Goal: Task Accomplishment & Management: Complete application form

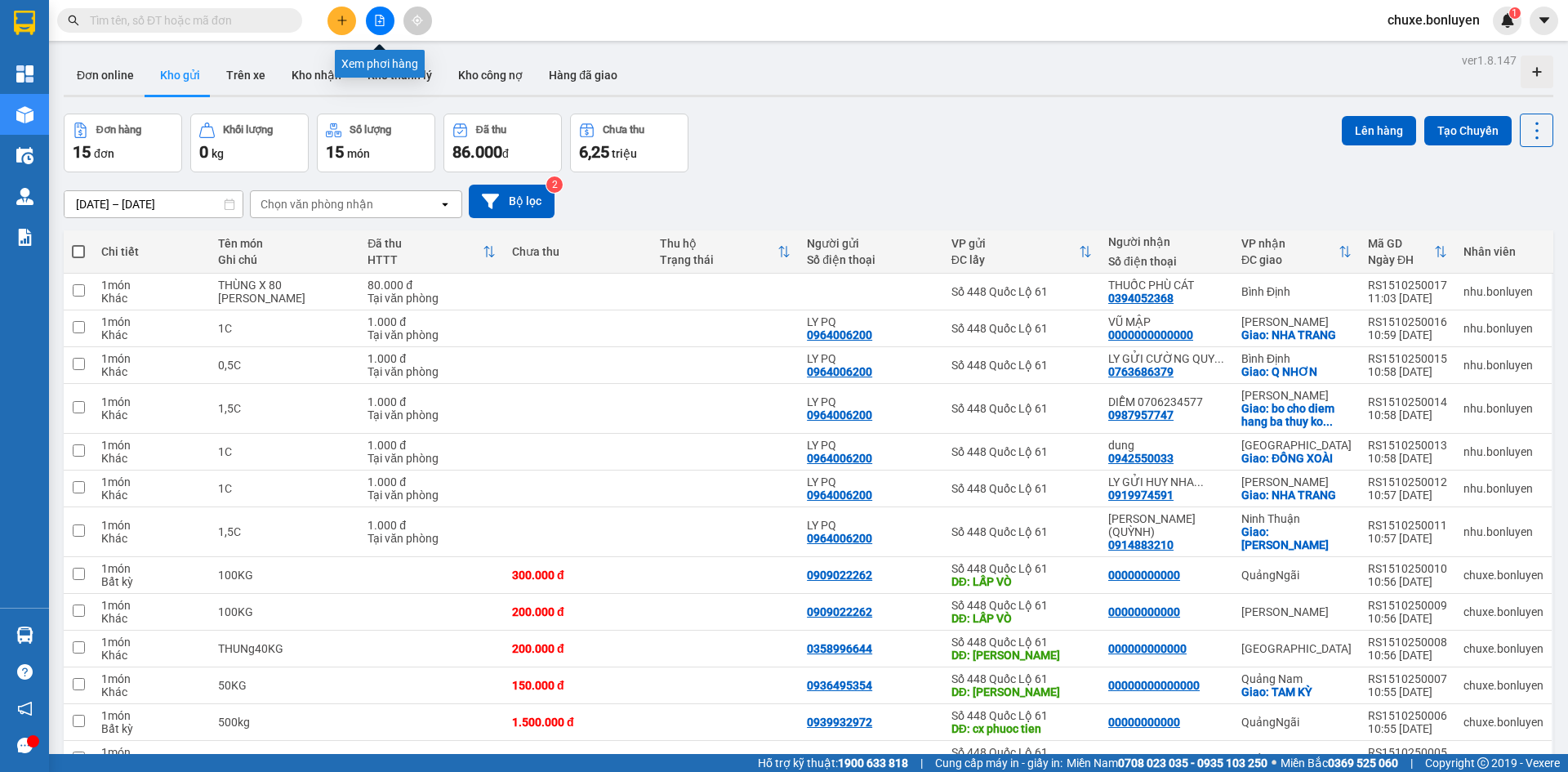
click at [379, 25] on icon "file-add" at bounding box center [379, 20] width 11 height 11
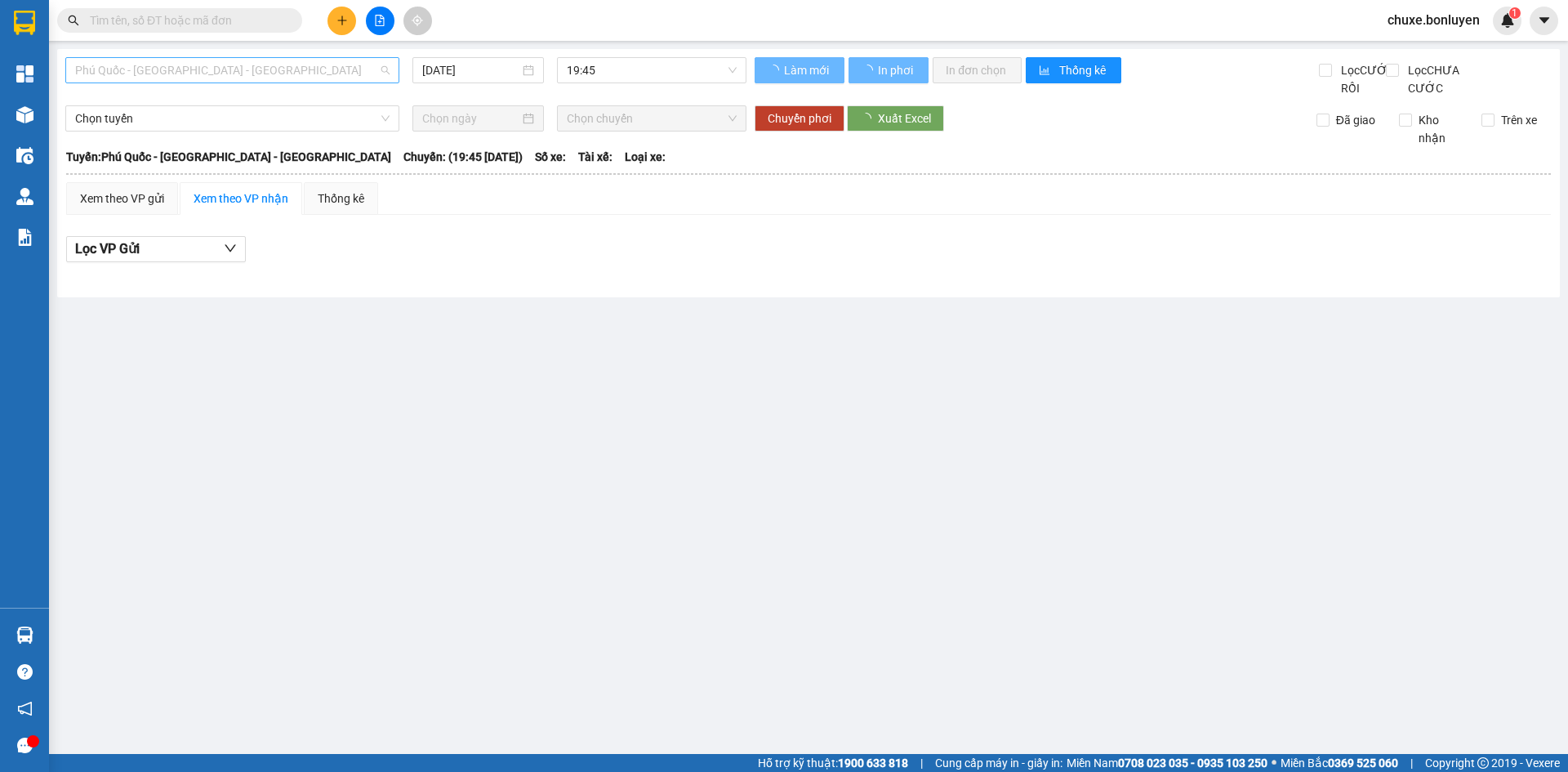
click at [161, 73] on span "Phú Quốc - [GEOGRAPHIC_DATA] - [GEOGRAPHIC_DATA]" at bounding box center [232, 70] width 315 height 25
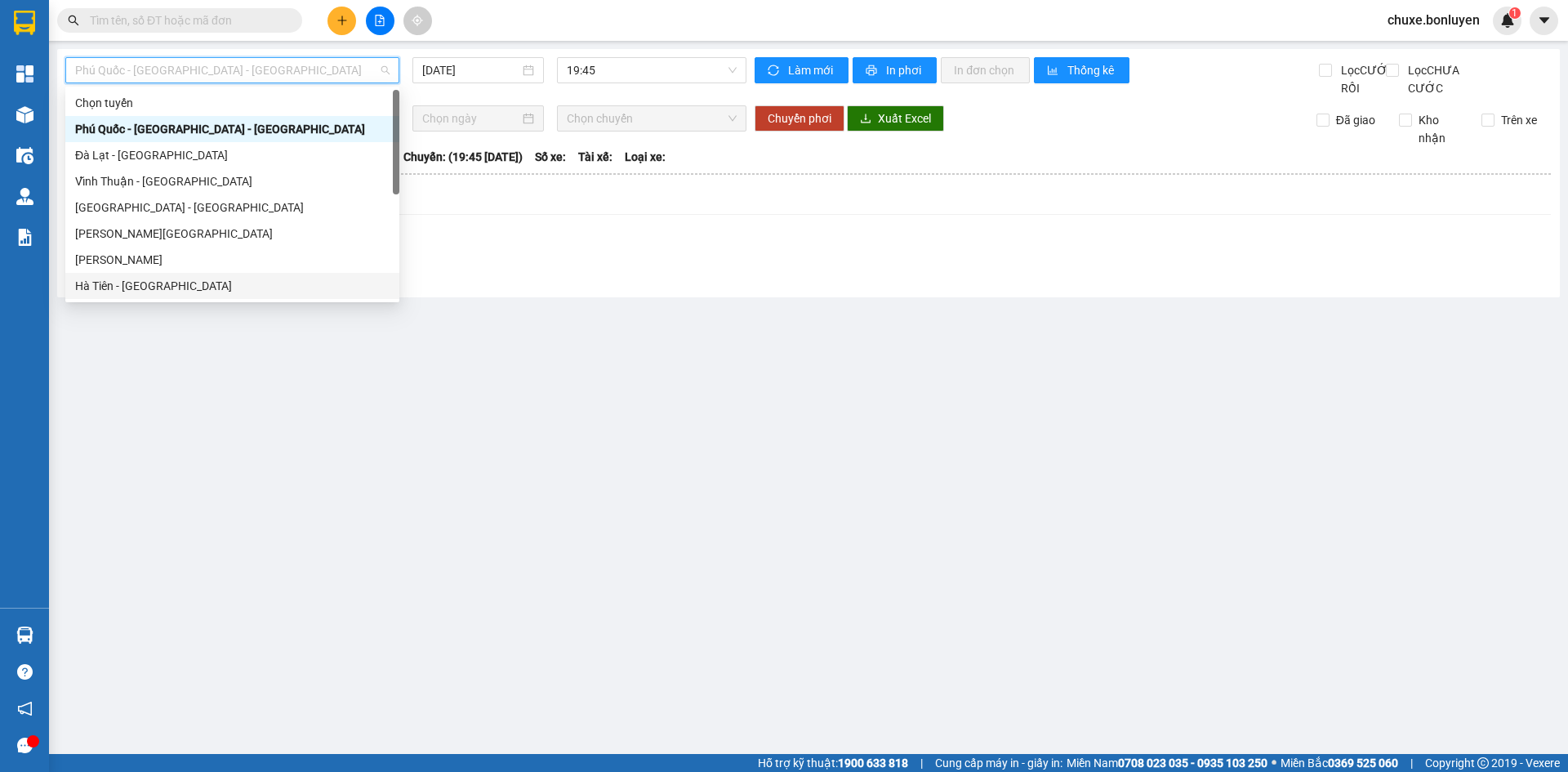
click at [232, 294] on div "Hà Tiên - [GEOGRAPHIC_DATA]" at bounding box center [232, 285] width 315 height 18
type input "[DATE]"
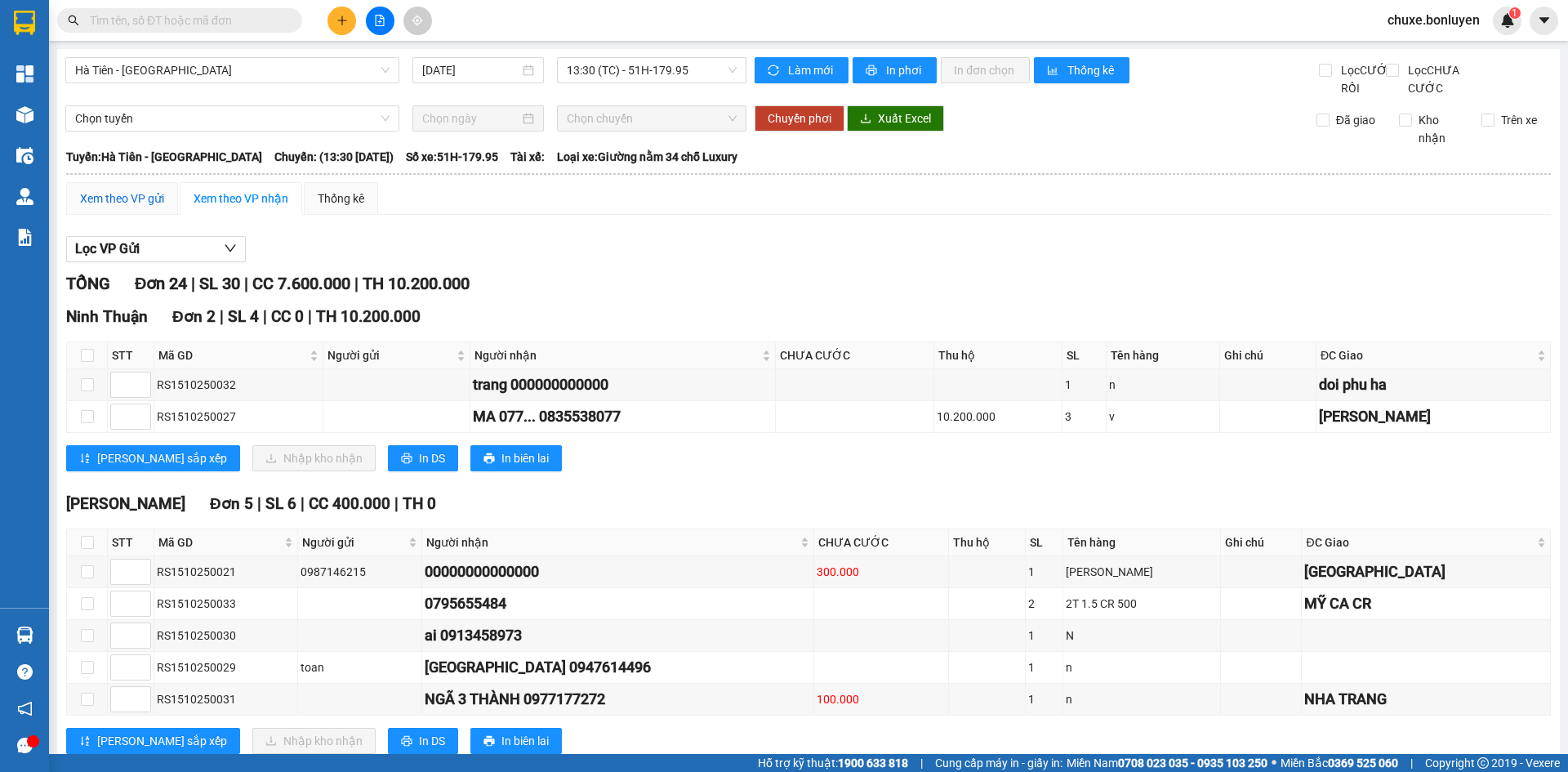
click at [93, 208] on div "Xem theo VP gửi" at bounding box center [121, 198] width 84 height 18
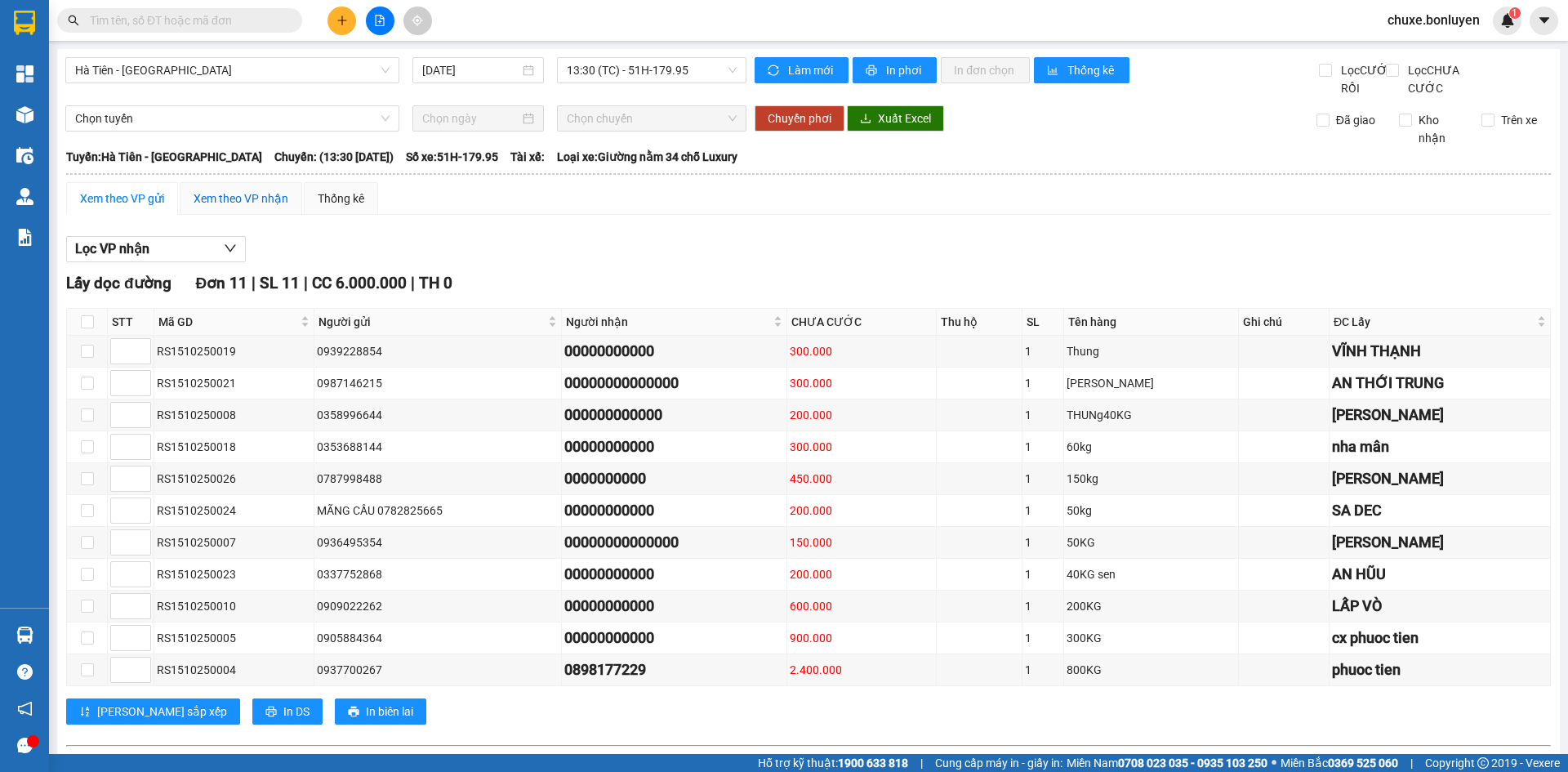
click at [234, 208] on div "Xem theo VP nhận" at bounding box center [241, 198] width 95 height 18
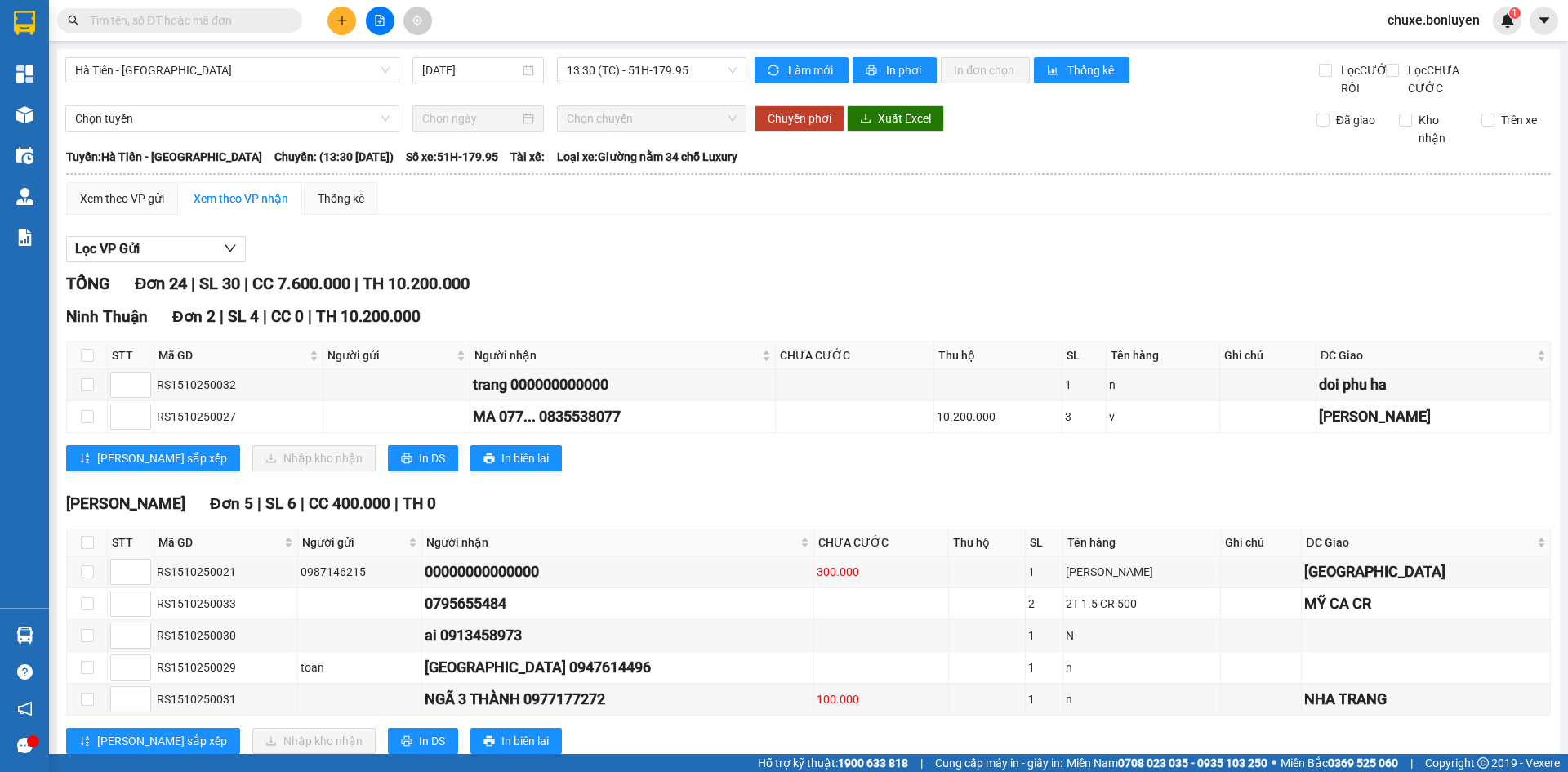
click at [868, 263] on div at bounding box center [809, 262] width 1485 height 1
click at [116, 208] on div "Xem theo VP gửi" at bounding box center [121, 198] width 84 height 18
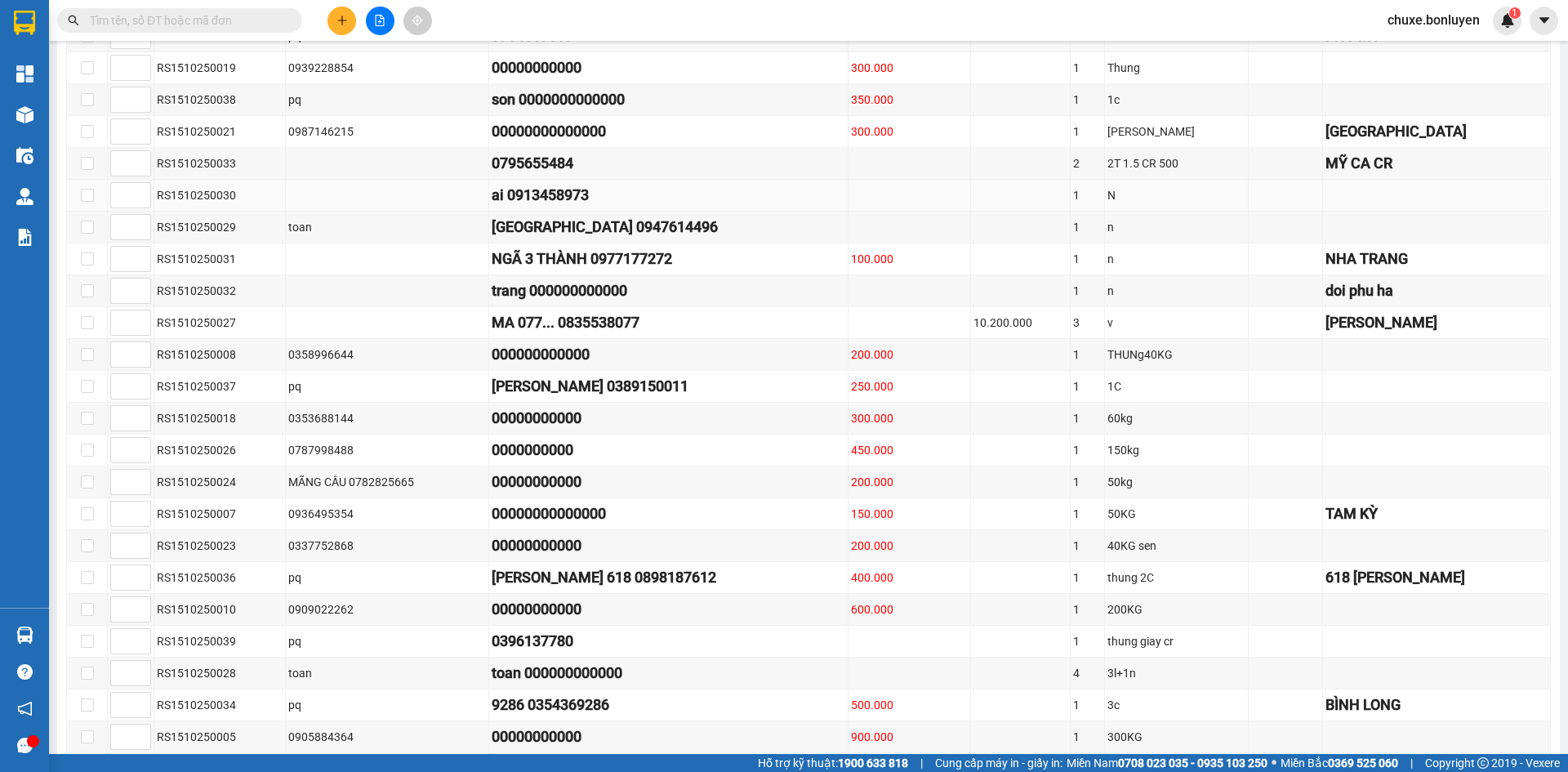
scroll to position [963, 0]
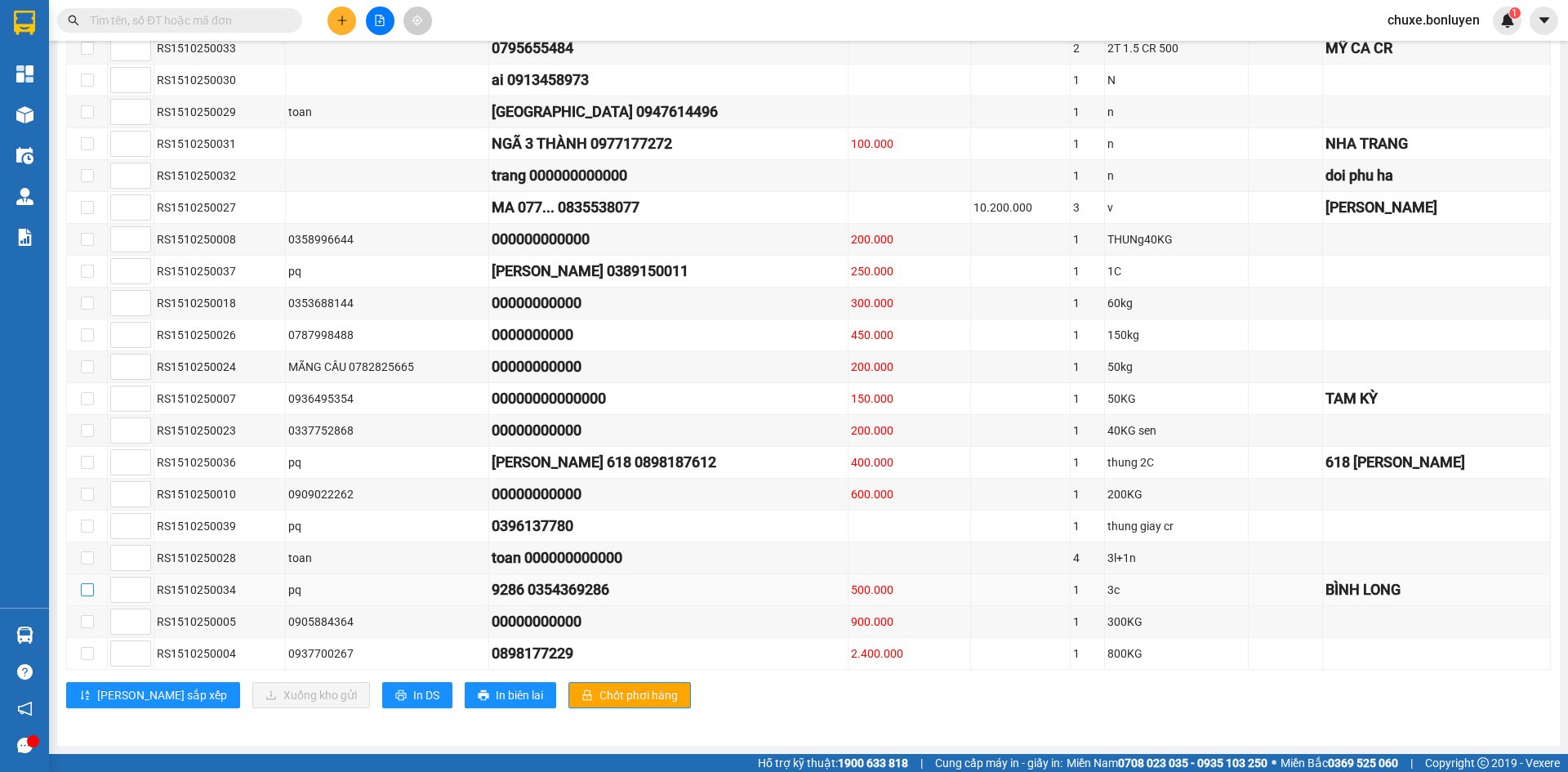
click at [93, 592] on input "checkbox" at bounding box center [87, 589] width 13 height 13
checkbox input "true"
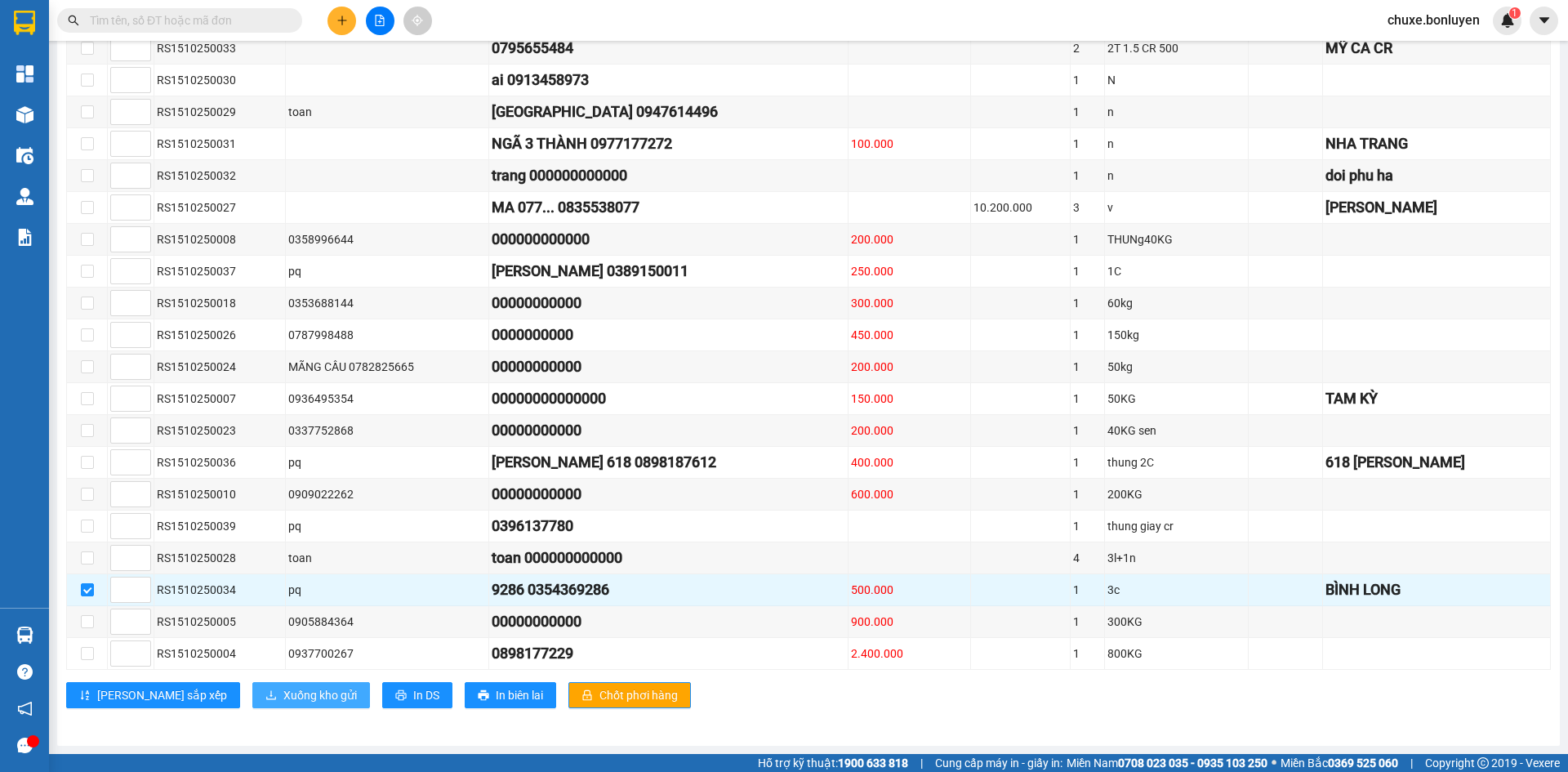
click at [283, 687] on span "Xuống kho gửi" at bounding box center [320, 695] width 74 height 18
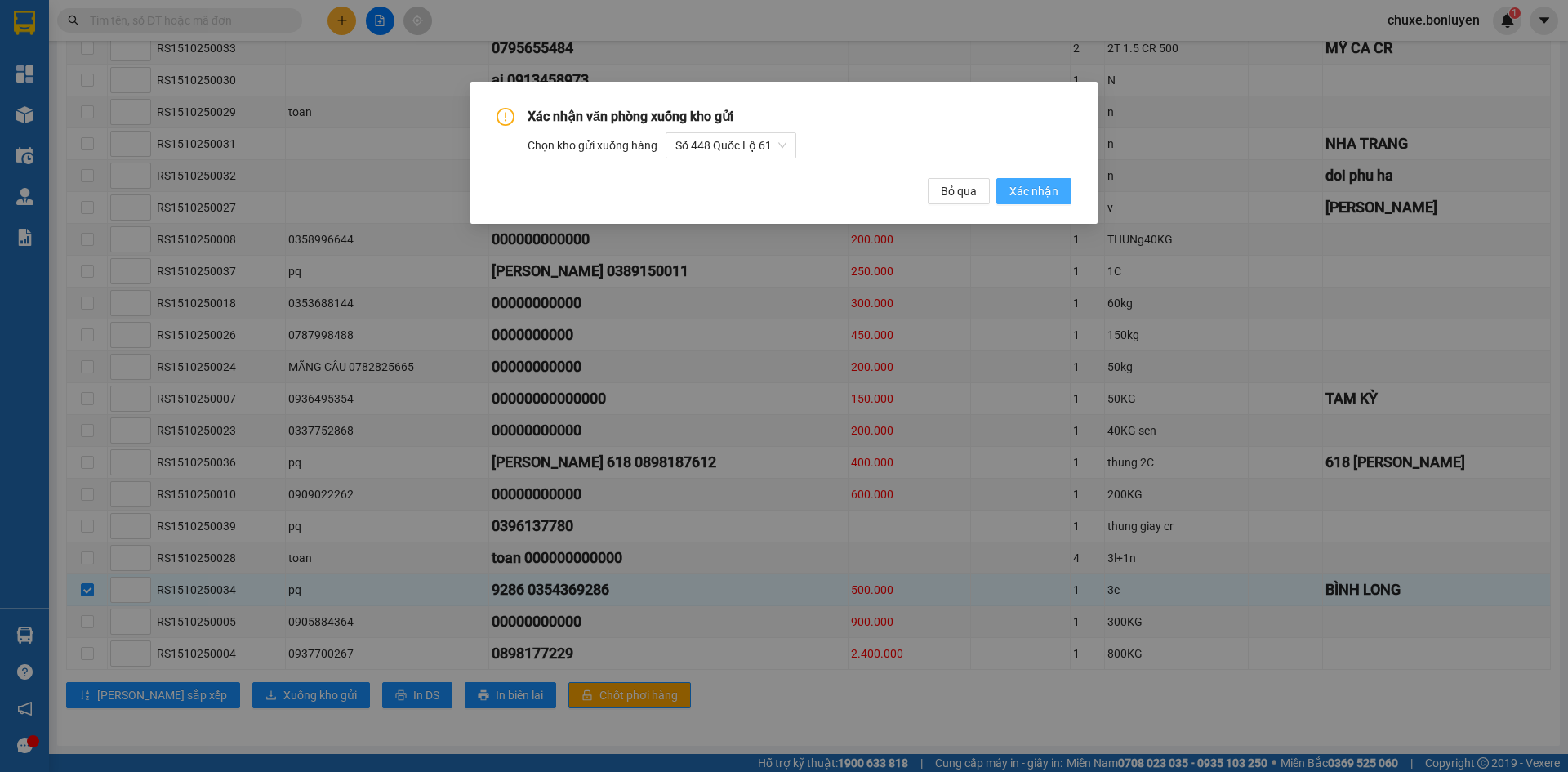
click at [1043, 195] on span "Xác nhận" at bounding box center [1034, 191] width 49 height 18
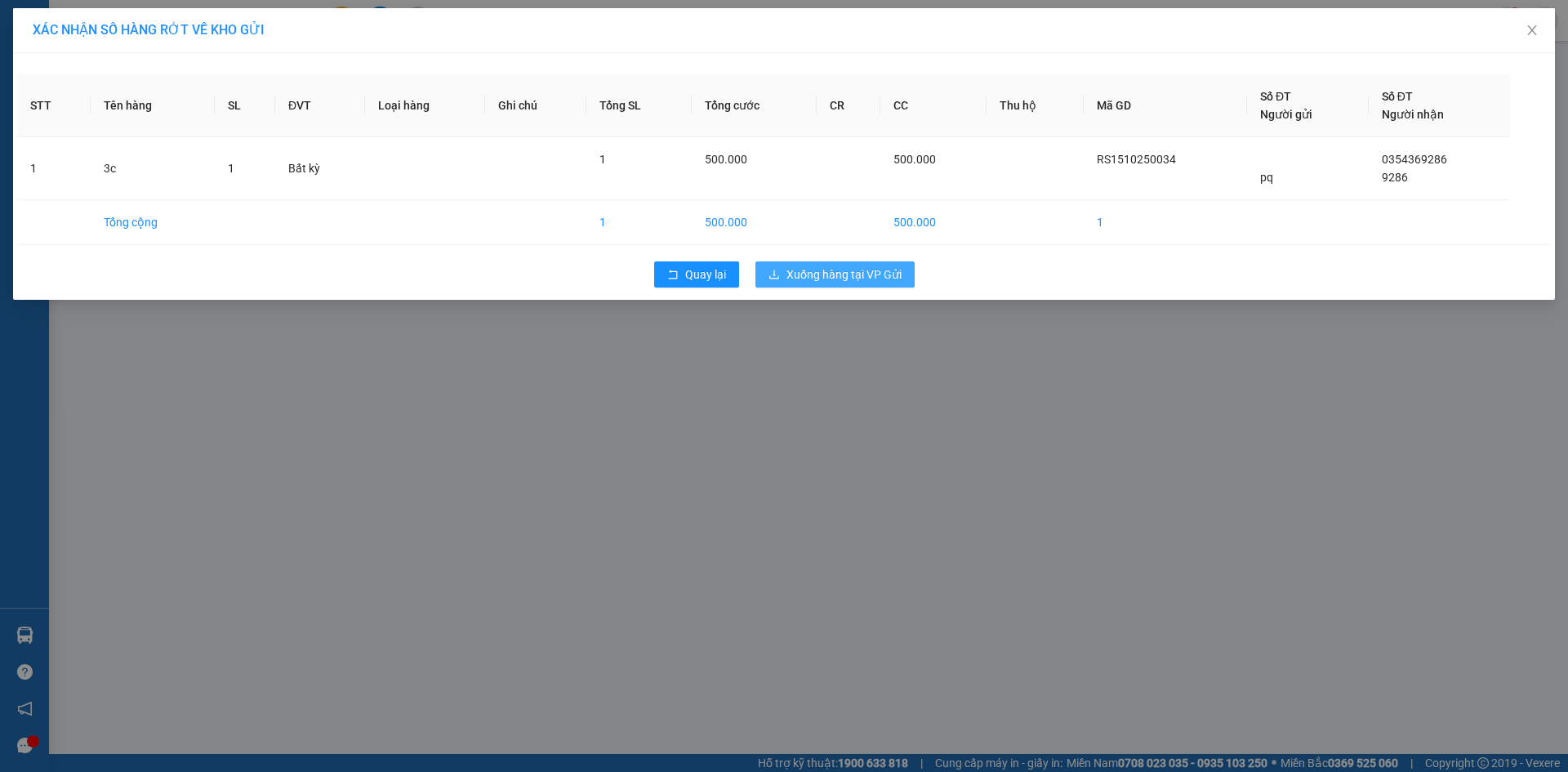
click at [865, 266] on span "Xuống hàng tại VP Gửi" at bounding box center [844, 274] width 115 height 18
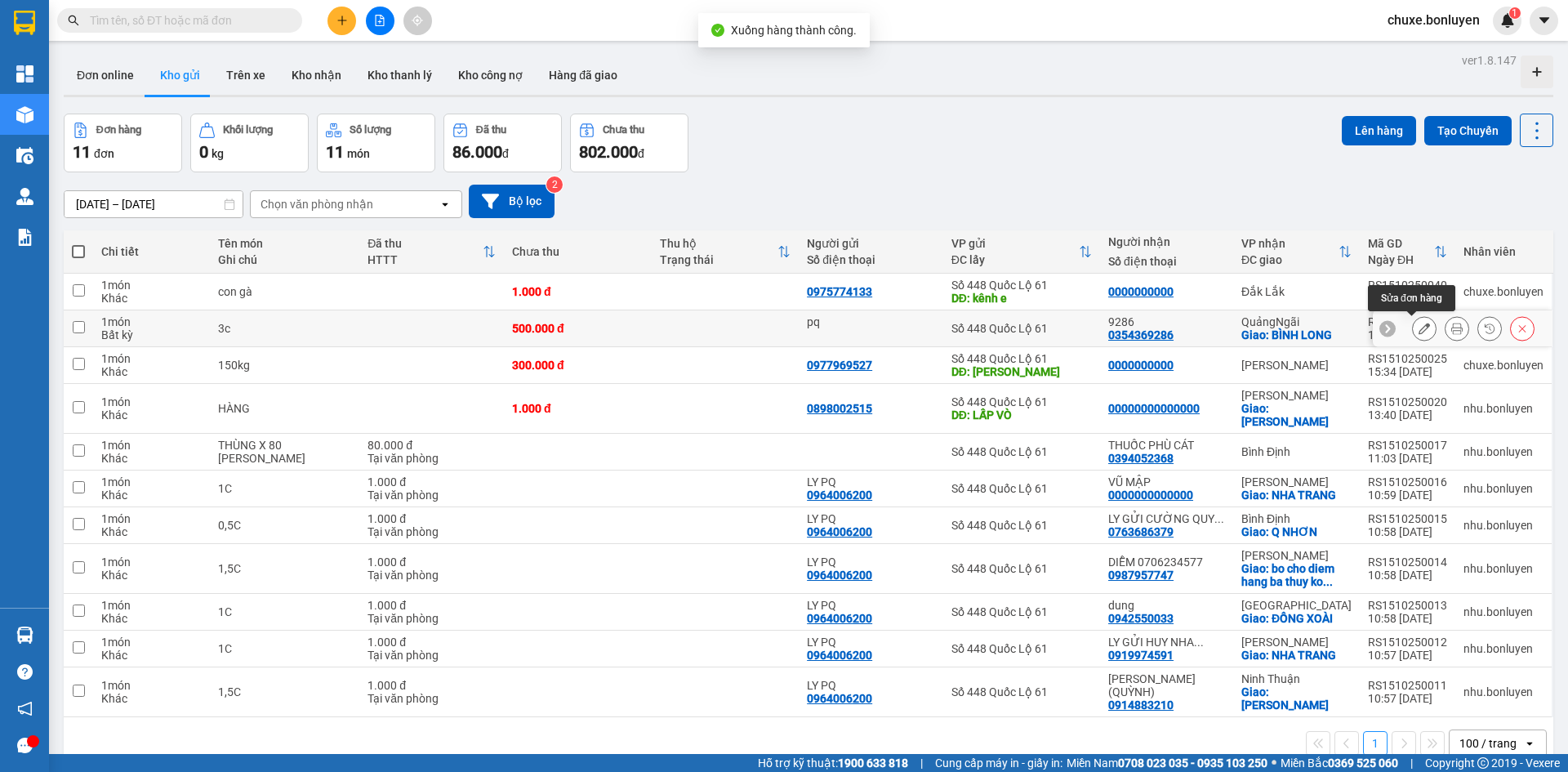
click at [1419, 324] on icon at bounding box center [1424, 327] width 11 height 11
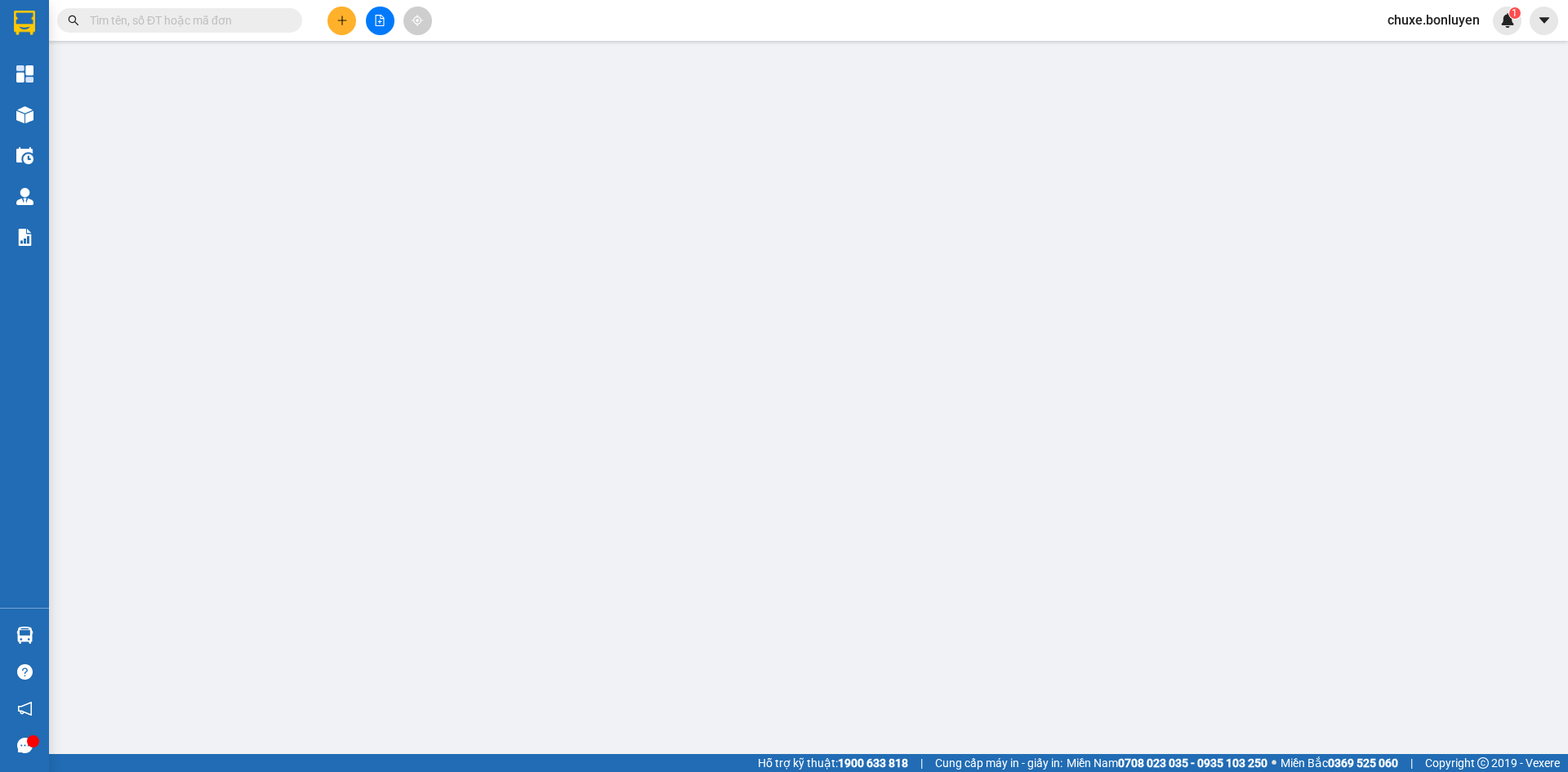
type input "pq"
type input "0354369286"
type input "9286"
checkbox input "true"
type input "BÌNH LONG"
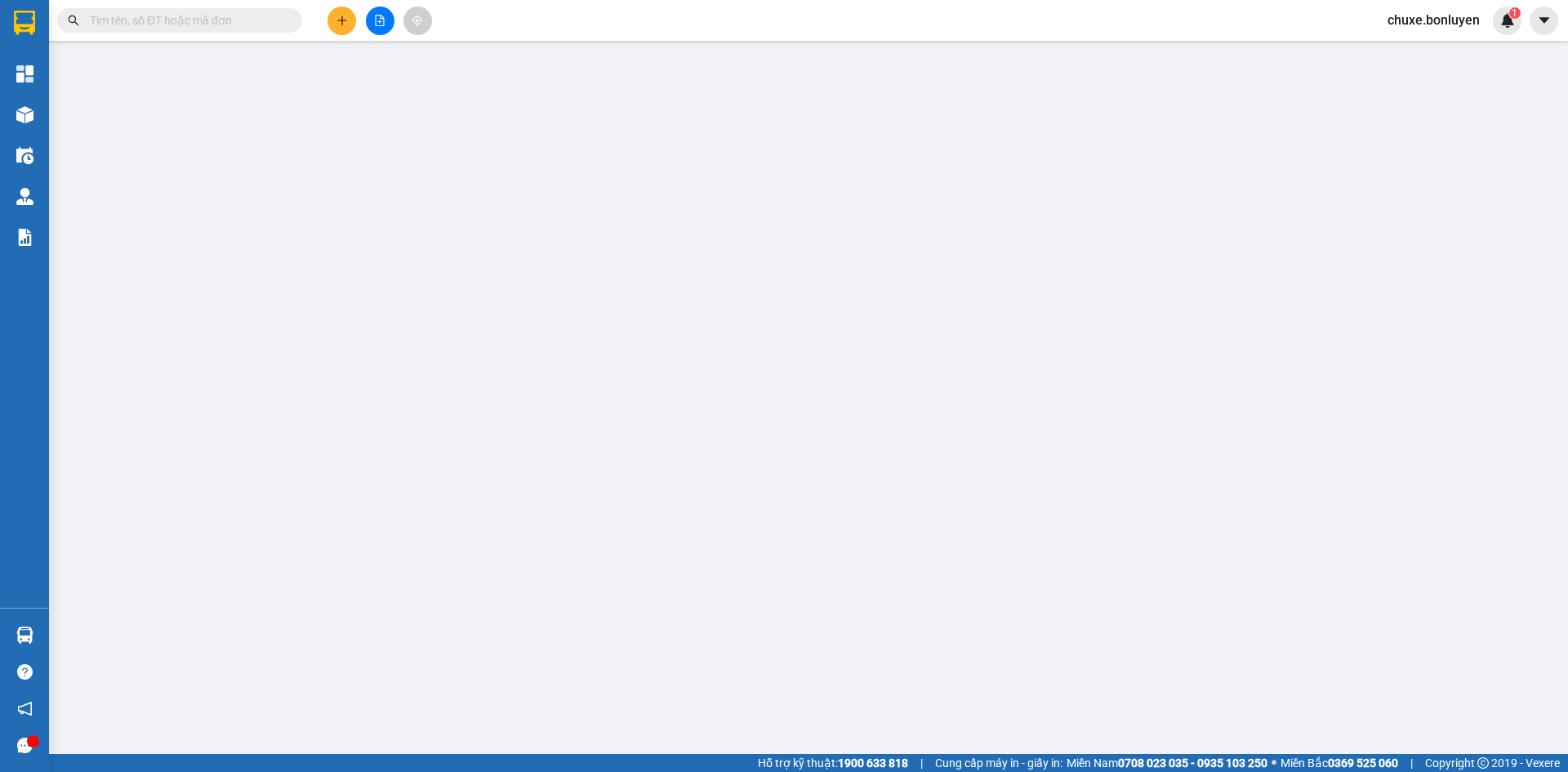
type input "500.000"
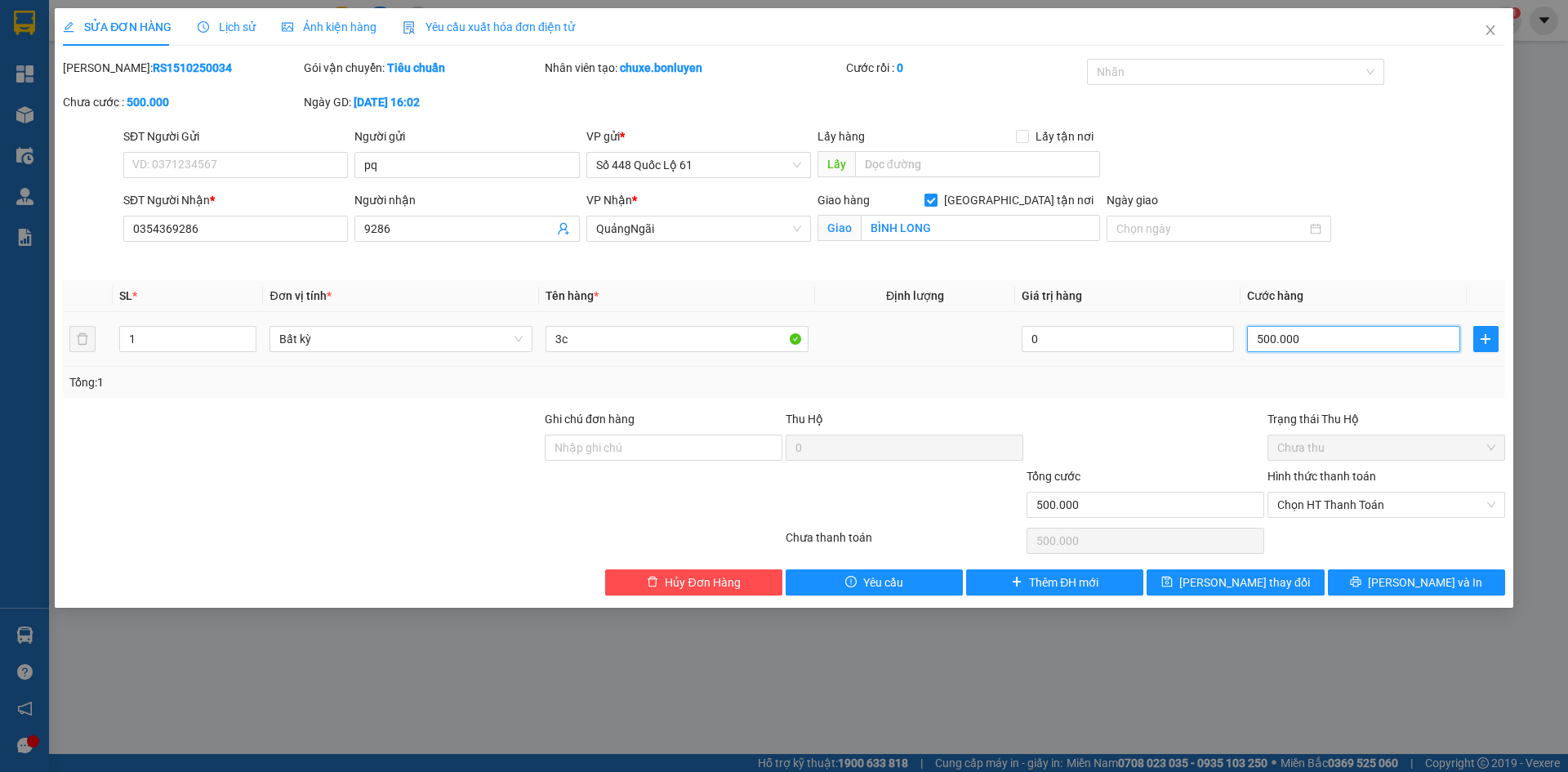
click at [1416, 339] on input "500.000" at bounding box center [1353, 338] width 212 height 26
type input "1"
type input "1.000"
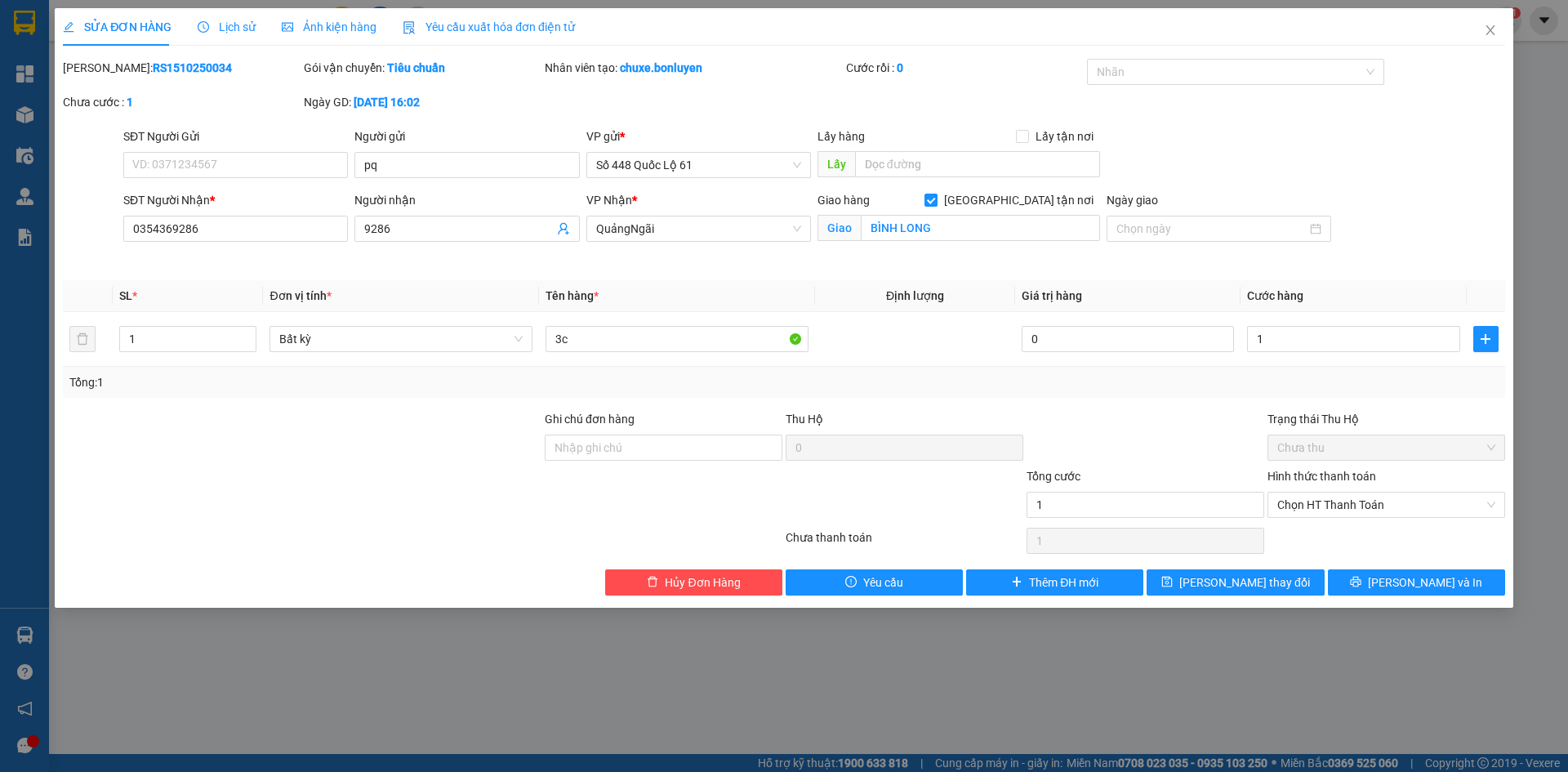
type input "1.000"
drag, startPoint x: 1416, startPoint y: 394, endPoint x: 1403, endPoint y: 489, distance: 95.9
click at [1414, 402] on div "Total Paid Fee 0 Total UnPaid Fee 500.000 Cash Collection Total Fee Mã ĐH: RS15…" at bounding box center [784, 327] width 1442 height 536
click at [1392, 497] on span "Chọn HT Thanh Toán" at bounding box center [1386, 505] width 218 height 25
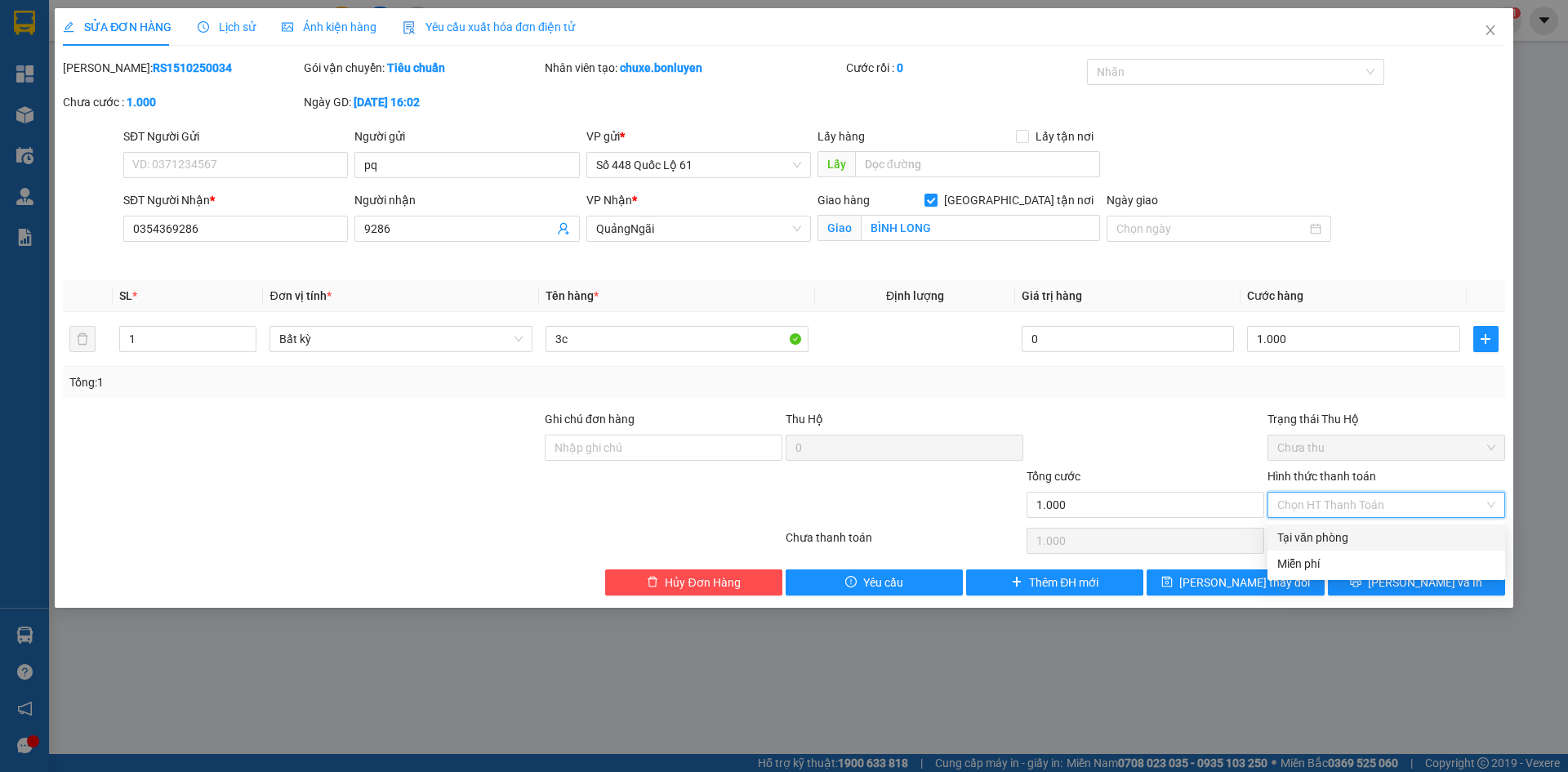
click at [1388, 538] on div "Tại văn phòng" at bounding box center [1386, 537] width 218 height 18
type input "0"
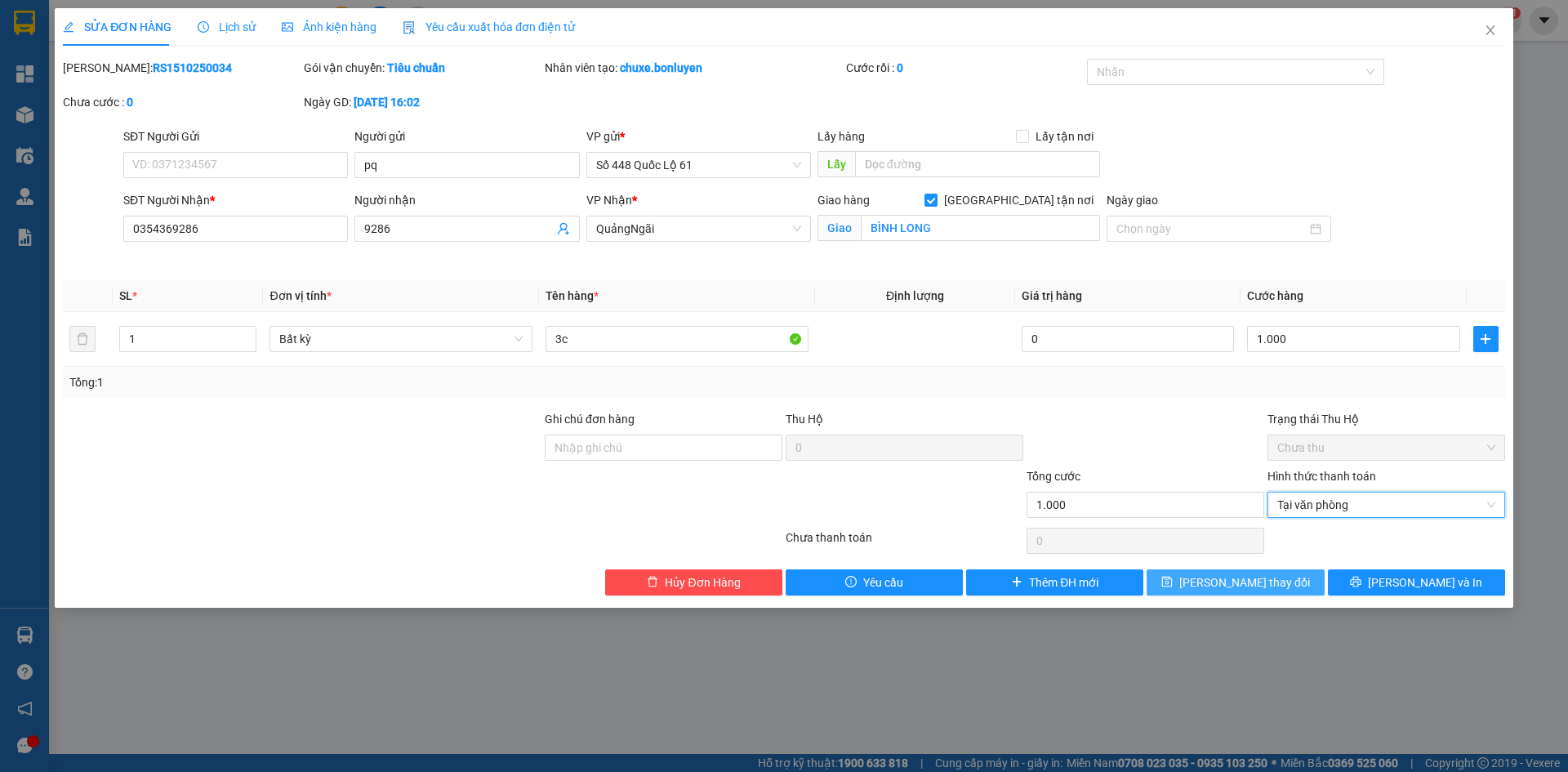
click at [1300, 575] on button "Lưu thay đổi" at bounding box center [1235, 582] width 177 height 26
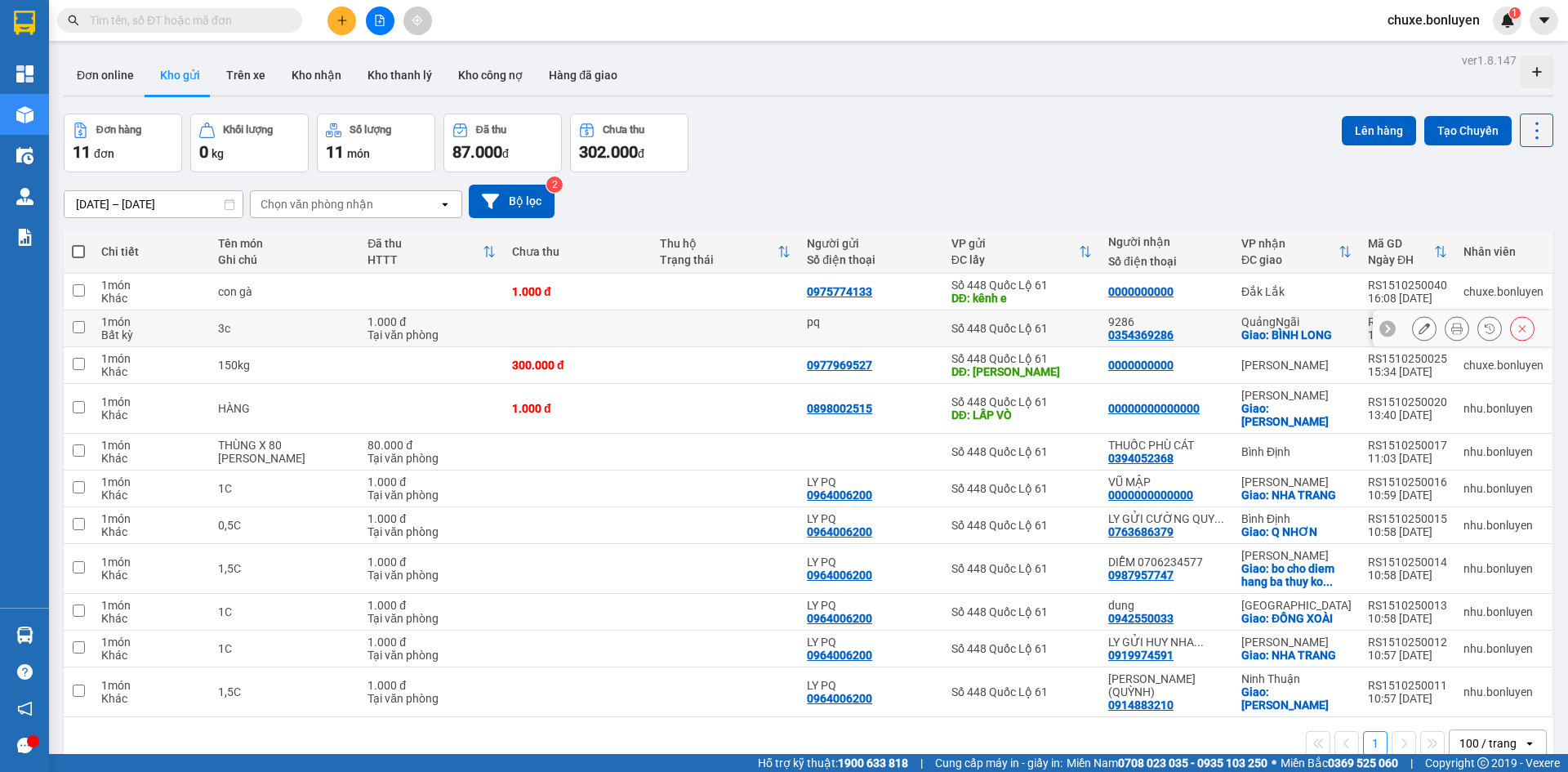
click at [1181, 323] on div "9286" at bounding box center [1167, 322] width 117 height 13
checkbox input "true"
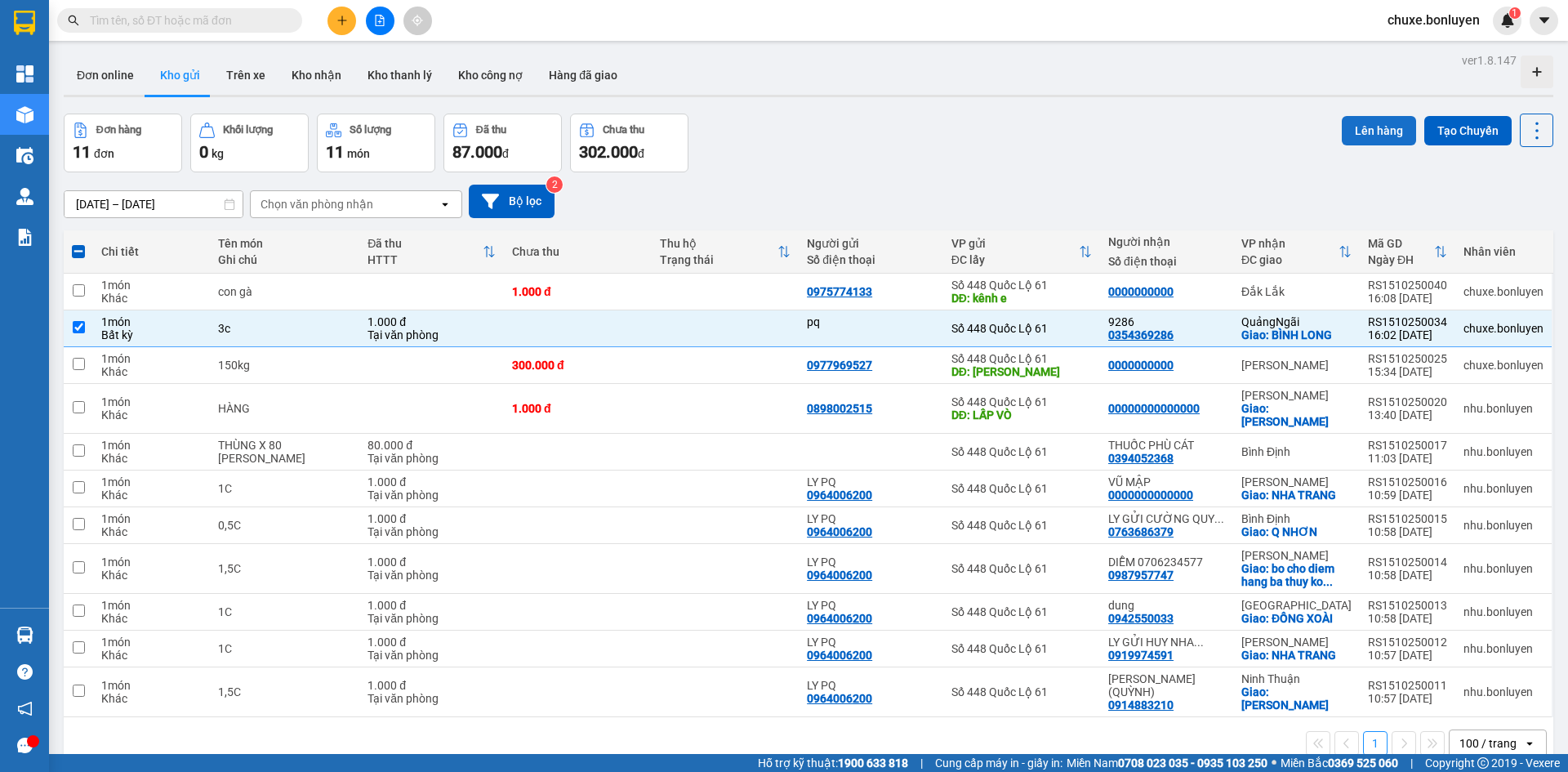
click at [1378, 143] on button "Lên hàng" at bounding box center [1380, 131] width 75 height 30
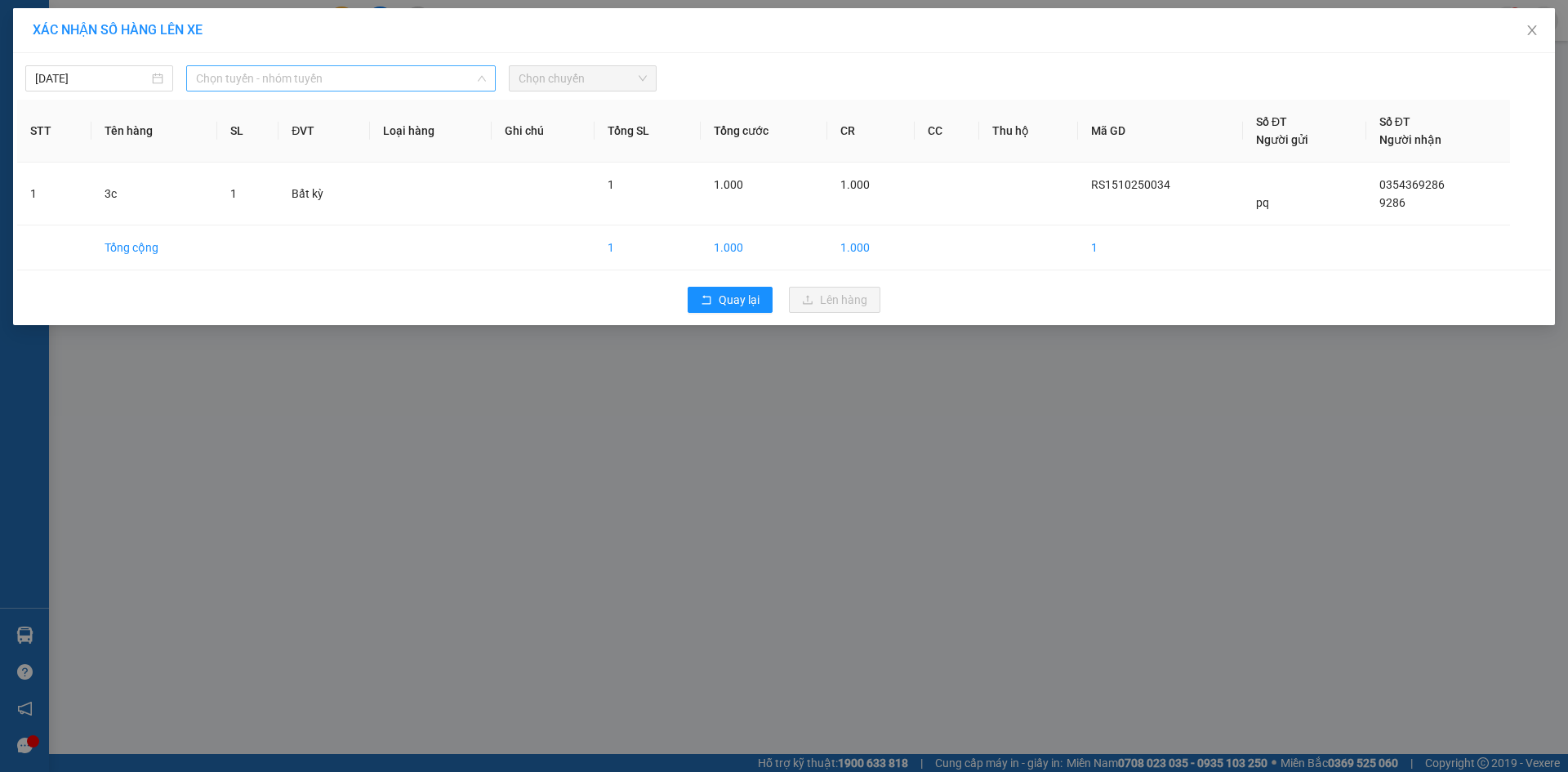
click at [438, 76] on span "Chọn tuyến - nhóm tuyến" at bounding box center [341, 78] width 290 height 25
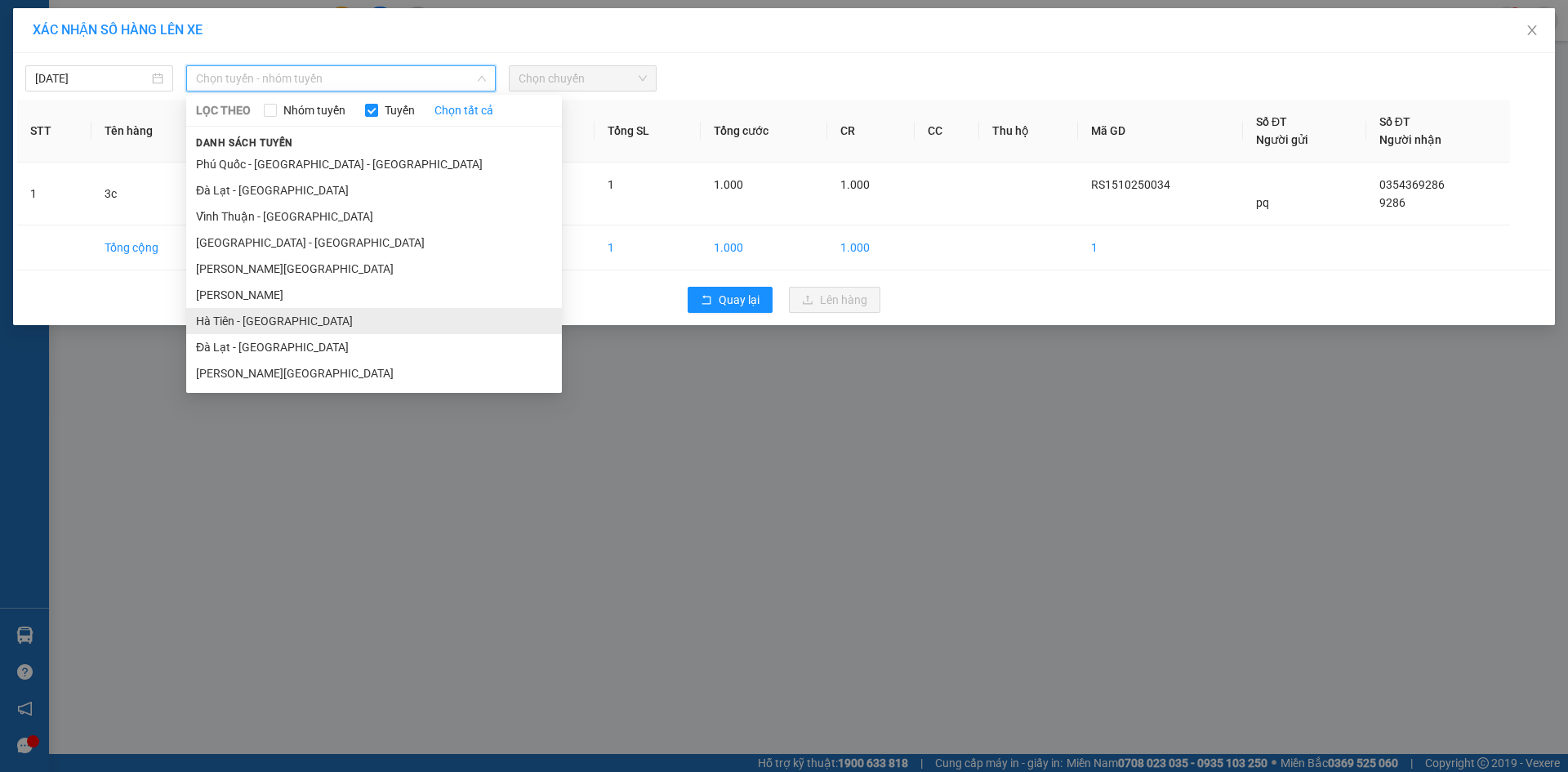
click at [323, 322] on li "Hà Tiên - [GEOGRAPHIC_DATA]" at bounding box center [373, 321] width 376 height 26
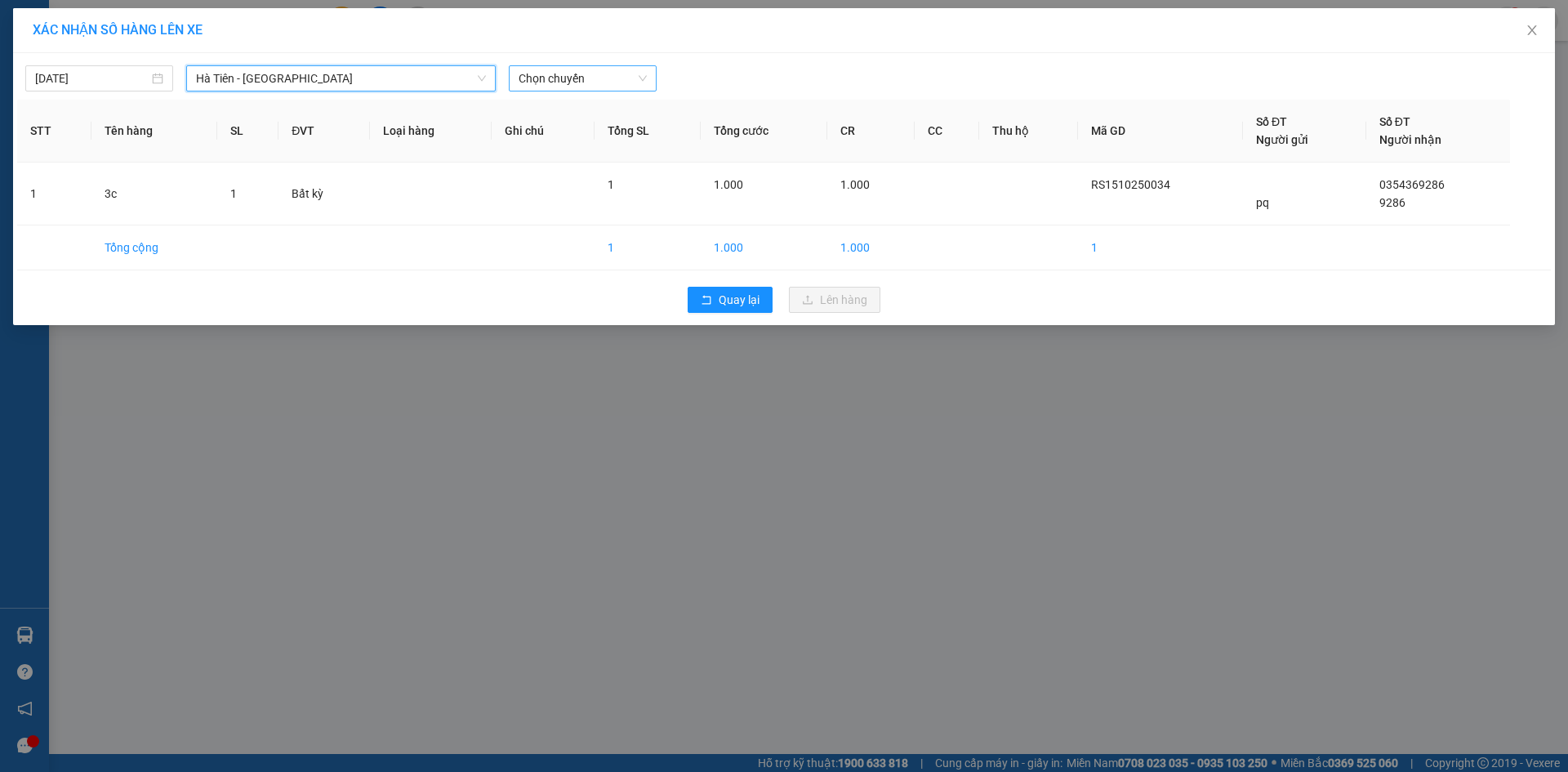
click at [584, 80] on span "Chọn chuyến" at bounding box center [582, 78] width 128 height 25
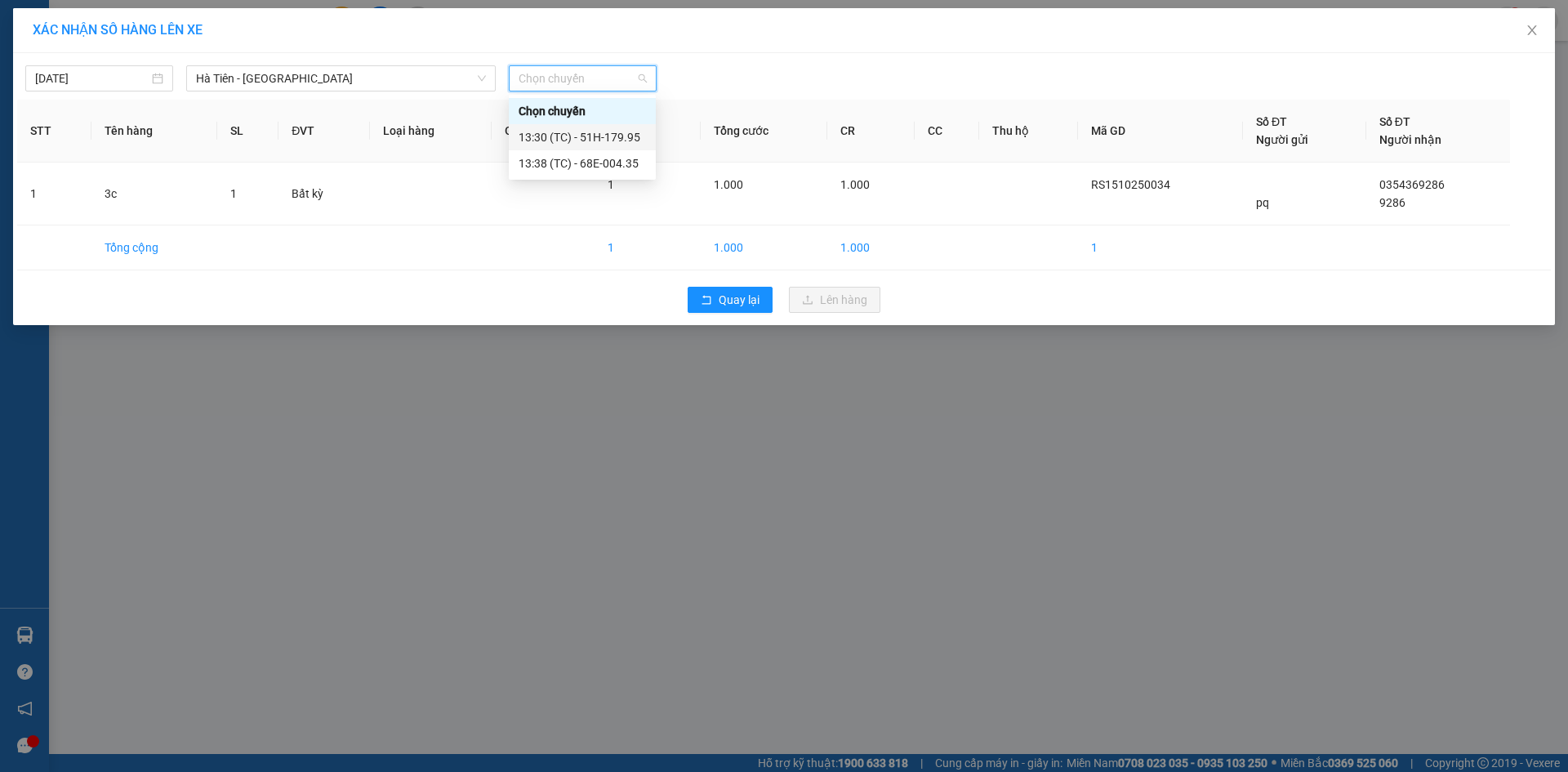
click at [636, 132] on div "13:30 (TC) - 51H-179.95" at bounding box center [582, 137] width 127 height 18
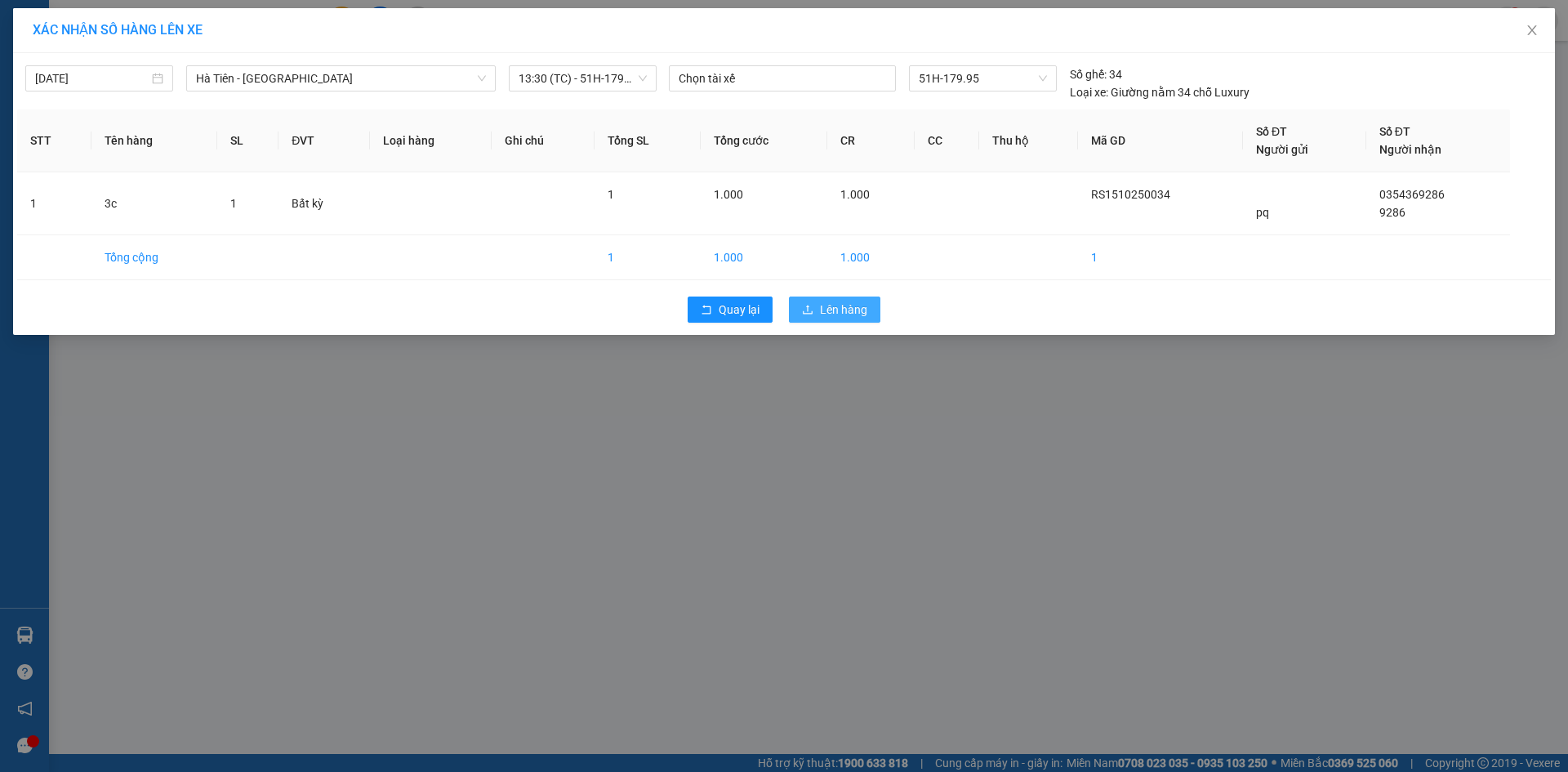
click at [852, 320] on button "Lên hàng" at bounding box center [835, 309] width 92 height 26
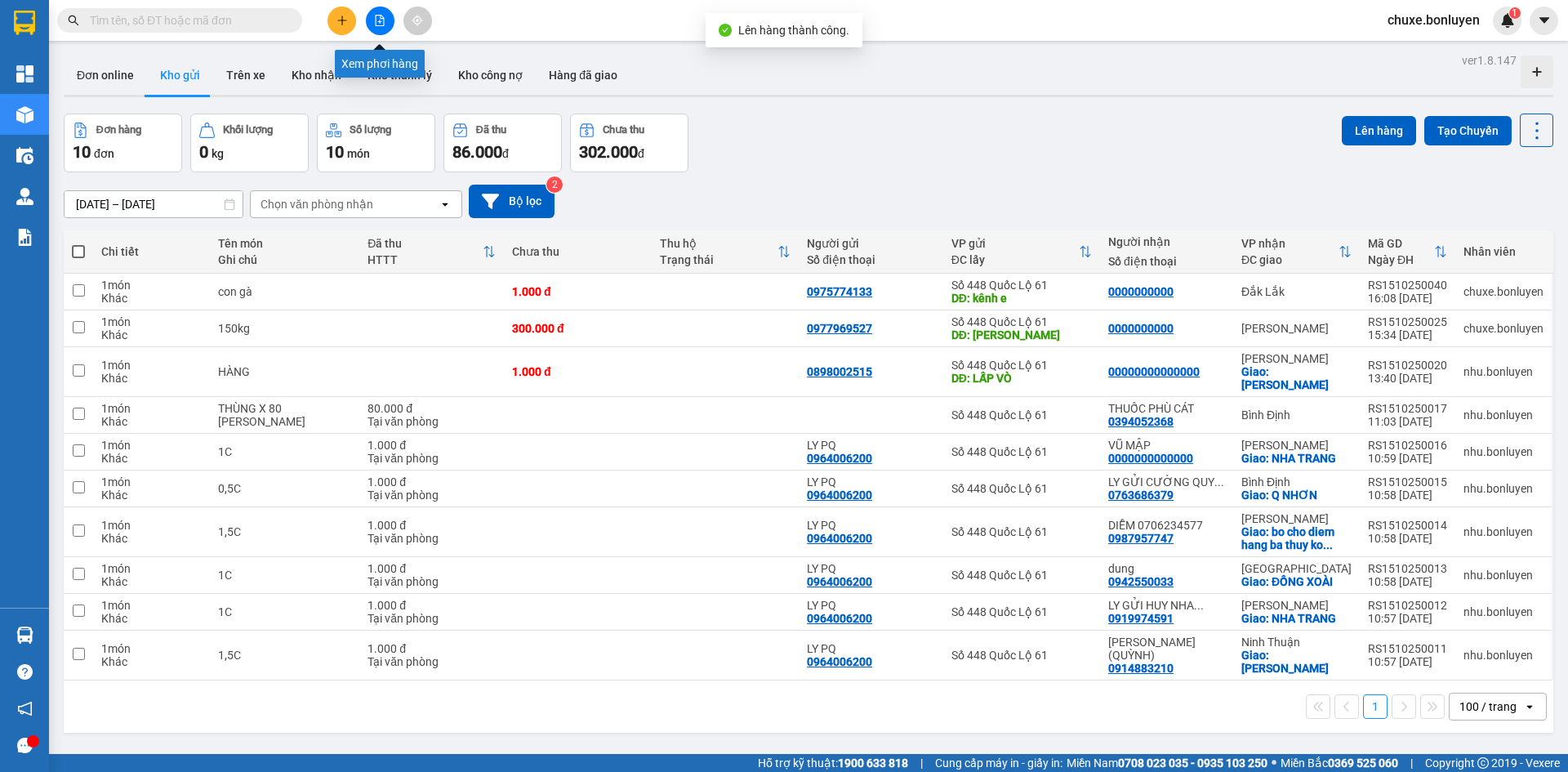
click at [384, 20] on icon "file-add" at bounding box center [379, 20] width 11 height 11
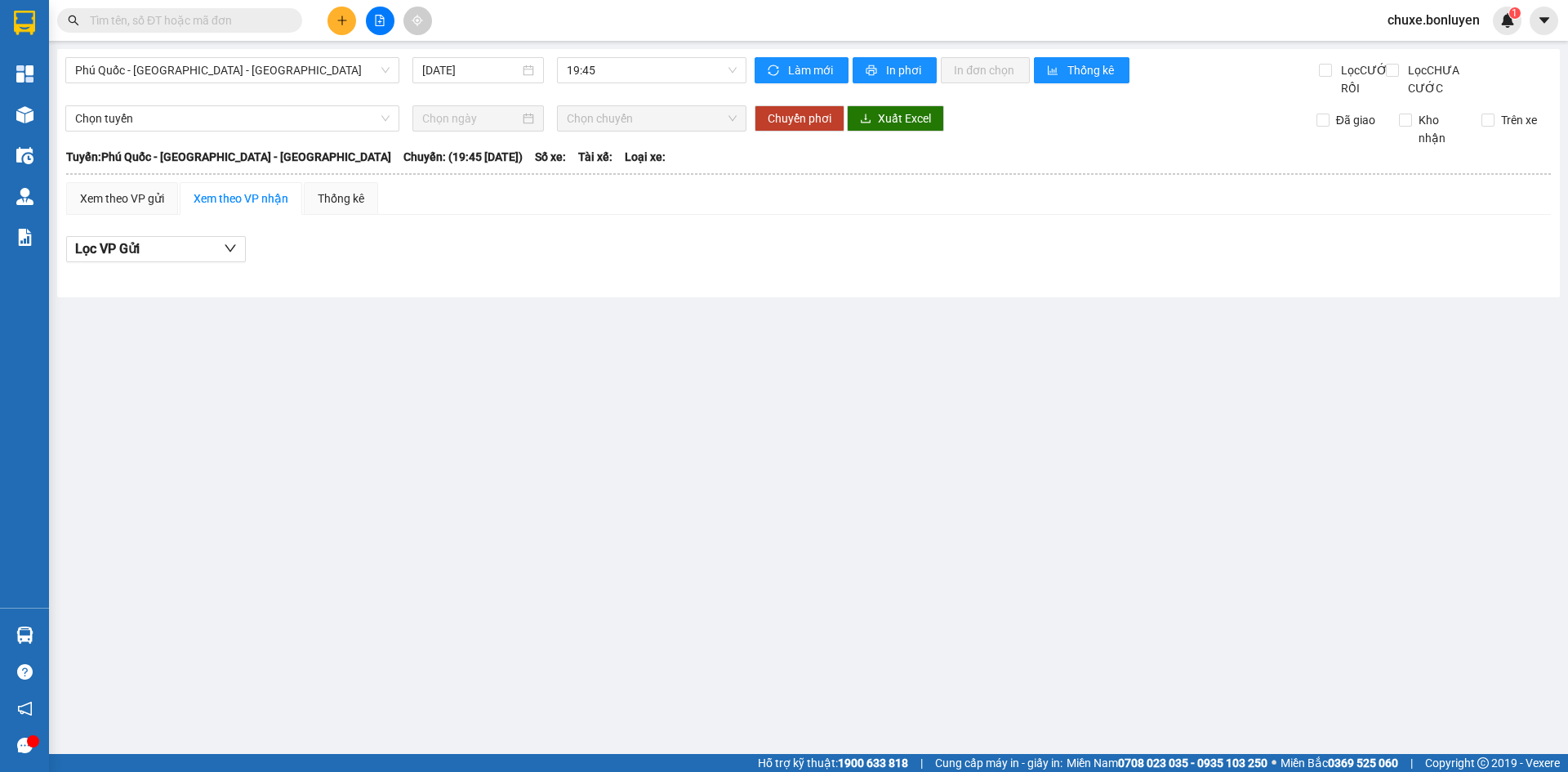
click at [305, 85] on div "Phú Quốc - Sài Gòn - Bình Phước 15/10/2025 19:45" at bounding box center [406, 76] width 681 height 40
click at [302, 80] on span "Phú Quốc - [GEOGRAPHIC_DATA] - [GEOGRAPHIC_DATA]" at bounding box center [232, 70] width 315 height 25
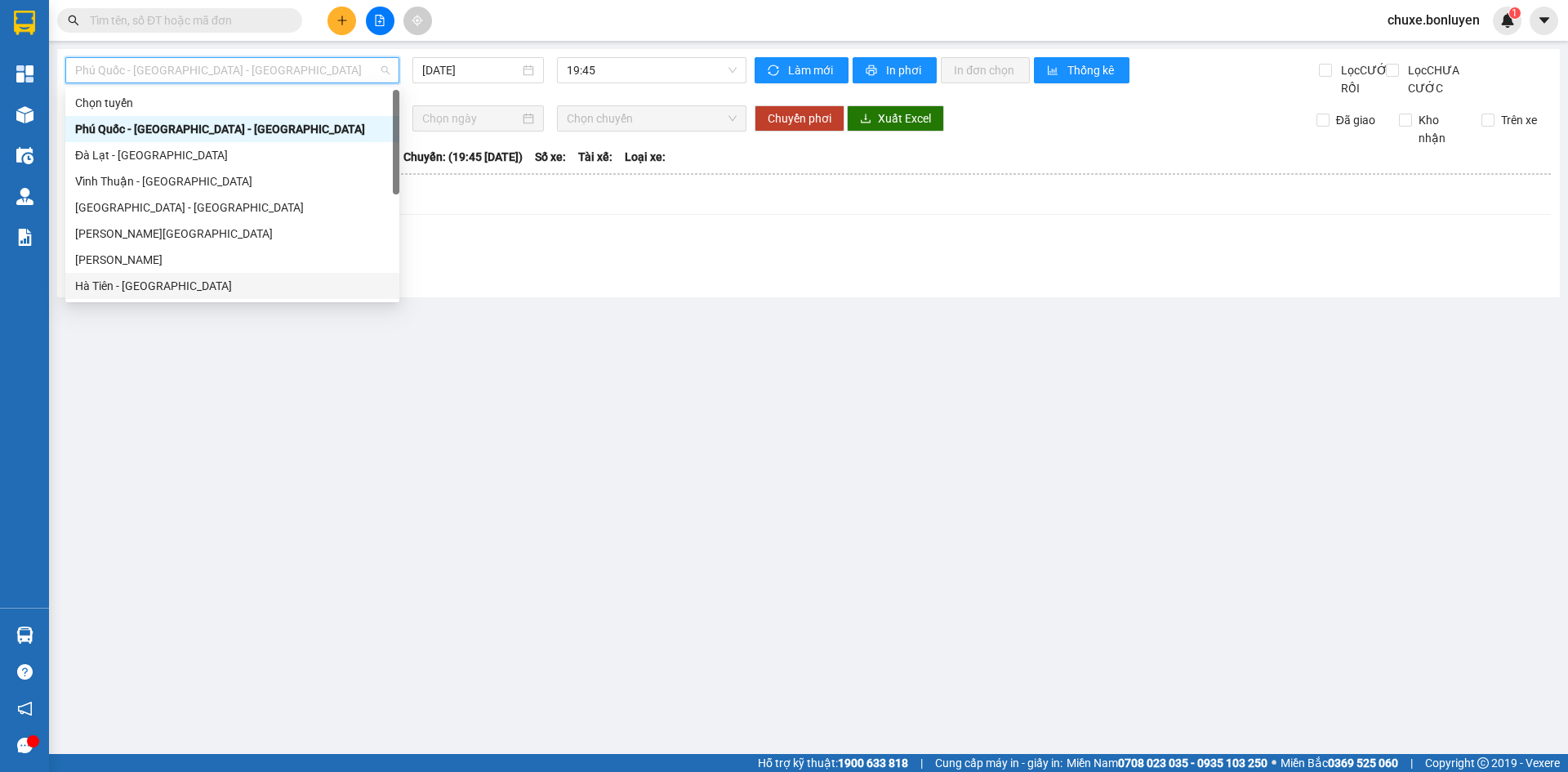
click at [284, 290] on div "Hà Tiên - [GEOGRAPHIC_DATA]" at bounding box center [232, 285] width 315 height 18
type input "[DATE]"
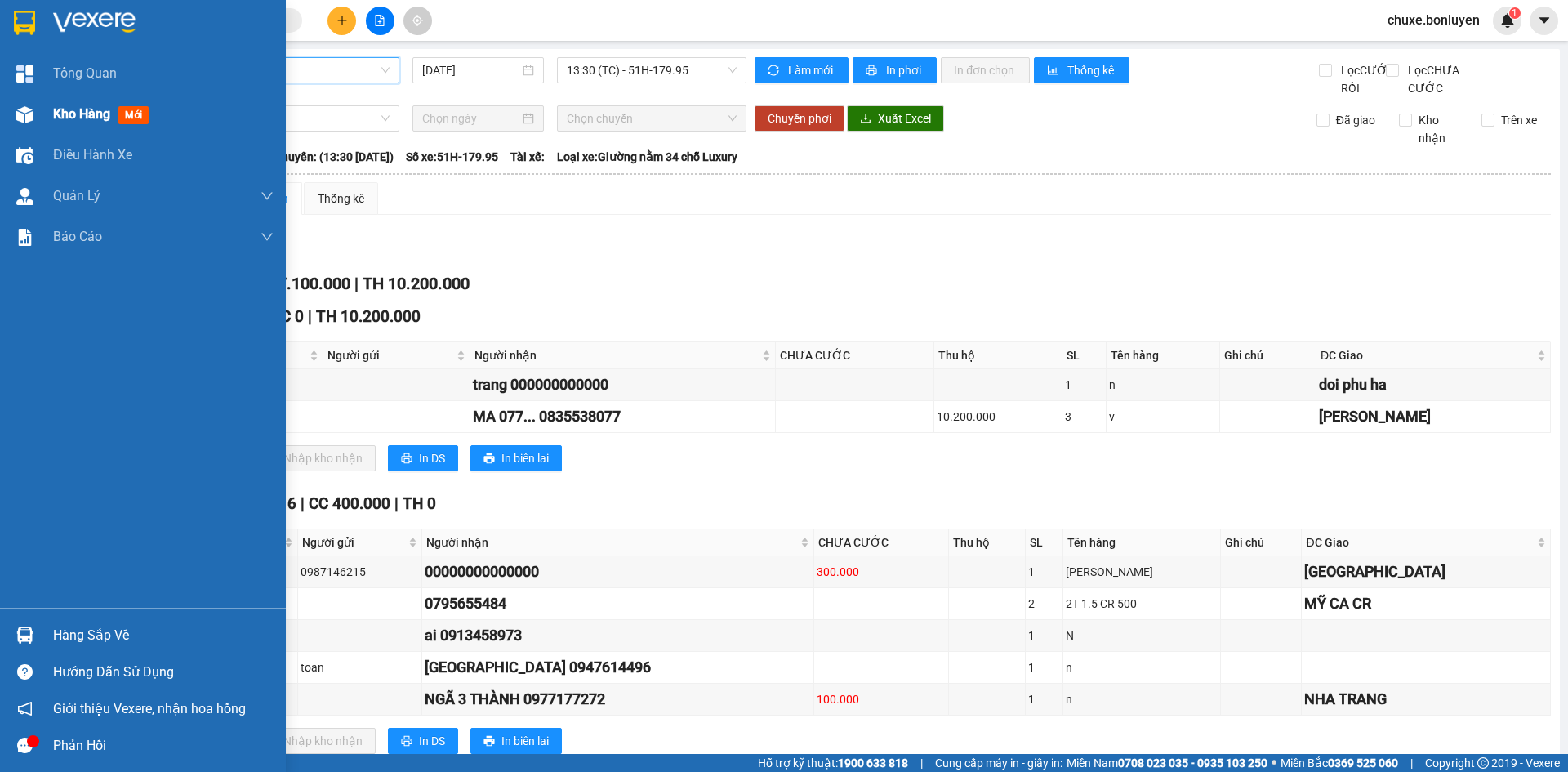
click at [32, 106] on img at bounding box center [25, 115] width 17 height 17
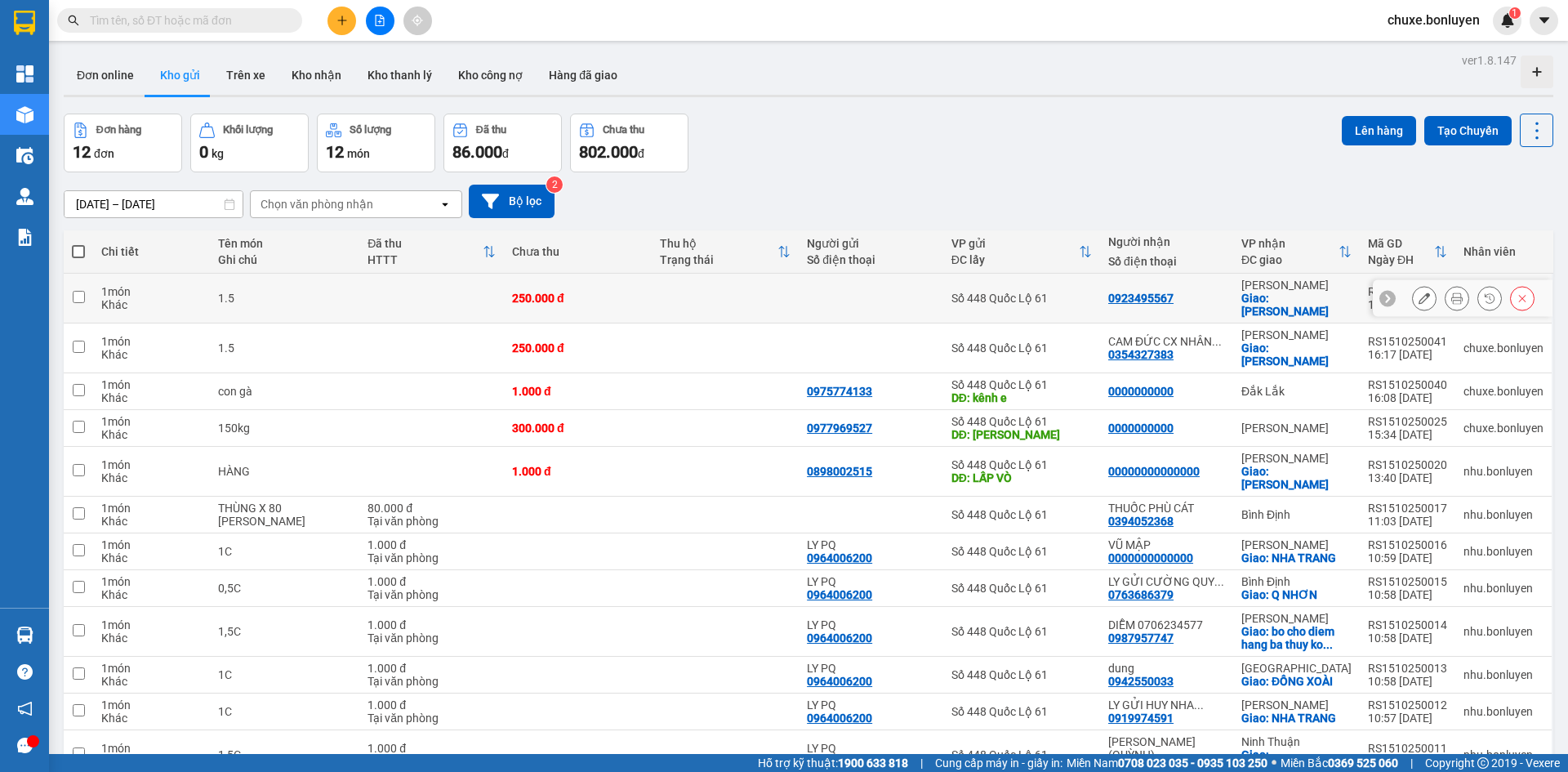
drag, startPoint x: 977, startPoint y: 297, endPoint x: 983, endPoint y: 338, distance: 41.4
click at [977, 298] on div "Số 448 Quốc Lộ 61" at bounding box center [1022, 298] width 141 height 13
checkbox input "true"
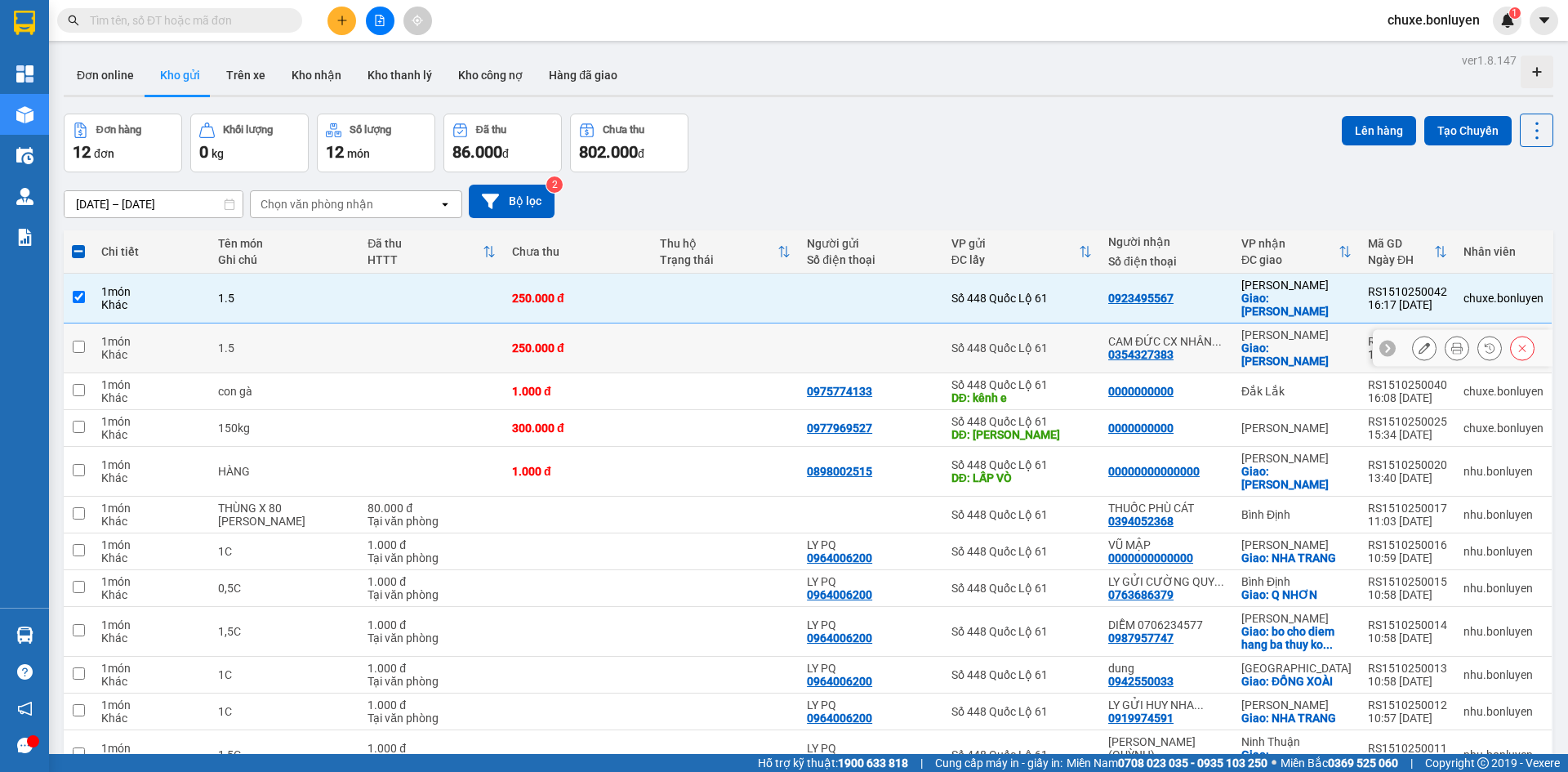
drag, startPoint x: 994, startPoint y: 332, endPoint x: 1155, endPoint y: 335, distance: 161.0
click at [995, 341] on div "Số 448 Quốc Lộ 61" at bounding box center [1022, 347] width 141 height 13
checkbox input "true"
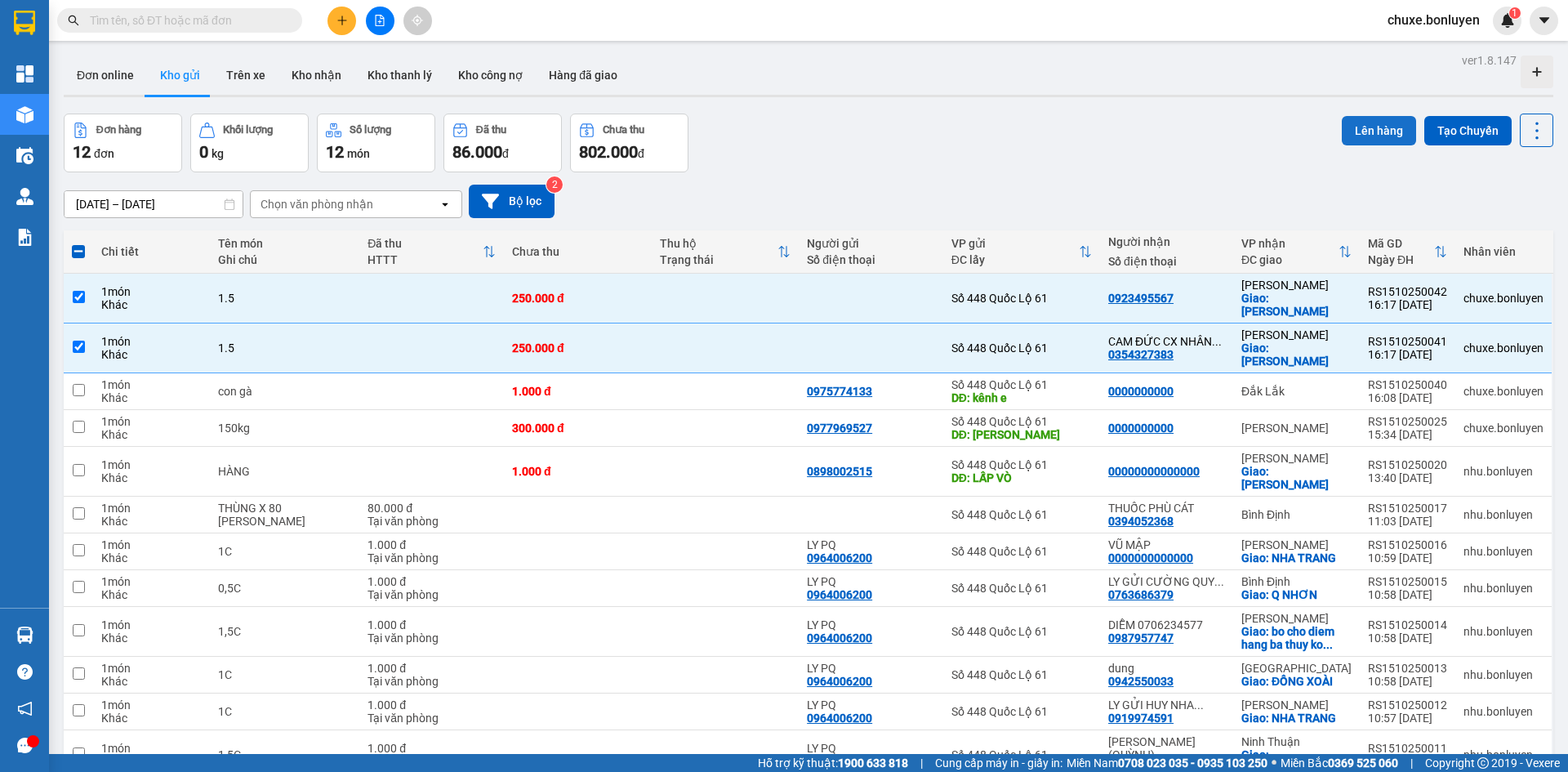
click at [1371, 132] on button "Lên hàng" at bounding box center [1380, 131] width 75 height 30
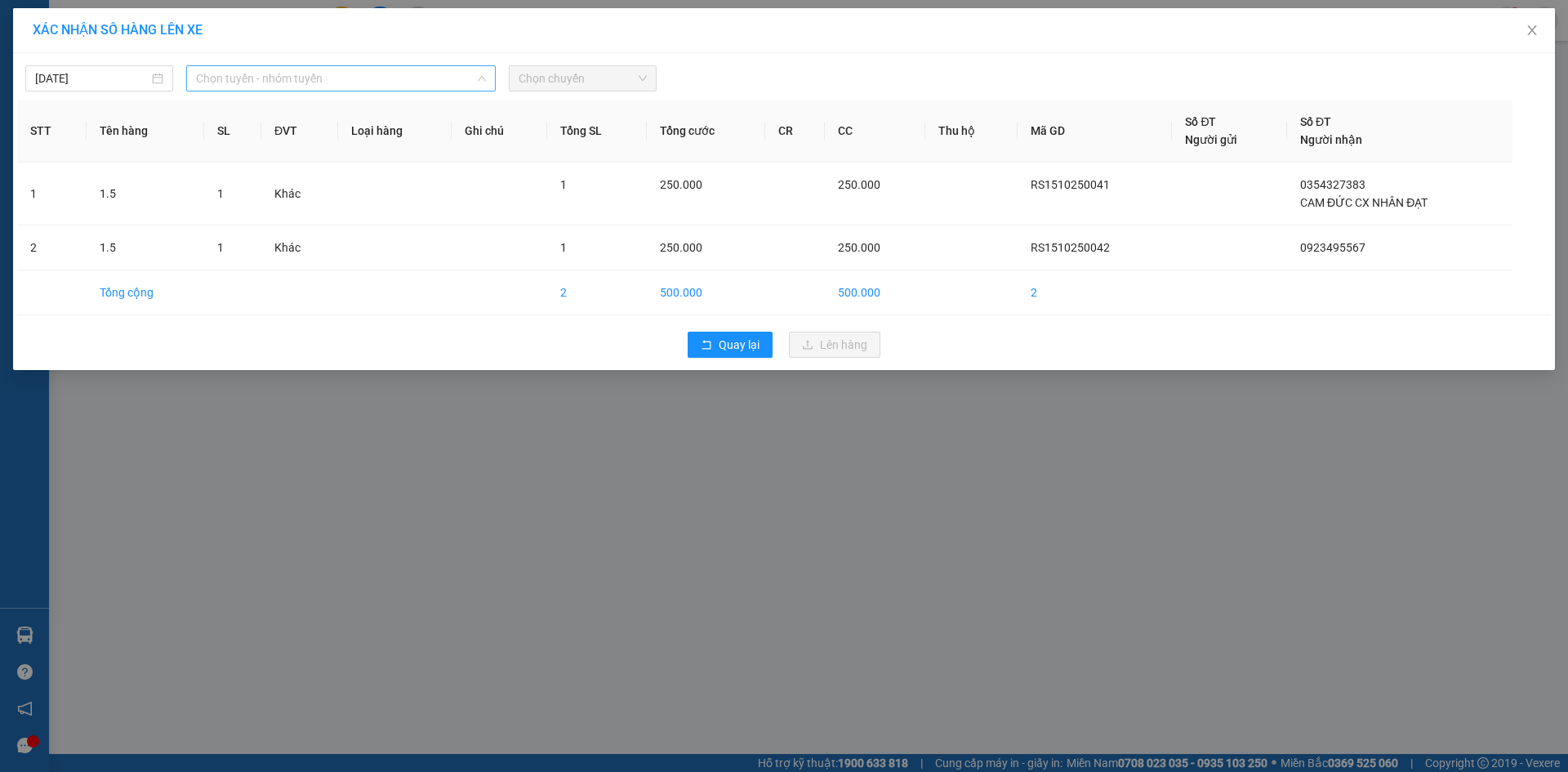
drag, startPoint x: 432, startPoint y: 87, endPoint x: 380, endPoint y: 182, distance: 108.3
click at [432, 87] on span "Chọn tuyến - nhóm tuyến" at bounding box center [341, 78] width 290 height 25
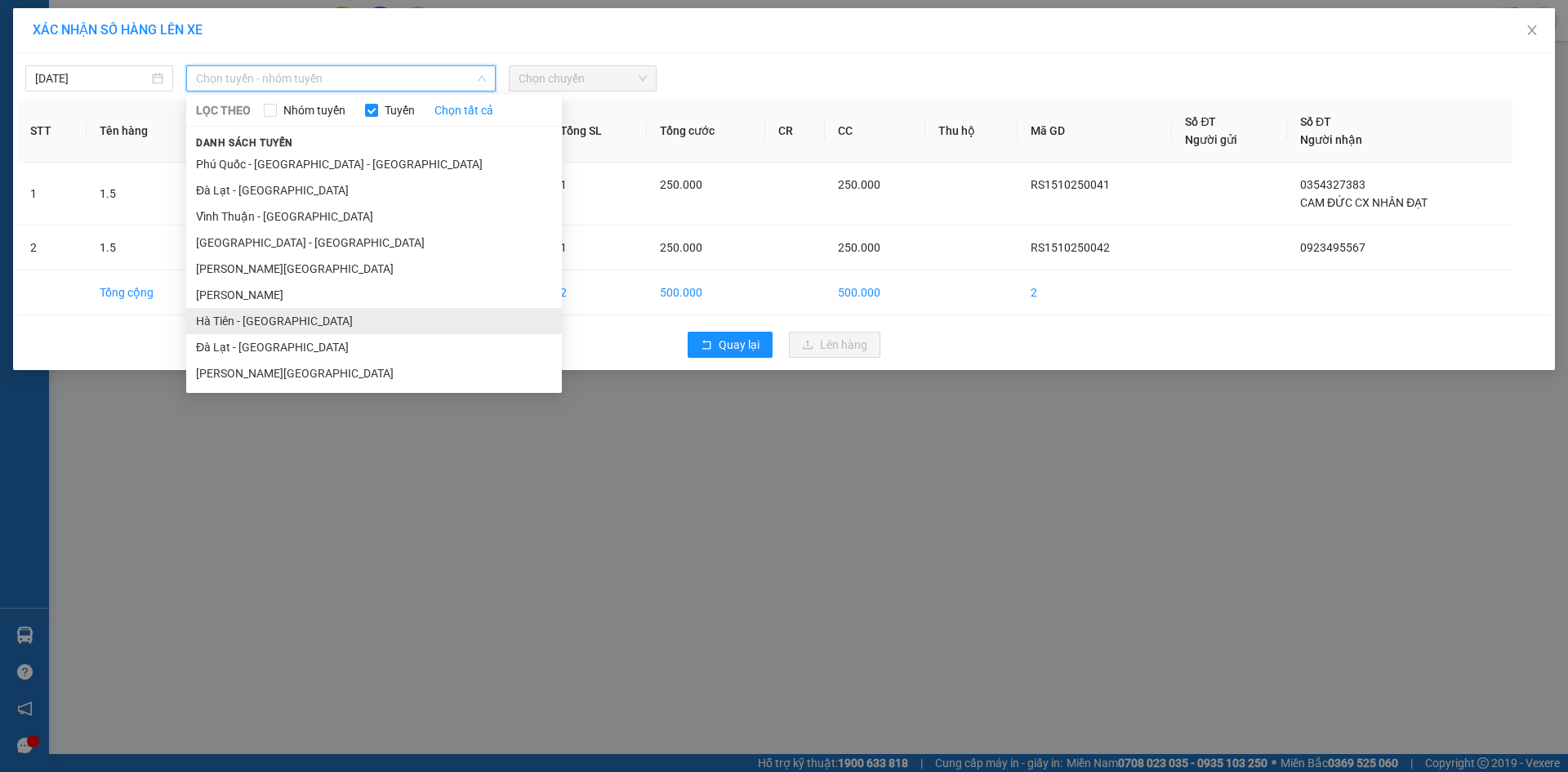
click at [324, 311] on li "Hà Tiên - [GEOGRAPHIC_DATA]" at bounding box center [373, 321] width 376 height 26
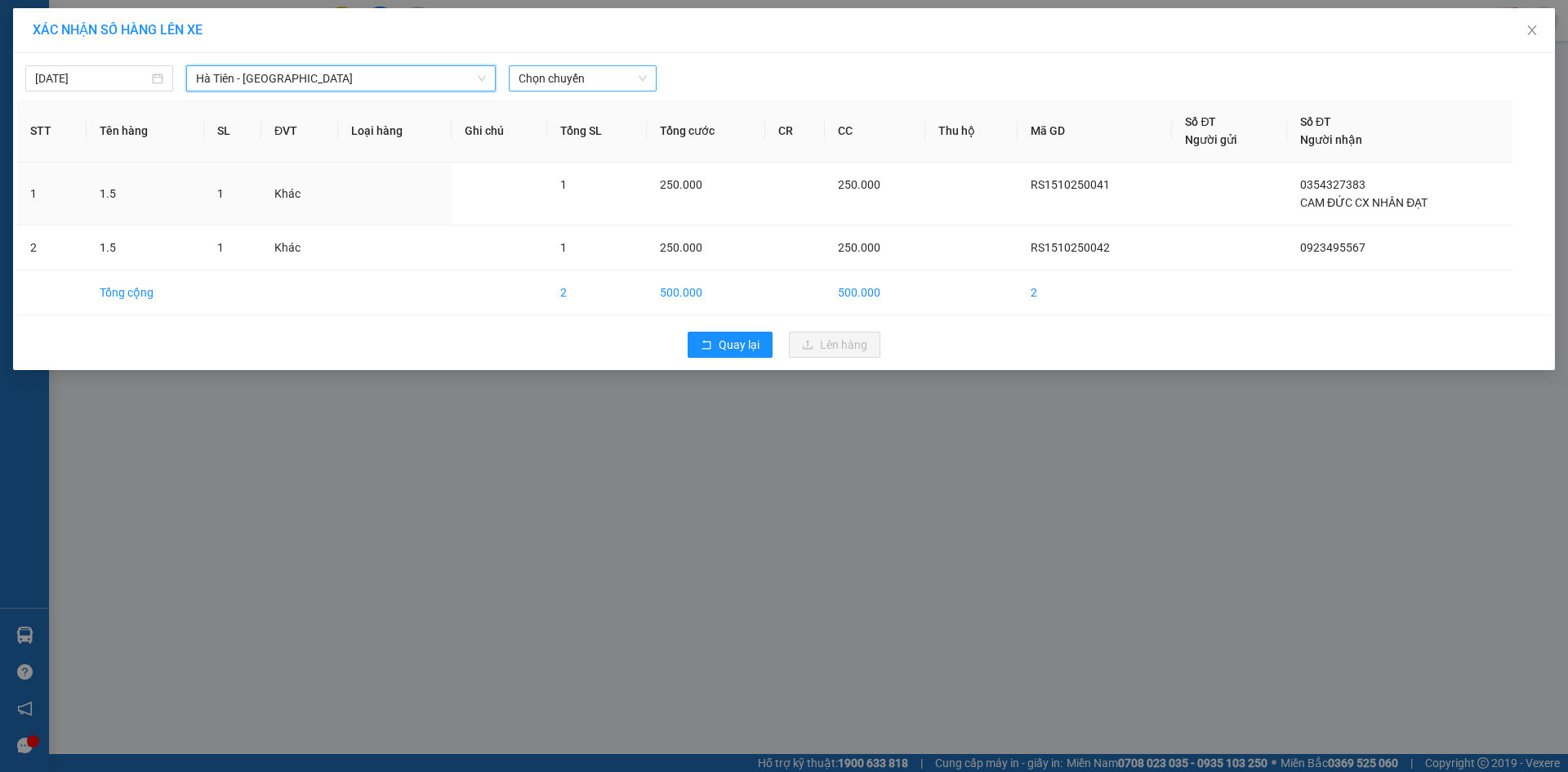
drag, startPoint x: 627, startPoint y: 75, endPoint x: 627, endPoint y: 83, distance: 8.0
click at [627, 76] on span "Chọn chuyến" at bounding box center [582, 78] width 128 height 25
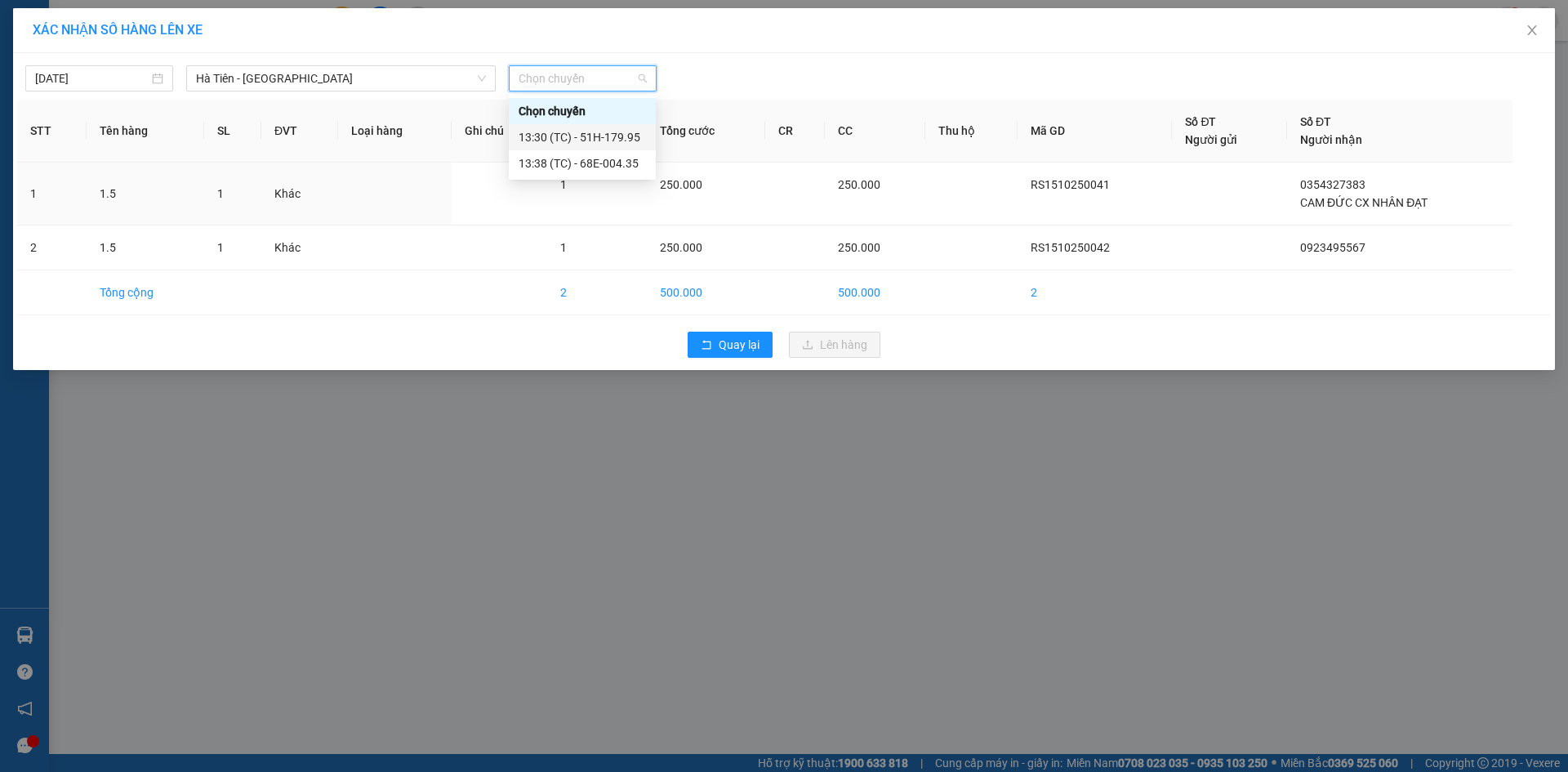
click at [614, 129] on div "13:30 (TC) - 51H-179.95" at bounding box center [582, 137] width 127 height 18
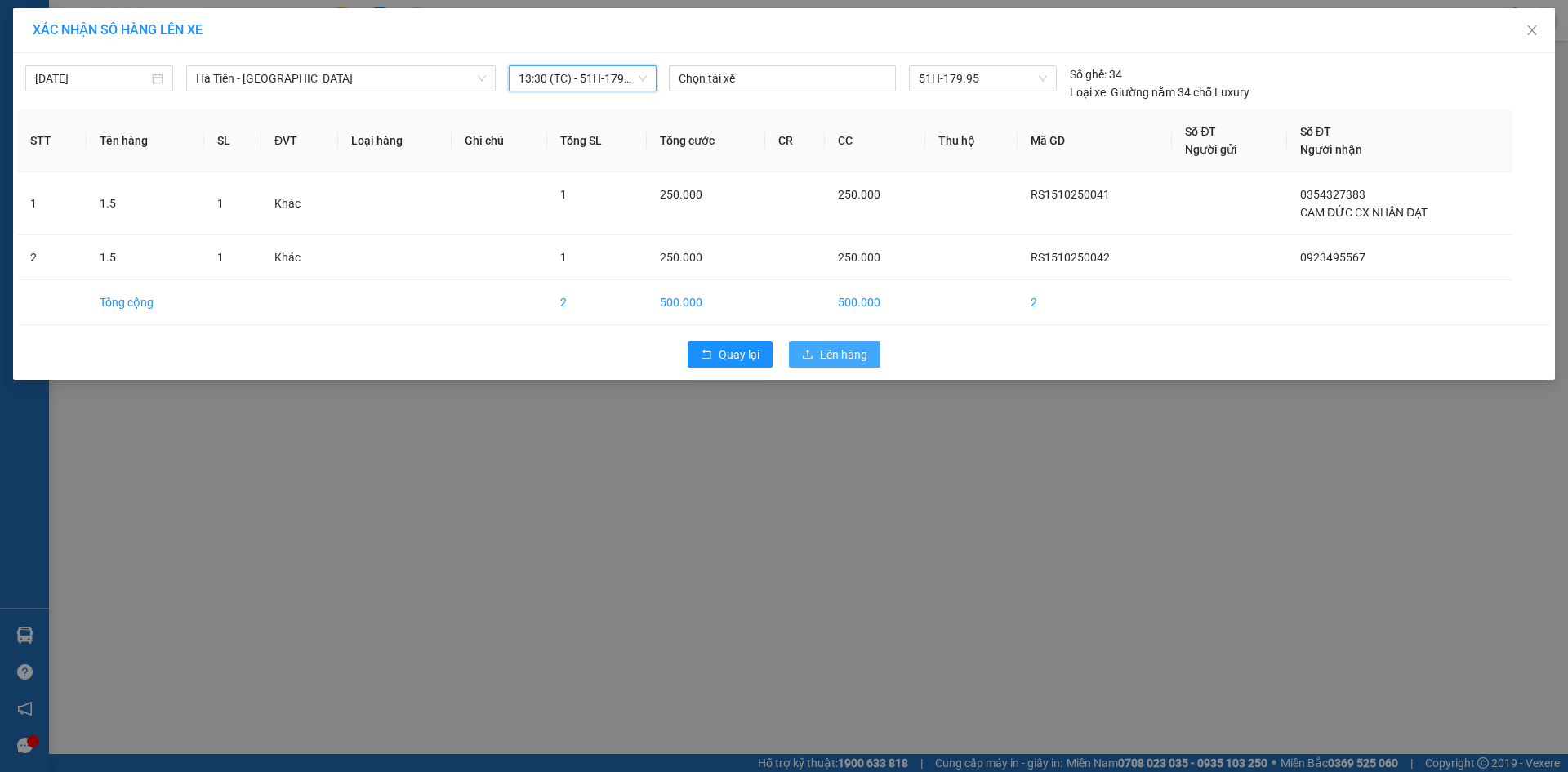
click at [840, 356] on span "Lên hàng" at bounding box center [844, 354] width 48 height 18
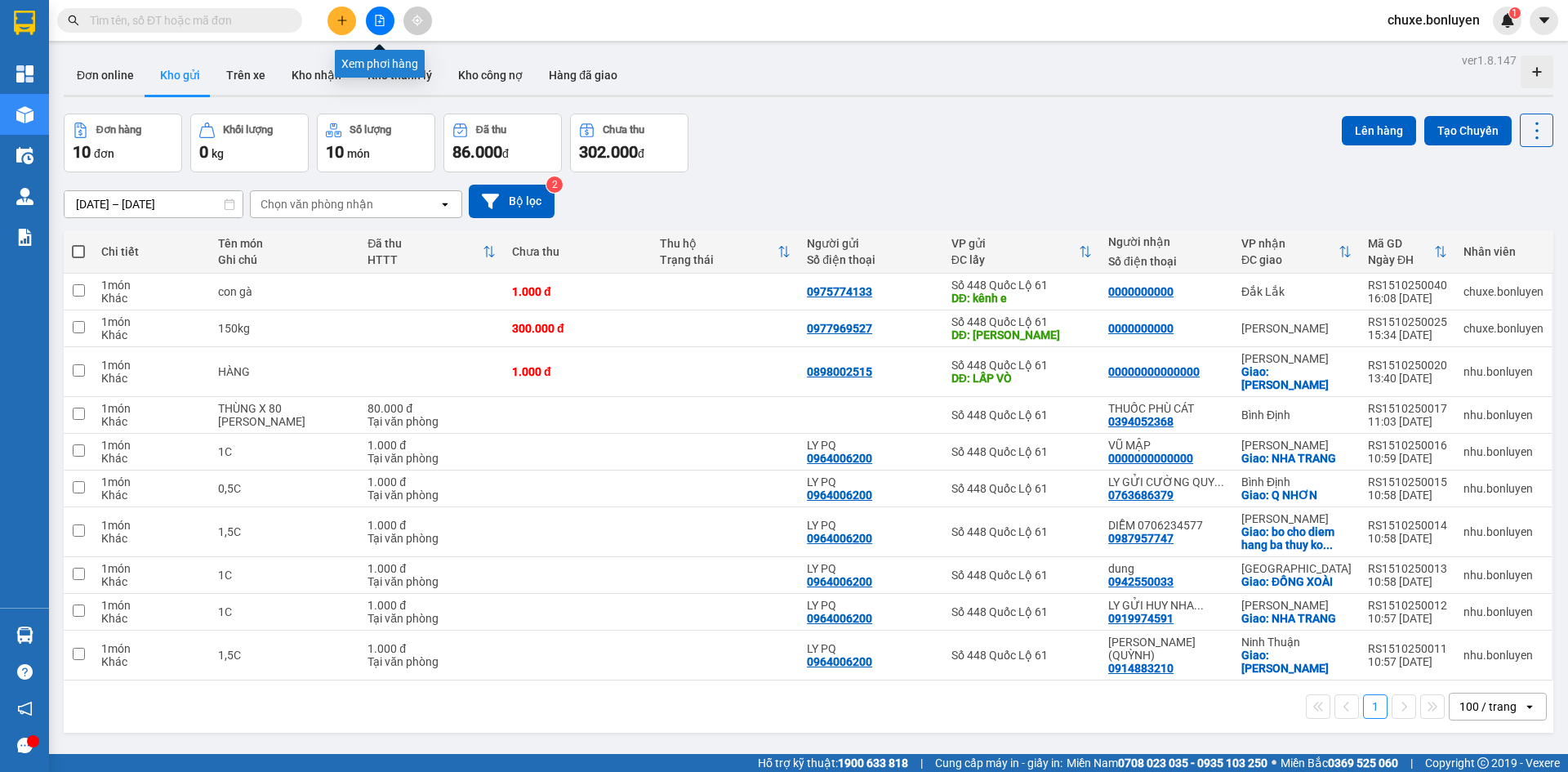
click at [384, 16] on icon "file-add" at bounding box center [379, 20] width 11 height 11
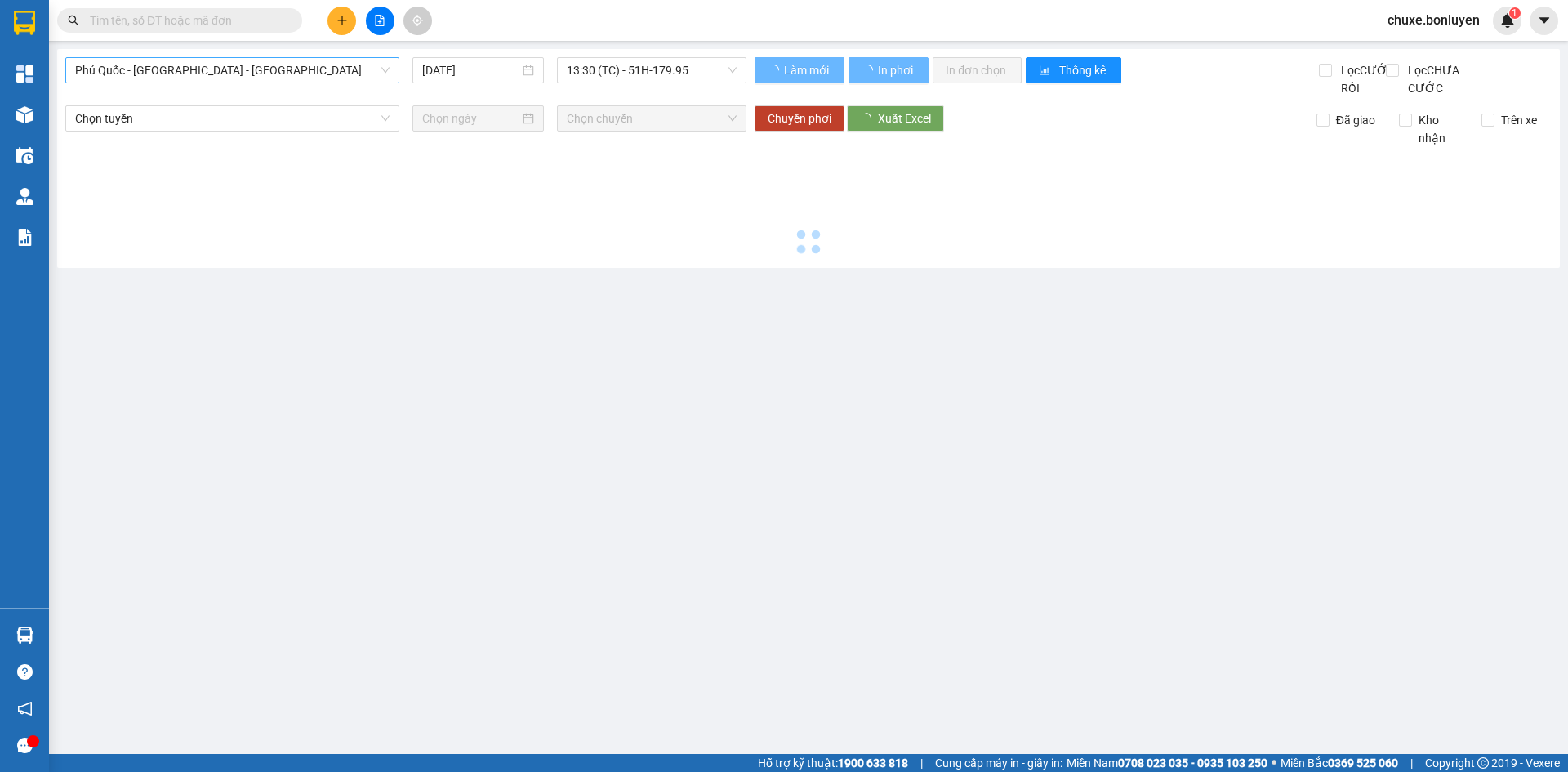
click at [251, 76] on span "Phú Quốc - Sài Gòn - Bình Phước" at bounding box center [232, 70] width 315 height 25
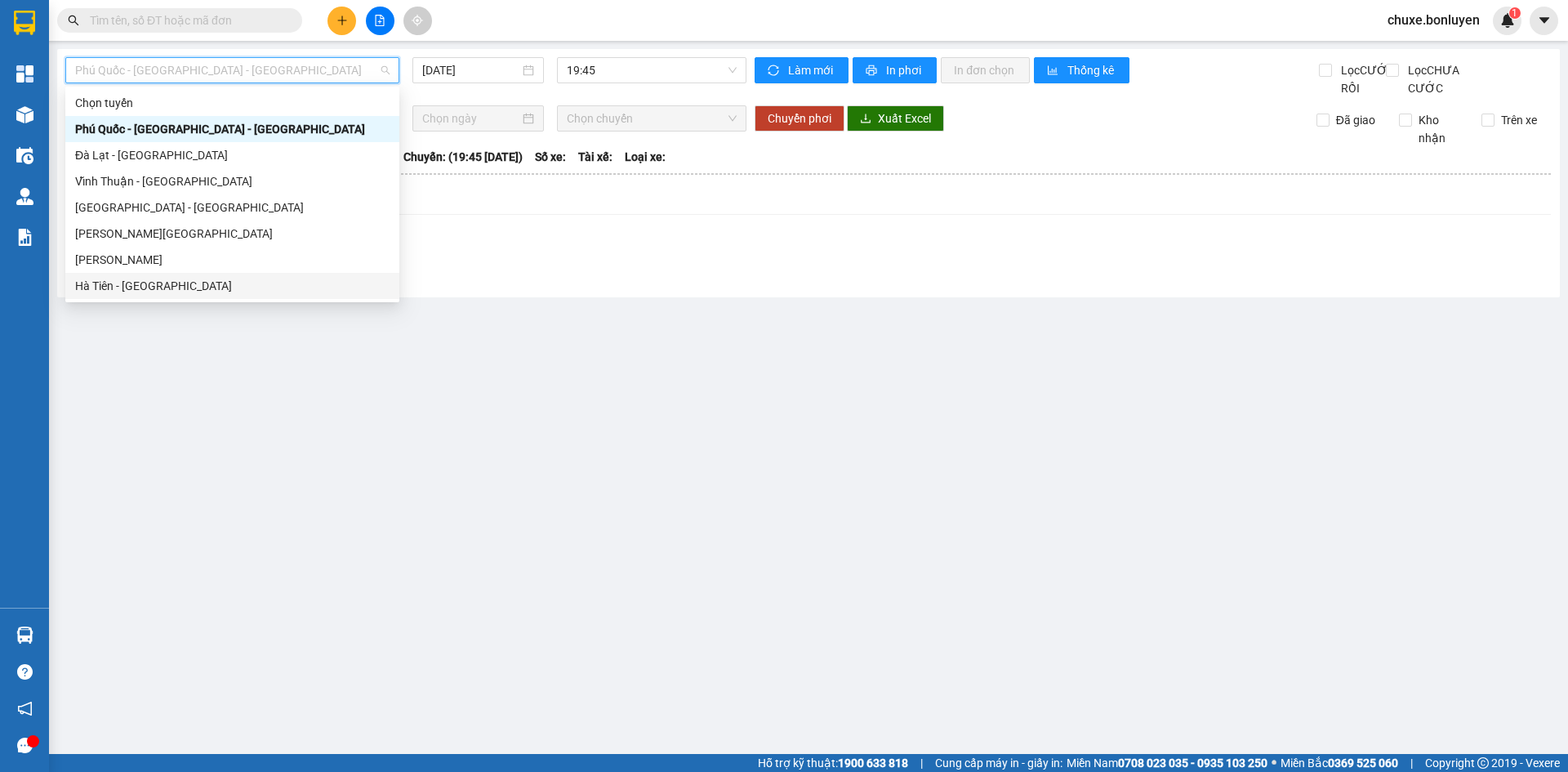
click at [210, 279] on div "Hà Tiên - Đà Nẵng" at bounding box center [232, 285] width 315 height 18
type input "15/10/2025"
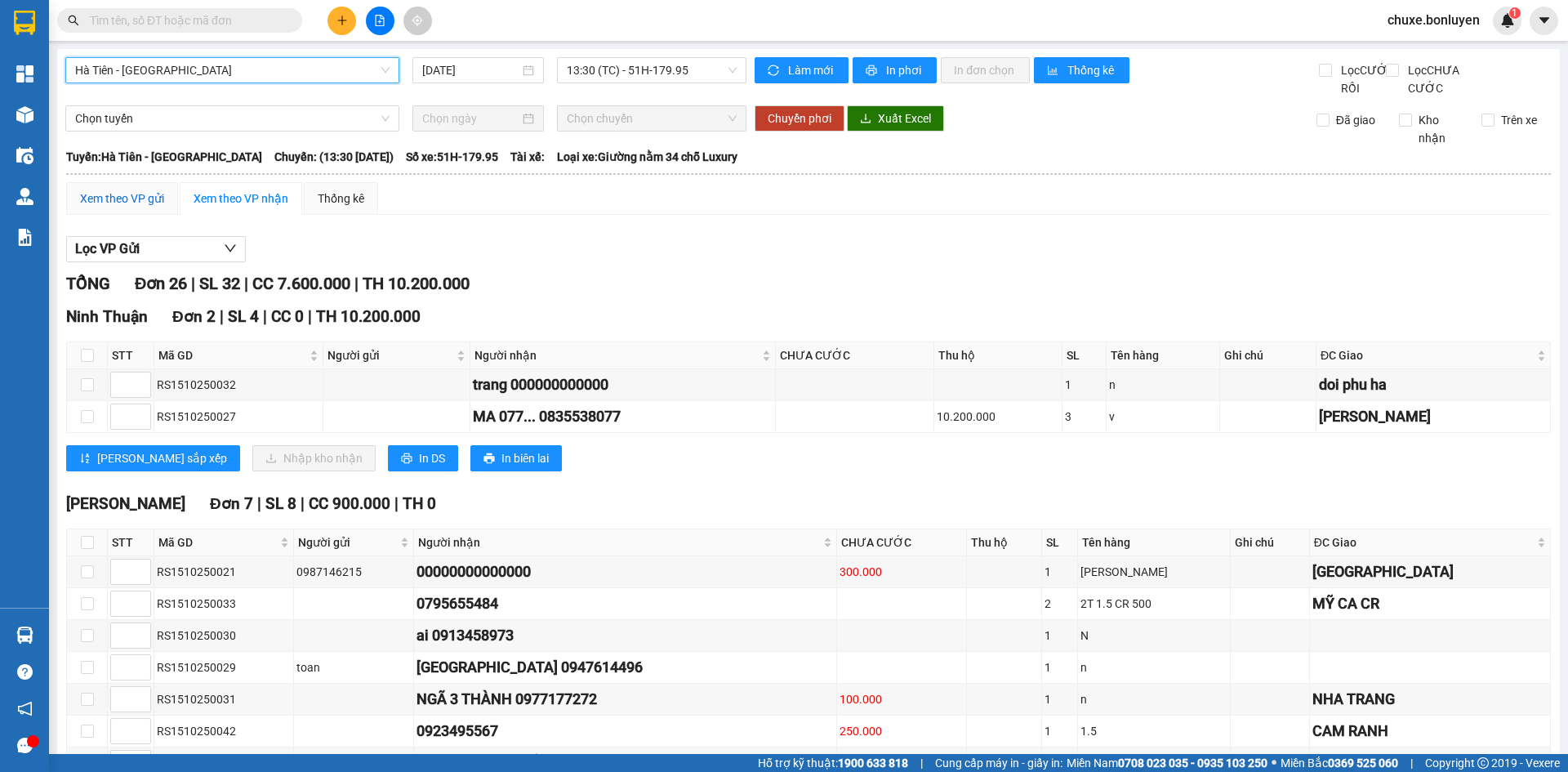
click at [105, 208] on div "Xem theo VP gửi" at bounding box center [121, 198] width 84 height 18
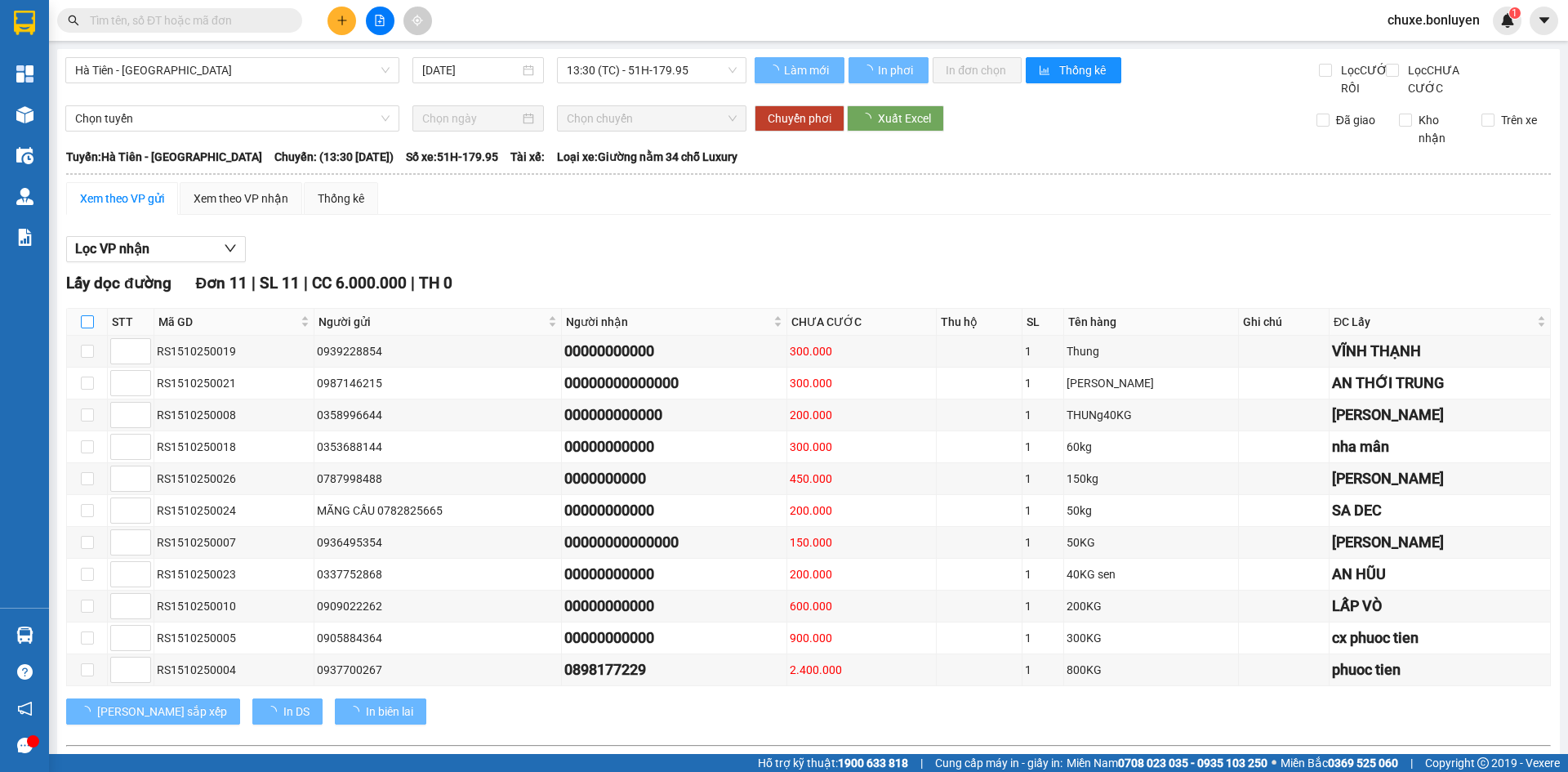
click at [88, 328] on input "checkbox" at bounding box center [87, 322] width 13 height 13
checkbox input "true"
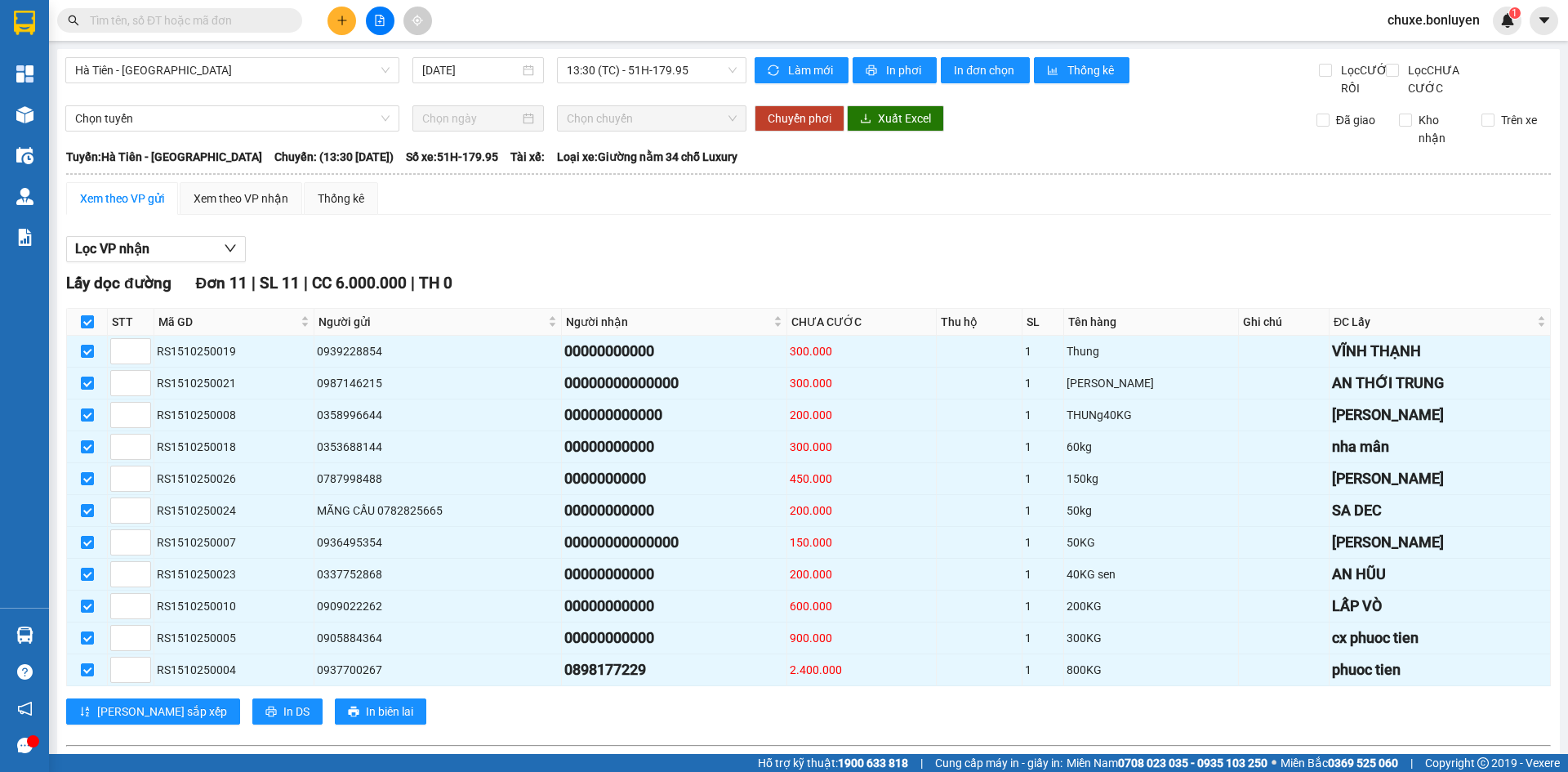
checkbox input "true"
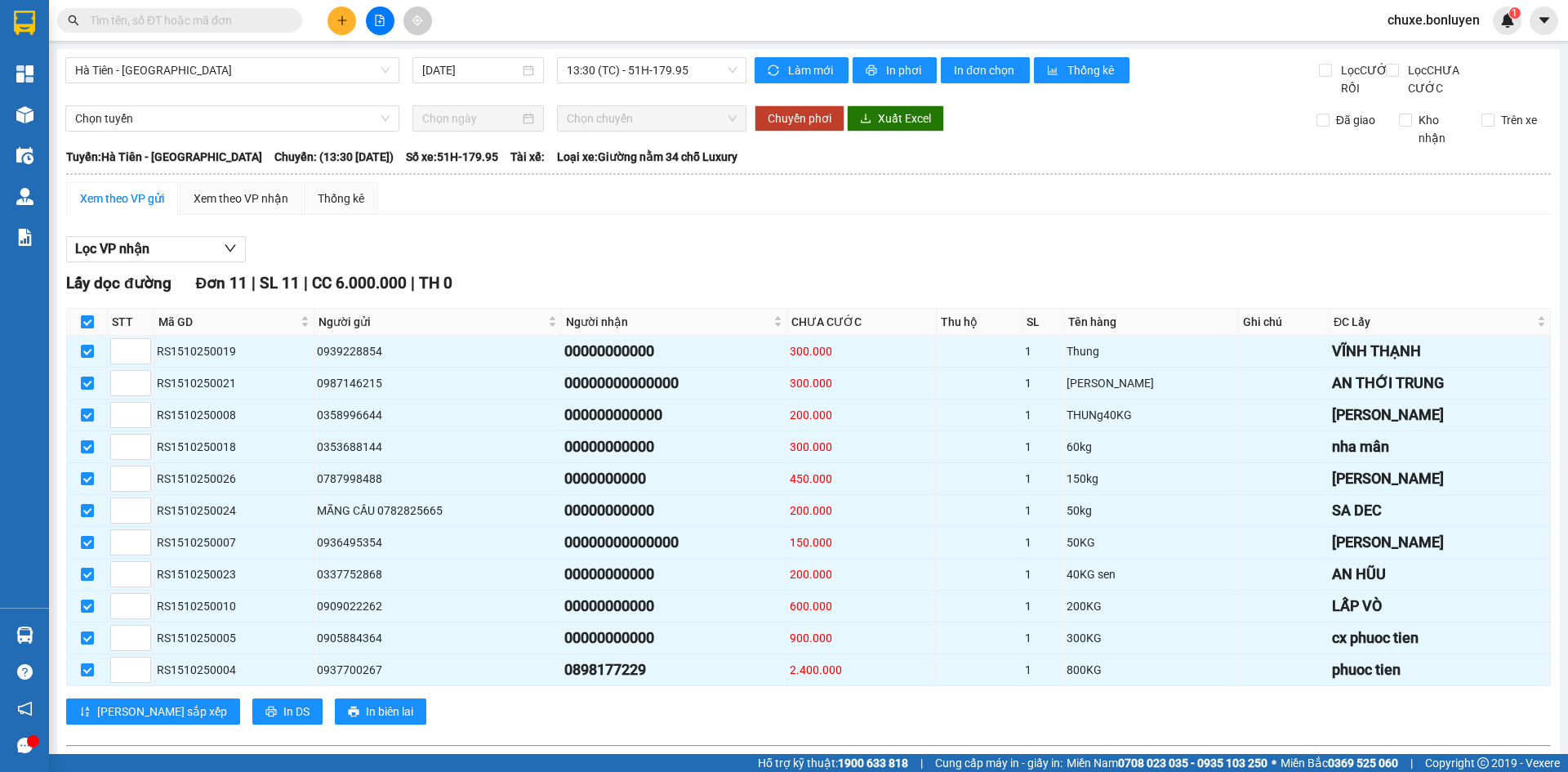
checkbox input "true"
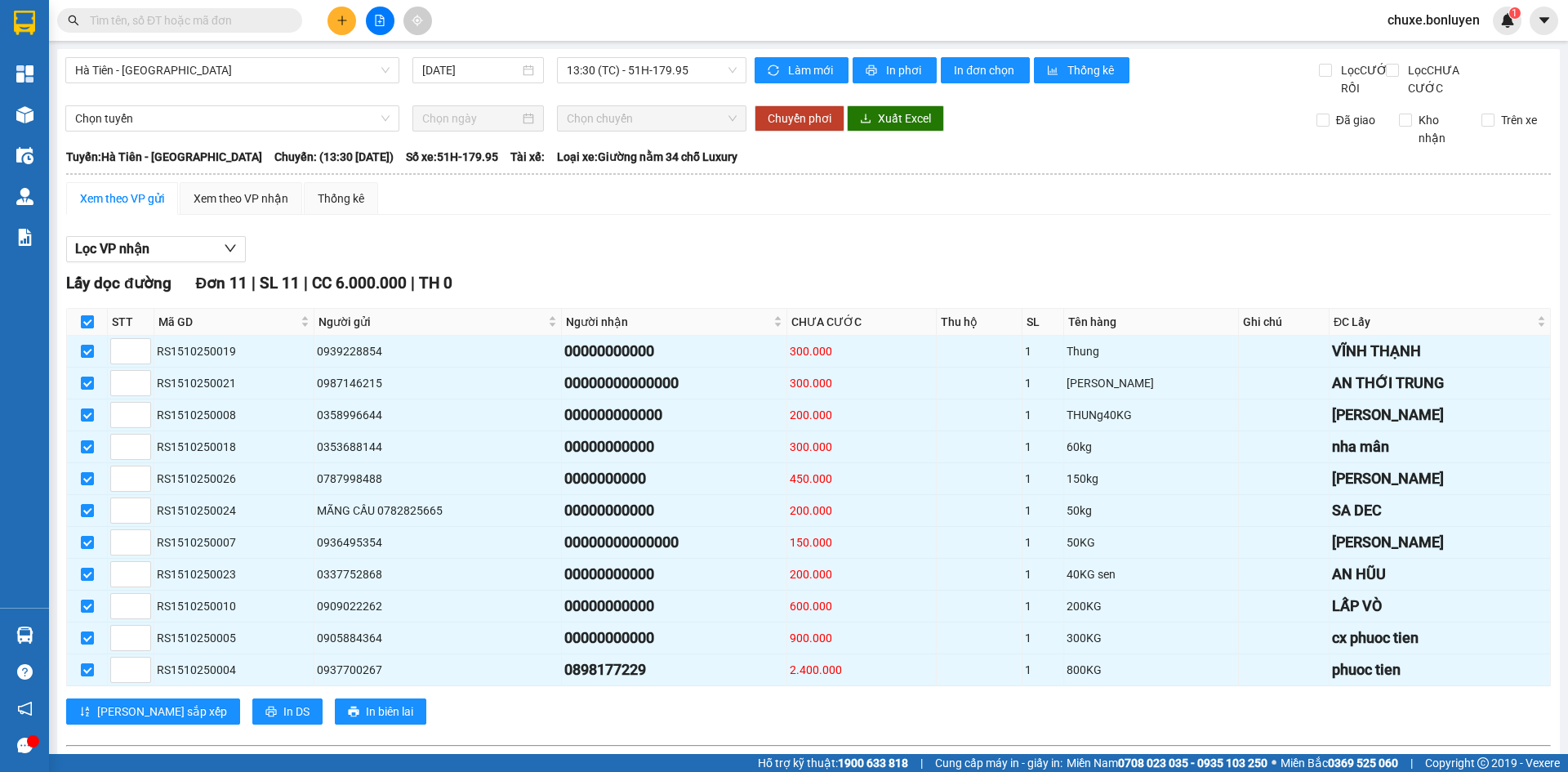
checkbox input "true"
click at [283, 720] on span "In DS" at bounding box center [296, 711] width 26 height 18
click at [208, 208] on div "Xem theo VP nhận" at bounding box center [241, 198] width 95 height 18
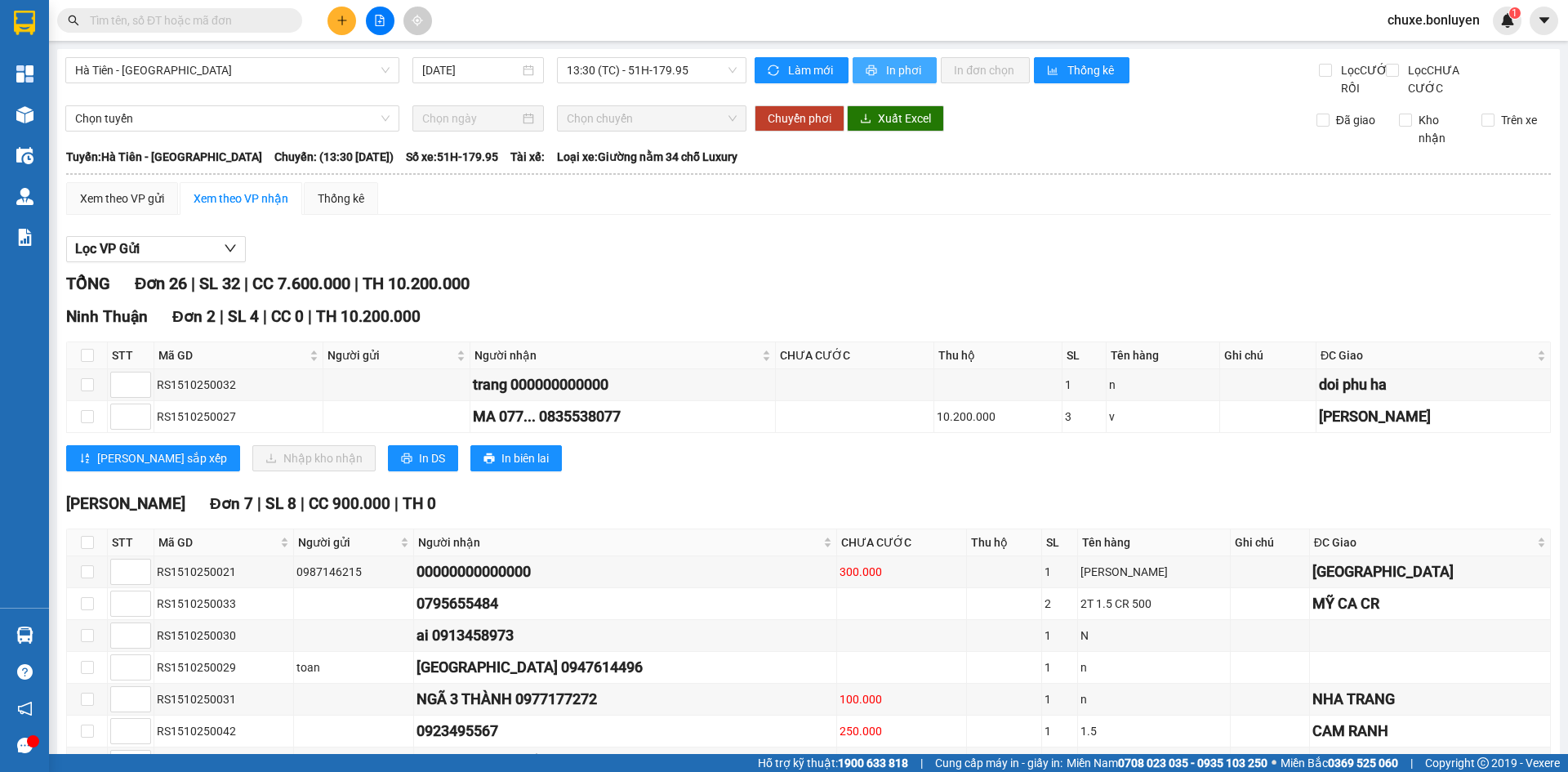
click at [904, 73] on span "In phơi" at bounding box center [905, 70] width 37 height 18
click at [204, 23] on input "text" at bounding box center [186, 20] width 193 height 18
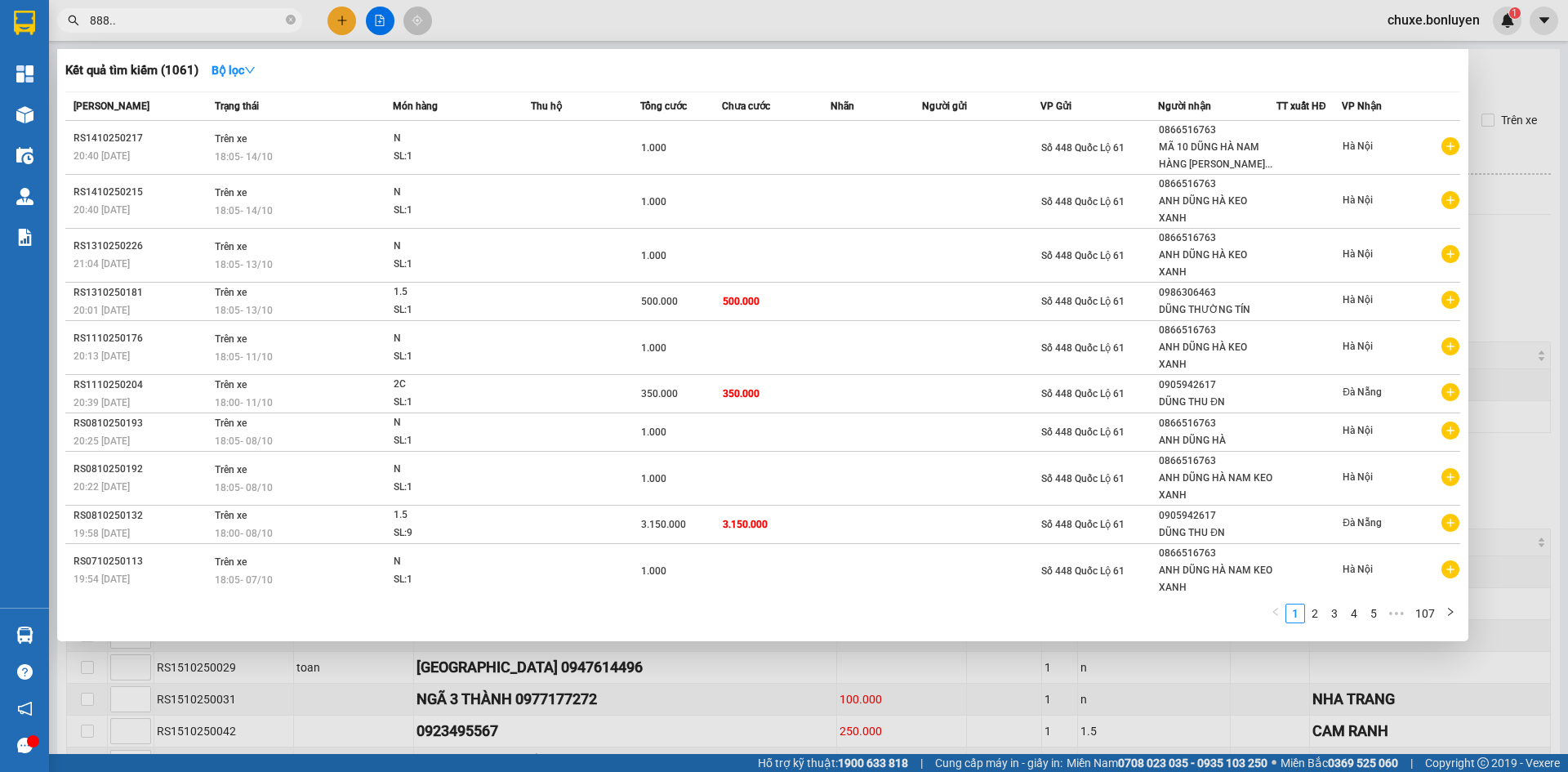
type input "888..."
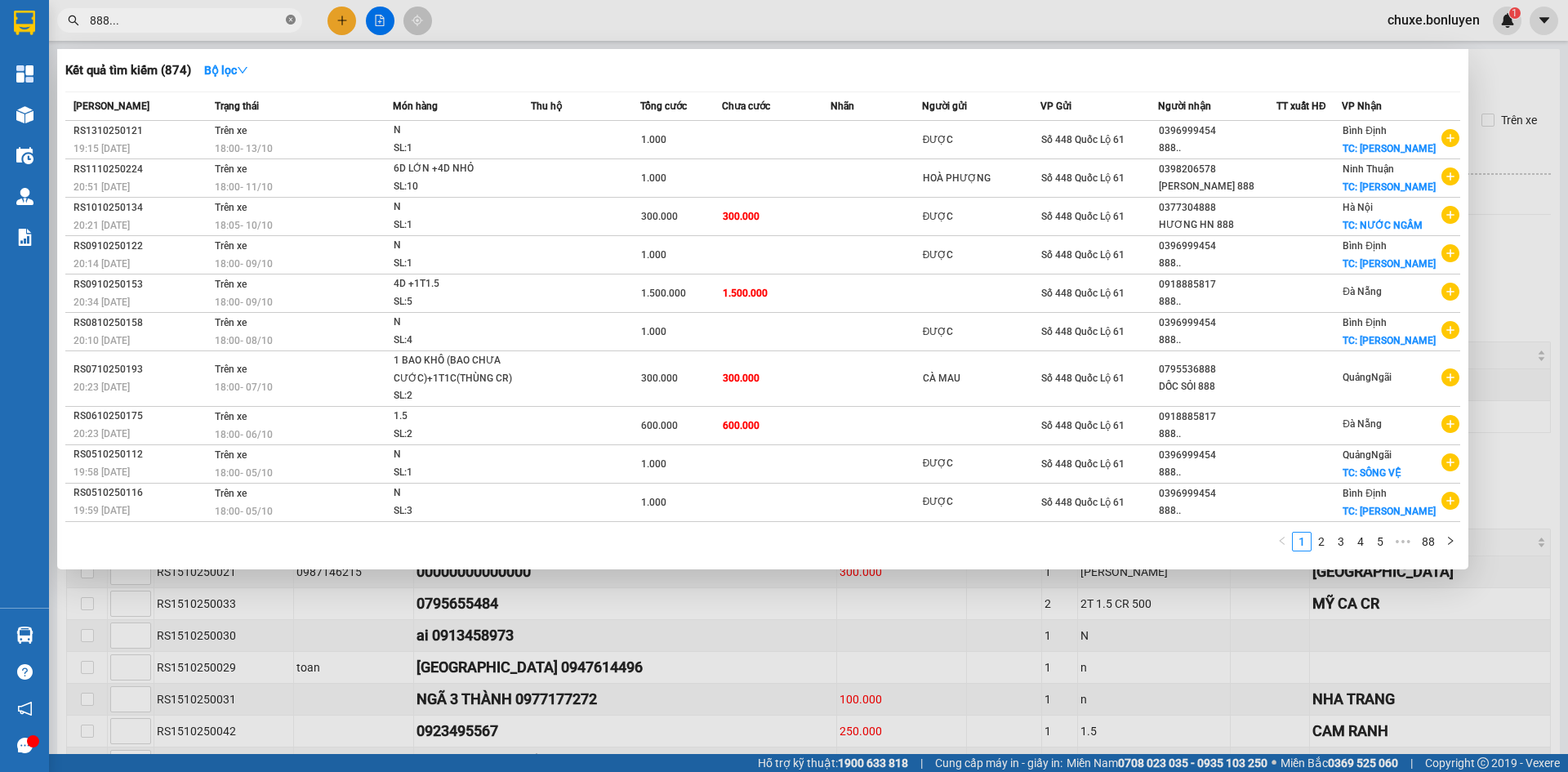
click at [289, 21] on icon "close-circle" at bounding box center [291, 20] width 10 height 10
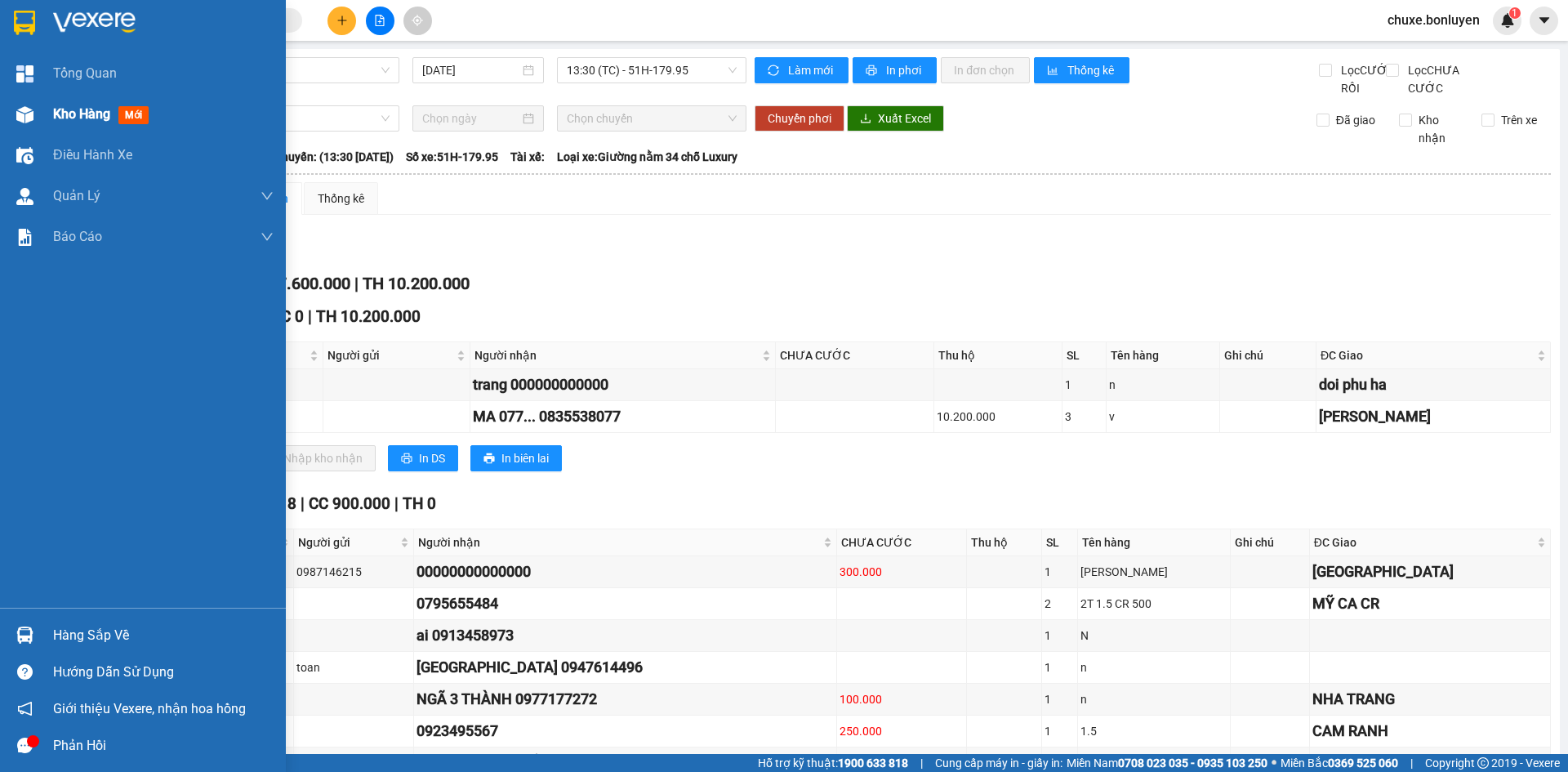
click at [42, 120] on div "Kho hàng mới" at bounding box center [143, 115] width 286 height 41
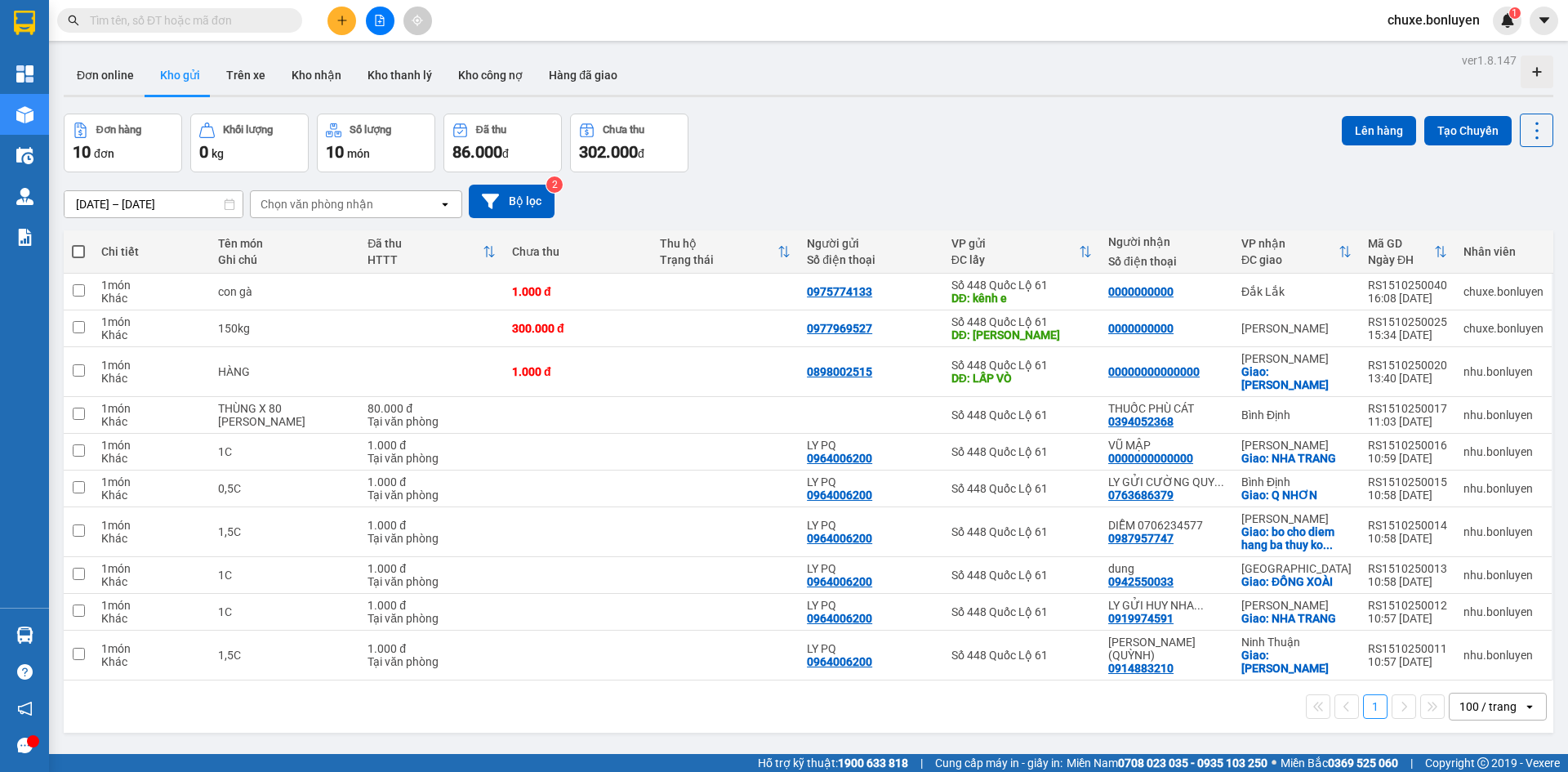
click at [908, 137] on div "Đơn hàng 10 đơn Khối lượng 0 kg Số lượng 10 món Đã thu 86.000 đ Chưa thu 302.00…" at bounding box center [809, 143] width 1490 height 59
click at [1061, 208] on div "13/10/2025 – 15/10/2025 Press the down arrow key to interact with the calendar …" at bounding box center [809, 201] width 1490 height 33
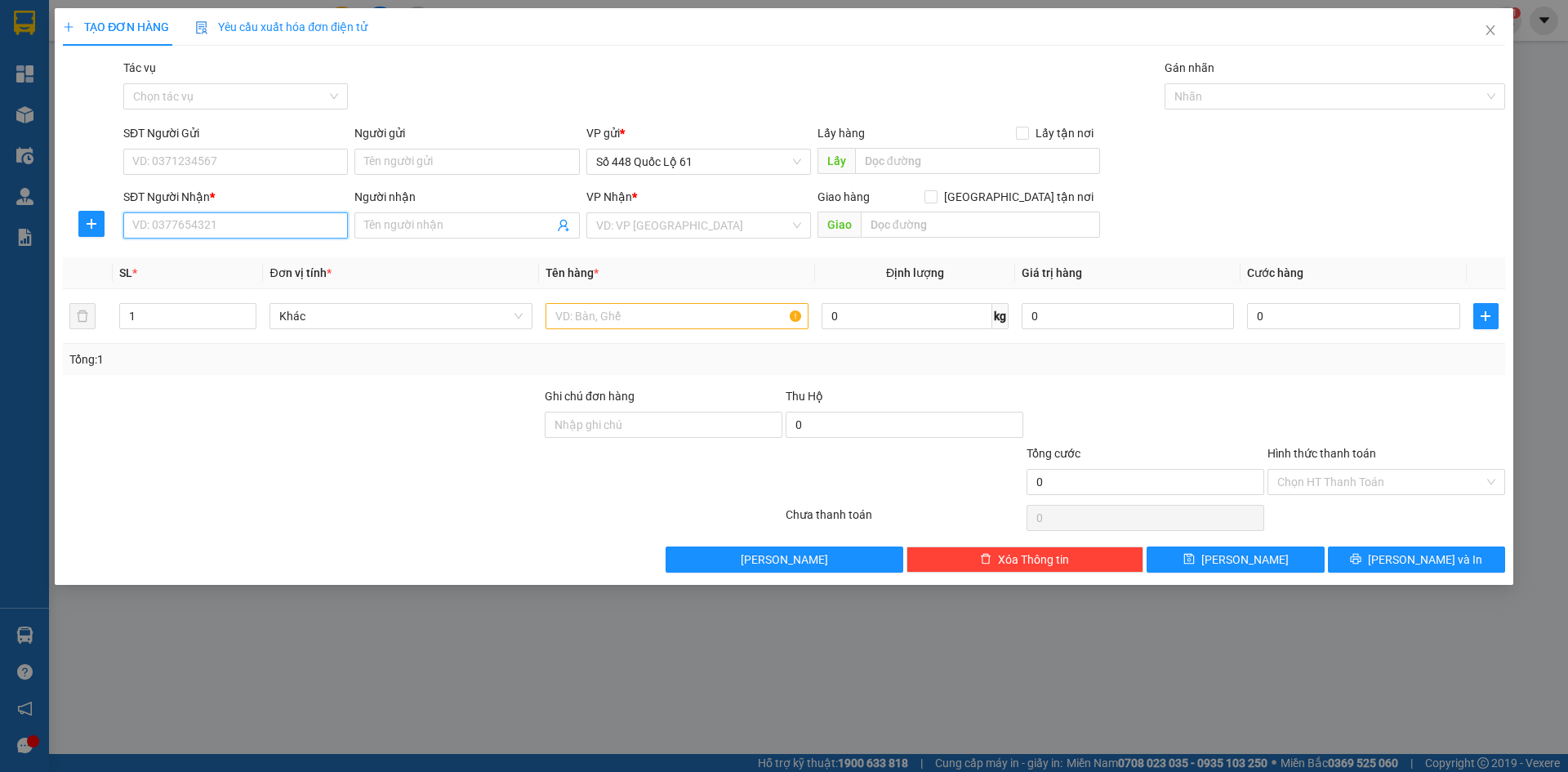
click at [171, 231] on input "SĐT Người Nhận *" at bounding box center [235, 225] width 225 height 26
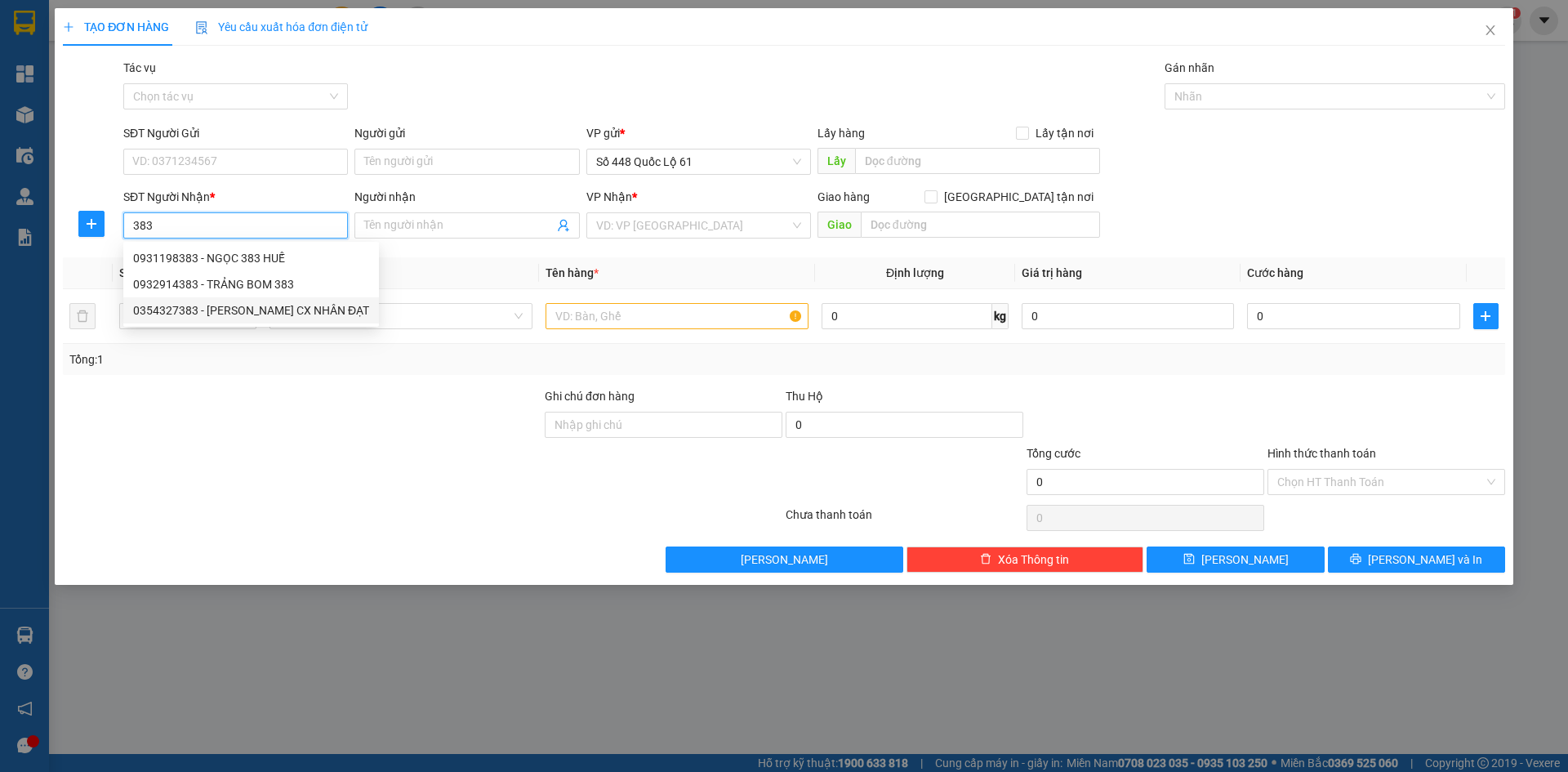
click at [261, 310] on div "0354327383 - CAM ĐỨC CX NHÂN ĐẠT" at bounding box center [251, 310] width 236 height 18
type input "0354327383"
type input "CAM ĐỨC CX NHÂN ĐẠT"
checkbox input "true"
type input "[PERSON_NAME]"
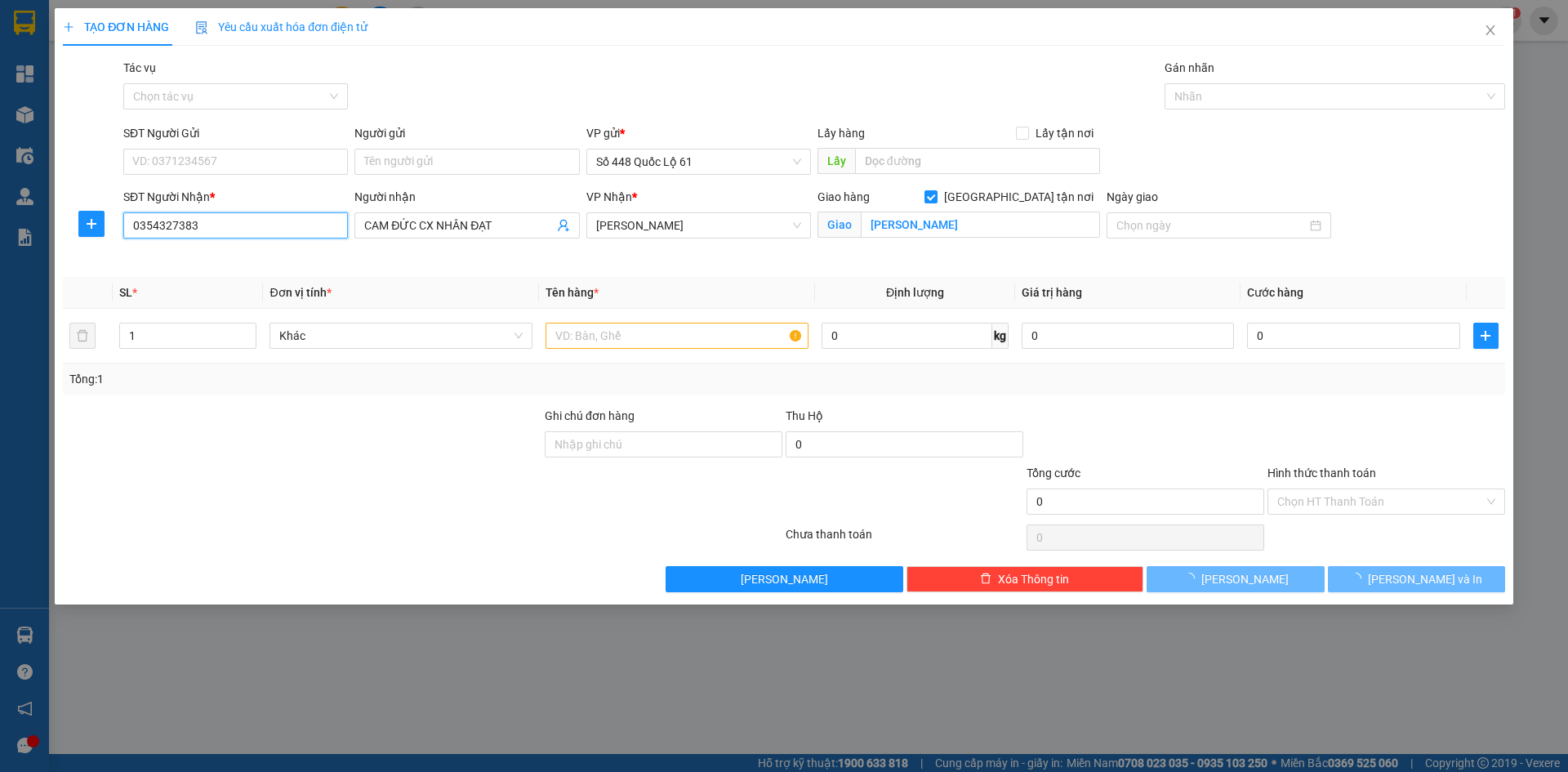
type input "450.000"
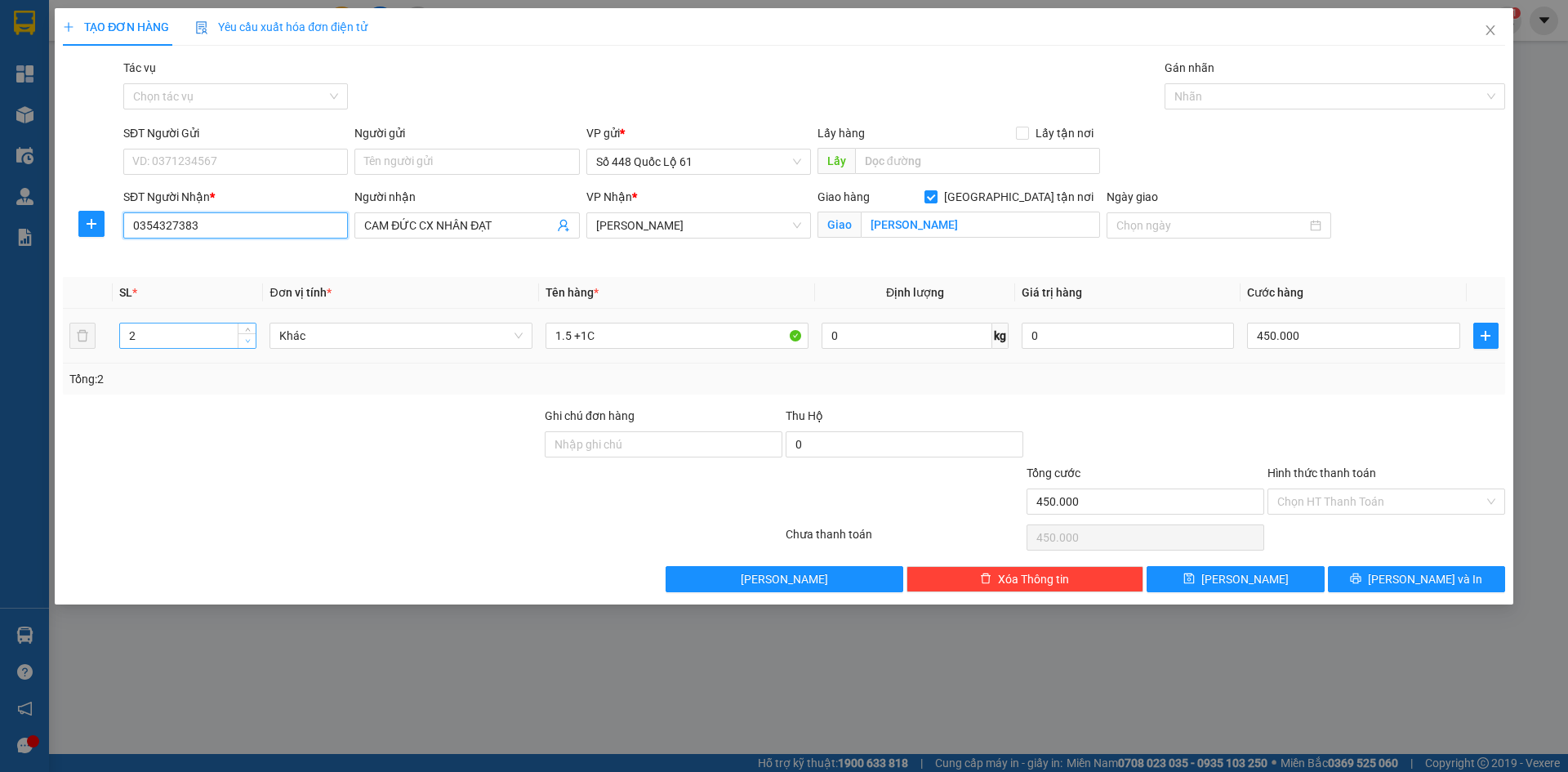
type input "0354327383"
type input "1"
click at [240, 344] on span "Decrease Value" at bounding box center [246, 340] width 18 height 14
click at [610, 339] on input "1.5 +1C" at bounding box center [677, 335] width 263 height 26
type input "0"
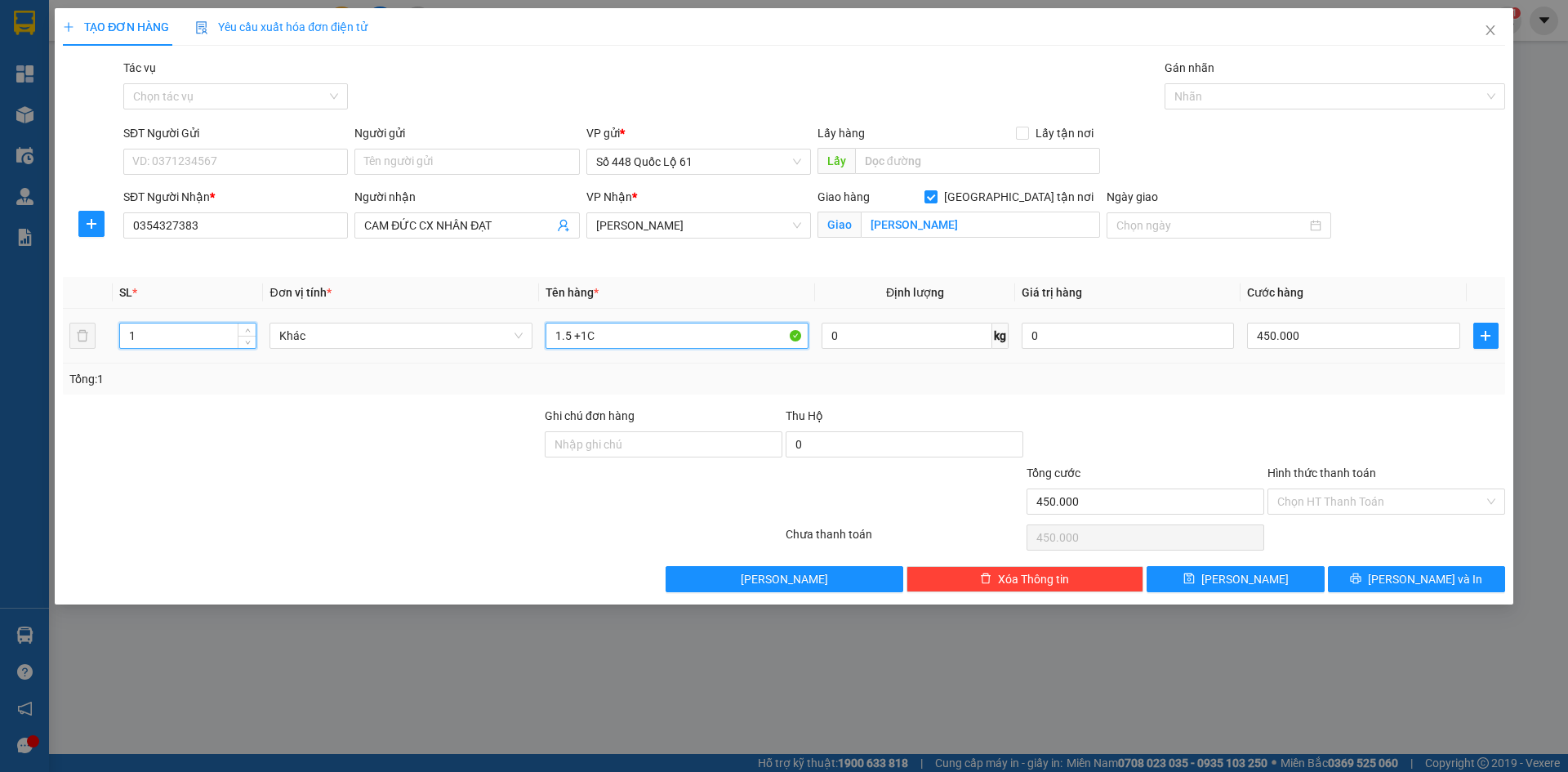
type input "0"
type input "1.5"
click at [1338, 331] on input "0" at bounding box center [1353, 335] width 212 height 26
type input "2"
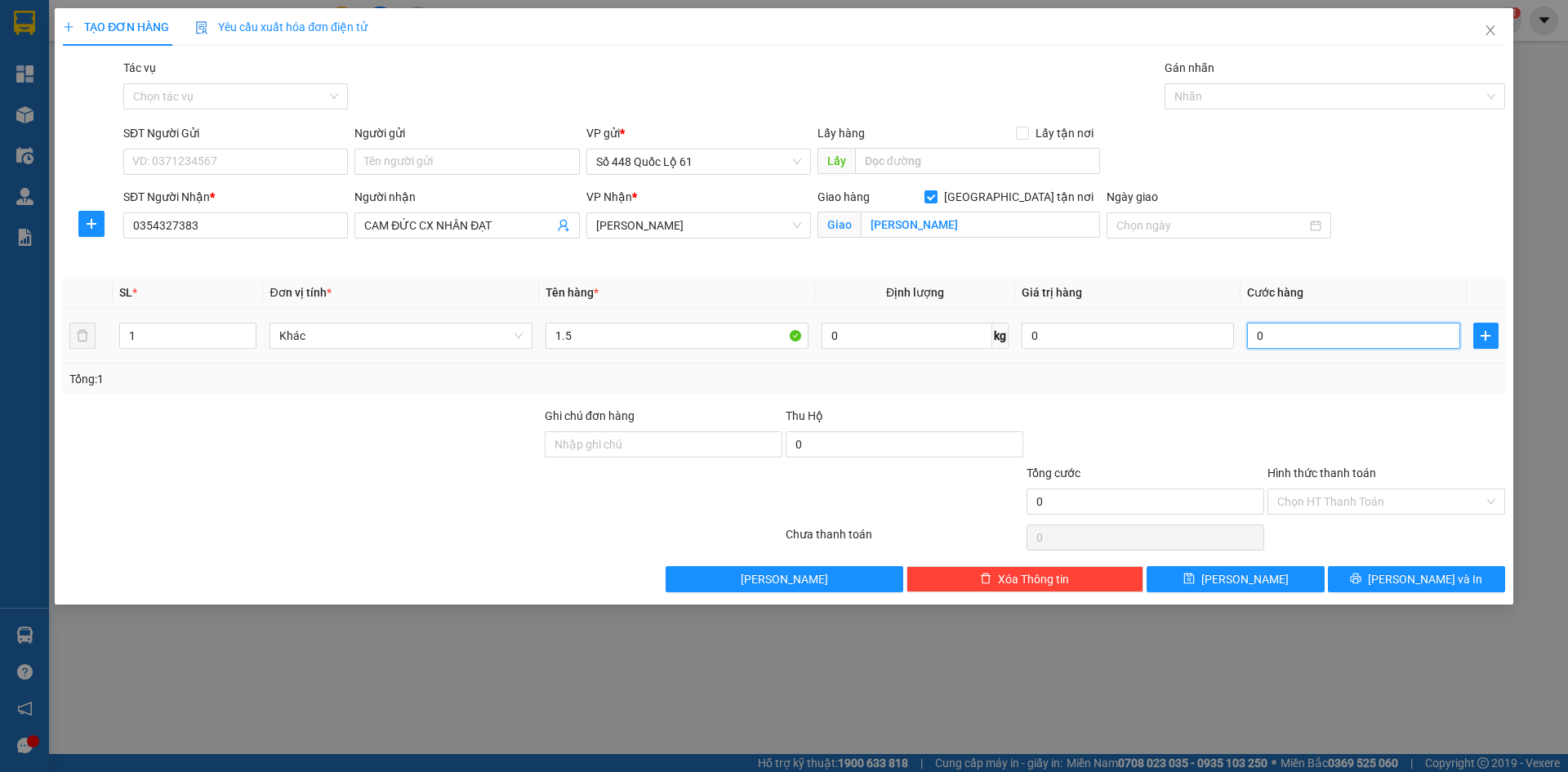
type input "2"
type input "25"
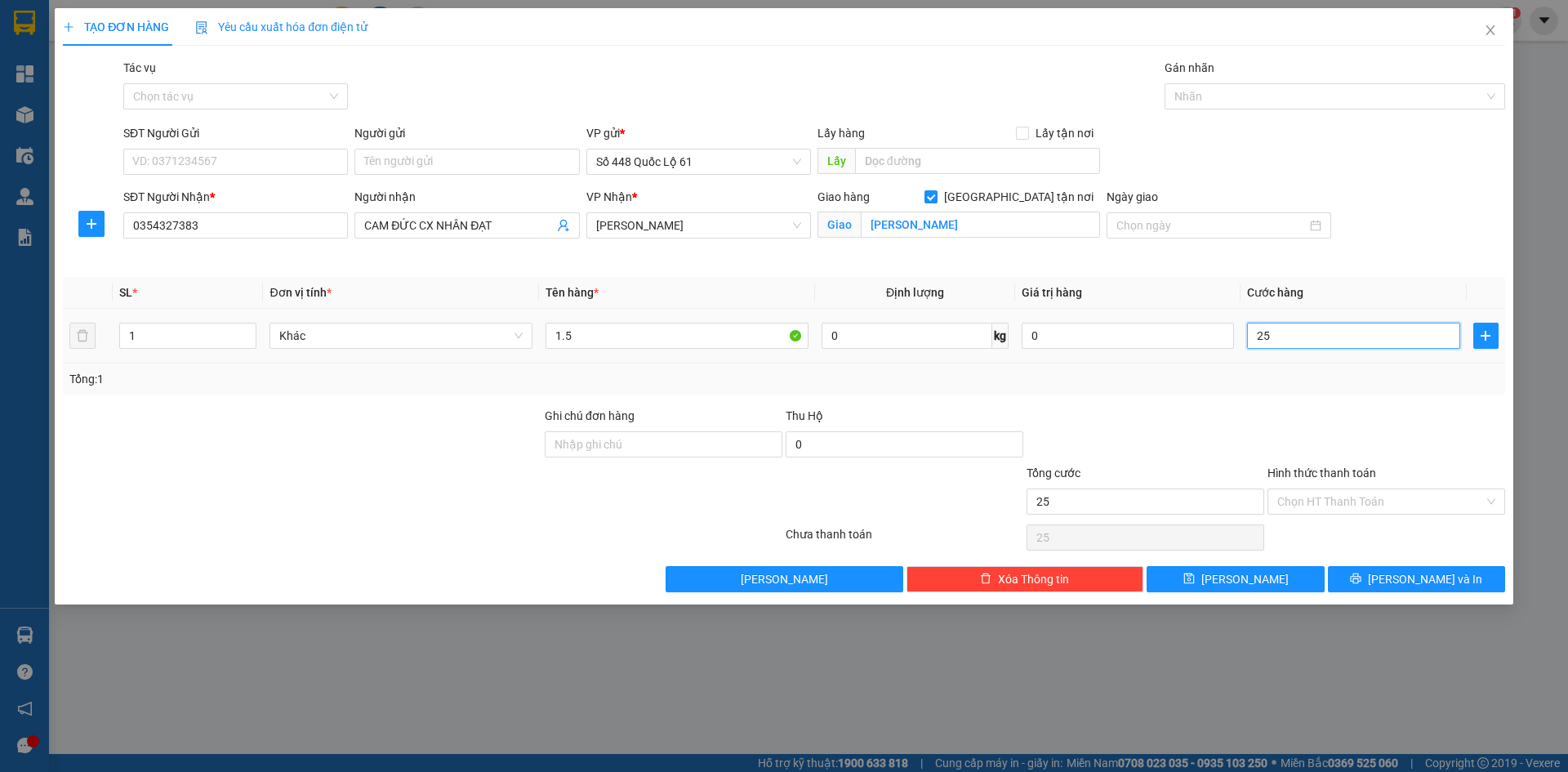
type input "250"
type input "250.000"
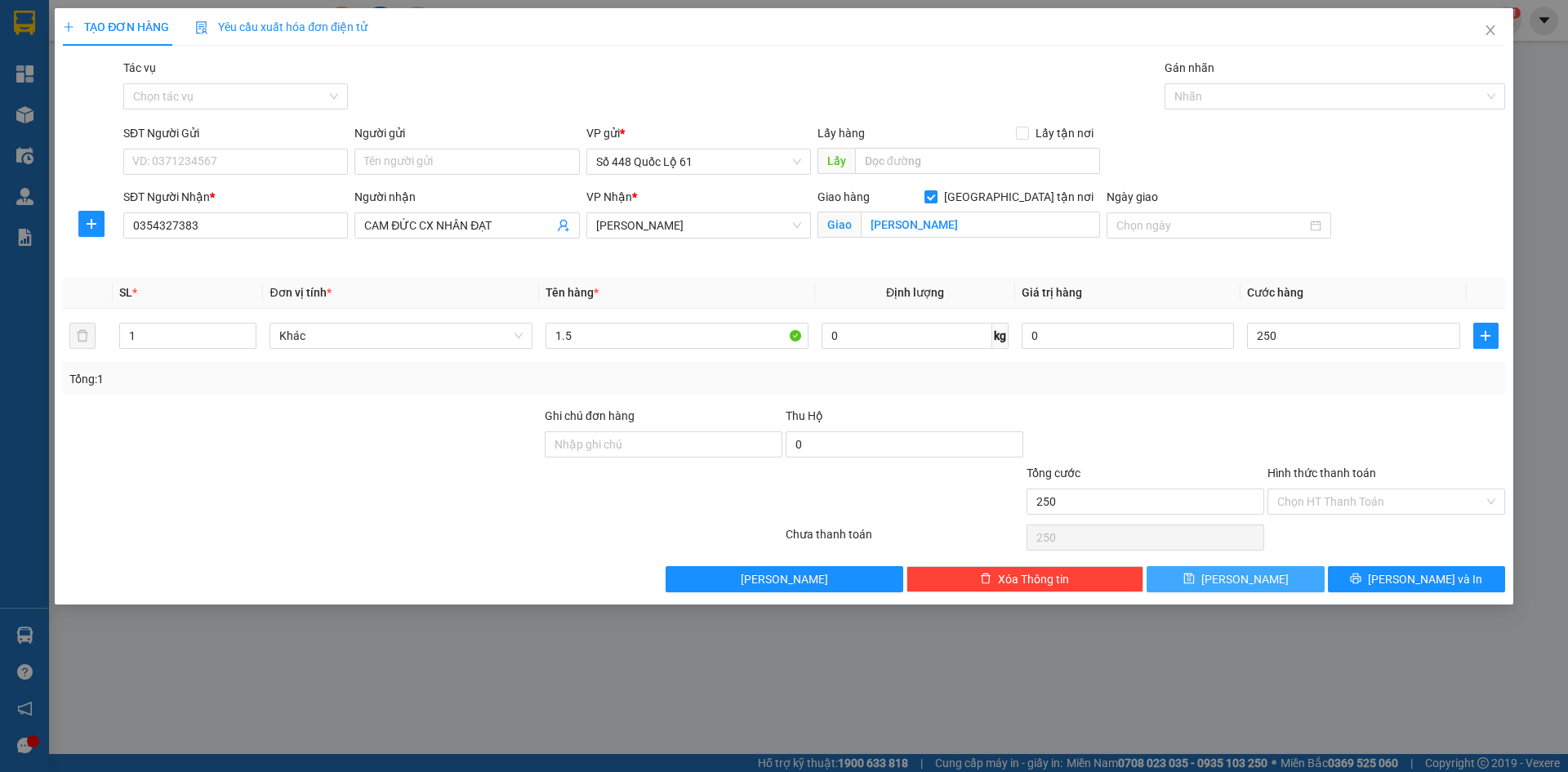
type input "250.000"
click at [1235, 573] on button "[PERSON_NAME]" at bounding box center [1235, 579] width 177 height 26
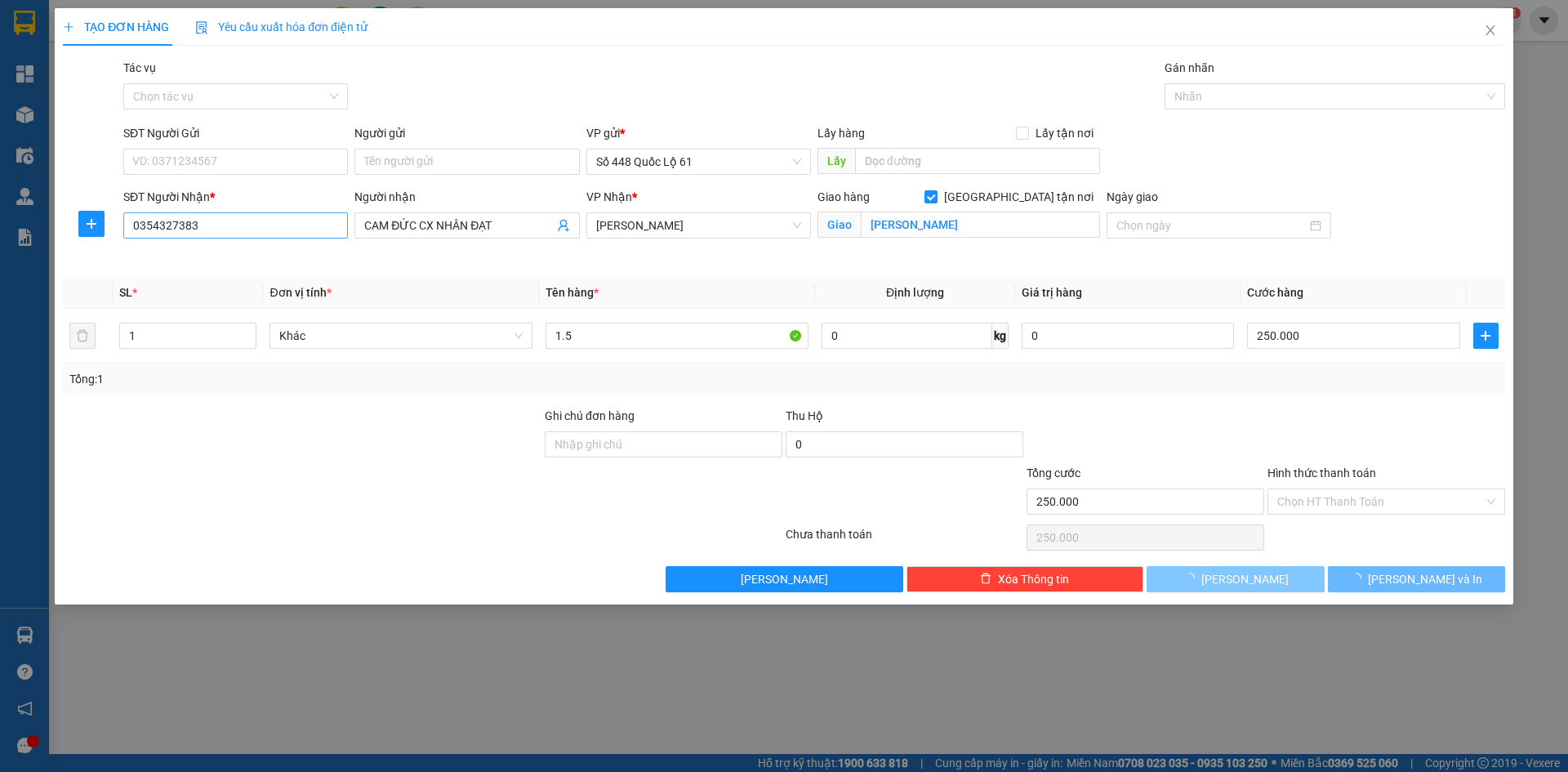
checkbox input "false"
type input "0"
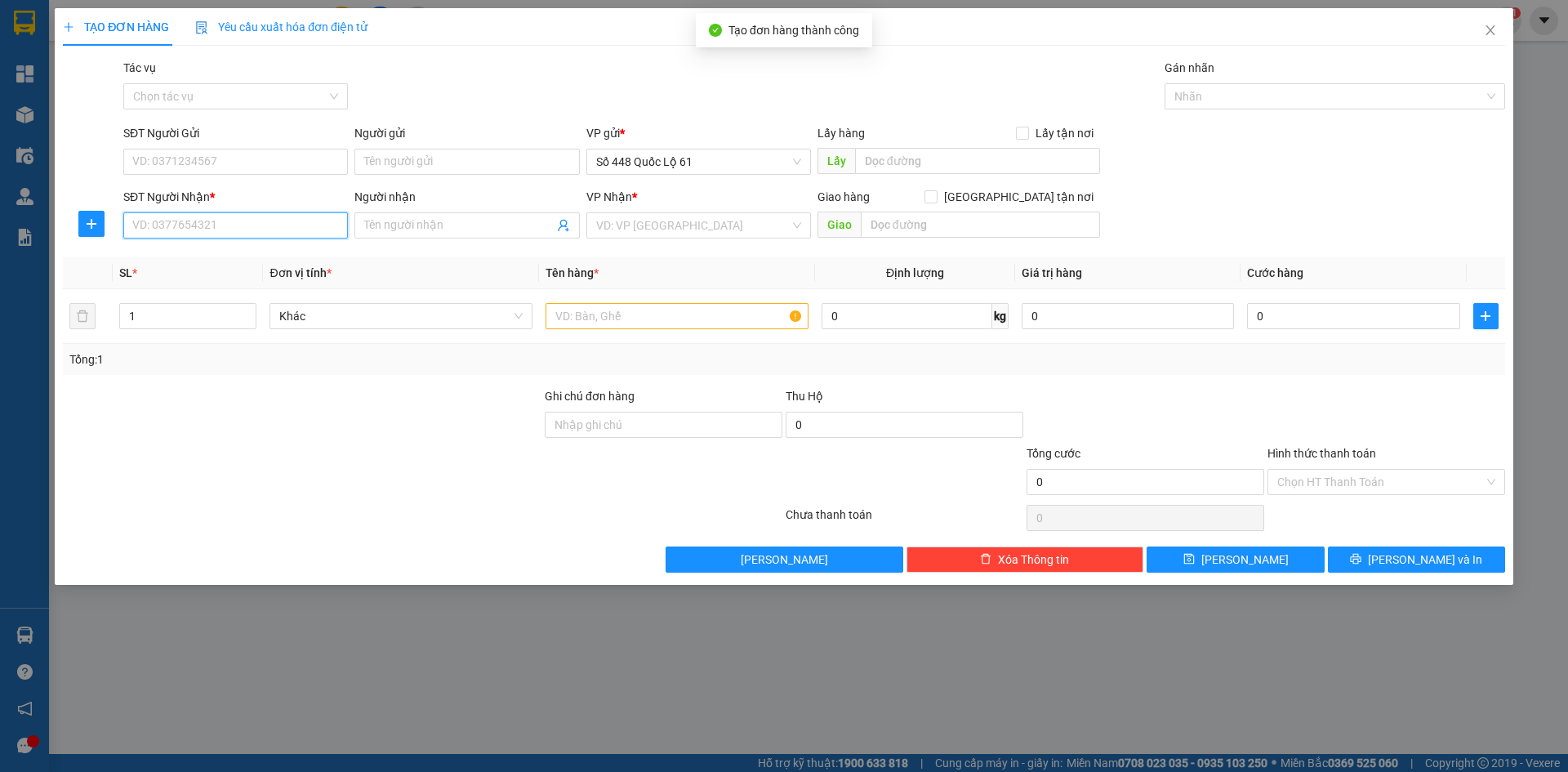
click at [223, 225] on input "SĐT Người Nhận *" at bounding box center [235, 225] width 225 height 26
type input "0923495567"
click at [764, 230] on input "search" at bounding box center [693, 225] width 193 height 25
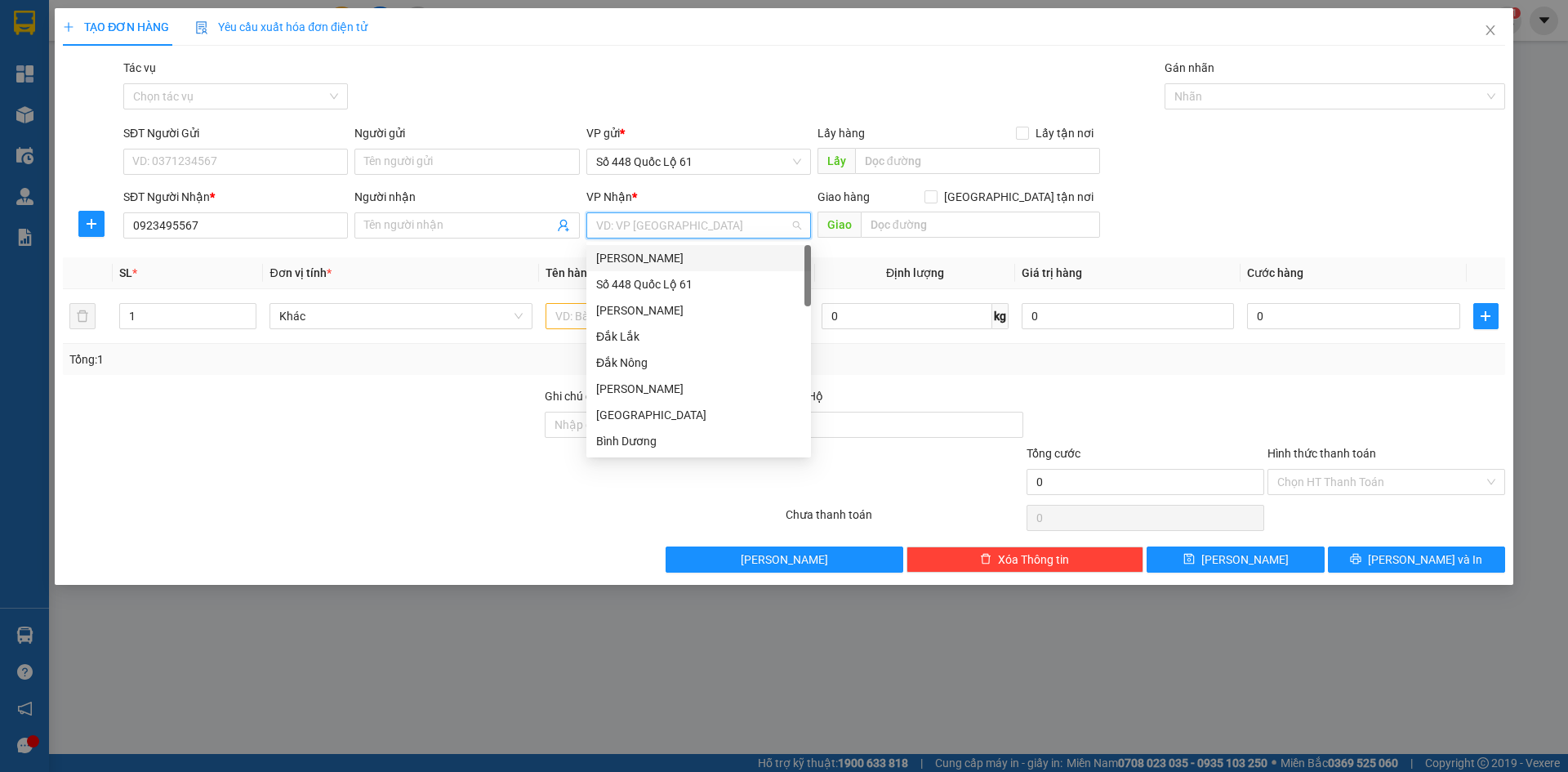
type input "K"
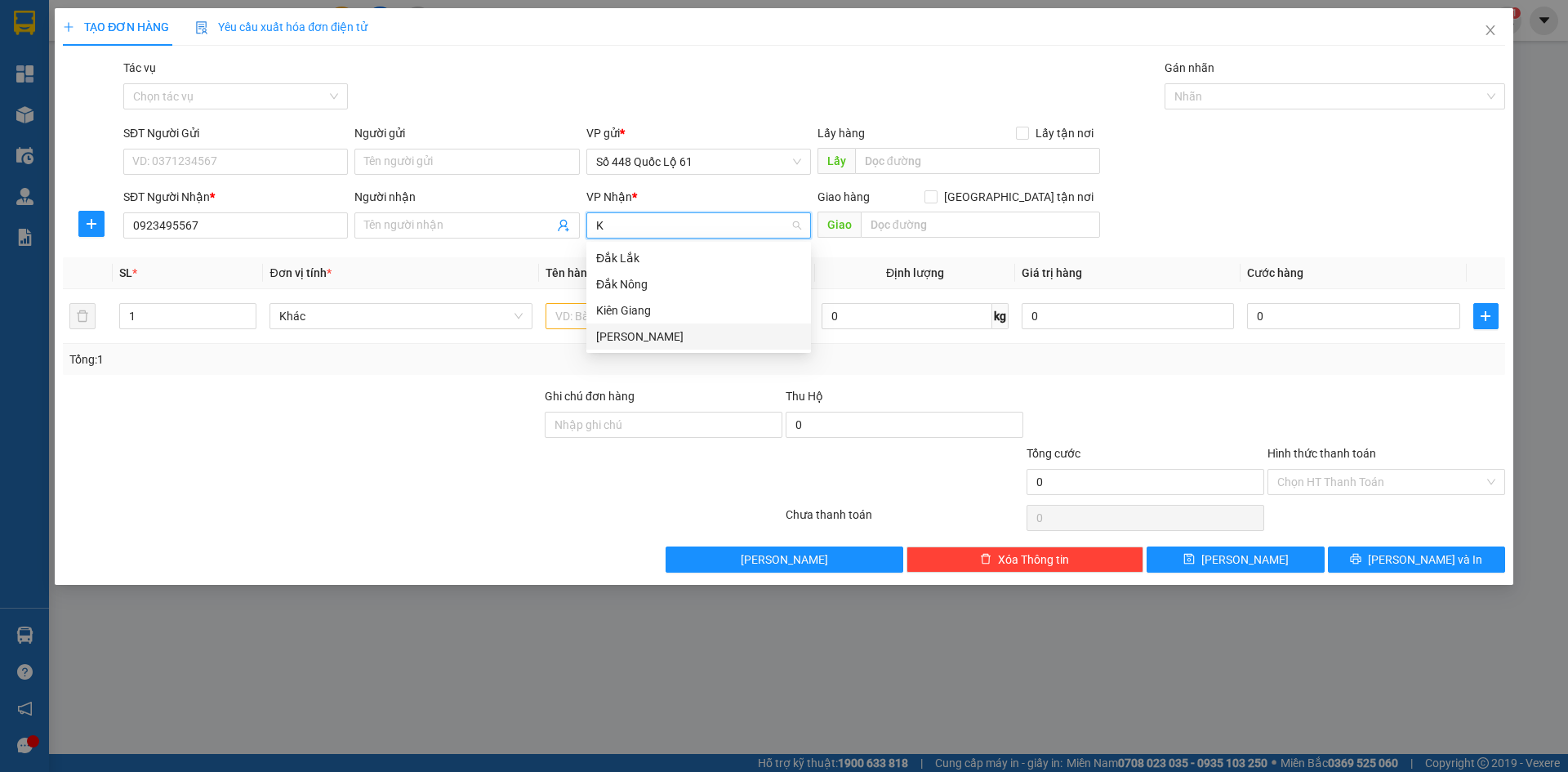
drag, startPoint x: 682, startPoint y: 348, endPoint x: 950, endPoint y: 249, distance: 285.7
click at [684, 348] on div "[PERSON_NAME]" at bounding box center [698, 336] width 225 height 26
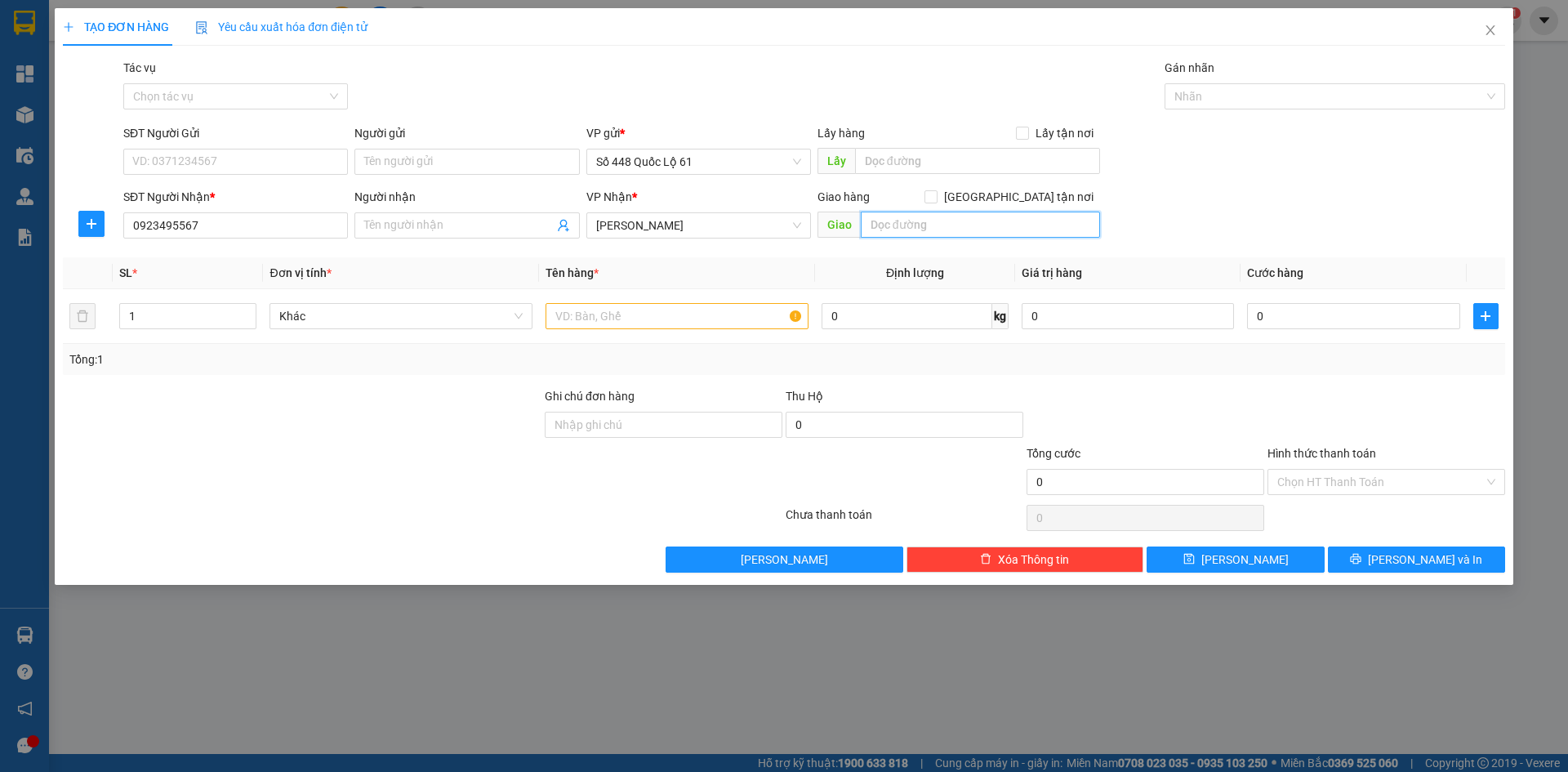
click at [996, 230] on input "text" at bounding box center [981, 224] width 239 height 26
type input "CAM RANH"
click at [936, 193] on input "Giao tận nơi" at bounding box center [930, 195] width 11 height 11
checkbox input "true"
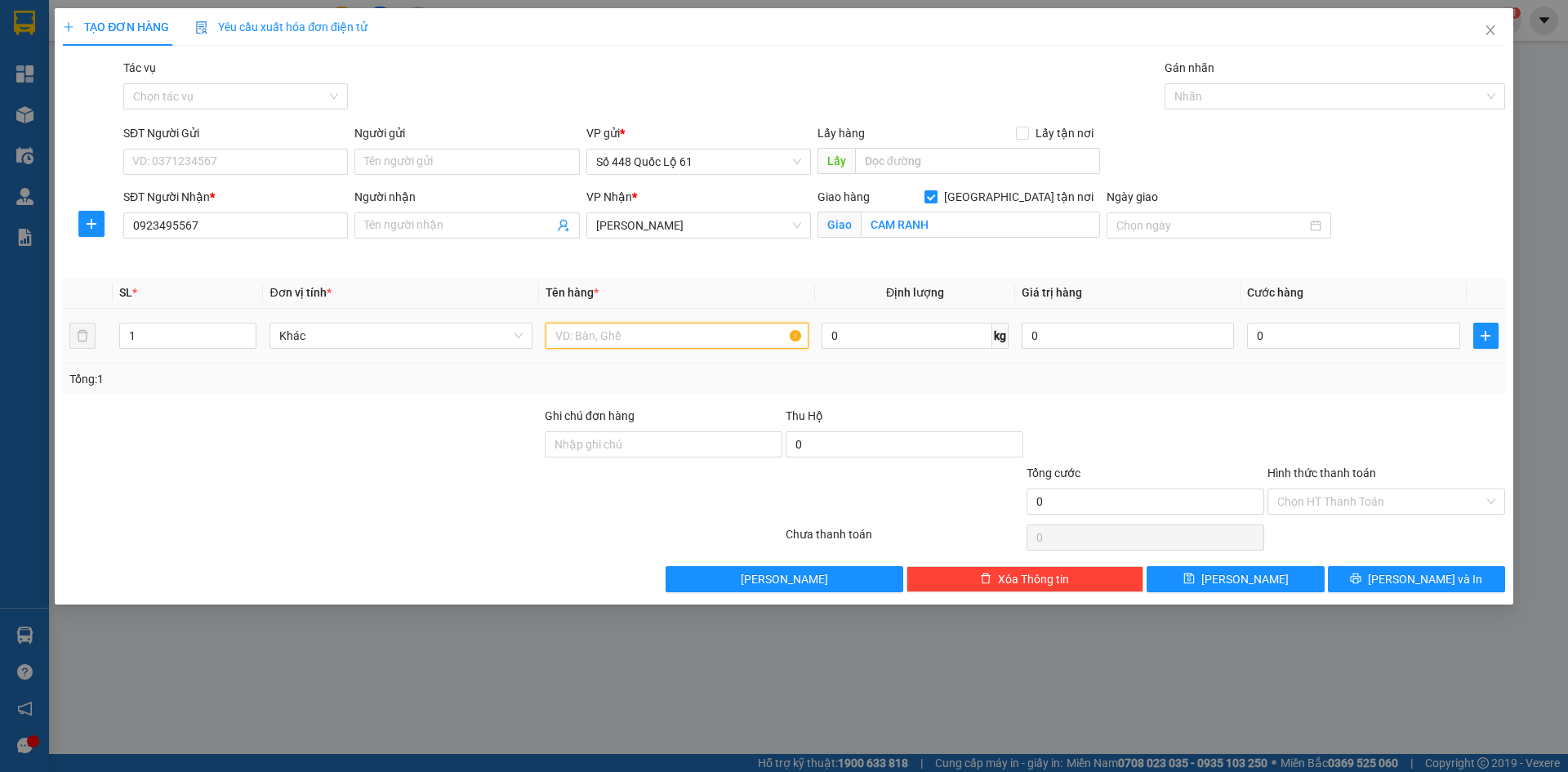
click at [609, 327] on input "text" at bounding box center [677, 335] width 263 height 26
type input "1.5"
click at [1363, 338] on input "0" at bounding box center [1353, 335] width 212 height 26
type input "2"
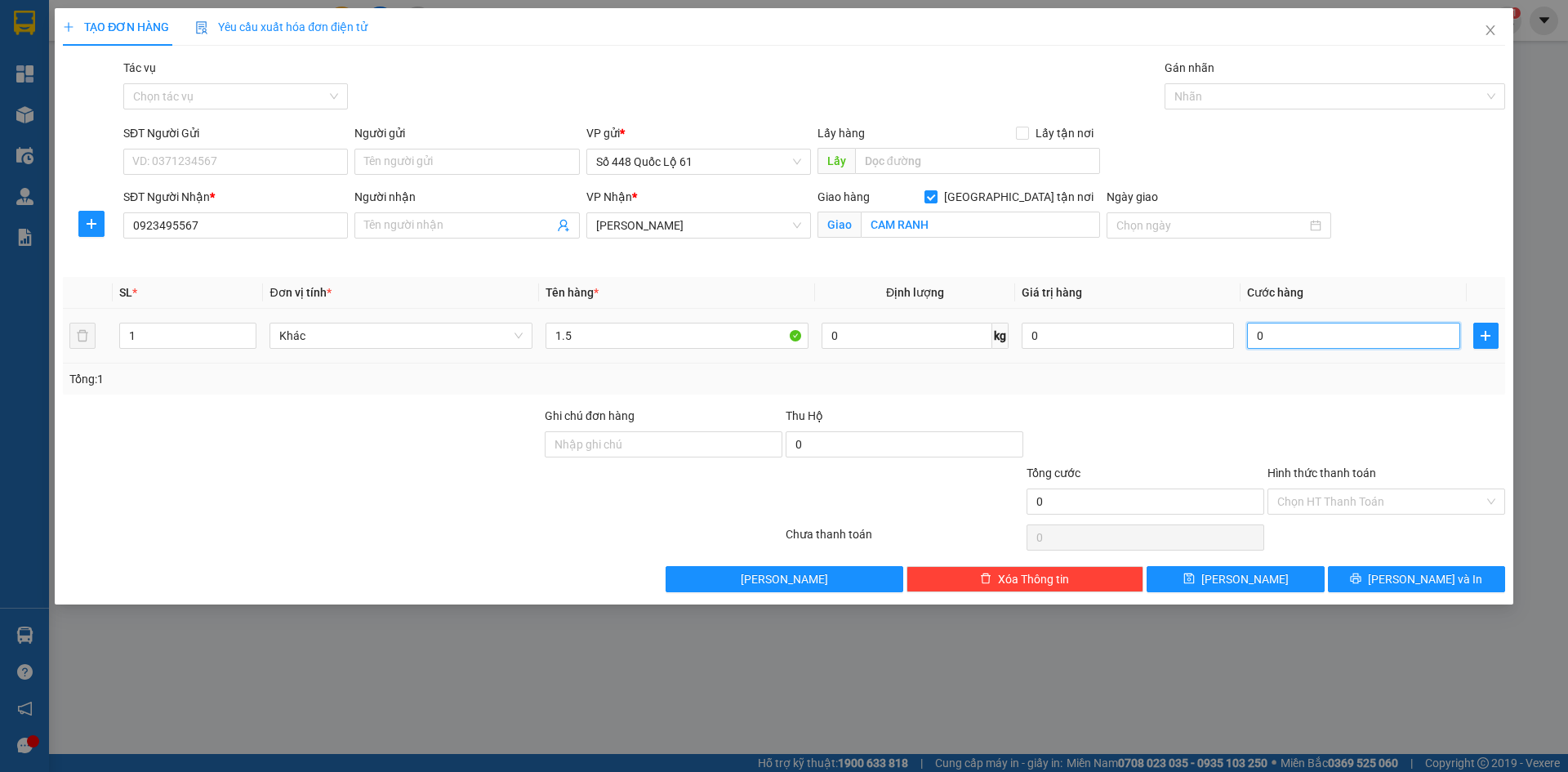
type input "2"
type input "25"
type input "250"
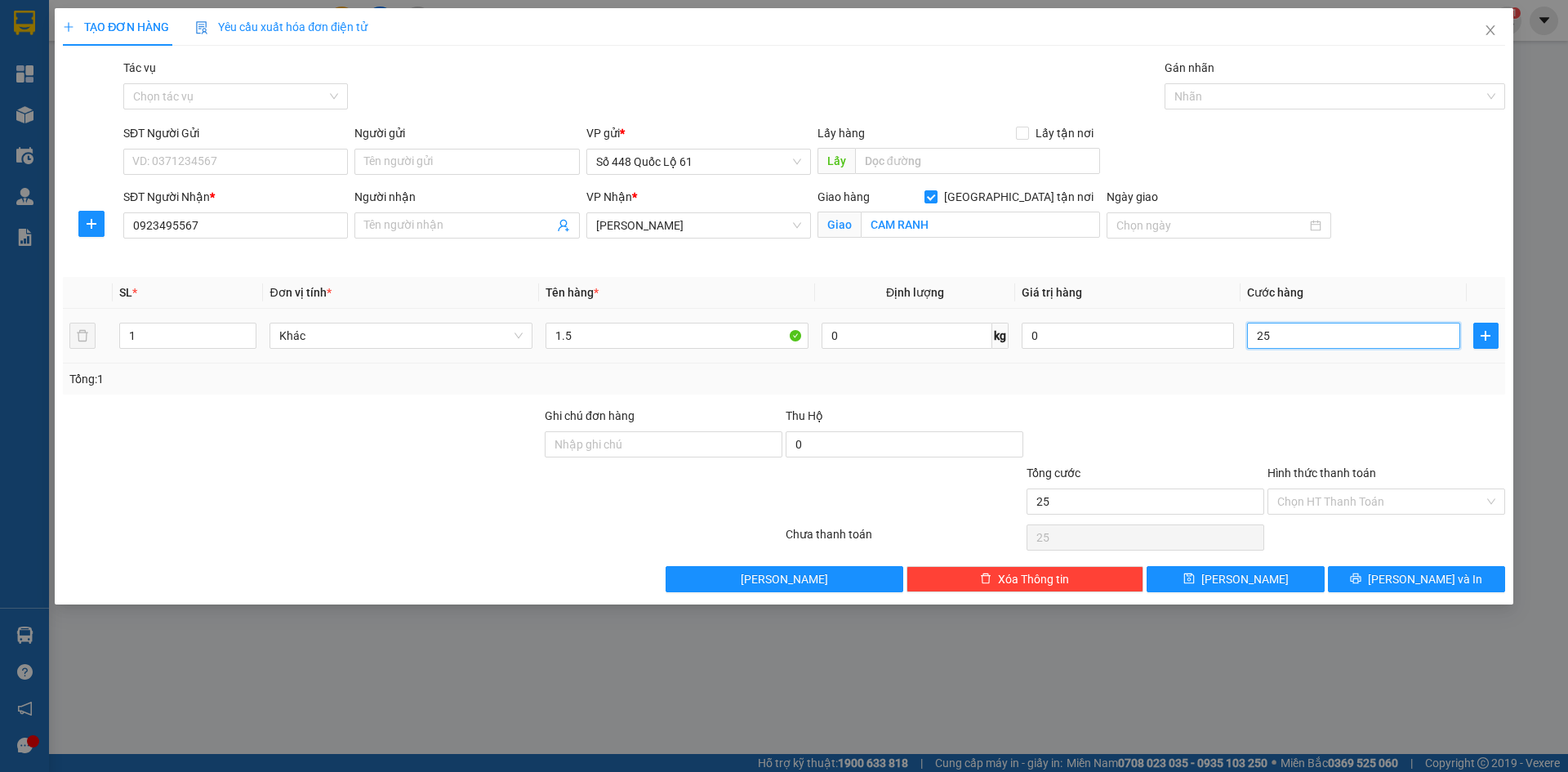
type input "250"
type input "250.000"
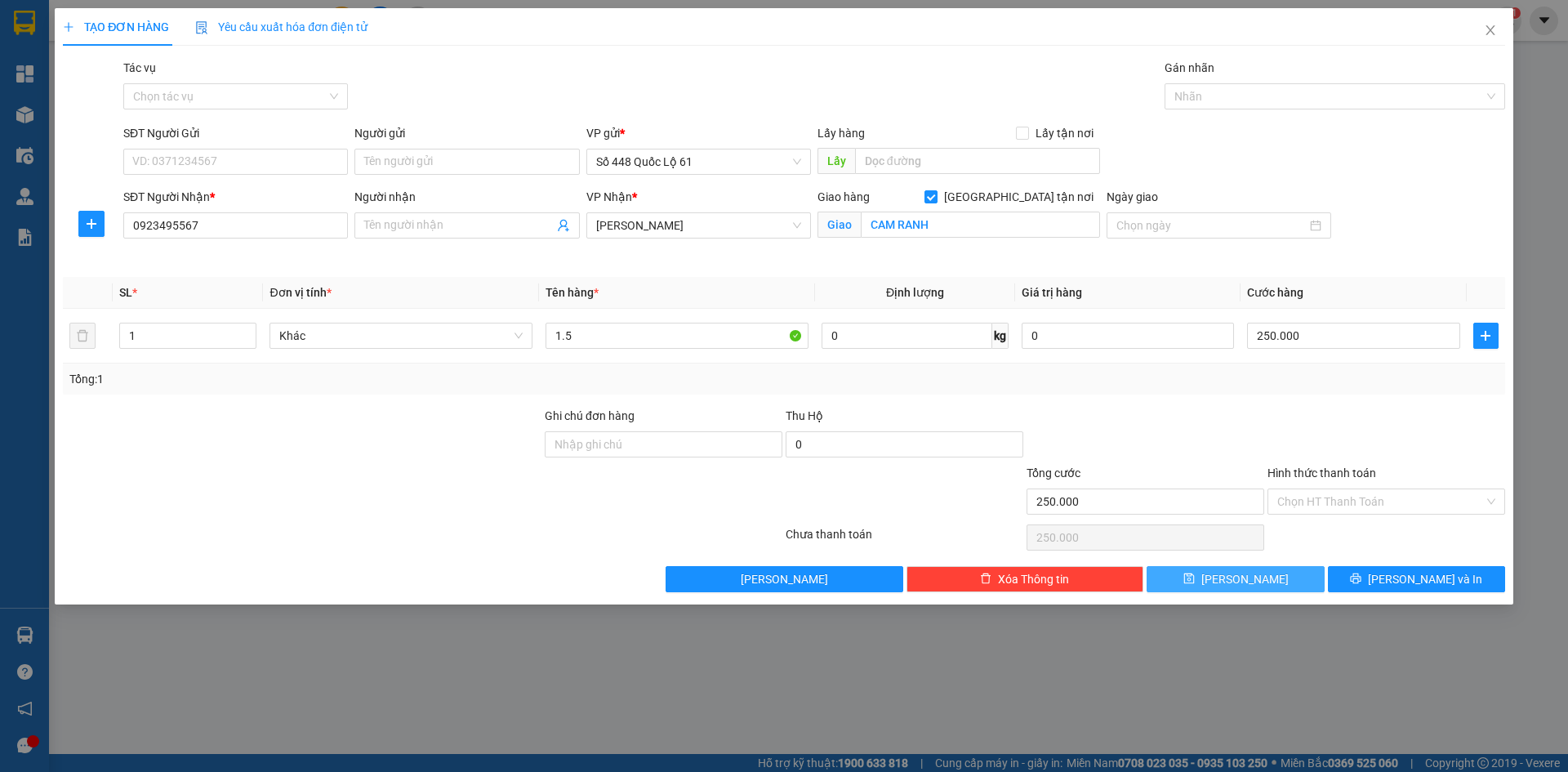
click at [1259, 582] on button "[PERSON_NAME]" at bounding box center [1235, 579] width 177 height 26
checkbox input "false"
type input "0"
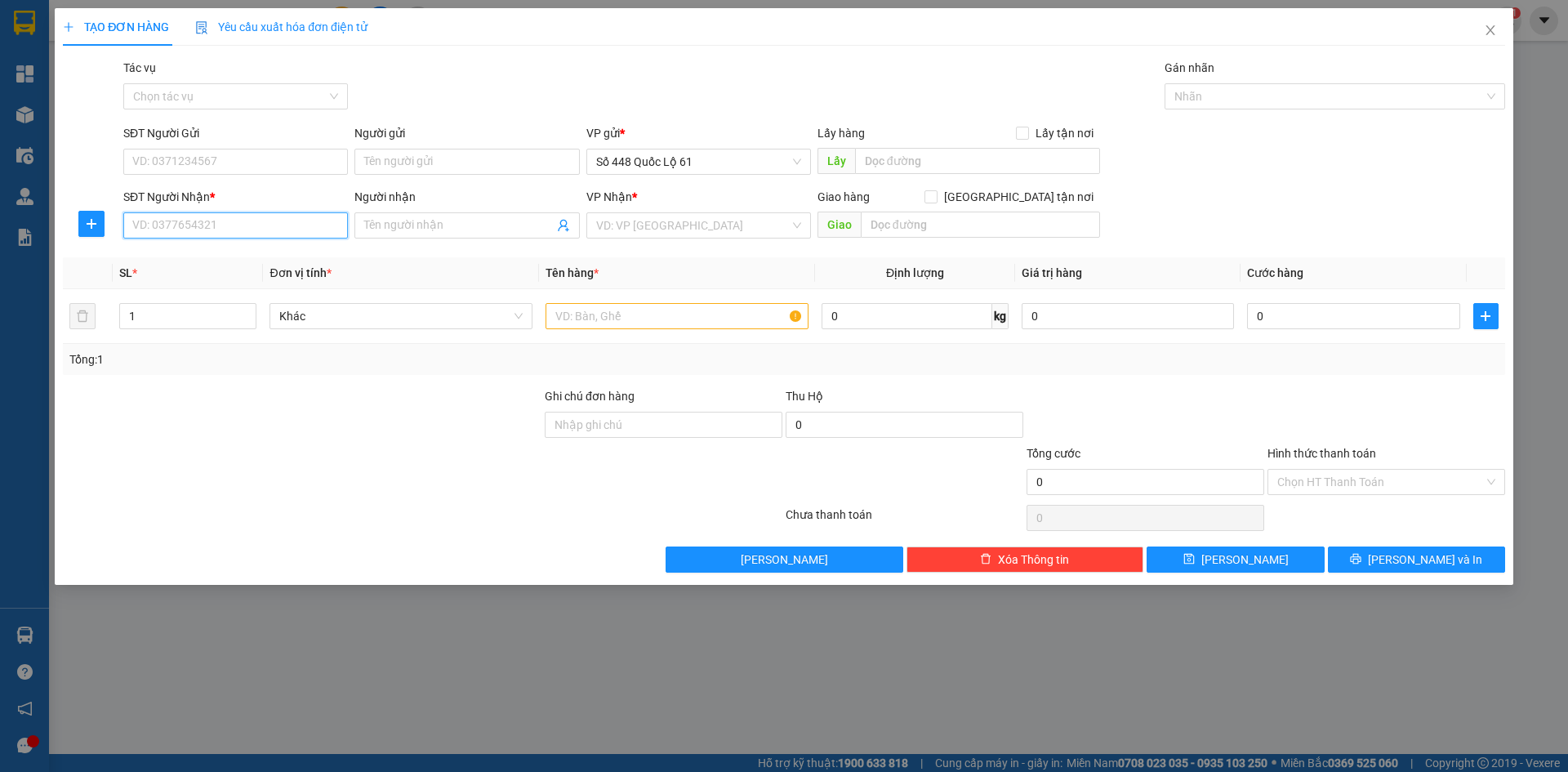
click at [276, 221] on input "SĐT Người Nhận *" at bounding box center [235, 225] width 225 height 26
click at [276, 249] on div "0985981435 - ĐL MÃ 05" at bounding box center [235, 258] width 225 height 26
type input "0985981435"
type input "ĐL MÃ 05"
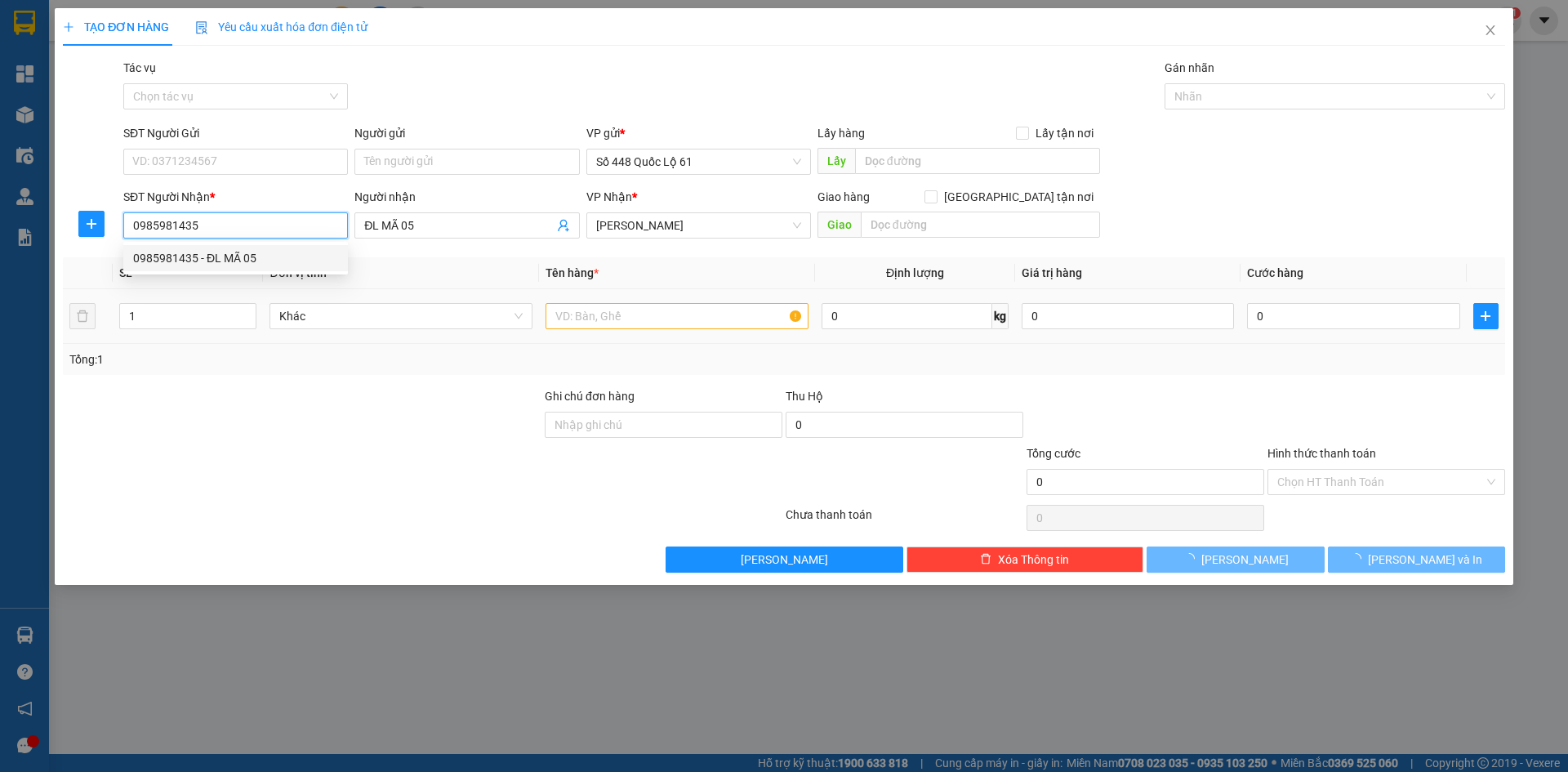
type input "1.000"
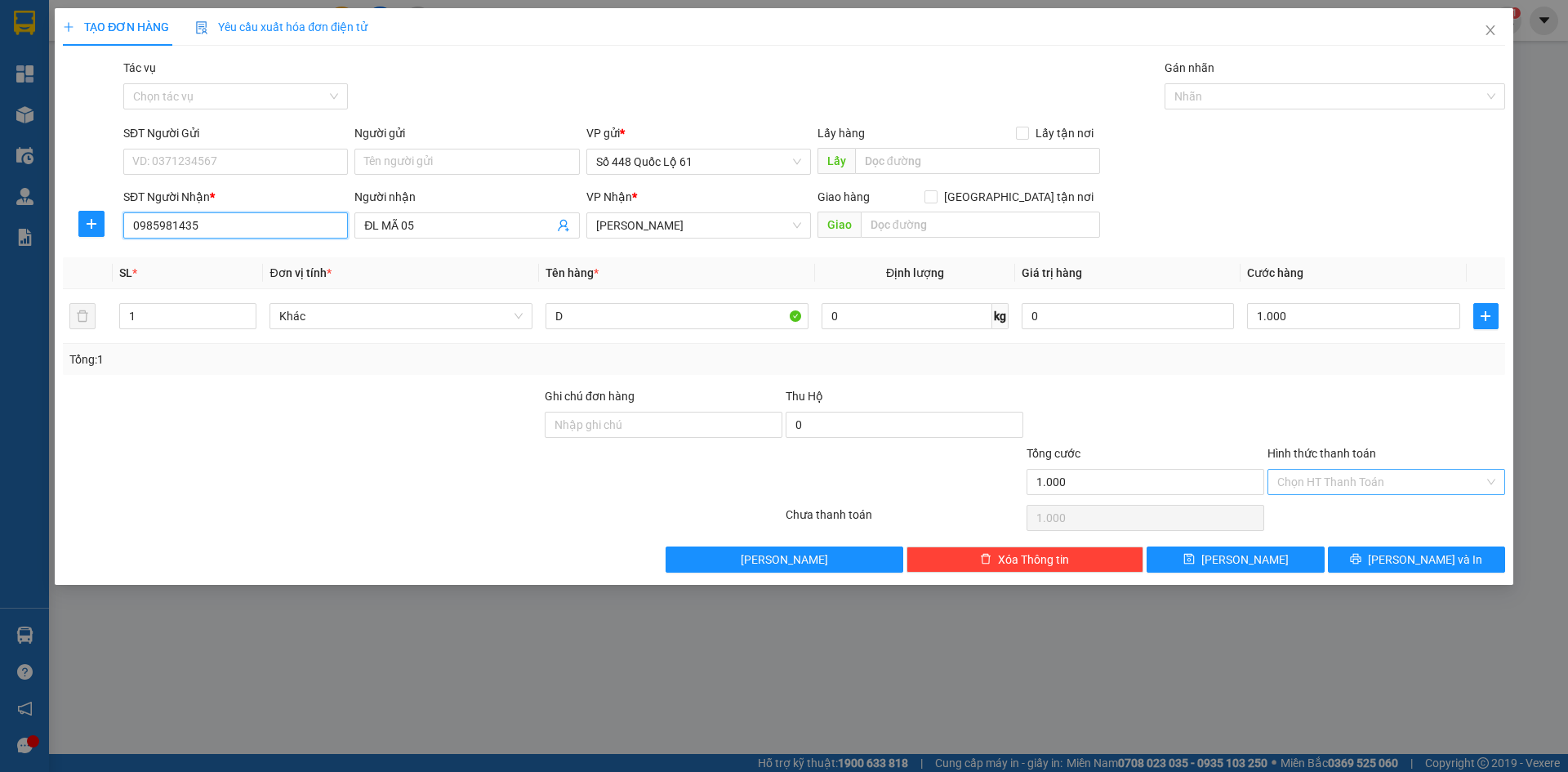
type input "0985981435"
click at [1336, 480] on input "Hình thức thanh toán" at bounding box center [1381, 482] width 207 height 25
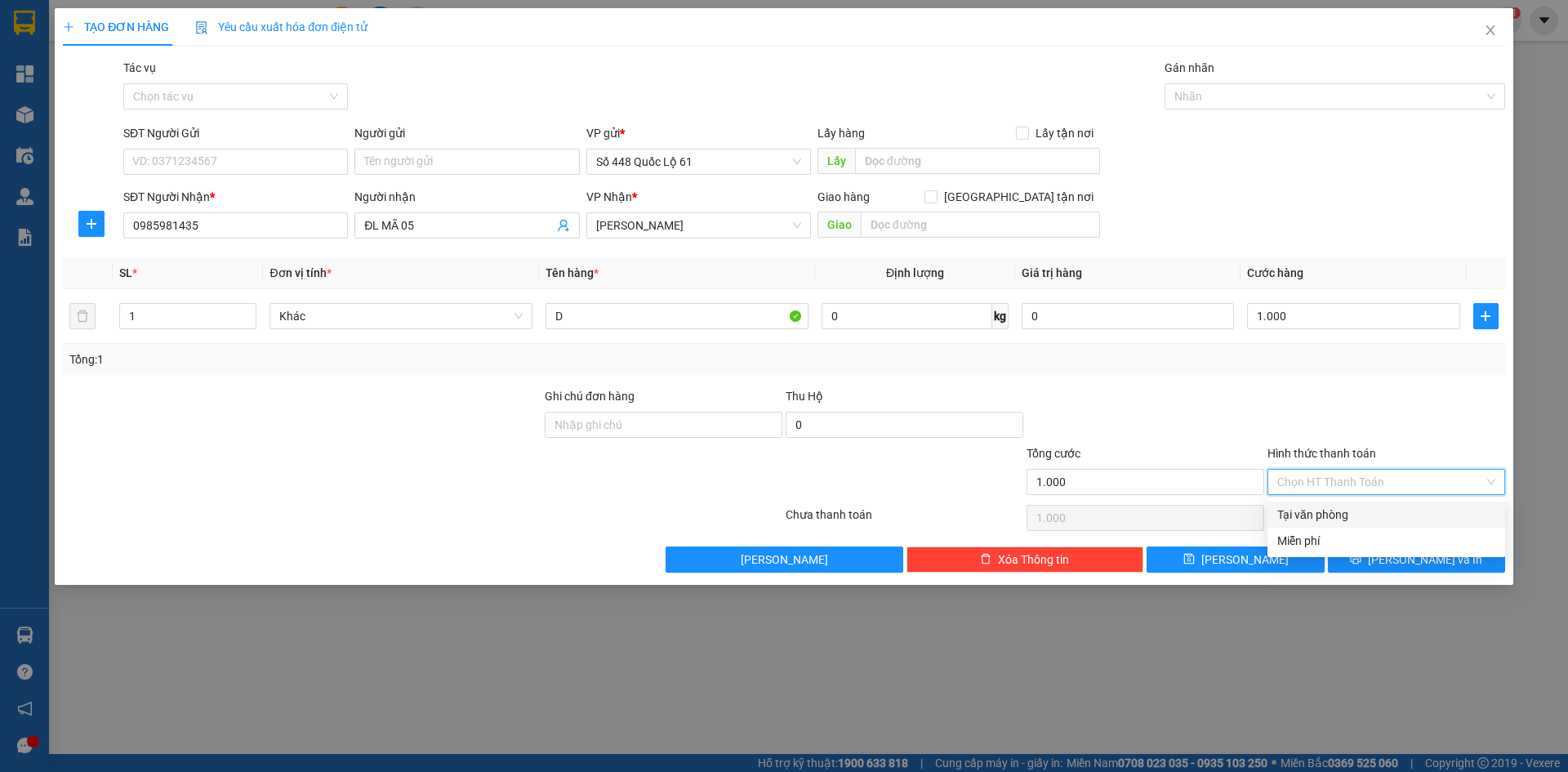
click at [1342, 505] on div "Tại văn phòng" at bounding box center [1386, 514] width 238 height 26
type input "0"
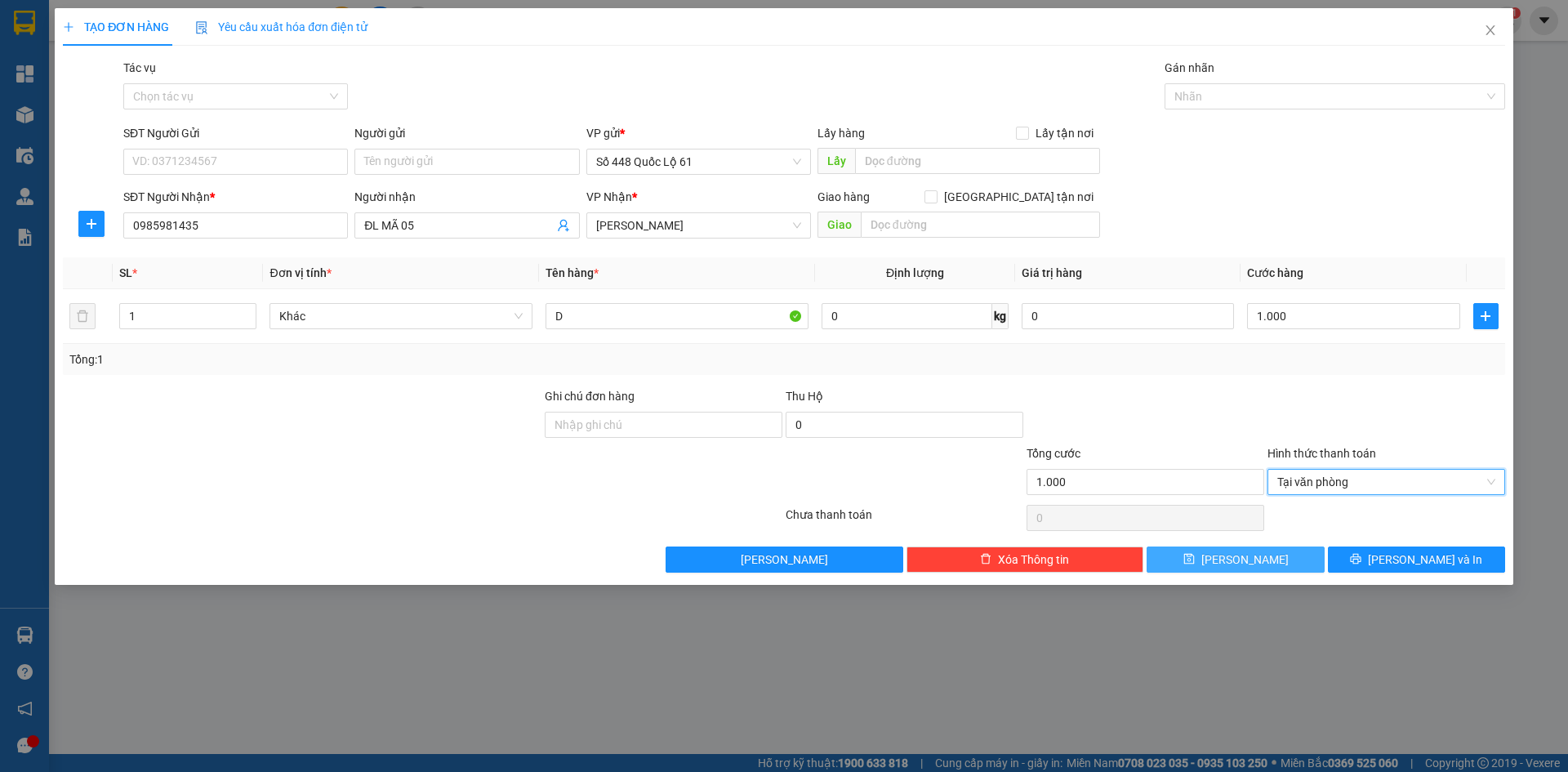
click at [1260, 565] on button "[PERSON_NAME]" at bounding box center [1235, 559] width 177 height 26
type input "0"
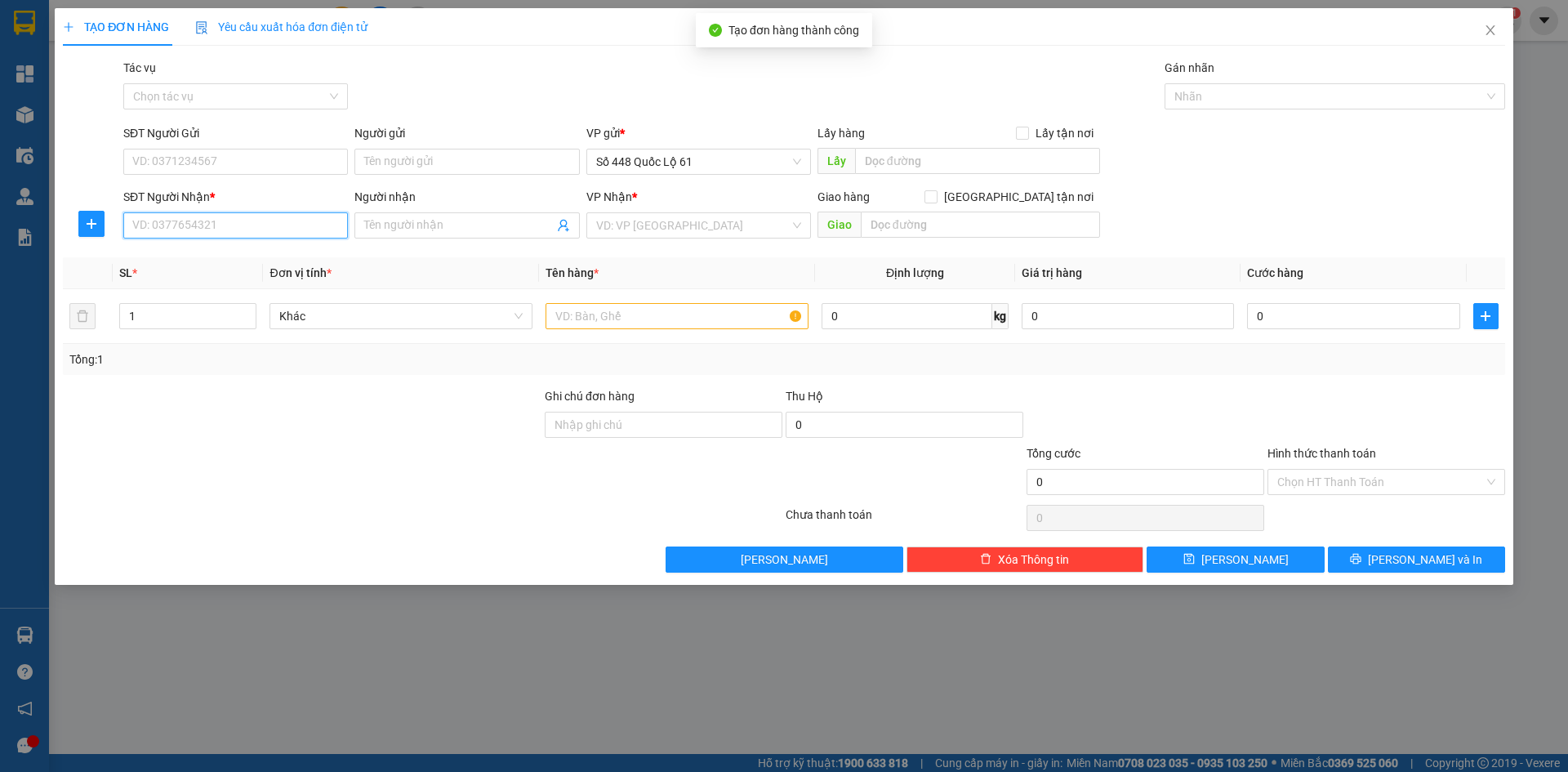
click at [318, 229] on input "SĐT Người Nhận *" at bounding box center [235, 225] width 225 height 26
click at [314, 229] on input "SĐT Người Nhận *" at bounding box center [235, 225] width 225 height 26
type input "000000000000"
click at [445, 230] on input "Người nhận" at bounding box center [458, 225] width 188 height 18
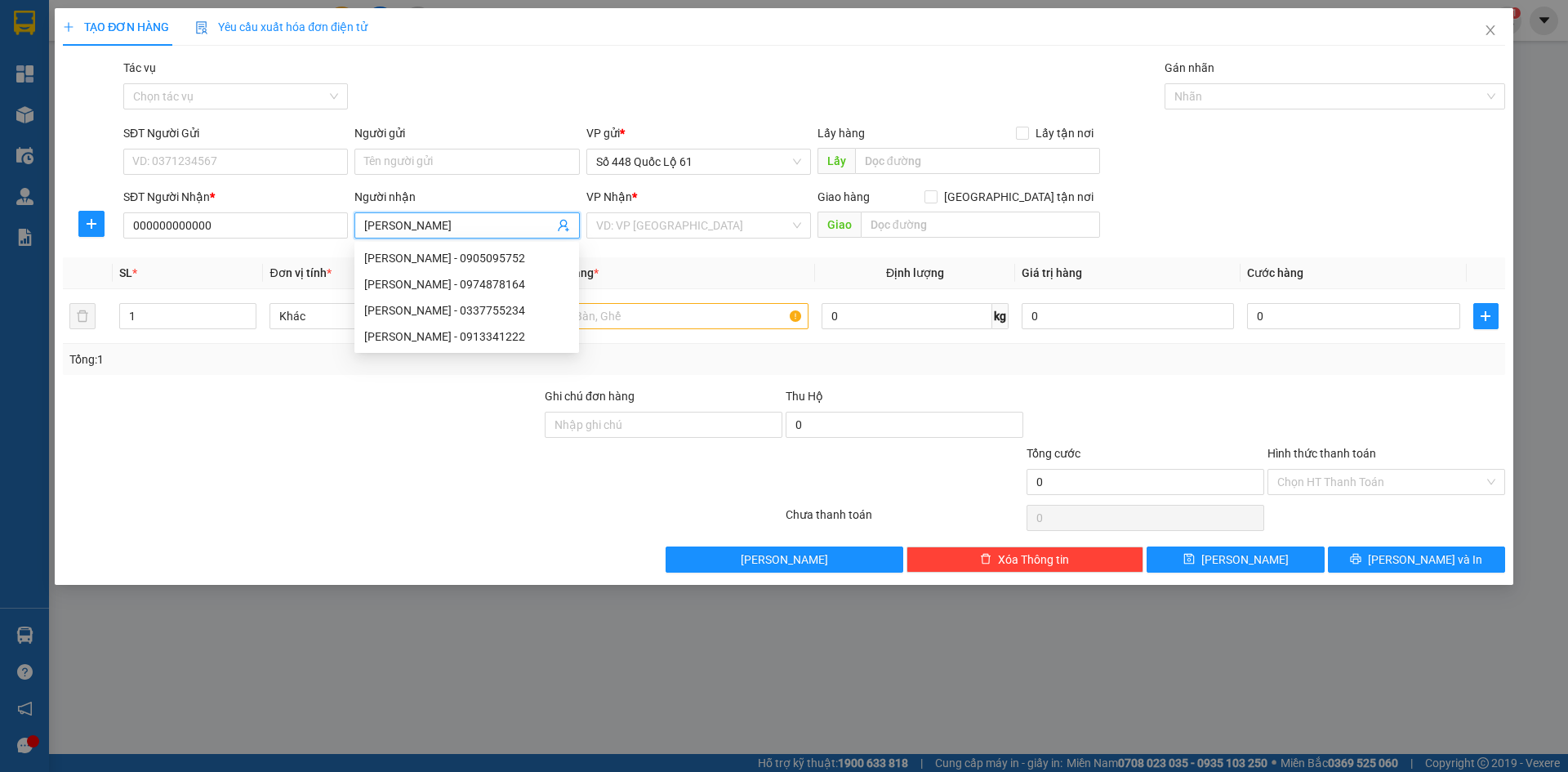
paste input "Đ"
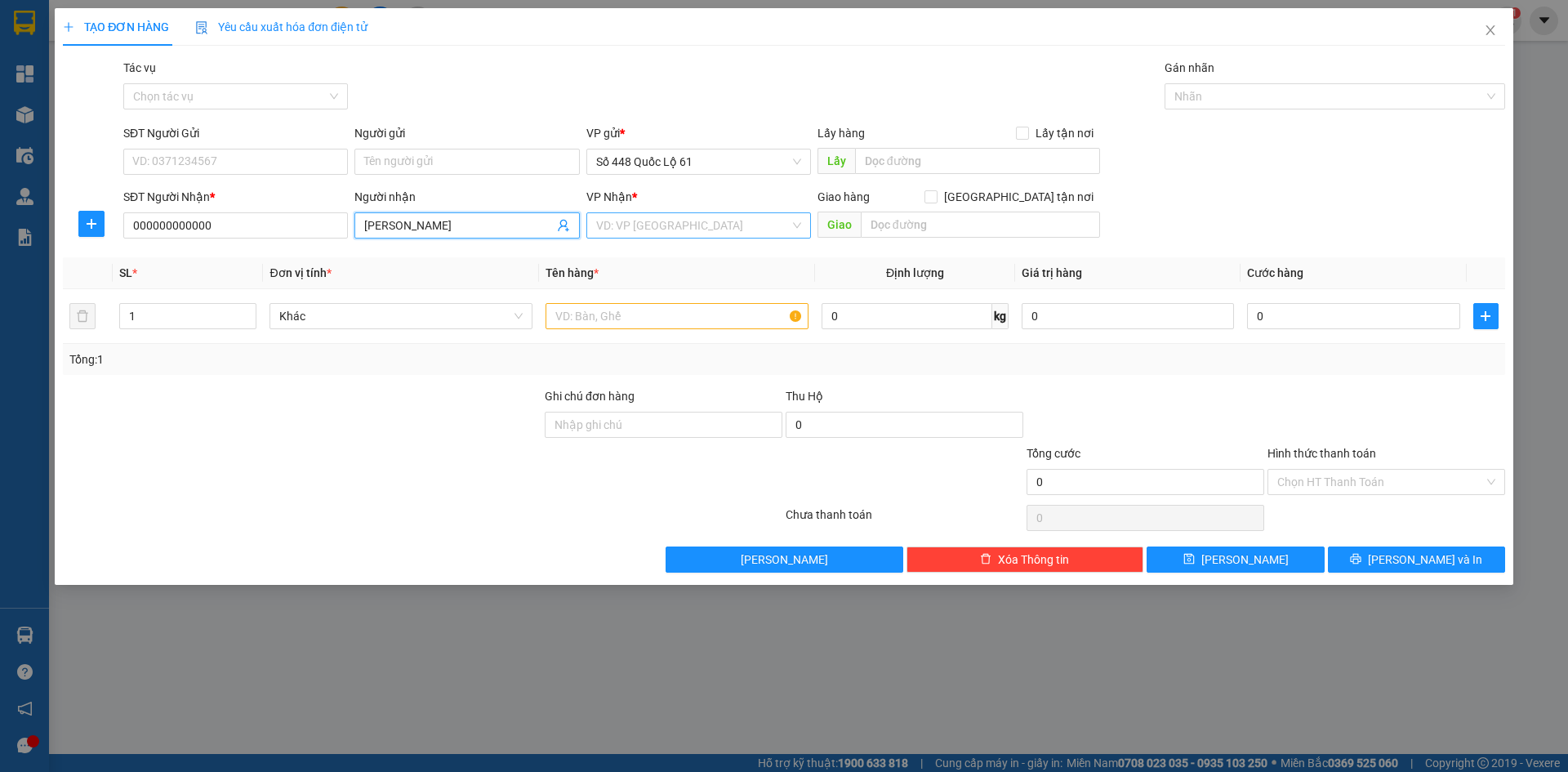
type input "ANH MINH ĐL"
drag, startPoint x: 701, startPoint y: 229, endPoint x: 699, endPoint y: 238, distance: 9.2
click at [701, 230] on input "search" at bounding box center [693, 225] width 193 height 25
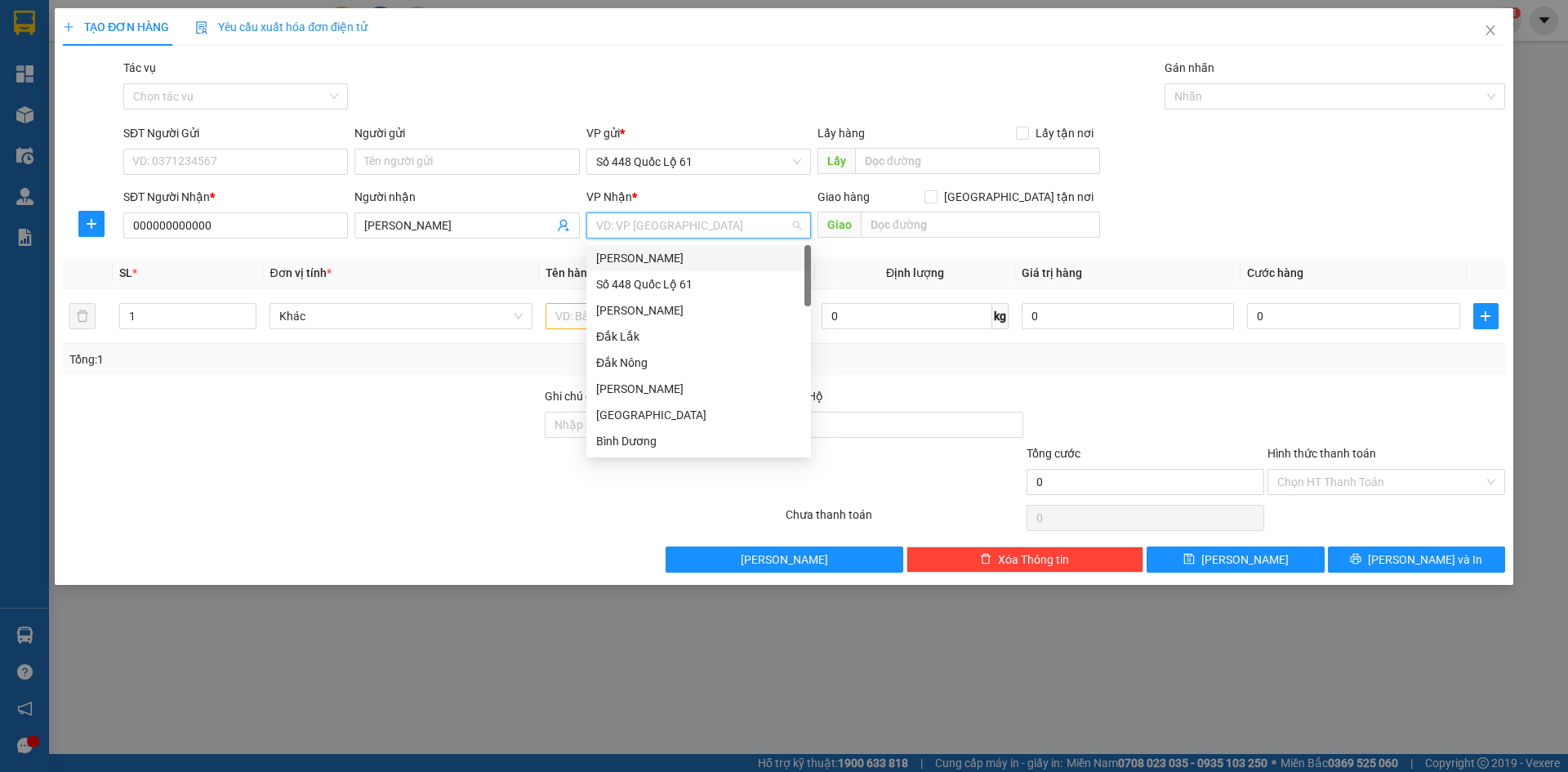
type input "L"
click at [697, 249] on div "[PERSON_NAME]" at bounding box center [699, 258] width 205 height 18
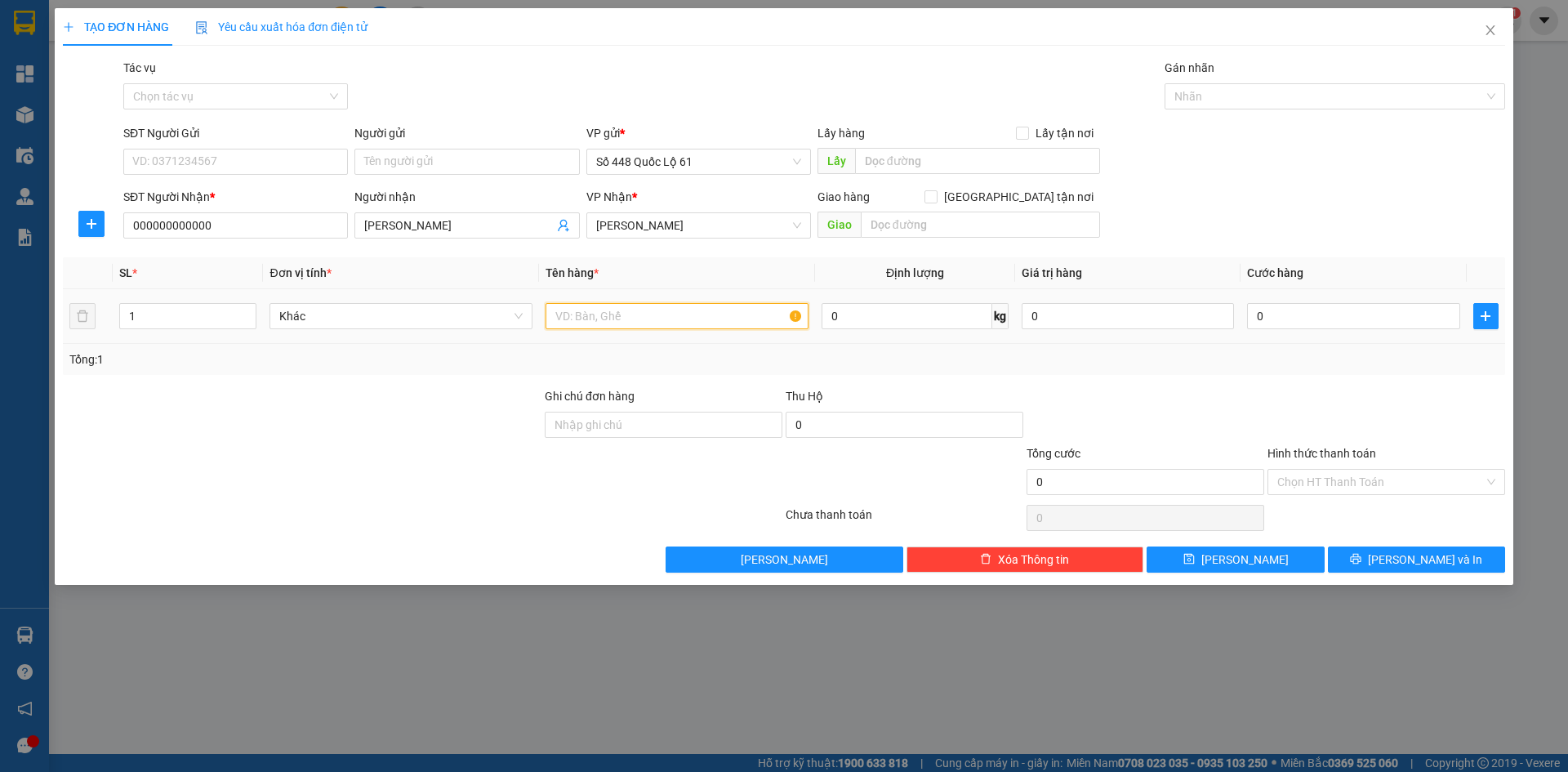
click at [678, 321] on input "text" at bounding box center [677, 316] width 263 height 26
type input "N"
click at [1391, 317] on input "0" at bounding box center [1353, 316] width 212 height 26
type input "1"
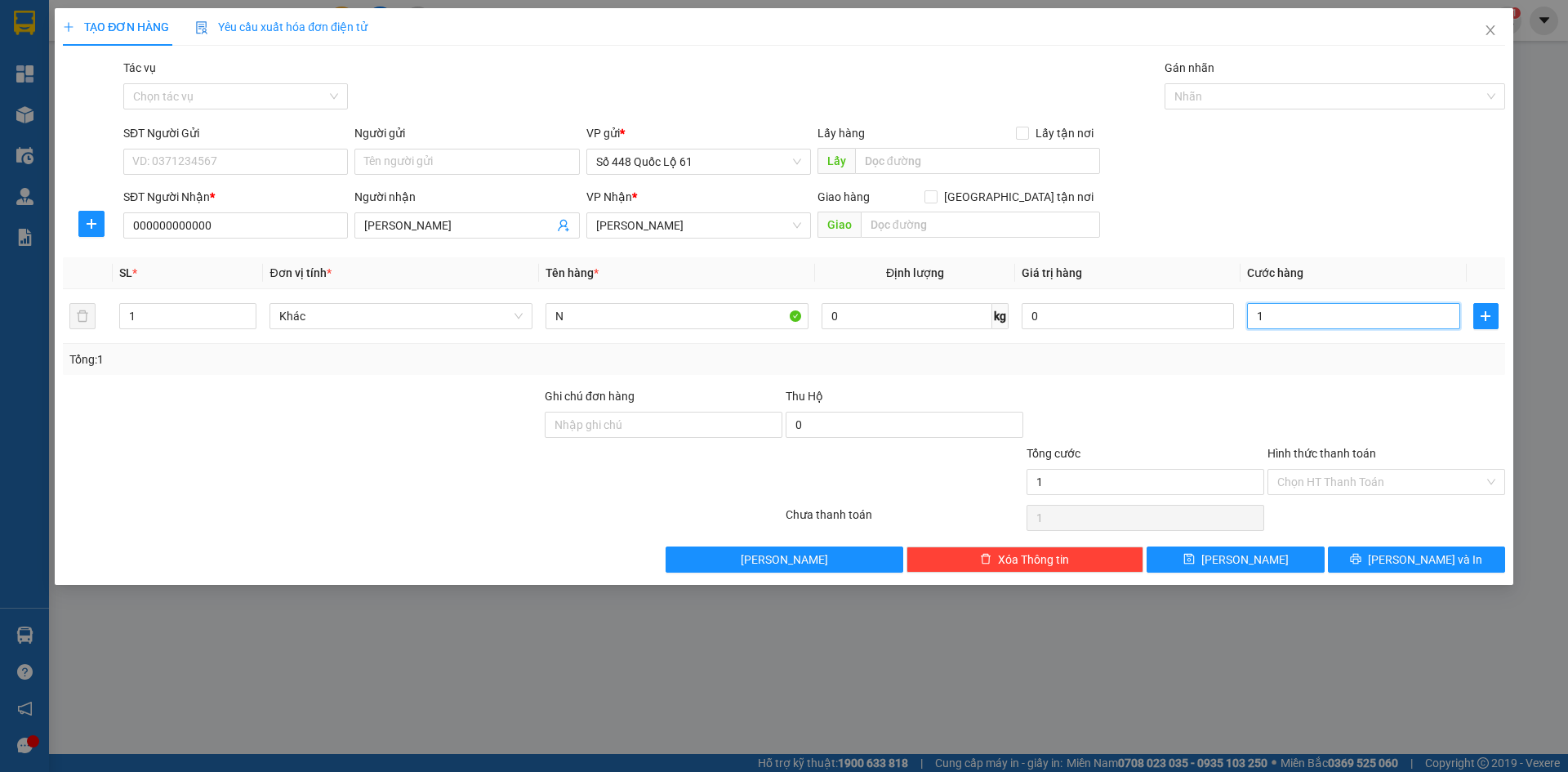
type input "1"
type input "1.000"
click at [1397, 370] on div "Tổng: 1" at bounding box center [784, 359] width 1442 height 31
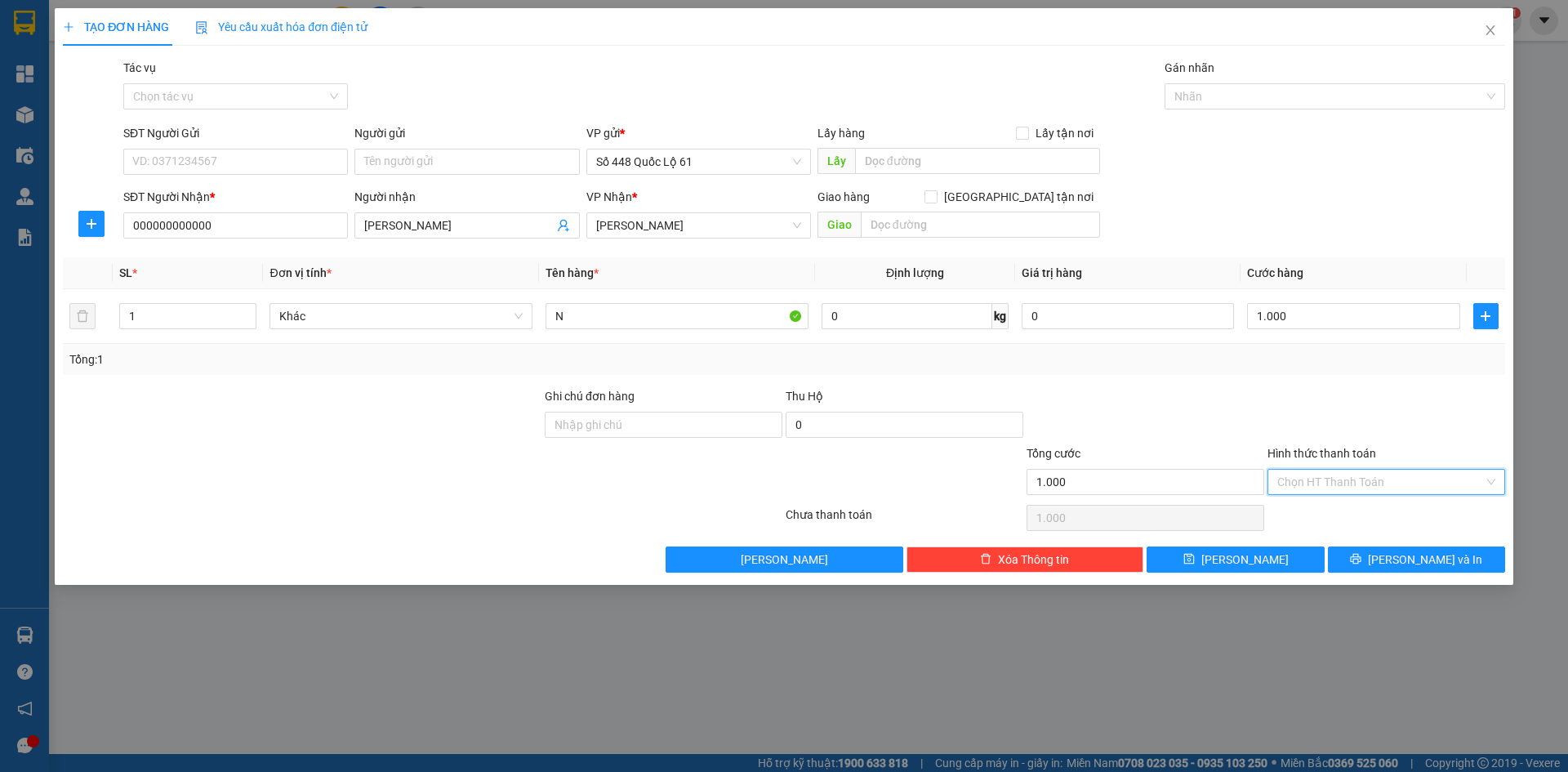
click at [1364, 486] on input "Hình thức thanh toán" at bounding box center [1381, 482] width 207 height 25
click at [1357, 510] on div "Tại văn phòng" at bounding box center [1386, 514] width 218 height 18
type input "0"
click at [1300, 566] on button "[PERSON_NAME]" at bounding box center [1235, 559] width 177 height 26
type input "0"
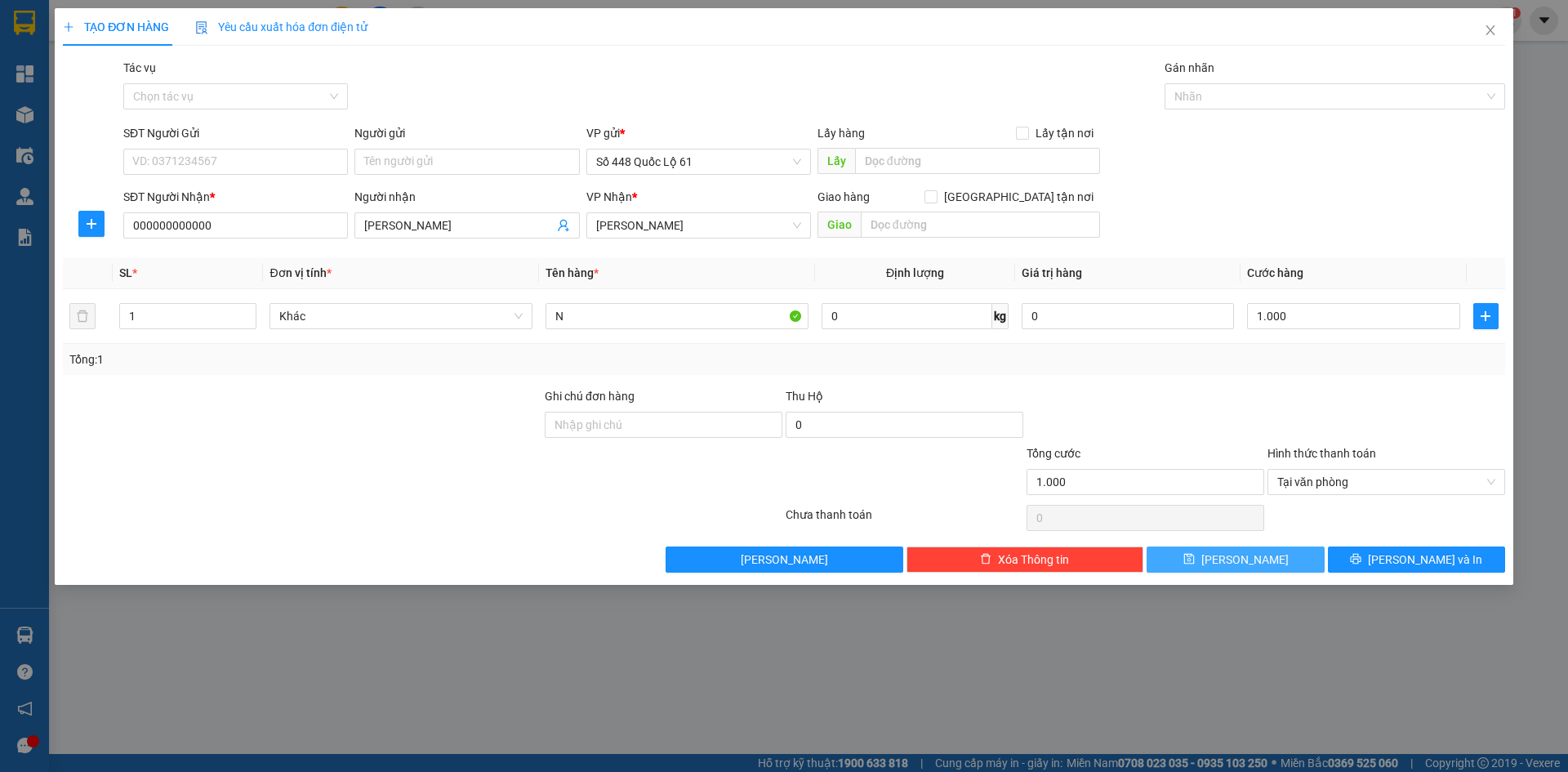
type input "0"
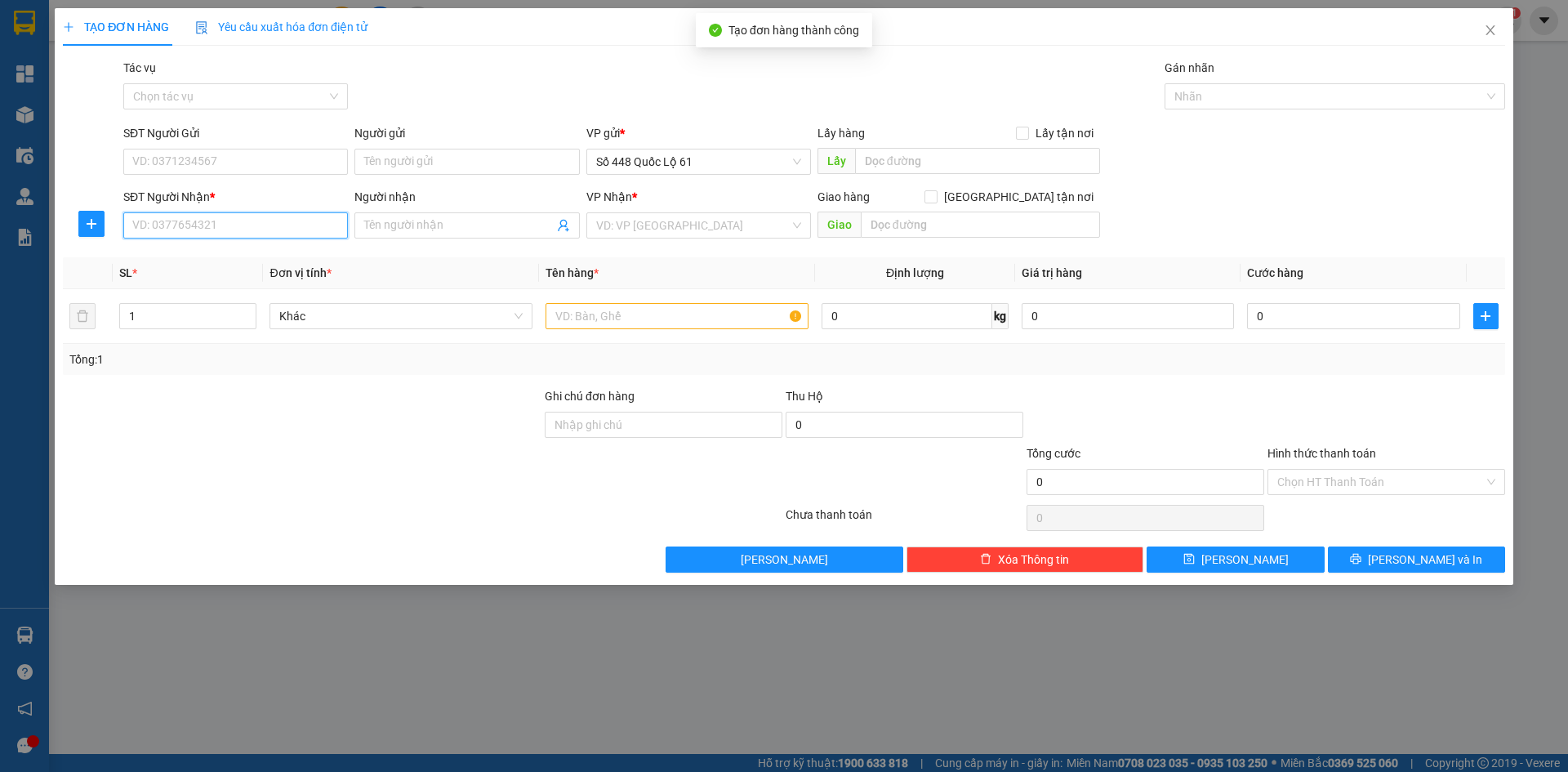
click at [217, 228] on input "SĐT Người Nhận *" at bounding box center [235, 225] width 225 height 26
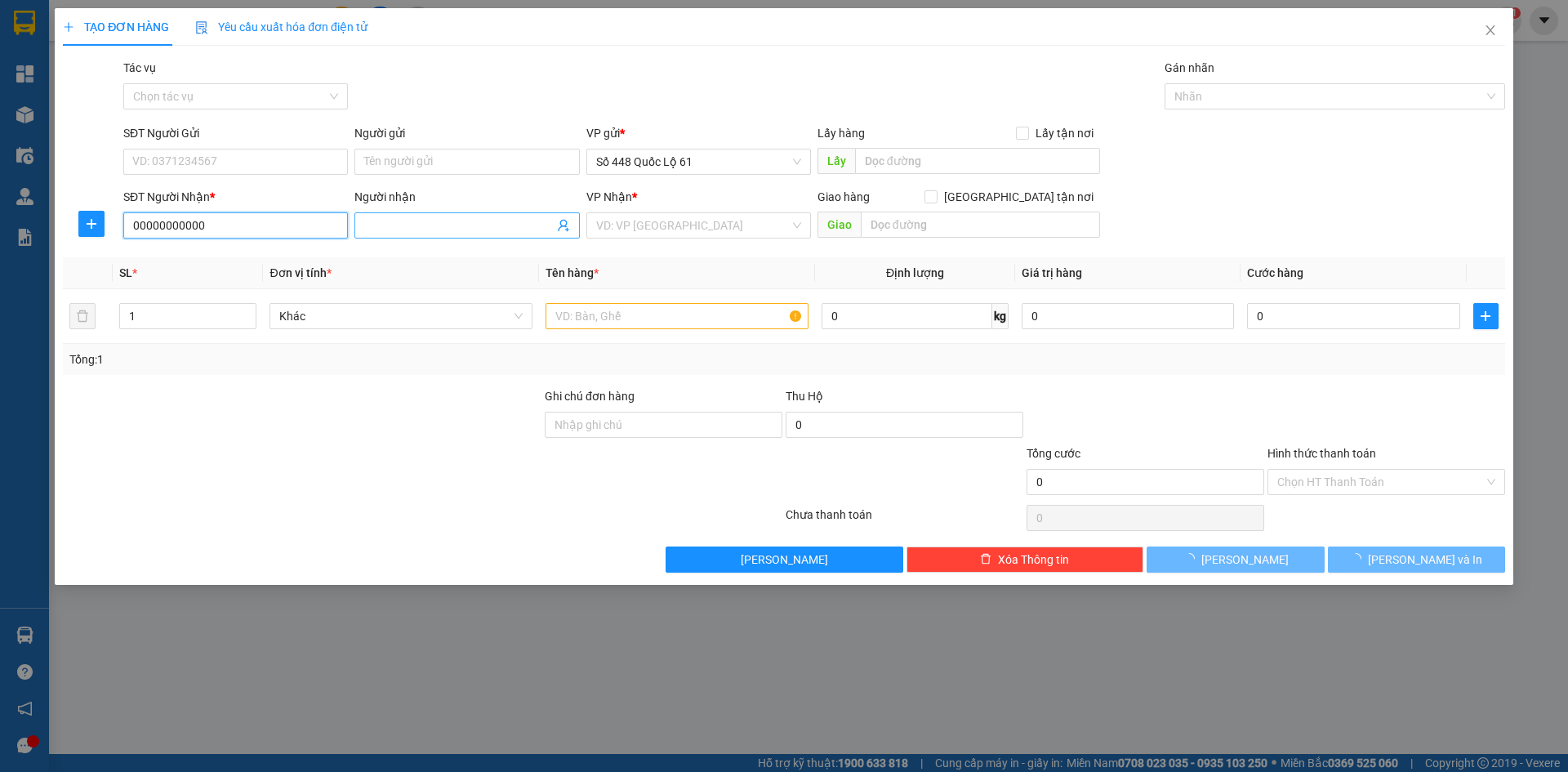
type input "00000000000"
click at [477, 224] on input "Người nhận" at bounding box center [458, 225] width 188 height 18
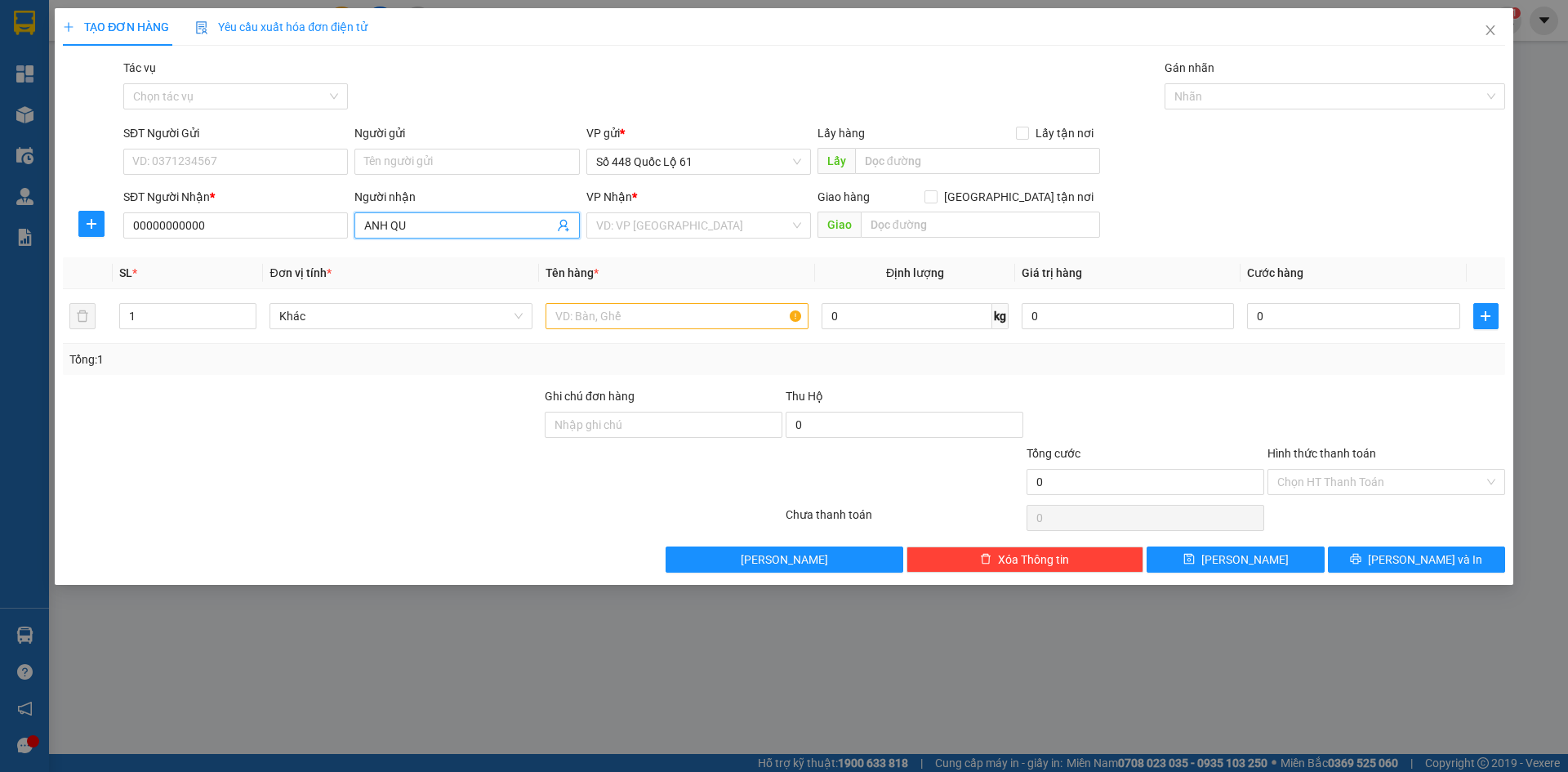
paste input "Â"
paste input "Đ"
paste input "ƯC"
paste input "ỨC"
paste input "ỌNG"
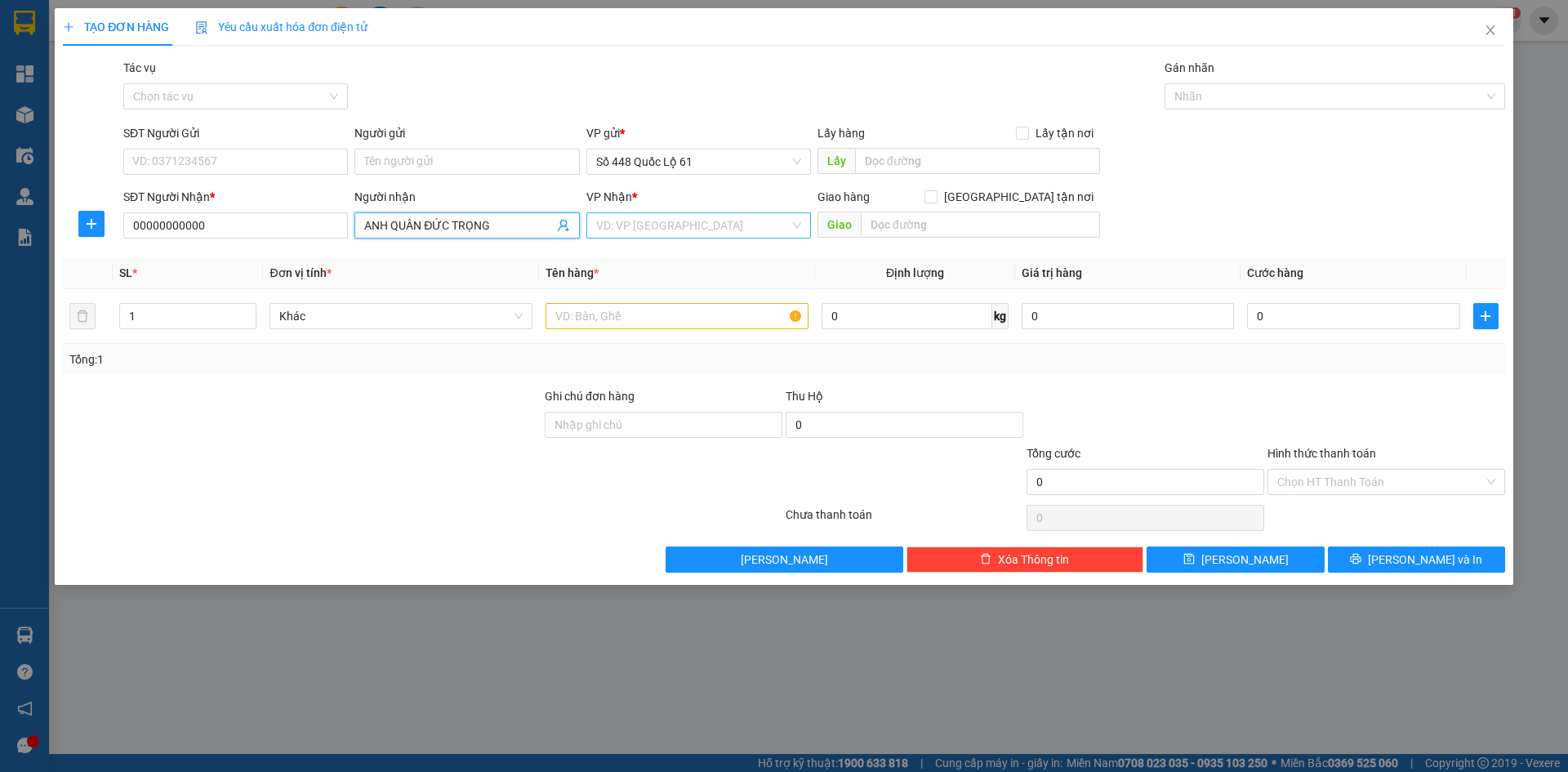
type input "ANH QUÂN ĐỨC TRỌNG"
click at [692, 235] on input "search" at bounding box center [693, 225] width 193 height 25
type input "L"
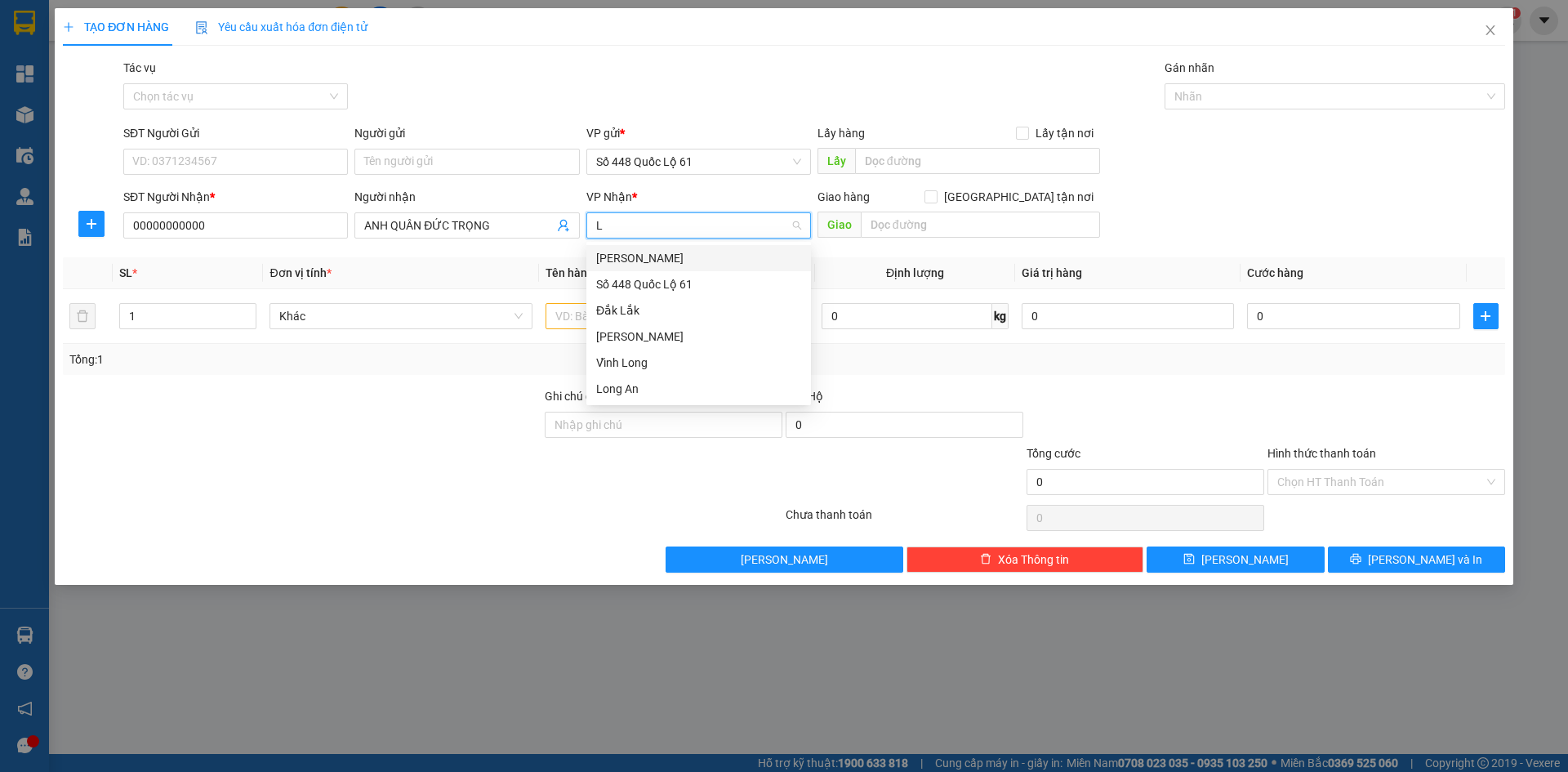
click at [682, 255] on div "[PERSON_NAME]" at bounding box center [699, 258] width 205 height 18
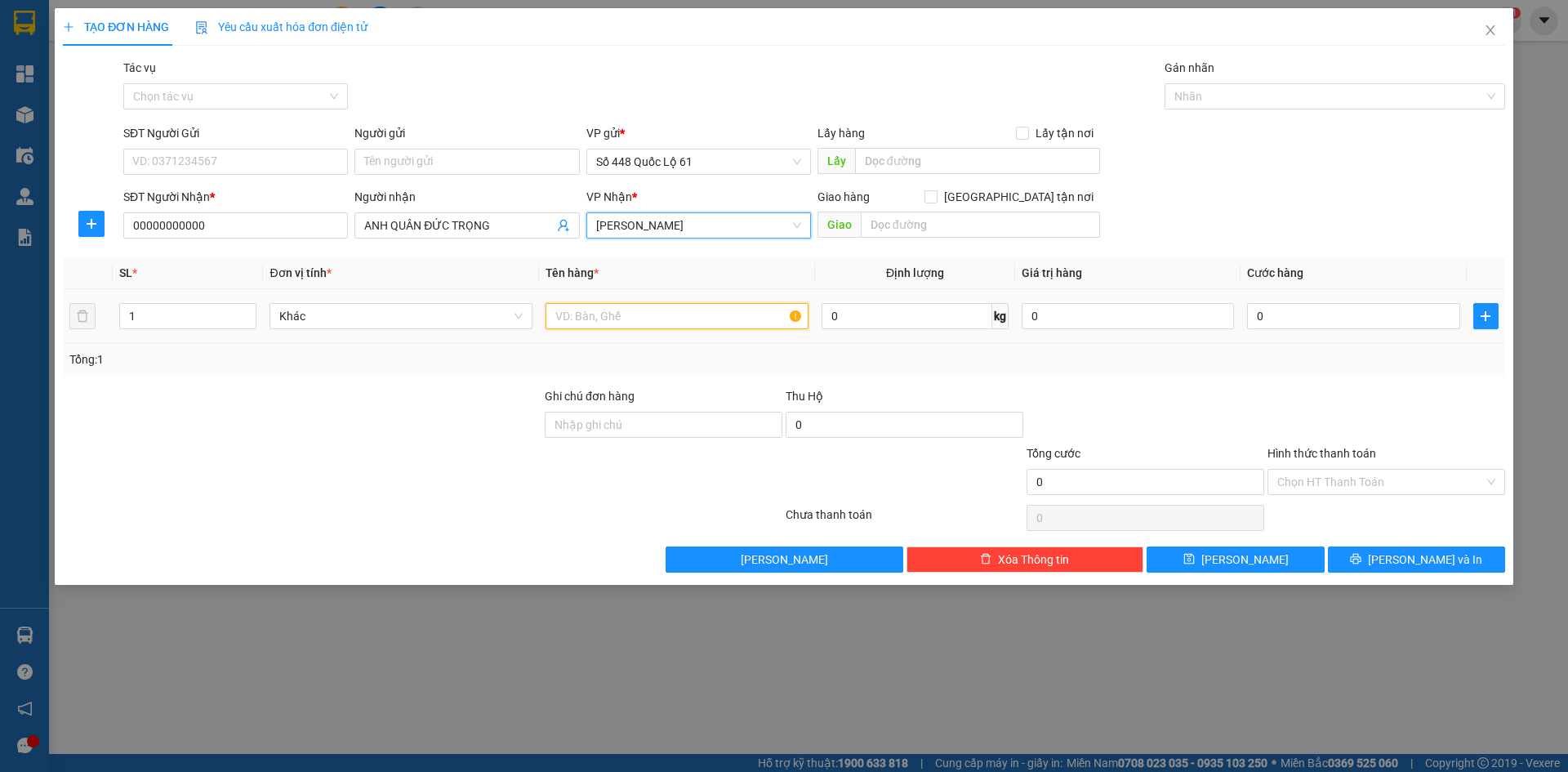
click at [644, 319] on input "text" at bounding box center [677, 316] width 263 height 26
type input "D"
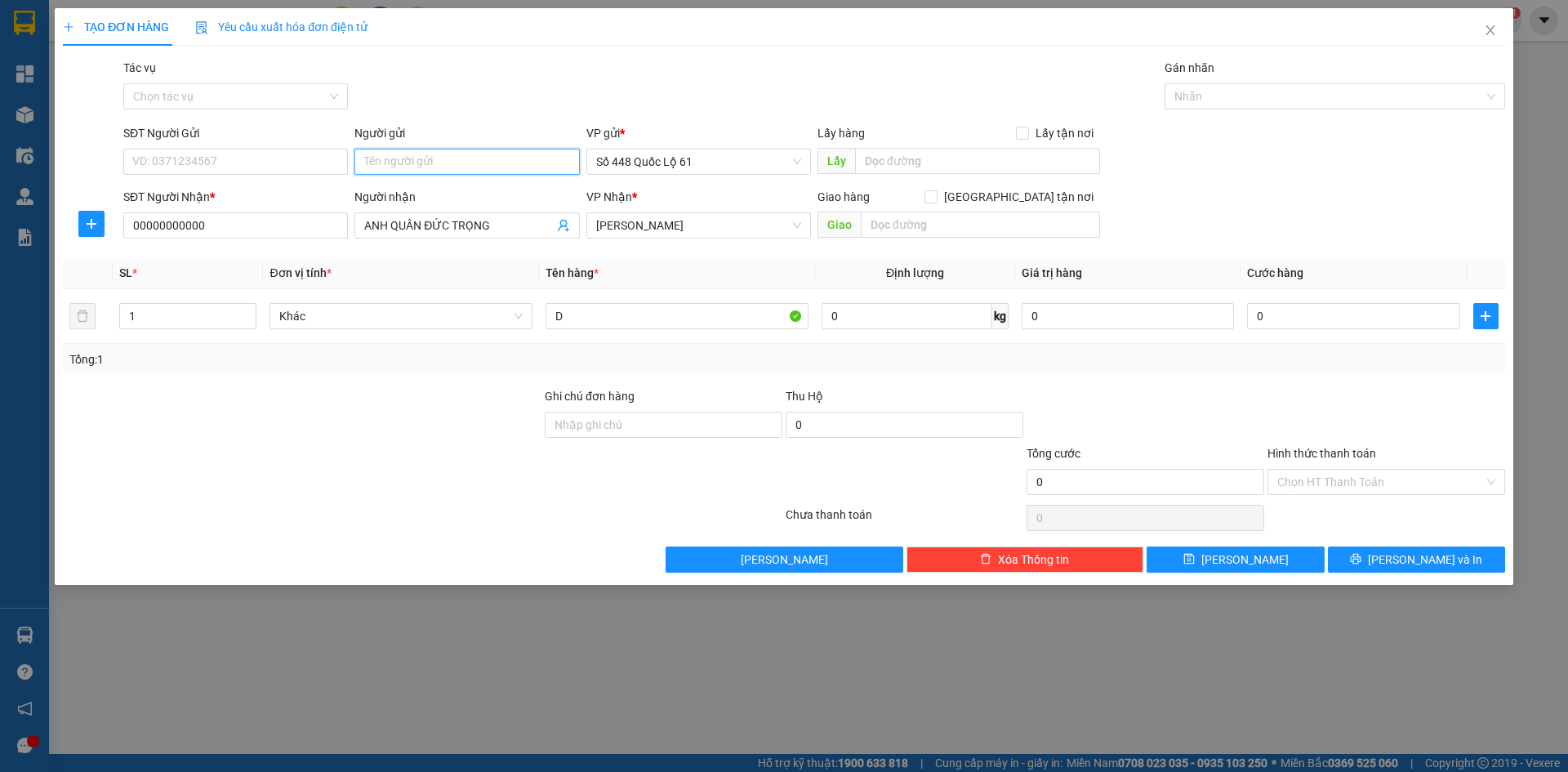
click at [447, 165] on input "Người gửi" at bounding box center [467, 161] width 225 height 26
paste input "ẢNG"
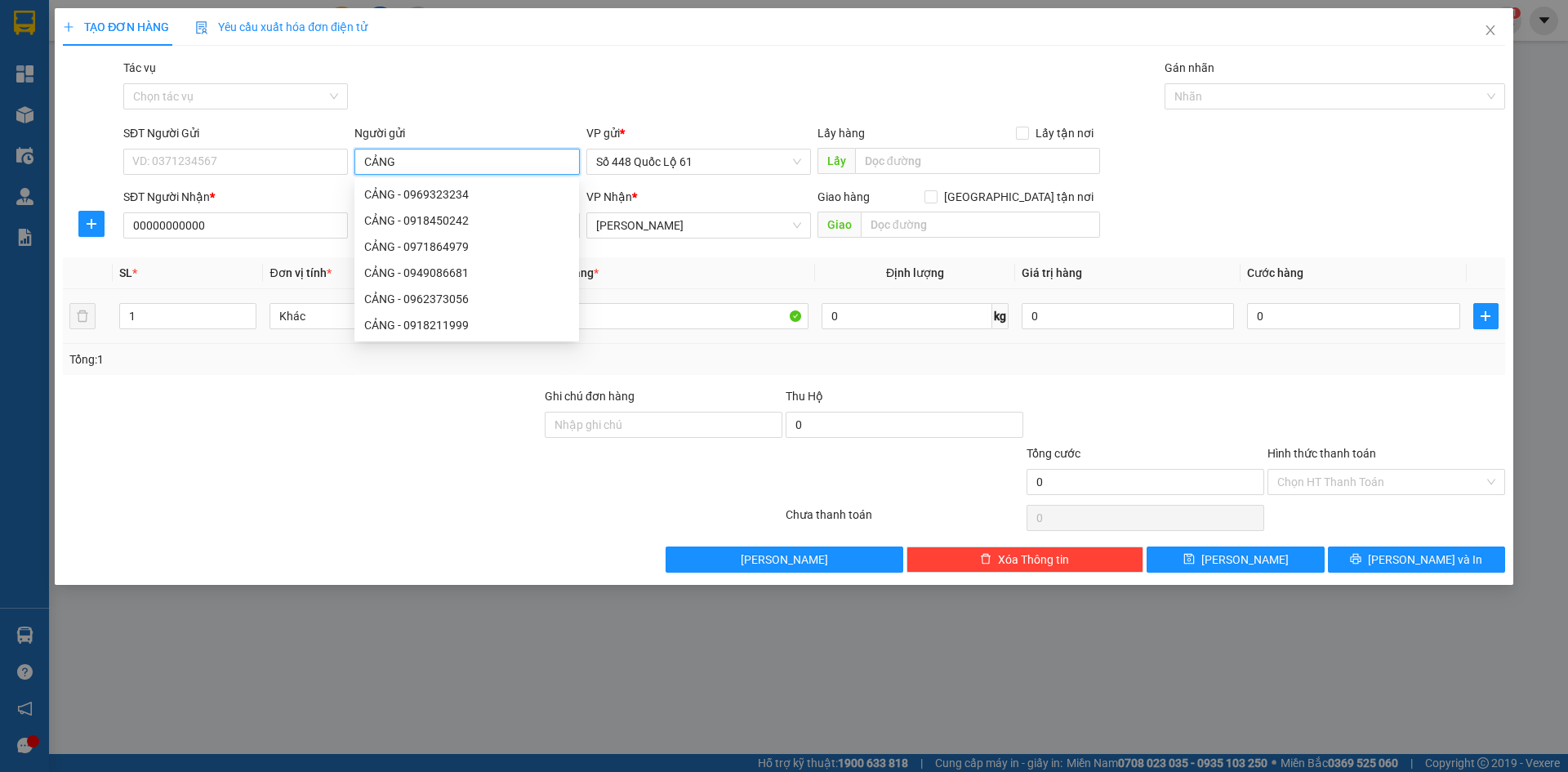
type input "CẢNG"
click at [1336, 301] on div "0" at bounding box center [1353, 316] width 212 height 33
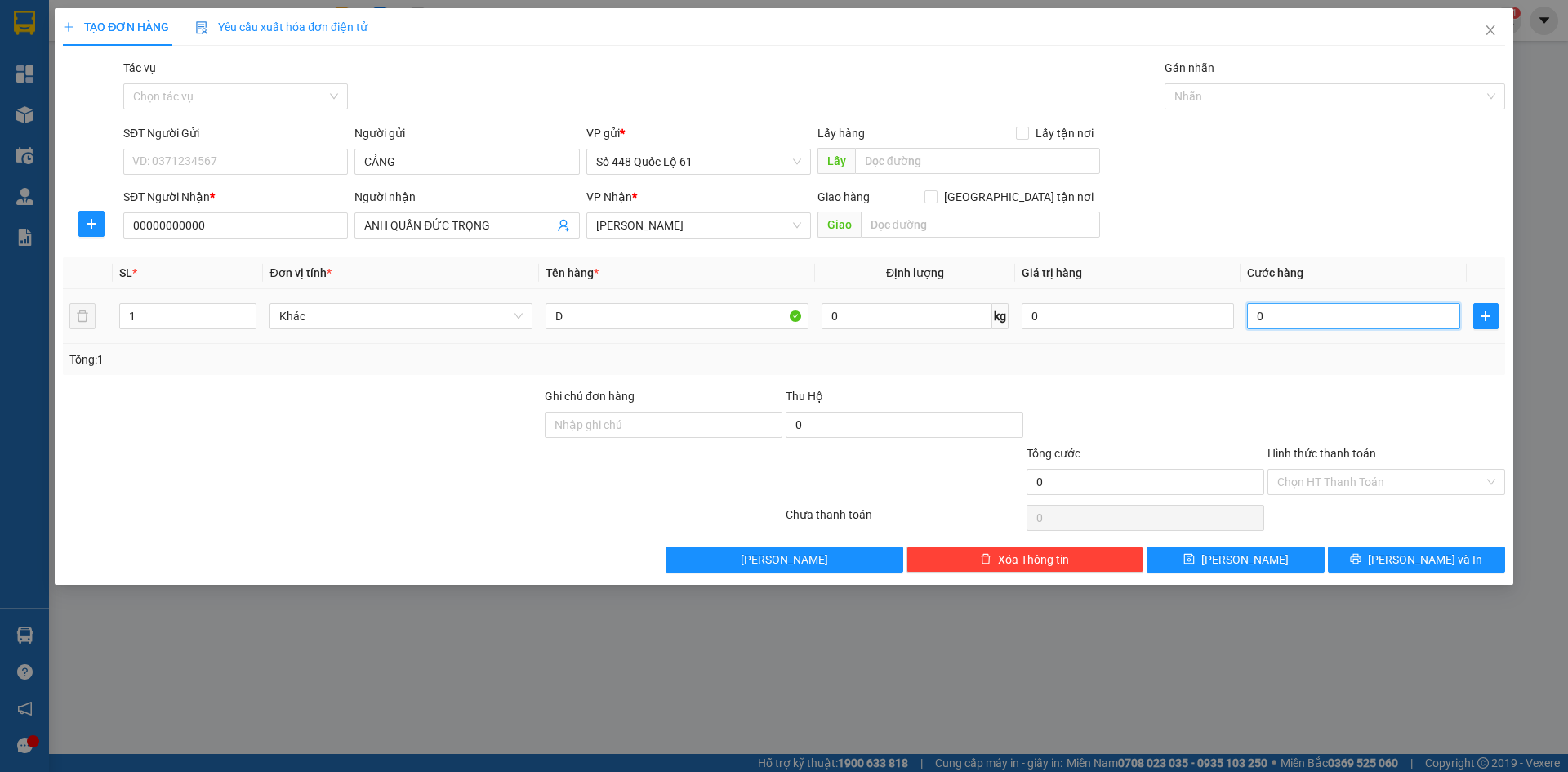
click at [1291, 322] on input "0" at bounding box center [1353, 316] width 212 height 26
type input "2"
type input "25"
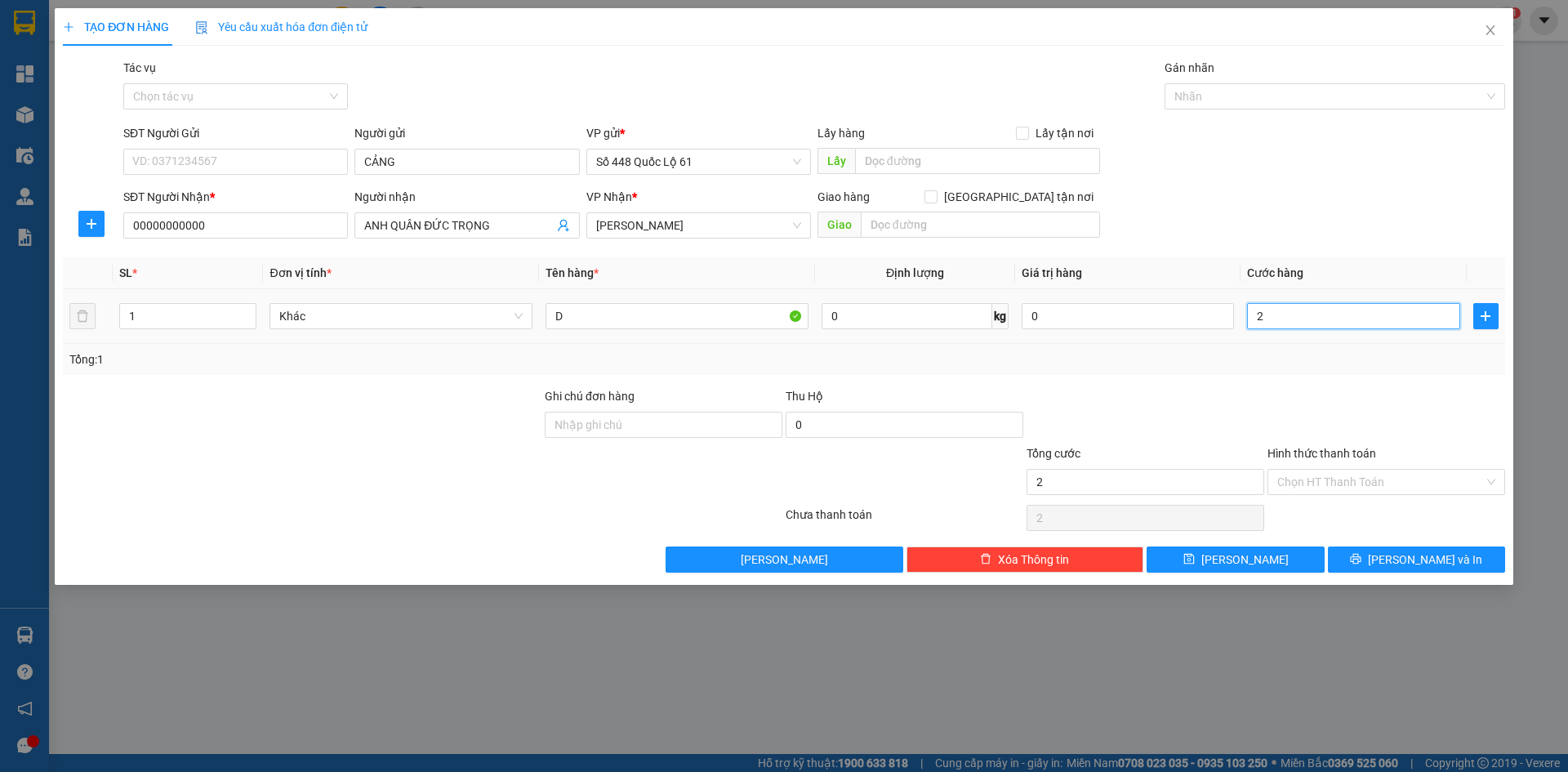
type input "25"
type input "250"
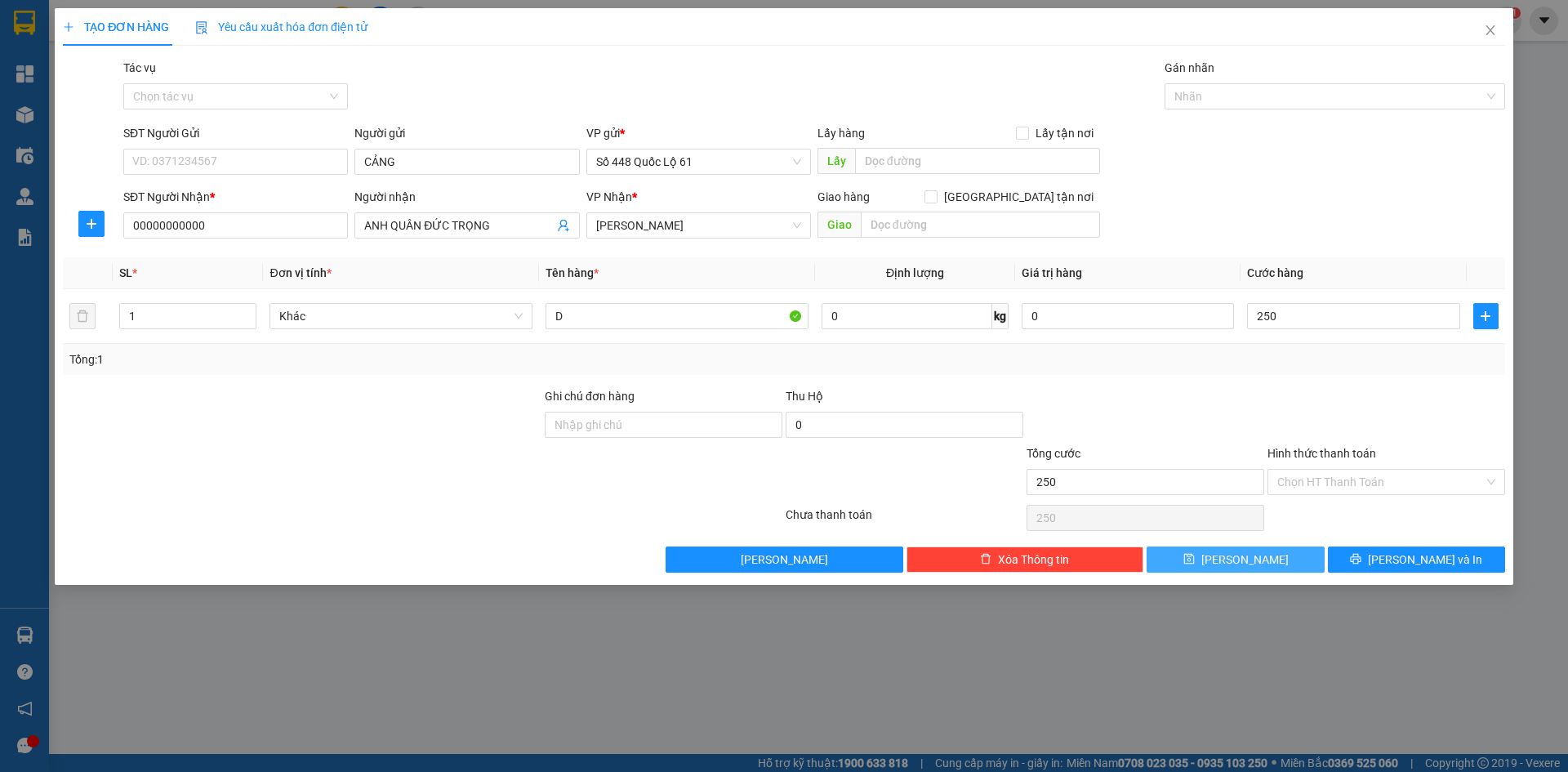
type input "250.000"
click at [1244, 556] on span "[PERSON_NAME]" at bounding box center [1245, 559] width 87 height 18
type input "0"
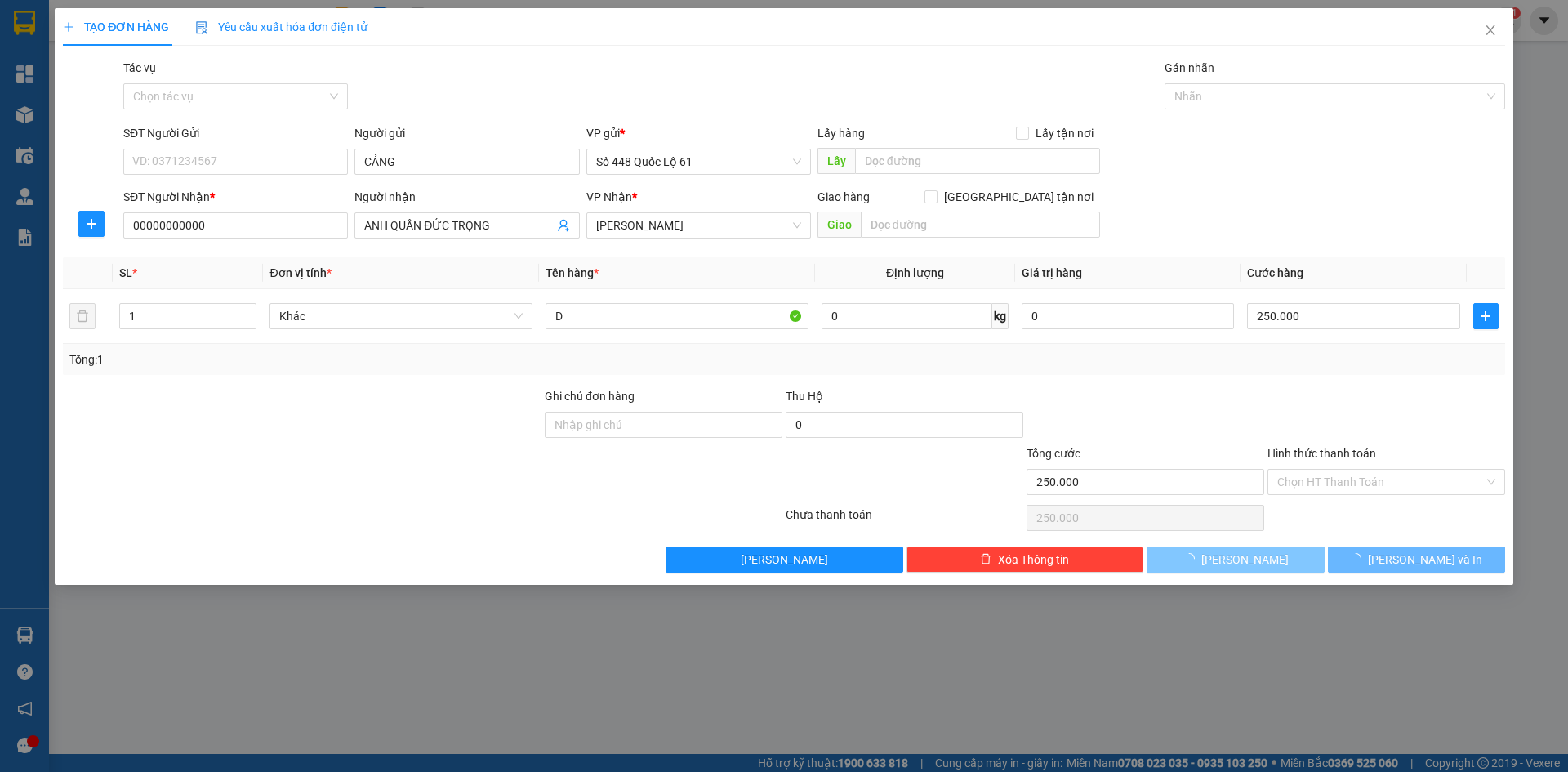
type input "0"
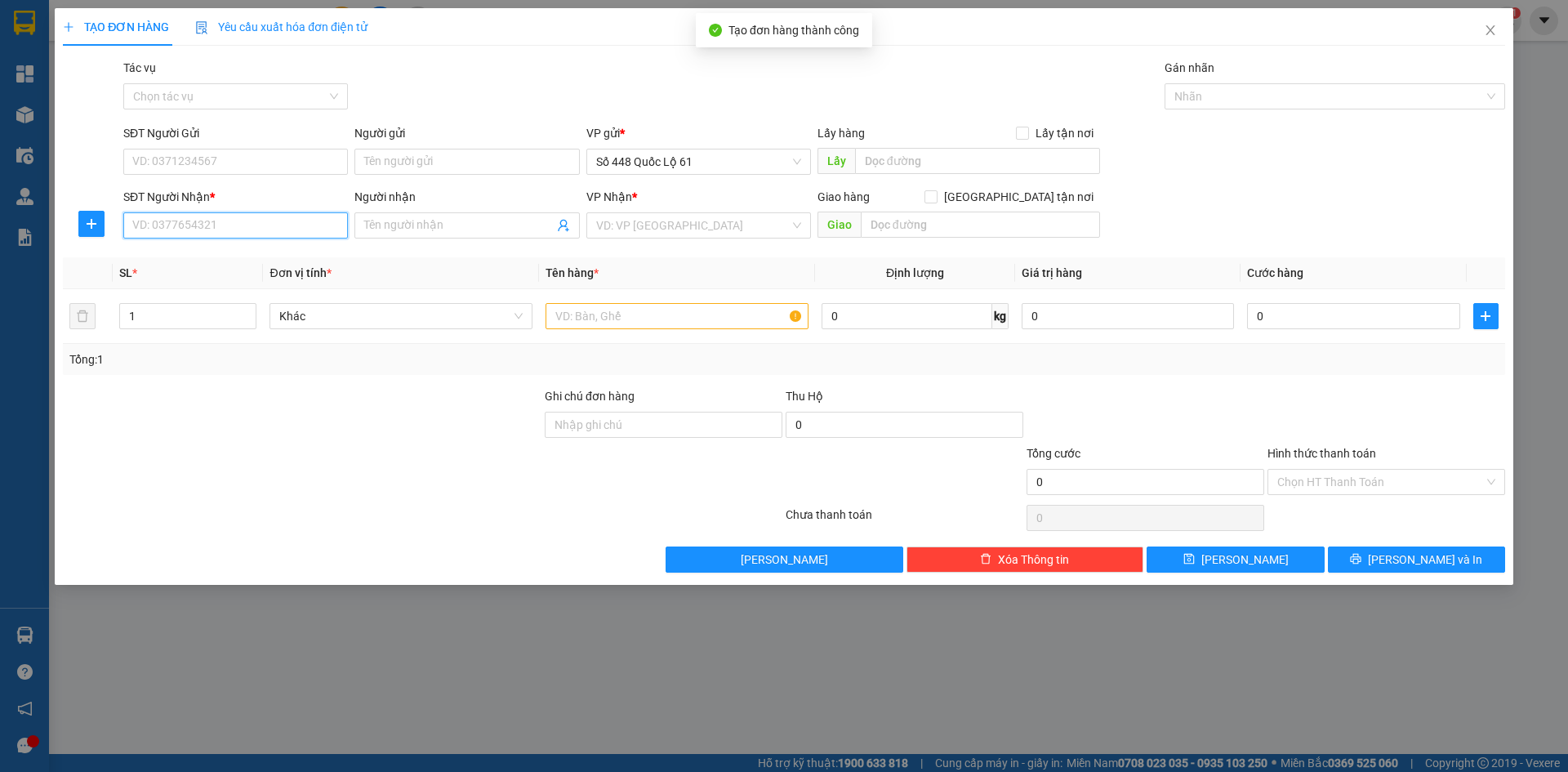
click at [312, 216] on input "SĐT Người Nhận *" at bounding box center [235, 225] width 225 height 26
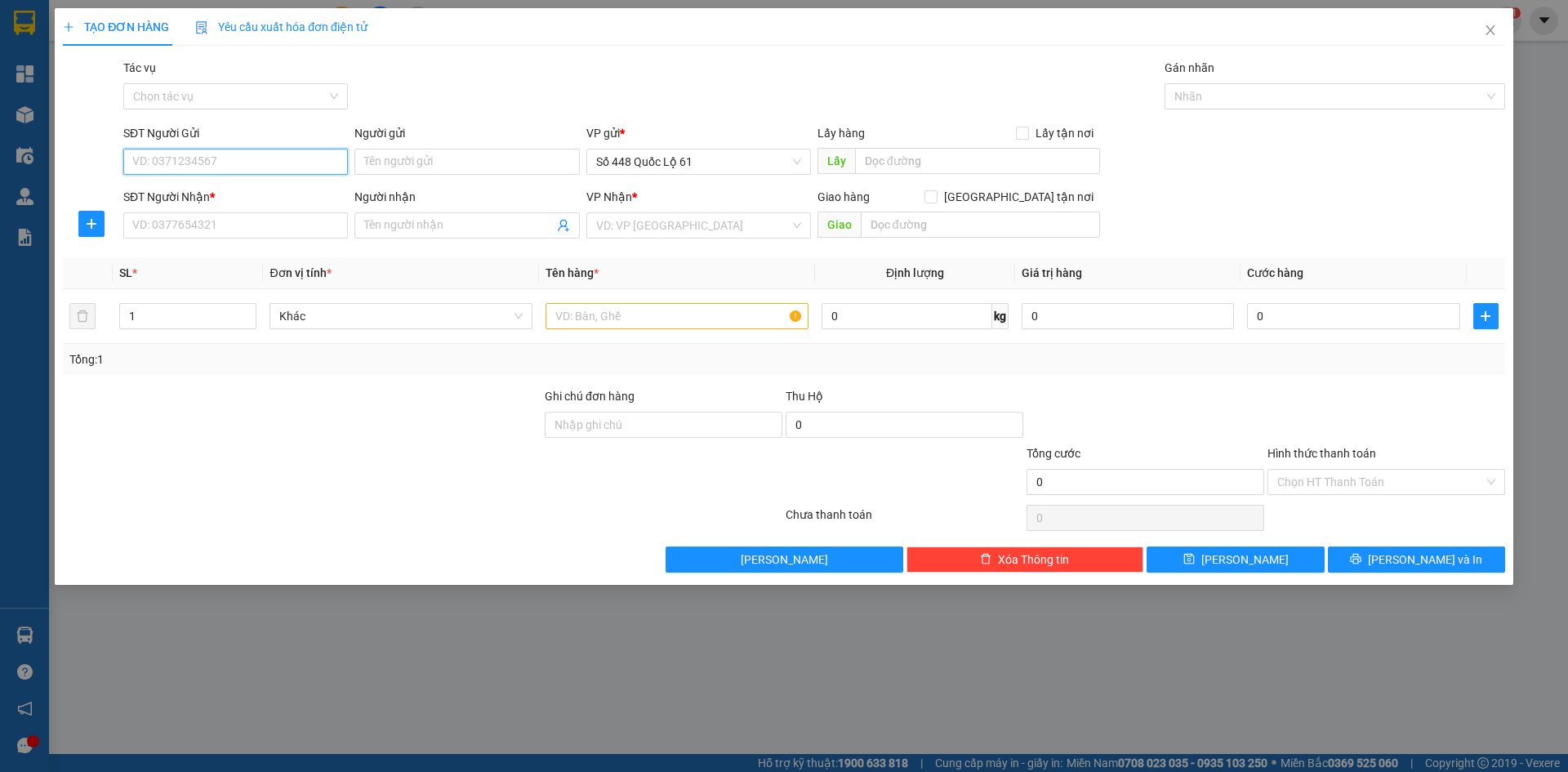
click at [282, 170] on input "SĐT Người Gửi" at bounding box center [235, 161] width 225 height 26
drag, startPoint x: 248, startPoint y: 196, endPoint x: 405, endPoint y: 240, distance: 163.0
click at [255, 187] on div "0916535666 - THANH BÀ BÀ" at bounding box center [236, 194] width 205 height 18
type input "0916535666"
type input "THANH BÀ BÀ"
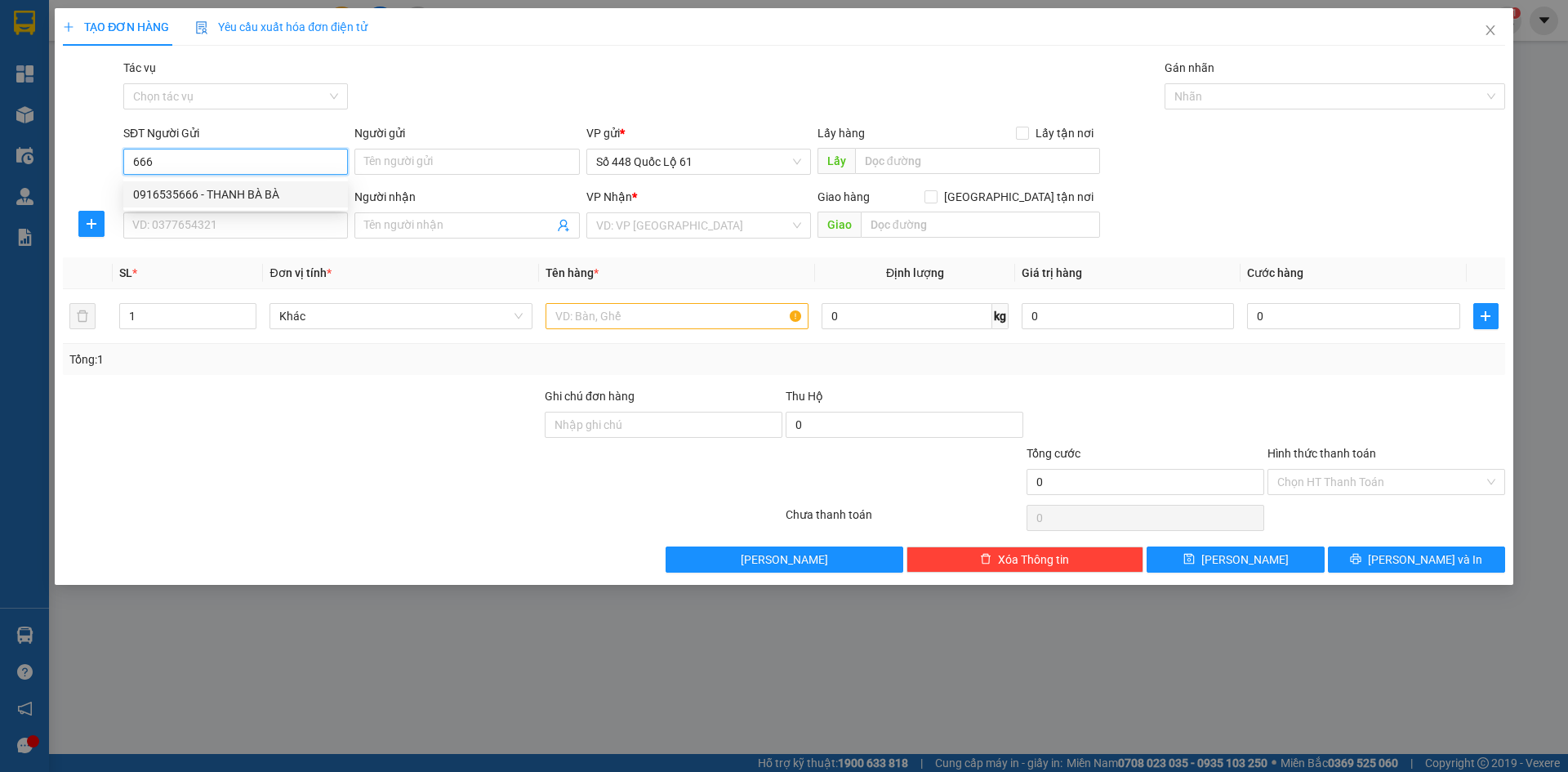
type input "000000000000"
type input "ANH MINH ĐL"
checkbox input "true"
type input "KON TUM"
type input "1.250.000"
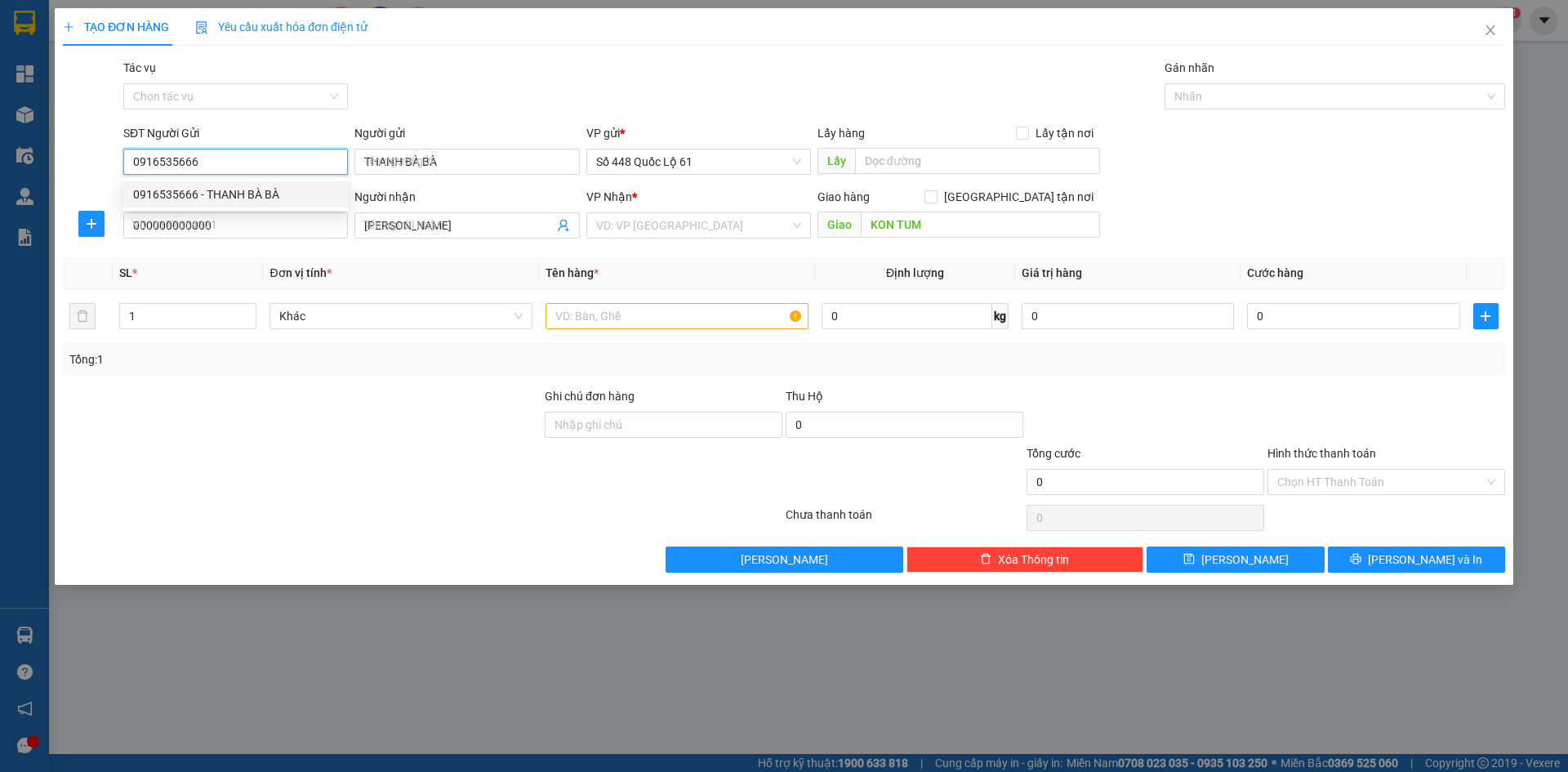
type input "1.250.000"
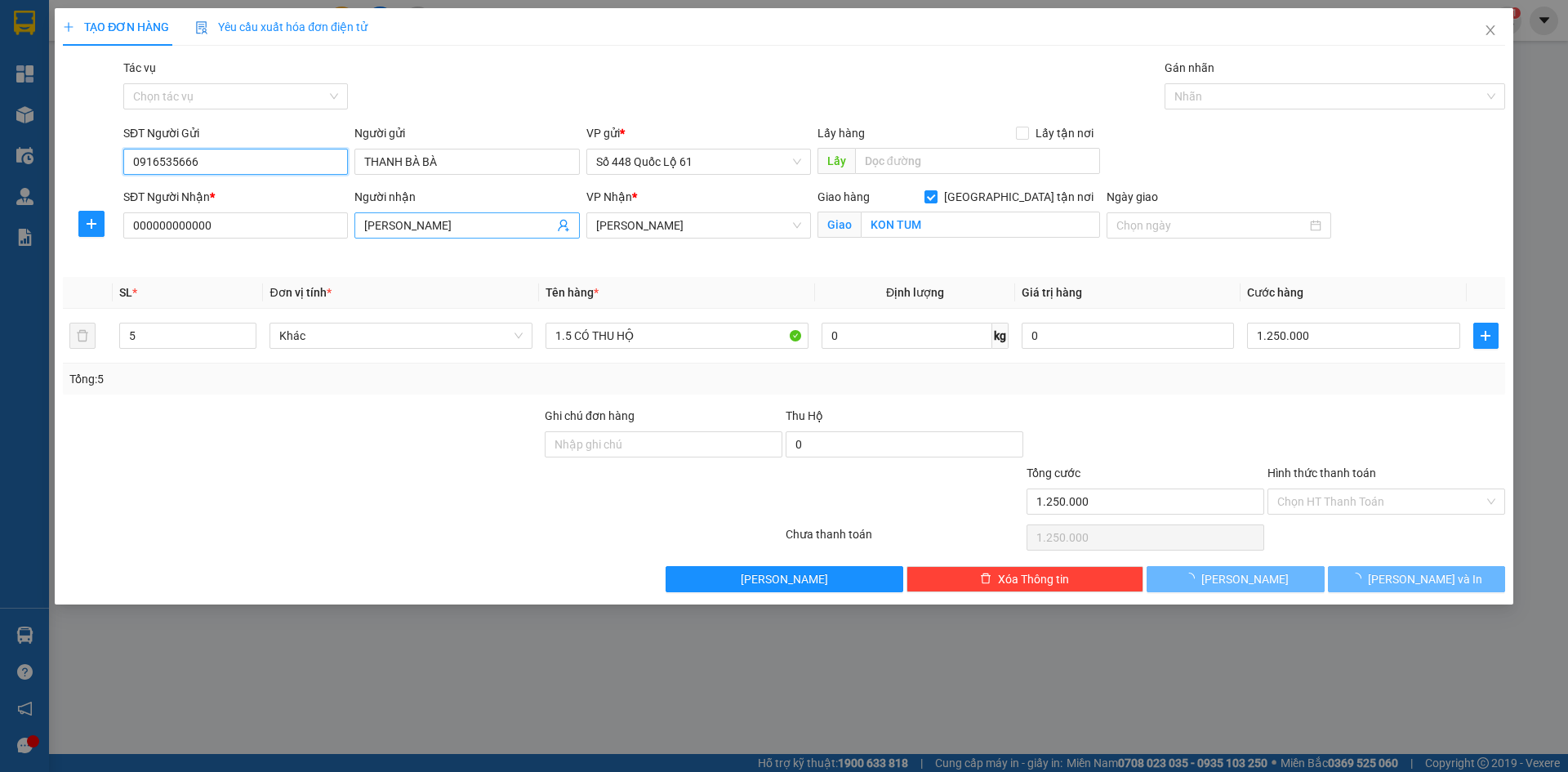
type input "0916535666"
drag, startPoint x: 468, startPoint y: 213, endPoint x: 20, endPoint y: 289, distance: 454.4
click at [20, 289] on div "TẠO ĐƠN HÀNG Yêu cầu xuất hóa đơn điện tử Transit Pickup Surcharge Ids Transit …" at bounding box center [784, 386] width 1568 height 772
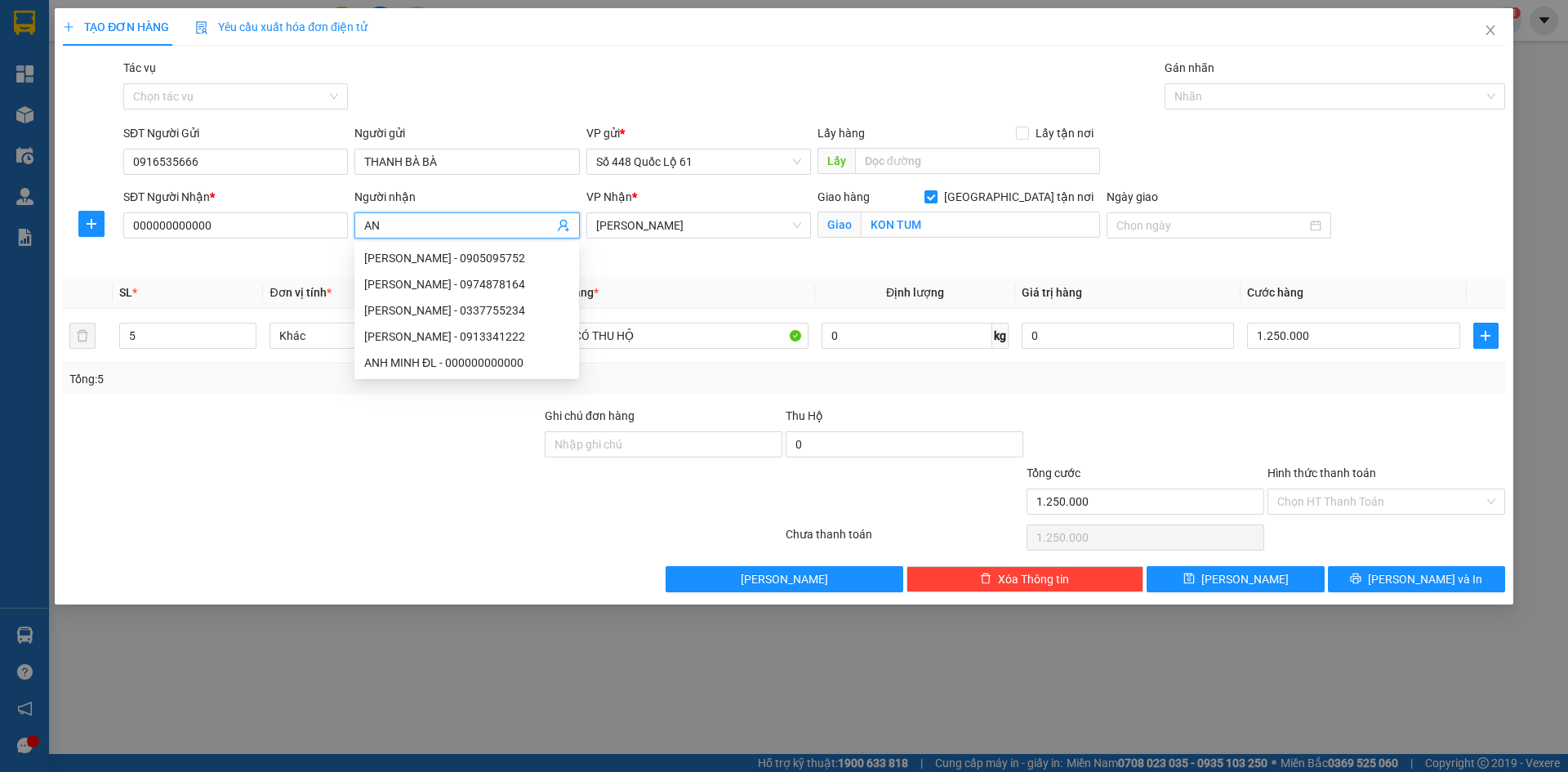
type input "A"
paste input "ÀI"
paste input "Â"
paste input "Ú"
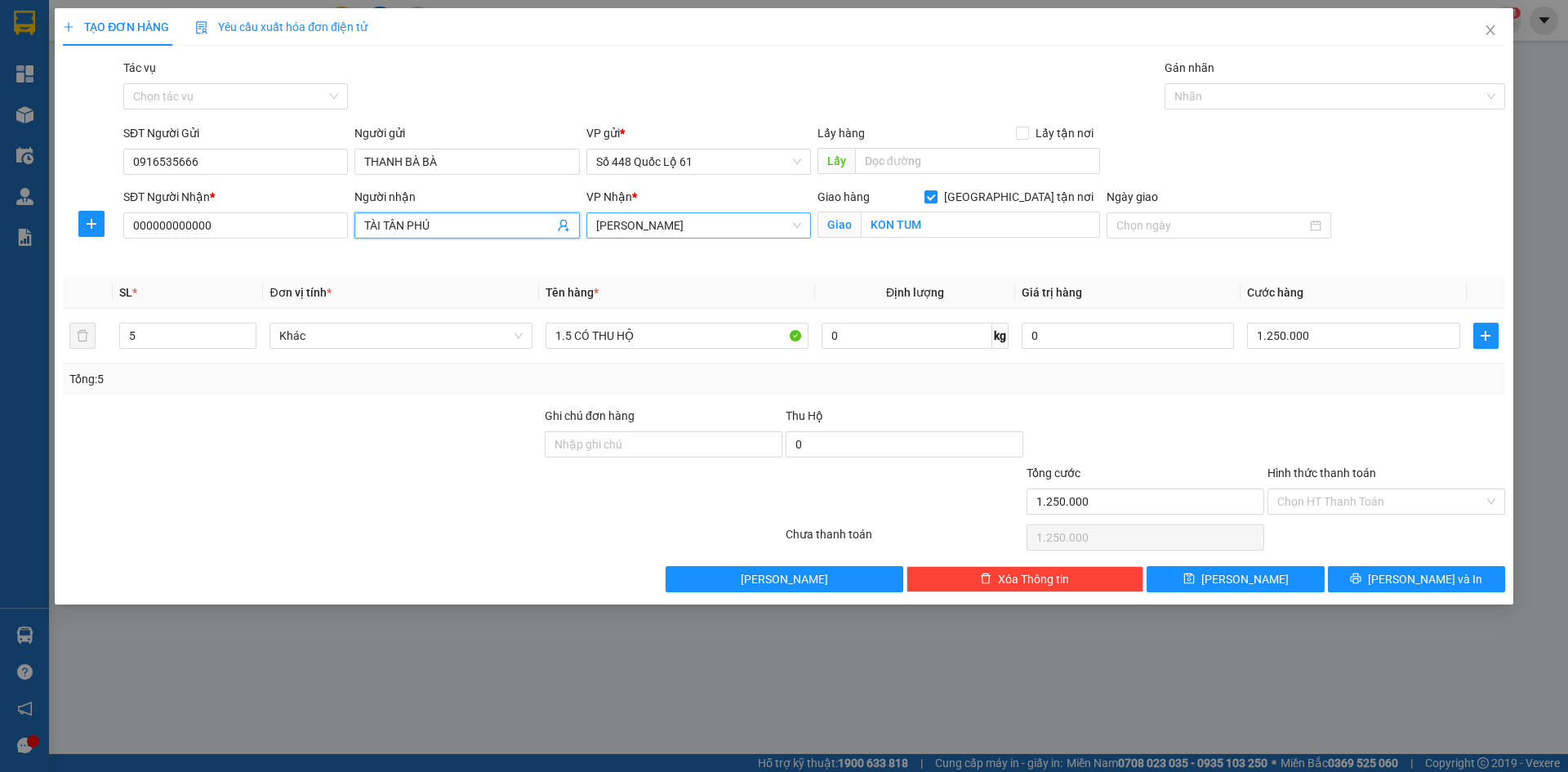
click at [683, 230] on span "Gia Lai" at bounding box center [699, 225] width 205 height 25
type input "TÀI TÂN PHÚ"
type input "D"
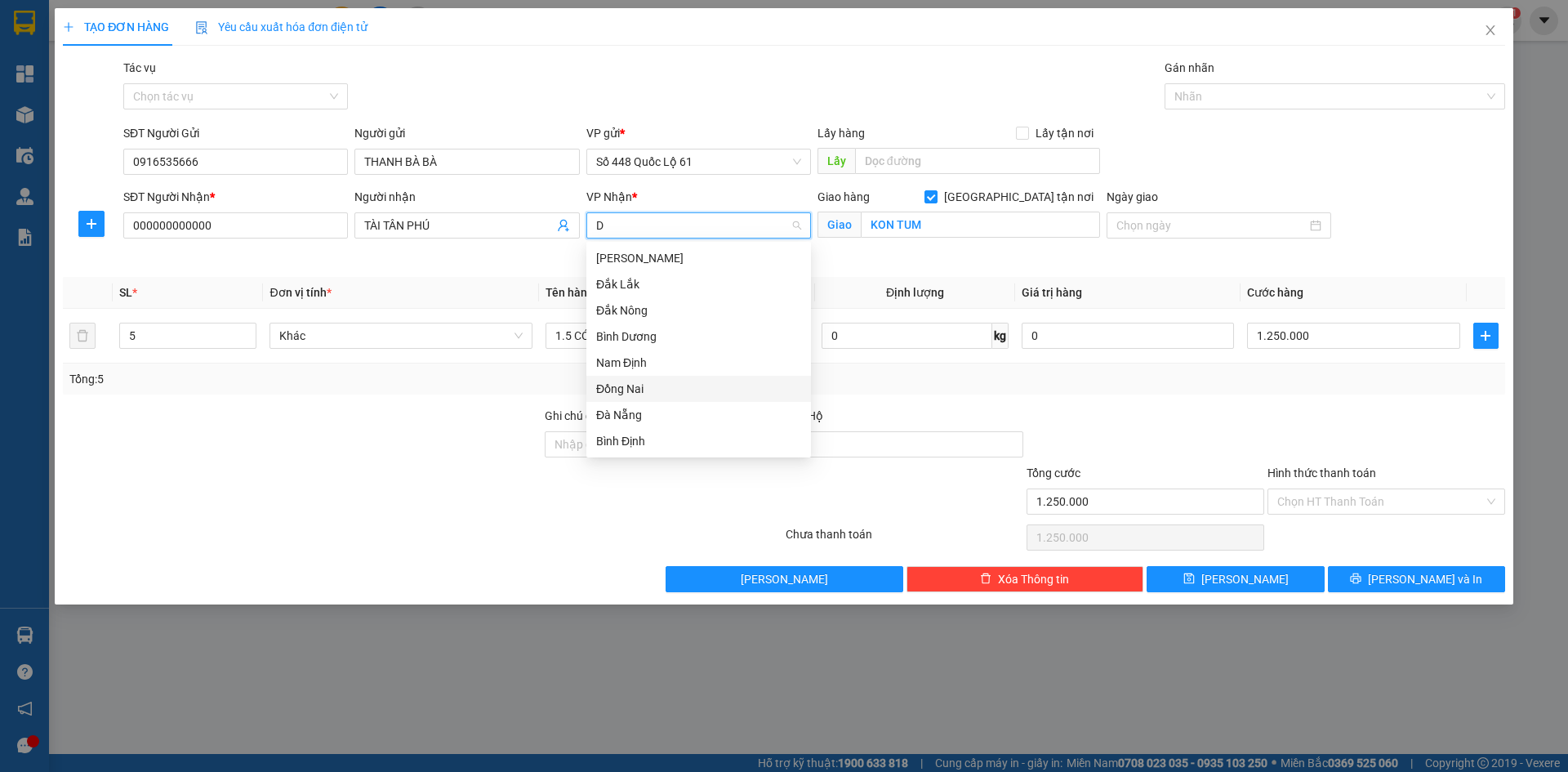
click at [648, 394] on div "Đồng Nai" at bounding box center [699, 389] width 205 height 18
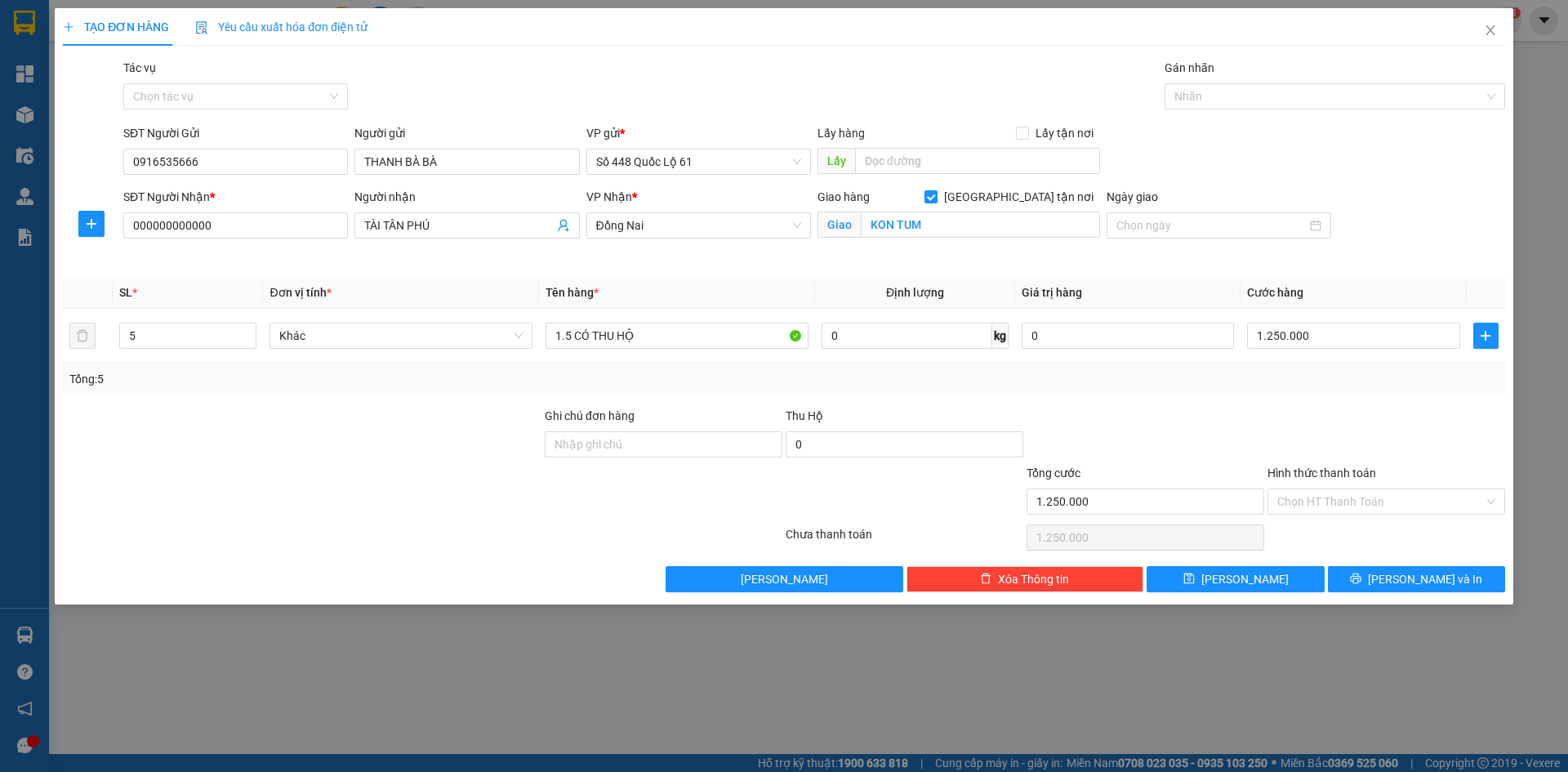
click at [938, 239] on div "Giao hàng Giao tận nơi Giao KON TUM" at bounding box center [959, 215] width 283 height 57
click at [945, 225] on input "KON TUM" at bounding box center [981, 224] width 239 height 26
click at [936, 194] on input "[GEOGRAPHIC_DATA] tận nơi" at bounding box center [930, 195] width 11 height 11
checkbox input "false"
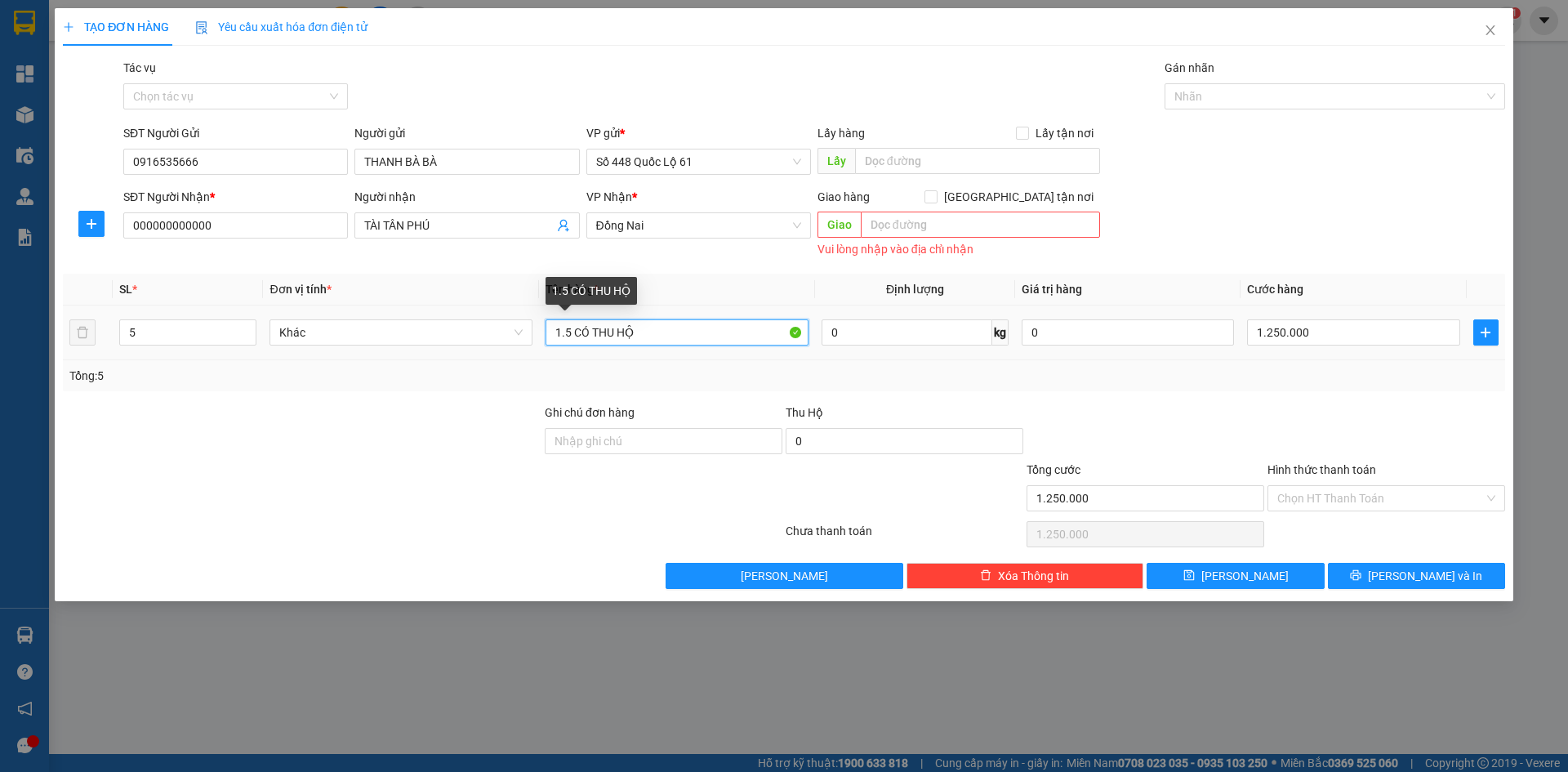
click at [658, 333] on input "1.5 CÓ THU HỘ" at bounding box center [677, 332] width 263 height 26
click at [0, 366] on div "TẠO ĐƠN HÀNG Yêu cầu xuất hóa đơn điện tử Transit Pickup Surcharge Ids Transit …" at bounding box center [784, 386] width 1568 height 772
type input "1"
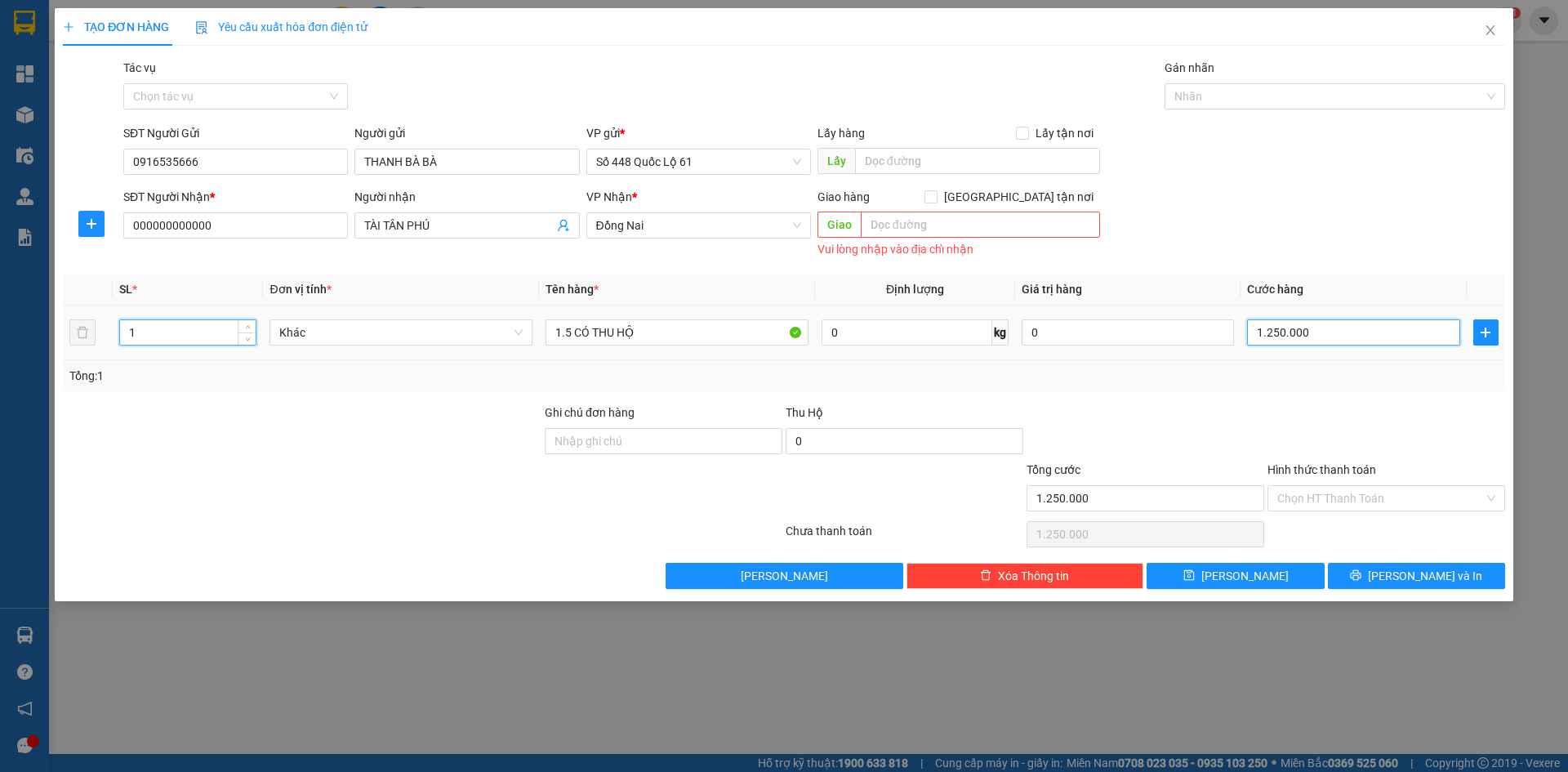
click at [1309, 333] on input "1.250.000" at bounding box center [1353, 332] width 212 height 26
type input "0"
type input "2"
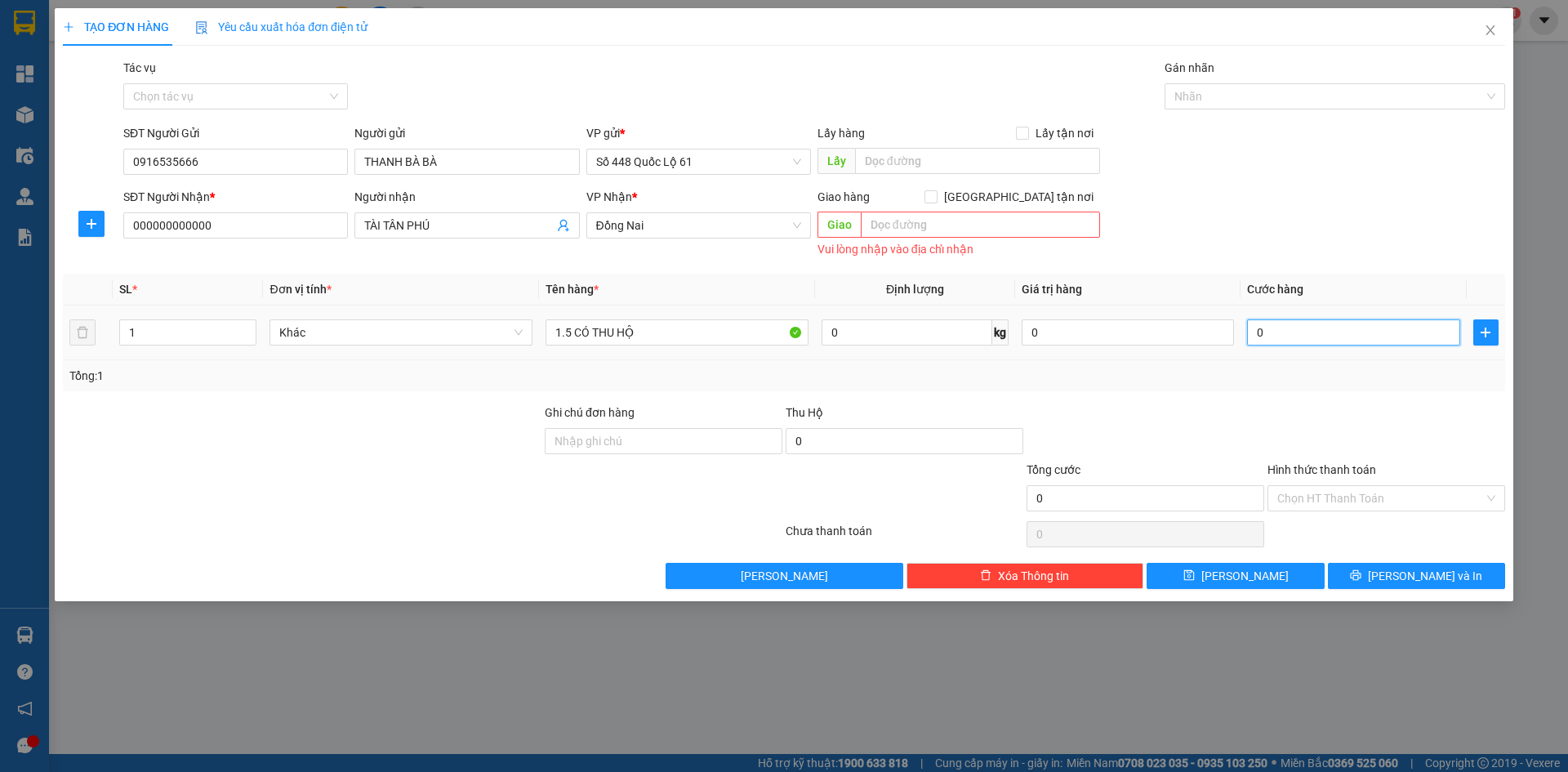
type input "2"
type input "02"
type input "20"
type input "020"
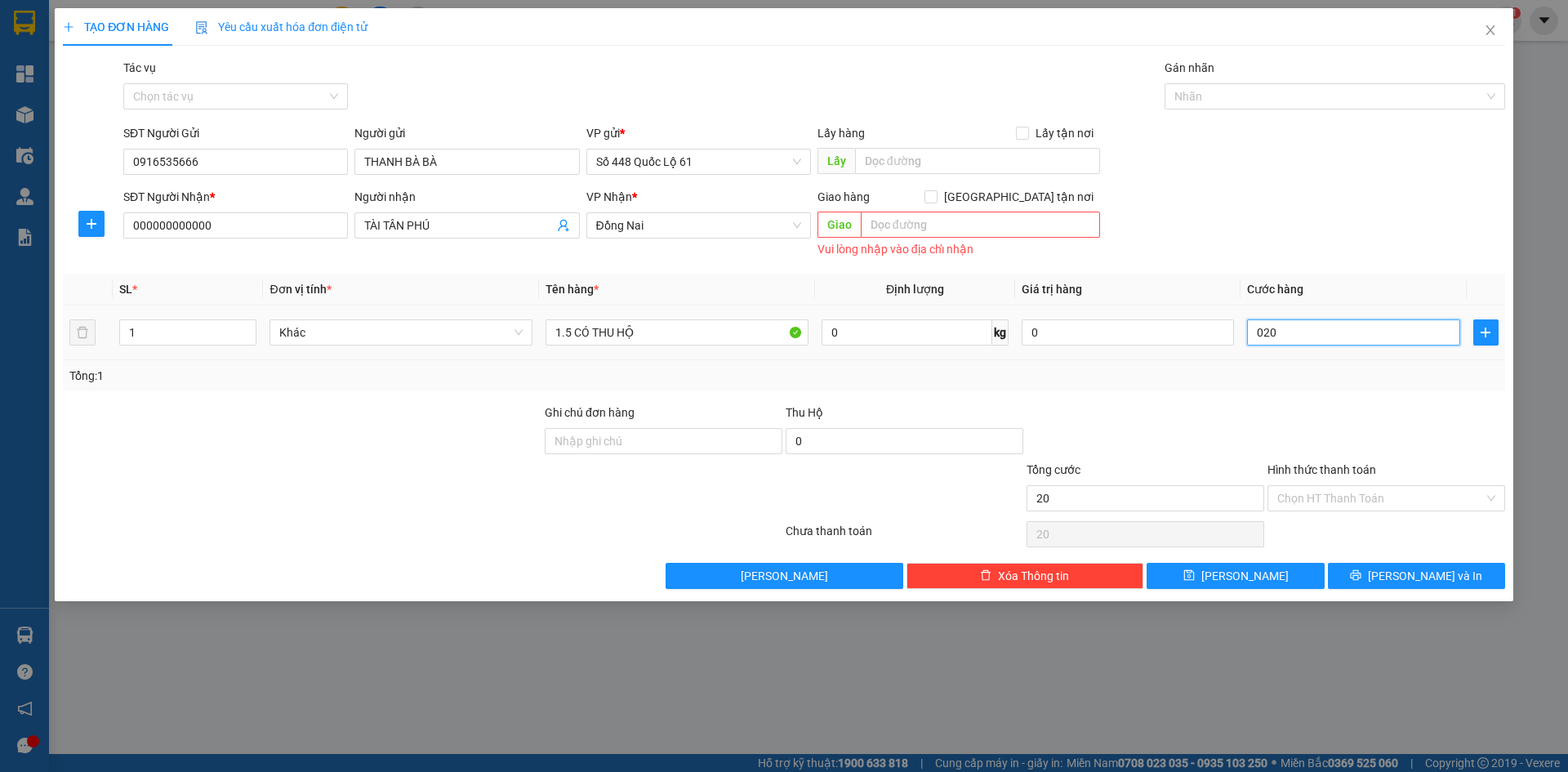
type input "200"
type input "0.200"
type input "200.000"
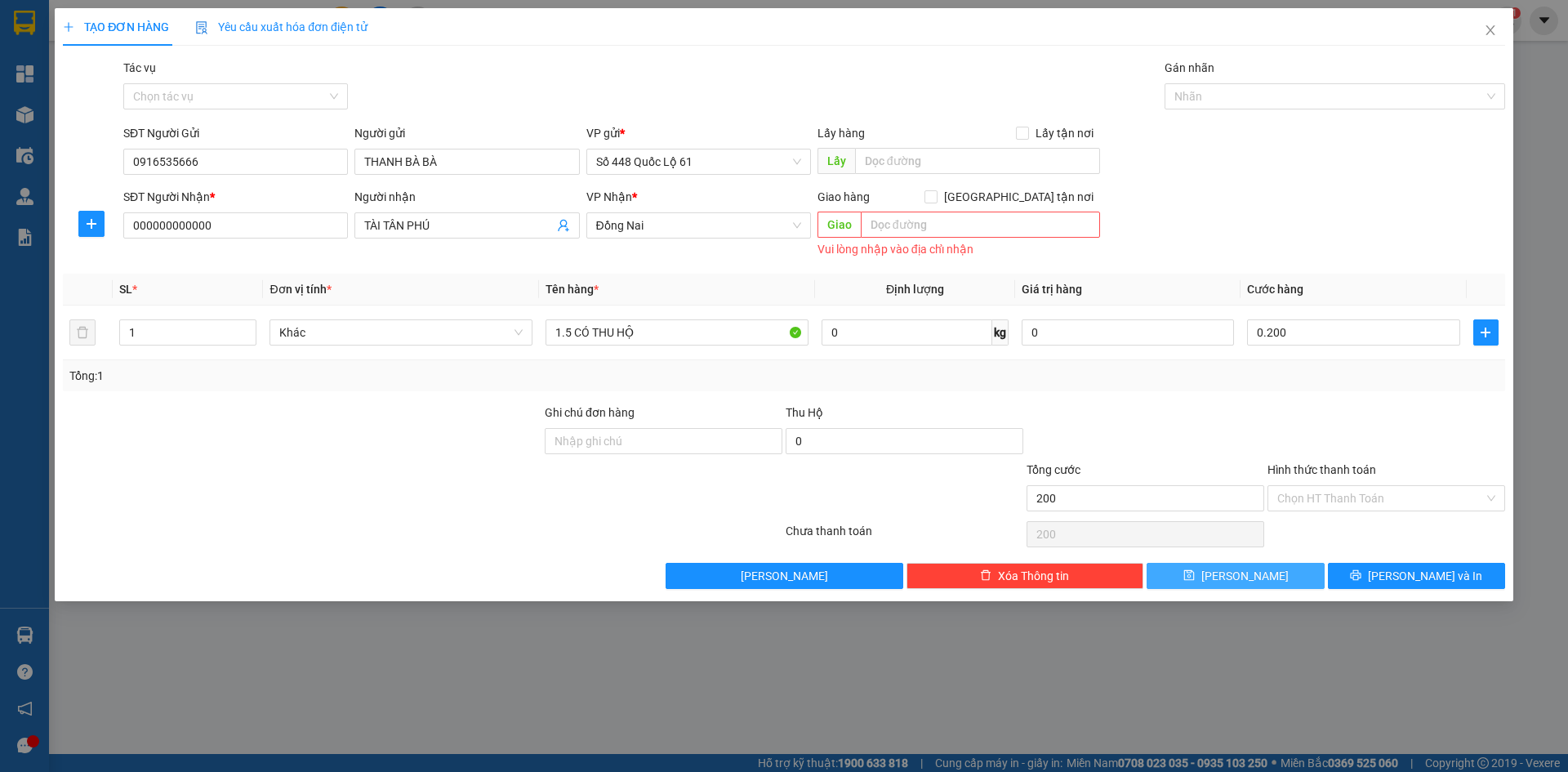
type input "200.000"
drag, startPoint x: 1268, startPoint y: 573, endPoint x: 823, endPoint y: 479, distance: 454.8
click at [1267, 571] on button "[PERSON_NAME]" at bounding box center [1235, 575] width 177 height 26
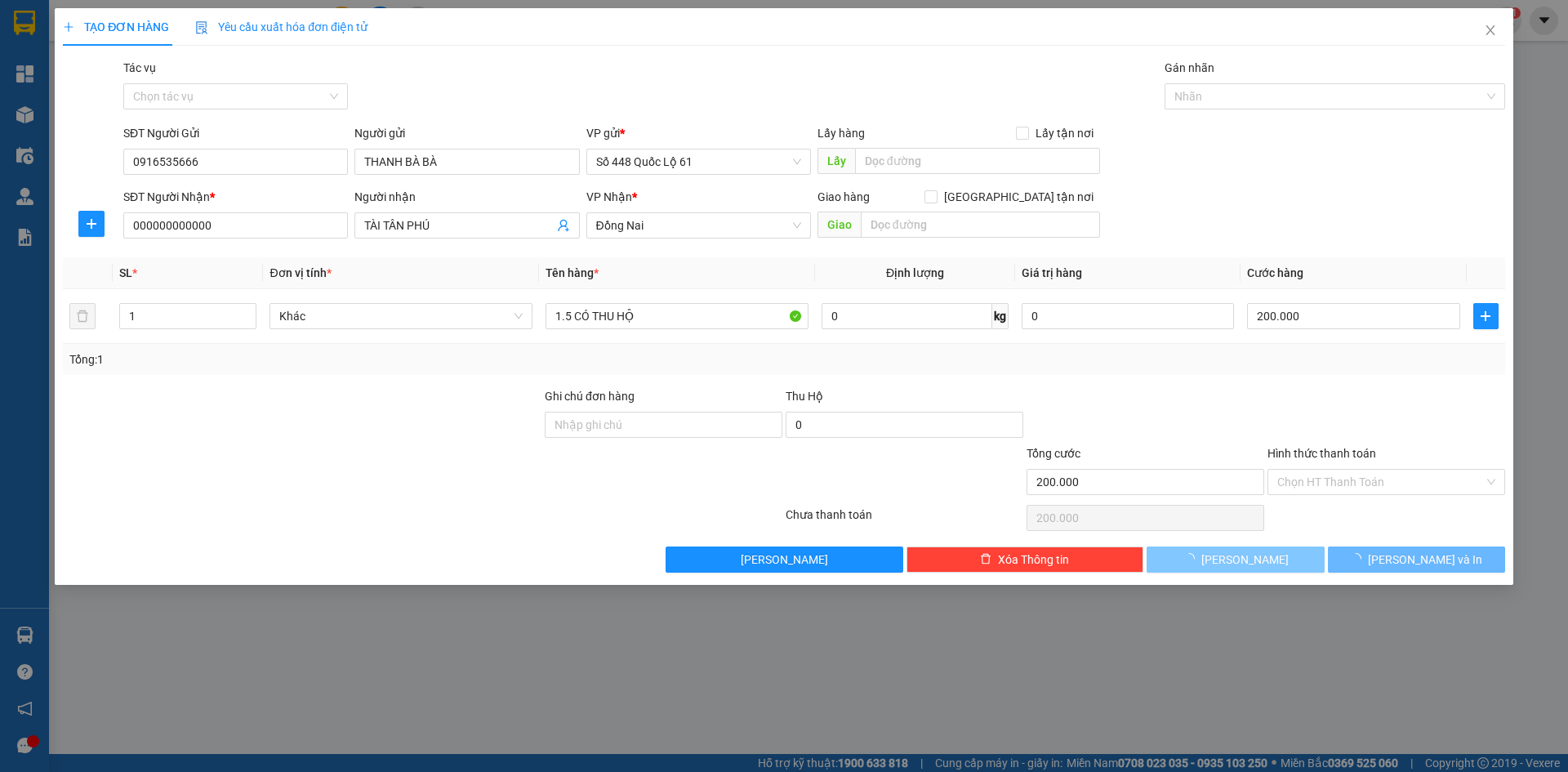
type input "0"
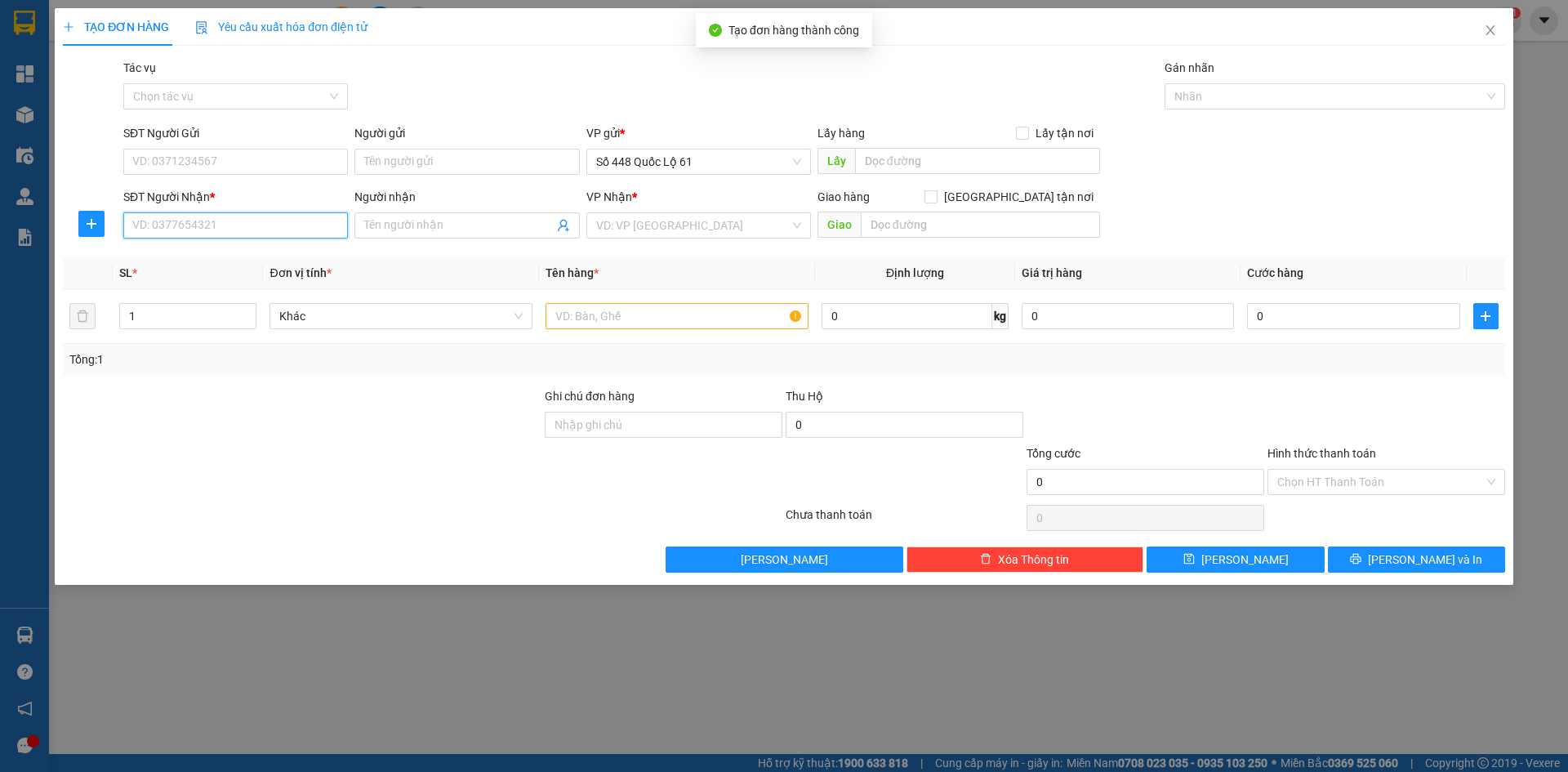
click at [283, 229] on input "SĐT Người Nhận *" at bounding box center [235, 225] width 225 height 26
type input "0961323532"
click at [292, 248] on div "0961323532" at bounding box center [235, 258] width 225 height 26
checkbox input "true"
type input "NGÃ 4 GÒ MÂY"
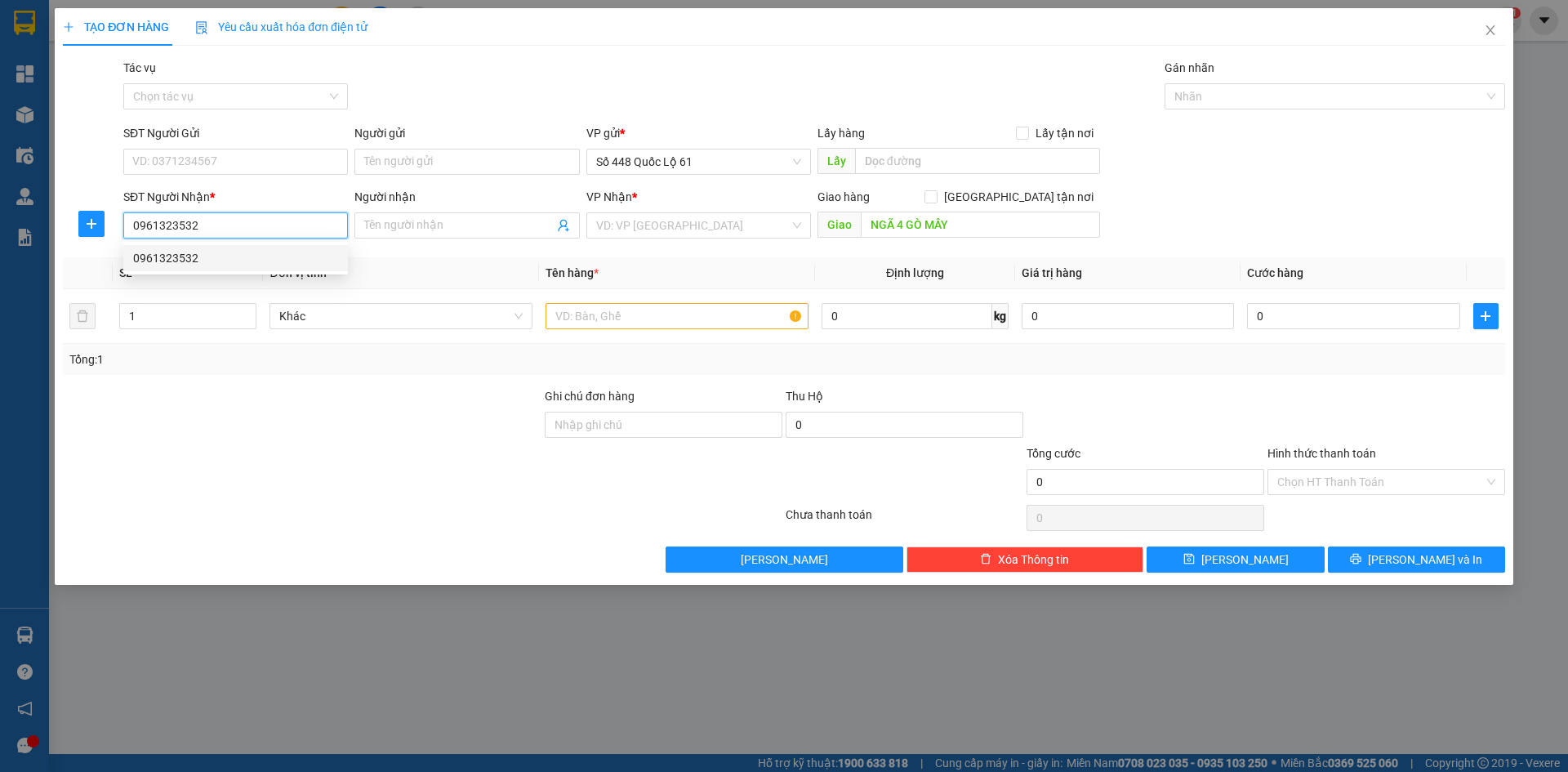
type input "150.000"
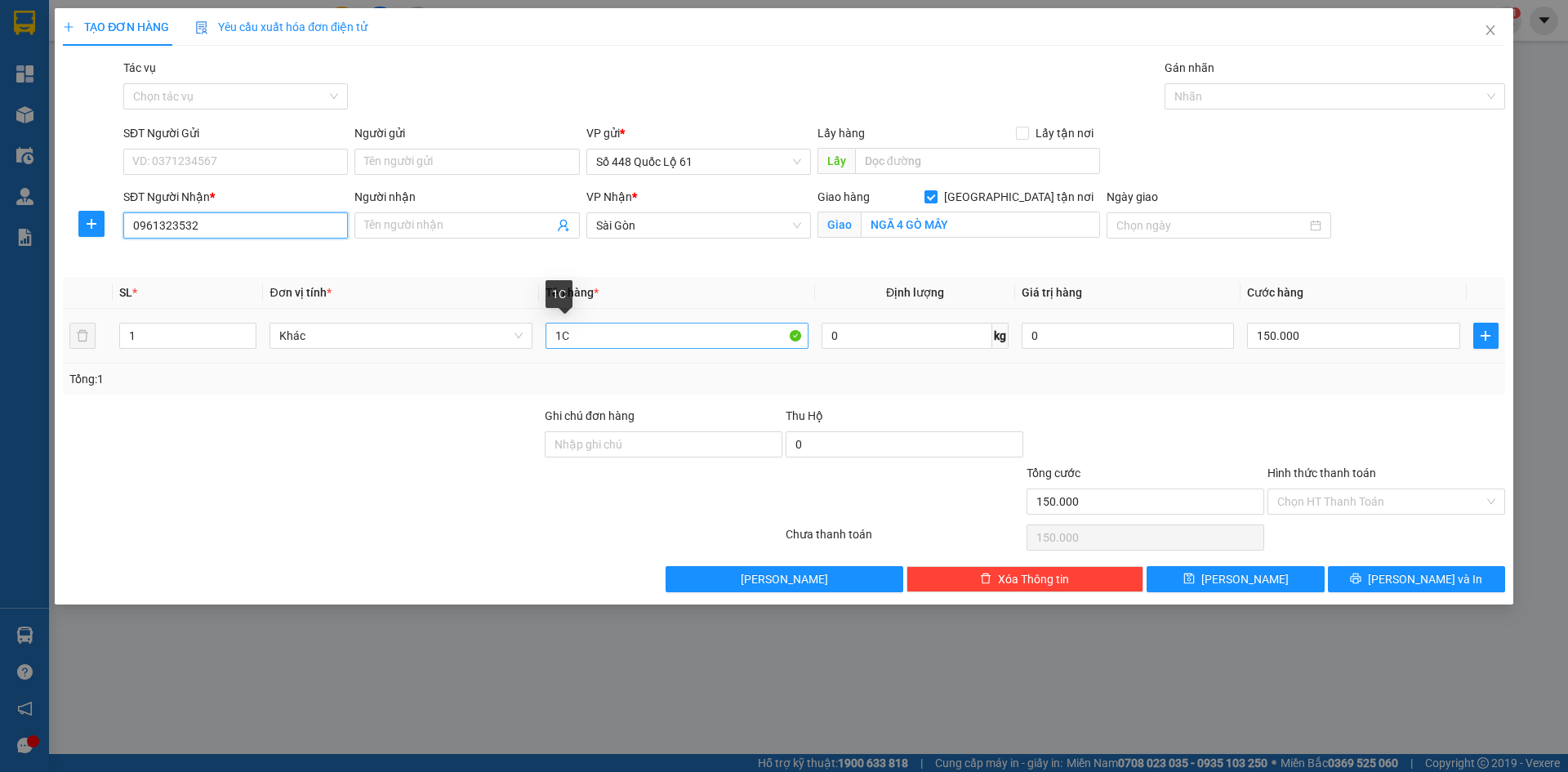
type input "0961323532"
drag, startPoint x: 627, startPoint y: 340, endPoint x: 442, endPoint y: 361, distance: 186.2
click at [444, 361] on tr "1 Khác 1C 0 kg 0 150.000" at bounding box center [784, 336] width 1442 height 55
type input "G4"
click at [1401, 333] on input "150.000" at bounding box center [1353, 335] width 212 height 26
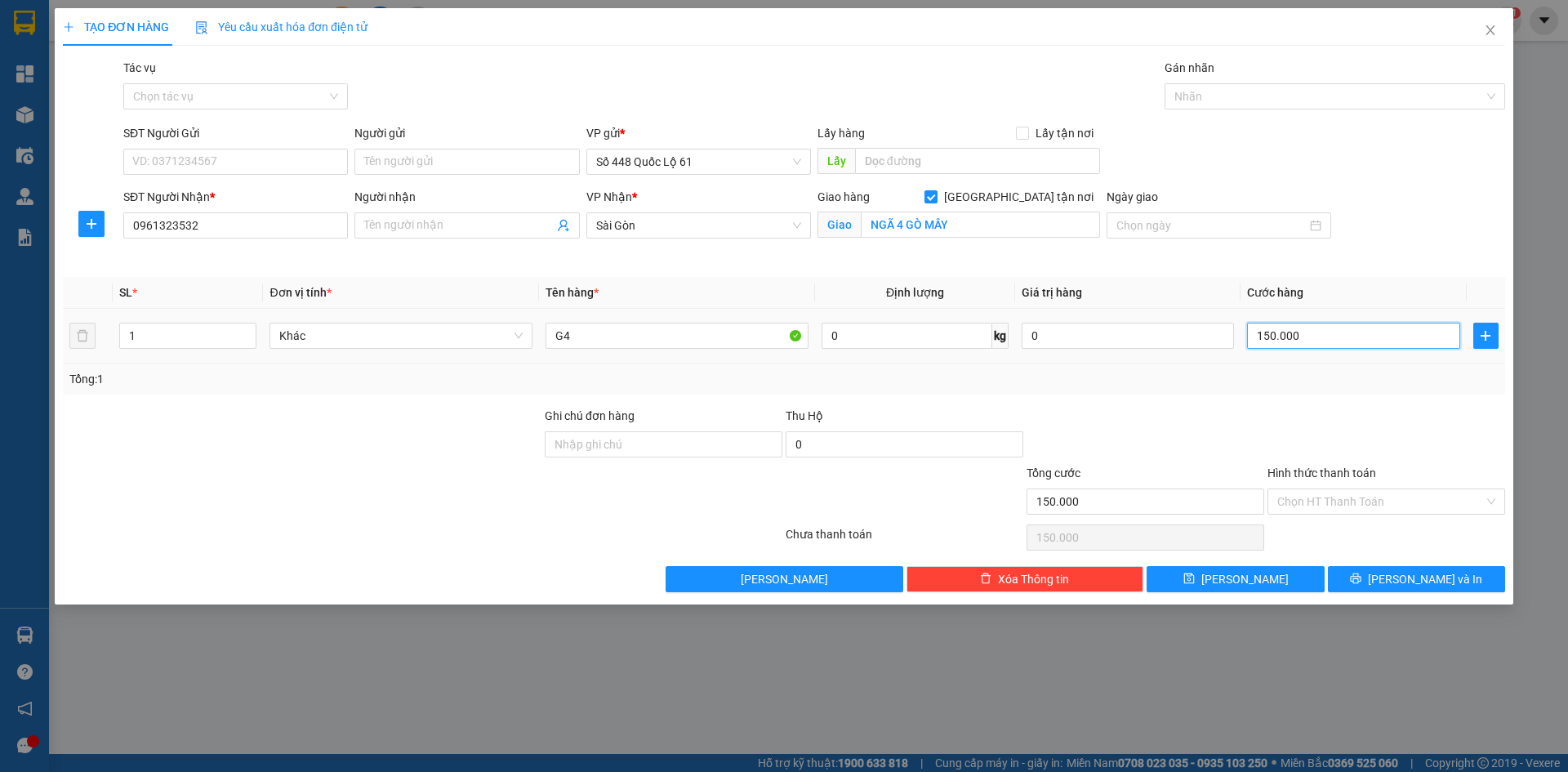
type input "1"
type input "10"
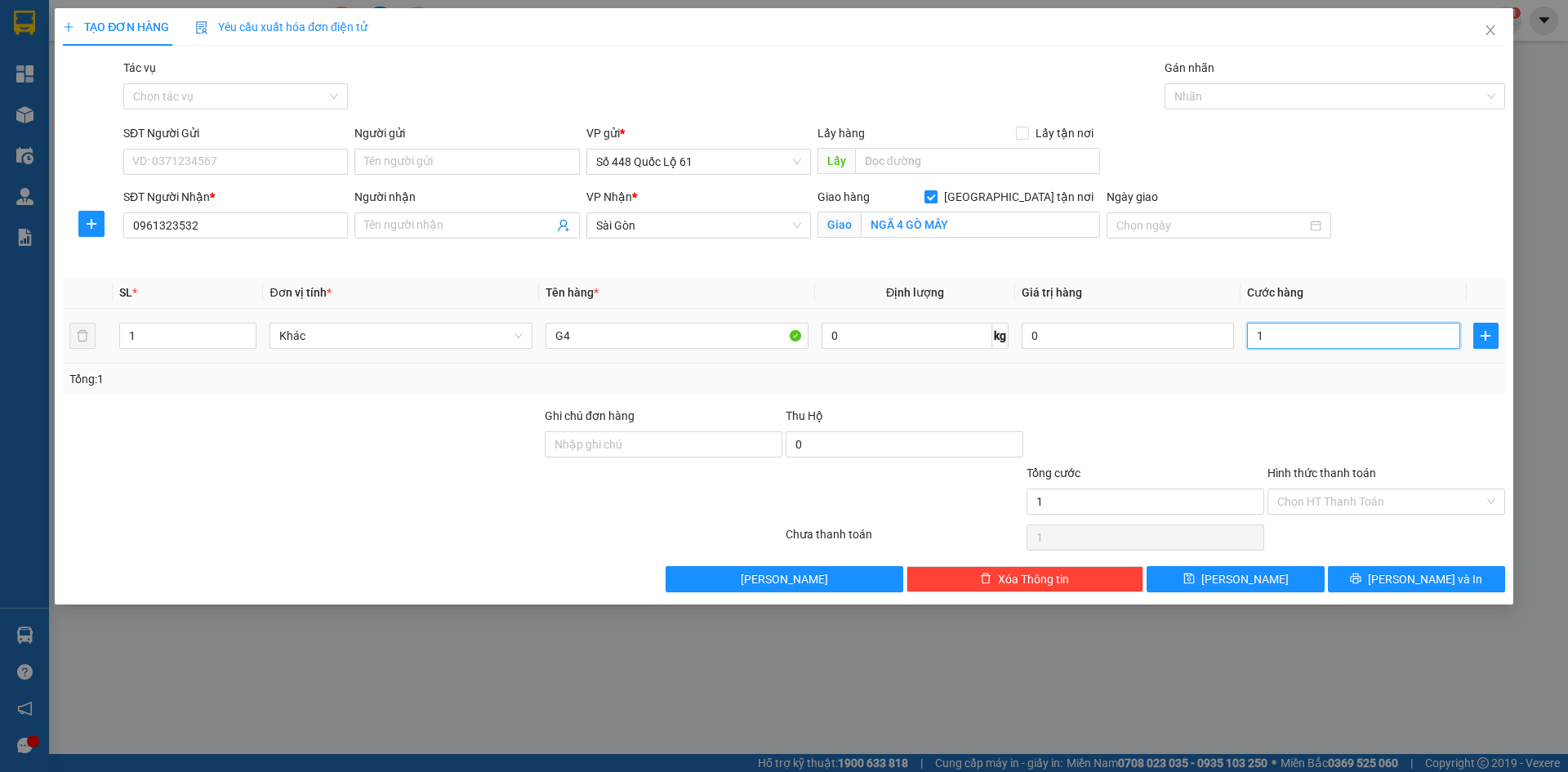
type input "10"
type input "100"
type input "100.000"
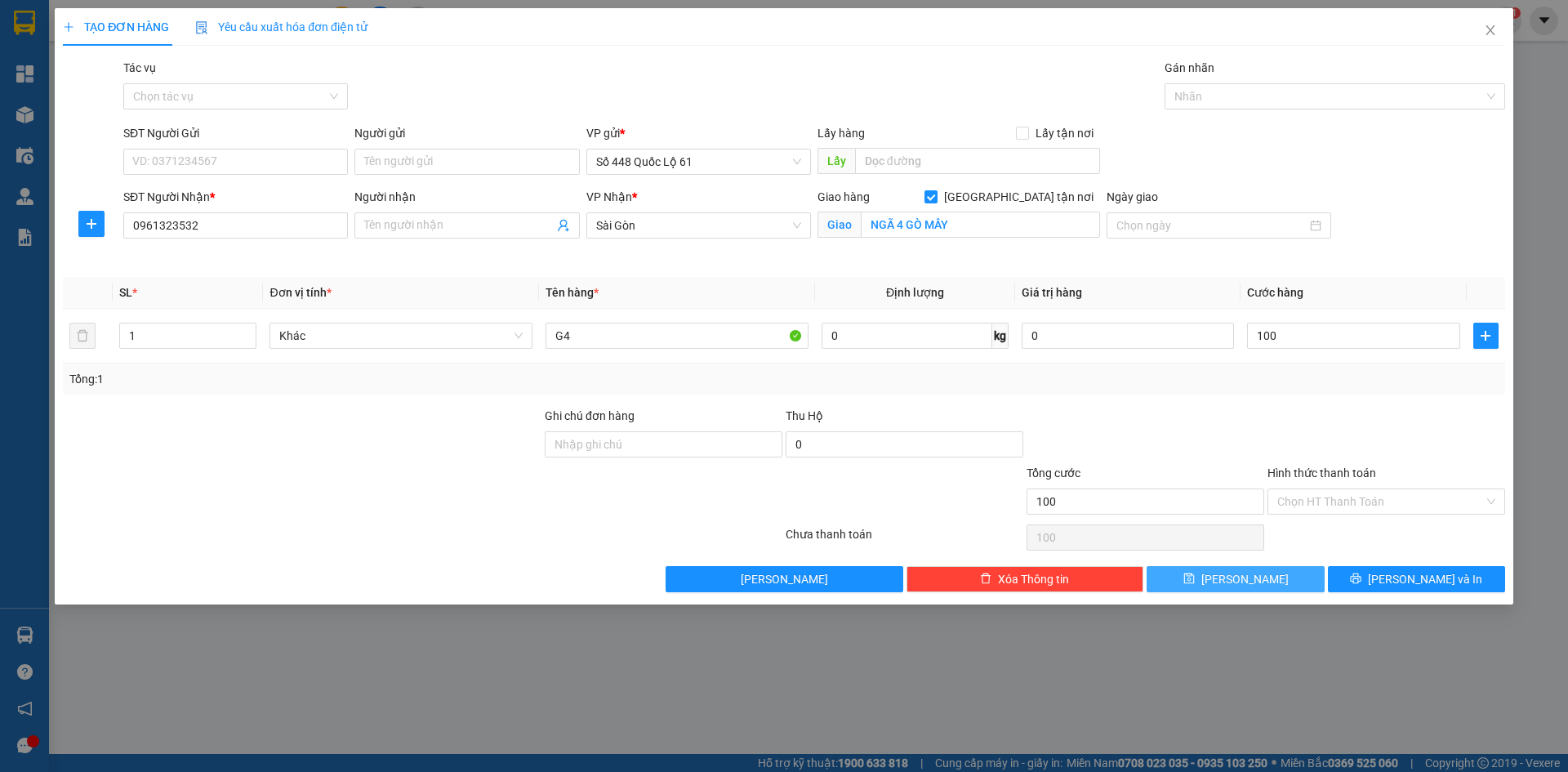
type input "100.000"
click at [1240, 583] on span "[PERSON_NAME]" at bounding box center [1245, 579] width 87 height 18
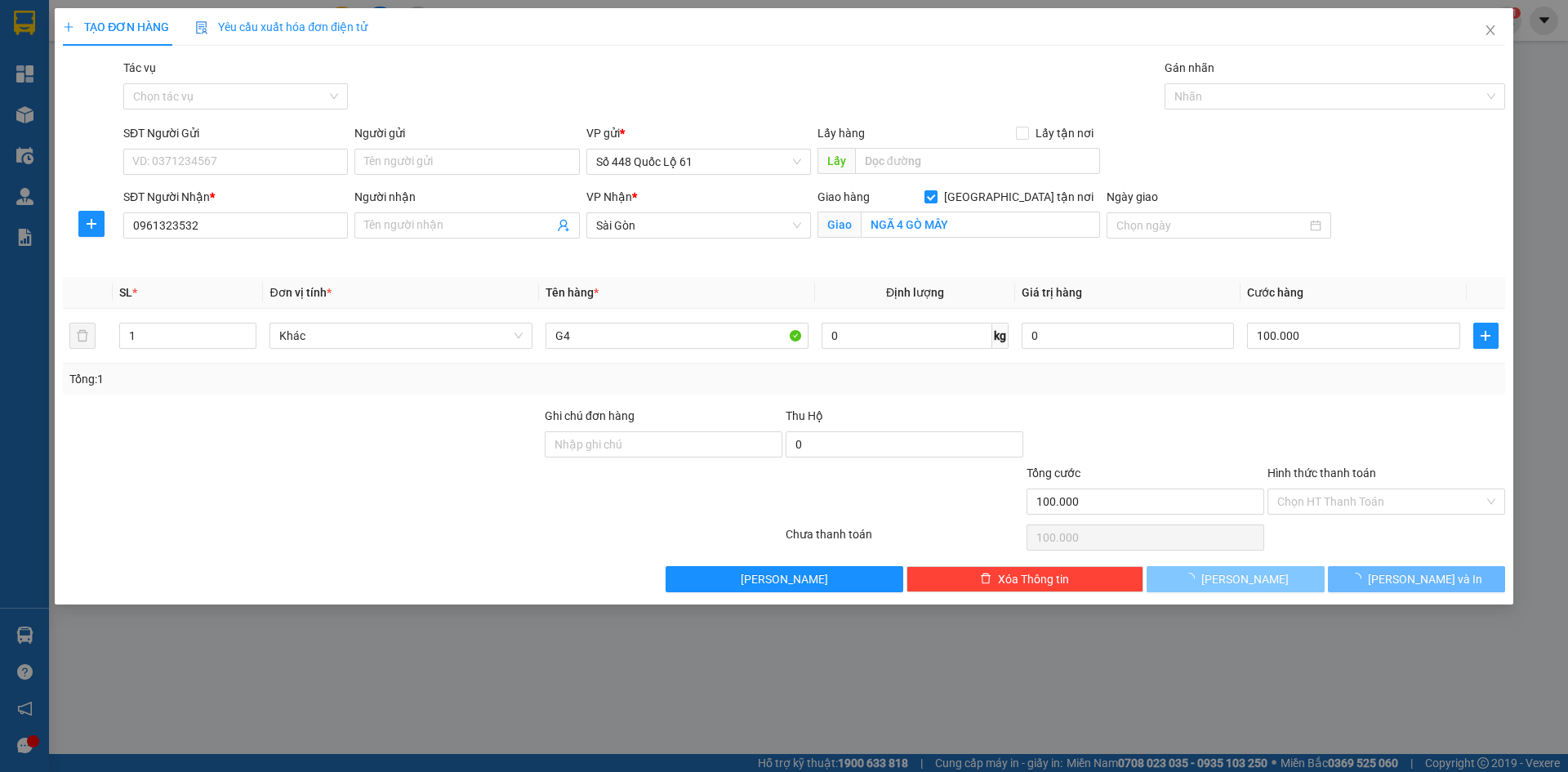
checkbox input "false"
type input "0"
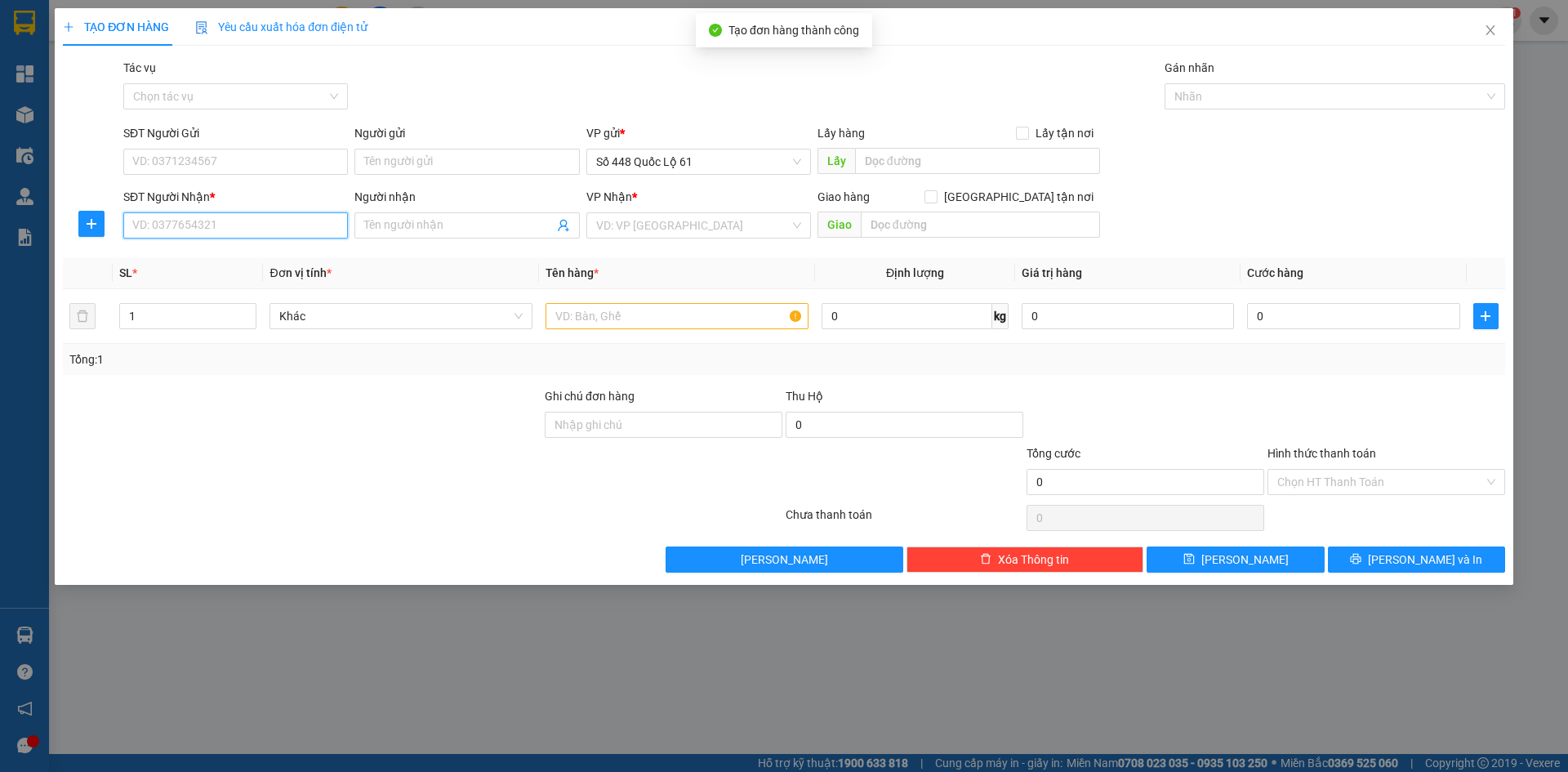
click at [221, 229] on input "SĐT Người Nhận *" at bounding box center [235, 225] width 225 height 26
click at [209, 251] on div "0397728240 - CF SƠN LÂM 8240" at bounding box center [239, 258] width 212 height 18
type input "0397728240"
type input "CF SƠN LÂM 8240"
type input "1.850.000"
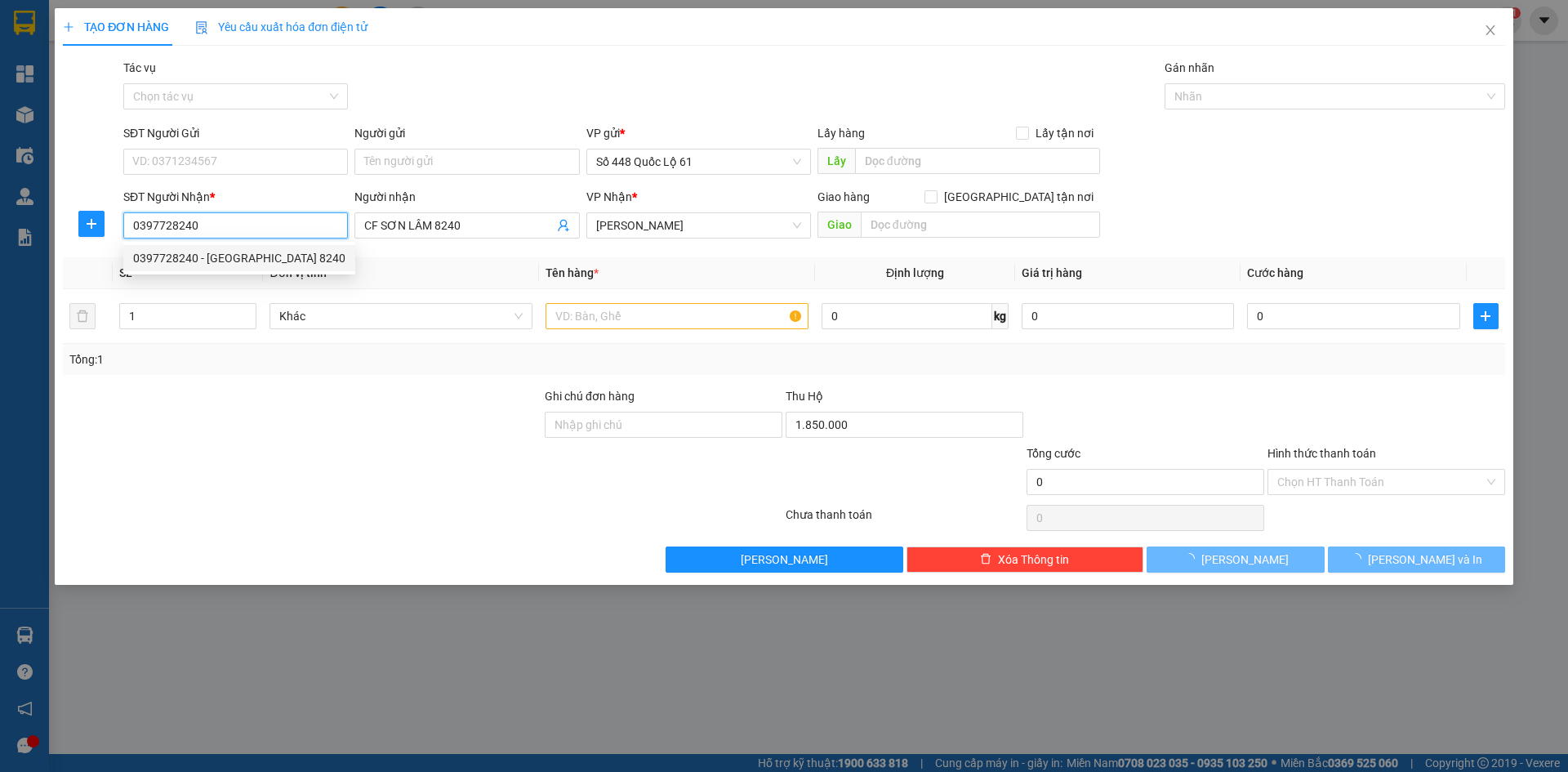
type input "100.000"
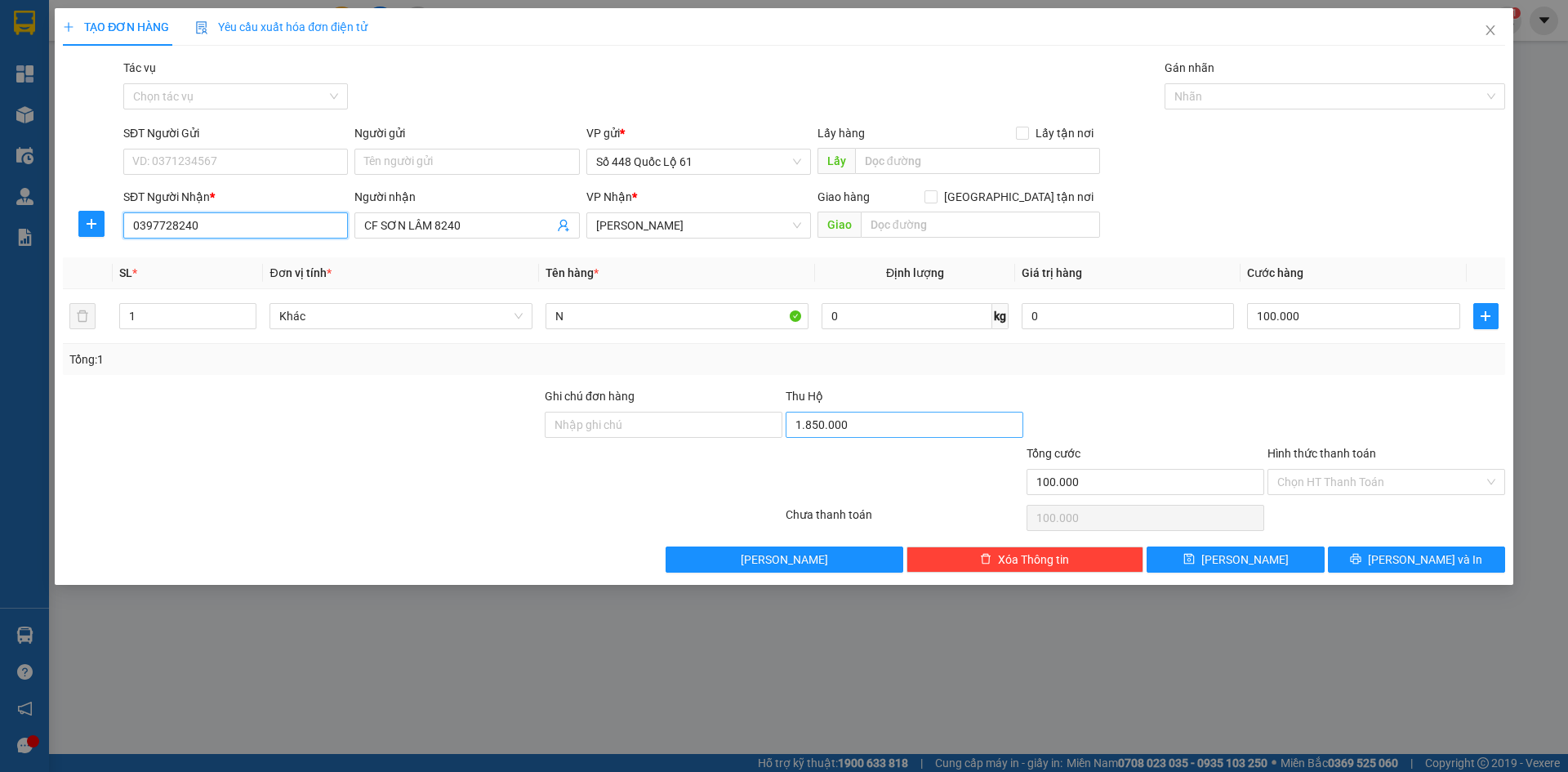
type input "0397728240"
click at [902, 428] on input "1.850.000" at bounding box center [904, 424] width 238 height 26
type input "1.930.000"
click at [1261, 563] on button "[PERSON_NAME]" at bounding box center [1235, 559] width 177 height 26
type input "0"
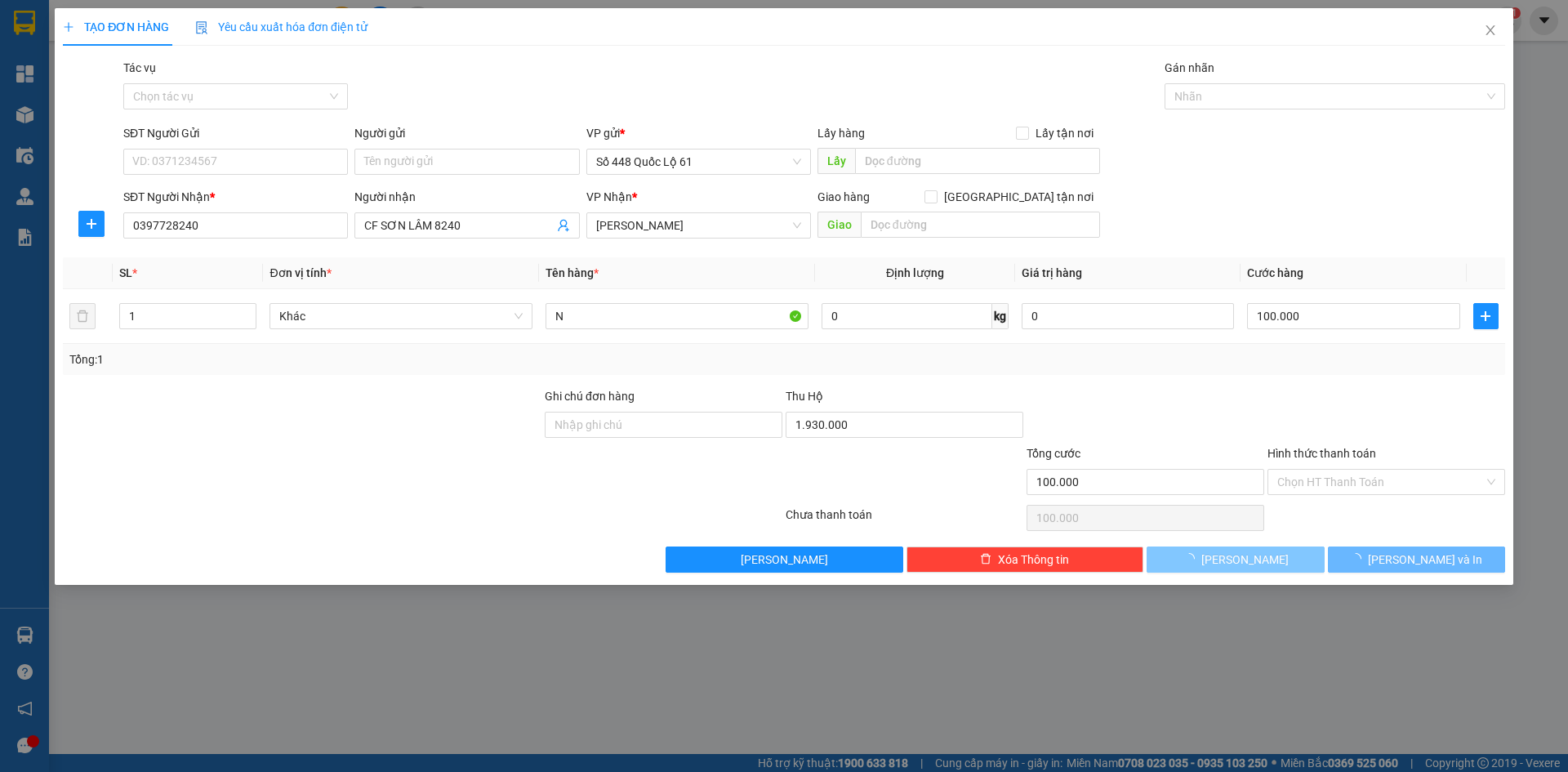
type input "0"
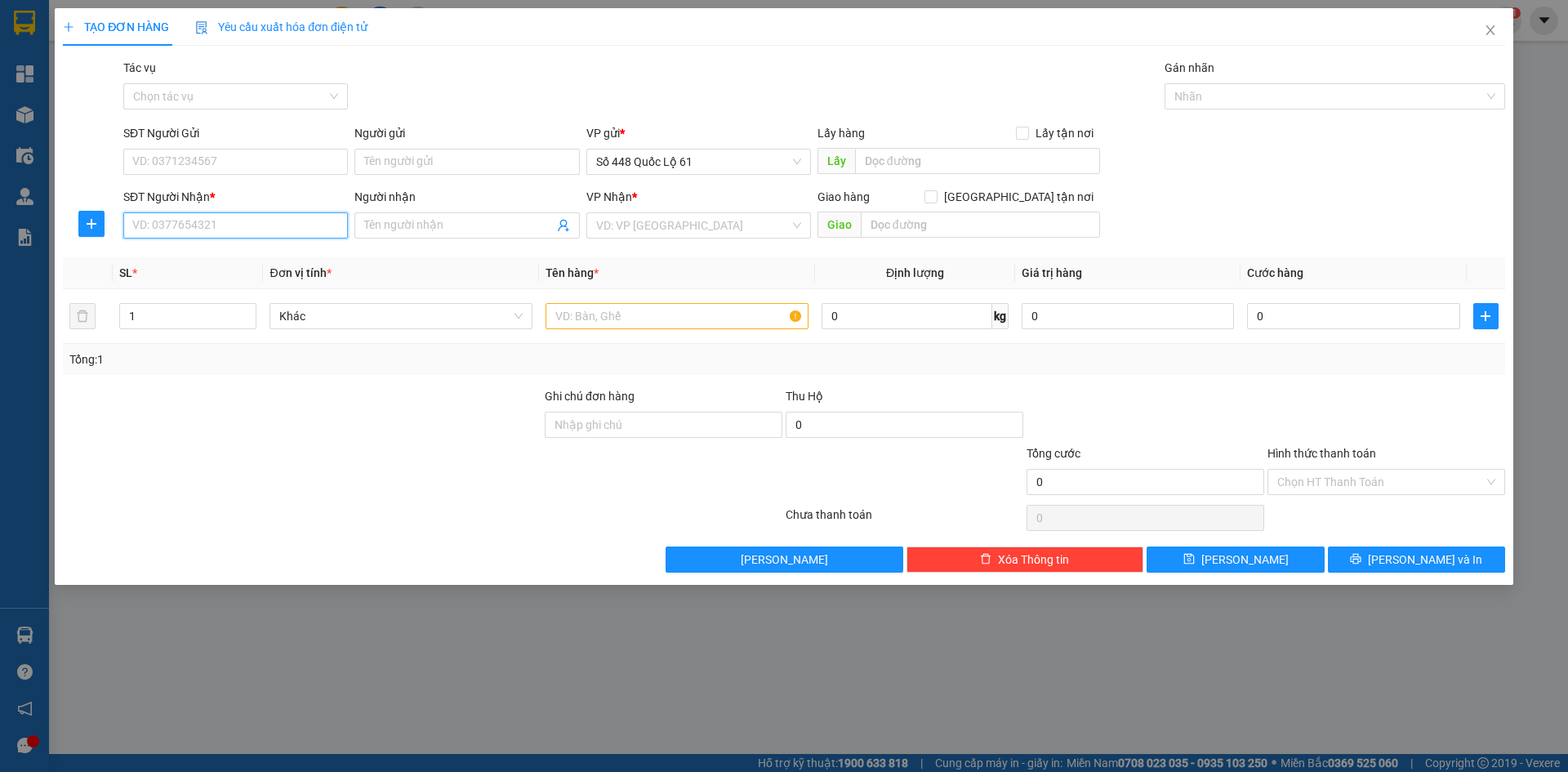
click at [238, 223] on input "SĐT Người Nhận *" at bounding box center [235, 225] width 225 height 26
click at [252, 283] on div "0966765612 - SƠN LÂM" at bounding box center [236, 283] width 205 height 18
type input "0966765612"
type input "SƠN LÂM"
type input "2.060.000"
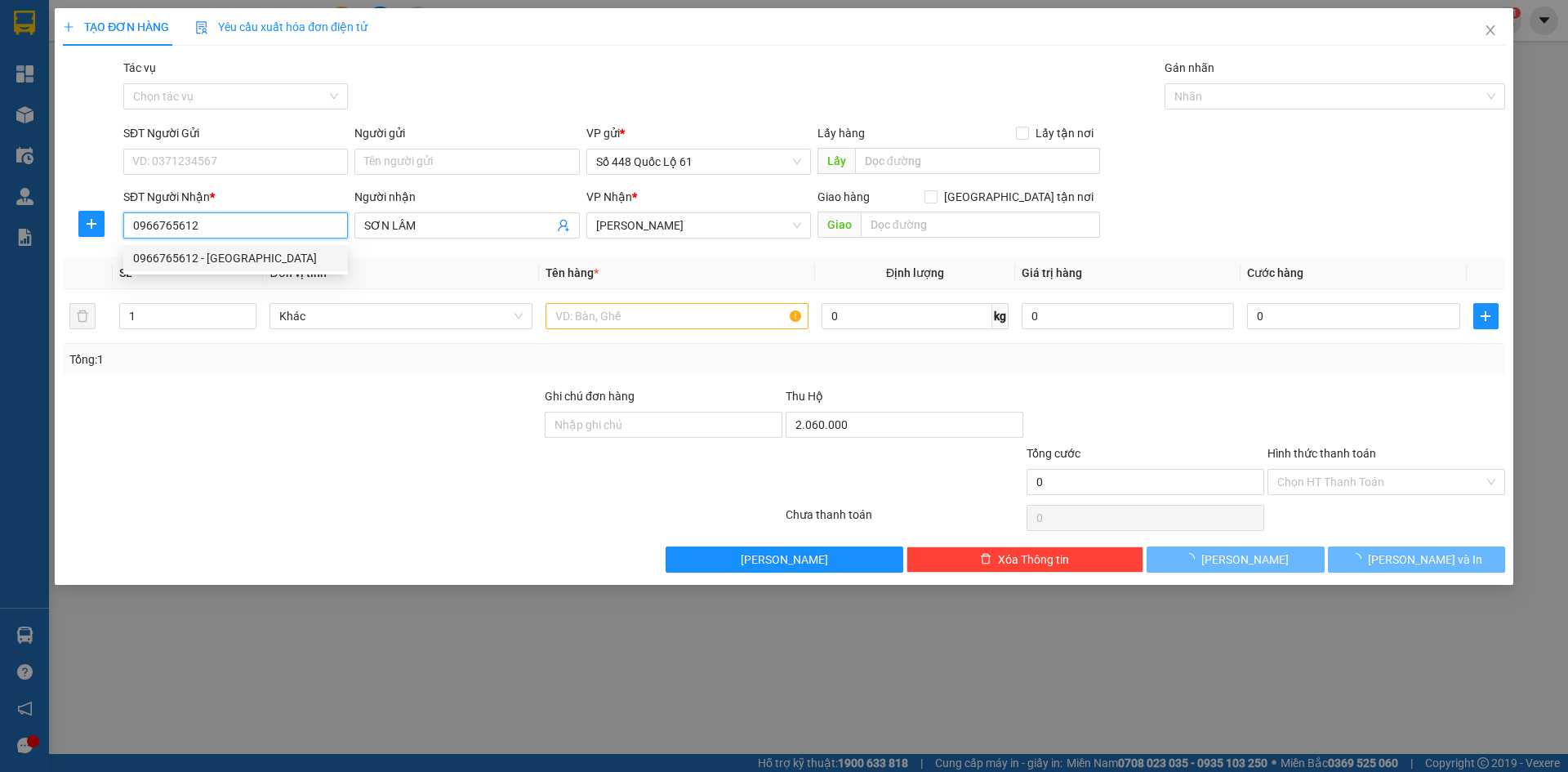
type input "150.000"
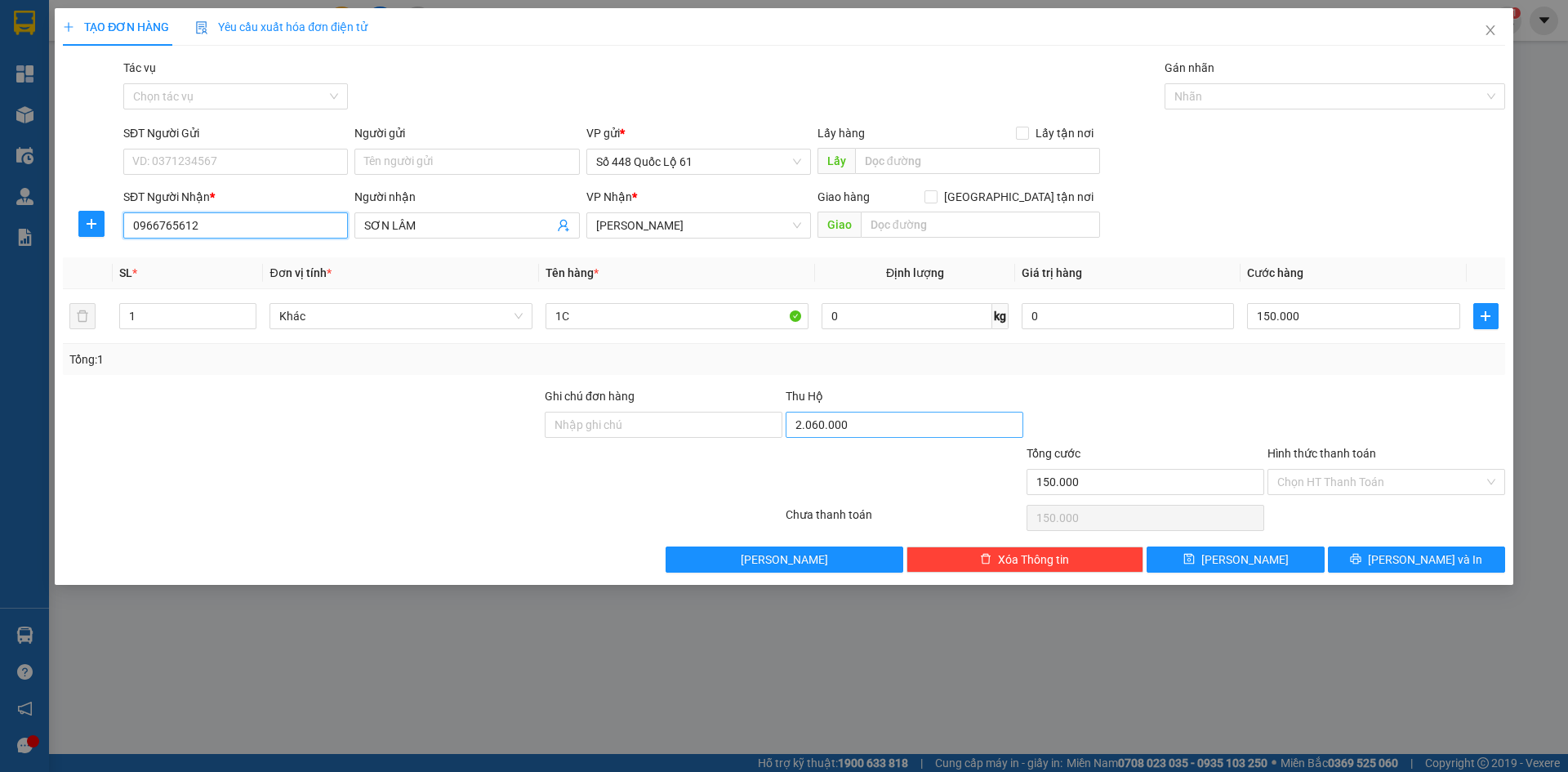
type input "0966765612"
click at [909, 432] on input "2.060.000" at bounding box center [904, 424] width 238 height 26
type input "2.390.000"
drag, startPoint x: 1288, startPoint y: 547, endPoint x: 1289, endPoint y: 557, distance: 10.0
click at [1288, 550] on button "[PERSON_NAME]" at bounding box center [1235, 559] width 177 height 26
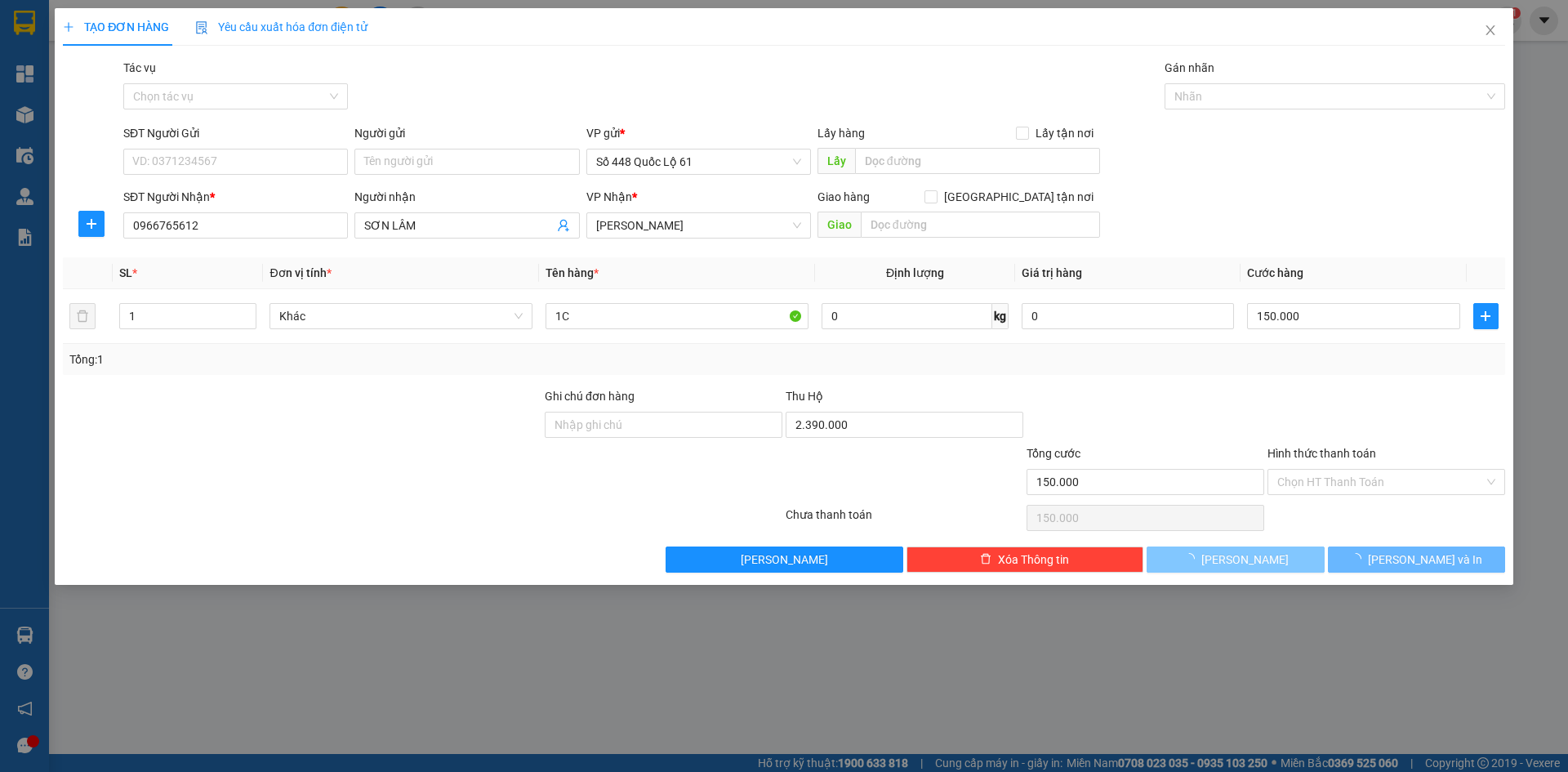
click at [1289, 557] on button "[PERSON_NAME]" at bounding box center [1235, 559] width 177 height 26
type input "0"
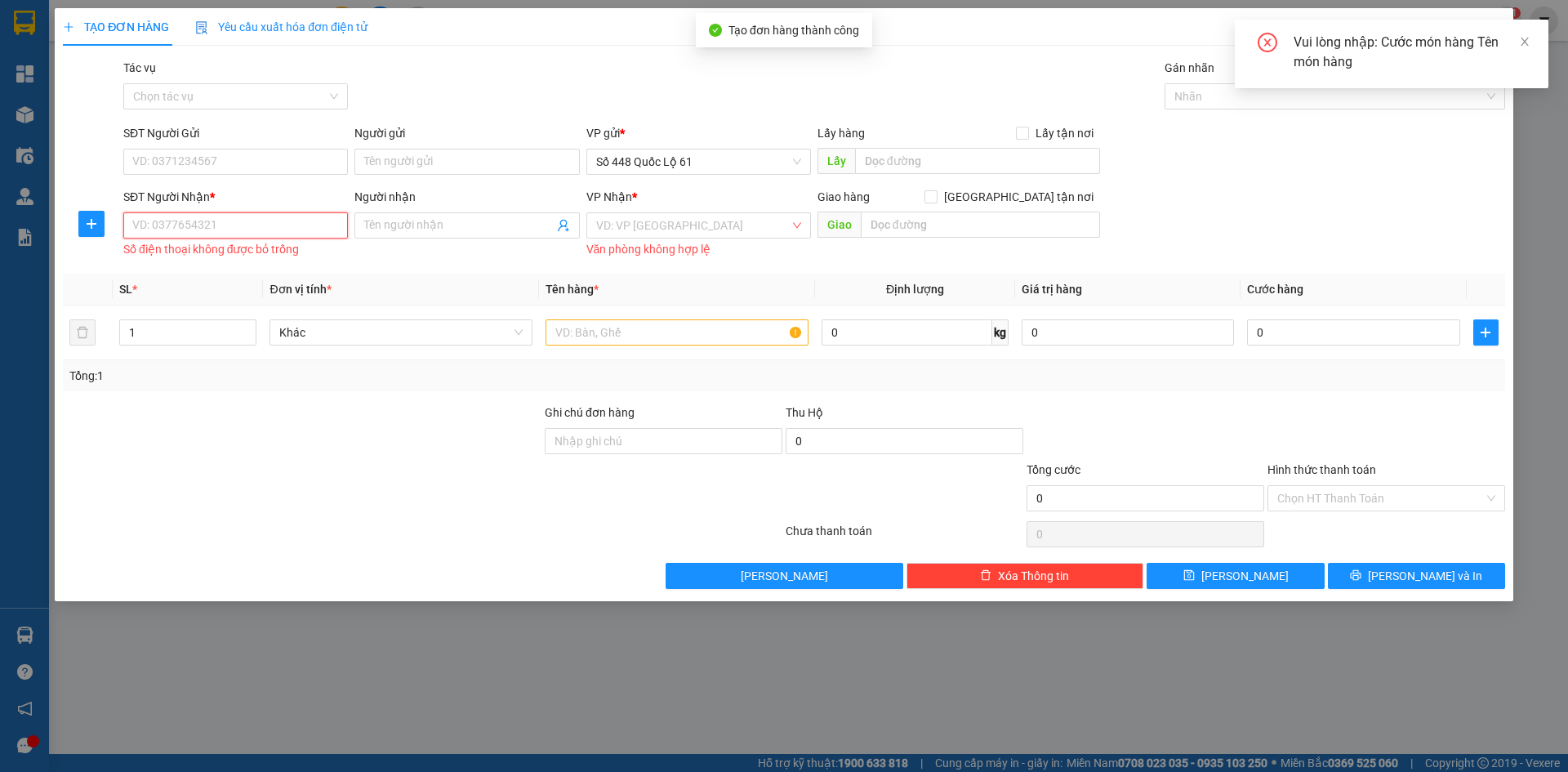
click at [255, 229] on input "SĐT Người Nhận *" at bounding box center [235, 225] width 225 height 26
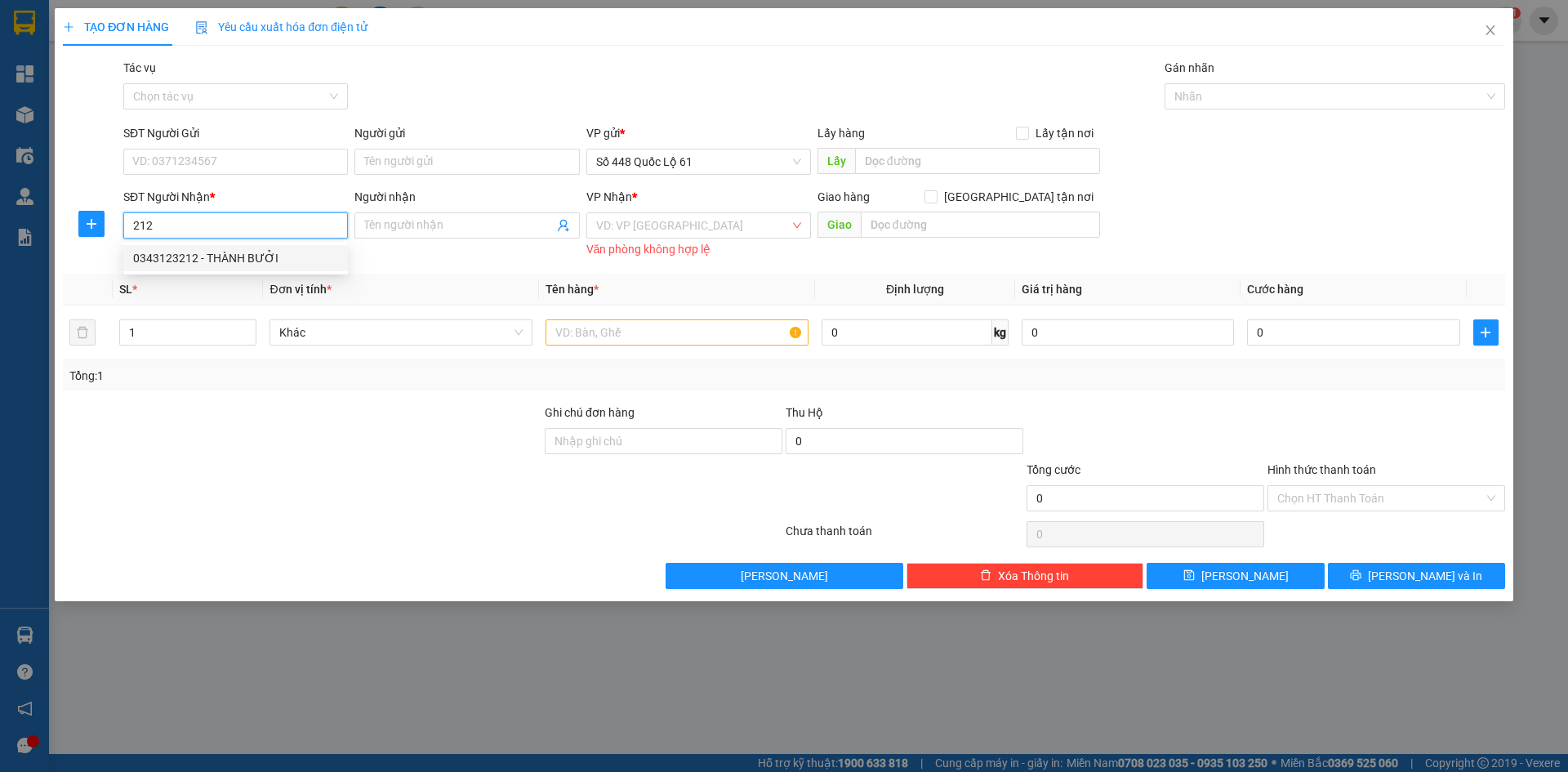
click at [260, 262] on div "0343123212 - THÀNH BƯỞI" at bounding box center [236, 258] width 205 height 18
type input "0343123212"
type input "THÀNH BƯỞI"
type input "1.010.000"
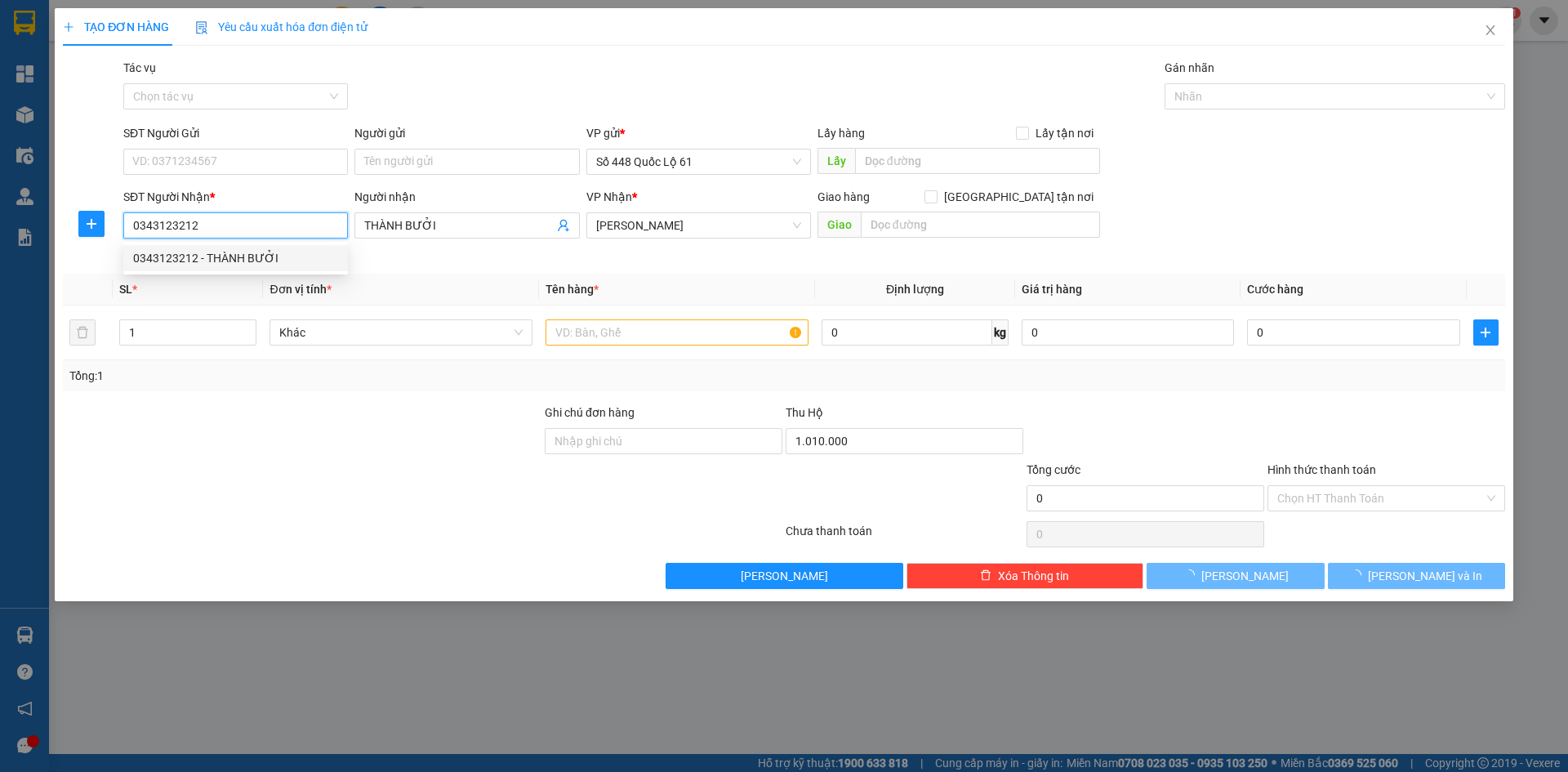
type input "100.000"
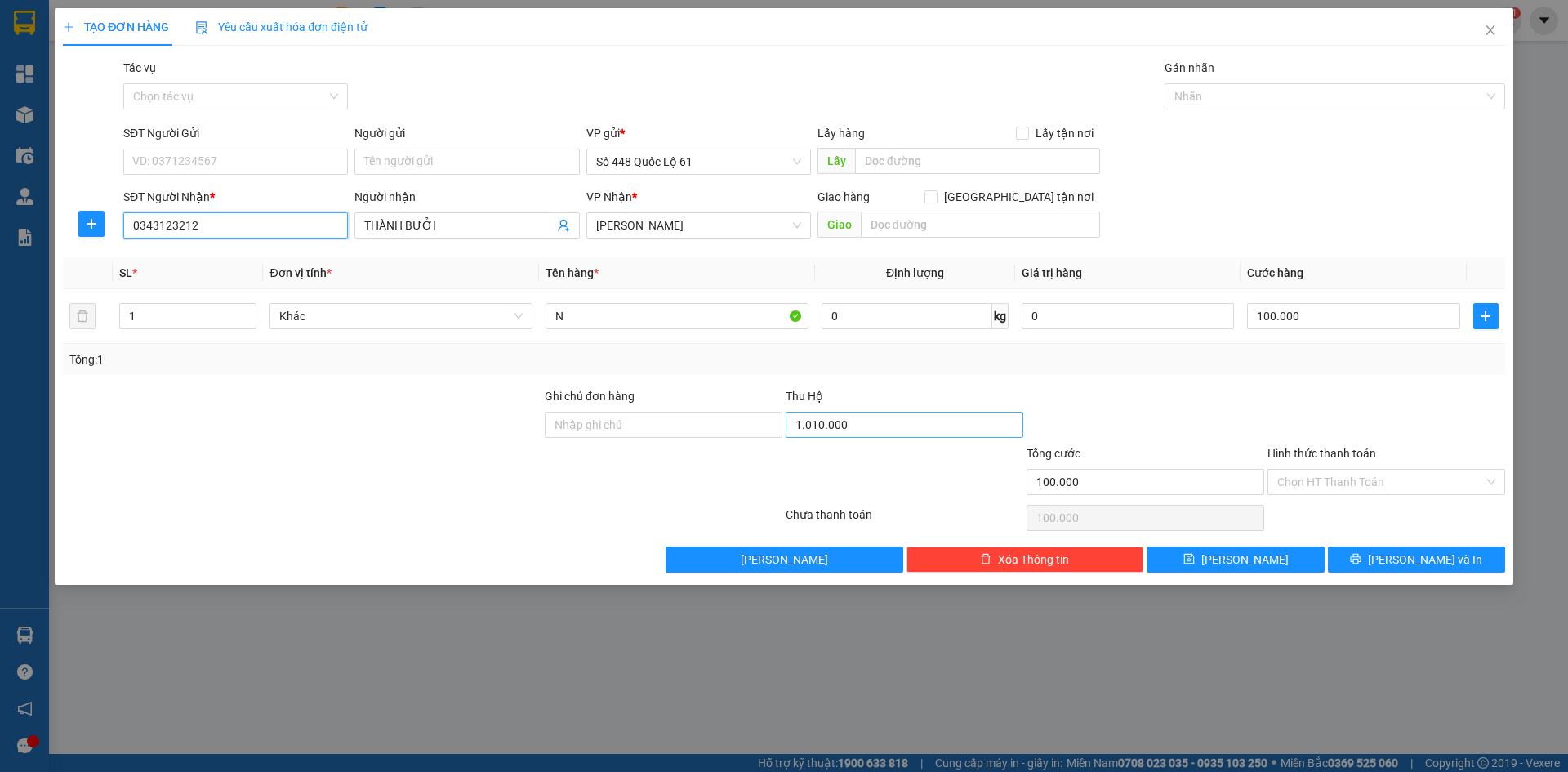
type input "0343123212"
click at [962, 431] on input "1.010.000" at bounding box center [904, 424] width 238 height 26
type input "2.650.000"
drag, startPoint x: 625, startPoint y: 326, endPoint x: 355, endPoint y: 361, distance: 272.3
click at [364, 361] on div "SL * Đơn vị tính * Tên hàng * Định lượng Giá trị hàng Cước hàng 1 Khác N 0 kg 0…" at bounding box center [784, 316] width 1442 height 118
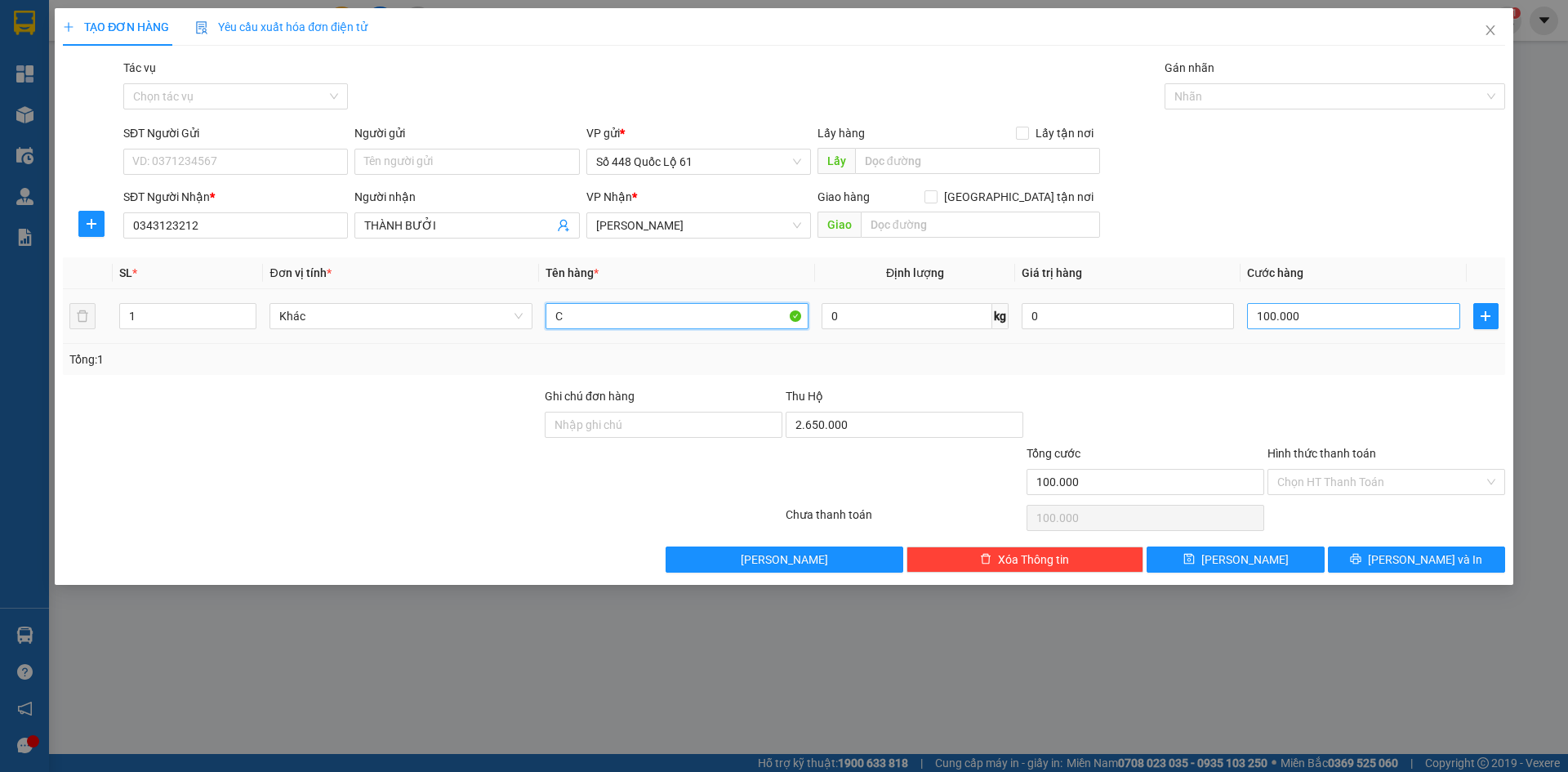
type input "C"
click at [1265, 322] on input "100.000" at bounding box center [1353, 316] width 212 height 26
type input "1"
click at [558, 316] on input "C" at bounding box center [677, 316] width 263 height 26
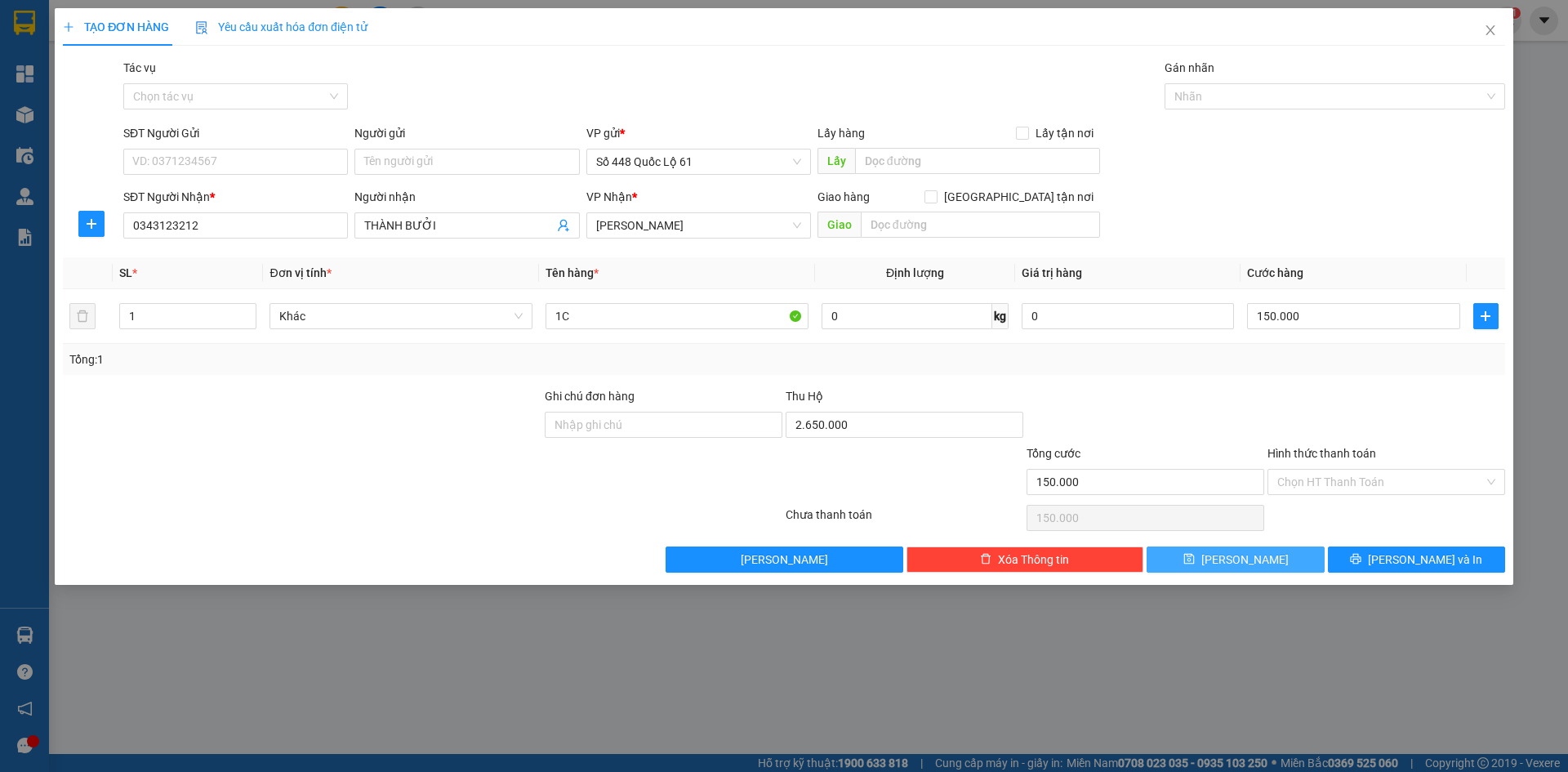
drag, startPoint x: 1241, startPoint y: 556, endPoint x: 739, endPoint y: 453, distance: 512.5
click at [1240, 556] on span "[PERSON_NAME]" at bounding box center [1245, 559] width 87 height 18
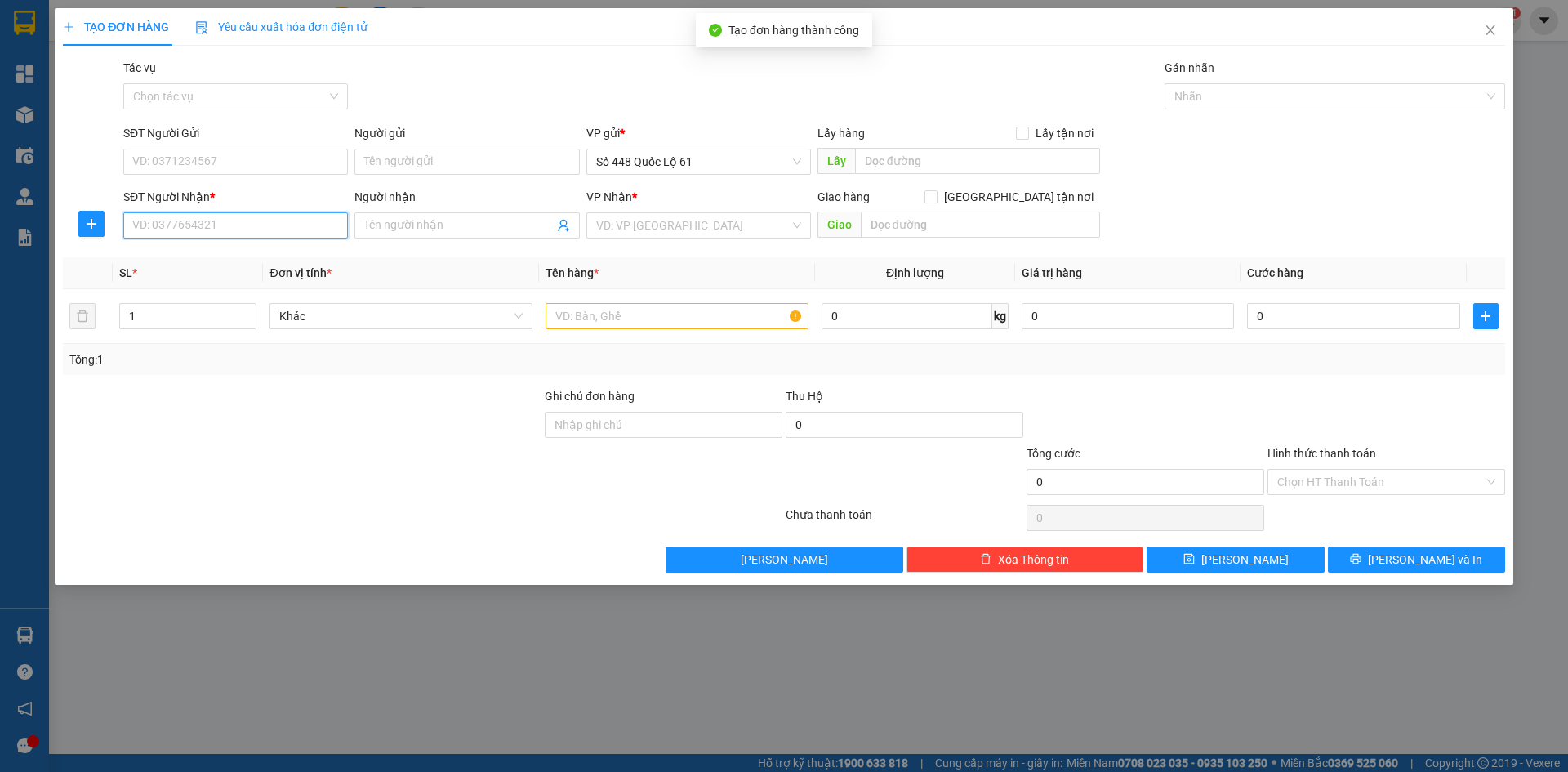
click at [259, 237] on input "SĐT Người Nhận *" at bounding box center [235, 225] width 225 height 26
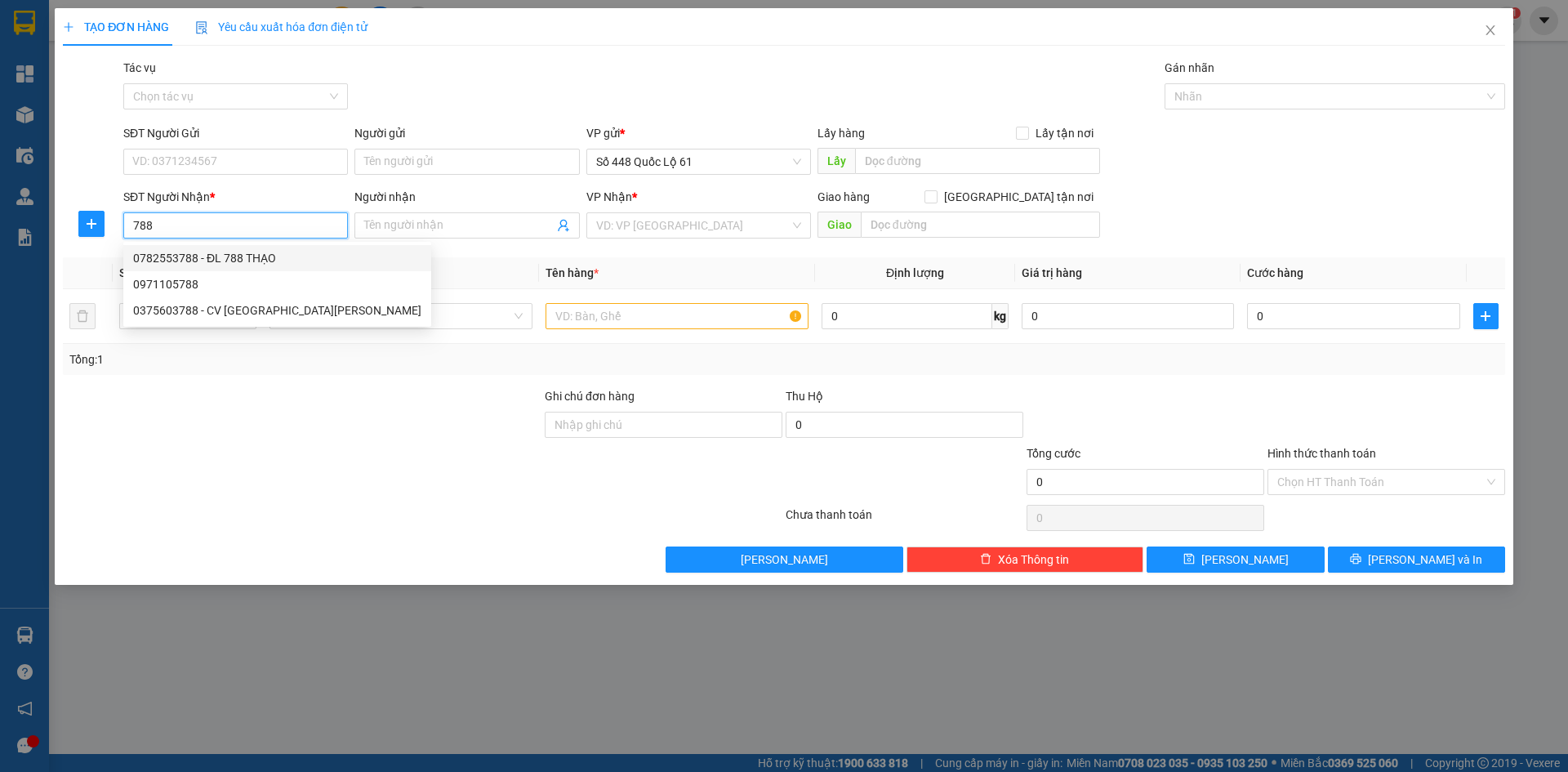
click at [255, 259] on div "0782553788 - ĐL 788 THẠO" at bounding box center [277, 258] width 288 height 18
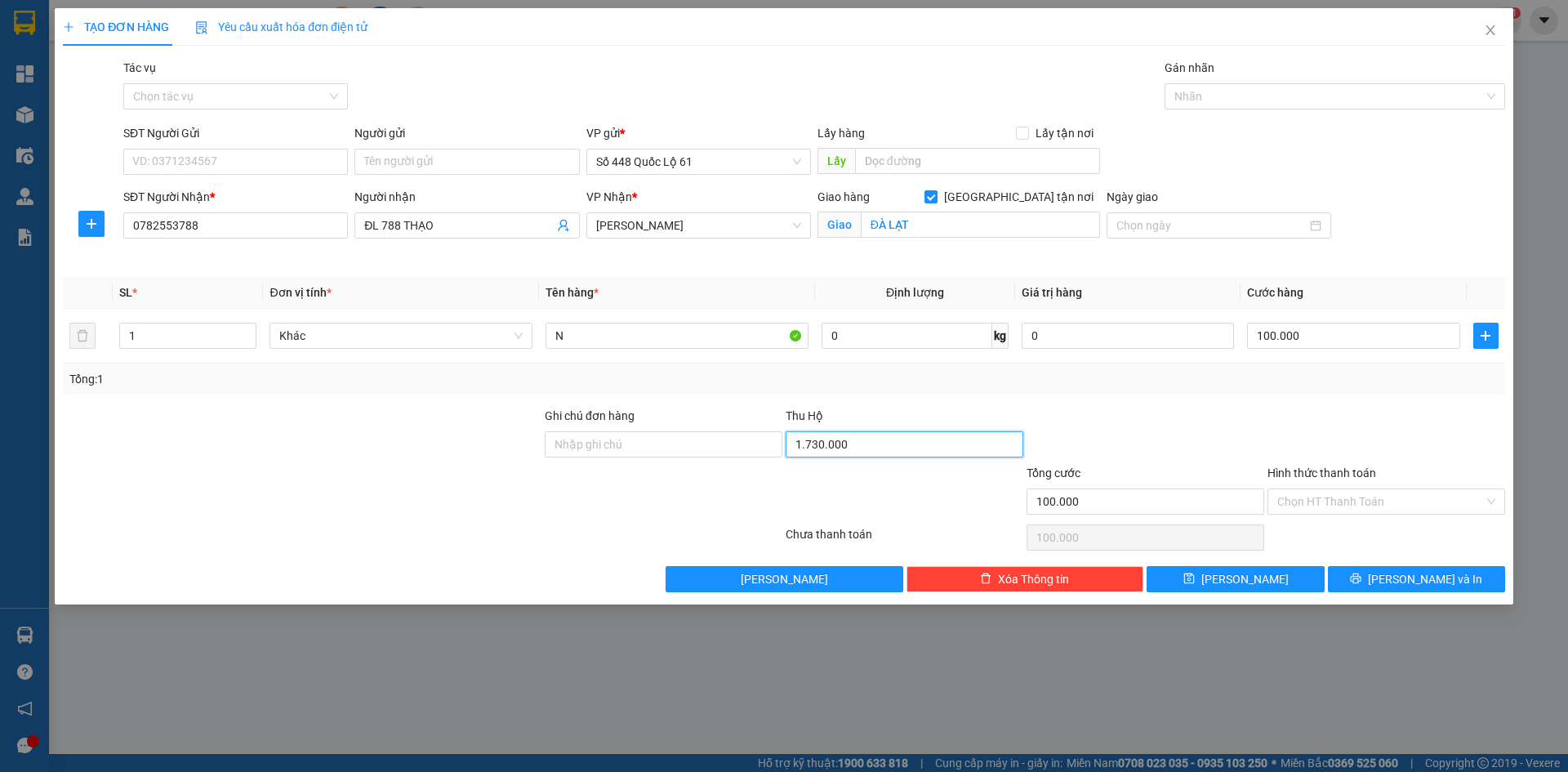
click at [857, 442] on input "1.730.000" at bounding box center [904, 444] width 238 height 26
click at [1276, 427] on div at bounding box center [1386, 434] width 241 height 57
click at [1246, 573] on span "[PERSON_NAME]" at bounding box center [1245, 579] width 87 height 18
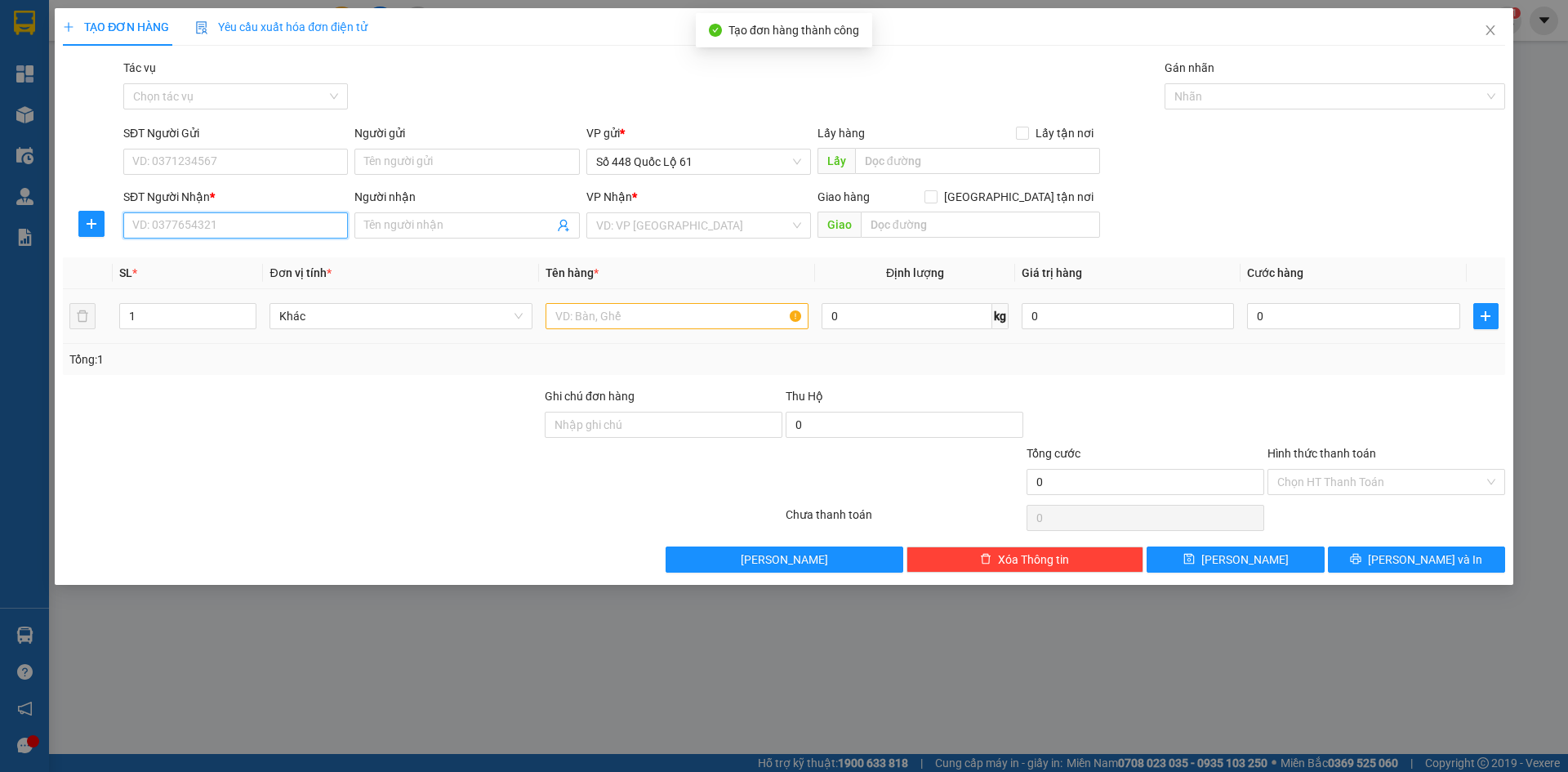
click at [231, 228] on input "SĐT Người Nhận *" at bounding box center [235, 225] width 225 height 26
click at [427, 233] on input "Người nhận" at bounding box center [458, 225] width 188 height 18
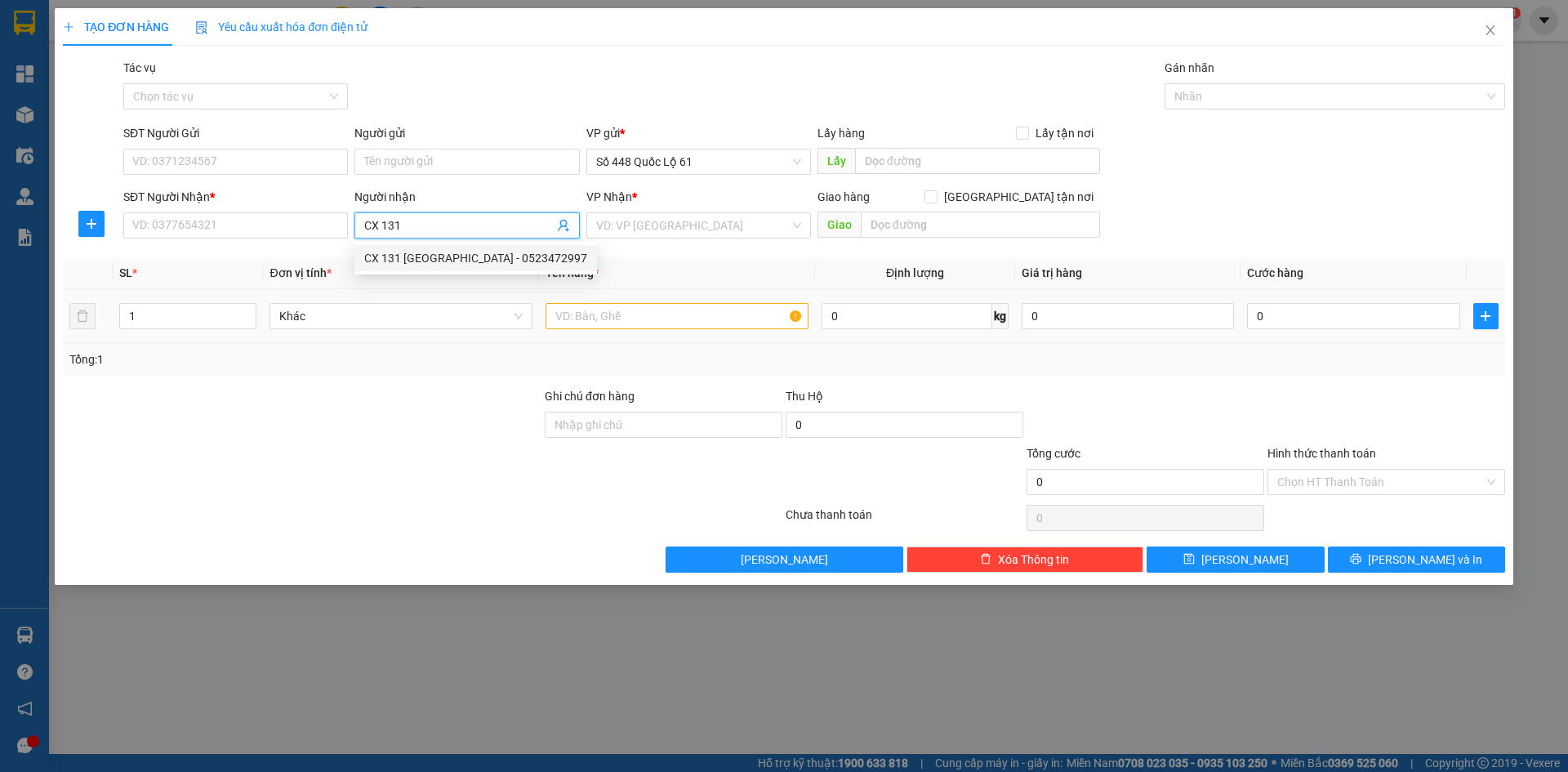
click at [451, 260] on div "CX 131 TÂN PHÚ - 0523472997" at bounding box center [475, 258] width 223 height 18
click at [650, 224] on input "search" at bounding box center [693, 225] width 193 height 25
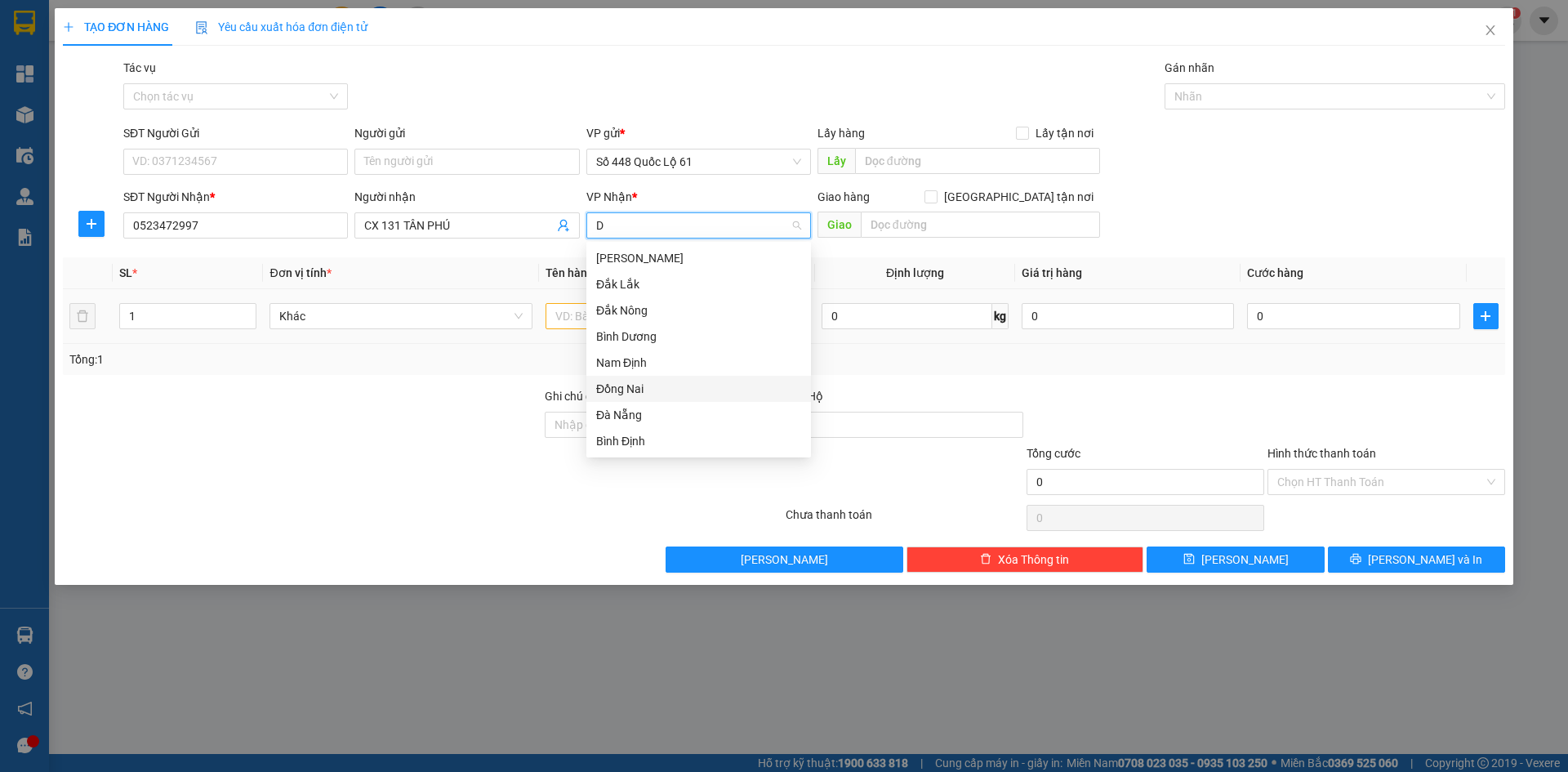
drag, startPoint x: 665, startPoint y: 389, endPoint x: 634, endPoint y: 376, distance: 33.6
click at [665, 388] on div "Đồng Nai" at bounding box center [699, 389] width 205 height 18
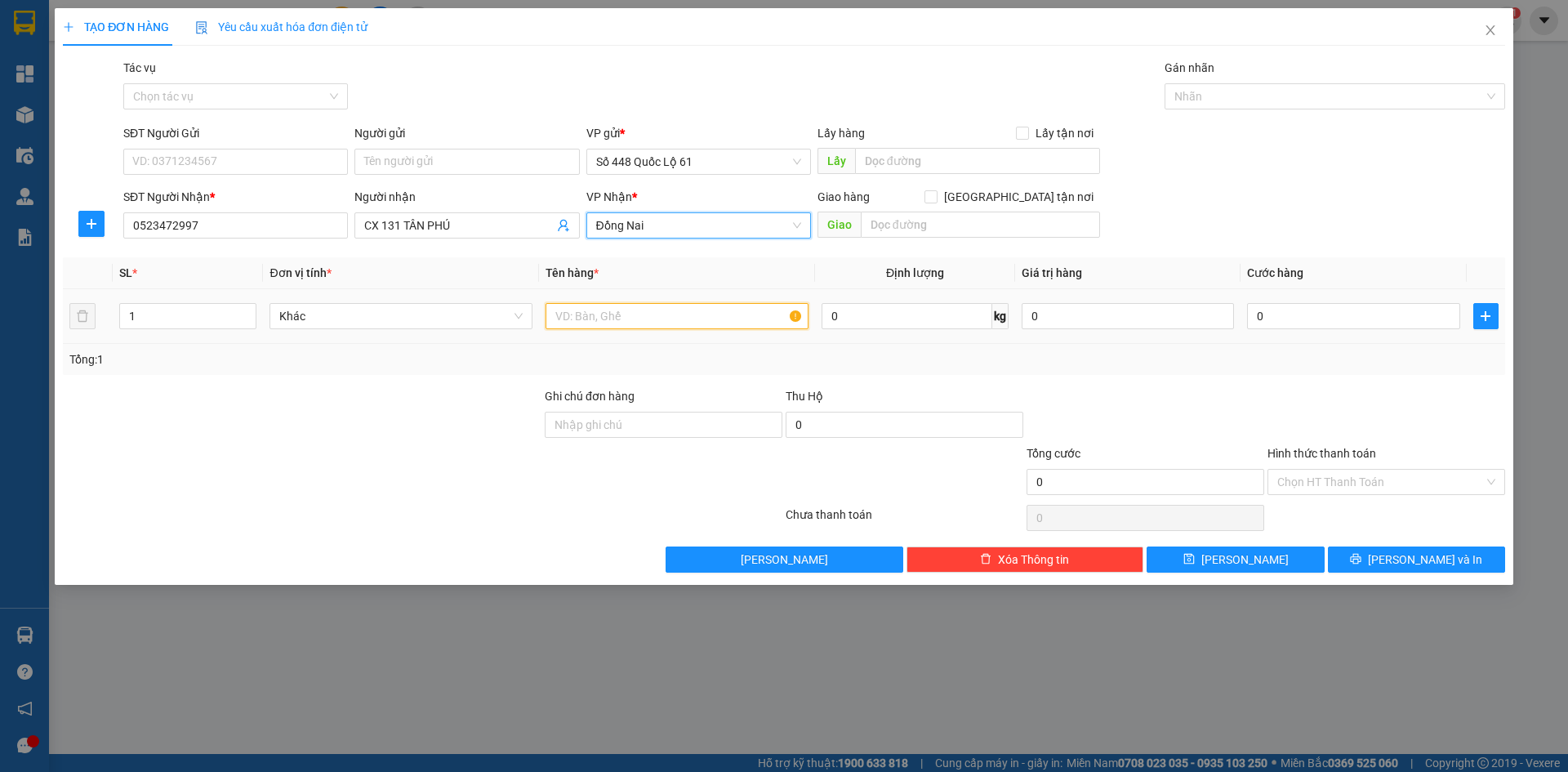
click at [588, 318] on input "text" at bounding box center [677, 316] width 263 height 26
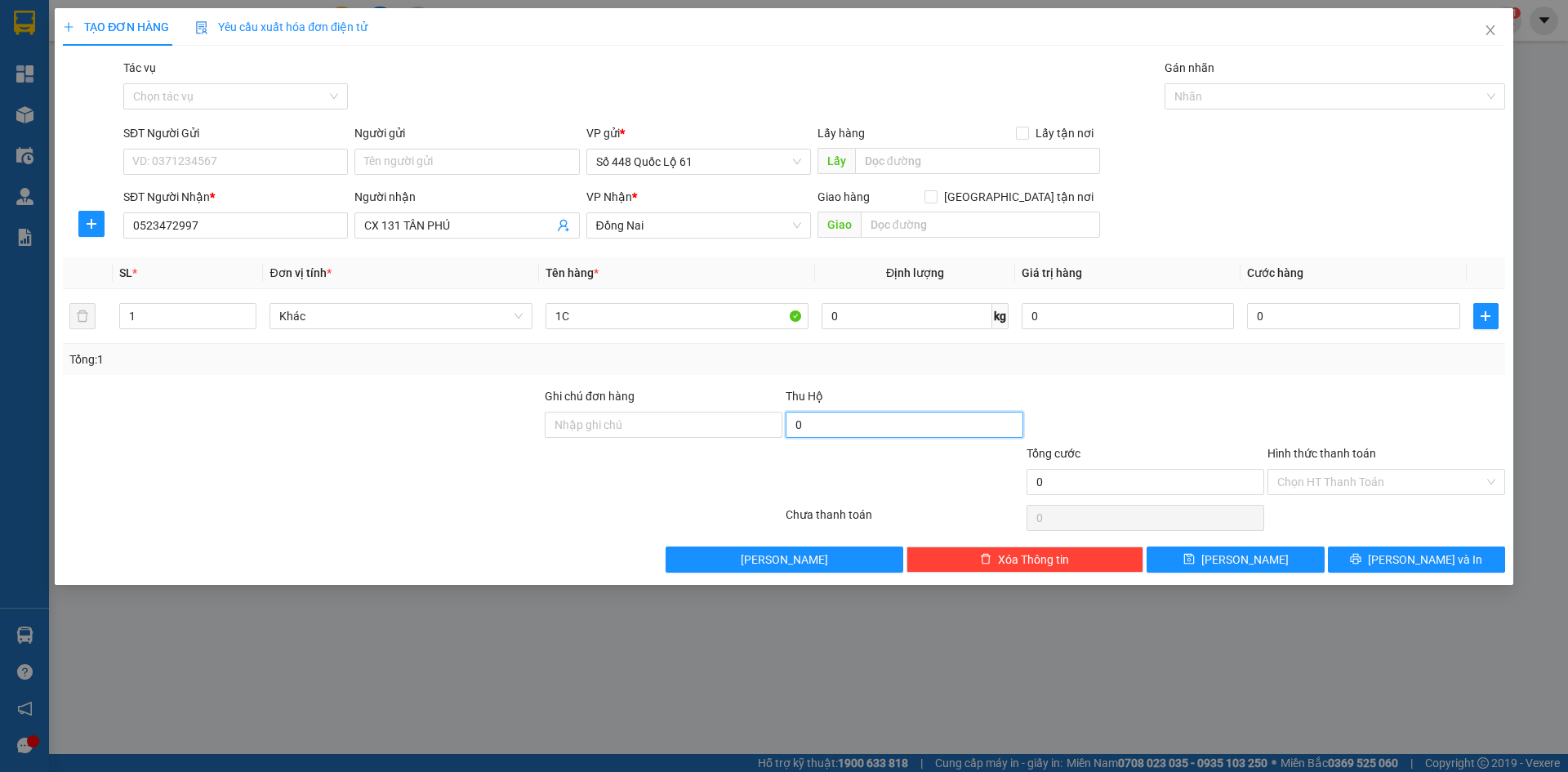
click at [942, 427] on input "0" at bounding box center [904, 424] width 238 height 26
click at [986, 362] on div "Tổng: 1" at bounding box center [784, 359] width 1430 height 18
click at [1302, 316] on input "0" at bounding box center [1353, 316] width 212 height 26
click at [1269, 560] on button "[PERSON_NAME]" at bounding box center [1235, 559] width 177 height 26
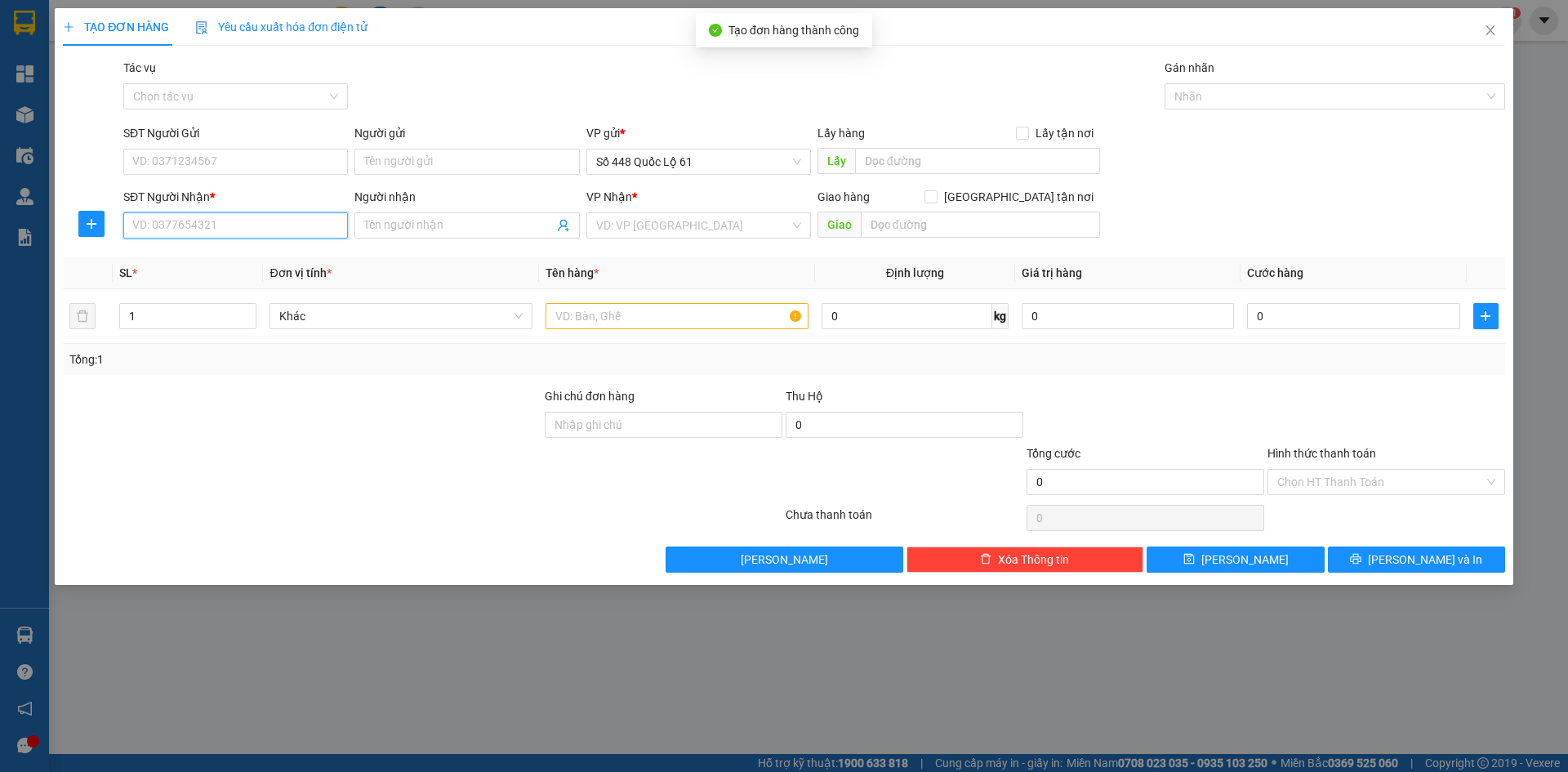
click at [207, 227] on input "SĐT Người Nhận *" at bounding box center [235, 225] width 225 height 26
click at [236, 253] on div "0769691941 - TÚ AN SƯƠNG" at bounding box center [236, 258] width 205 height 18
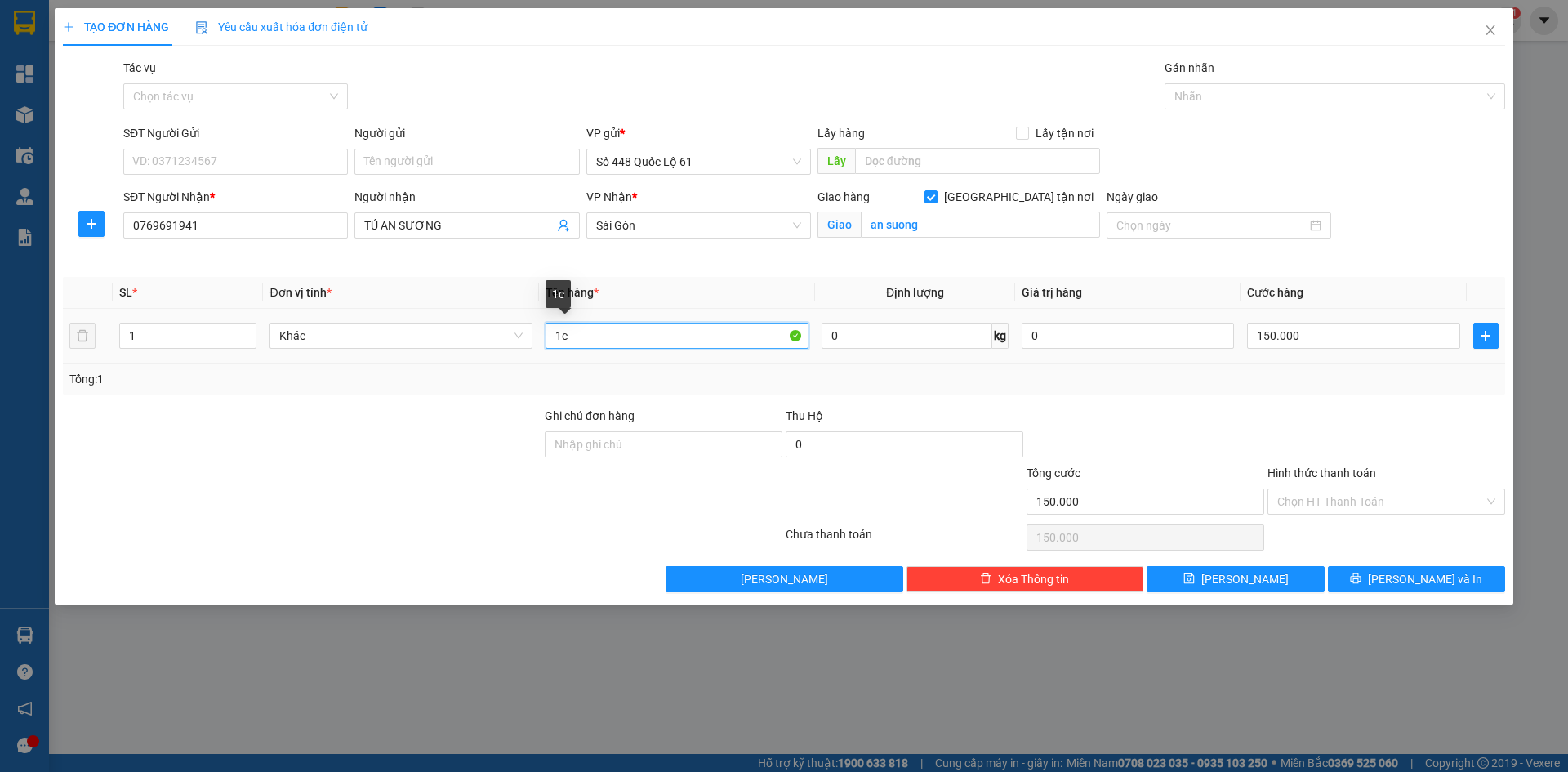
drag, startPoint x: 581, startPoint y: 327, endPoint x: 412, endPoint y: 354, distance: 171.1
click at [412, 354] on tr "1 Khác 1c 0 kg 0 150.000" at bounding box center [784, 336] width 1442 height 55
drag, startPoint x: 1267, startPoint y: 579, endPoint x: 1017, endPoint y: 522, distance: 256.4
click at [1265, 579] on button "[PERSON_NAME]" at bounding box center [1235, 579] width 177 height 26
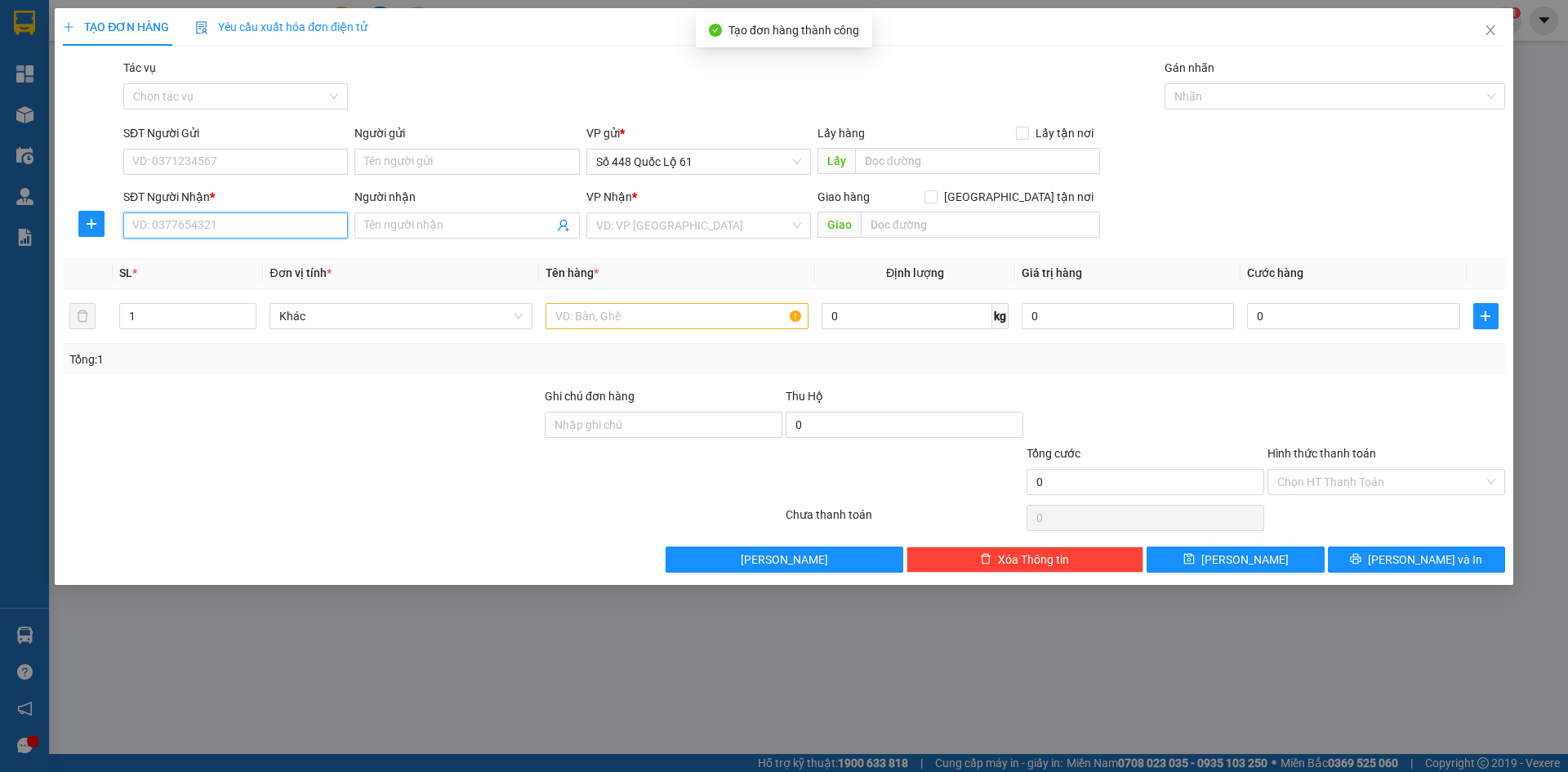
click at [277, 232] on input "SĐT Người Nhận *" at bounding box center [235, 225] width 225 height 26
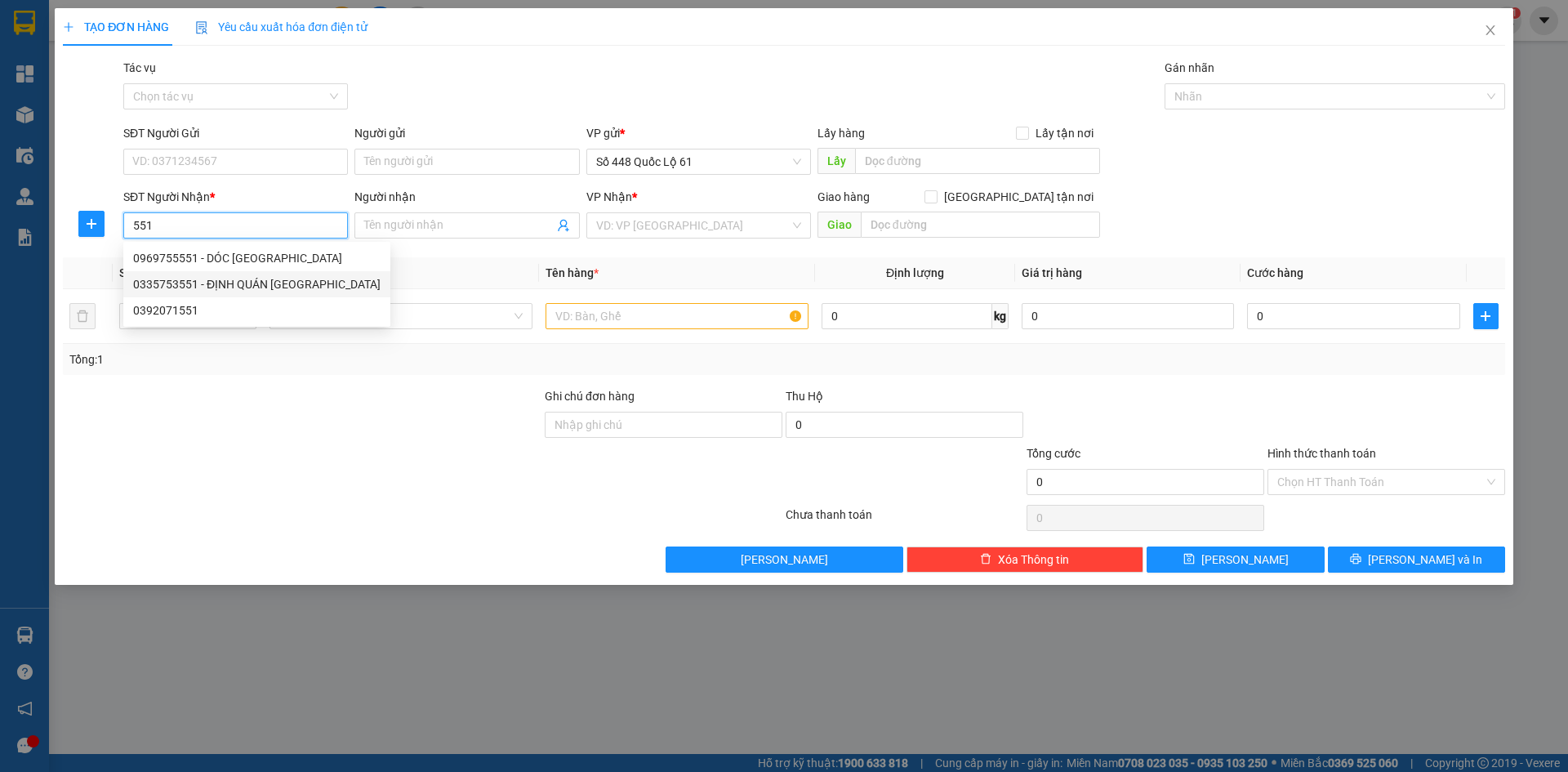
click at [278, 275] on div "0335753551 - ĐỊNH QUÁN CẦU LA NGÀ" at bounding box center [257, 283] width 248 height 18
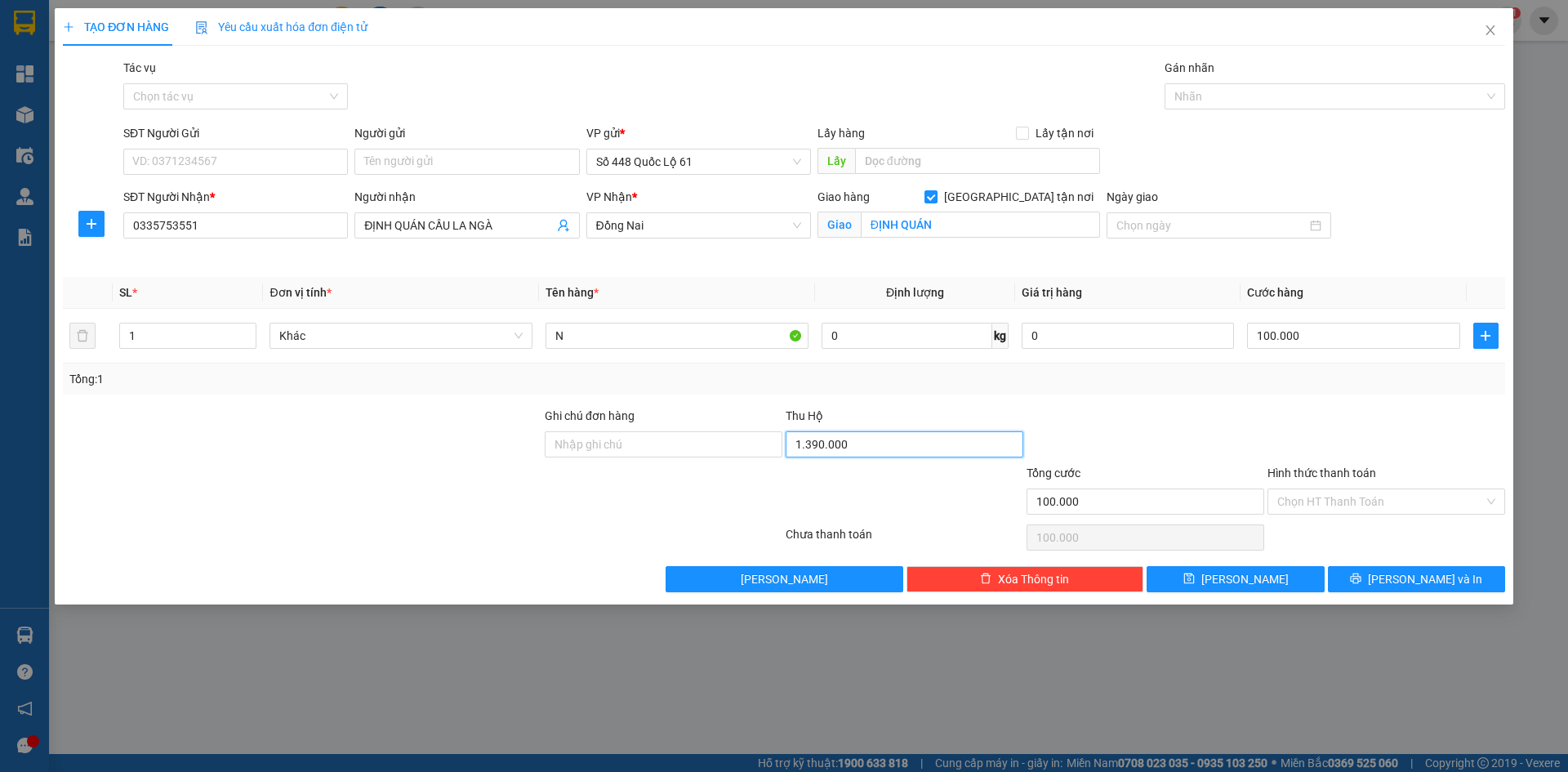
click at [861, 434] on input "1.390.000" at bounding box center [904, 444] width 238 height 26
click at [1240, 579] on span "[PERSON_NAME]" at bounding box center [1245, 579] width 87 height 18
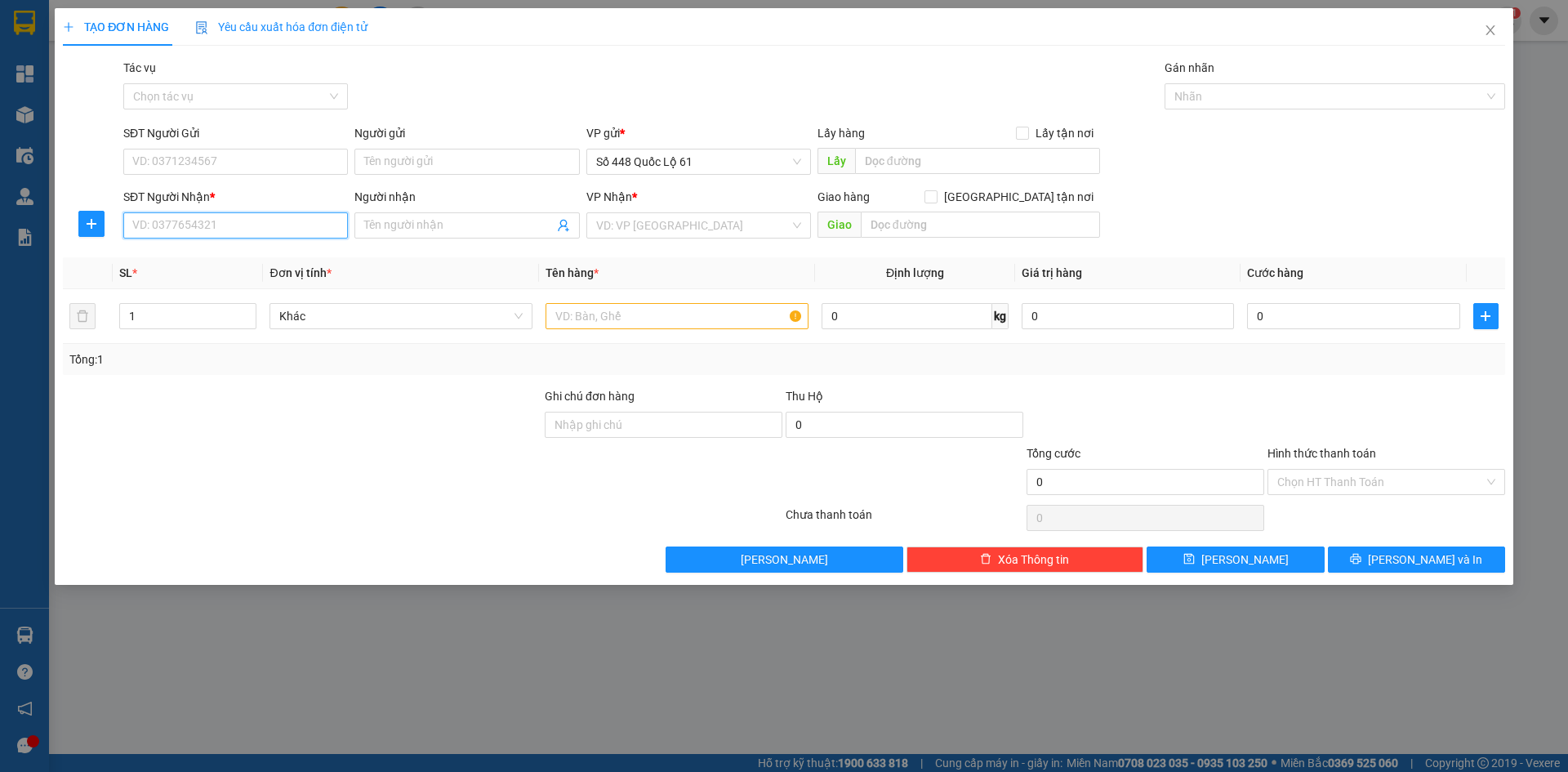
click at [316, 235] on input "SĐT Người Nhận *" at bounding box center [235, 225] width 225 height 26
drag, startPoint x: 291, startPoint y: 259, endPoint x: 393, endPoint y: 337, distance: 128.4
click at [292, 260] on div "0961550367 - CX MAI HOA LÂM ĐỒNG" at bounding box center [236, 258] width 205 height 18
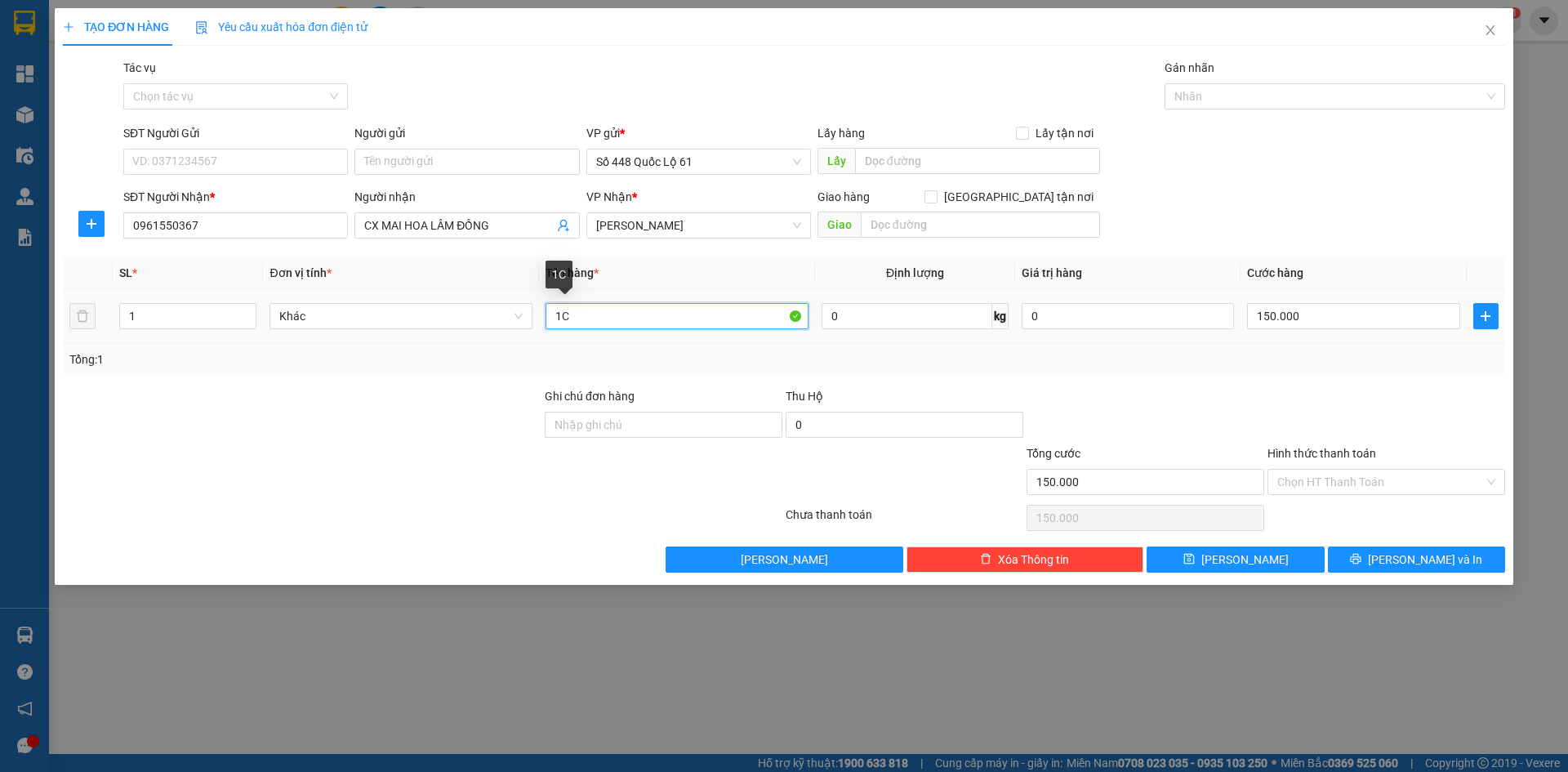
drag, startPoint x: 584, startPoint y: 321, endPoint x: 266, endPoint y: 335, distance: 318.3
click at [268, 334] on tr "1 Khác 1C 0 kg 0 150.000" at bounding box center [784, 316] width 1442 height 55
click at [1392, 308] on input "150.000" at bounding box center [1353, 316] width 212 height 26
click at [1280, 561] on button "[PERSON_NAME]" at bounding box center [1235, 559] width 177 height 26
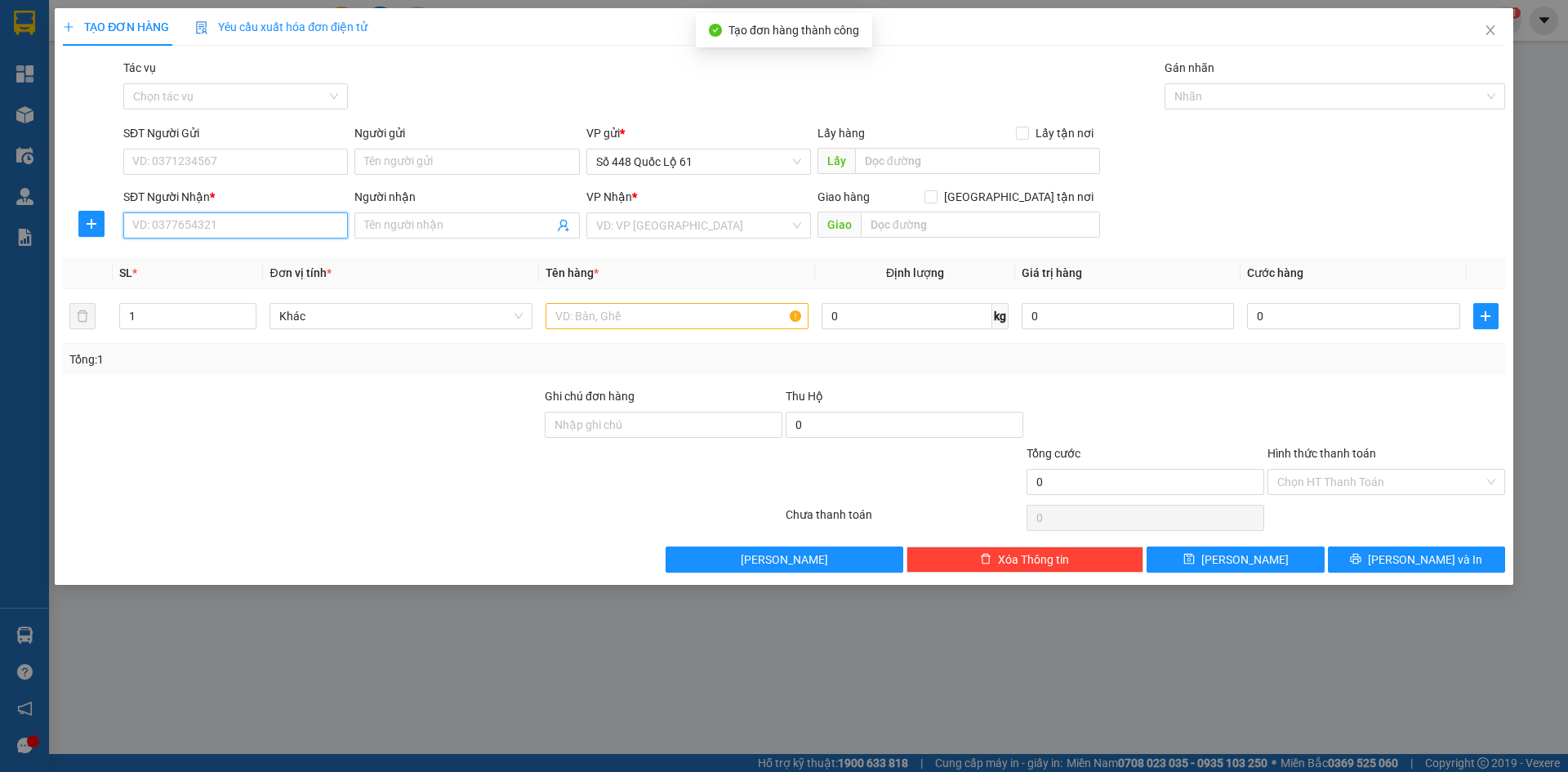
click at [184, 236] on input "SĐT Người Nhận *" at bounding box center [235, 225] width 225 height 26
click at [721, 226] on input "search" at bounding box center [693, 225] width 193 height 25
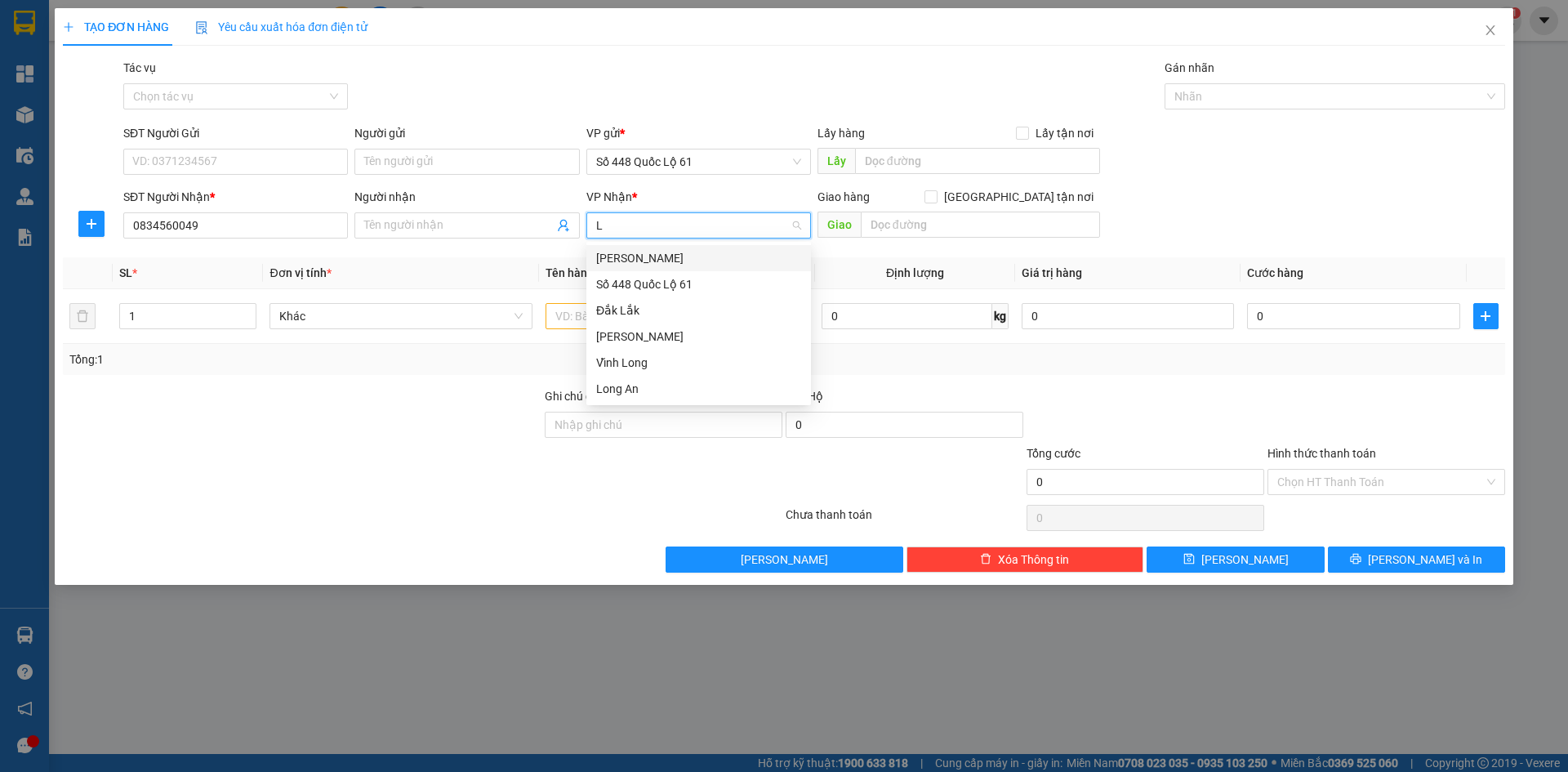
click at [654, 261] on div "Lâm Đồng" at bounding box center [699, 258] width 205 height 18
click at [507, 229] on input "Người nhận" at bounding box center [458, 225] width 188 height 18
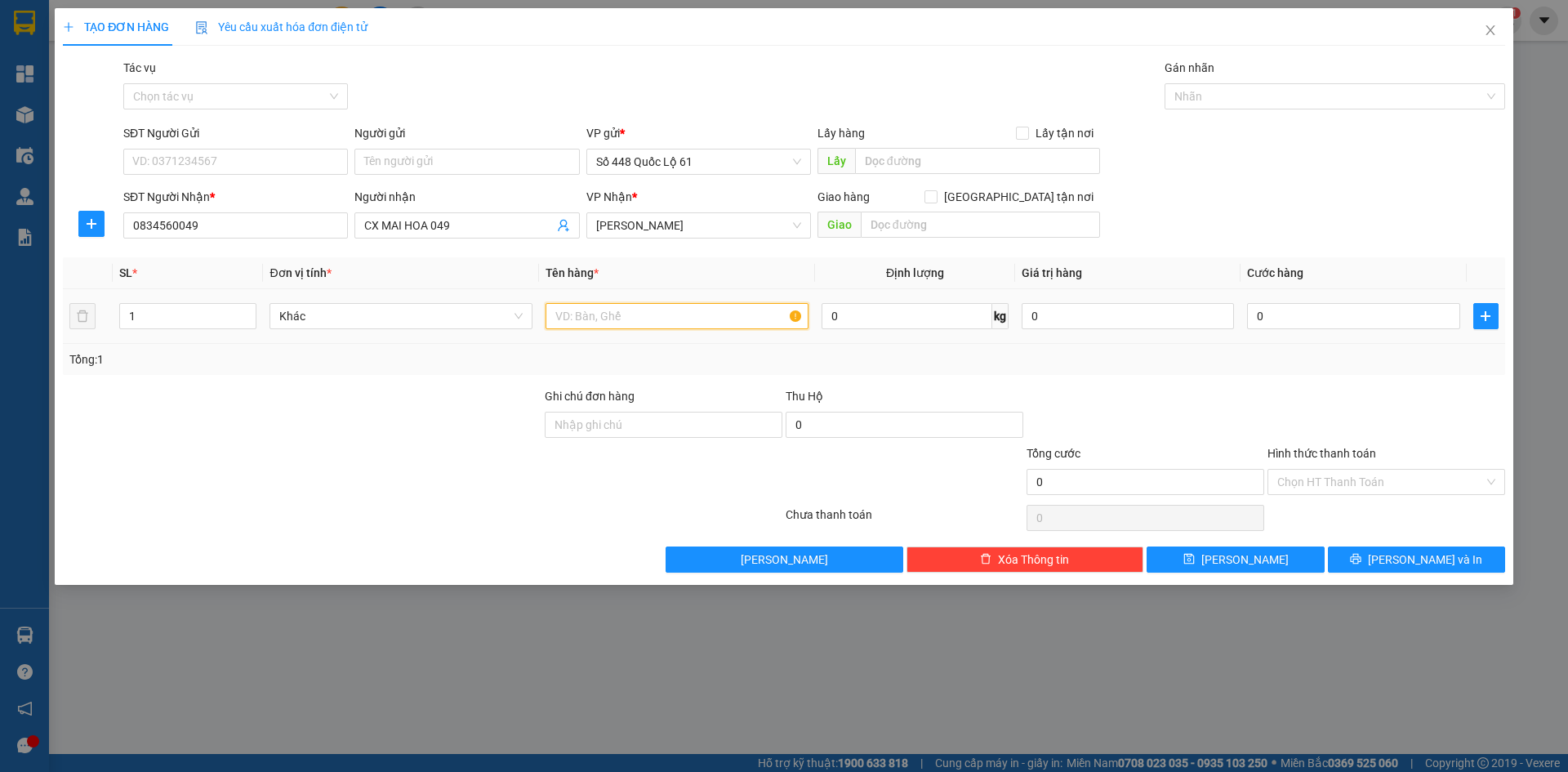
click at [674, 318] on input "text" at bounding box center [677, 316] width 263 height 26
click at [1355, 317] on input "0" at bounding box center [1353, 316] width 212 height 26
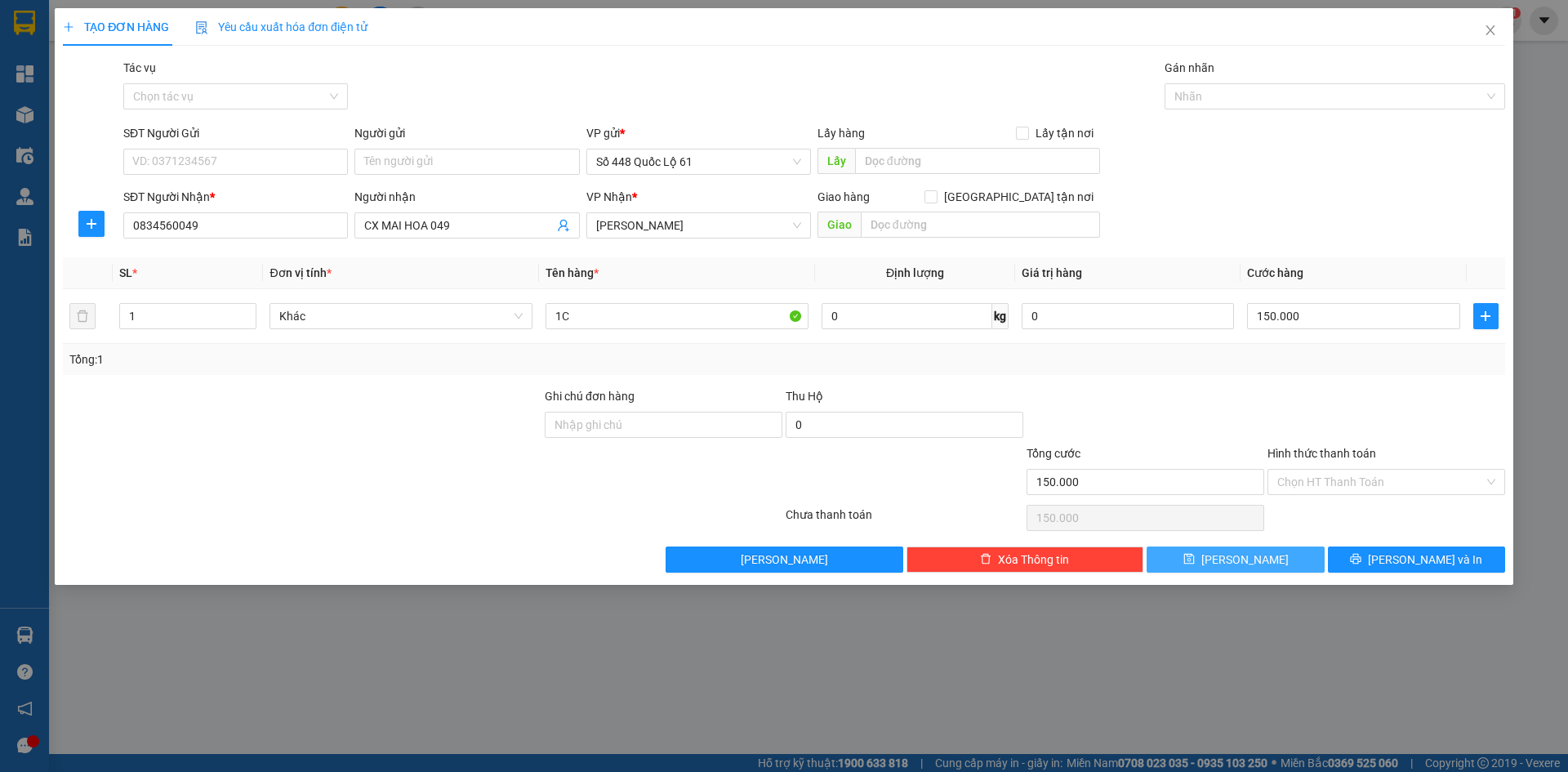
click at [1251, 566] on span "[PERSON_NAME]" at bounding box center [1245, 559] width 87 height 18
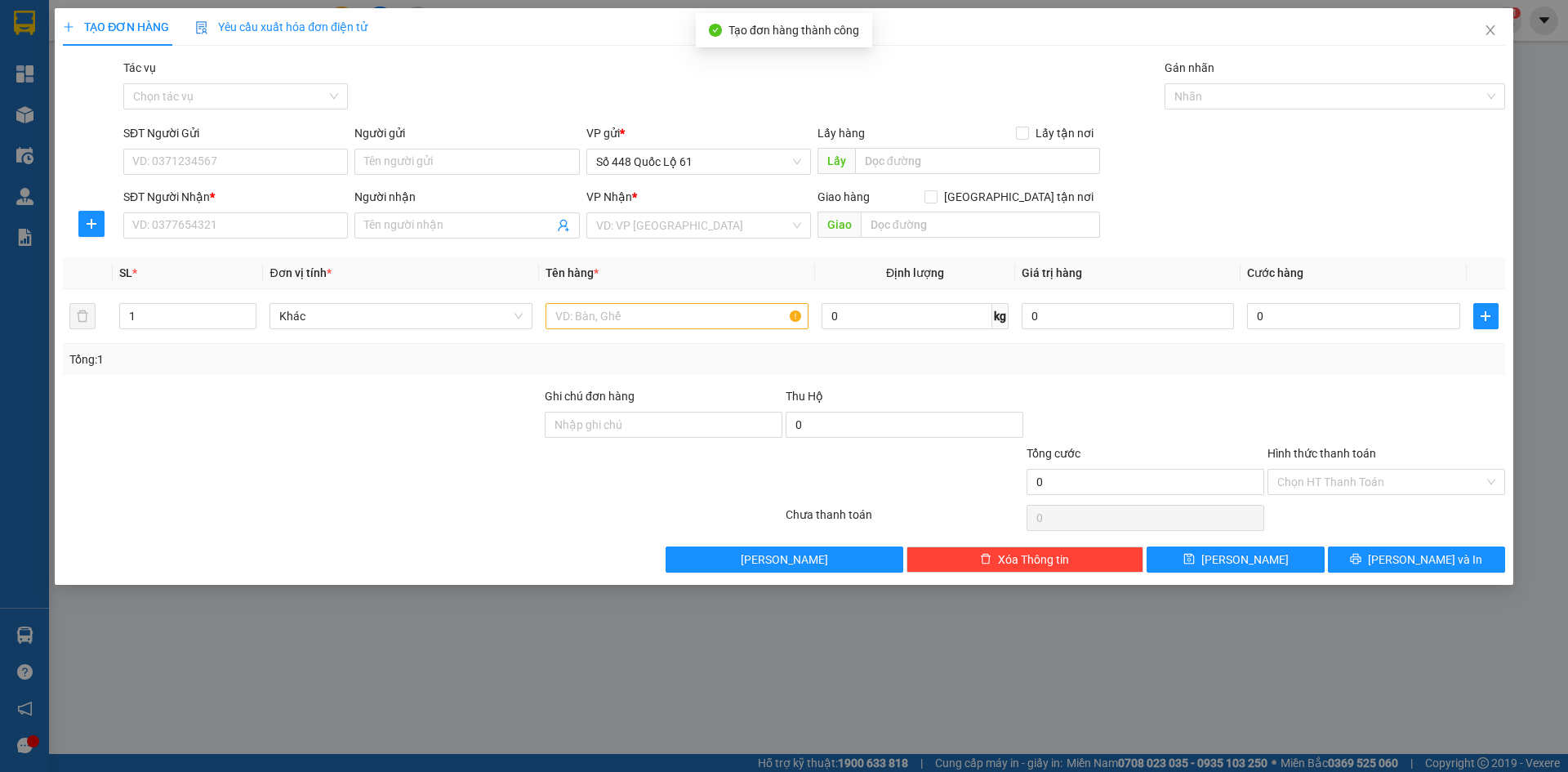
click at [262, 252] on div "Transit Pickup Surcharge Ids Transit Deliver Surcharge Ids Transit Deliver Surc…" at bounding box center [784, 316] width 1442 height 514
click at [228, 223] on input "SĐT Người Nhận *" at bounding box center [235, 225] width 225 height 26
click at [649, 216] on input "search" at bounding box center [693, 225] width 193 height 25
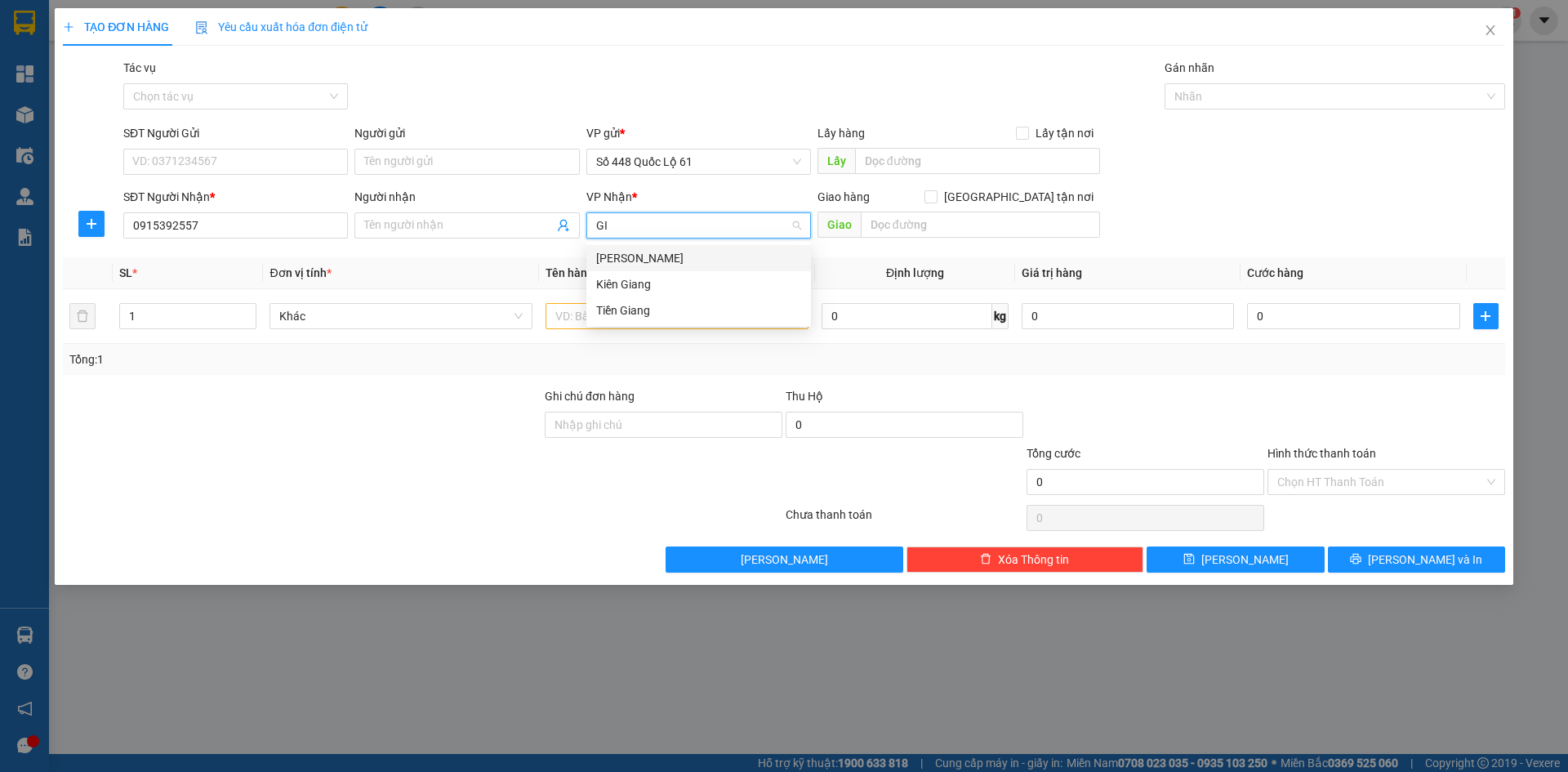
click at [661, 255] on div "Gia Lai" at bounding box center [699, 258] width 205 height 18
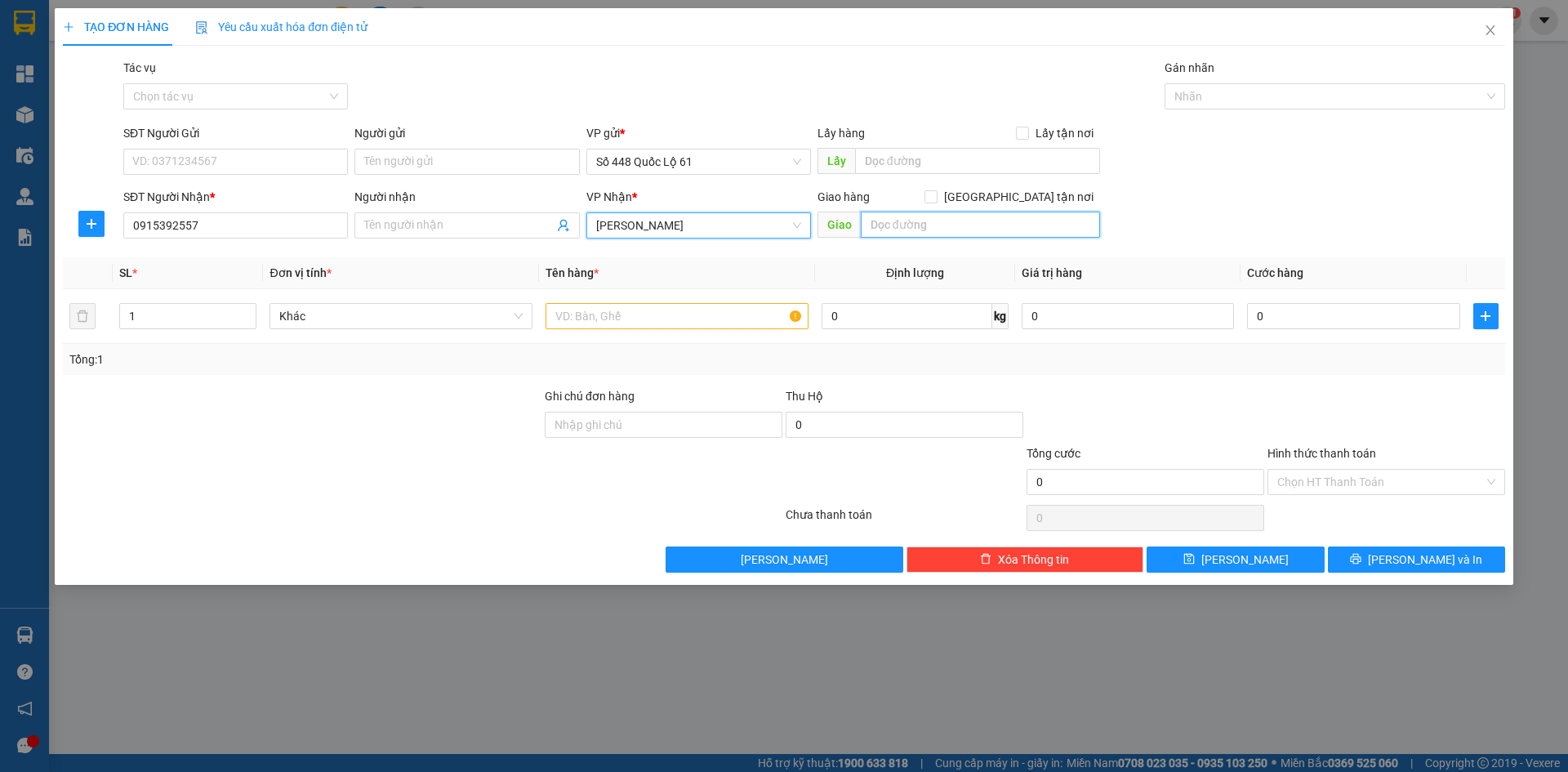
click at [994, 226] on input "text" at bounding box center [981, 224] width 239 height 26
paste input "Đ"
paste input "ƯC"
paste input "ỨC"
click at [938, 202] on span at bounding box center [931, 196] width 13 height 13
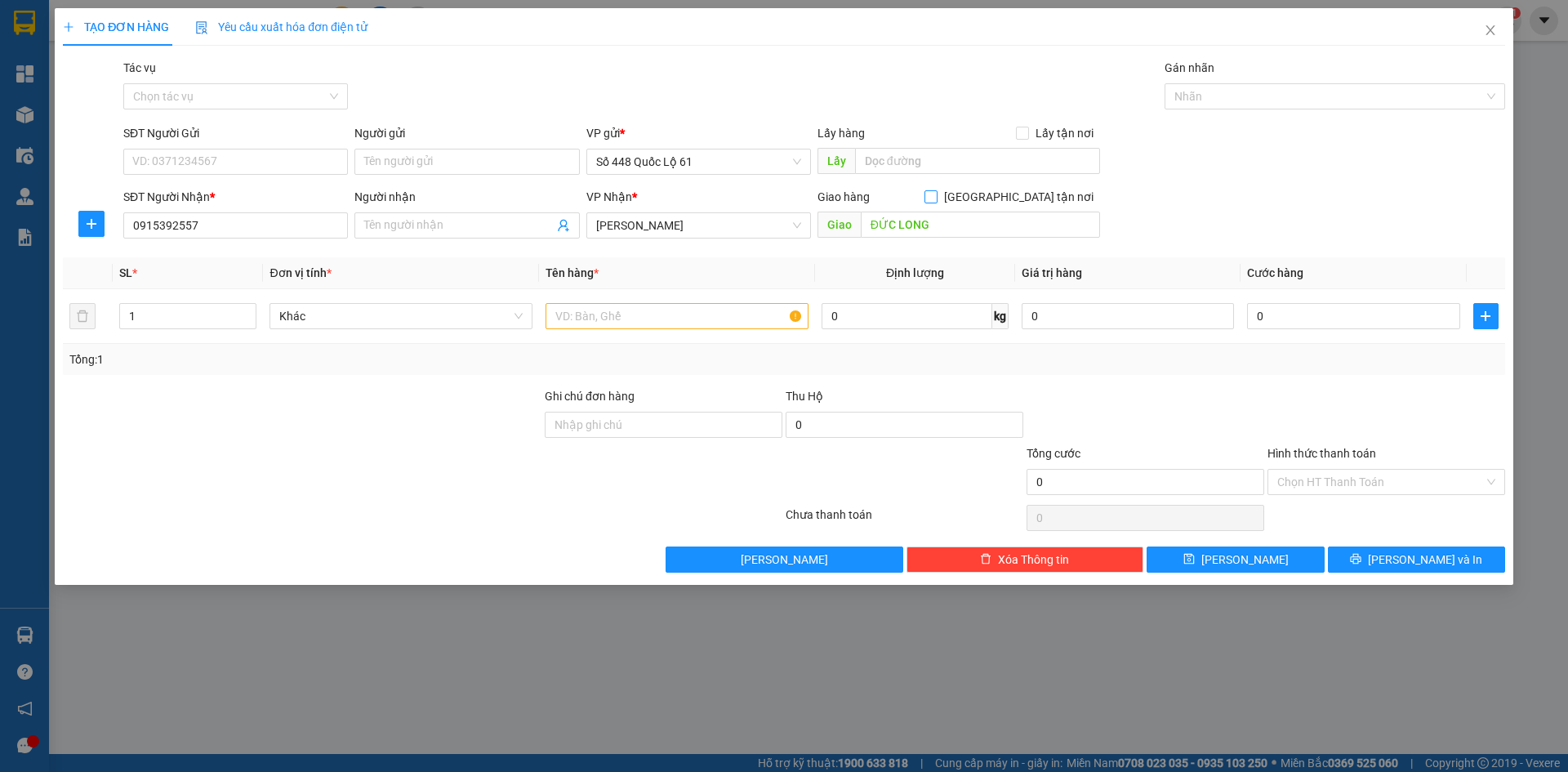
click at [936, 202] on input "[GEOGRAPHIC_DATA] tận nơi" at bounding box center [930, 195] width 11 height 11
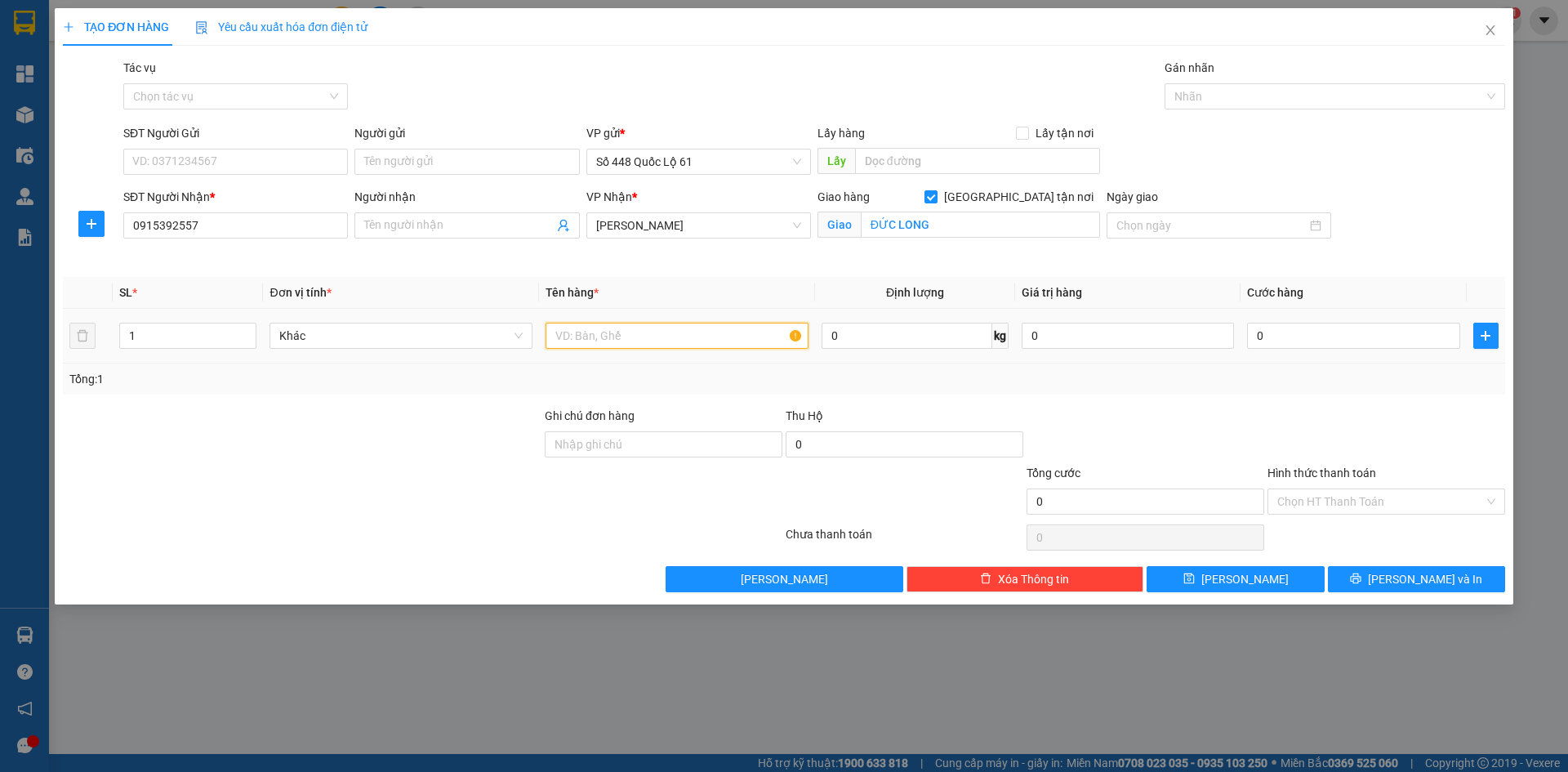
click at [707, 334] on input "text" at bounding box center [677, 335] width 263 height 26
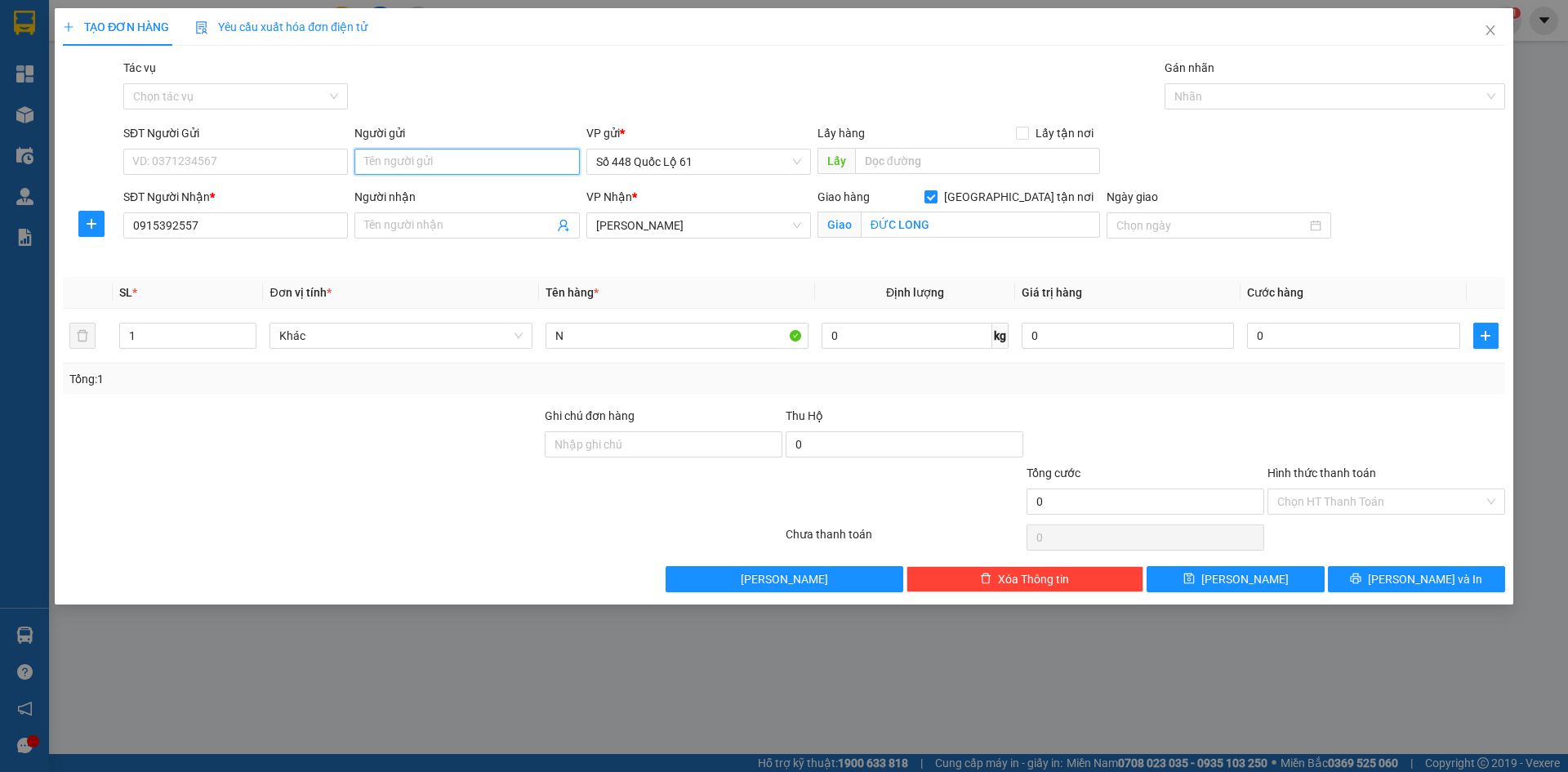
click at [405, 161] on input "Người gửi" at bounding box center [467, 161] width 225 height 26
click at [1365, 342] on input "0" at bounding box center [1353, 335] width 212 height 26
drag, startPoint x: 1286, startPoint y: 571, endPoint x: 619, endPoint y: 437, distance: 680.3
click at [1281, 571] on button "[PERSON_NAME]" at bounding box center [1235, 579] width 177 height 26
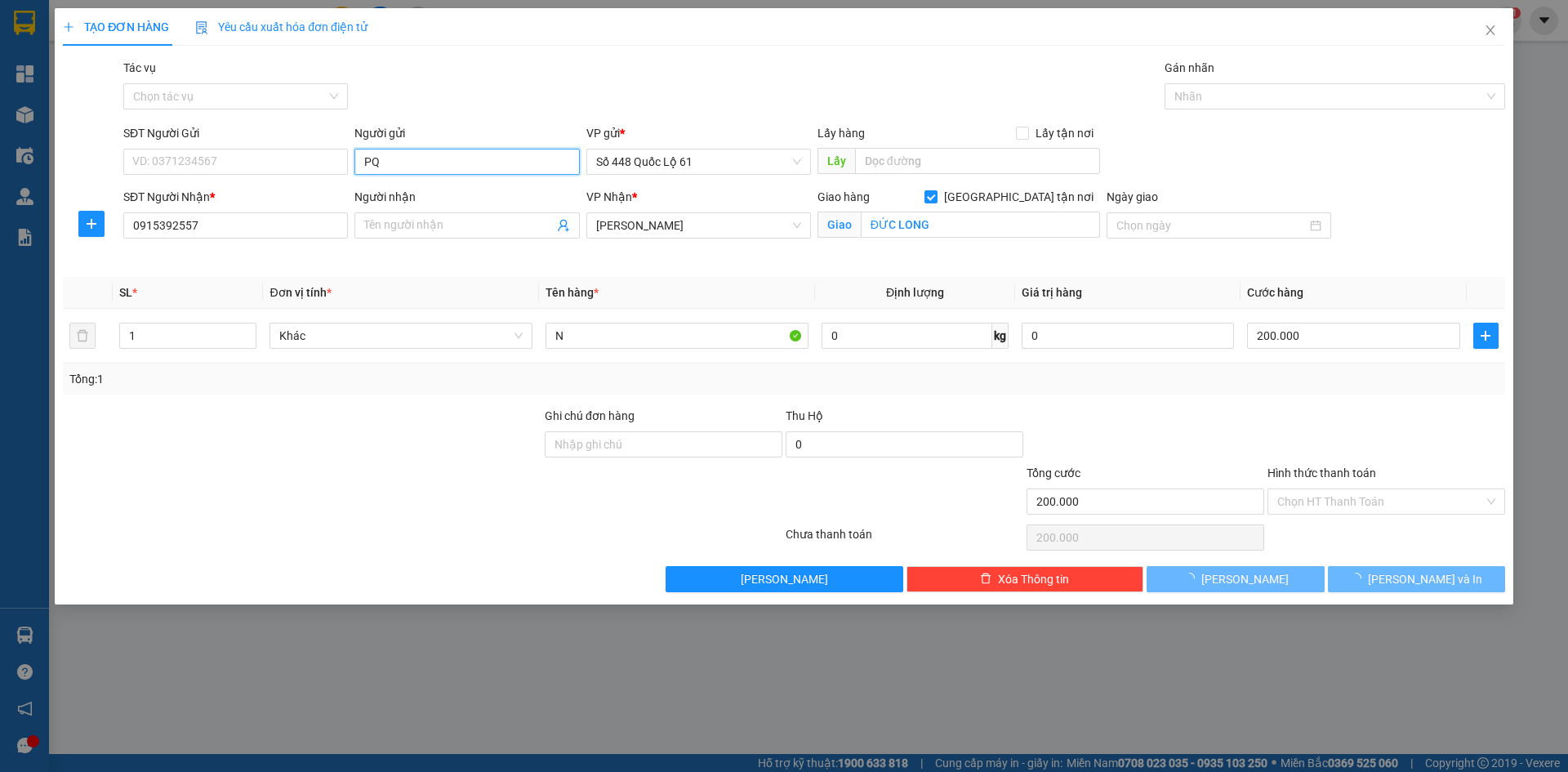
click at [400, 165] on input "PQ" at bounding box center [467, 161] width 225 height 26
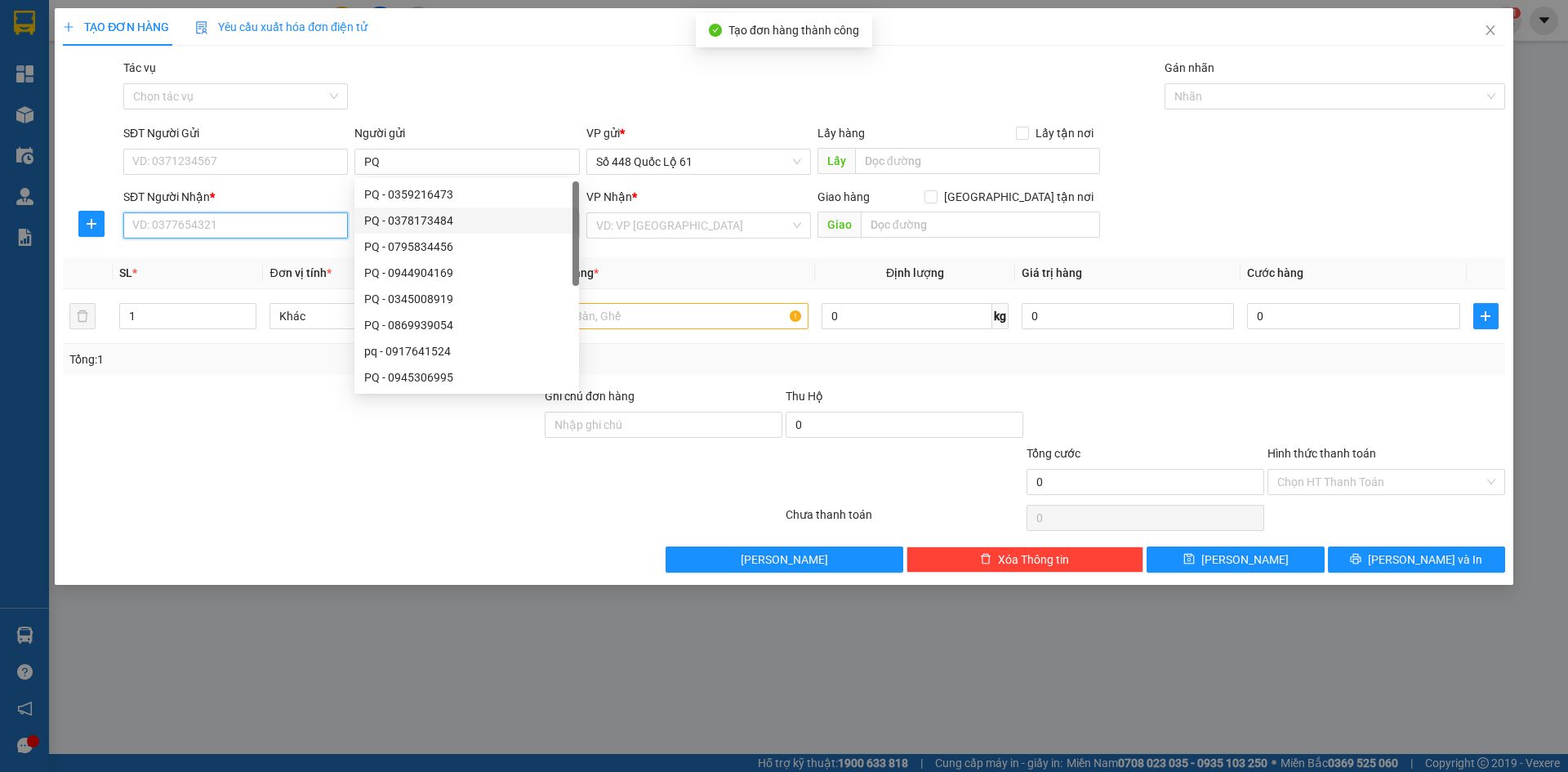
click at [295, 231] on input "SĐT Người Nhận *" at bounding box center [235, 225] width 225 height 26
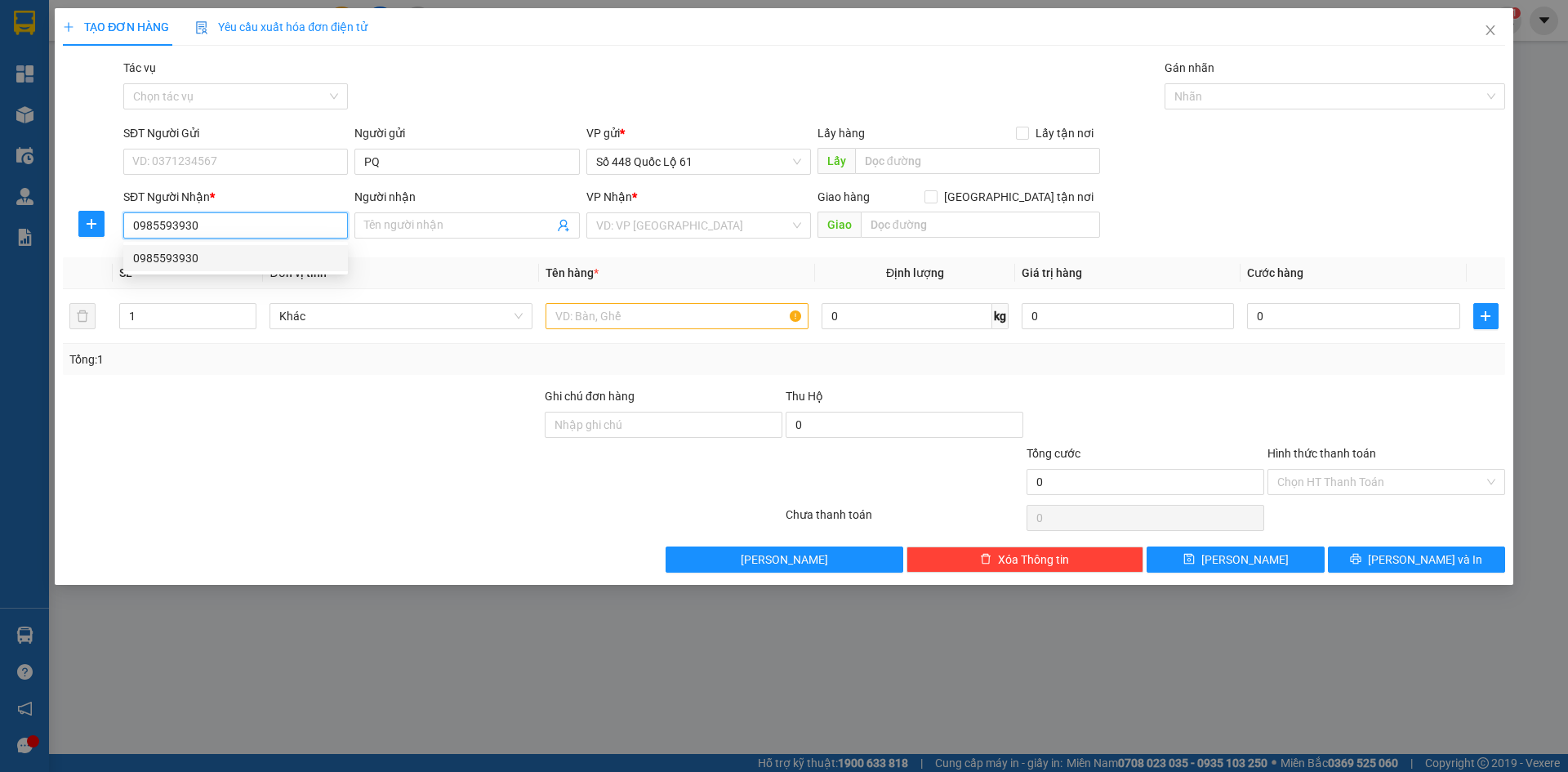
click at [284, 248] on div "0985593930" at bounding box center [235, 258] width 225 height 26
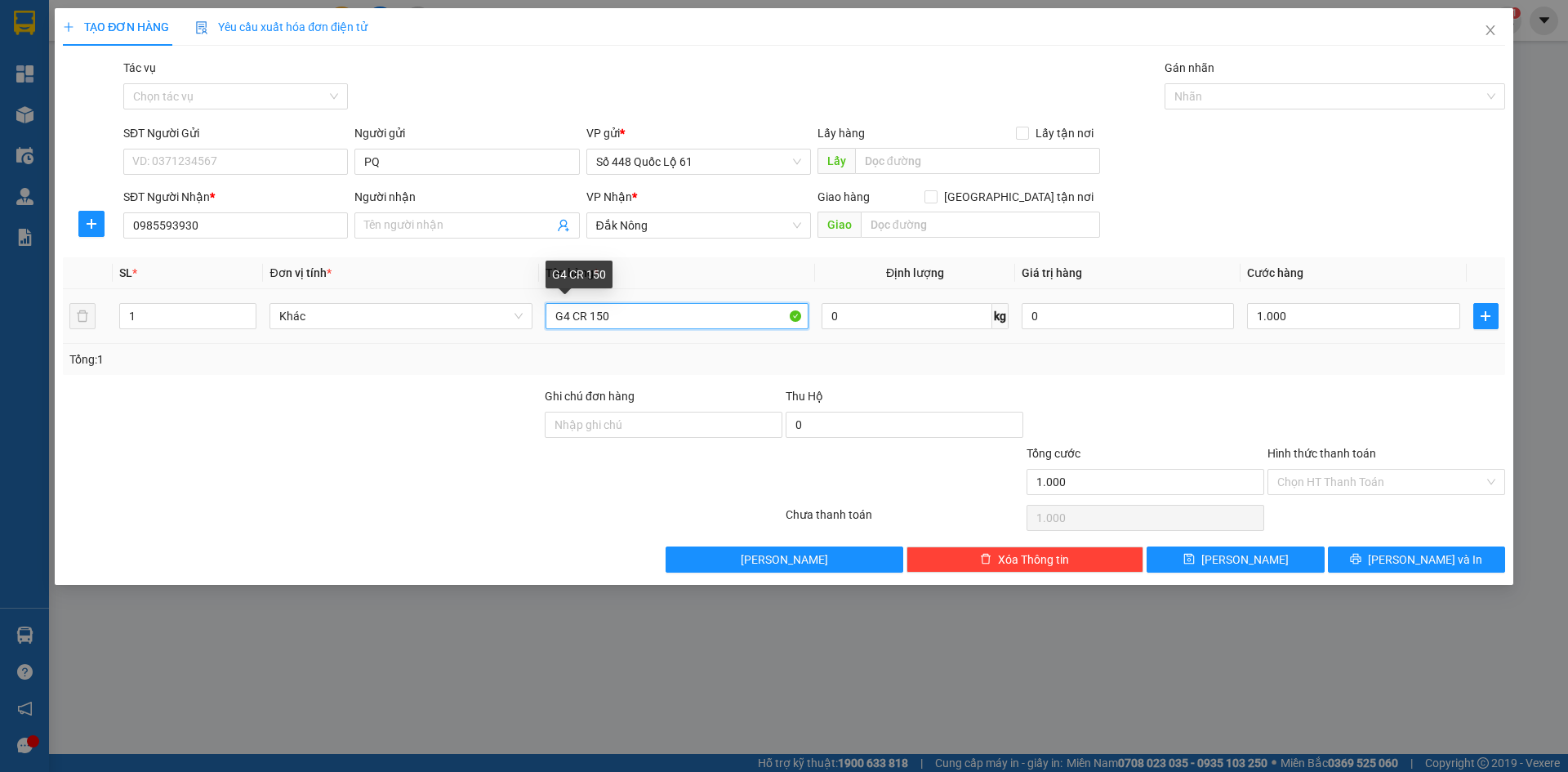
drag, startPoint x: 624, startPoint y: 319, endPoint x: 186, endPoint y: 339, distance: 438.5
click at [186, 339] on tr "1 Khác G4 CR 150 0 kg 0 1.000" at bounding box center [784, 316] width 1442 height 55
click at [1312, 322] on input "1.000" at bounding box center [1353, 316] width 212 height 26
drag, startPoint x: 1311, startPoint y: 322, endPoint x: 1165, endPoint y: 333, distance: 146.4
click at [1165, 333] on tr "1 Khác N 0 kg 0 150" at bounding box center [784, 316] width 1442 height 55
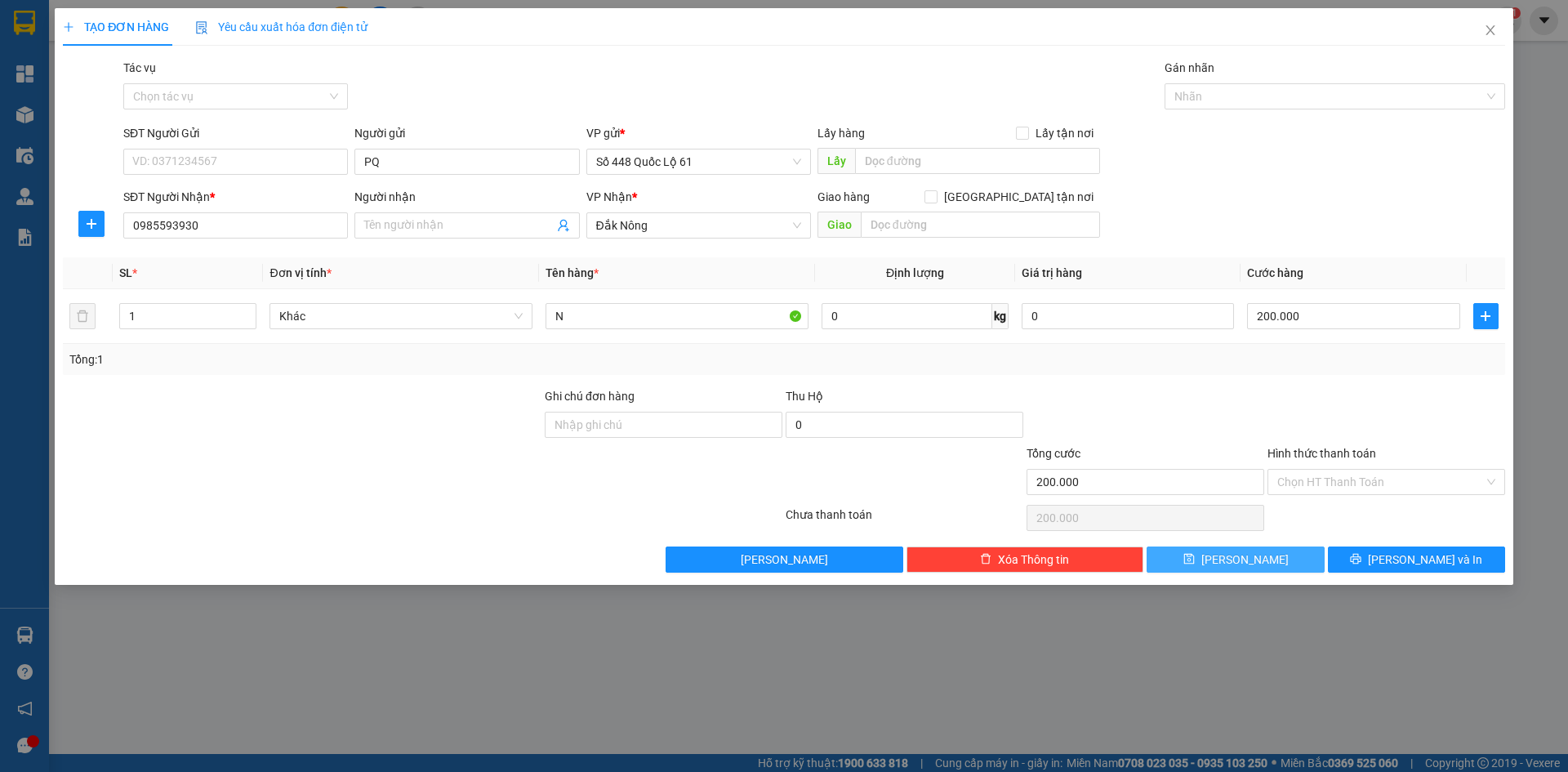
drag, startPoint x: 1216, startPoint y: 558, endPoint x: 429, endPoint y: 355, distance: 812.8
click at [1207, 560] on button "[PERSON_NAME]" at bounding box center [1235, 559] width 177 height 26
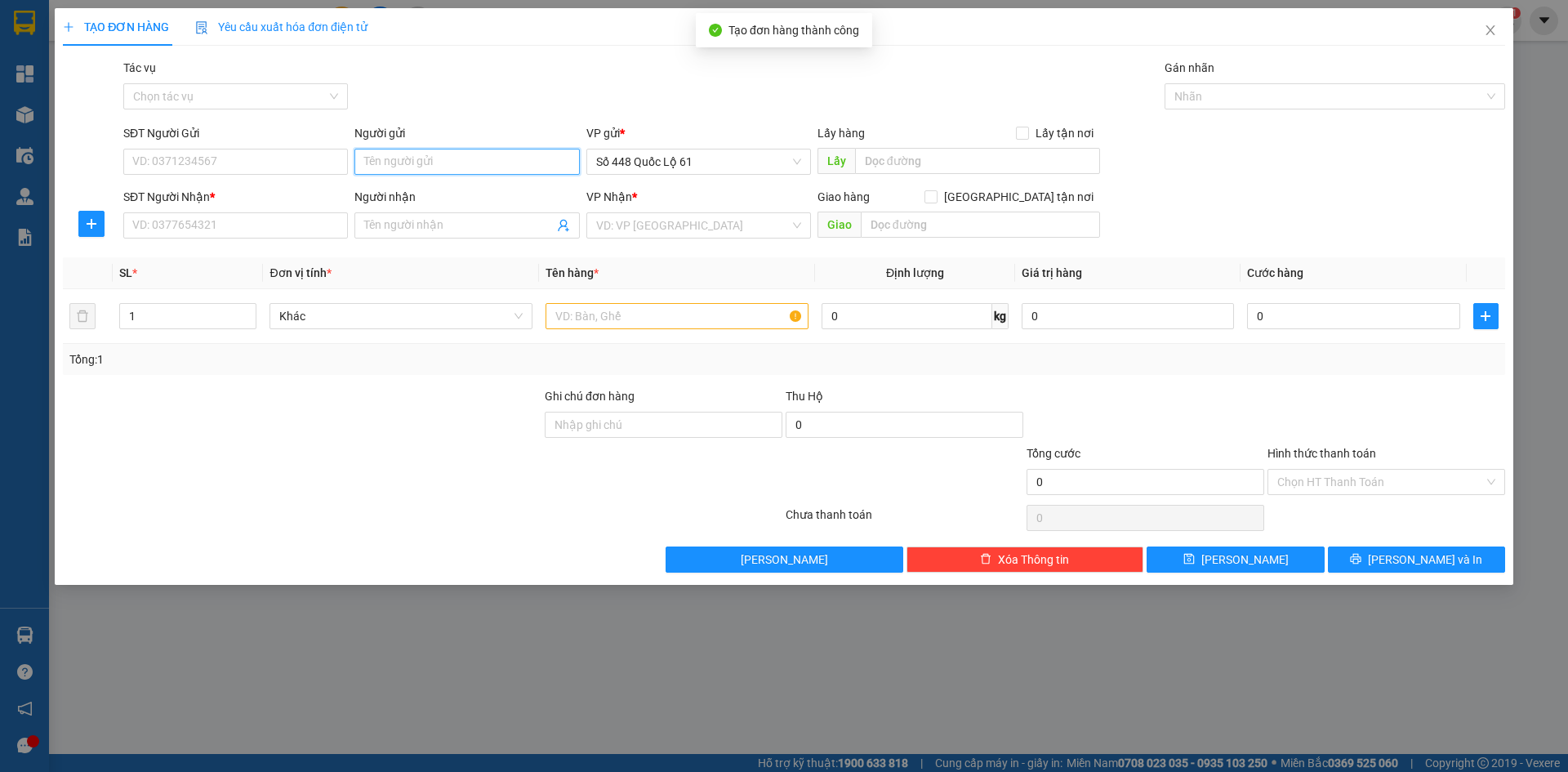
click at [406, 159] on input "Người gửi" at bounding box center [467, 161] width 225 height 26
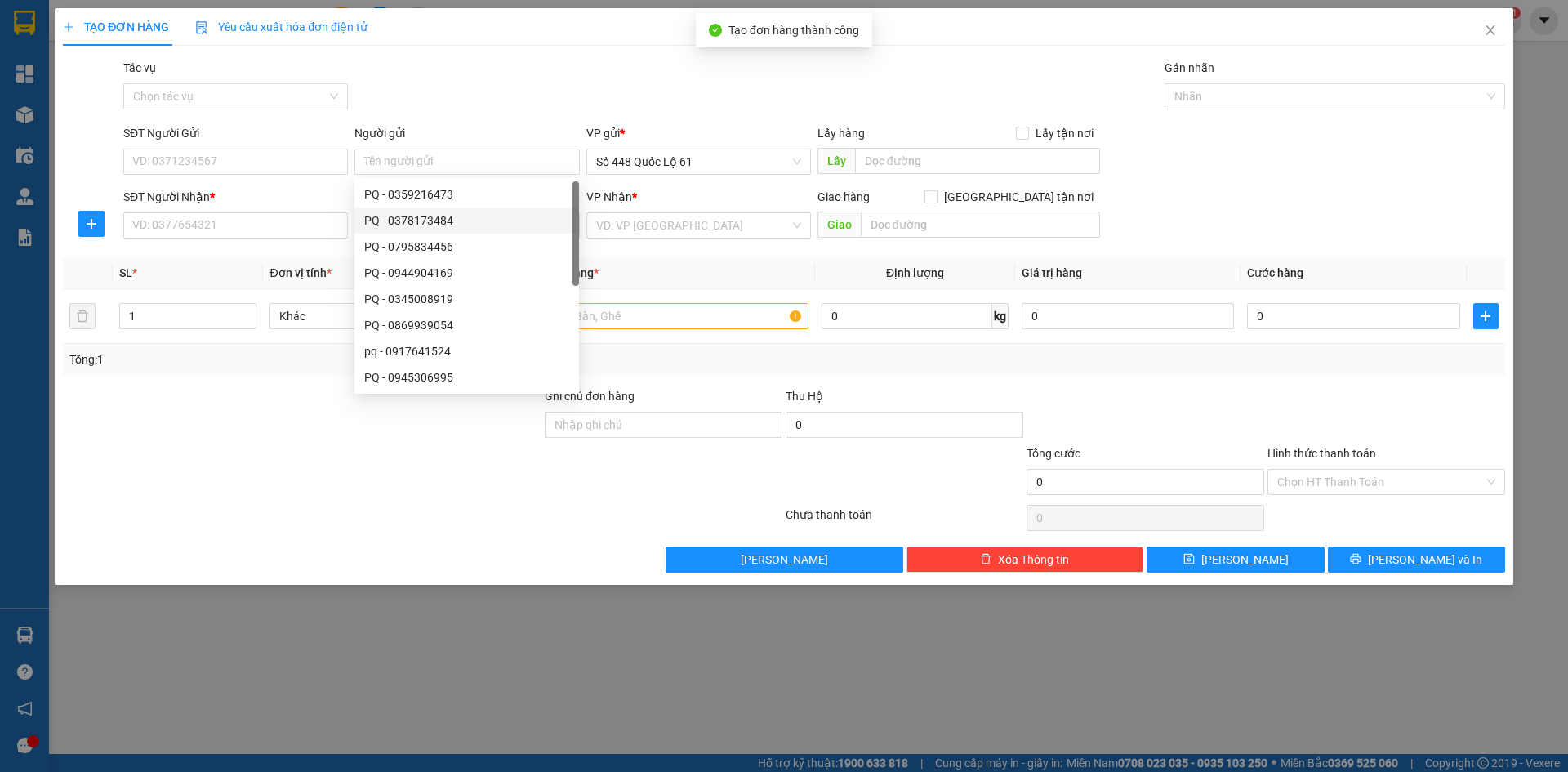
click at [244, 253] on div "Transit Pickup Surcharge Ids Transit Deliver Surcharge Ids Transit Deliver Surc…" at bounding box center [784, 316] width 1442 height 514
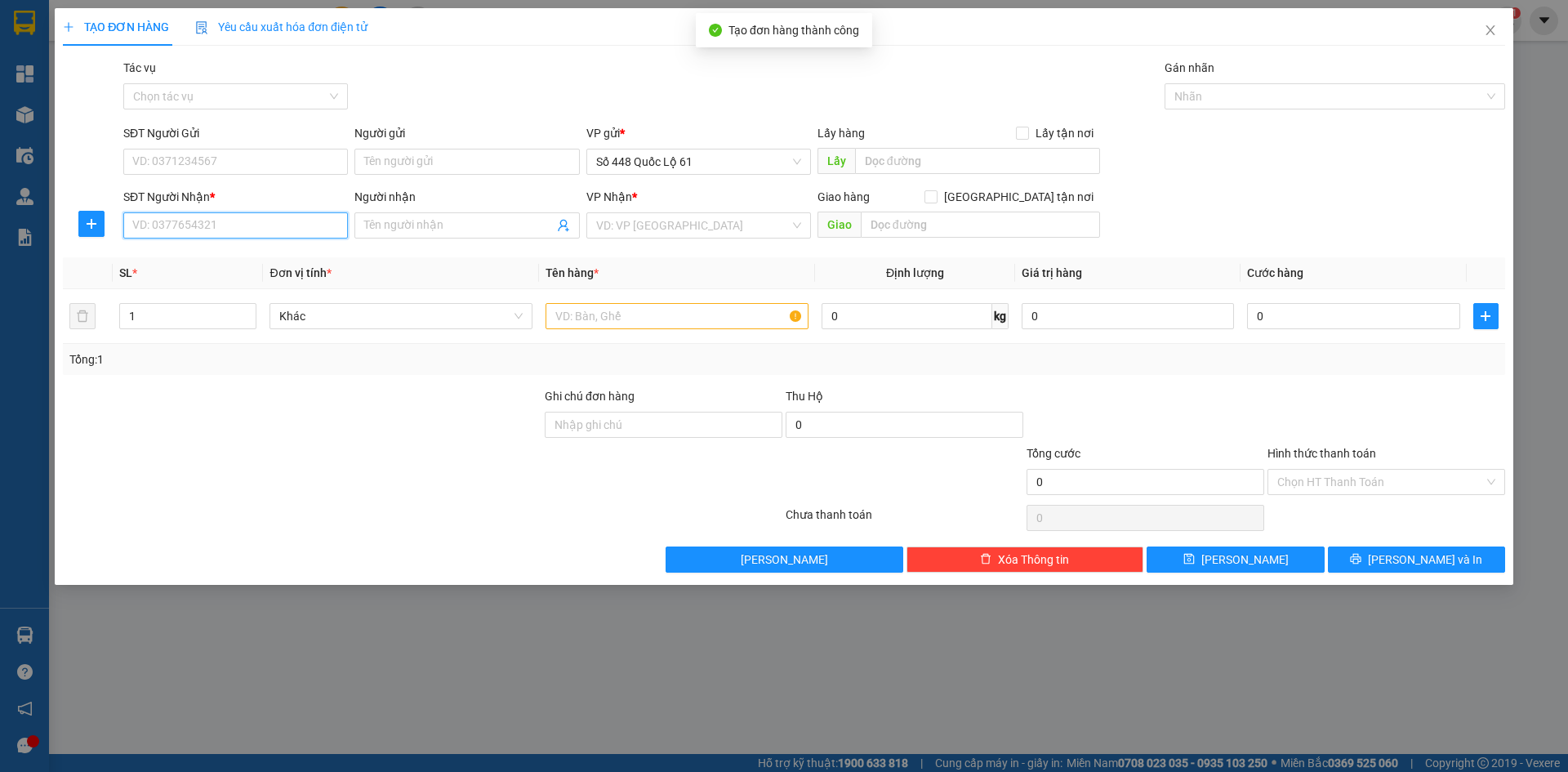
click at [249, 222] on input "SĐT Người Nhận *" at bounding box center [235, 225] width 225 height 26
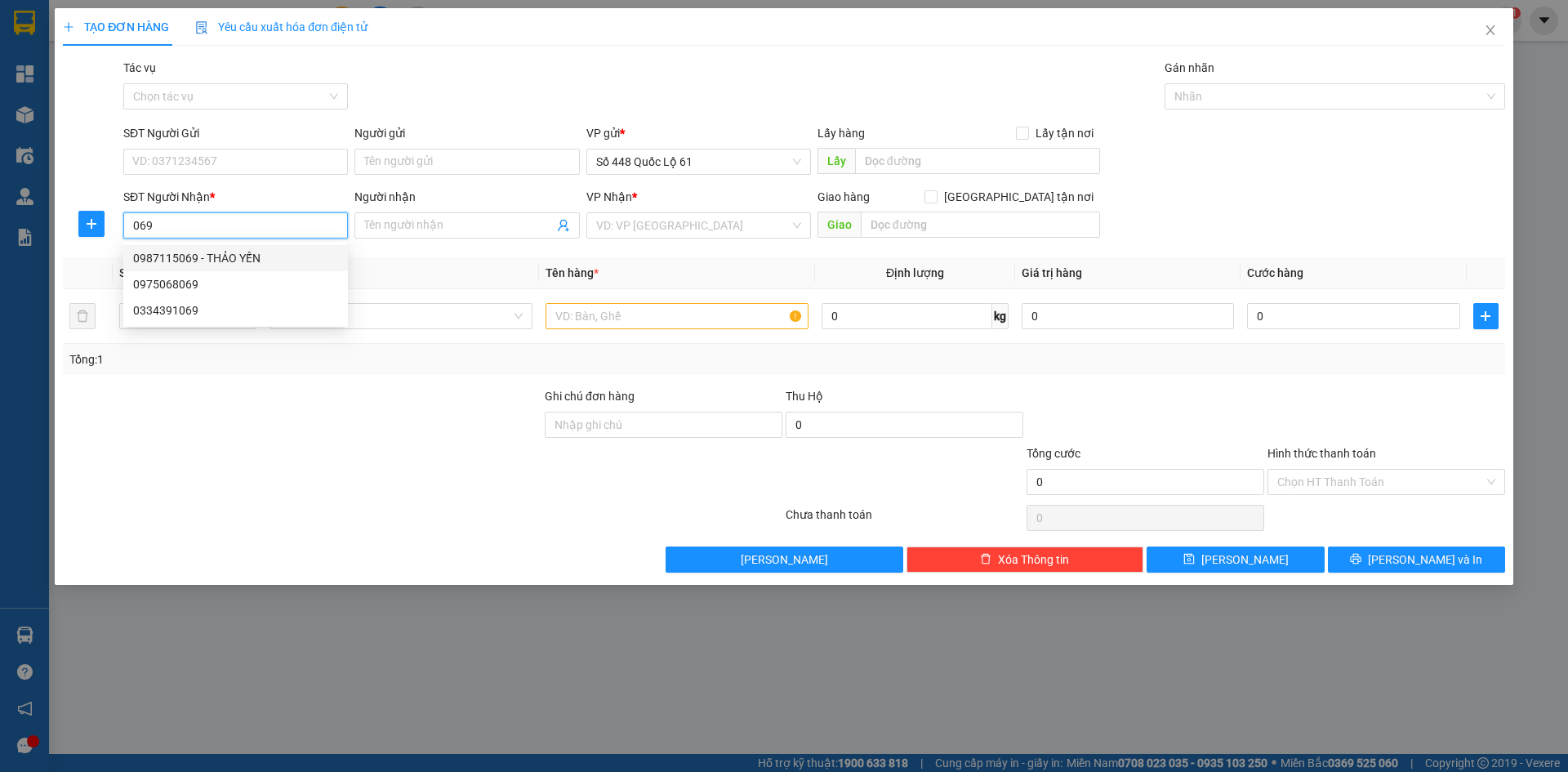
click at [274, 258] on div "0987115069 - THẢO YẾN" at bounding box center [236, 258] width 205 height 18
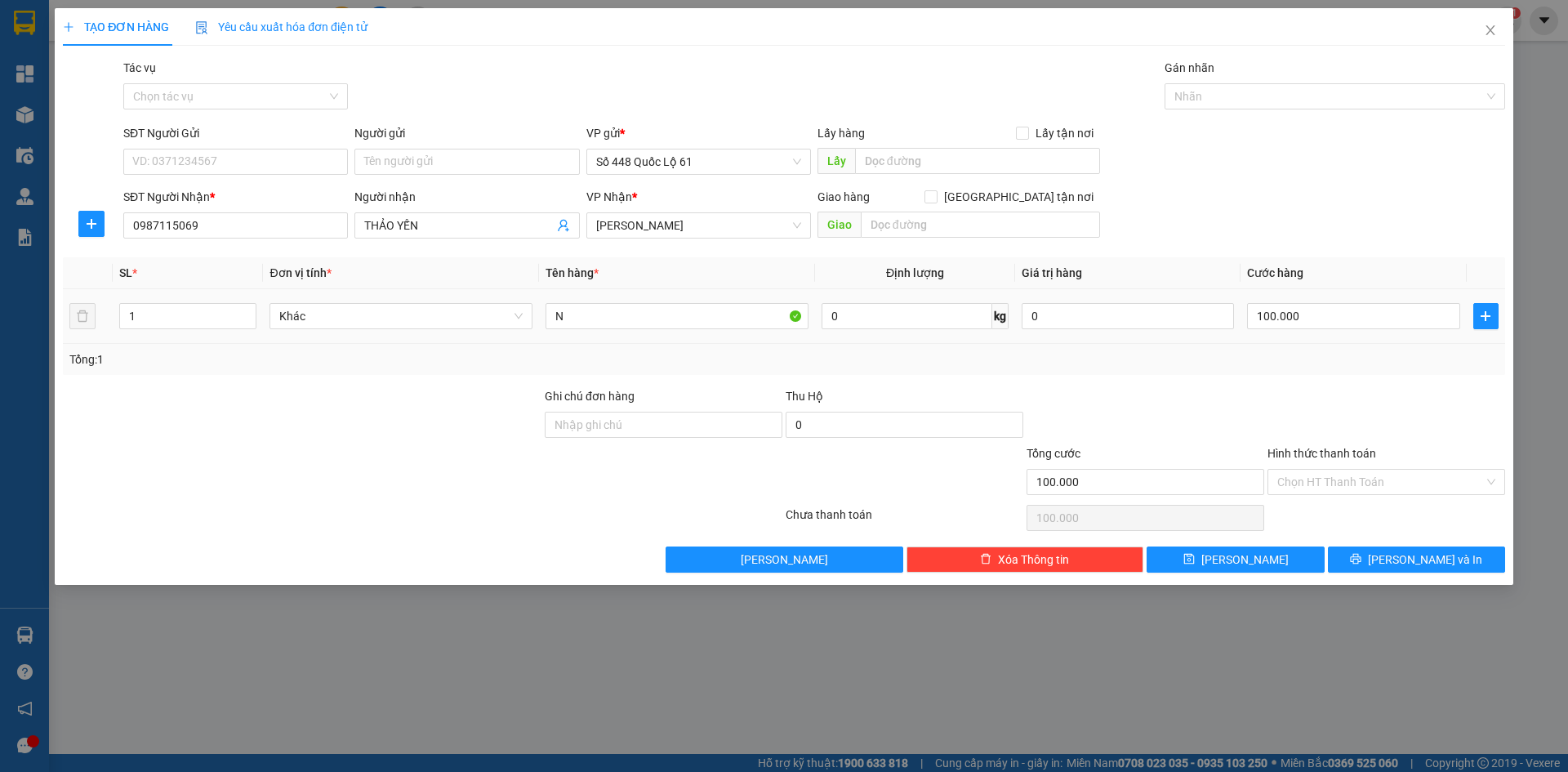
drag, startPoint x: 165, startPoint y: 318, endPoint x: 50, endPoint y: 336, distance: 116.4
click at [50, 336] on div "TẠO ĐƠN HÀNG Yêu cầu xuất hóa đơn điện tử Transit Pickup Surcharge Ids Transit …" at bounding box center [784, 386] width 1568 height 772
click at [1280, 310] on input "100.000" at bounding box center [1353, 316] width 212 height 26
click at [1259, 562] on button "[PERSON_NAME]" at bounding box center [1235, 559] width 177 height 26
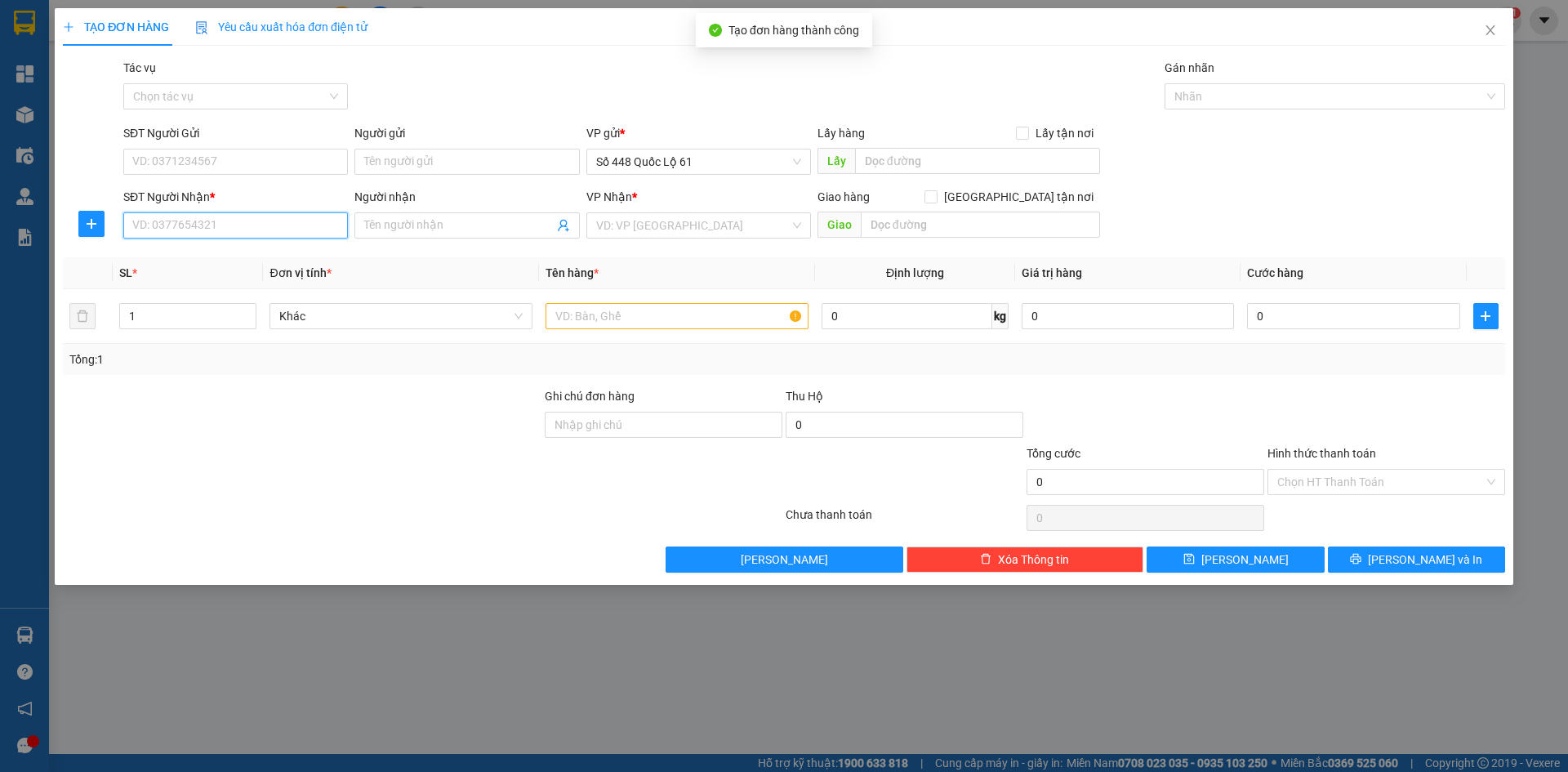
click at [303, 232] on input "SĐT Người Nhận *" at bounding box center [235, 225] width 225 height 26
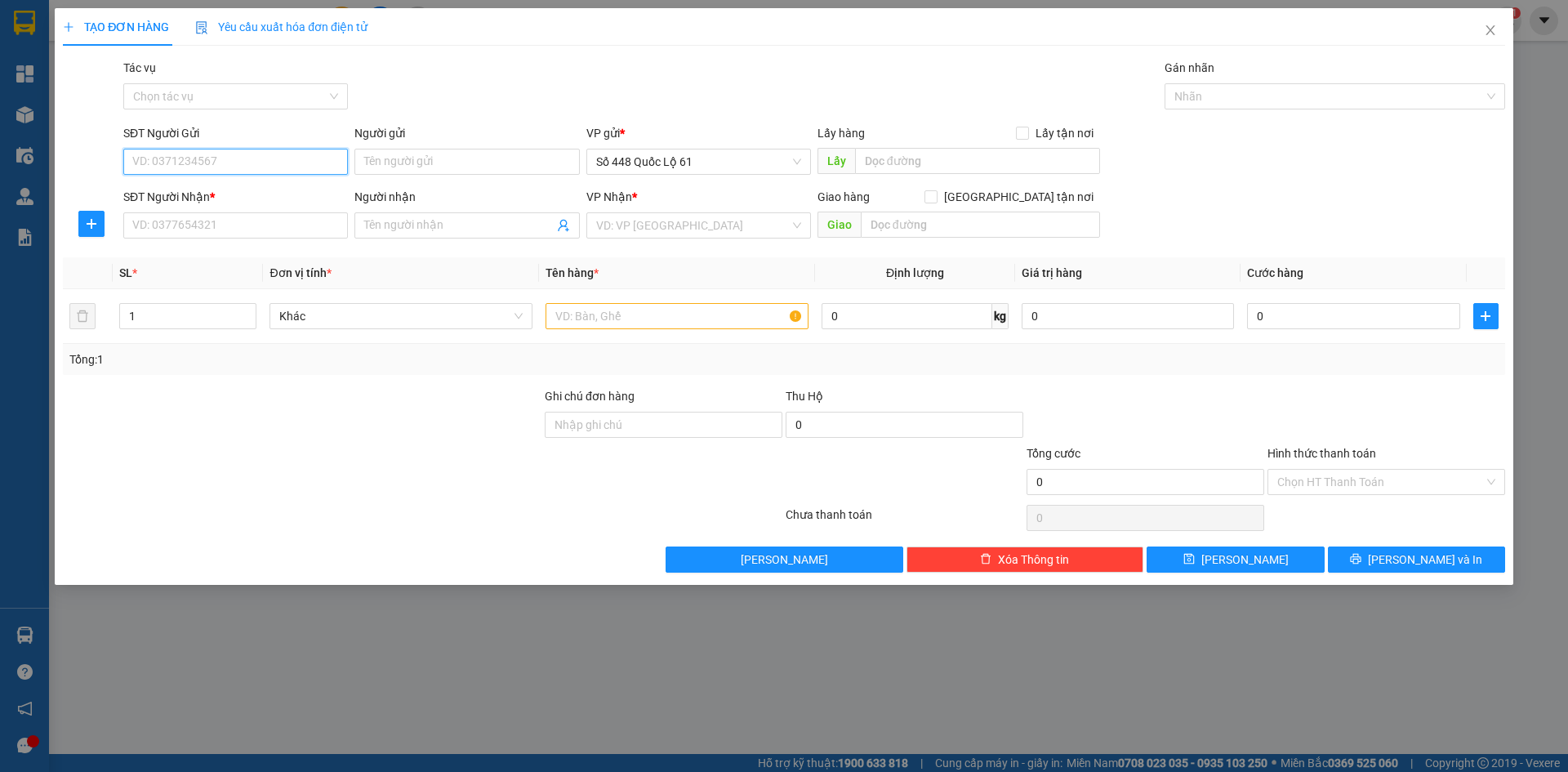
click at [253, 154] on input "SĐT Người Gửi" at bounding box center [235, 161] width 225 height 26
click at [275, 193] on div "0916535666 - THANH BÀ BÀ" at bounding box center [236, 194] width 205 height 18
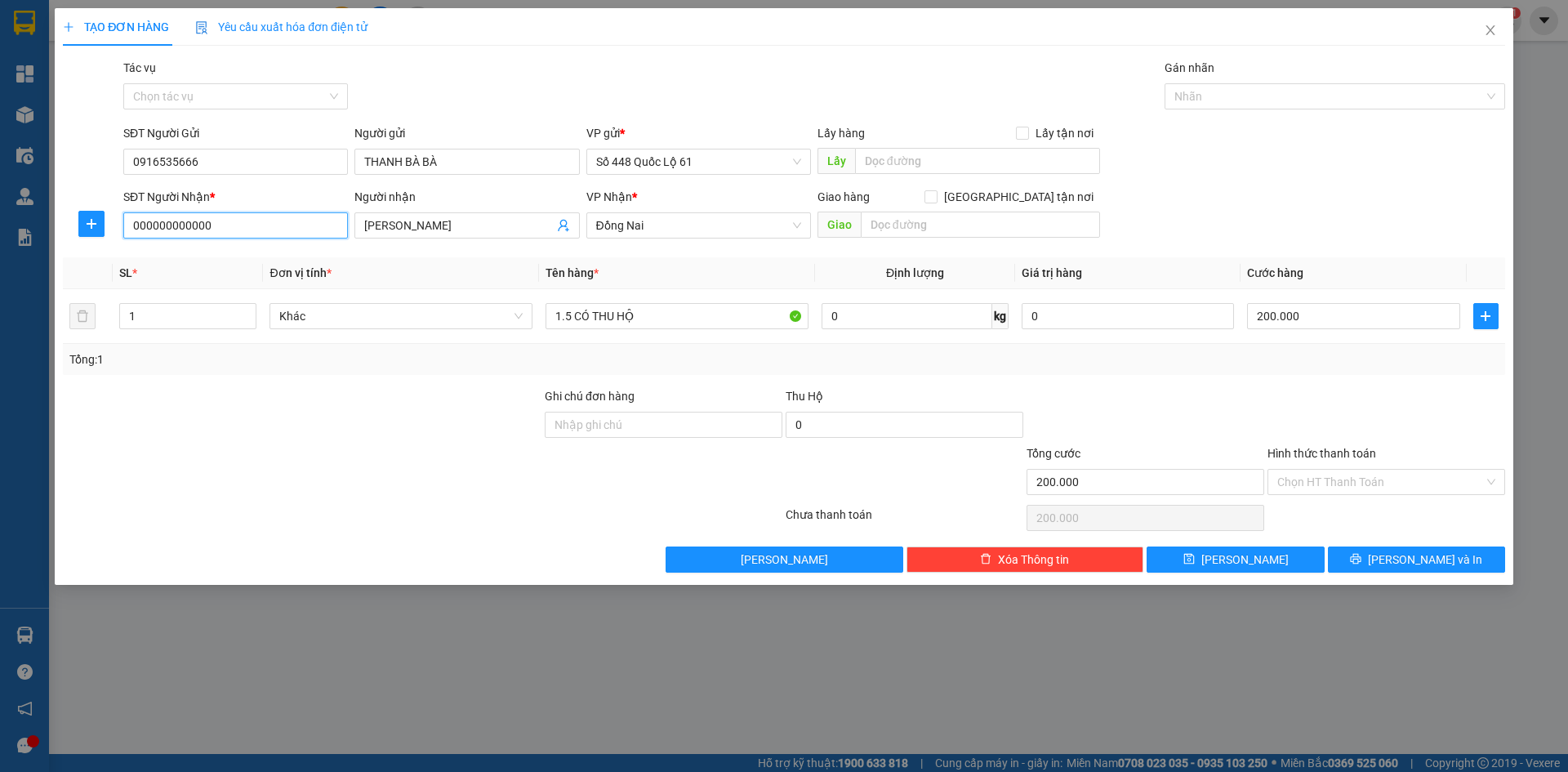
drag, startPoint x: 160, startPoint y: 229, endPoint x: 0, endPoint y: 295, distance: 173.1
click at [0, 295] on div "TẠO ĐƠN HÀNG Yêu cầu xuất hóa đơn điện tử Transit Pickup Surcharge Ids Transit …" at bounding box center [784, 386] width 1568 height 772
drag, startPoint x: 470, startPoint y: 230, endPoint x: 0, endPoint y: 610, distance: 604.4
click at [0, 586] on div "TẠO ĐƠN HÀNG Yêu cầu xuất hóa đơn điện tử Transit Pickup Surcharge Ids Transit …" at bounding box center [784, 386] width 1568 height 772
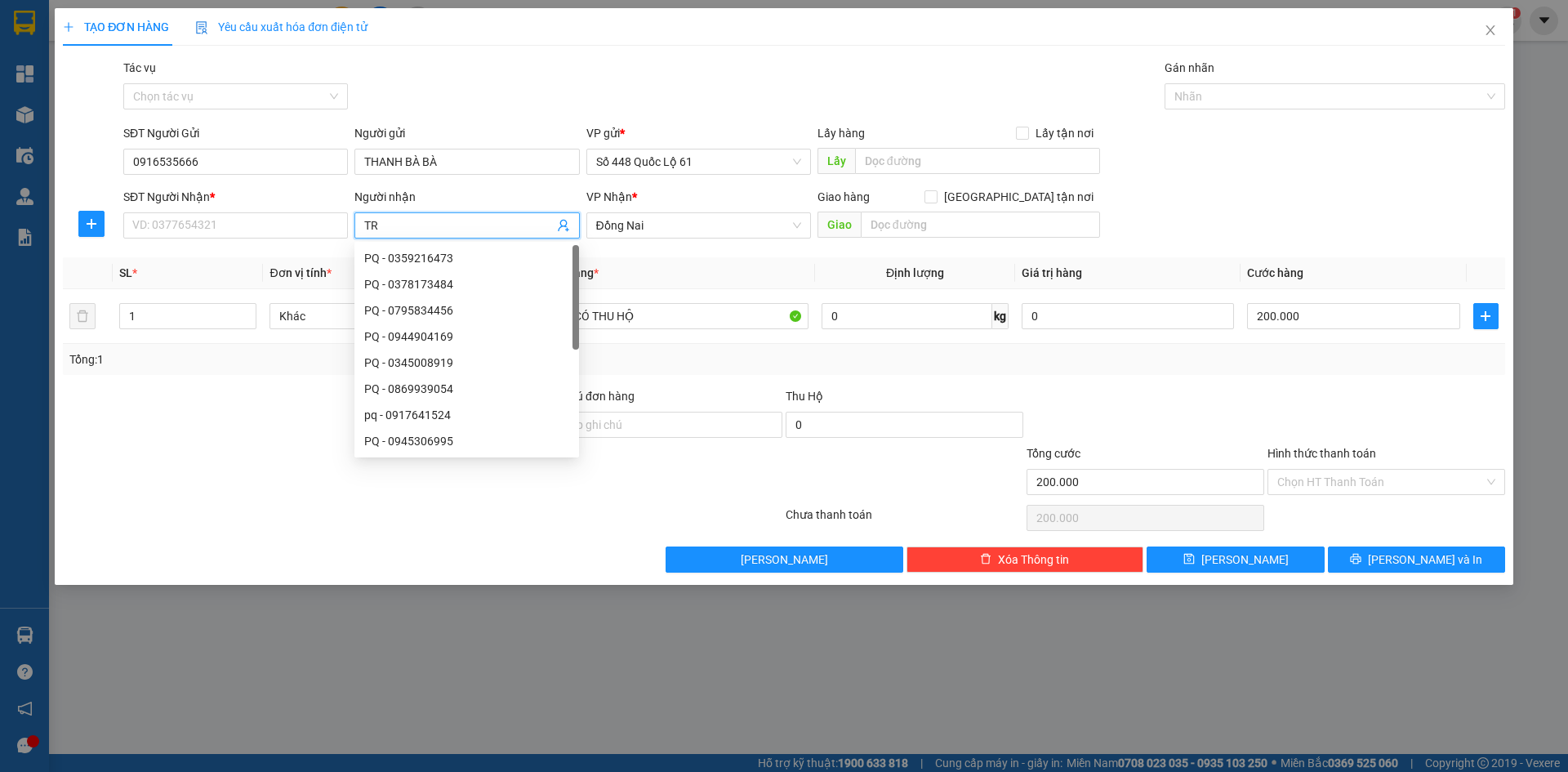
paste input "ÚC"
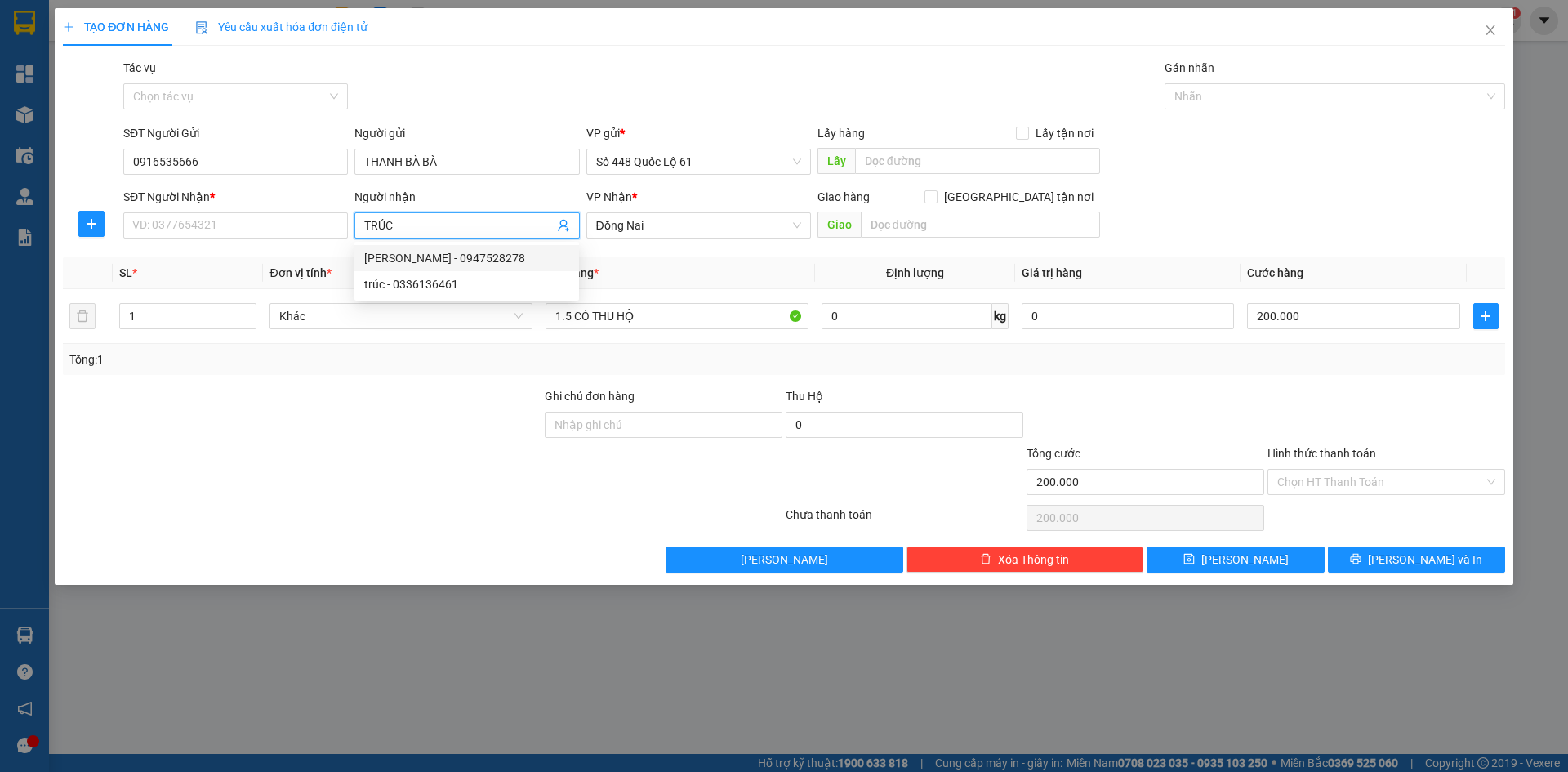
click at [464, 253] on div "TRÚC GIA LAI - 0947528278" at bounding box center [467, 258] width 205 height 18
click at [678, 222] on span "Đồng Nai" at bounding box center [699, 225] width 205 height 25
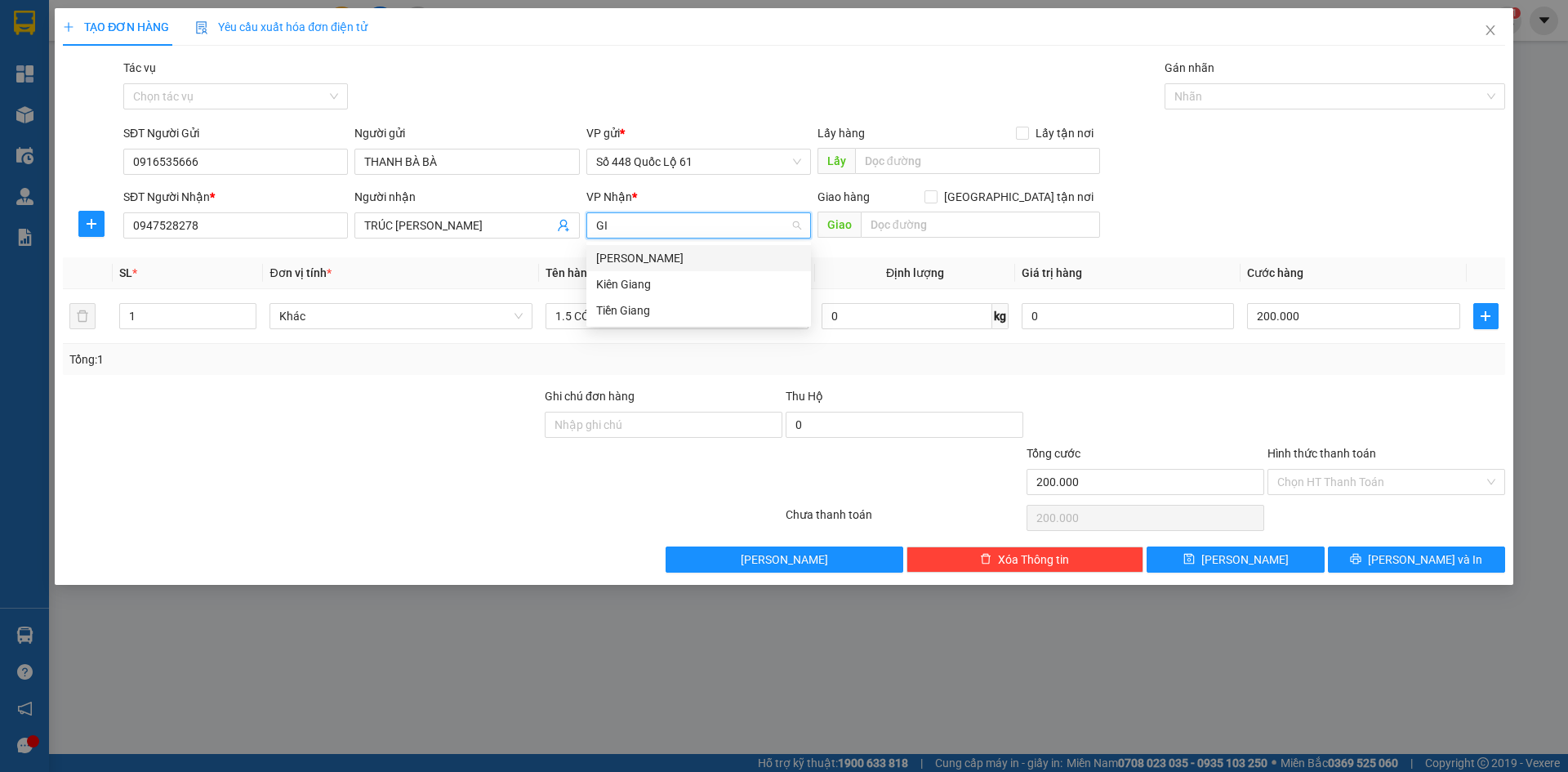
click at [662, 251] on div "Gia Lai" at bounding box center [699, 258] width 205 height 18
drag, startPoint x: 657, startPoint y: 317, endPoint x: 244, endPoint y: 361, distance: 415.3
click at [247, 361] on div "SL * Đơn vị tính * Tên hàng * Định lượng Giá trị hàng Cước hàng 1 Khác 1.5 CÓ T…" at bounding box center [784, 316] width 1442 height 118
click at [70, 327] on tr "1 Khác 1.5+1D 0 kg 0 200.000" at bounding box center [784, 316] width 1442 height 55
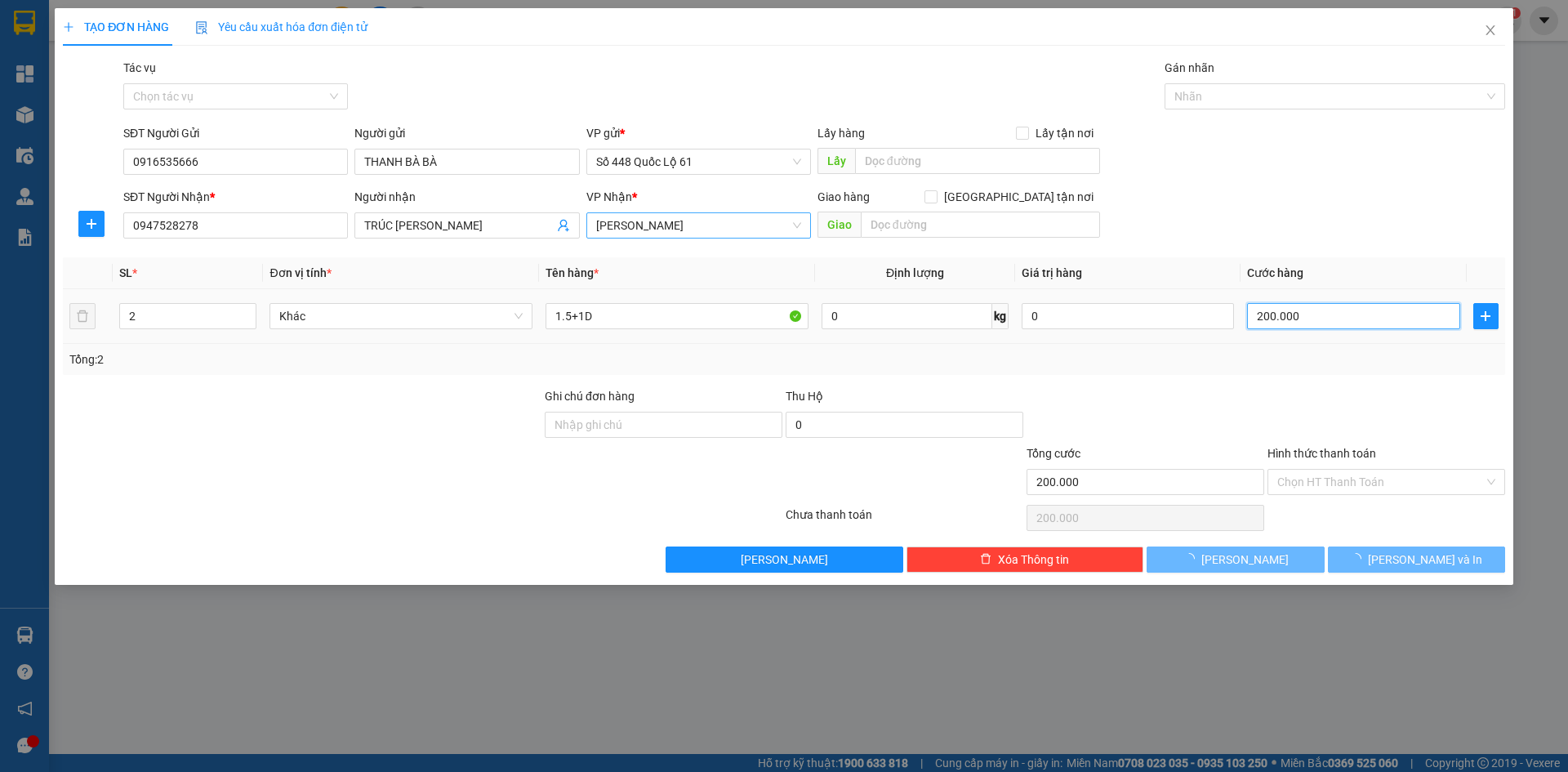
click at [1324, 317] on input "200.000" at bounding box center [1353, 316] width 212 height 26
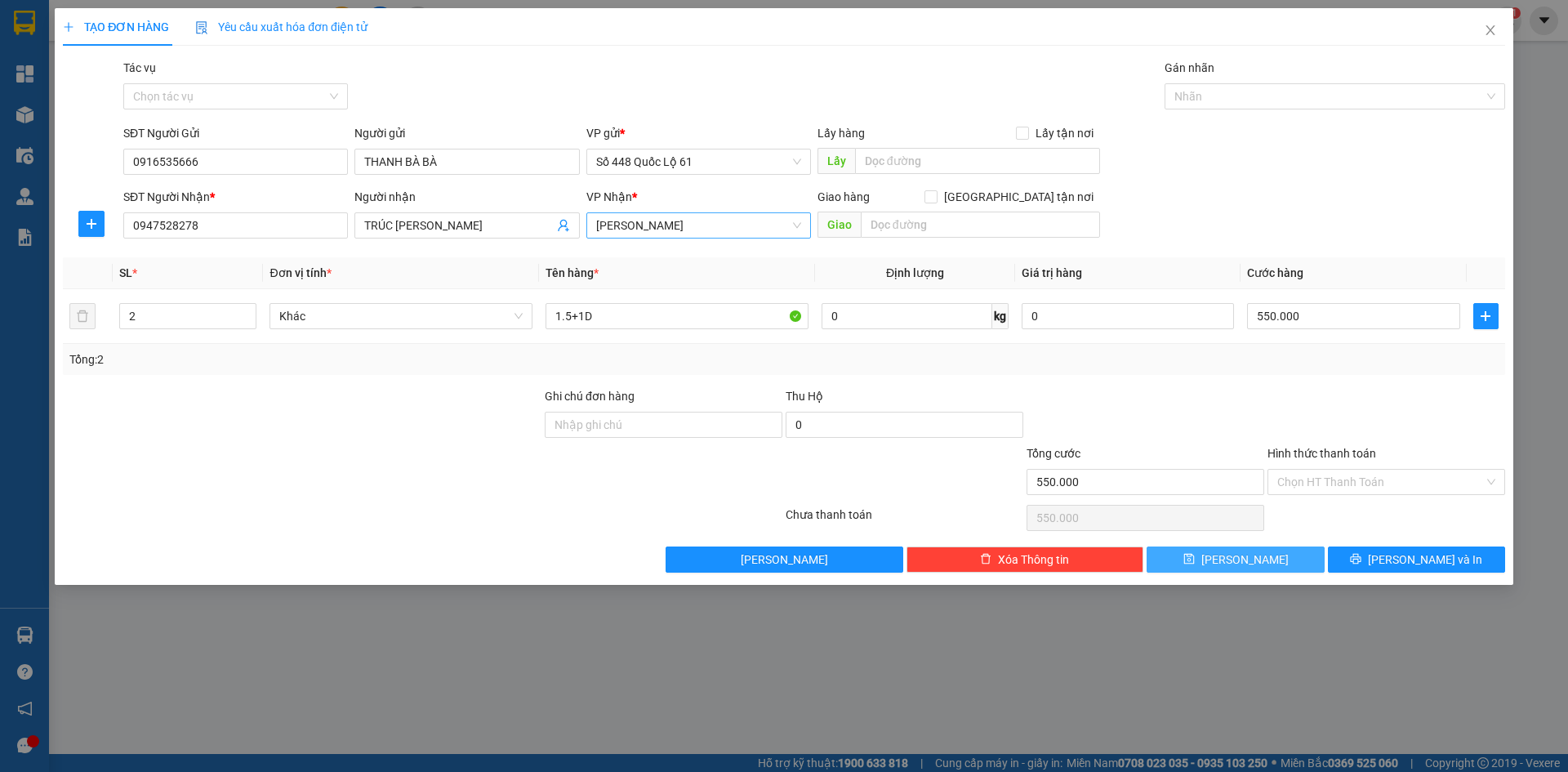
click at [1233, 557] on button "[PERSON_NAME]" at bounding box center [1235, 559] width 177 height 26
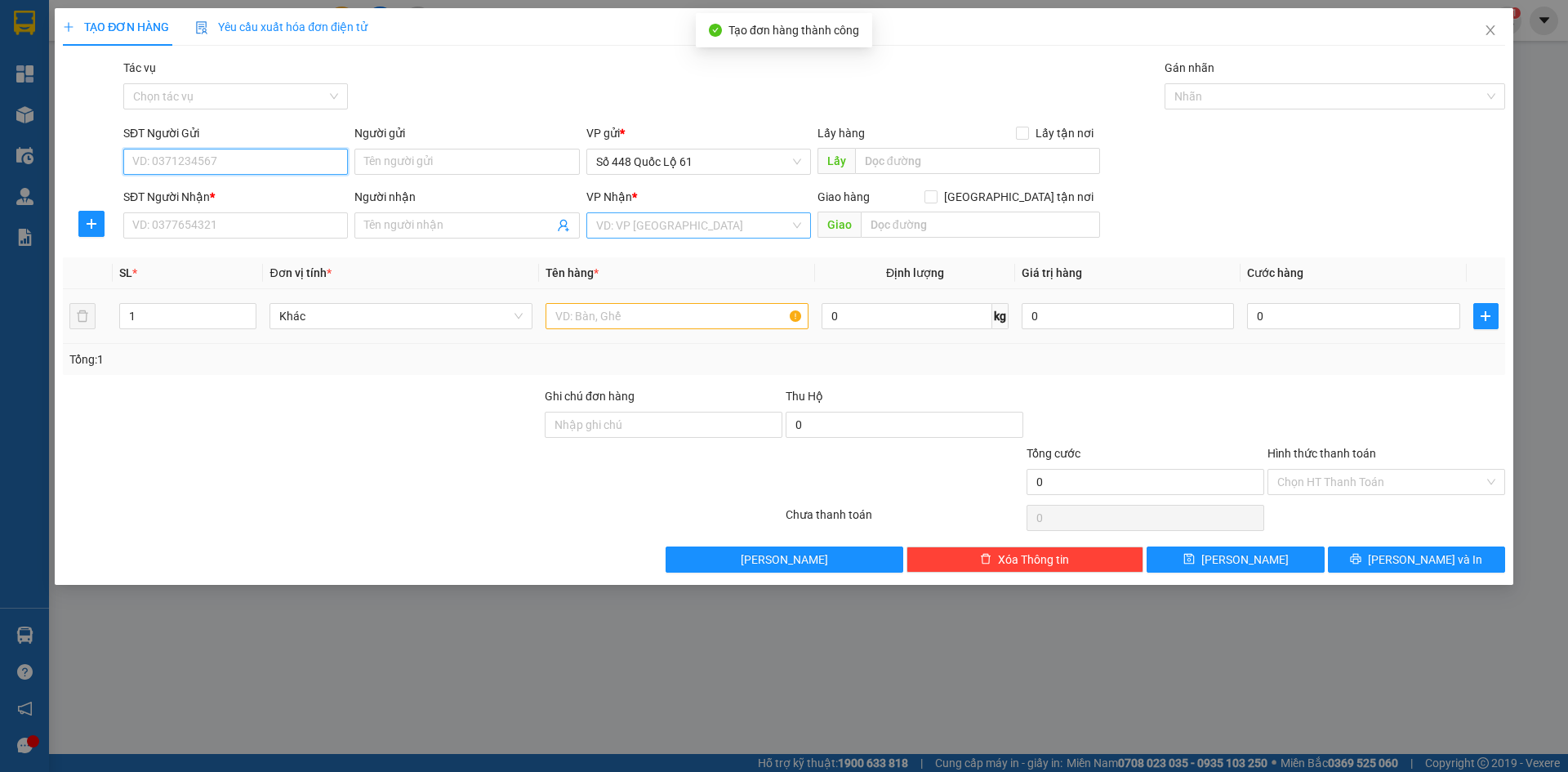
click at [272, 169] on input "SĐT Người Gửi" at bounding box center [235, 161] width 225 height 26
click at [288, 202] on div "0916535666 - THANH BÀ BÀ" at bounding box center [236, 194] width 205 height 18
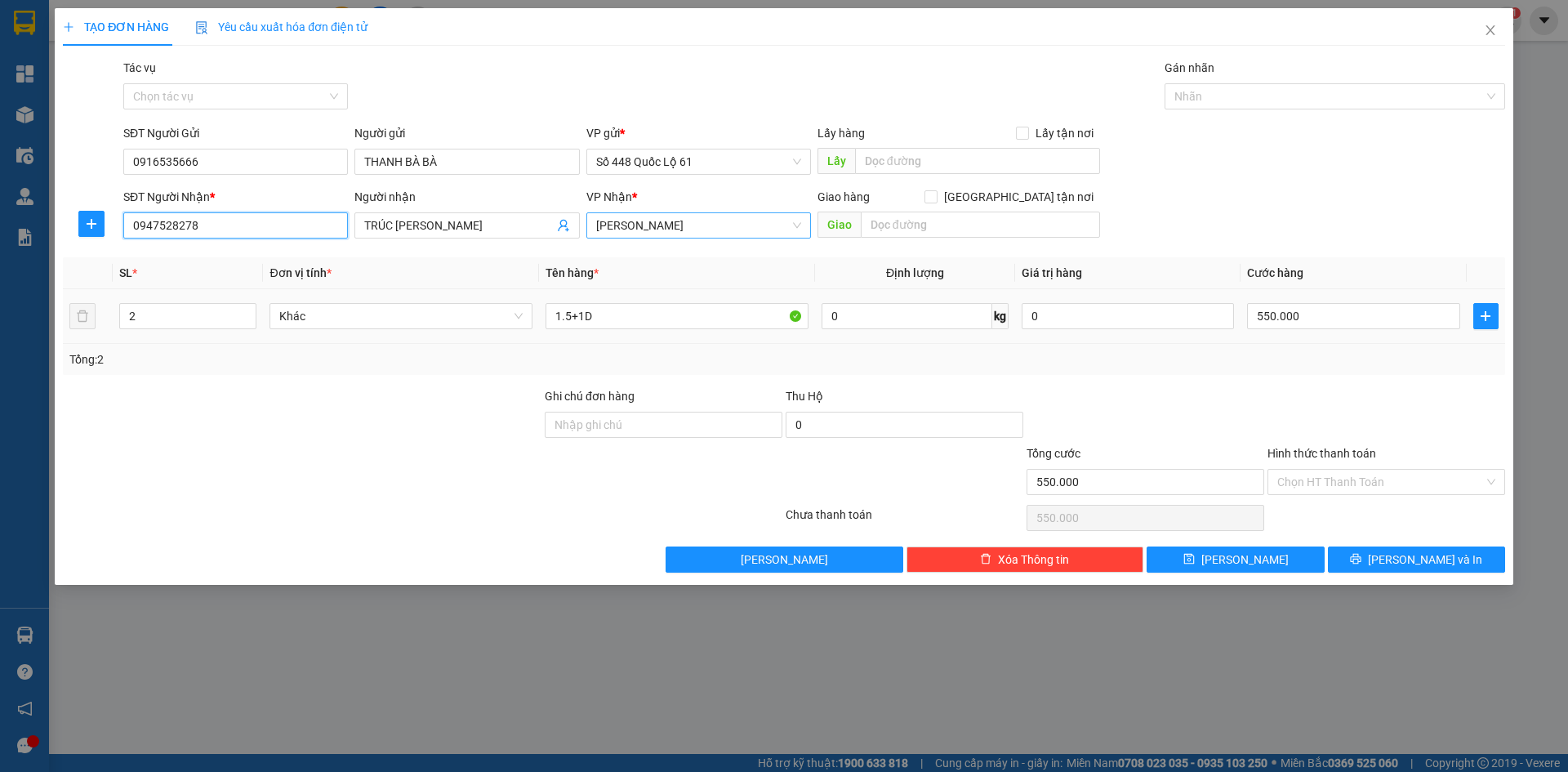
drag, startPoint x: 267, startPoint y: 233, endPoint x: 0, endPoint y: 255, distance: 267.9
click at [0, 255] on div "TẠO ĐƠN HÀNG Yêu cầu xuất hóa đơn điện tử Transit Pickup Surcharge Ids Transit …" at bounding box center [784, 386] width 1568 height 772
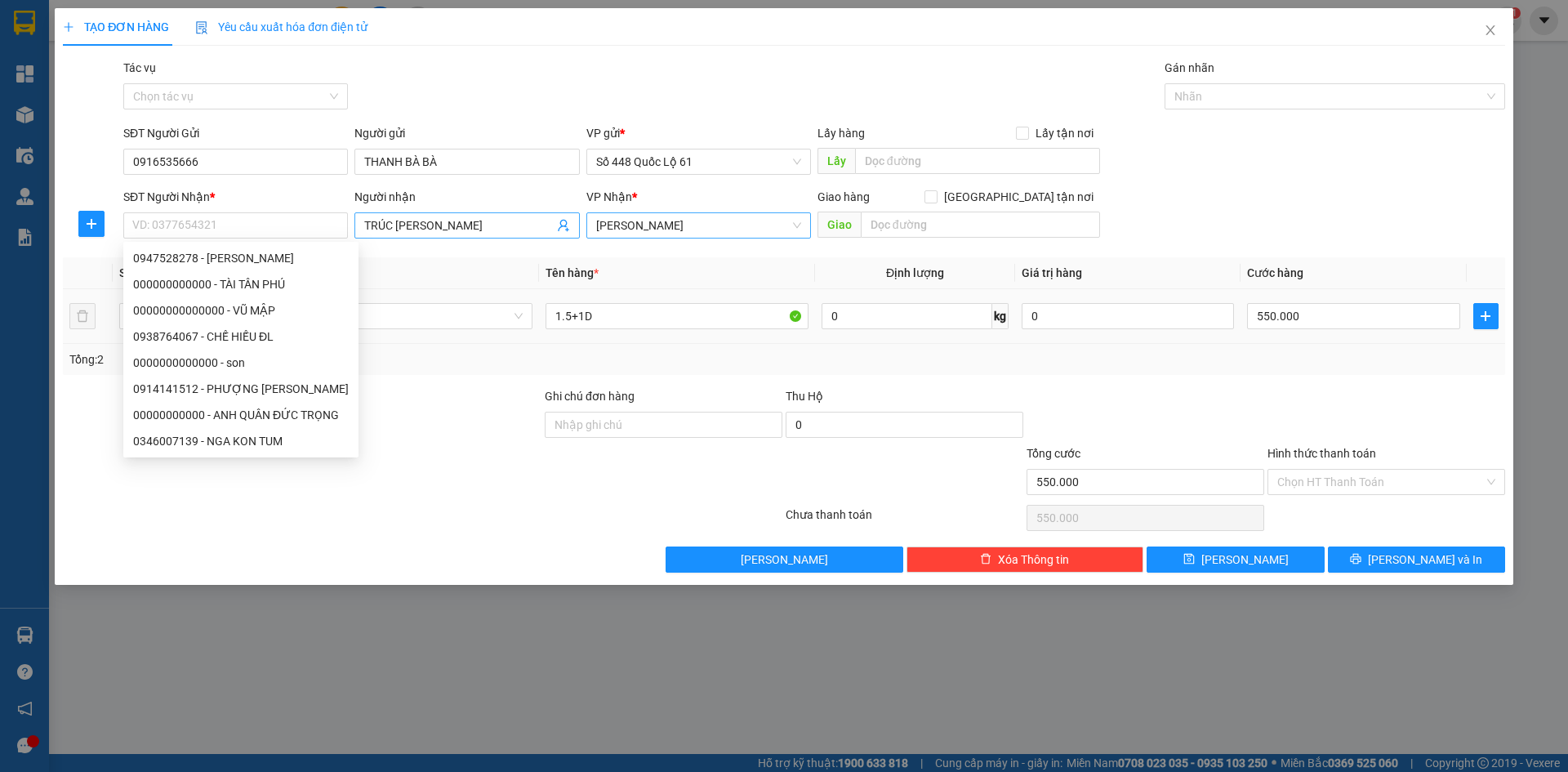
click at [456, 216] on span "TRÚC GIA LAI" at bounding box center [467, 225] width 225 height 26
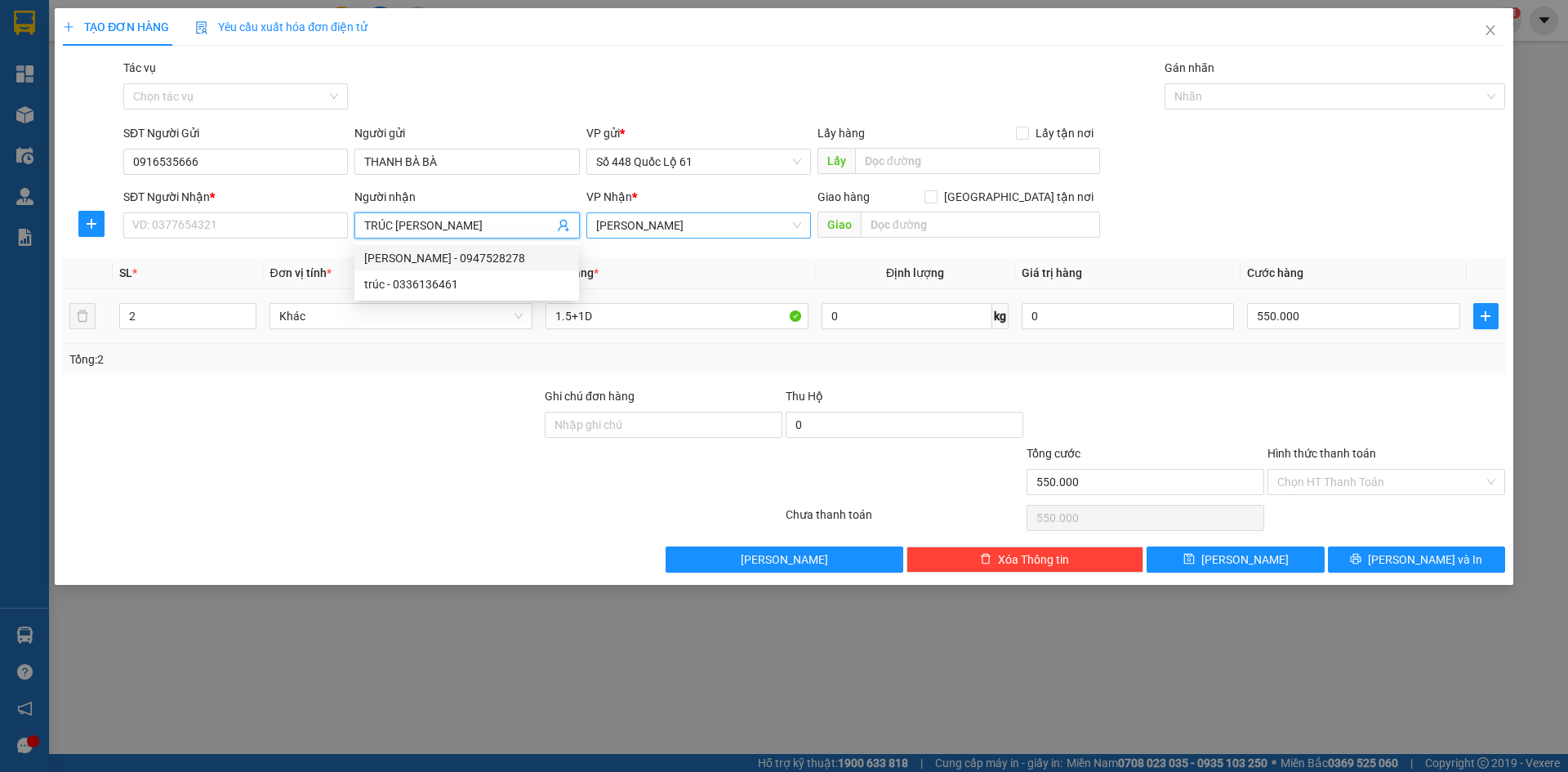
drag, startPoint x: 451, startPoint y: 222, endPoint x: 296, endPoint y: 249, distance: 157.3
click at [296, 249] on div "Transit Pickup Surcharge Ids Transit Deliver Surcharge Ids Transit Deliver Surc…" at bounding box center [784, 316] width 1442 height 514
paste input "ƯƠI"
paste input "ỜI"
click at [295, 238] on div "SĐT Người Nhận * VD: 0377654321" at bounding box center [235, 215] width 225 height 57
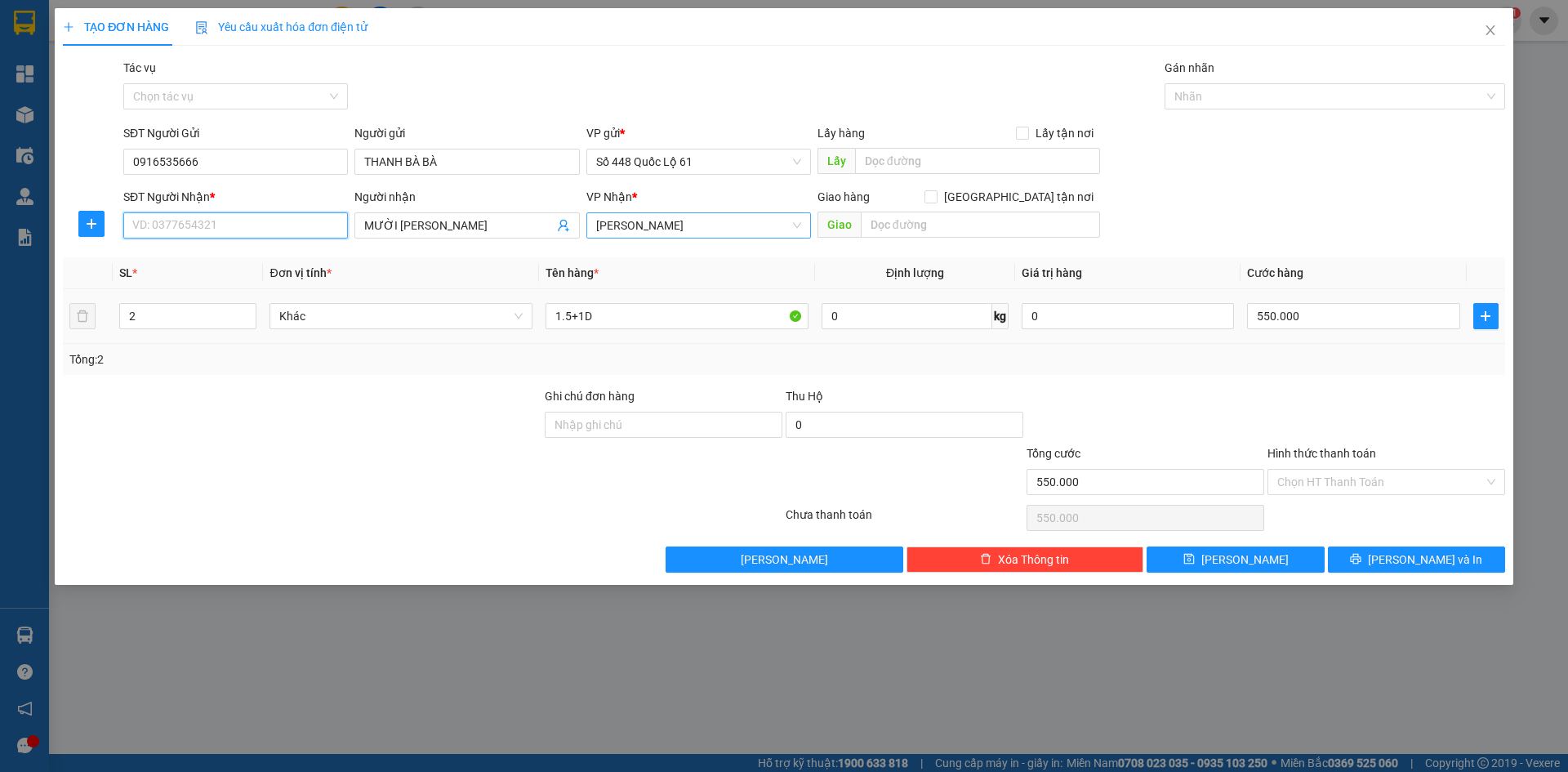
click at [184, 212] on input "SĐT Người Nhận *" at bounding box center [235, 225] width 225 height 26
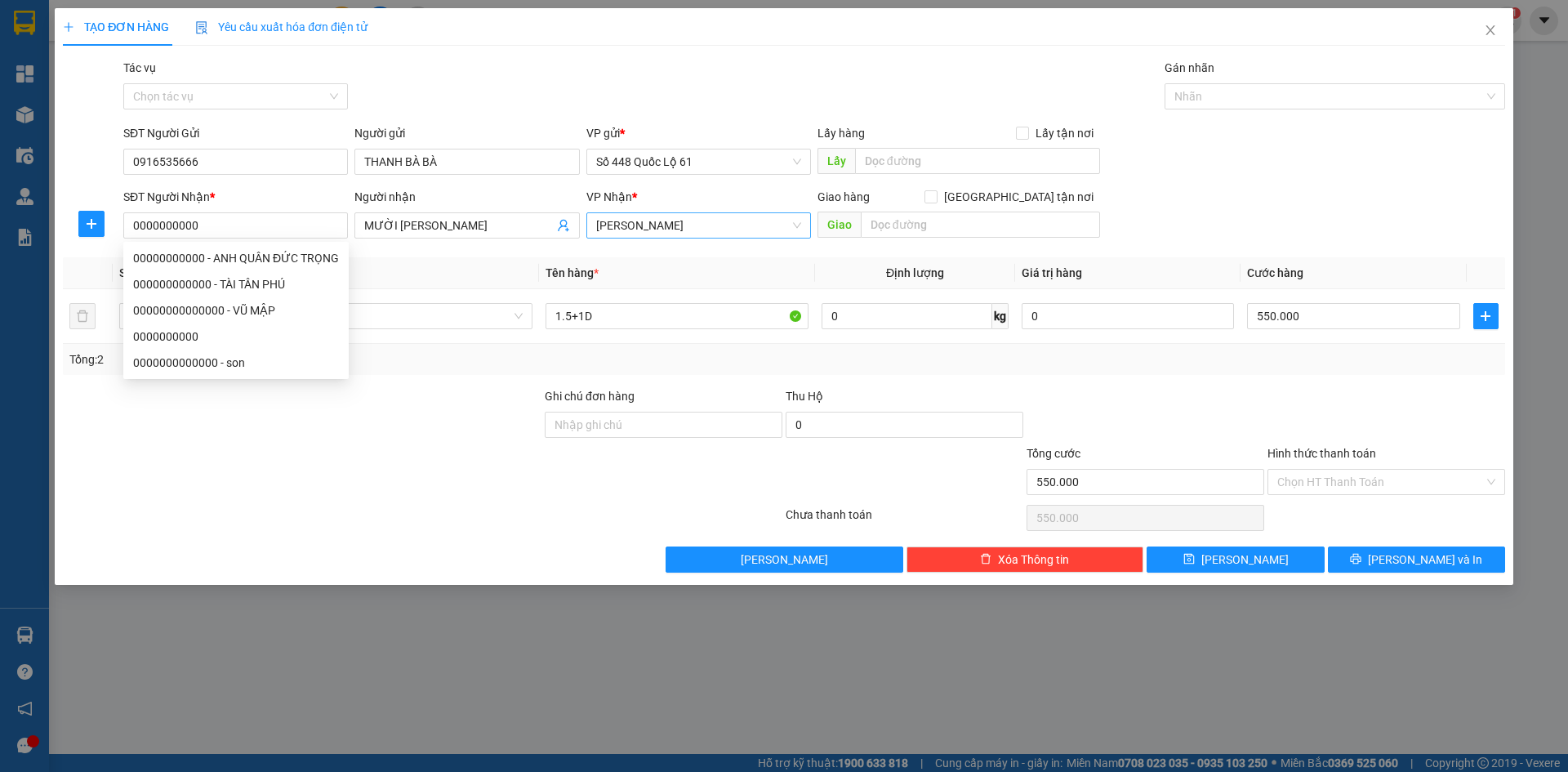
drag, startPoint x: 480, startPoint y: 413, endPoint x: 413, endPoint y: 383, distance: 73.4
click at [479, 411] on div at bounding box center [302, 415] width 482 height 57
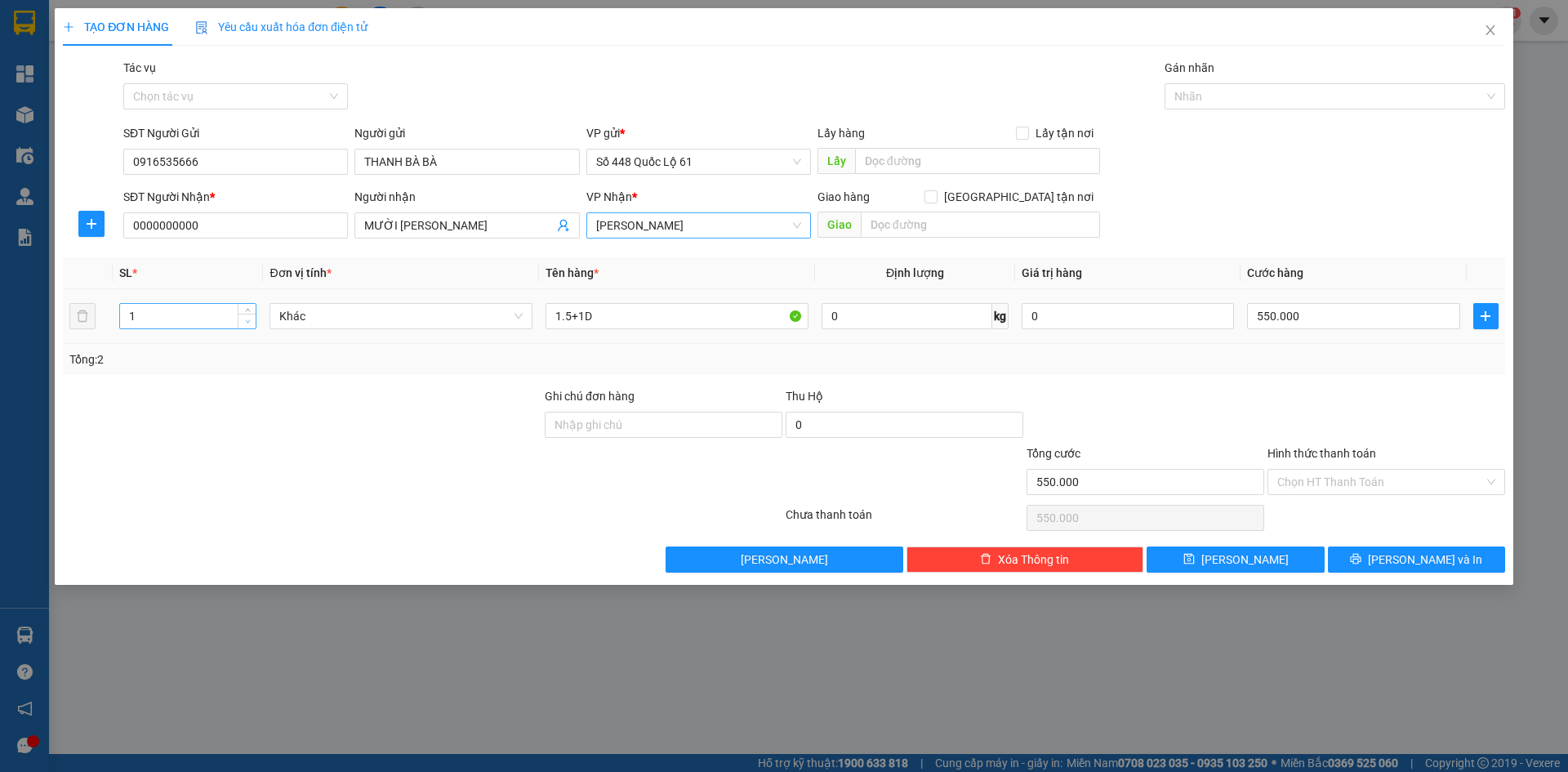
click at [245, 324] on span "down" at bounding box center [248, 322] width 10 height 10
click at [625, 315] on input "1.5+1D" at bounding box center [677, 316] width 263 height 26
click at [1347, 324] on input "0" at bounding box center [1353, 316] width 212 height 26
drag, startPoint x: 1219, startPoint y: 549, endPoint x: 1007, endPoint y: 536, distance: 212.4
click at [1218, 550] on button "[PERSON_NAME]" at bounding box center [1235, 559] width 177 height 26
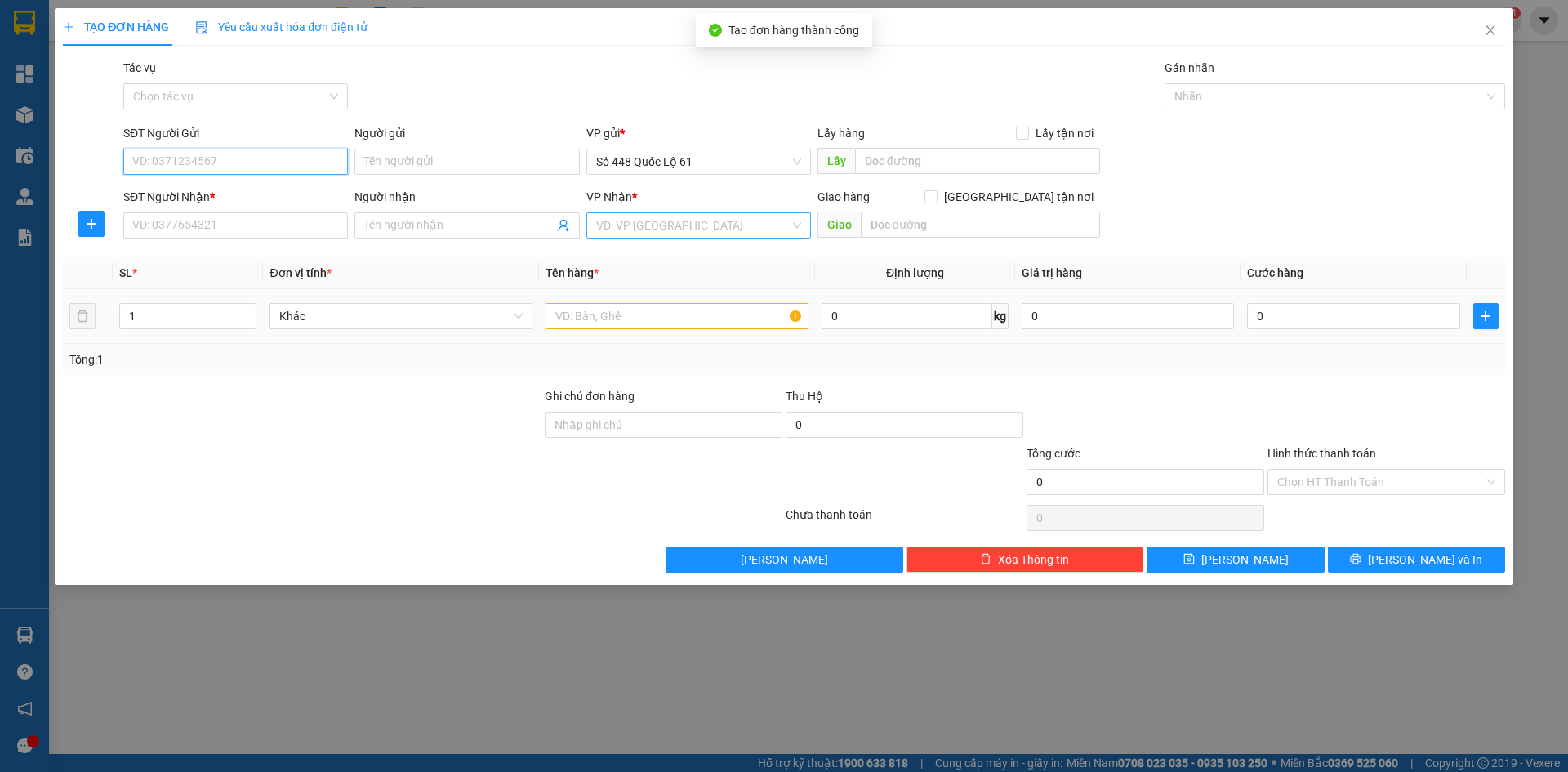
click at [230, 155] on input "SĐT Người Gửi" at bounding box center [235, 161] width 225 height 26
click at [200, 194] on div "0916535666 - THANH BÀ BÀ" at bounding box center [236, 194] width 205 height 18
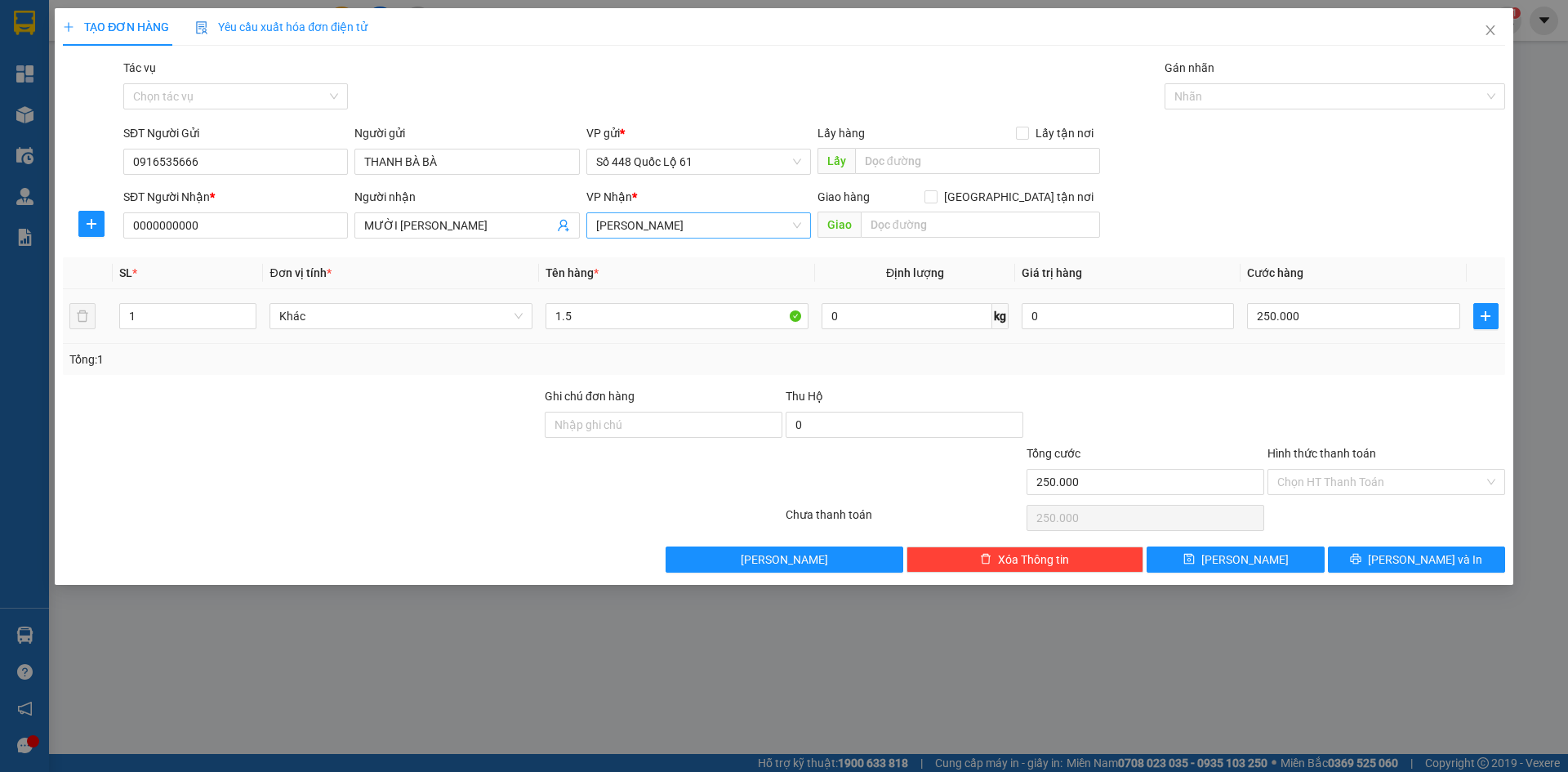
click at [0, 232] on div "TẠO ĐƠN HÀNG Yêu cầu xuất hóa đơn điện tử Transit Pickup Surcharge Ids Transit …" at bounding box center [784, 386] width 1568 height 772
paste input "Ê"
paste input "ẾT"
click at [251, 307] on span "up" at bounding box center [248, 312] width 10 height 10
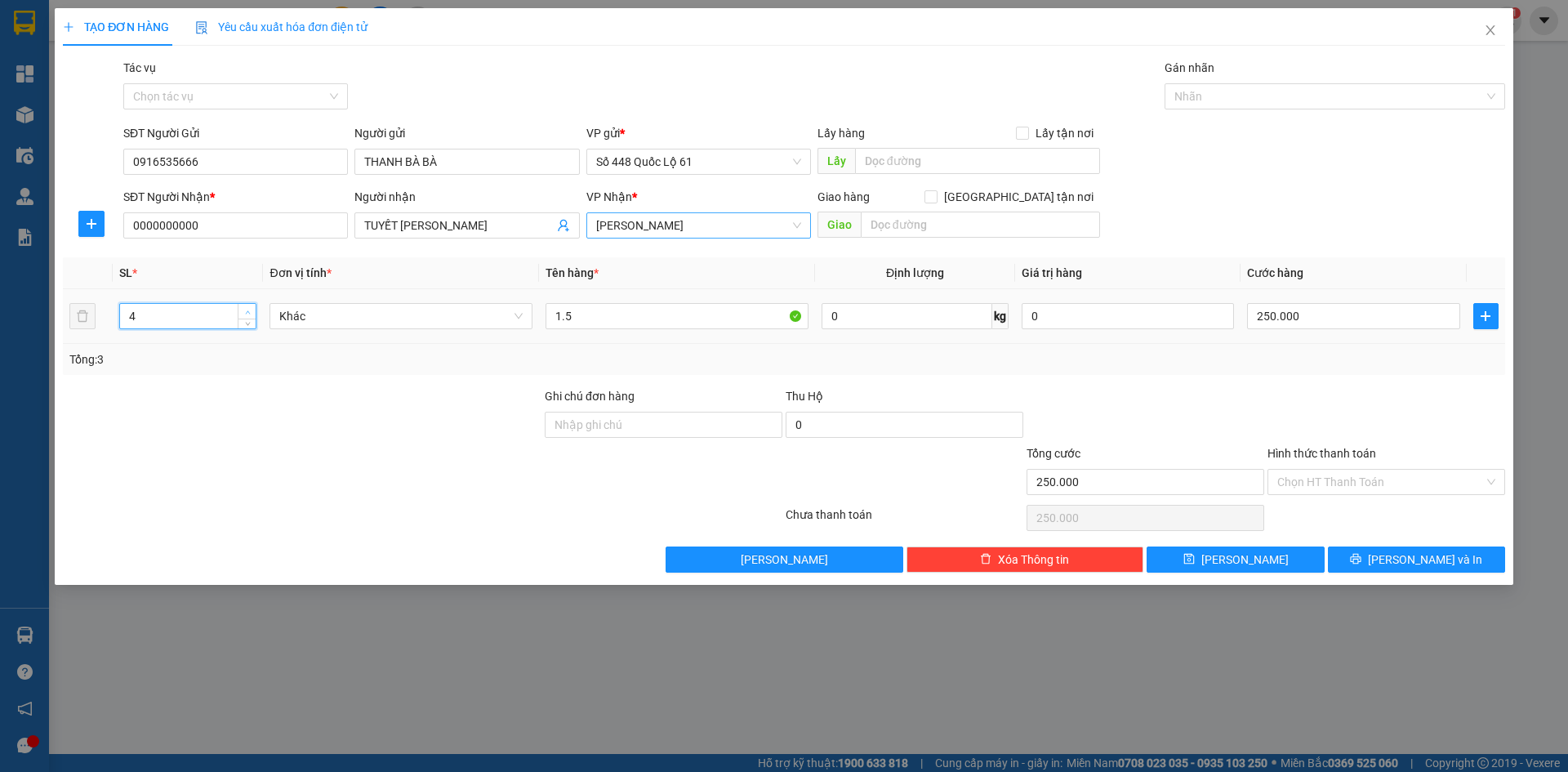
click at [251, 307] on span "up" at bounding box center [248, 312] width 10 height 10
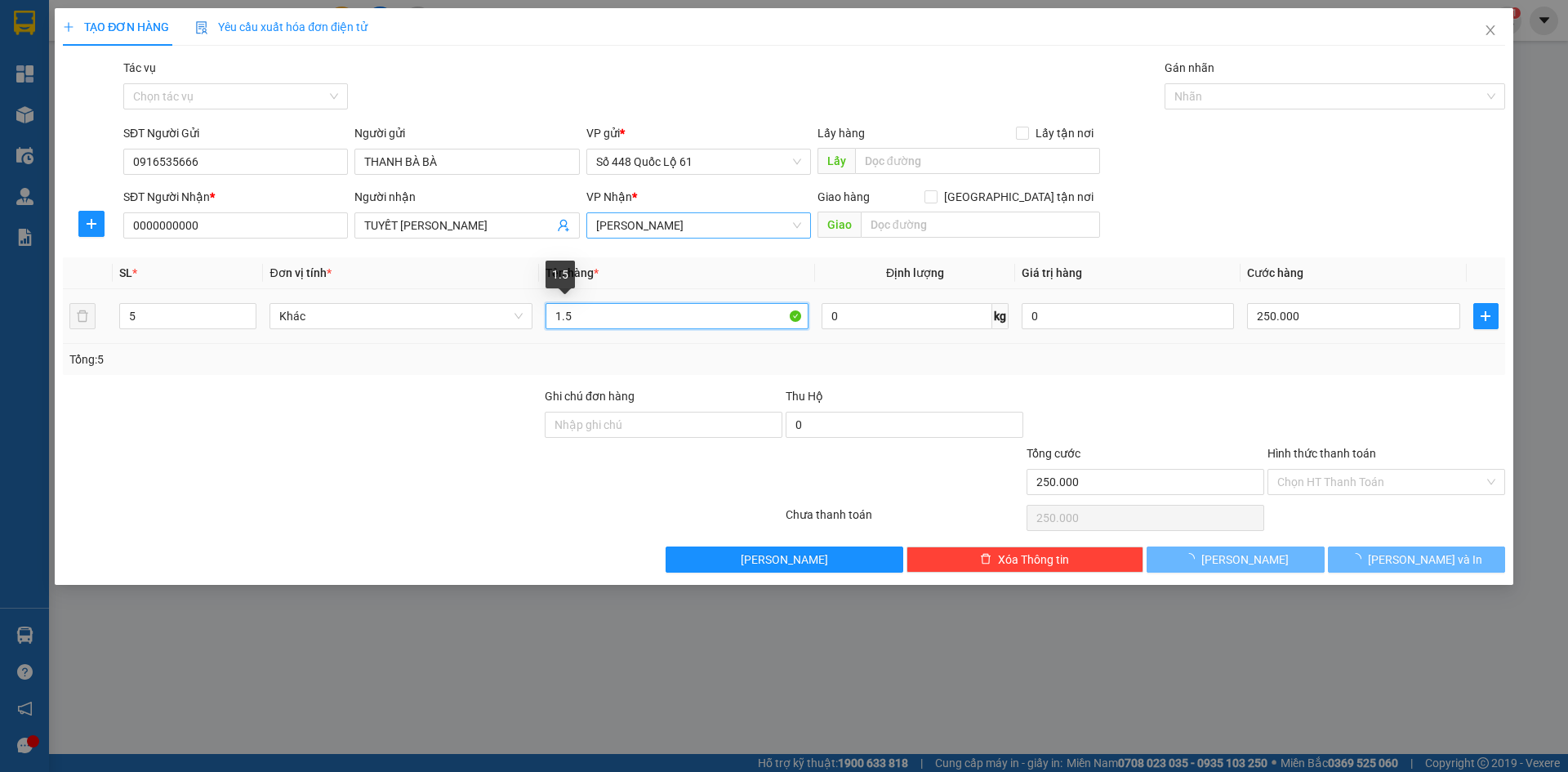
drag, startPoint x: 487, startPoint y: 326, endPoint x: 316, endPoint y: 330, distance: 171.0
click at [316, 330] on tr "5 Khác 1.5 0 kg 0 250.000" at bounding box center [784, 316] width 1442 height 55
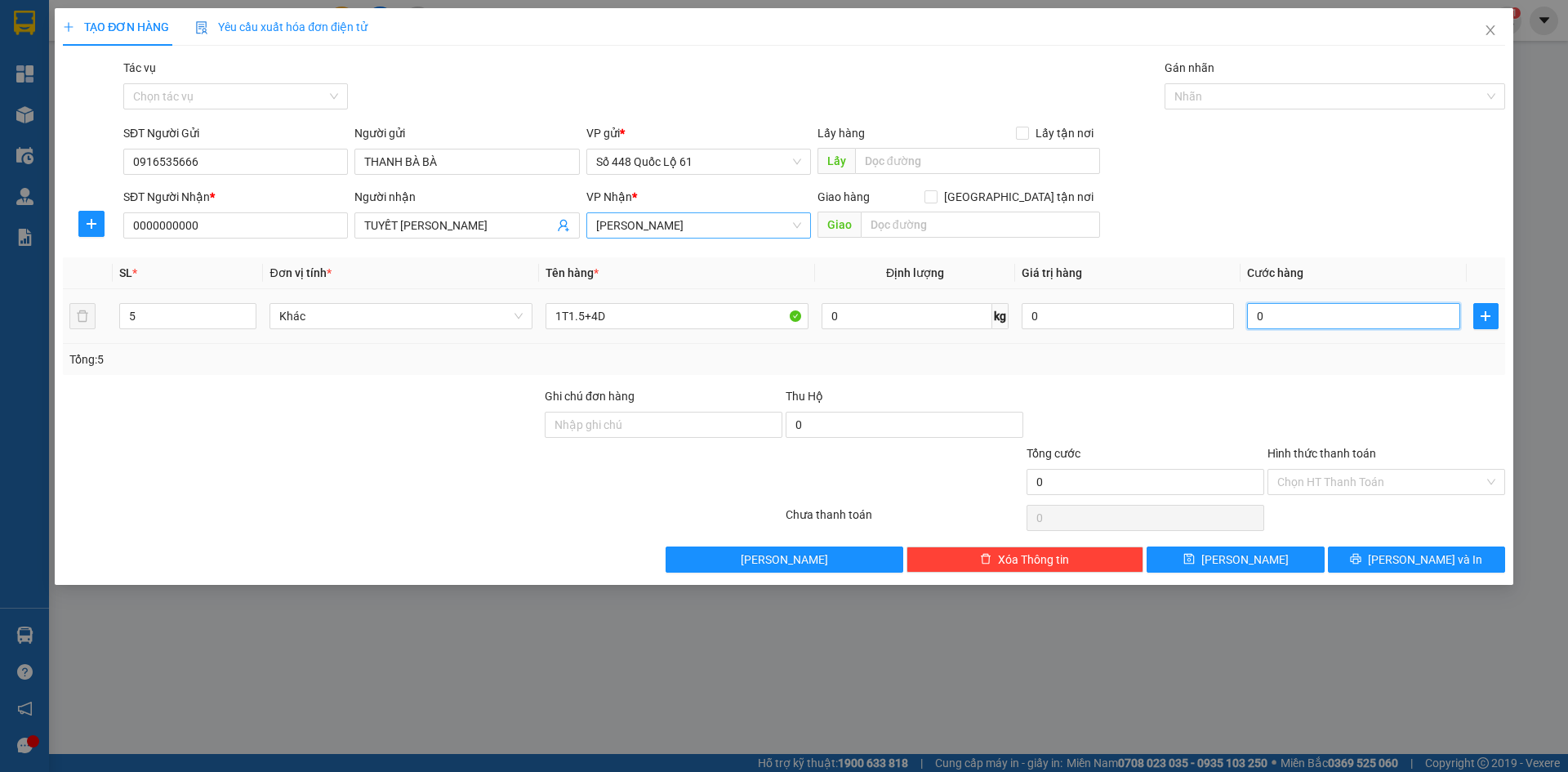
click at [1409, 321] on input "0" at bounding box center [1353, 316] width 212 height 26
click at [1252, 567] on span "[PERSON_NAME]" at bounding box center [1245, 559] width 87 height 18
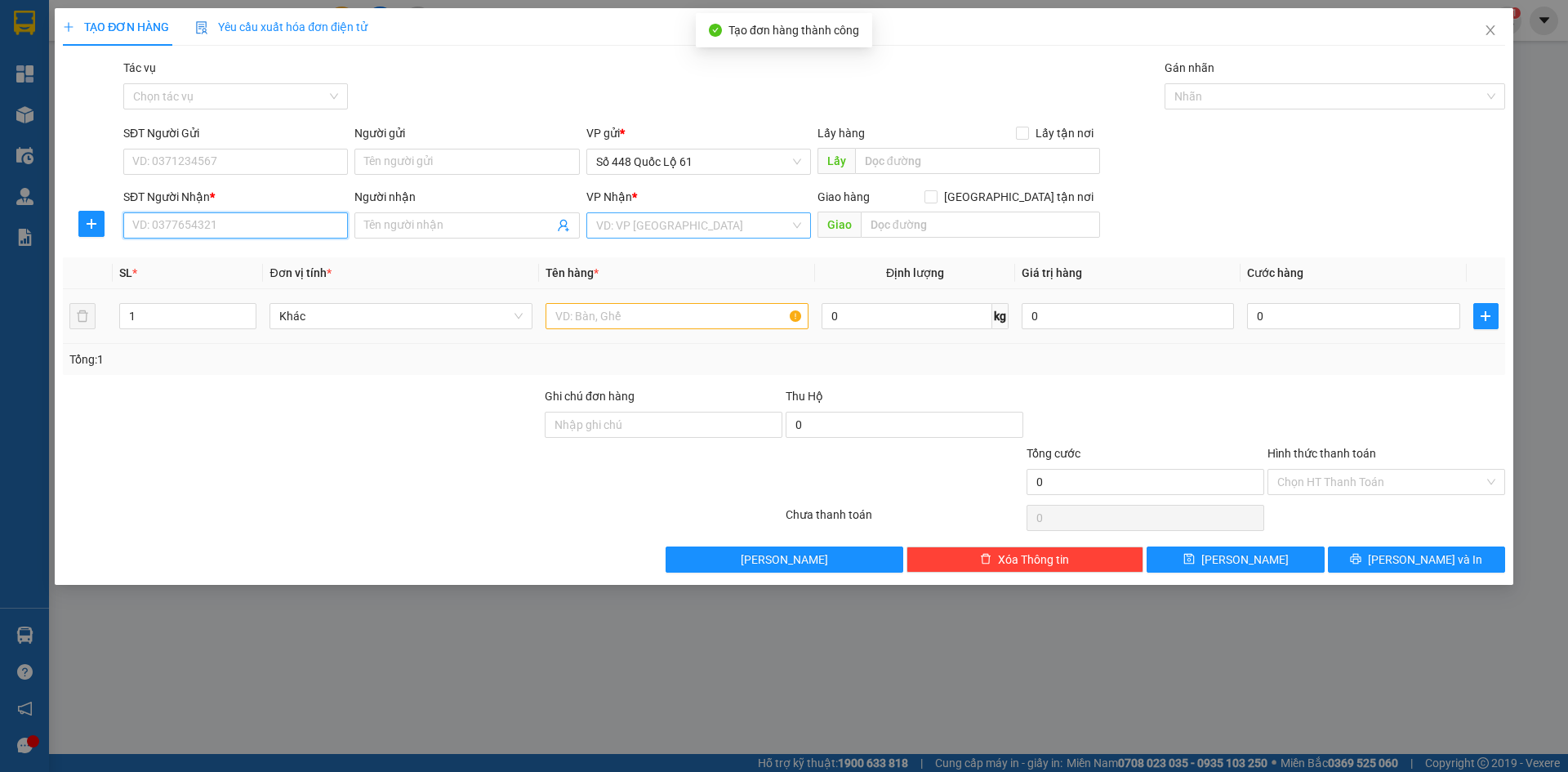
click at [255, 229] on input "SĐT Người Nhận *" at bounding box center [235, 225] width 225 height 26
click at [248, 163] on input "SĐT Người Gửi" at bounding box center [235, 161] width 225 height 26
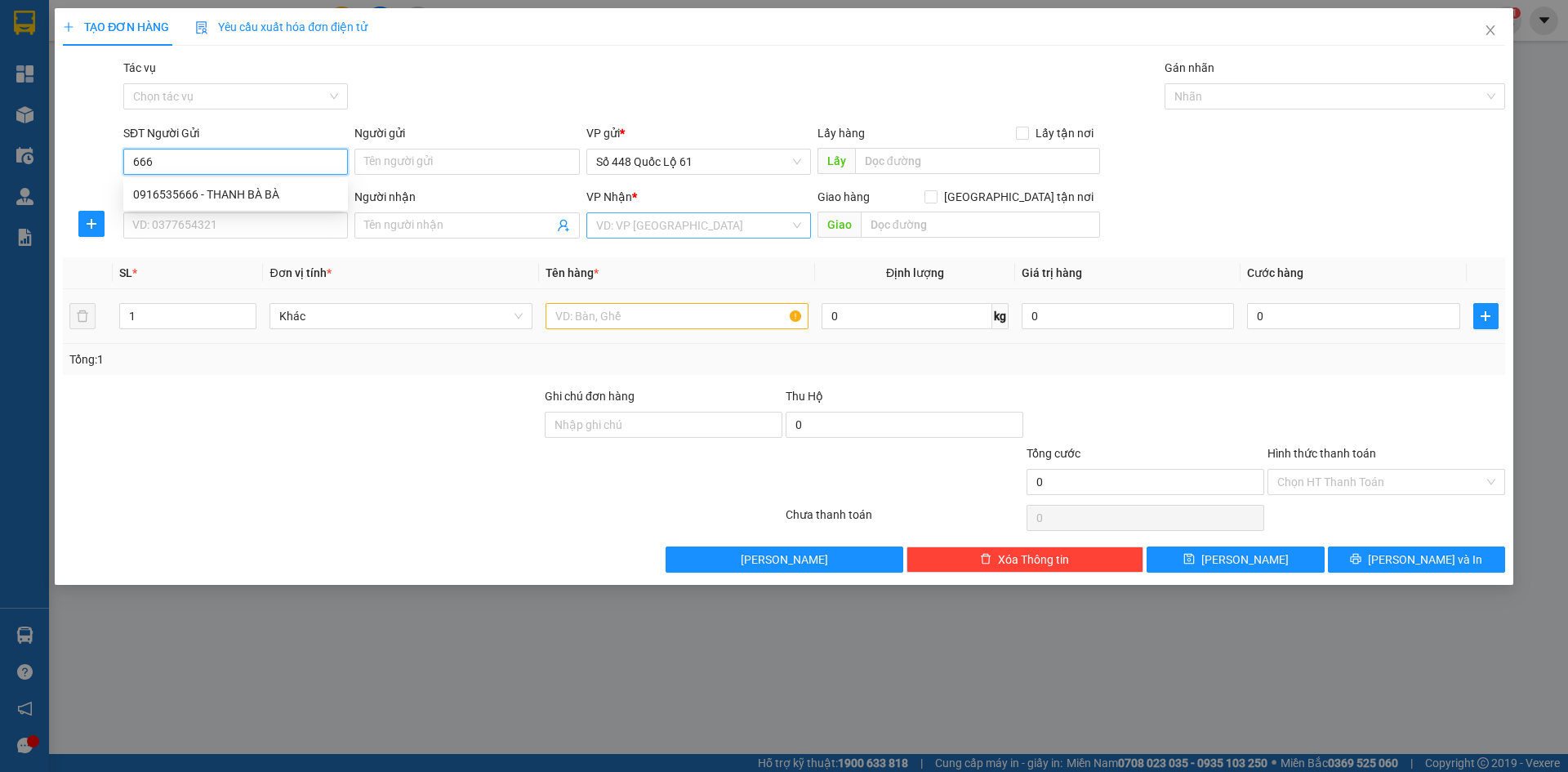
click at [249, 193] on div "0916535666 - THANH BÀ BÀ" at bounding box center [236, 194] width 205 height 18
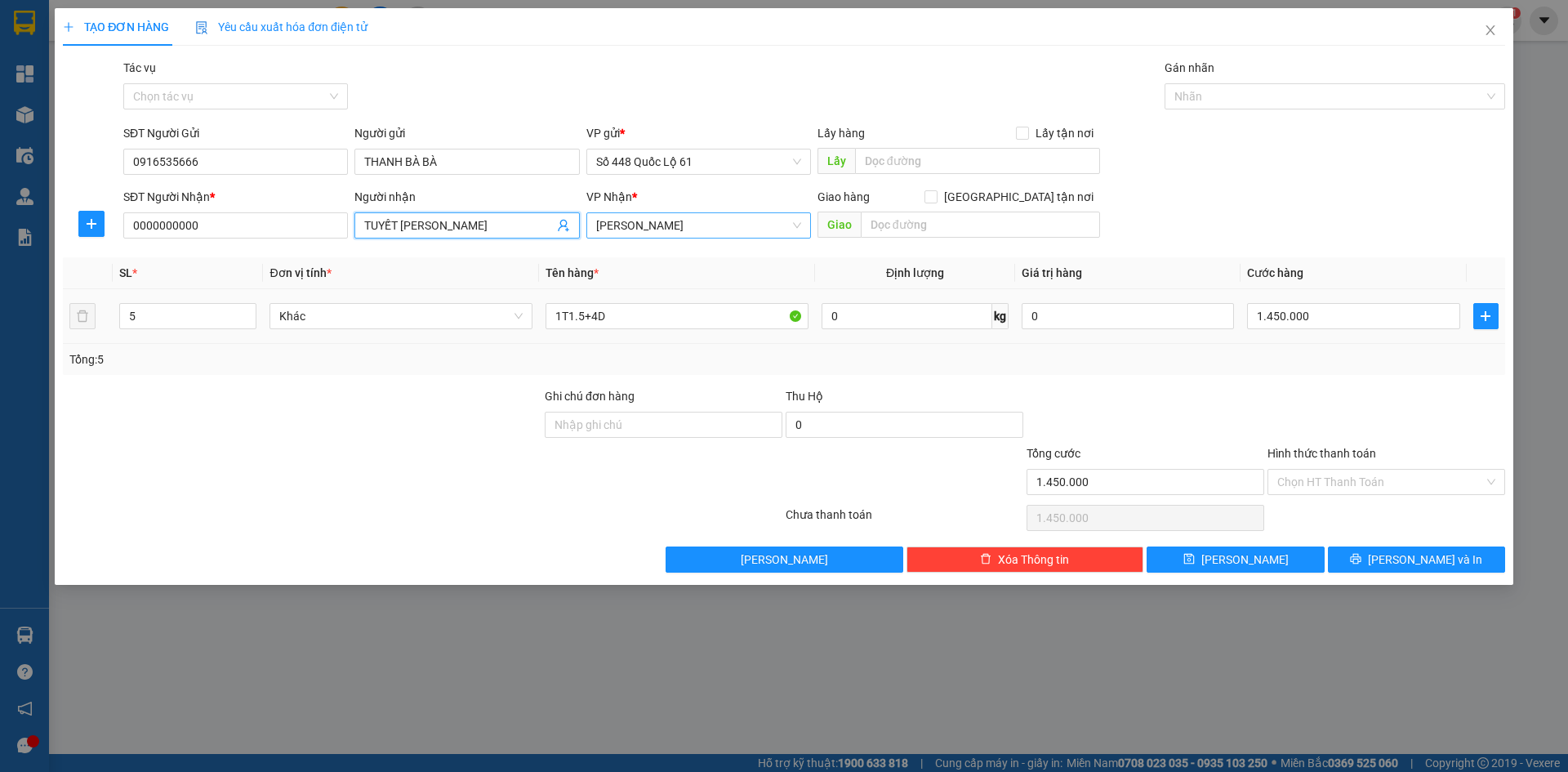
drag, startPoint x: 462, startPoint y: 228, endPoint x: 0, endPoint y: 292, distance: 466.4
click at [55, 261] on div "TẠO ĐƠN HÀNG Yêu cầu xuất hóa đơn điện tử Transit Pickup Surcharge Ids Transit …" at bounding box center [784, 297] width 1459 height 577
drag, startPoint x: 230, startPoint y: 222, endPoint x: 0, endPoint y: 273, distance: 235.6
click at [0, 264] on div "TẠO ĐƠN HÀNG Yêu cầu xuất hóa đơn điện tử Transit Pickup Surcharge Ids Transit …" at bounding box center [784, 386] width 1568 height 772
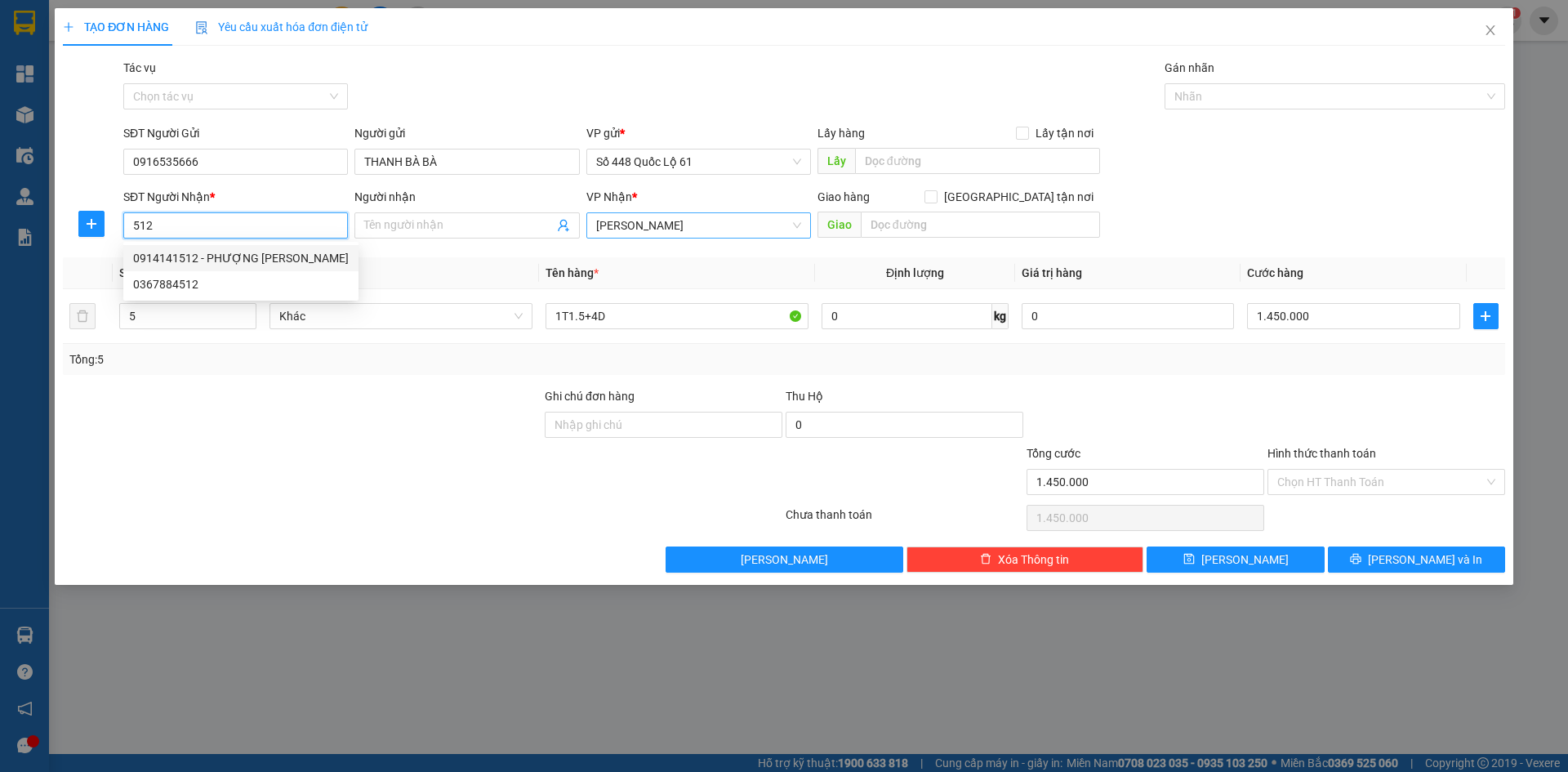
click at [208, 255] on div "0914141512 - PHƯỢNG GIA LAI" at bounding box center [241, 258] width 216 height 18
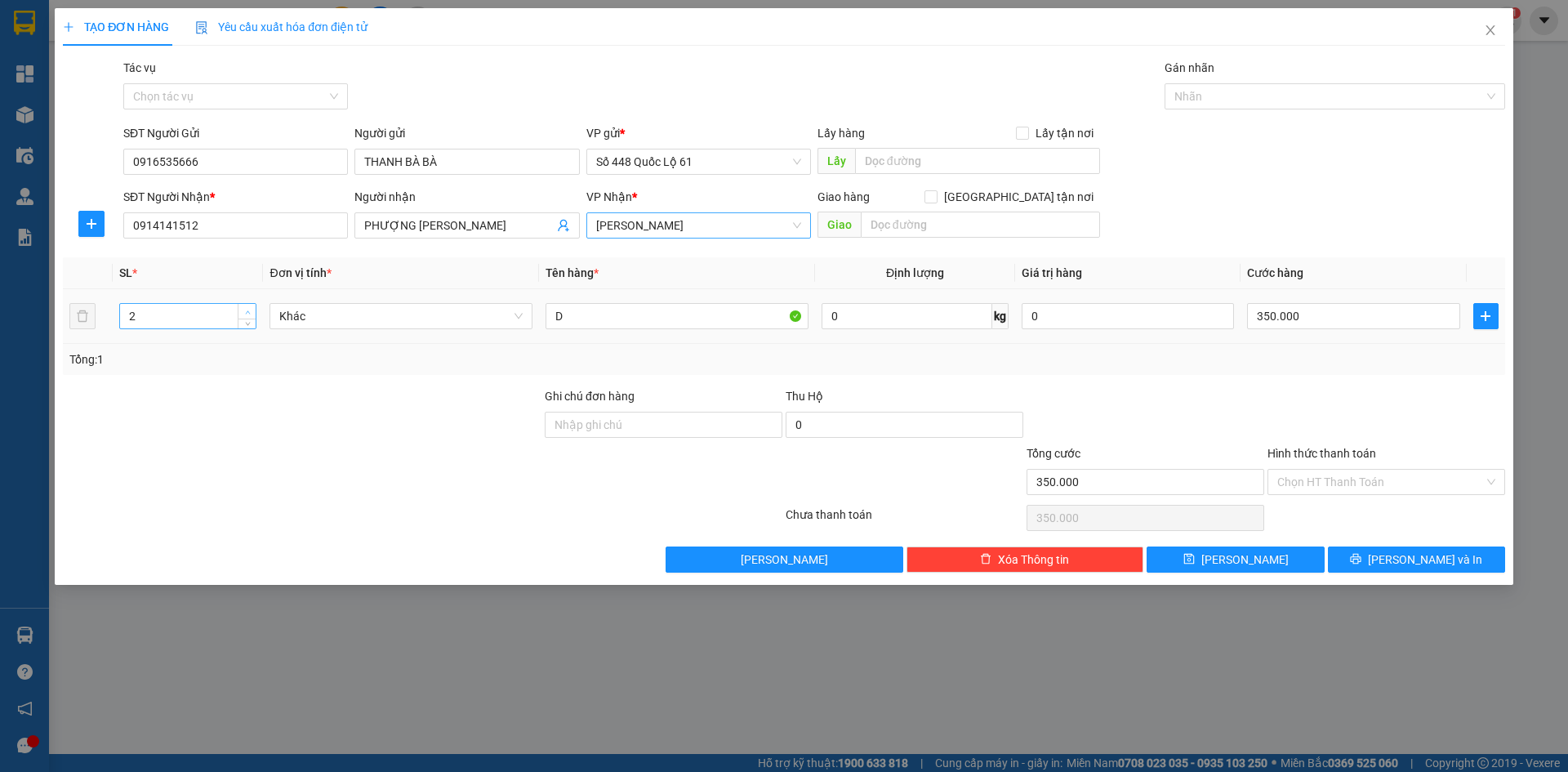
click at [253, 306] on span "Increase Value" at bounding box center [246, 310] width 18 height 14
click at [1385, 322] on input "350.000" at bounding box center [1353, 316] width 212 height 26
drag, startPoint x: 1264, startPoint y: 558, endPoint x: 1171, endPoint y: 554, distance: 93.1
click at [1263, 558] on button "[PERSON_NAME]" at bounding box center [1235, 559] width 177 height 26
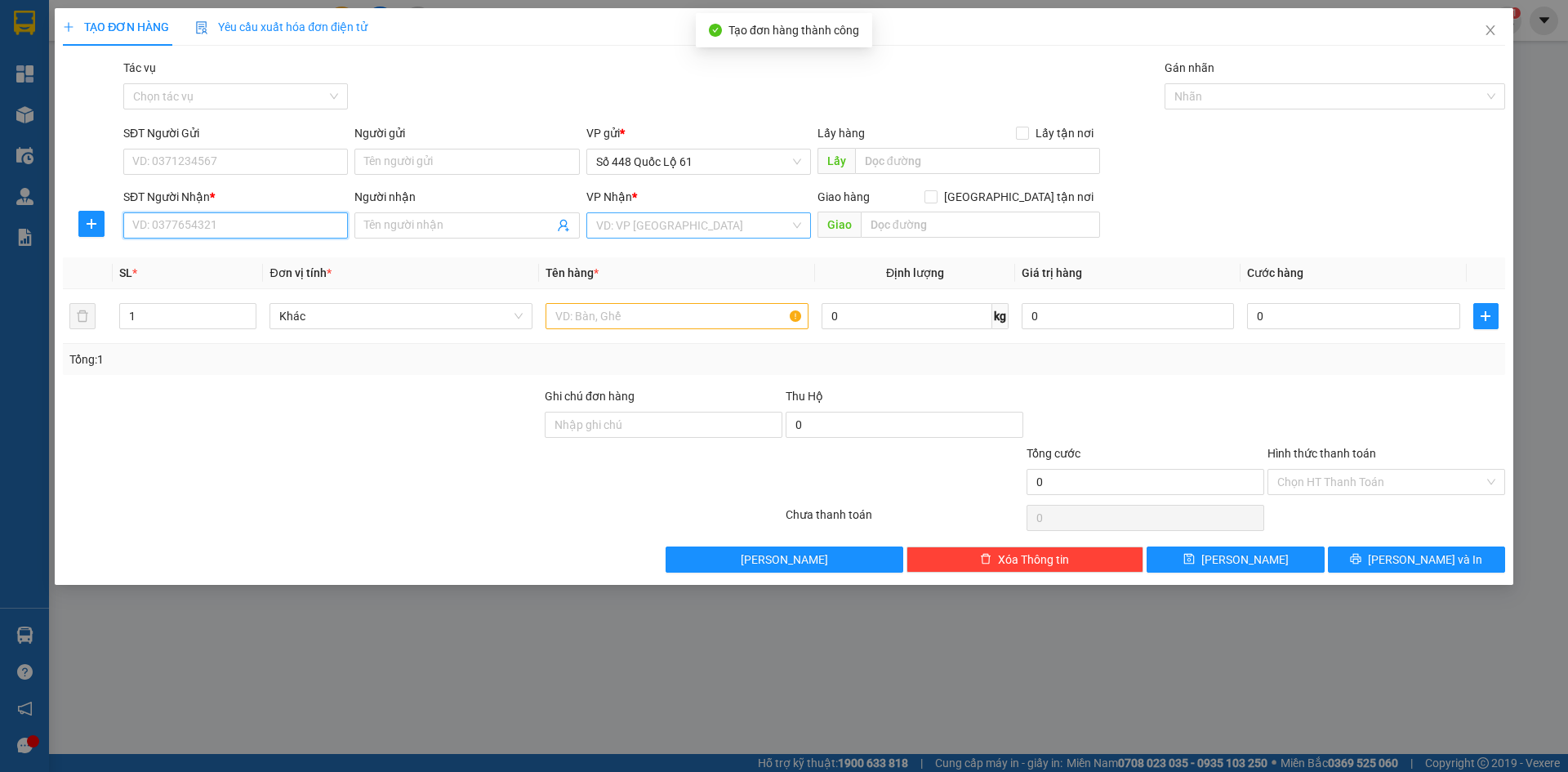
click at [323, 229] on input "SĐT Người Nhận *" at bounding box center [235, 225] width 225 height 26
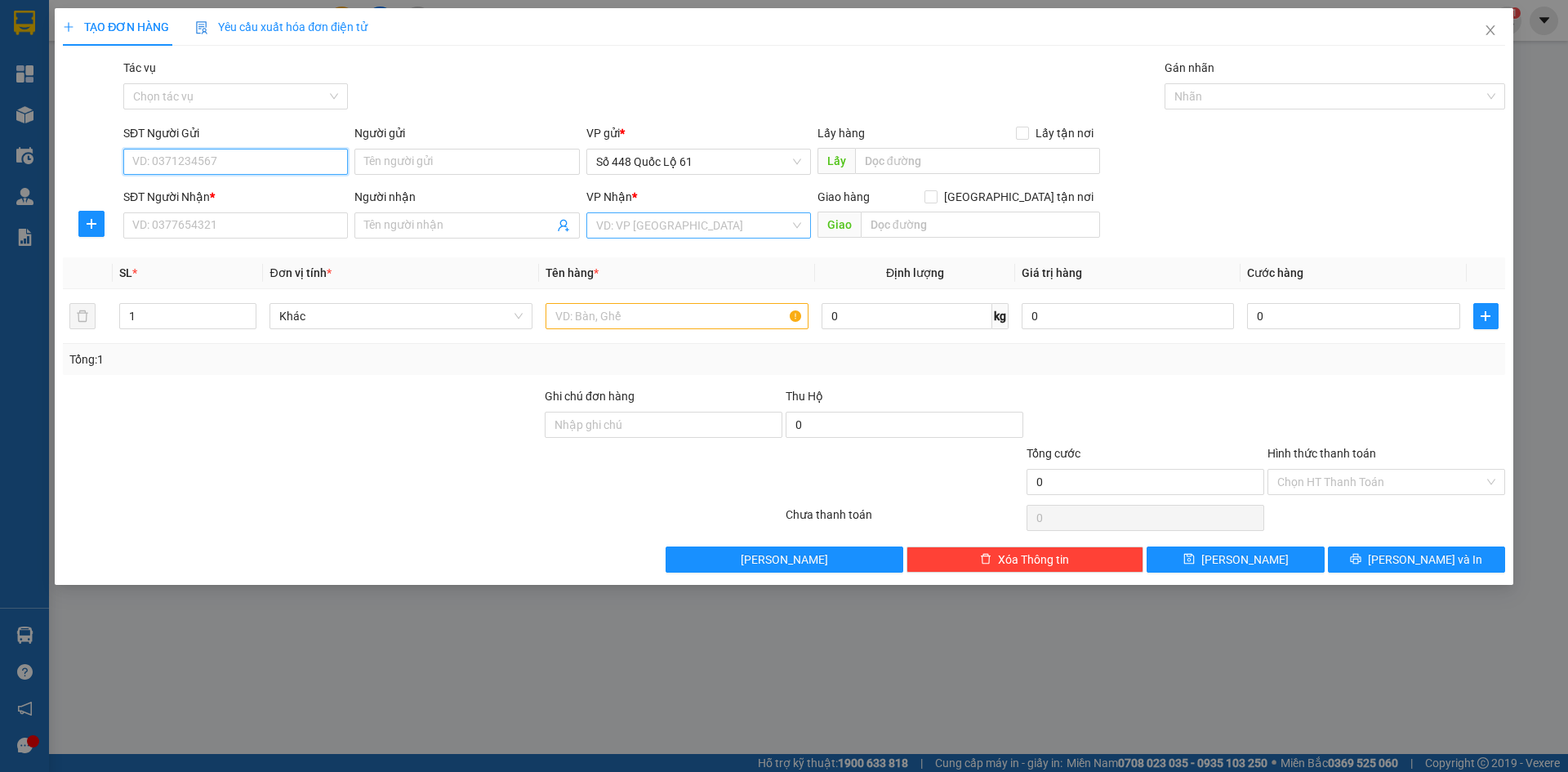
click at [238, 161] on input "SĐT Người Gửi" at bounding box center [235, 161] width 225 height 26
drag, startPoint x: 247, startPoint y: 193, endPoint x: 282, endPoint y: 200, distance: 35.7
click at [247, 193] on div "0916535666 - THANH BÀ BÀ" at bounding box center [236, 194] width 205 height 18
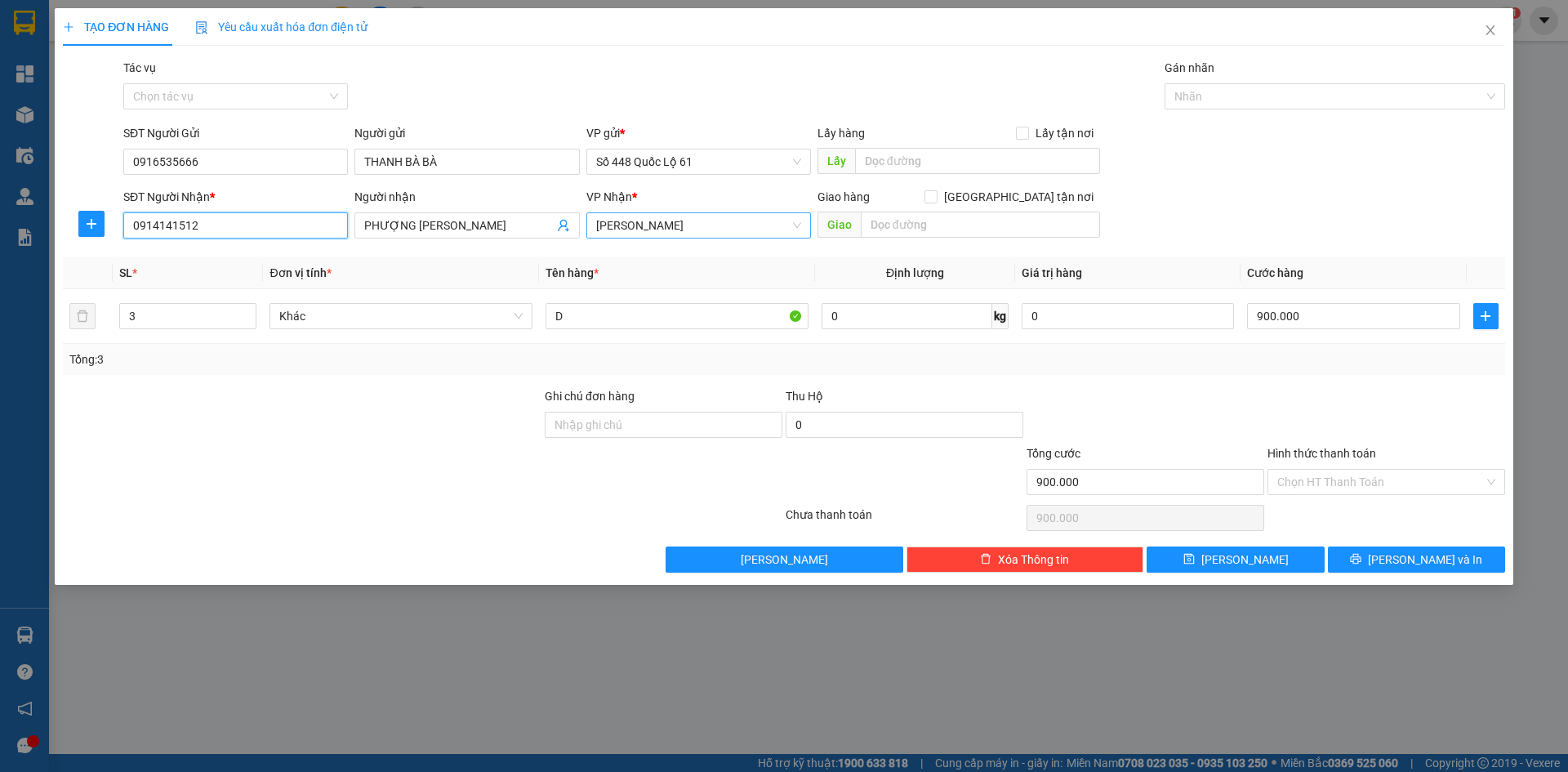
drag, startPoint x: 247, startPoint y: 237, endPoint x: 0, endPoint y: 314, distance: 258.7
click at [0, 307] on div "TẠO ĐƠN HÀNG Yêu cầu xuất hóa đơn điện tử Transit Pickup Surcharge Ids Transit …" at bounding box center [784, 386] width 1568 height 772
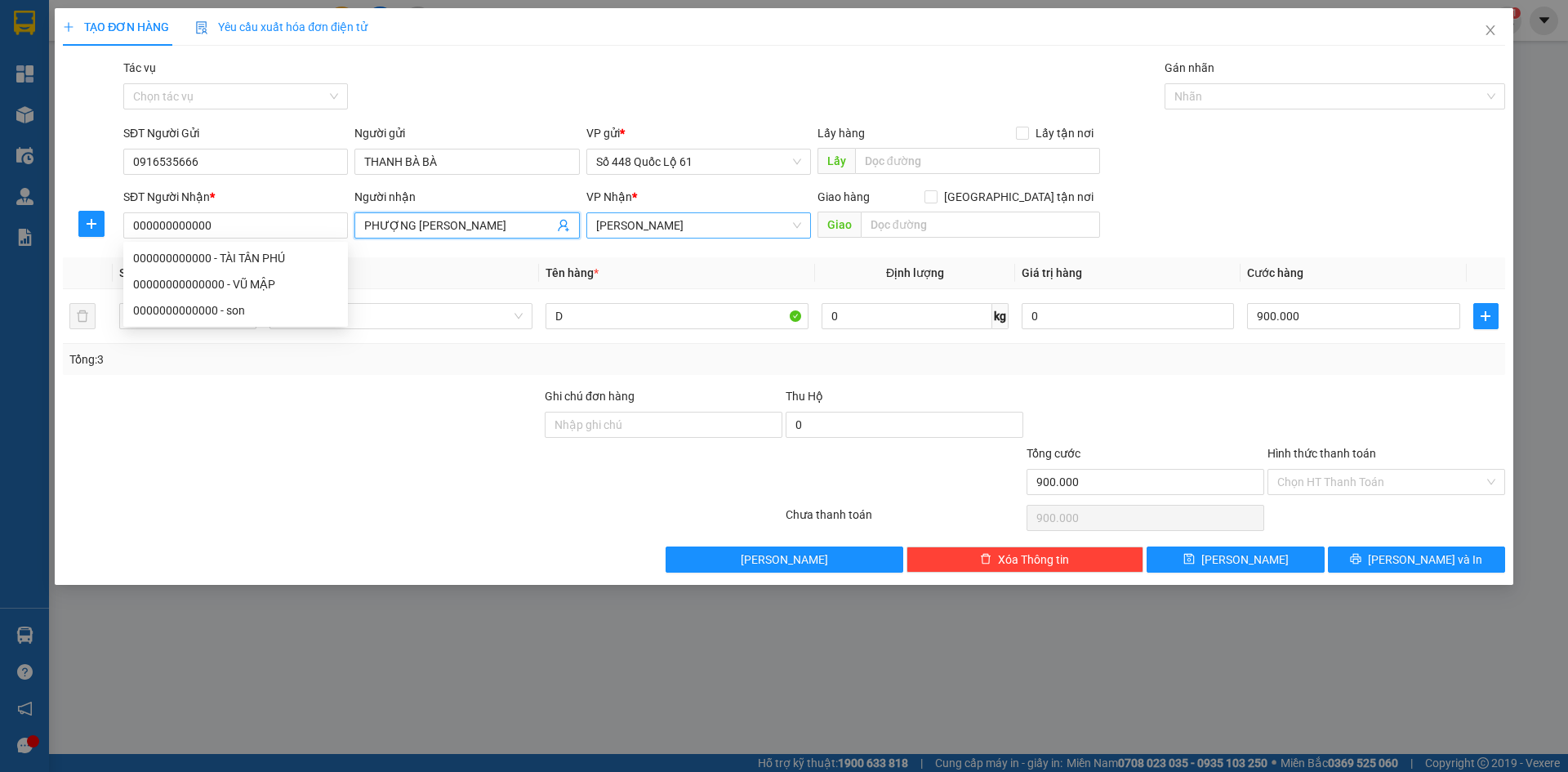
drag, startPoint x: 457, startPoint y: 231, endPoint x: 208, endPoint y: 315, distance: 262.8
click at [216, 311] on body "Kết quả tìm kiếm ( 100 ) Bộ lọc Mã ĐH Trạng thái Món hàng Thu hộ Tổng cước Chưa…" at bounding box center [784, 386] width 1568 height 772
paste input "Â"
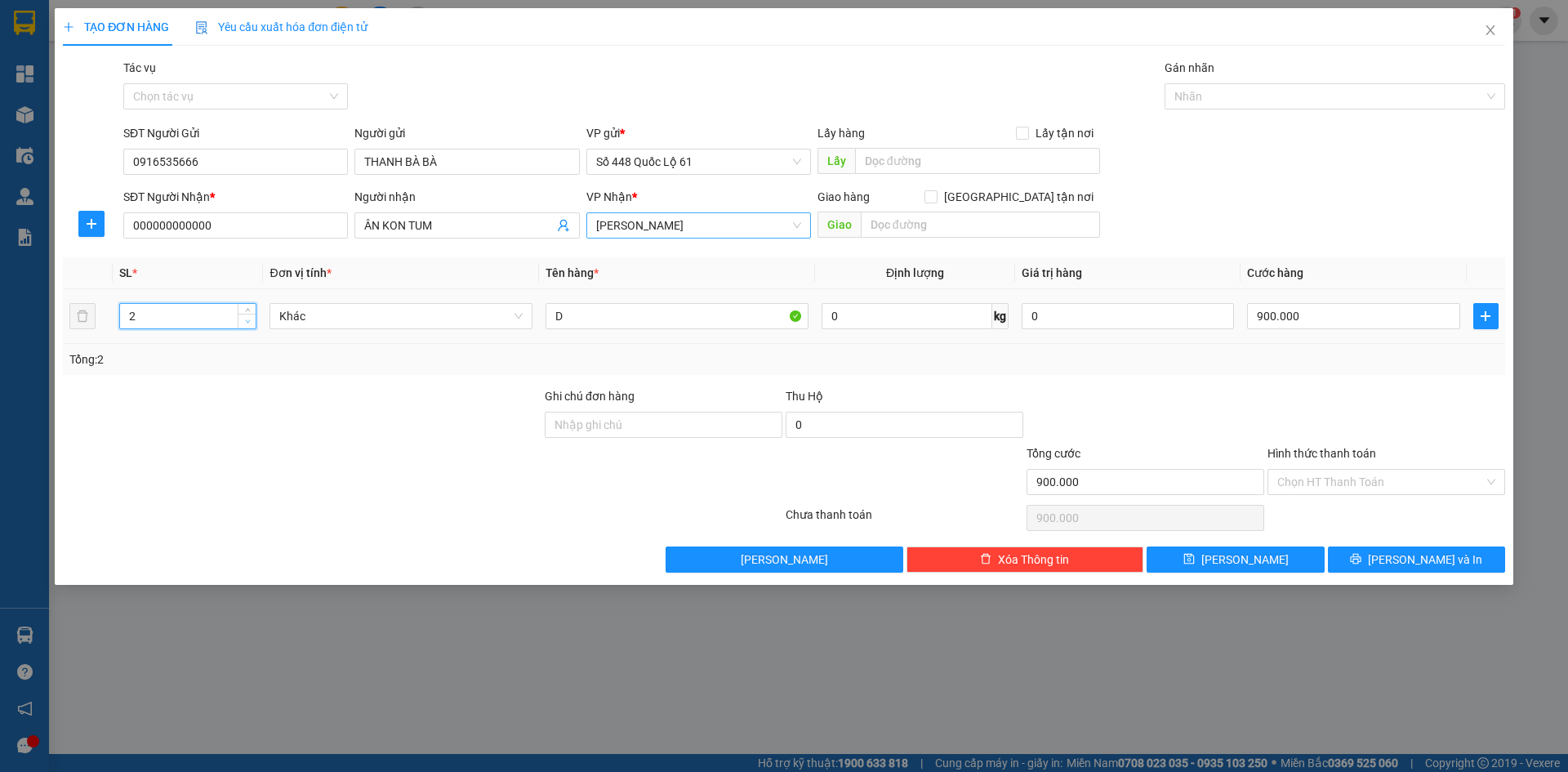
click at [245, 321] on icon "down" at bounding box center [248, 321] width 6 height 6
drag, startPoint x: 1393, startPoint y: 326, endPoint x: 1374, endPoint y: 329, distance: 19.2
click at [1392, 327] on input "900.000" at bounding box center [1353, 316] width 212 height 26
click at [1291, 553] on button "[PERSON_NAME]" at bounding box center [1235, 559] width 177 height 26
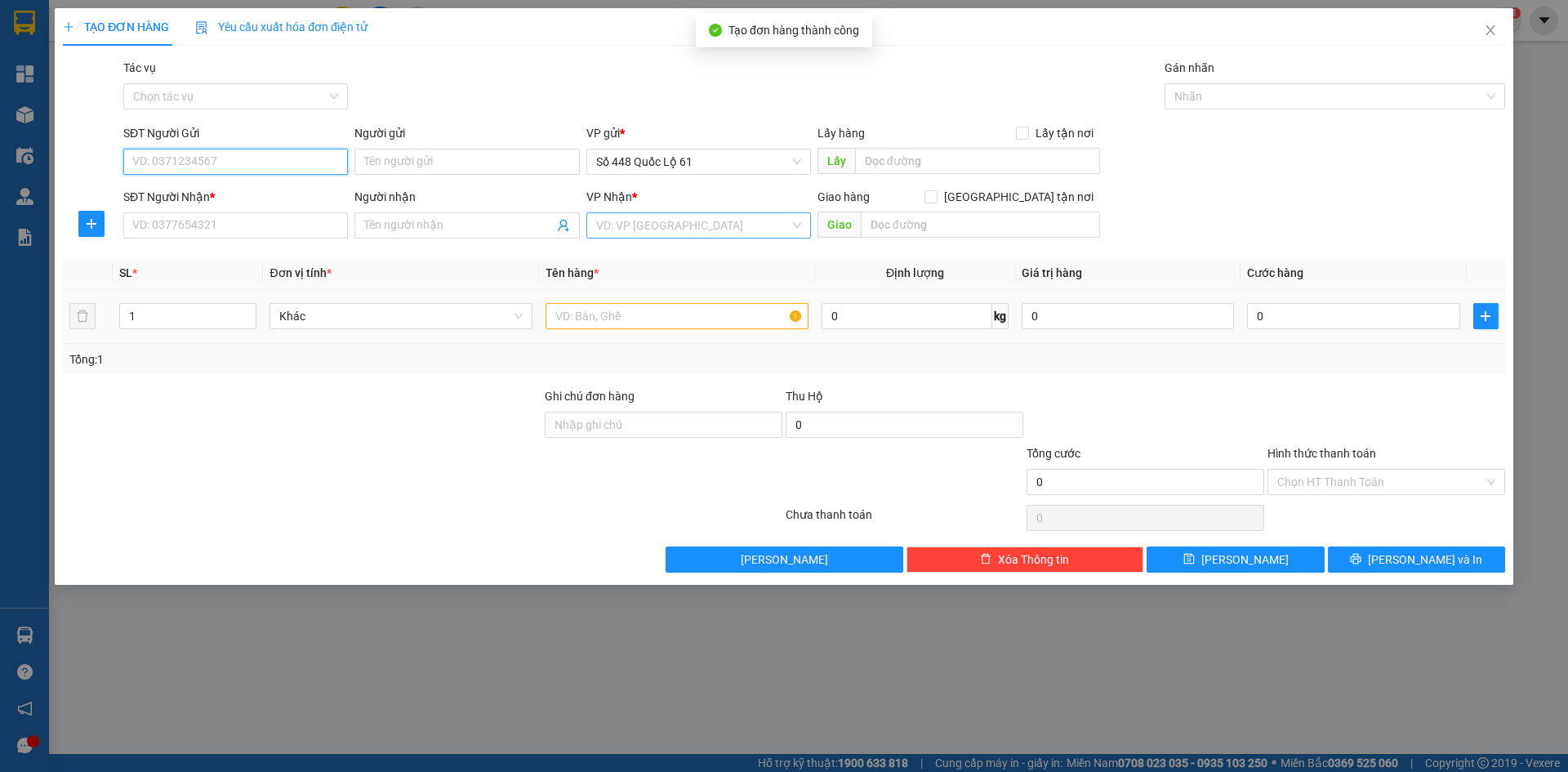
click at [240, 155] on input "SĐT Người Gửi" at bounding box center [235, 161] width 225 height 26
drag, startPoint x: 235, startPoint y: 194, endPoint x: 250, endPoint y: 196, distance: 15.1
click at [235, 195] on div "0916535666 - THANH BÀ BÀ" at bounding box center [236, 194] width 205 height 18
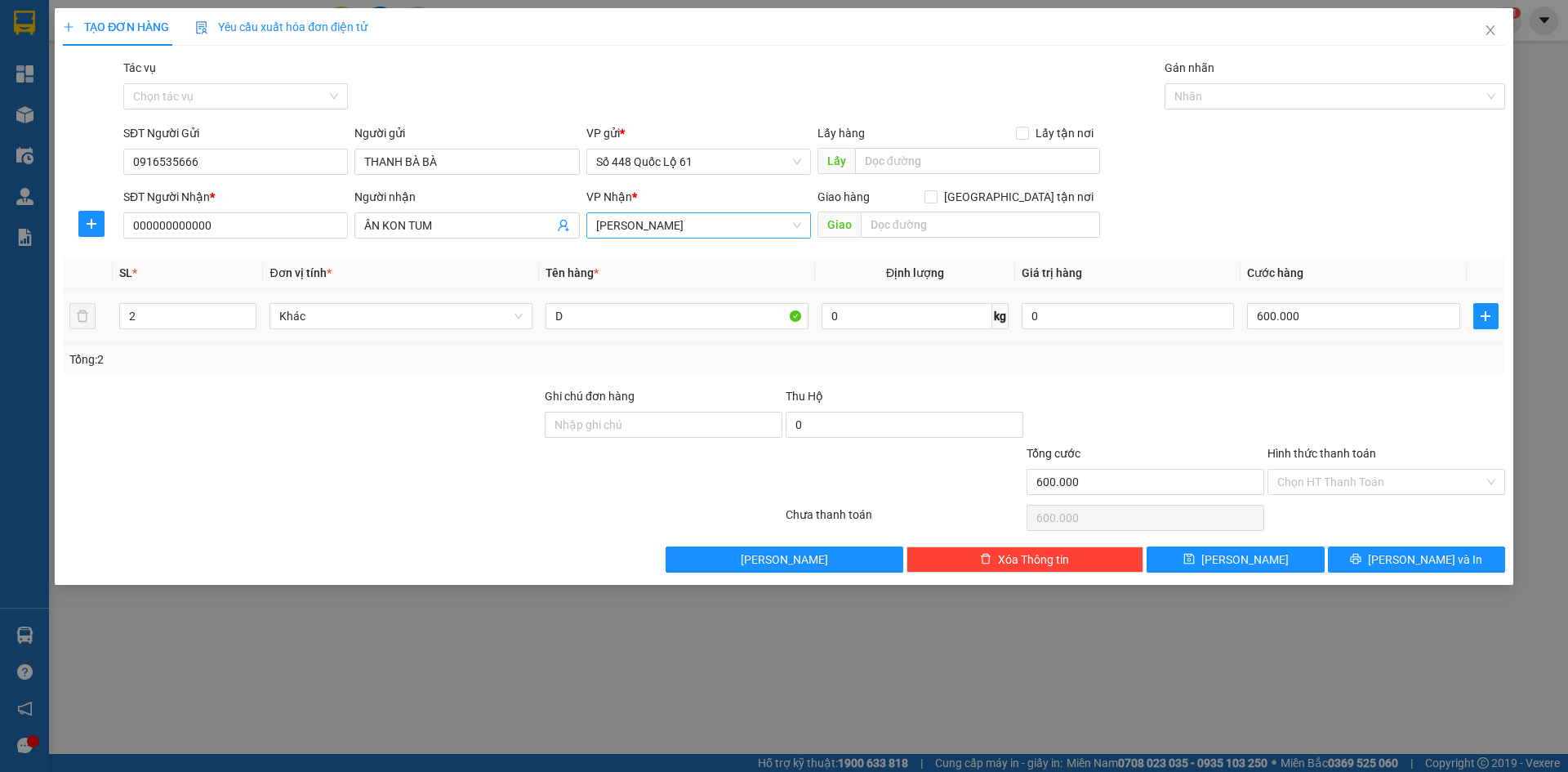
drag, startPoint x: 456, startPoint y: 227, endPoint x: 0, endPoint y: 293, distance: 460.8
click at [0, 273] on div "TẠO ĐƠN HÀNG Yêu cầu xuất hóa đơn điện tử Transit Pickup Surcharge Ids Transit …" at bounding box center [784, 386] width 1568 height 772
click at [456, 285] on div "NGA KON TUM - 0346007139" at bounding box center [467, 283] width 205 height 18
click at [1204, 549] on button "[PERSON_NAME]" at bounding box center [1235, 559] width 177 height 26
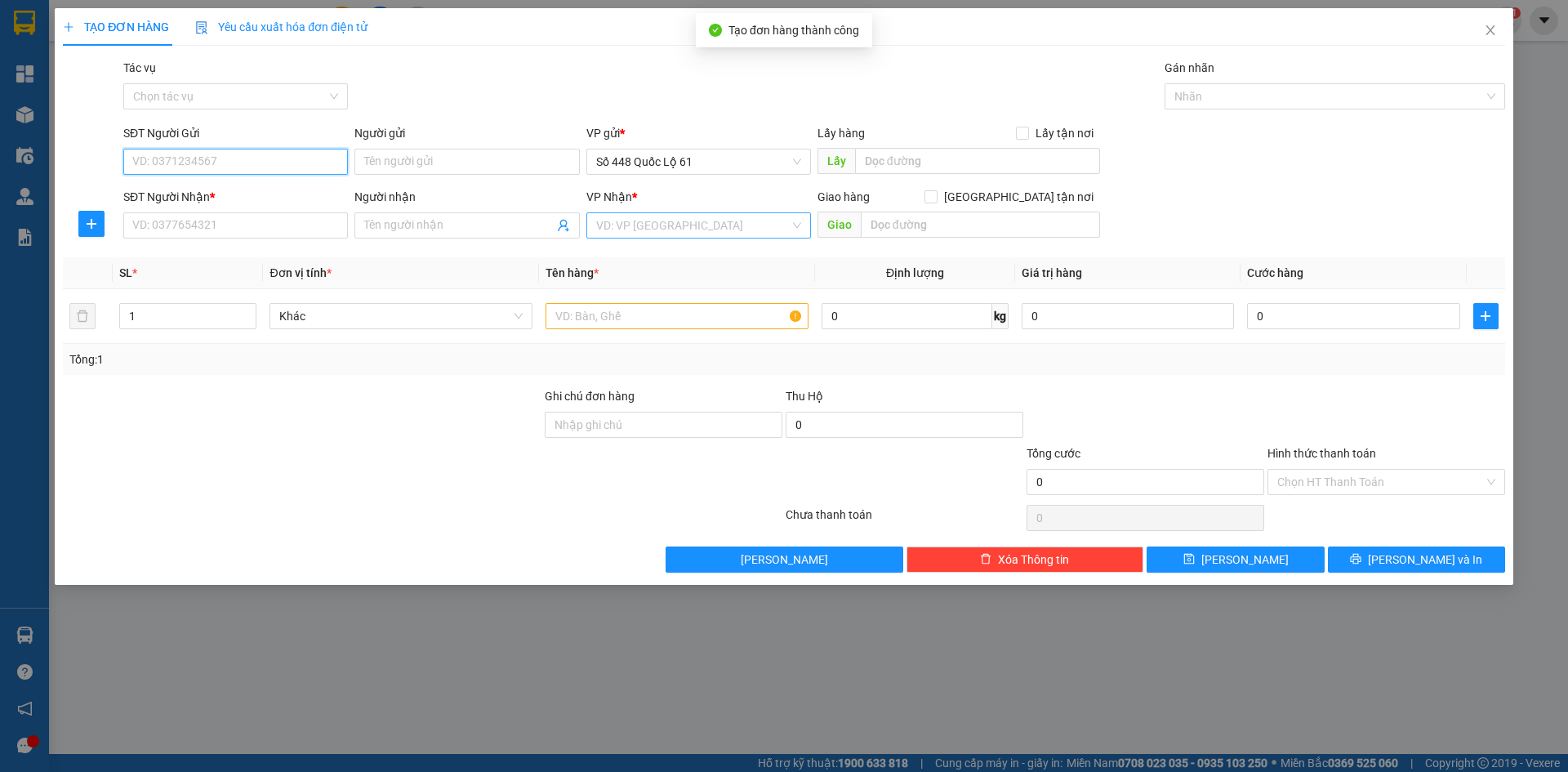
click at [204, 166] on input "SĐT Người Gửi" at bounding box center [235, 161] width 225 height 26
click at [230, 193] on div "0916535666 - THANH BÀ BÀ" at bounding box center [236, 194] width 205 height 18
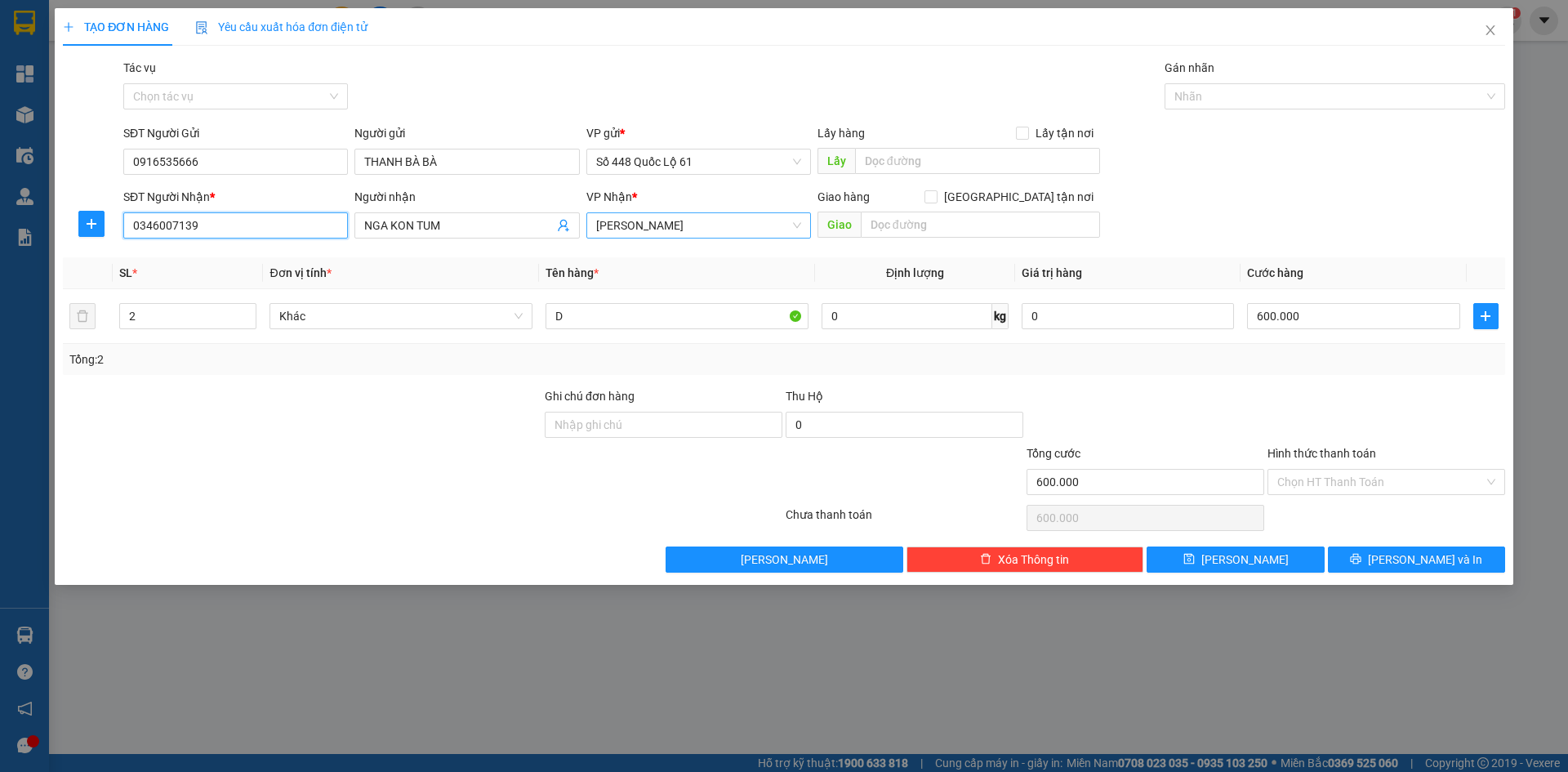
click at [0, 285] on div "TẠO ĐƠN HÀNG Yêu cầu xuất hóa đơn điện tử Transit Pickup Surcharge Ids Transit …" at bounding box center [784, 386] width 1568 height 772
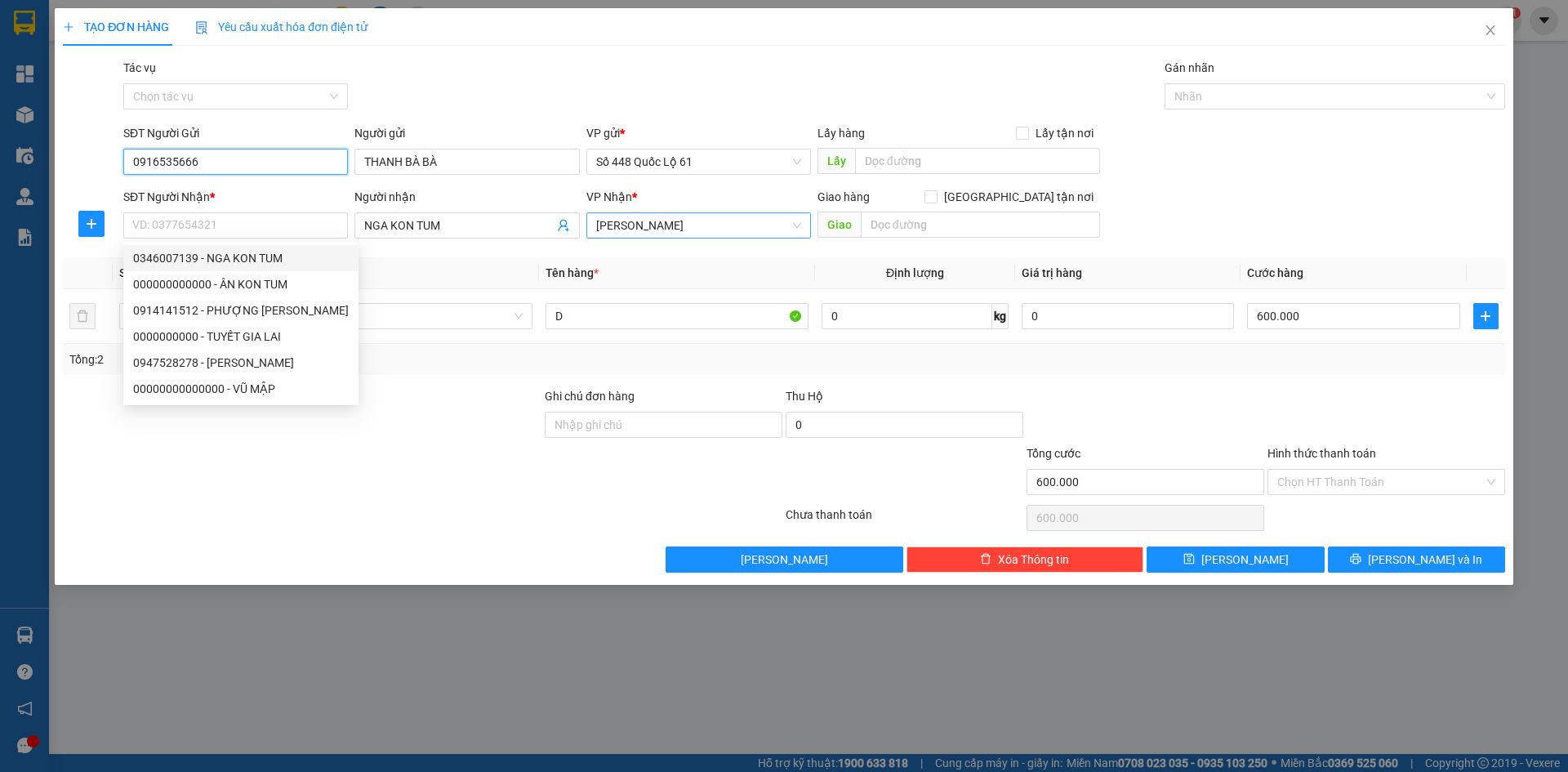
click at [0, 189] on div "TẠO ĐƠN HÀNG Yêu cầu xuất hóa đơn điện tử Transit Pickup Surcharge Ids Transit …" at bounding box center [784, 386] width 1568 height 772
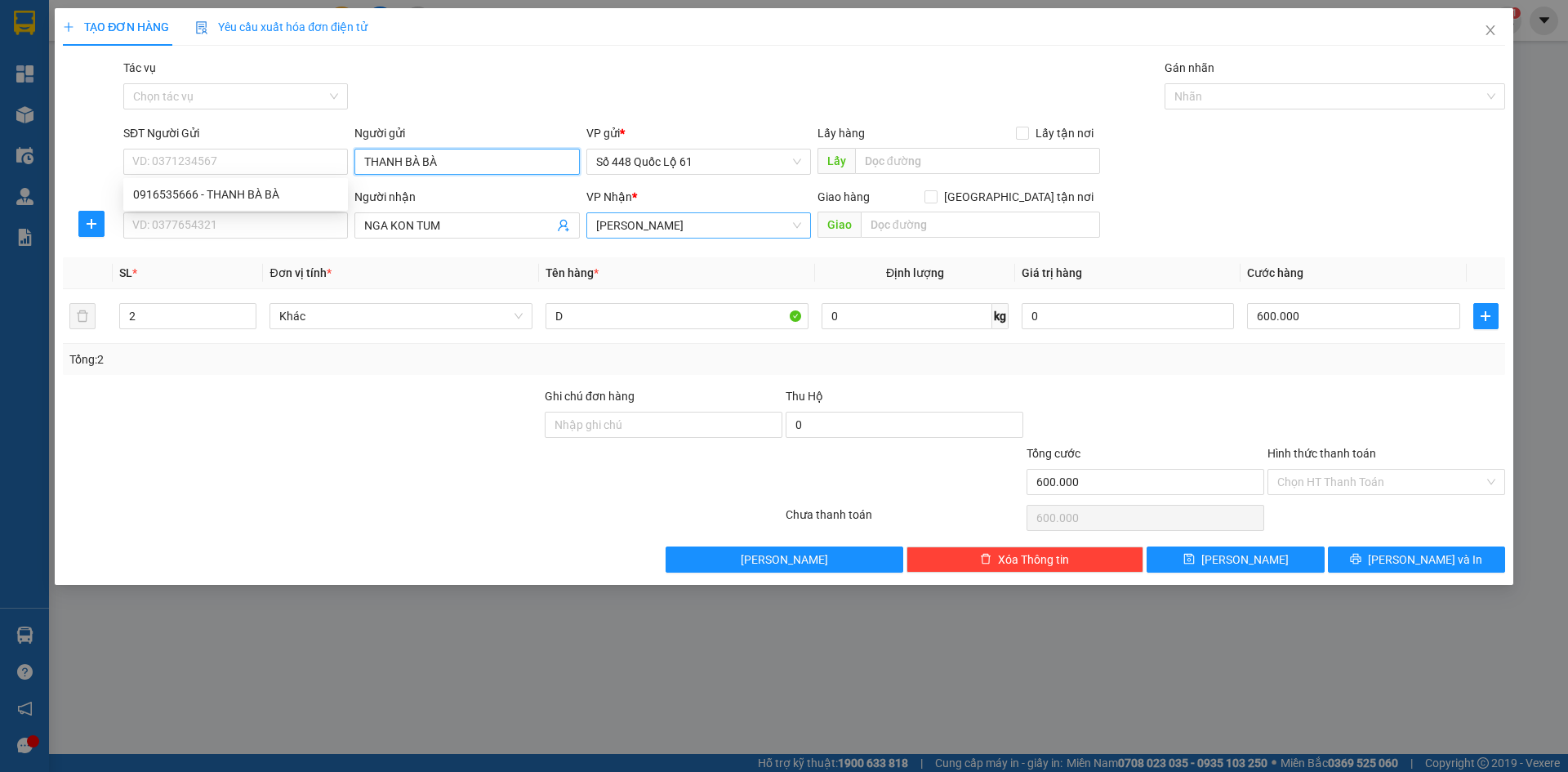
drag, startPoint x: 476, startPoint y: 159, endPoint x: 126, endPoint y: 179, distance: 350.6
click at [126, 179] on body "Kết quả tìm kiếm ( 100 ) Bộ lọc Mã ĐH Trạng thái Món hàng Thu hộ Tổng cước Chưa…" at bounding box center [784, 386] width 1568 height 772
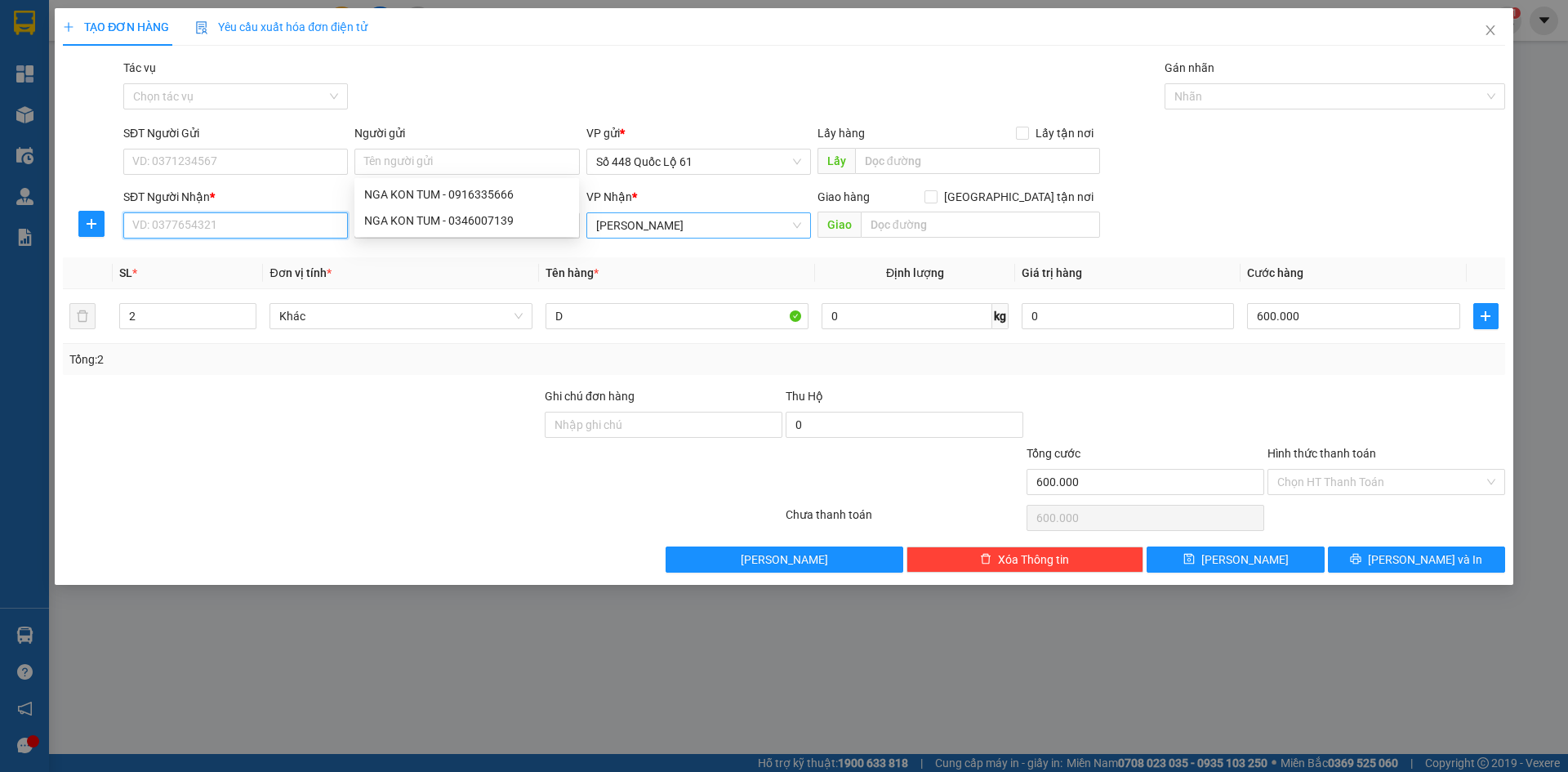
click at [165, 231] on input "SĐT Người Nhận *" at bounding box center [235, 225] width 225 height 26
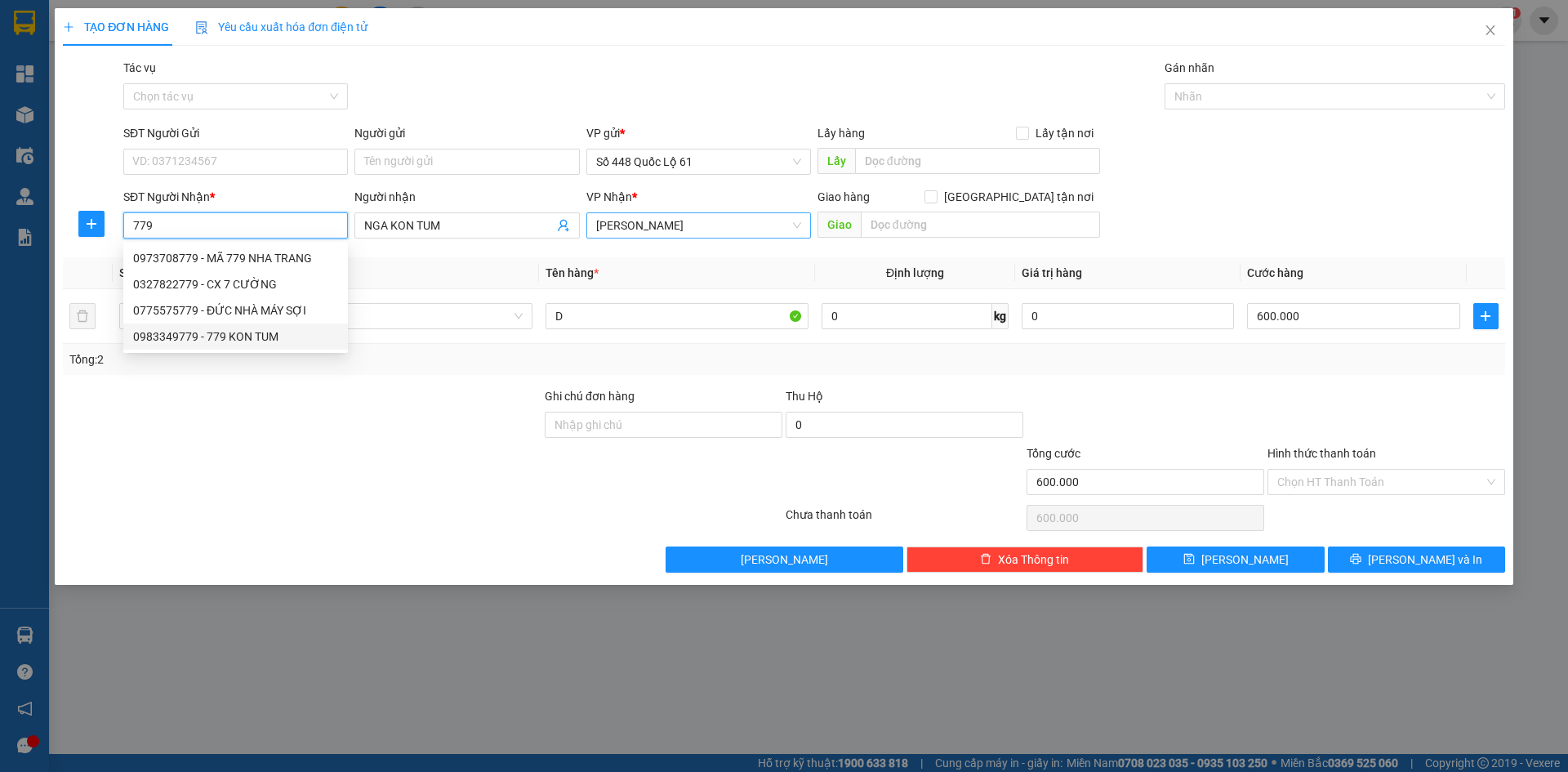
click at [253, 331] on div "0983349779 - 779 KON TUM" at bounding box center [236, 336] width 205 height 18
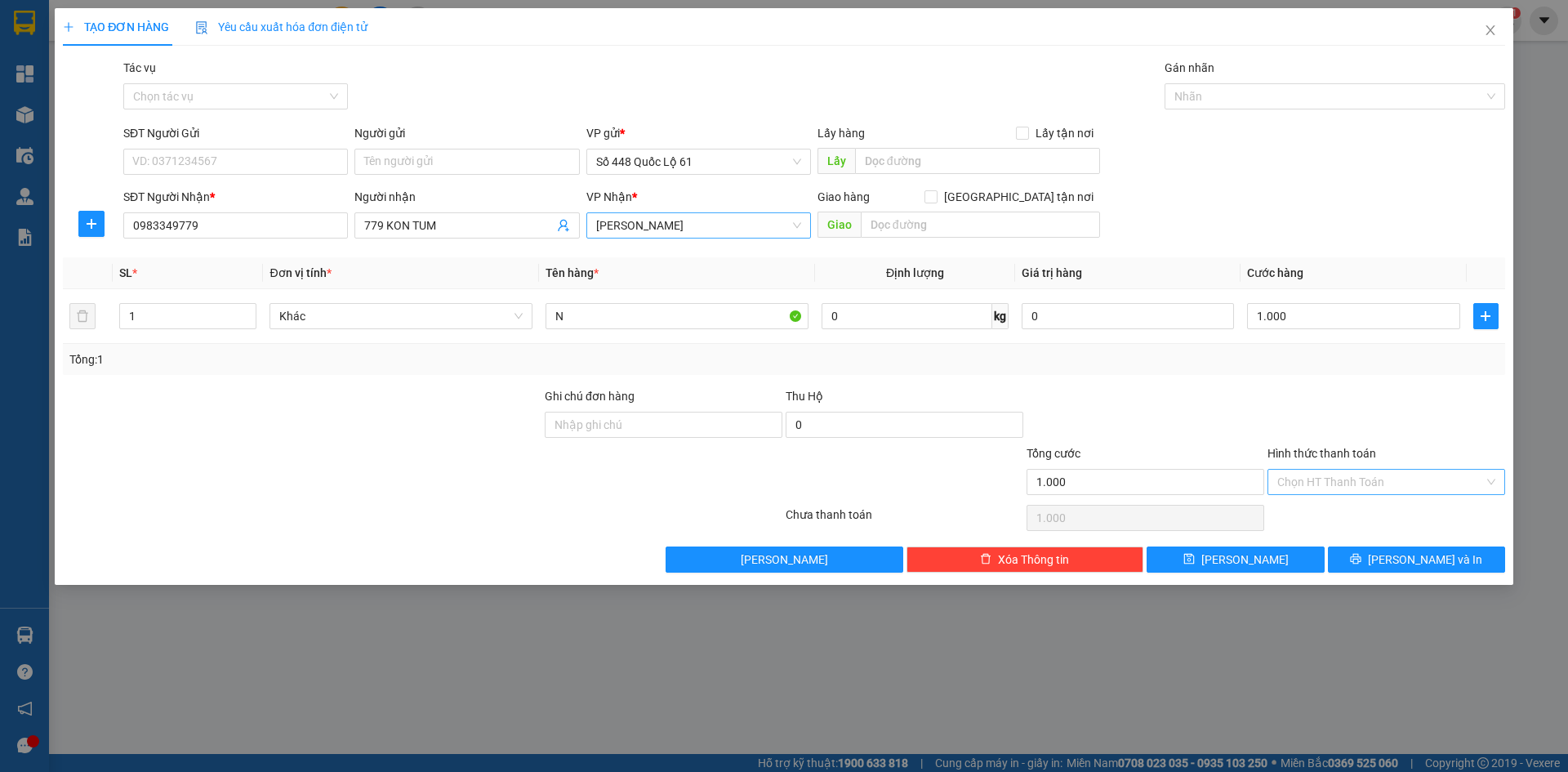
click at [1351, 493] on input "Hình thức thanh toán" at bounding box center [1381, 482] width 207 height 25
drag, startPoint x: 1352, startPoint y: 510, endPoint x: 1317, endPoint y: 556, distance: 57.8
click at [1352, 511] on div "Tại văn phòng" at bounding box center [1386, 514] width 218 height 18
drag, startPoint x: 1274, startPoint y: 558, endPoint x: 1253, endPoint y: 559, distance: 21.0
click at [1272, 558] on button "[PERSON_NAME]" at bounding box center [1235, 559] width 177 height 26
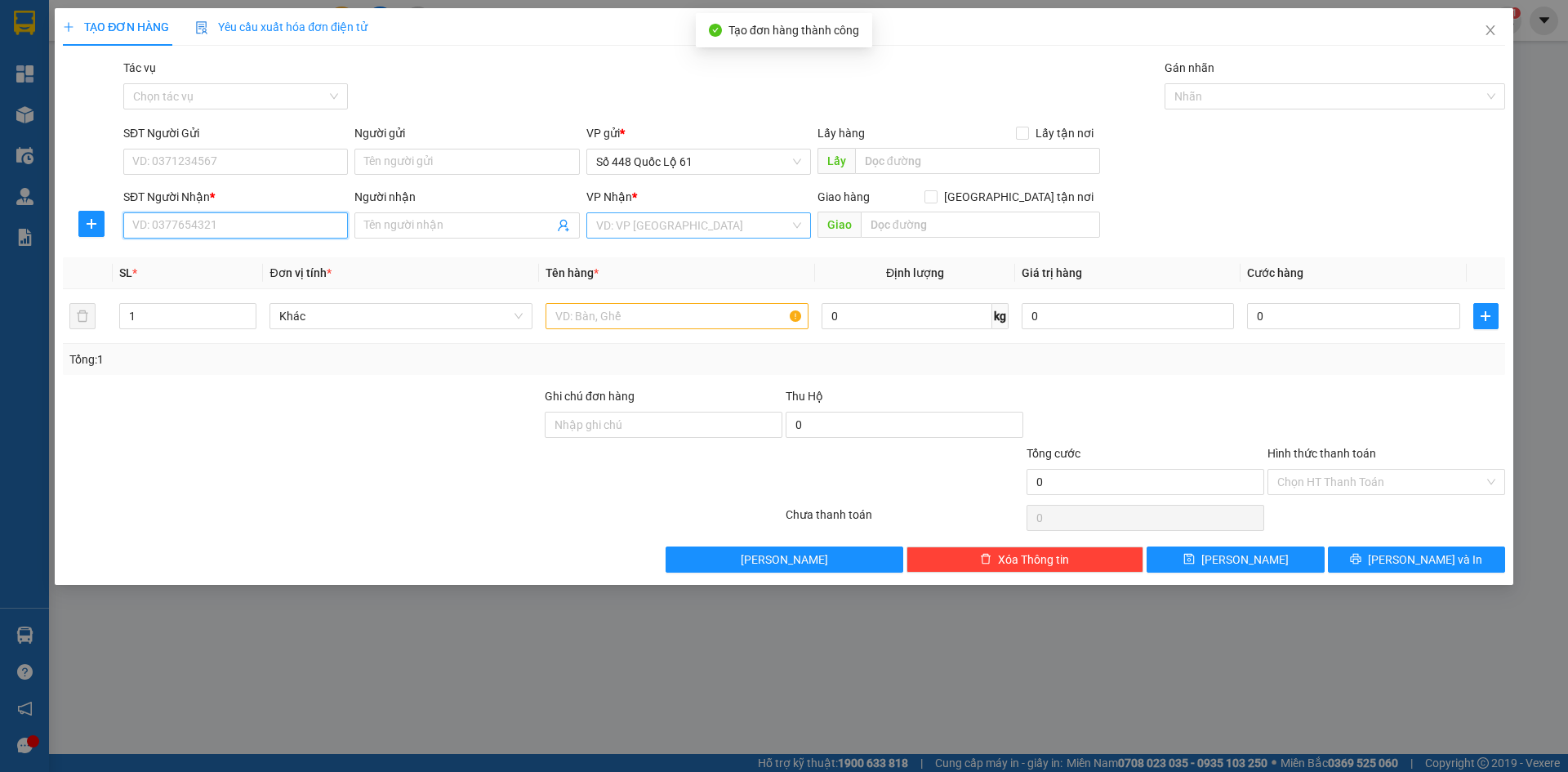
click at [288, 229] on input "SĐT Người Nhận *" at bounding box center [235, 225] width 225 height 26
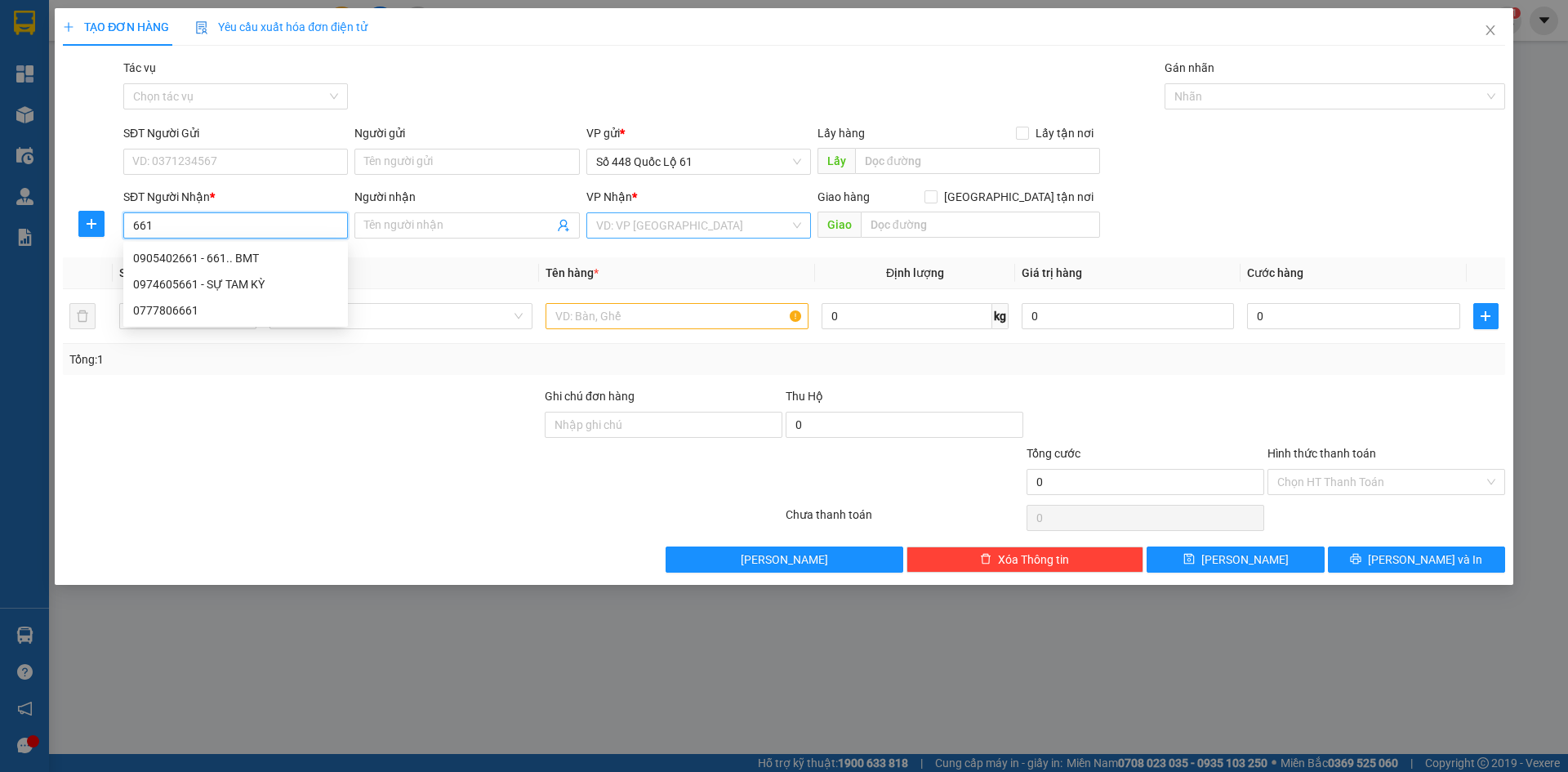
drag, startPoint x: 295, startPoint y: 255, endPoint x: 288, endPoint y: 271, distance: 17.5
click at [295, 255] on div "0905402661 - 661.. BMT" at bounding box center [236, 258] width 205 height 18
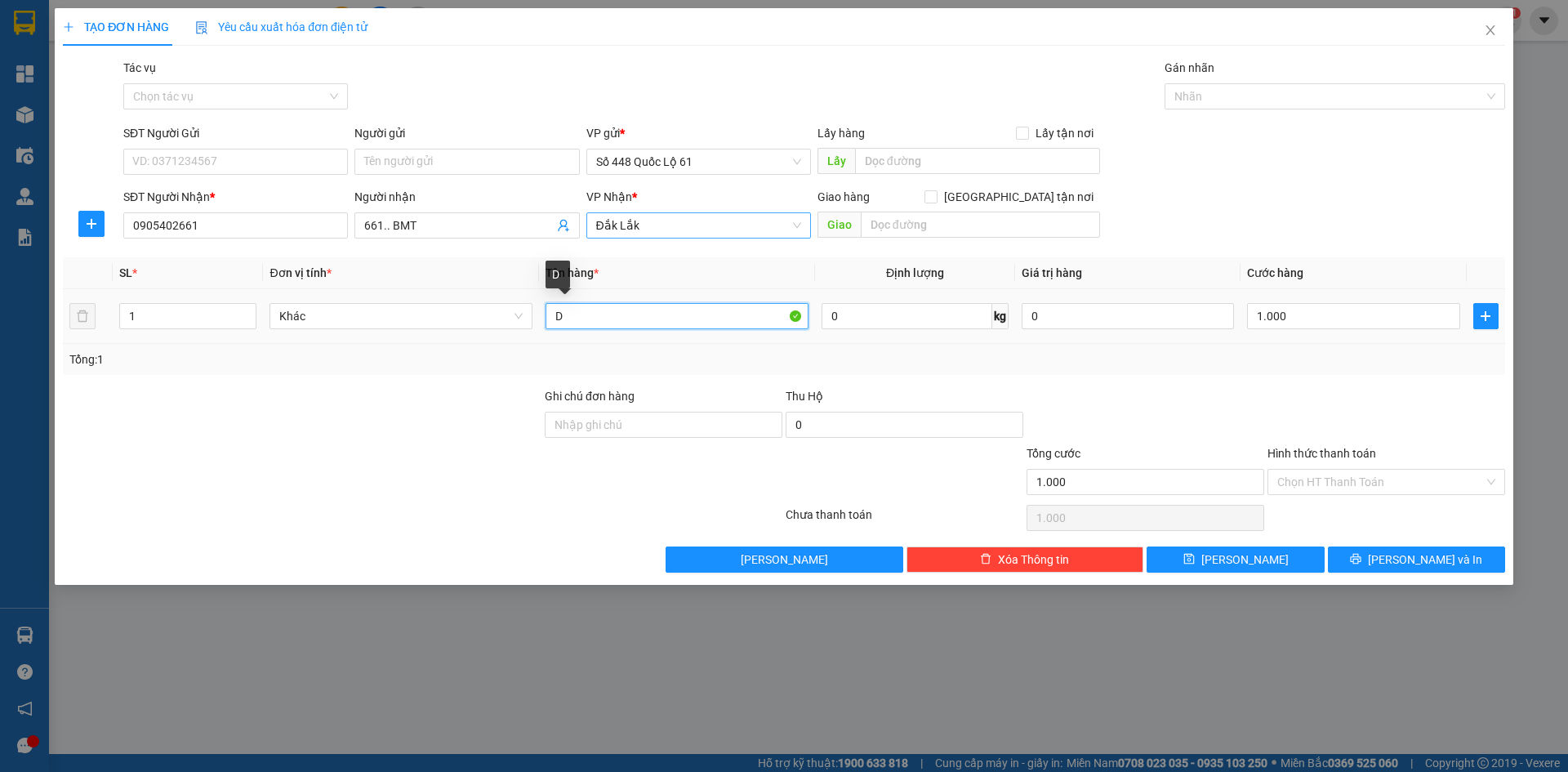
drag, startPoint x: 604, startPoint y: 325, endPoint x: 350, endPoint y: 358, distance: 256.1
click at [375, 356] on div "SL * Đơn vị tính * Tên hàng * Định lượng Giá trị hàng Cước hàng 1 Khác D 0 kg 0…" at bounding box center [784, 316] width 1442 height 118
drag, startPoint x: 1330, startPoint y: 488, endPoint x: 1346, endPoint y: 530, distance: 44.9
click at [1336, 492] on input "Hình thức thanh toán" at bounding box center [1381, 482] width 207 height 25
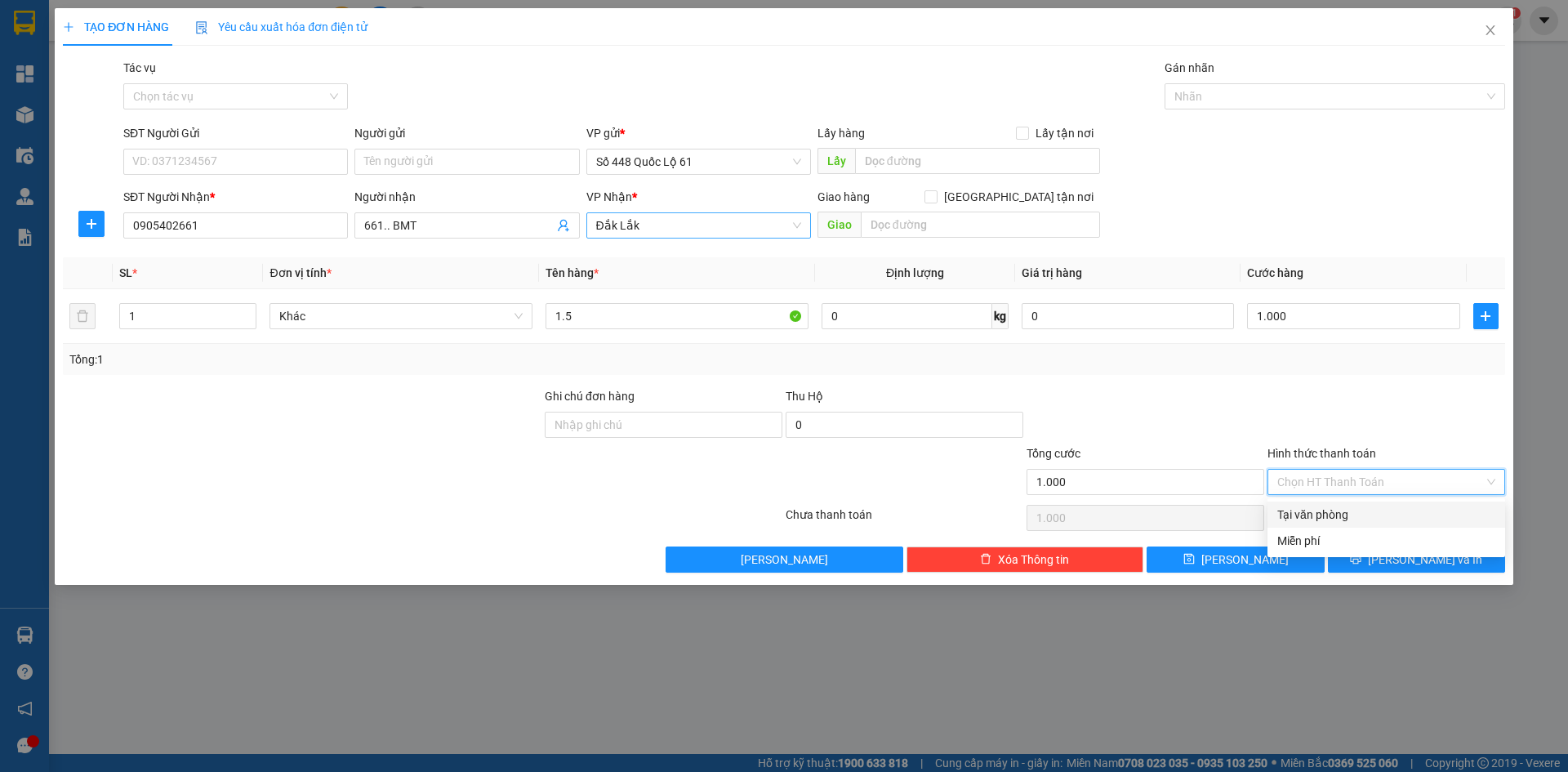
drag, startPoint x: 1346, startPoint y: 517, endPoint x: 1285, endPoint y: 578, distance: 86.3
click at [1346, 518] on div "Tại văn phòng" at bounding box center [1386, 514] width 218 height 18
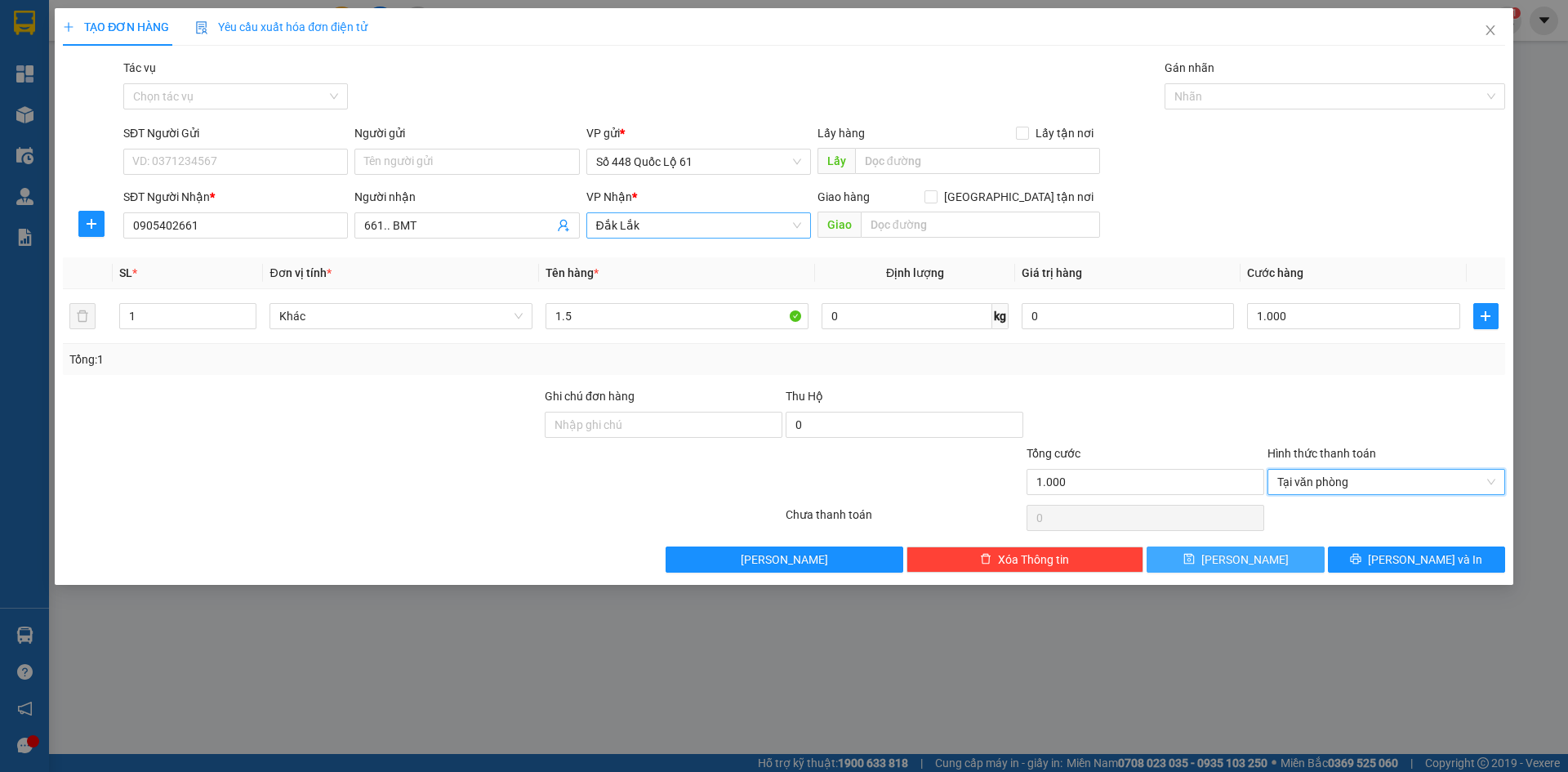
drag, startPoint x: 1268, startPoint y: 562, endPoint x: 1211, endPoint y: 564, distance: 57.0
click at [1267, 562] on button "[PERSON_NAME]" at bounding box center [1235, 559] width 177 height 26
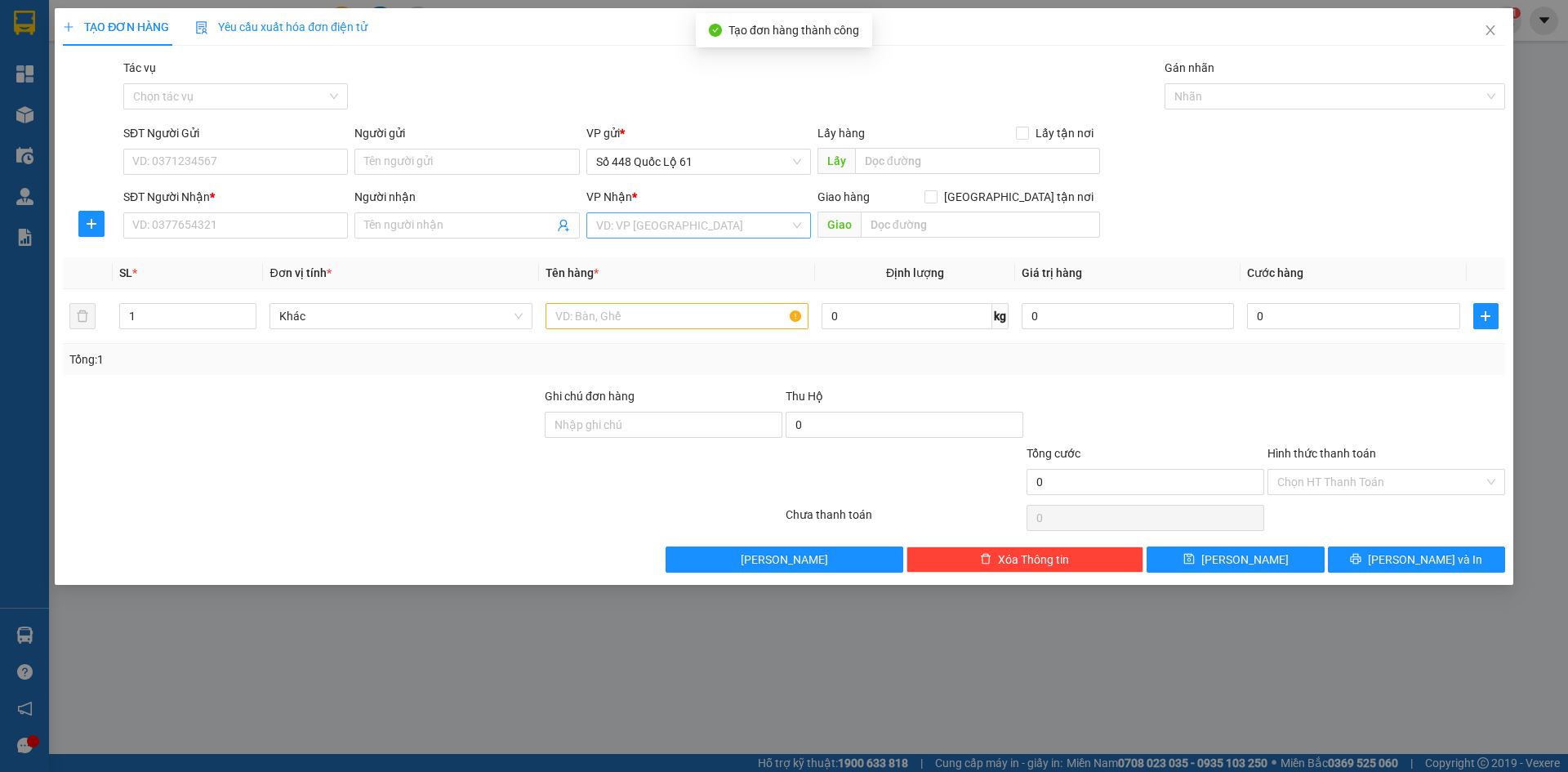
drag, startPoint x: 258, startPoint y: 202, endPoint x: 262, endPoint y: 232, distance: 30.3
click at [258, 204] on div "SĐT Người Nhận *" at bounding box center [235, 196] width 225 height 18
click at [258, 212] on input "SĐT Người Nhận *" at bounding box center [235, 225] width 225 height 26
click at [260, 237] on input "SĐT Người Nhận *" at bounding box center [235, 225] width 225 height 26
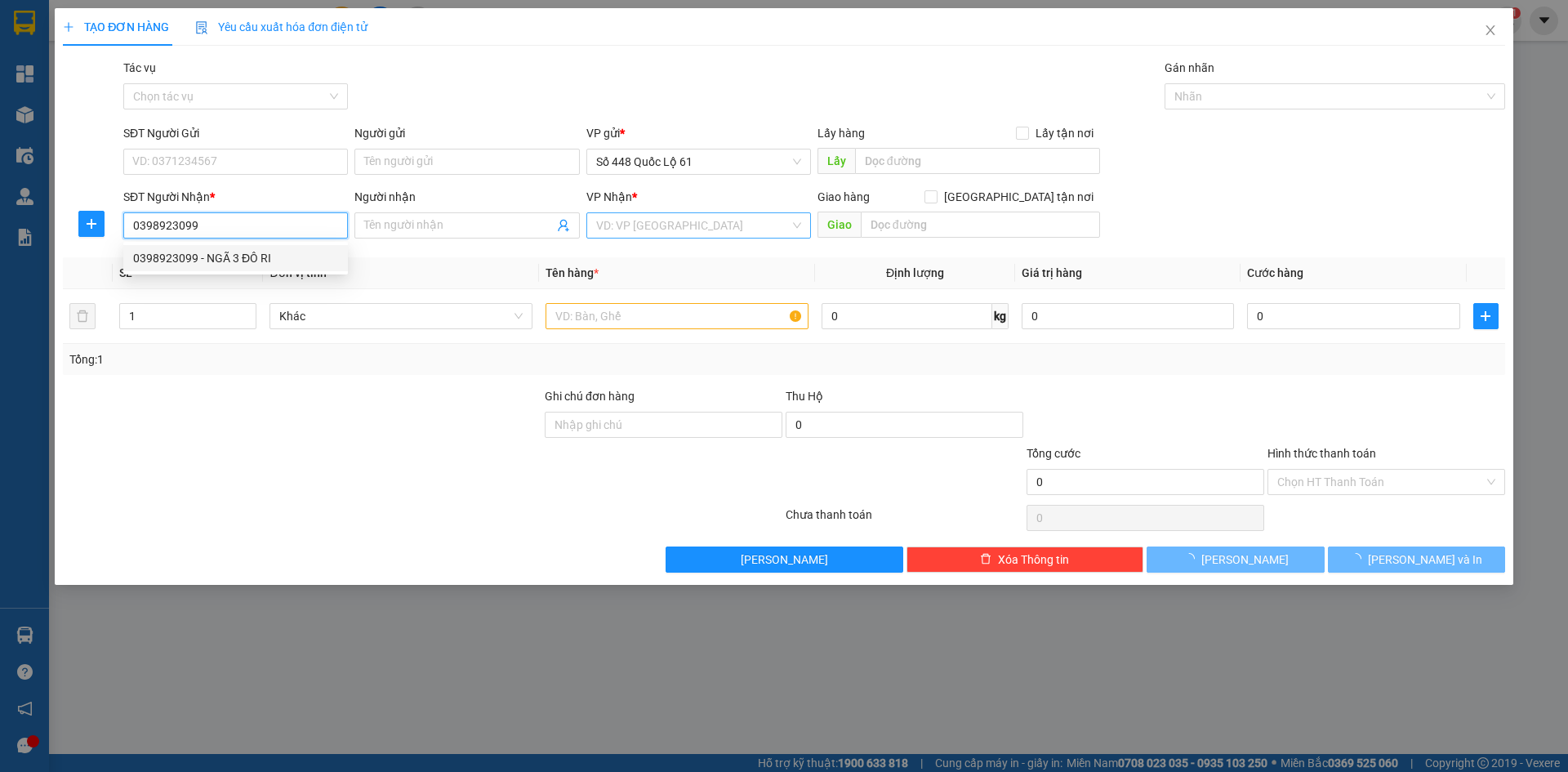
click at [266, 254] on div "0398923099 - NGÃ 3 ĐÔ RI" at bounding box center [236, 258] width 205 height 18
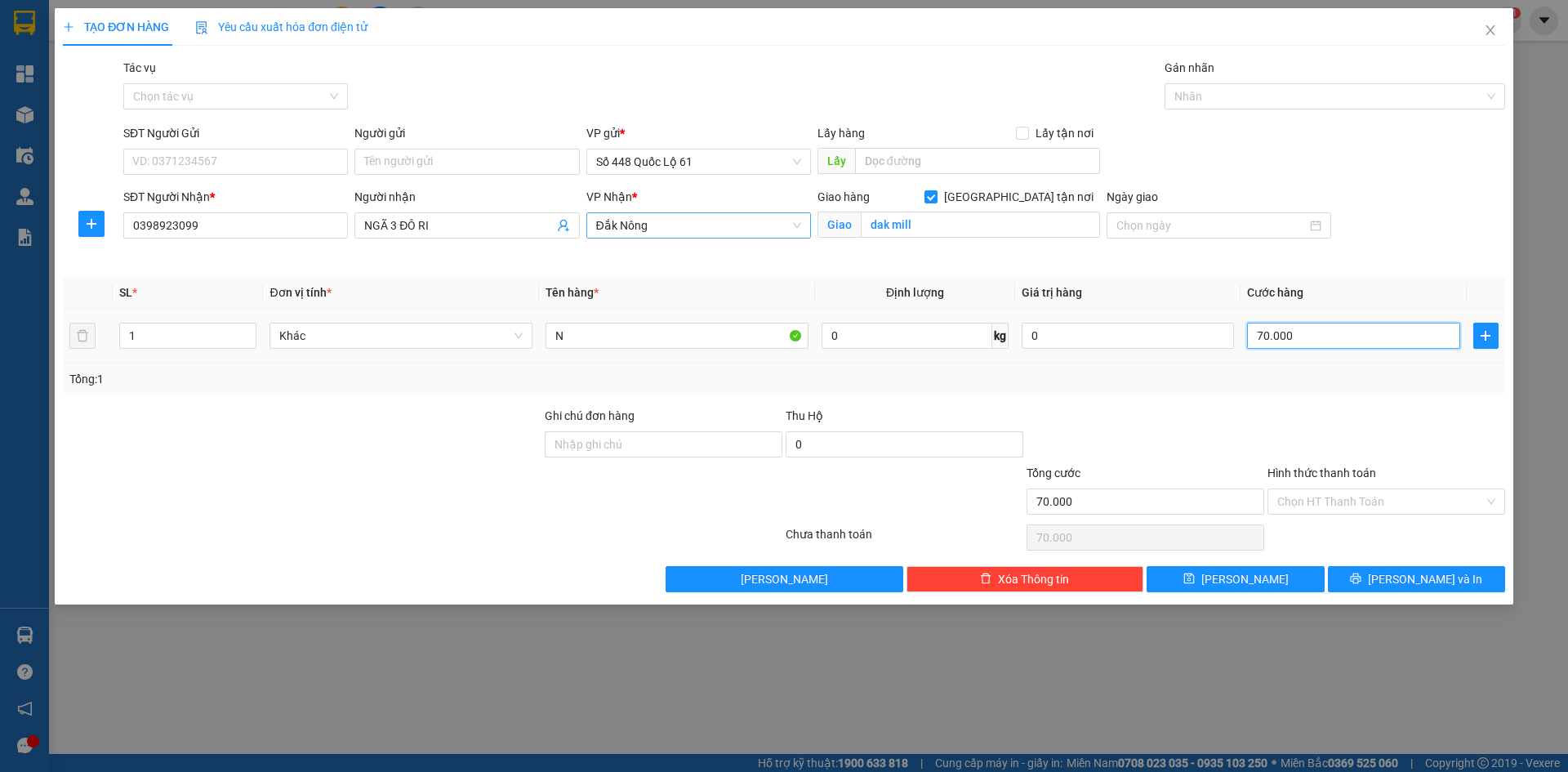
click at [1322, 337] on input "70.000" at bounding box center [1353, 335] width 212 height 26
click at [1256, 586] on button "[PERSON_NAME]" at bounding box center [1235, 579] width 177 height 26
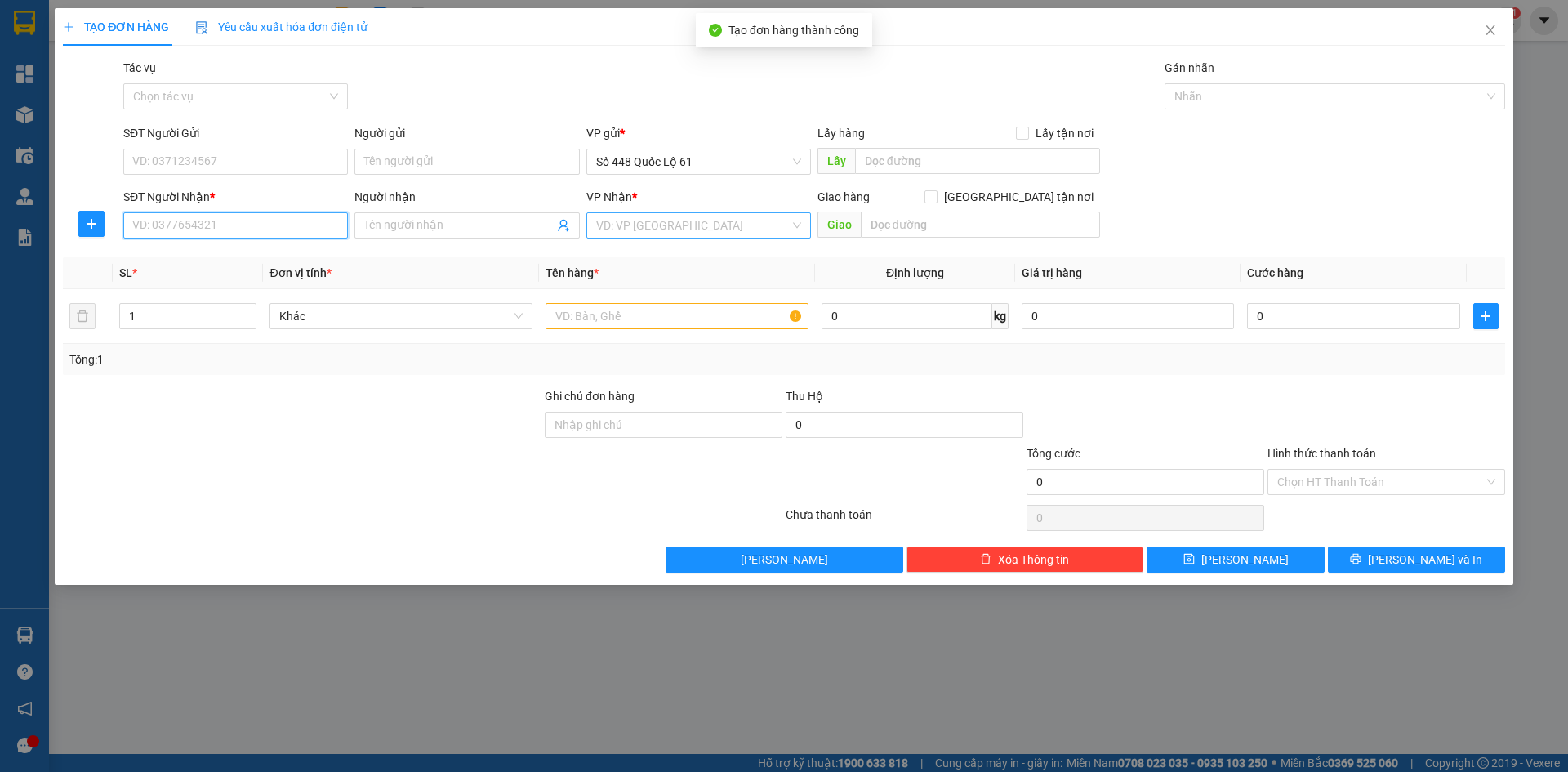
click at [193, 226] on input "SĐT Người Nhận *" at bounding box center [235, 225] width 225 height 26
click at [191, 256] on div "0914379911 - BMT MÃ 105" at bounding box center [236, 258] width 205 height 18
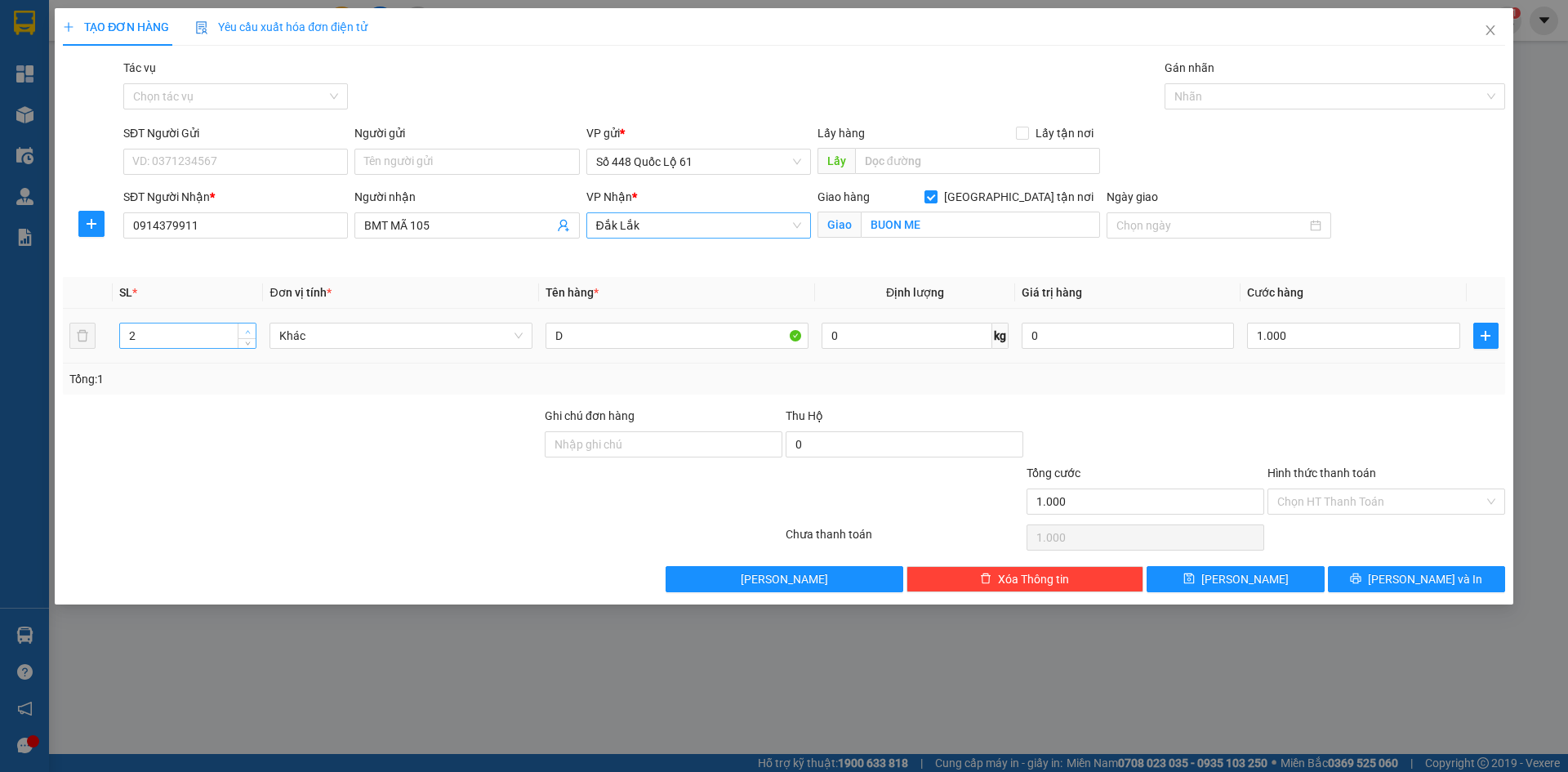
click at [247, 327] on span "up" at bounding box center [248, 332] width 10 height 10
click at [1329, 341] on input "1.000" at bounding box center [1353, 335] width 212 height 26
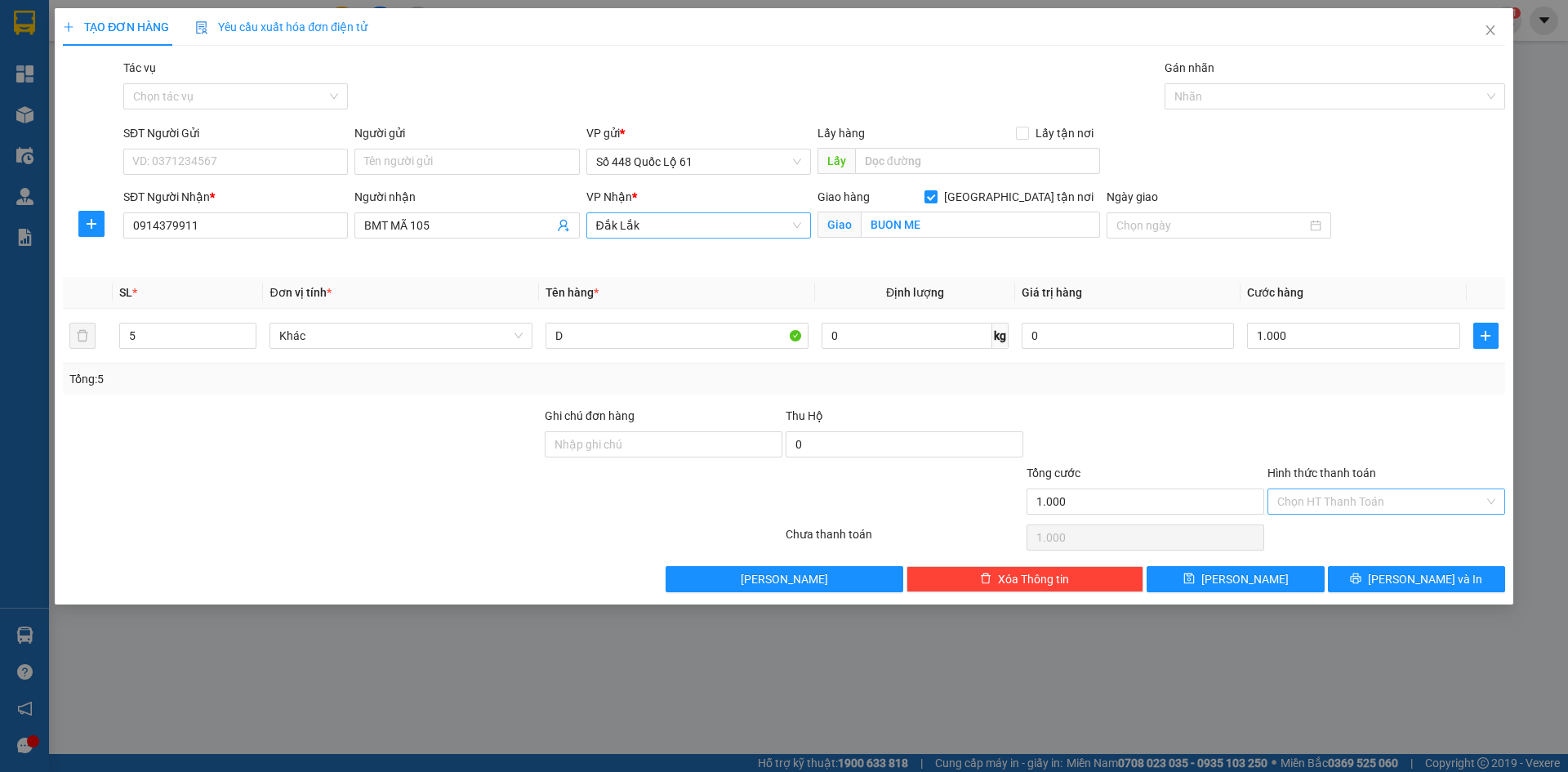
drag, startPoint x: 1337, startPoint y: 424, endPoint x: 1337, endPoint y: 508, distance: 84.0
click at [1337, 427] on div at bounding box center [1386, 434] width 241 height 57
drag, startPoint x: 1337, startPoint y: 502, endPoint x: 1337, endPoint y: 518, distance: 16.0
click at [1337, 503] on input "Hình thức thanh toán" at bounding box center [1381, 501] width 207 height 25
drag, startPoint x: 1337, startPoint y: 522, endPoint x: 1303, endPoint y: 560, distance: 51.0
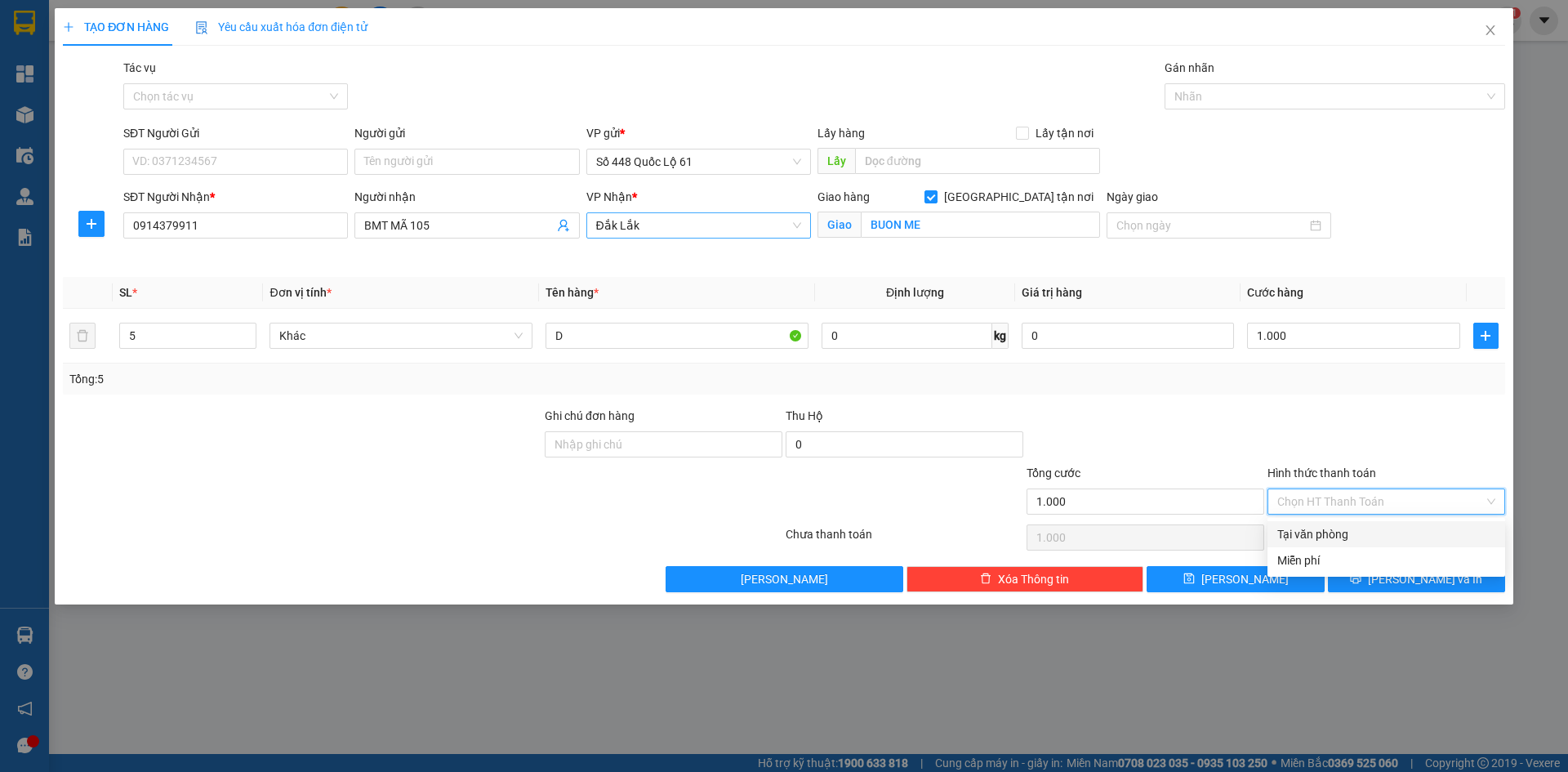
click at [1337, 523] on div "Tại văn phòng" at bounding box center [1386, 534] width 238 height 26
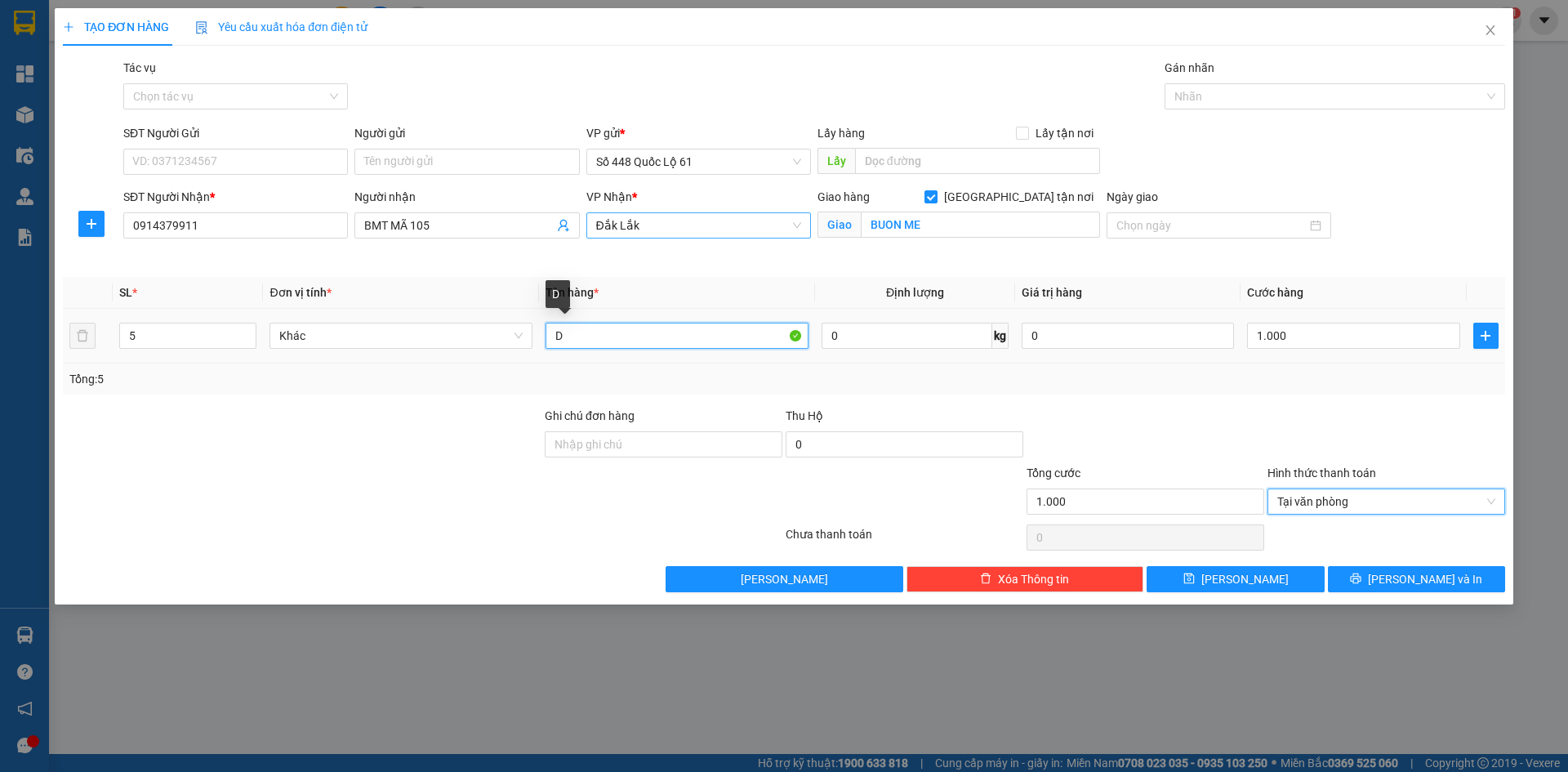
click at [573, 338] on input "D" at bounding box center [677, 335] width 263 height 26
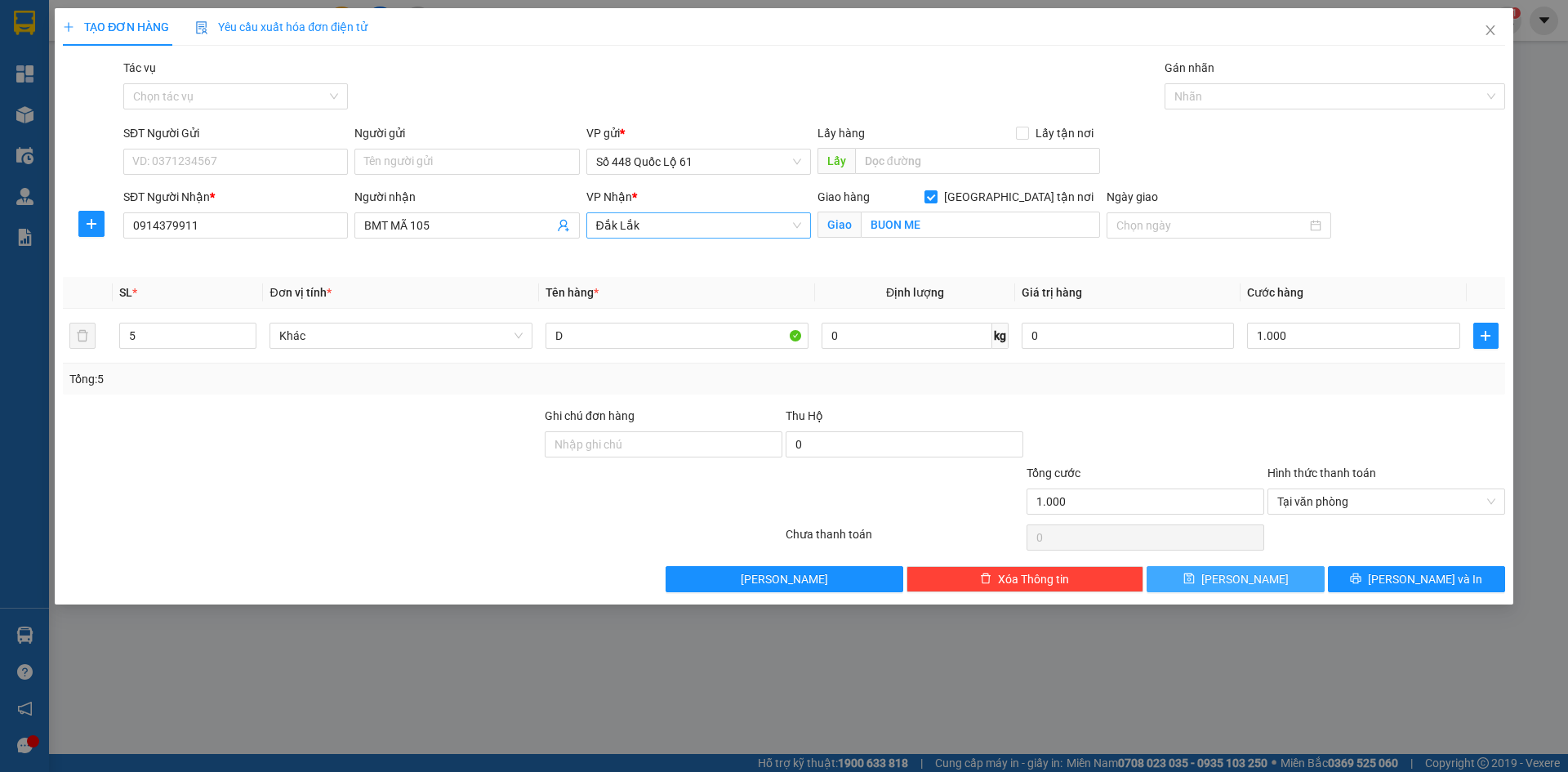
click at [1262, 575] on button "[PERSON_NAME]" at bounding box center [1235, 579] width 177 height 26
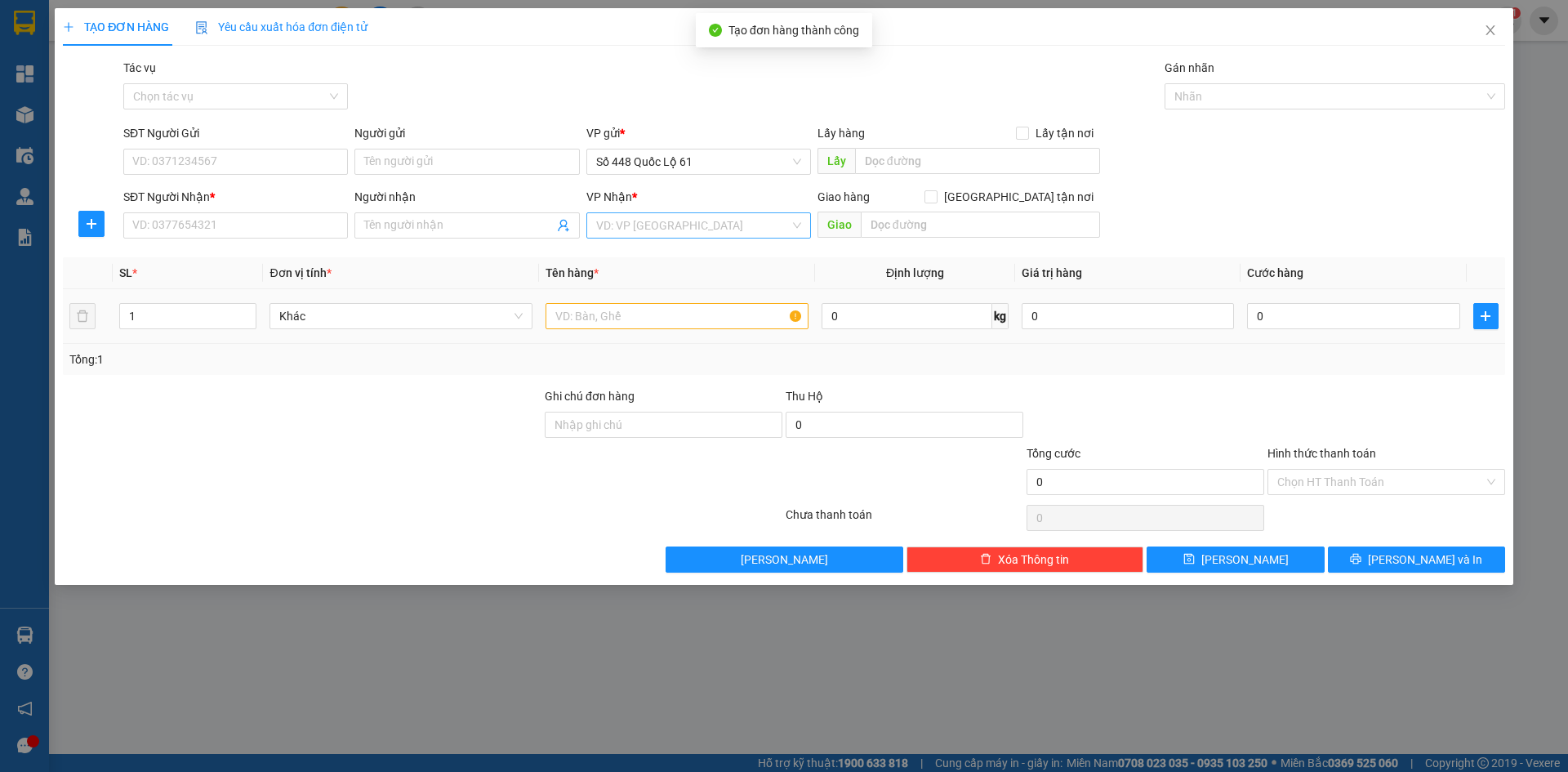
click at [135, 206] on div "SĐT Người Nhận *" at bounding box center [235, 199] width 225 height 25
drag, startPoint x: 133, startPoint y: 207, endPoint x: 138, endPoint y: 215, distance: 9.4
click at [138, 215] on div "SĐT Người Nhận * VD: 0377654321" at bounding box center [235, 215] width 225 height 57
drag, startPoint x: 199, startPoint y: 230, endPoint x: 178, endPoint y: 213, distance: 27.0
click at [199, 227] on input "SĐT Người Nhận *" at bounding box center [235, 225] width 225 height 26
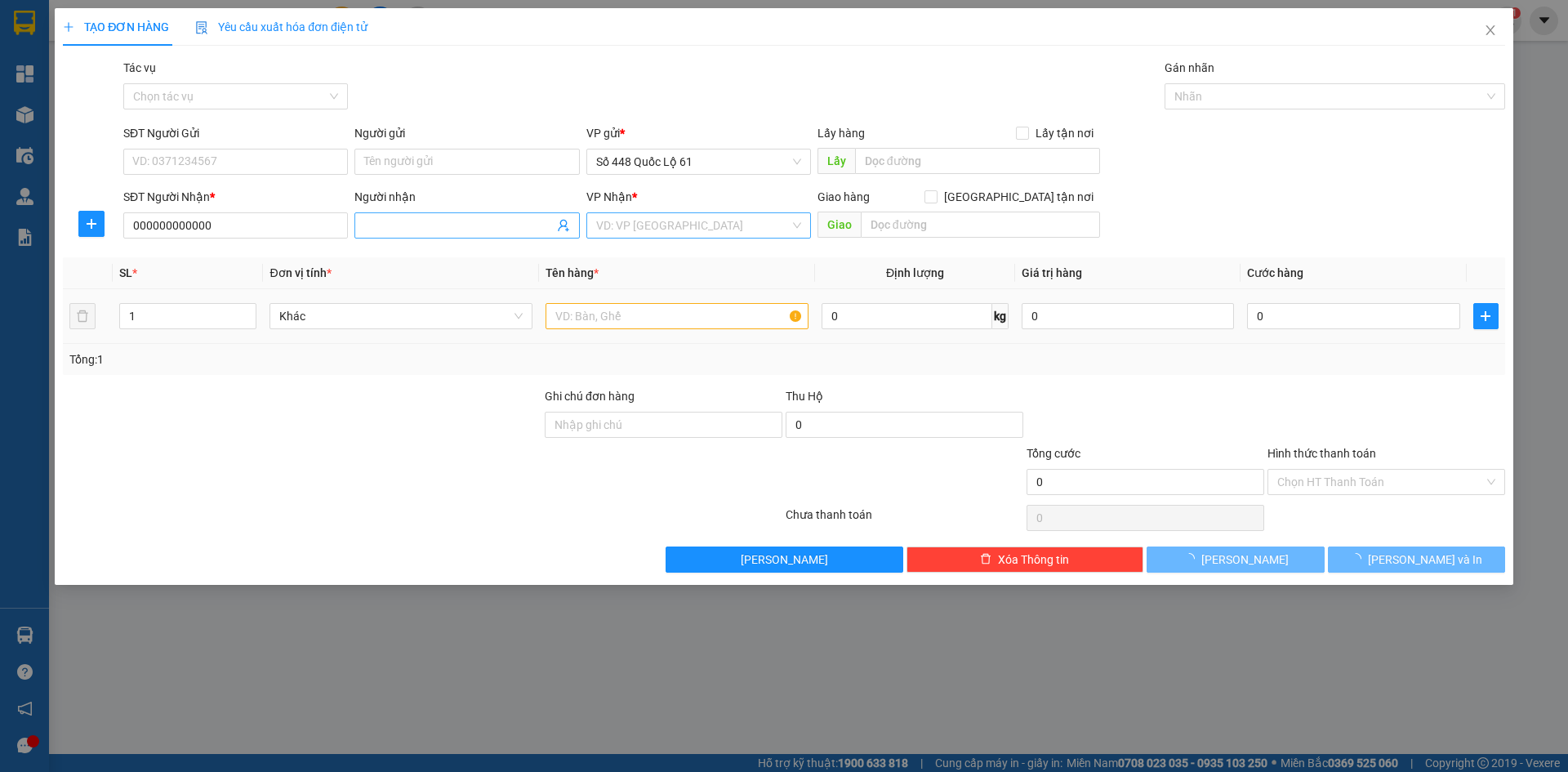
click at [418, 223] on input "Người nhận" at bounding box center [458, 225] width 188 height 18
paste input "Ê"
paste input "Ế"
paste input "ÁM"
click at [670, 221] on input "search" at bounding box center [693, 225] width 193 height 25
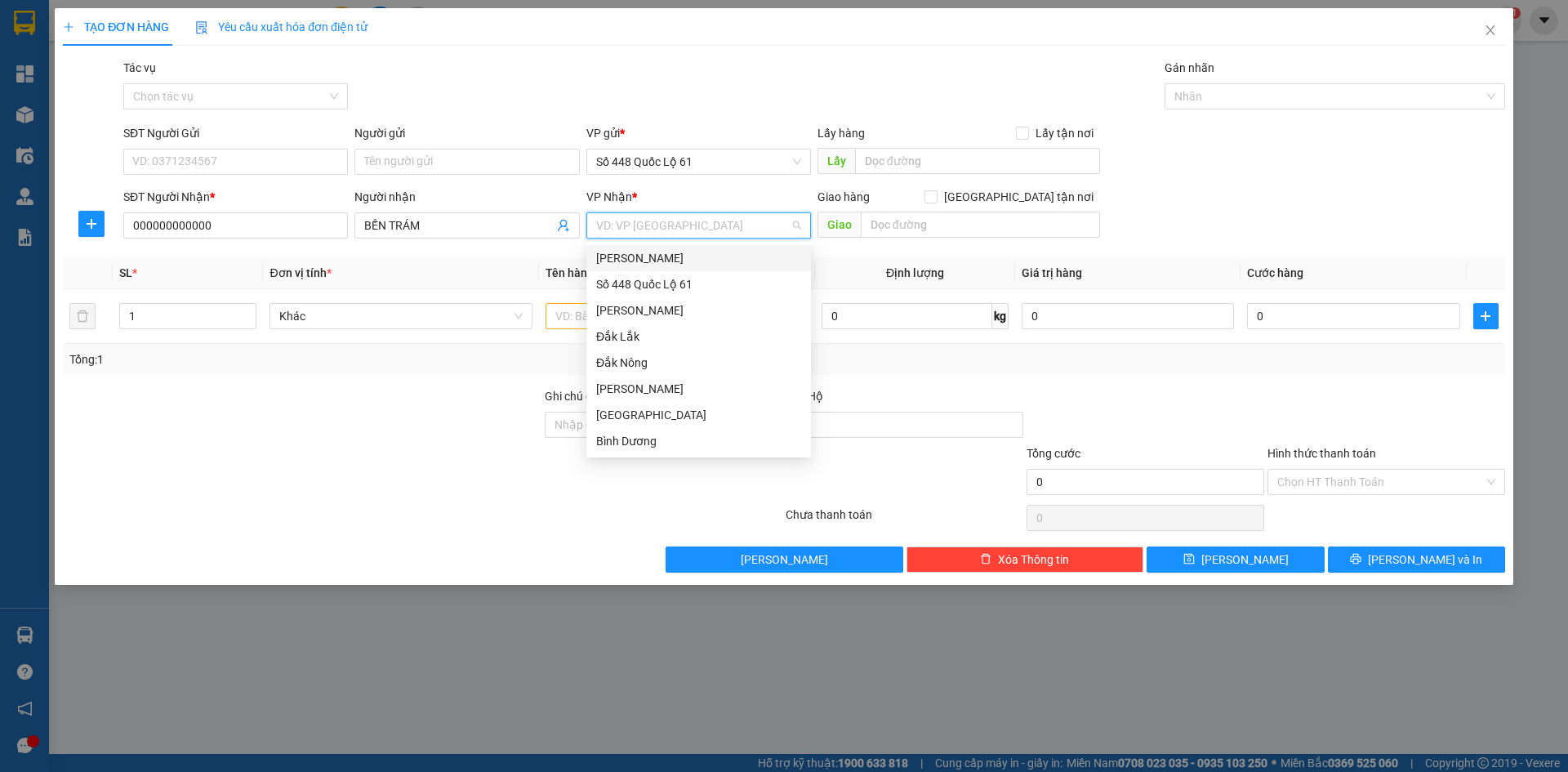
drag, startPoint x: 467, startPoint y: 233, endPoint x: 0, endPoint y: 342, distance: 479.6
click at [0, 330] on div "TẠO ĐƠN HÀNG Yêu cầu xuất hóa đơn điện tử Transit Pickup Surcharge Ids Transit …" at bounding box center [784, 386] width 1568 height 772
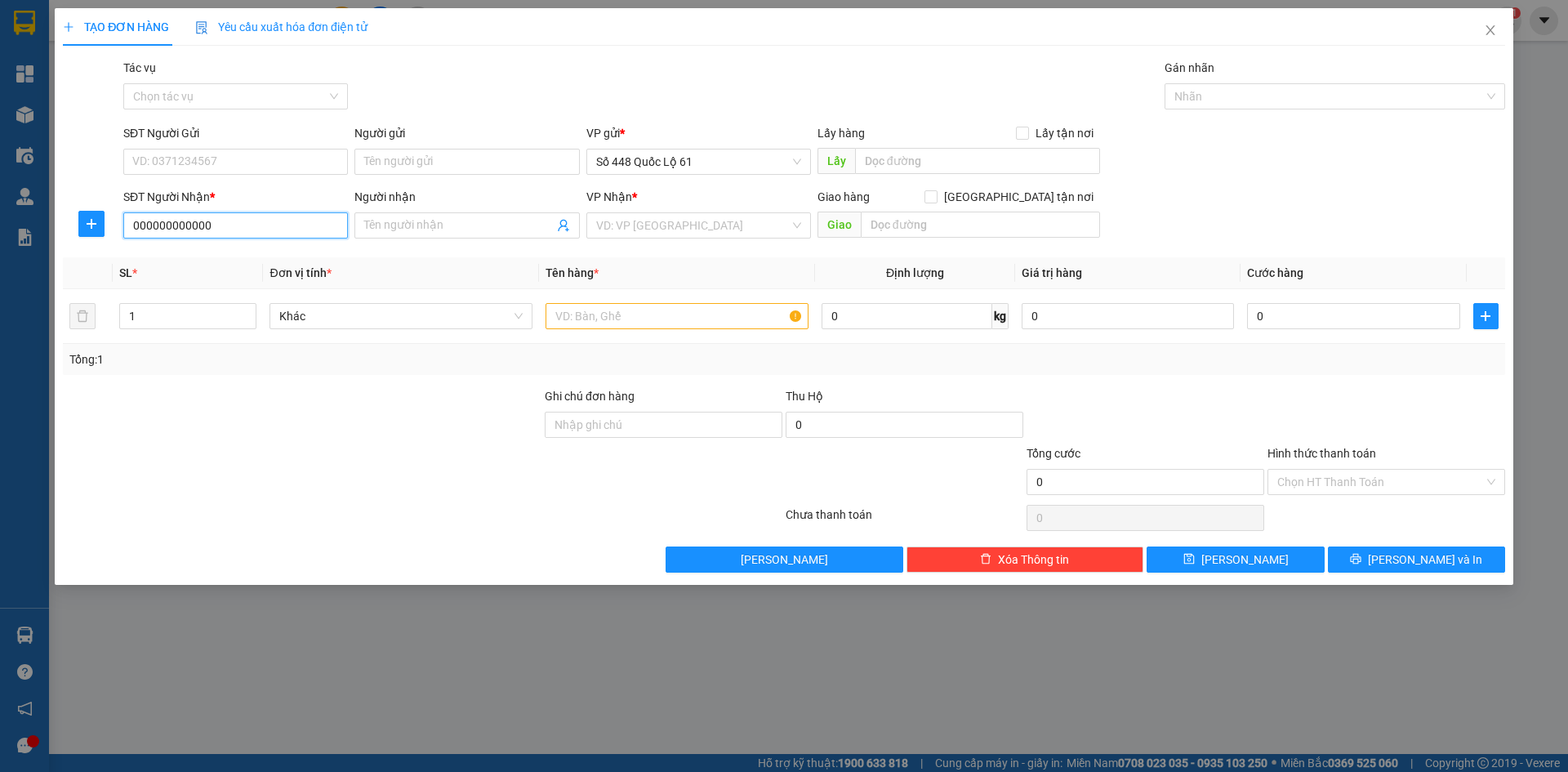
drag, startPoint x: 256, startPoint y: 227, endPoint x: 0, endPoint y: 277, distance: 260.8
click at [0, 276] on div "TẠO ĐƠN HÀNG Yêu cầu xuất hóa đơn điện tử Transit Pickup Surcharge Ids Transit …" at bounding box center [784, 386] width 1568 height 772
click at [238, 233] on input "SĐT Người Nhận *" at bounding box center [235, 225] width 225 height 26
click at [246, 222] on input "SĐT Người Nhận *" at bounding box center [235, 225] width 225 height 26
click at [246, 257] on div "0905339122" at bounding box center [236, 258] width 205 height 18
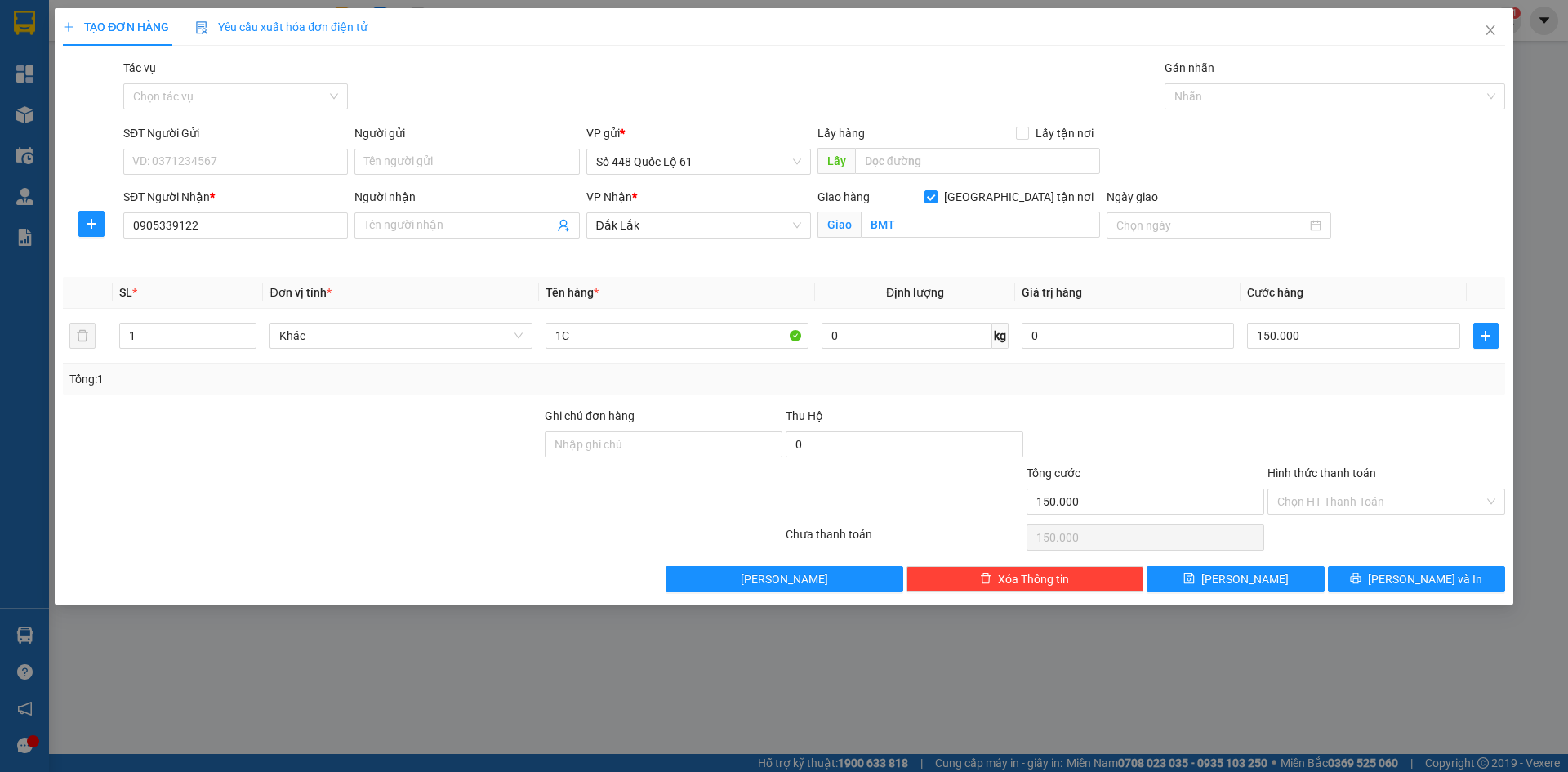
click at [624, 120] on div "Transit Pickup Surcharge Ids Transit Deliver Surcharge Ids Transit Deliver Surc…" at bounding box center [784, 325] width 1442 height 534
drag, startPoint x: 1220, startPoint y: 575, endPoint x: 344, endPoint y: 339, distance: 907.2
click at [1195, 577] on icon "save" at bounding box center [1189, 578] width 11 height 11
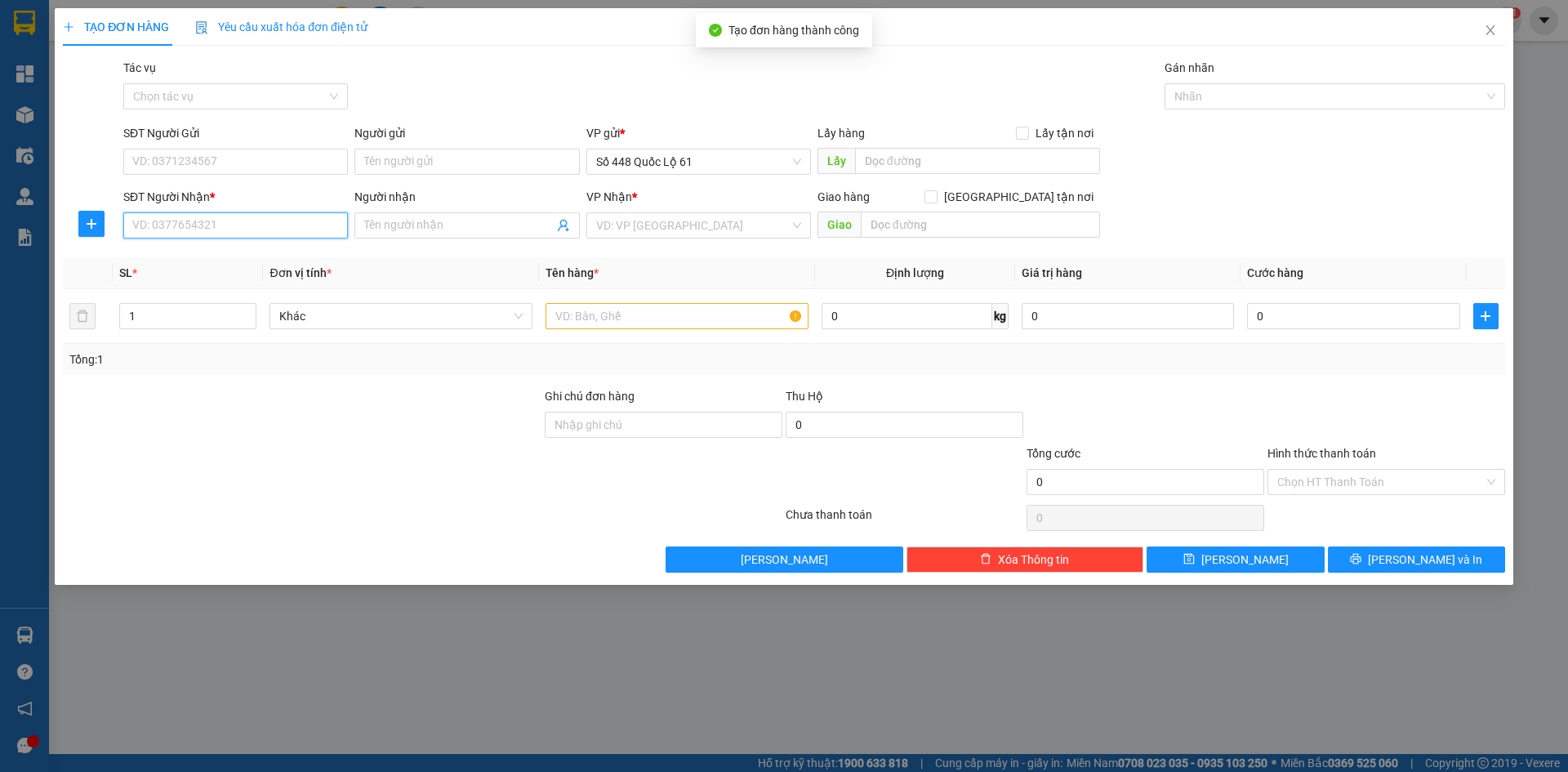
click at [316, 223] on input "SĐT Người Nhận *" at bounding box center [235, 225] width 225 height 26
click at [273, 263] on div "0708008276" at bounding box center [236, 258] width 205 height 18
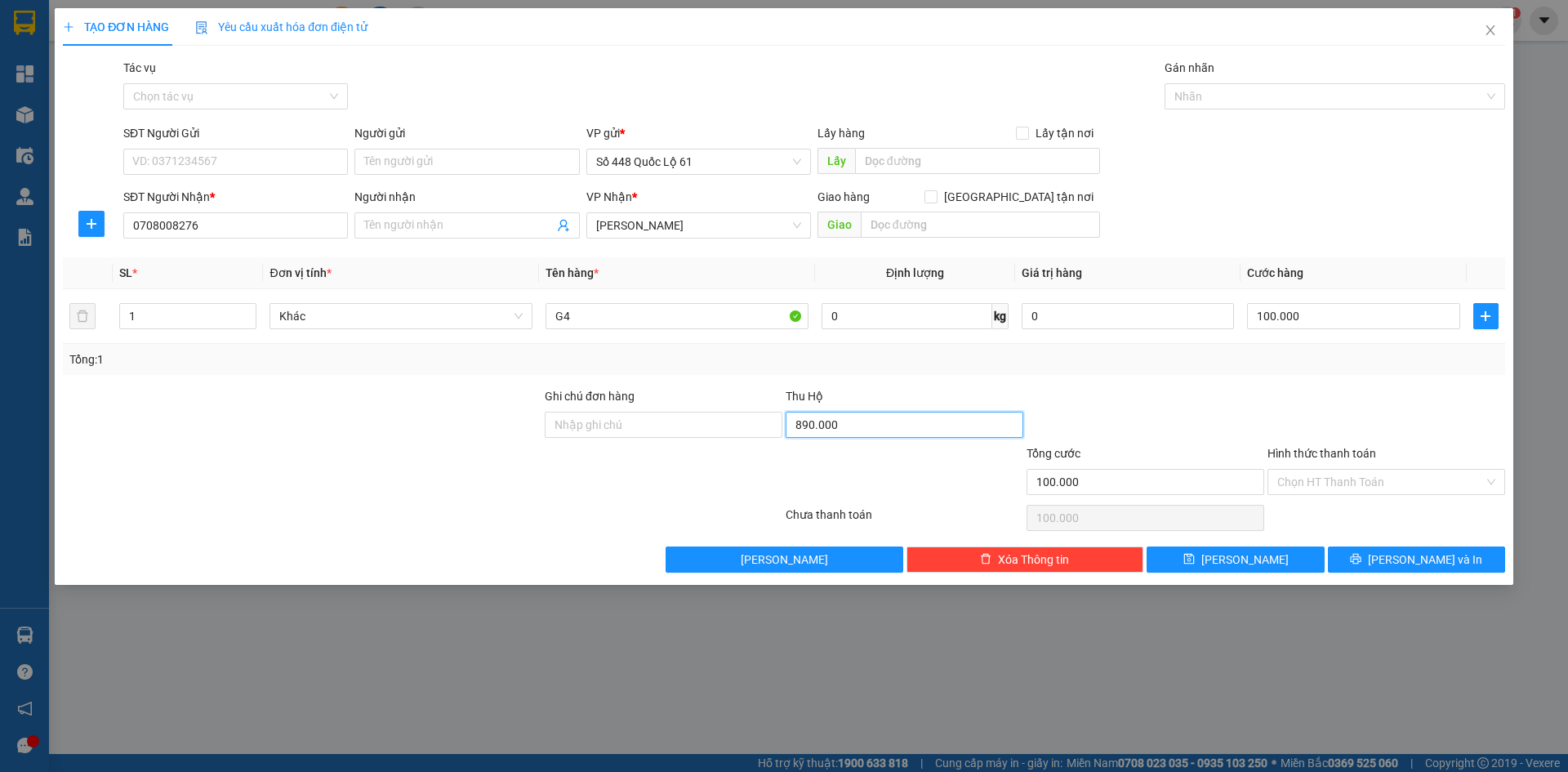
click at [854, 418] on input "890.000" at bounding box center [904, 424] width 238 height 26
drag, startPoint x: 621, startPoint y: 316, endPoint x: 294, endPoint y: 368, distance: 331.1
click at [294, 368] on div "SL * Đơn vị tính * Tên hàng * Định lượng Giá trị hàng Cước hàng 1 Khác G4 0 kg …" at bounding box center [784, 316] width 1442 height 118
click at [1396, 320] on input "100.000" at bounding box center [1353, 316] width 212 height 26
drag, startPoint x: 1289, startPoint y: 562, endPoint x: 1246, endPoint y: 564, distance: 43.0
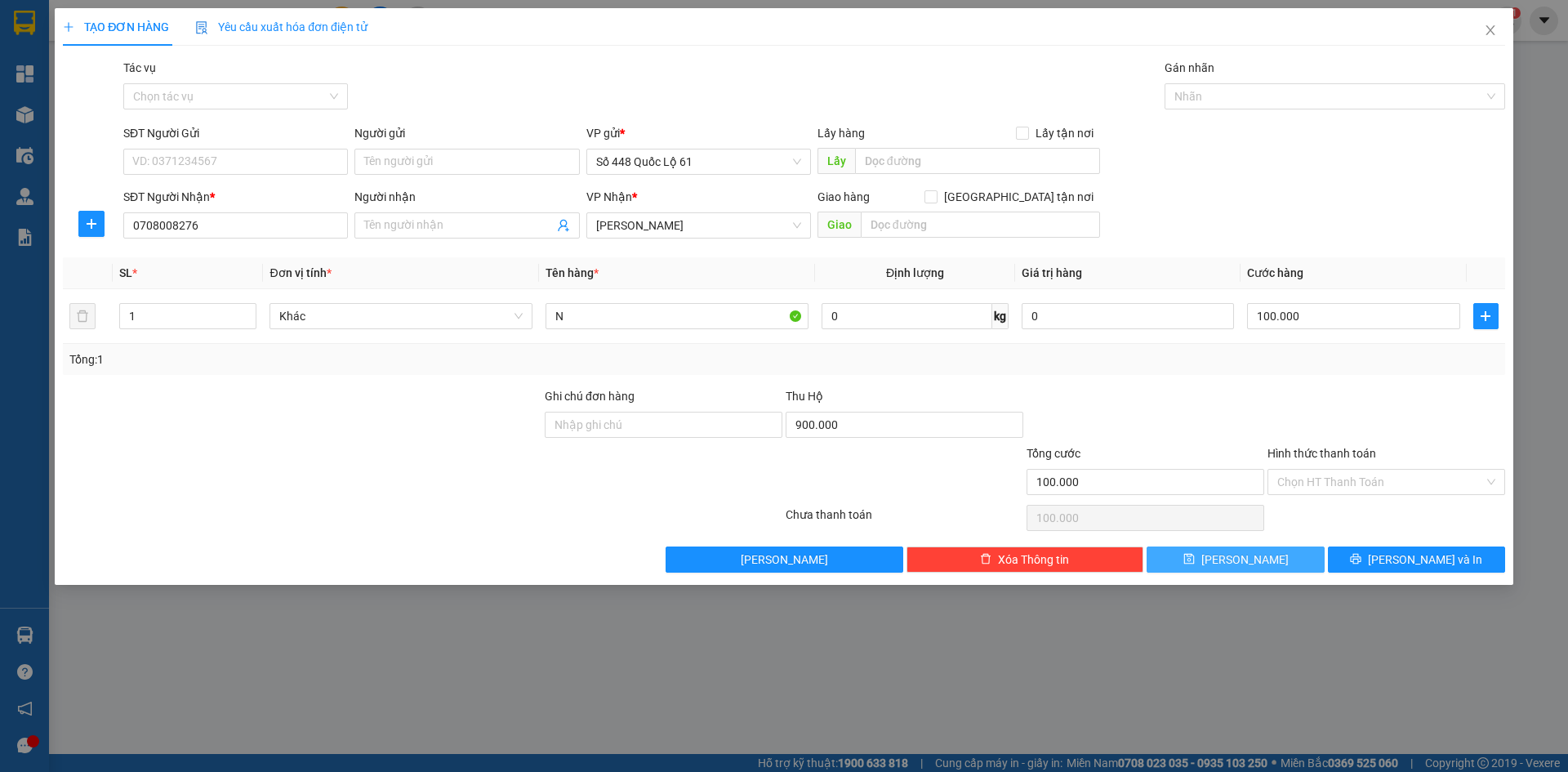
click at [1287, 560] on button "[PERSON_NAME]" at bounding box center [1235, 559] width 177 height 26
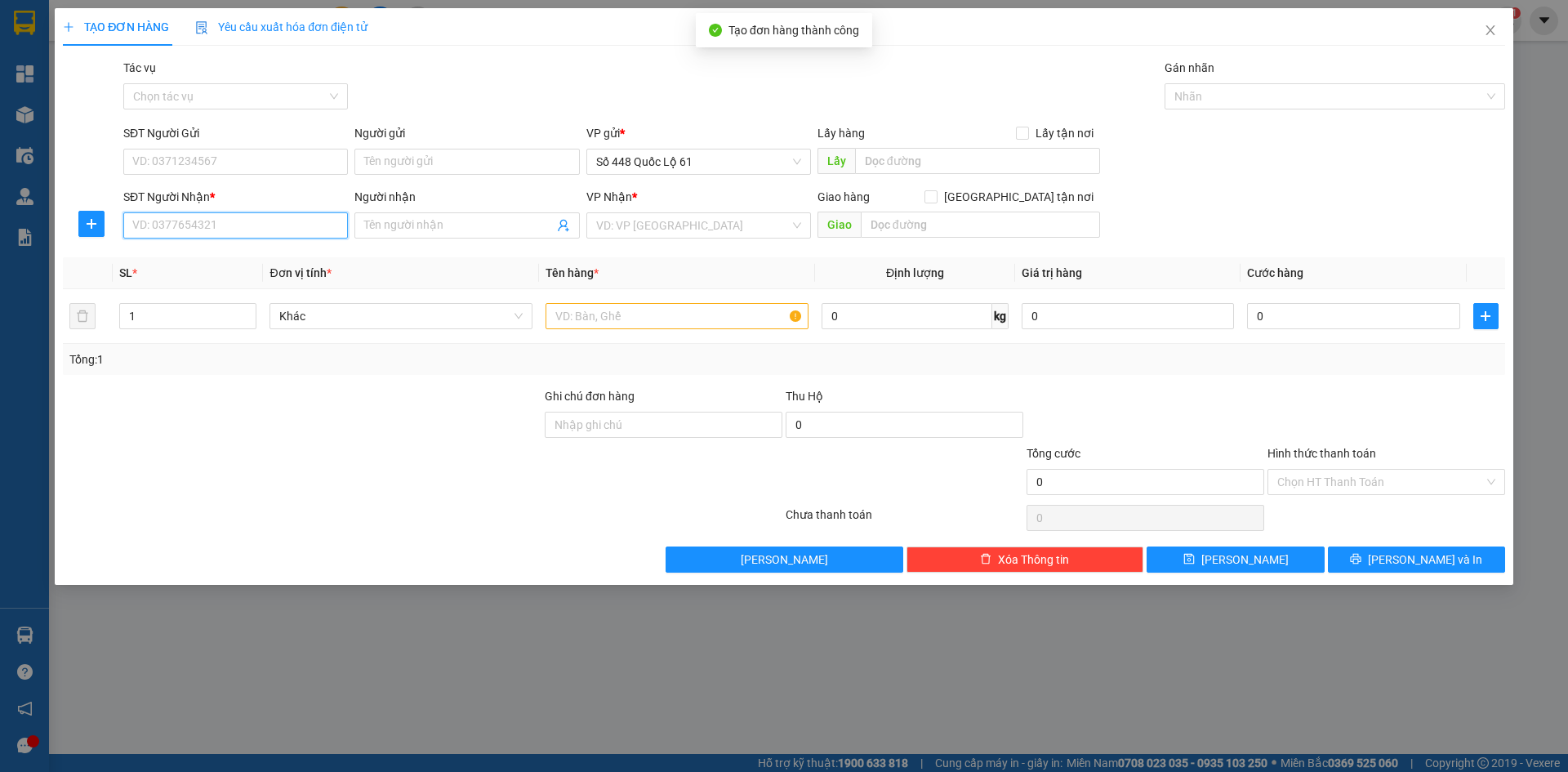
click at [299, 227] on input "SĐT Người Nhận *" at bounding box center [235, 225] width 225 height 26
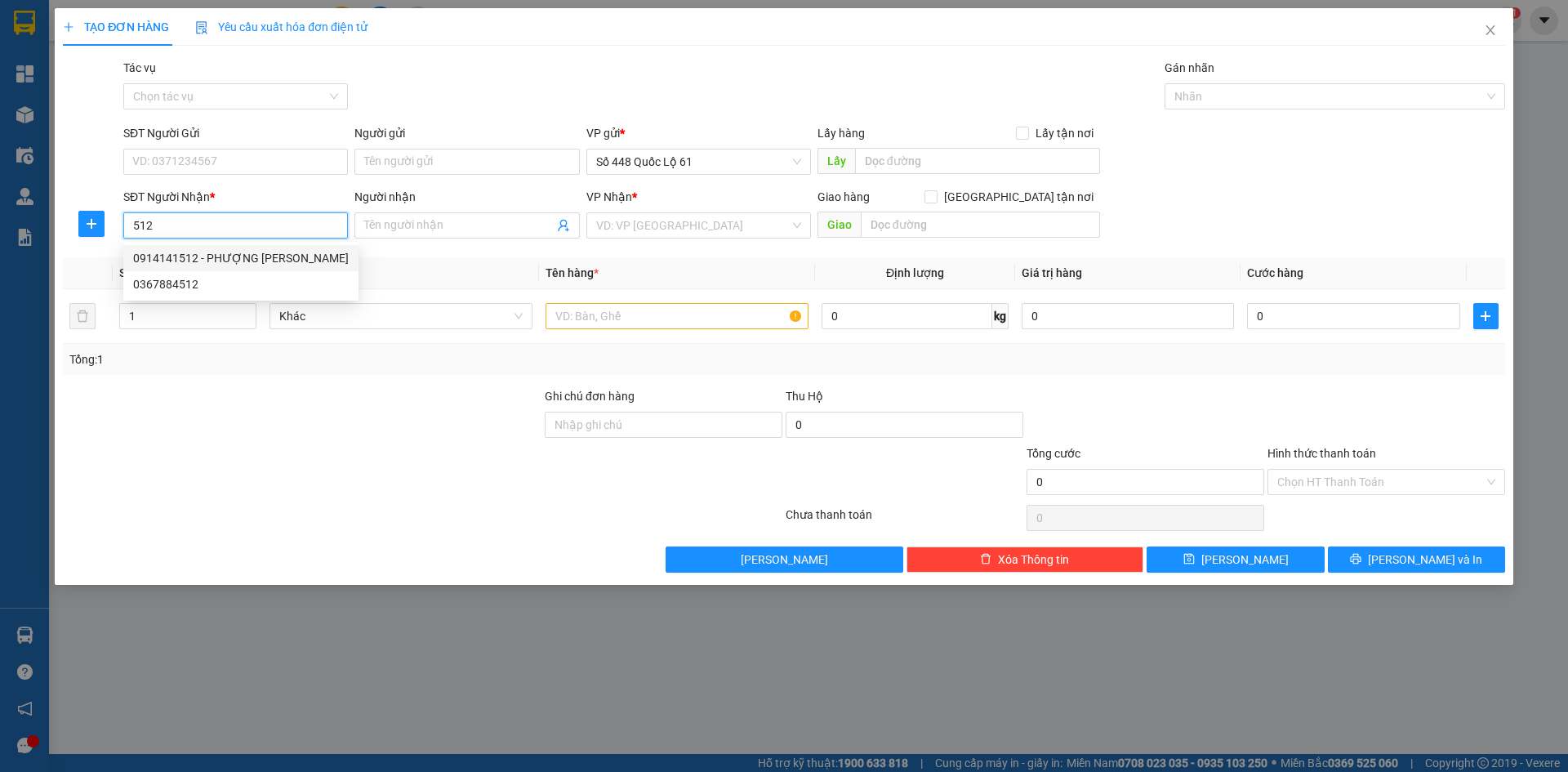
click at [299, 249] on div "0914141512 - PHƯỢNG GIA LAI" at bounding box center [241, 258] width 216 height 18
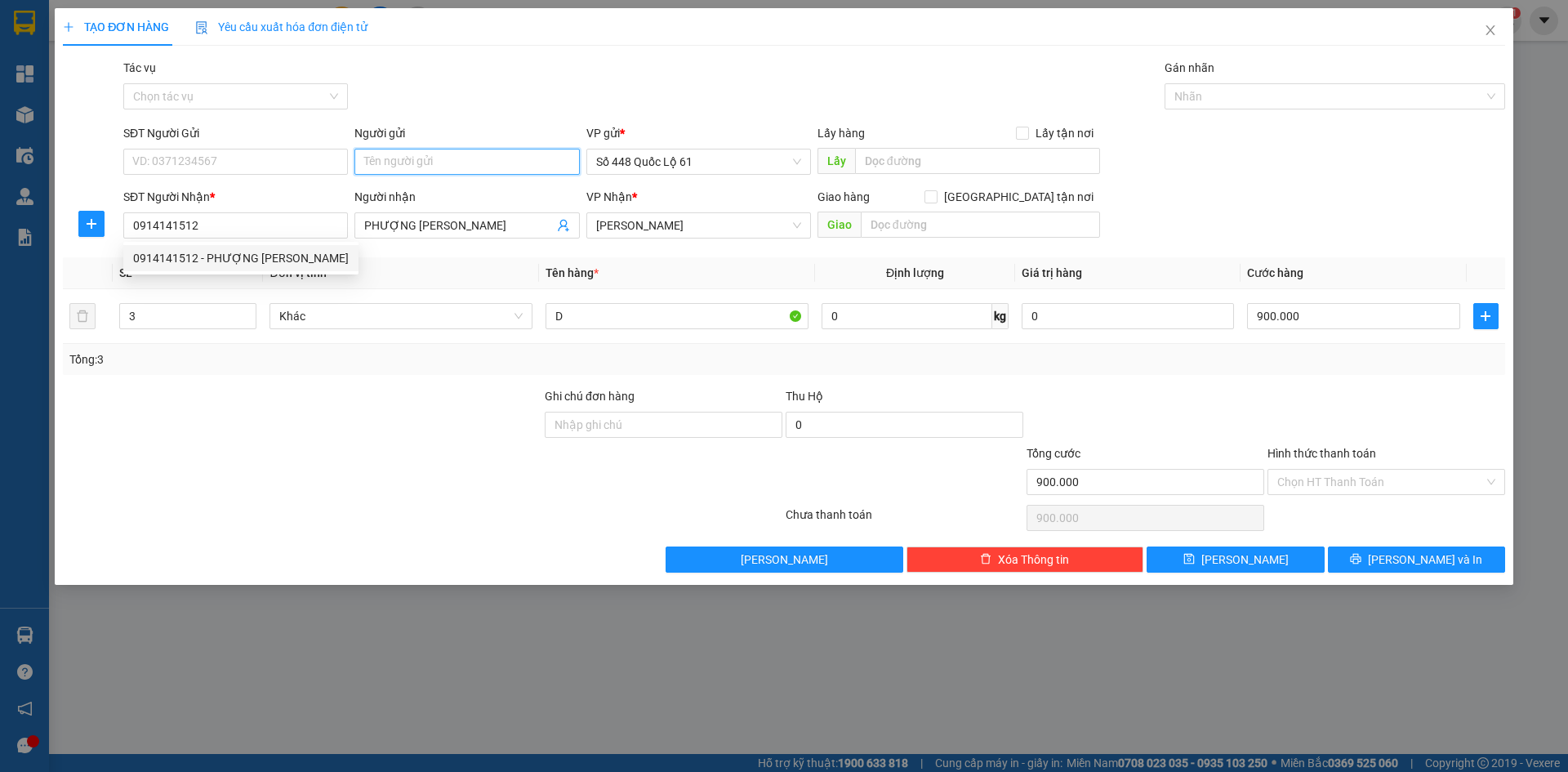
click at [402, 172] on input "Người gửi" at bounding box center [467, 161] width 225 height 26
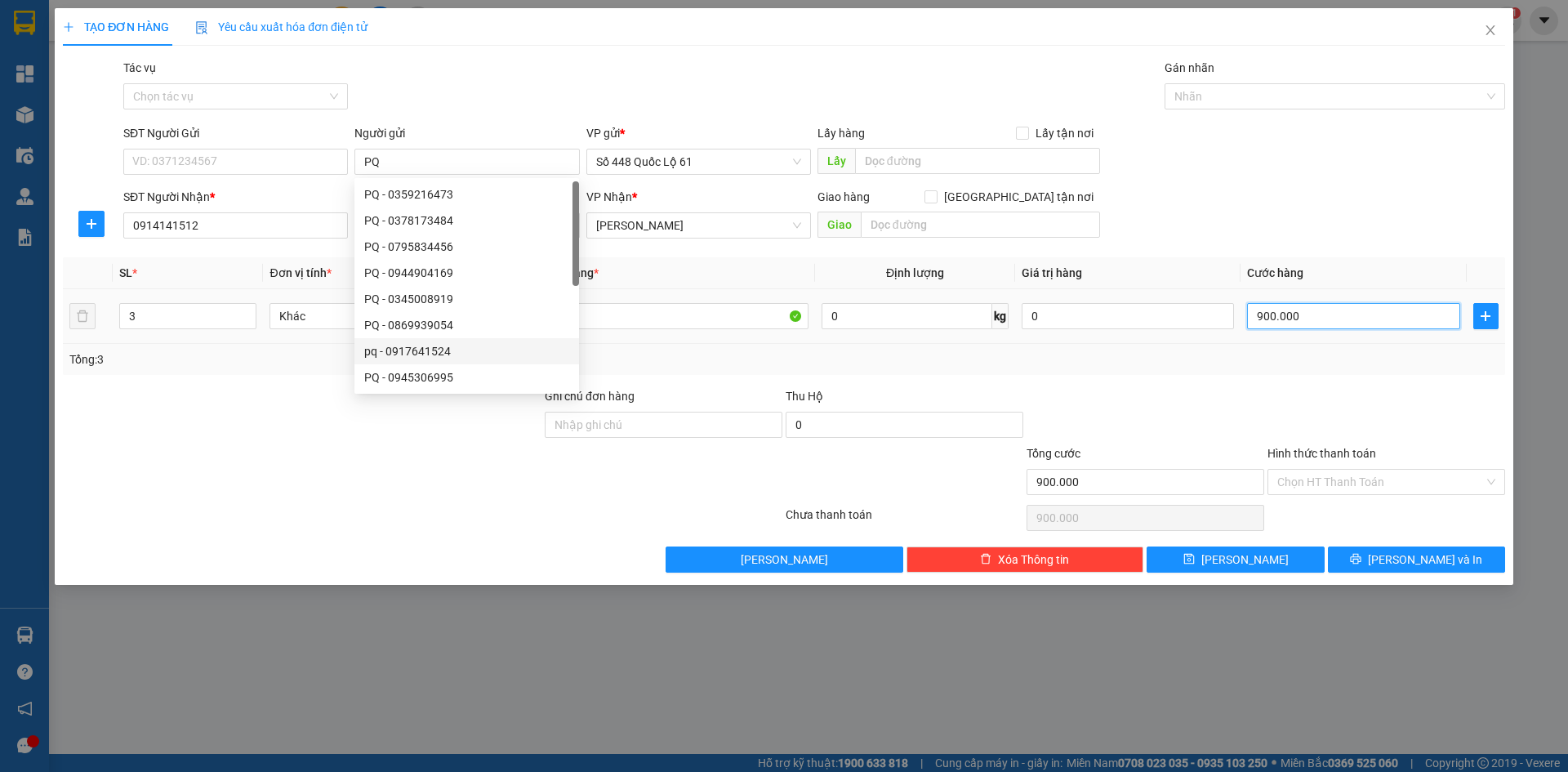
click at [1329, 321] on input "900.000" at bounding box center [1353, 316] width 212 height 26
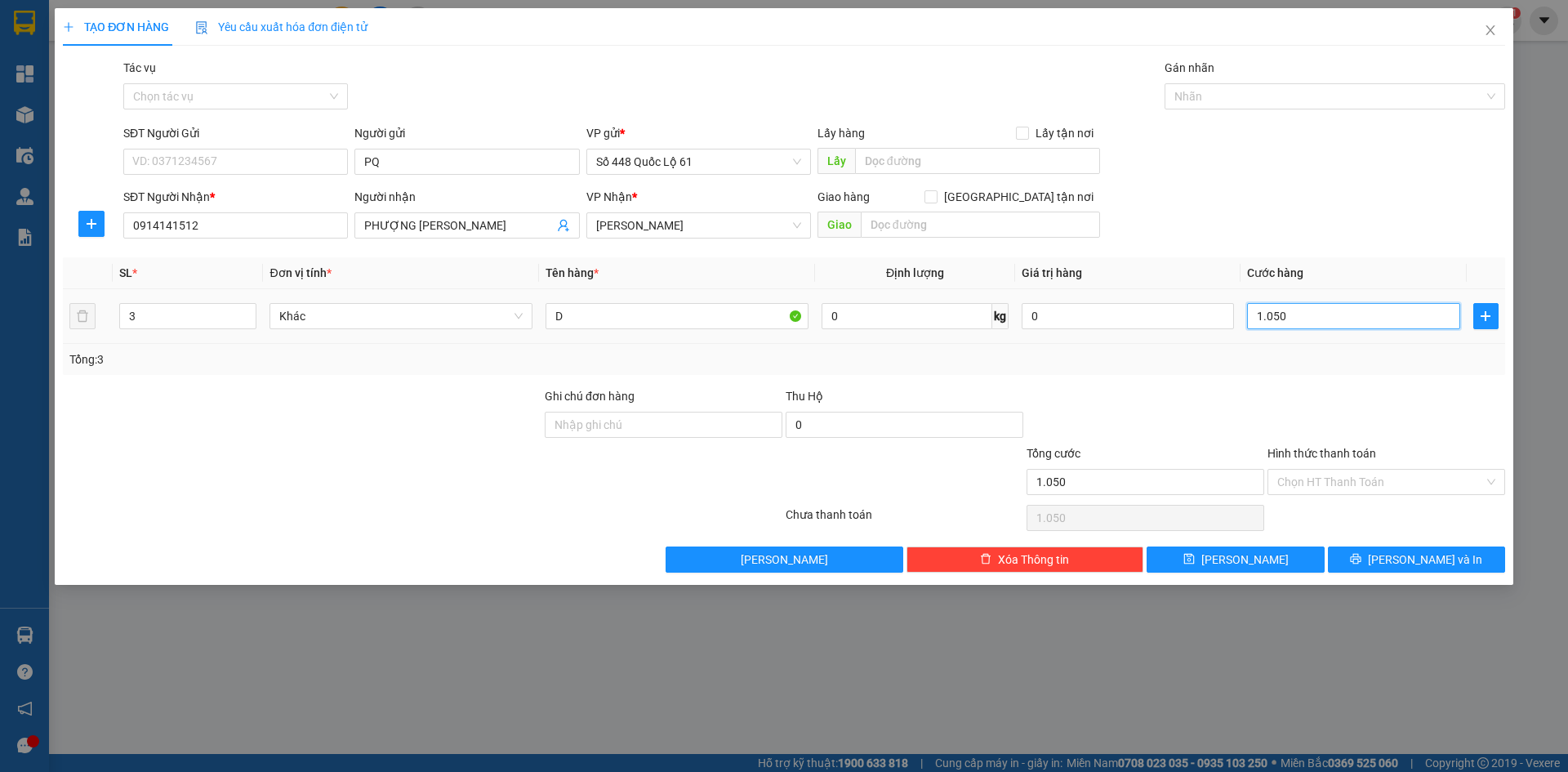
drag, startPoint x: 1358, startPoint y: 315, endPoint x: 1047, endPoint y: 360, distance: 314.2
click at [1054, 359] on div "SL * Đơn vị tính * Tên hàng * Định lượng Giá trị hàng Cước hàng 3 Khác D 0 kg 0…" at bounding box center [784, 316] width 1442 height 118
click at [1264, 562] on button "[PERSON_NAME]" at bounding box center [1235, 559] width 177 height 26
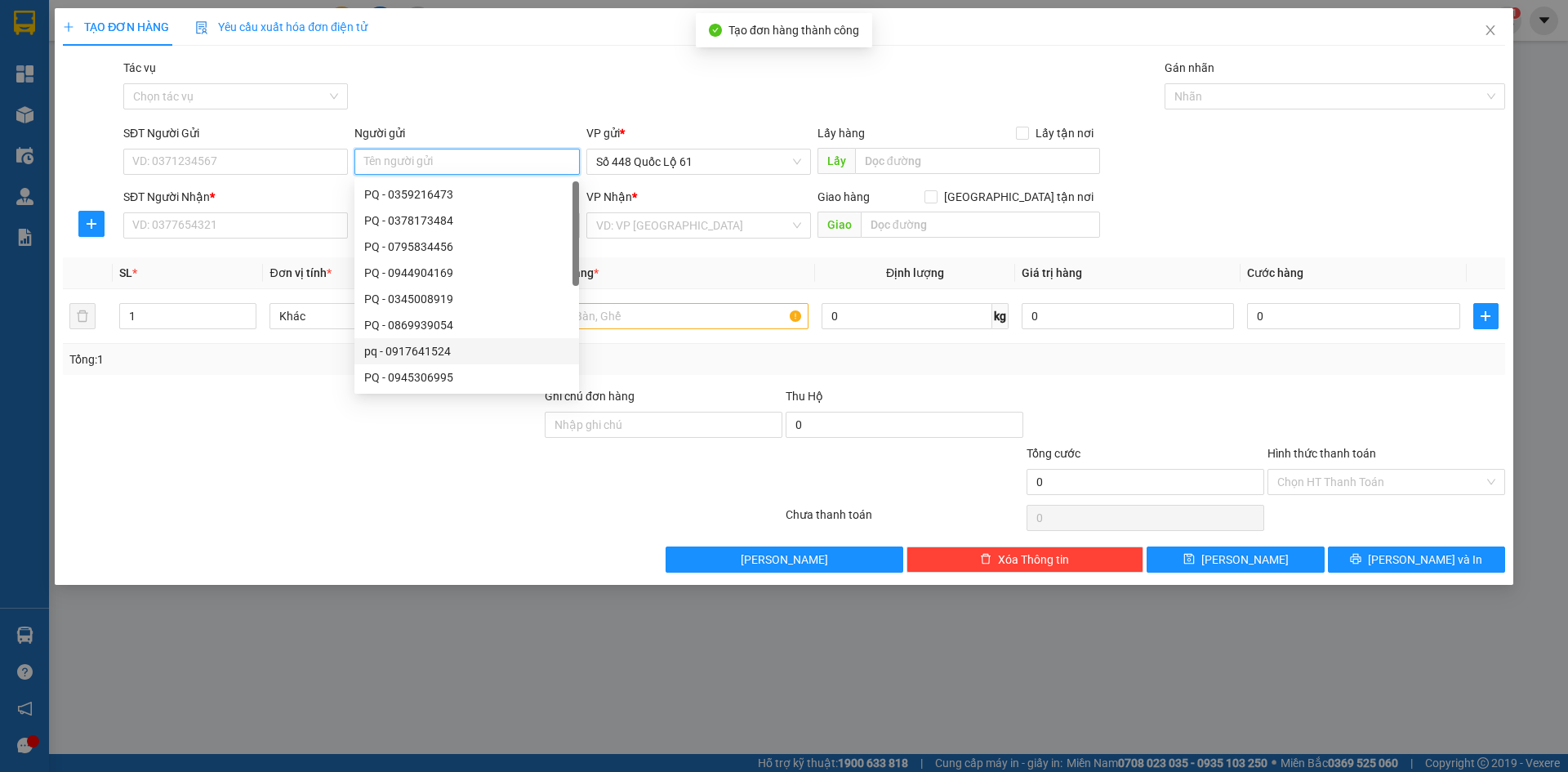
paste input "ŨNG"
drag, startPoint x: 408, startPoint y: 166, endPoint x: 194, endPoint y: 186, distance: 214.9
click at [197, 186] on form "SĐT Người Gửi VD: 0371234567 Người gửi ŨNG VP gửi * Số 448 Quốc Lộ 61 Lấy hàng …" at bounding box center [784, 184] width 1442 height 120
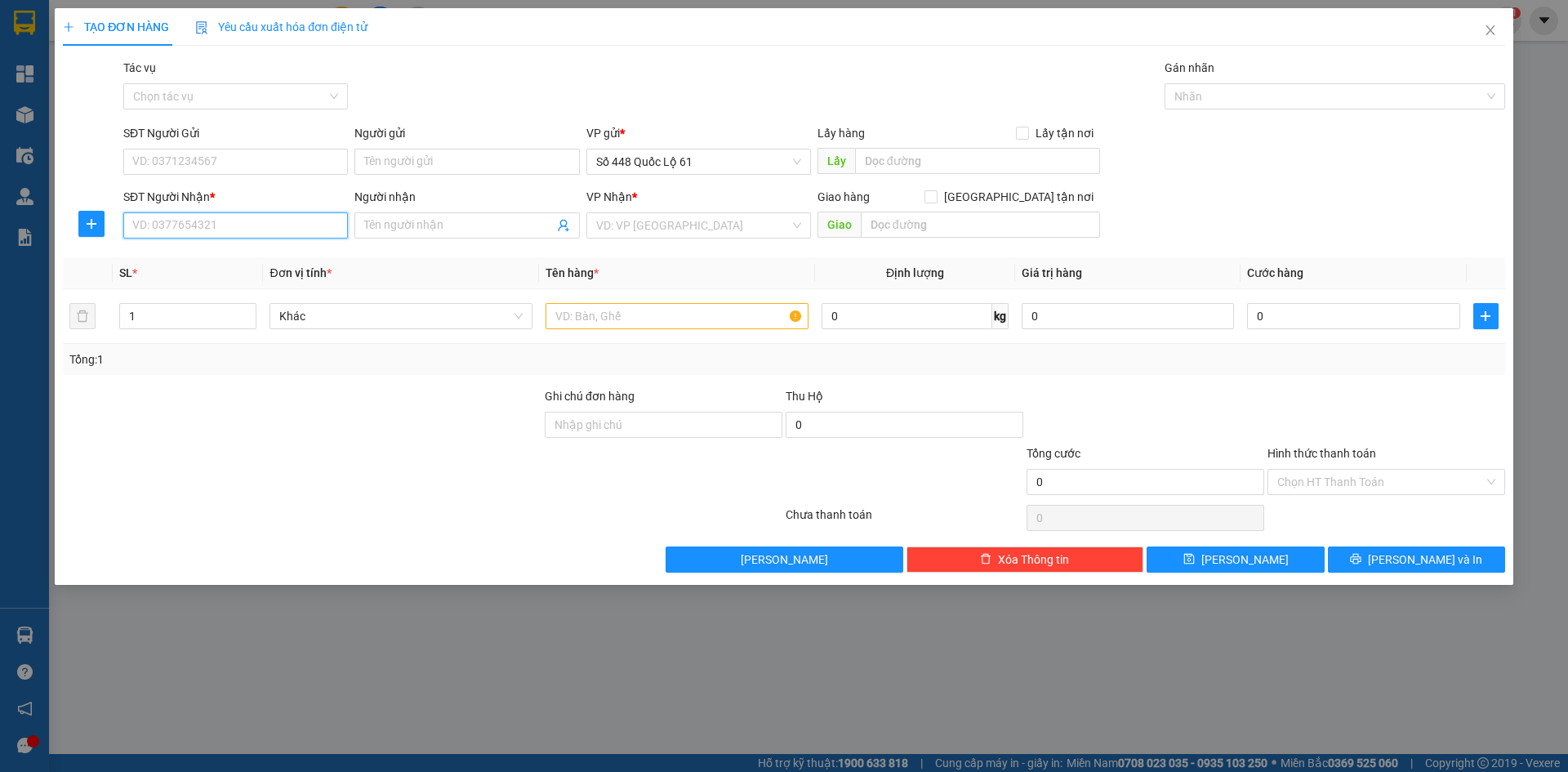
click at [249, 227] on input "SĐT Người Nhận *" at bounding box center [235, 225] width 225 height 26
drag, startPoint x: 260, startPoint y: 255, endPoint x: 536, endPoint y: 385, distance: 305.1
click at [260, 259] on div "0879277255 - NHÀ MÁY MÌ" at bounding box center [236, 258] width 205 height 18
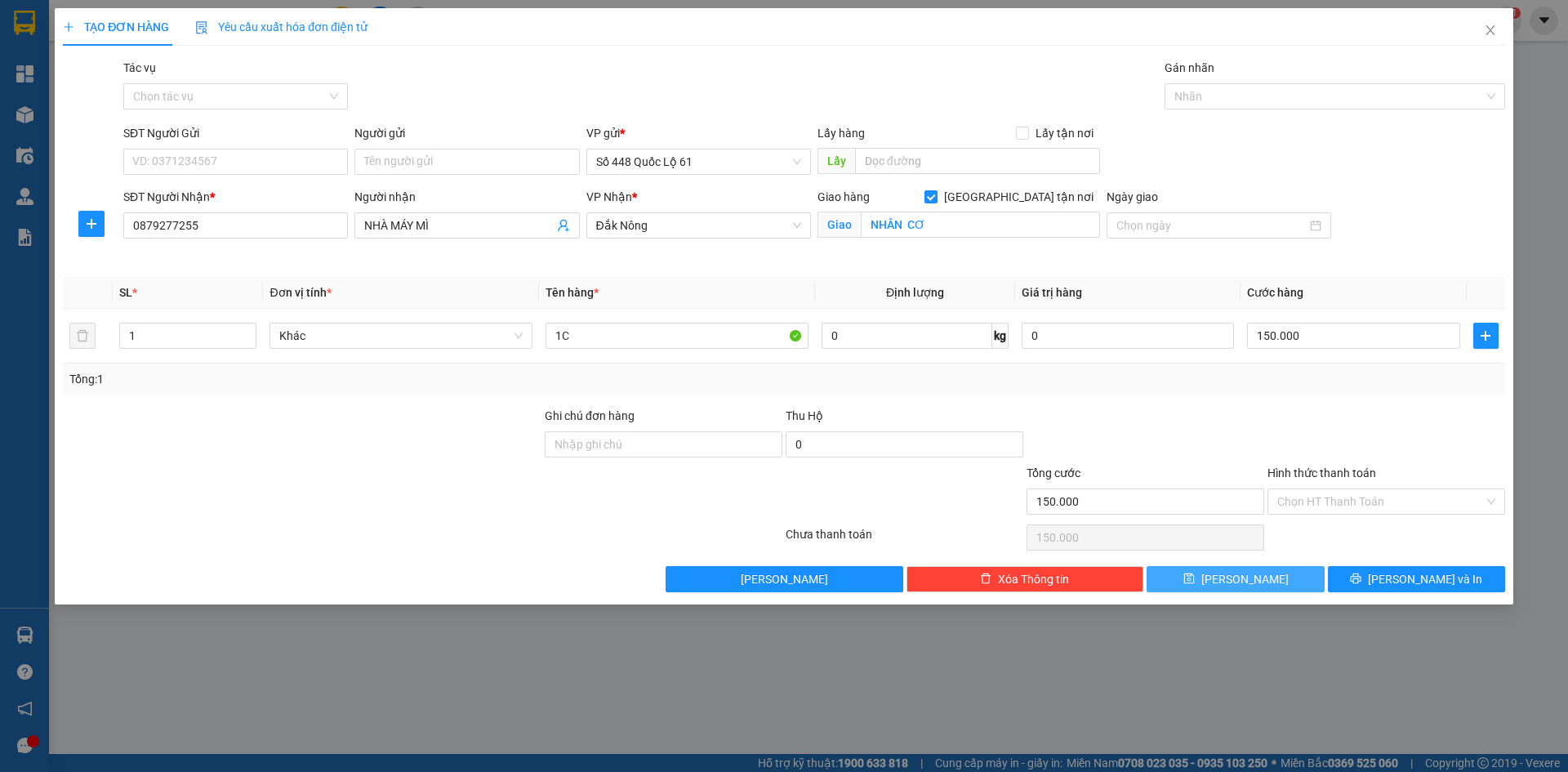
drag, startPoint x: 1244, startPoint y: 578, endPoint x: 1215, endPoint y: 579, distance: 29.0
click at [1242, 578] on span "[PERSON_NAME]" at bounding box center [1245, 579] width 87 height 18
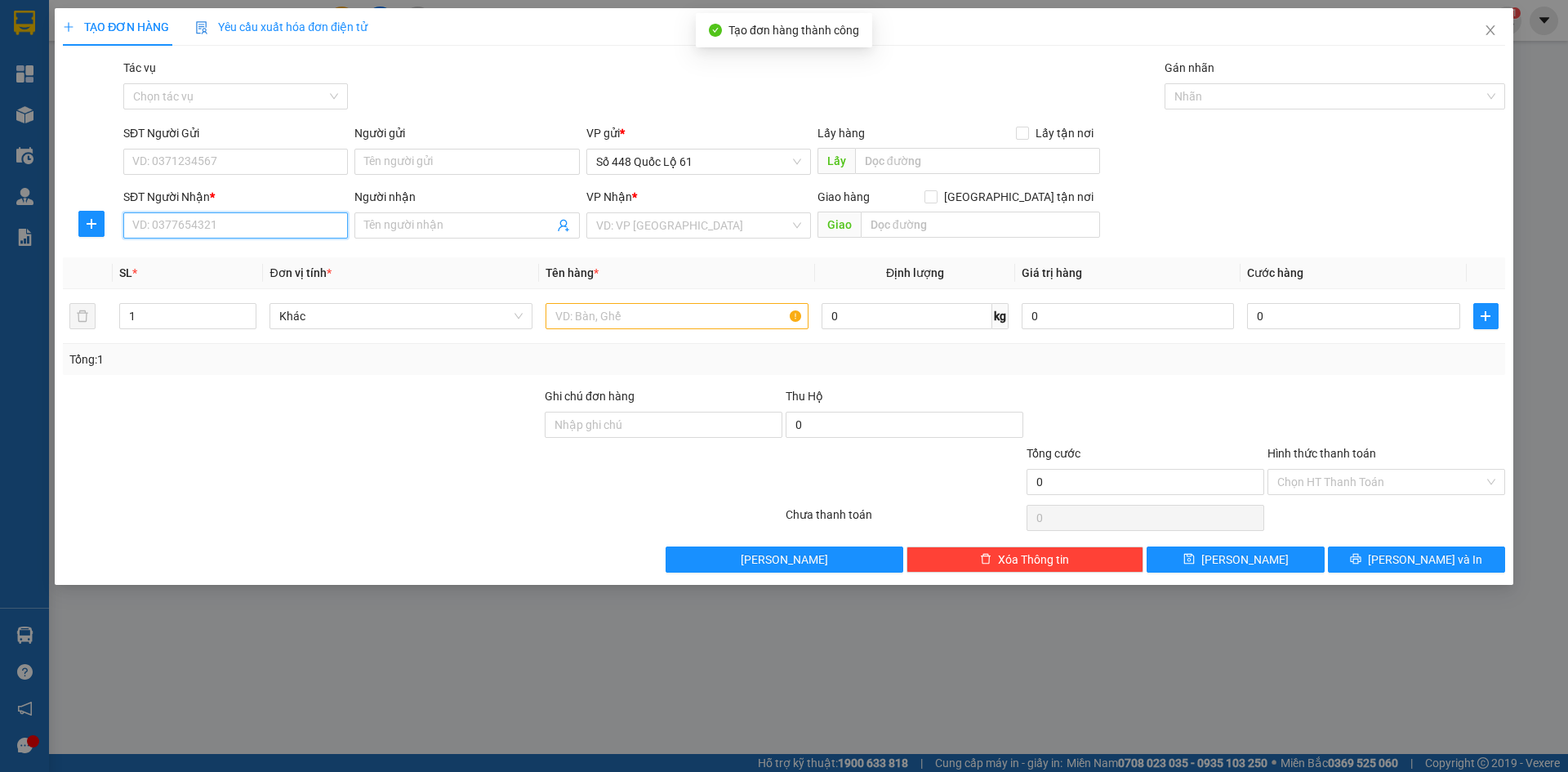
click at [271, 230] on input "SĐT Người Nhận *" at bounding box center [235, 225] width 225 height 26
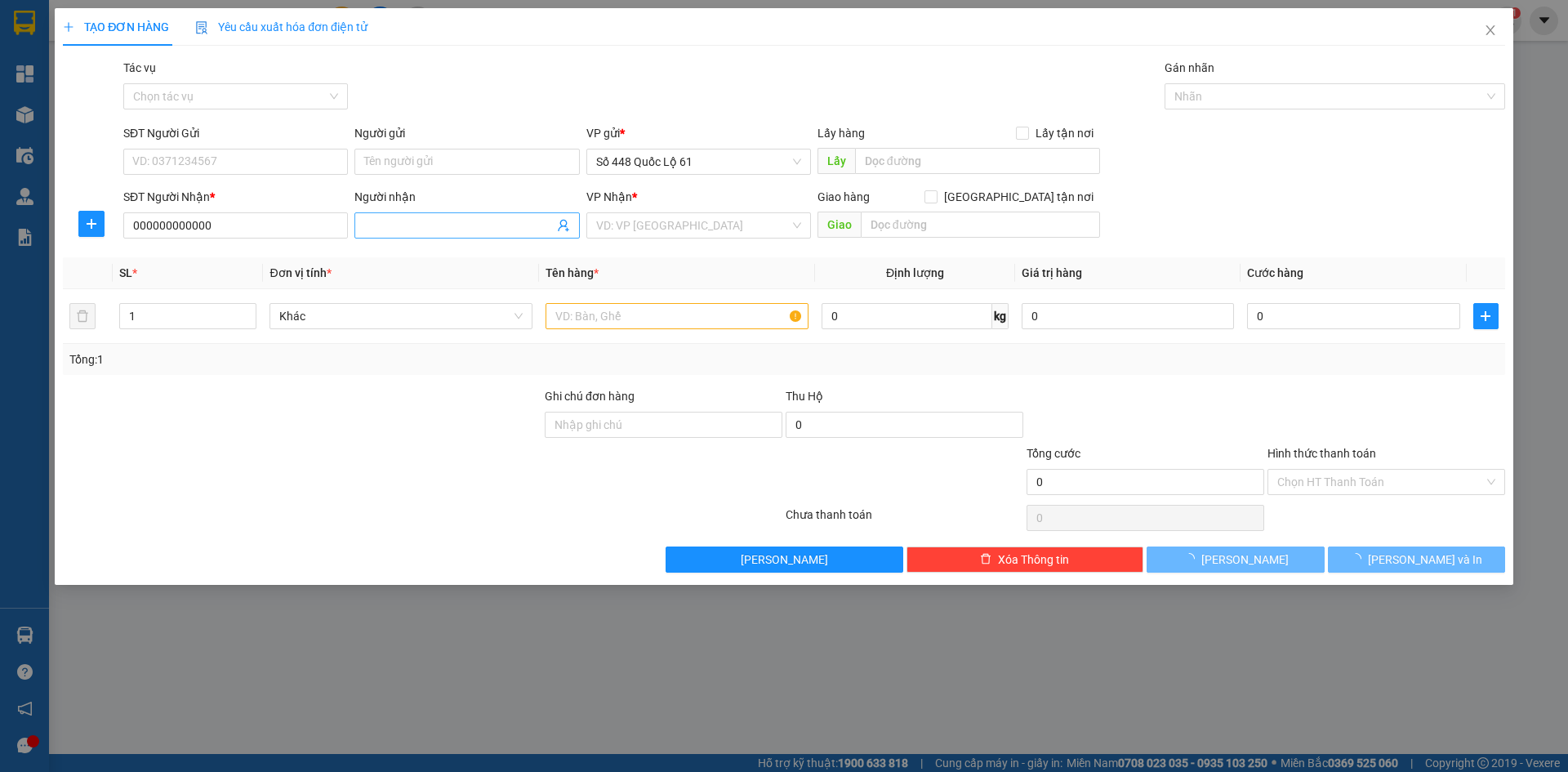
click at [378, 227] on input "Người nhận" at bounding box center [458, 225] width 188 height 18
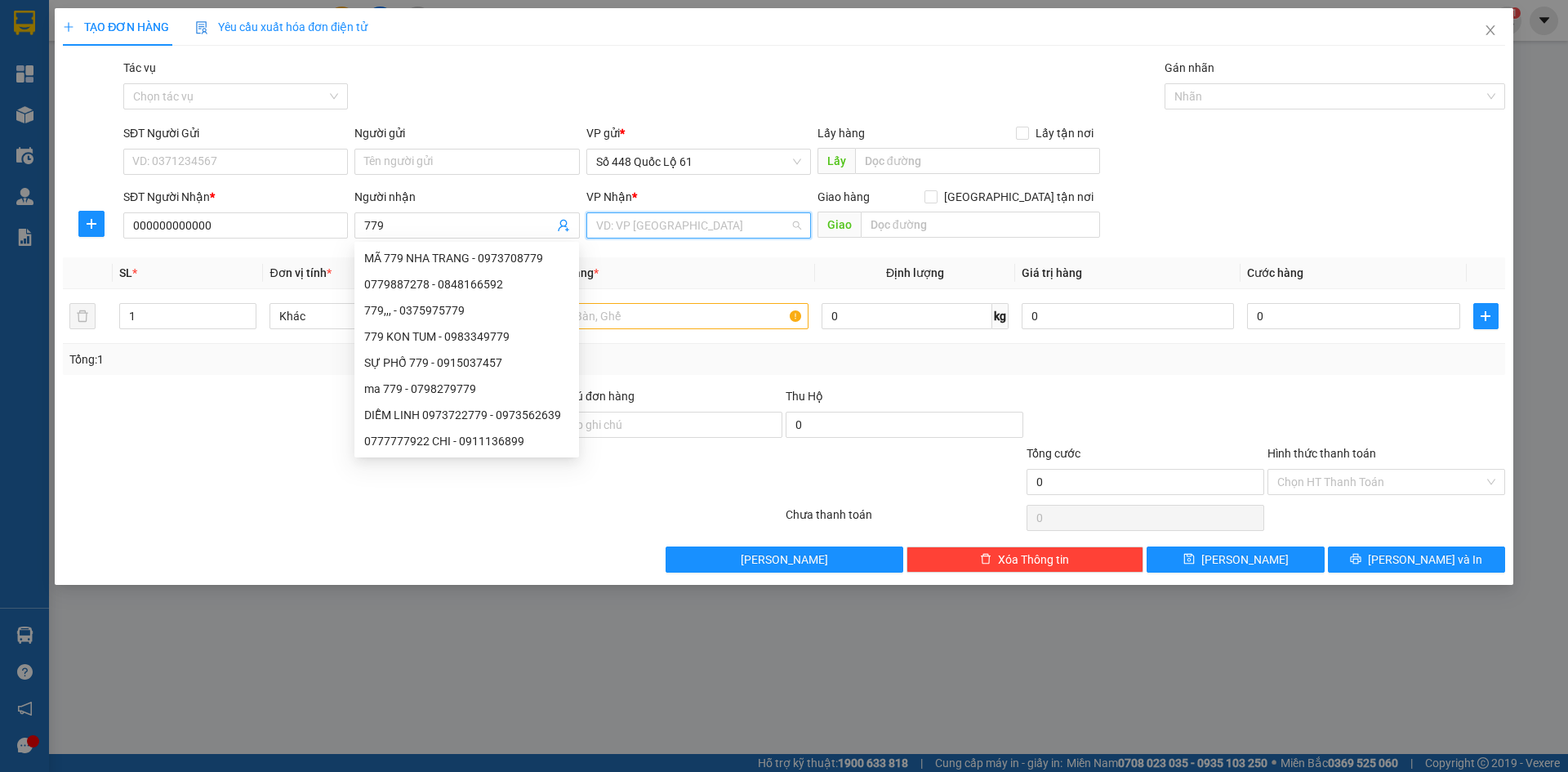
drag, startPoint x: 688, startPoint y: 219, endPoint x: 680, endPoint y: 224, distance: 9.4
click at [690, 219] on input "search" at bounding box center [693, 225] width 193 height 25
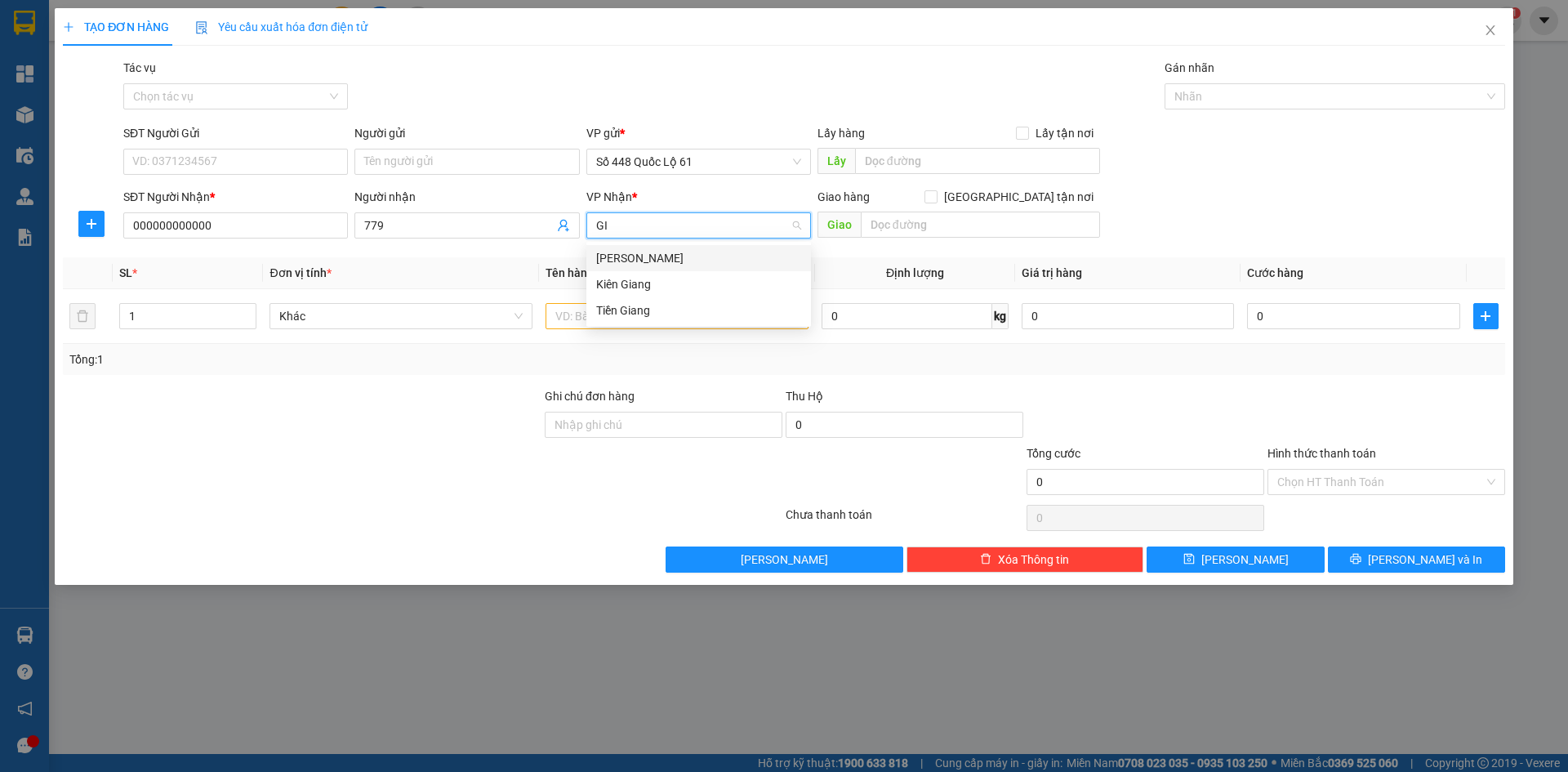
click at [647, 252] on div "Gia Lai" at bounding box center [699, 258] width 205 height 18
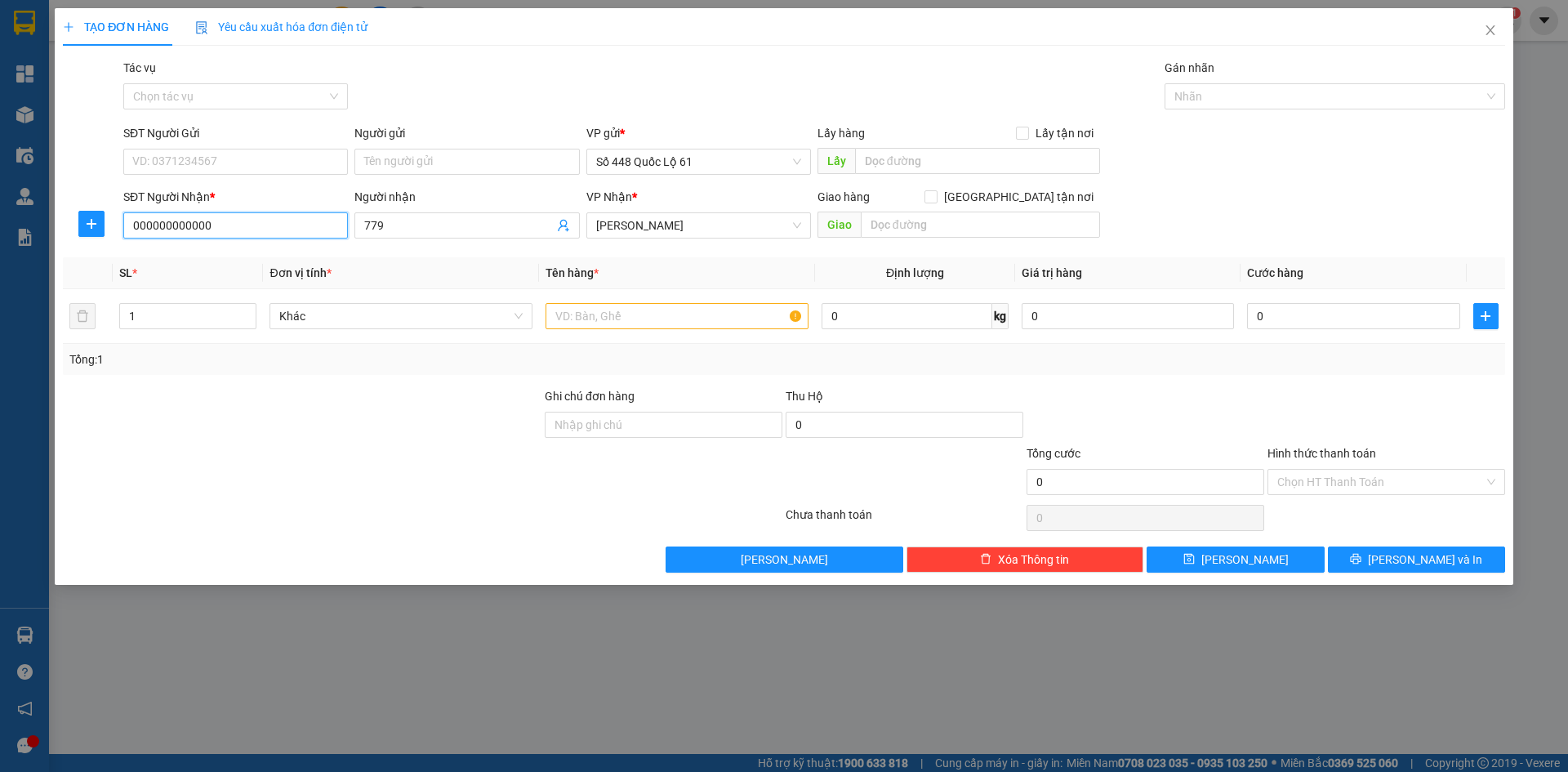
drag, startPoint x: 57, startPoint y: 241, endPoint x: 0, endPoint y: 251, distance: 57.9
click at [0, 251] on div "TẠO ĐƠN HÀNG Yêu cầu xuất hóa đơn điện tử Transit Pickup Surcharge Ids Transit …" at bounding box center [784, 386] width 1568 height 772
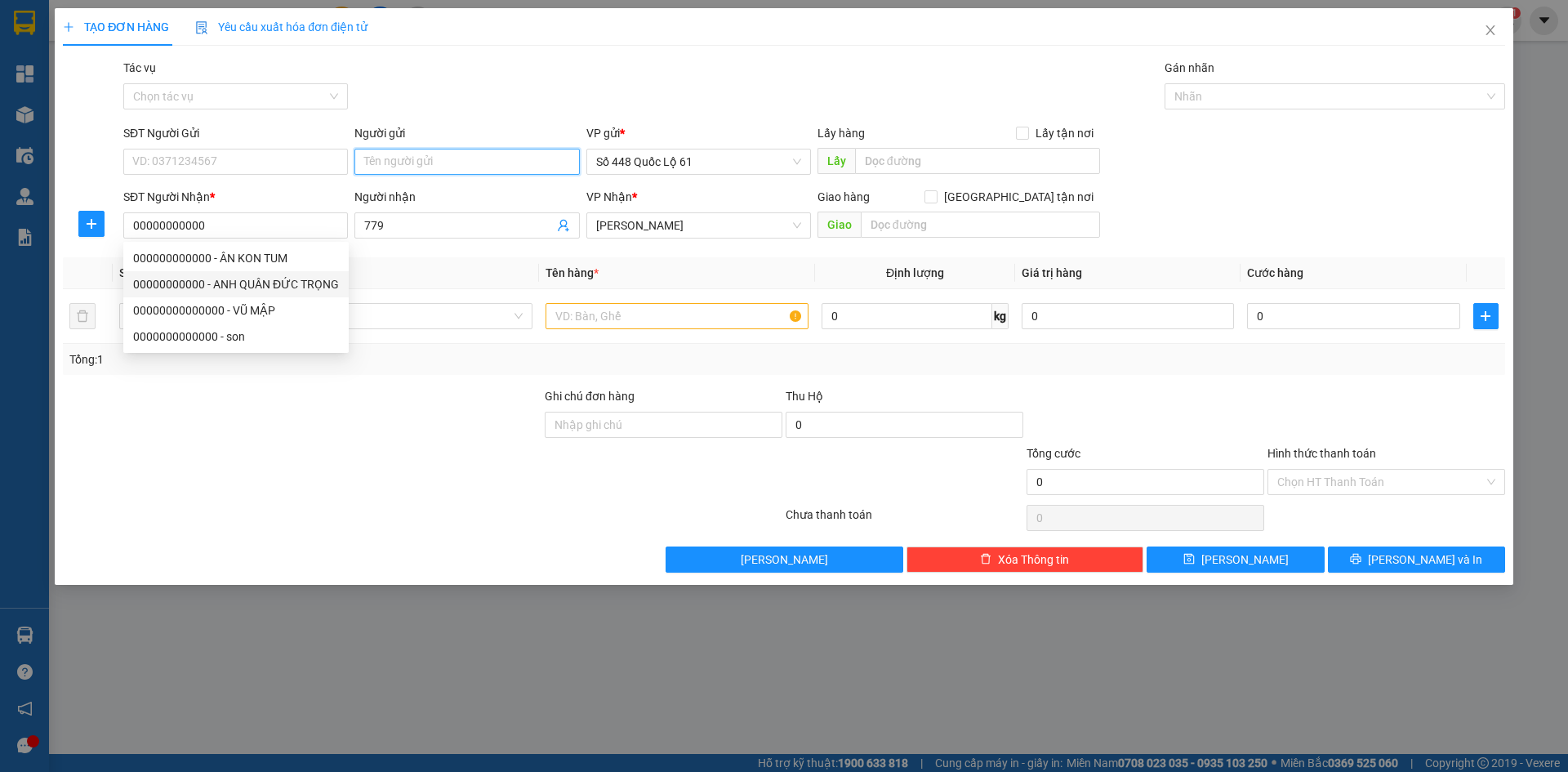
click at [491, 158] on input "Người gửi" at bounding box center [467, 161] width 225 height 26
paste input "ÙNG"
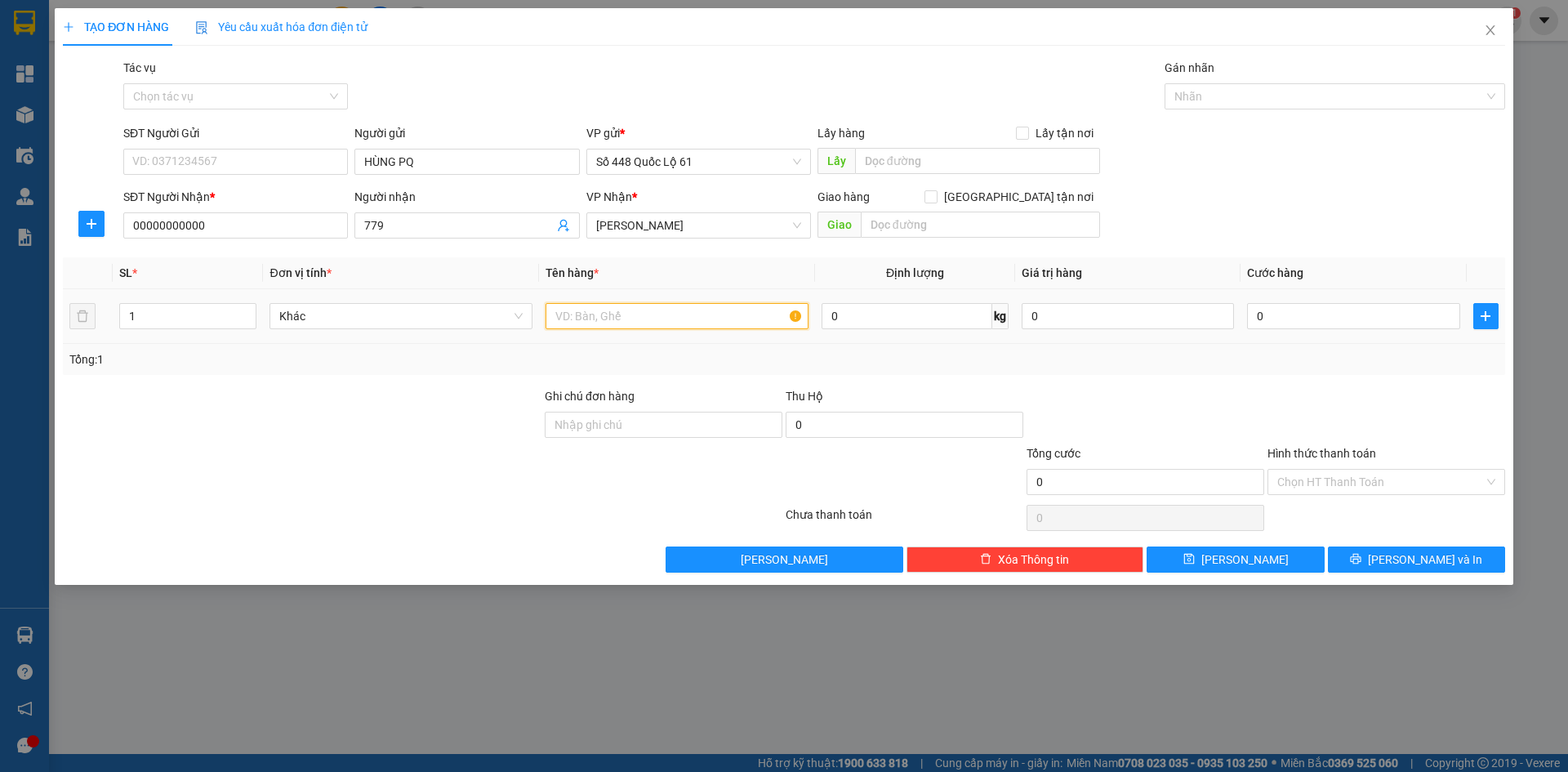
click at [736, 322] on input "text" at bounding box center [677, 316] width 263 height 26
drag, startPoint x: 1316, startPoint y: 306, endPoint x: 1316, endPoint y: 383, distance: 77.0
click at [1316, 309] on input "0" at bounding box center [1353, 316] width 212 height 26
drag, startPoint x: 1316, startPoint y: 384, endPoint x: 1314, endPoint y: 481, distance: 97.0
click at [1316, 394] on div "Transit Pickup Surcharge Ids Transit Deliver Surcharge Ids Transit Deliver Surc…" at bounding box center [784, 316] width 1442 height 514
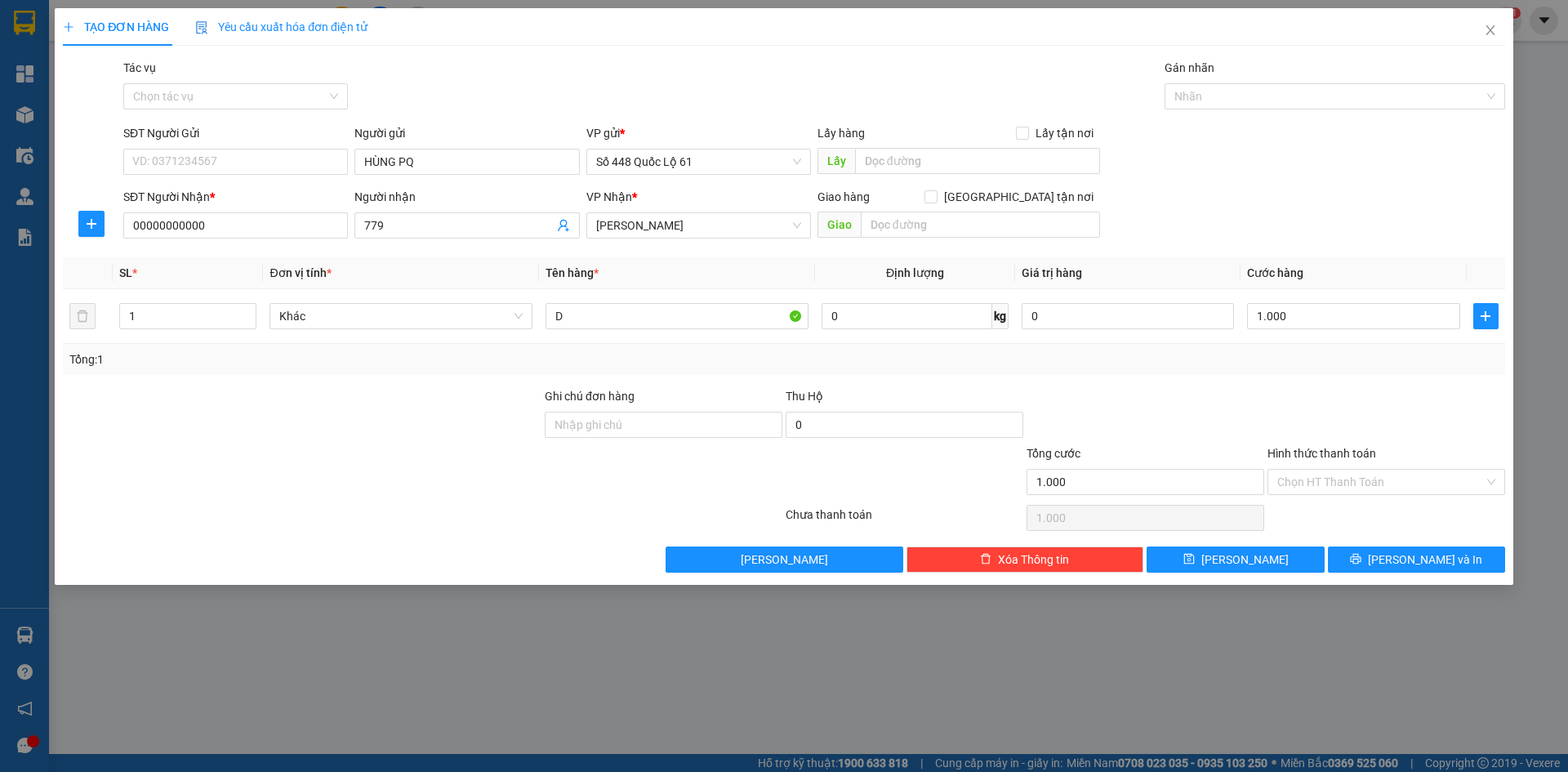
click at [1314, 495] on div "Hình thức thanh toán Chọn HT Thanh Toán" at bounding box center [1386, 473] width 238 height 57
click at [1318, 491] on input "Hình thức thanh toán" at bounding box center [1381, 482] width 207 height 25
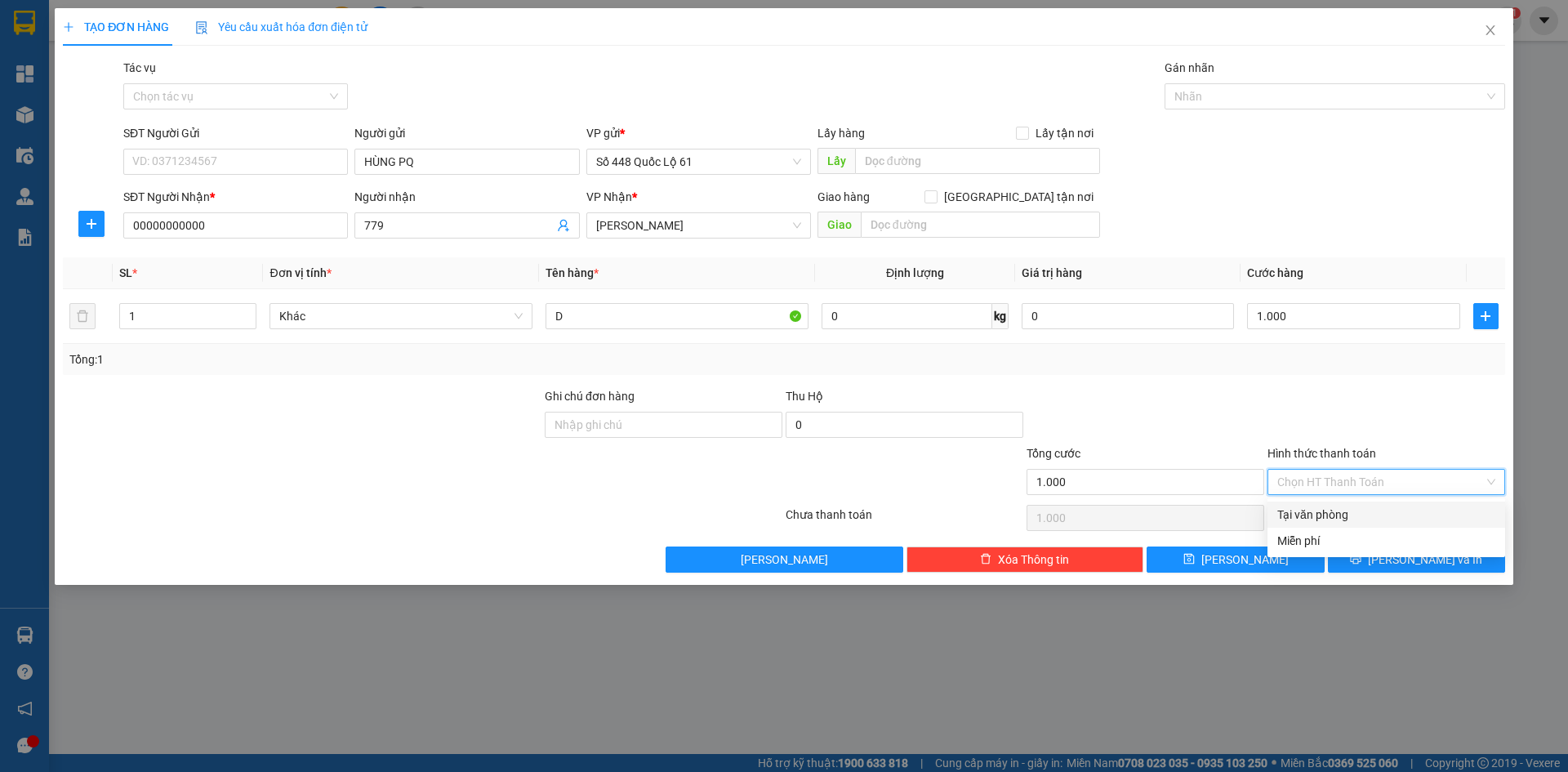
click at [1324, 519] on div "Tại văn phòng" at bounding box center [1386, 514] width 218 height 18
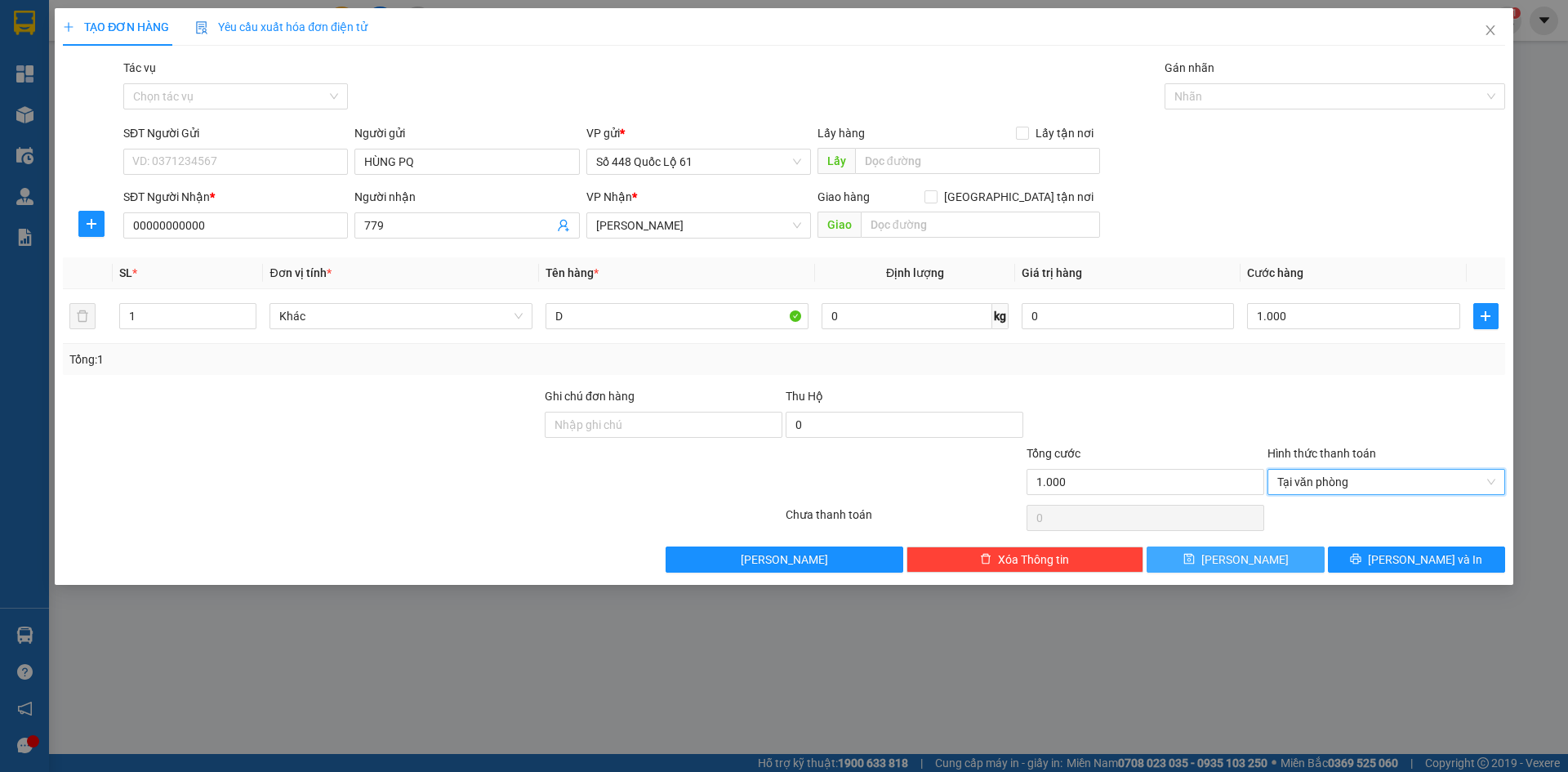
click at [1274, 558] on button "[PERSON_NAME]" at bounding box center [1235, 559] width 177 height 26
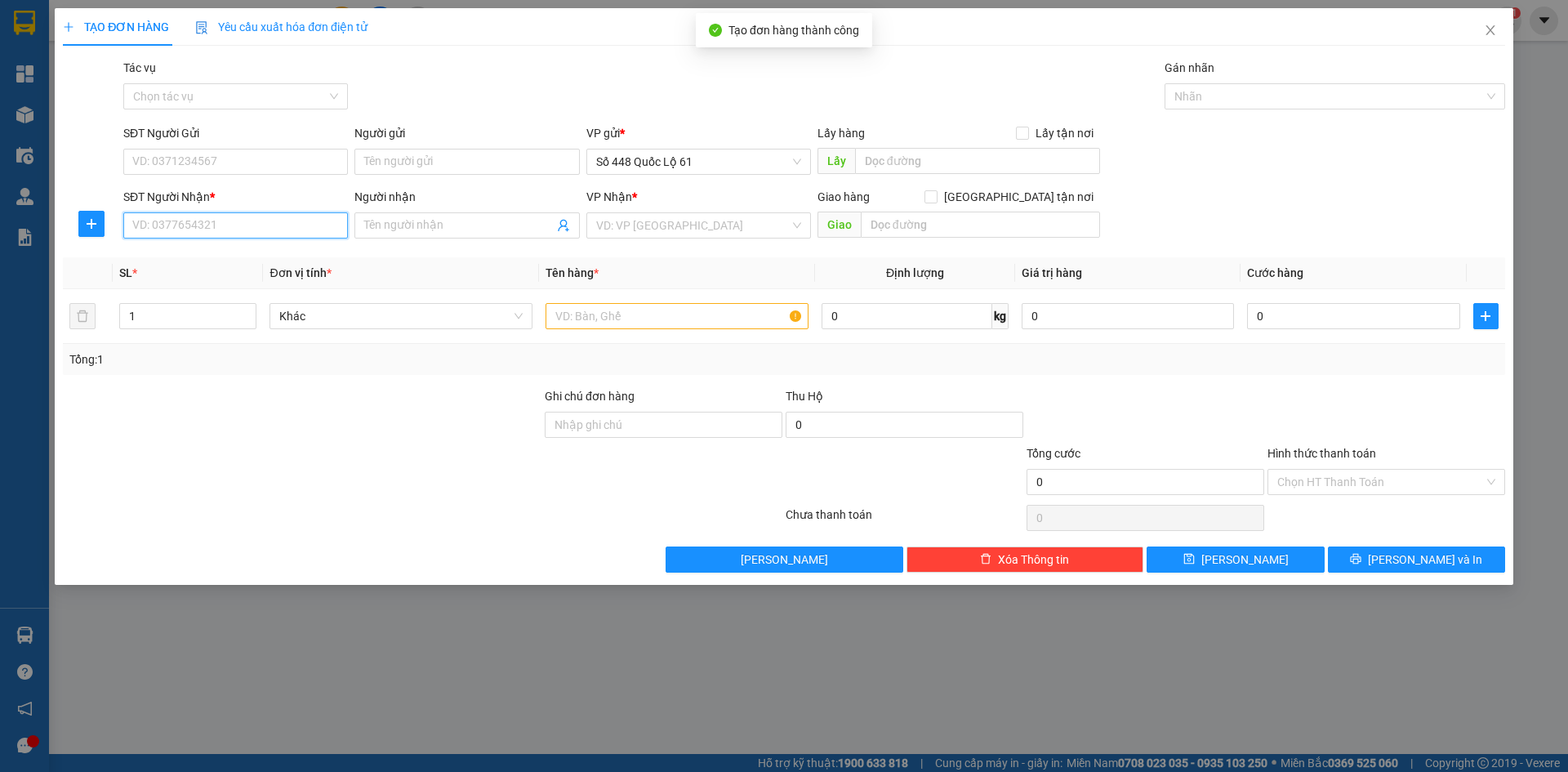
click at [178, 226] on input "SĐT Người Nhận *" at bounding box center [235, 225] width 225 height 26
drag, startPoint x: 428, startPoint y: 224, endPoint x: 260, endPoint y: 217, distance: 168.1
click at [260, 217] on div "SĐT Người Nhận * 000000000 Người nhận Tên người nhận VP Nhận * VD: VP Sài Gòn G…" at bounding box center [815, 215] width 1389 height 57
click at [260, 217] on input "000000000" at bounding box center [235, 225] width 225 height 26
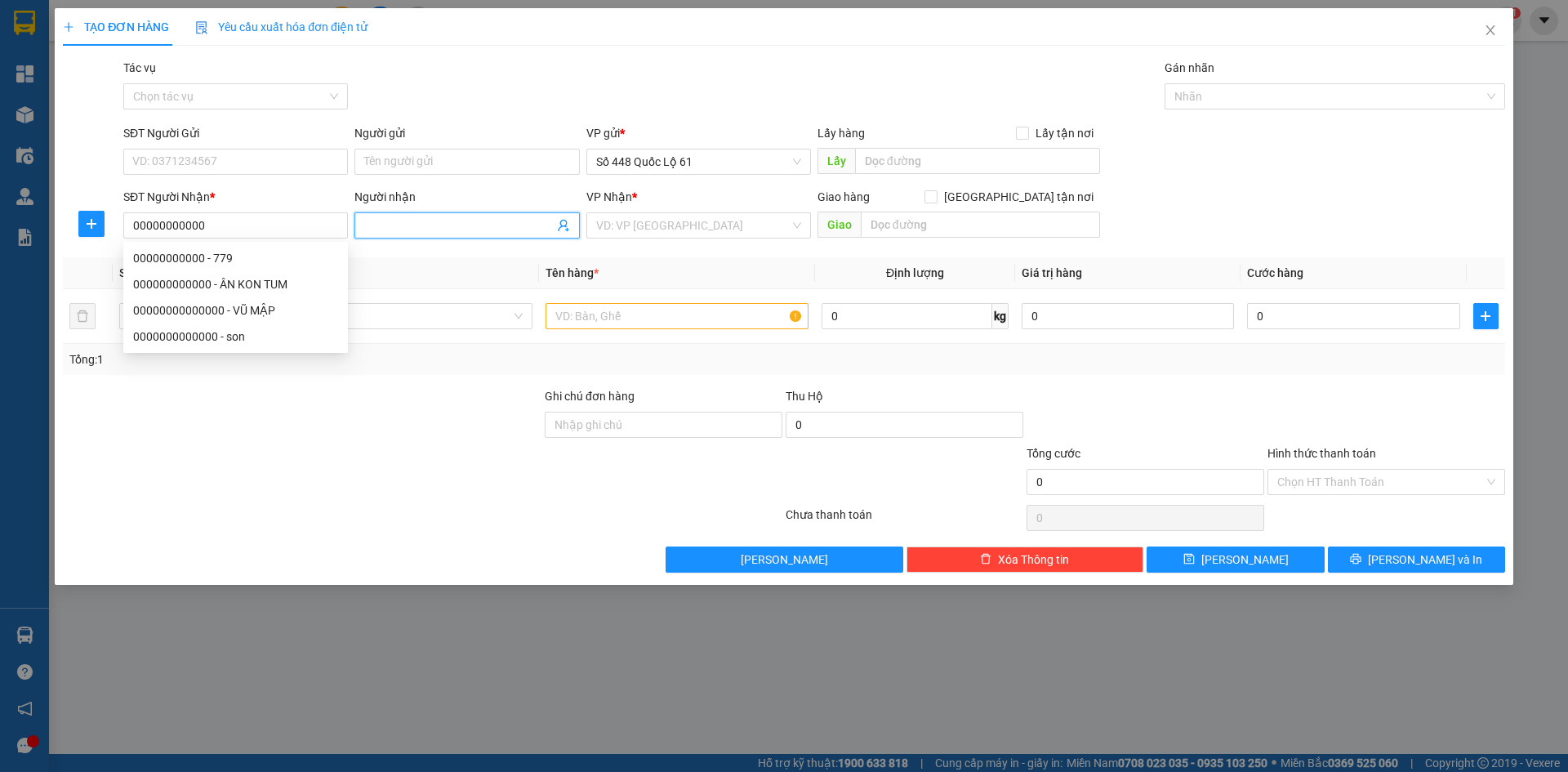
click at [468, 232] on input "Người nhận" at bounding box center [458, 225] width 188 height 18
paste input "Đ"
paste input "Ô"
paste input "ỒNG"
paste input "ÀI"
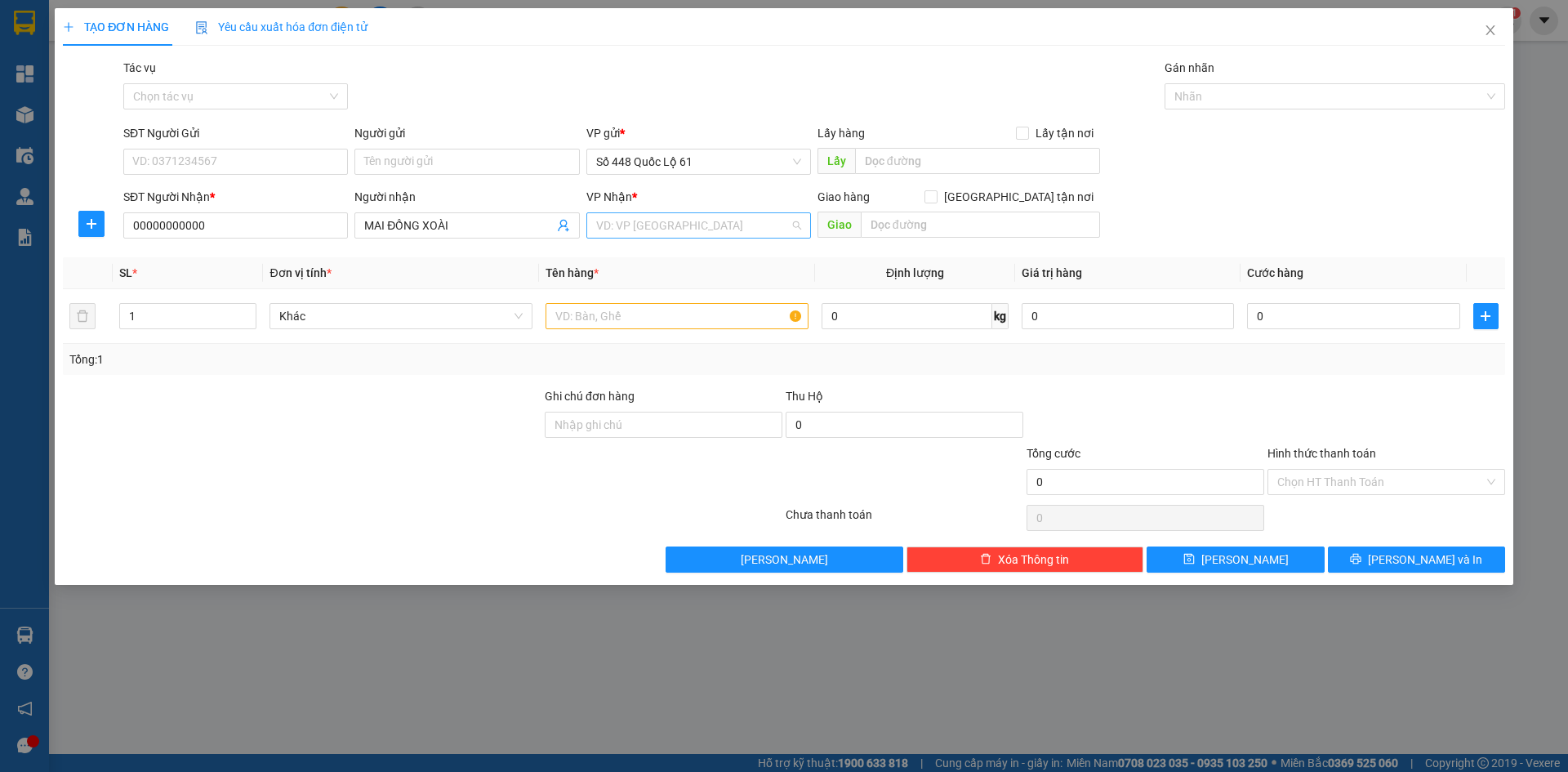
click at [619, 233] on input "search" at bounding box center [693, 225] width 193 height 25
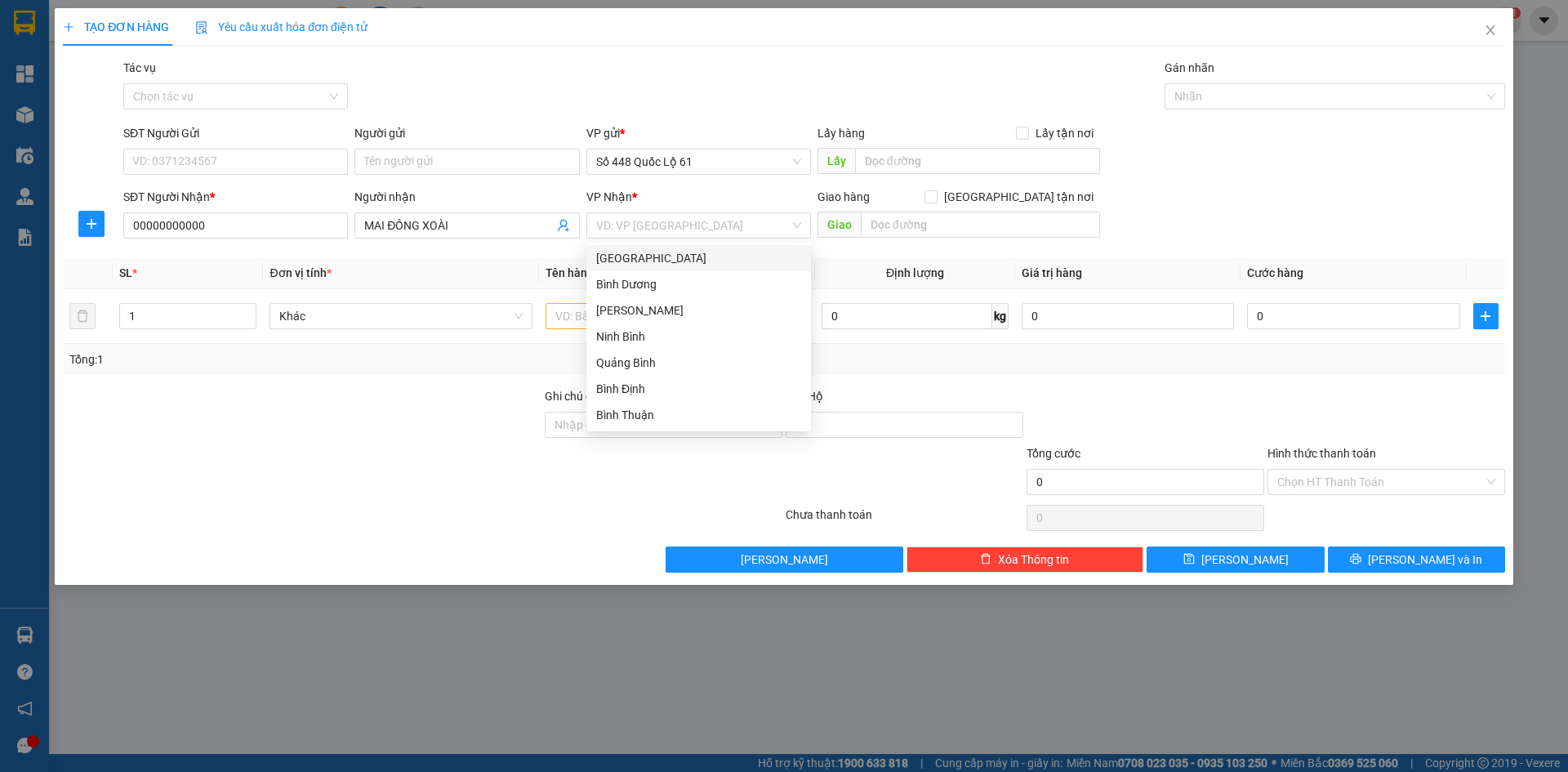
click at [584, 256] on div "Transit Pickup Surcharge Ids Transit Deliver Surcharge Ids Transit Deliver Surc…" at bounding box center [784, 316] width 1442 height 514
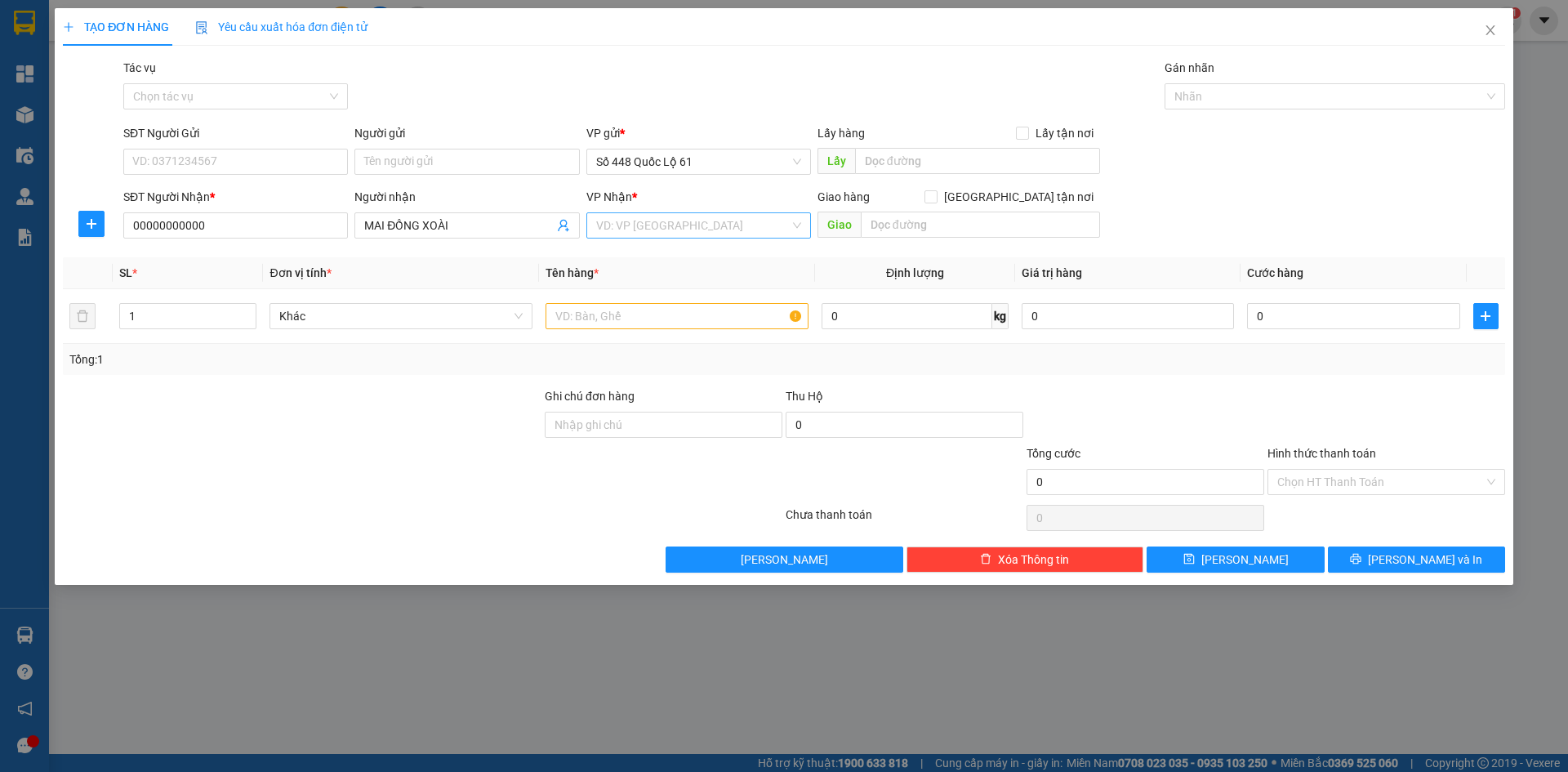
click at [640, 228] on input "search" at bounding box center [693, 225] width 193 height 25
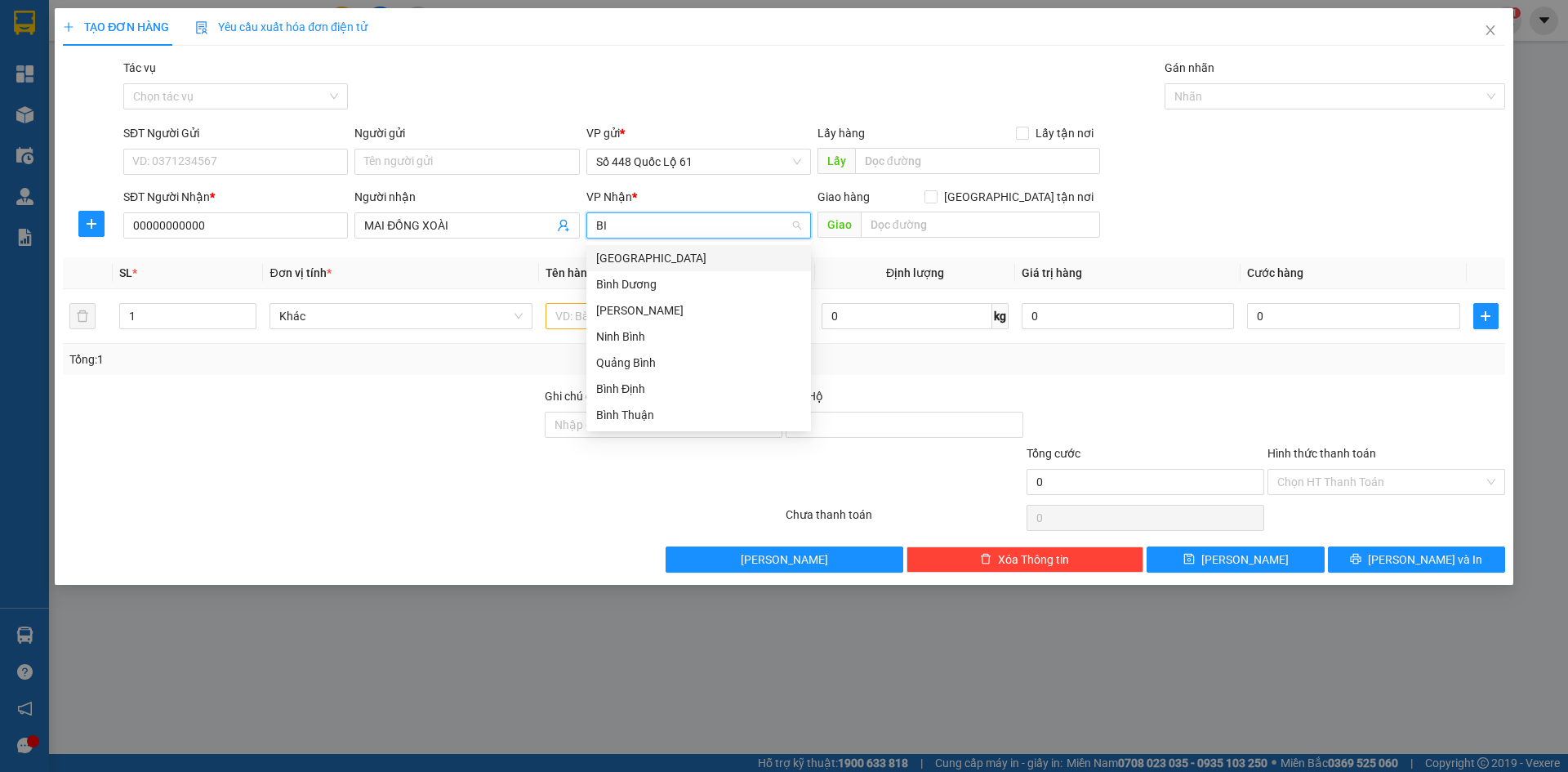
click at [628, 249] on div "[GEOGRAPHIC_DATA]" at bounding box center [698, 258] width 225 height 26
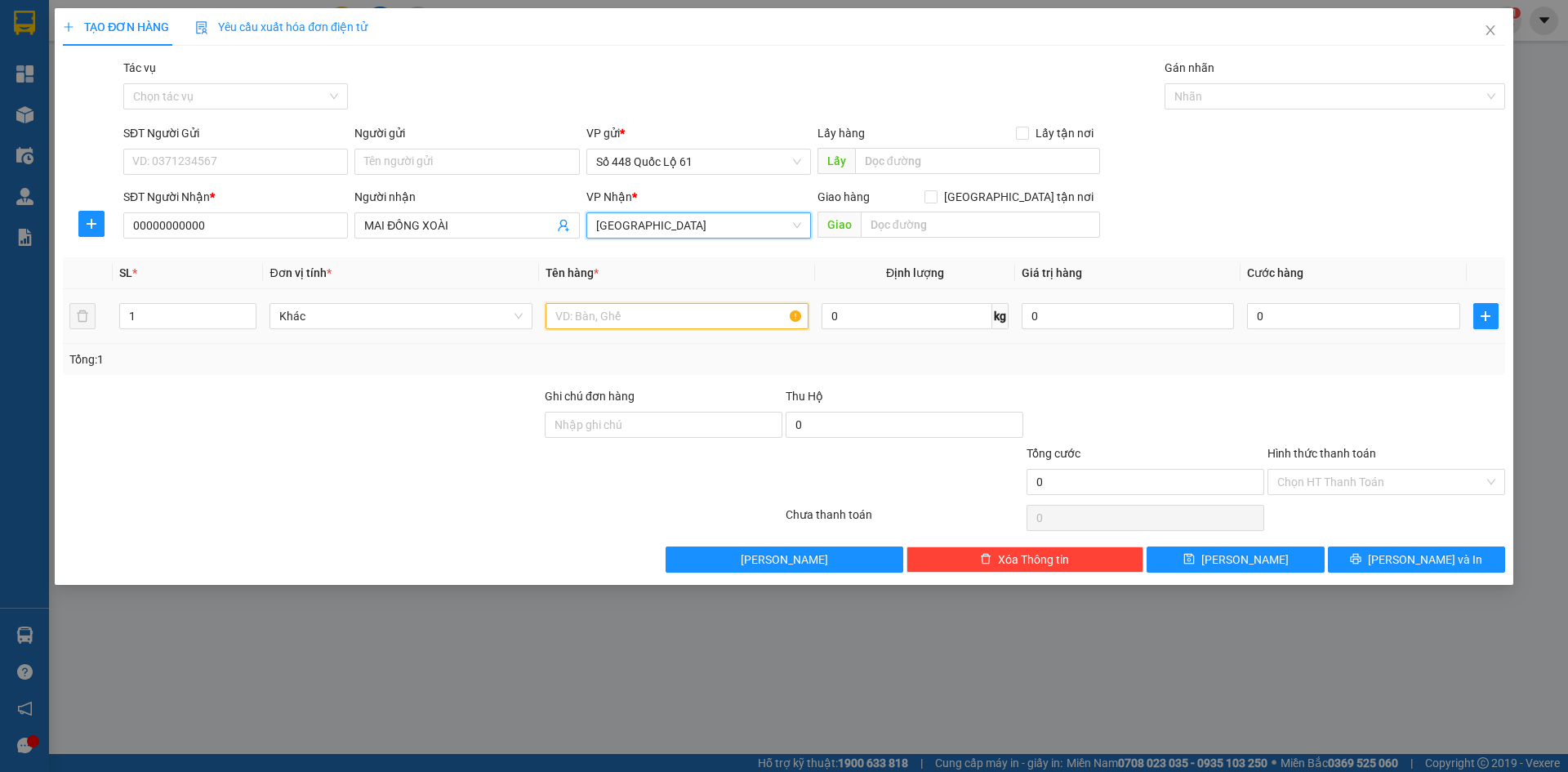
click at [604, 327] on input "text" at bounding box center [677, 316] width 263 height 26
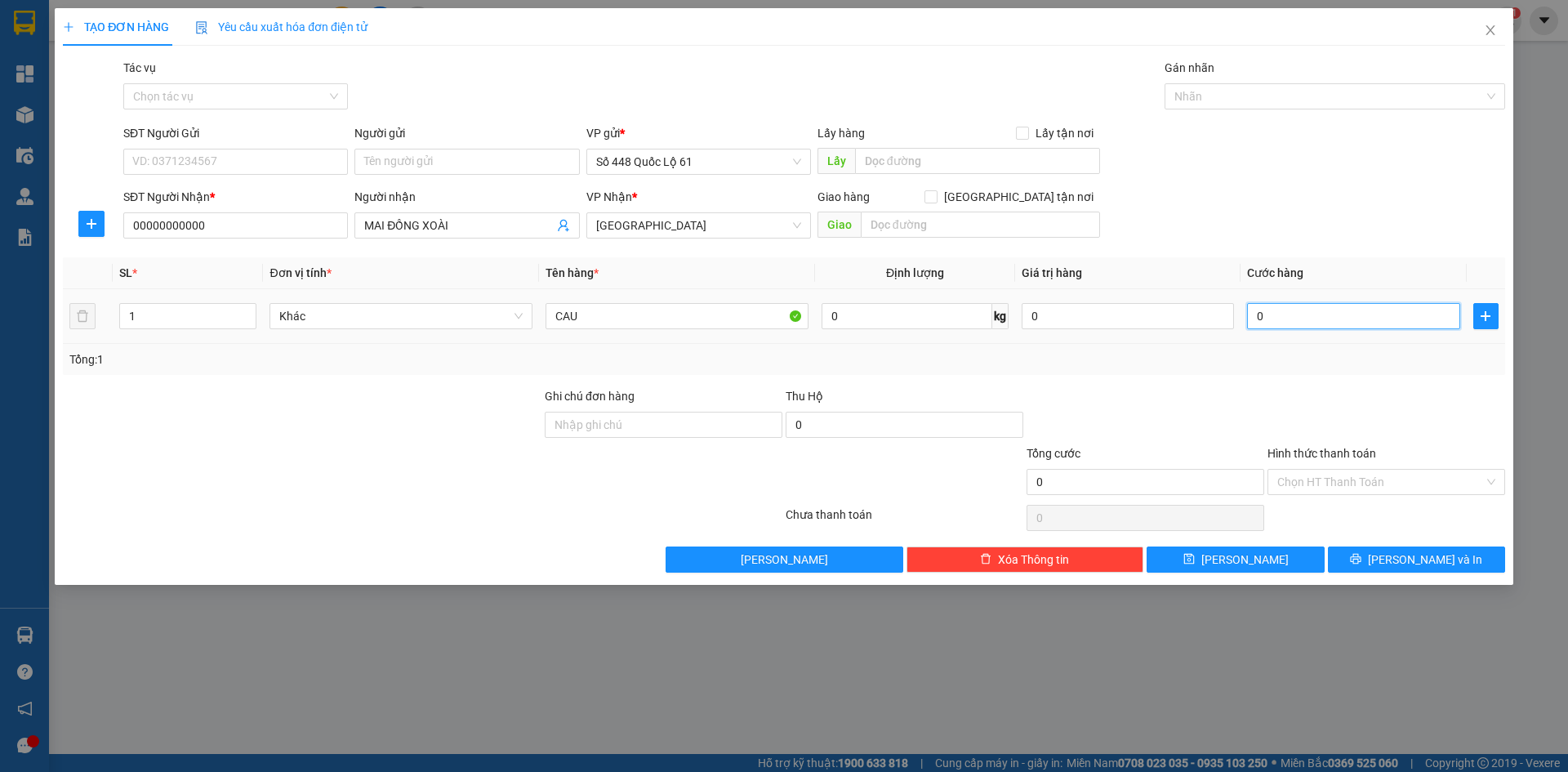
click at [1280, 305] on input "0" at bounding box center [1353, 316] width 212 height 26
click at [1300, 371] on div "Tổng: 1" at bounding box center [784, 359] width 1442 height 31
click at [1321, 476] on input "Hình thức thanh toán" at bounding box center [1381, 482] width 207 height 25
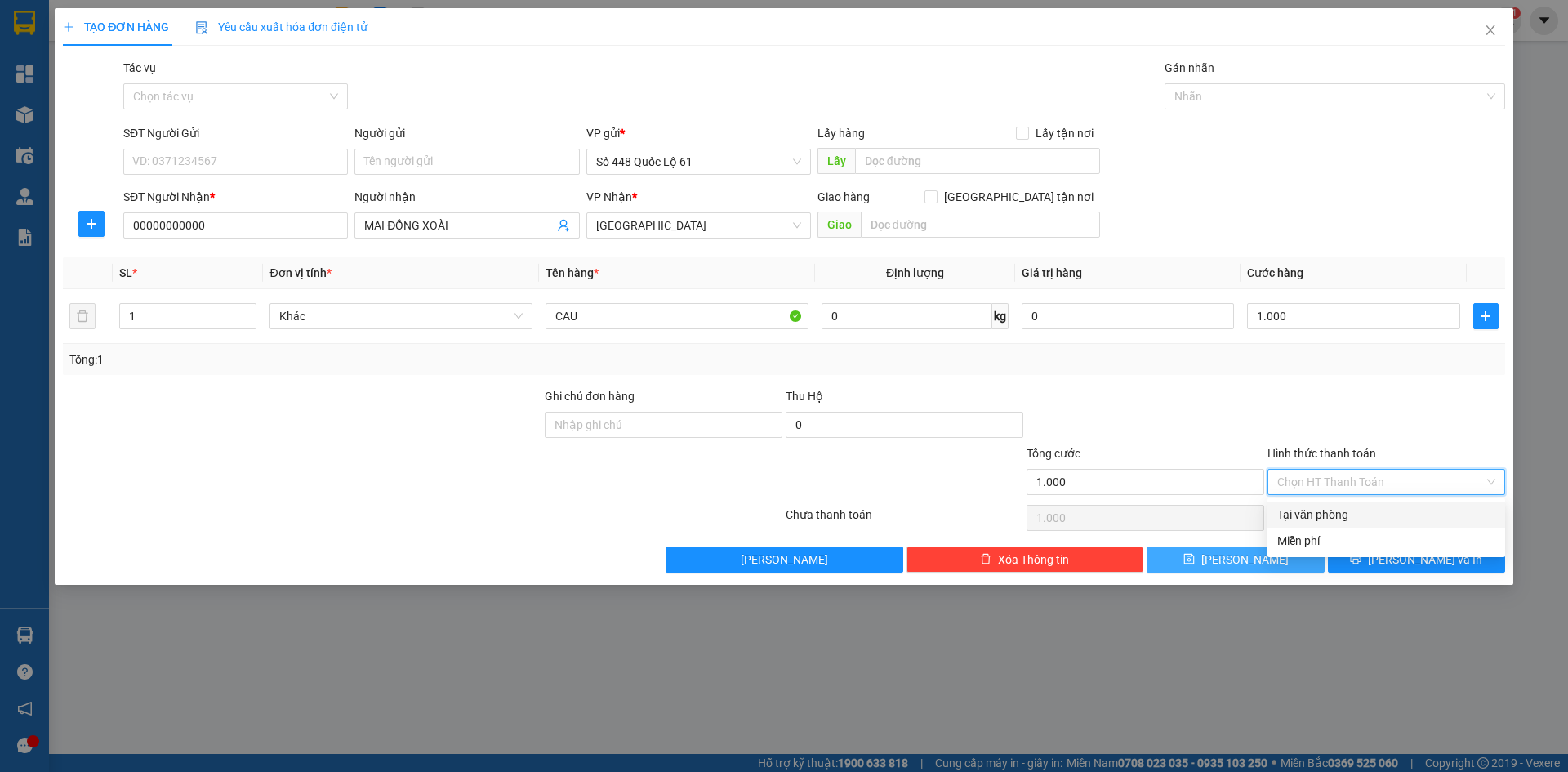
drag, startPoint x: 1324, startPoint y: 514, endPoint x: 1268, endPoint y: 551, distance: 67.1
click at [1324, 515] on div "Tại văn phòng" at bounding box center [1386, 514] width 218 height 18
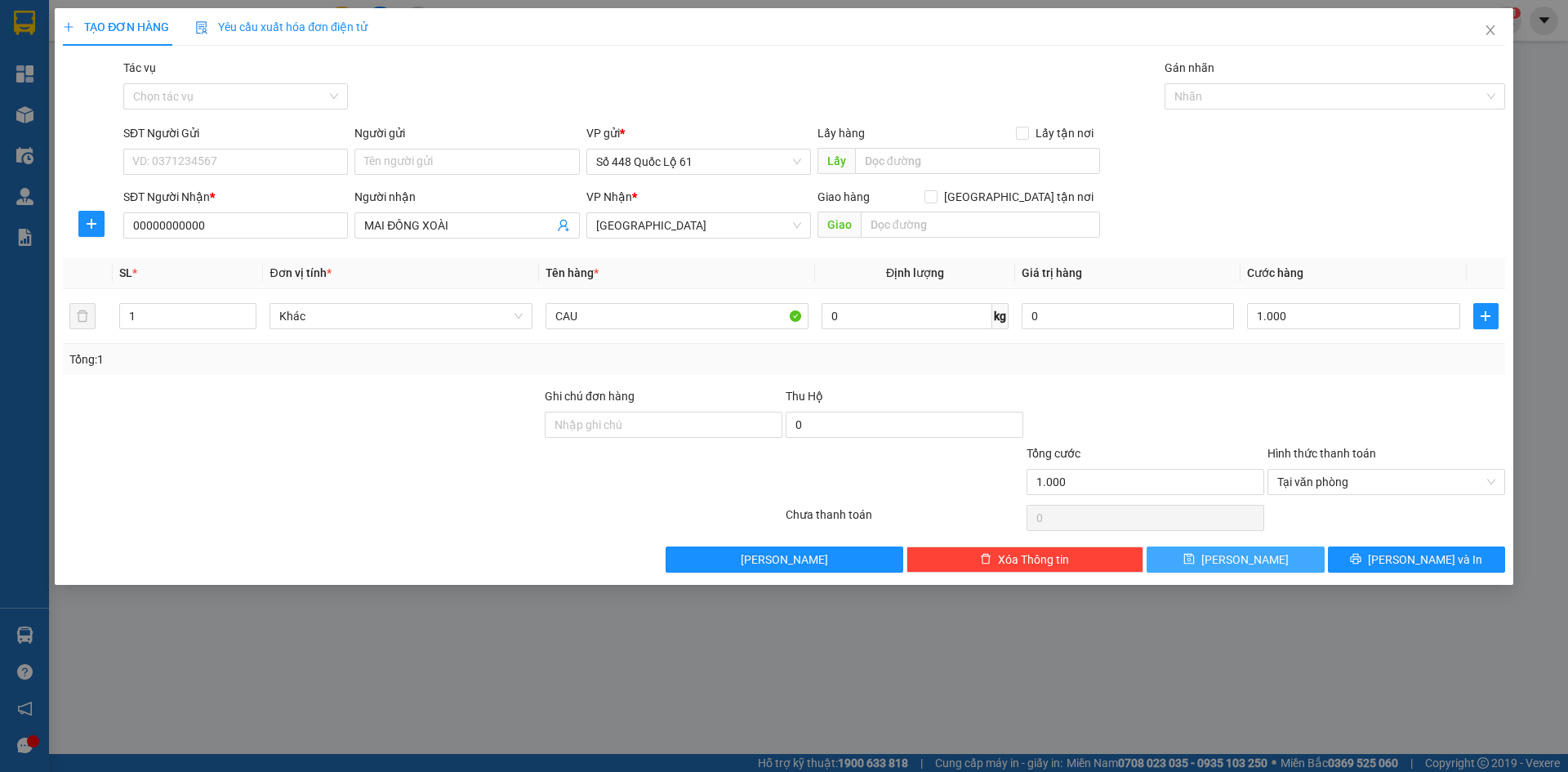
click at [1260, 557] on button "[PERSON_NAME]" at bounding box center [1235, 559] width 177 height 26
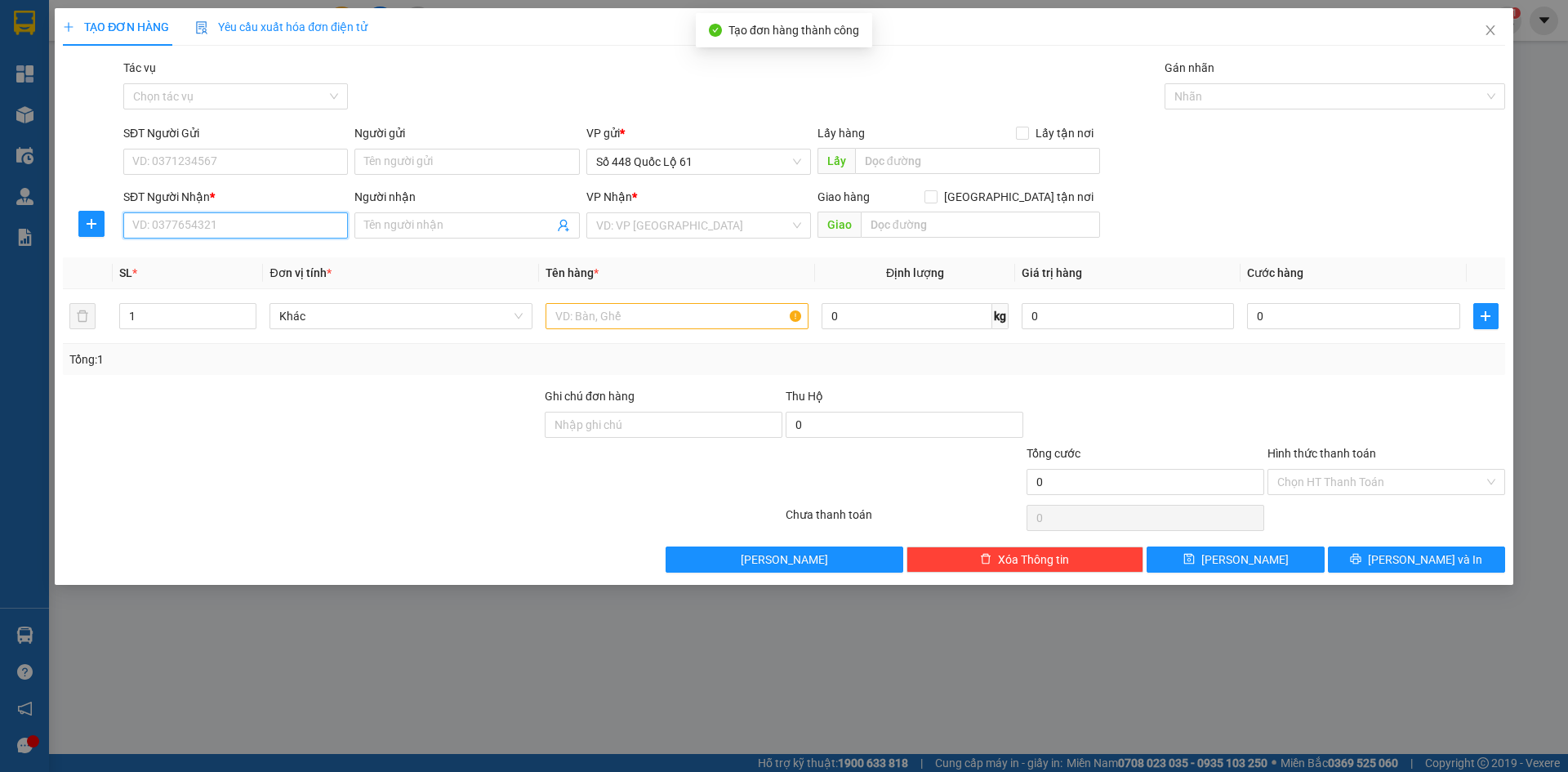
click at [284, 221] on input "SĐT Người Nhận *" at bounding box center [235, 225] width 225 height 26
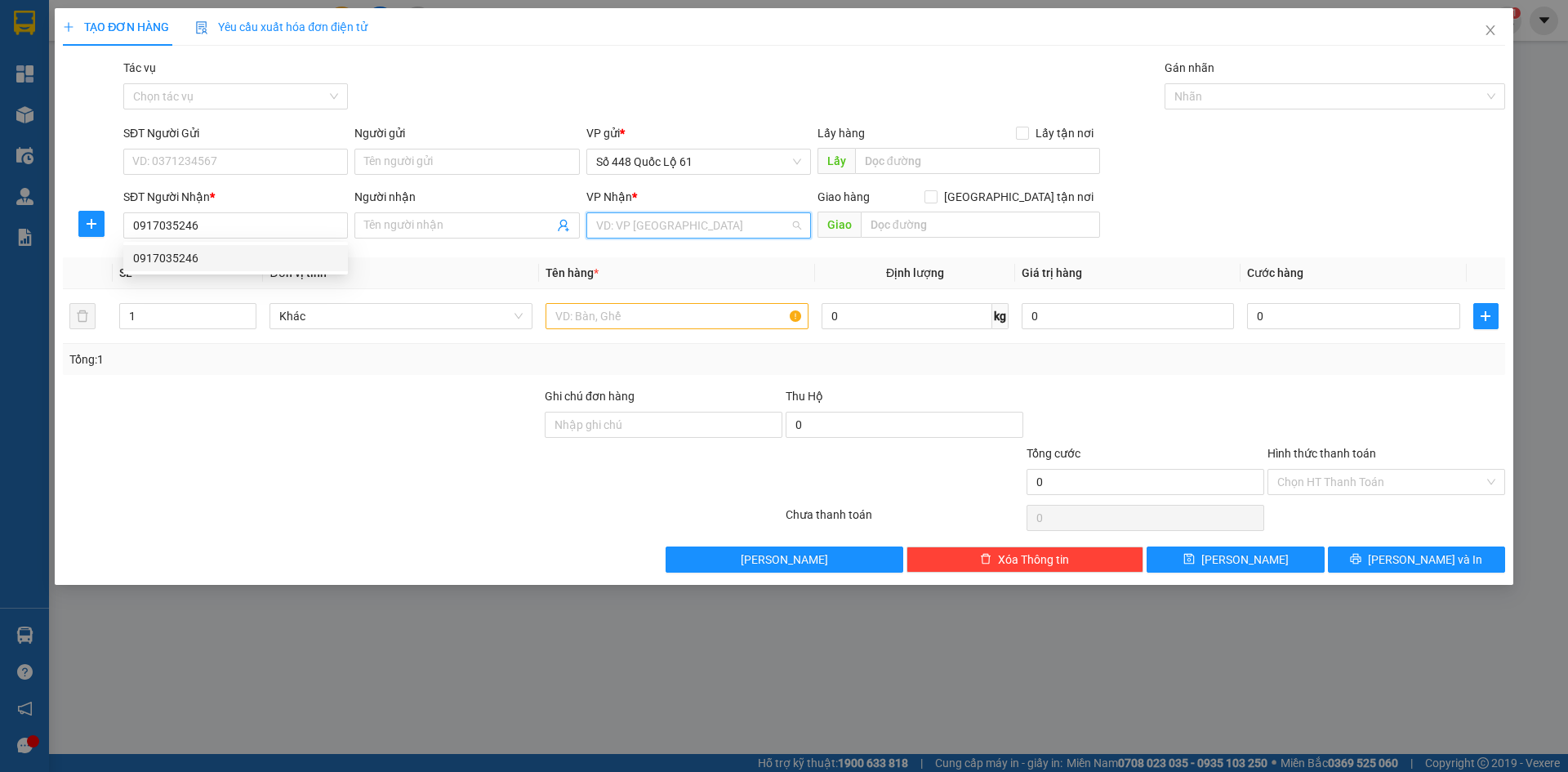
click at [680, 221] on input "search" at bounding box center [693, 225] width 193 height 25
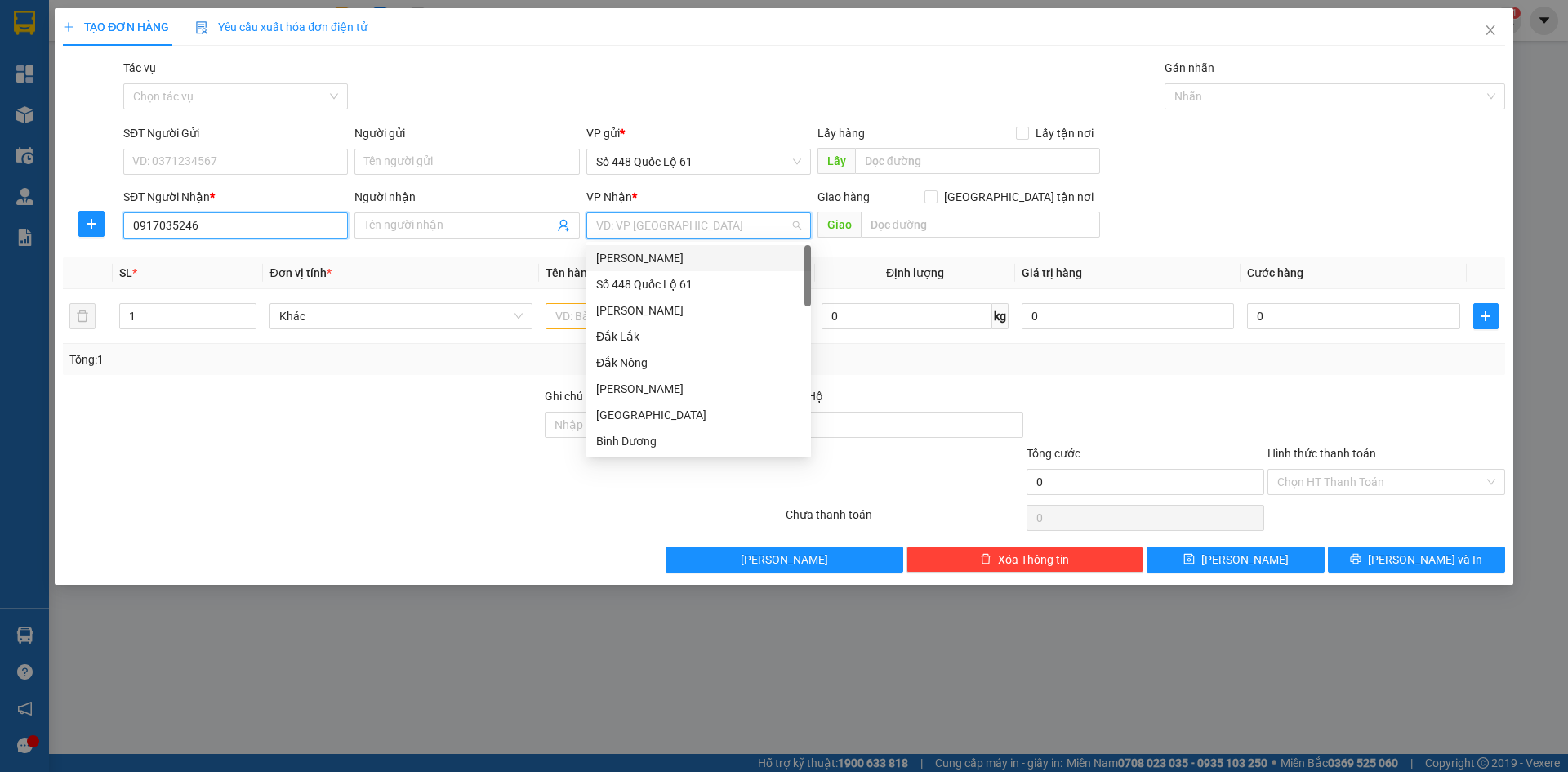
click at [215, 227] on input "0917035246" at bounding box center [235, 225] width 225 height 26
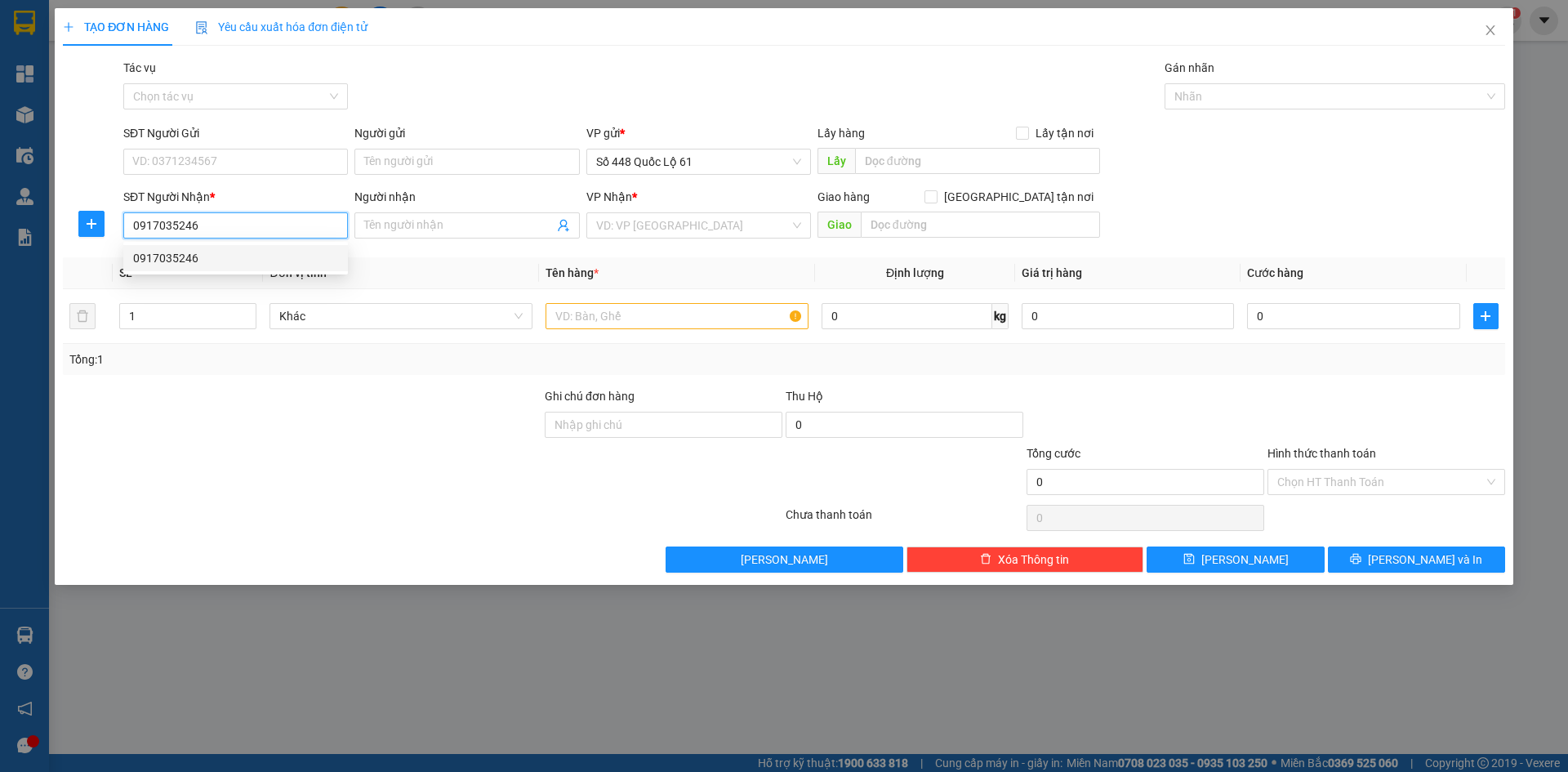
click at [260, 265] on div "0917035246" at bounding box center [236, 258] width 205 height 18
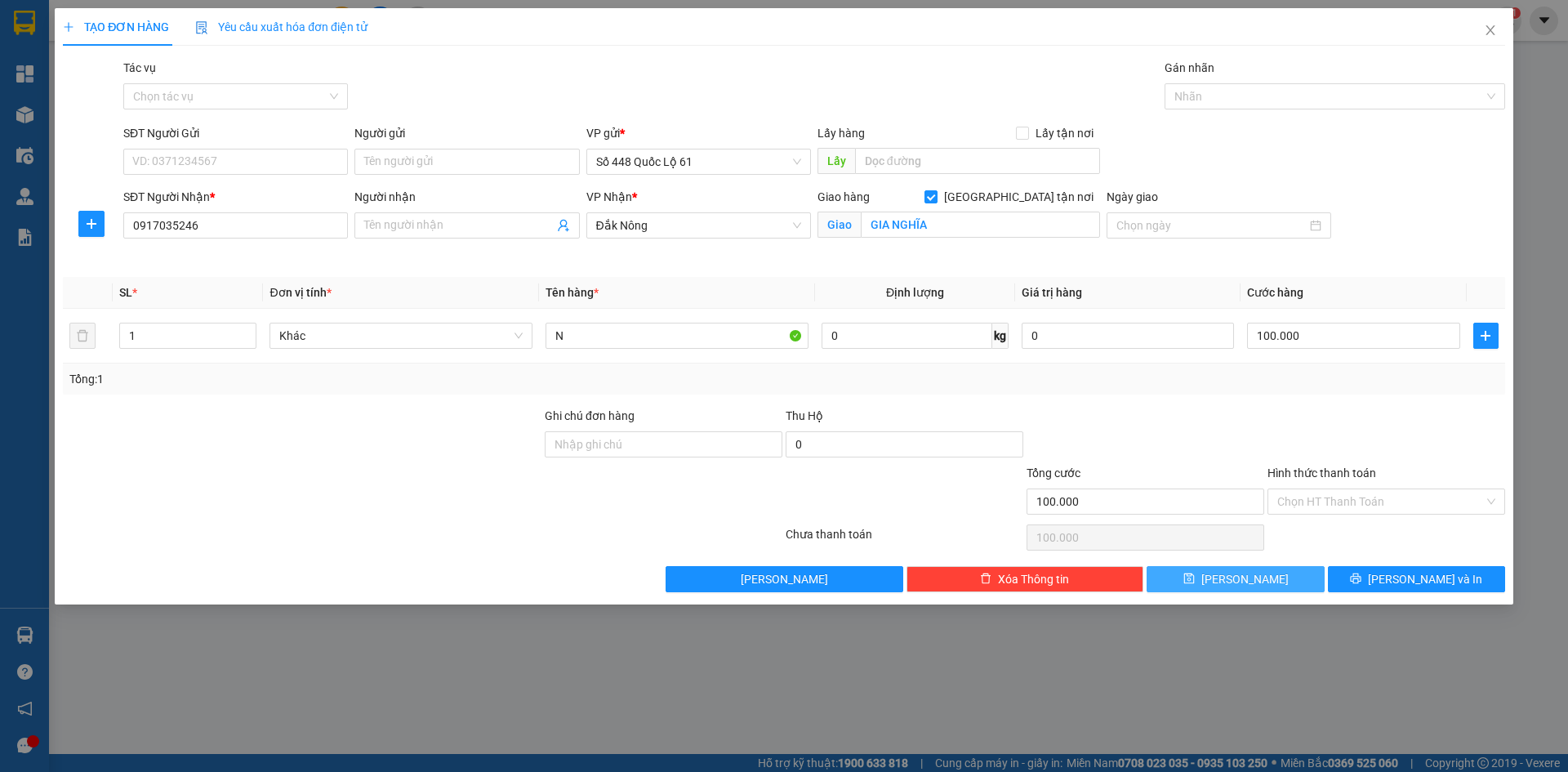
click at [1247, 574] on span "[PERSON_NAME]" at bounding box center [1245, 579] width 87 height 18
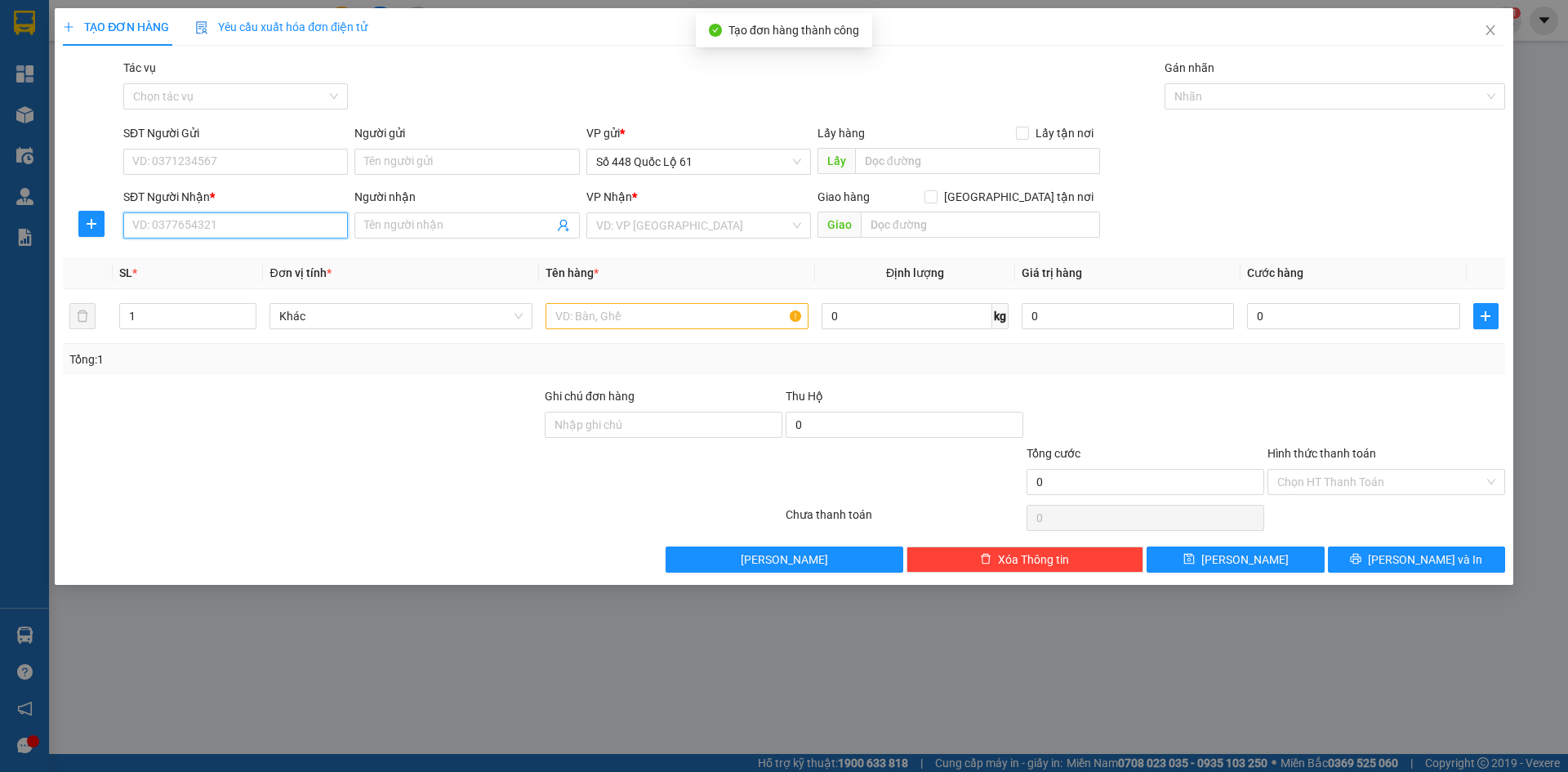
click at [277, 233] on input "SĐT Người Nhận *" at bounding box center [235, 225] width 225 height 26
click at [276, 233] on input "SĐT Người Nhận *" at bounding box center [235, 225] width 225 height 26
click at [486, 81] on div "Gói vận chuyển * Tiêu chuẩn Tác vụ Chọn tác vụ Gán nhãn Nhãn" at bounding box center [815, 87] width 1389 height 57
click at [416, 73] on div "Gói vận chuyển * Tiêu chuẩn Tác vụ Chọn tác vụ Gán nhãn Nhãn" at bounding box center [815, 87] width 1389 height 57
click at [416, 87] on div "Gói vận chuyển * Tiêu chuẩn Tác vụ Chọn tác vụ Gán nhãn Nhãn" at bounding box center [815, 87] width 1389 height 57
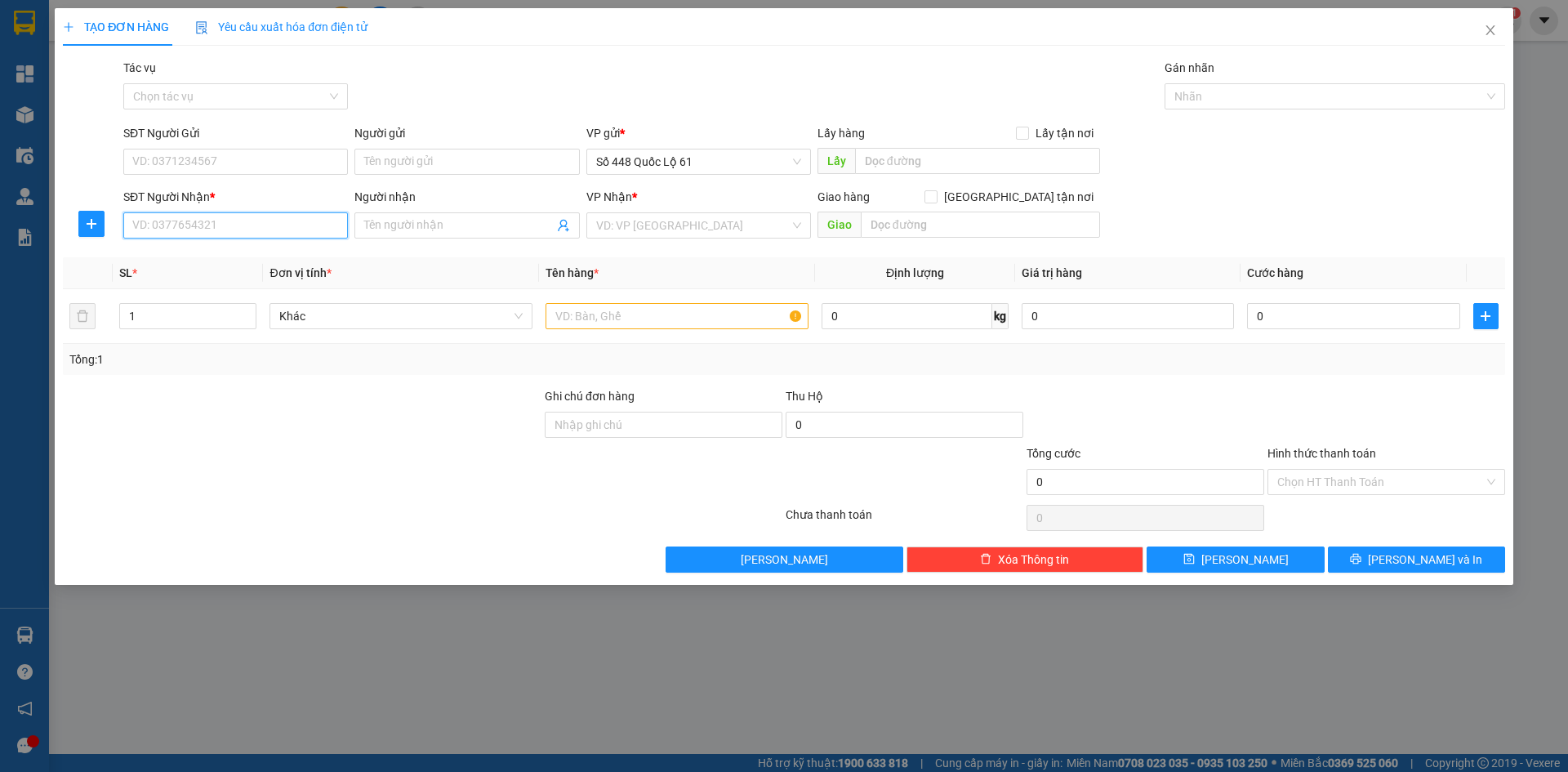
click at [267, 228] on input "SĐT Người Nhận *" at bounding box center [235, 225] width 225 height 26
click at [266, 252] on div "0917035246" at bounding box center [236, 258] width 205 height 18
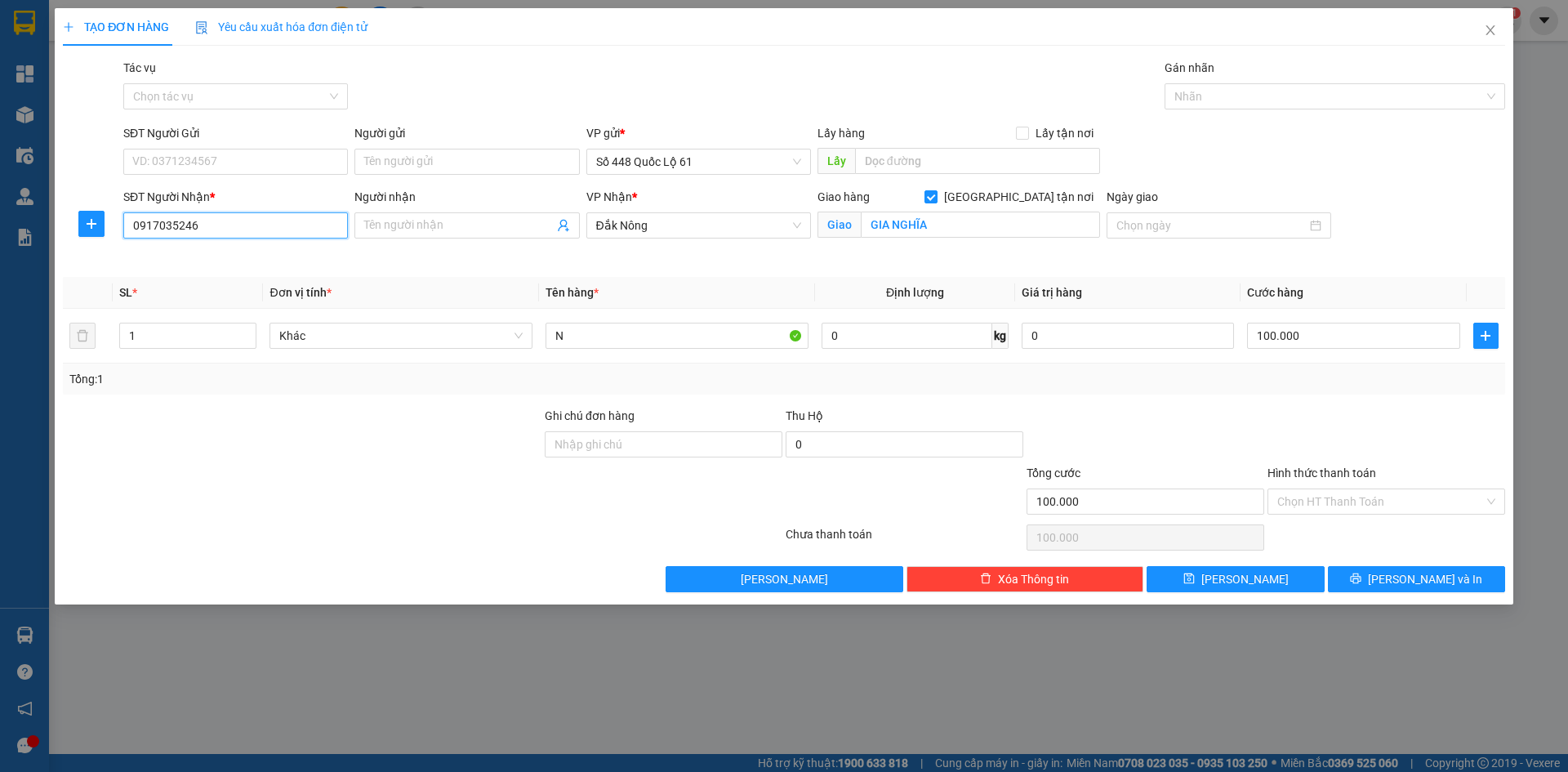
drag, startPoint x: 155, startPoint y: 238, endPoint x: 0, endPoint y: 276, distance: 159.6
click at [0, 262] on div "TẠO ĐƠN HÀNG Yêu cầu xuất hóa đơn điện tử Transit Pickup Surcharge Ids Transit …" at bounding box center [784, 386] width 1568 height 772
click at [239, 263] on div "0964804436" at bounding box center [236, 258] width 205 height 18
click at [1235, 585] on button "[PERSON_NAME]" at bounding box center [1235, 579] width 177 height 26
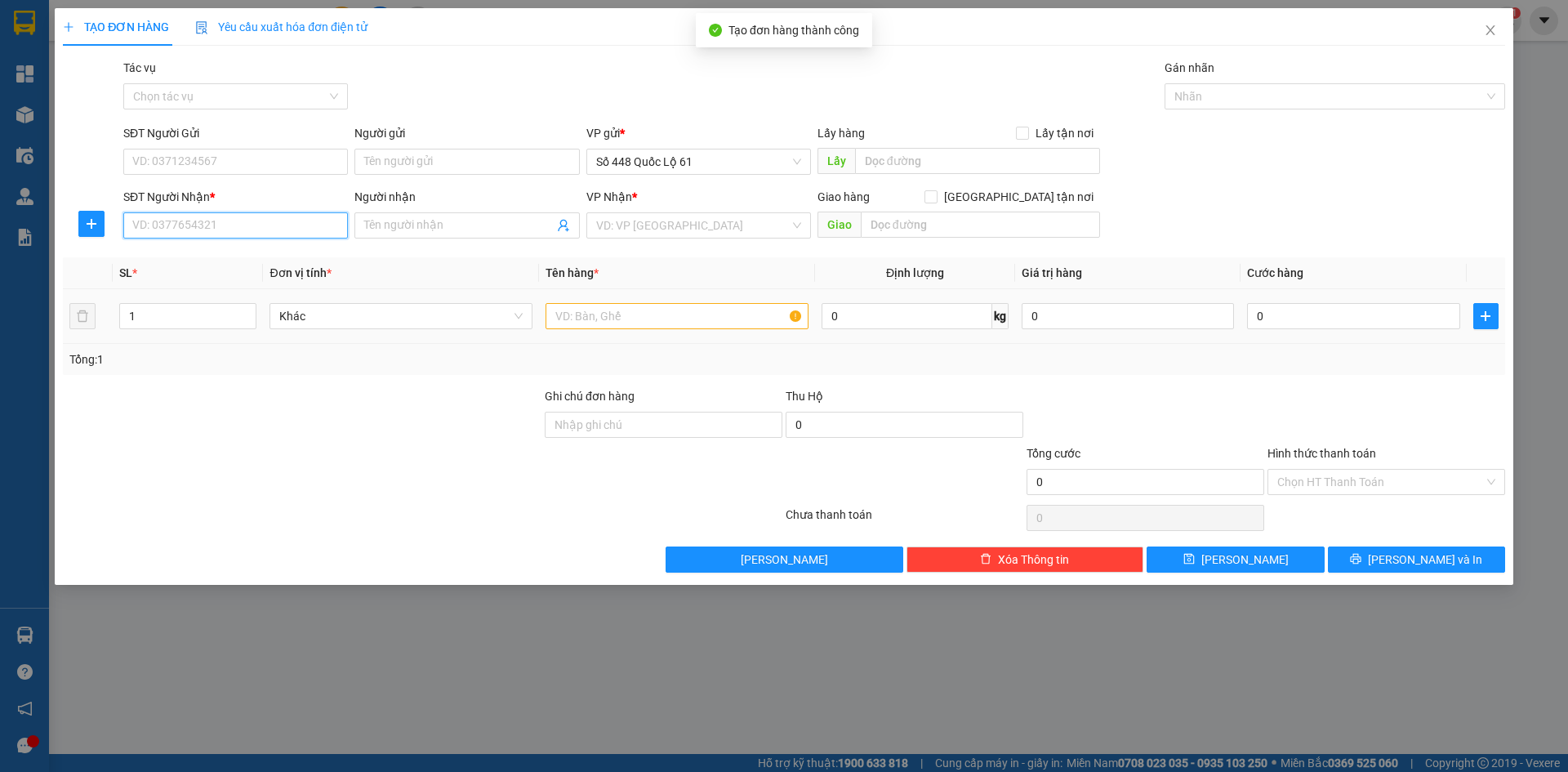
click at [222, 230] on input "SĐT Người Nhận *" at bounding box center [235, 225] width 225 height 26
click at [220, 251] on div "0946108080" at bounding box center [236, 258] width 205 height 18
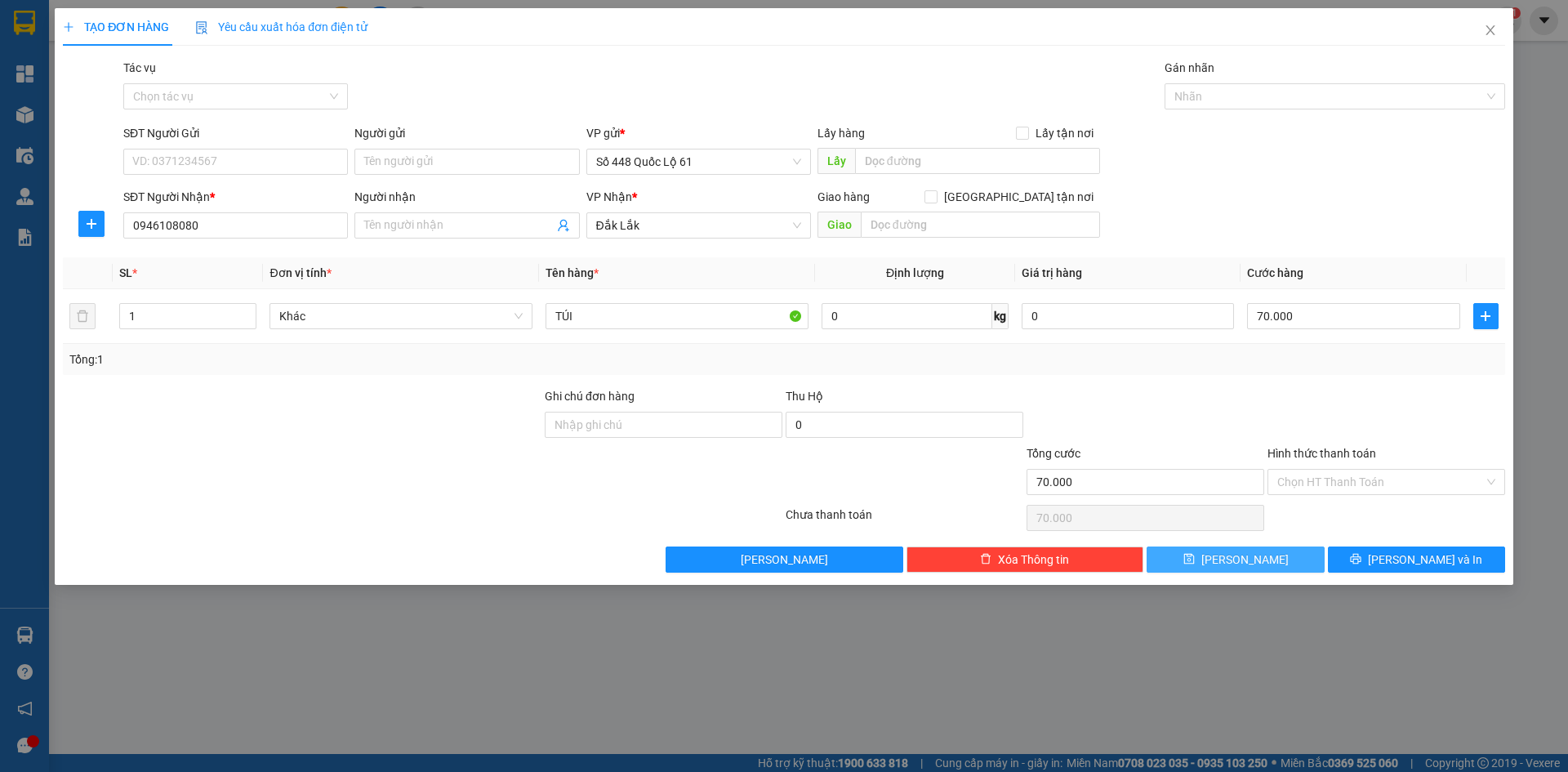
drag, startPoint x: 1255, startPoint y: 559, endPoint x: 552, endPoint y: 385, distance: 724.2
click at [1255, 558] on button "[PERSON_NAME]" at bounding box center [1235, 559] width 177 height 26
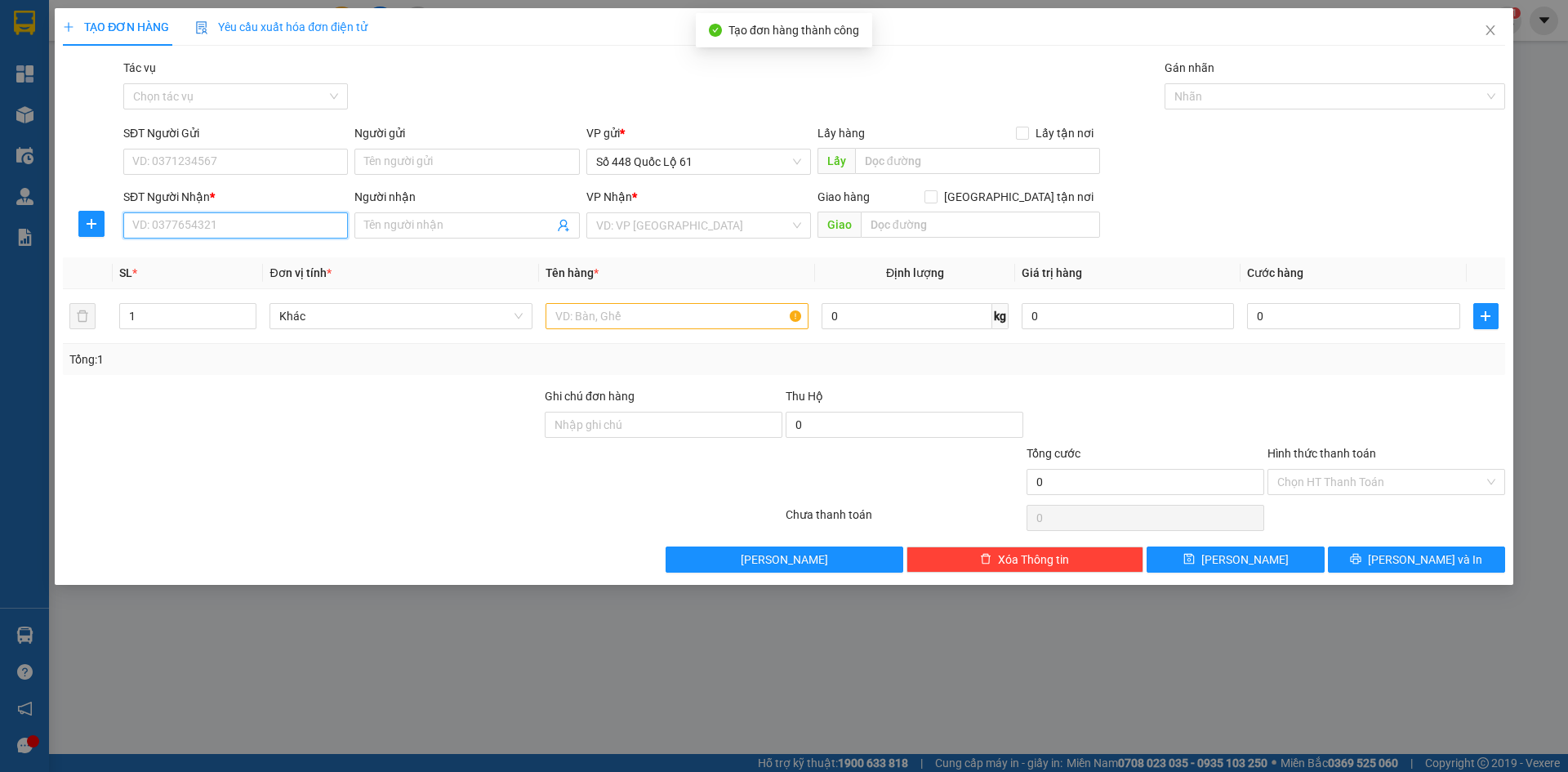
click at [267, 233] on input "SĐT Người Nhận *" at bounding box center [235, 225] width 225 height 26
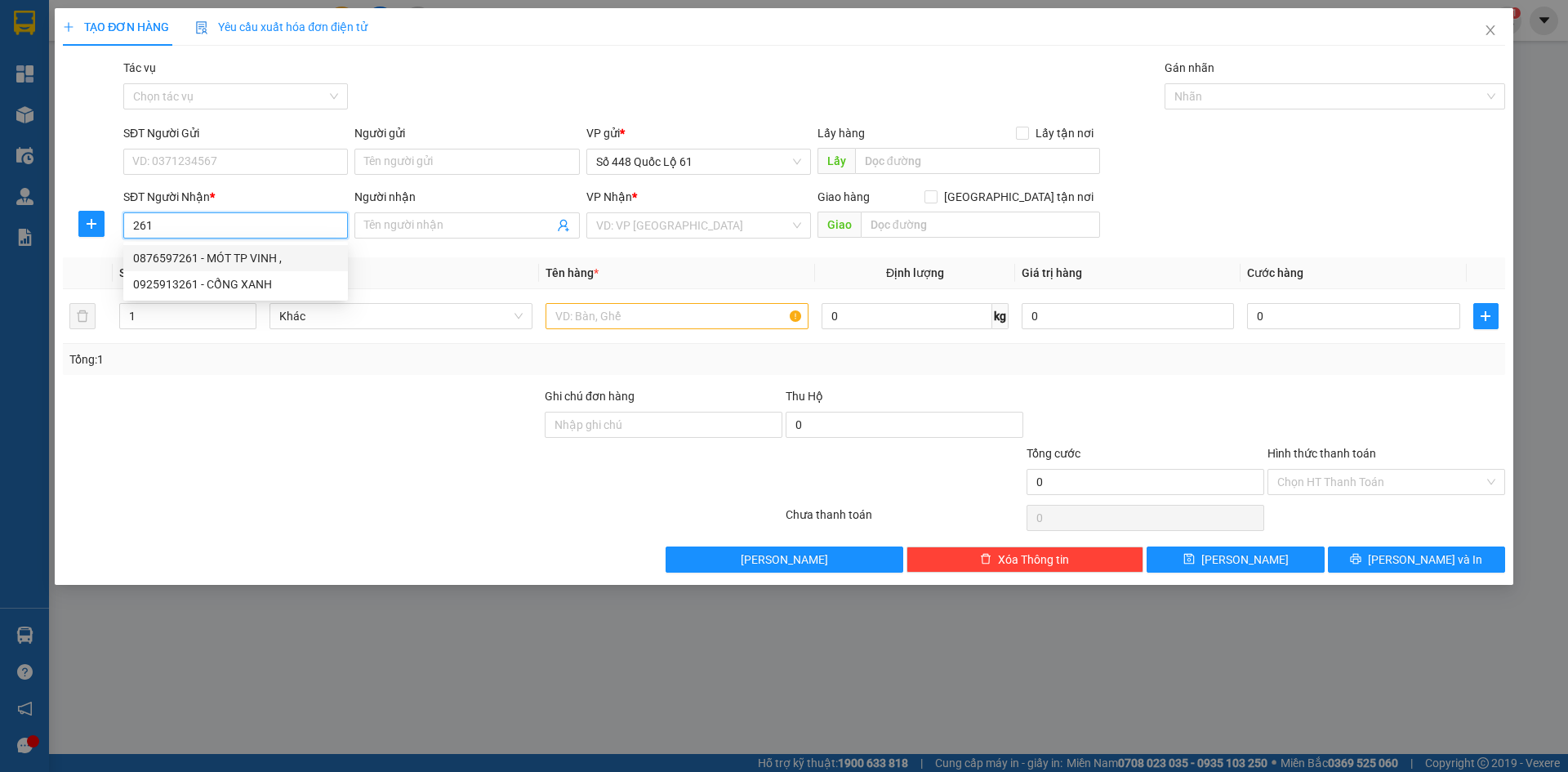
click at [275, 259] on div "0876597261 - MÓT TP VINH ," at bounding box center [236, 258] width 205 height 18
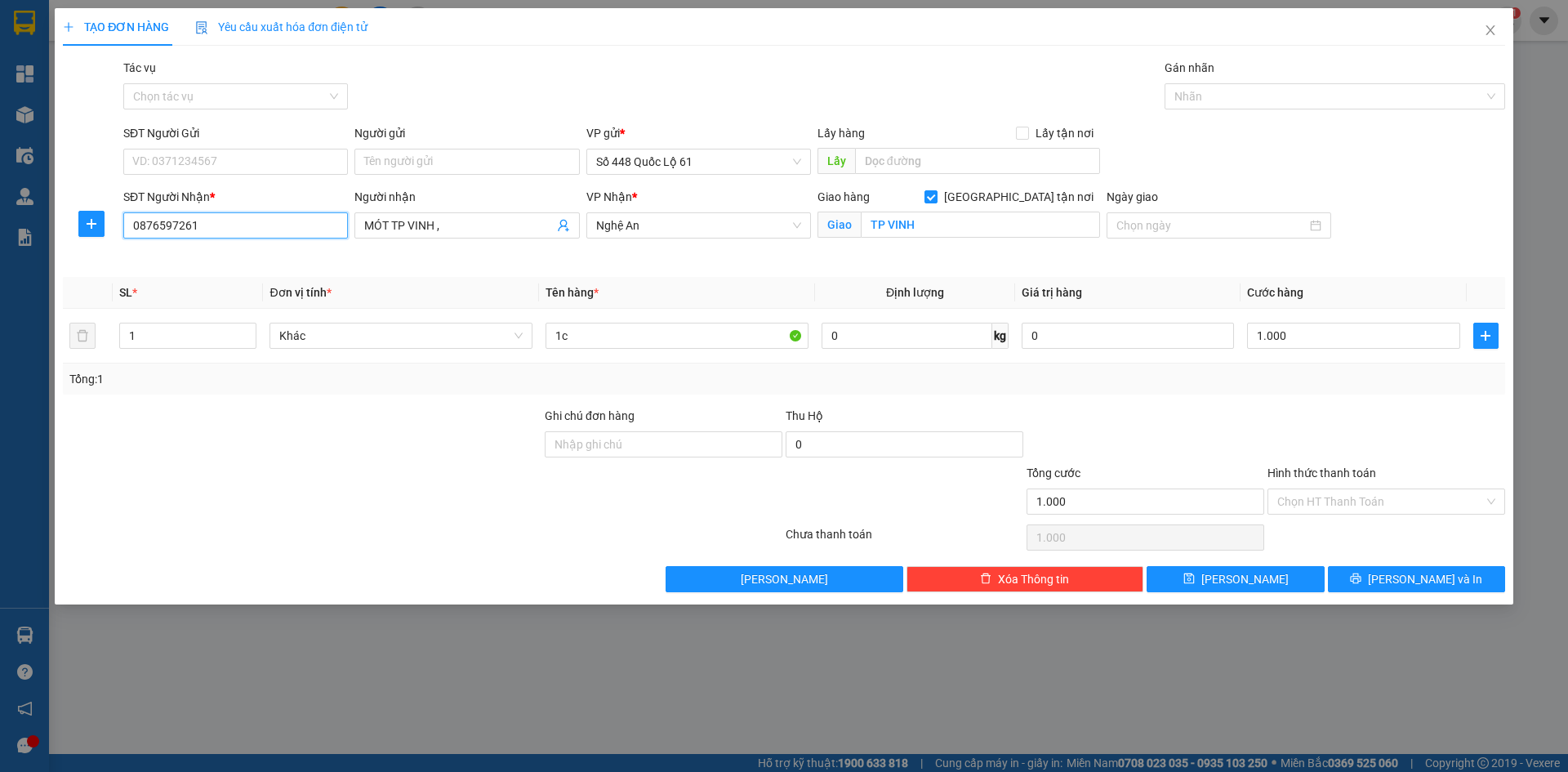
drag, startPoint x: 265, startPoint y: 229, endPoint x: 0, endPoint y: 296, distance: 273.3
click at [0, 270] on div "TẠO ĐƠN HÀNG Yêu cầu xuất hóa đơn điện tử Transit Pickup Surcharge Ids Transit …" at bounding box center [784, 386] width 1568 height 772
click at [267, 279] on div "0925913261 - CỔNG XANH" at bounding box center [236, 283] width 205 height 18
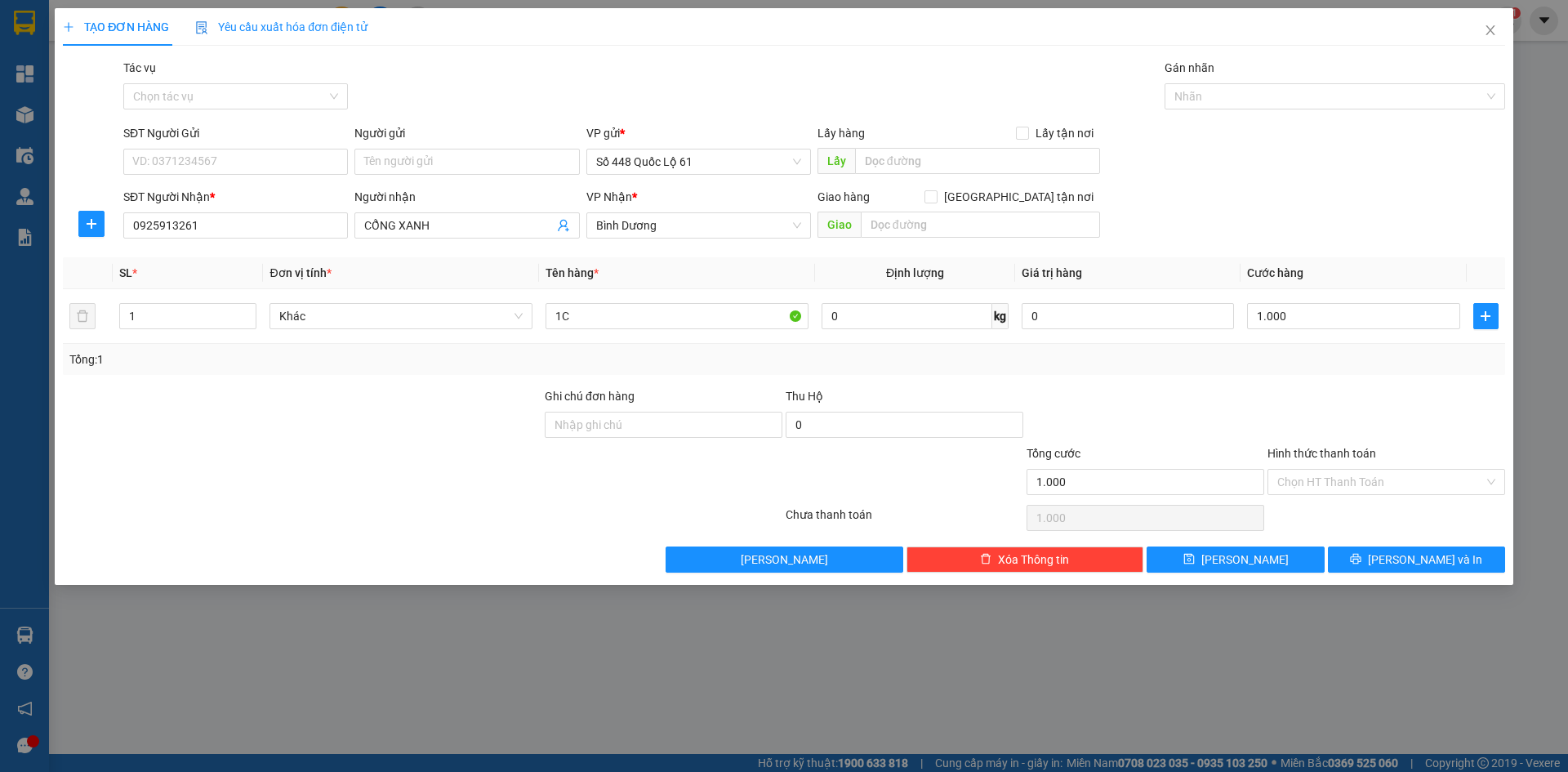
drag, startPoint x: 1309, startPoint y: 482, endPoint x: 1322, endPoint y: 506, distance: 27.3
click at [1312, 487] on input "Hình thức thanh toán" at bounding box center [1381, 482] width 207 height 25
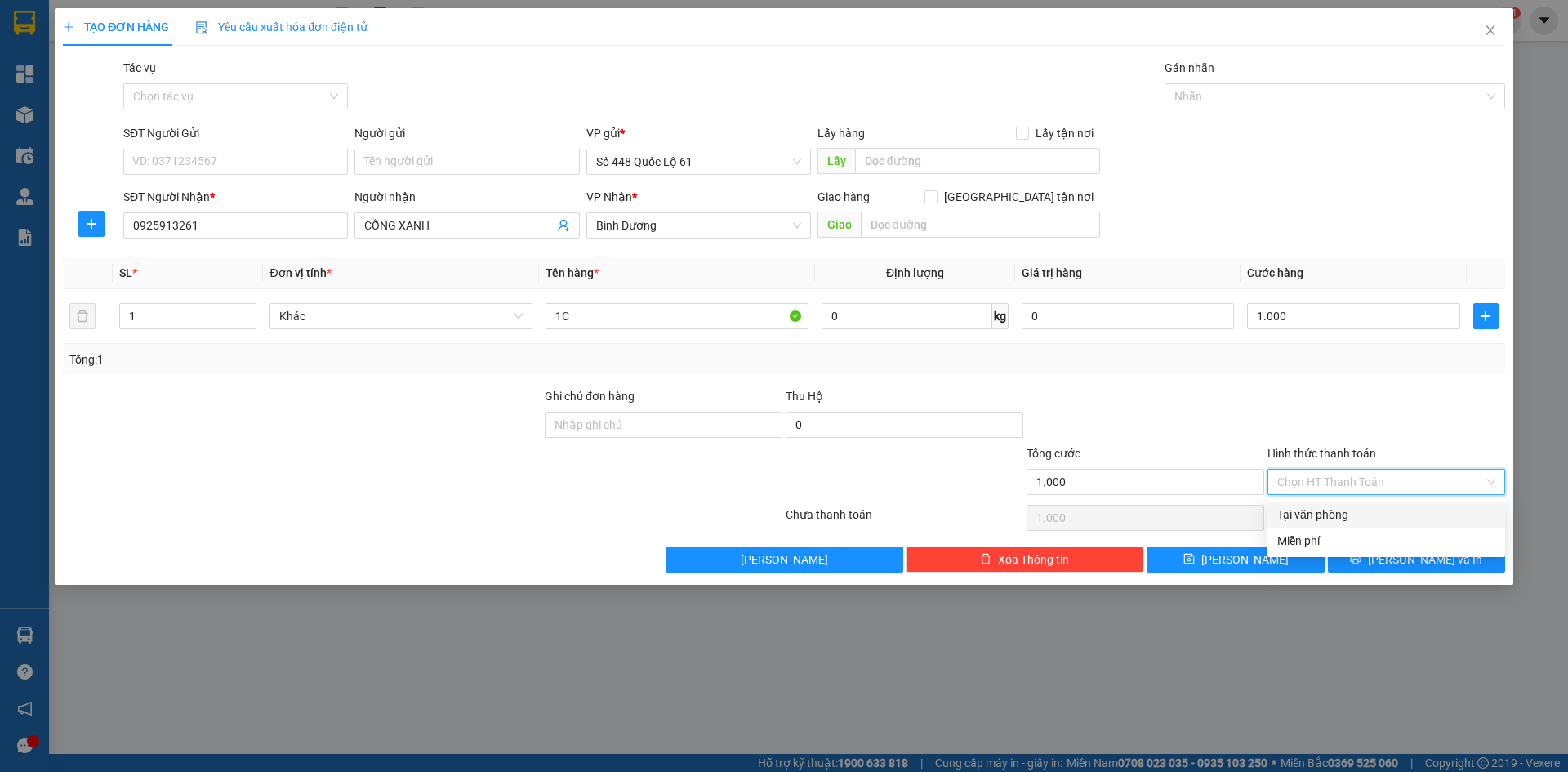
click at [1323, 508] on div "Tại văn phòng" at bounding box center [1386, 514] width 218 height 18
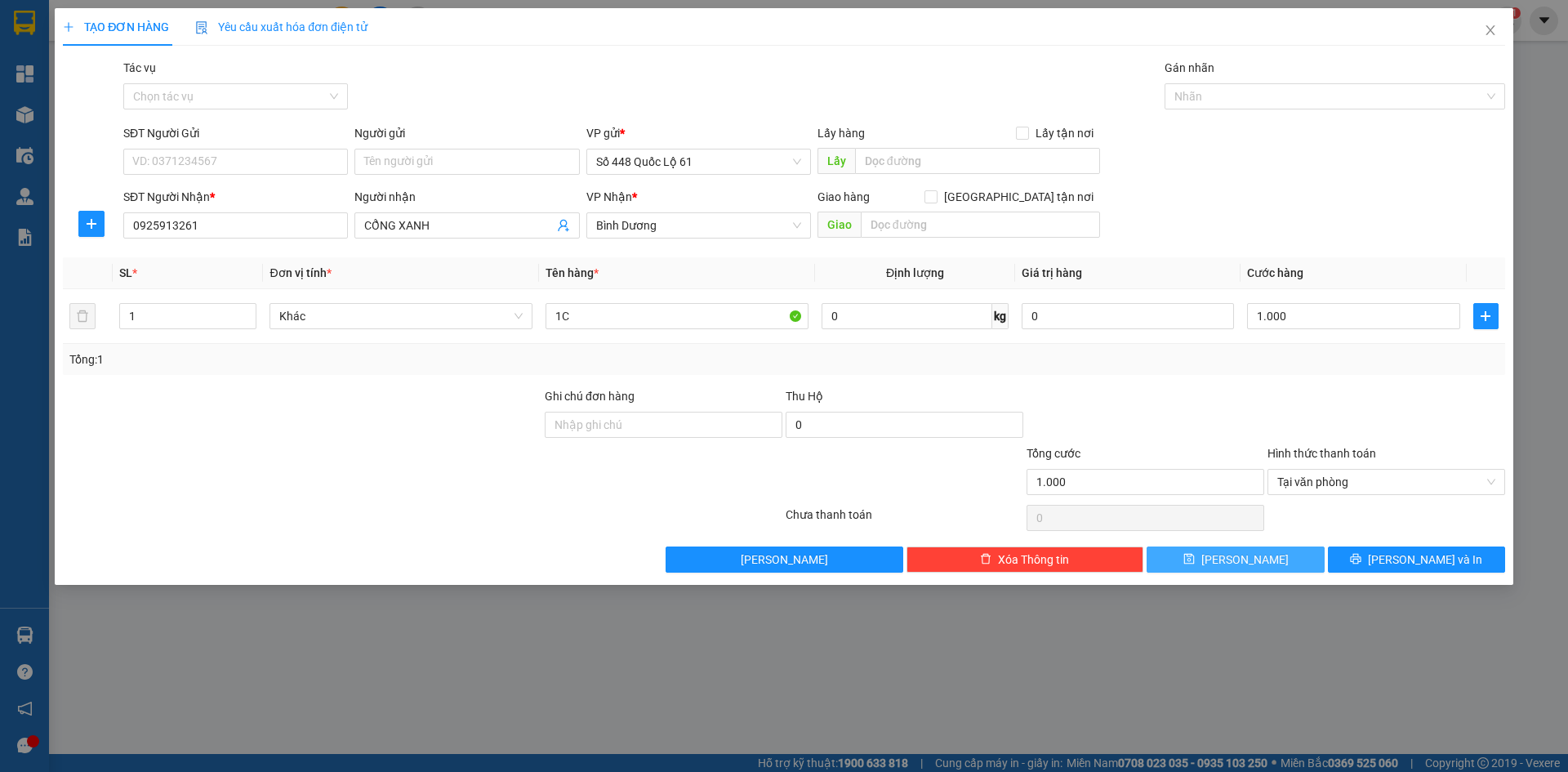
drag, startPoint x: 1271, startPoint y: 559, endPoint x: 274, endPoint y: 266, distance: 1039.2
click at [1266, 560] on button "[PERSON_NAME]" at bounding box center [1235, 559] width 177 height 26
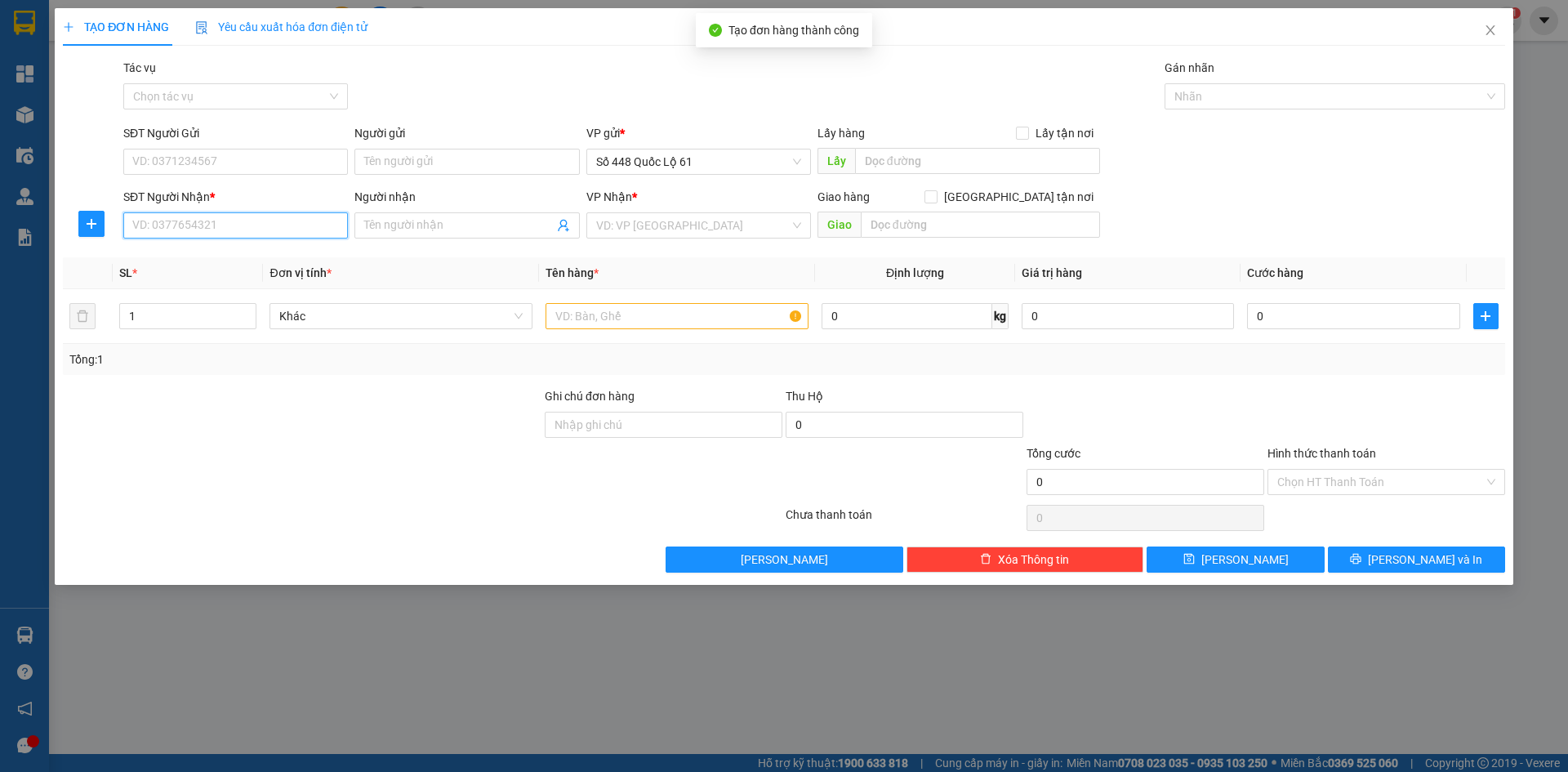
click at [280, 231] on input "SĐT Người Nhận *" at bounding box center [235, 225] width 225 height 26
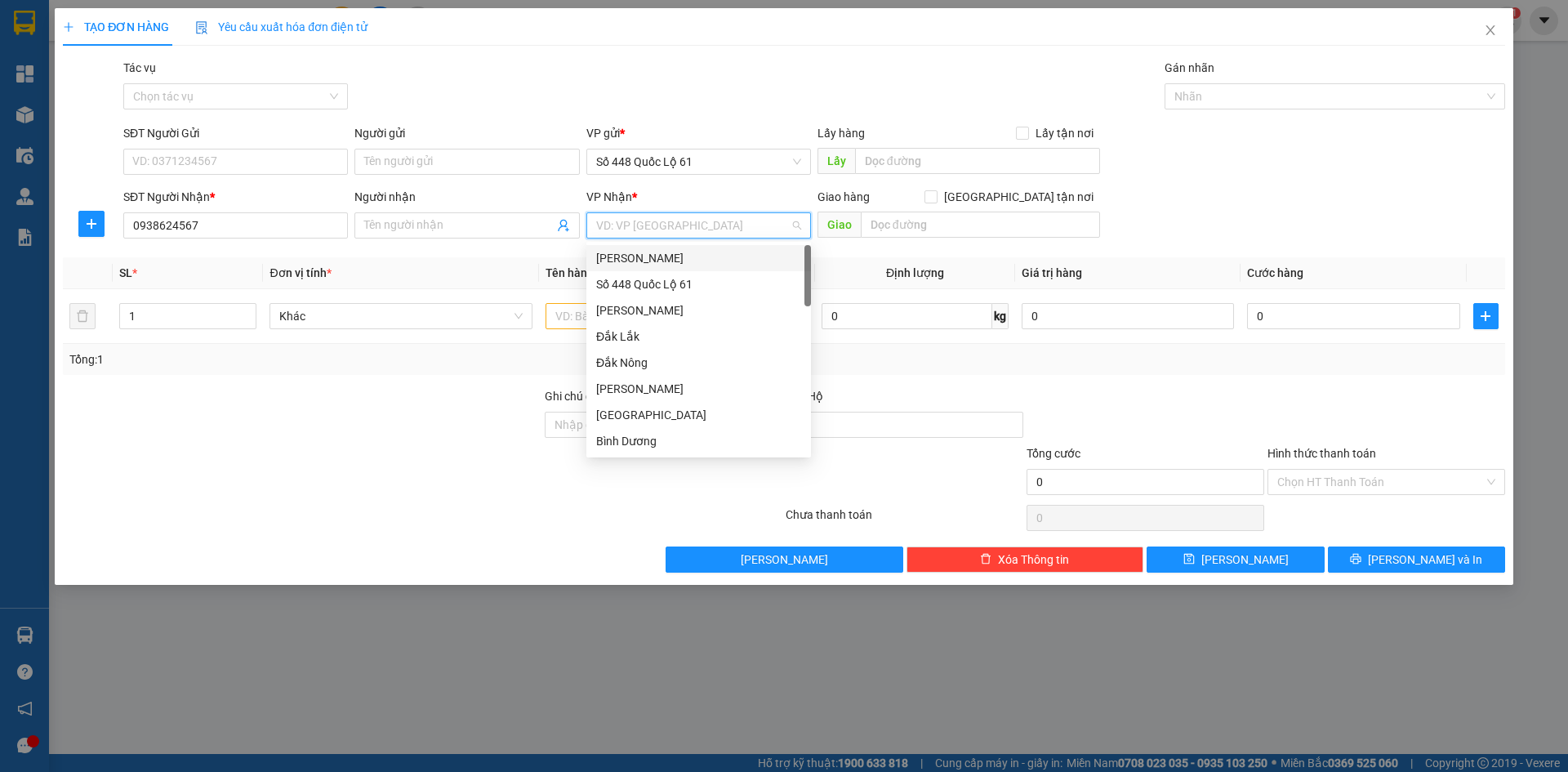
click at [770, 221] on input "search" at bounding box center [693, 225] width 193 height 25
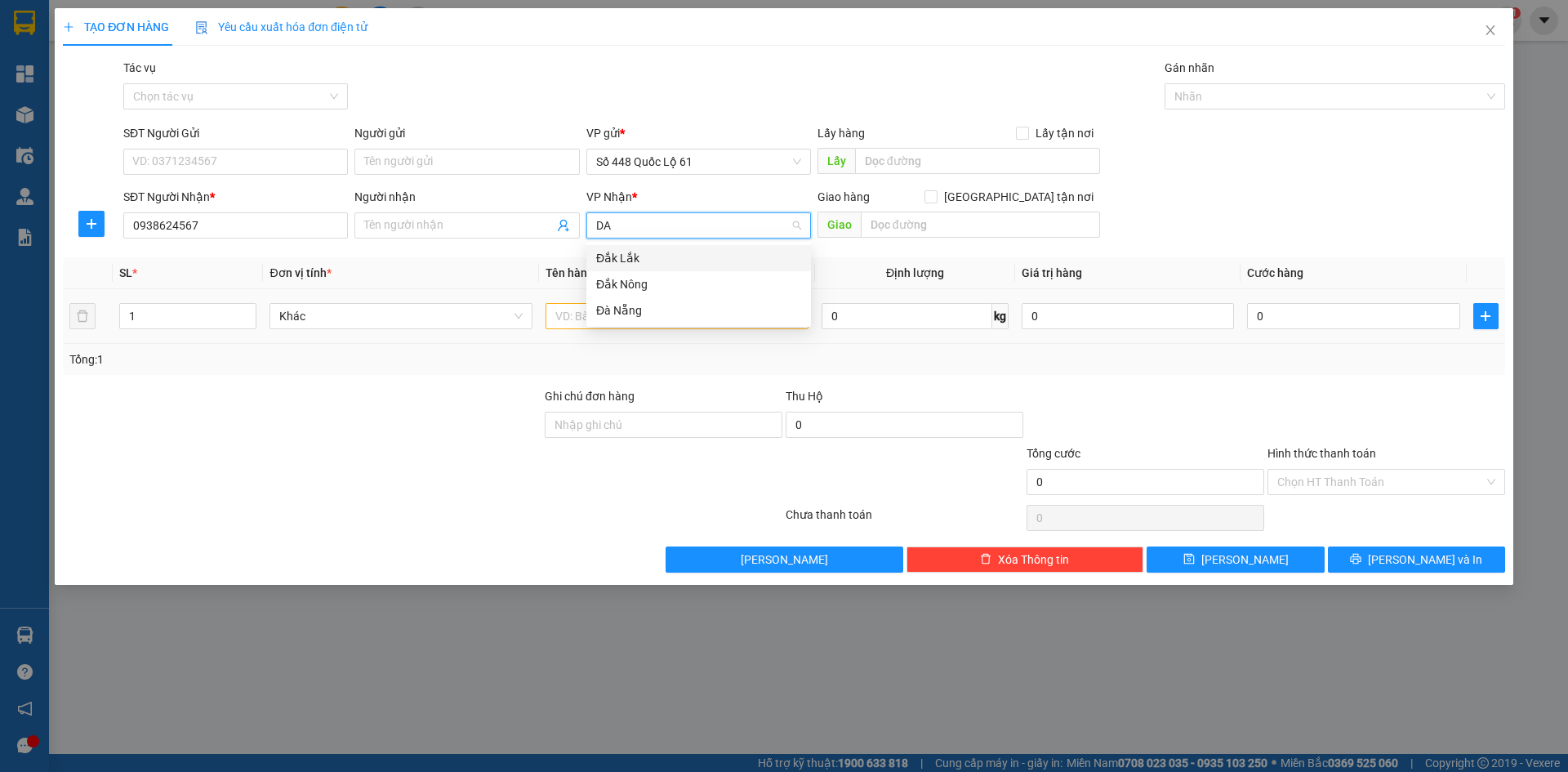
drag, startPoint x: 692, startPoint y: 254, endPoint x: 562, endPoint y: 308, distance: 140.8
click at [687, 253] on div "Đắk Lắk" at bounding box center [699, 258] width 205 height 18
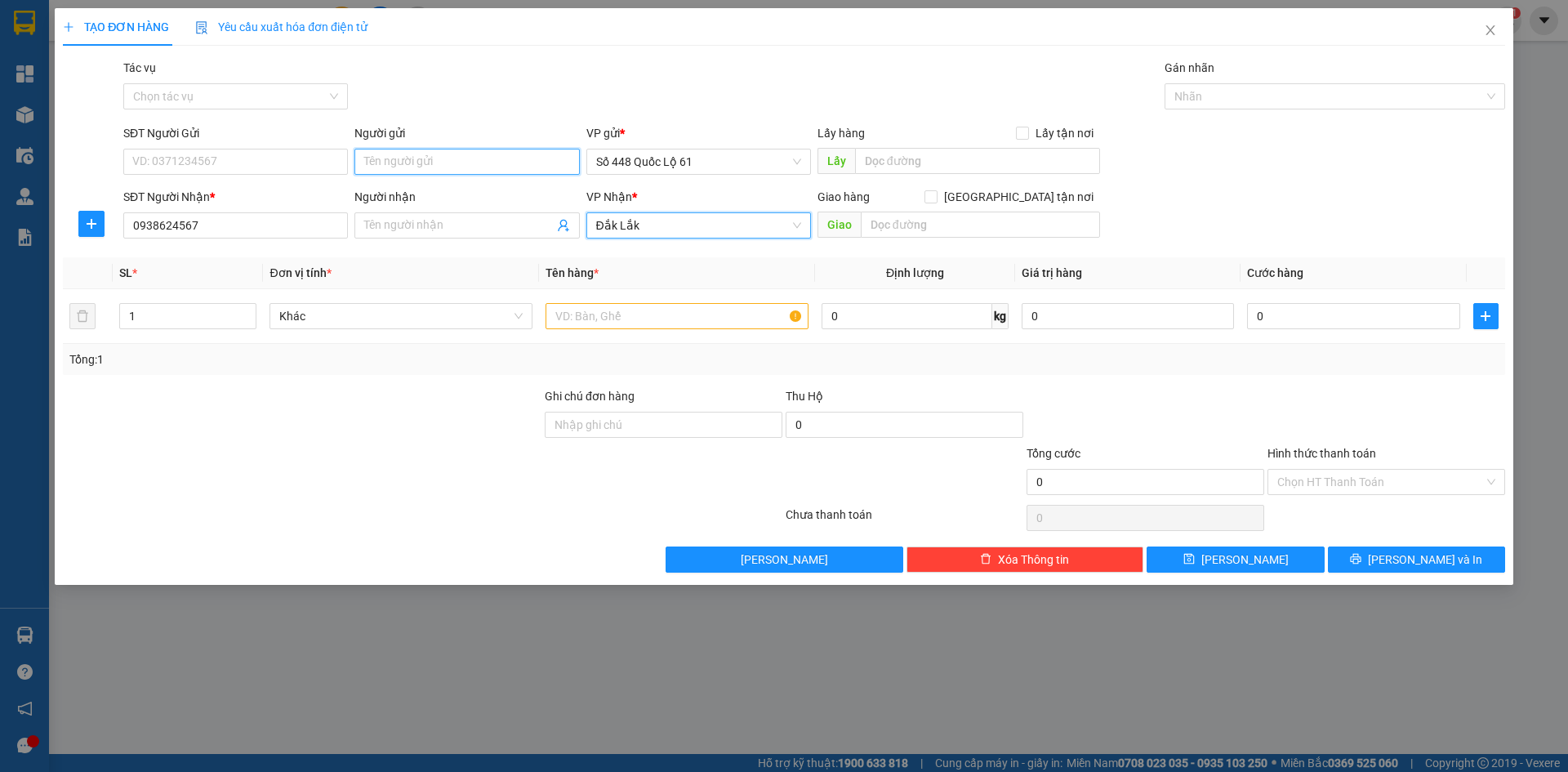
click at [412, 164] on input "Người gửi" at bounding box center [467, 161] width 225 height 26
click at [599, 322] on input "text" at bounding box center [677, 316] width 263 height 26
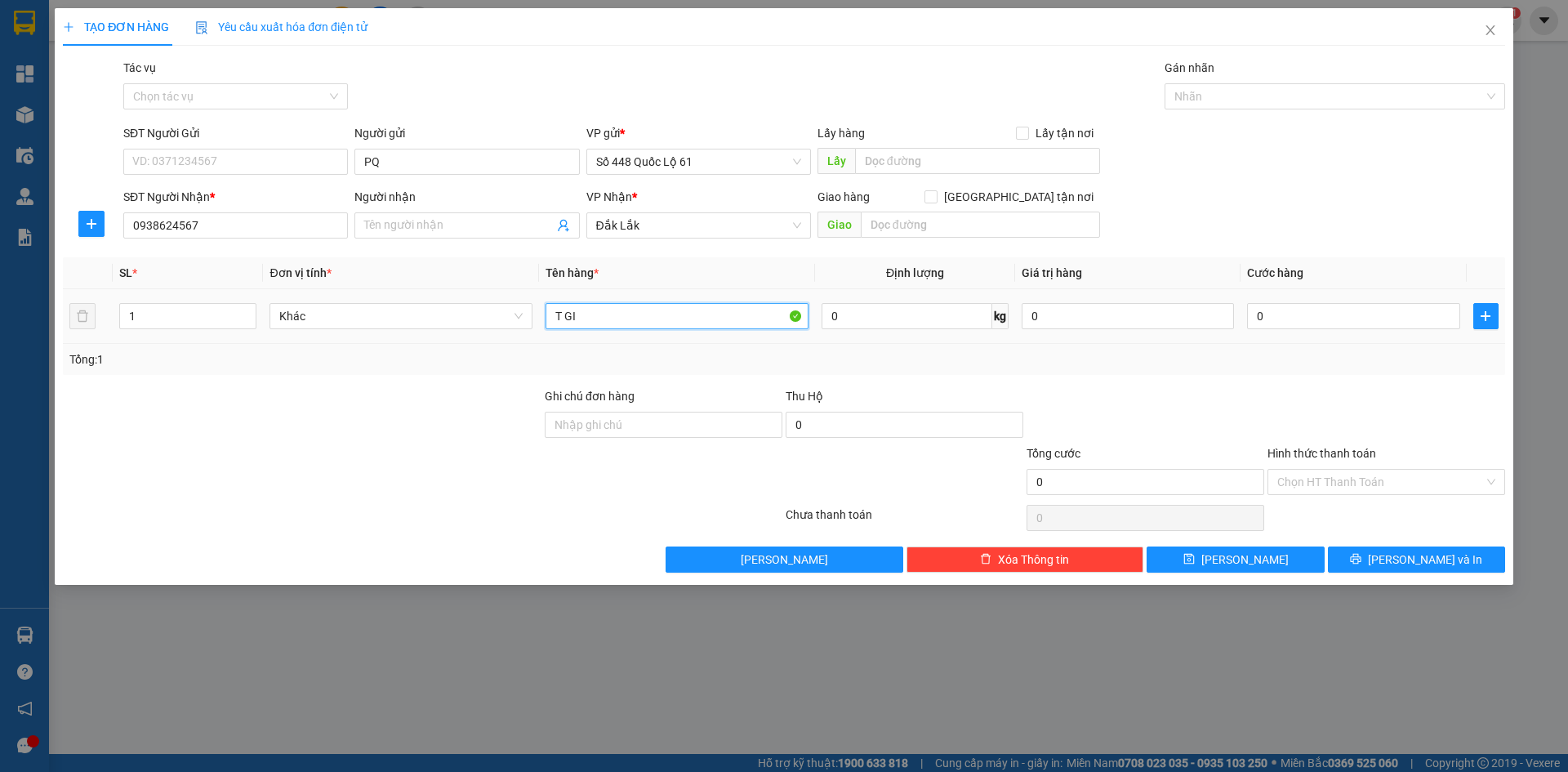
paste input "Â"
paste input "ẤY"
drag, startPoint x: 136, startPoint y: 316, endPoint x: 55, endPoint y: 324, distance: 81.4
click at [55, 324] on div "TẠO ĐƠN HÀNG Yêu cầu xuất hóa đơn điện tử Transit Pickup Surcharge Ids Transit …" at bounding box center [784, 297] width 1459 height 577
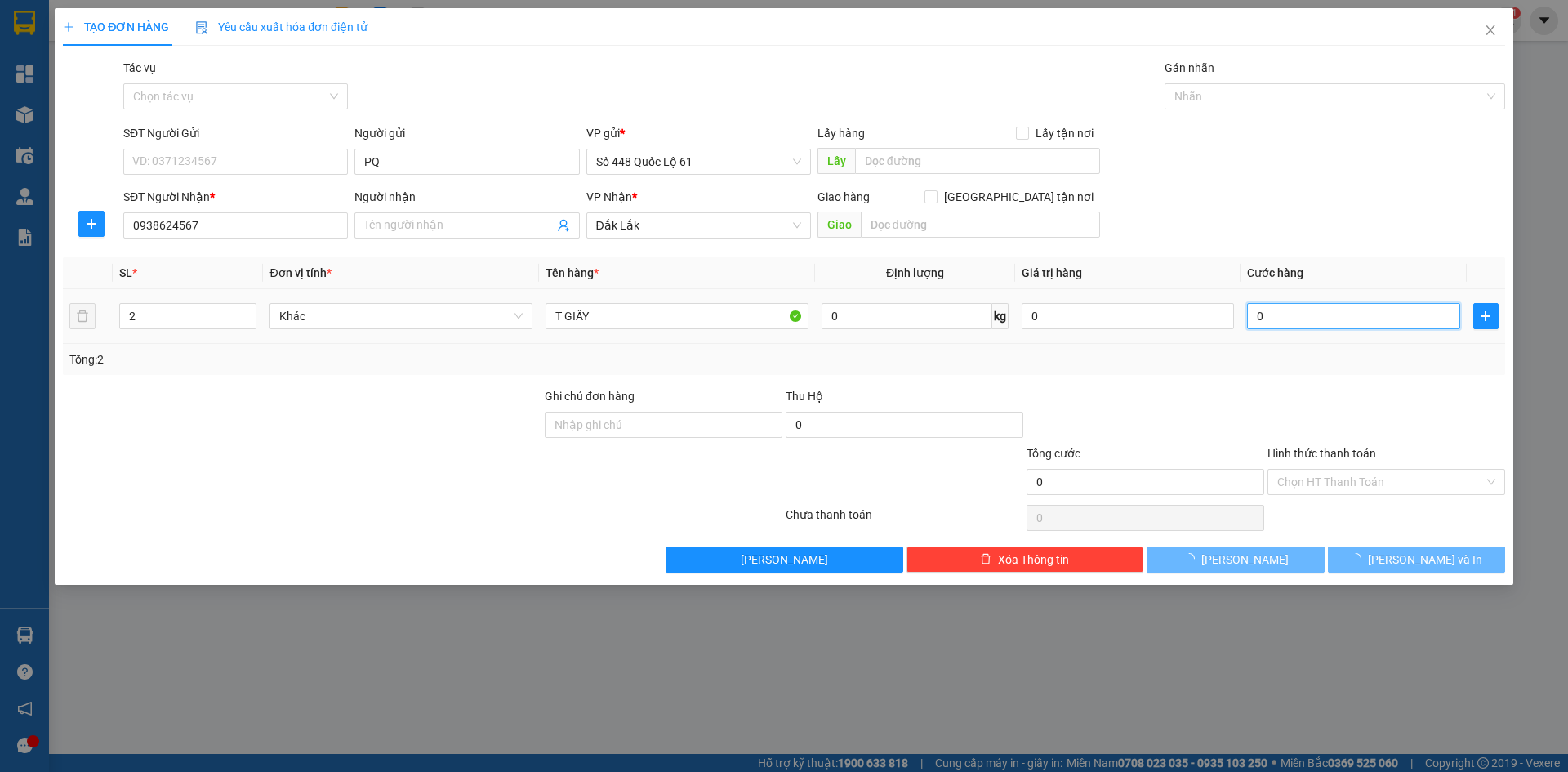
click at [1326, 310] on input "0" at bounding box center [1353, 316] width 212 height 26
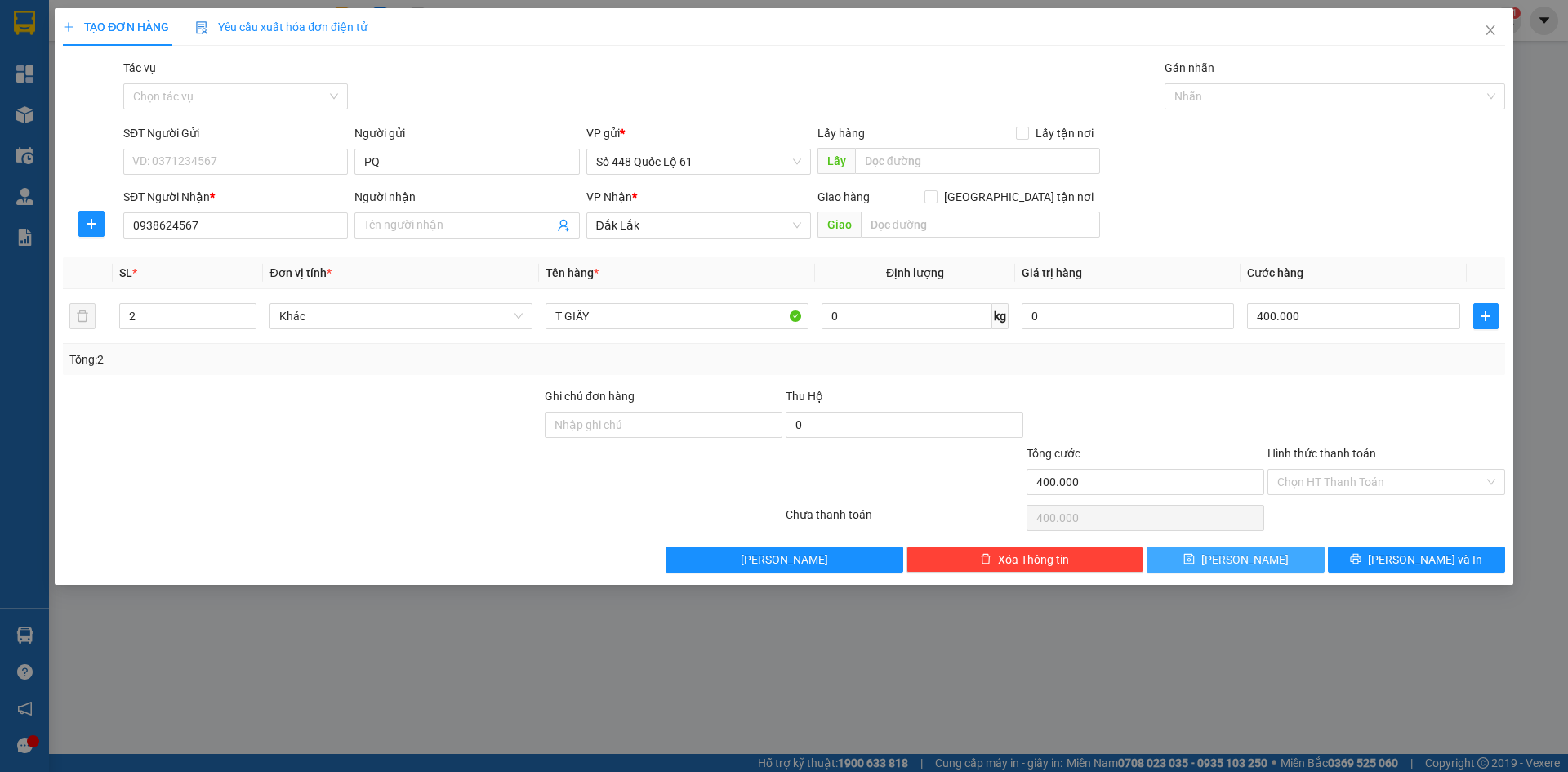
click at [1212, 552] on button "[PERSON_NAME]" at bounding box center [1235, 559] width 177 height 26
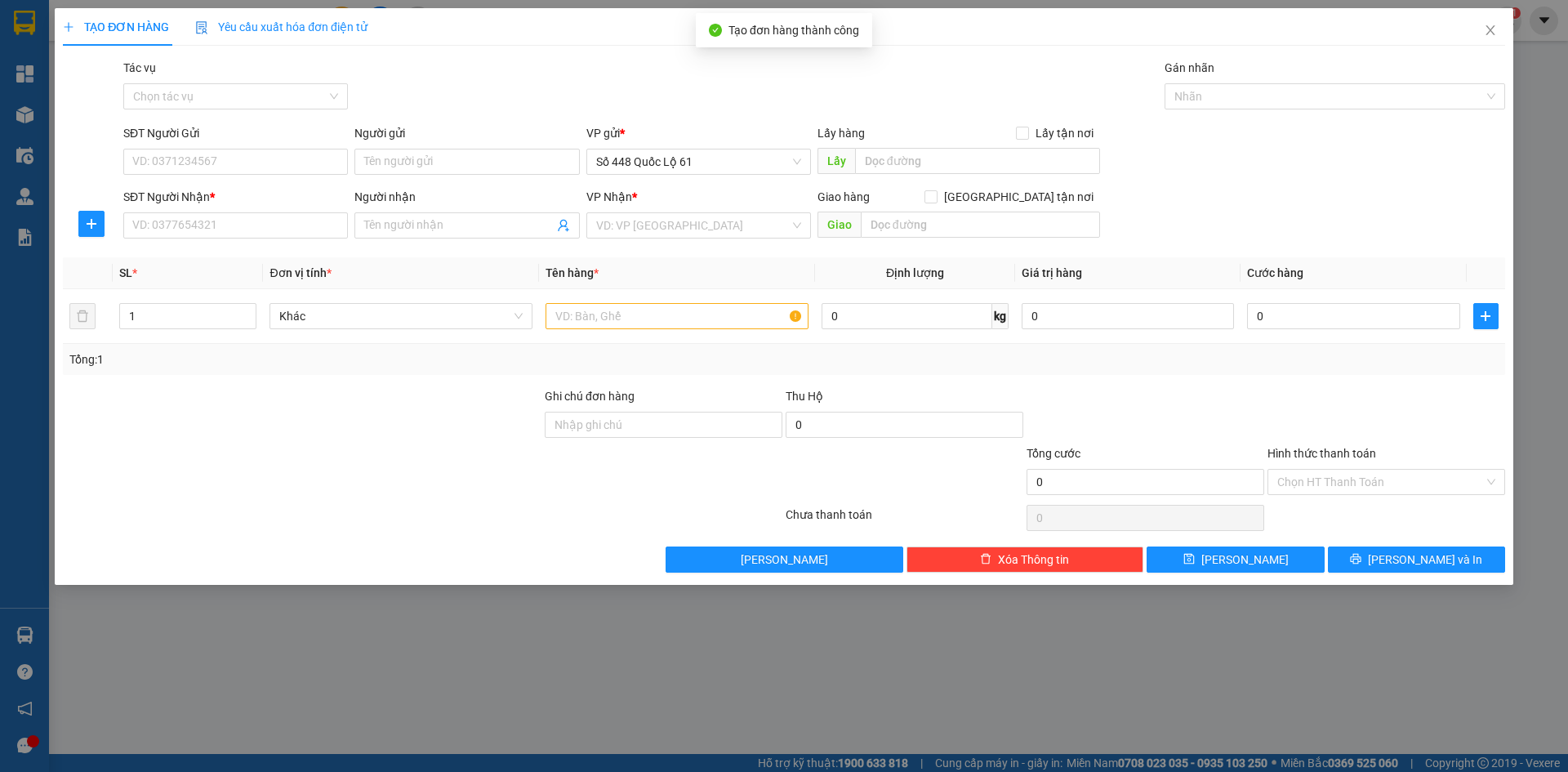
click at [384, 65] on div "Gói vận chuyển * Tiêu chuẩn Tác vụ Chọn tác vụ Gán nhãn Nhãn" at bounding box center [815, 87] width 1389 height 57
click at [252, 231] on input "SĐT Người Nhận *" at bounding box center [235, 225] width 225 height 26
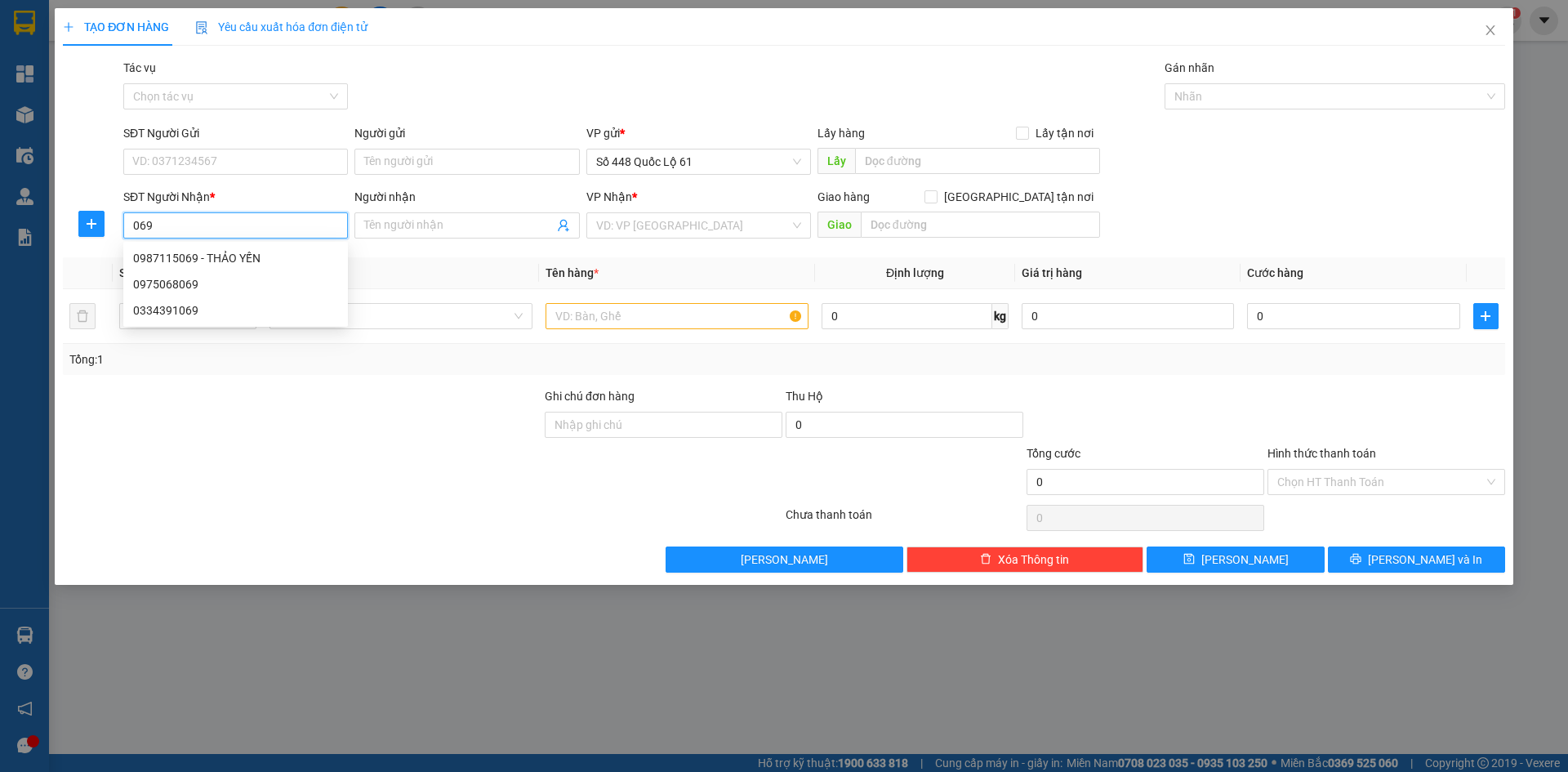
click at [243, 252] on div "0987115069 - THẢO YẾN" at bounding box center [236, 258] width 205 height 18
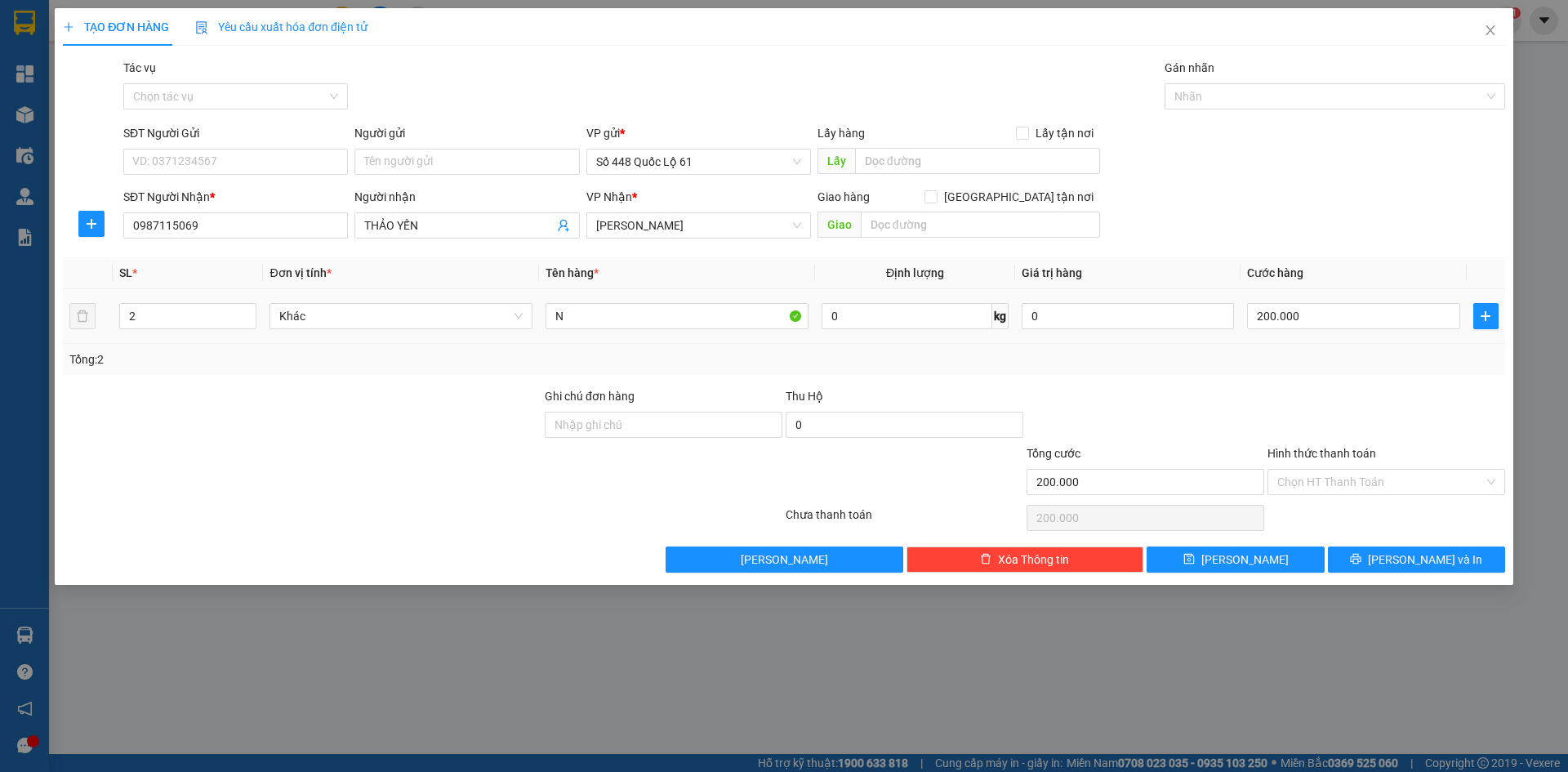
drag, startPoint x: 78, startPoint y: 322, endPoint x: 98, endPoint y: 322, distance: 20.0
click at [67, 320] on tr "2 Khác N 0 kg 0 200.000" at bounding box center [784, 316] width 1442 height 55
click at [1321, 316] on input "200.000" at bounding box center [1353, 316] width 212 height 26
drag, startPoint x: 1165, startPoint y: 329, endPoint x: 1017, endPoint y: 342, distance: 148.6
click at [1050, 338] on tr "1 Khác N 0 kg 0 000" at bounding box center [784, 316] width 1442 height 55
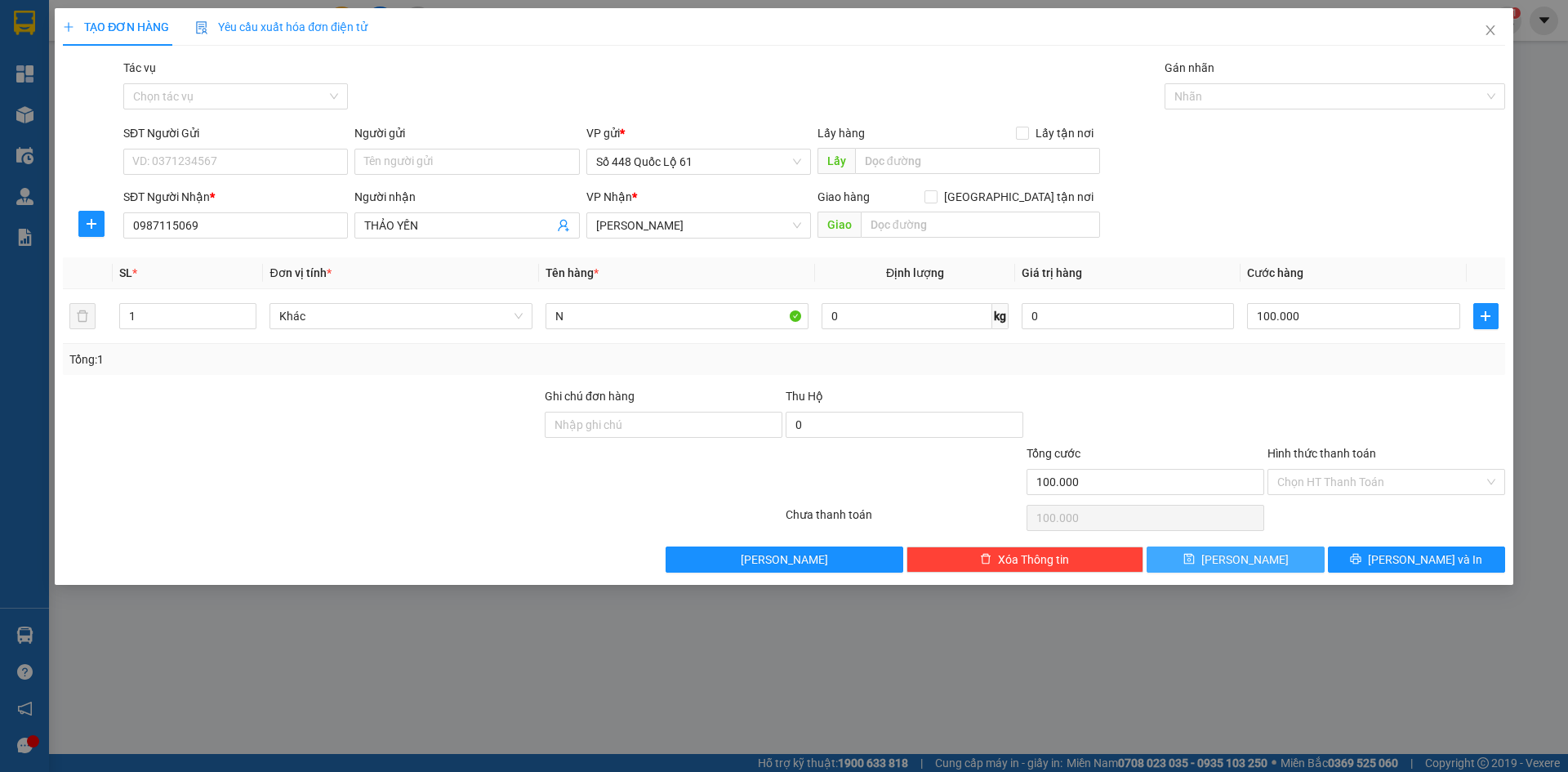
drag, startPoint x: 1255, startPoint y: 565, endPoint x: 1240, endPoint y: 554, distance: 18.6
click at [1255, 567] on button "[PERSON_NAME]" at bounding box center [1235, 559] width 177 height 26
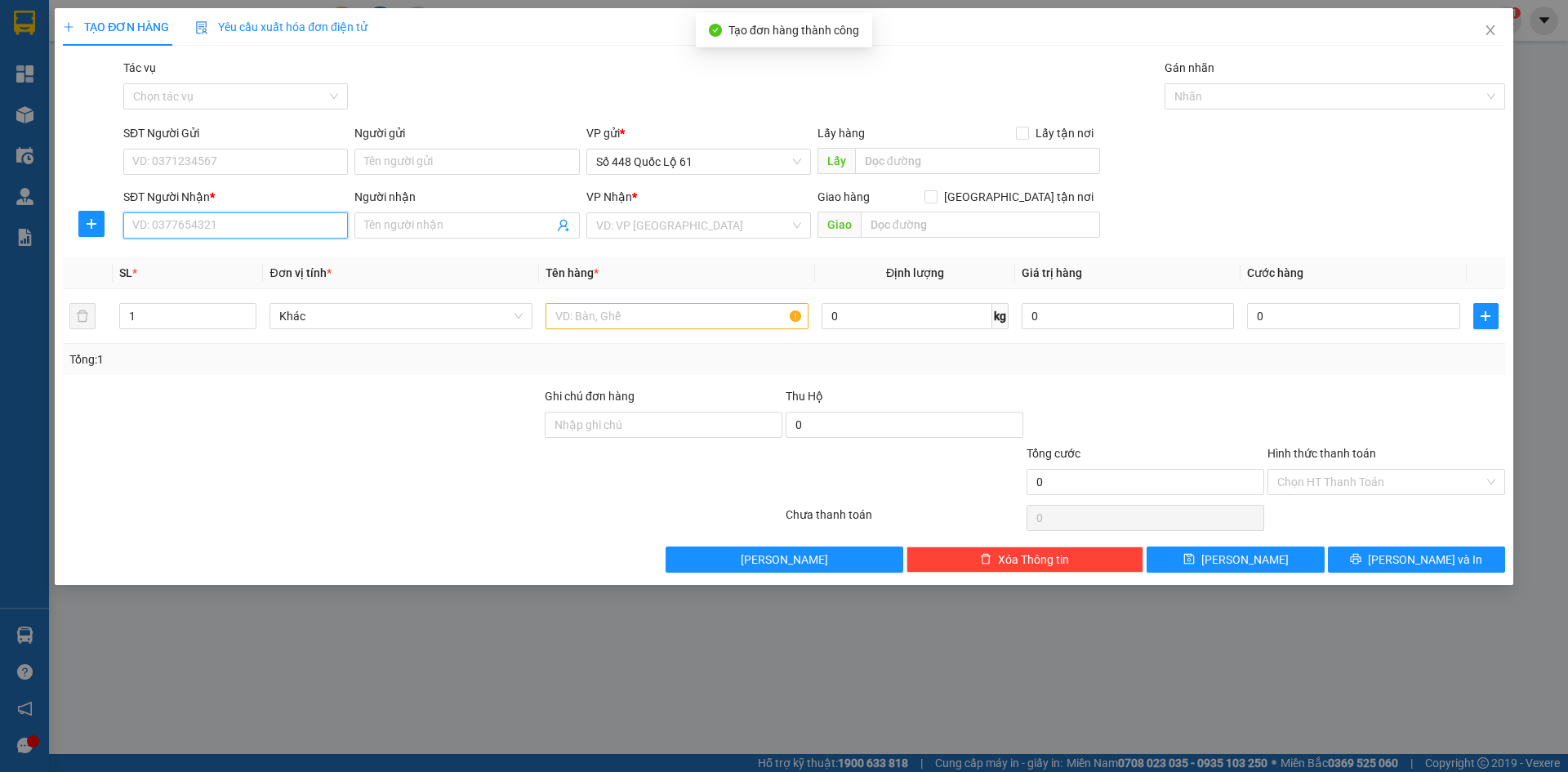
click at [199, 226] on input "SĐT Người Nhận *" at bounding box center [235, 225] width 225 height 26
click at [247, 252] on div "0973555332" at bounding box center [236, 258] width 205 height 18
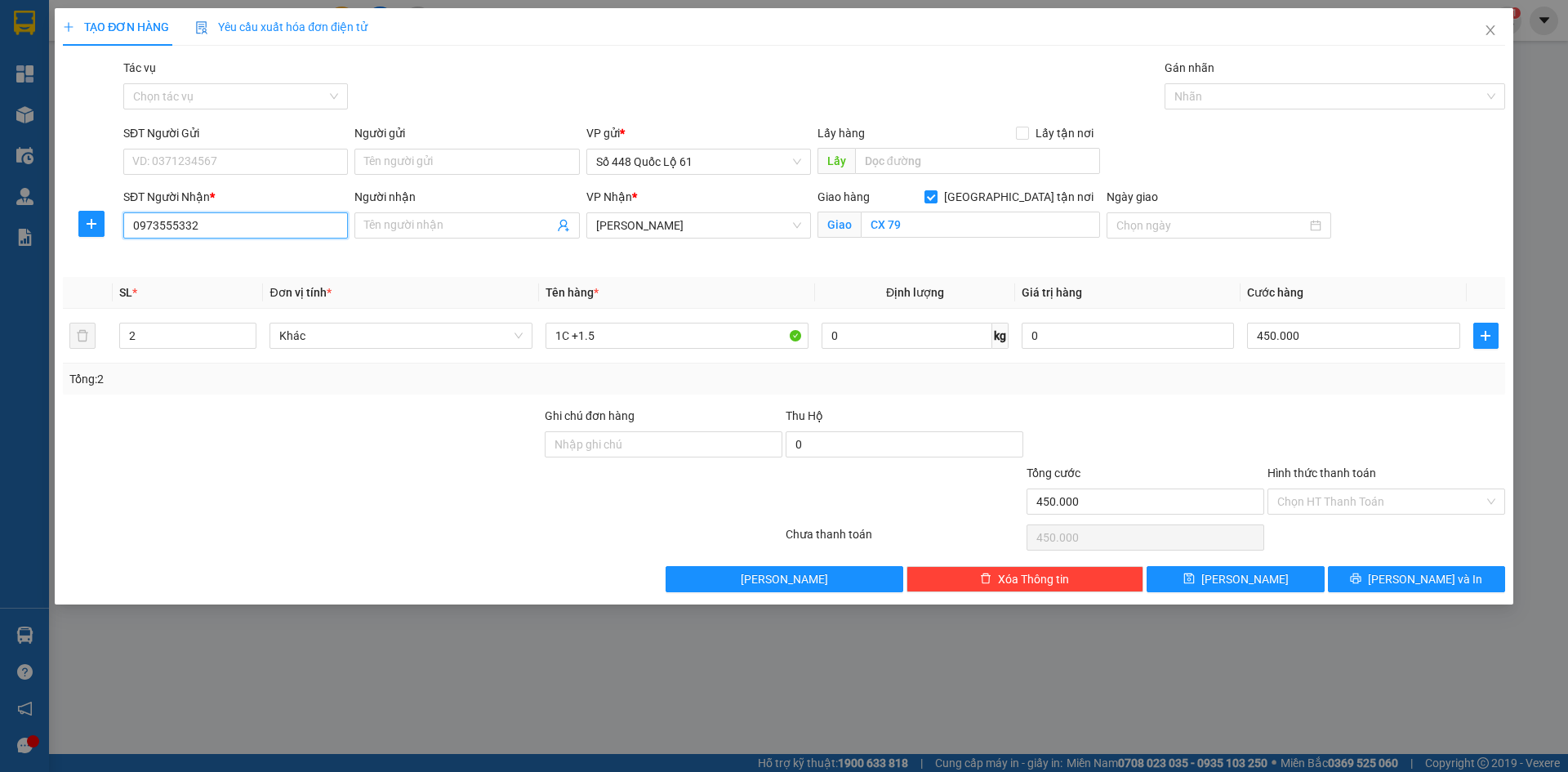
drag, startPoint x: 250, startPoint y: 235, endPoint x: 0, endPoint y: 256, distance: 250.9
click at [0, 256] on div "TẠO ĐƠN HÀNG Yêu cầu xuất hóa đơn điện tử Transit Pickup Surcharge Ids Transit …" at bounding box center [784, 386] width 1568 height 772
click at [227, 228] on input "SĐT Người Nhận *" at bounding box center [235, 225] width 225 height 26
click at [286, 225] on input "SĐT Người Nhận *" at bounding box center [235, 225] width 225 height 26
click at [285, 225] on input "SĐT Người Nhận *" at bounding box center [235, 225] width 225 height 26
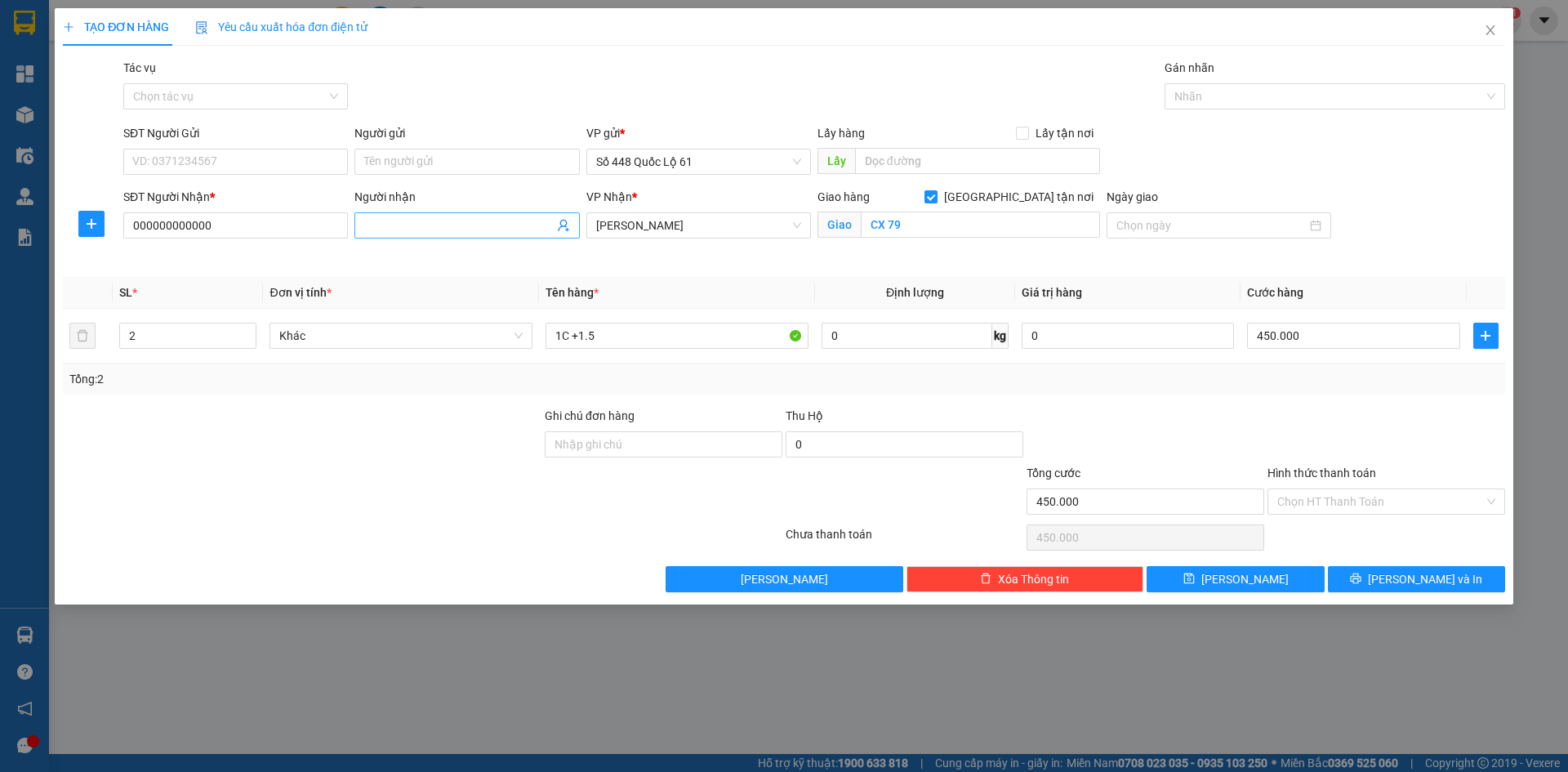
click at [411, 226] on input "Người nhận" at bounding box center [458, 225] width 188 height 18
click at [714, 227] on span "Lâm Đồng" at bounding box center [699, 225] width 205 height 25
click at [690, 330] on div "[PERSON_NAME]" at bounding box center [699, 336] width 205 height 18
click at [914, 219] on input "CX 79" at bounding box center [981, 224] width 239 height 26
drag, startPoint x: 147, startPoint y: 345, endPoint x: 174, endPoint y: 374, distance: 39.6
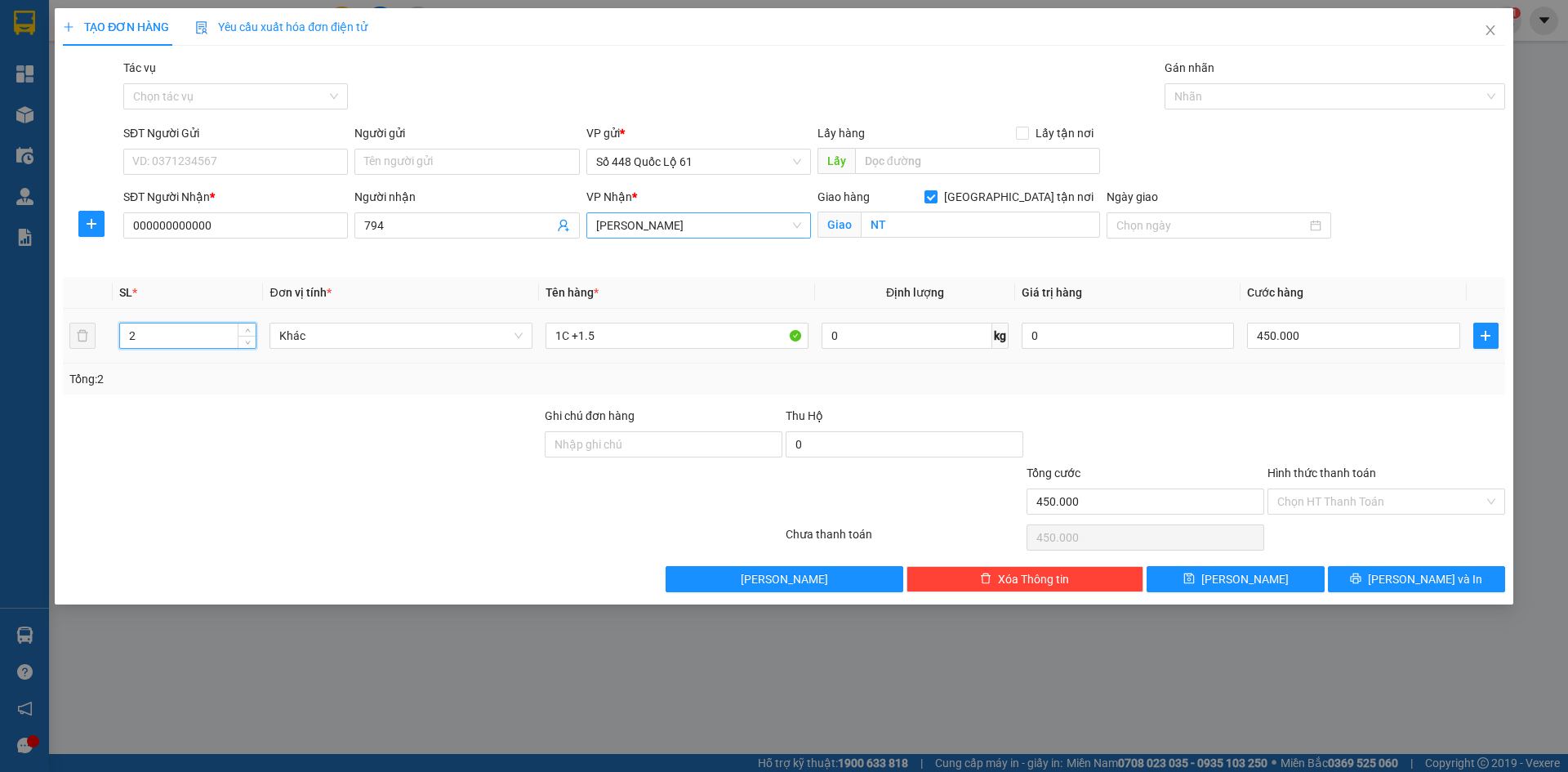
click at [3, 351] on div "TẠO ĐƠN HÀNG Yêu cầu xuất hóa đơn điện tử Transit Pickup Surcharge Ids Transit …" at bounding box center [784, 386] width 1568 height 772
drag, startPoint x: 686, startPoint y: 341, endPoint x: 0, endPoint y: 365, distance: 686.4
click at [0, 366] on div "TẠO ĐƠN HÀNG Yêu cầu xuất hóa đơn điện tử Transit Pickup Surcharge Ids Transit …" at bounding box center [784, 386] width 1568 height 772
drag, startPoint x: 165, startPoint y: 339, endPoint x: 0, endPoint y: 362, distance: 166.6
click at [0, 362] on div "TẠO ĐƠN HÀNG Yêu cầu xuất hóa đơn điện tử Transit Pickup Surcharge Ids Transit …" at bounding box center [784, 386] width 1568 height 772
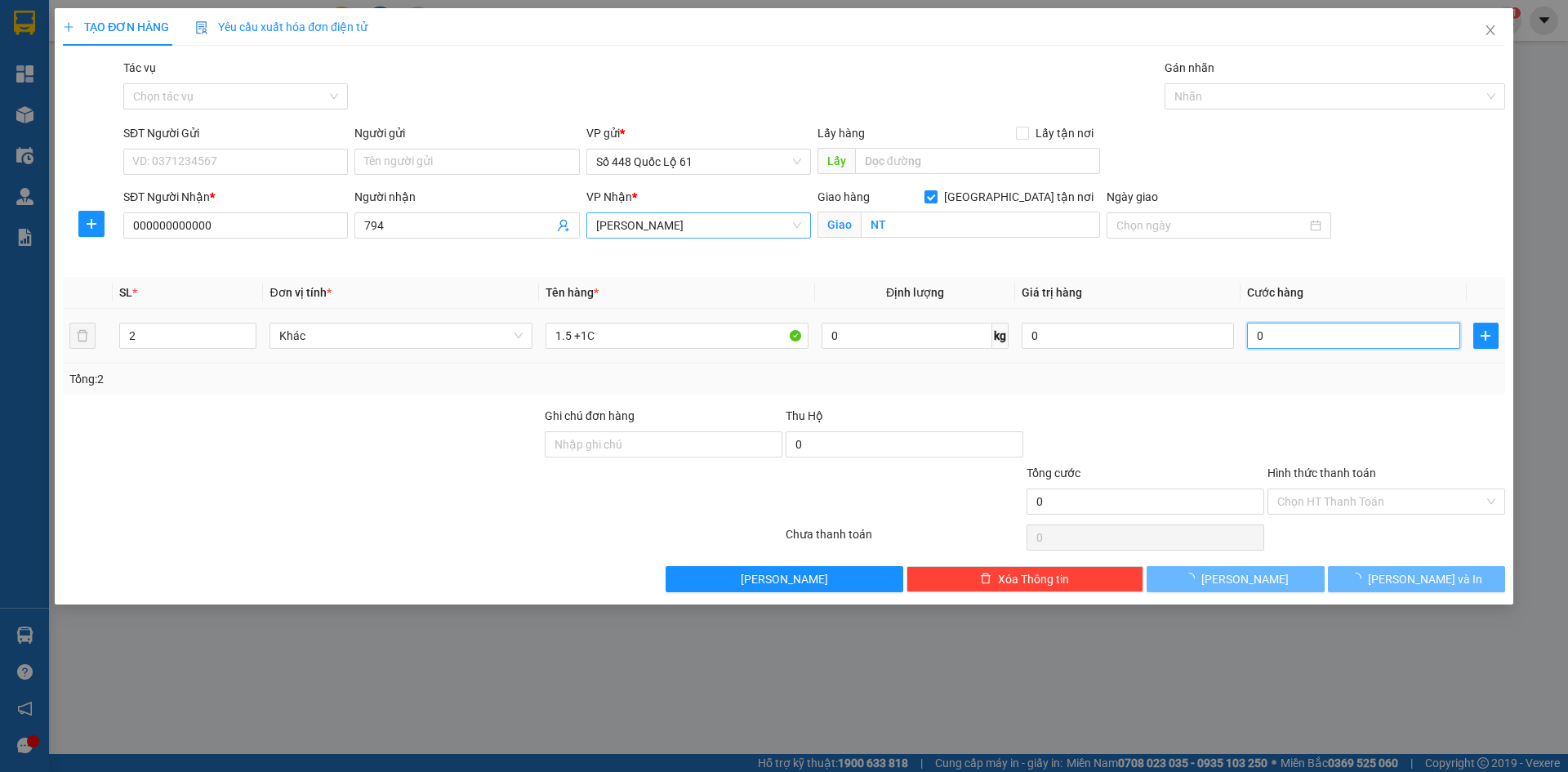
click at [1364, 339] on input "0" at bounding box center [1353, 335] width 212 height 26
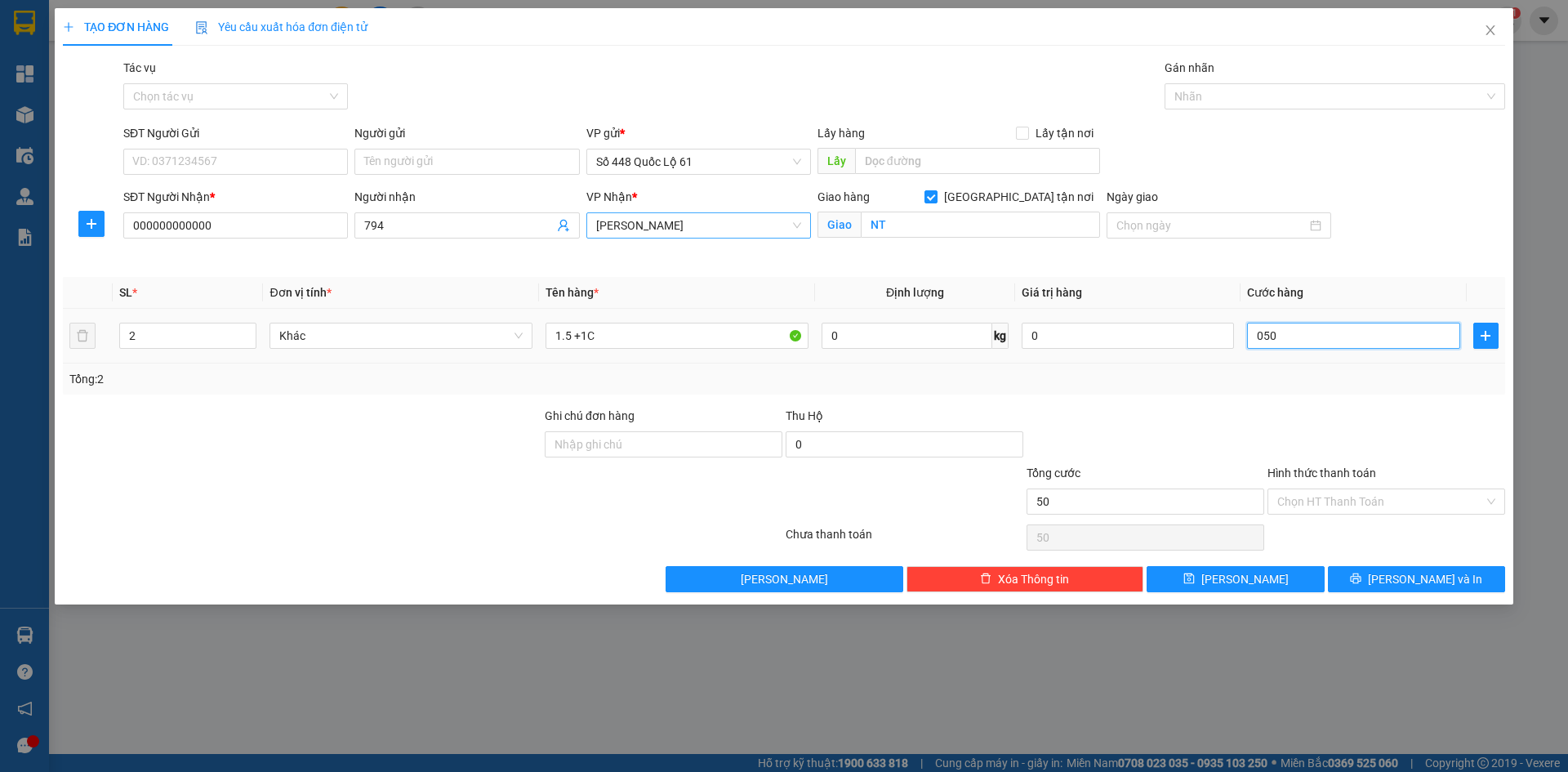
drag, startPoint x: 1330, startPoint y: 333, endPoint x: 1123, endPoint y: 361, distance: 208.9
click at [1123, 361] on tr "2 Khác 1.5 +1C 0 kg 0 050" at bounding box center [784, 336] width 1442 height 55
click at [1291, 572] on button "[PERSON_NAME]" at bounding box center [1235, 579] width 177 height 26
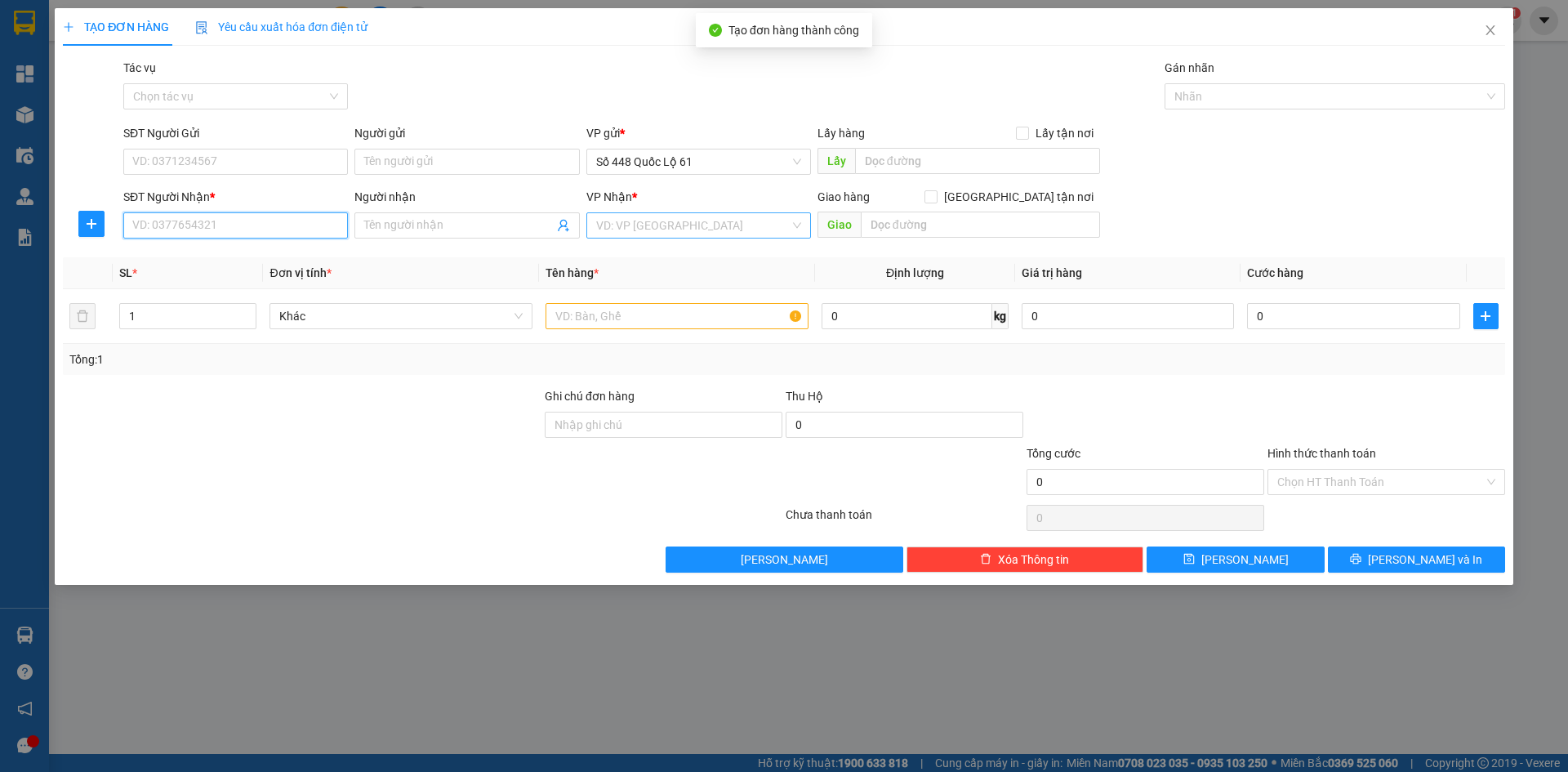
click at [314, 235] on input "SĐT Người Nhận *" at bounding box center [235, 225] width 225 height 26
drag, startPoint x: 286, startPoint y: 255, endPoint x: 315, endPoint y: 275, distance: 35.2
click at [284, 258] on div "0977243808 - MÃ 808 NINH HÒA" at bounding box center [246, 258] width 226 height 18
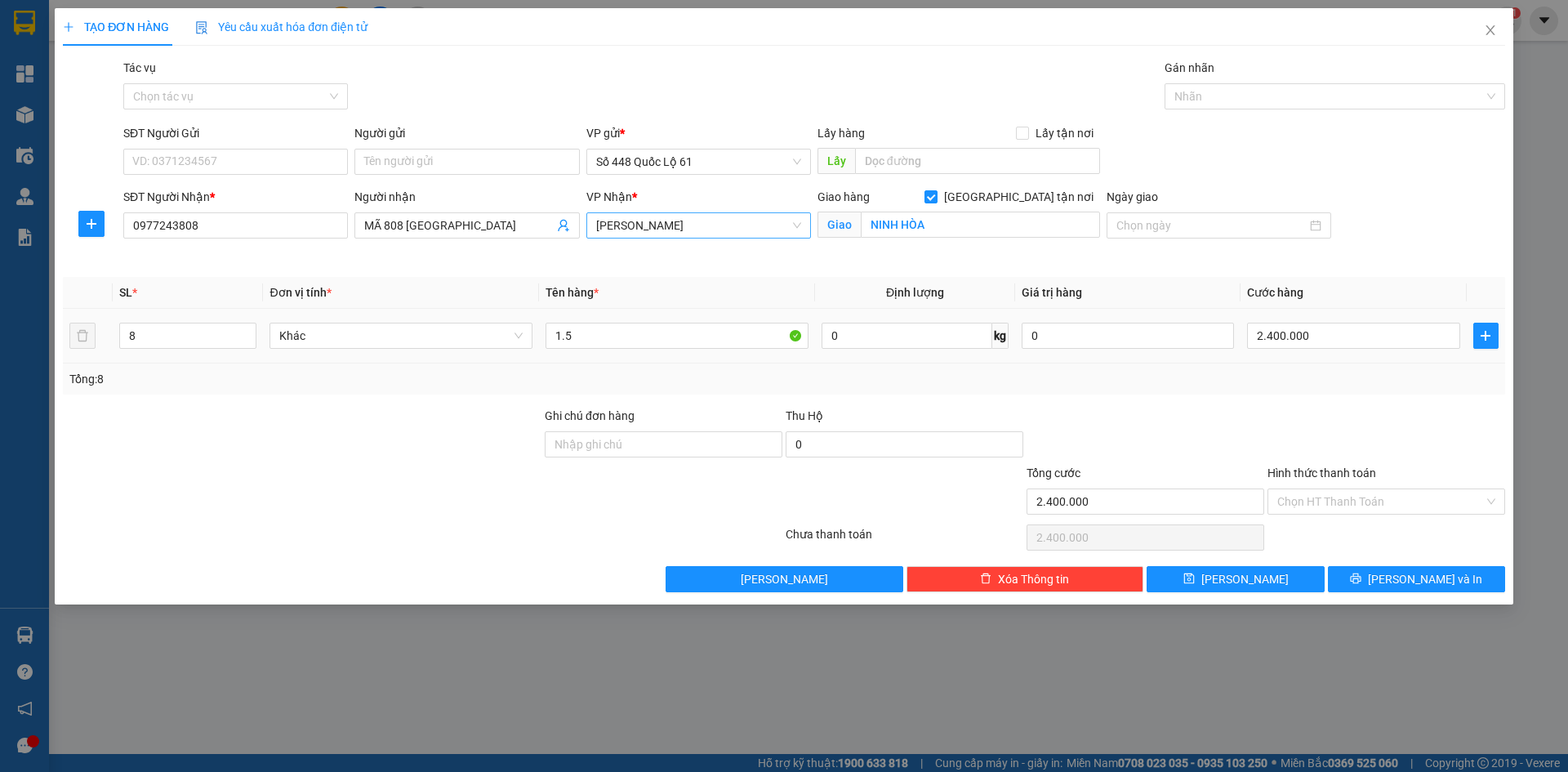
drag, startPoint x: 62, startPoint y: 361, endPoint x: 115, endPoint y: 371, distance: 53.9
click at [0, 369] on div "TẠO ĐƠN HÀNG Yêu cầu xuất hóa đơn điện tử Transit Pickup Surcharge Ids Transit …" at bounding box center [784, 386] width 1568 height 772
click at [1413, 339] on input "2.400.000" at bounding box center [1353, 335] width 212 height 26
click at [1241, 590] on button "[PERSON_NAME]" at bounding box center [1235, 579] width 177 height 26
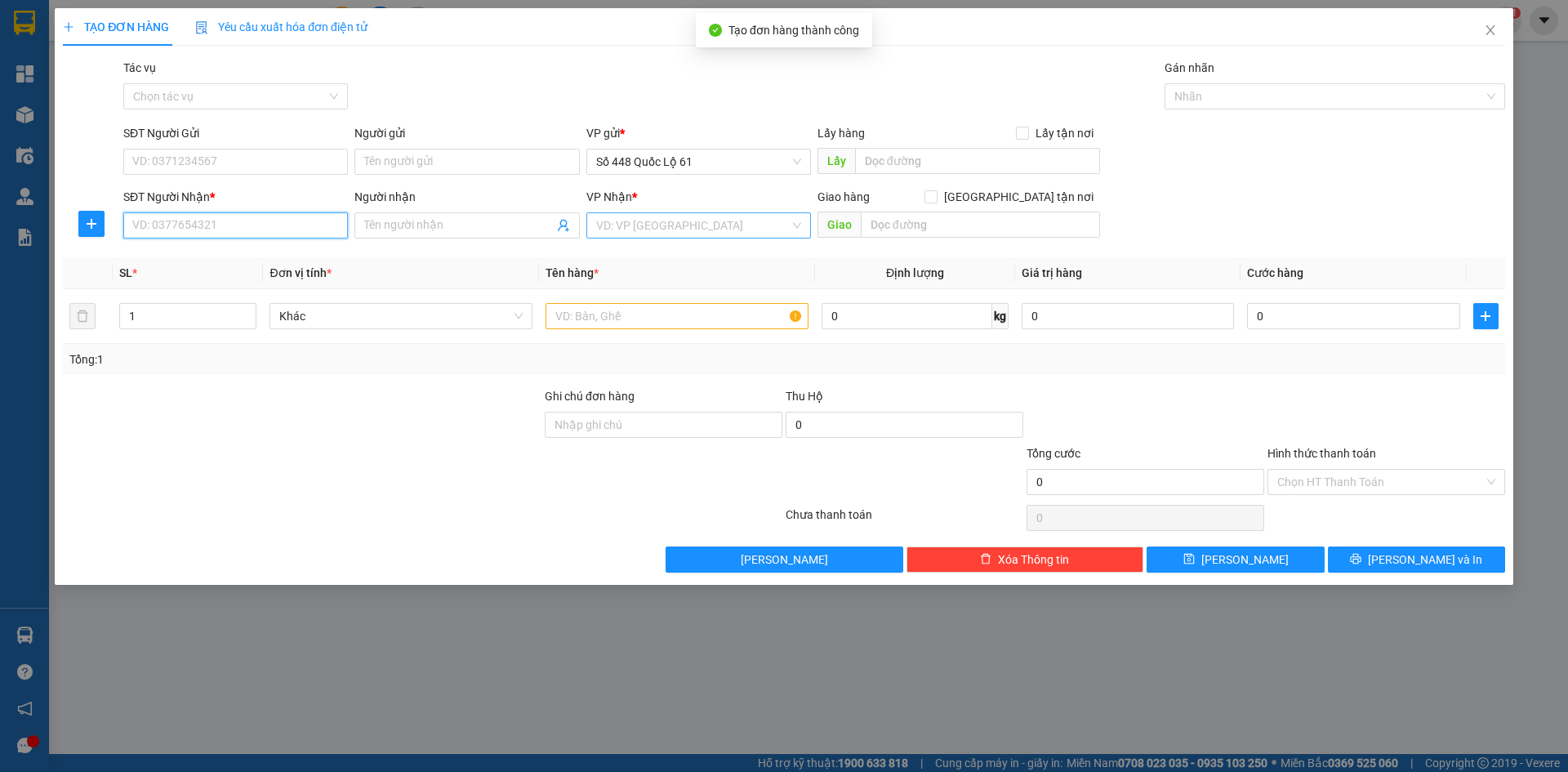
click at [258, 217] on input "SĐT Người Nhận *" at bounding box center [235, 225] width 225 height 26
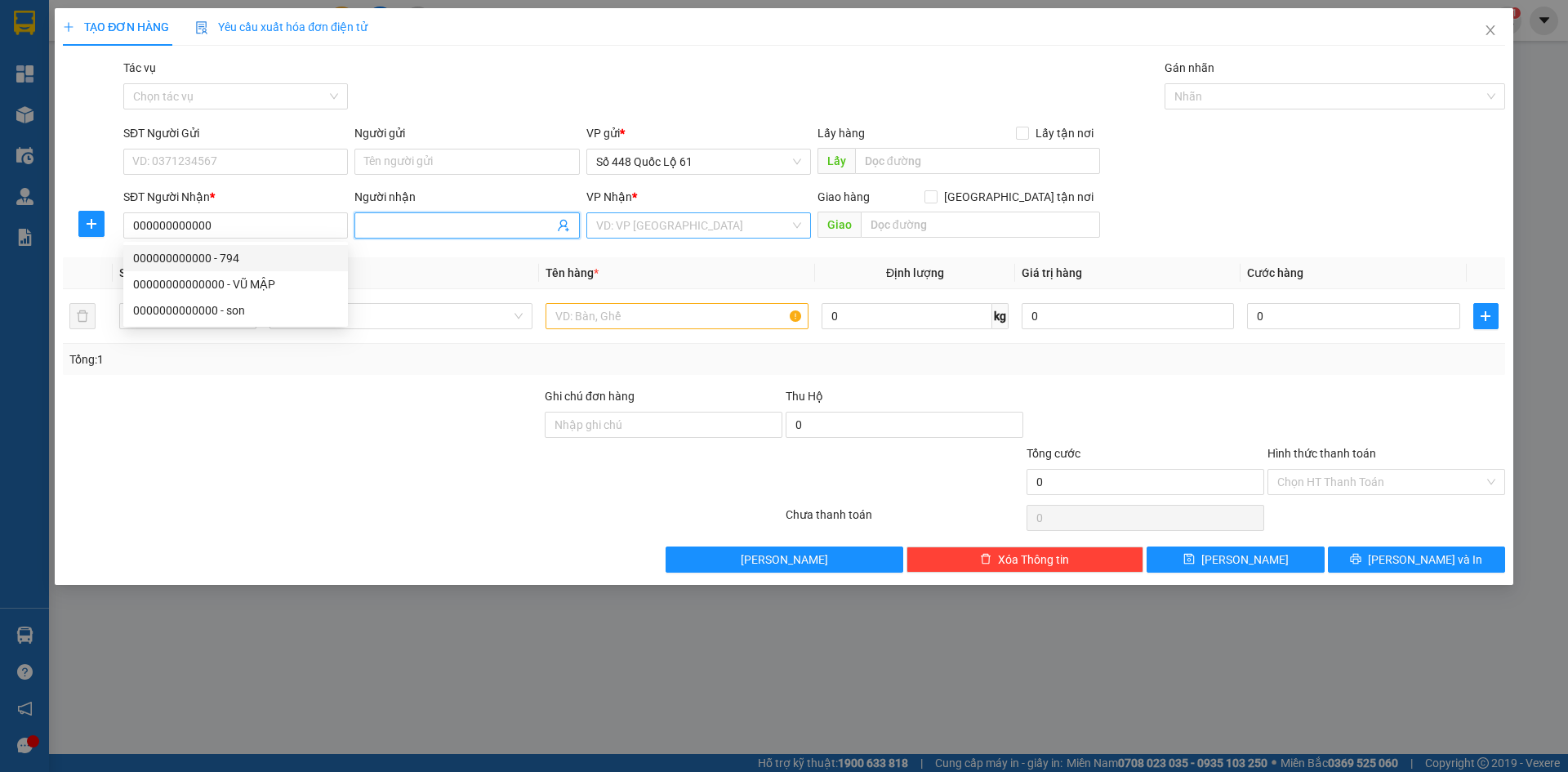
click at [395, 226] on input "Người nhận" at bounding box center [458, 225] width 188 height 18
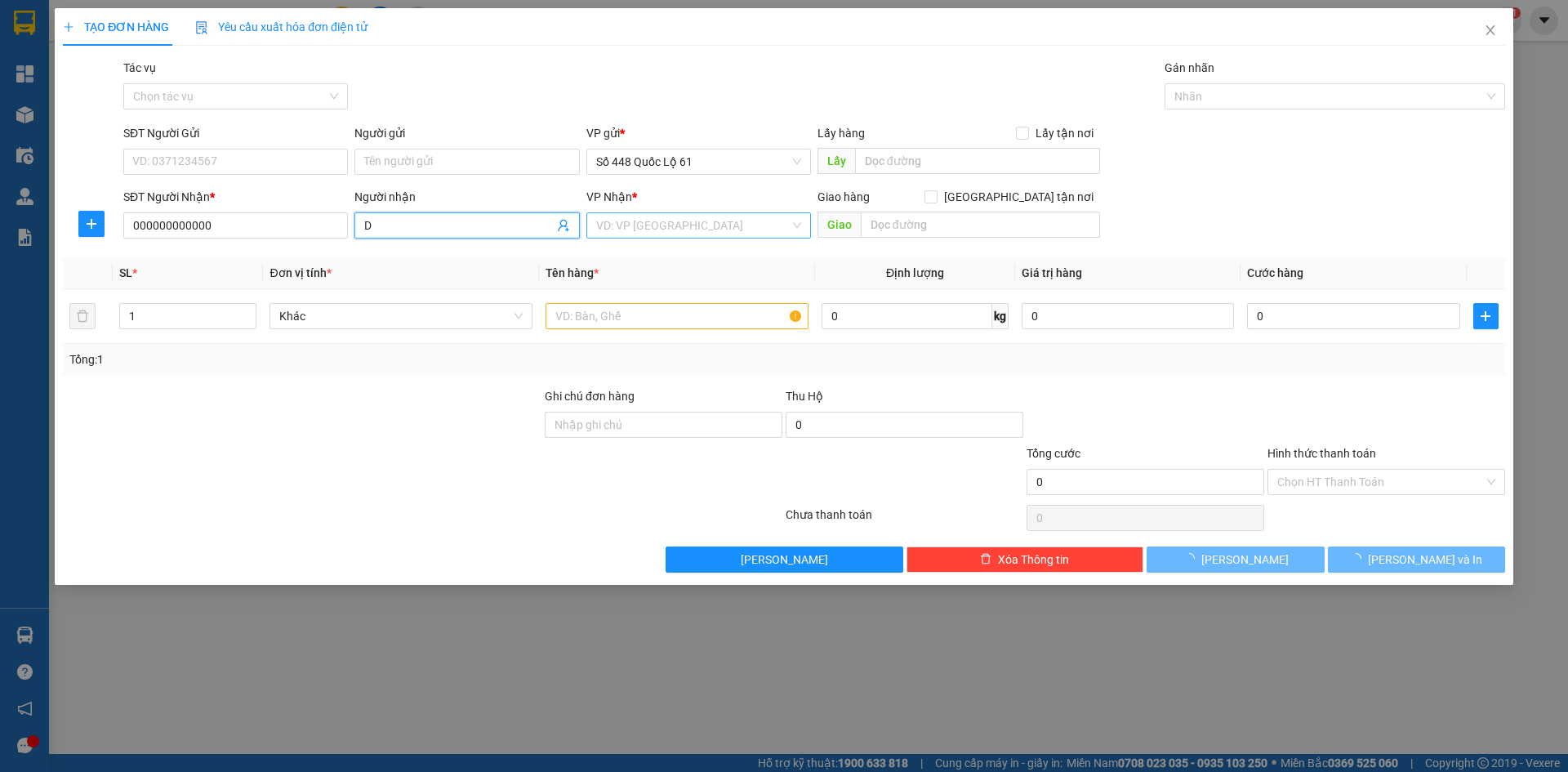
paste input "ẠT"
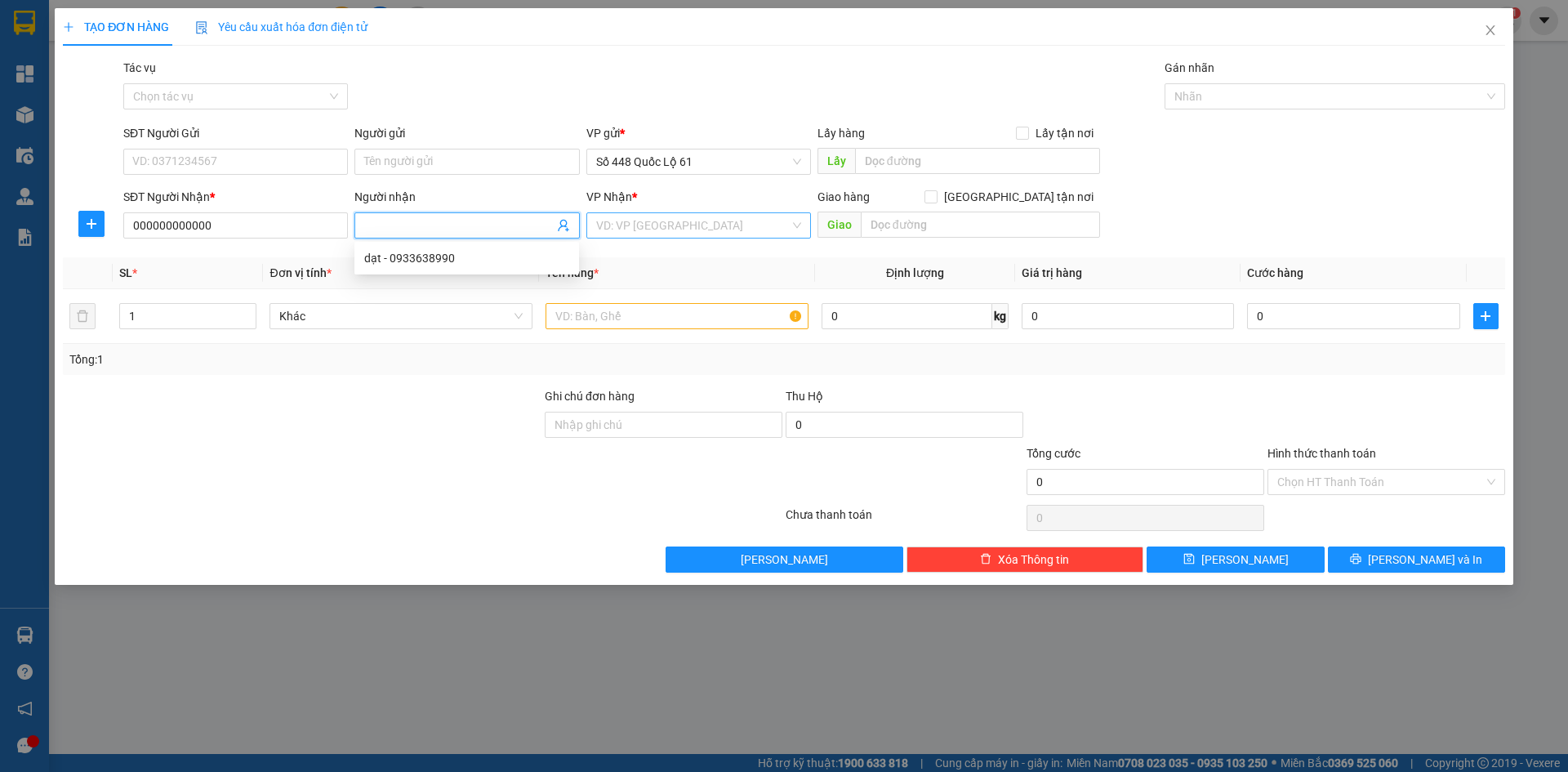
paste input "ĐẠT"
click at [711, 230] on input "search" at bounding box center [693, 225] width 193 height 25
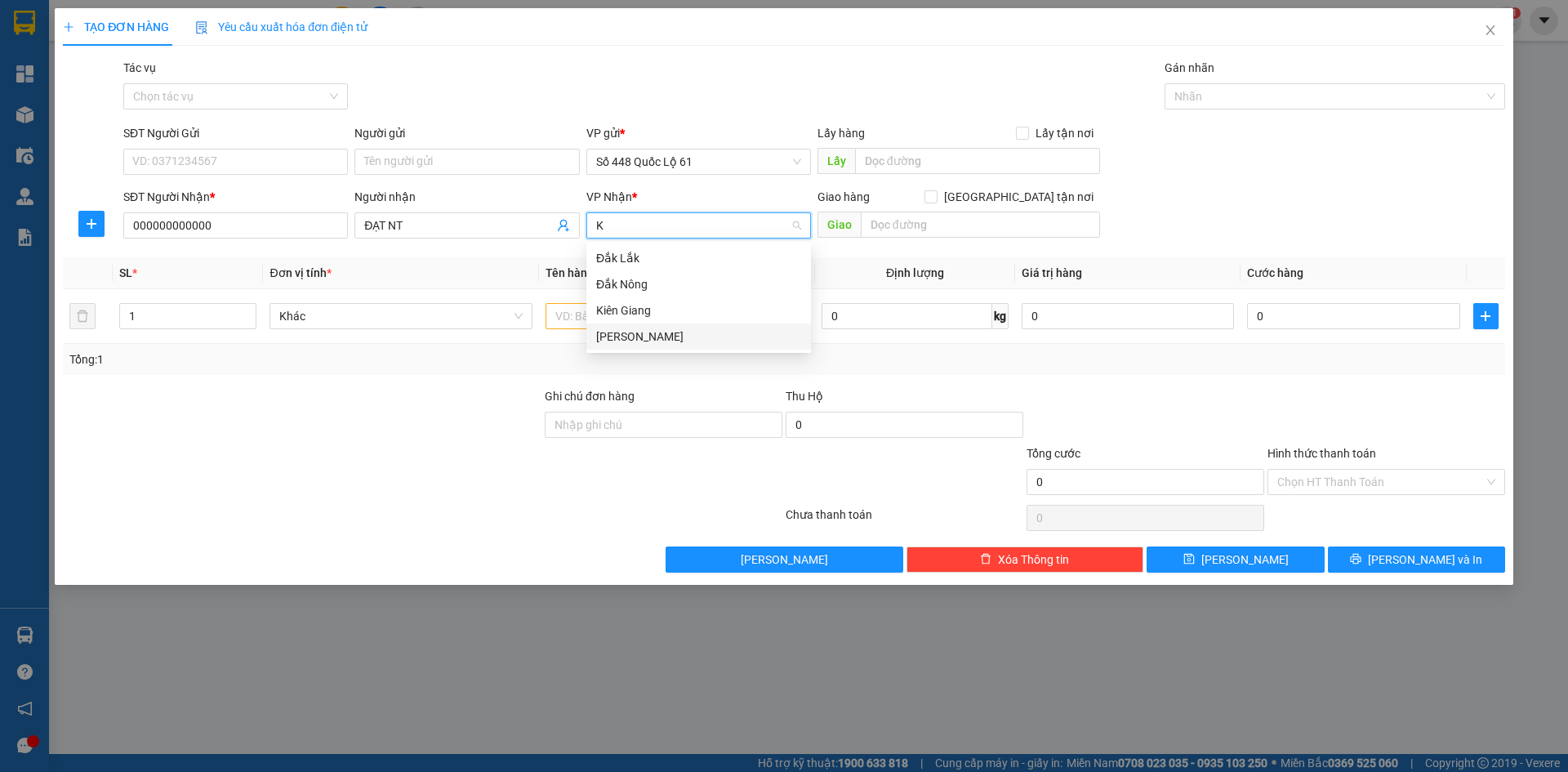
click at [657, 331] on div "[PERSON_NAME]" at bounding box center [699, 336] width 205 height 18
click at [627, 313] on input "text" at bounding box center [677, 316] width 263 height 26
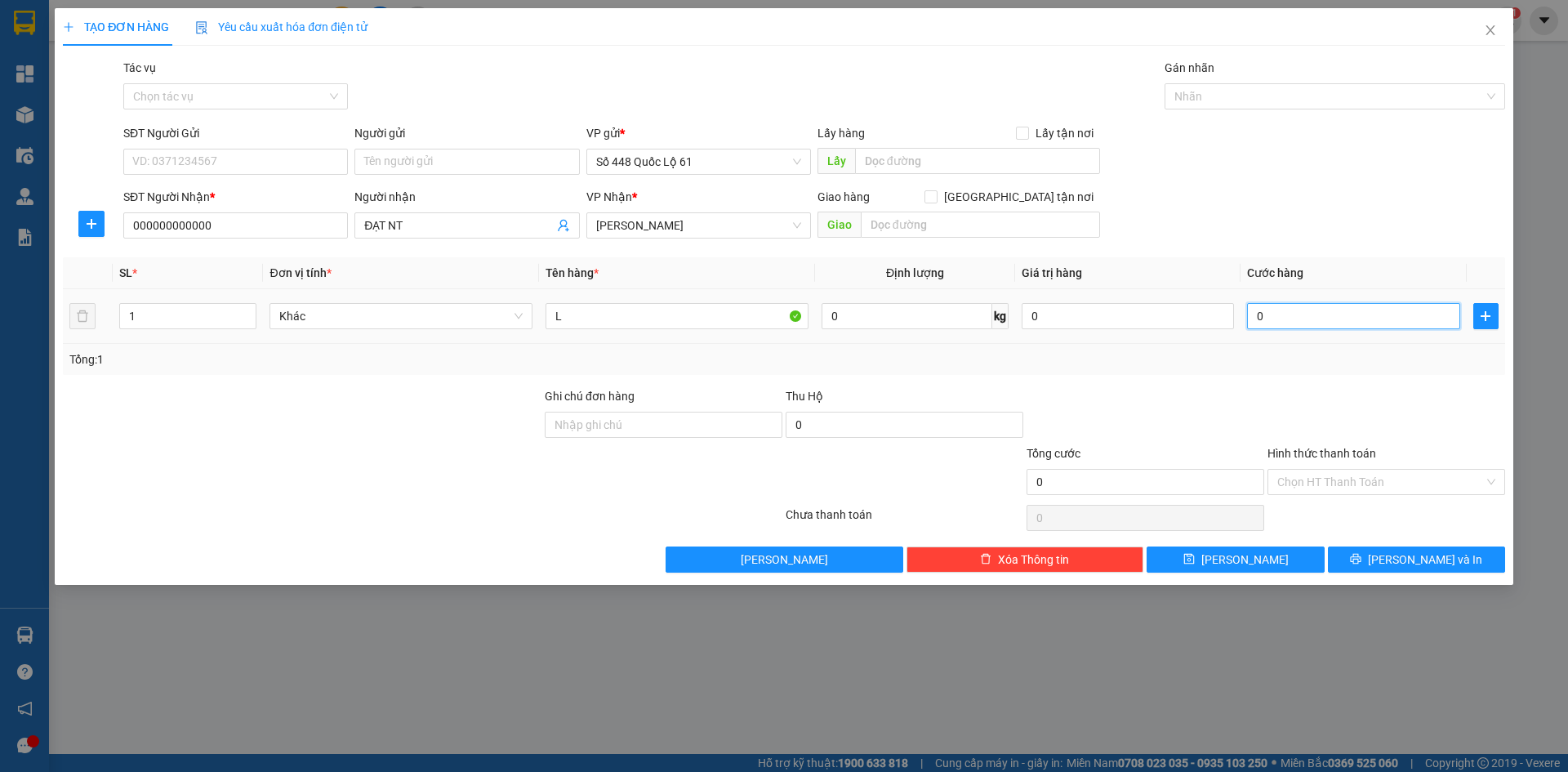
click at [1372, 310] on input "0" at bounding box center [1353, 316] width 212 height 26
drag, startPoint x: 1371, startPoint y: 388, endPoint x: 1368, endPoint y: 484, distance: 96.0
click at [1373, 395] on div at bounding box center [1386, 415] width 241 height 57
click at [1366, 488] on input "Hình thức thanh toán" at bounding box center [1381, 482] width 207 height 25
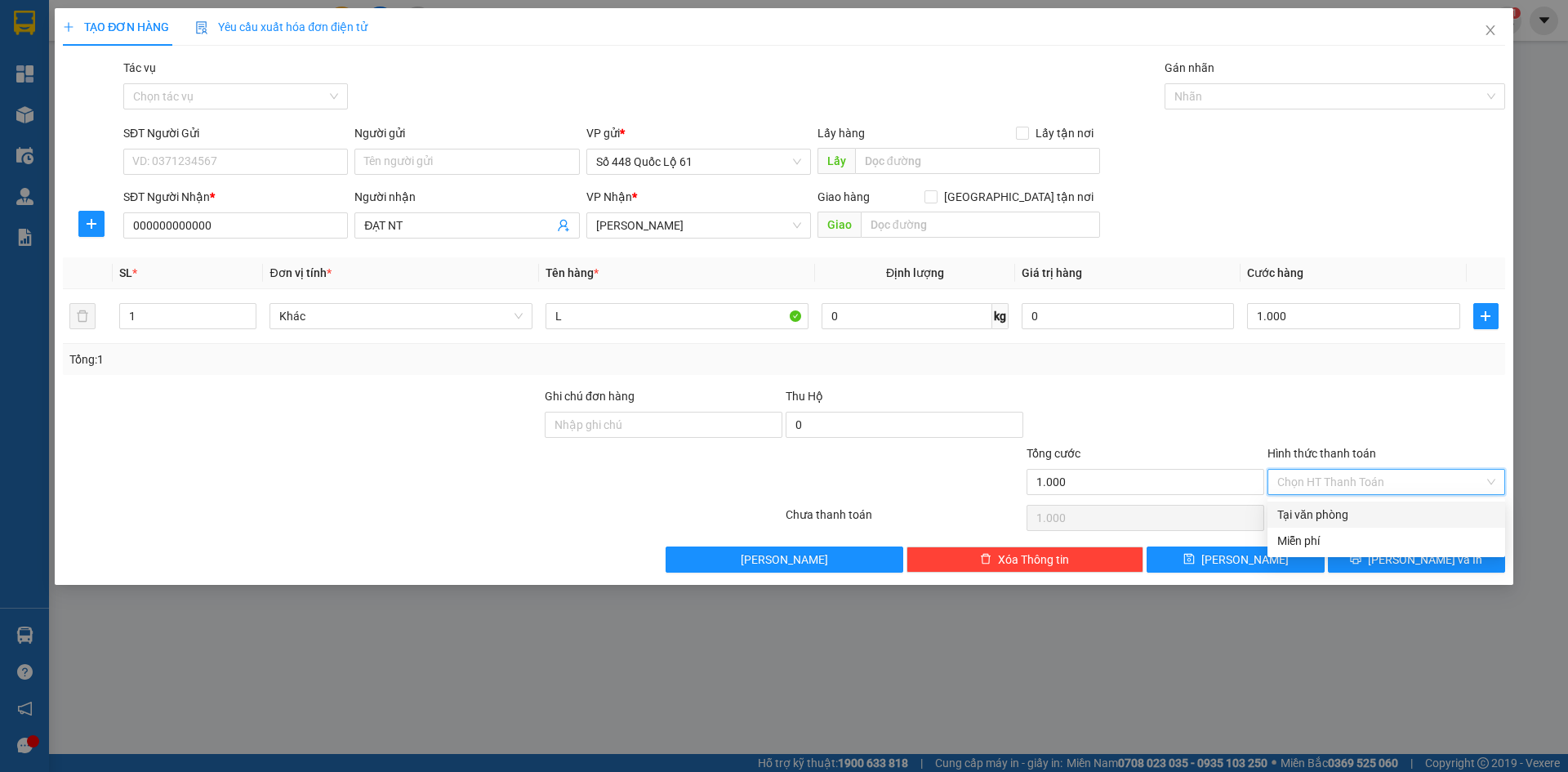
click at [1359, 505] on div "Tại văn phòng" at bounding box center [1386, 514] width 238 height 26
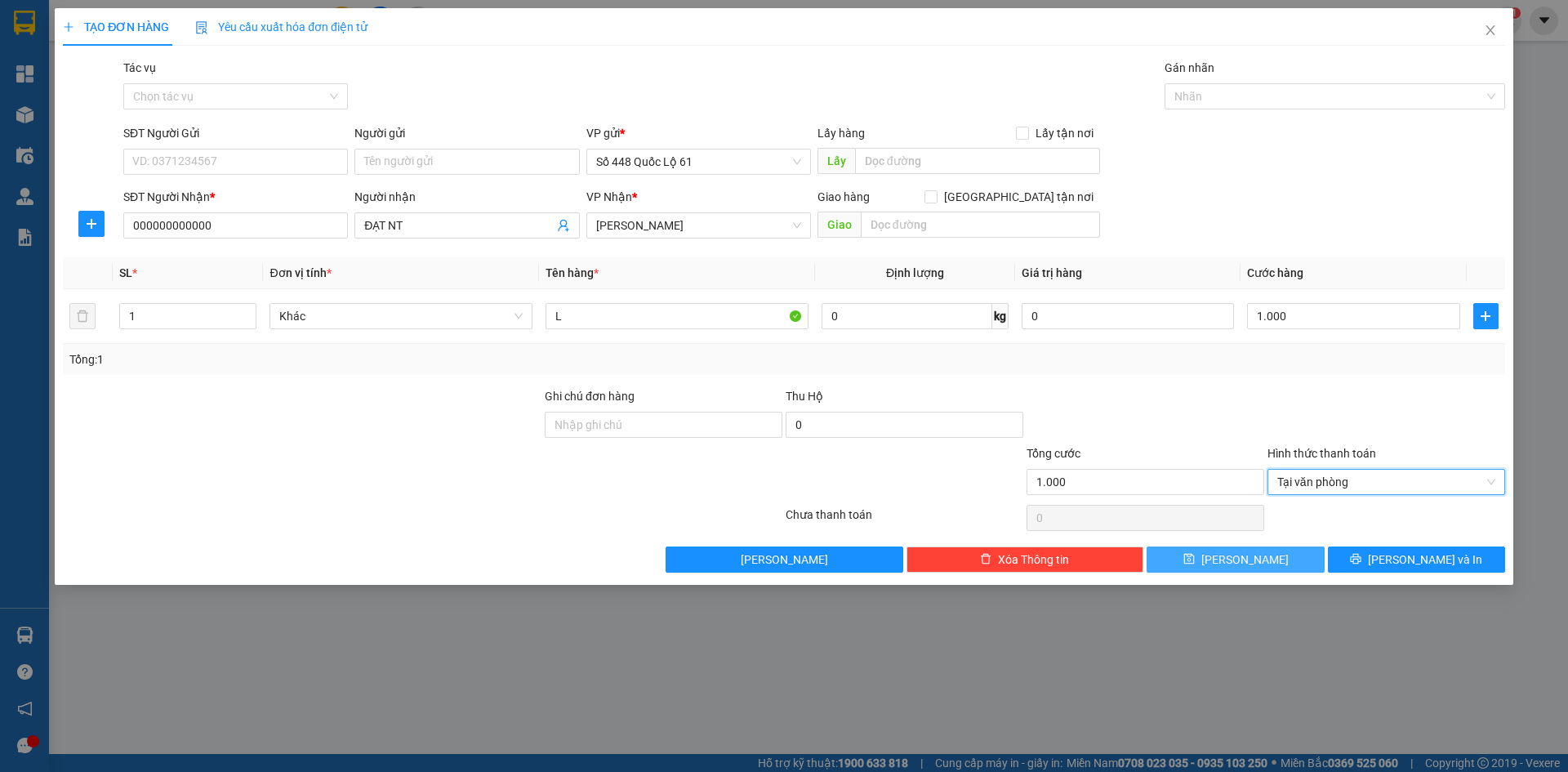
drag, startPoint x: 1285, startPoint y: 552, endPoint x: 427, endPoint y: 389, distance: 873.3
click at [1283, 552] on button "[PERSON_NAME]" at bounding box center [1235, 559] width 177 height 26
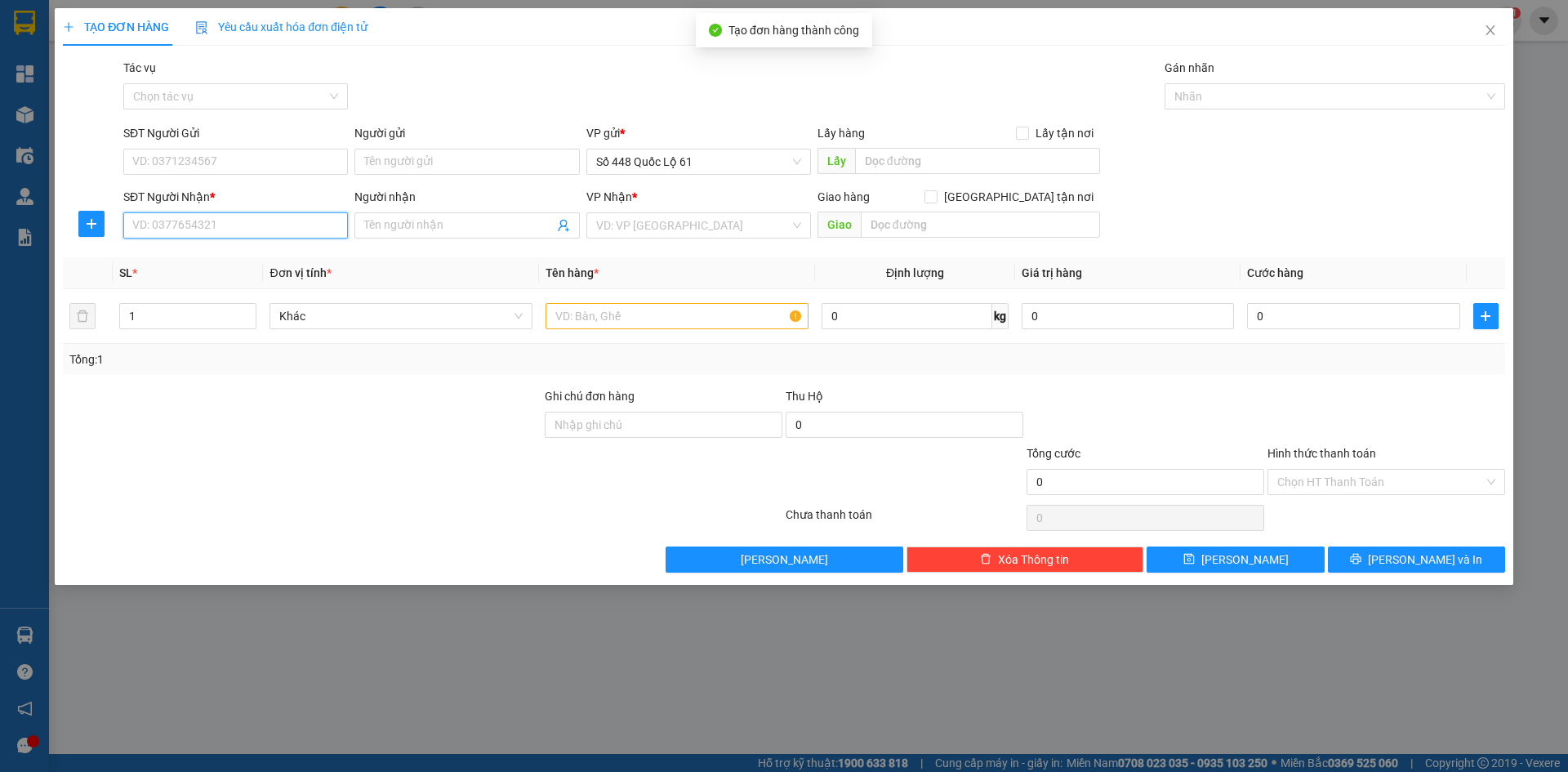
click at [228, 224] on input "SĐT Người Nhận *" at bounding box center [235, 225] width 225 height 26
click at [228, 222] on input "SĐT Người Nhận *" at bounding box center [235, 225] width 225 height 26
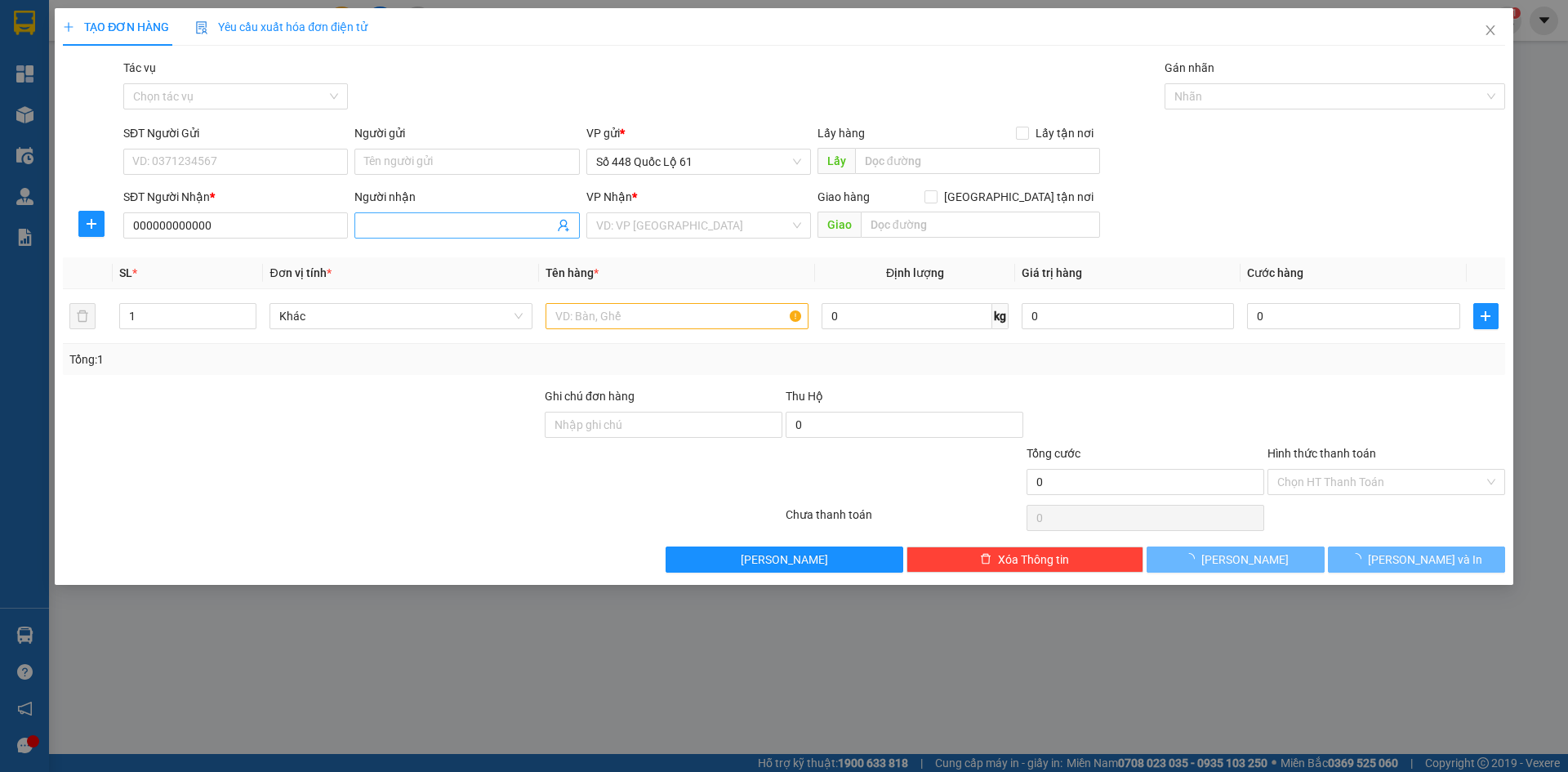
click at [374, 226] on input "Người nhận" at bounding box center [458, 225] width 188 height 18
paste input "Ú"
paste input "Ê"
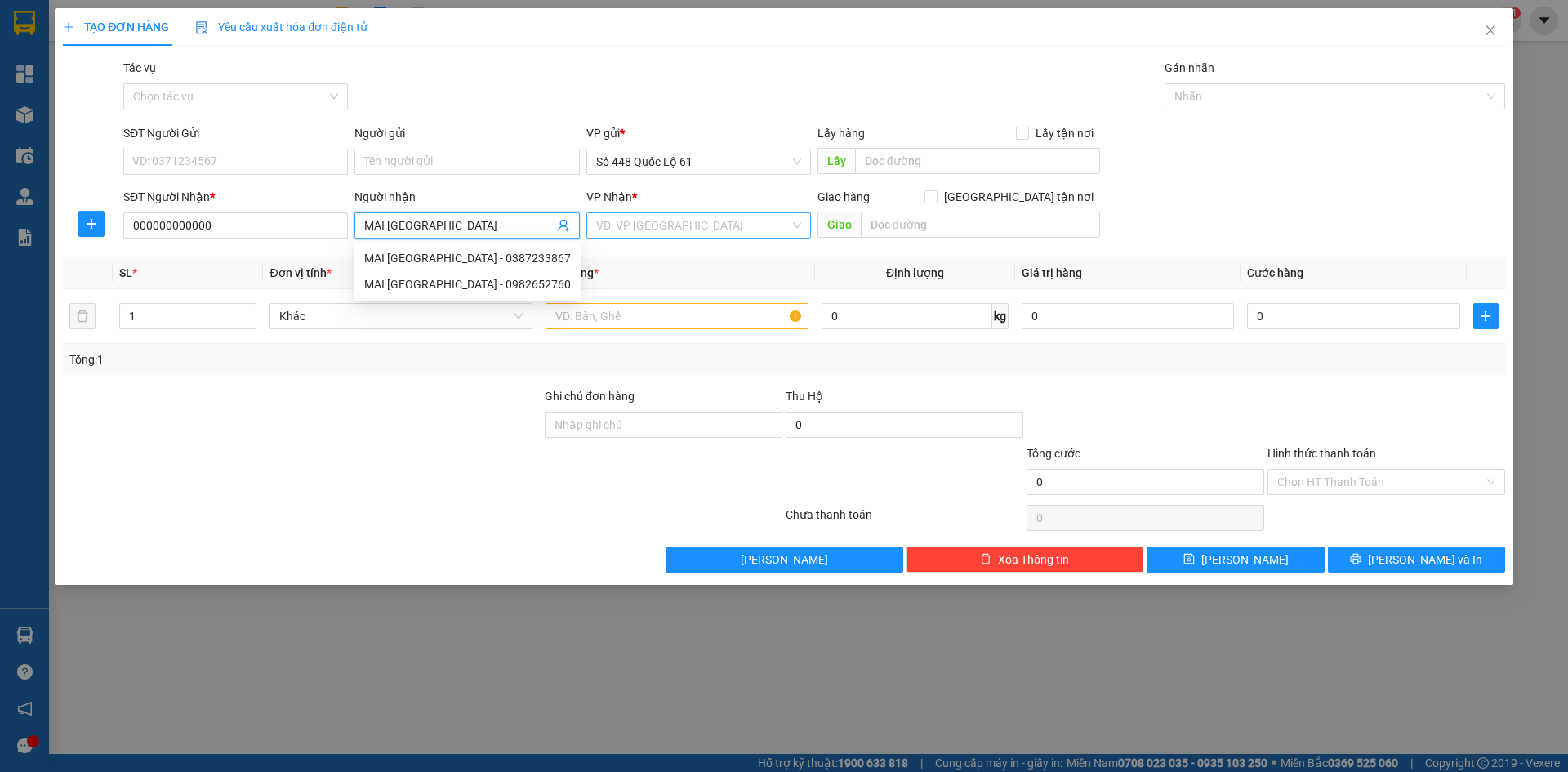
click at [620, 221] on input "search" at bounding box center [693, 225] width 193 height 25
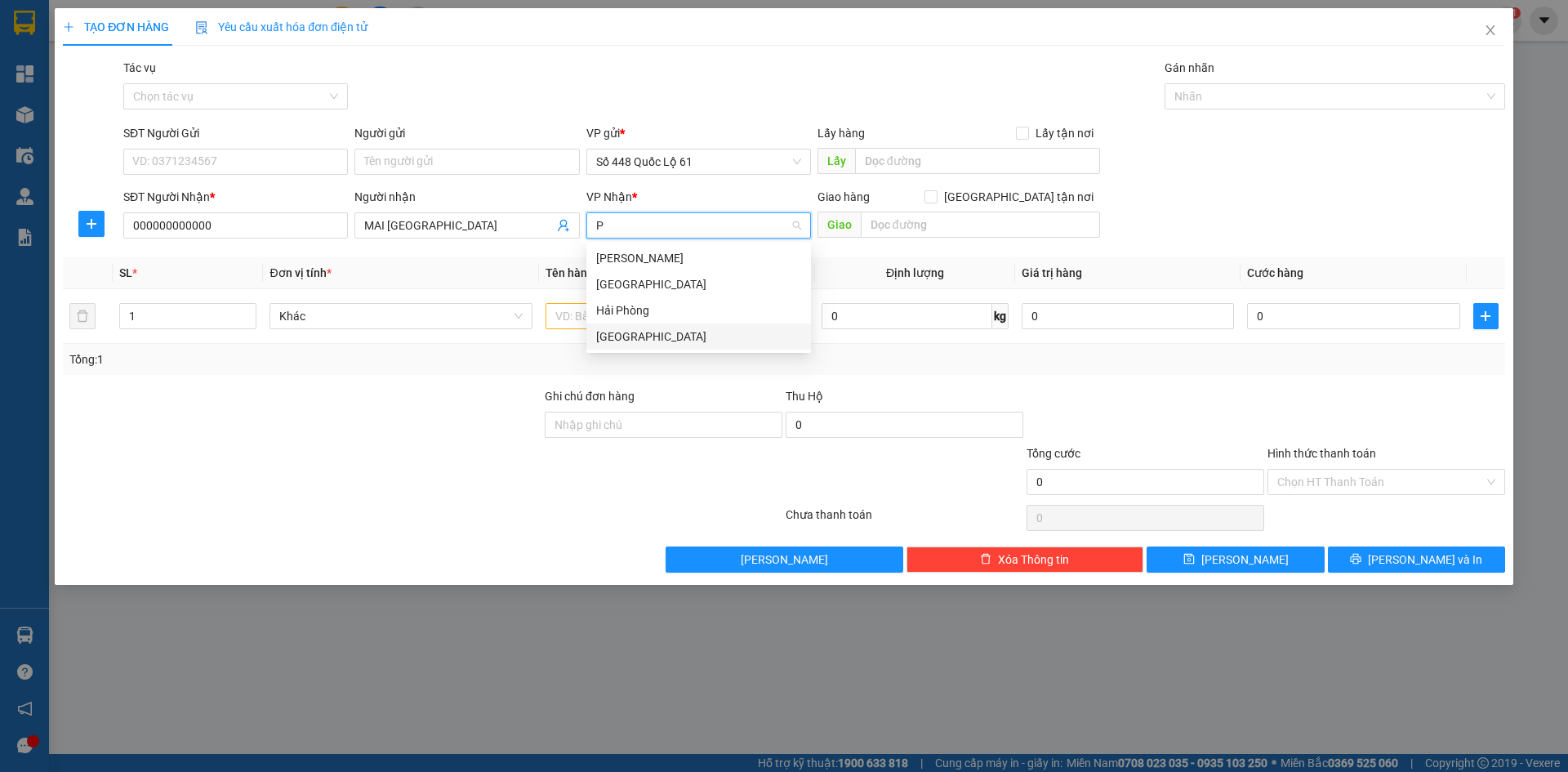
click at [637, 333] on div "[GEOGRAPHIC_DATA]" at bounding box center [699, 336] width 205 height 18
click at [584, 318] on input "text" at bounding box center [677, 316] width 263 height 26
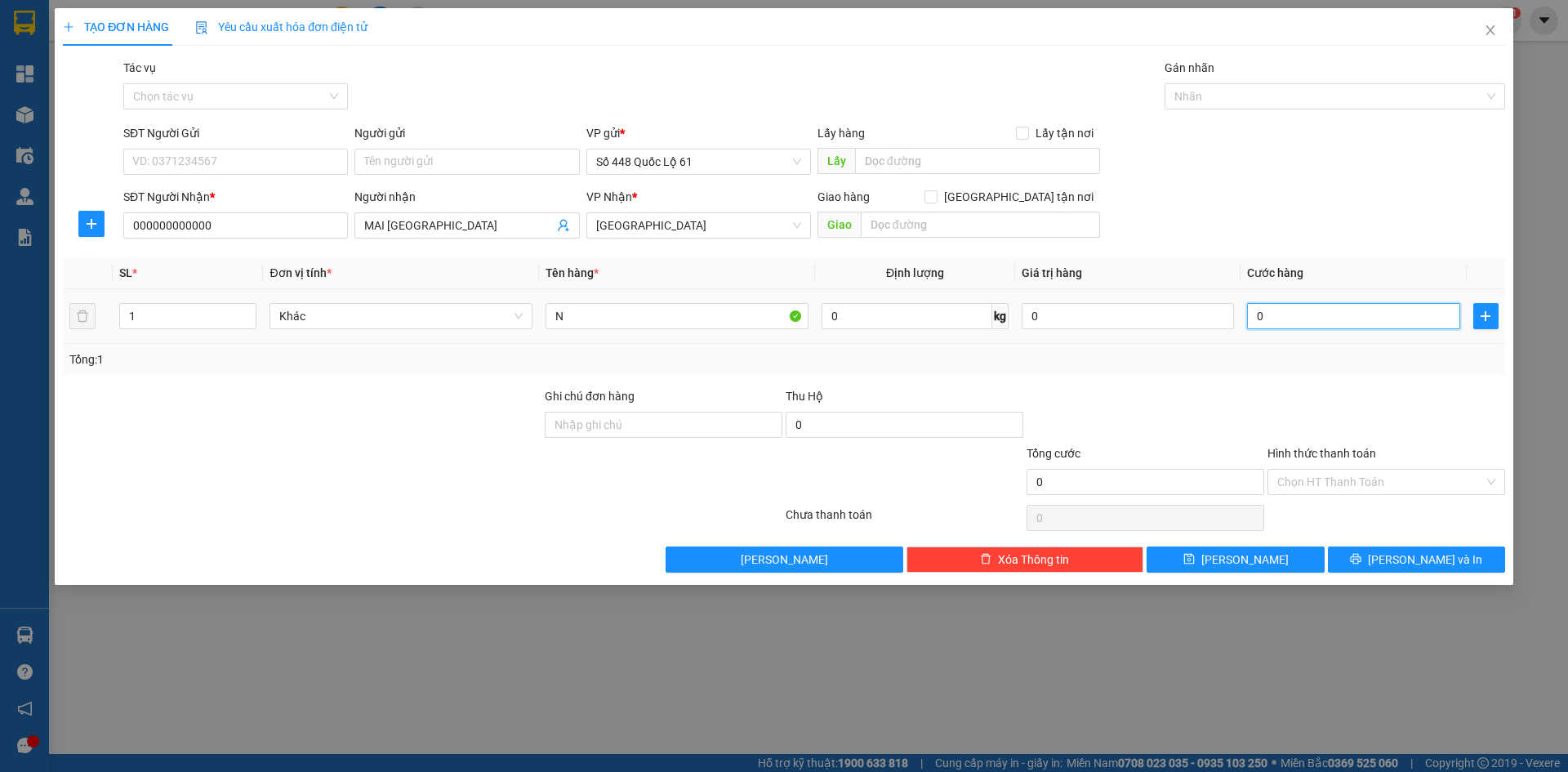
click at [1342, 317] on input "0" at bounding box center [1353, 316] width 212 height 26
click at [1201, 569] on button "[PERSON_NAME]" at bounding box center [1235, 559] width 177 height 26
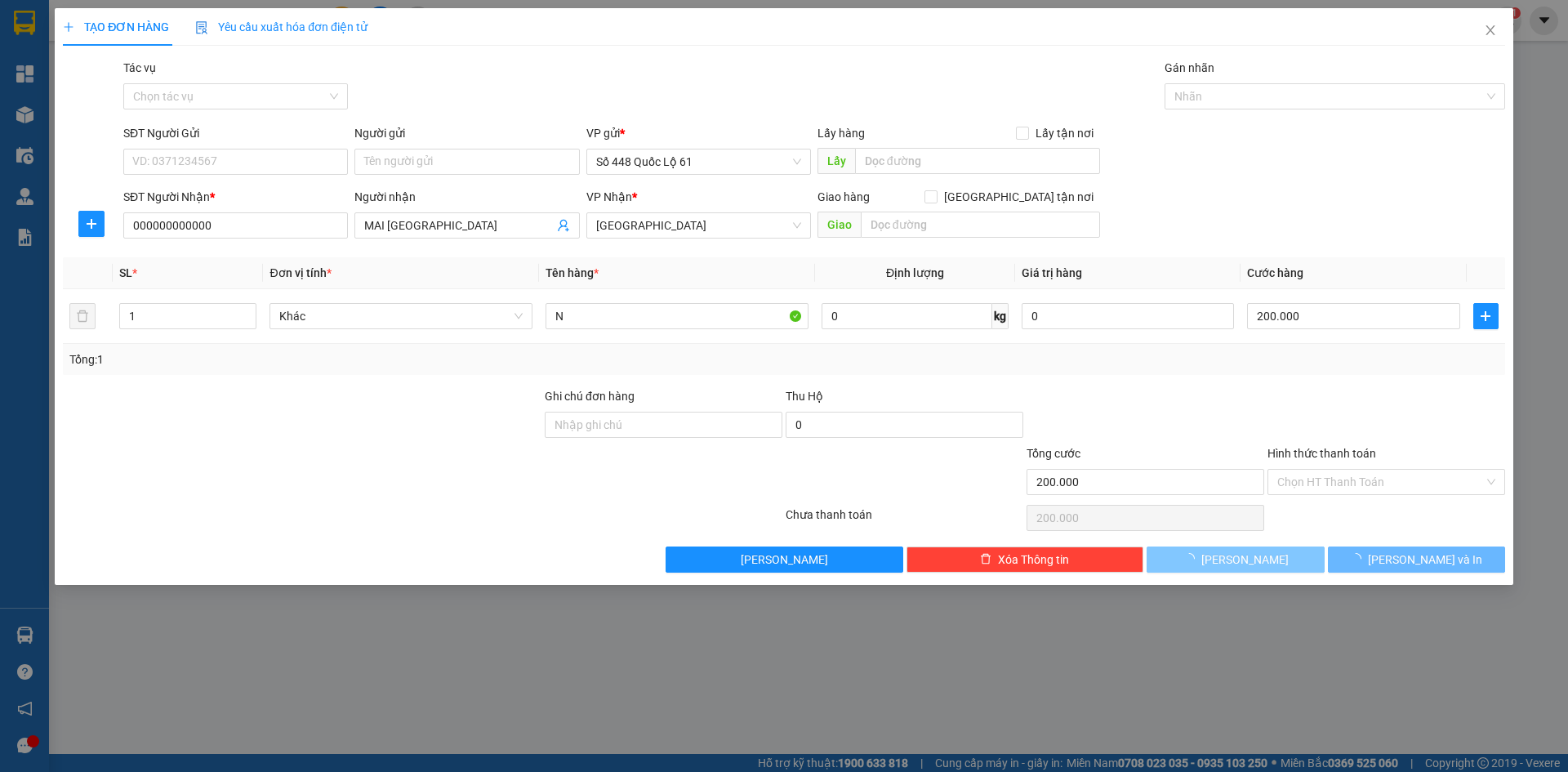
click at [1214, 559] on button "[PERSON_NAME]" at bounding box center [1235, 559] width 177 height 26
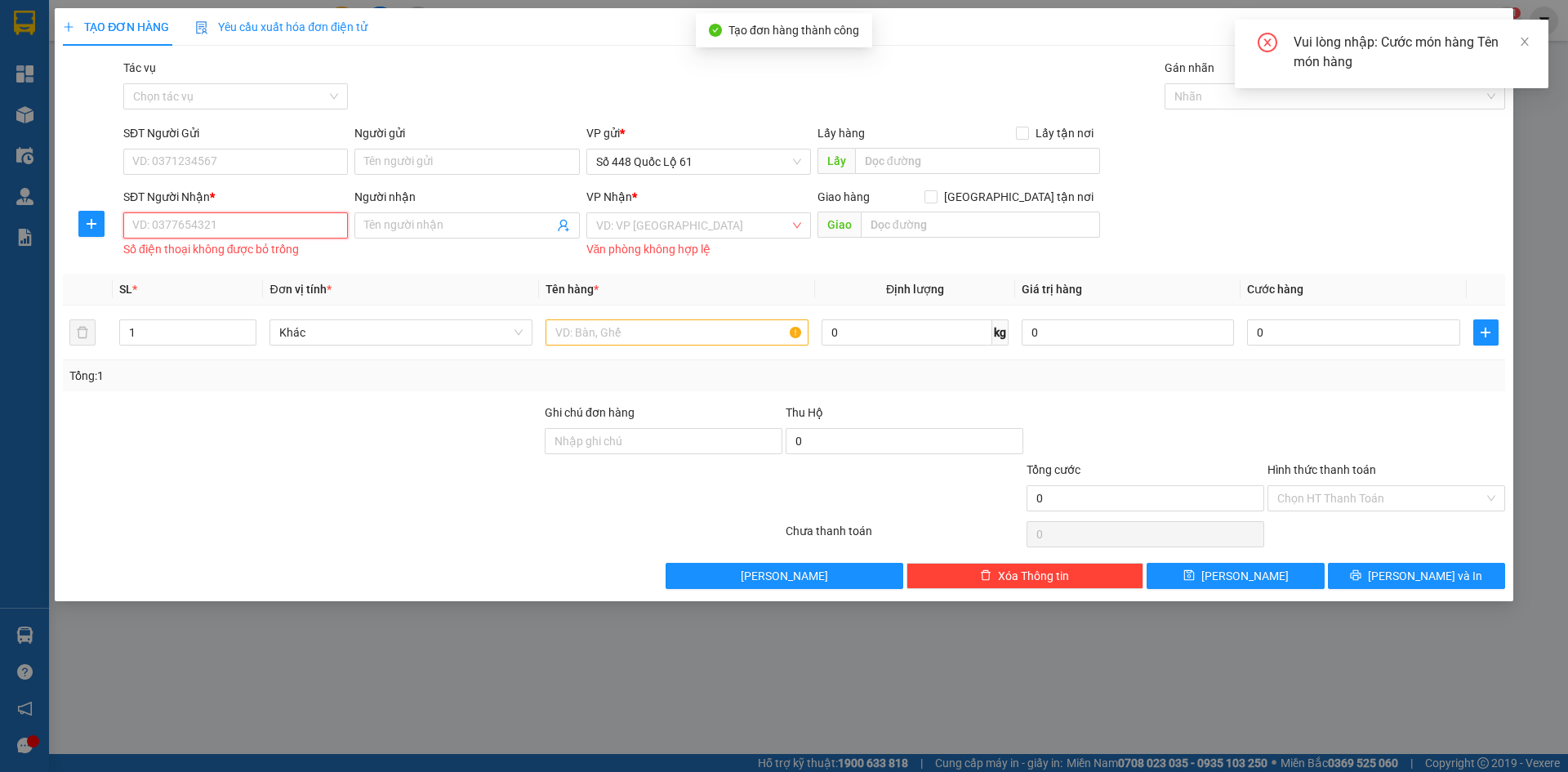
click at [199, 232] on input "SĐT Người Nhận *" at bounding box center [235, 225] width 225 height 26
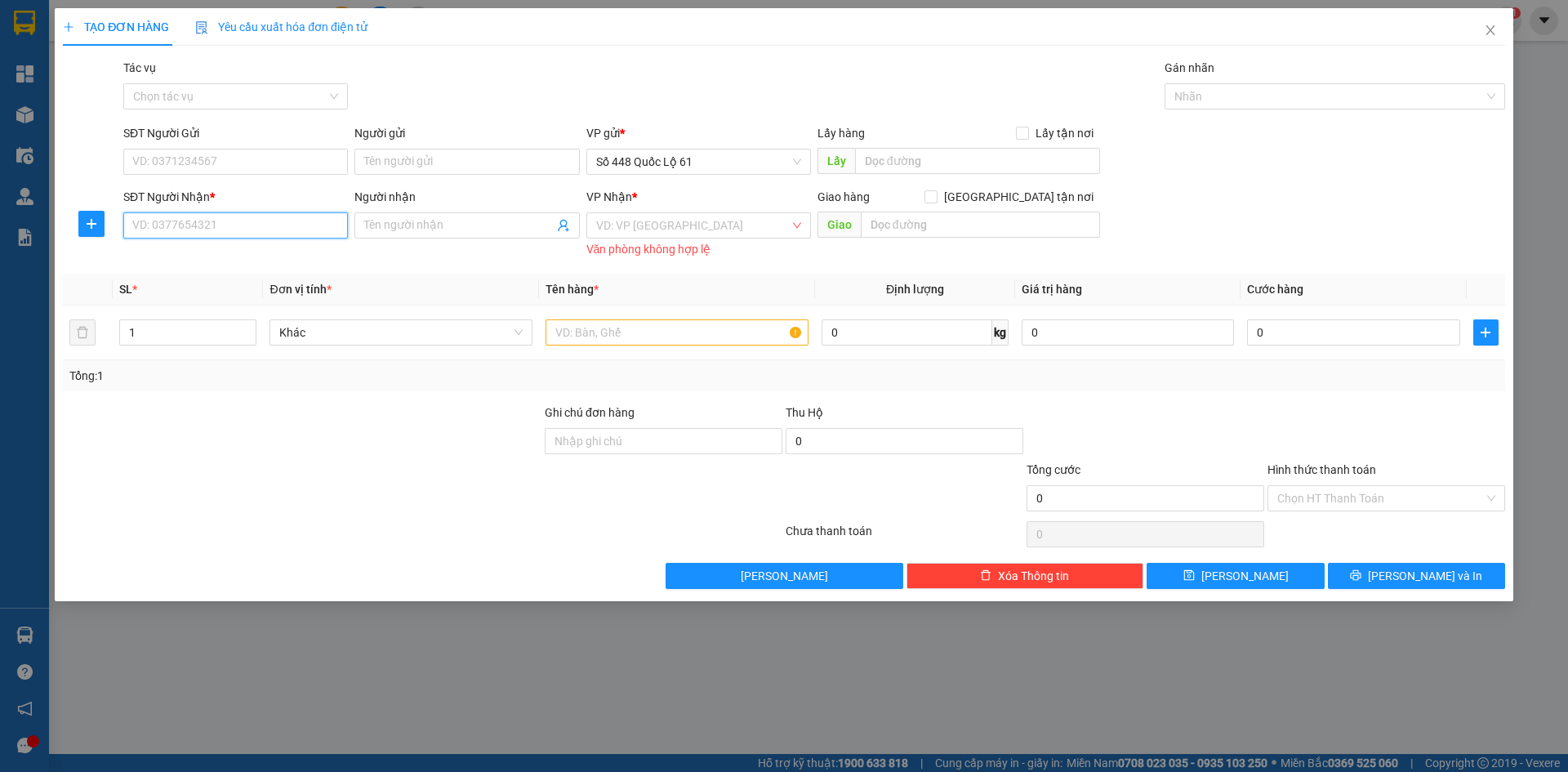
click at [252, 224] on input "SĐT Người Nhận *" at bounding box center [235, 225] width 225 height 26
click at [434, 229] on input "Người nhận" at bounding box center [458, 225] width 188 height 18
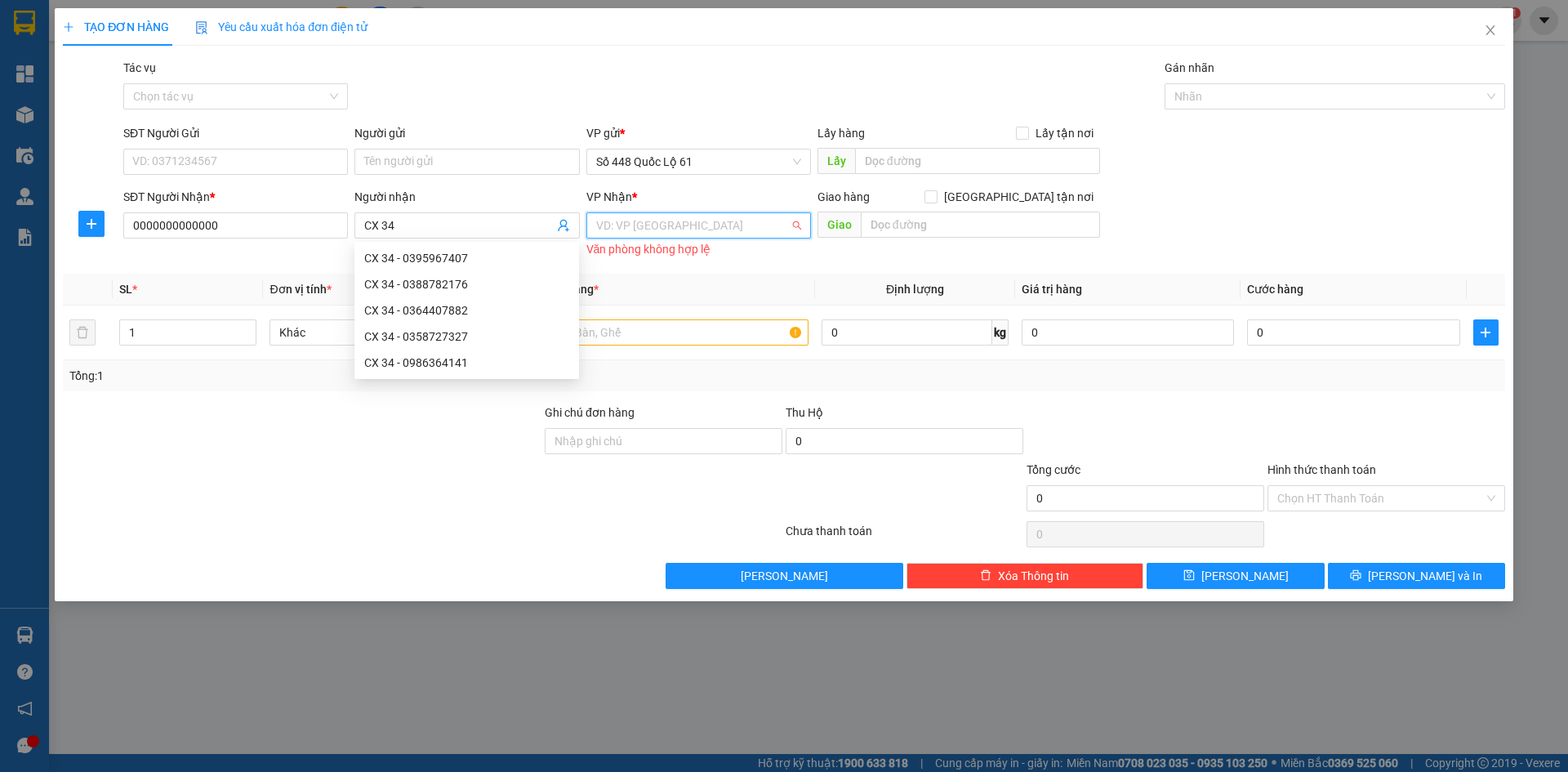
click at [659, 232] on input "search" at bounding box center [693, 225] width 193 height 25
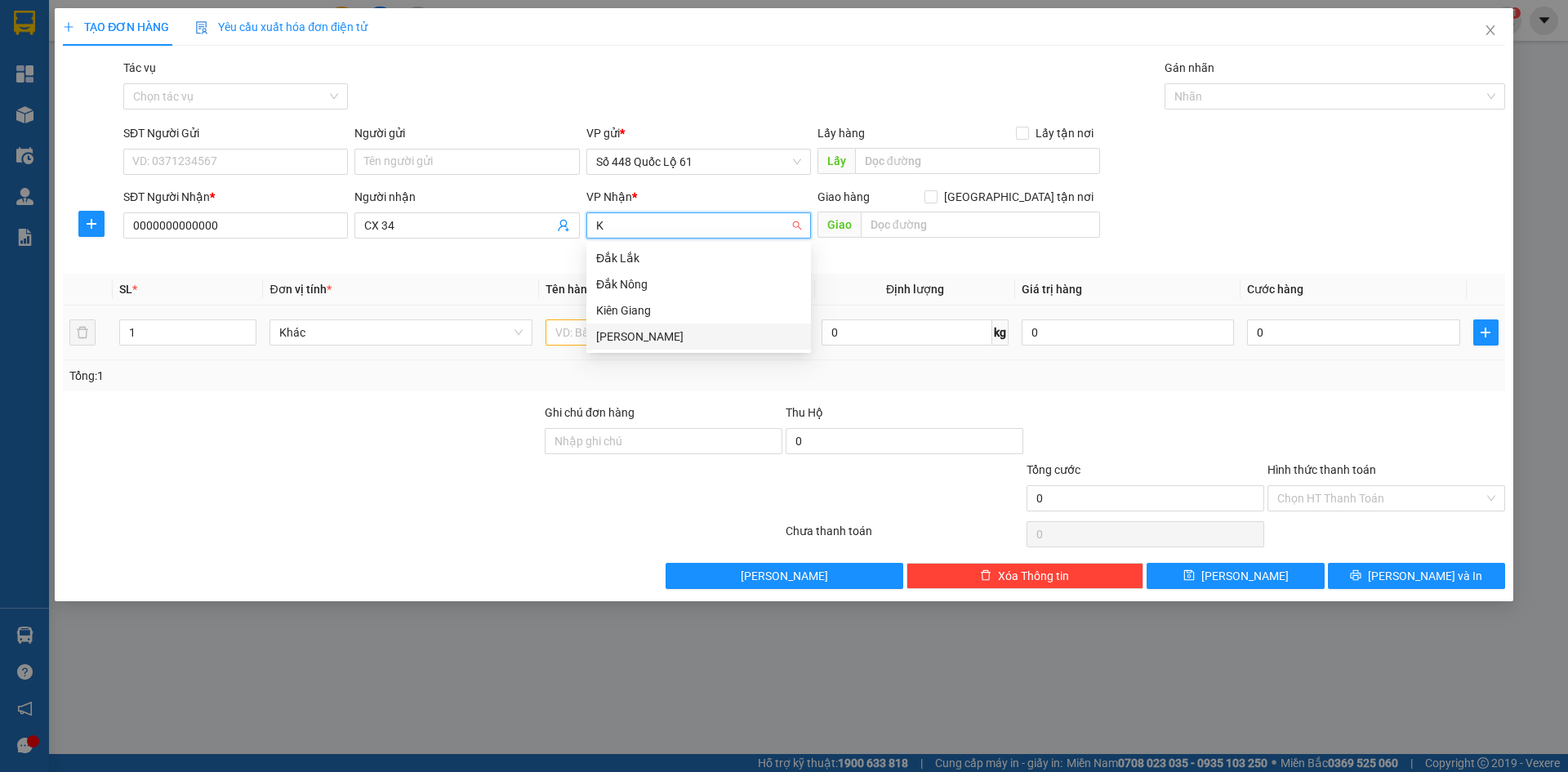
click at [682, 334] on div "[PERSON_NAME]" at bounding box center [699, 336] width 205 height 18
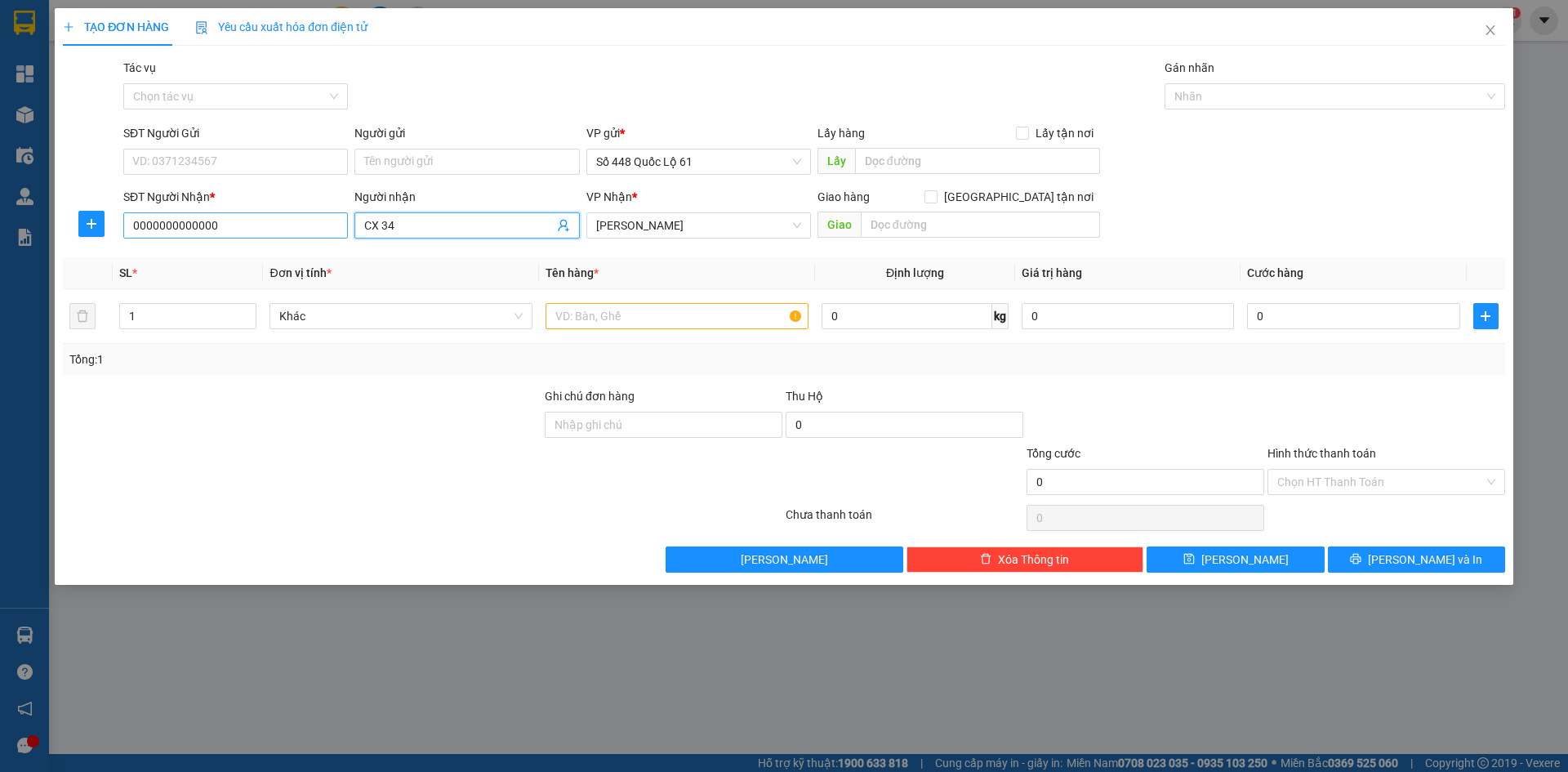
drag, startPoint x: 377, startPoint y: 228, endPoint x: 200, endPoint y: 236, distance: 177.2
click at [223, 233] on div "SĐT Người Nhận * 0000000000000 Người nhận CX 34 CX 34 VP Nhận * Khánh Hoà Gia…" at bounding box center [815, 215] width 1389 height 57
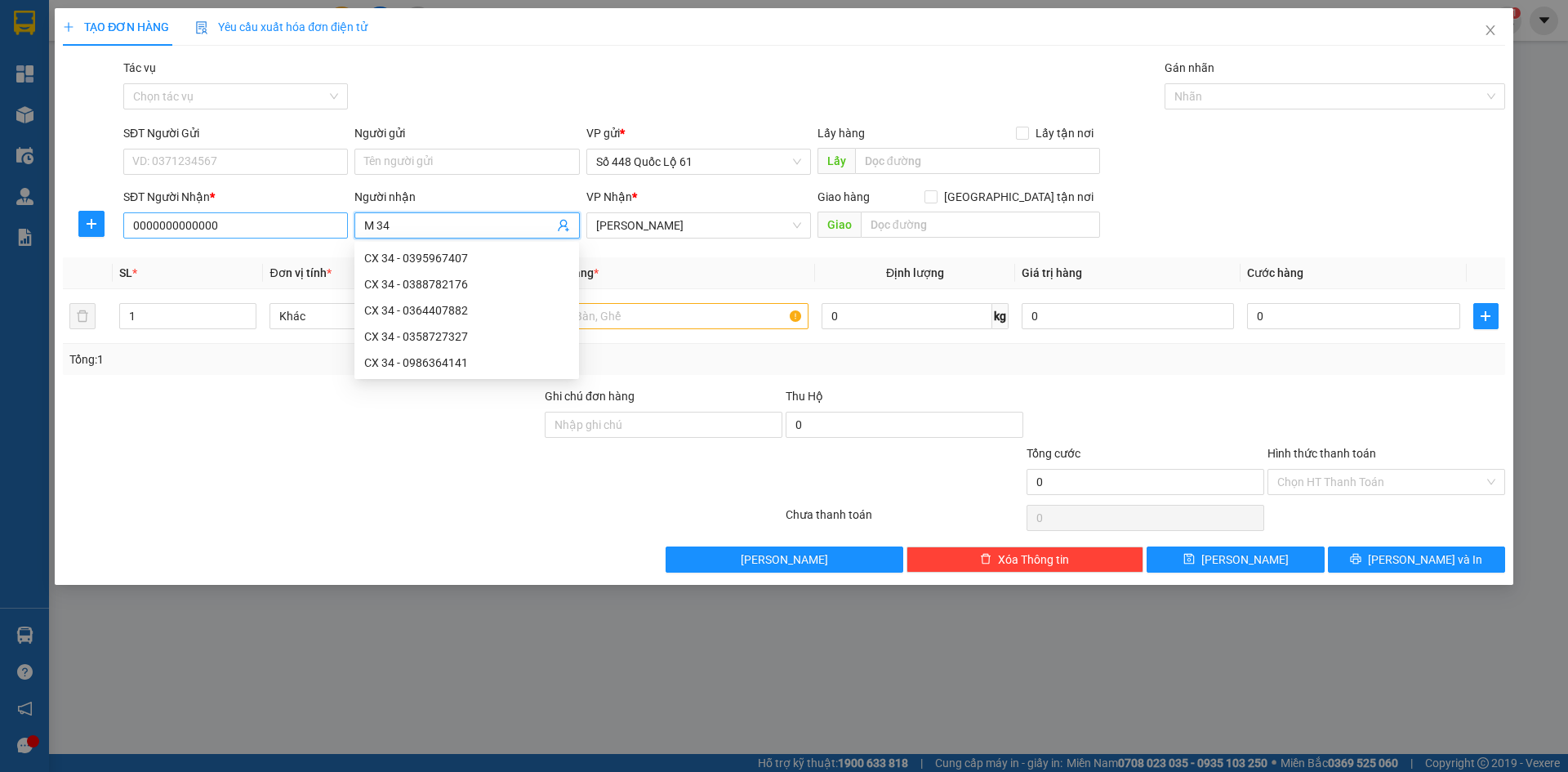
paste input "Ã"
click at [202, 320] on input "1" at bounding box center [188, 316] width 136 height 25
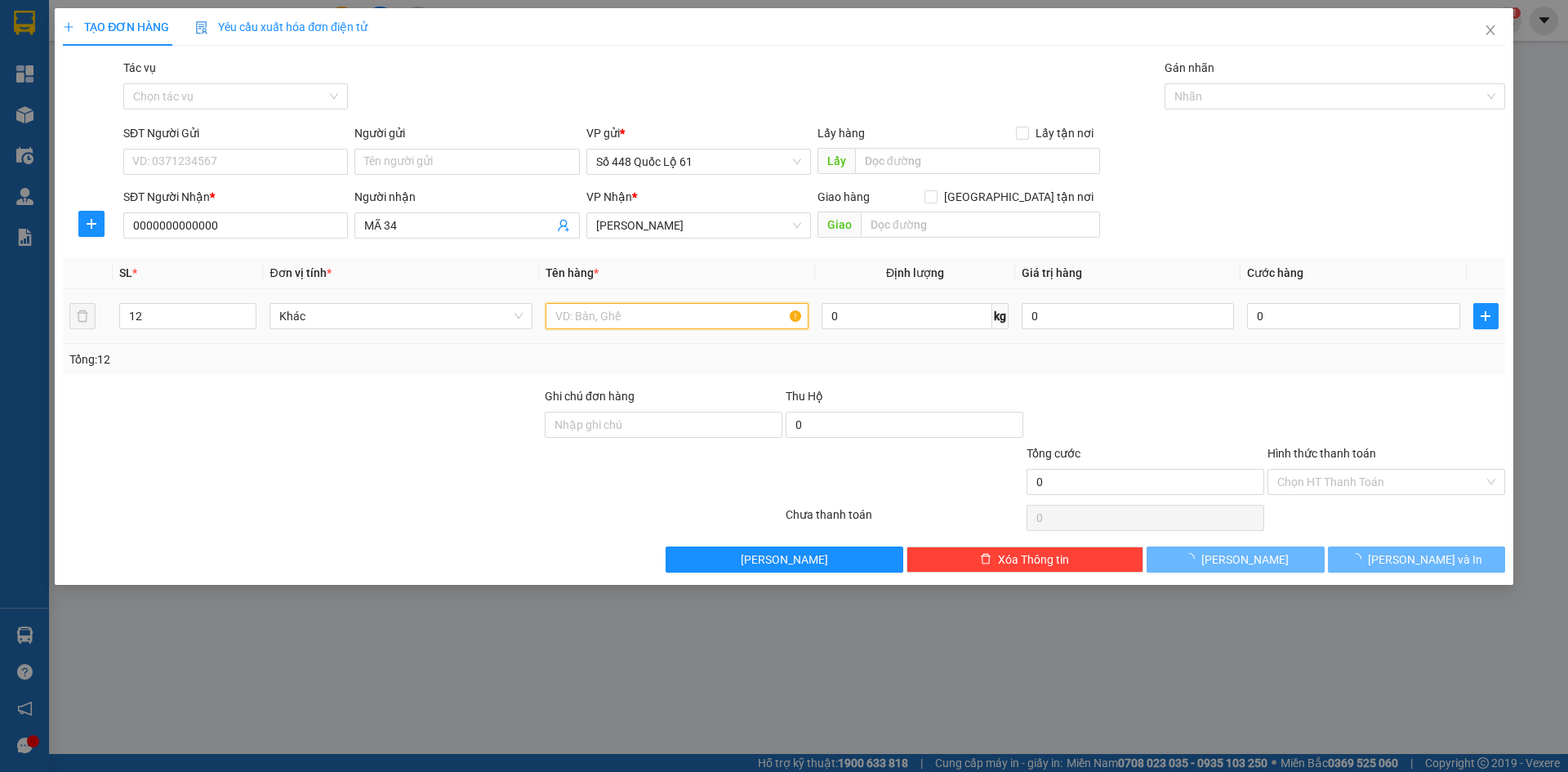
click at [597, 318] on input "text" at bounding box center [677, 316] width 263 height 26
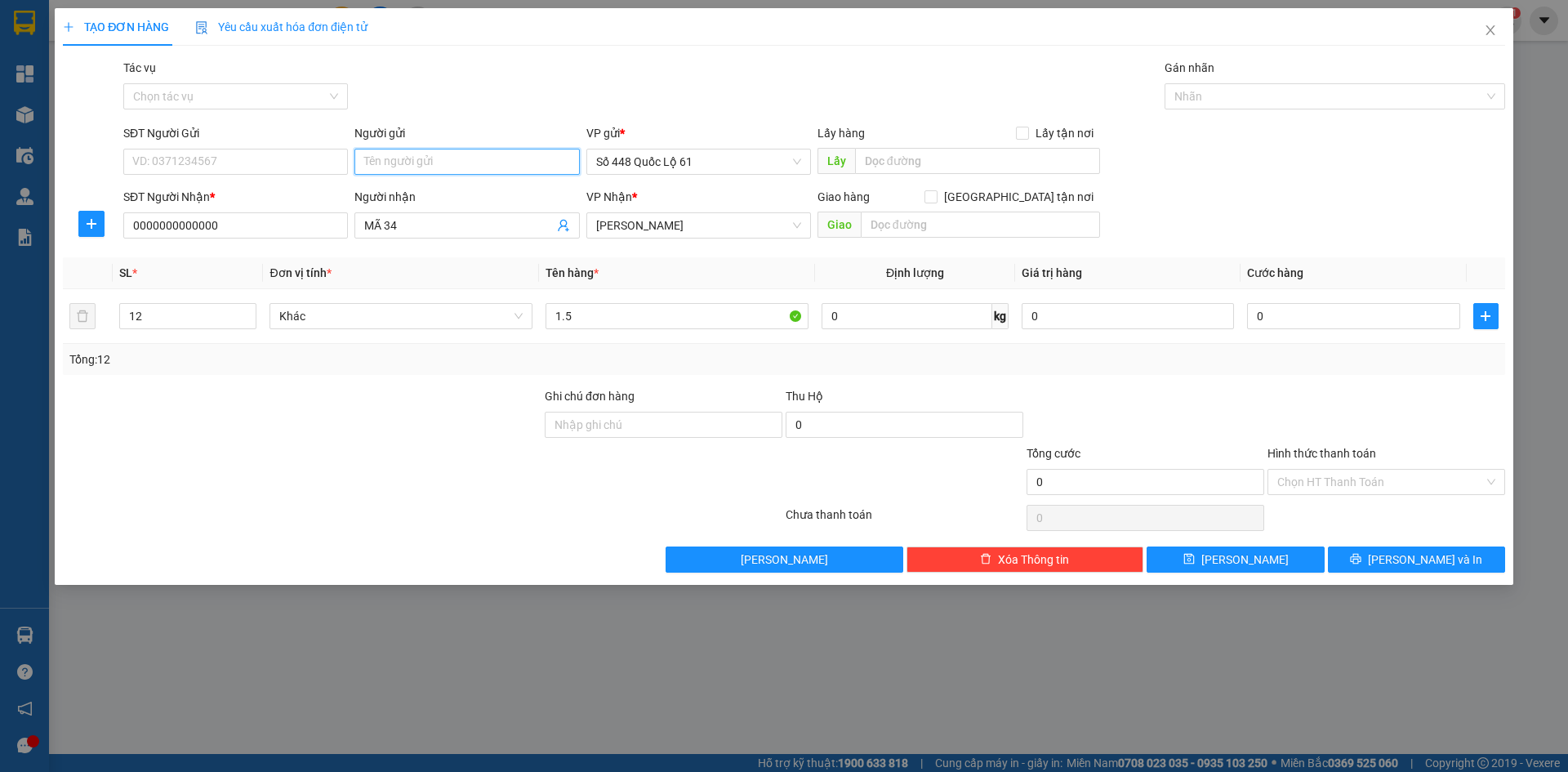
click at [488, 172] on input "Người gửi" at bounding box center [467, 161] width 225 height 26
click at [1339, 315] on input "0" at bounding box center [1353, 316] width 212 height 26
click at [1265, 555] on button "[PERSON_NAME]" at bounding box center [1235, 559] width 177 height 26
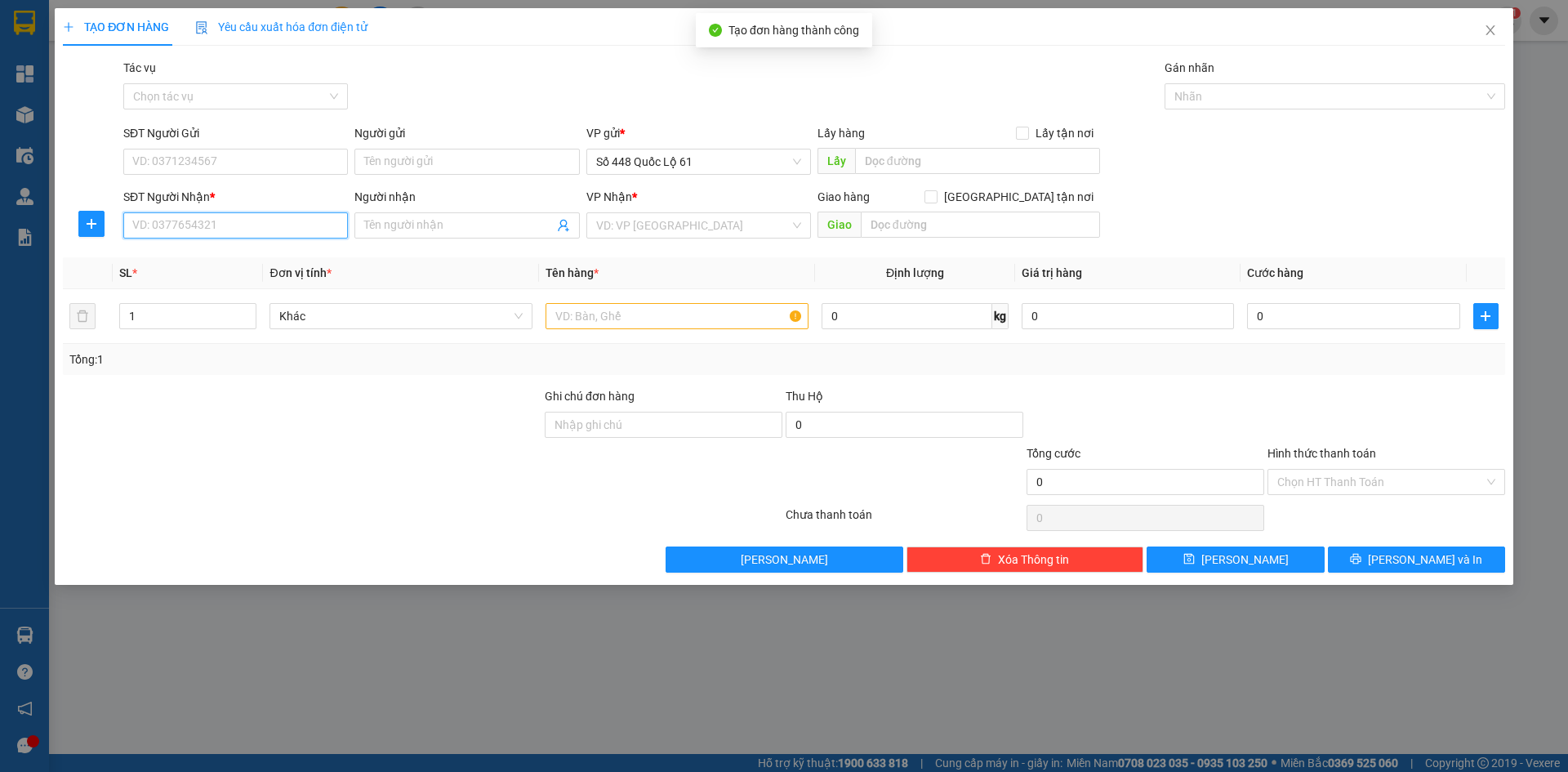
click at [245, 227] on input "SĐT Người Nhận *" at bounding box center [235, 225] width 225 height 26
click at [242, 248] on div "0913496334" at bounding box center [235, 258] width 225 height 26
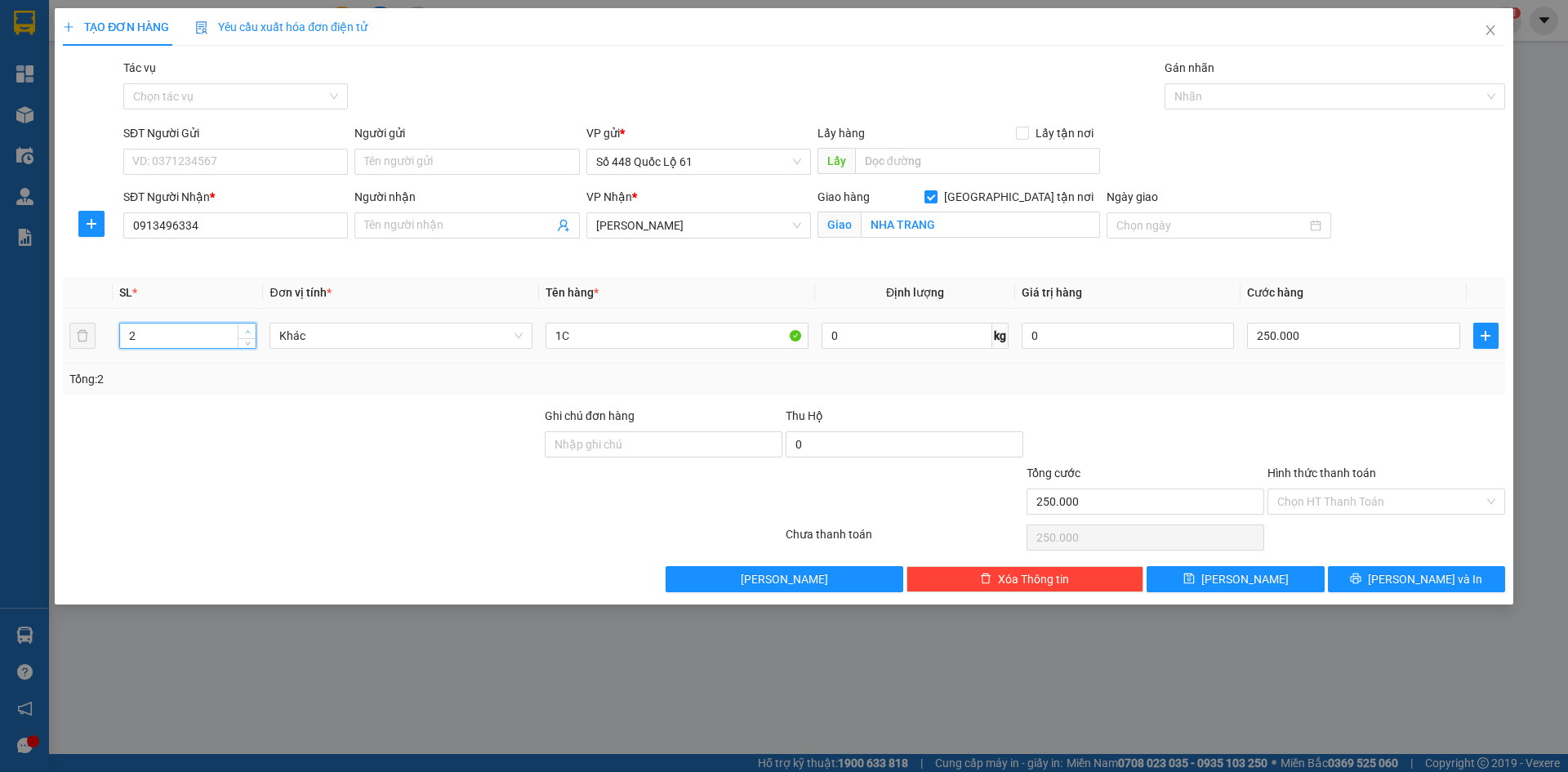
click at [249, 327] on span "up" at bounding box center [248, 332] width 10 height 10
click at [1308, 338] on input "250.000" at bounding box center [1353, 335] width 212 height 26
drag, startPoint x: 1288, startPoint y: 580, endPoint x: 1210, endPoint y: 572, distance: 78.4
click at [1285, 580] on button "[PERSON_NAME]" at bounding box center [1235, 579] width 177 height 26
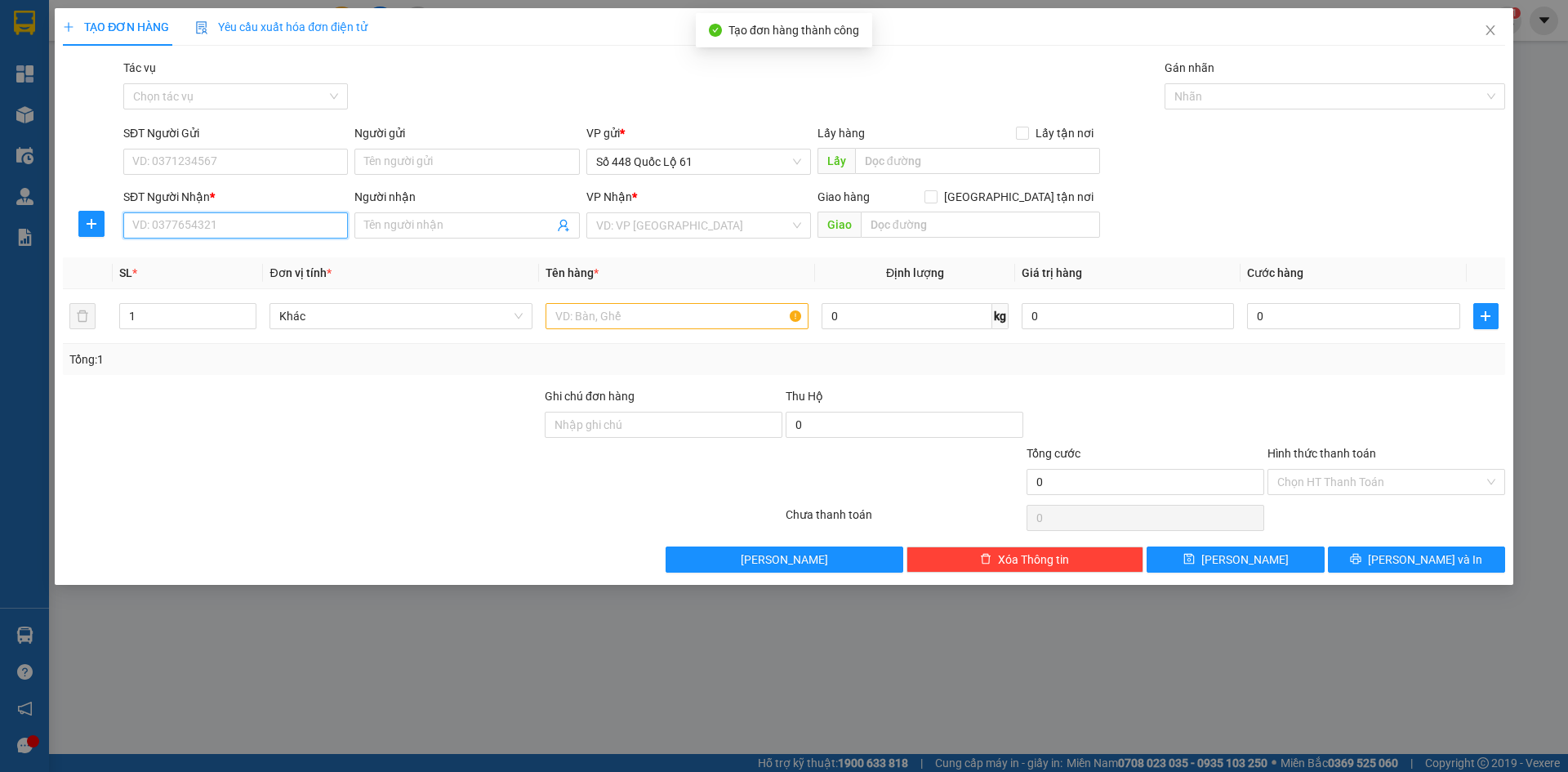
click at [220, 221] on input "SĐT Người Nhận *" at bounding box center [235, 225] width 225 height 26
drag, startPoint x: 216, startPoint y: 255, endPoint x: 263, endPoint y: 266, distance: 48.3
click at [216, 255] on div "0943368781 - HỒNG PHÚ YÊN" at bounding box center [236, 258] width 205 height 18
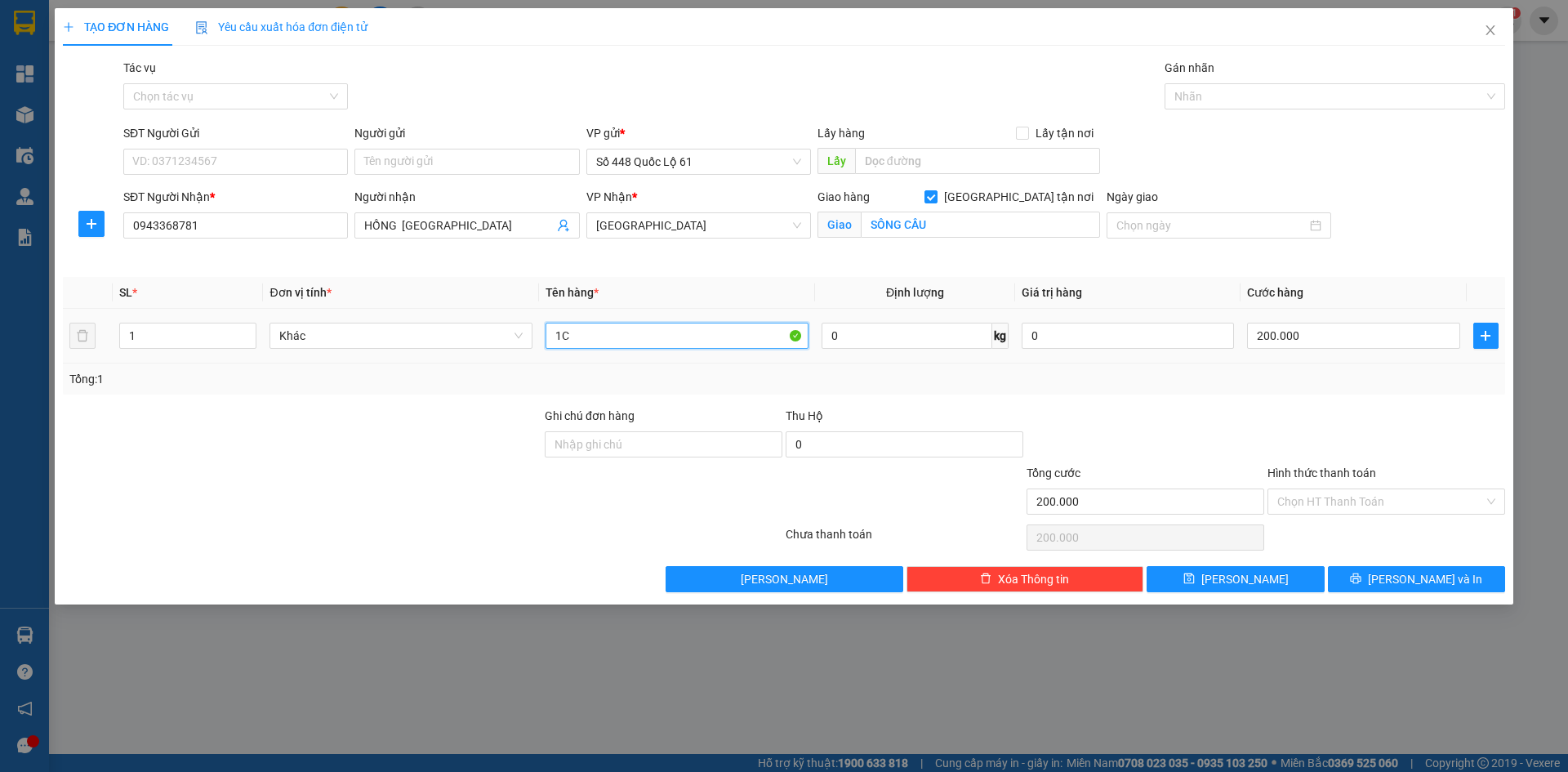
drag, startPoint x: 495, startPoint y: 310, endPoint x: 909, endPoint y: 545, distance: 476.0
click at [622, 339] on input "1C" at bounding box center [677, 335] width 263 height 26
click at [1215, 585] on button "[PERSON_NAME]" at bounding box center [1235, 579] width 177 height 26
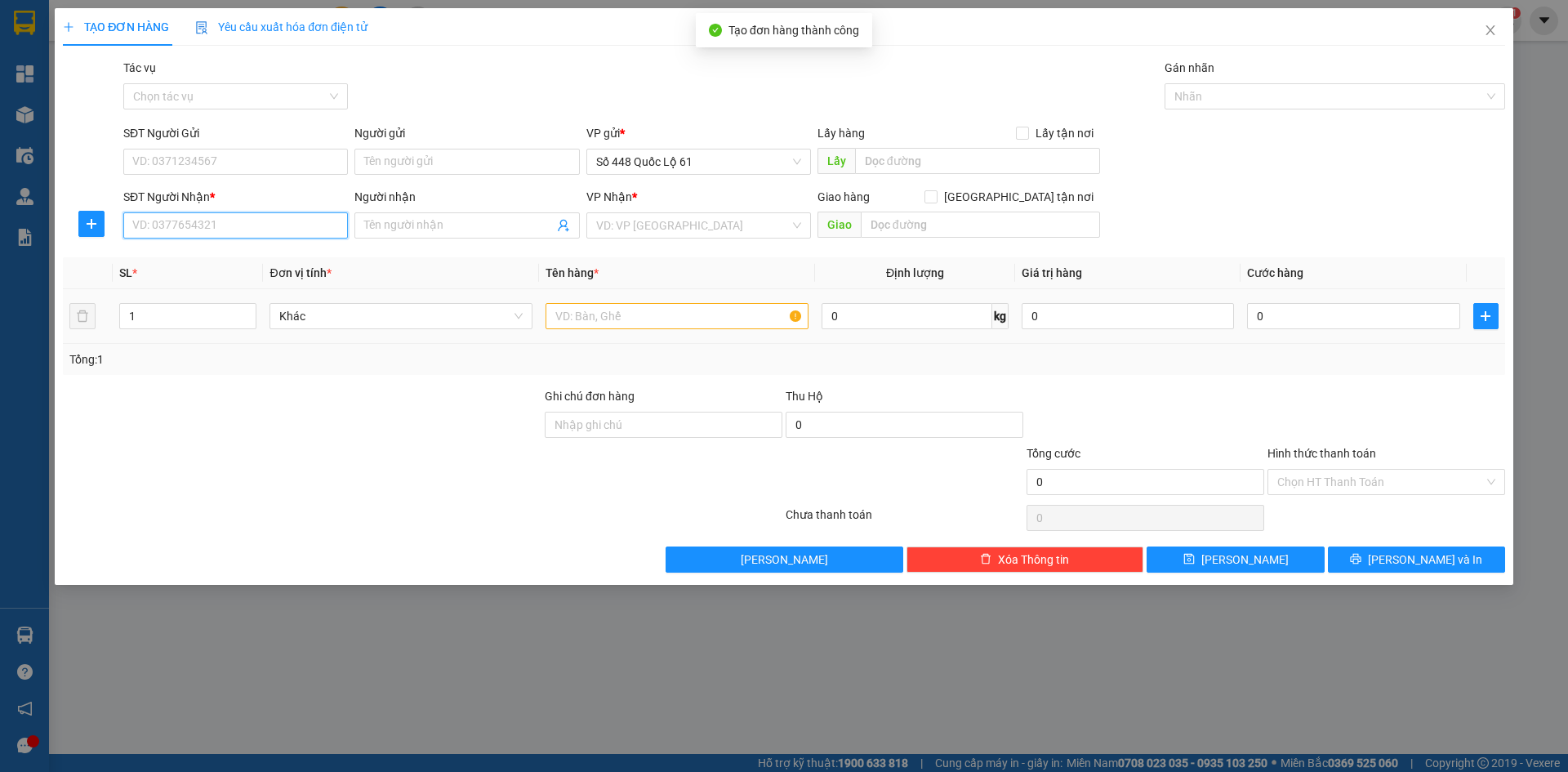
click at [299, 232] on input "SĐT Người Nhận *" at bounding box center [235, 225] width 225 height 26
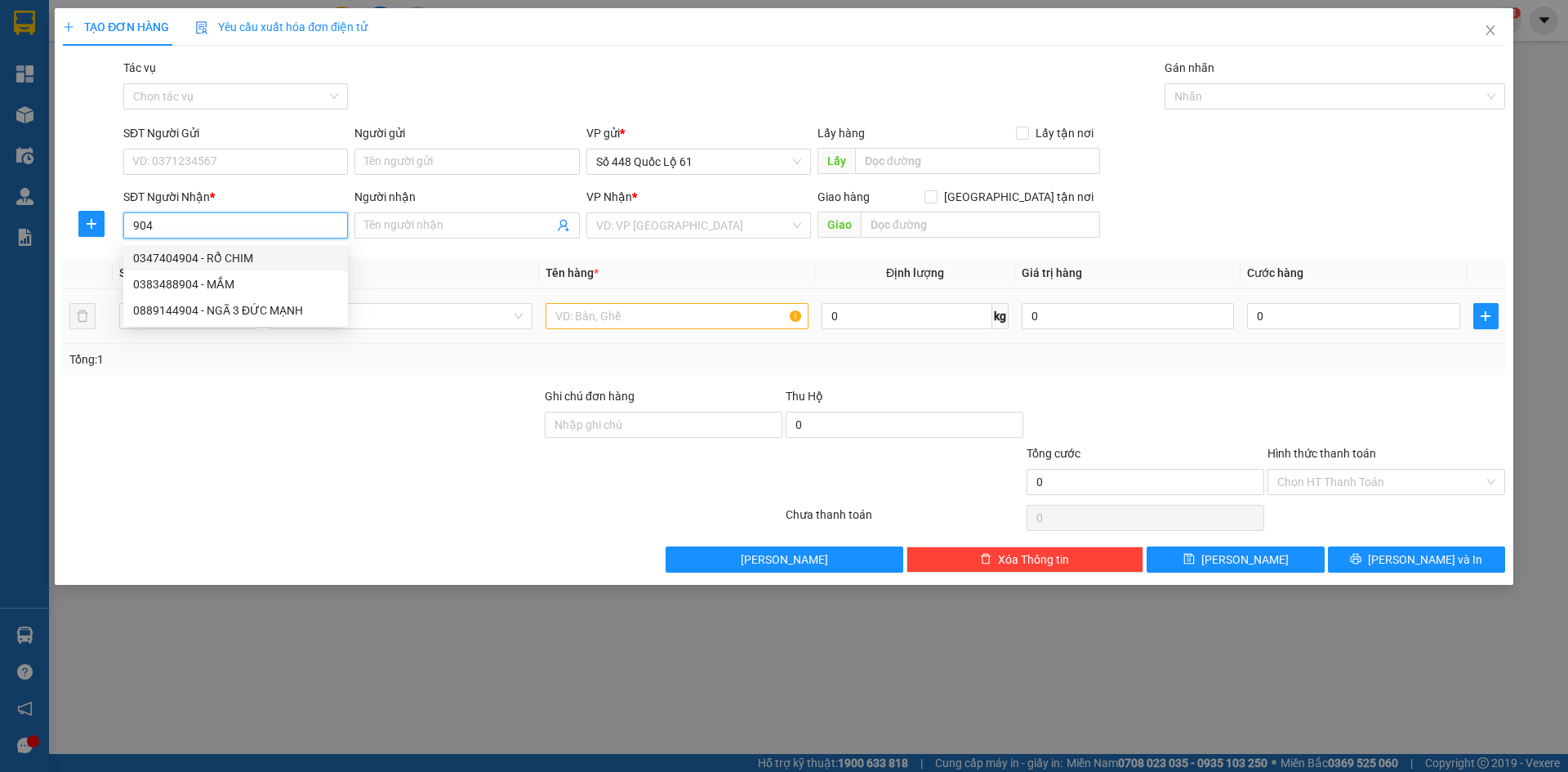
drag, startPoint x: 260, startPoint y: 258, endPoint x: 462, endPoint y: 305, distance: 207.4
click at [262, 258] on div "0347404904 - RỔ CHIM" at bounding box center [236, 258] width 205 height 18
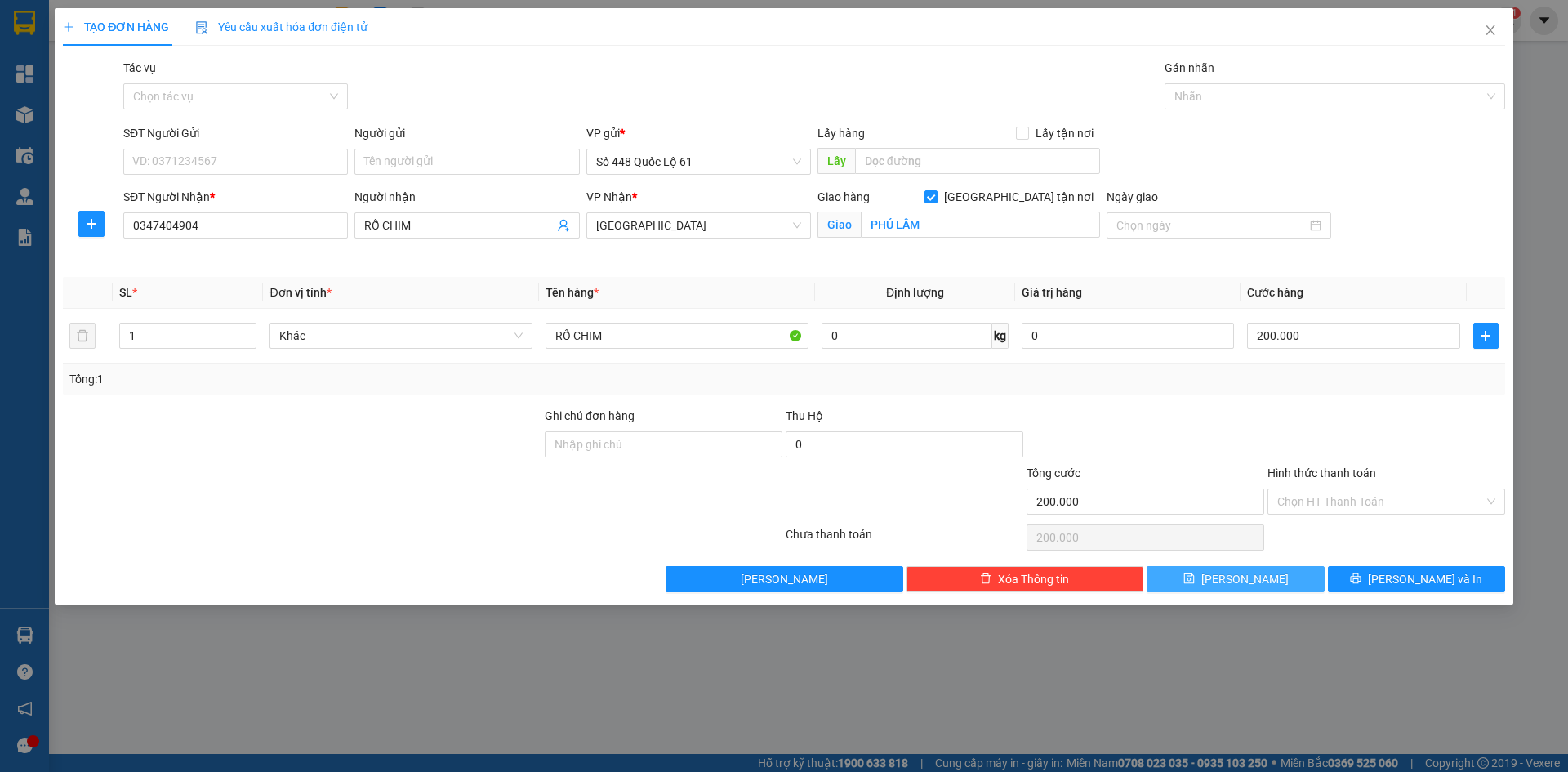
click at [1269, 577] on button "[PERSON_NAME]" at bounding box center [1235, 579] width 177 height 26
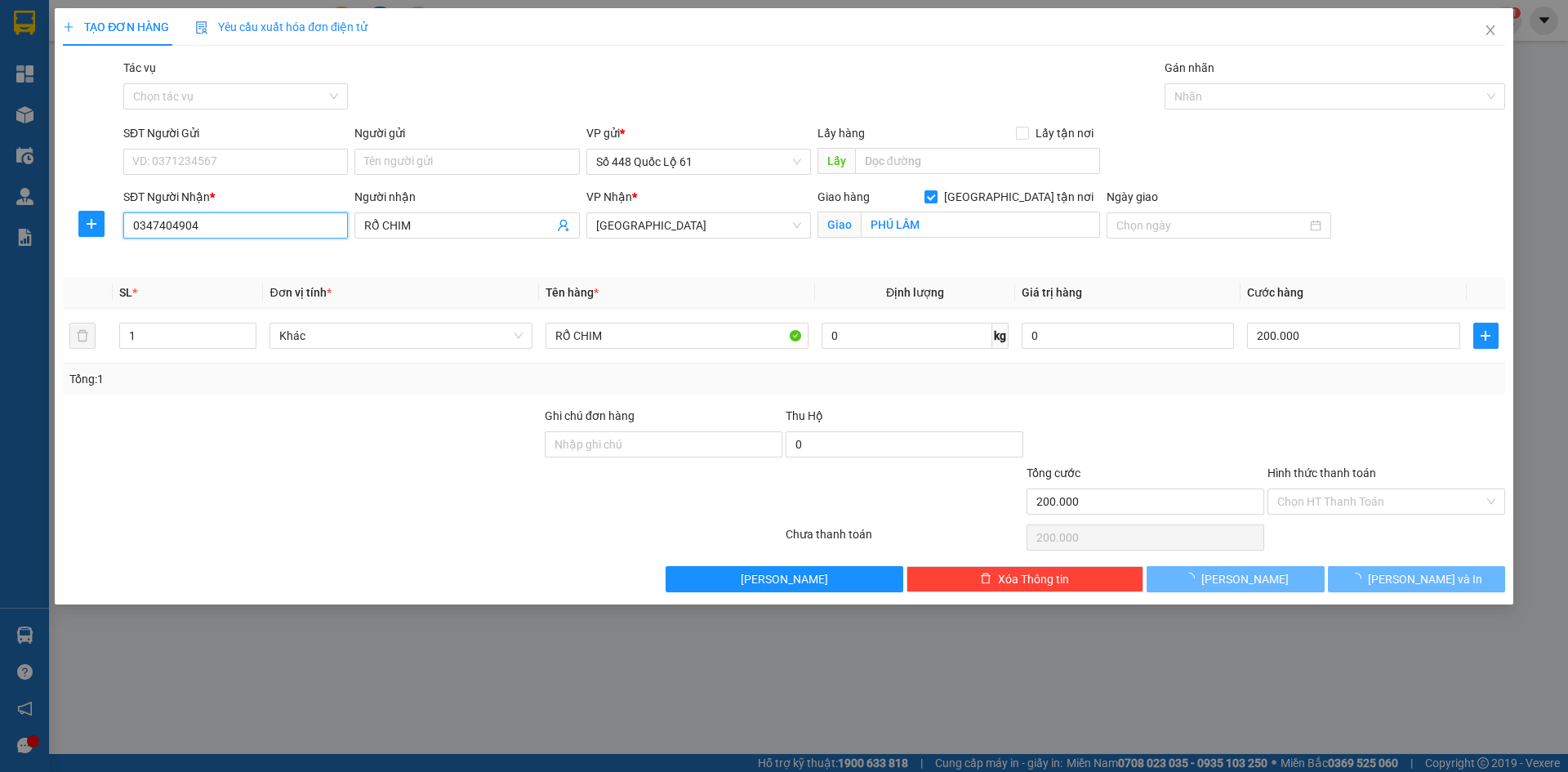
click at [323, 233] on input "0347404904" at bounding box center [235, 225] width 225 height 26
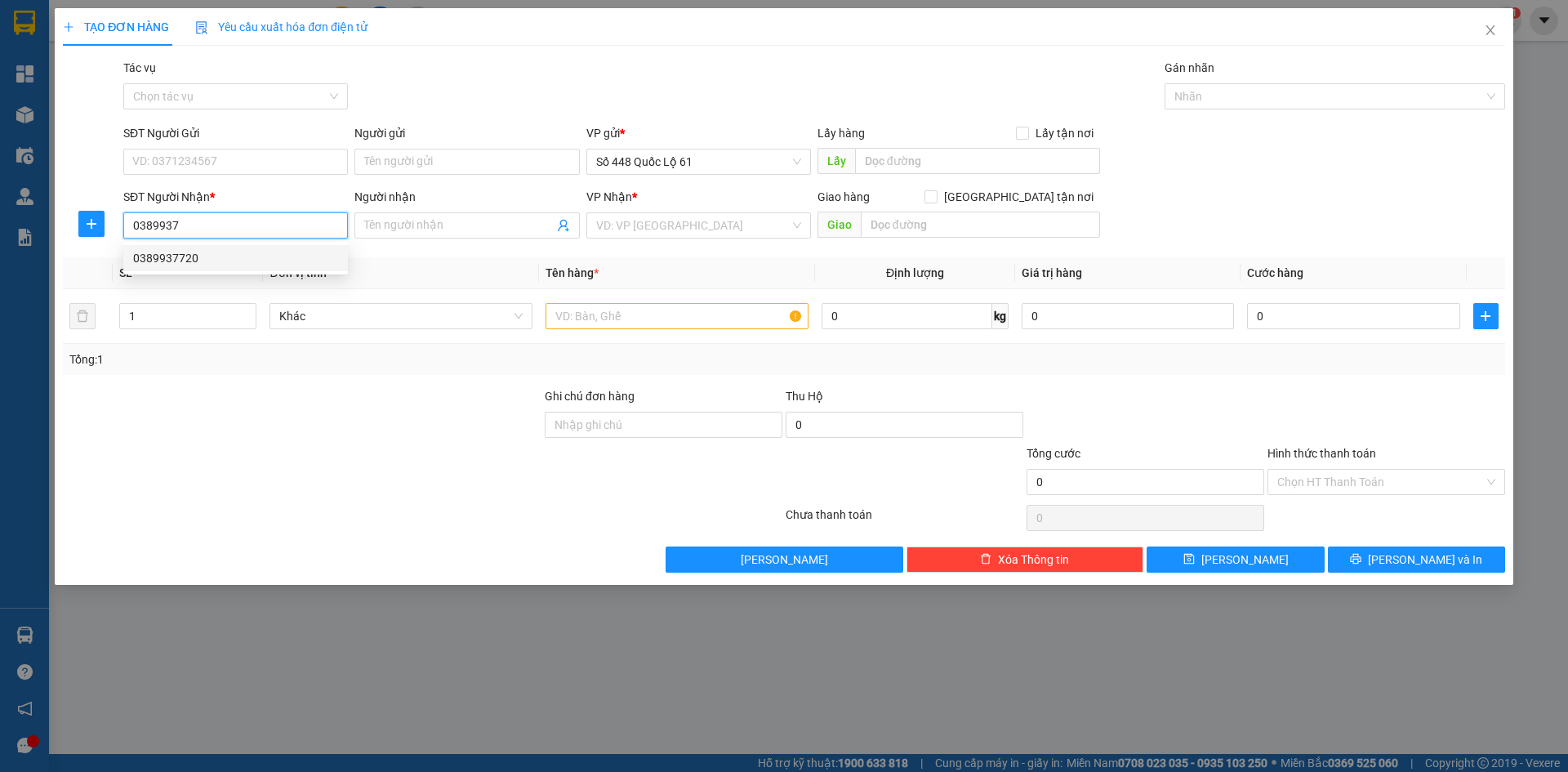
click at [311, 255] on div "0389937720" at bounding box center [236, 258] width 205 height 18
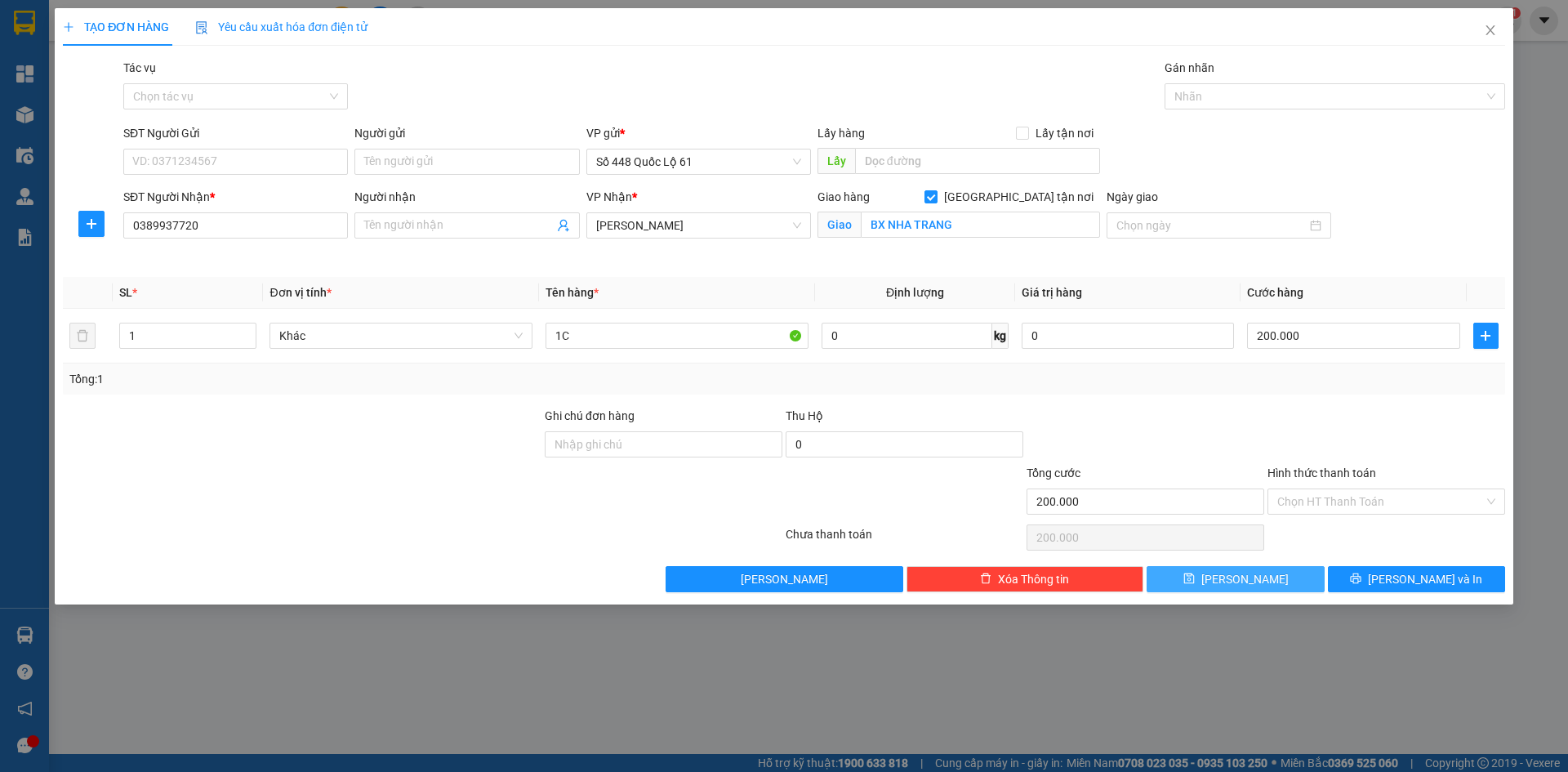
click at [1194, 577] on icon "save" at bounding box center [1189, 579] width 11 height 11
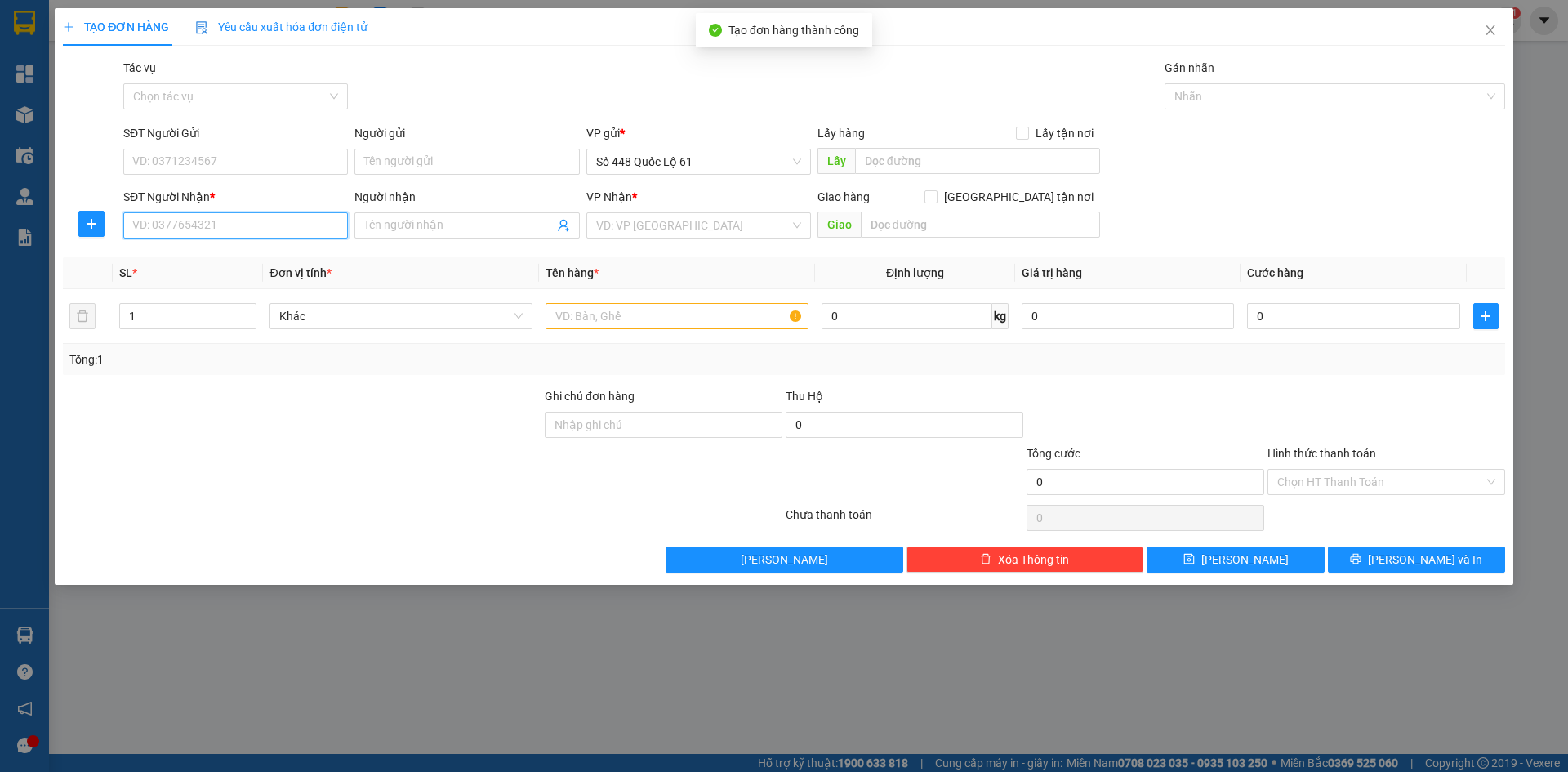
click at [232, 233] on input "SĐT Người Nhận *" at bounding box center [235, 225] width 225 height 26
click at [233, 266] on div "0942540402" at bounding box center [235, 258] width 225 height 26
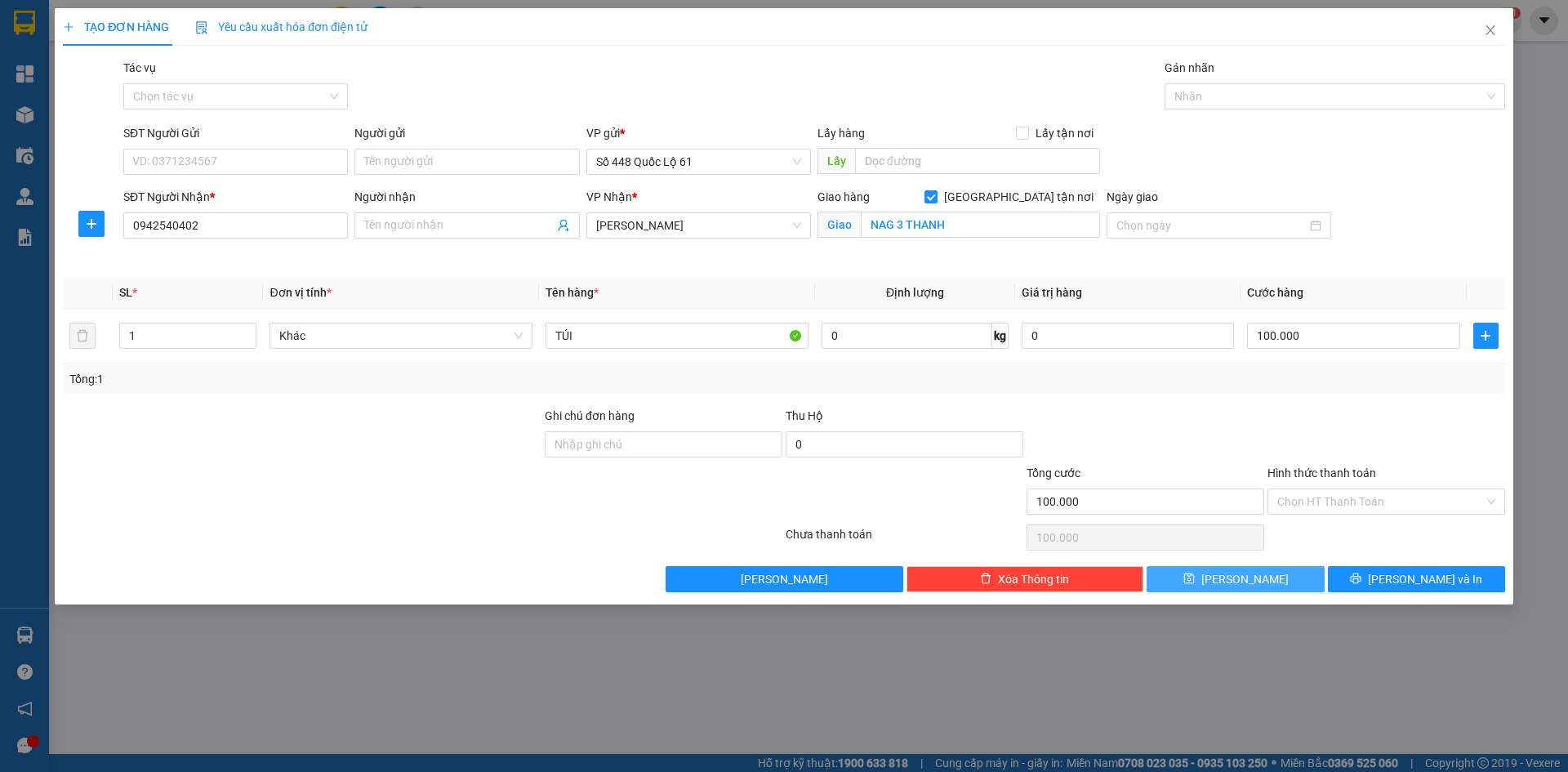
drag, startPoint x: 1291, startPoint y: 570, endPoint x: 1250, endPoint y: 578, distance: 41.8
click at [1290, 571] on button "[PERSON_NAME]" at bounding box center [1235, 579] width 177 height 26
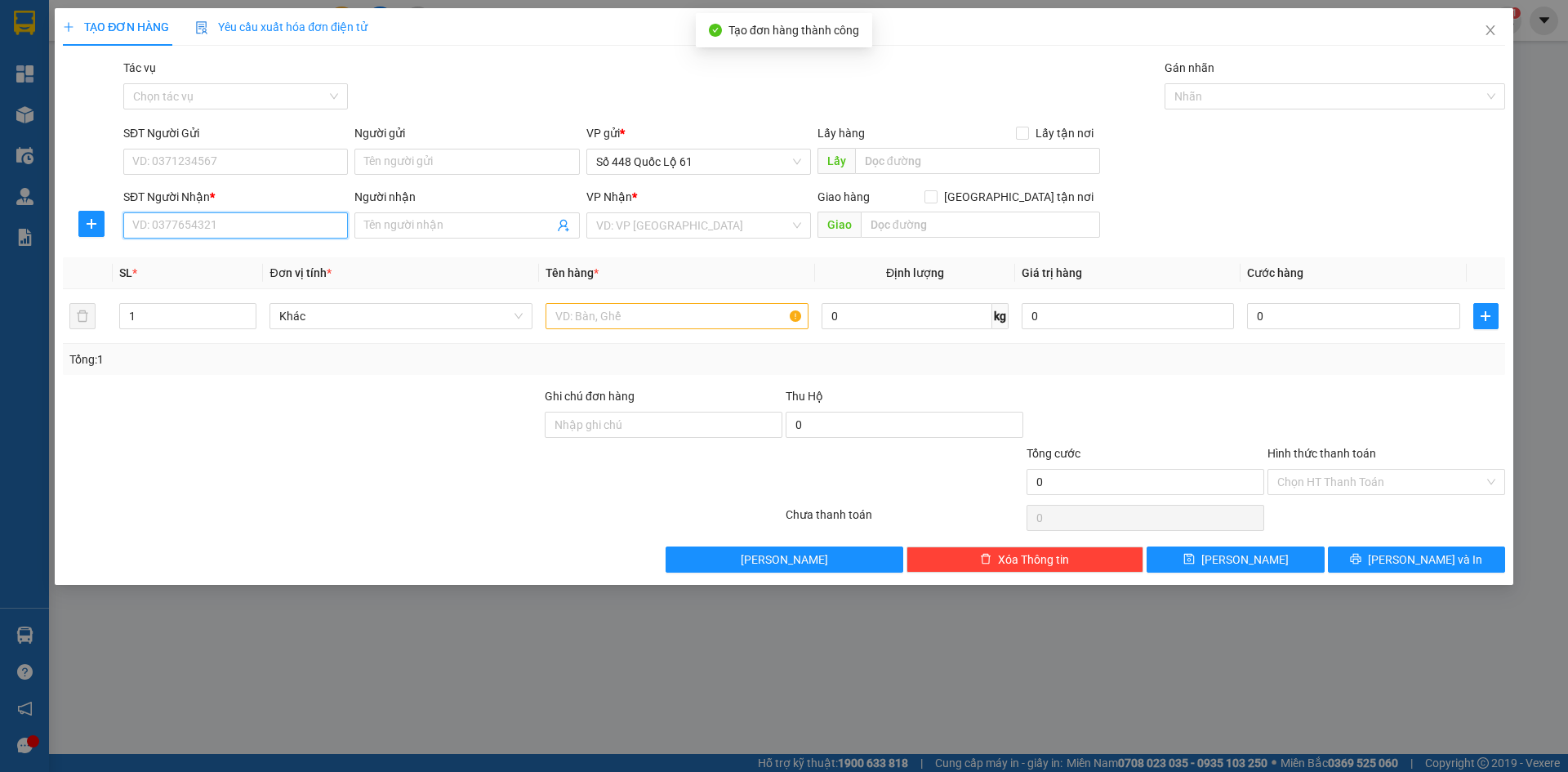
click at [240, 218] on input "SĐT Người Nhận *" at bounding box center [235, 225] width 225 height 26
click at [286, 166] on input "SĐT Người Gửi" at bounding box center [235, 161] width 225 height 26
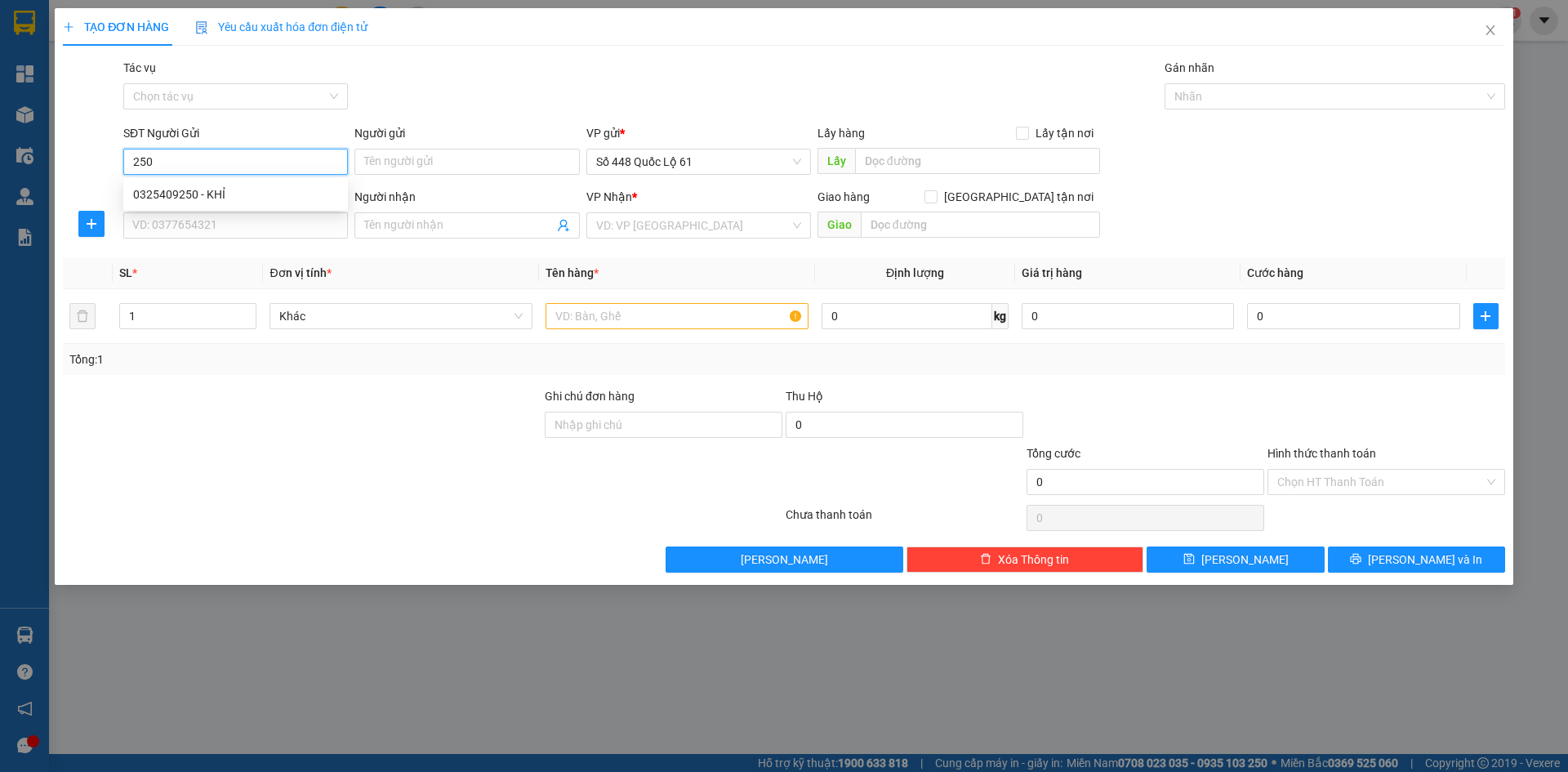
click at [278, 193] on div "0325409250 - KHỈ" at bounding box center [236, 194] width 205 height 18
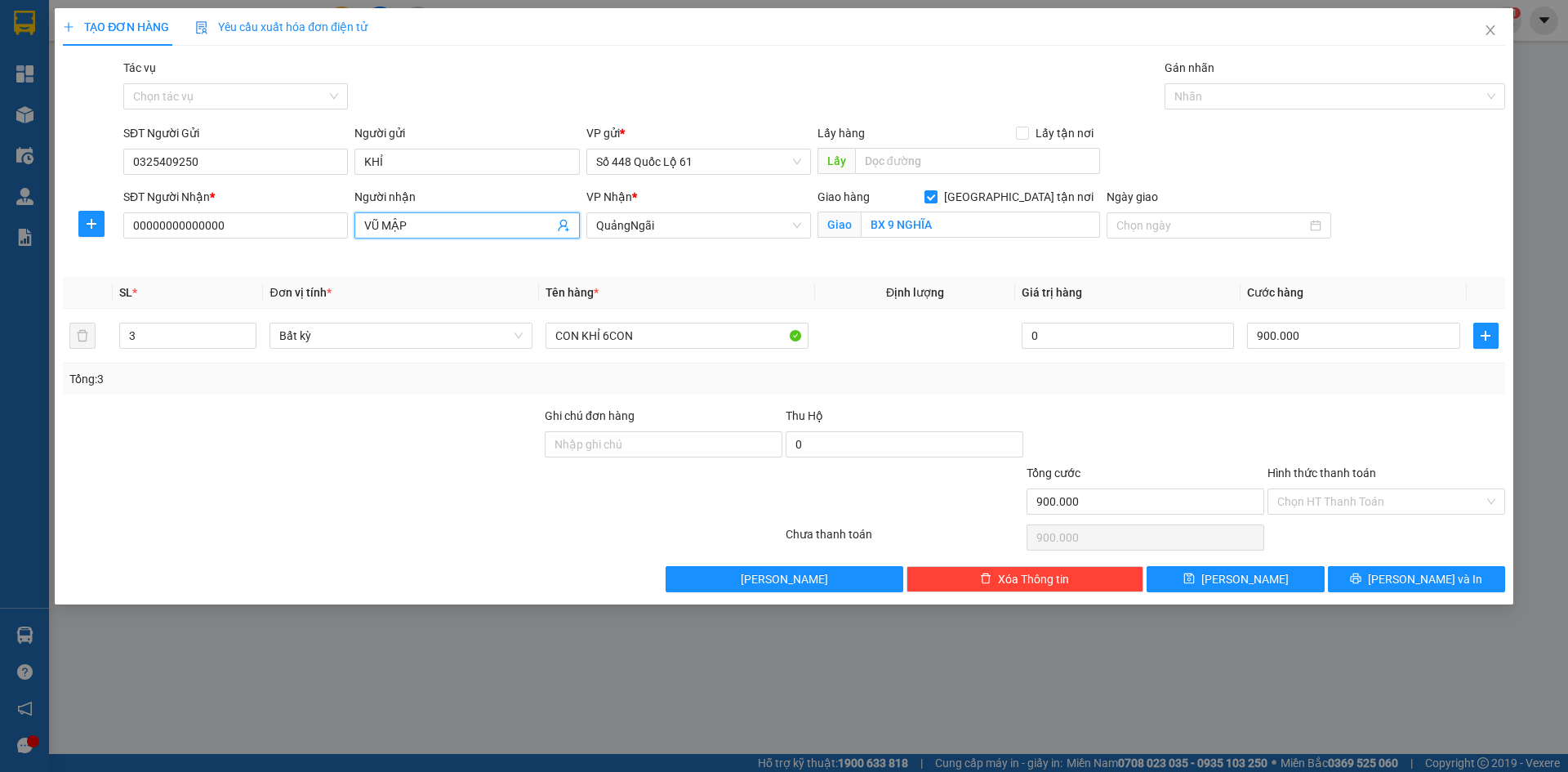
drag, startPoint x: 442, startPoint y: 223, endPoint x: 246, endPoint y: 250, distance: 197.9
click at [246, 250] on div "SĐT Người Nhận * 00000000000000 Người nhận VŨ MẬP VŨ MẬP VP Nhận * QuảngNgãi …" at bounding box center [815, 226] width 1389 height 76
drag, startPoint x: 147, startPoint y: 343, endPoint x: 78, endPoint y: 342, distance: 69.0
click at [62, 342] on div "TẠO ĐƠN HÀNG Yêu cầu xuất hóa đơn điện tử Transit Pickup Surcharge Ids Transit …" at bounding box center [784, 306] width 1459 height 596
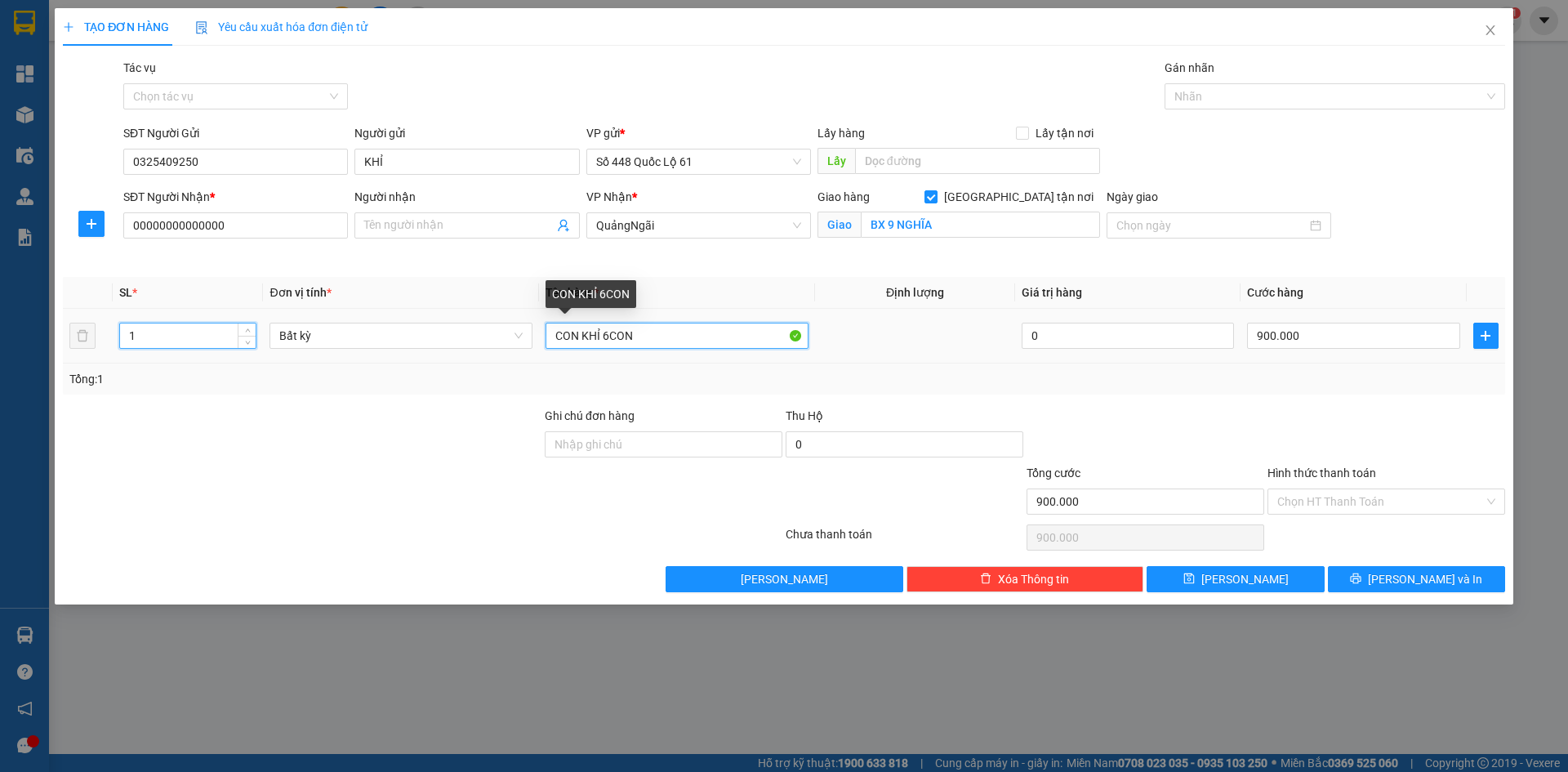
click at [613, 333] on input "CON KHỈ 6CON" at bounding box center [677, 335] width 263 height 26
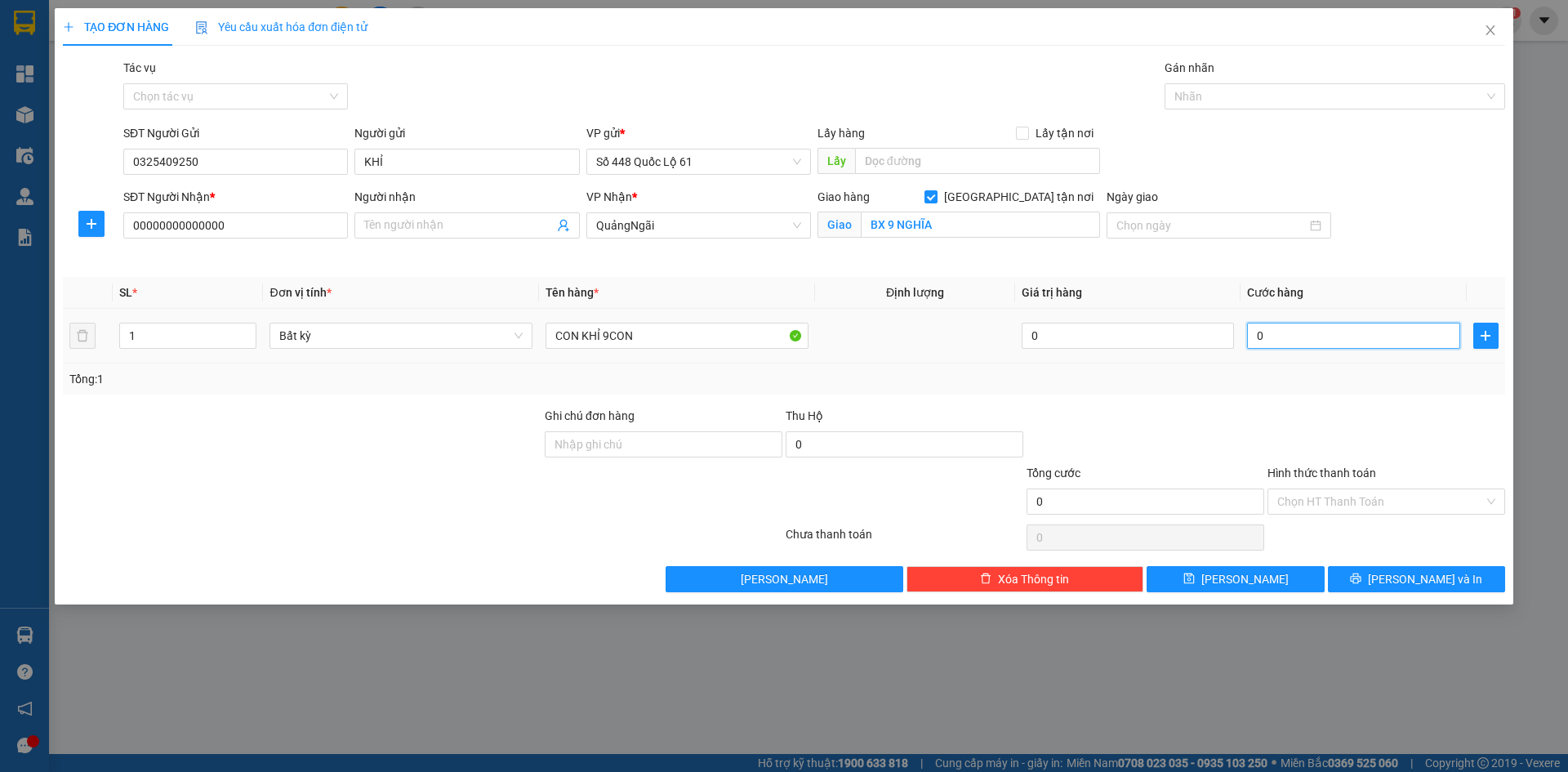
click at [1399, 344] on input "0" at bounding box center [1353, 335] width 212 height 26
click at [1251, 573] on span "[PERSON_NAME]" at bounding box center [1245, 579] width 87 height 18
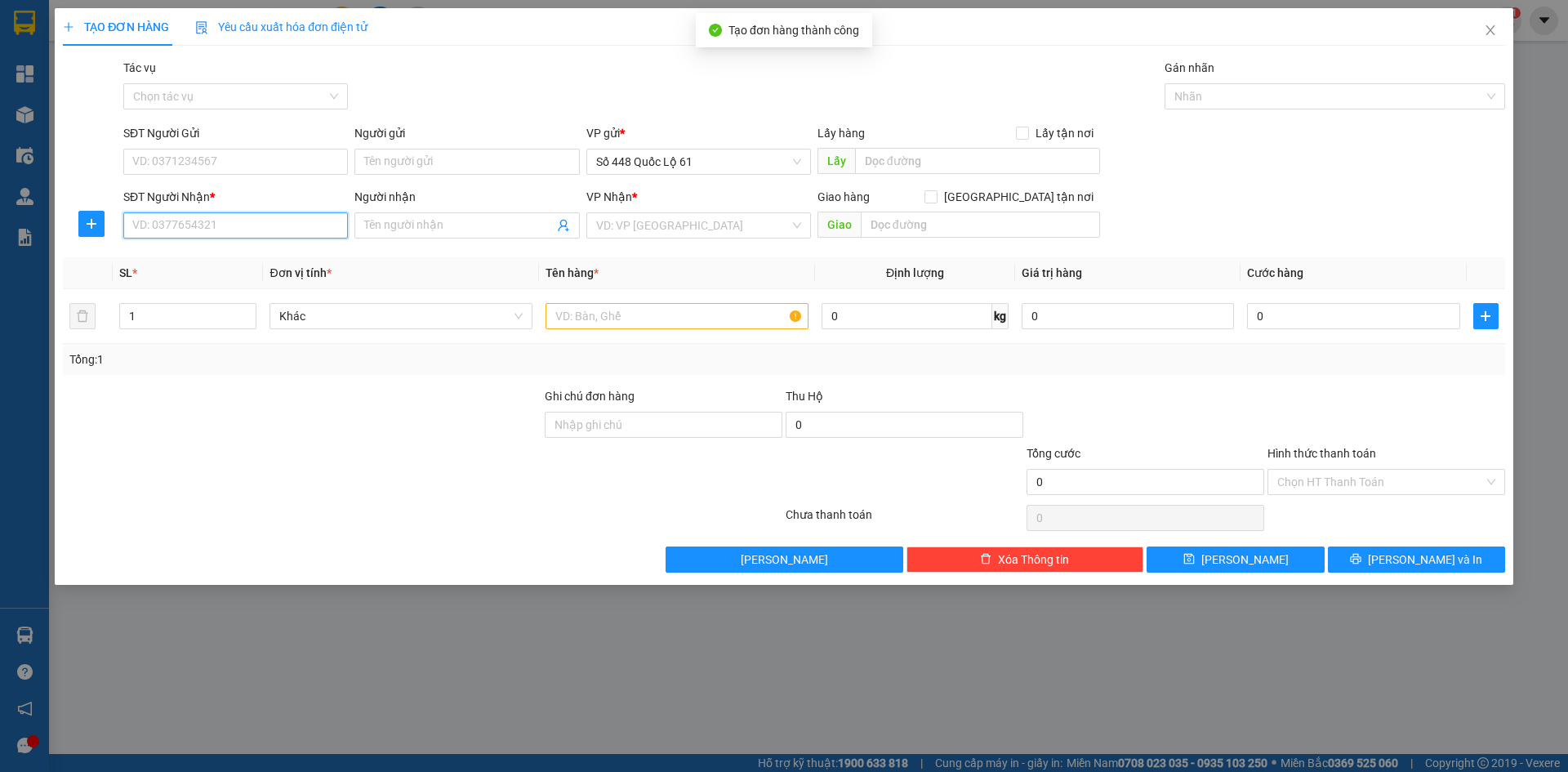
click at [165, 230] on input "SĐT Người Nhận *" at bounding box center [235, 225] width 225 height 26
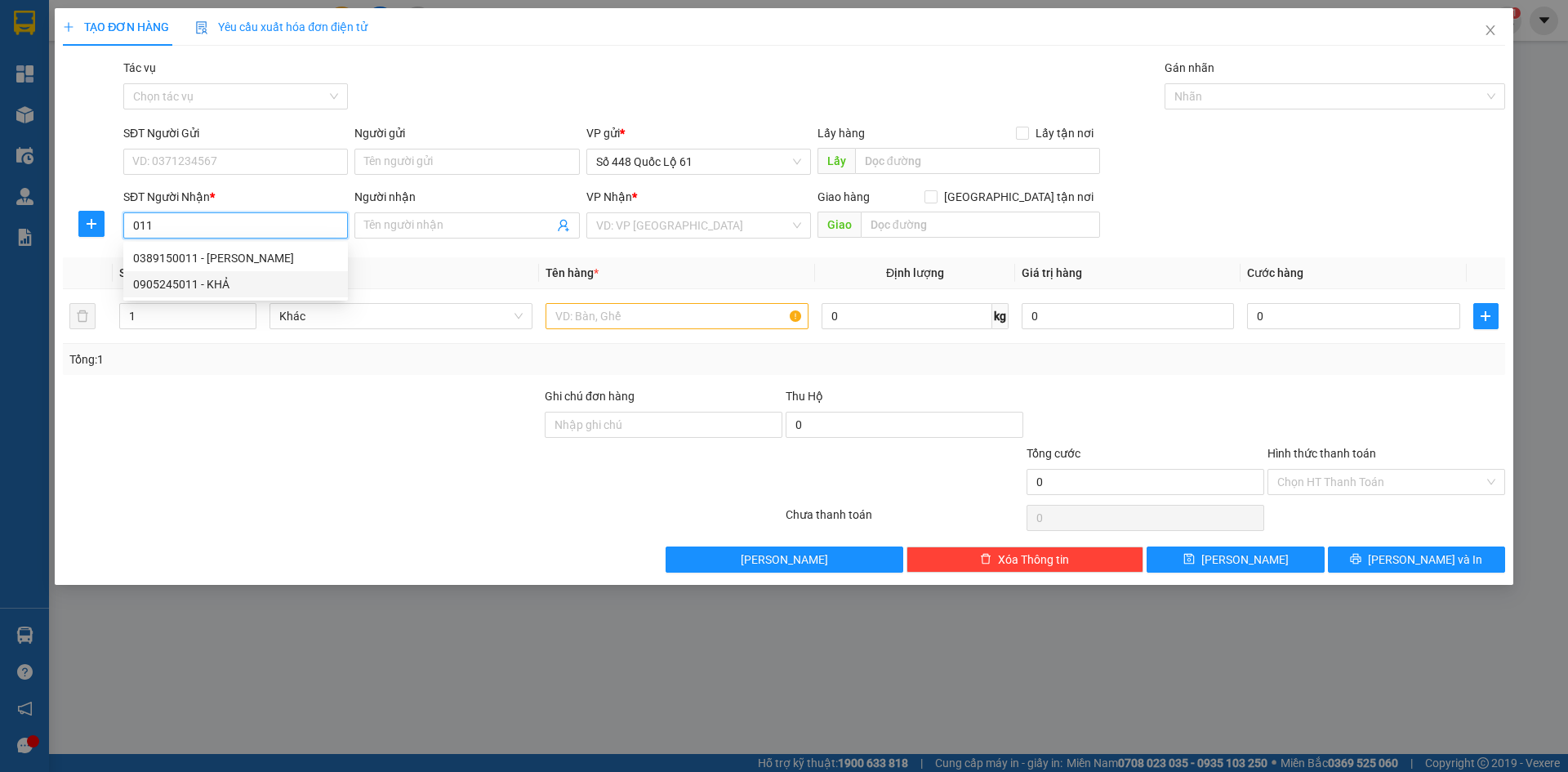
drag, startPoint x: 211, startPoint y: 274, endPoint x: 242, endPoint y: 275, distance: 31.0
click at [214, 274] on div "0905245011 - KHẢ" at bounding box center [235, 284] width 225 height 26
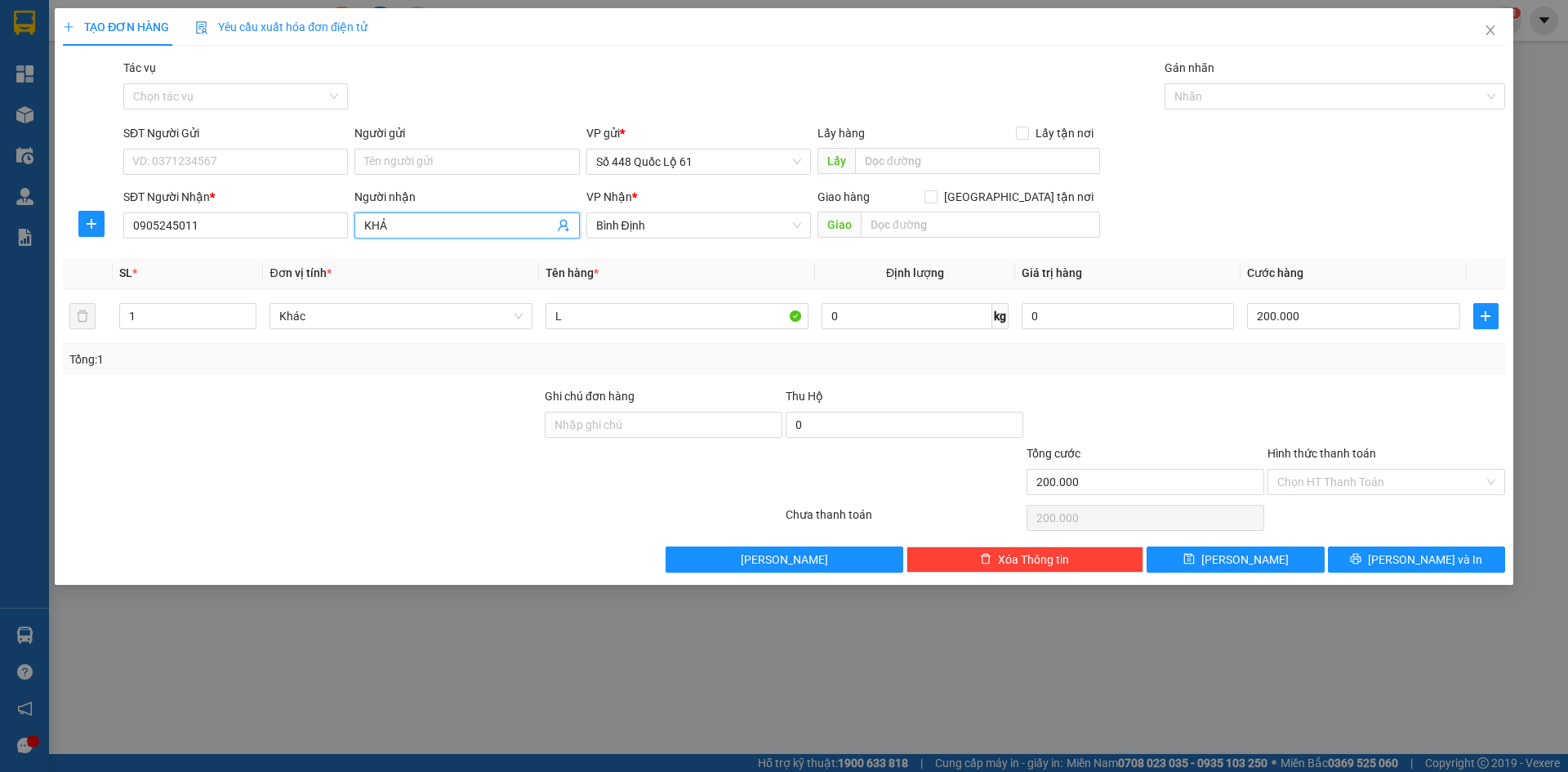
drag, startPoint x: 477, startPoint y: 230, endPoint x: 36, endPoint y: 197, distance: 442.2
click at [101, 197] on div "SĐT Người Nhận * 0905245011 Người nhận KHẢ KHẢ VP Nhận * Bình Định Giao hàng …" at bounding box center [784, 215] width 1446 height 57
paste input "Ư"
paste input "Ứ"
click at [1289, 573] on div "TẠO ĐƠN HÀNG Yêu cầu xuất hóa đơn điện tử Transit Pickup Surcharge Ids Transit …" at bounding box center [784, 297] width 1459 height 577
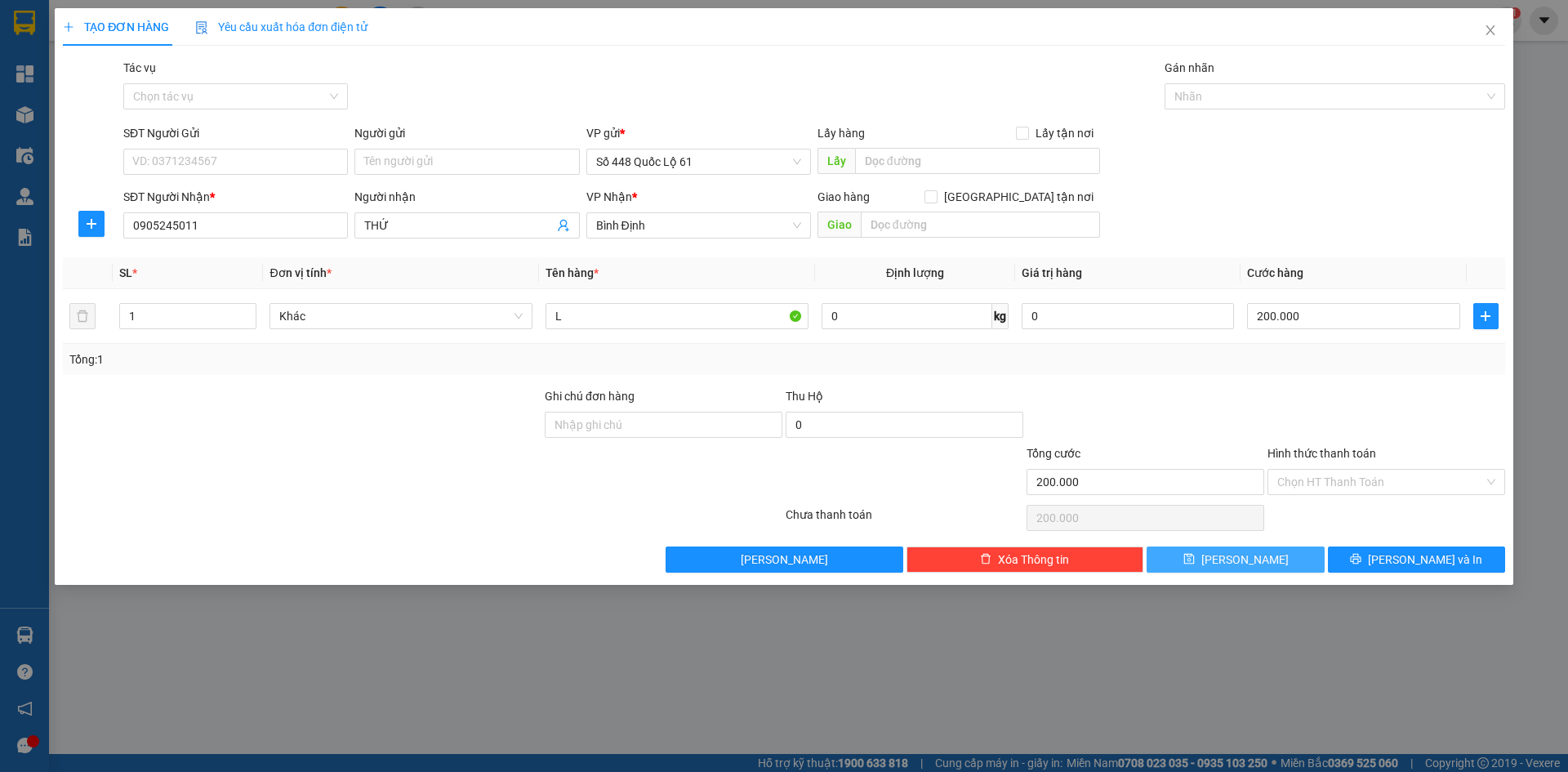
drag, startPoint x: 1266, startPoint y: 562, endPoint x: 882, endPoint y: 489, distance: 390.9
click at [1265, 561] on button "[PERSON_NAME]" at bounding box center [1235, 559] width 177 height 26
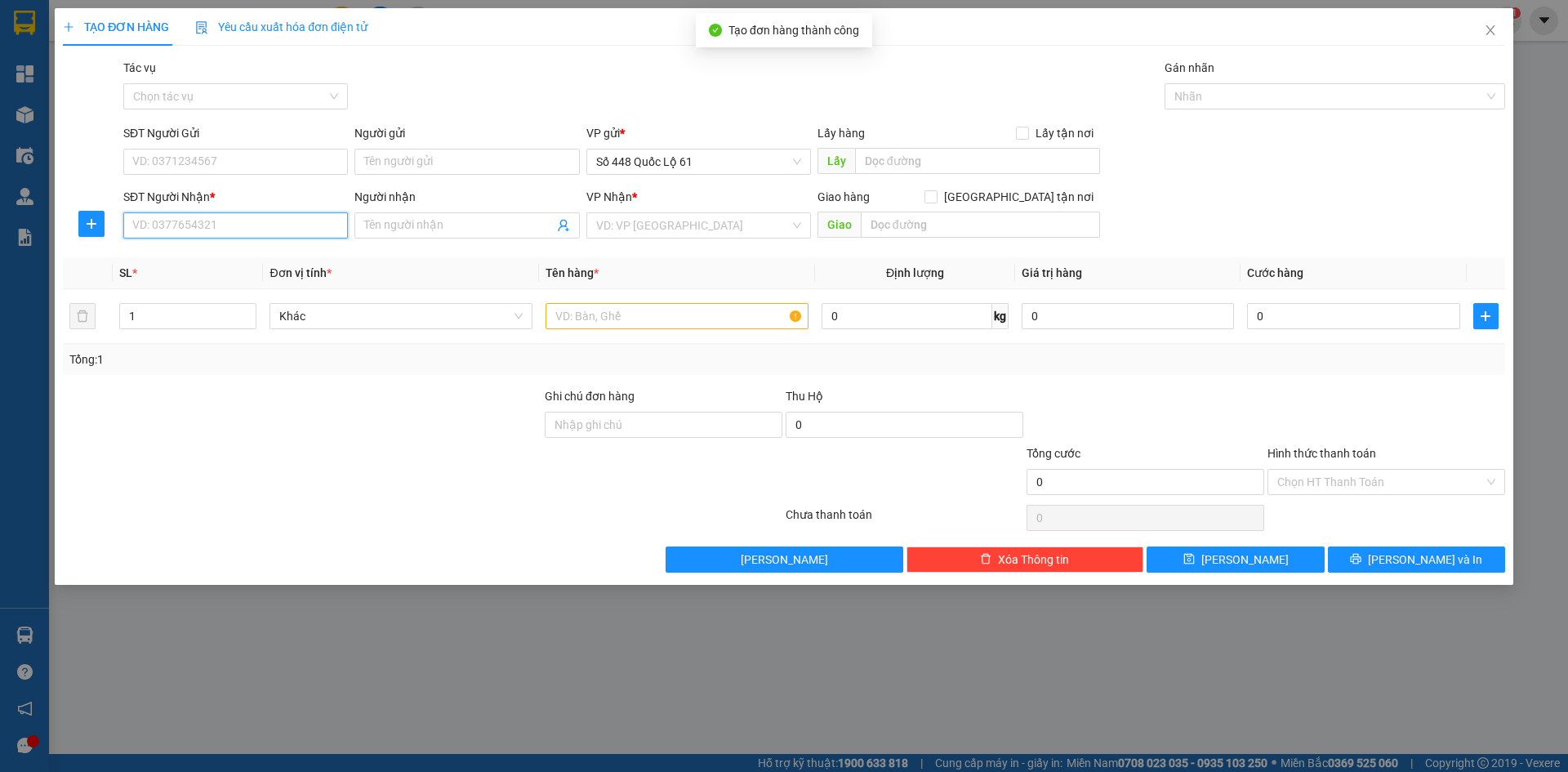
click at [299, 234] on input "SĐT Người Nhận *" at bounding box center [235, 225] width 225 height 26
click at [269, 255] on div "0974005152 - DƯƠNG 152" at bounding box center [236, 258] width 205 height 18
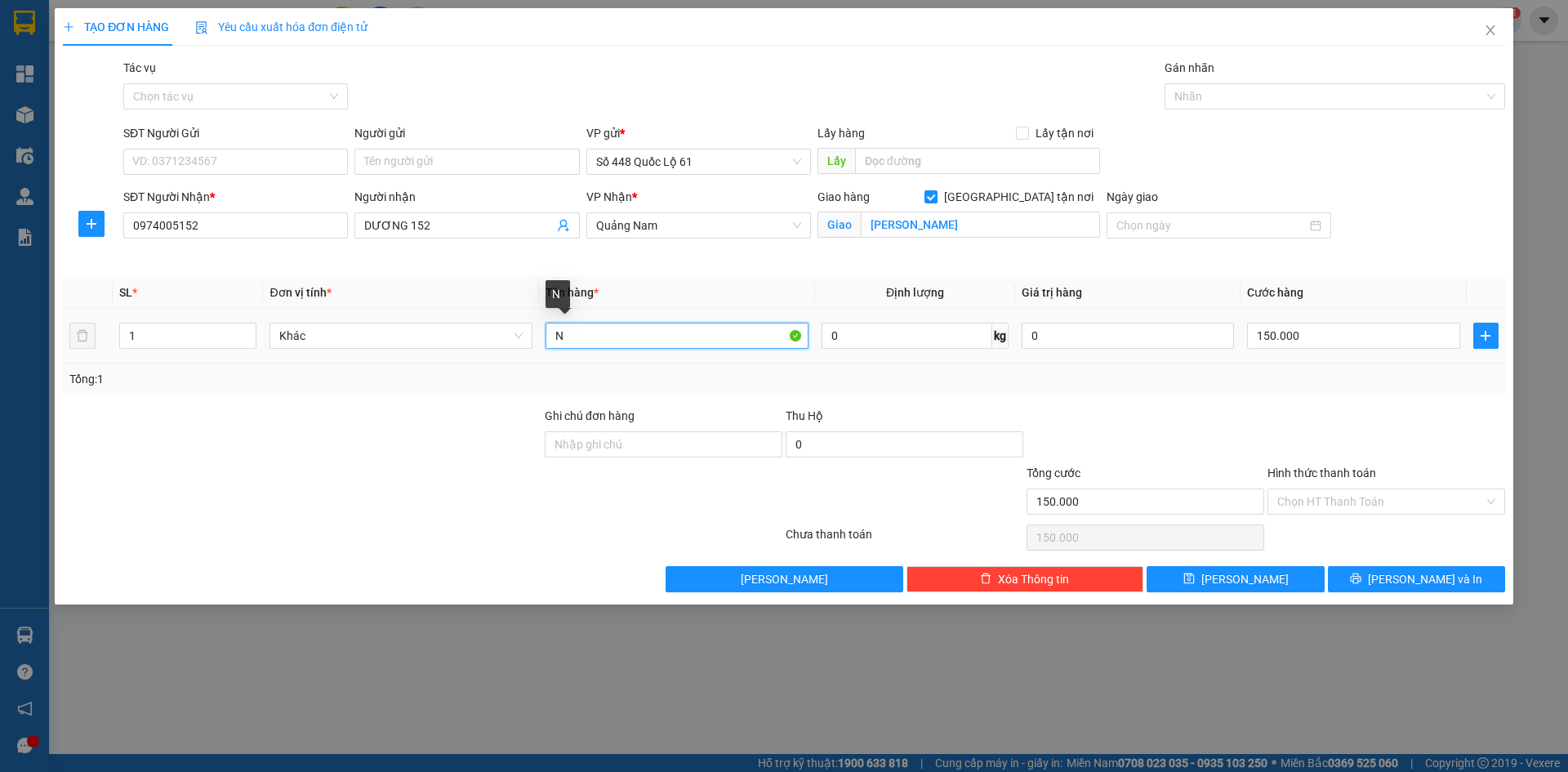
drag, startPoint x: 591, startPoint y: 327, endPoint x: 328, endPoint y: 365, distance: 265.7
click at [328, 365] on div "SL * Đơn vị tính * Tên hàng * Định lượng Giá trị hàng Cước hàng 1 Khác N 0 kg 0…" at bounding box center [784, 335] width 1442 height 118
click at [1308, 335] on input "150.000" at bounding box center [1353, 335] width 212 height 26
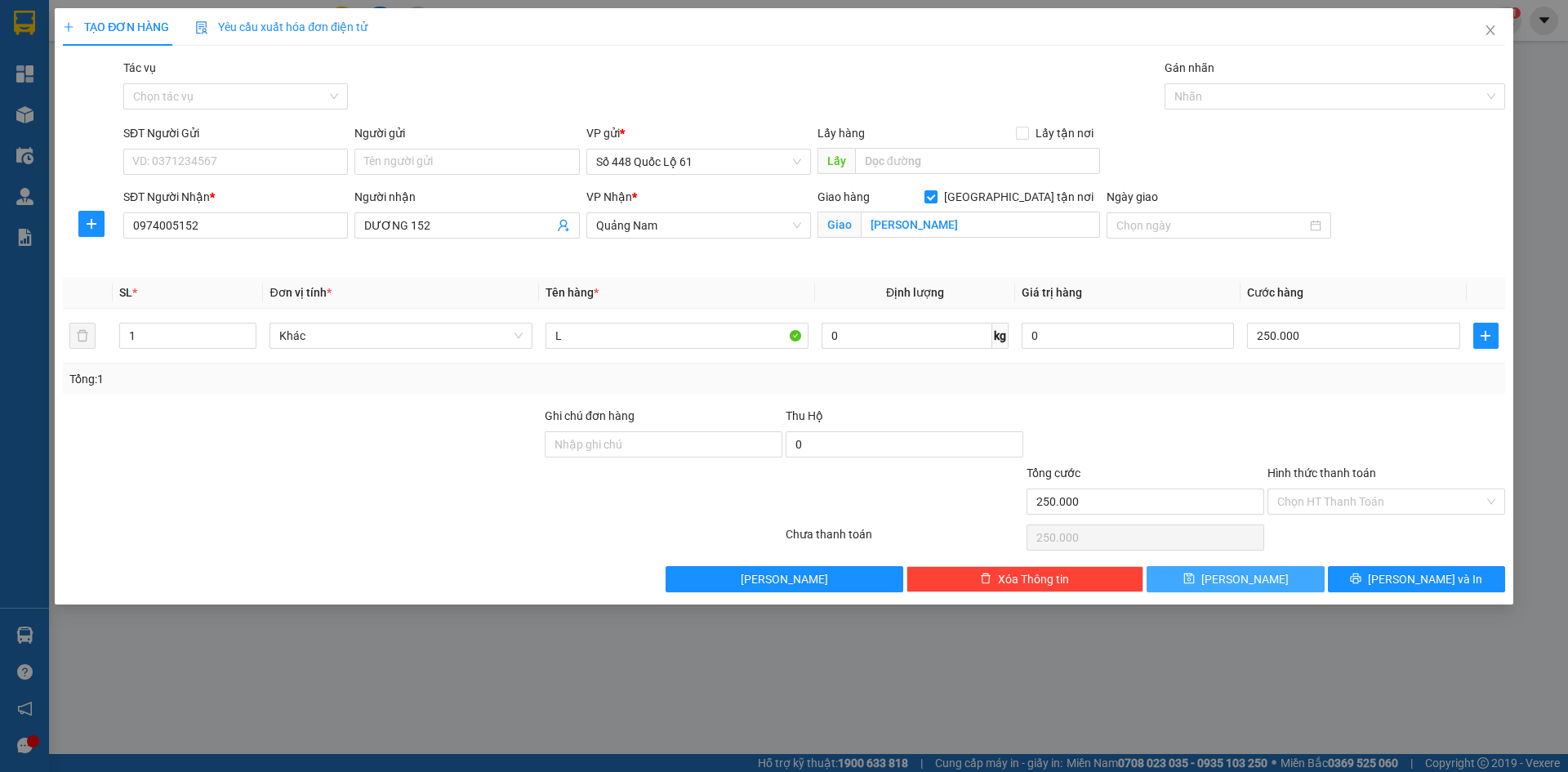
drag, startPoint x: 1255, startPoint y: 575, endPoint x: 661, endPoint y: 478, distance: 601.9
click at [1255, 574] on button "[PERSON_NAME]" at bounding box center [1235, 579] width 177 height 26
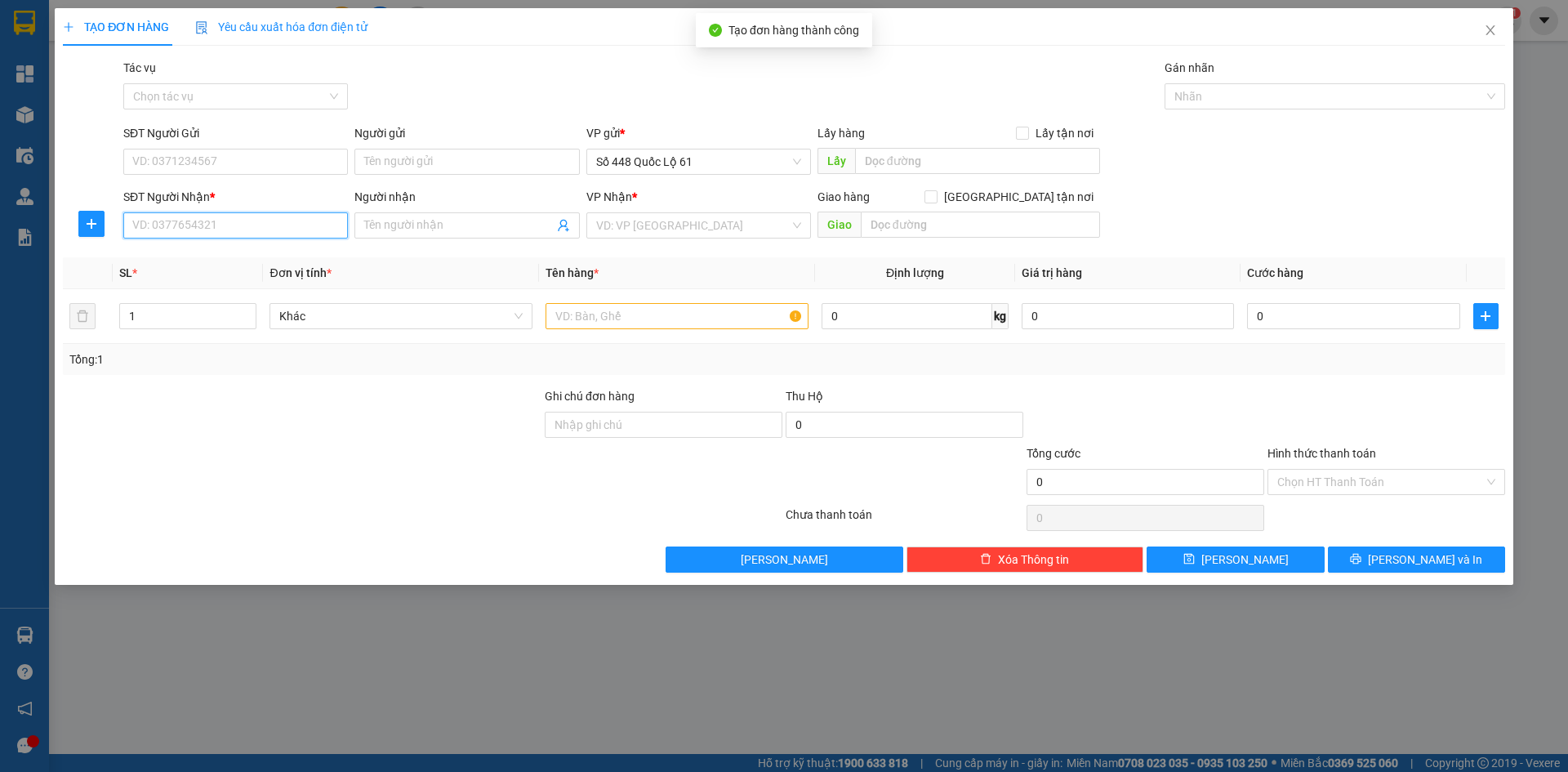
click at [201, 225] on input "SĐT Người Nhận *" at bounding box center [235, 225] width 225 height 26
click at [189, 255] on div "0964327189 - VINH" at bounding box center [236, 258] width 205 height 18
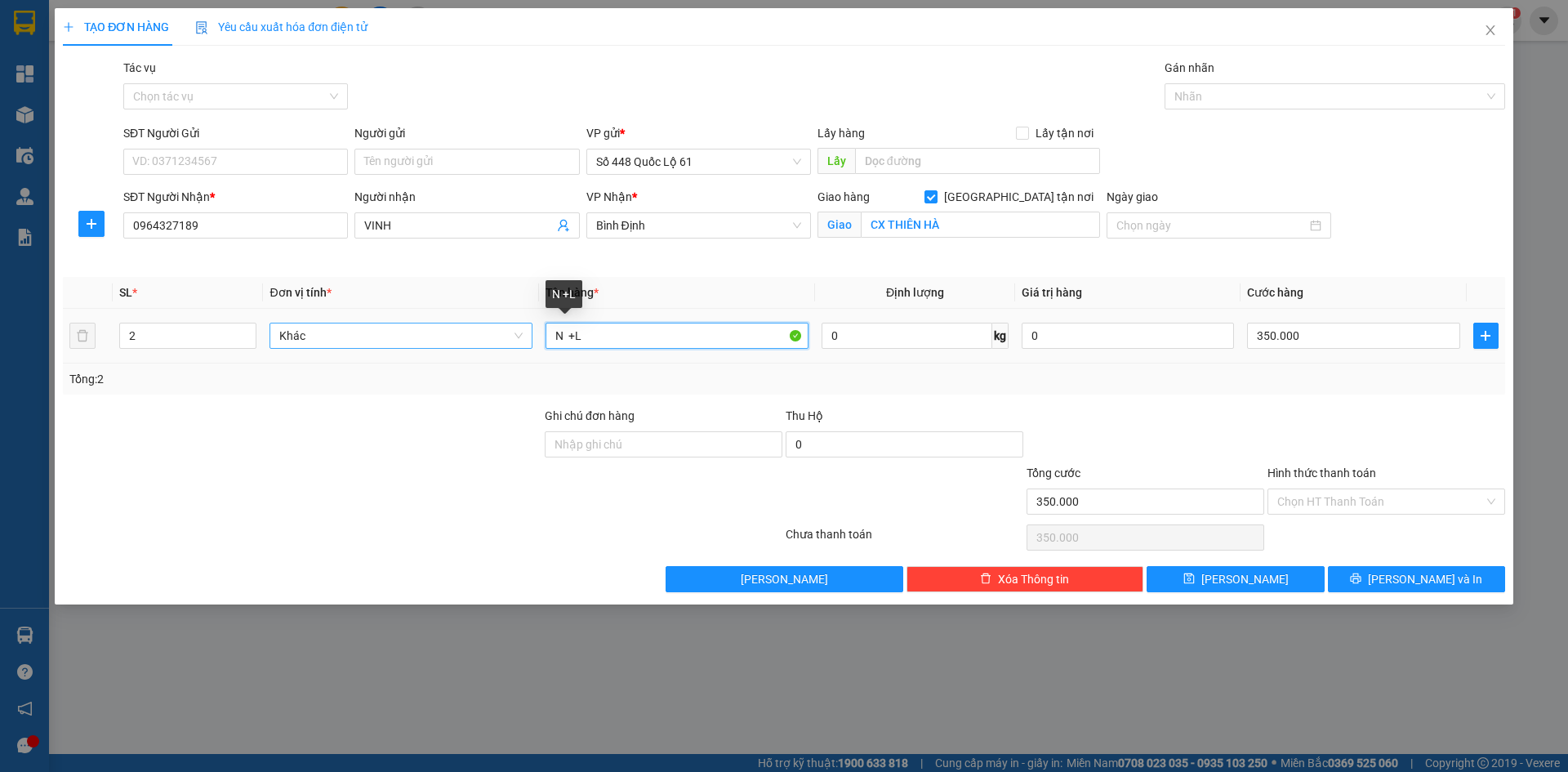
drag, startPoint x: 475, startPoint y: 333, endPoint x: 409, endPoint y: 333, distance: 66.0
click at [412, 333] on tr "2 Khác N +L 0 kg 0 350.000" at bounding box center [784, 336] width 1442 height 55
drag, startPoint x: 99, startPoint y: 354, endPoint x: 0, endPoint y: 378, distance: 101.9
click at [0, 376] on div "TẠO ĐƠN HÀNG Yêu cầu xuất hóa đơn điện tử Transit Pickup Surcharge Ids Transit …" at bounding box center [784, 386] width 1568 height 772
click at [1324, 338] on input "350.000" at bounding box center [1353, 335] width 212 height 26
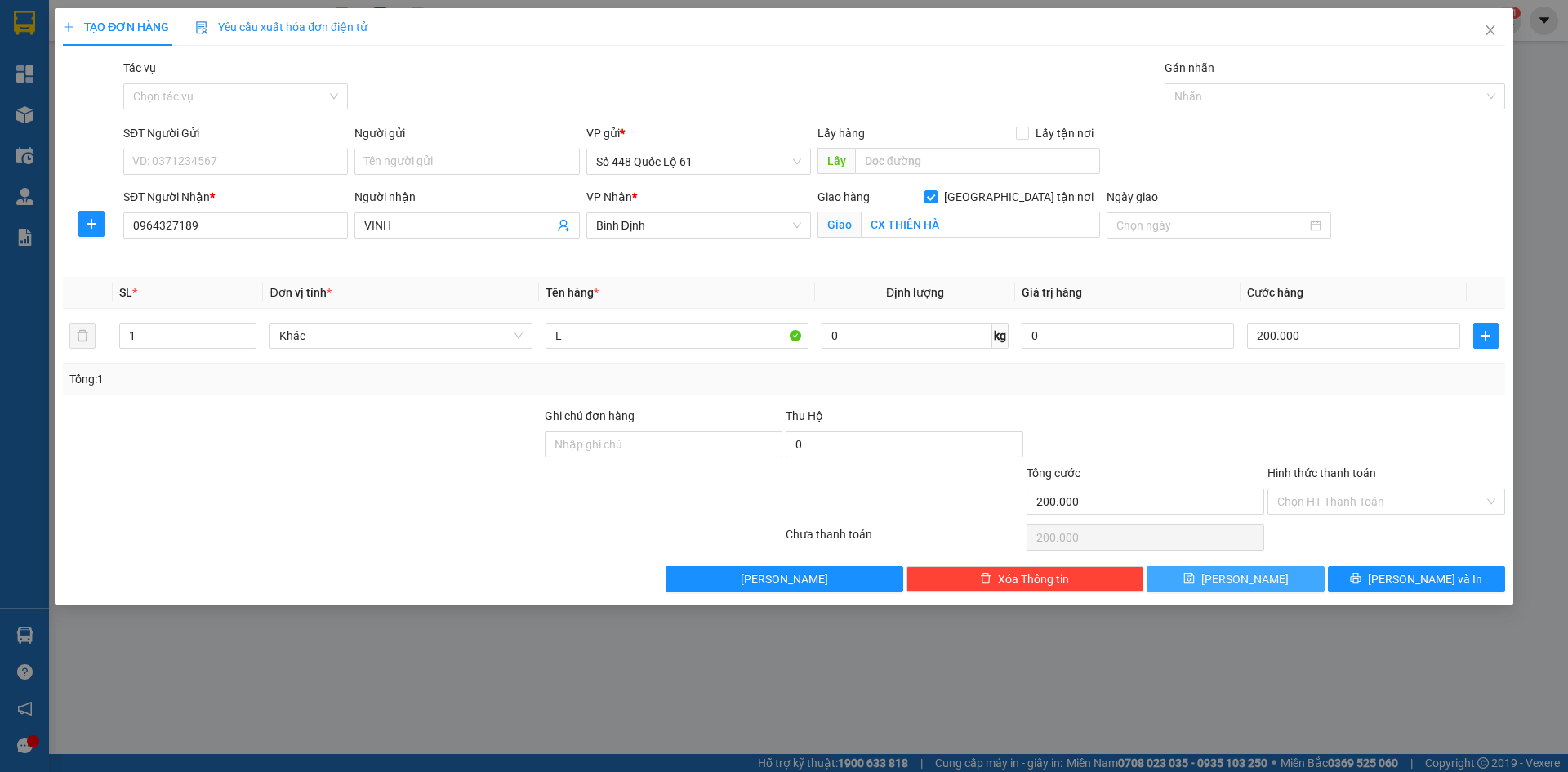
click at [1257, 579] on button "[PERSON_NAME]" at bounding box center [1235, 579] width 177 height 26
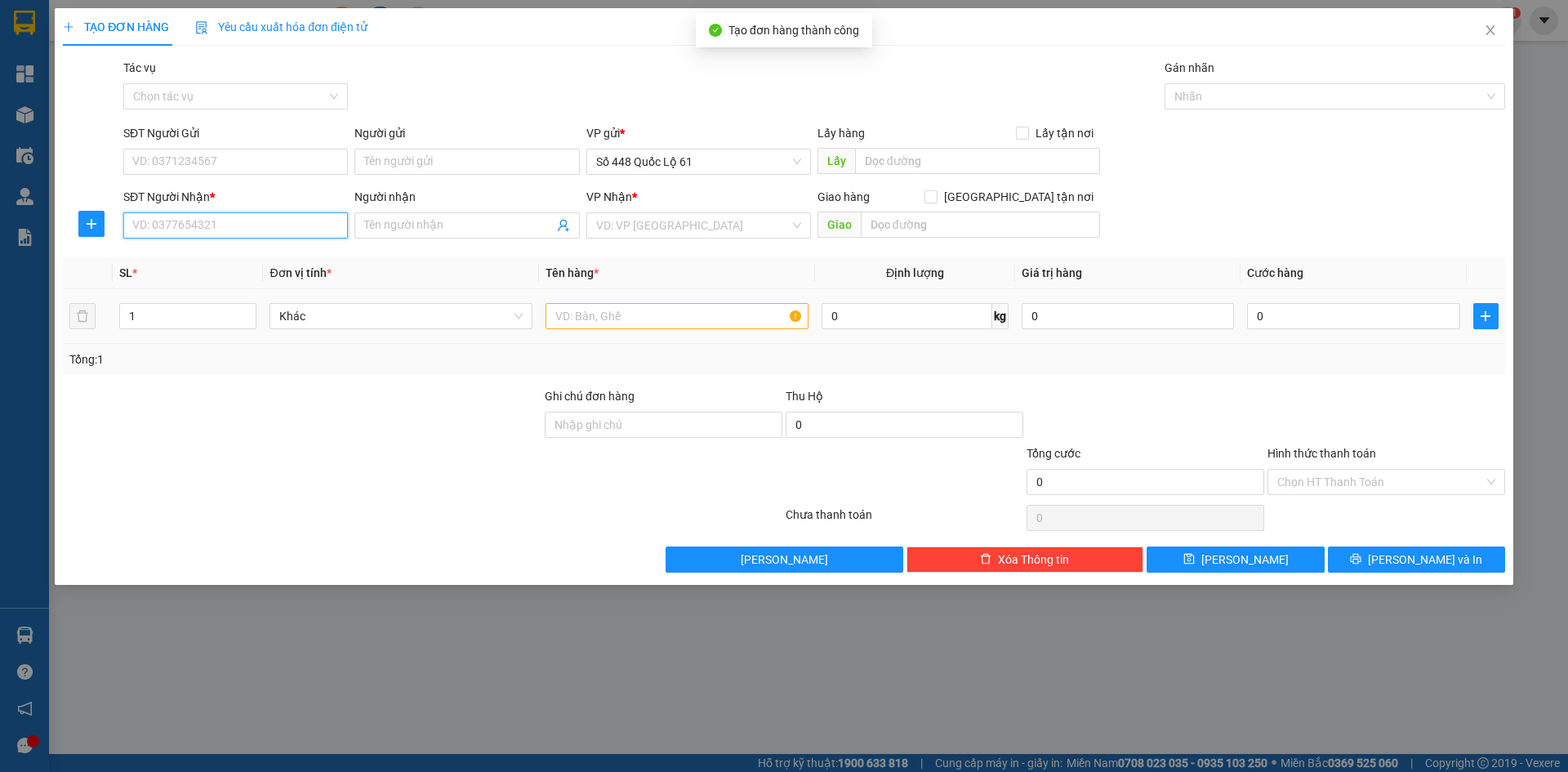
click at [214, 226] on input "SĐT Người Nhận *" at bounding box center [235, 225] width 225 height 26
click at [262, 267] on div "0964327189 - VINH" at bounding box center [235, 258] width 225 height 26
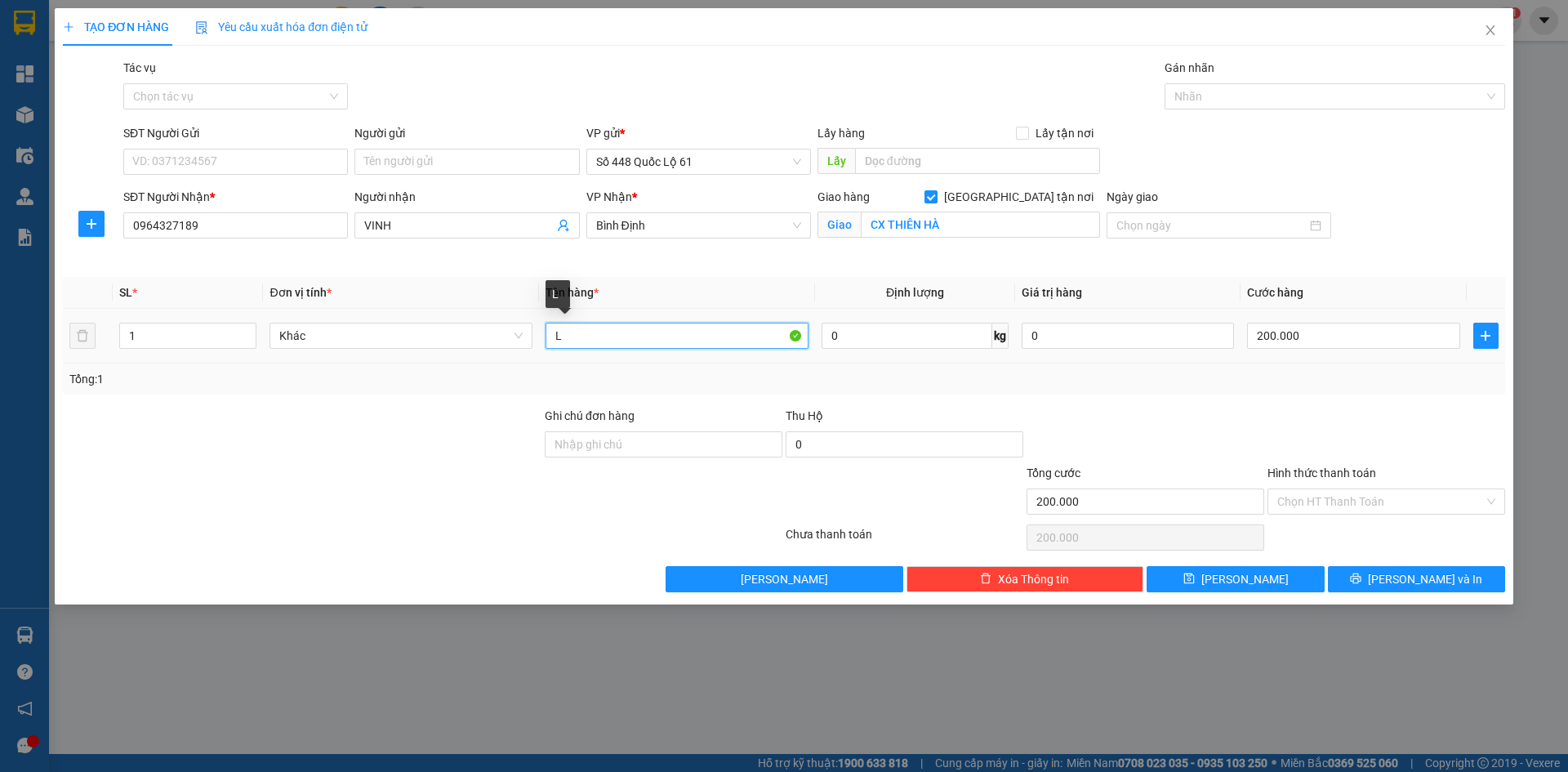
drag, startPoint x: 567, startPoint y: 341, endPoint x: 787, endPoint y: 384, distance: 224.2
click at [513, 333] on tr "1 Khác L 0 kg 0 200.000" at bounding box center [784, 336] width 1442 height 55
click at [1327, 333] on input "200.000" at bounding box center [1353, 335] width 212 height 26
click at [1250, 581] on span "[PERSON_NAME]" at bounding box center [1245, 579] width 87 height 18
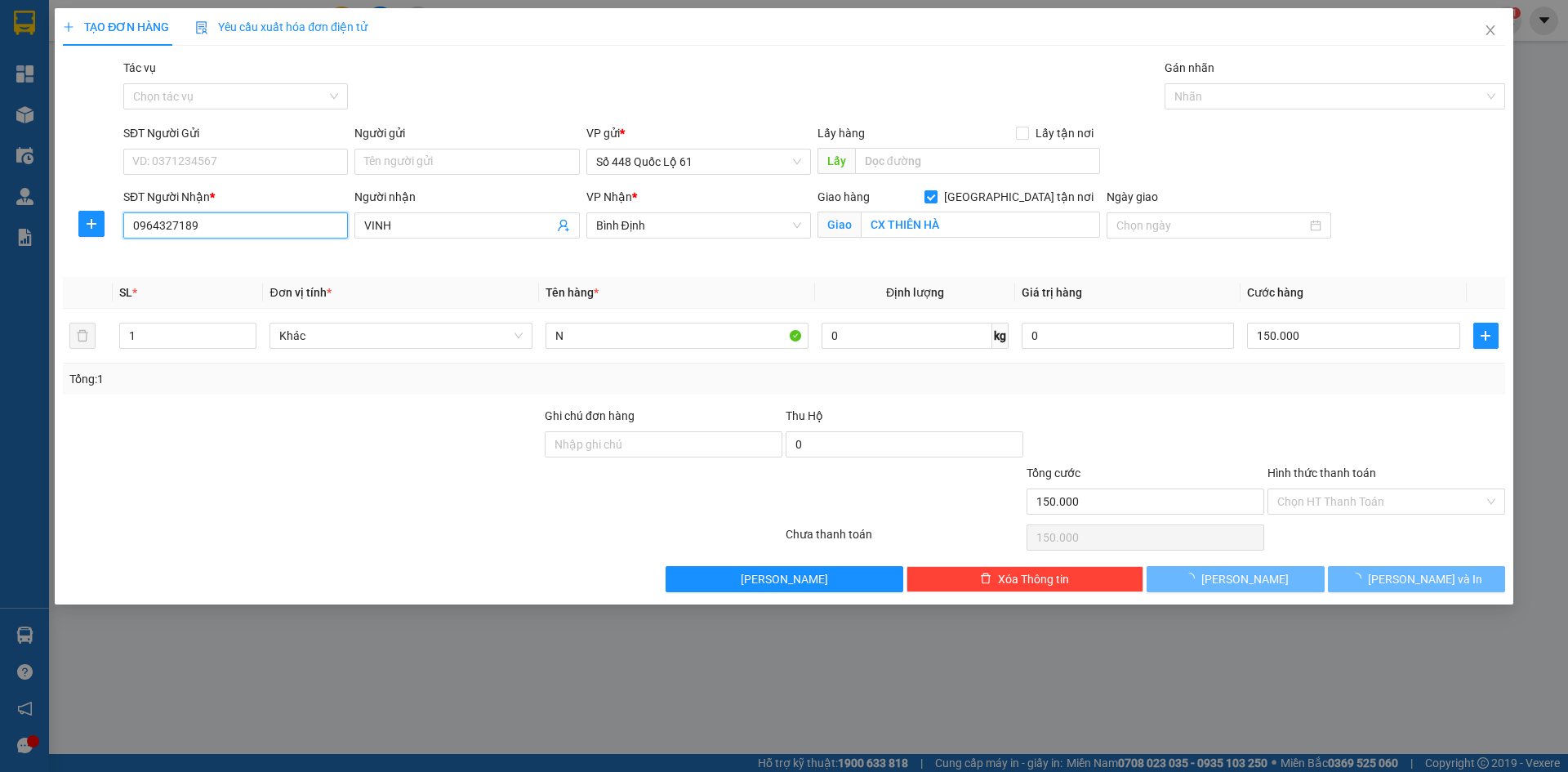
click at [278, 226] on input "0964327189" at bounding box center [235, 225] width 225 height 26
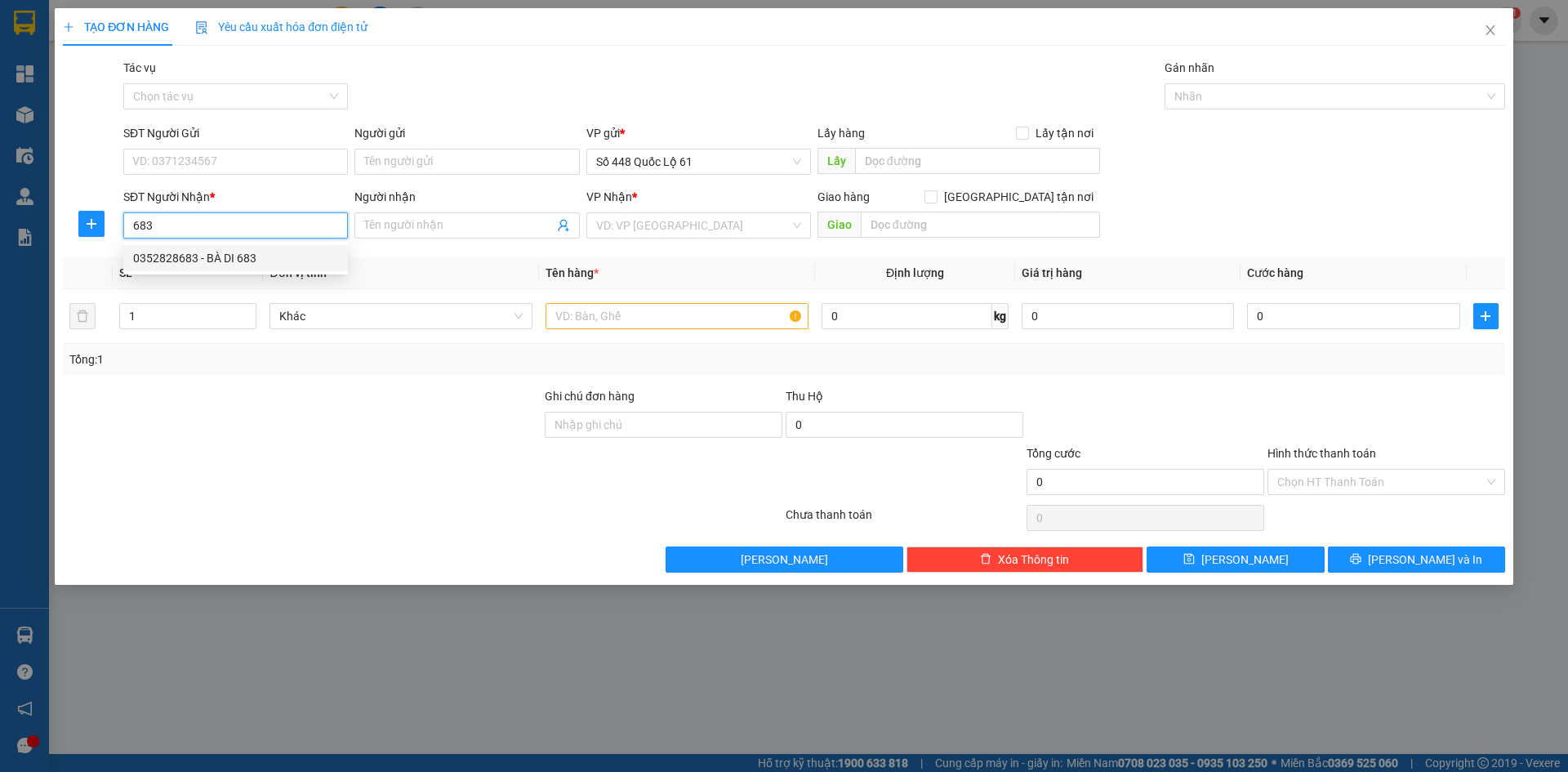
click at [287, 258] on div "0352828683 - BÀ DI 683" at bounding box center [236, 258] width 205 height 18
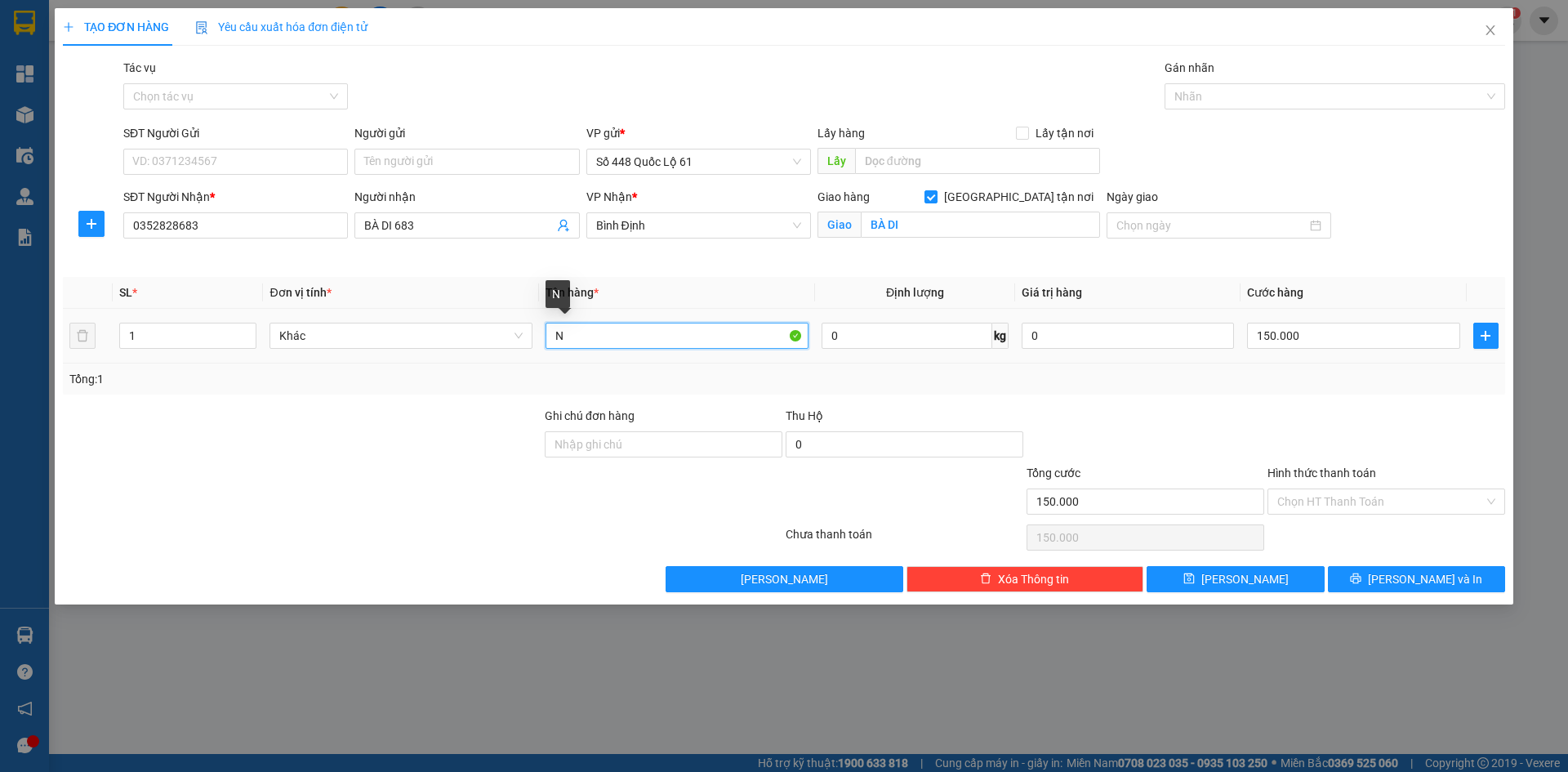
drag, startPoint x: 551, startPoint y: 340, endPoint x: 369, endPoint y: 355, distance: 182.6
click at [363, 354] on tr "1 Khác N 0 kg 0 150.000" at bounding box center [784, 336] width 1442 height 55
click at [1325, 332] on input "150.000" at bounding box center [1353, 335] width 212 height 26
click at [1262, 595] on div "TẠO ĐƠN HÀNG Yêu cầu xuất hóa đơn điện tử Transit Pickup Surcharge Ids Transit …" at bounding box center [784, 306] width 1459 height 596
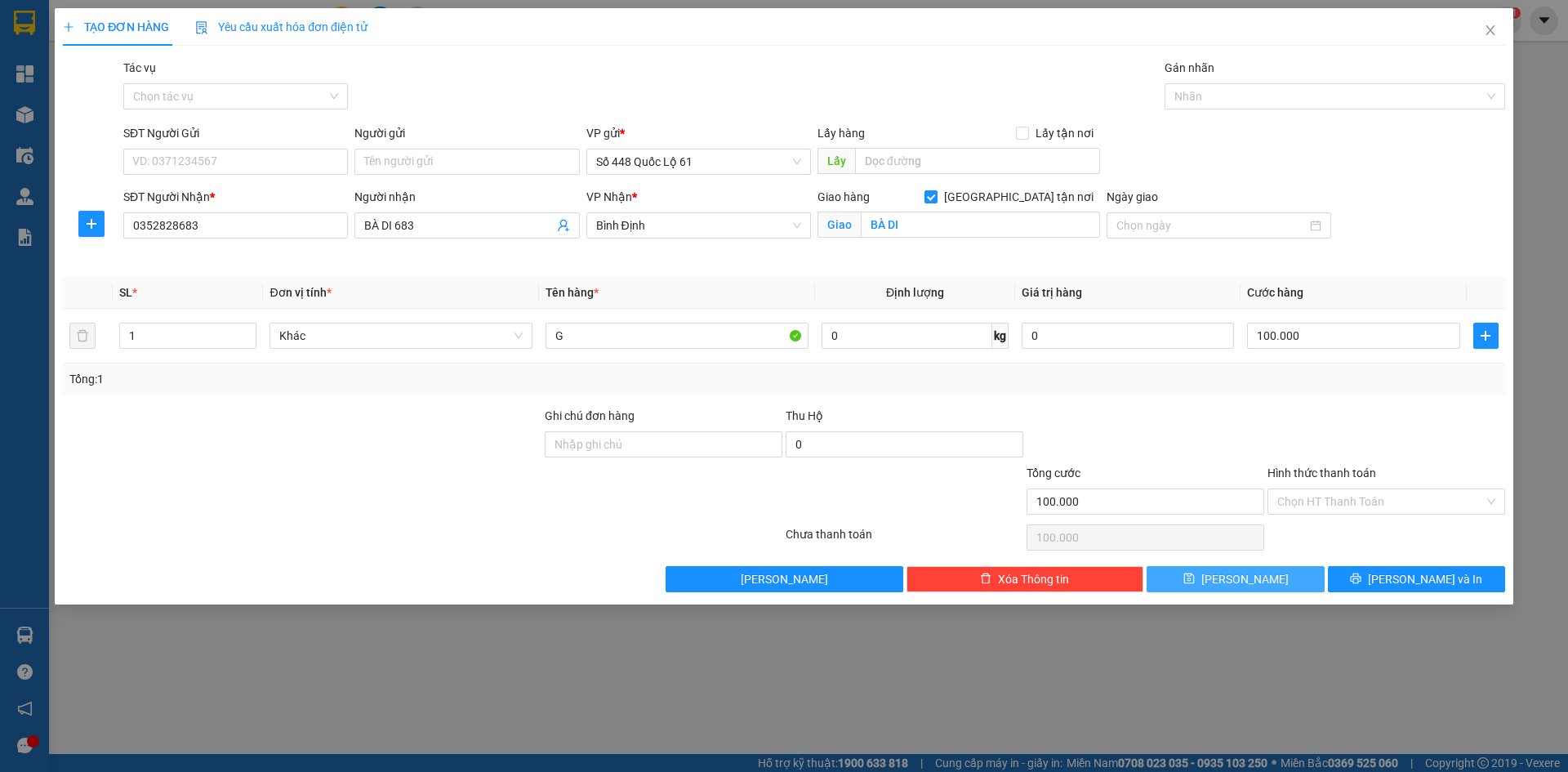
click at [1262, 590] on button "[PERSON_NAME]" at bounding box center [1235, 579] width 177 height 26
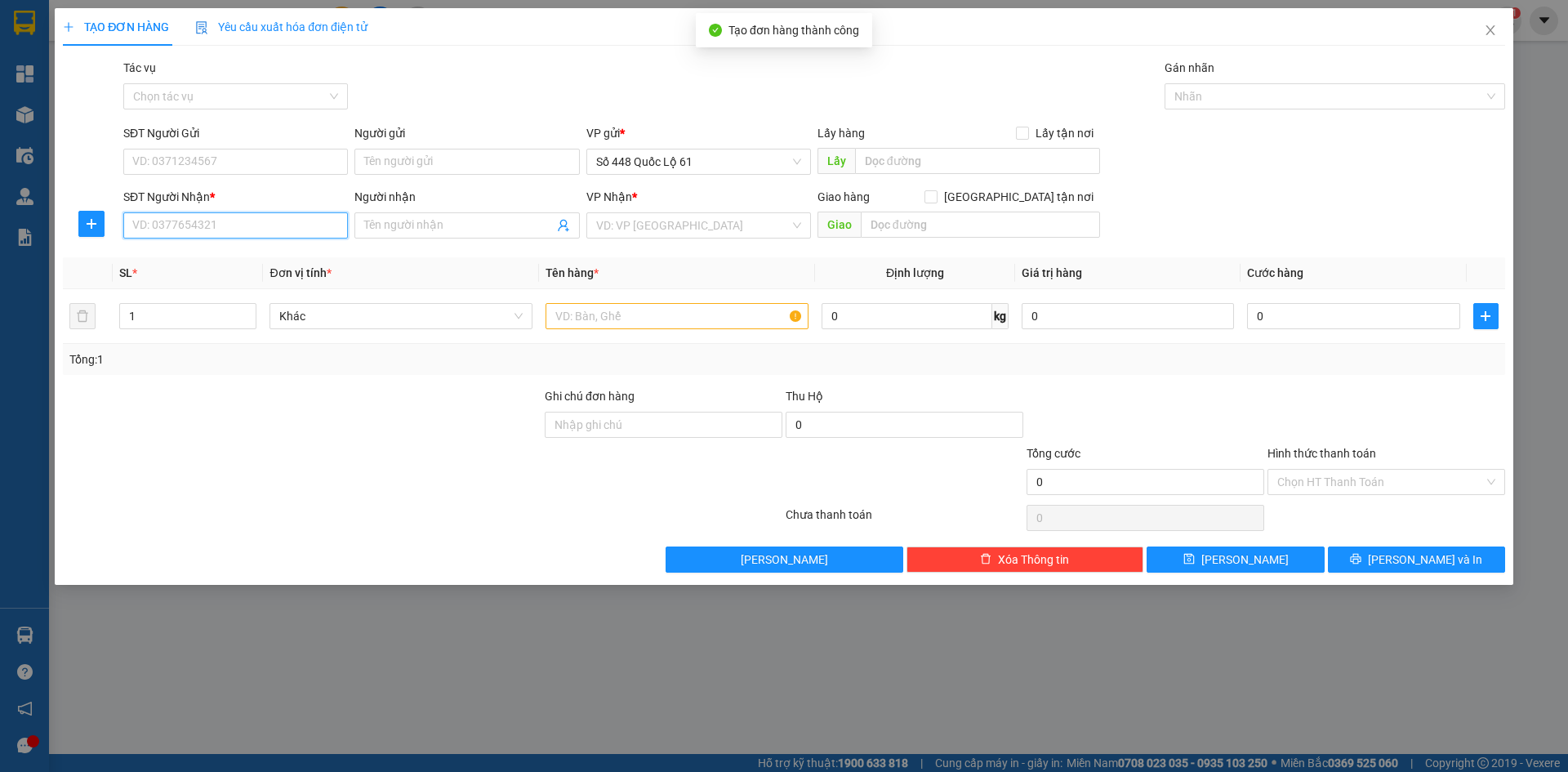
click at [263, 221] on input "SĐT Người Nhận *" at bounding box center [235, 225] width 225 height 26
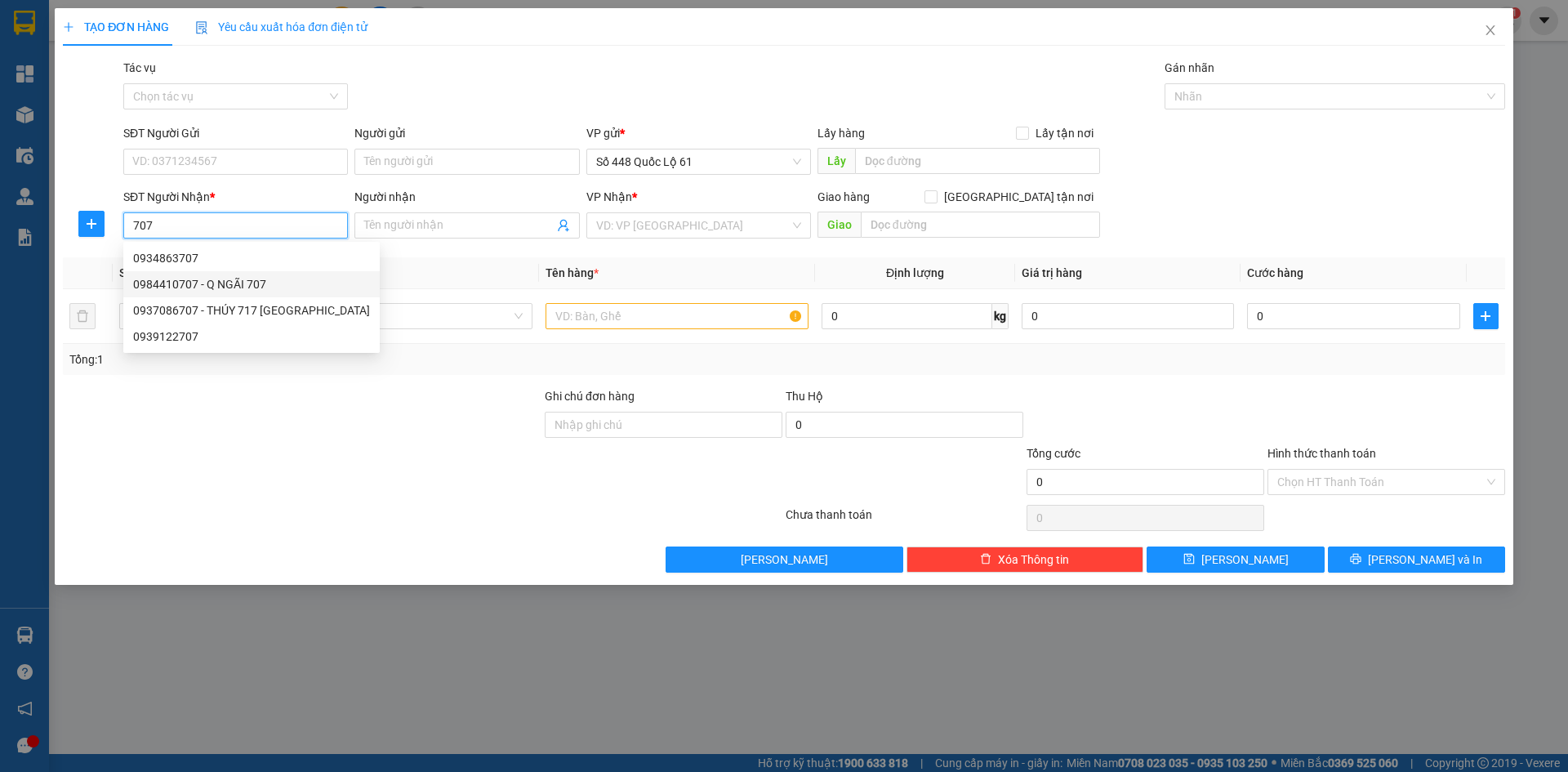
click at [271, 274] on div "0984410707 - Q NGÃI 707" at bounding box center [251, 284] width 256 height 26
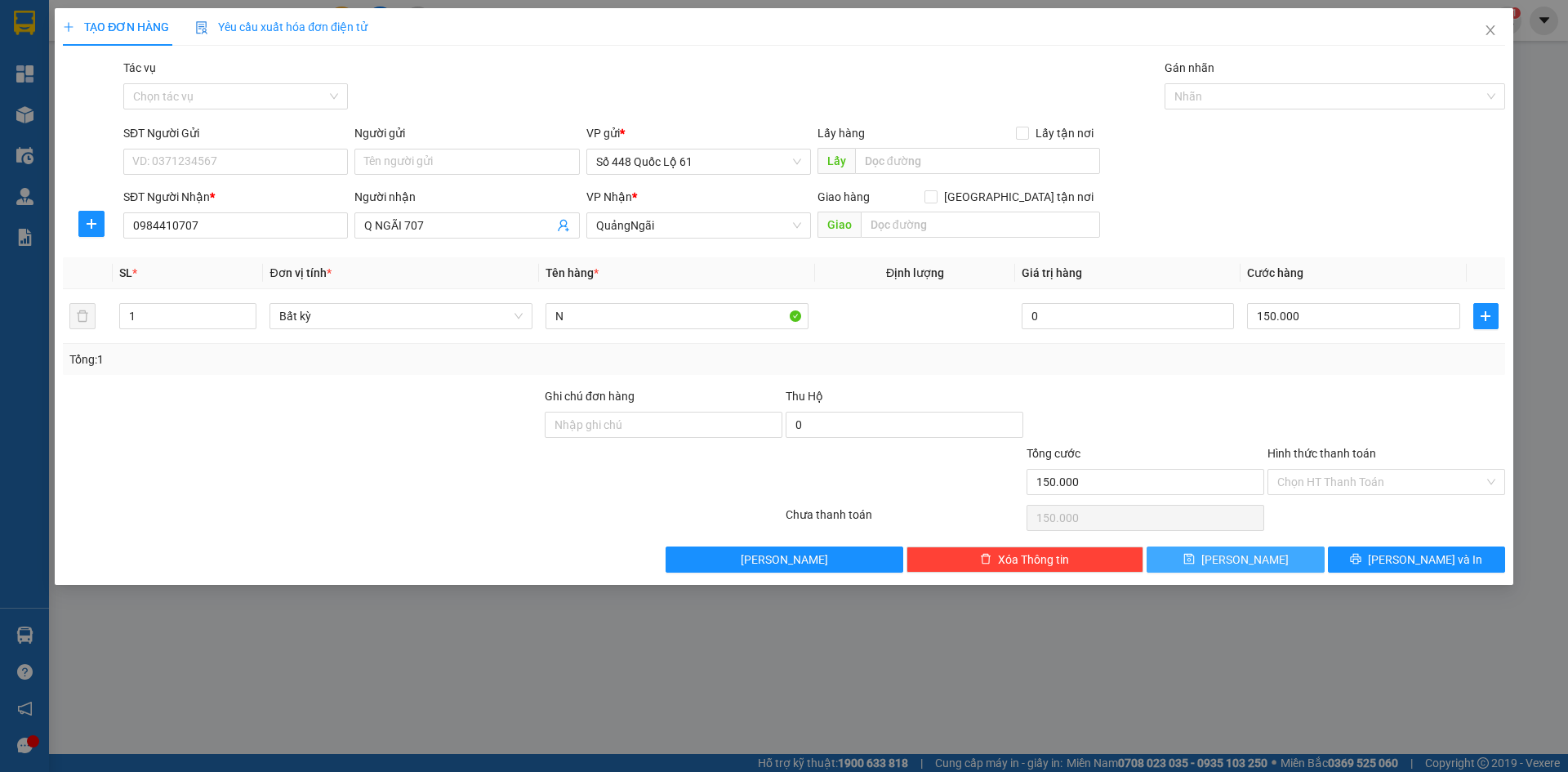
click at [1270, 561] on button "[PERSON_NAME]" at bounding box center [1235, 559] width 177 height 26
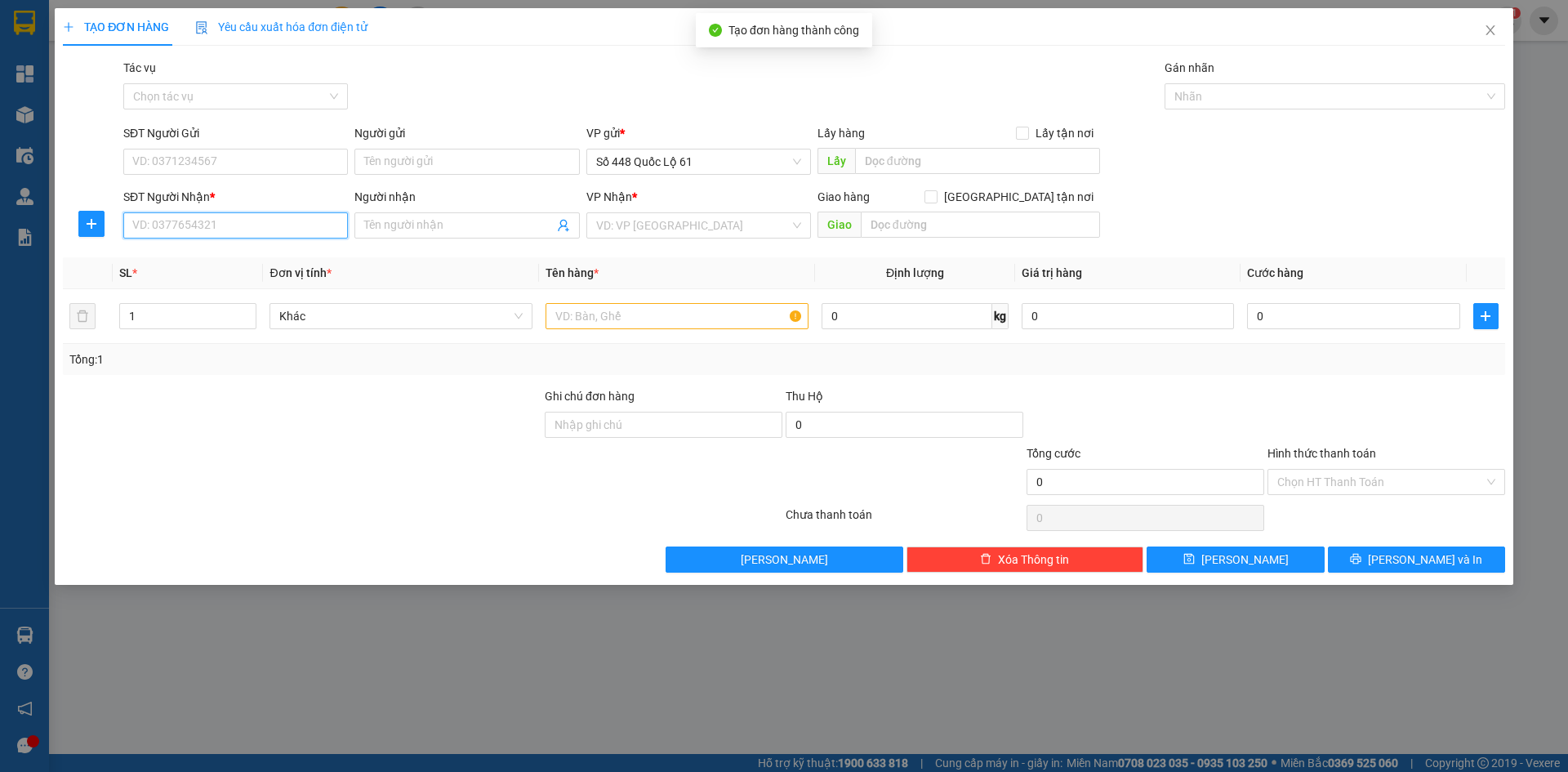
click at [233, 230] on input "SĐT Người Nhận *" at bounding box center [235, 225] width 225 height 26
drag, startPoint x: 221, startPoint y: 231, endPoint x: 0, endPoint y: 254, distance: 222.2
click at [0, 254] on div "TẠO ĐƠN HÀNG Yêu cầu xuất hóa đơn điện tử Transit Pickup Surcharge Ids Transit …" at bounding box center [784, 386] width 1568 height 772
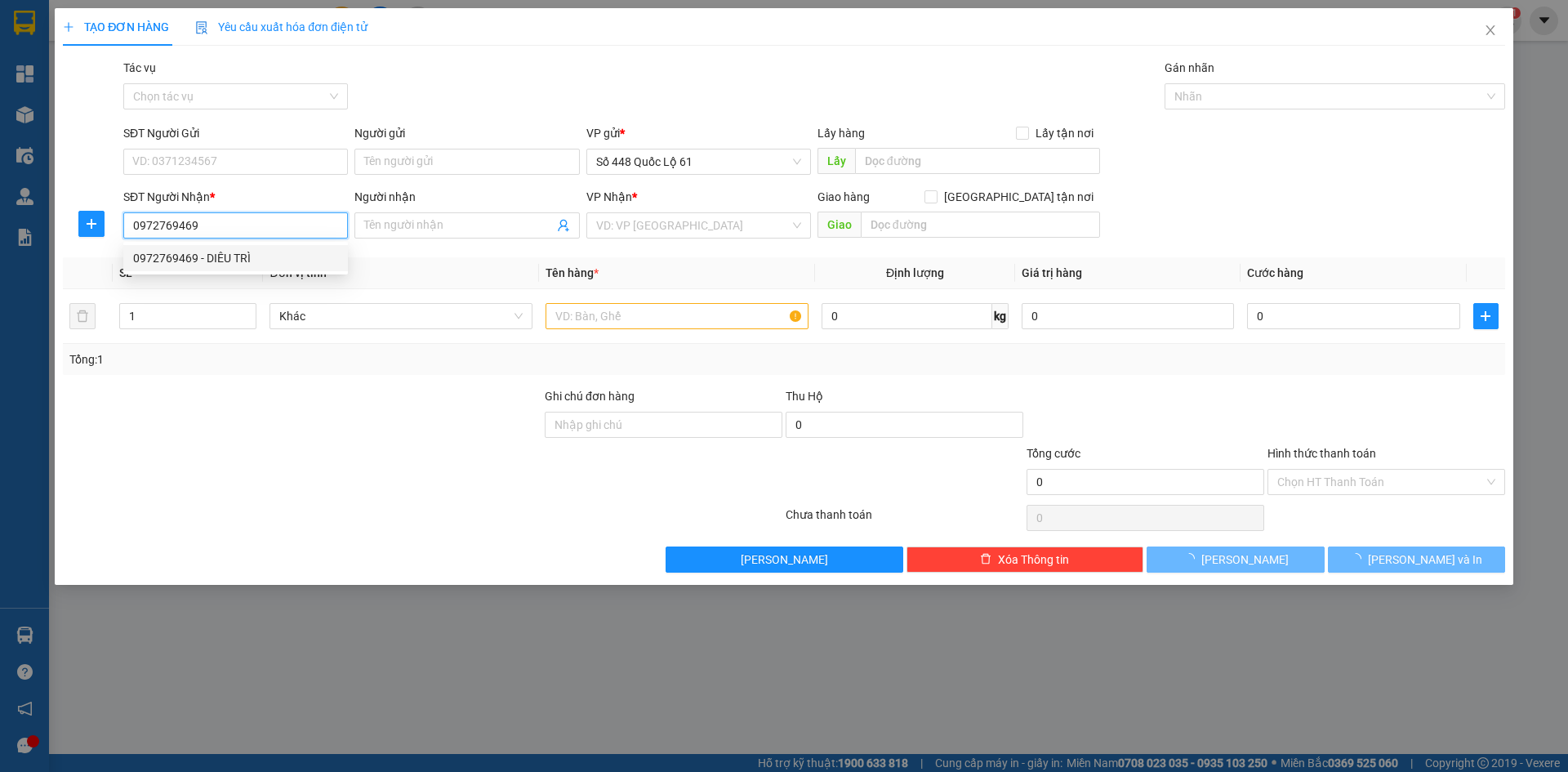
click at [242, 256] on div "0972769469 - DIÊU TRÌ" at bounding box center [236, 258] width 205 height 18
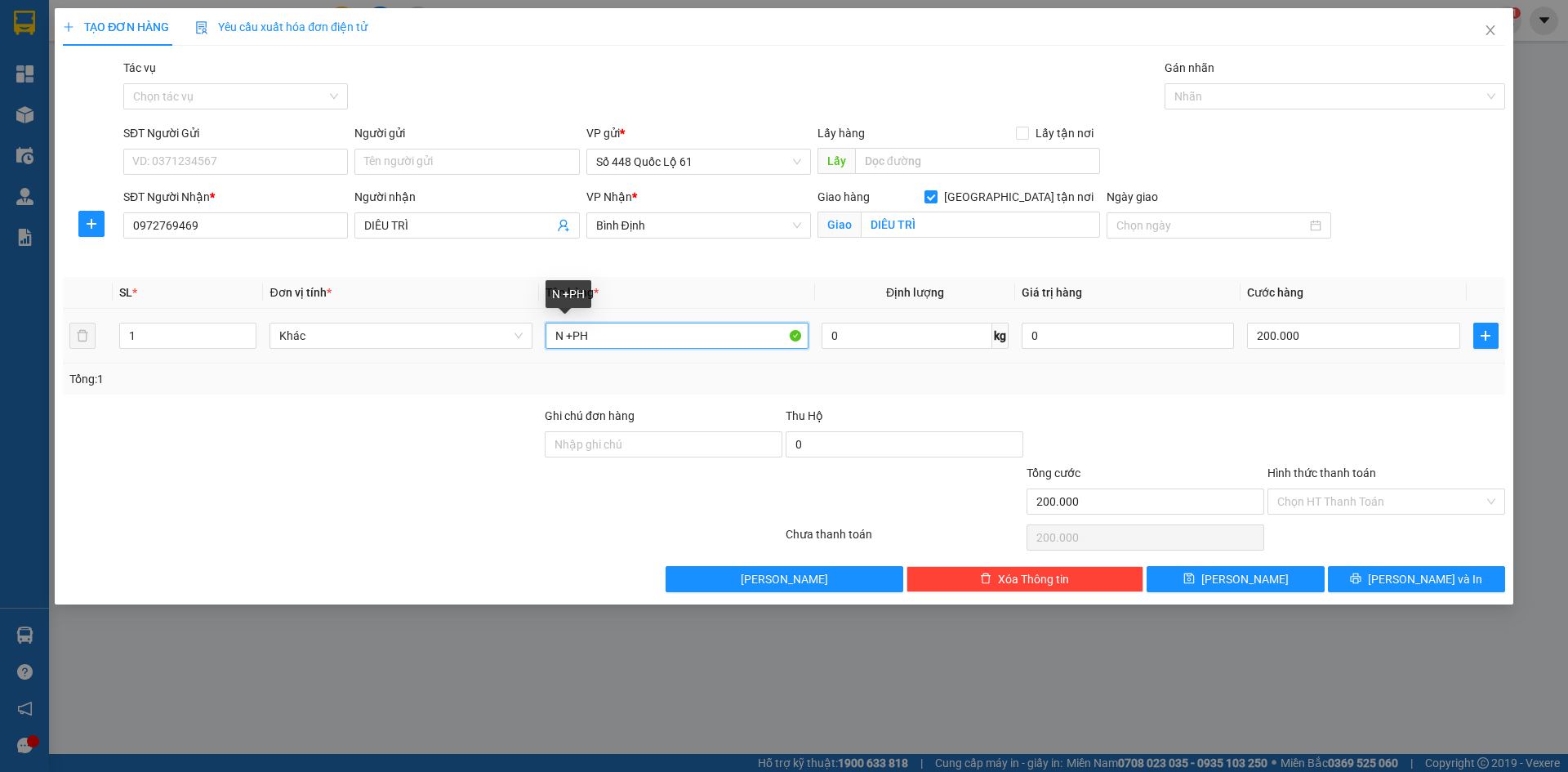
drag, startPoint x: 647, startPoint y: 332, endPoint x: 291, endPoint y: 404, distance: 363.2
click at [314, 398] on div "Transit Pickup Surcharge Ids Transit Deliver Surcharge Ids Transit Deliver Surc…" at bounding box center [784, 325] width 1442 height 534
click at [1405, 333] on input "200.000" at bounding box center [1353, 335] width 212 height 26
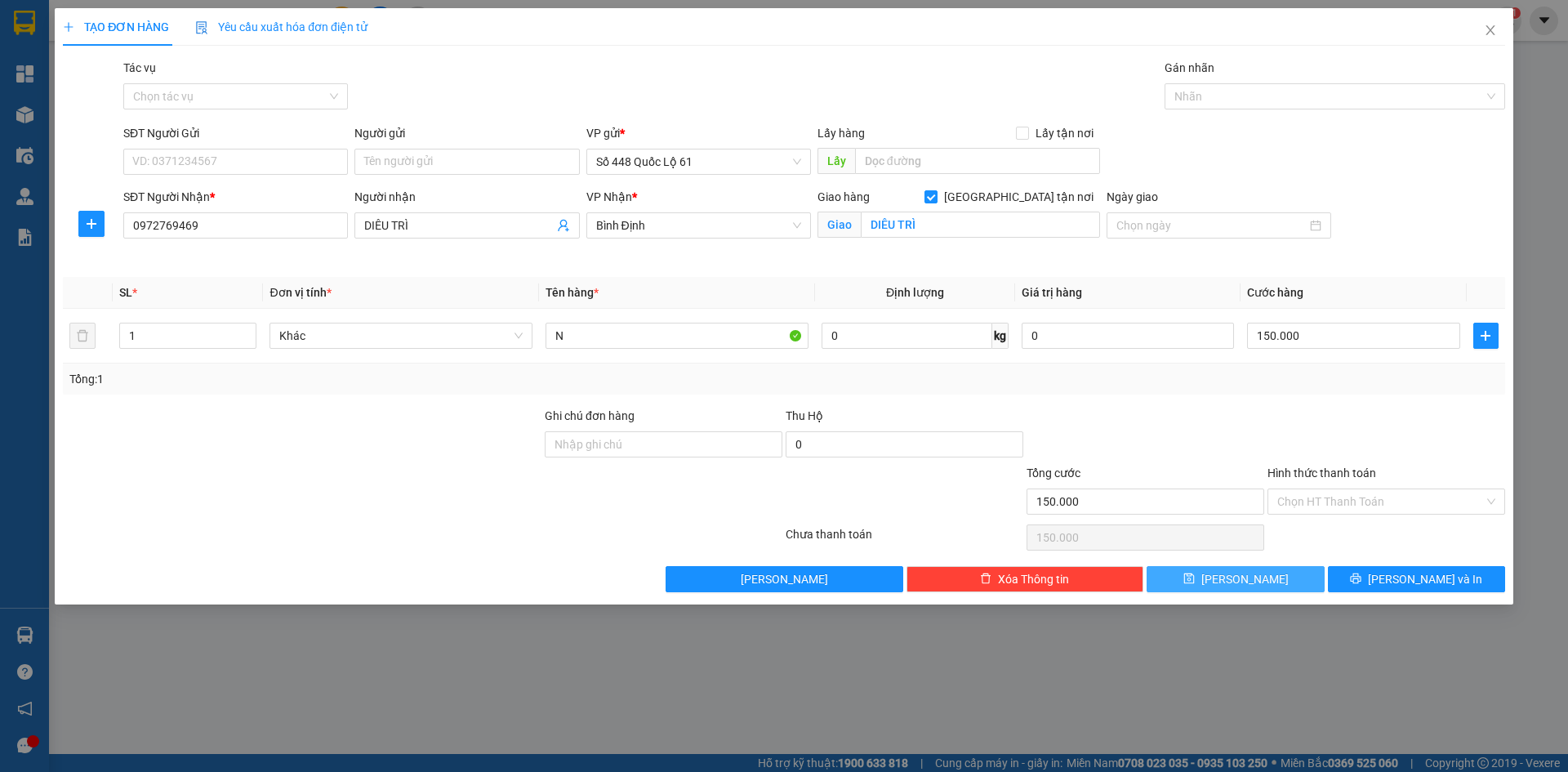
click at [1291, 588] on button "[PERSON_NAME]" at bounding box center [1235, 579] width 177 height 26
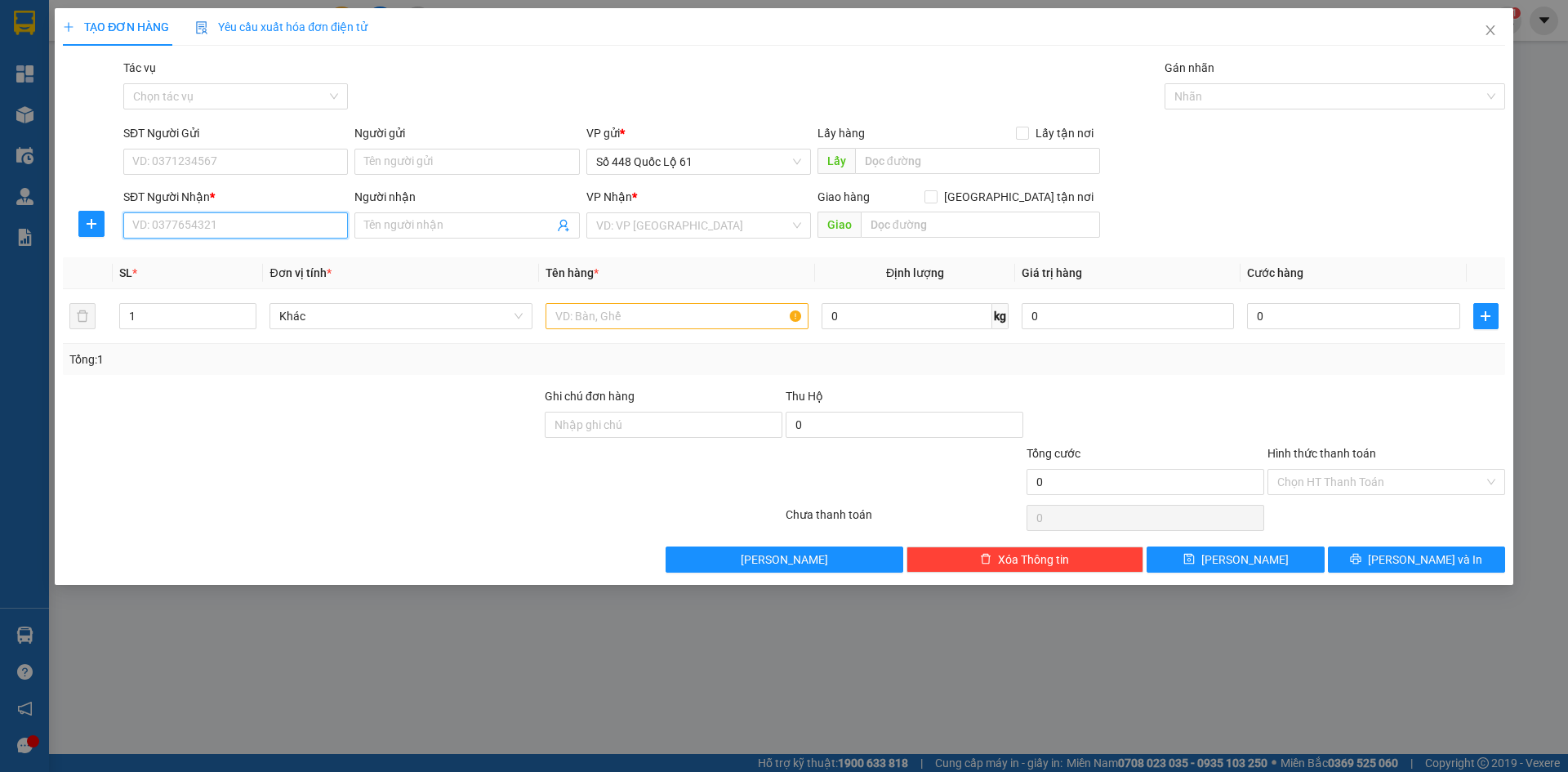
click at [212, 216] on input "SĐT Người Nhận *" at bounding box center [235, 225] width 225 height 26
click at [238, 252] on div "0913156143 - [GEOGRAPHIC_DATA]" at bounding box center [236, 258] width 205 height 18
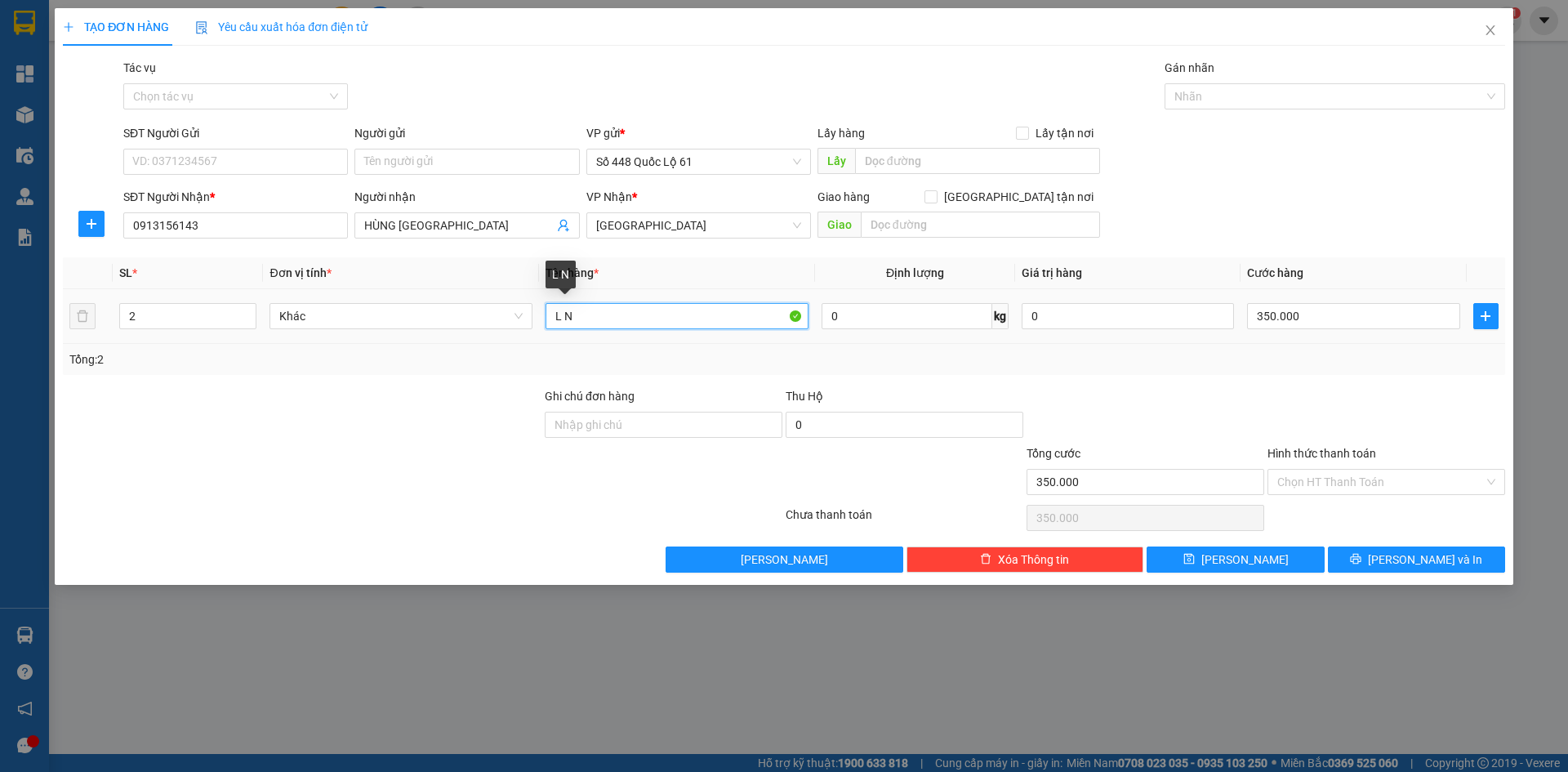
drag, startPoint x: 596, startPoint y: 308, endPoint x: 441, endPoint y: 341, distance: 158.5
click at [434, 339] on tr "2 Khác L N 0 kg 0 350.000" at bounding box center [784, 316] width 1442 height 55
drag, startPoint x: 138, startPoint y: 324, endPoint x: 23, endPoint y: 335, distance: 115.5
click at [23, 335] on div "TẠO ĐƠN HÀNG Yêu cầu xuất hóa đơn điện tử Transit Pickup Surcharge Ids Transit …" at bounding box center [784, 386] width 1568 height 772
click at [1340, 321] on input "350.000" at bounding box center [1353, 316] width 212 height 26
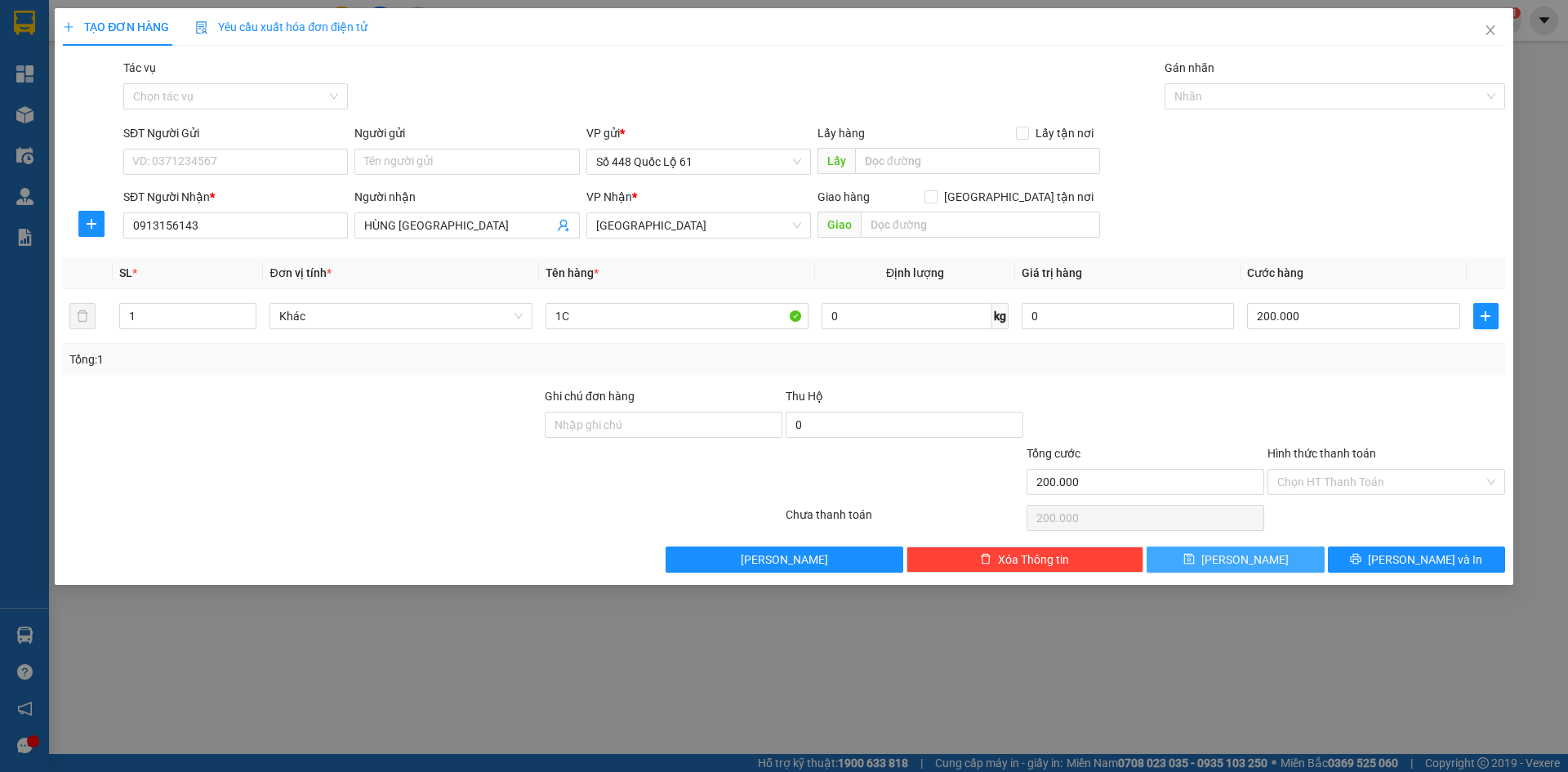
click at [1291, 566] on button "[PERSON_NAME]" at bounding box center [1235, 559] width 177 height 26
click at [459, 40] on div "TẠO ĐƠN HÀNG Yêu cầu xuất hóa đơn điện tử" at bounding box center [784, 27] width 1442 height 37
click at [624, 57] on div "TẠO ĐƠN HÀNG Yêu cầu xuất hóa đơn điện tử Transit Pickup Surcharge Ids Transit …" at bounding box center [784, 290] width 1442 height 564
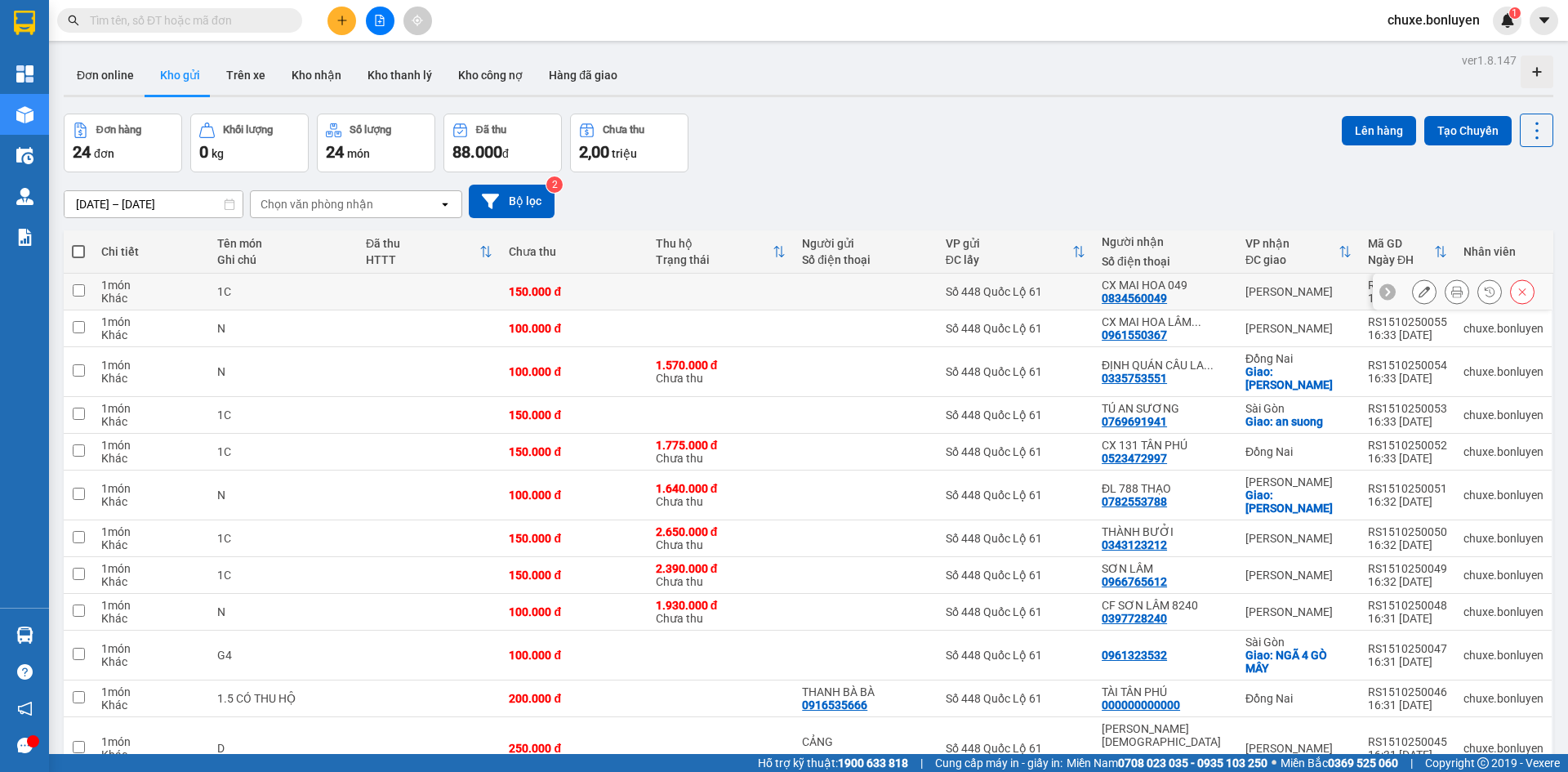
drag, startPoint x: 909, startPoint y: 291, endPoint x: 920, endPoint y: 327, distance: 37.6
click at [909, 293] on div at bounding box center [865, 291] width 126 height 13
checkbox input "true"
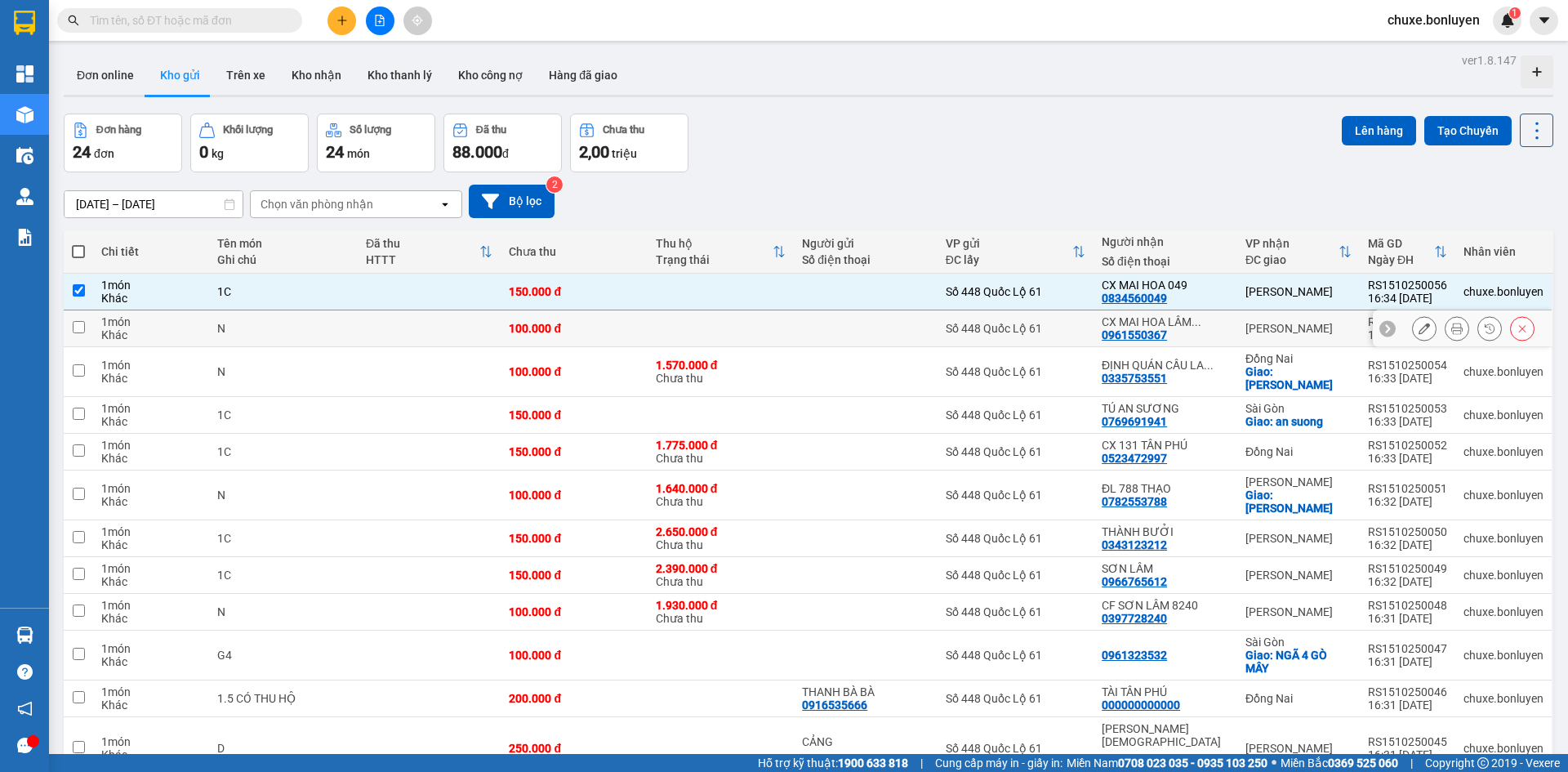
click at [921, 329] on div at bounding box center [865, 327] width 126 height 13
checkbox input "true"
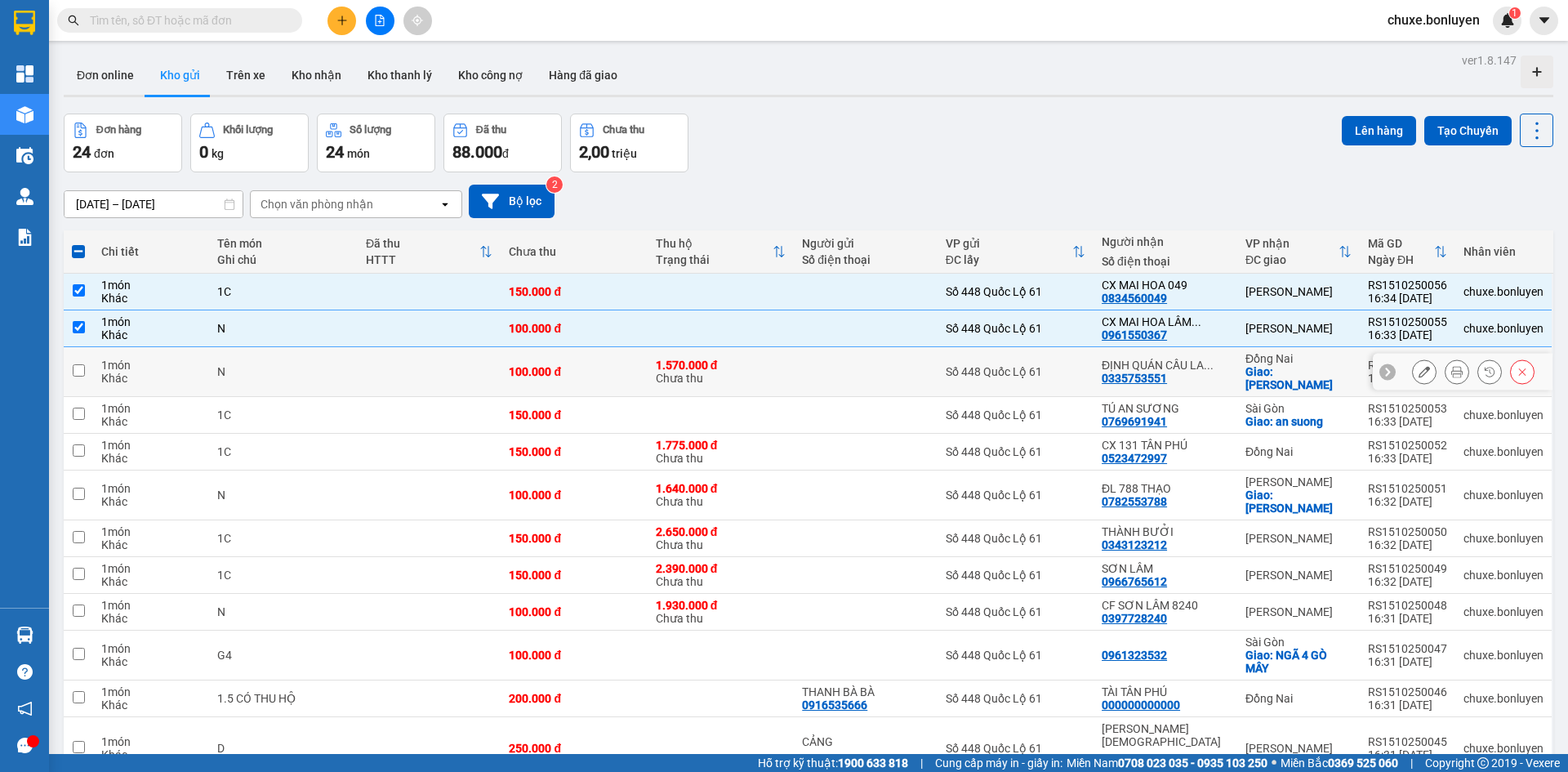
click at [928, 378] on td at bounding box center [865, 372] width 143 height 50
checkbox input "true"
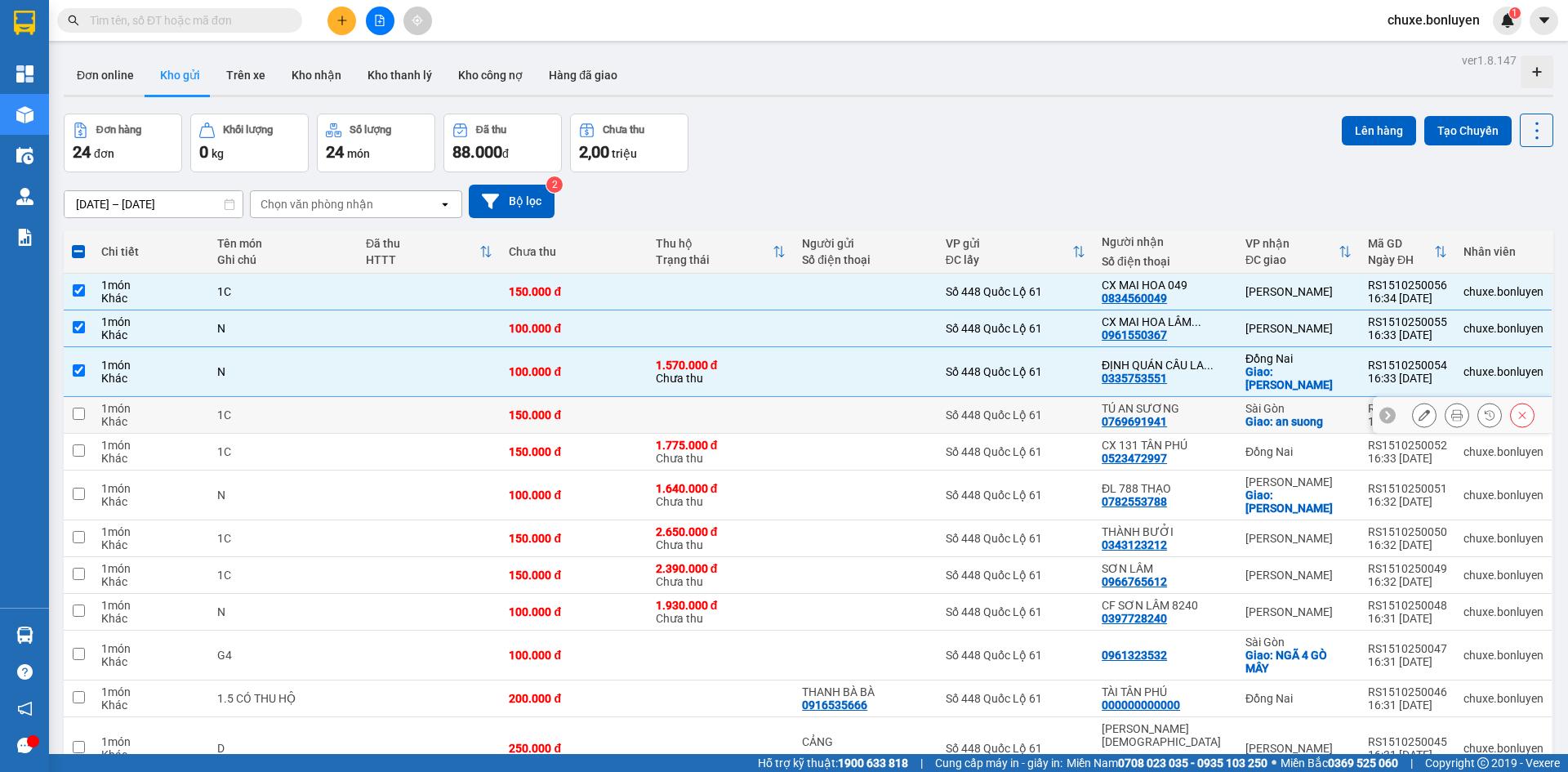
drag, startPoint x: 931, startPoint y: 406, endPoint x: 938, endPoint y: 450, distance: 44.6
click at [929, 408] on div at bounding box center [865, 414] width 126 height 13
checkbox input "true"
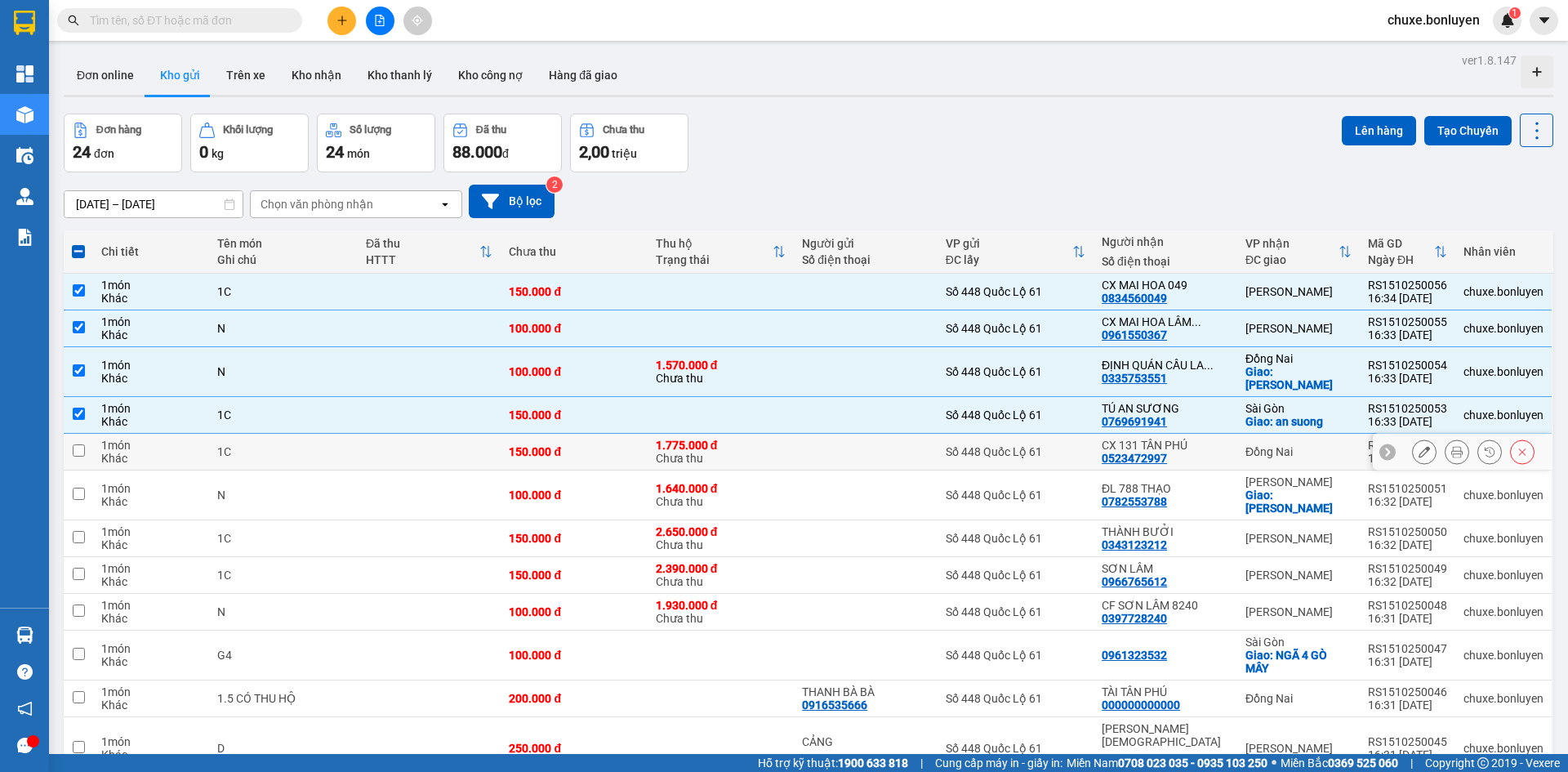
click at [937, 450] on td at bounding box center [865, 451] width 143 height 36
checkbox input "true"
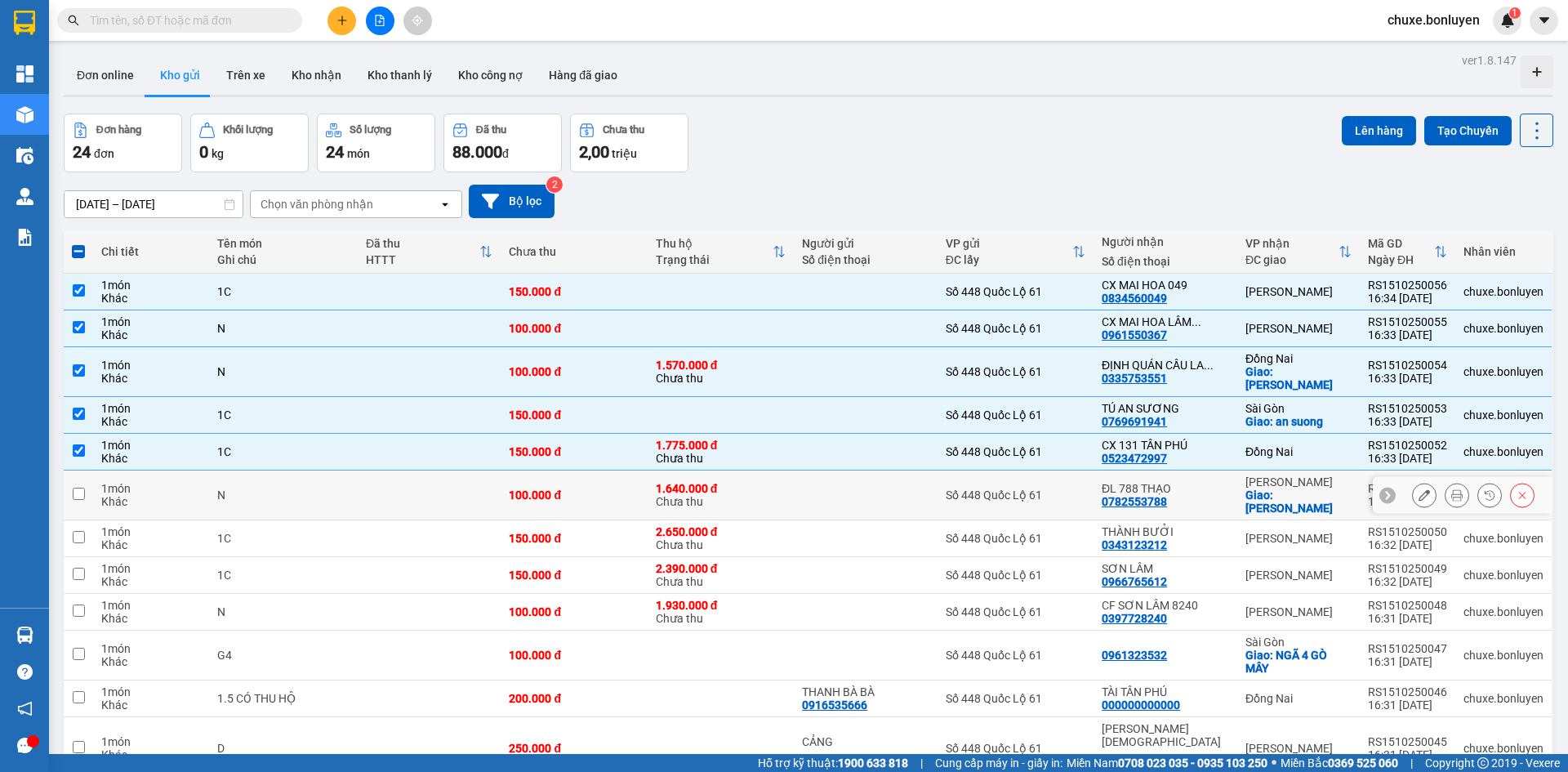
click at [944, 475] on td "Số 448 Quốc Lộ 61" at bounding box center [1016, 495] width 156 height 50
checkbox input "true"
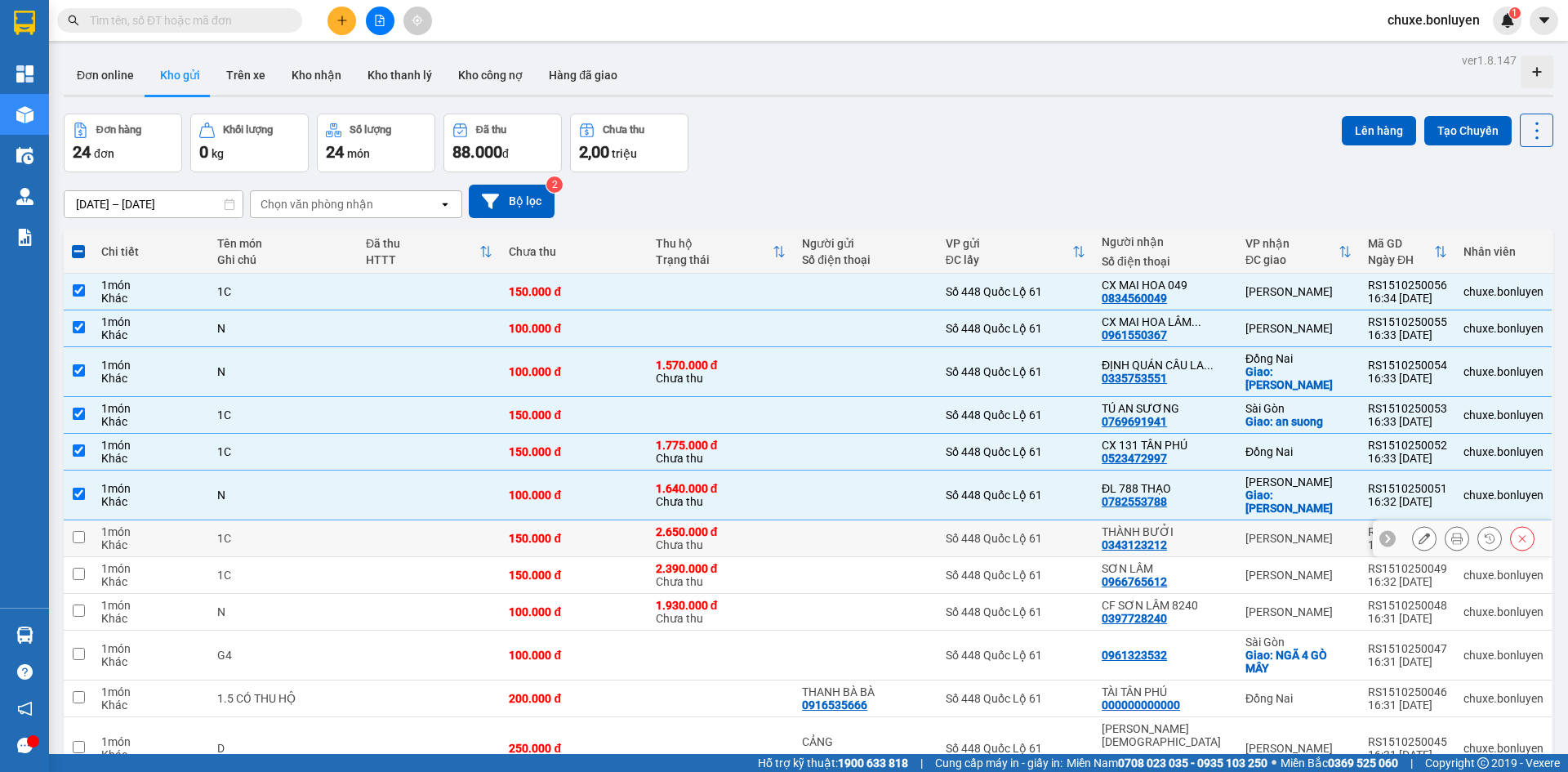
click at [959, 532] on div "Số 448 Quốc Lộ 61" at bounding box center [1016, 538] width 140 height 13
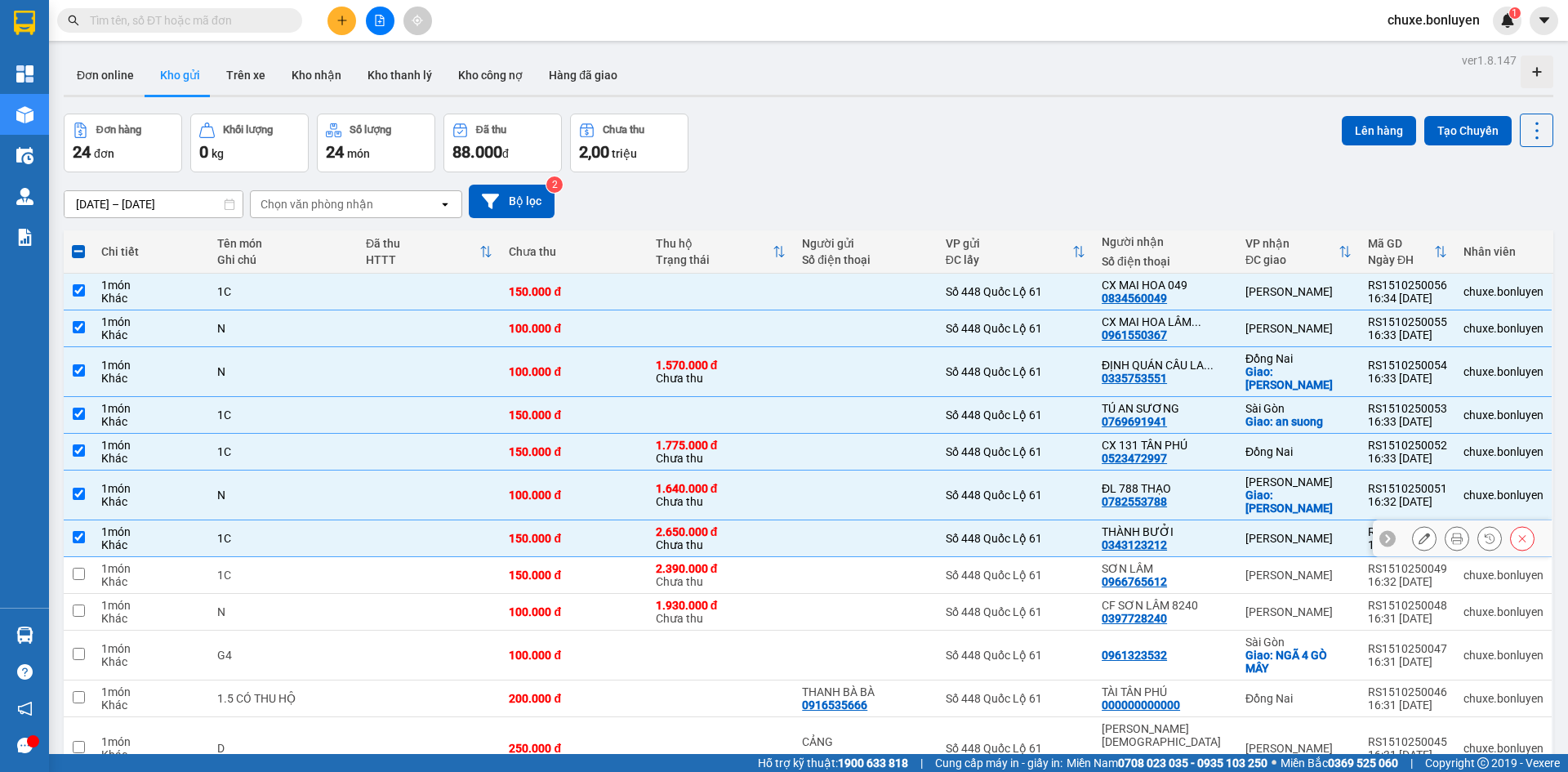
checkbox input "true"
click at [965, 568] on div "Số 448 Quốc Lộ 61" at bounding box center [1016, 574] width 140 height 13
checkbox input "true"
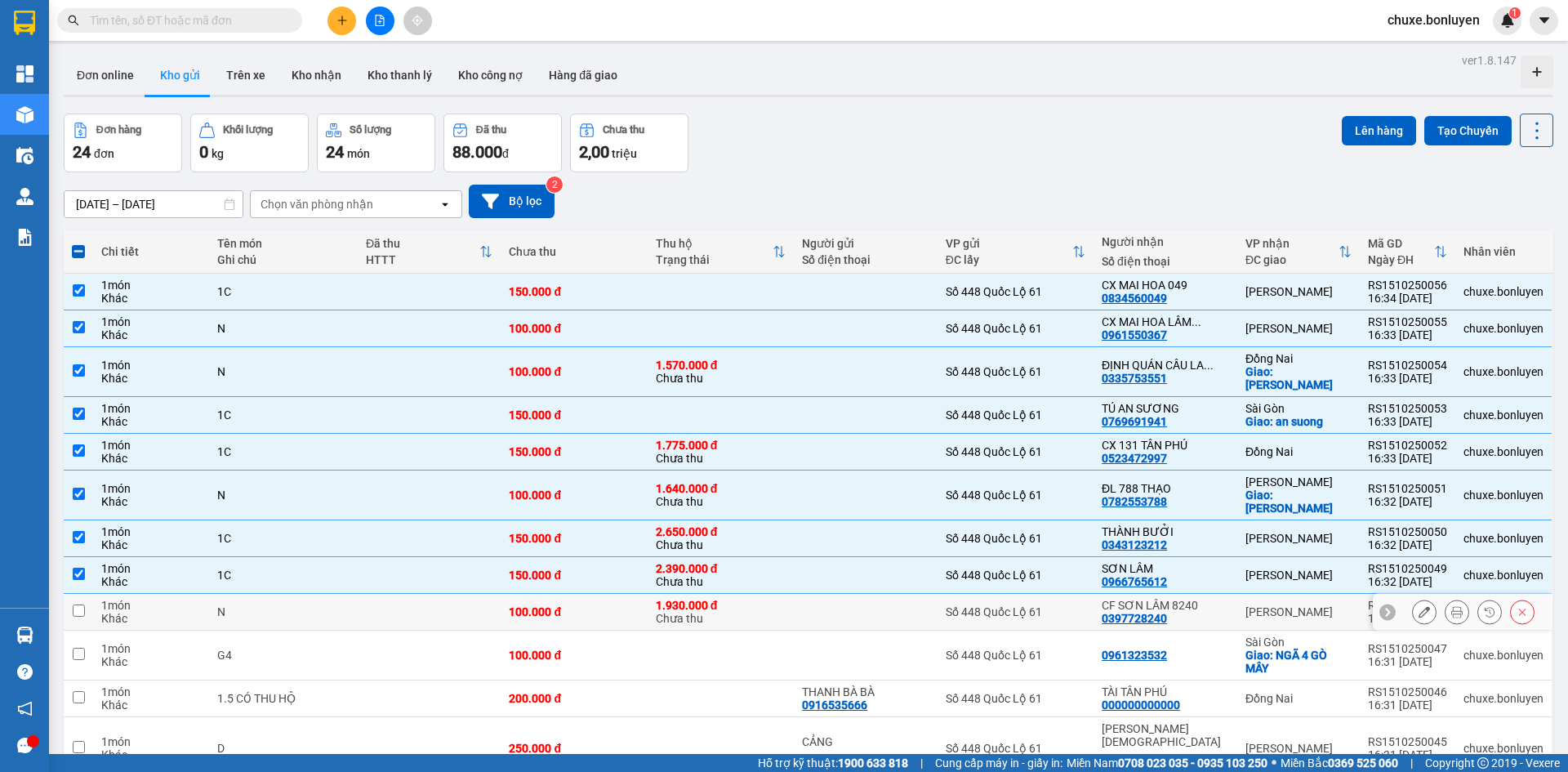
click at [966, 594] on td "Số 448 Quốc Lộ 61" at bounding box center [1016, 612] width 156 height 36
checkbox input "true"
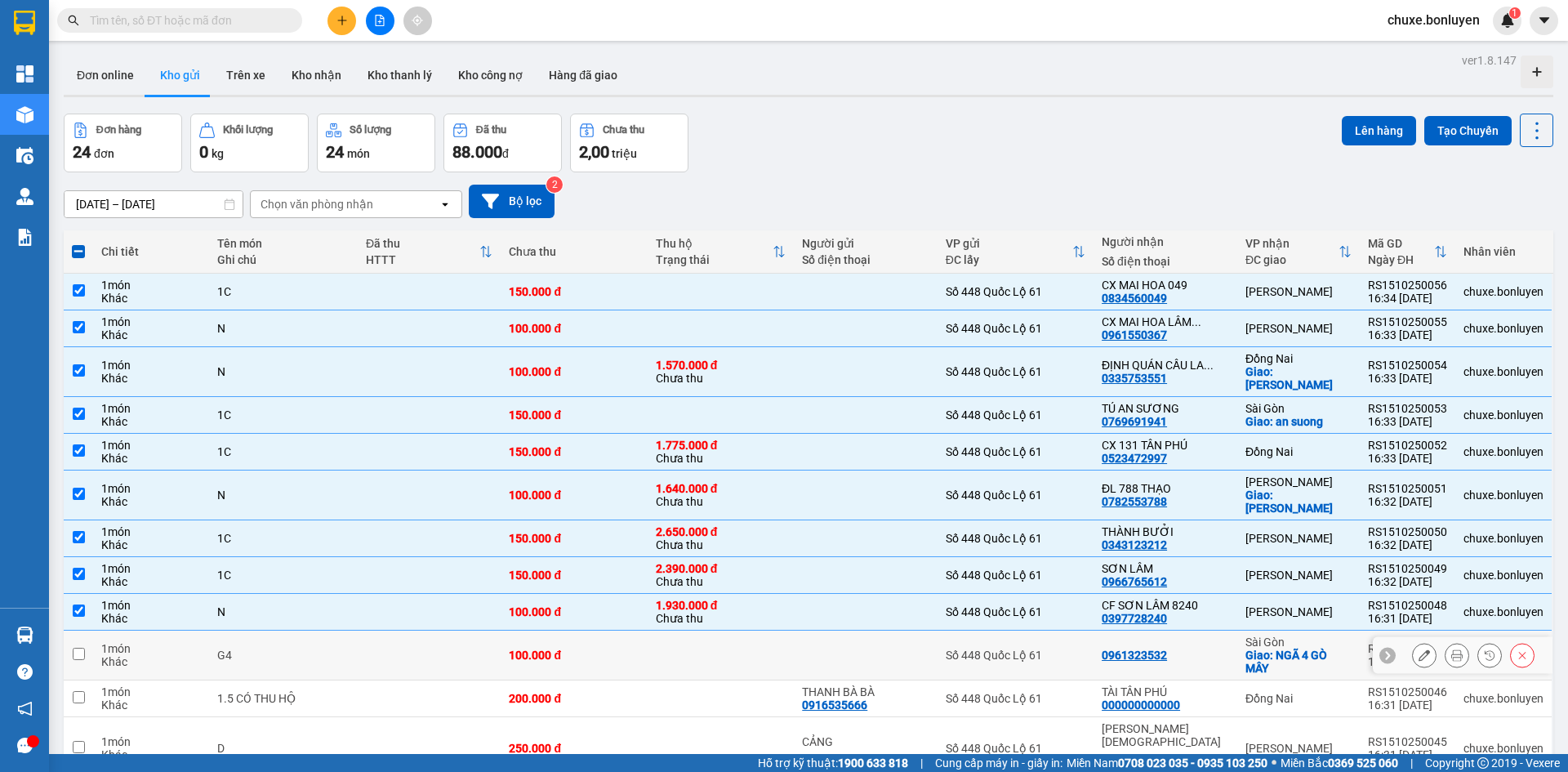
click at [970, 630] on td "Số 448 Quốc Lộ 61" at bounding box center [1016, 655] width 156 height 50
checkbox input "true"
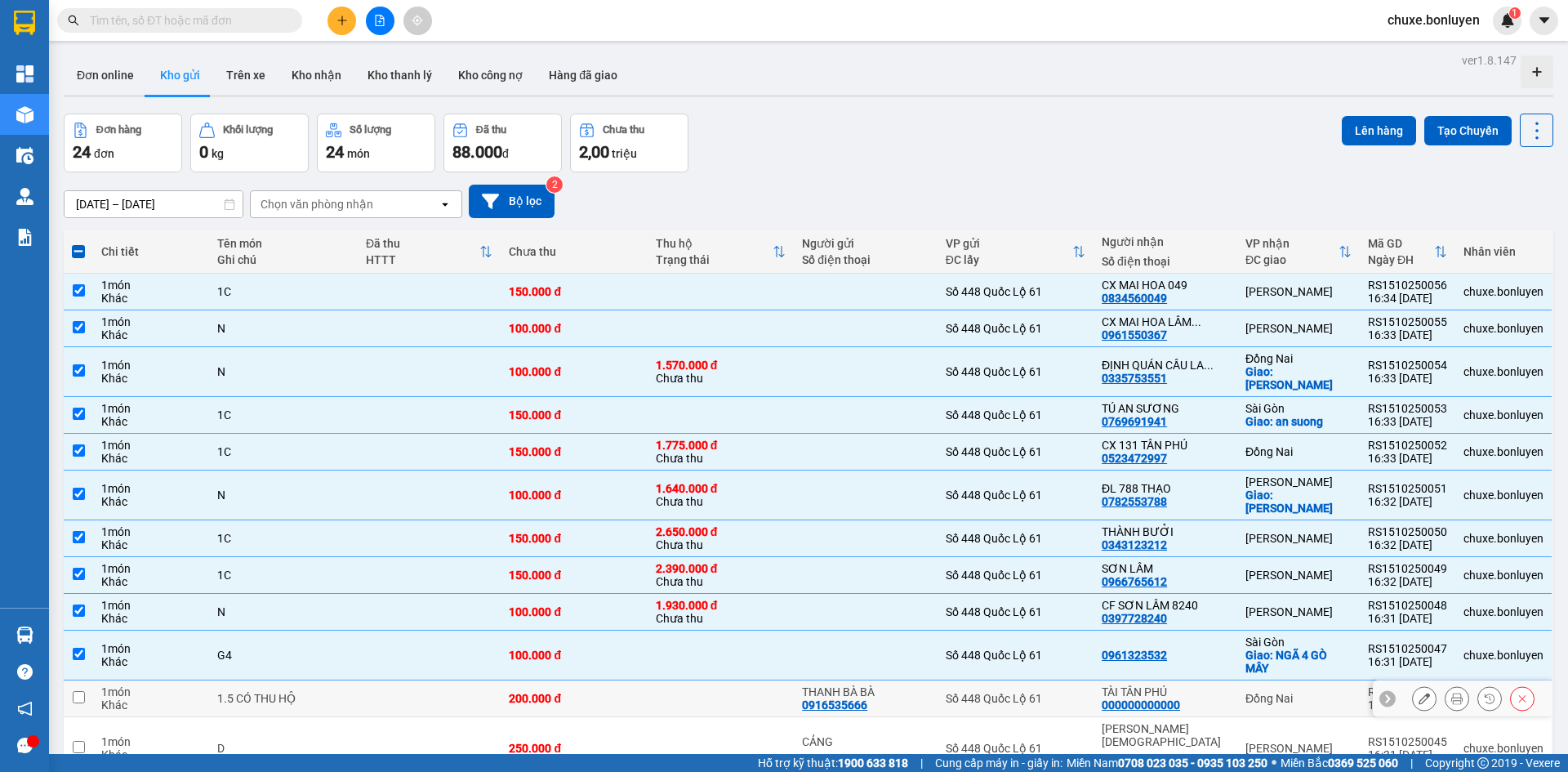
scroll to position [81, 0]
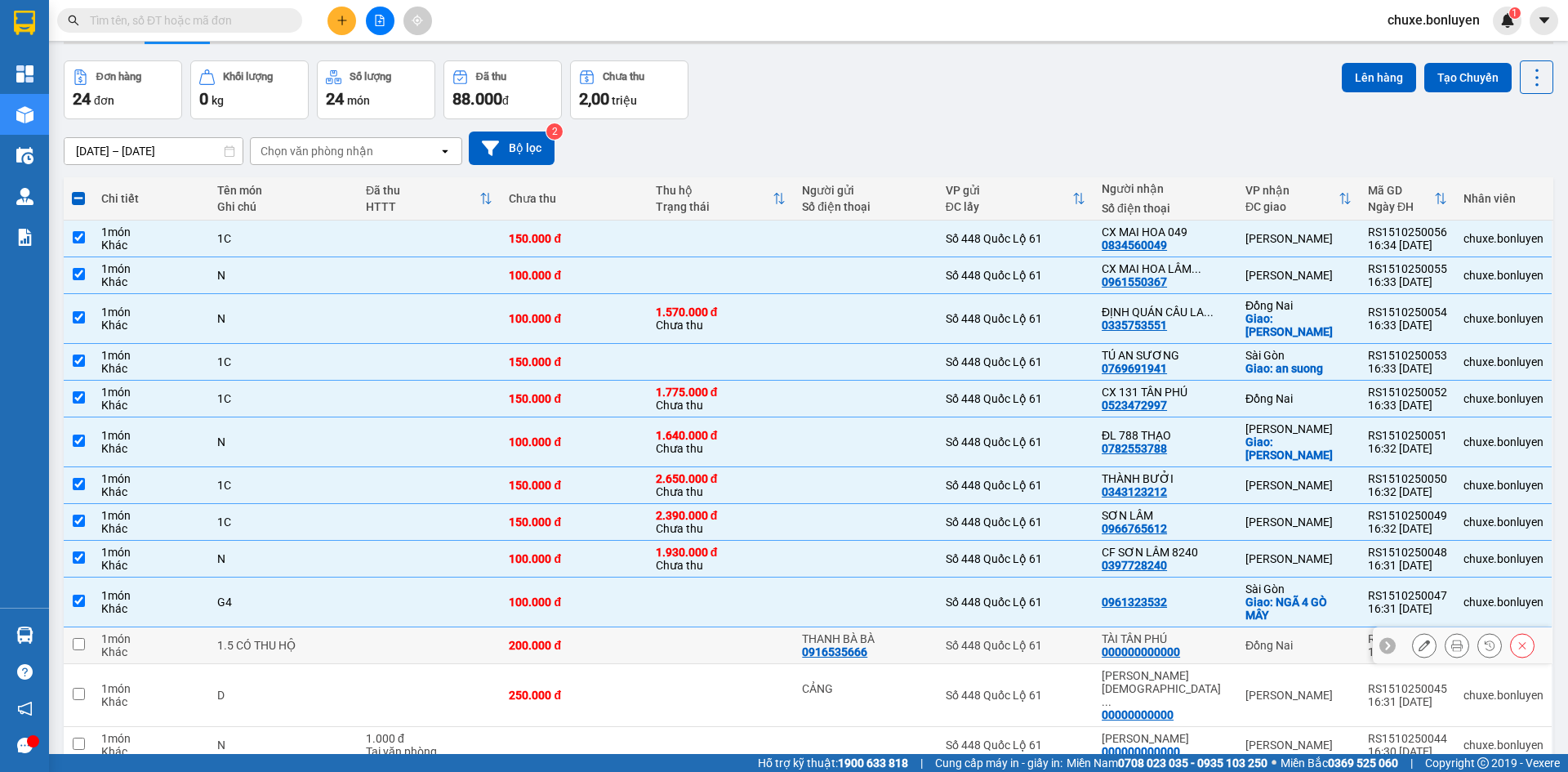
click at [994, 663] on tbody "1 món Khác 1C 150.000 đ Số 448 Quốc Lộ 61 CX MAI HOA 049 0834560049 Lâm Đồng RS…" at bounding box center [809, 713] width 1490 height 987
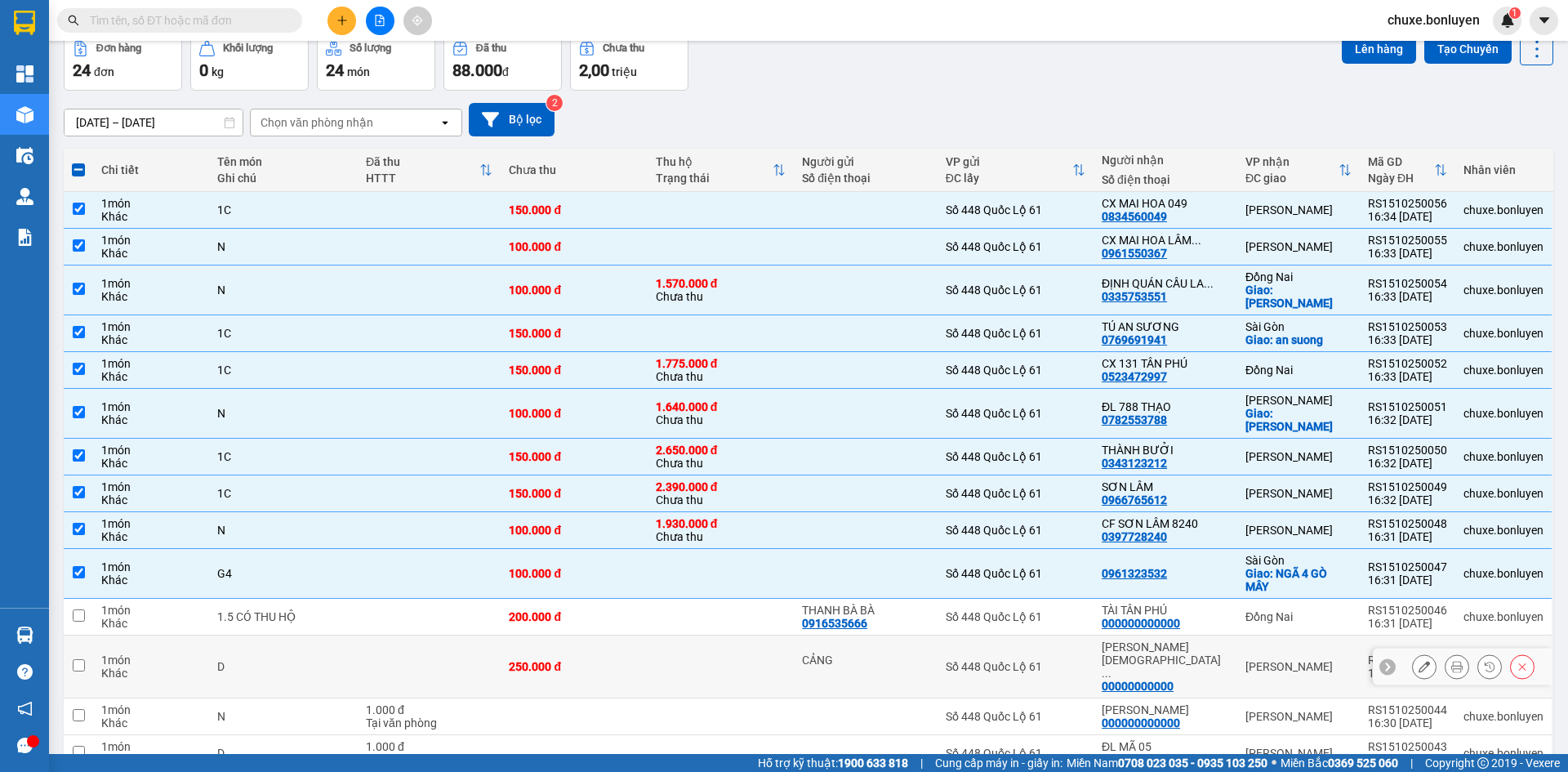
click at [995, 635] on td "Số 448 Quốc Lộ 61" at bounding box center [1016, 667] width 156 height 63
checkbox input "true"
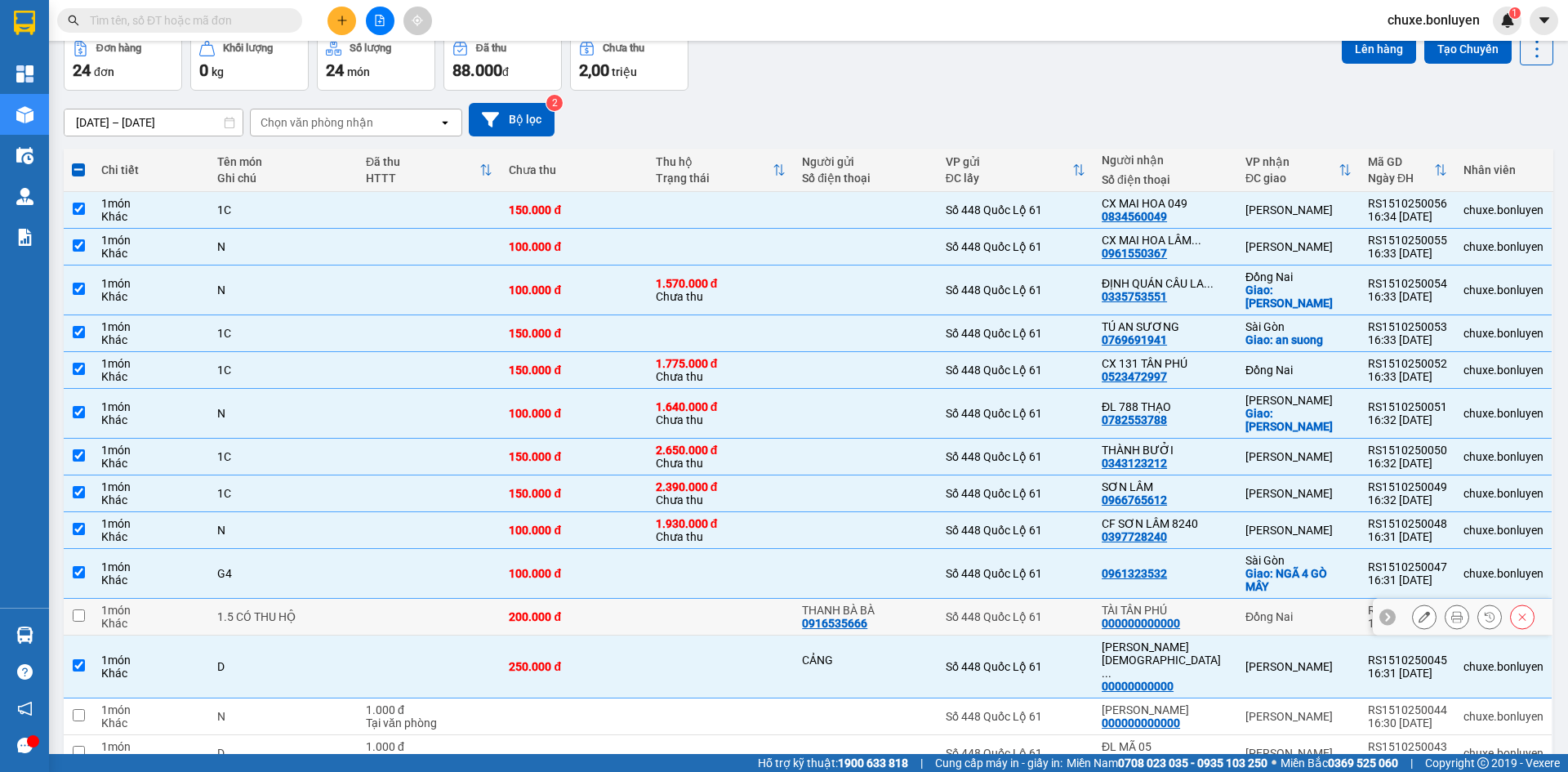
click at [999, 599] on td "Số 448 Quốc Lộ 61" at bounding box center [1016, 617] width 156 height 36
checkbox input "true"
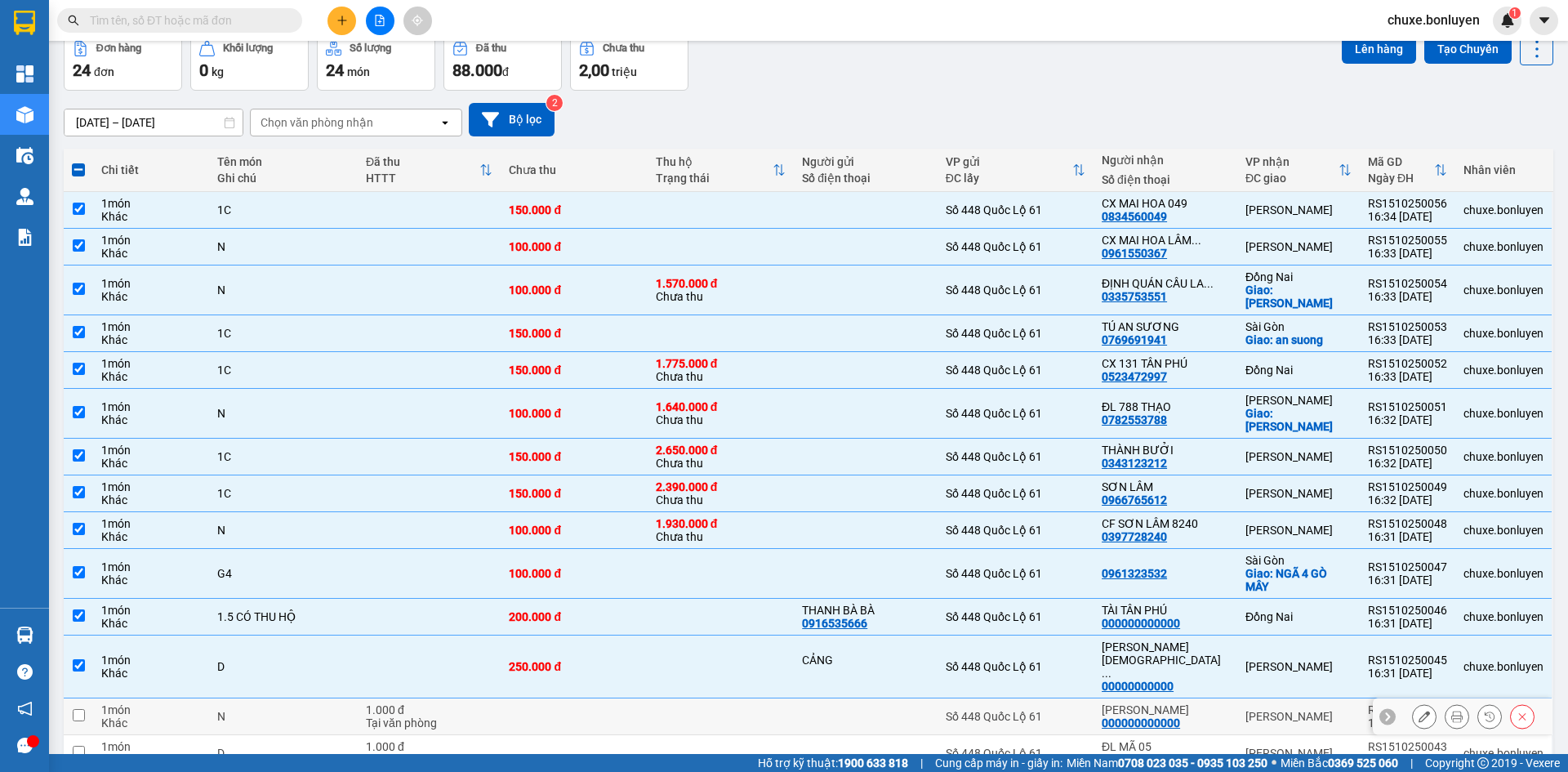
click at [1018, 710] on div "Số 448 Quốc Lộ 61" at bounding box center [1016, 716] width 140 height 13
checkbox input "true"
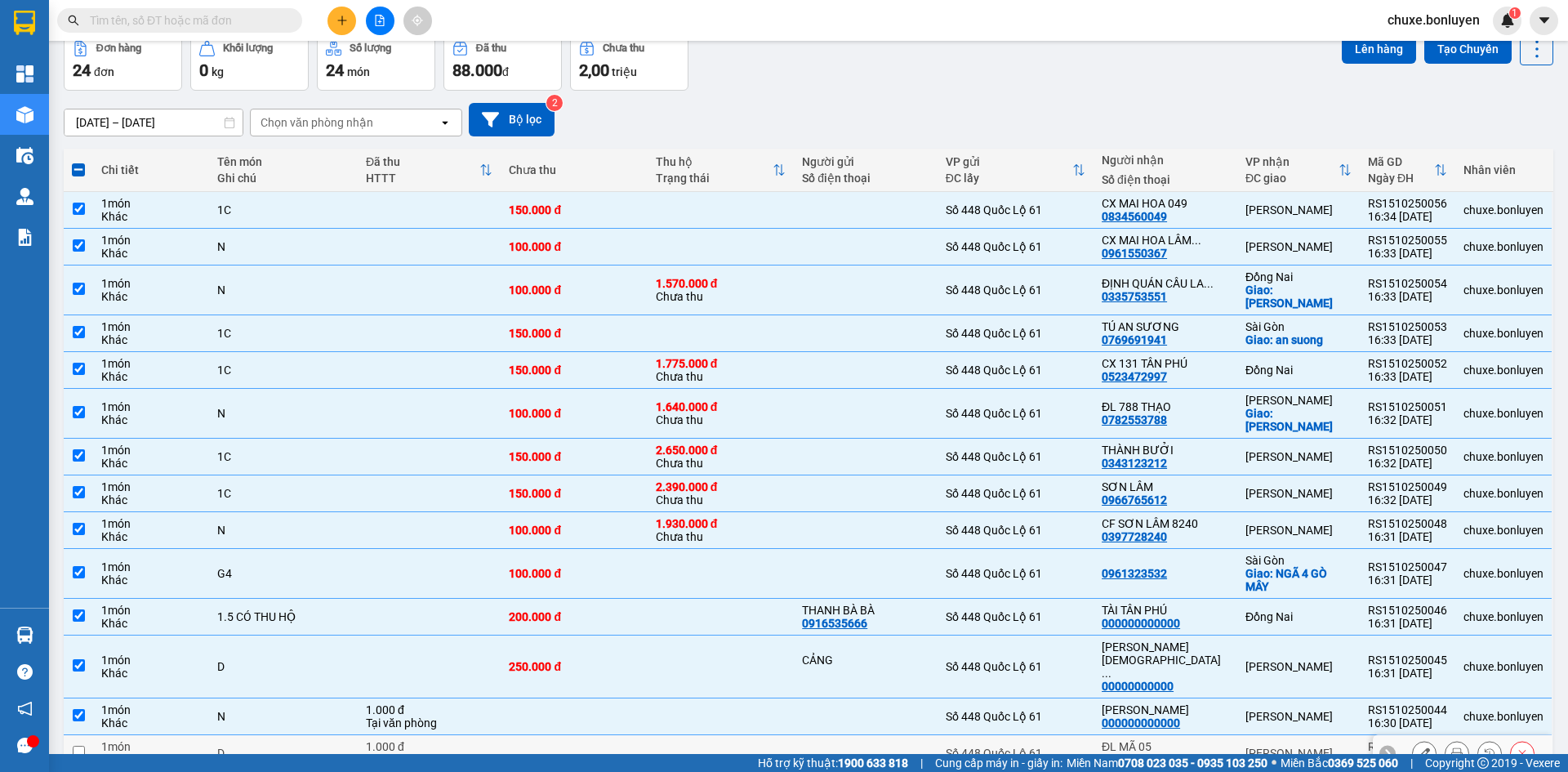
click at [1028, 747] on div "Số 448 Quốc Lộ 61" at bounding box center [1016, 752] width 140 height 13
checkbox input "true"
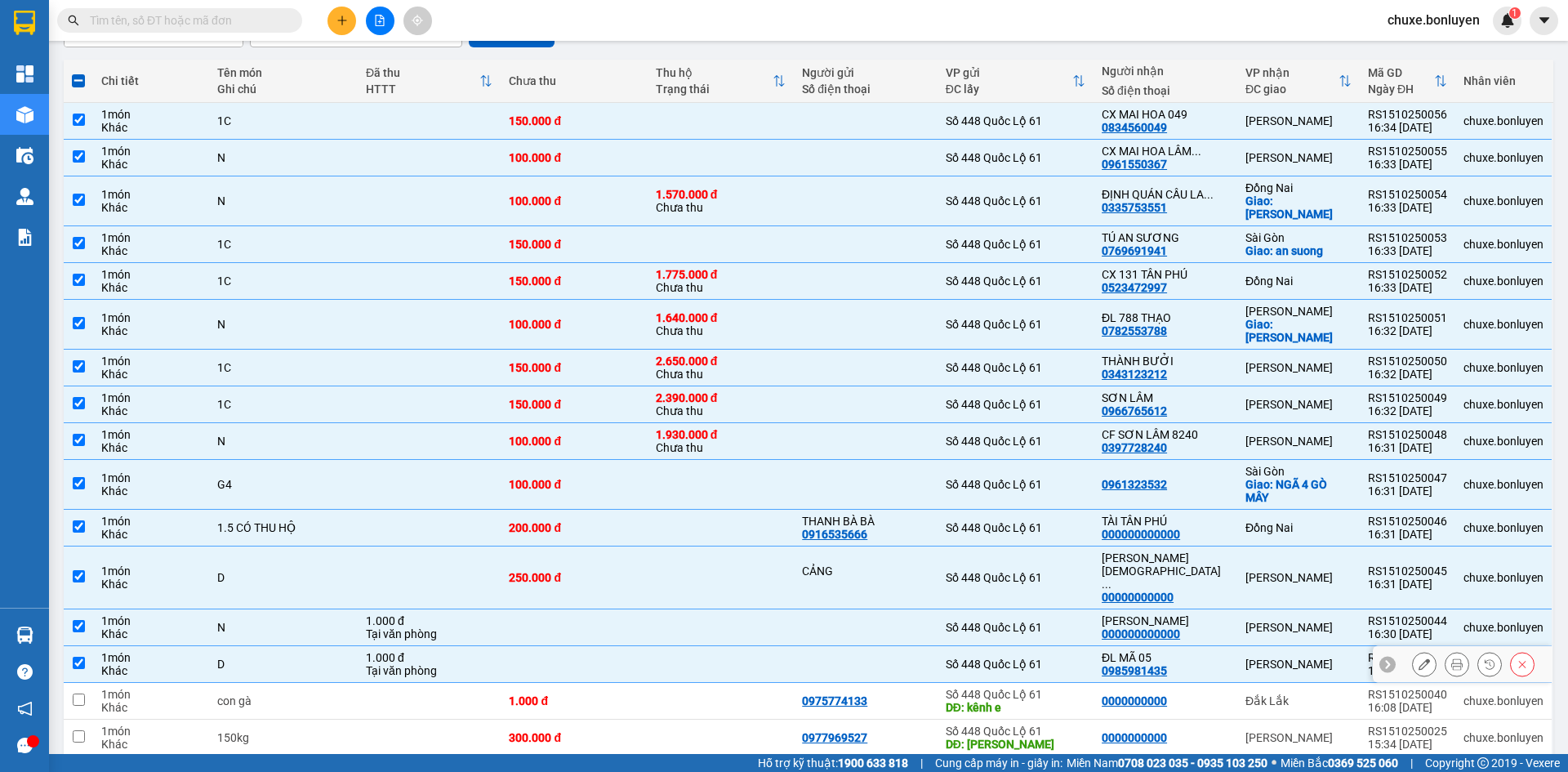
scroll to position [327, 0]
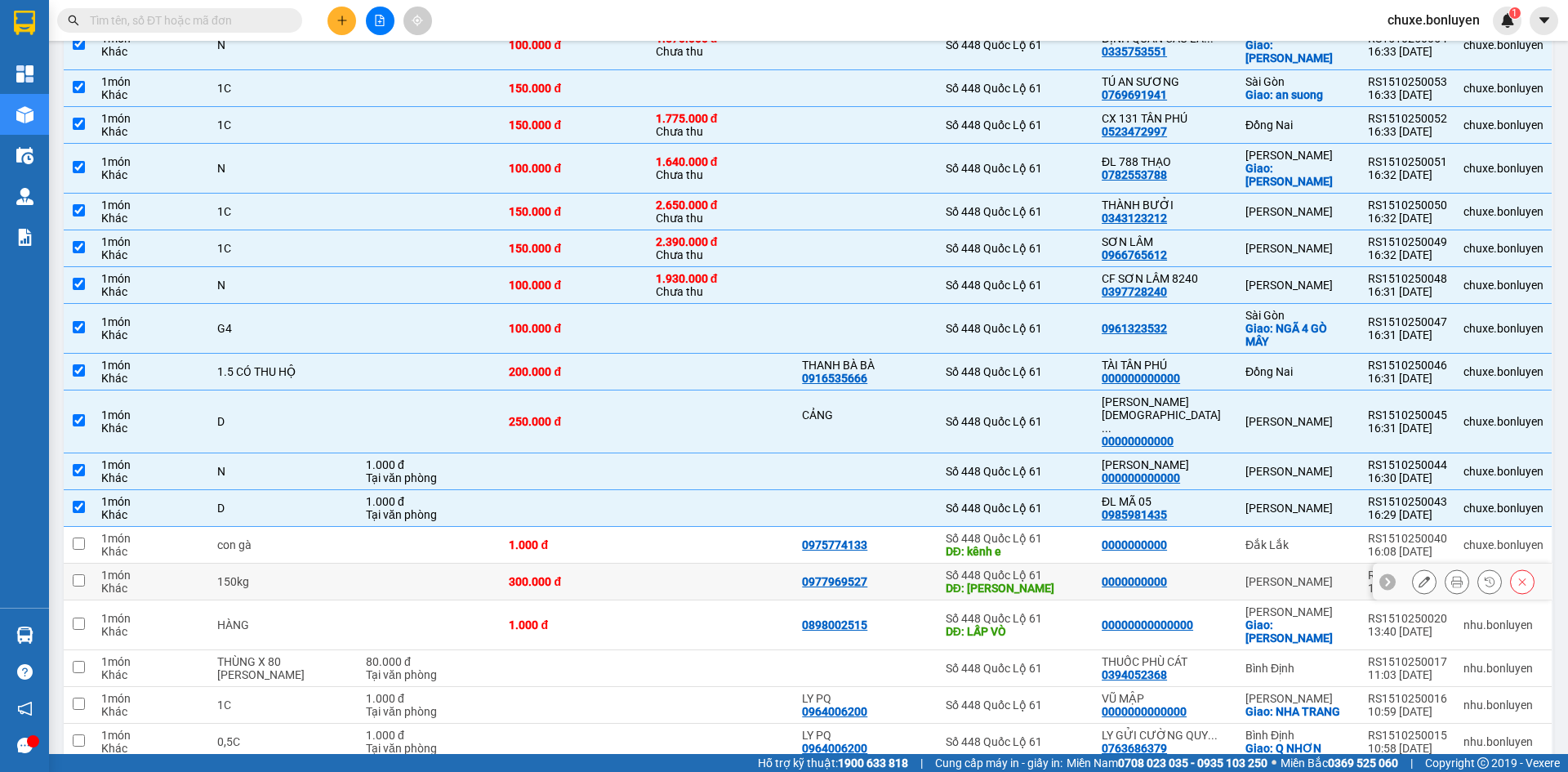
click at [1082, 568] on div "Số 448 Quốc Lộ 61" at bounding box center [1016, 574] width 140 height 13
checkbox input "true"
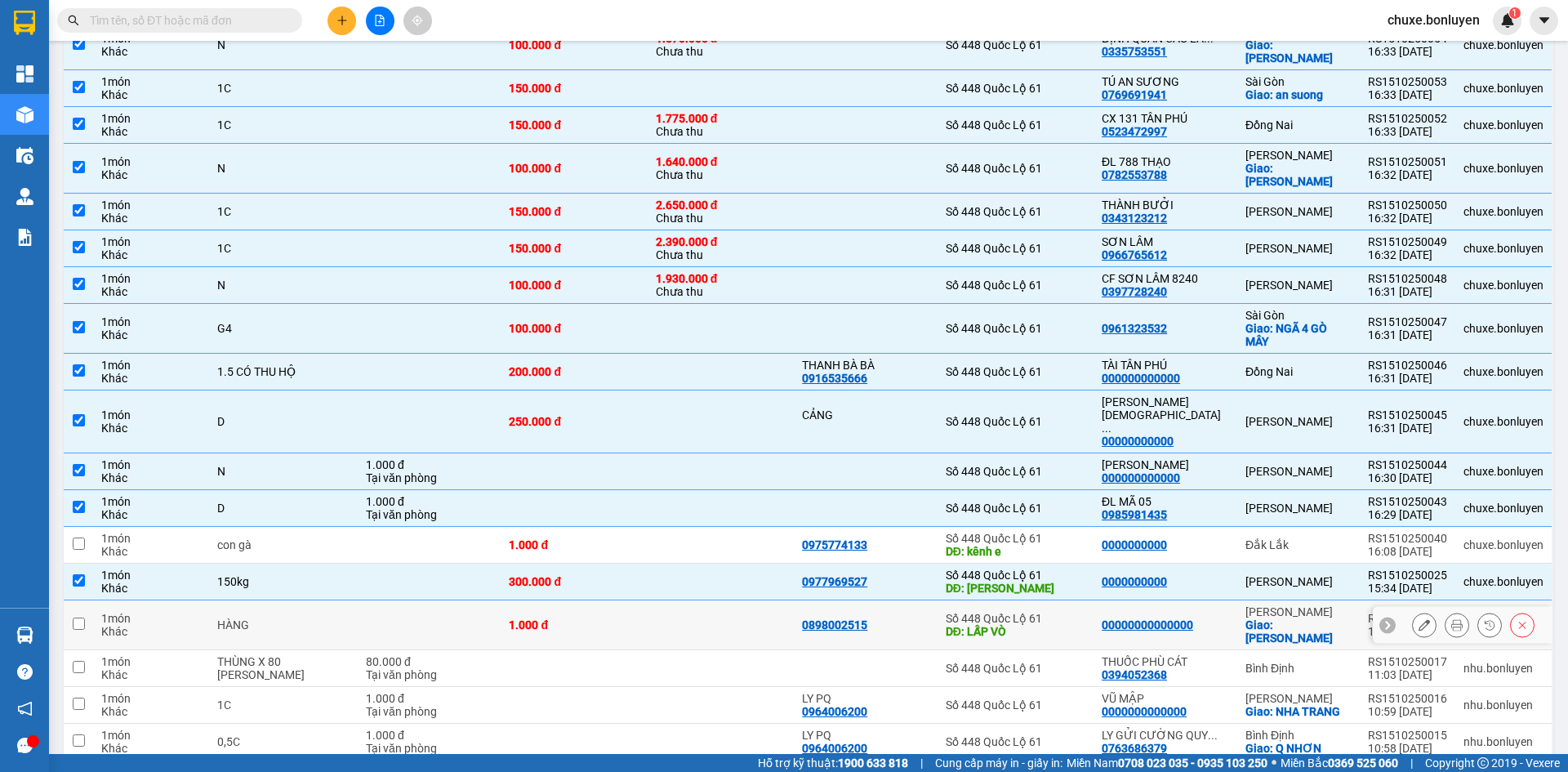
click at [1072, 624] on div "DĐ: LẤP VÒ" at bounding box center [1016, 630] width 140 height 13
checkbox input "true"
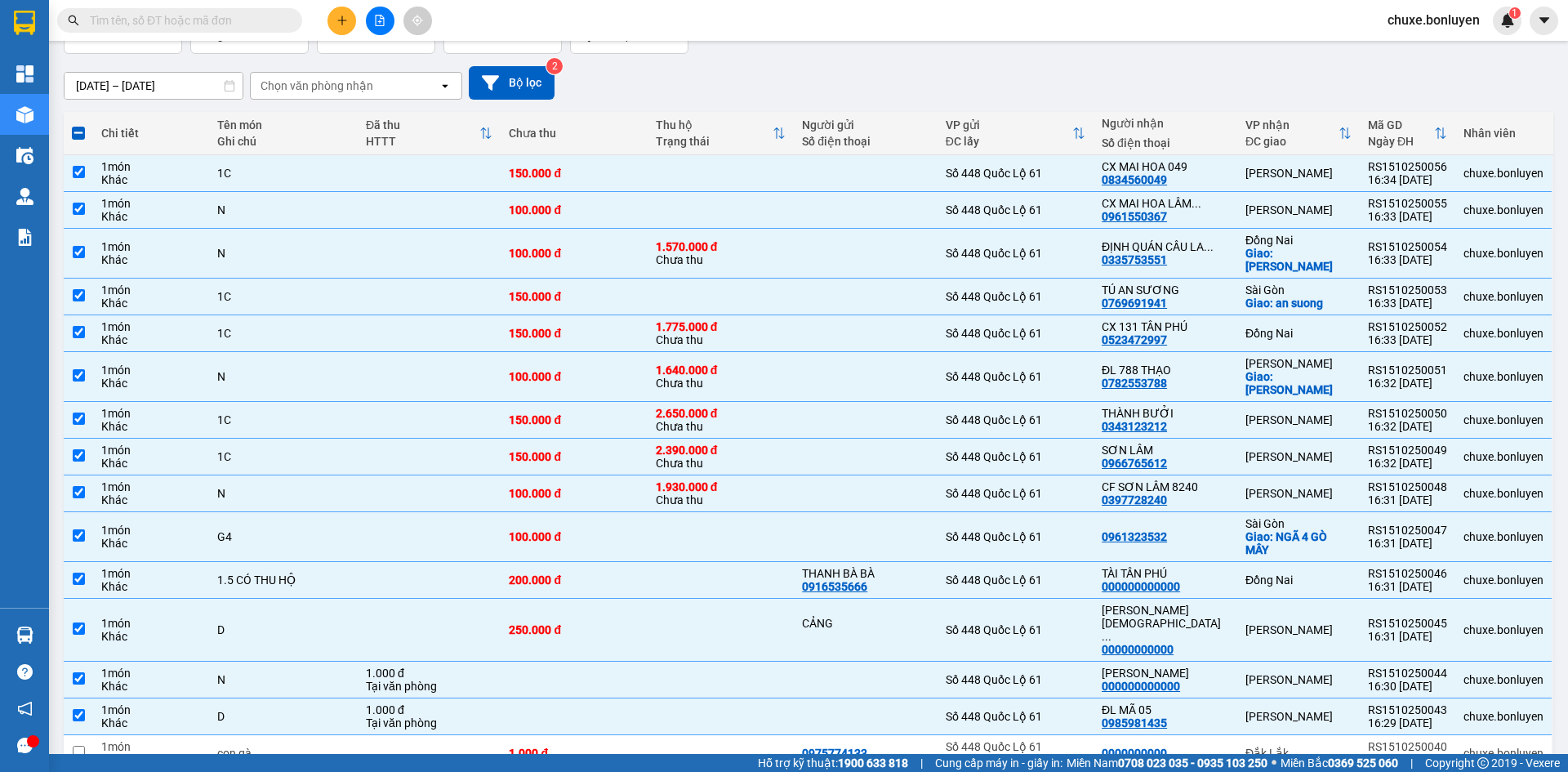
scroll to position [0, 0]
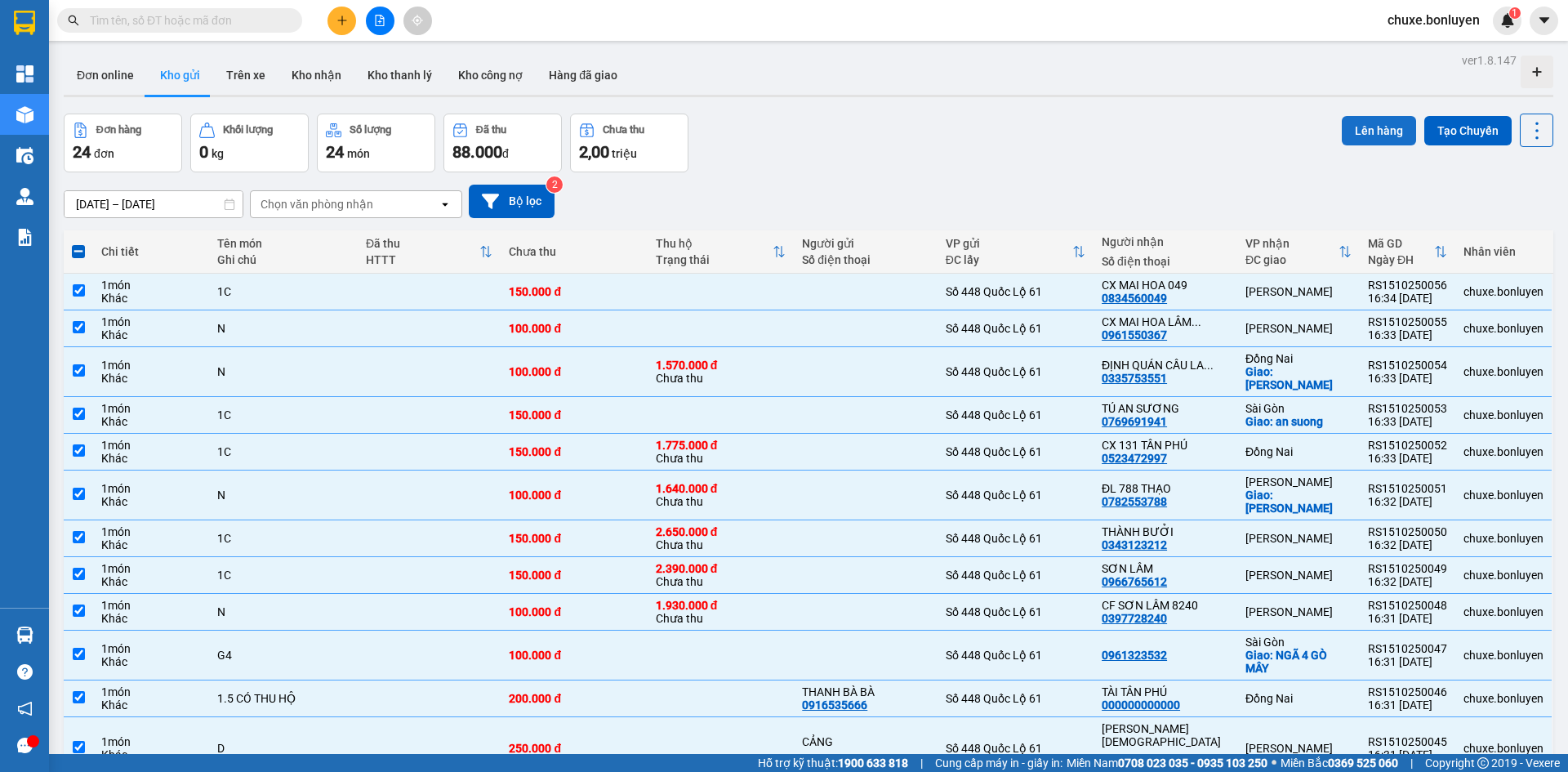
click at [1386, 136] on button "Lên hàng" at bounding box center [1380, 131] width 75 height 30
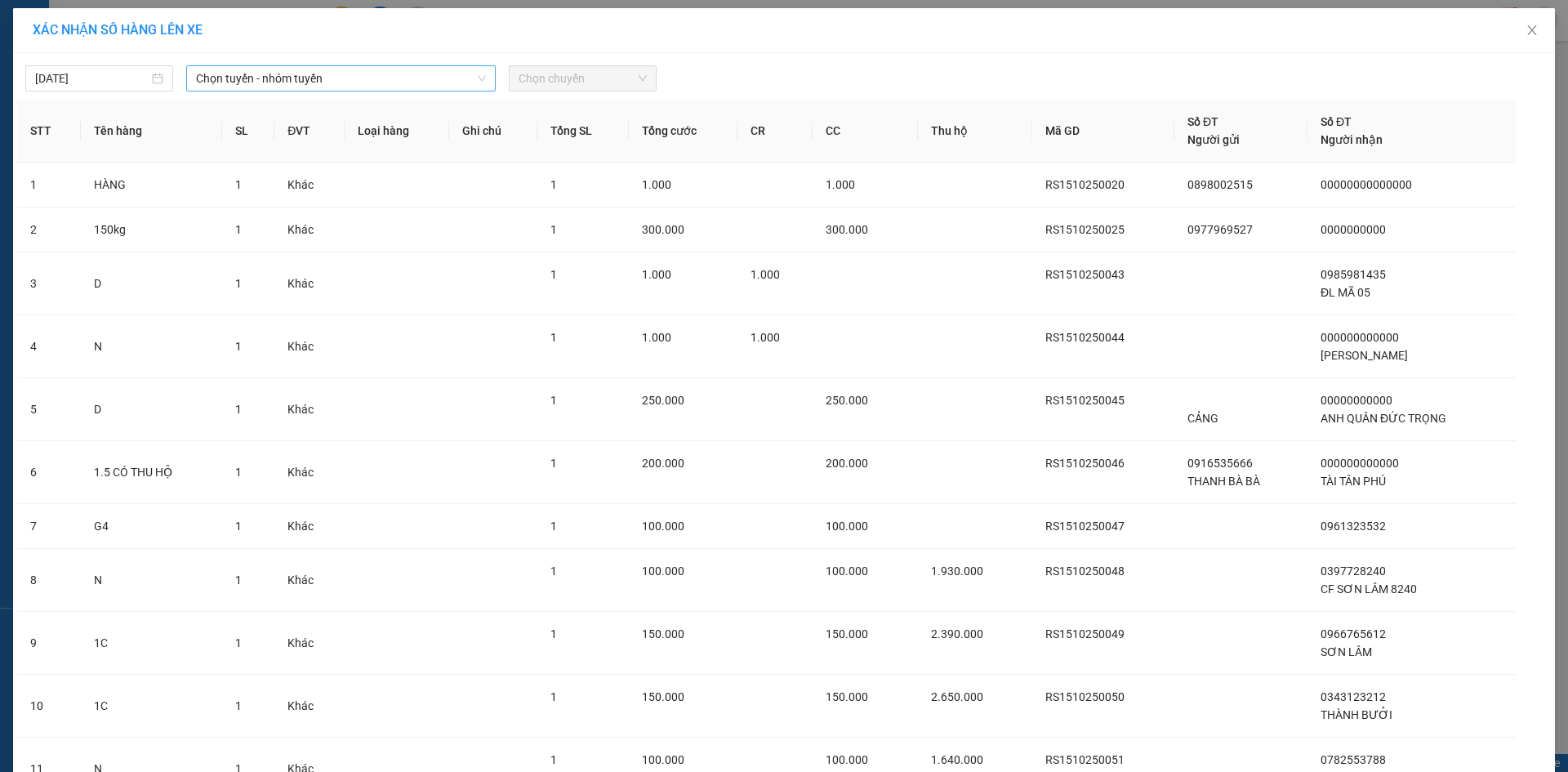
click at [263, 81] on span "Chọn tuyến - nhóm tuyến" at bounding box center [341, 78] width 290 height 25
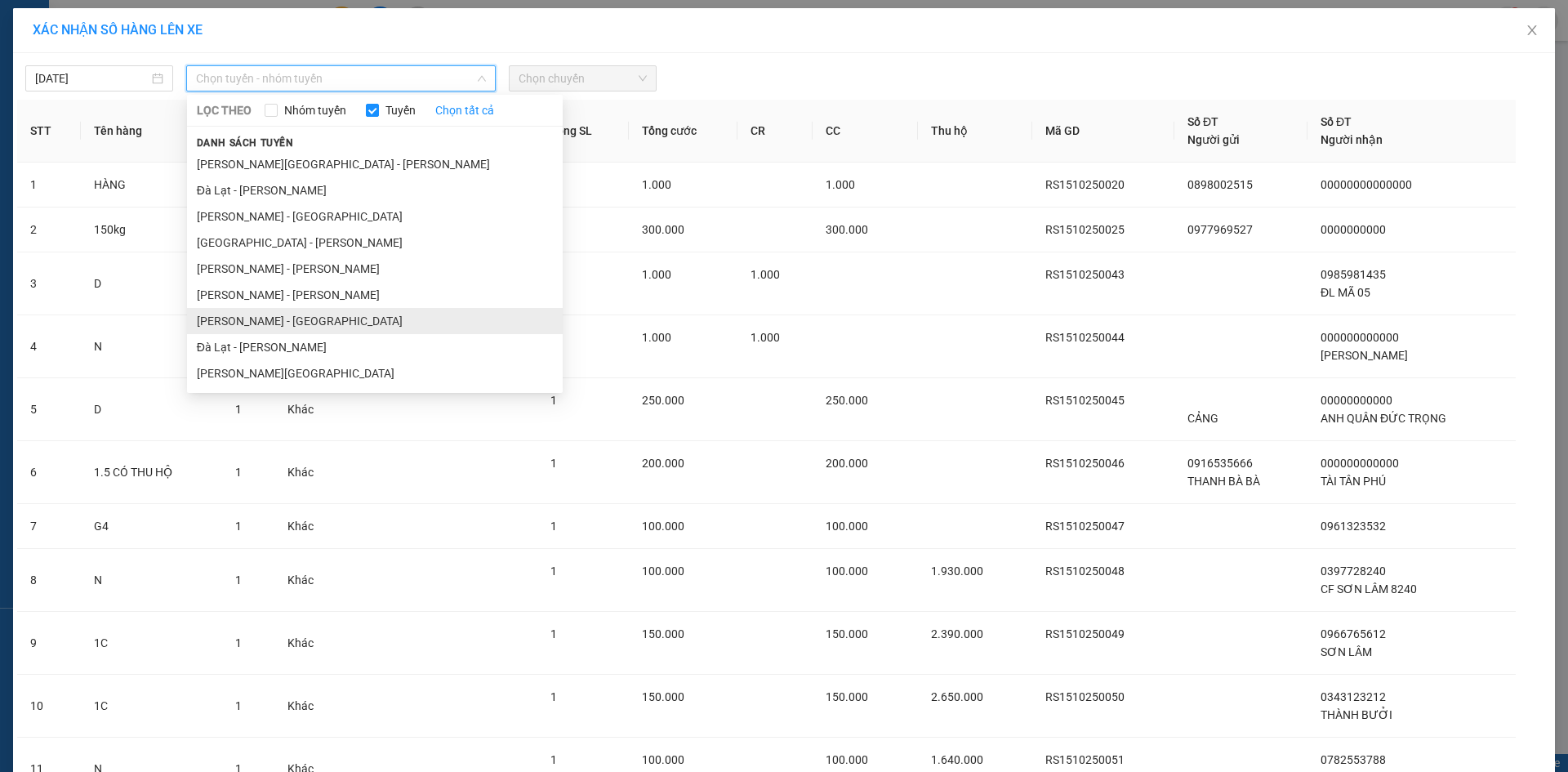
click at [286, 327] on li "Hà Tiên - [GEOGRAPHIC_DATA]" at bounding box center [374, 321] width 376 height 26
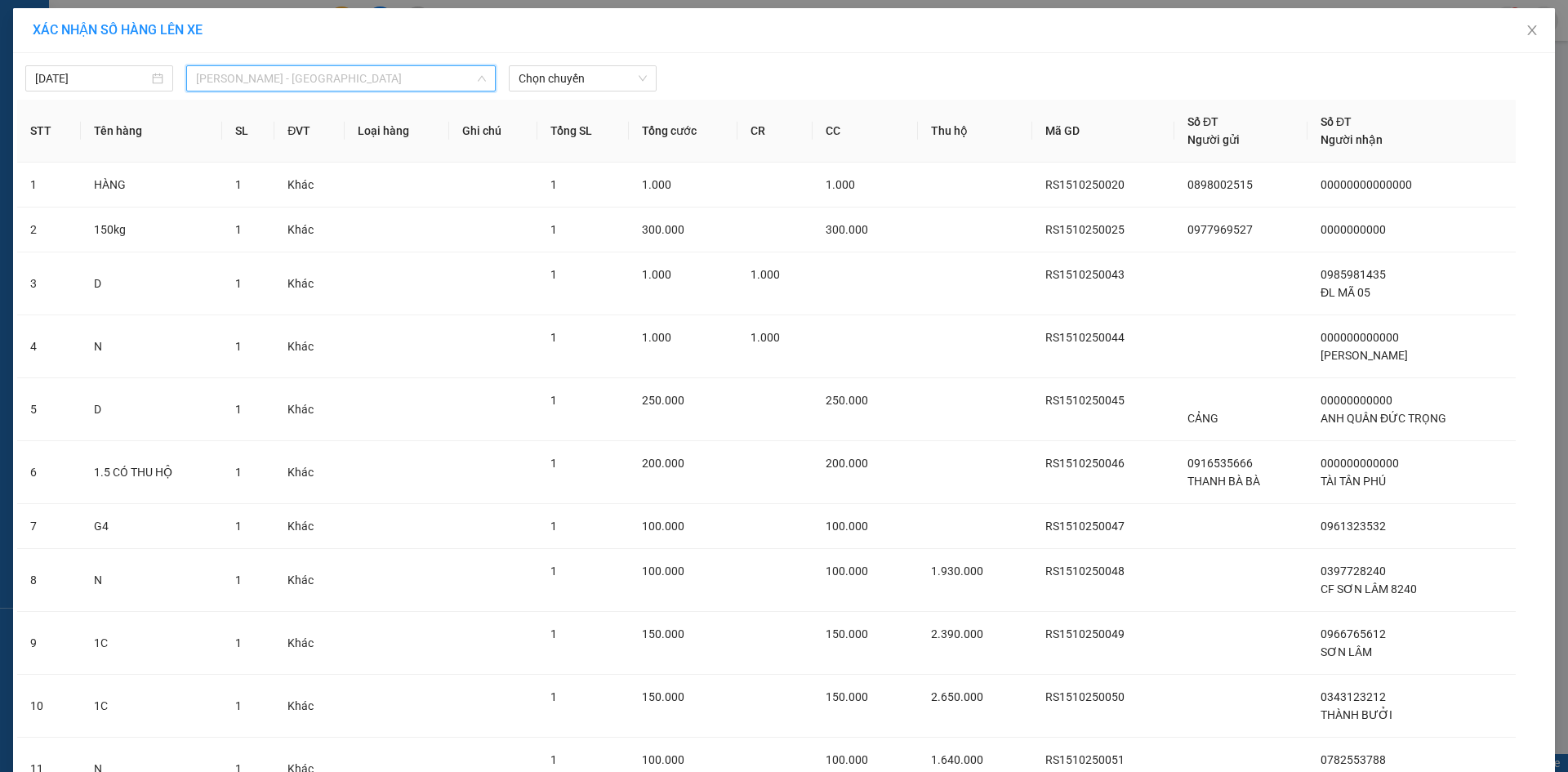
click at [258, 70] on span "Hà Tiên - [GEOGRAPHIC_DATA]" at bounding box center [341, 78] width 290 height 25
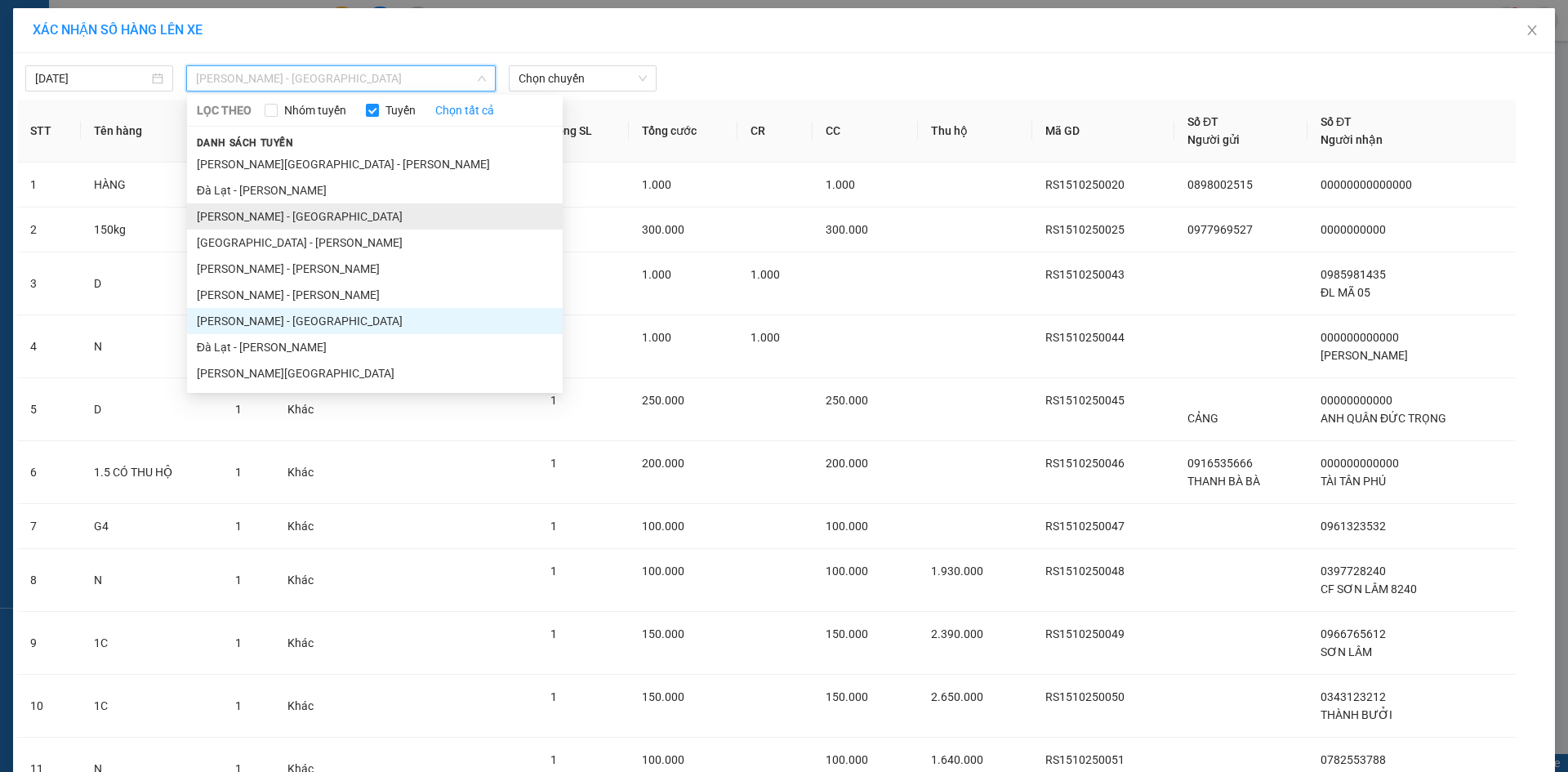
click at [258, 226] on li "Vĩnh Thuận - [GEOGRAPHIC_DATA]" at bounding box center [374, 216] width 376 height 26
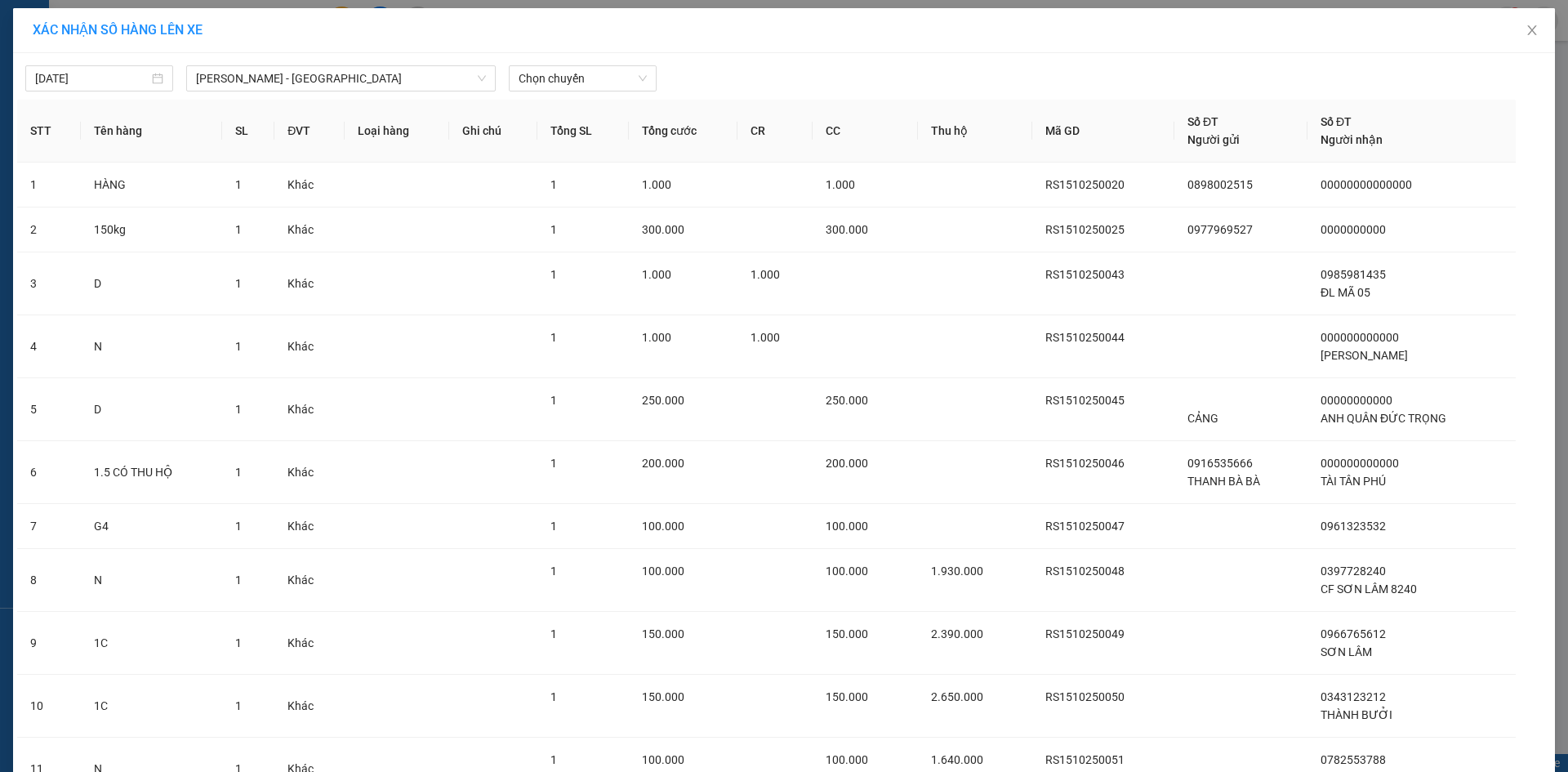
click at [546, 92] on div "15/10/2025 Vĩnh Thuận - Đà Lạt LỌC THEO Nhóm tuyến Tuyến Chọn tất cả Danh sách …" at bounding box center [784, 634] width 1543 height 1161
click at [564, 83] on span "Chọn chuyến" at bounding box center [582, 78] width 128 height 25
click at [563, 143] on div "16:15 - 68H-062.00" at bounding box center [577, 137] width 127 height 18
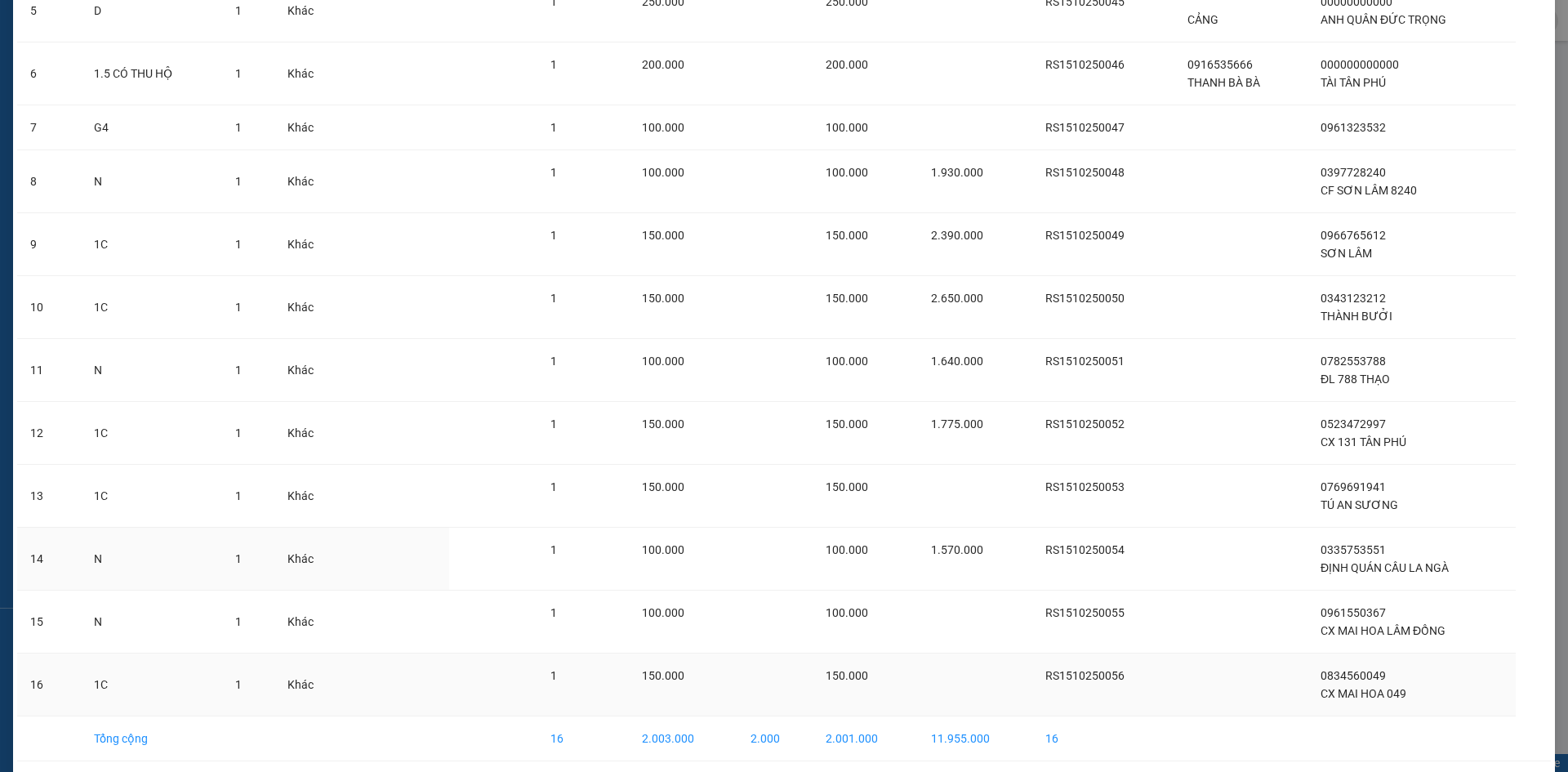
scroll to position [472, 0]
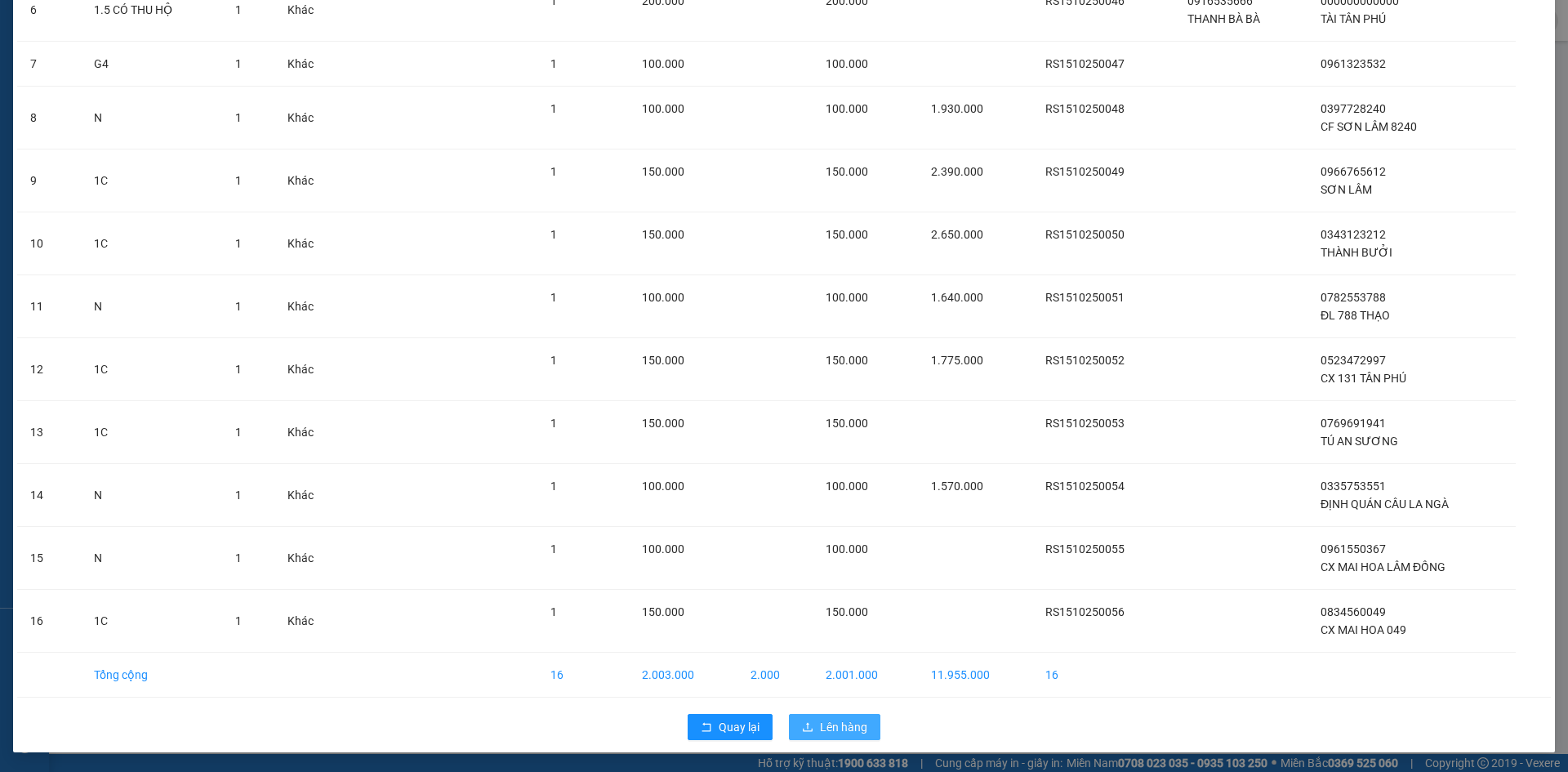
click at [853, 730] on span "Lên hàng" at bounding box center [844, 726] width 48 height 18
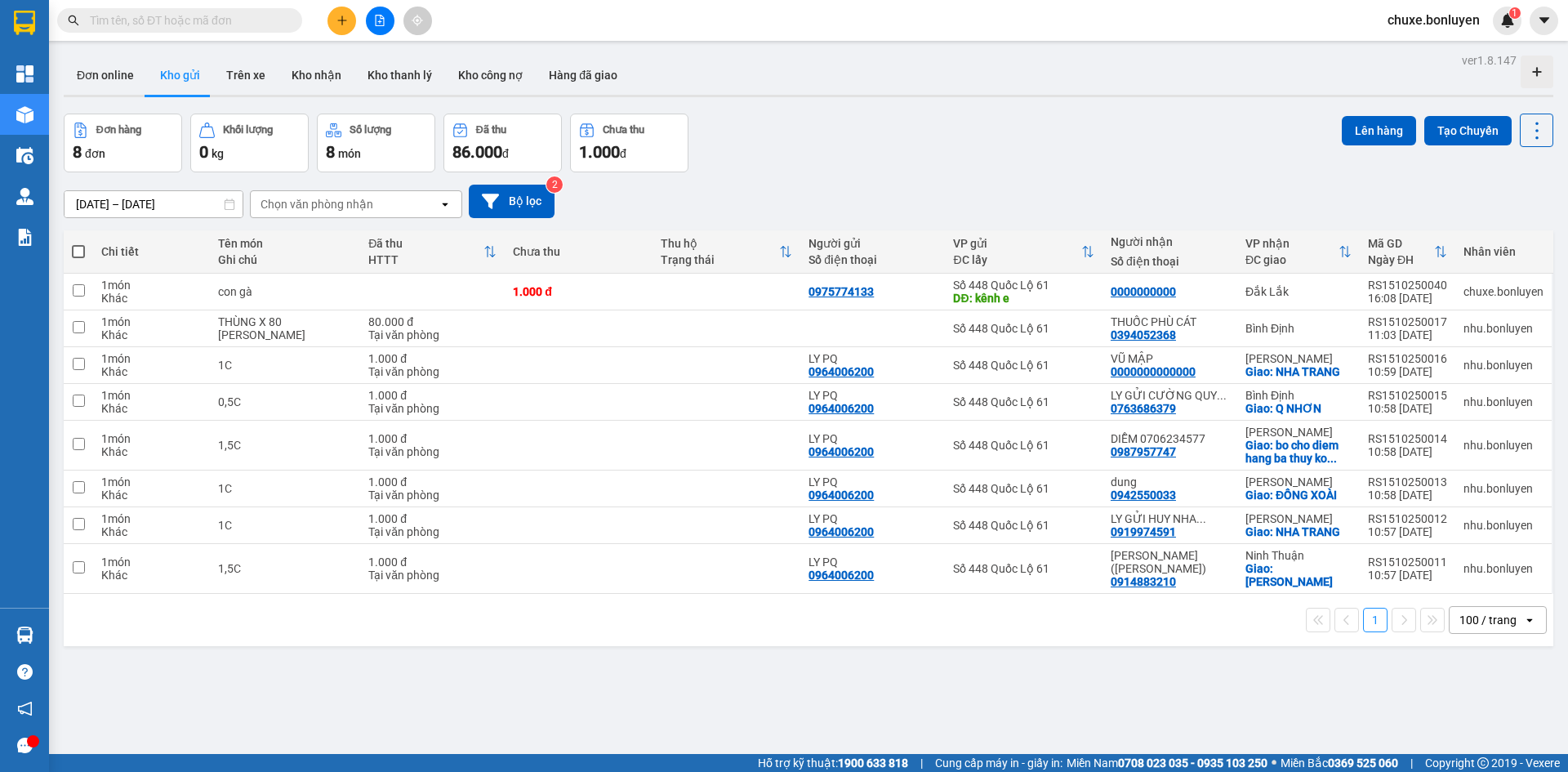
click at [156, 25] on input "text" at bounding box center [186, 20] width 193 height 18
click at [380, 12] on button at bounding box center [380, 21] width 29 height 29
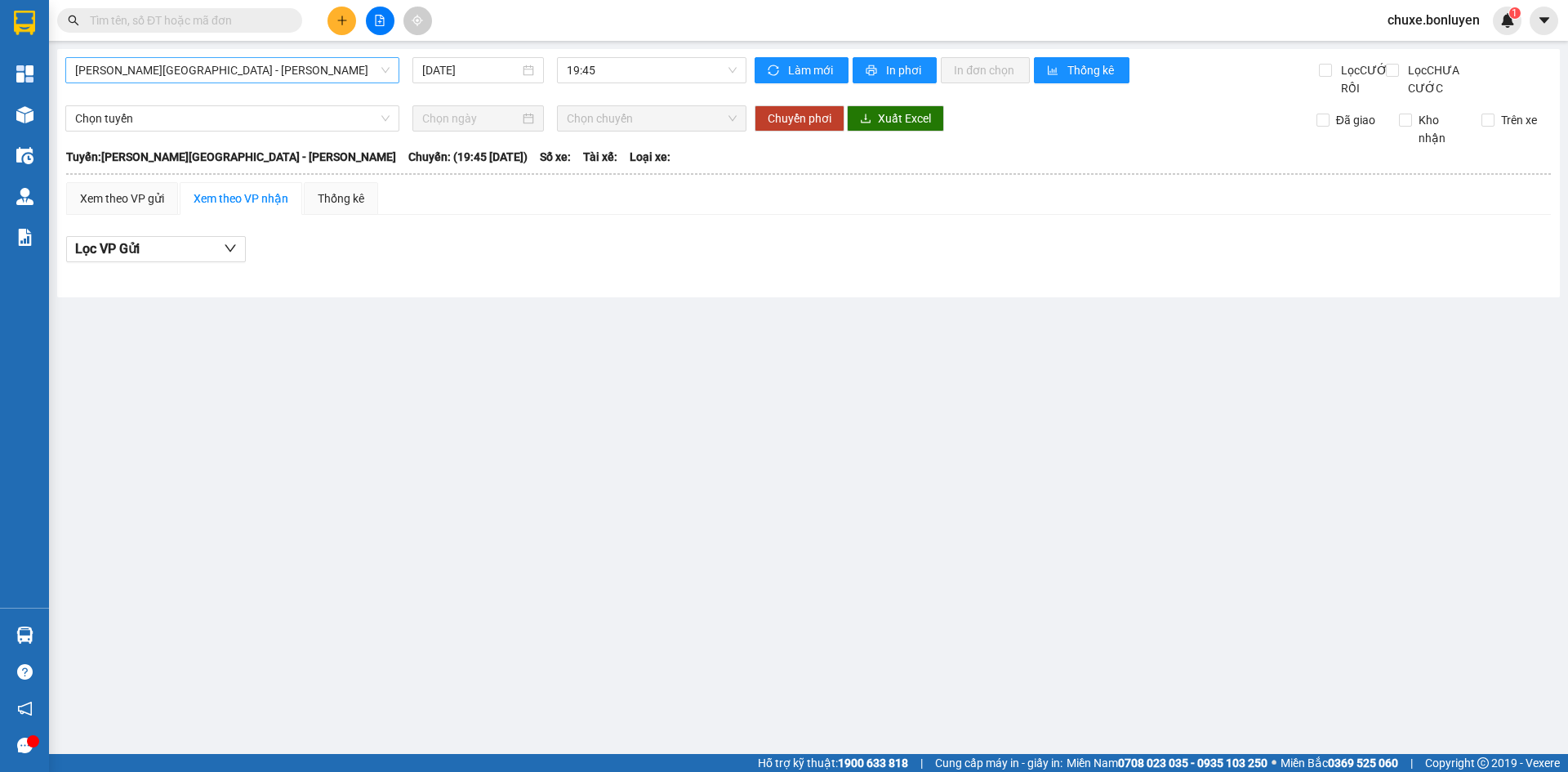
click at [367, 76] on span "Phú Quốc - [GEOGRAPHIC_DATA] - [GEOGRAPHIC_DATA]" at bounding box center [232, 70] width 315 height 25
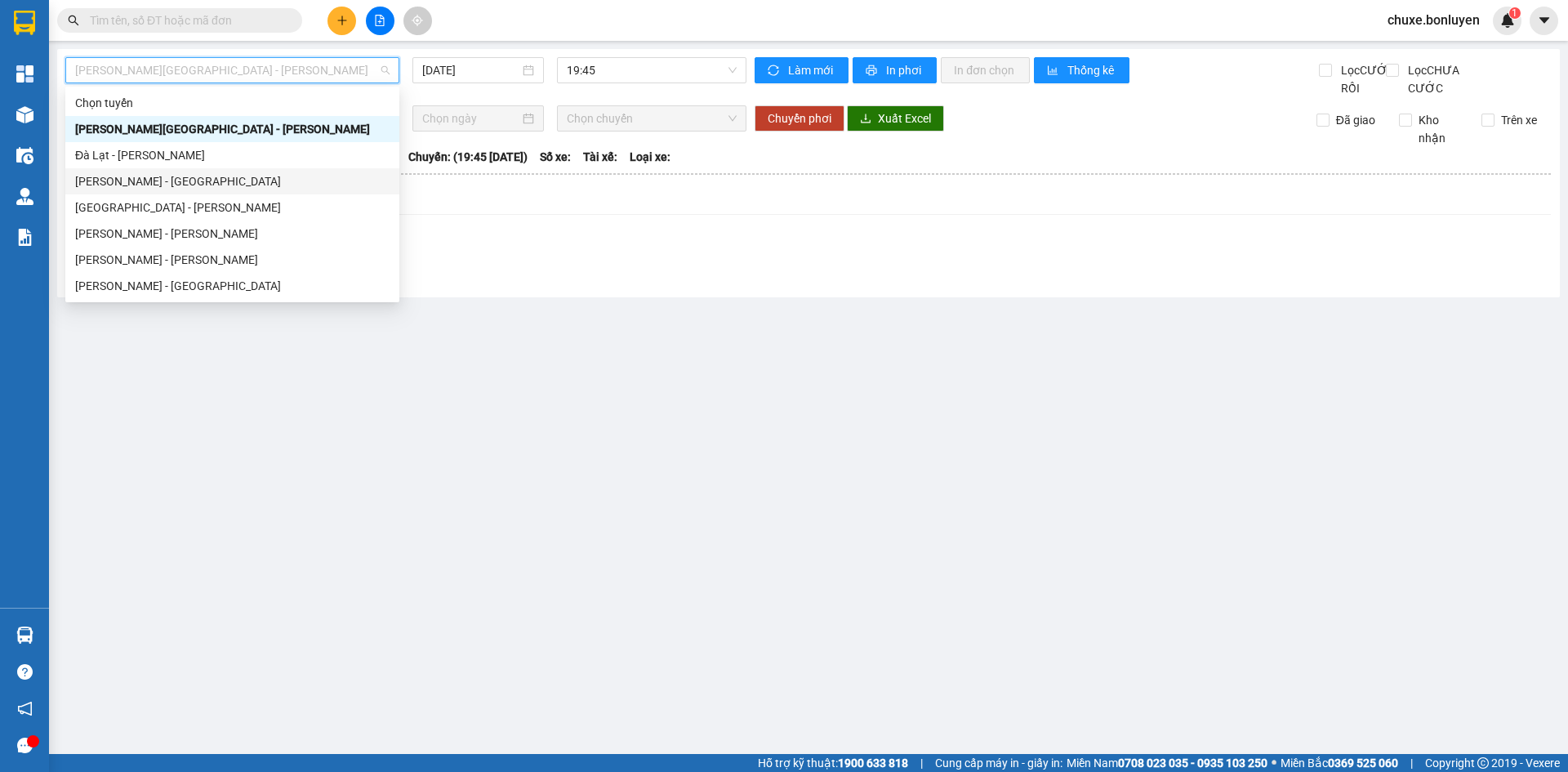
click at [209, 187] on div "Vĩnh Thuận - [GEOGRAPHIC_DATA]" at bounding box center [232, 181] width 315 height 18
type input "[DATE]"
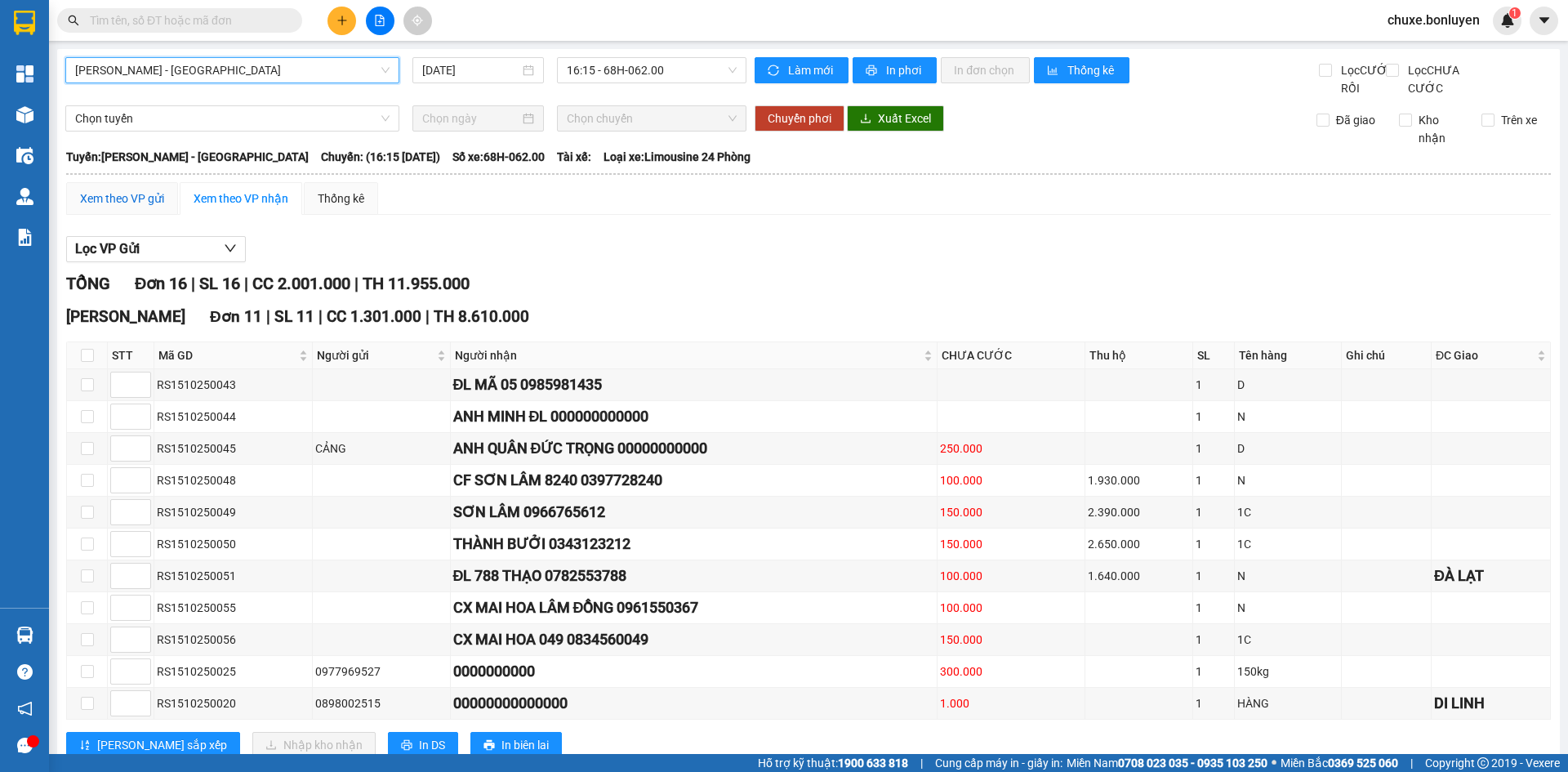
click at [115, 208] on div "Xem theo VP gửi" at bounding box center [121, 198] width 84 height 18
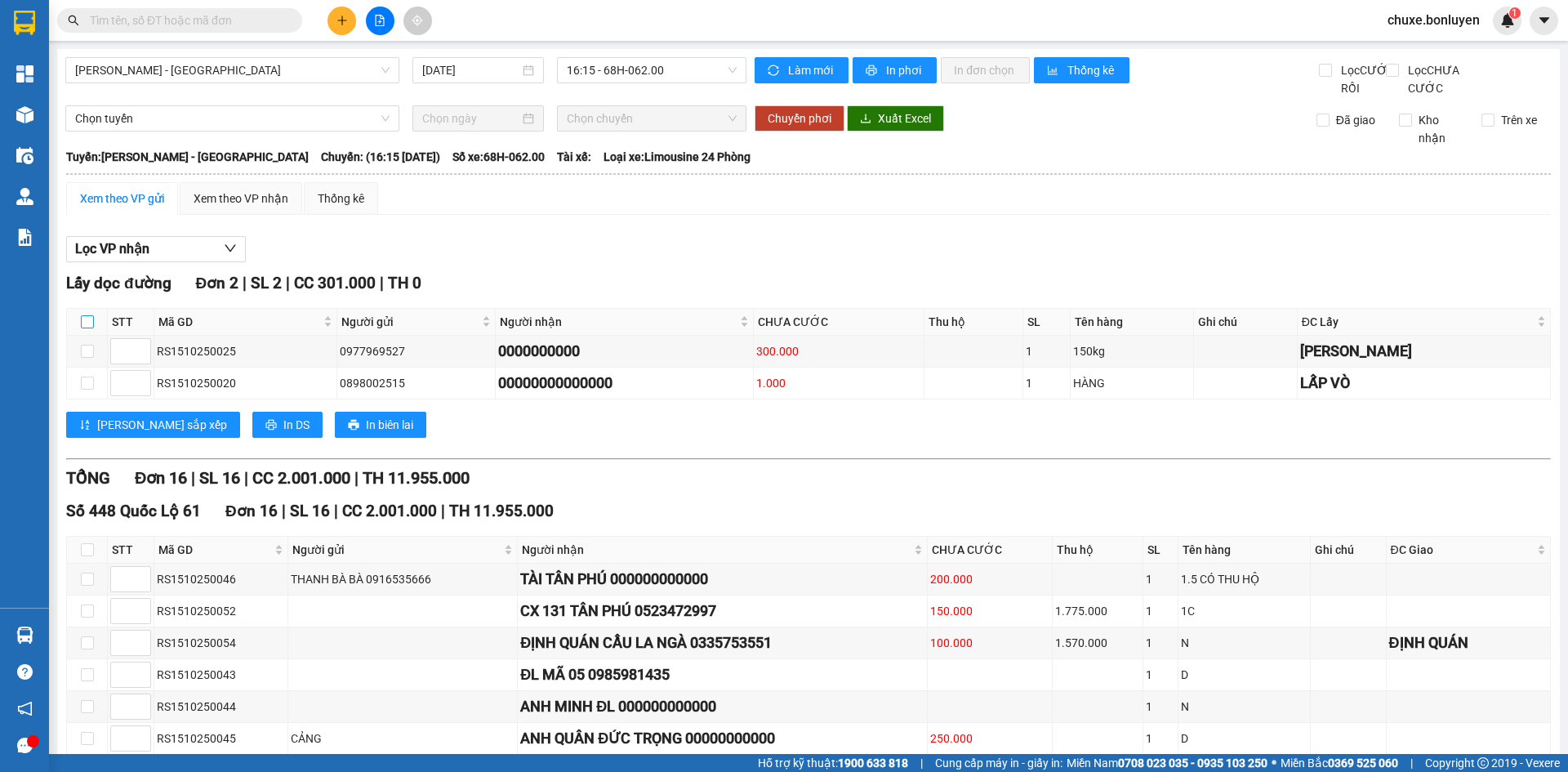
click at [83, 328] on input "checkbox" at bounding box center [87, 322] width 13 height 13
checkbox input "true"
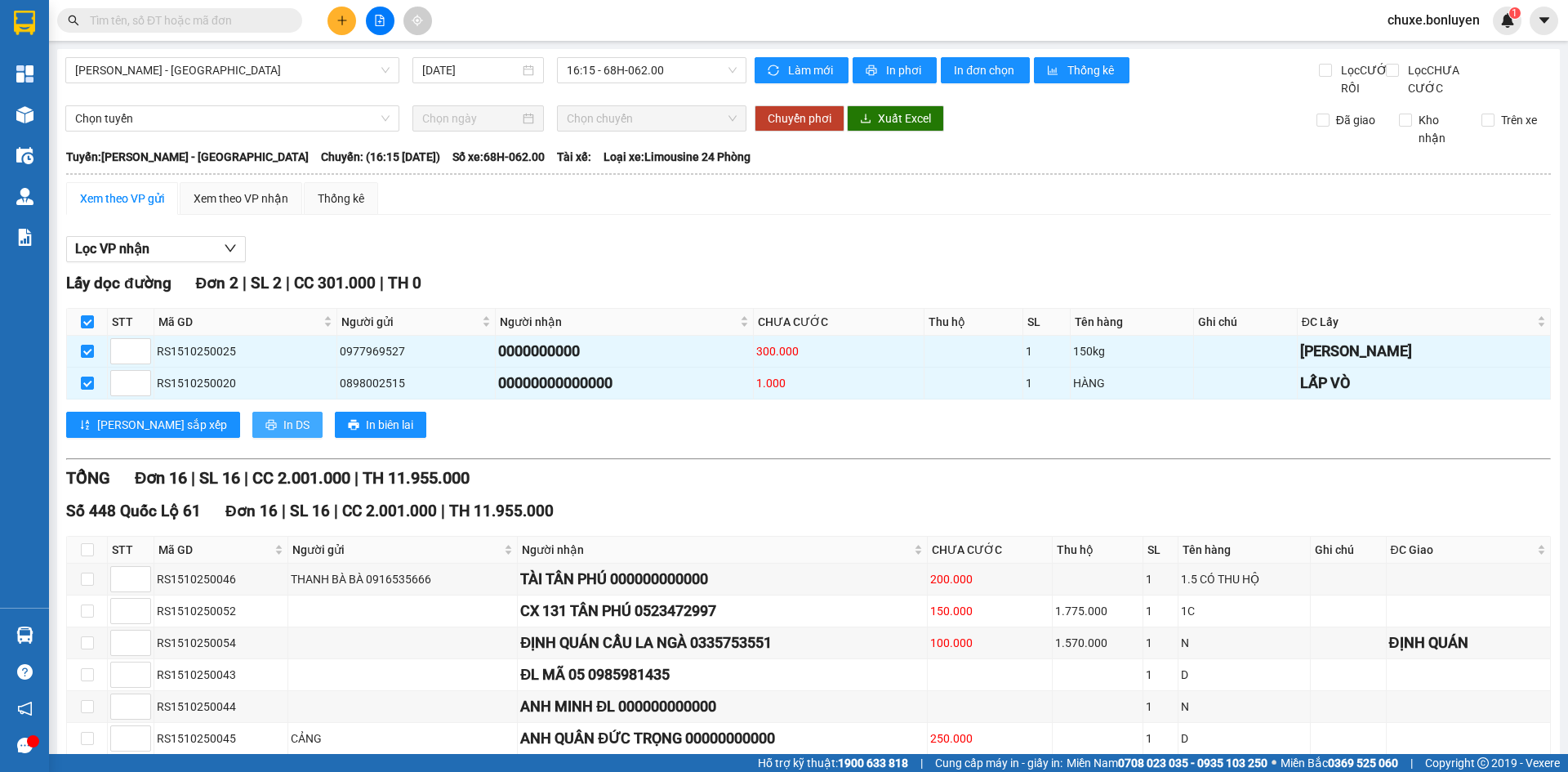
click at [283, 434] on span "In DS" at bounding box center [296, 424] width 26 height 18
click at [252, 206] on div "Xem theo VP nhận" at bounding box center [241, 199] width 122 height 33
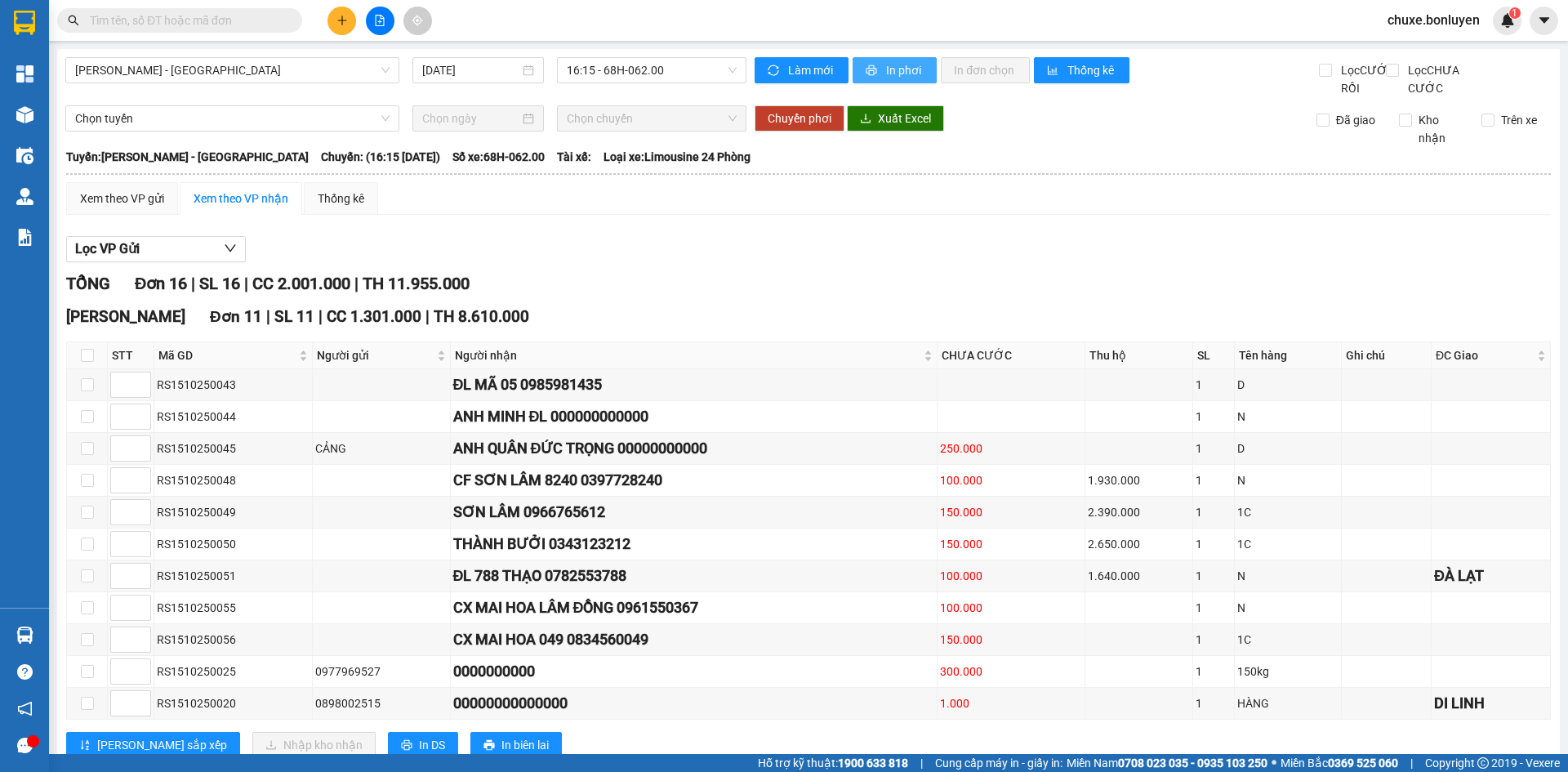
click at [888, 58] on button "In phơi" at bounding box center [894, 70] width 84 height 26
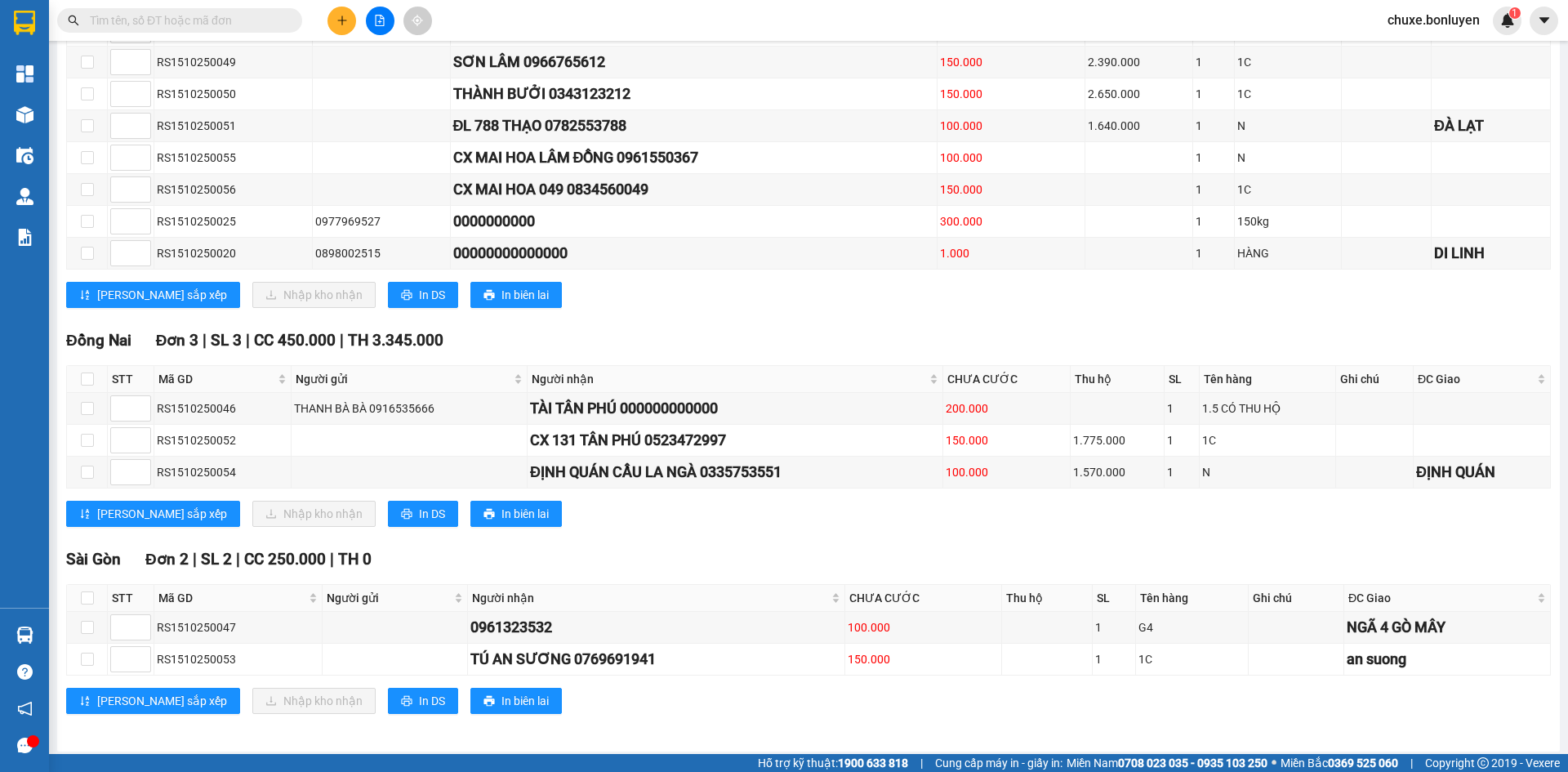
scroll to position [473, 0]
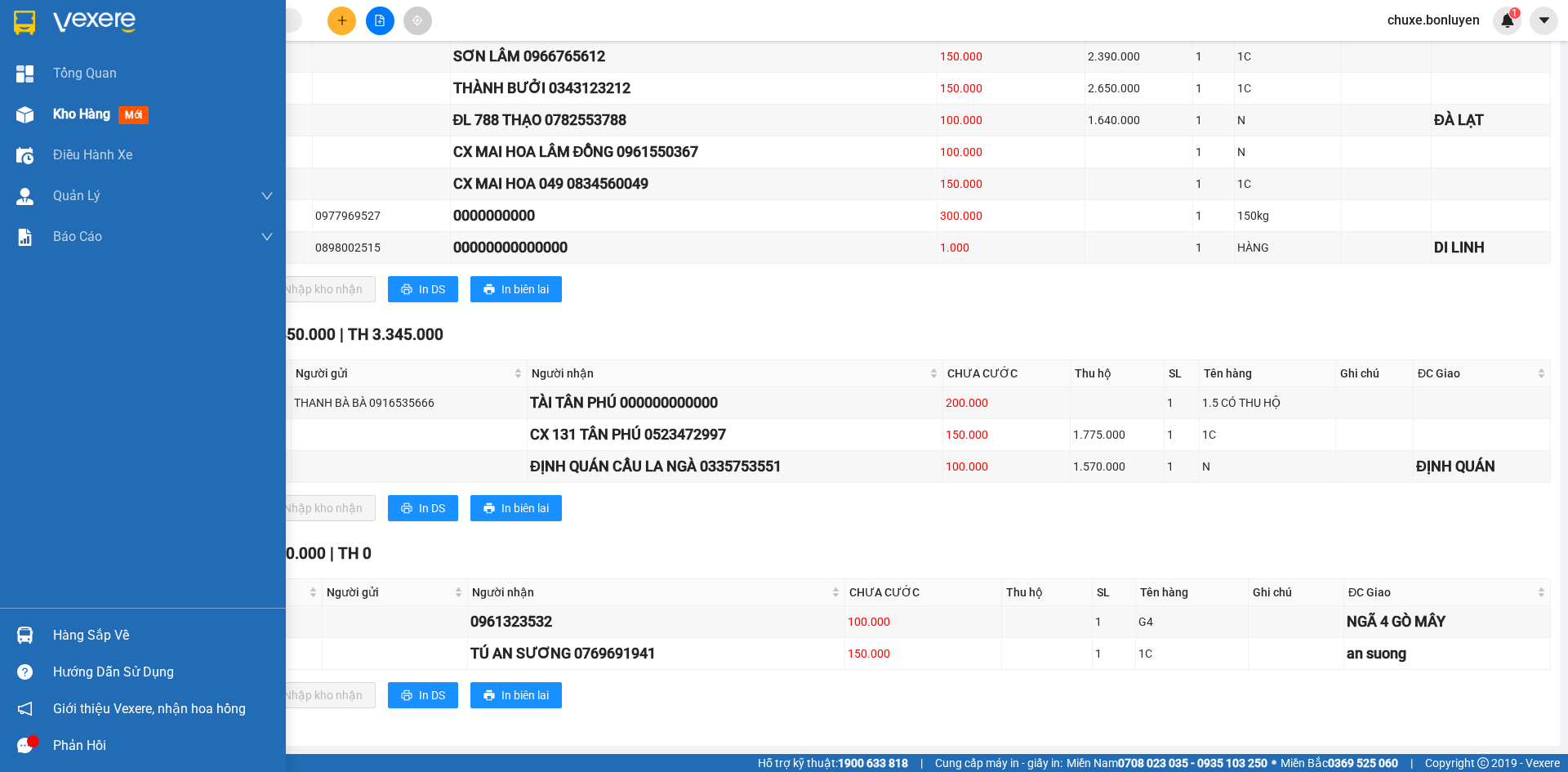
drag, startPoint x: 27, startPoint y: 119, endPoint x: 28, endPoint y: 129, distance: 10.0
click at [29, 120] on img at bounding box center [25, 115] width 17 height 17
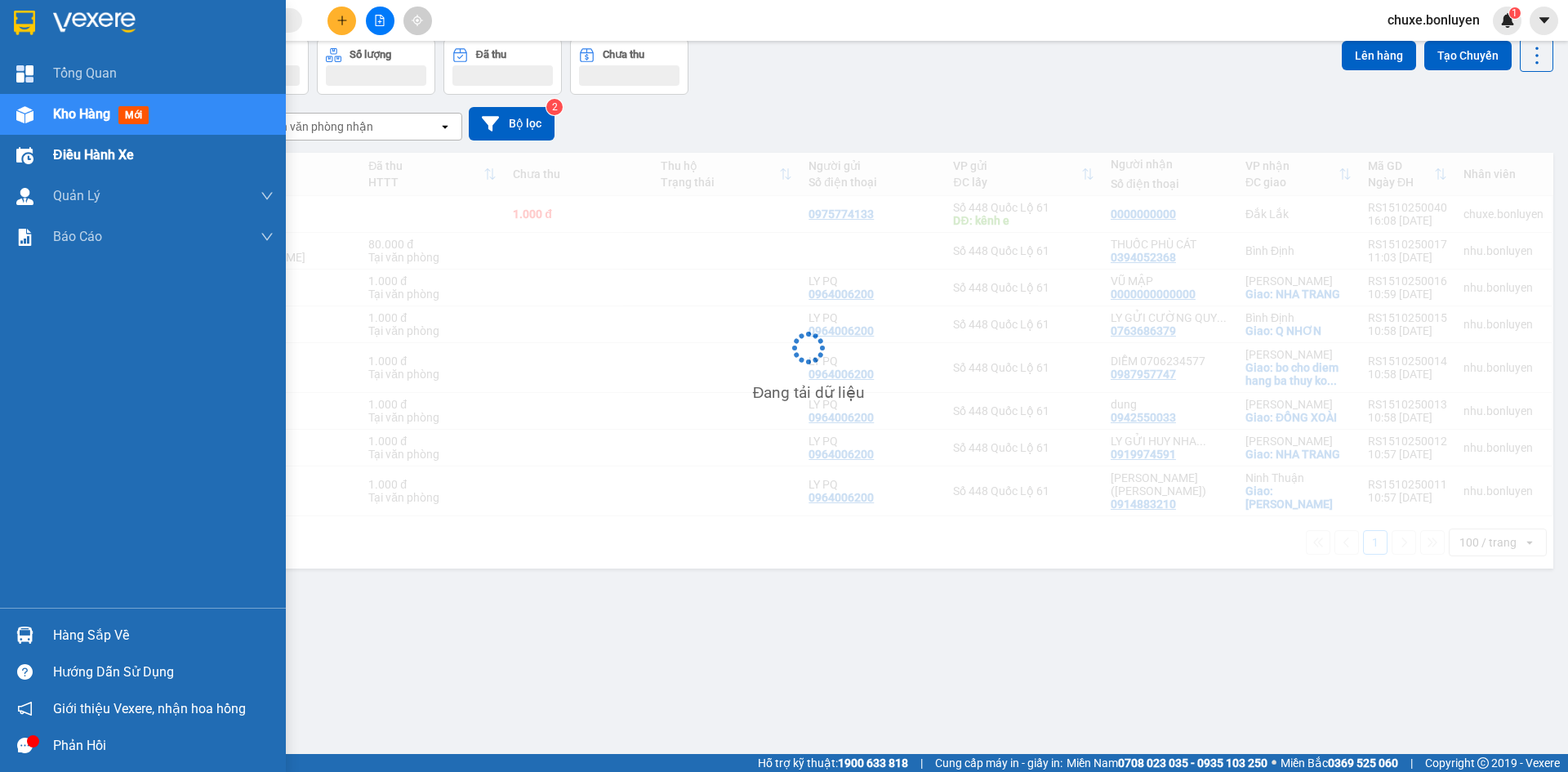
scroll to position [76, 0]
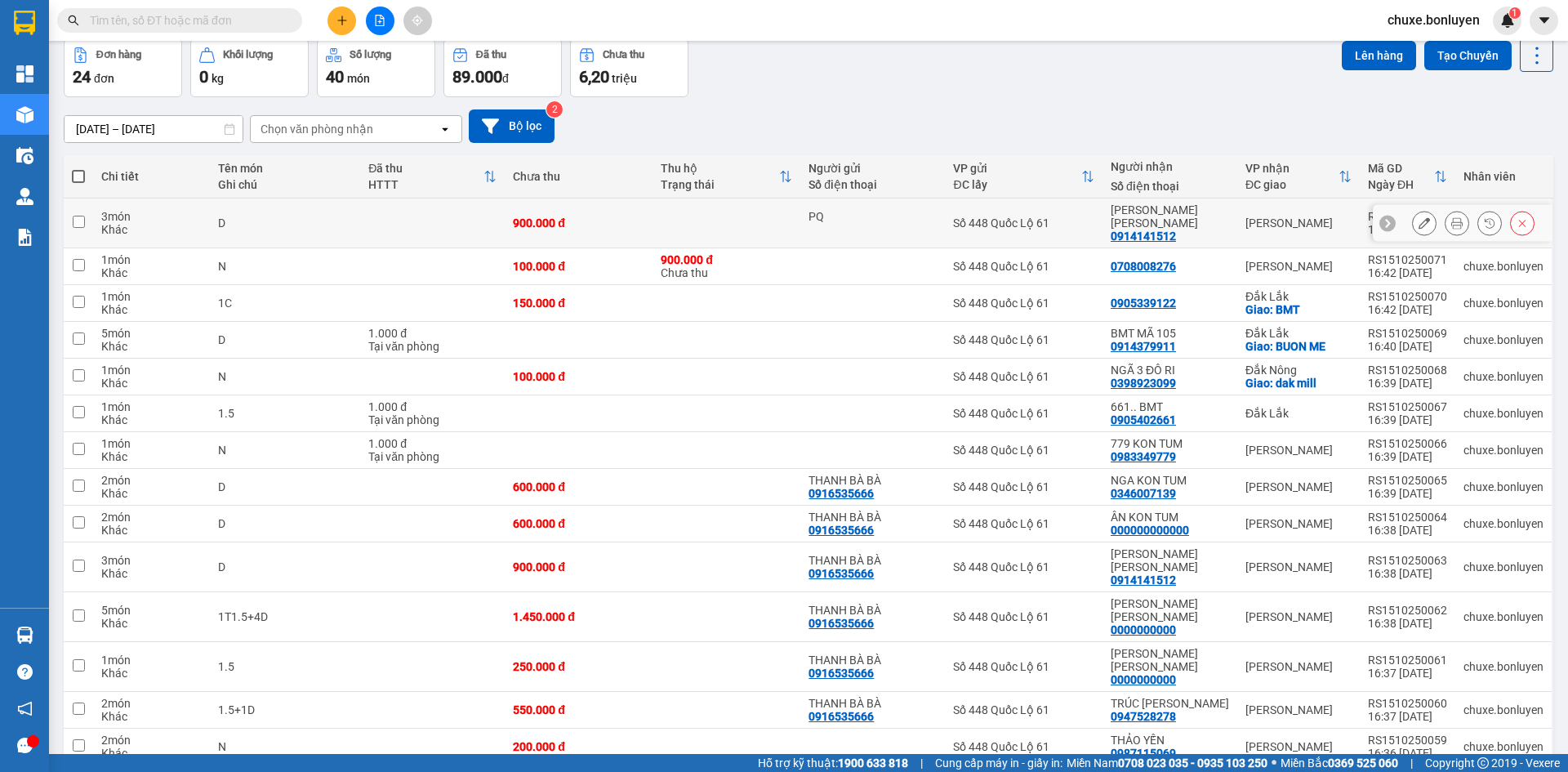
click at [1418, 225] on button at bounding box center [1424, 223] width 23 height 29
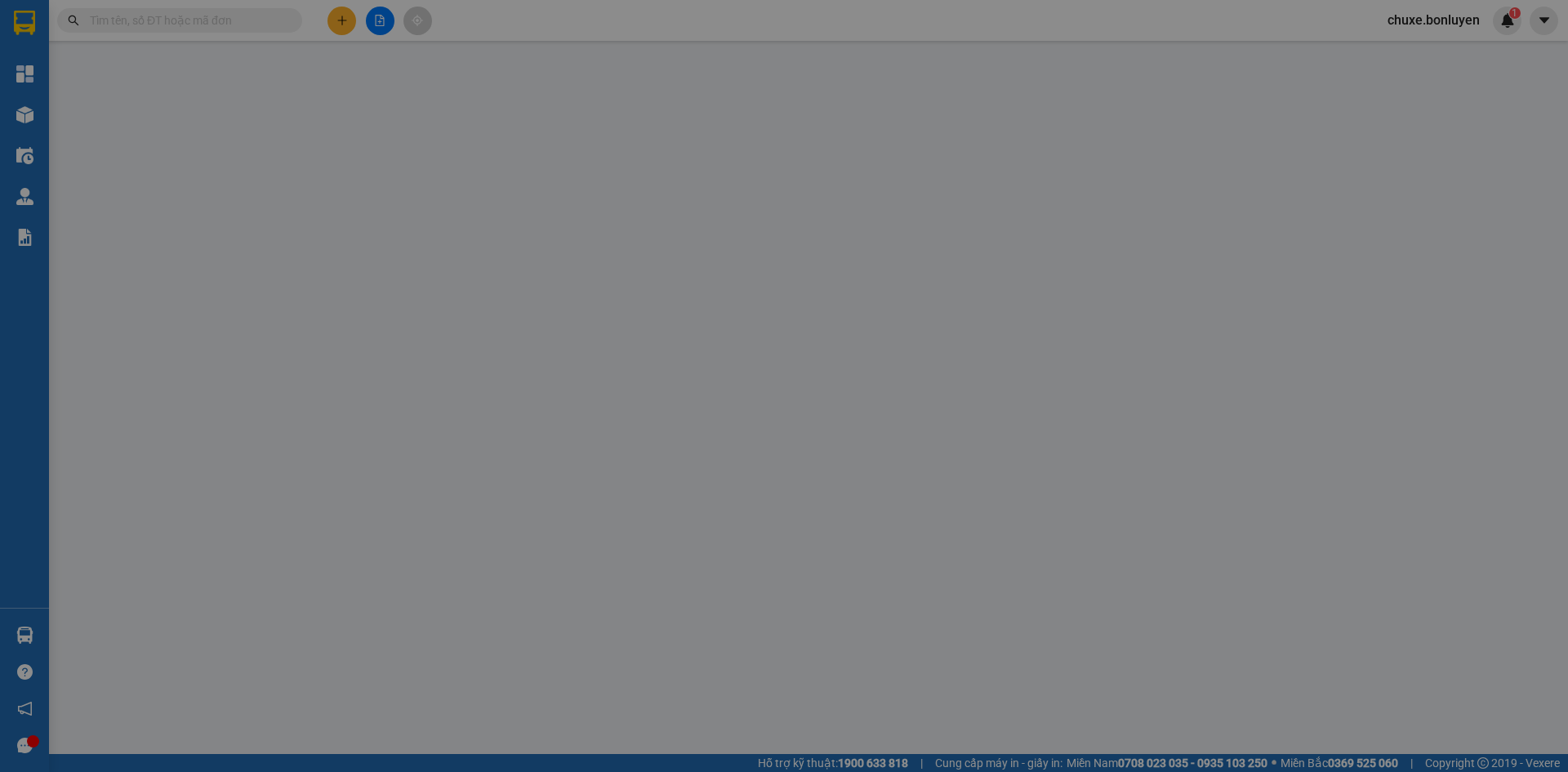
type input "PQ"
type input "0914141512"
type input "PHƯỢNG [PERSON_NAME]"
type input "900.000"
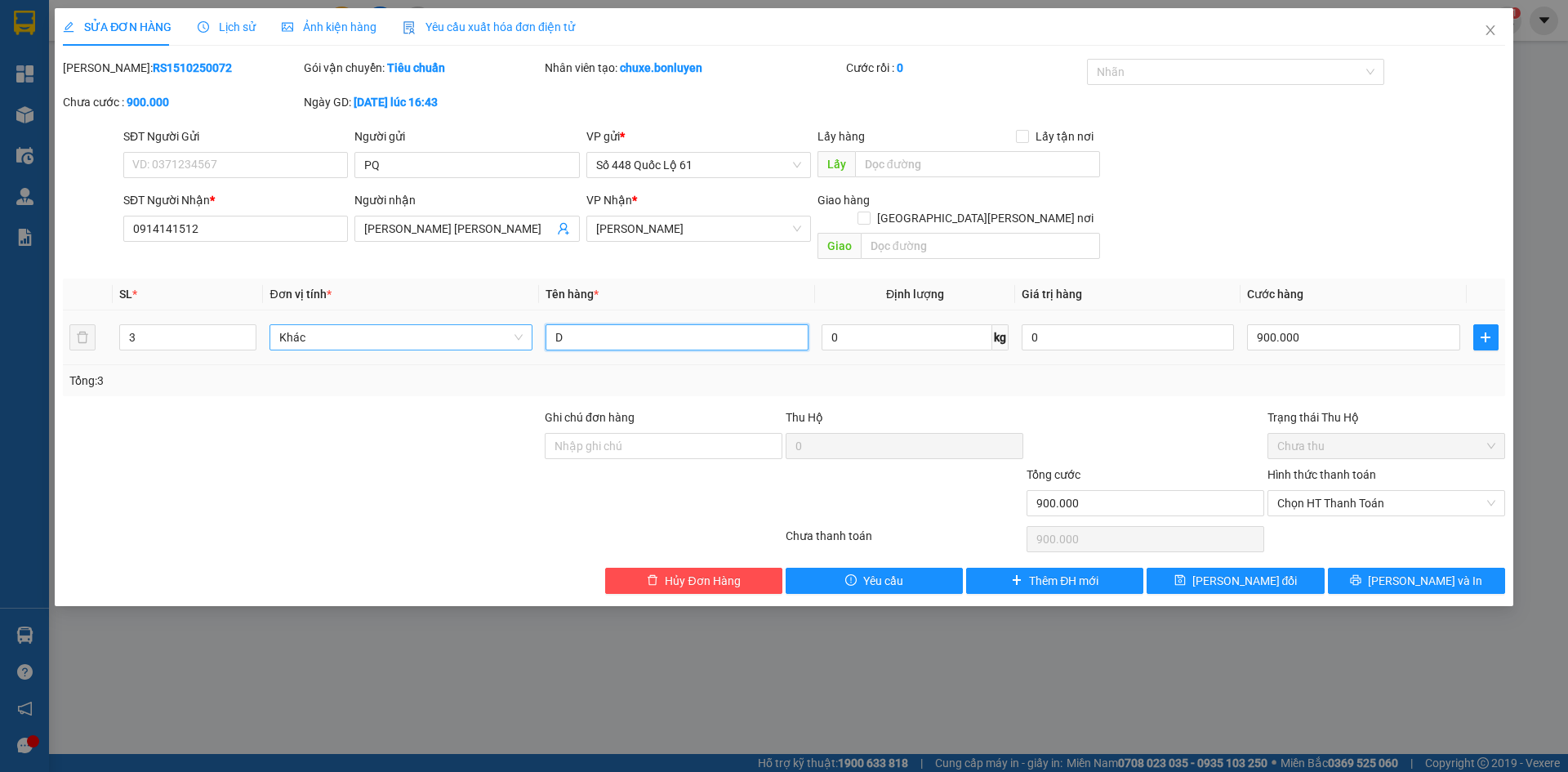
drag, startPoint x: 527, startPoint y: 322, endPoint x: 445, endPoint y: 323, distance: 82.0
click at [449, 323] on tr "3 Khác D 0 kg 0 900.000" at bounding box center [784, 338] width 1442 height 55
type input "1.5"
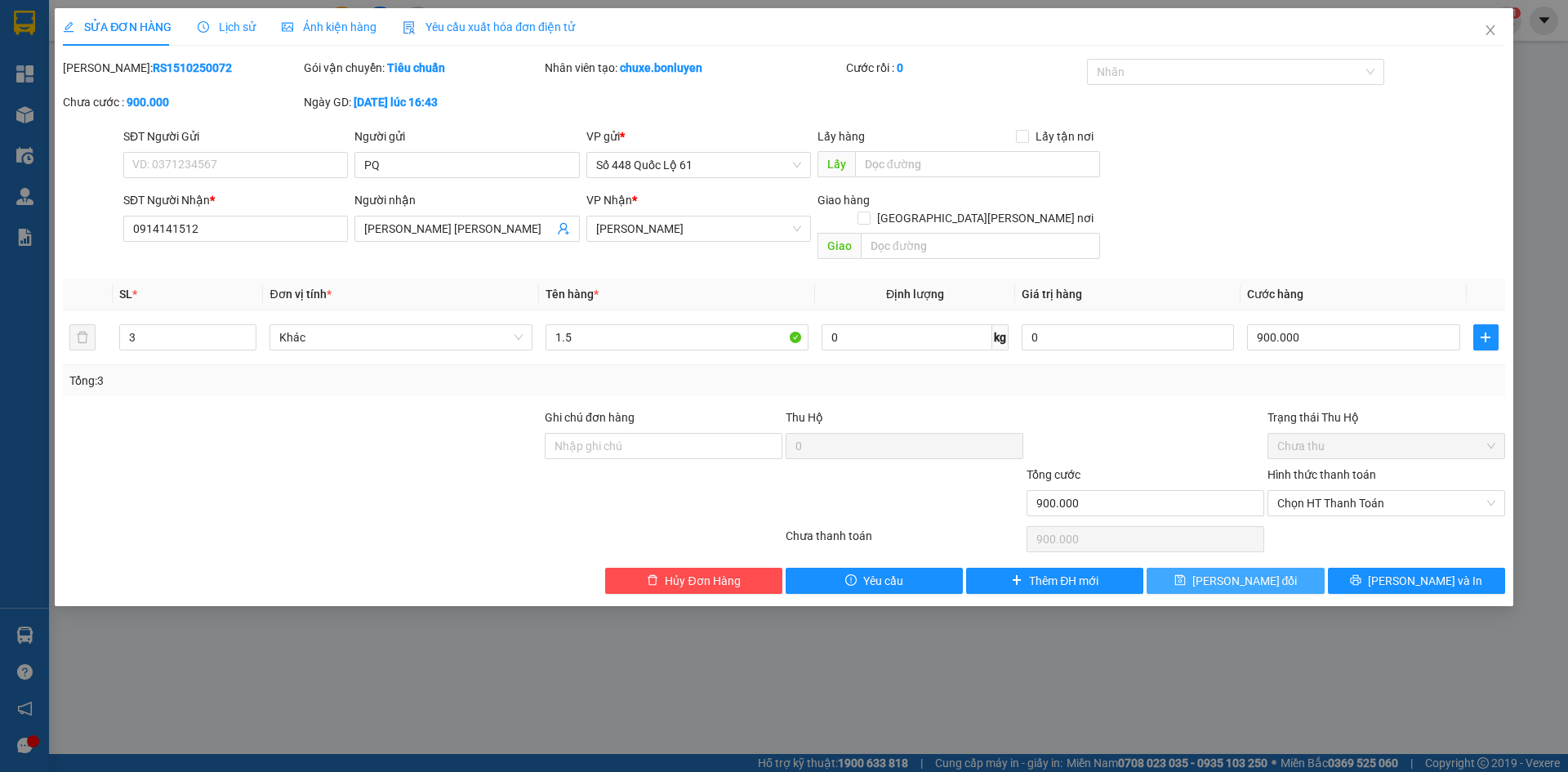
drag, startPoint x: 1199, startPoint y: 557, endPoint x: 1143, endPoint y: 548, distance: 56.7
click at [1199, 568] on button "Lưu thay đổi" at bounding box center [1235, 580] width 177 height 26
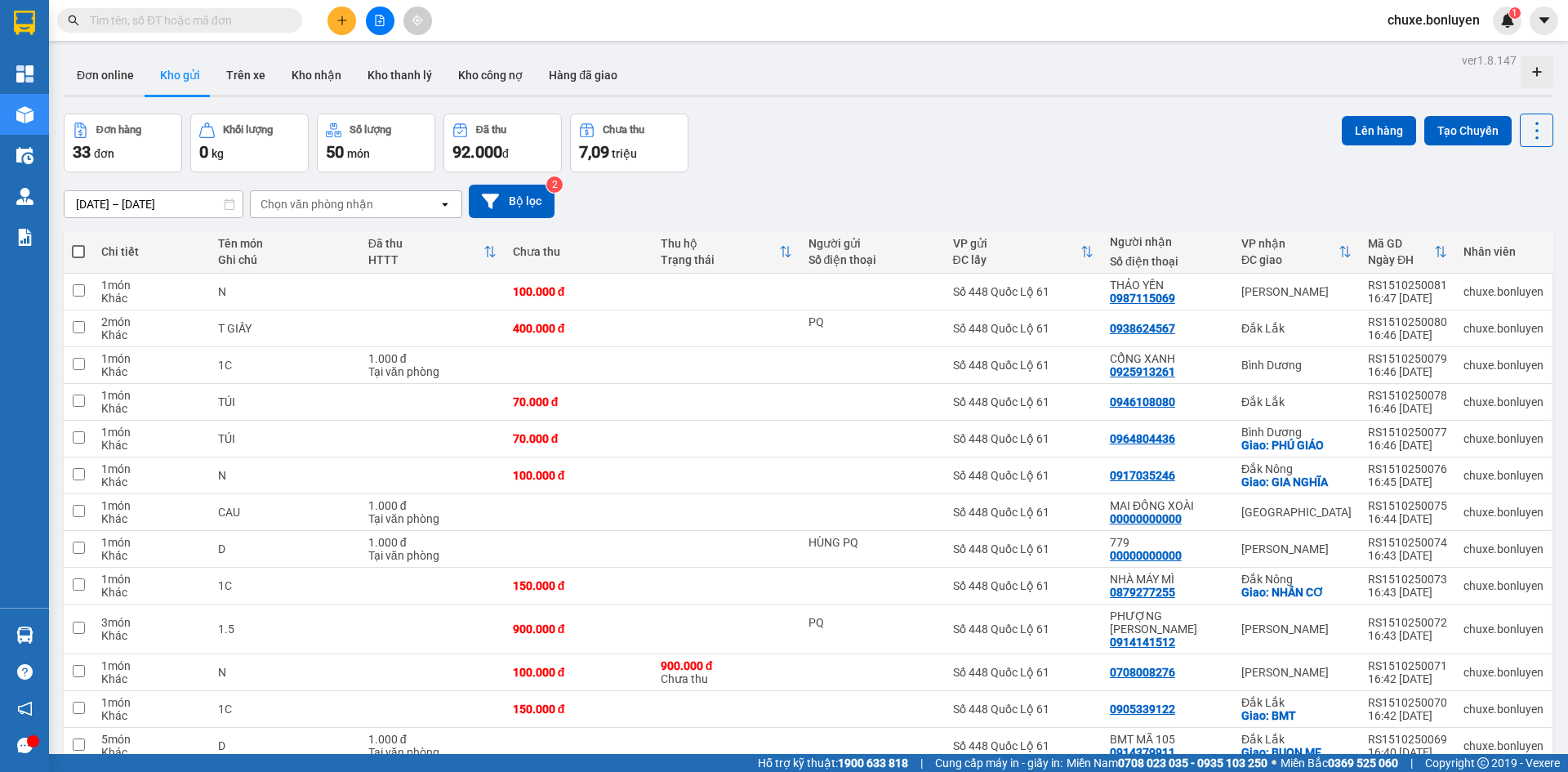
click at [74, 252] on span at bounding box center [78, 251] width 13 height 13
click at [78, 243] on input "checkbox" at bounding box center [78, 243] width 0 height 0
checkbox input "true"
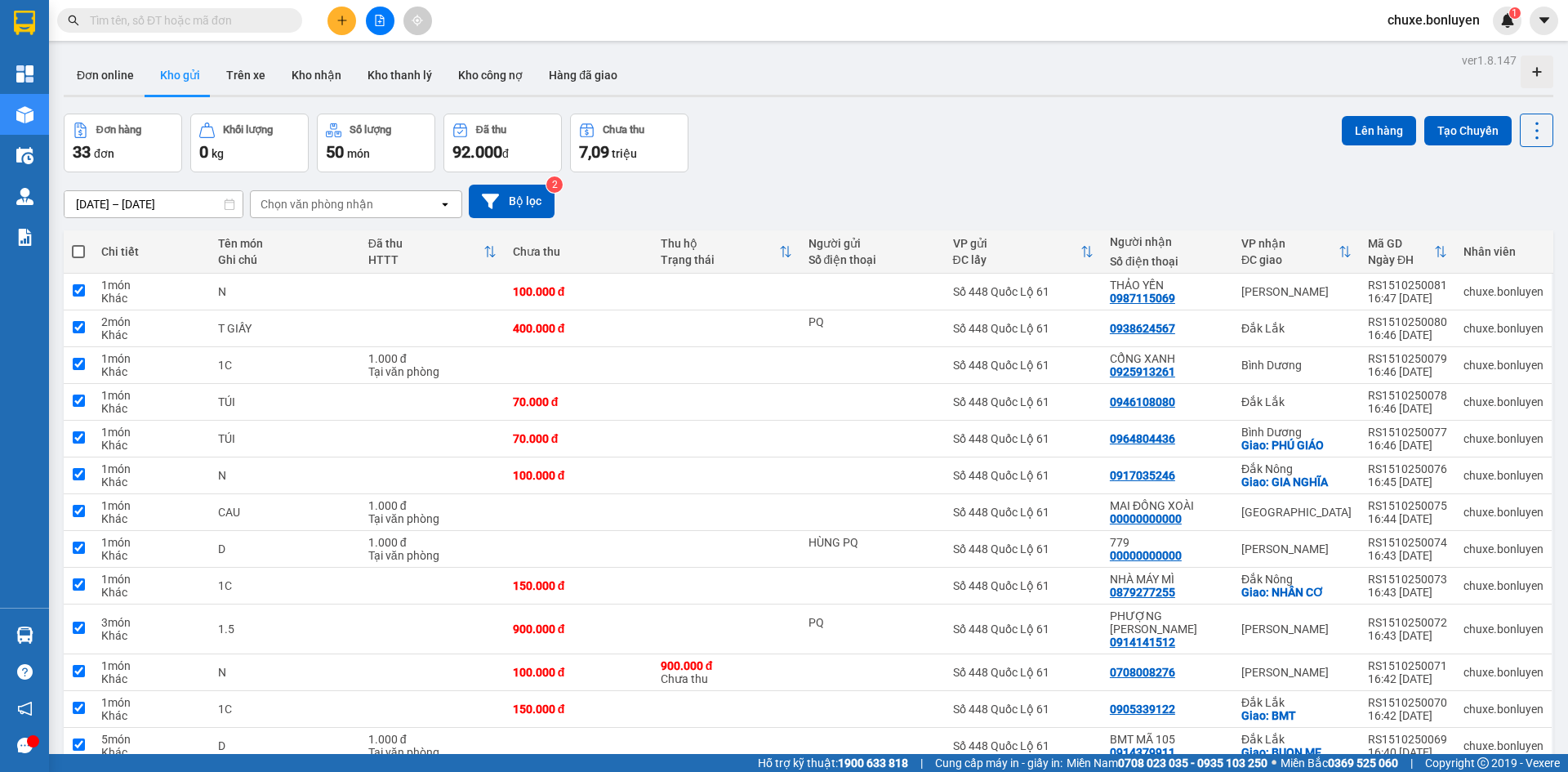
checkbox input "true"
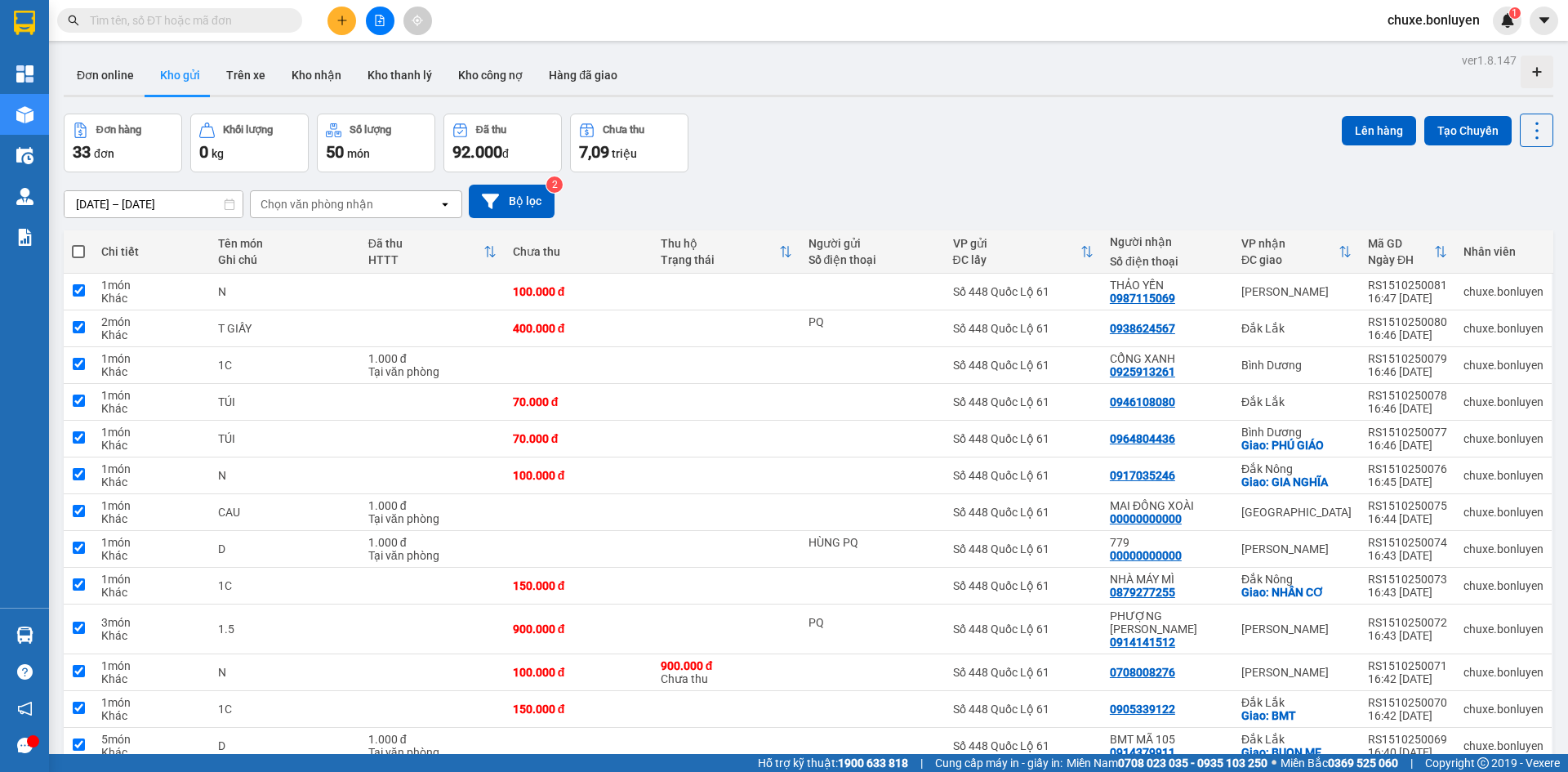
checkbox input "true"
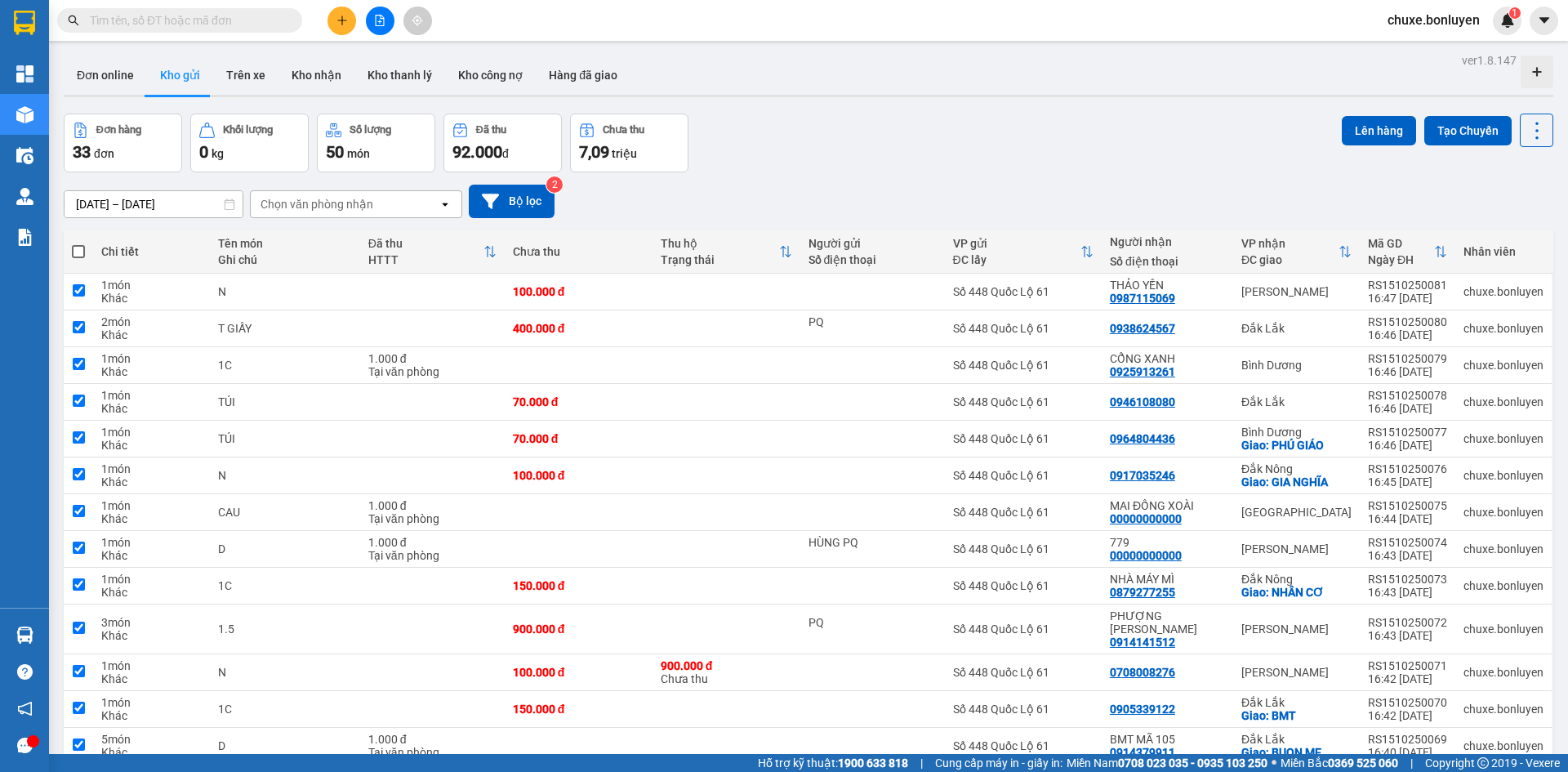
checkbox input "true"
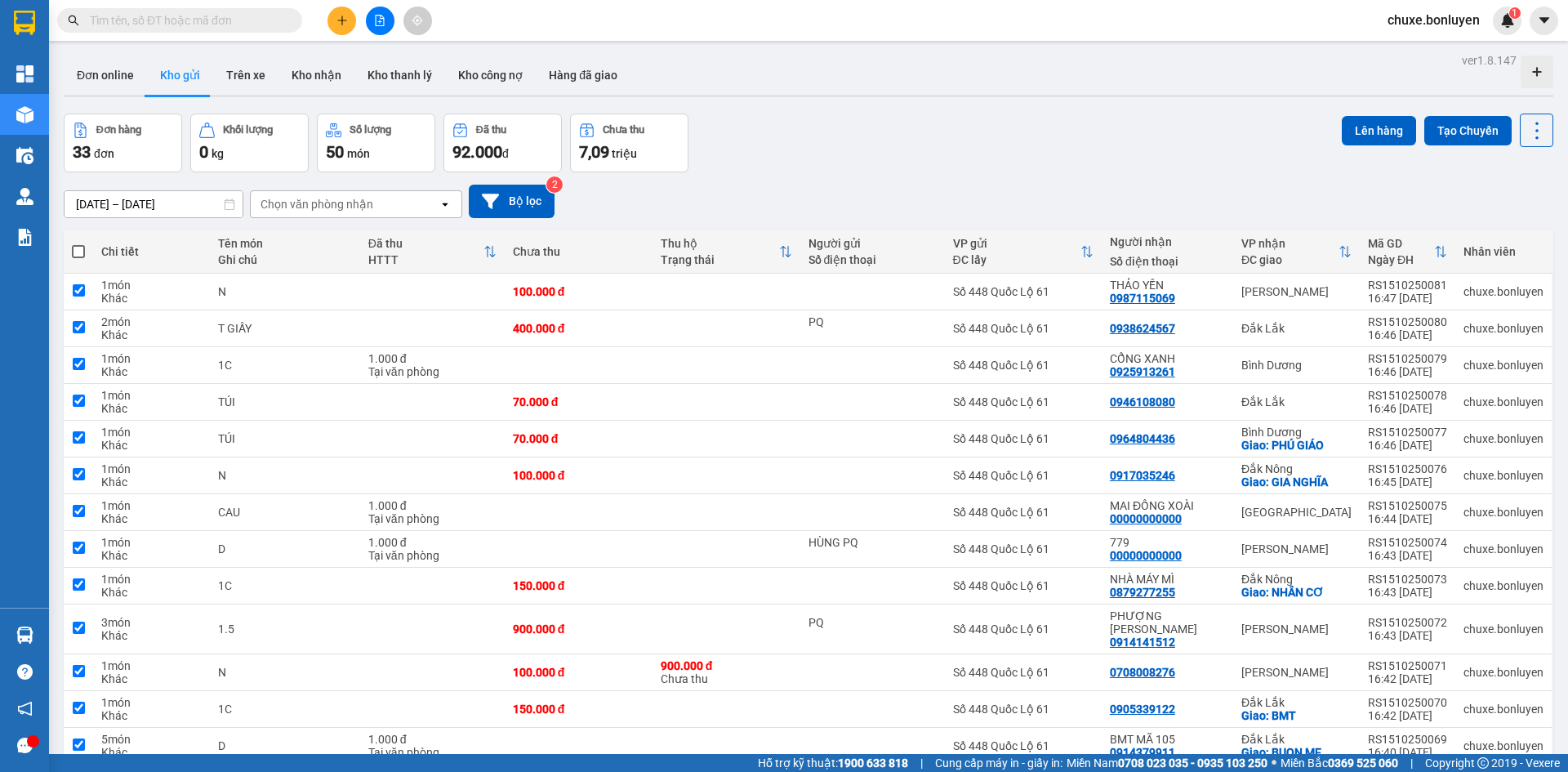
checkbox input "true"
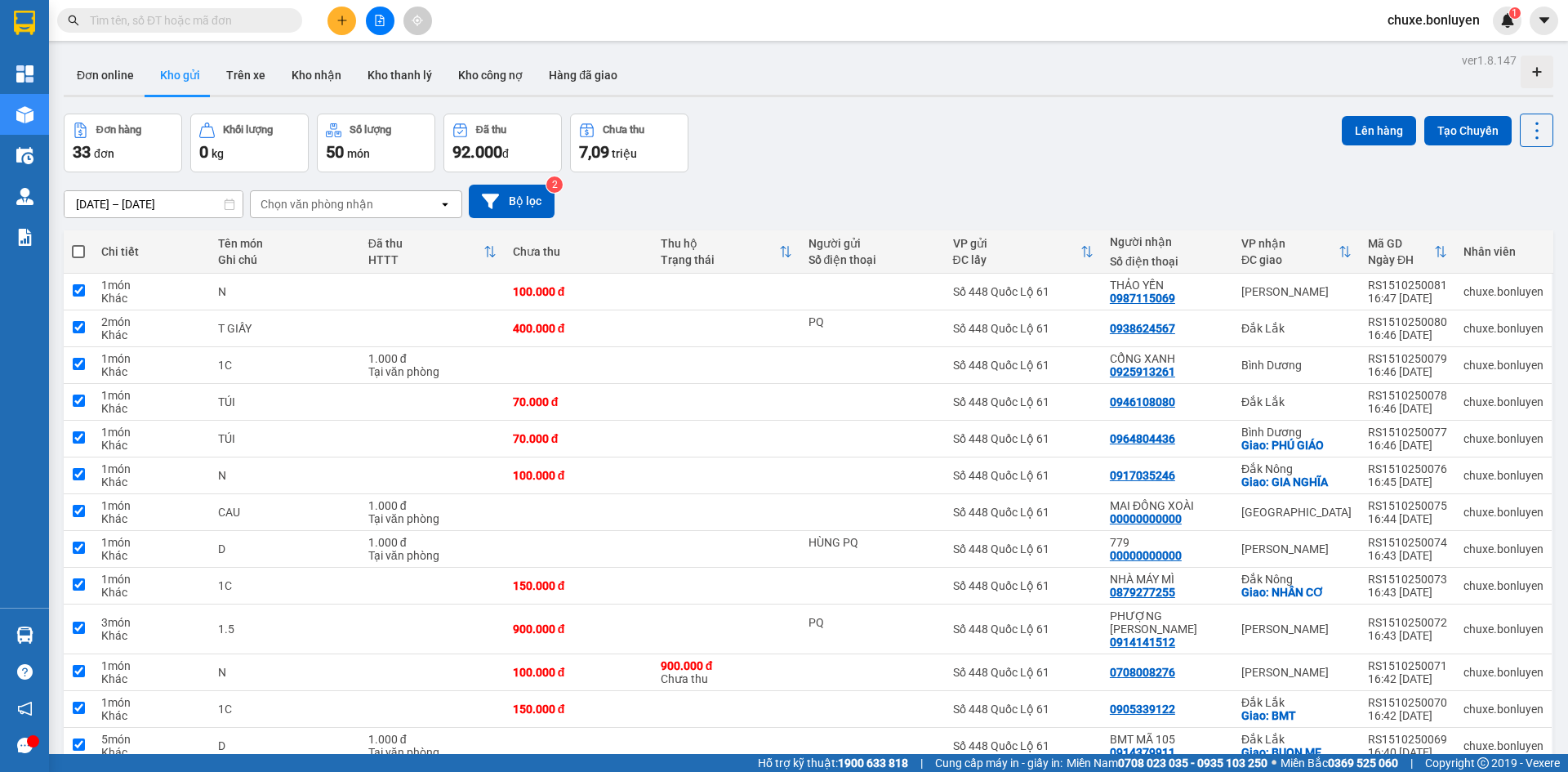
checkbox input "true"
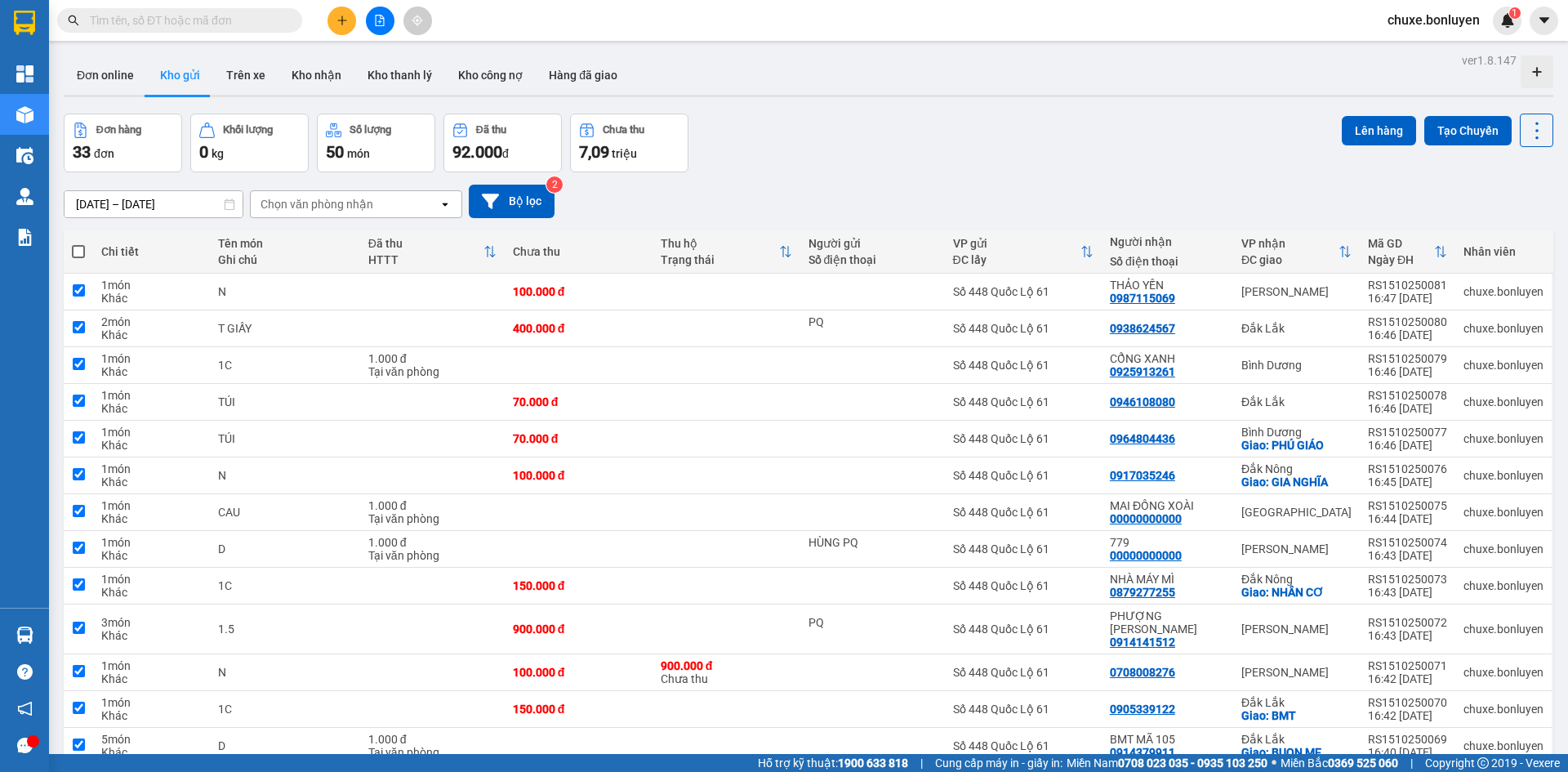
checkbox input "true"
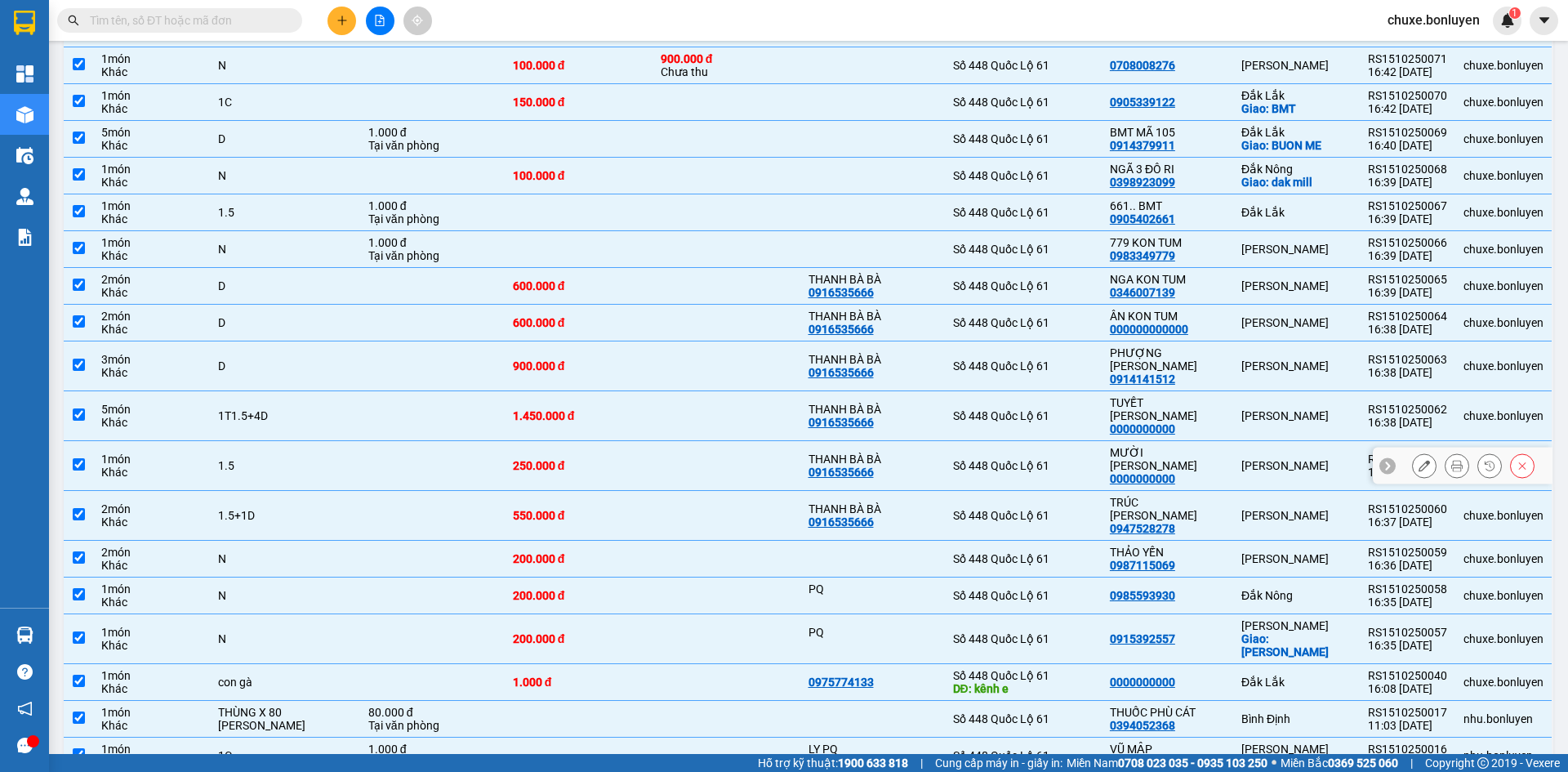
scroll to position [735, 0]
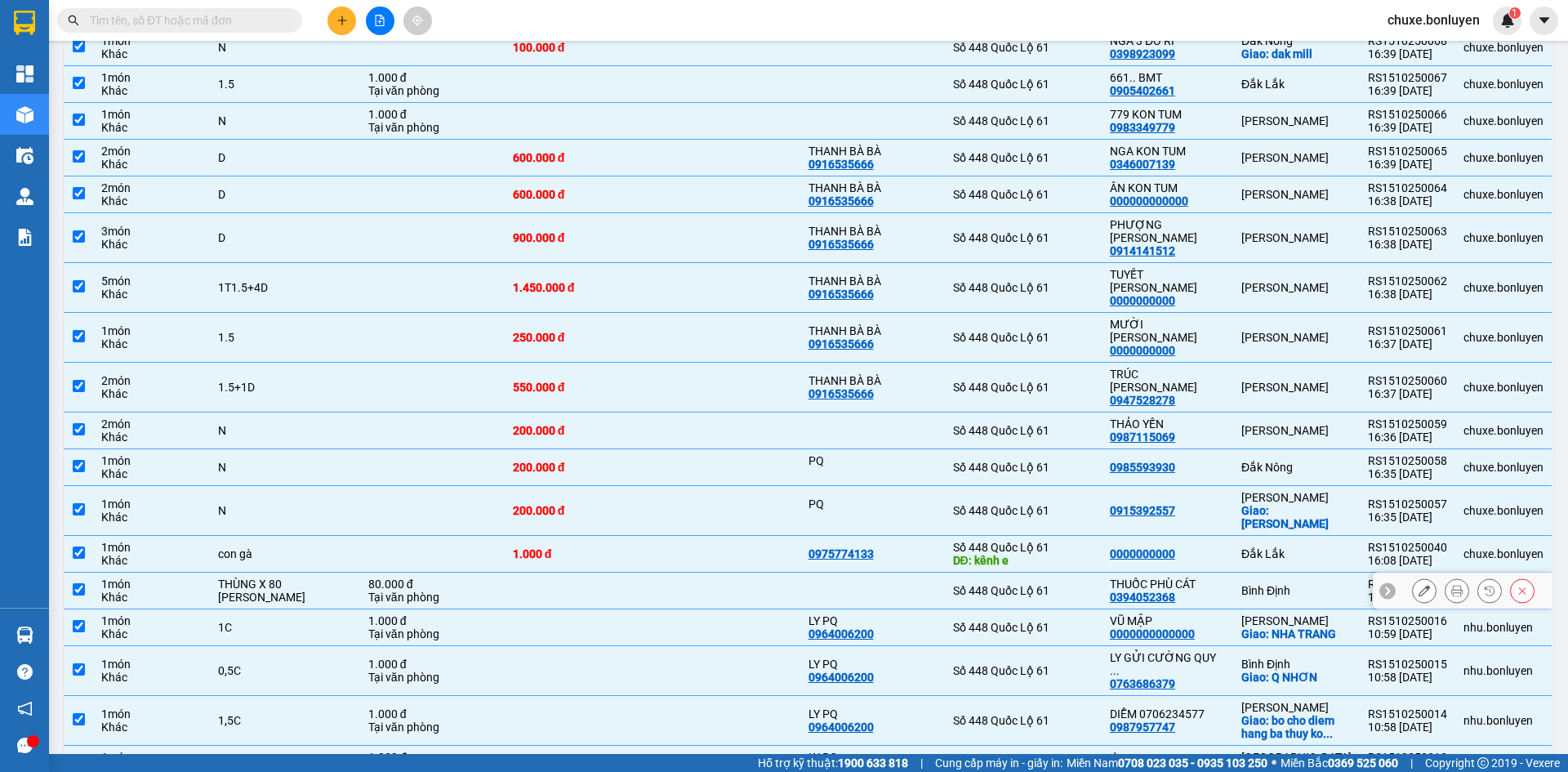
click at [1062, 573] on td "Số 448 Quốc Lộ 61" at bounding box center [1023, 590] width 157 height 36
checkbox input "false"
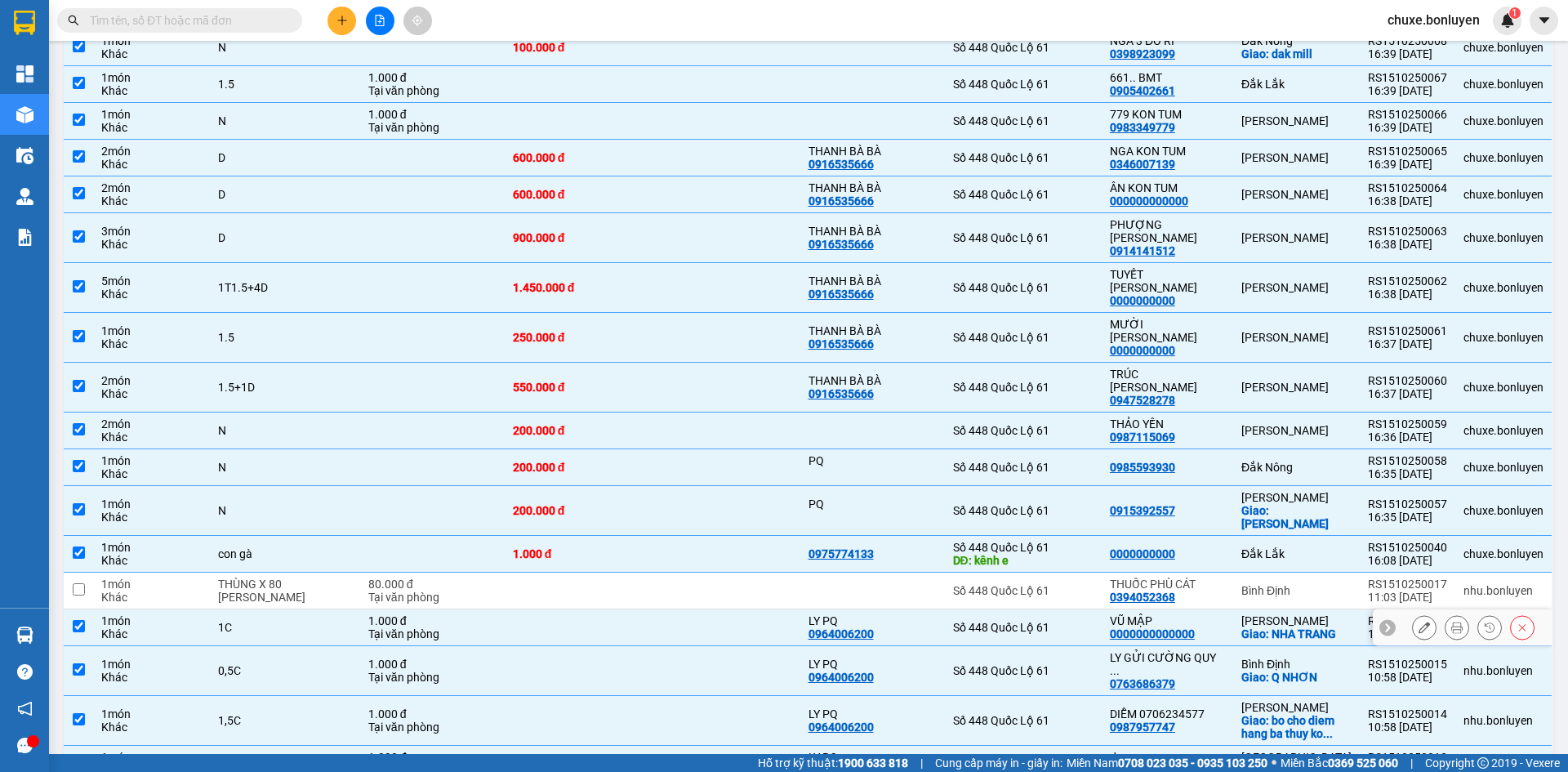
drag, startPoint x: 1062, startPoint y: 549, endPoint x: 1062, endPoint y: 577, distance: 28.0
click at [1062, 621] on div "Số 448 Quốc Lộ 61" at bounding box center [1023, 627] width 141 height 13
checkbox input "false"
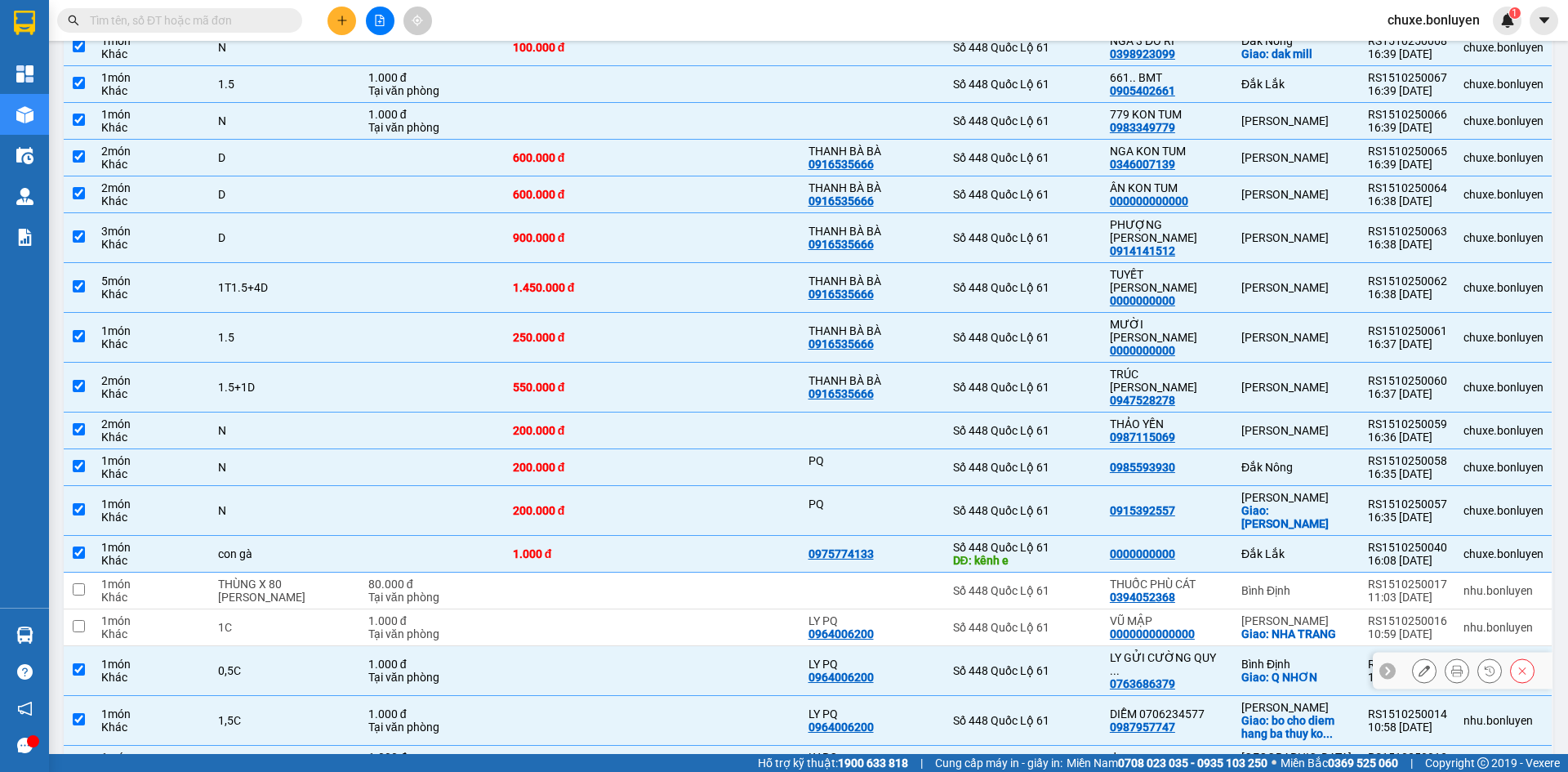
drag, startPoint x: 1062, startPoint y: 577, endPoint x: 1062, endPoint y: 595, distance: 18.0
click at [1062, 646] on td "Số 448 Quốc Lộ 61" at bounding box center [1023, 670] width 157 height 50
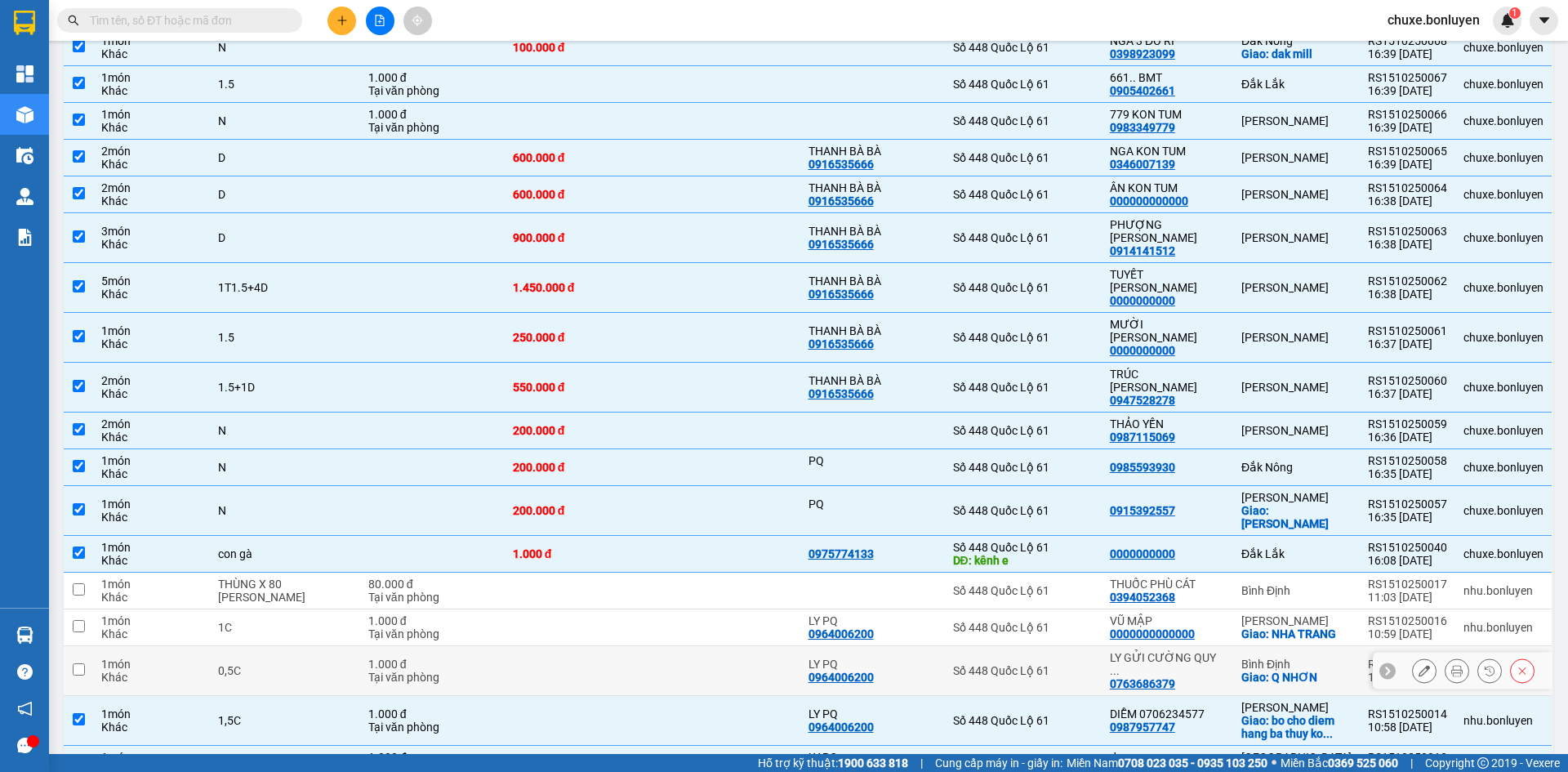
drag, startPoint x: 1062, startPoint y: 595, endPoint x: 1061, endPoint y: 640, distance: 45.0
click at [1062, 646] on td "Số 448 Quốc Lộ 61" at bounding box center [1023, 670] width 157 height 50
checkbox input "true"
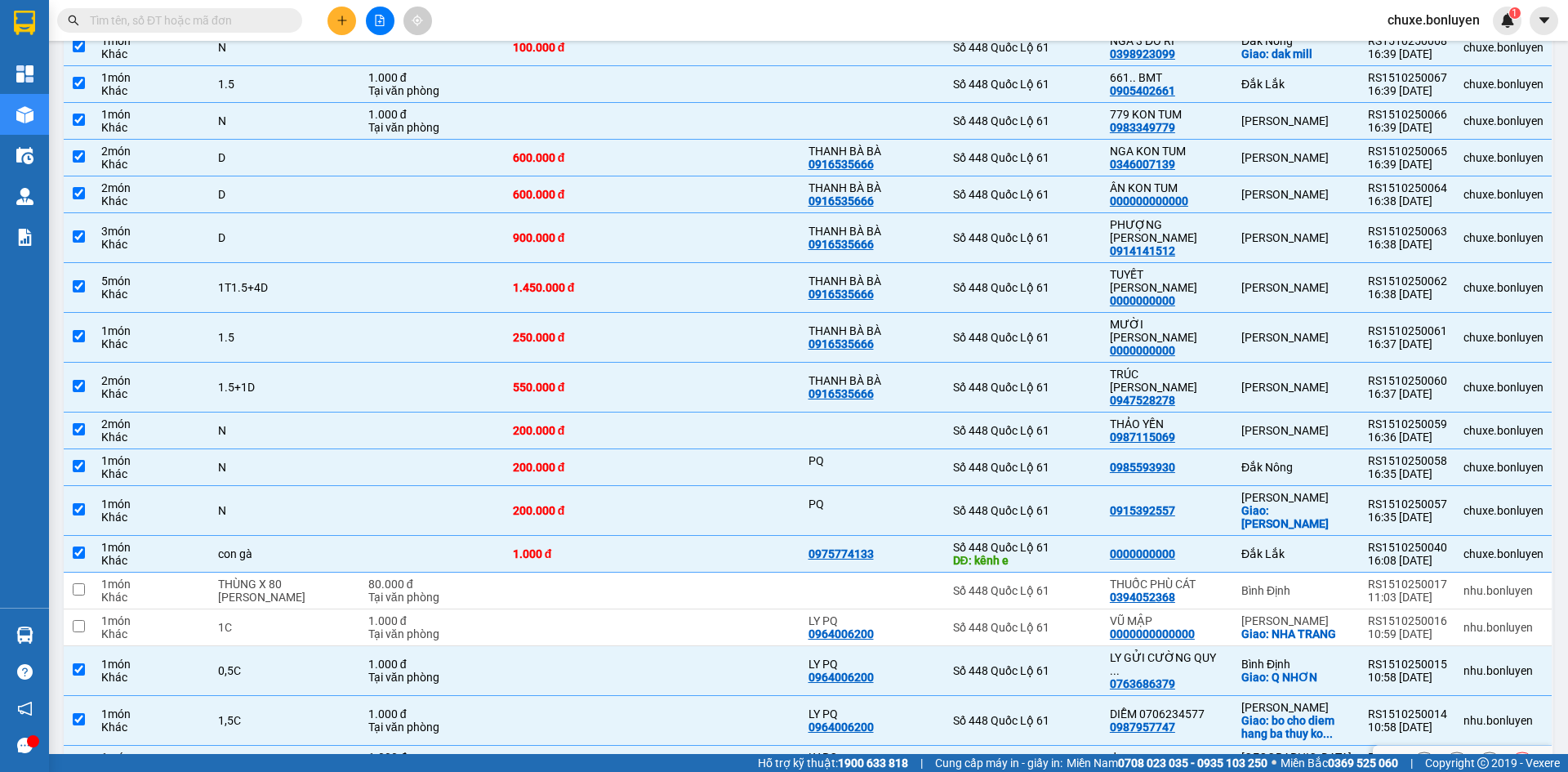
drag, startPoint x: 1061, startPoint y: 657, endPoint x: 1061, endPoint y: 678, distance: 21.0
click at [1061, 746] on td "Số 448 Quốc Lộ 61" at bounding box center [1023, 764] width 157 height 36
checkbox input "false"
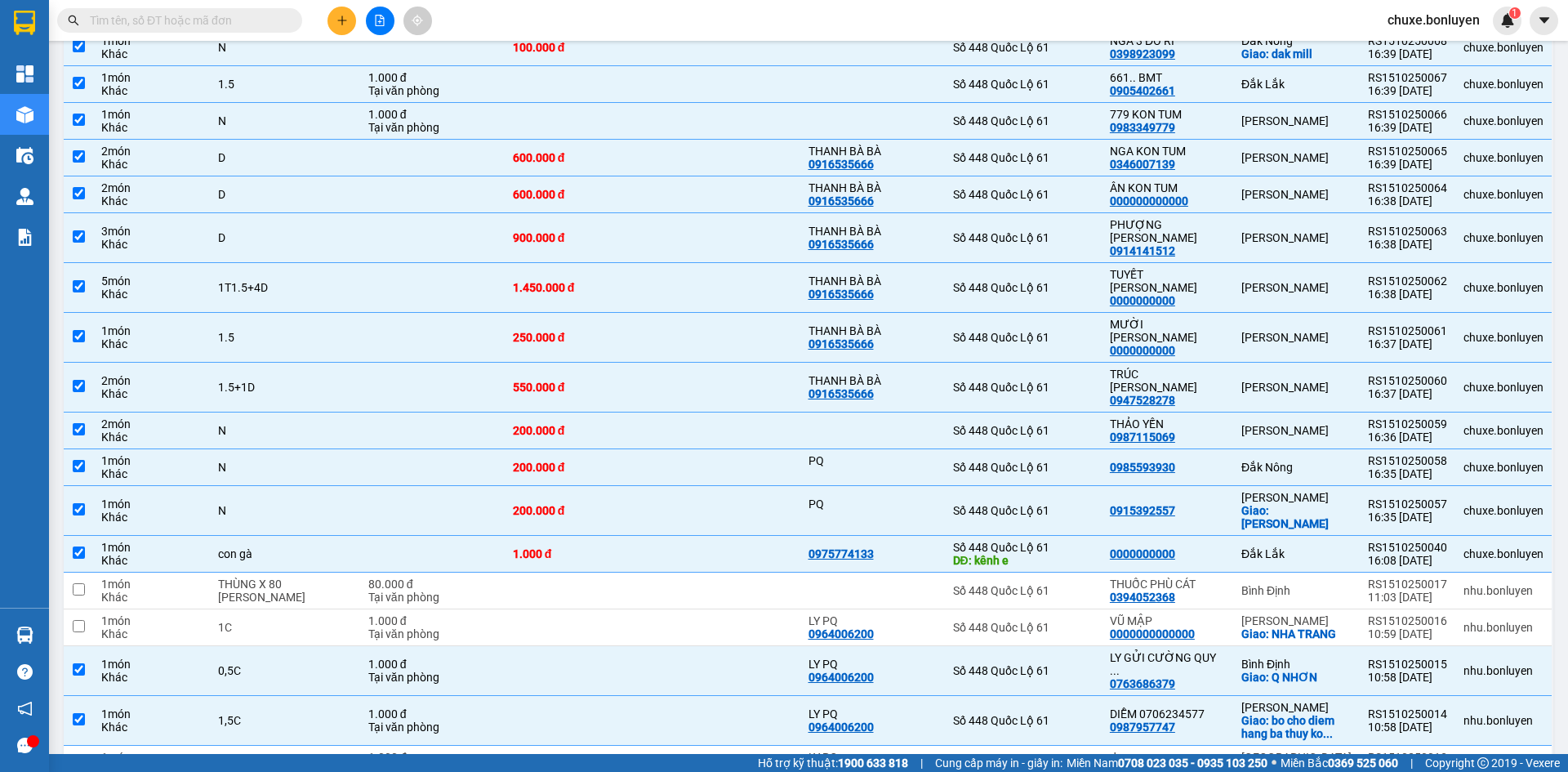
drag, startPoint x: 1059, startPoint y: 705, endPoint x: 1056, endPoint y: 607, distance: 98.0
checkbox input "false"
click at [1056, 646] on td "Số 448 Quốc Lộ 61" at bounding box center [1023, 670] width 157 height 50
checkbox input "false"
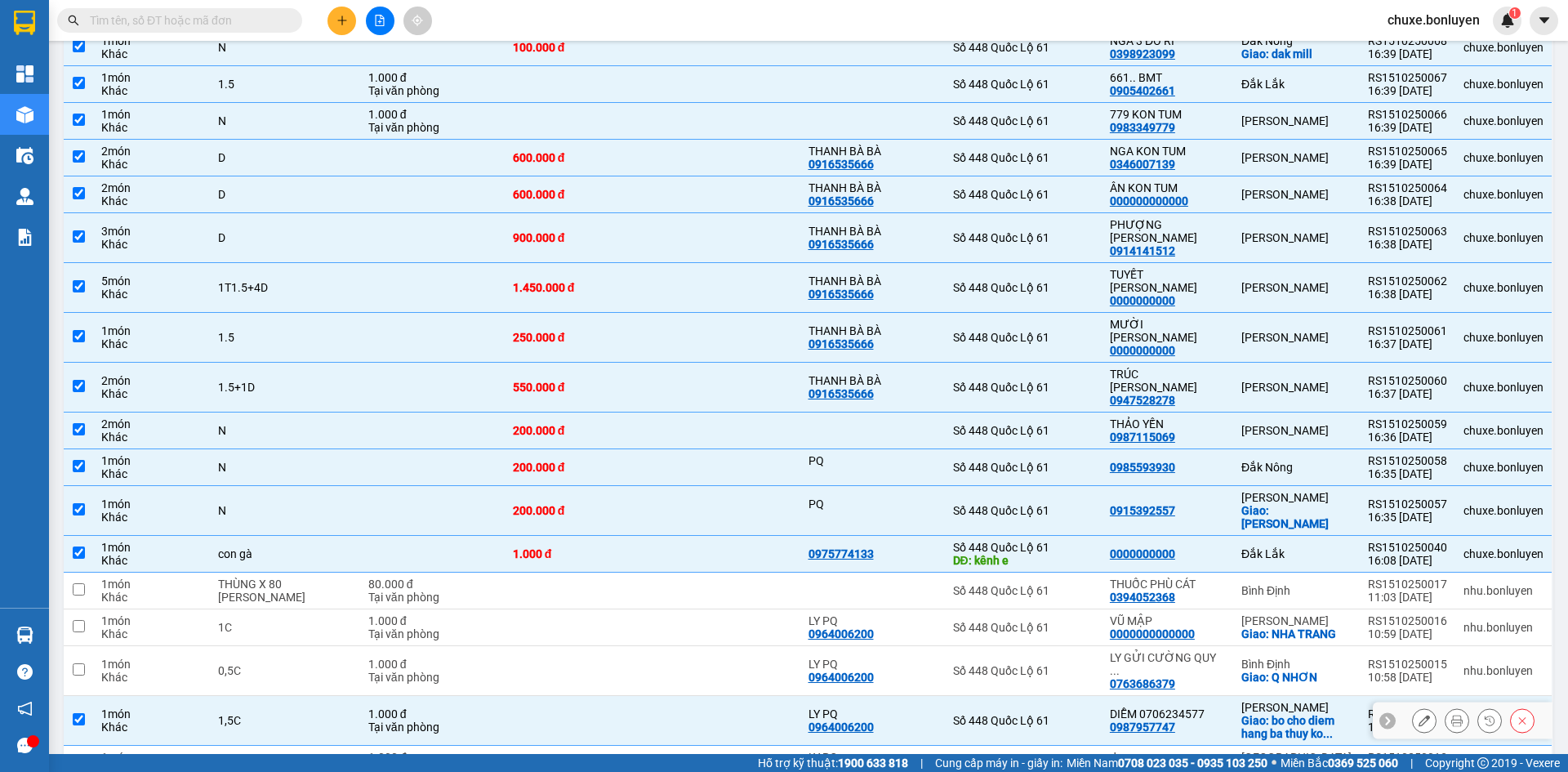
click at [1056, 713] on div "Số 448 Quốc Lộ 61" at bounding box center [1023, 719] width 141 height 13
checkbox input "false"
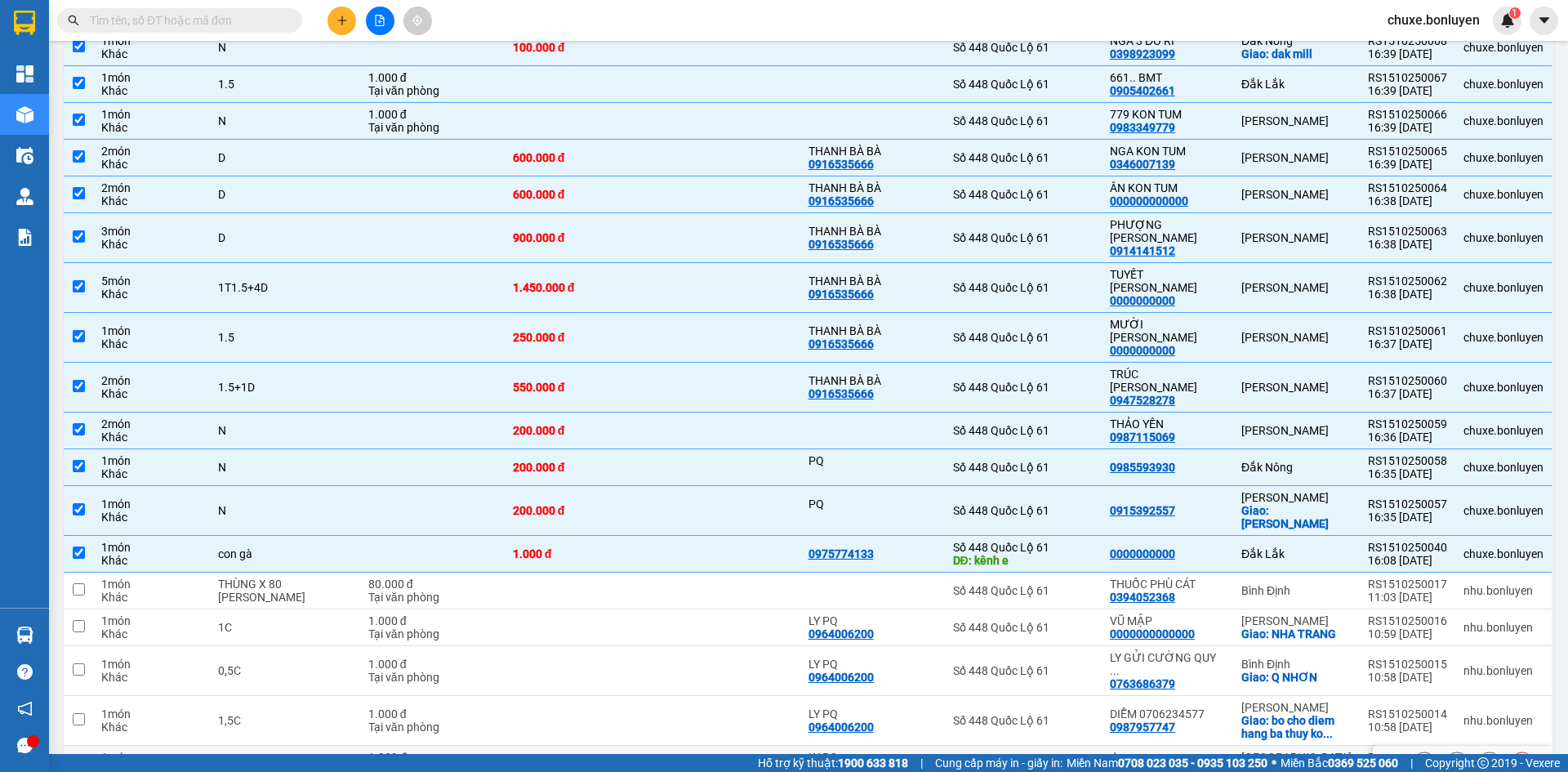
scroll to position [813, 0]
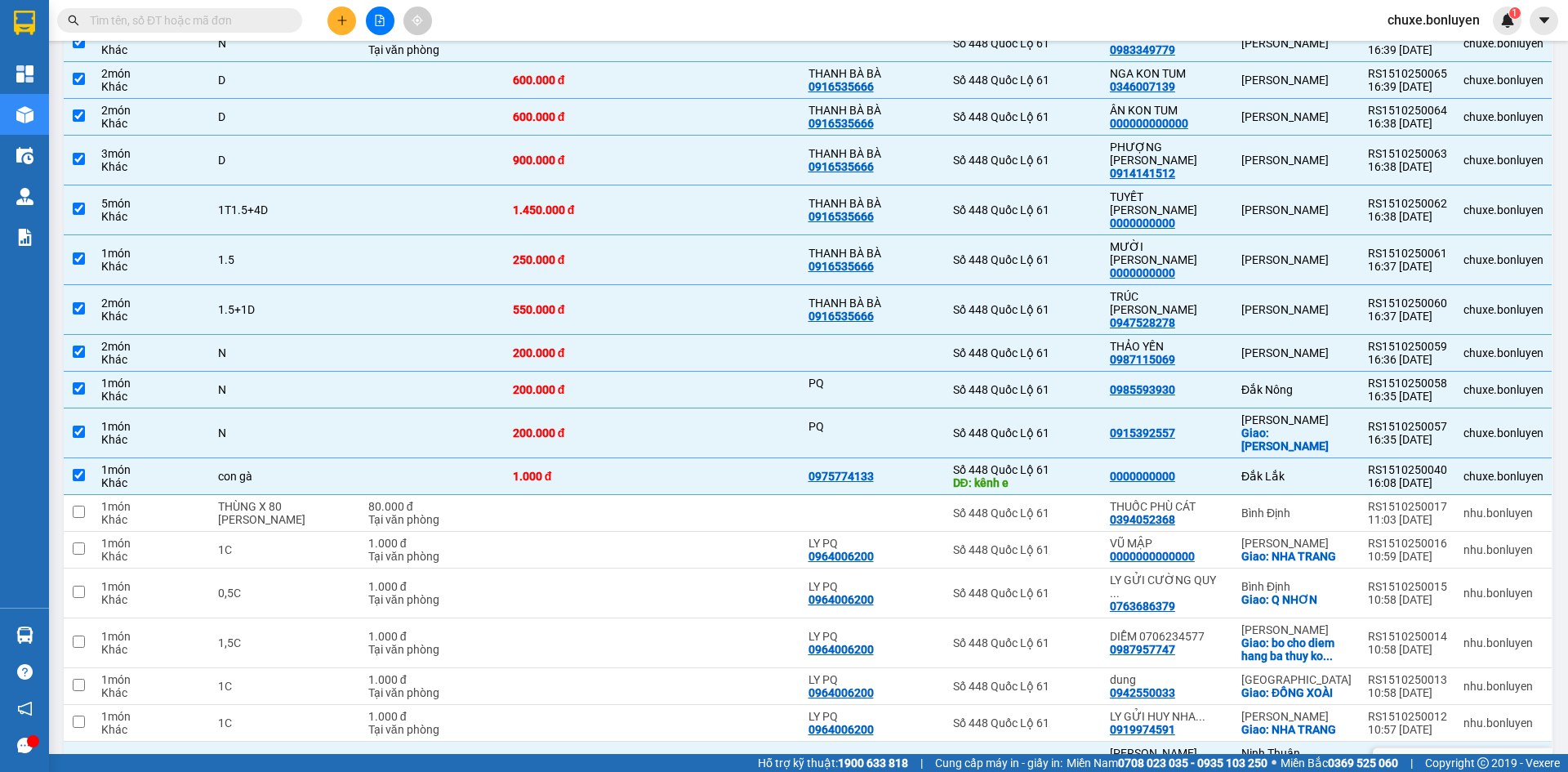
click at [1065, 759] on div "Số 448 Quốc Lộ 61" at bounding box center [1023, 765] width 141 height 13
checkbox input "false"
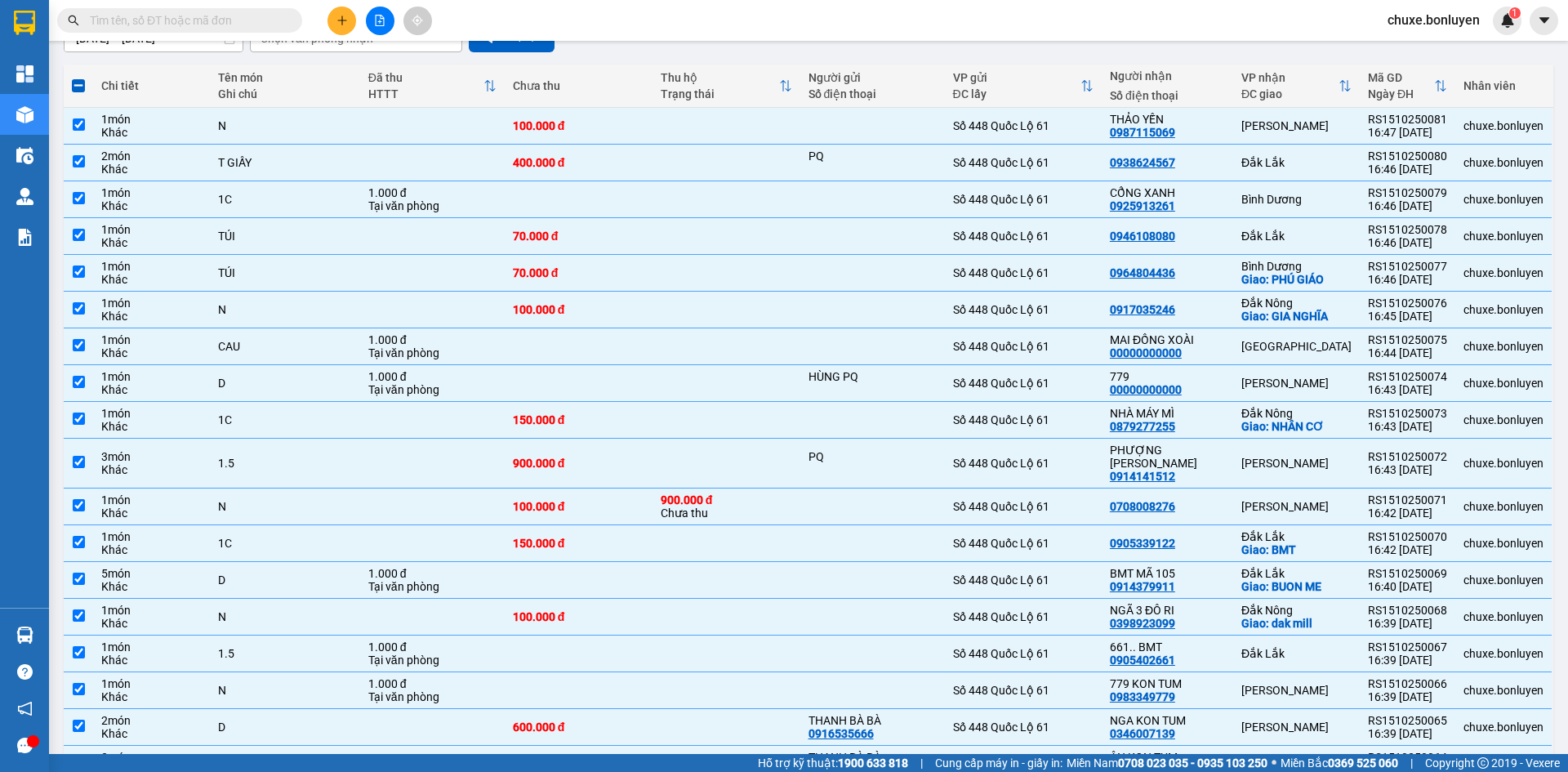
scroll to position [0, 0]
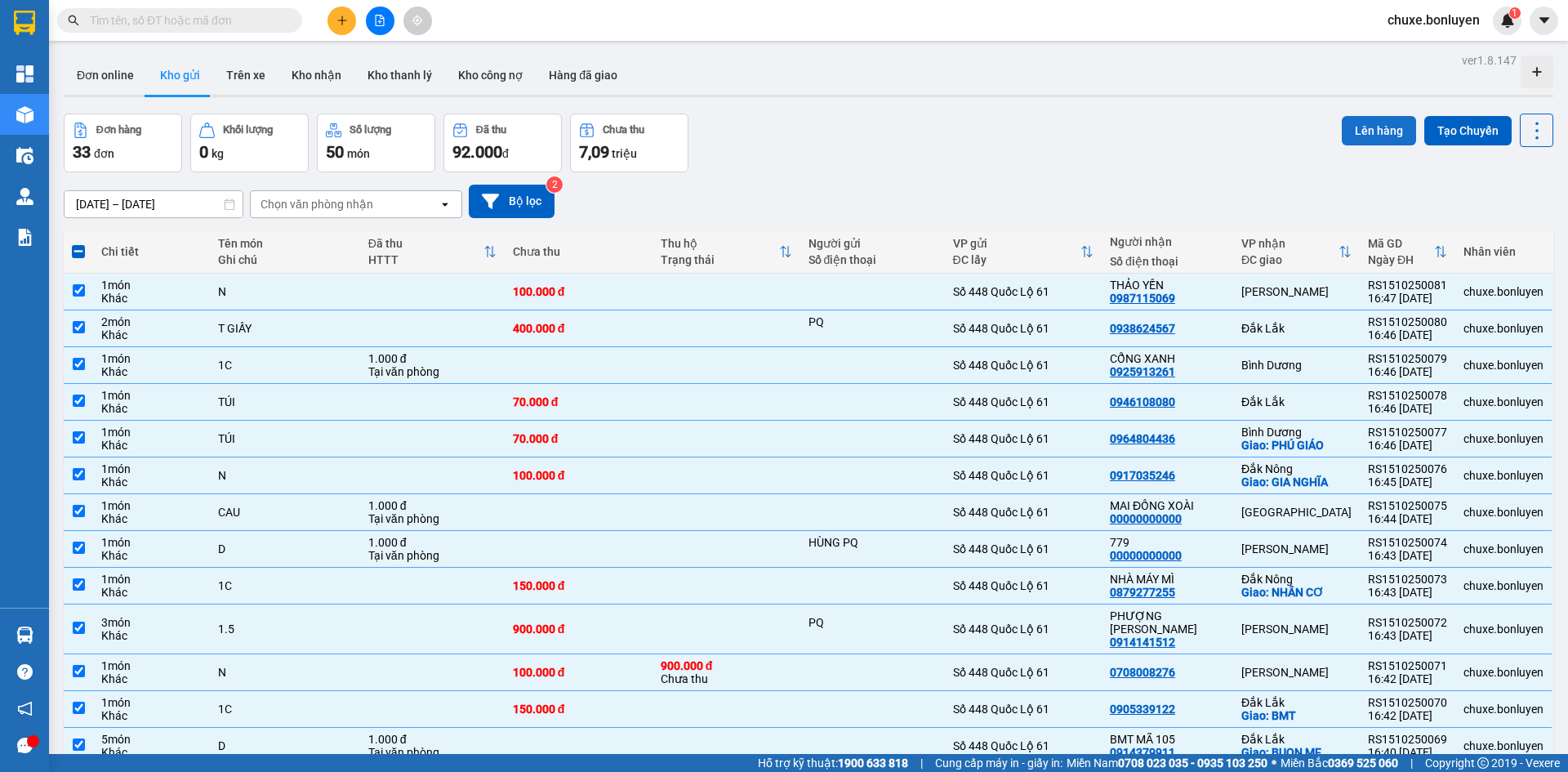
click at [1358, 128] on button "Lên hàng" at bounding box center [1380, 131] width 75 height 30
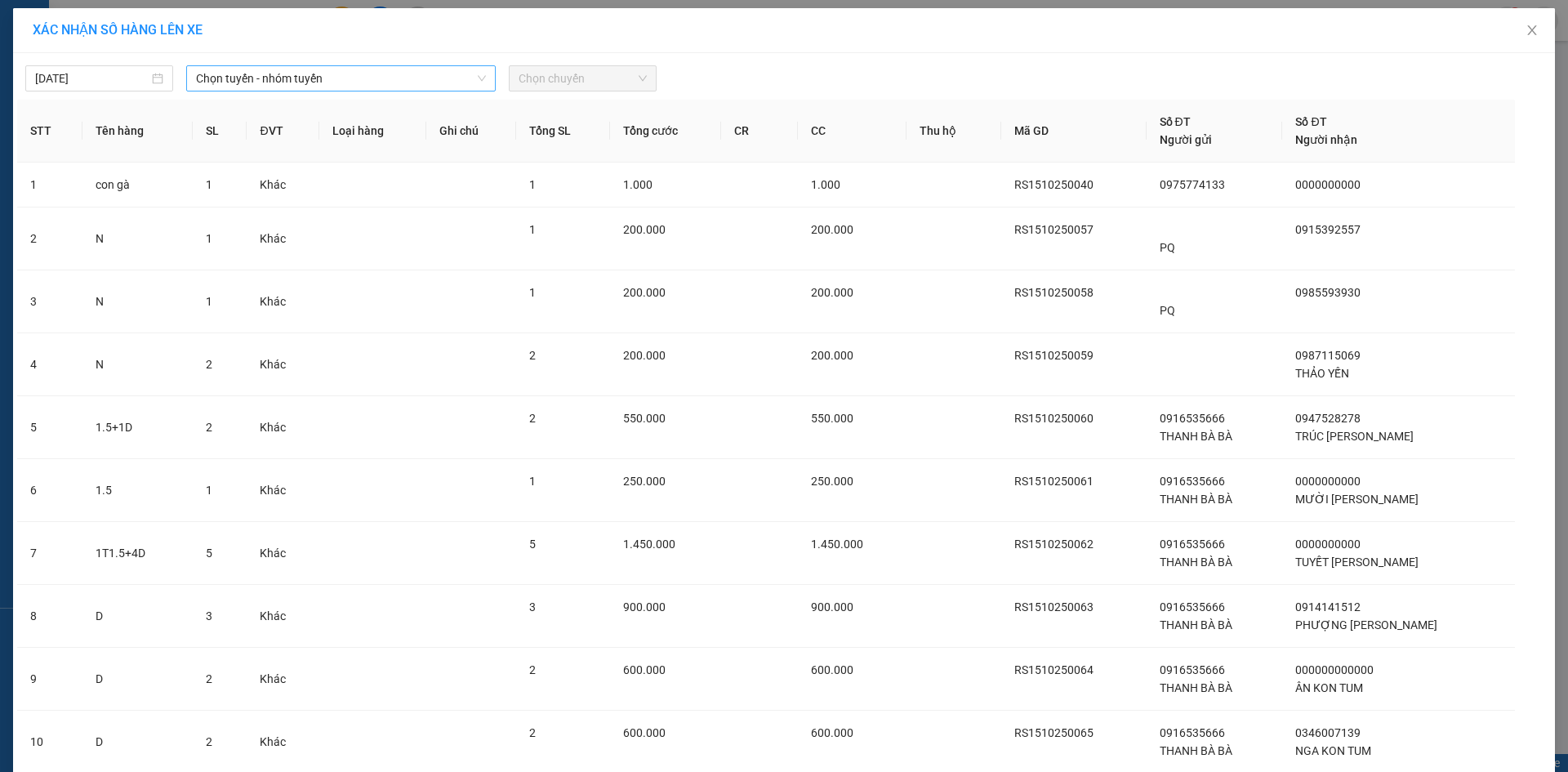
click at [400, 77] on span "Chọn tuyến - nhóm tuyến" at bounding box center [341, 78] width 290 height 25
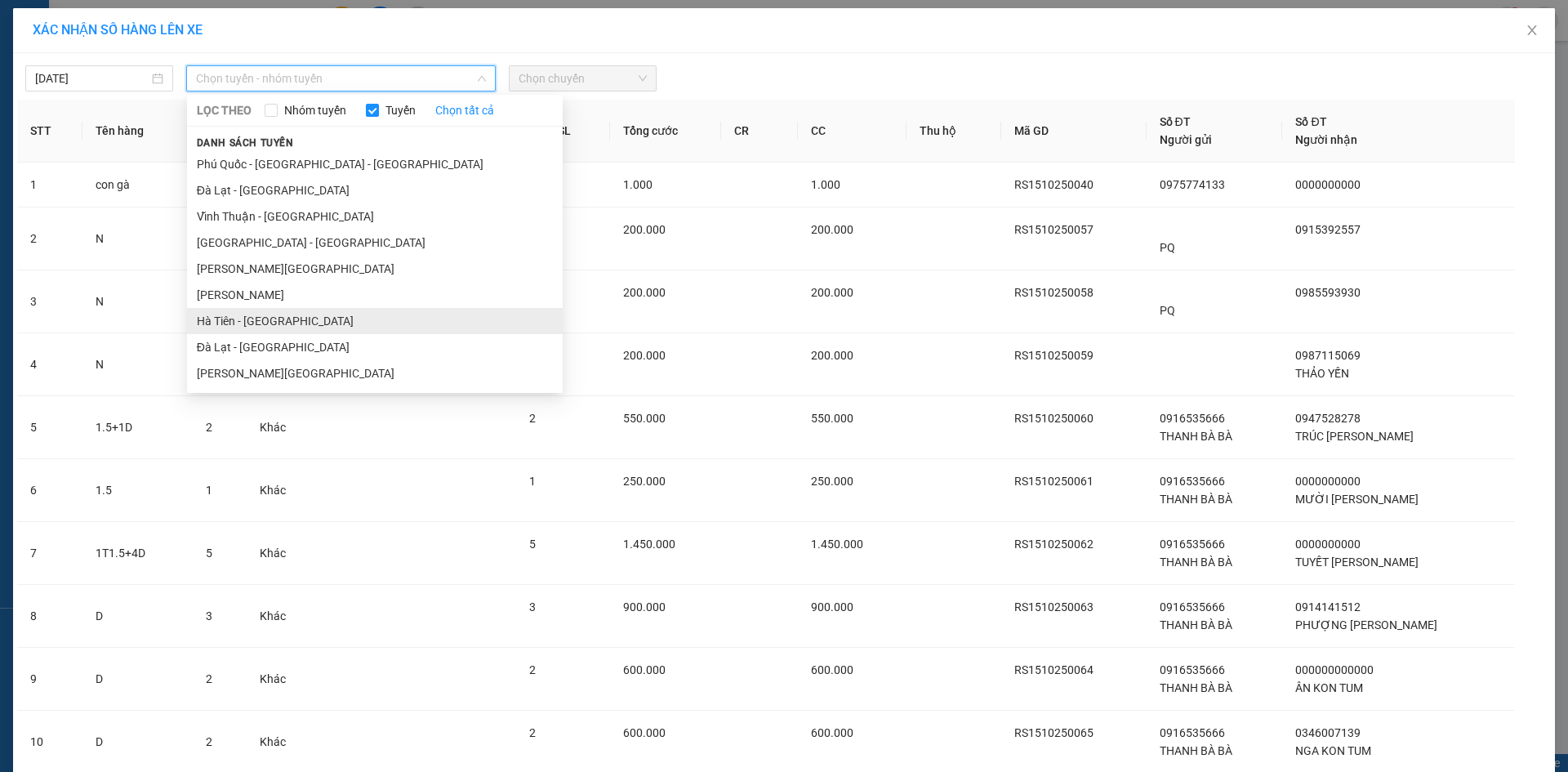
click at [277, 323] on li "Hà Tiên - [GEOGRAPHIC_DATA]" at bounding box center [374, 321] width 376 height 26
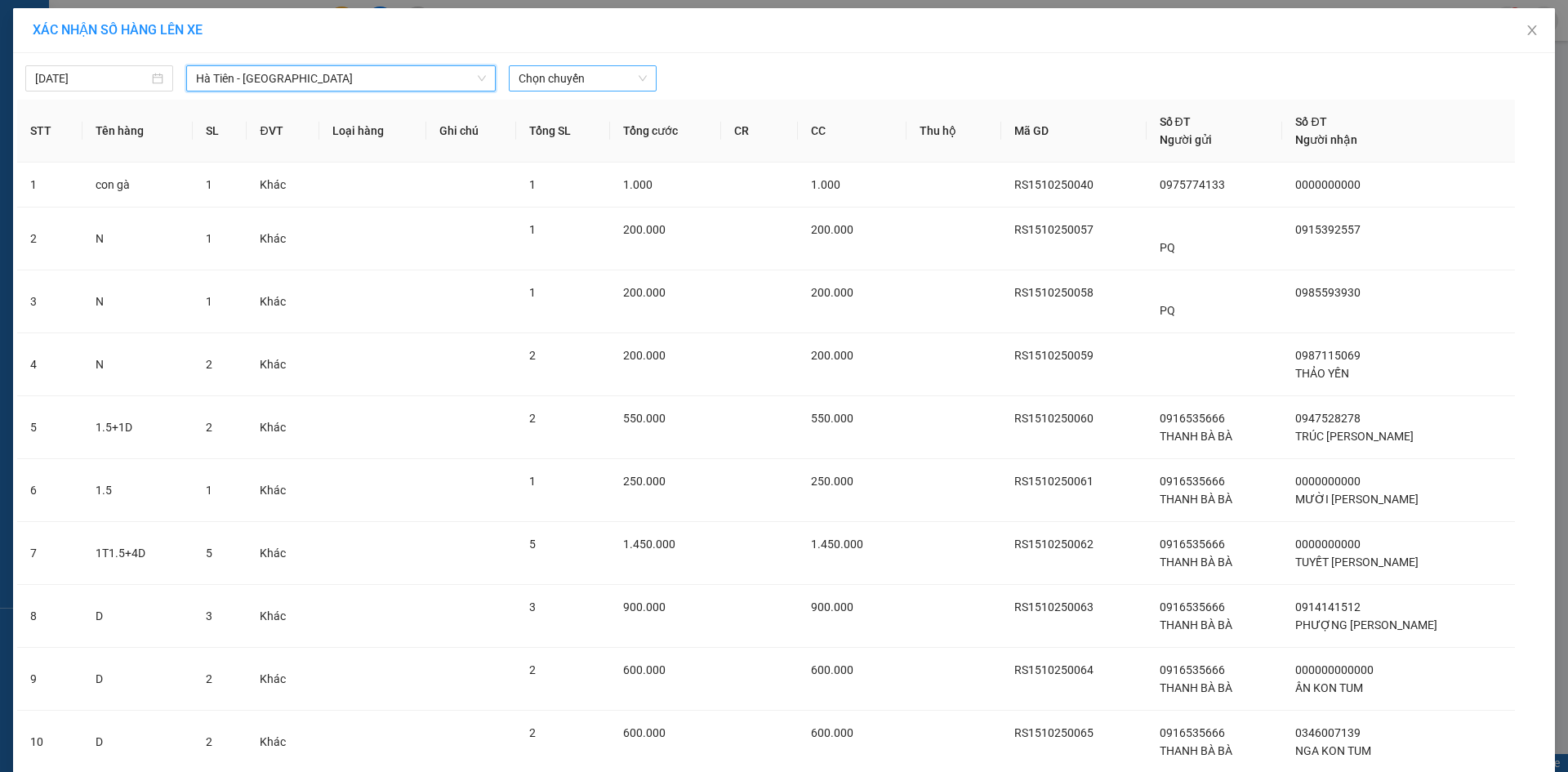
click at [585, 76] on span "Chọn chuyến" at bounding box center [582, 78] width 128 height 25
click at [302, 86] on span "Hà Tiên - [GEOGRAPHIC_DATA]" at bounding box center [341, 78] width 290 height 25
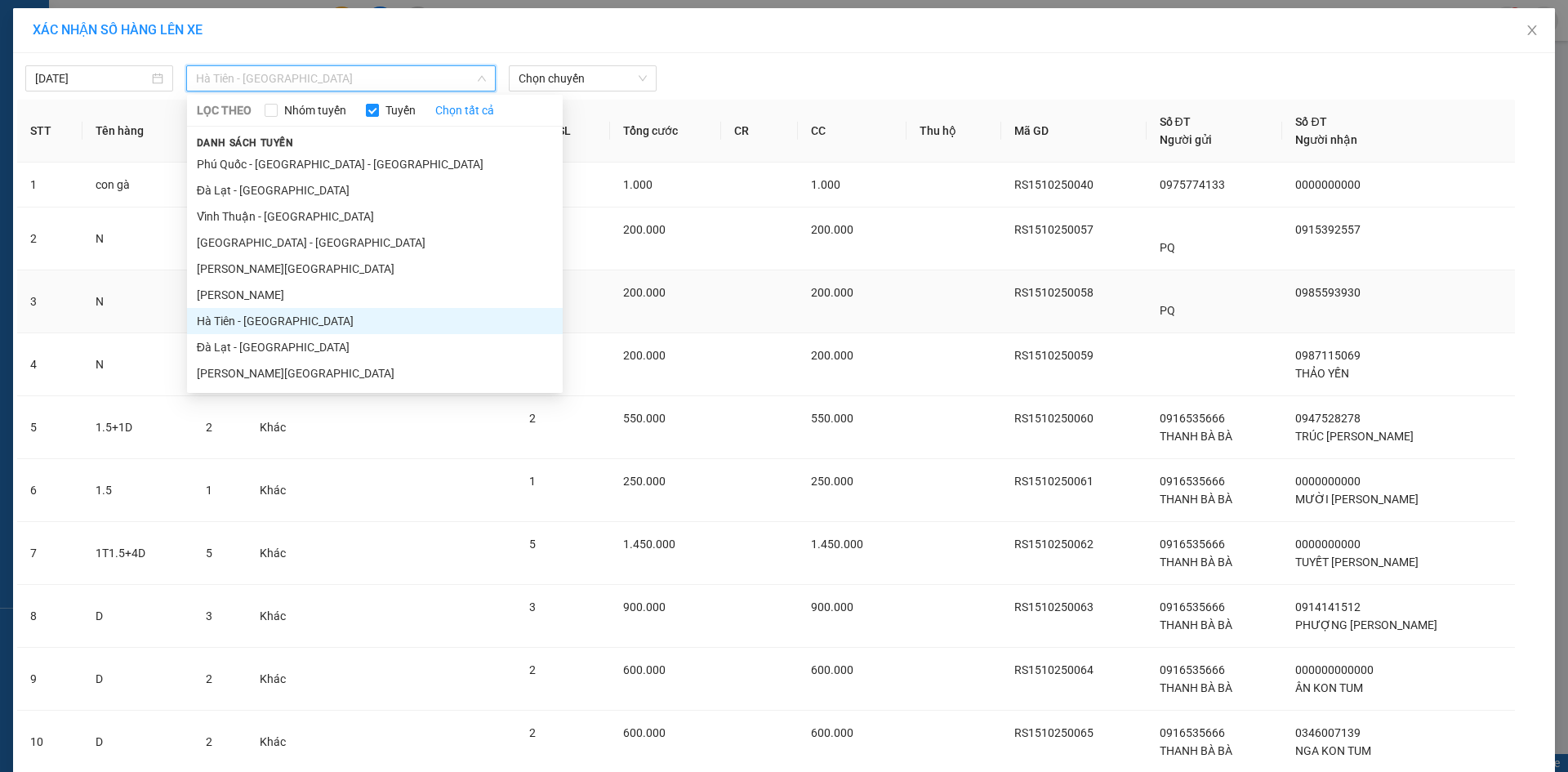
click at [271, 294] on li "[PERSON_NAME]" at bounding box center [374, 294] width 376 height 26
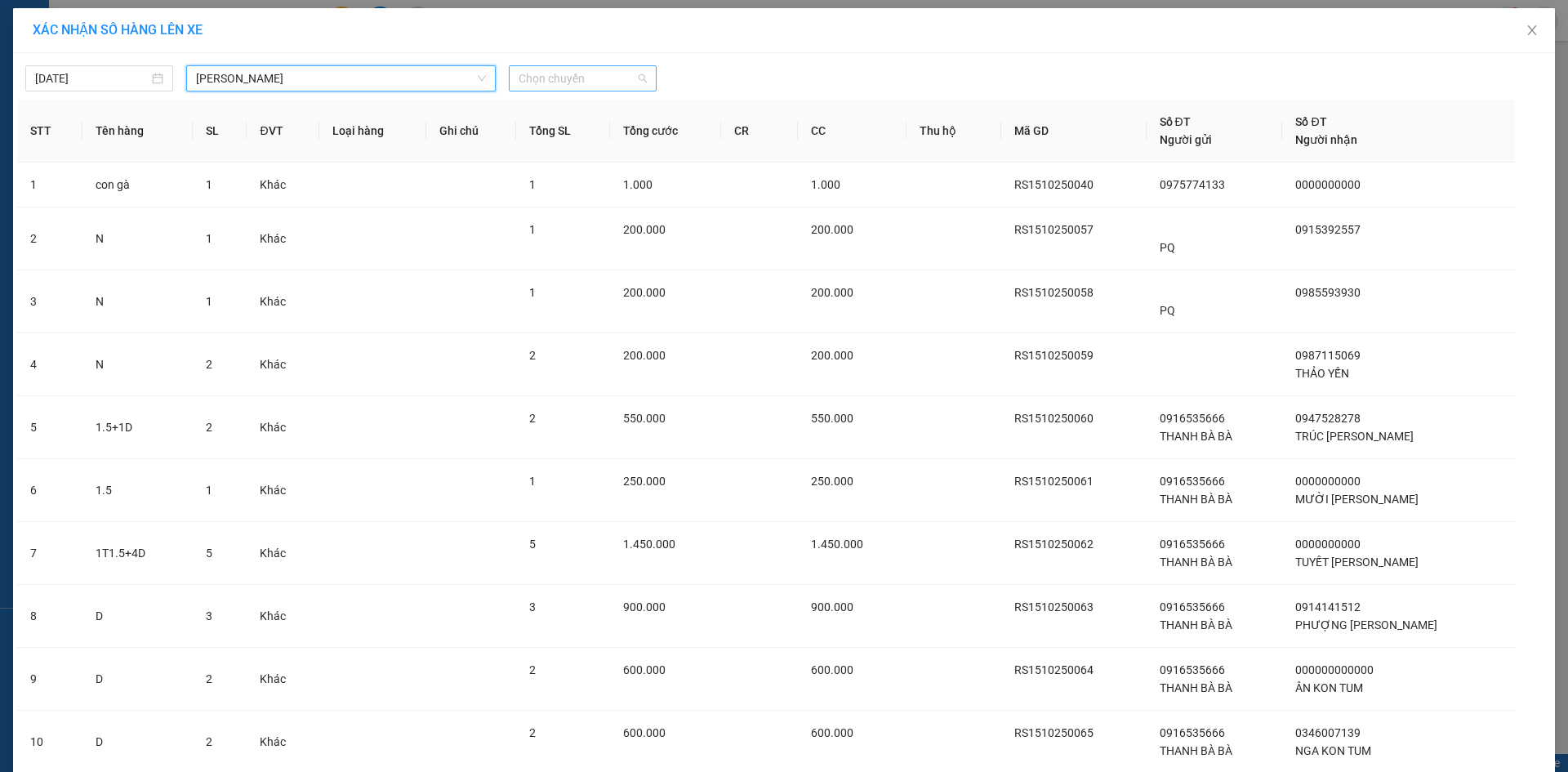
click at [572, 81] on span "Chọn chuyến" at bounding box center [582, 78] width 128 height 25
click at [595, 133] on div "14:31 - 50H-641.07" at bounding box center [577, 137] width 127 height 18
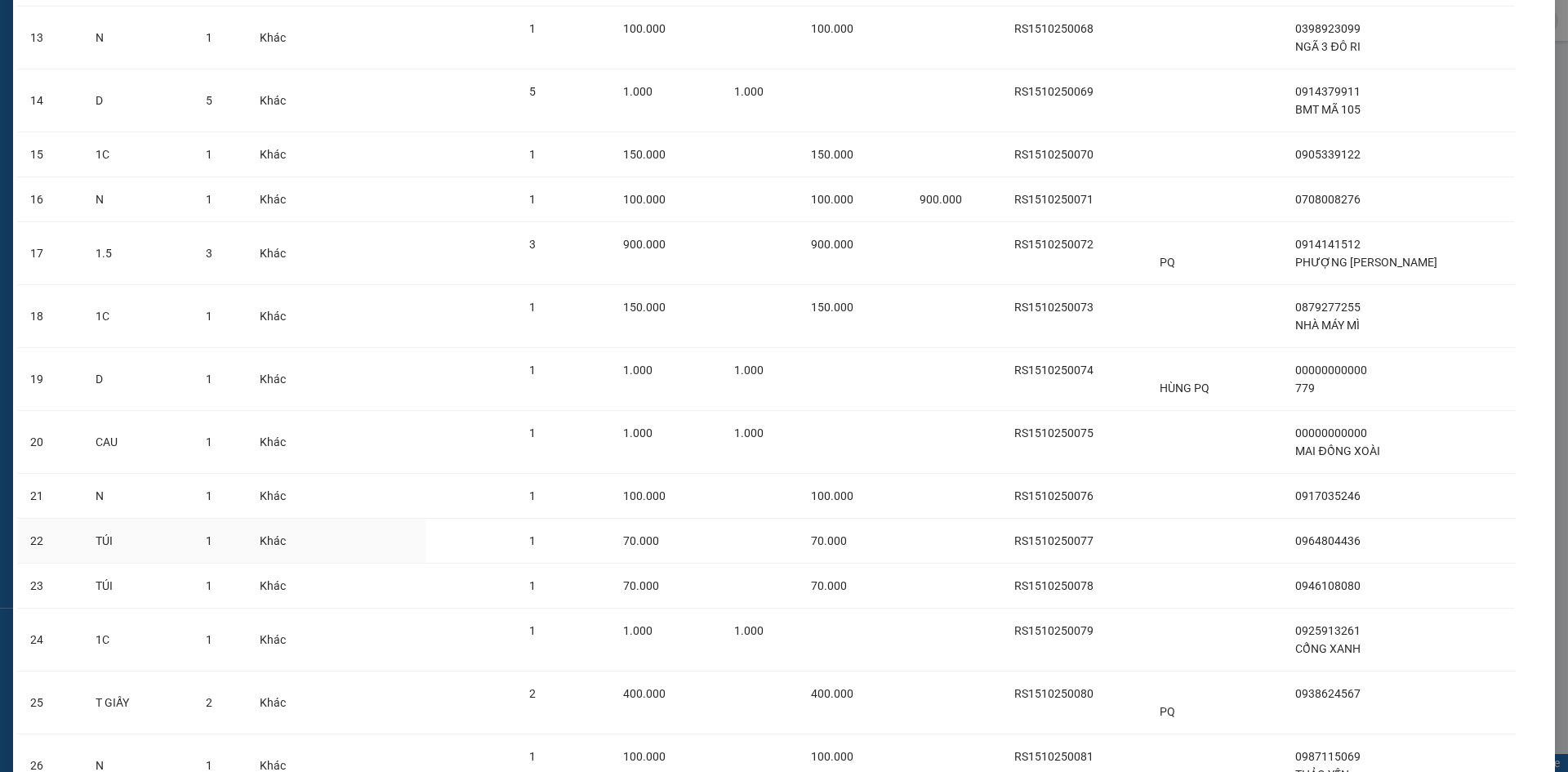
scroll to position [1047, 0]
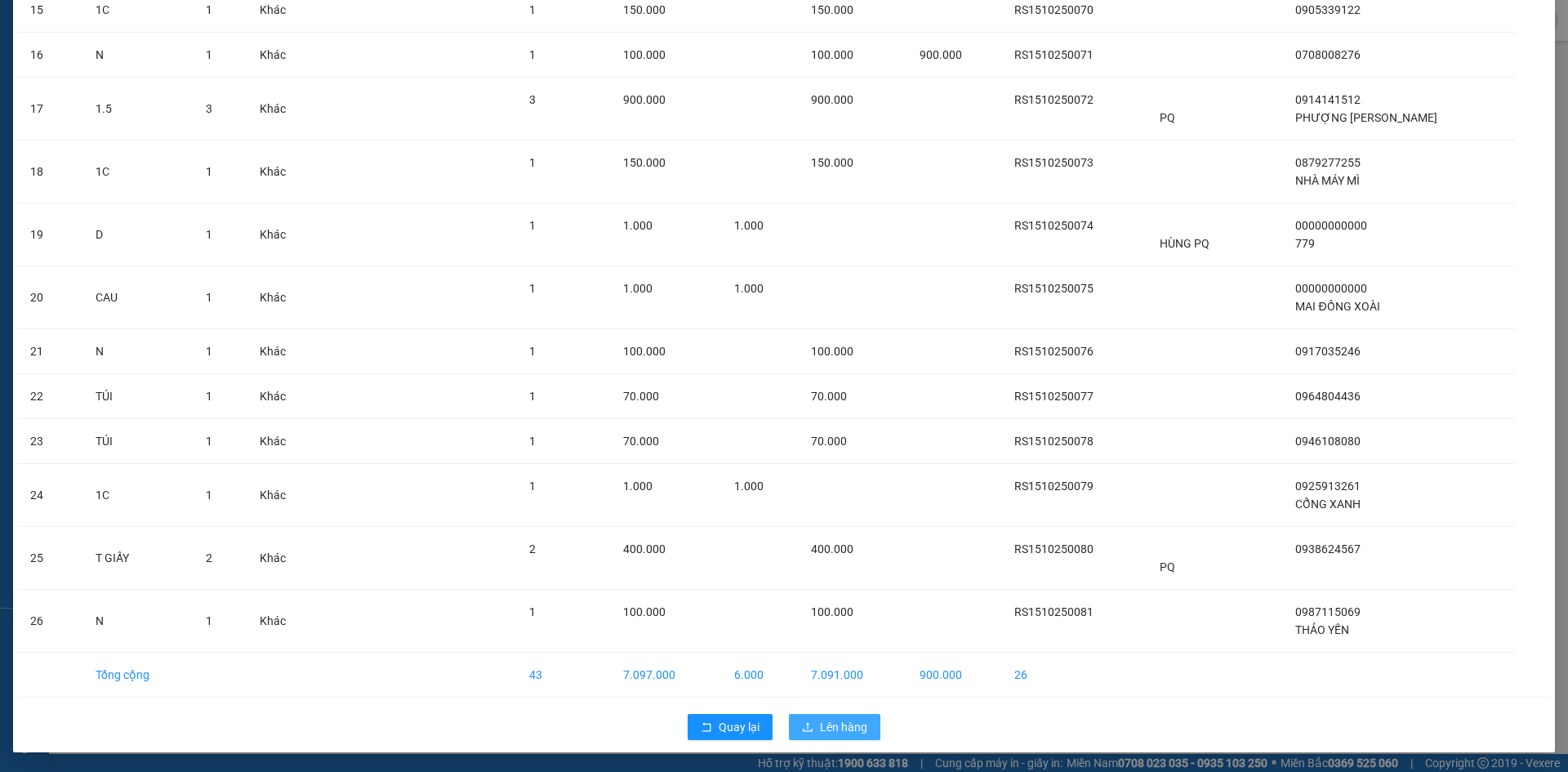
click at [825, 724] on span "Lên hàng" at bounding box center [844, 726] width 48 height 18
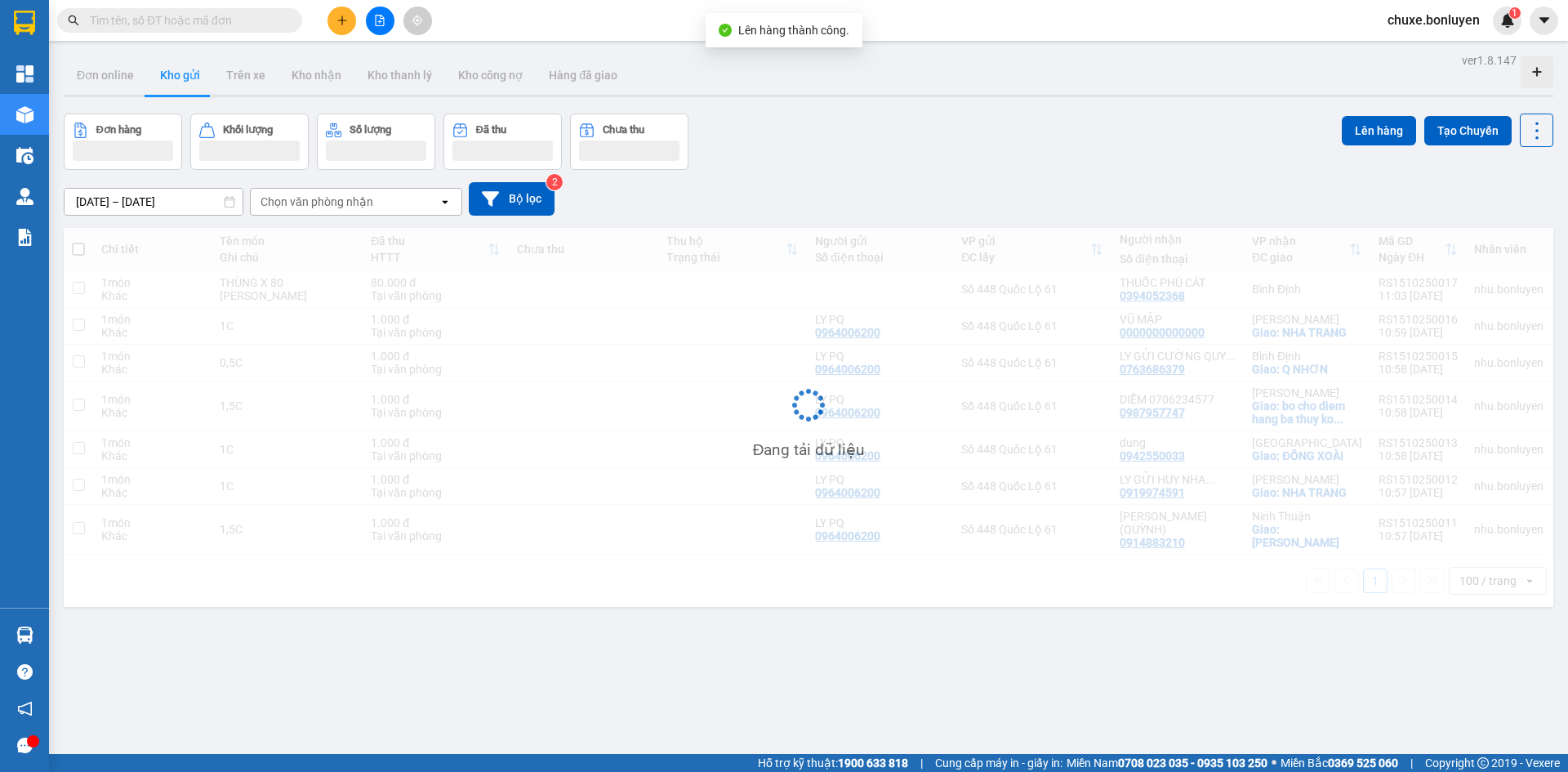
click at [382, 25] on icon "file-add" at bounding box center [380, 20] width 9 height 11
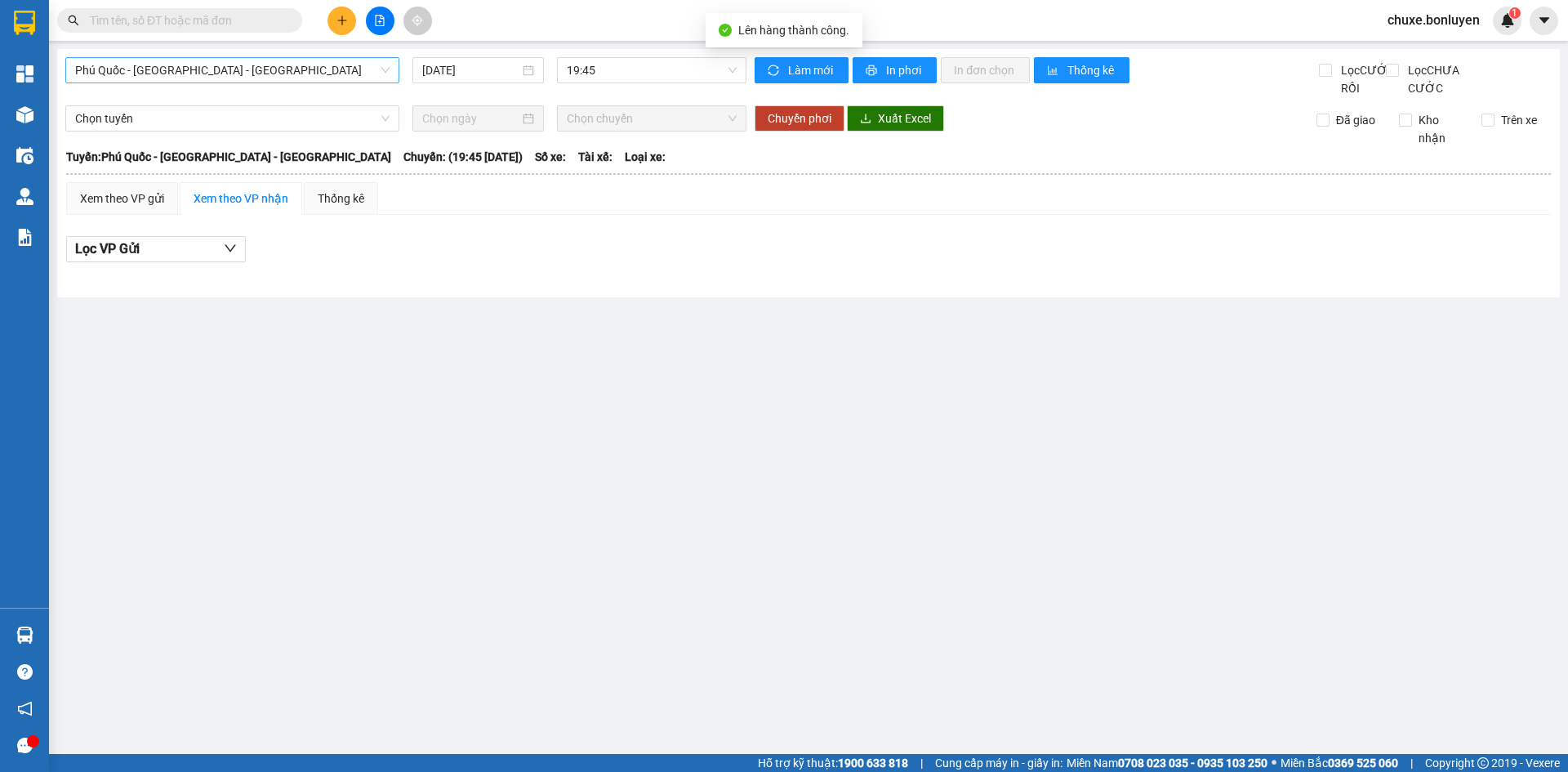
drag, startPoint x: 190, startPoint y: 64, endPoint x: 192, endPoint y: 78, distance: 14.1
click at [190, 65] on span "Phú Quốc - [GEOGRAPHIC_DATA] - [GEOGRAPHIC_DATA]" at bounding box center [232, 70] width 315 height 25
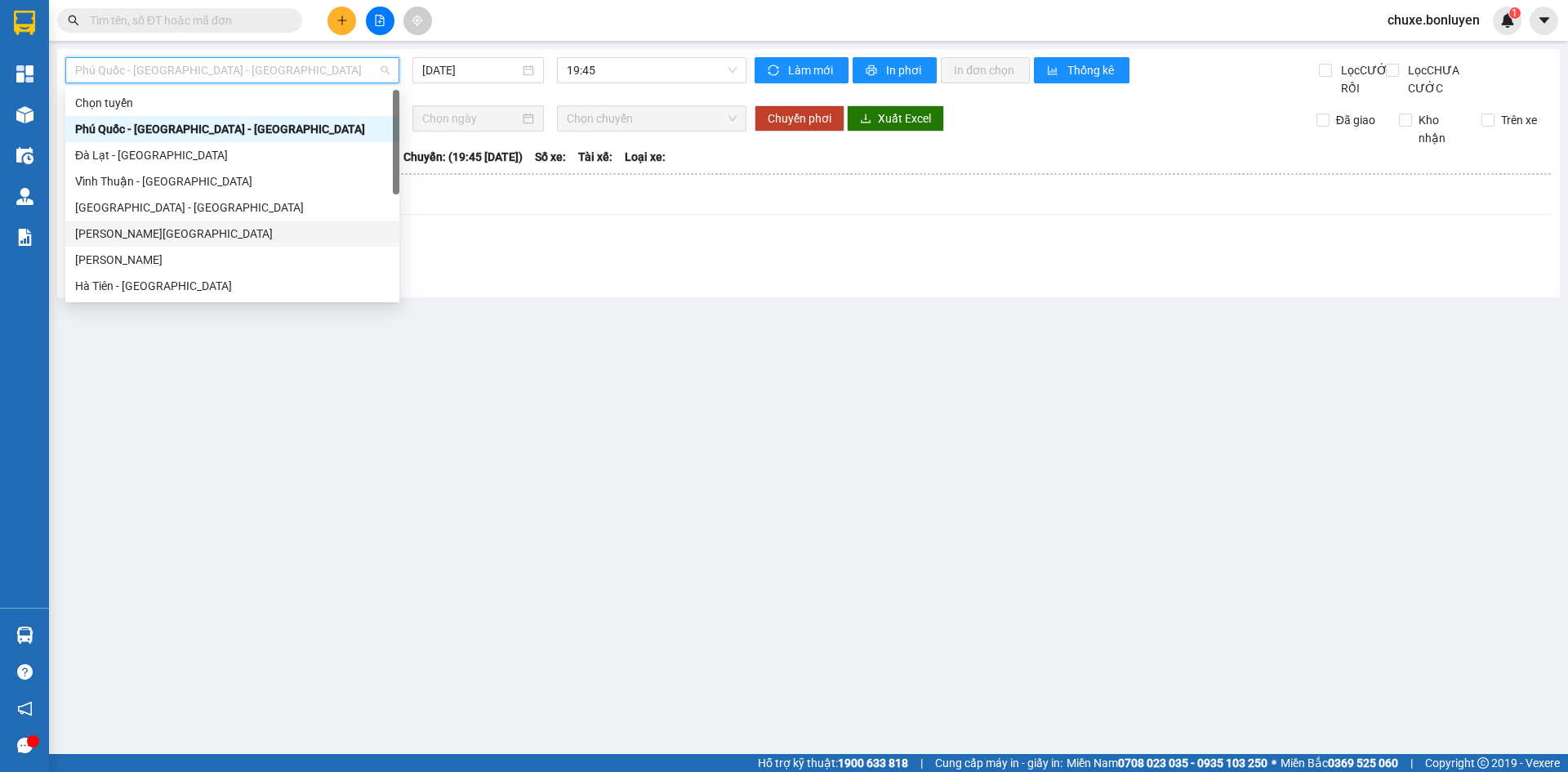
drag, startPoint x: 144, startPoint y: 287, endPoint x: 166, endPoint y: 232, distance: 59.2
click at [166, 232] on div "Chọn tuyến [GEOGRAPHIC_DATA] - [GEOGRAPHIC_DATA] - [GEOGRAPHIC_DATA] [GEOGRAPHI…" at bounding box center [232, 221] width 334 height 261
click at [166, 260] on div "[PERSON_NAME]" at bounding box center [232, 260] width 315 height 18
type input "[DATE]"
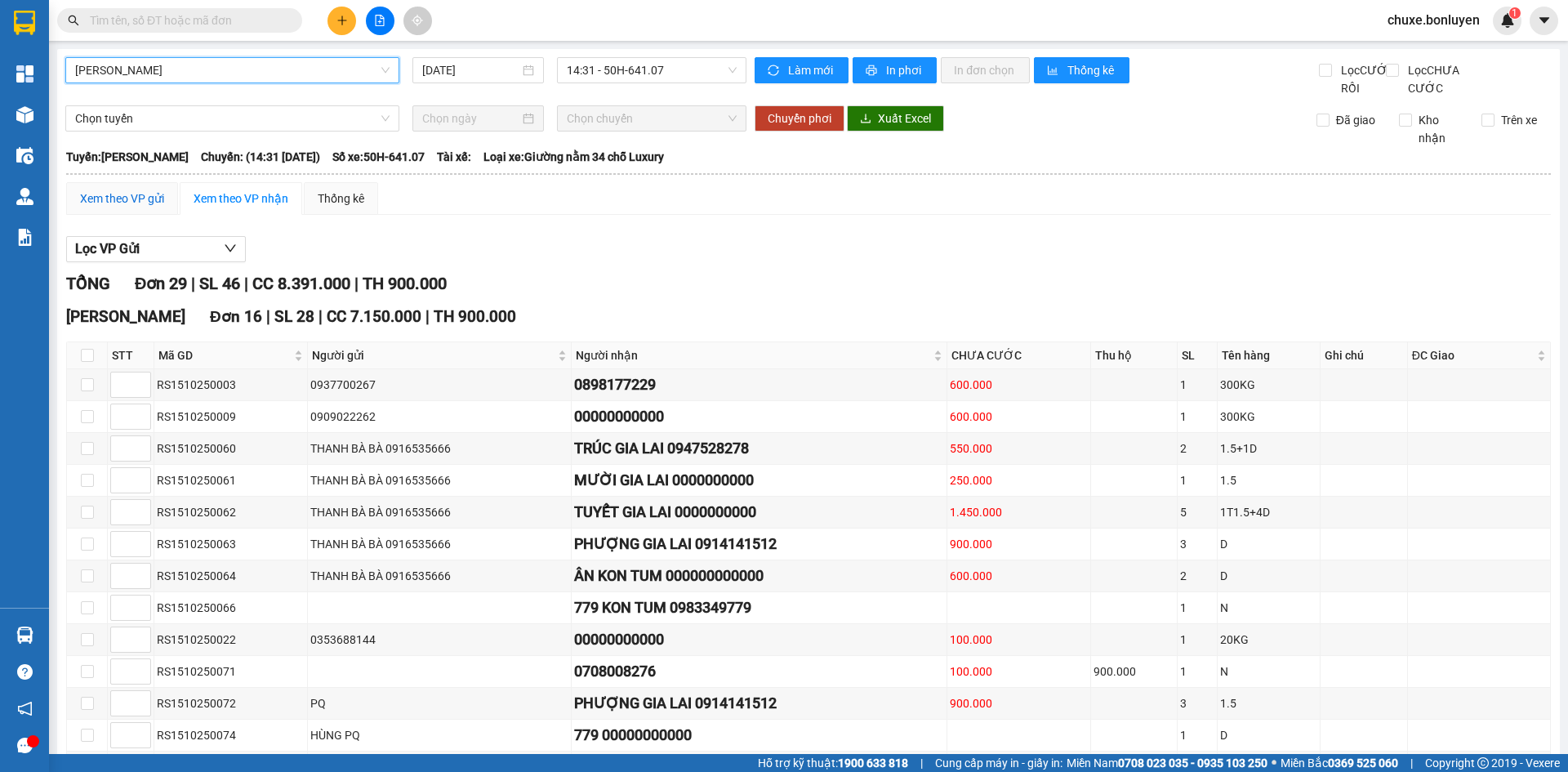
click at [120, 208] on div "Xem theo VP gửi" at bounding box center [121, 198] width 84 height 18
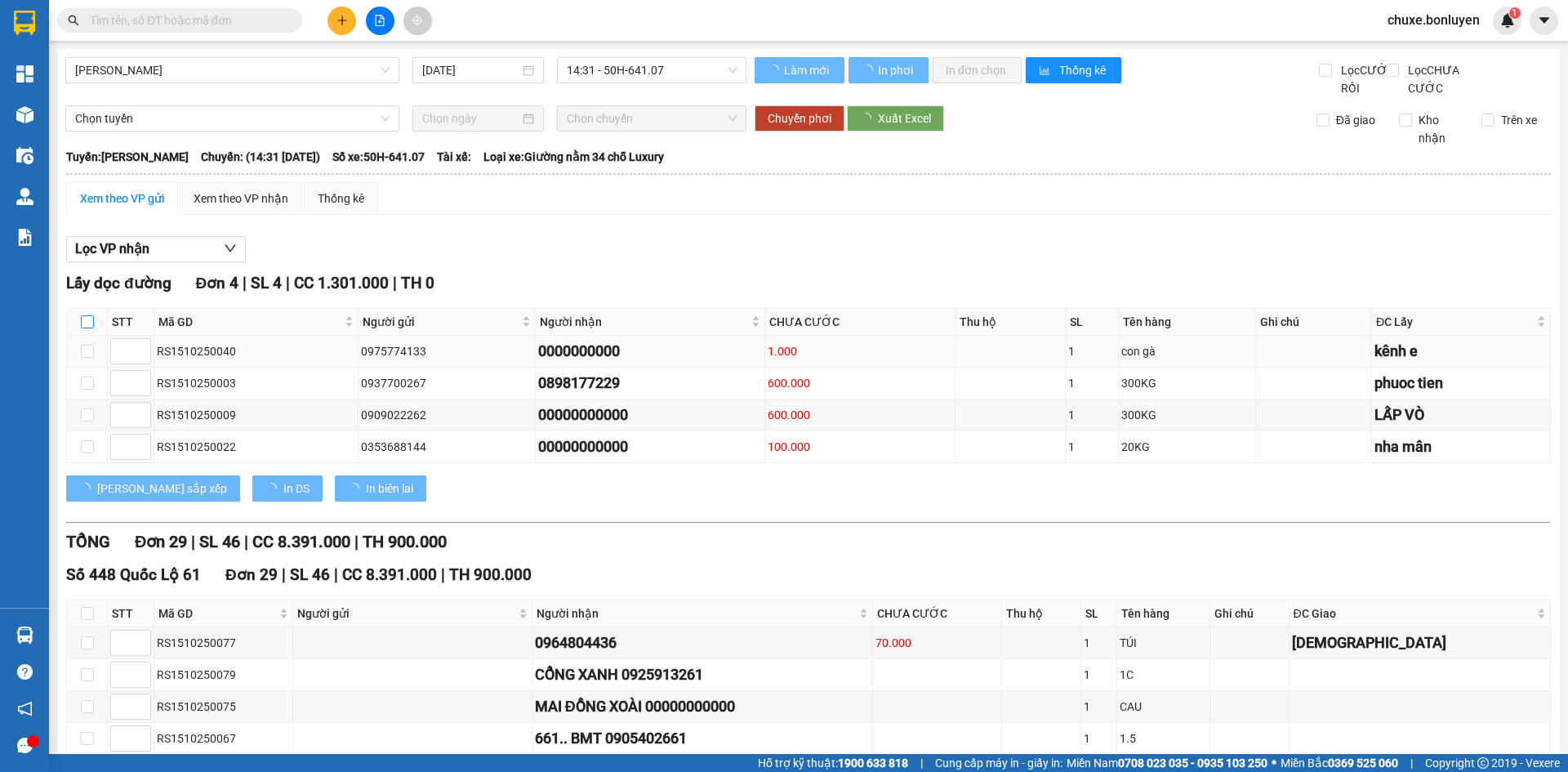
drag, startPoint x: 89, startPoint y: 345, endPoint x: 106, endPoint y: 366, distance: 27.0
click at [89, 328] on input "checkbox" at bounding box center [87, 322] width 13 height 13
checkbox input "true"
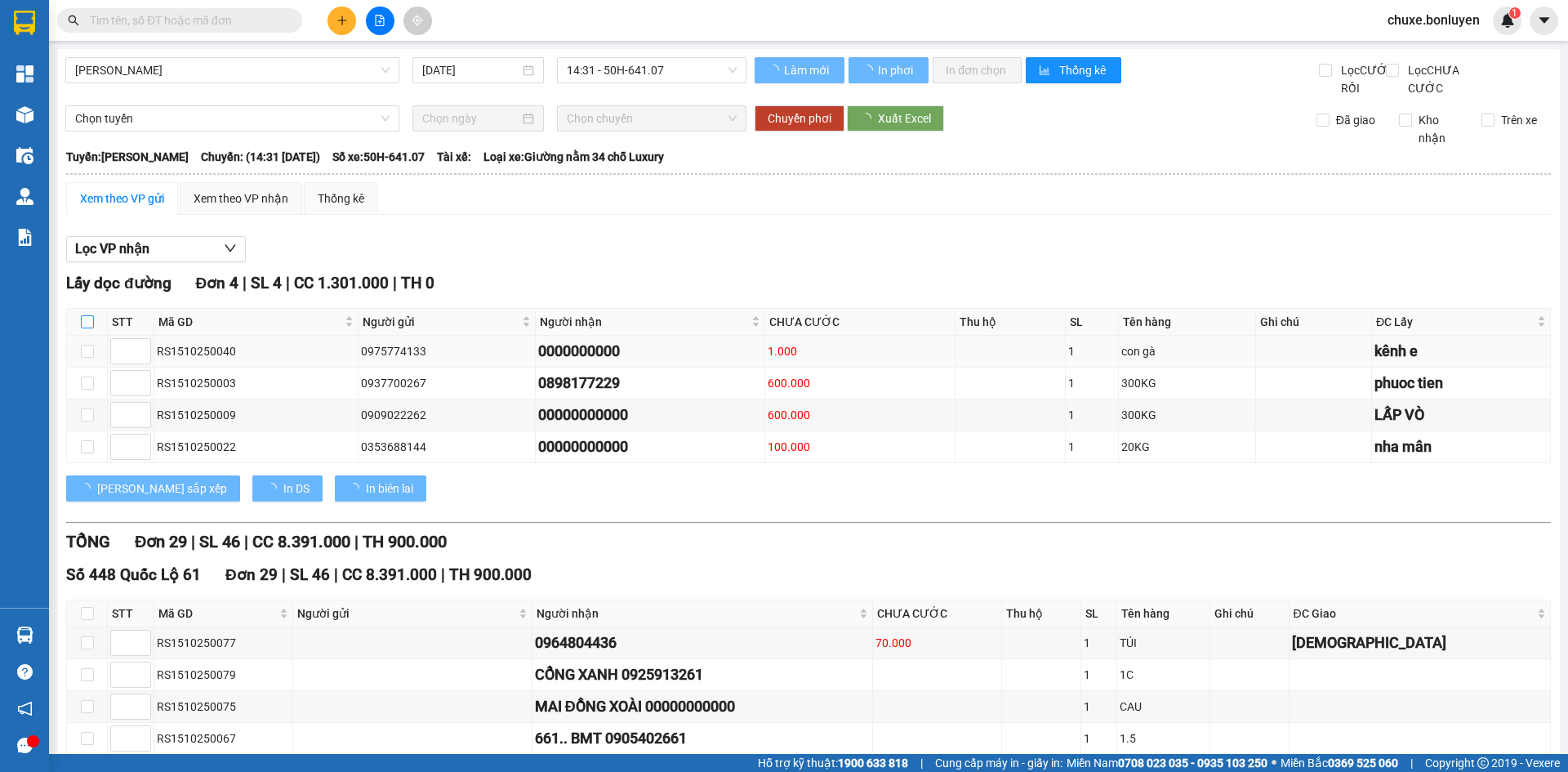
checkbox input "true"
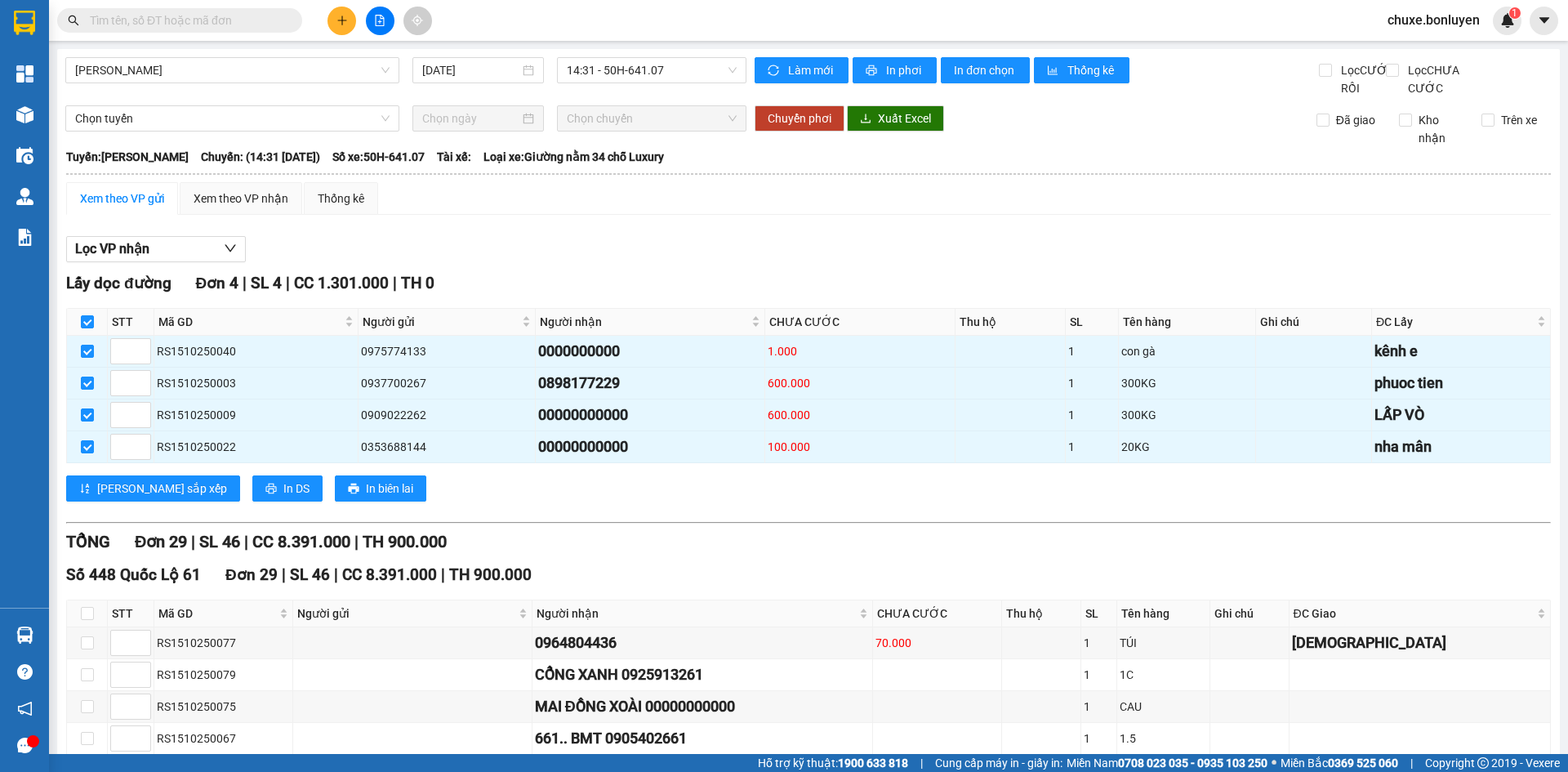
click at [227, 514] on div "Lấy dọc đường Đơn 4 | SL 4 | CC 1.301.000 | TH 0 STT Mã GD Người gửi Người nhận…" at bounding box center [809, 393] width 1485 height 243
click at [283, 497] on span "In DS" at bounding box center [296, 488] width 26 height 18
click at [267, 208] on div "Xem theo VP nhận" at bounding box center [241, 198] width 95 height 18
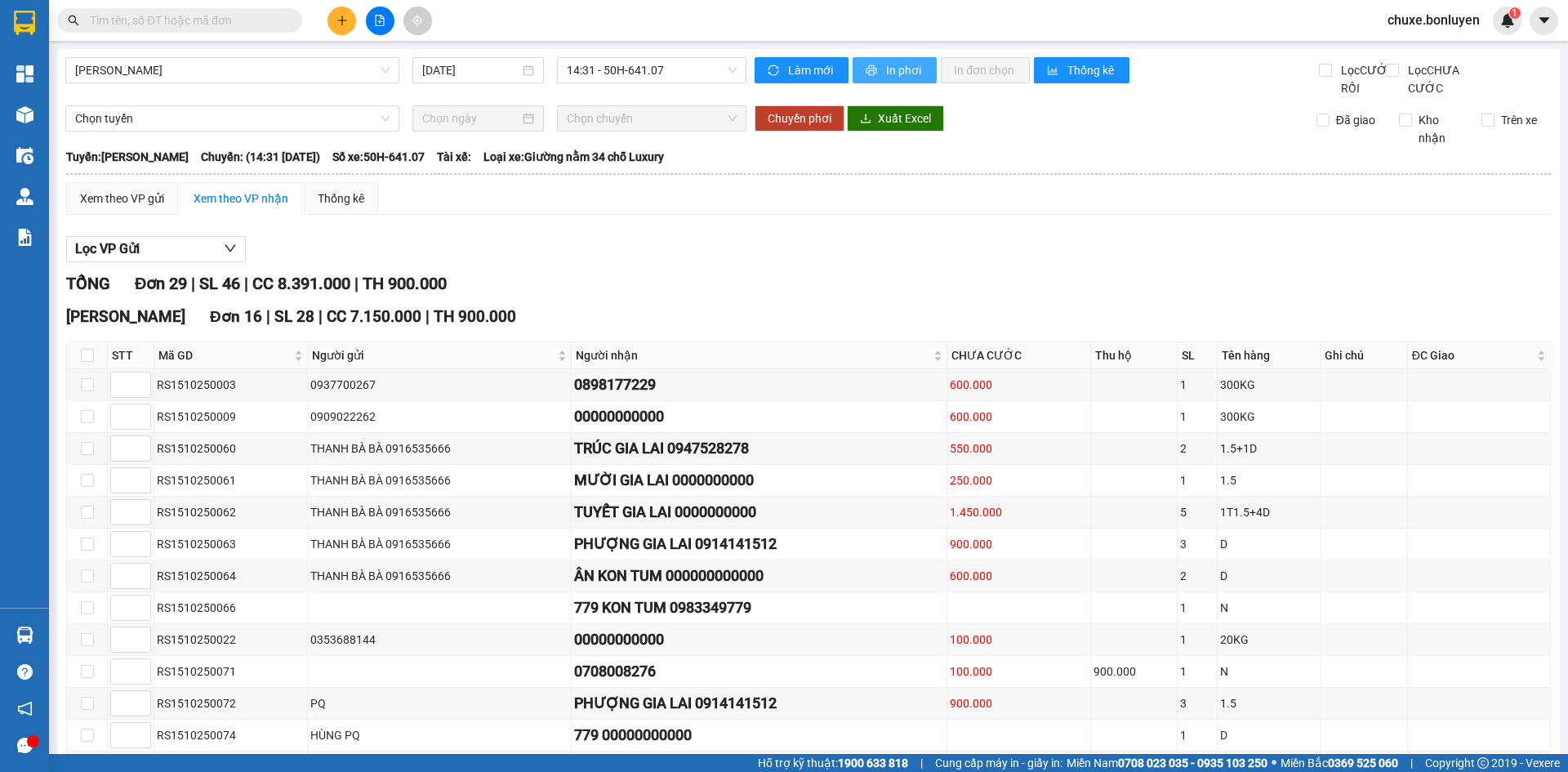
click at [899, 72] on span "In phơi" at bounding box center [905, 70] width 37 height 18
click at [268, 74] on span "Hà Tiên - Gia Lai" at bounding box center [232, 70] width 315 height 25
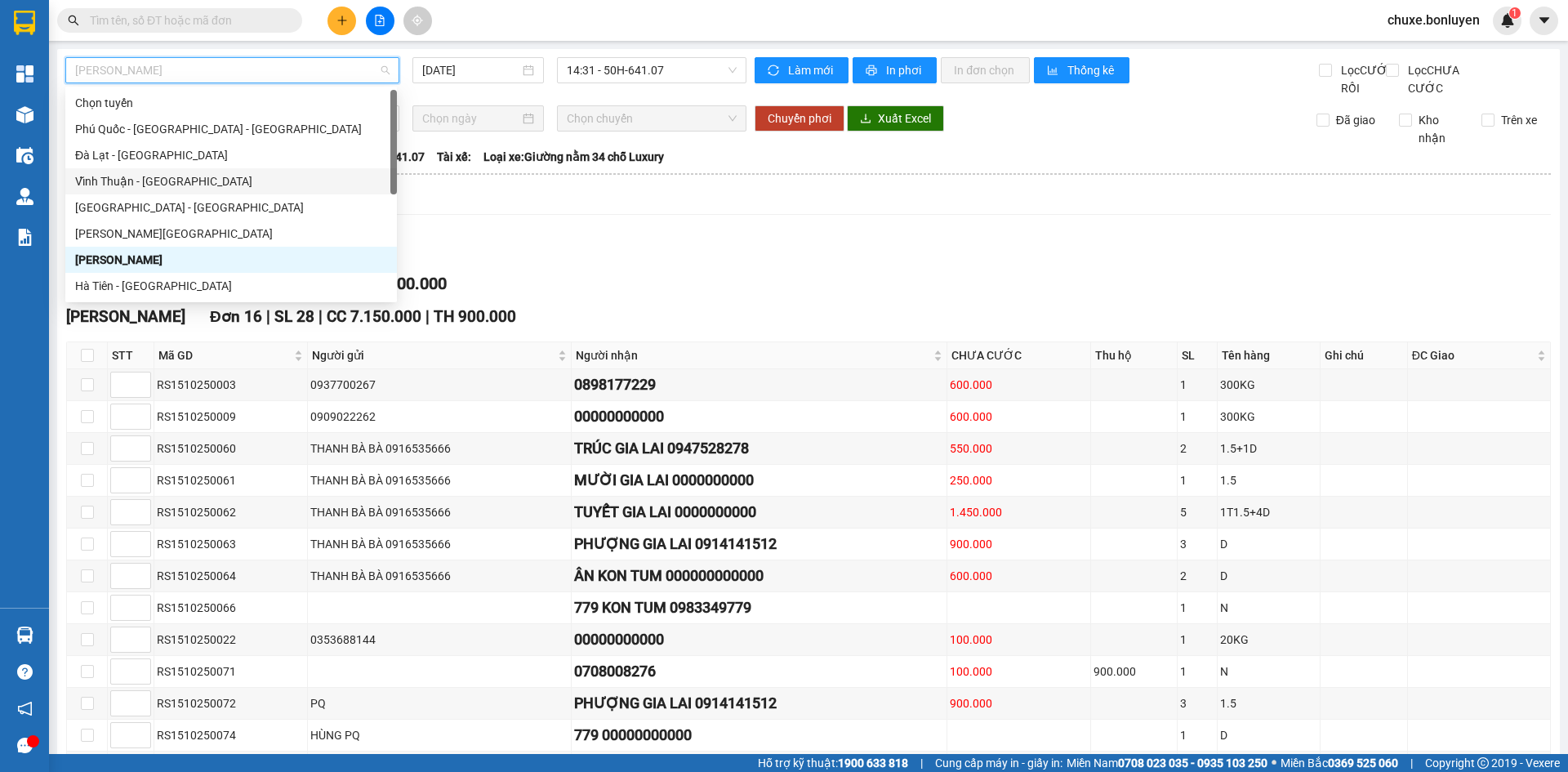
click at [173, 175] on div "Vĩnh Thuận - Đà Lạt" at bounding box center [232, 181] width 312 height 18
type input "15/10/2025"
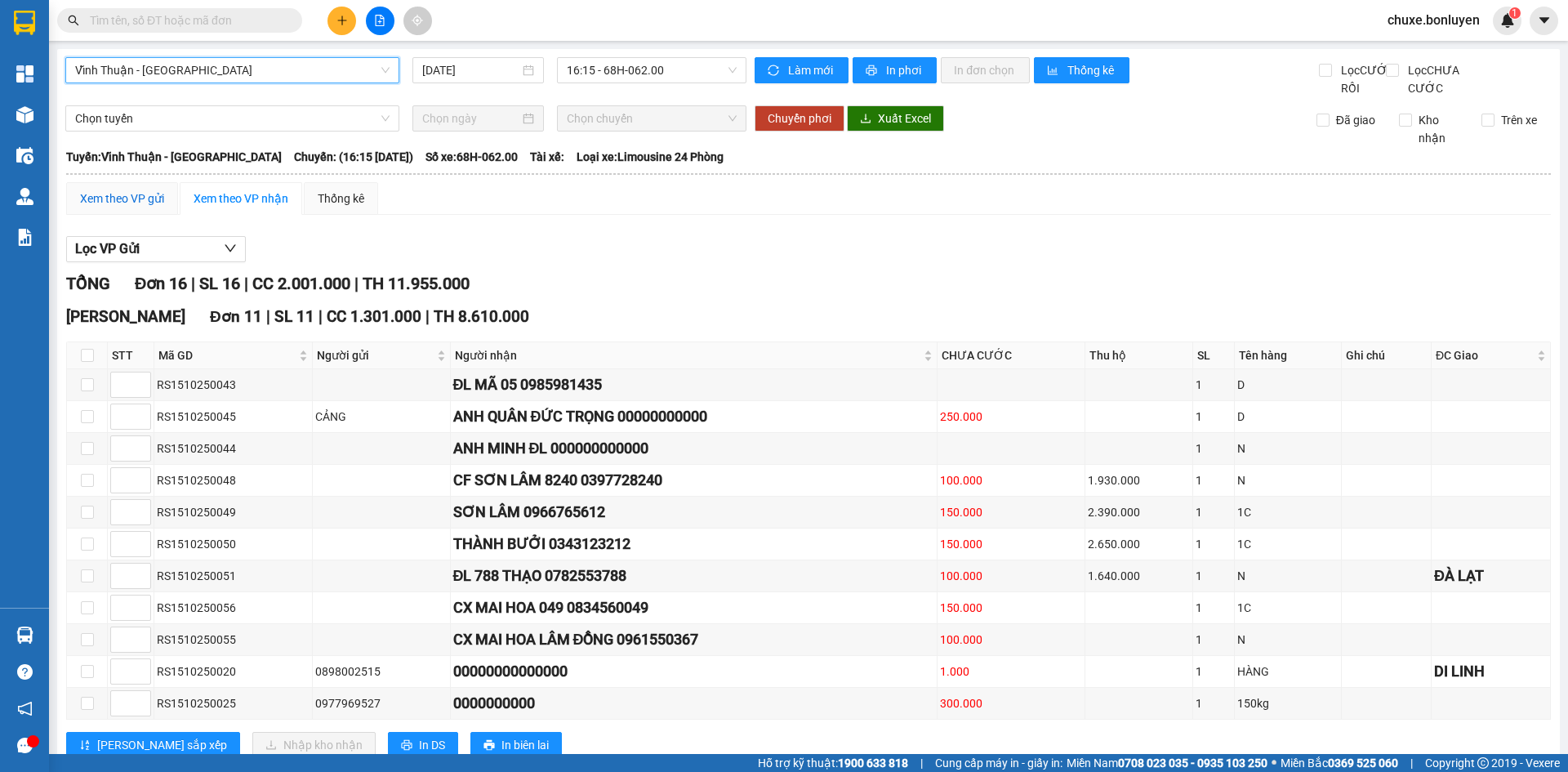
click at [130, 208] on div "Xem theo VP gửi" at bounding box center [121, 198] width 84 height 18
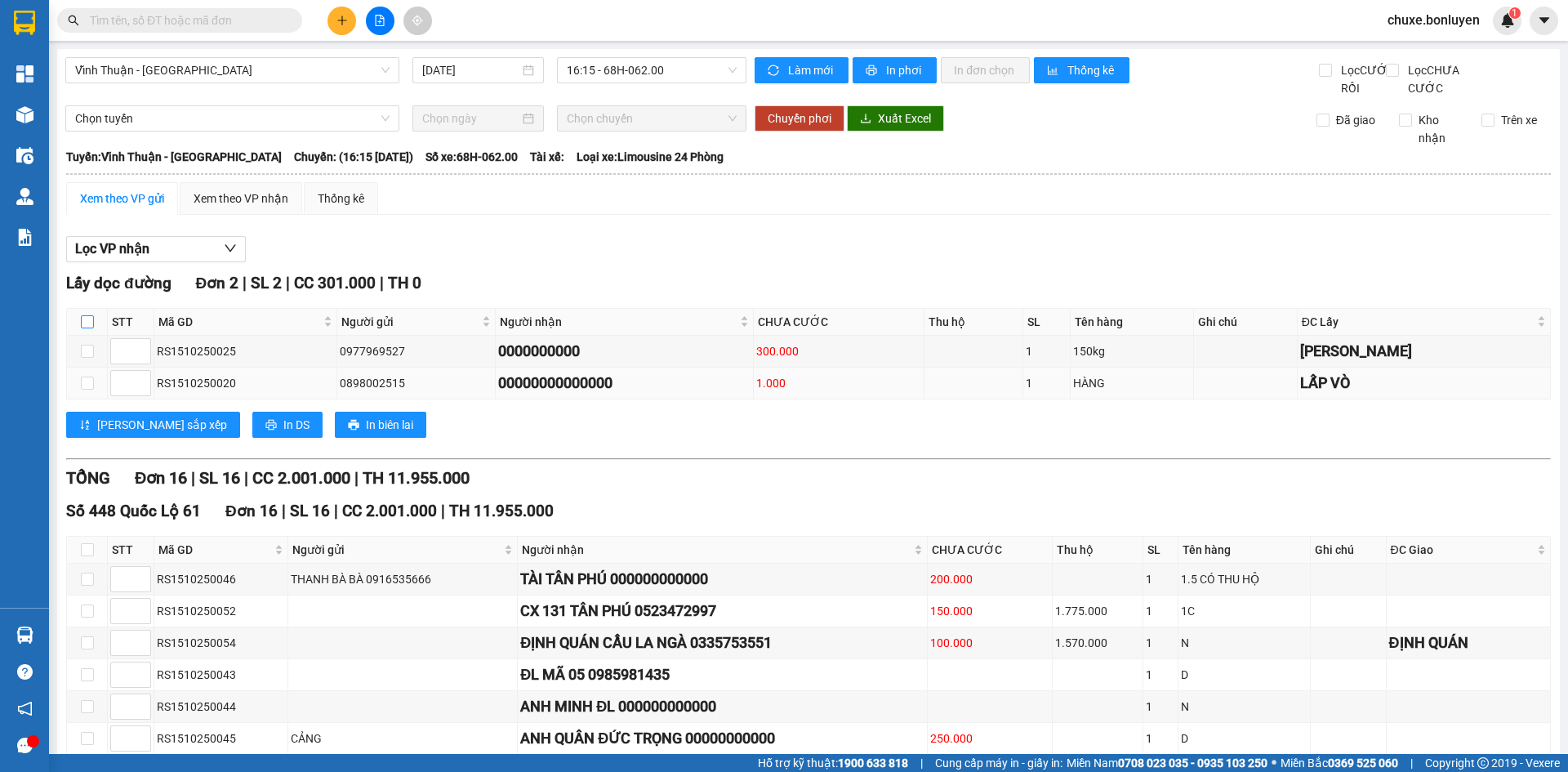
drag, startPoint x: 87, startPoint y: 335, endPoint x: 151, endPoint y: 400, distance: 91.2
click at [89, 328] on input "checkbox" at bounding box center [87, 322] width 13 height 13
checkbox input "true"
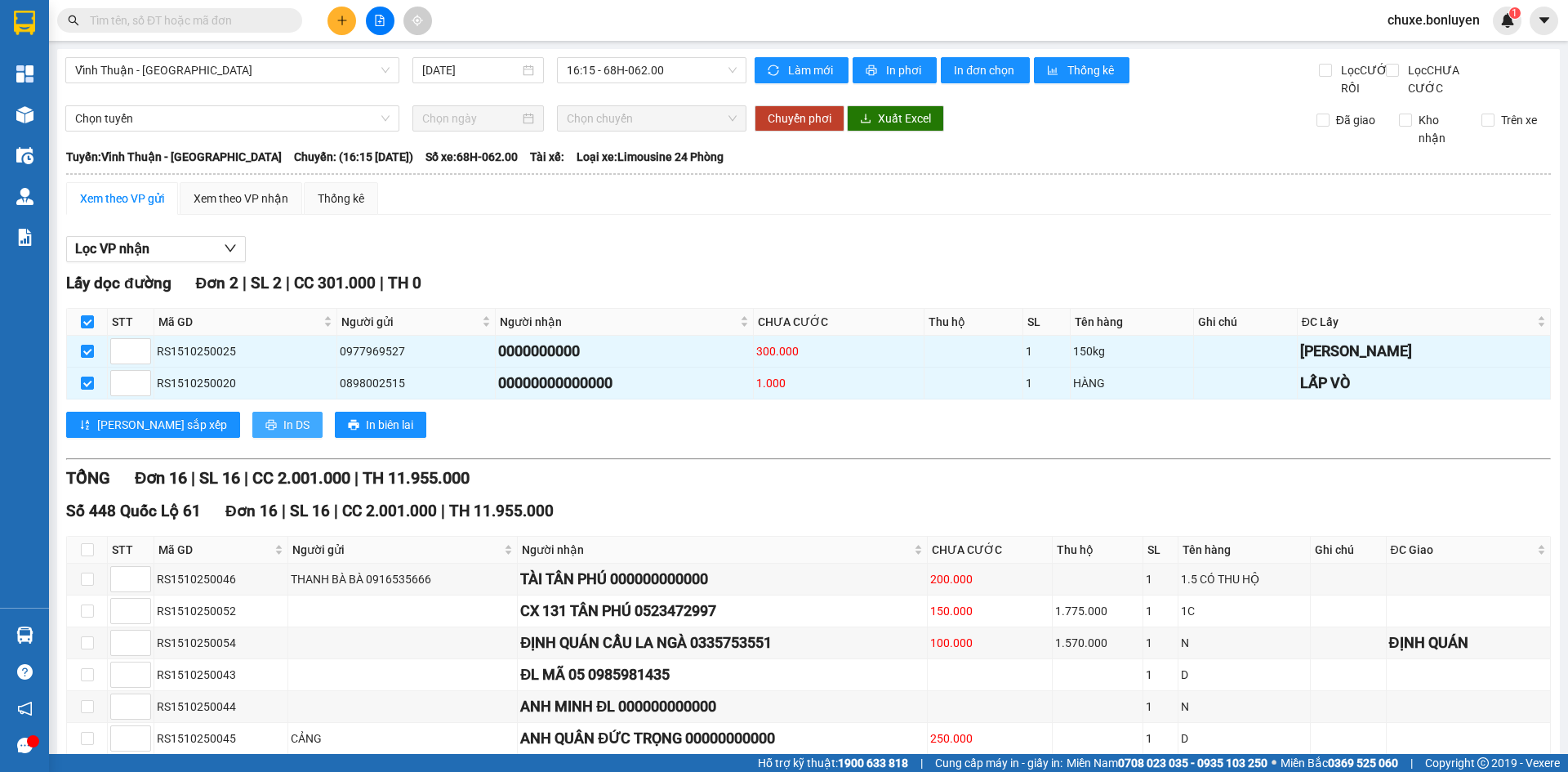
click at [252, 438] on button "In DS" at bounding box center [287, 424] width 70 height 26
click at [172, 25] on input "text" at bounding box center [186, 20] width 193 height 18
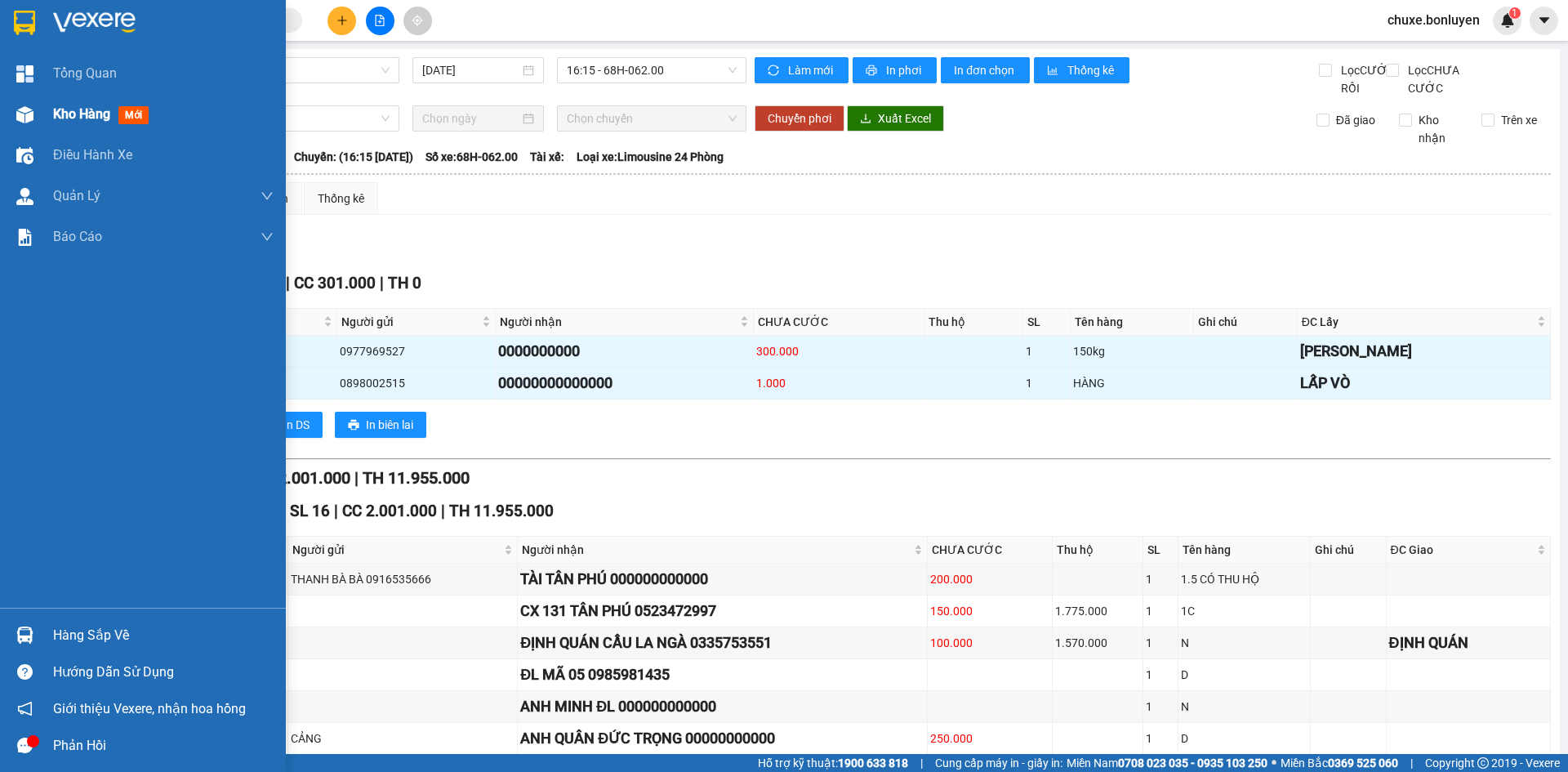
click at [48, 119] on div "Kho hàng mới" at bounding box center [143, 115] width 286 height 41
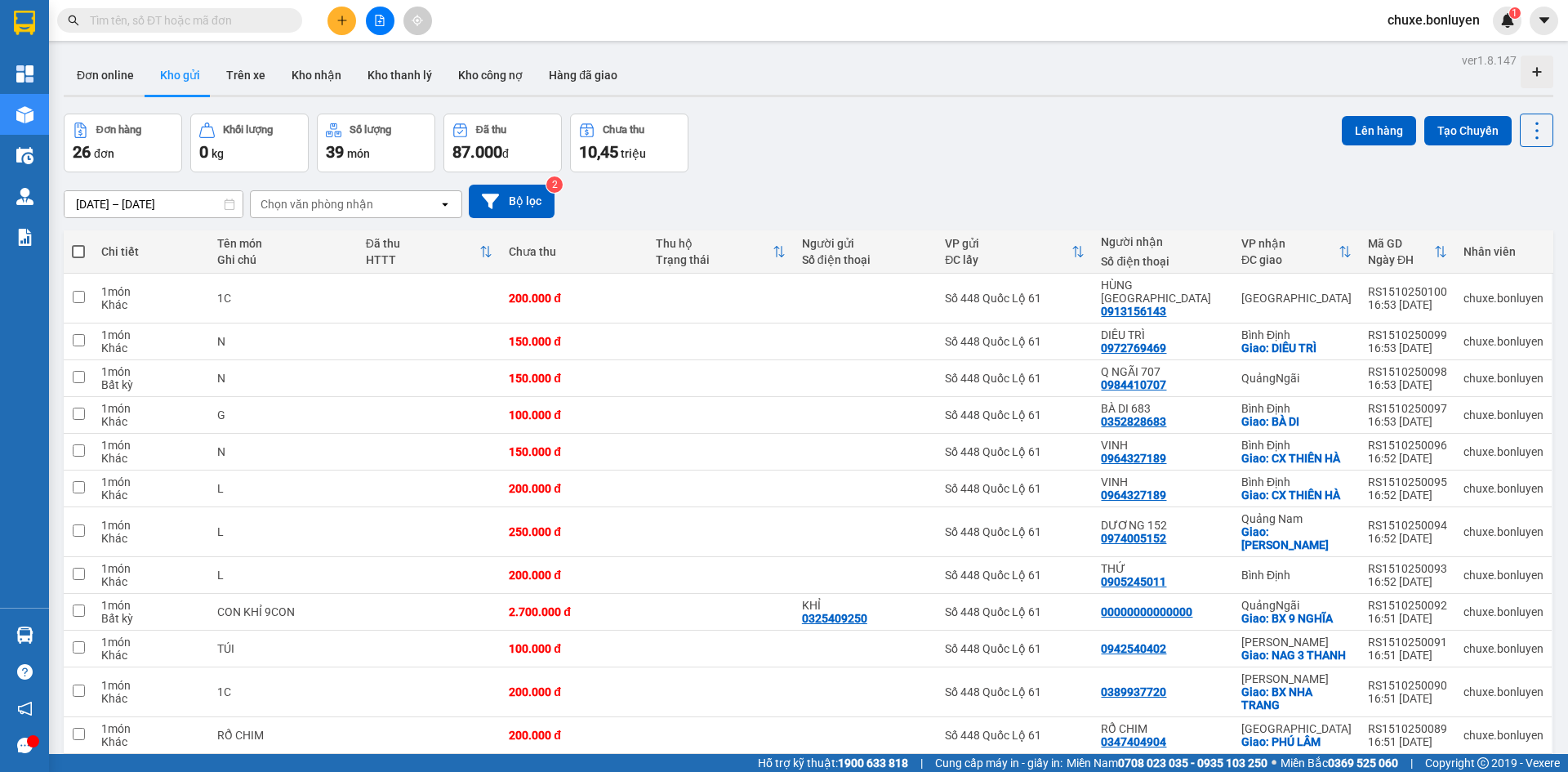
click at [75, 250] on span at bounding box center [78, 251] width 13 height 13
click at [78, 243] on input "checkbox" at bounding box center [78, 243] width 0 height 0
checkbox input "true"
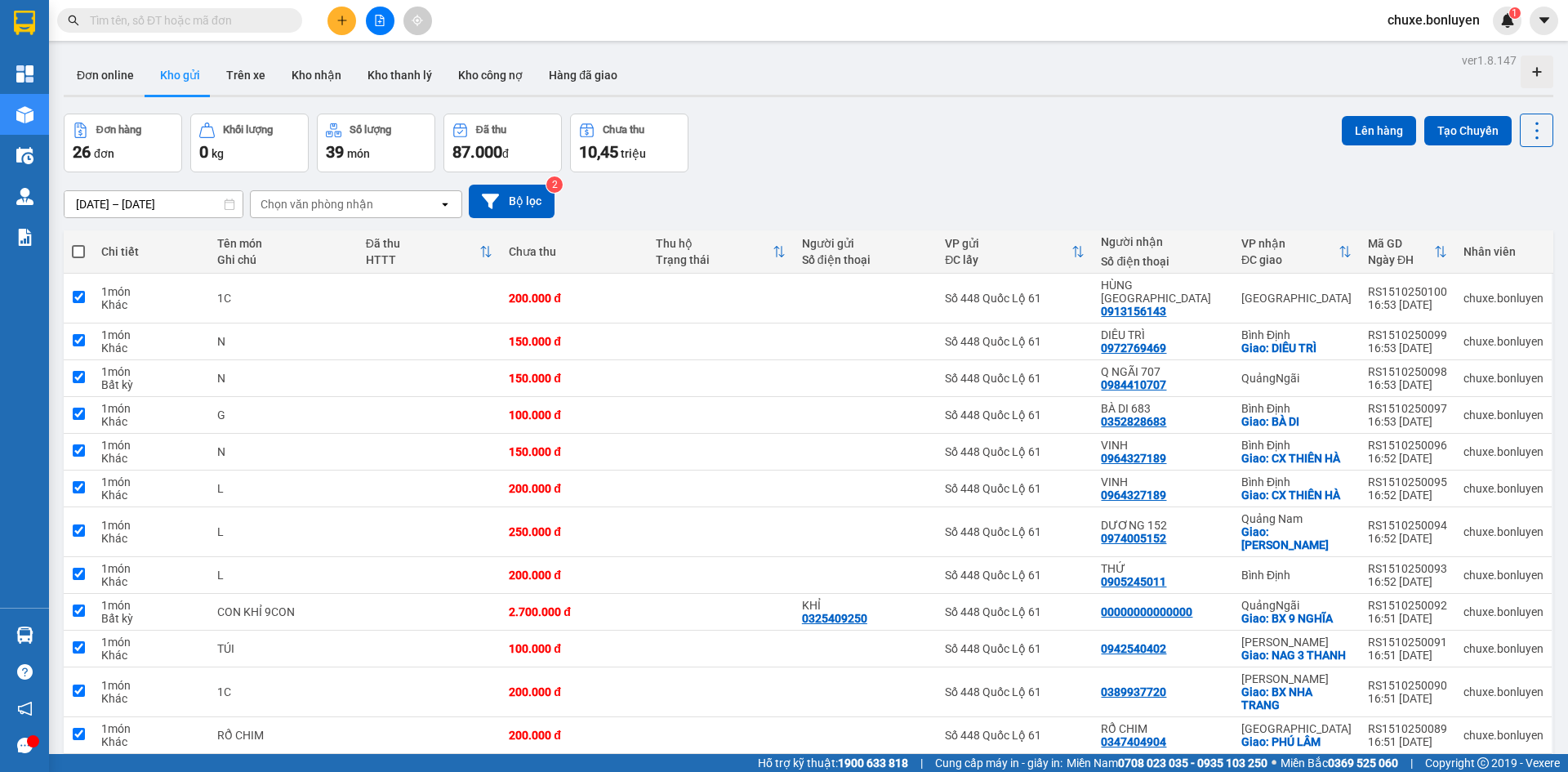
checkbox input "true"
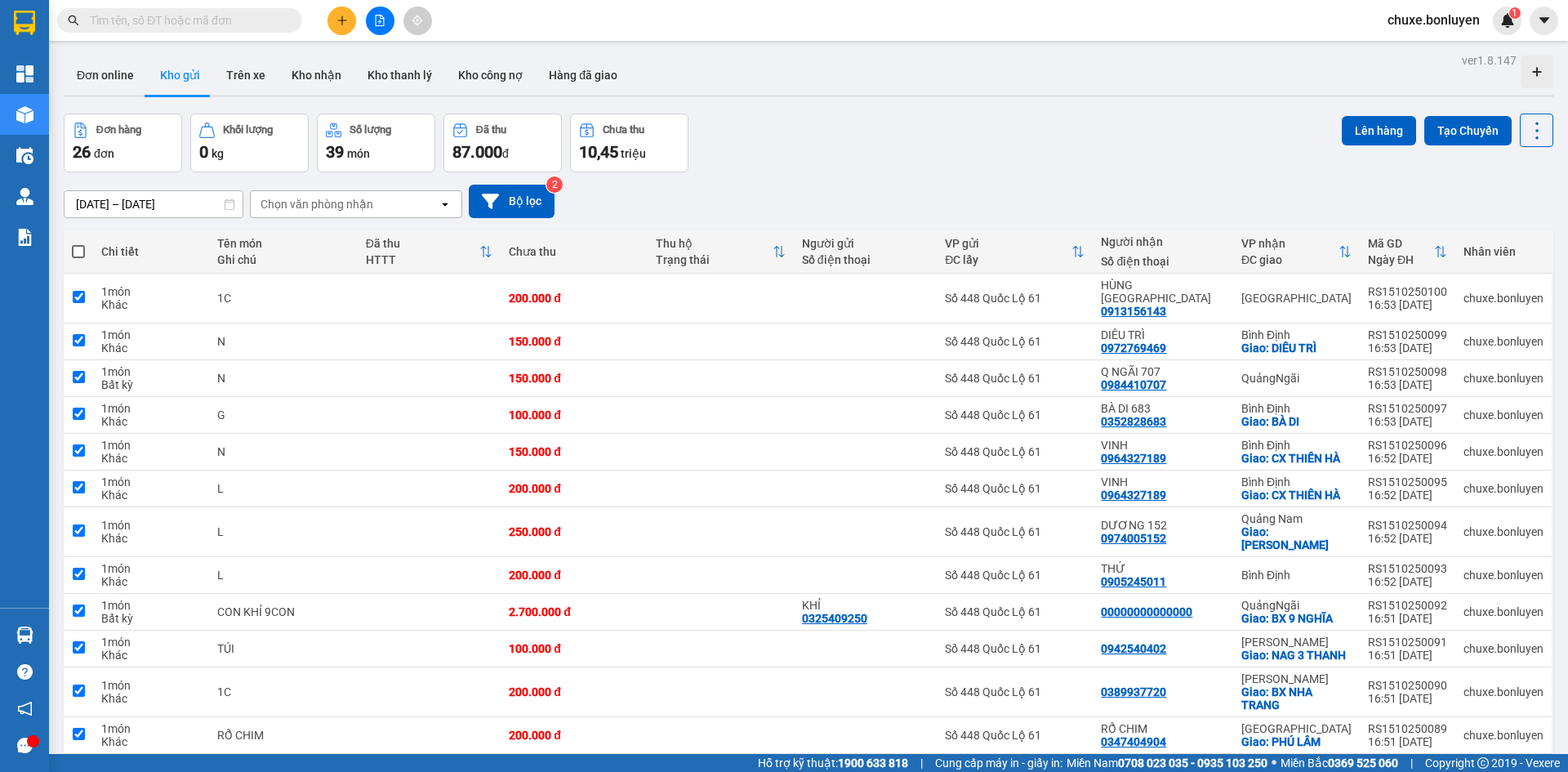
checkbox input "true"
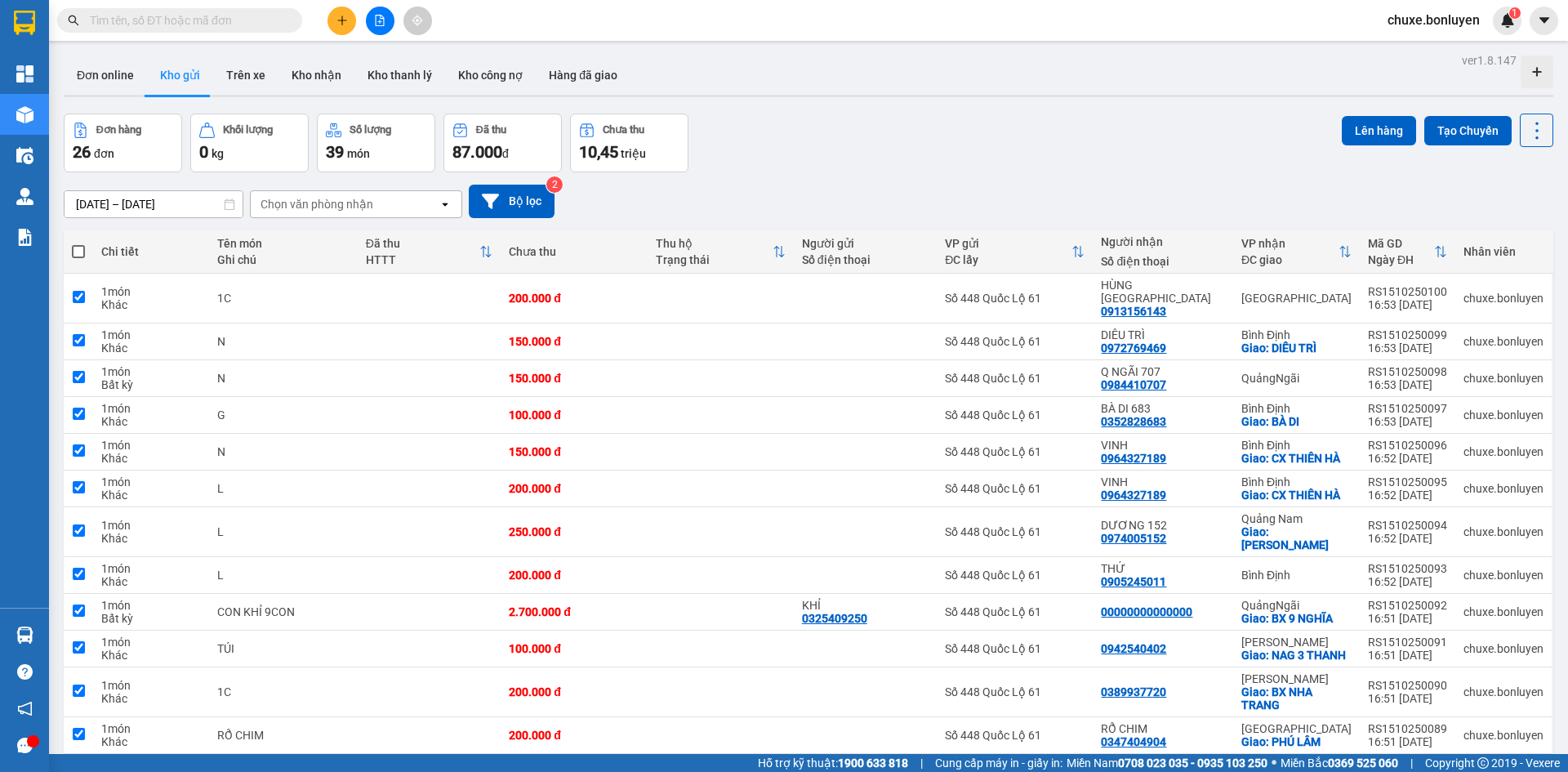
checkbox input "true"
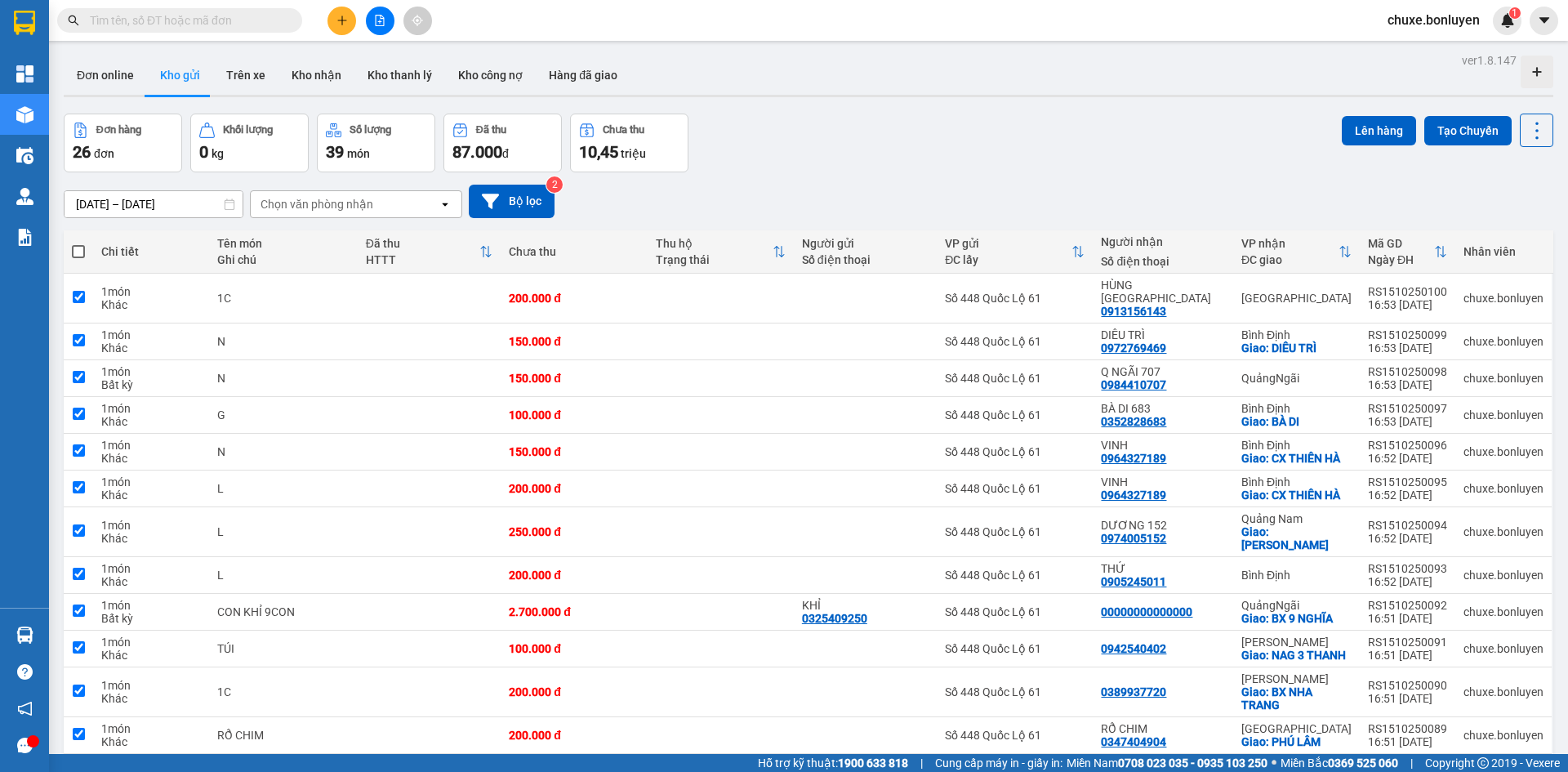
checkbox input "true"
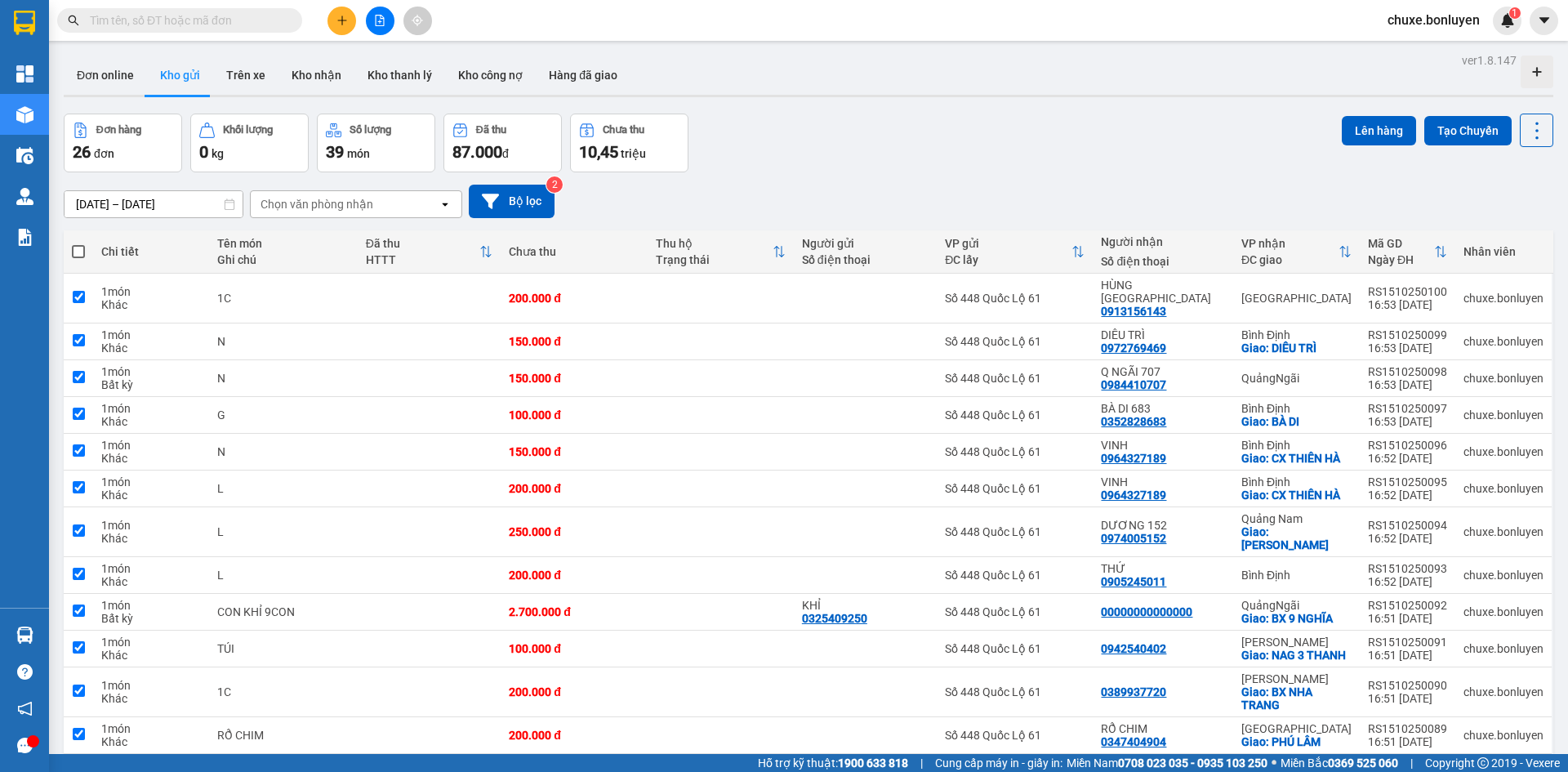
checkbox input "true"
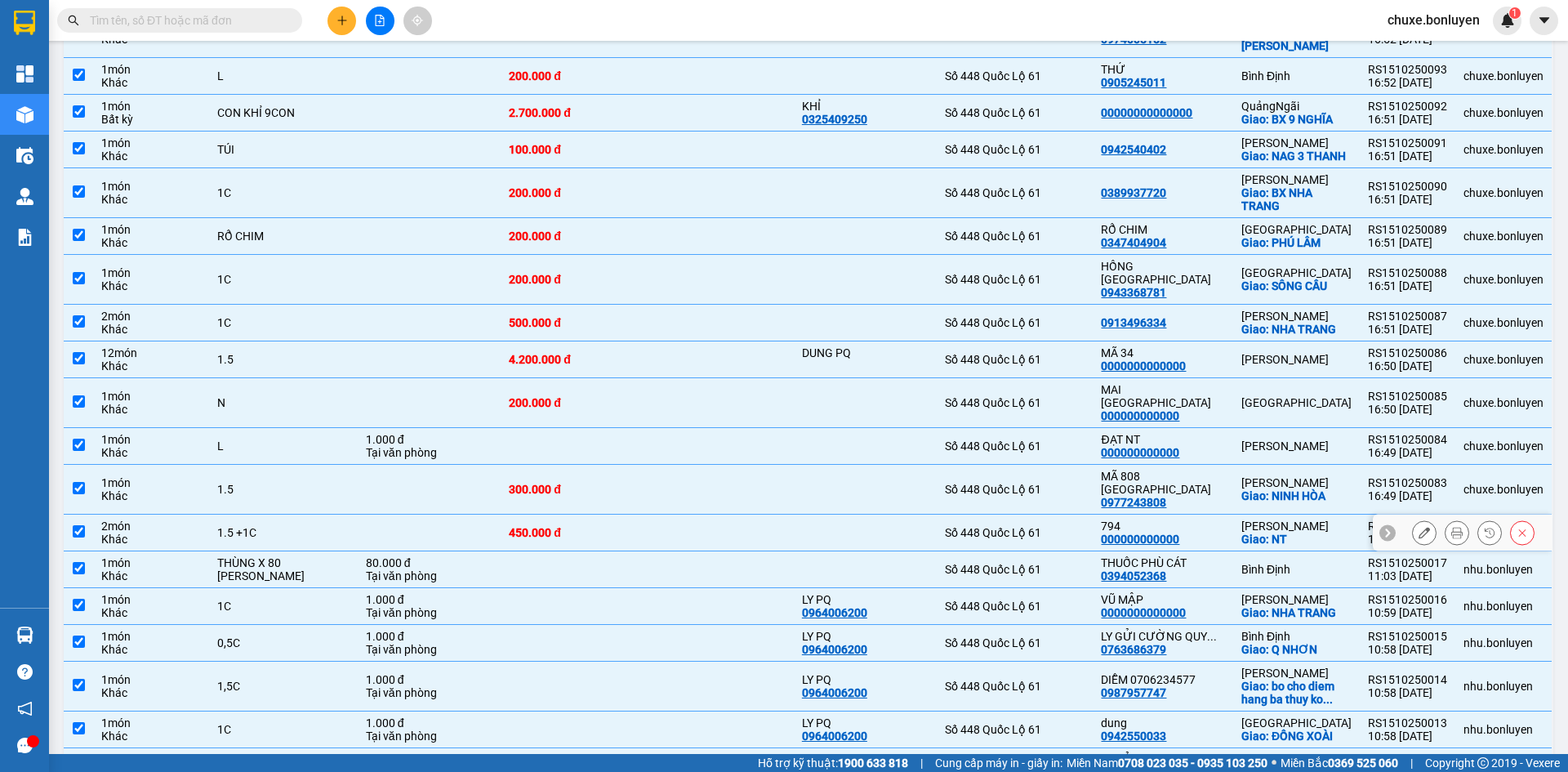
scroll to position [581, 0]
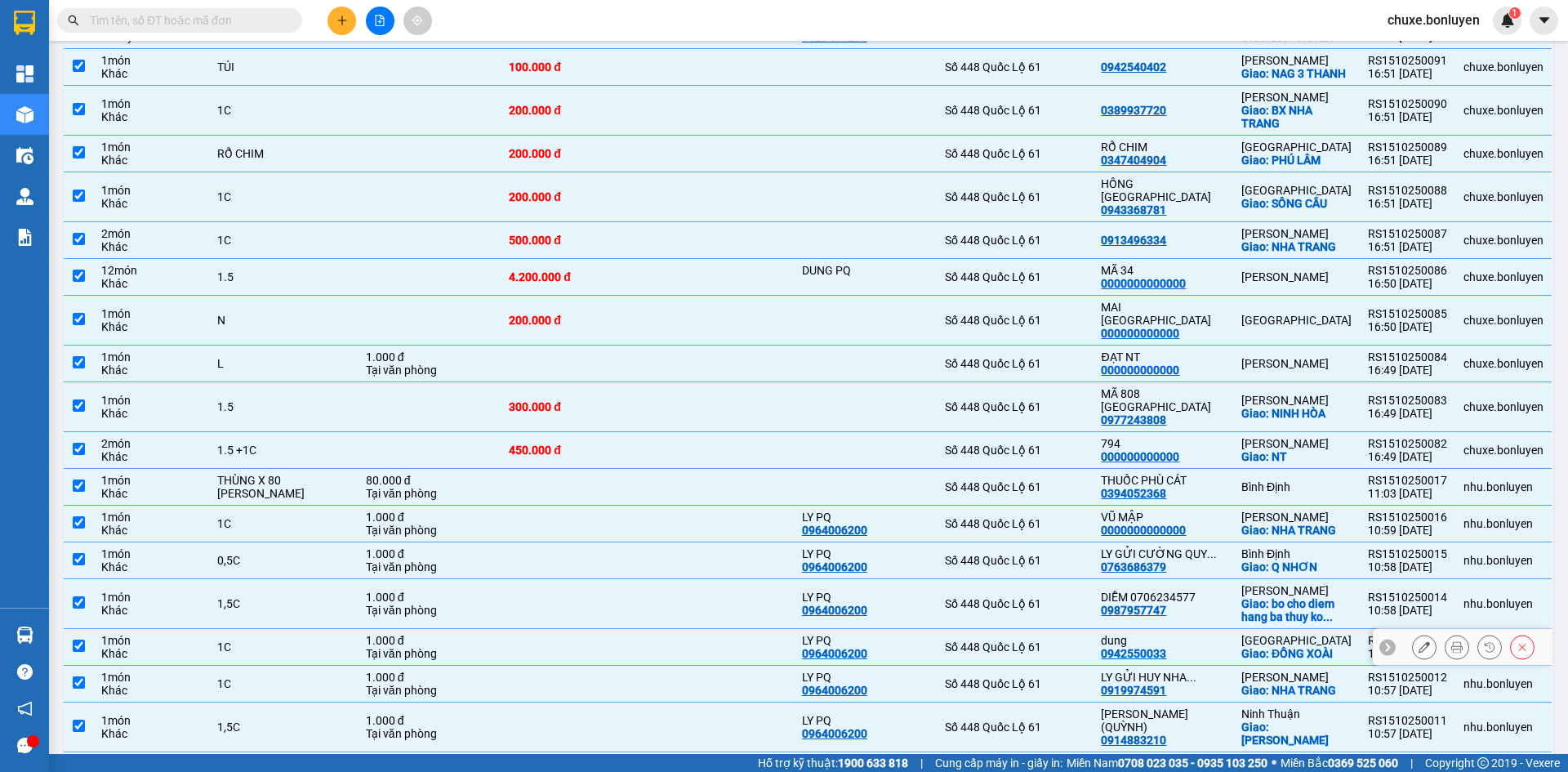
click at [1210, 634] on div "dung" at bounding box center [1162, 640] width 123 height 13
checkbox input "false"
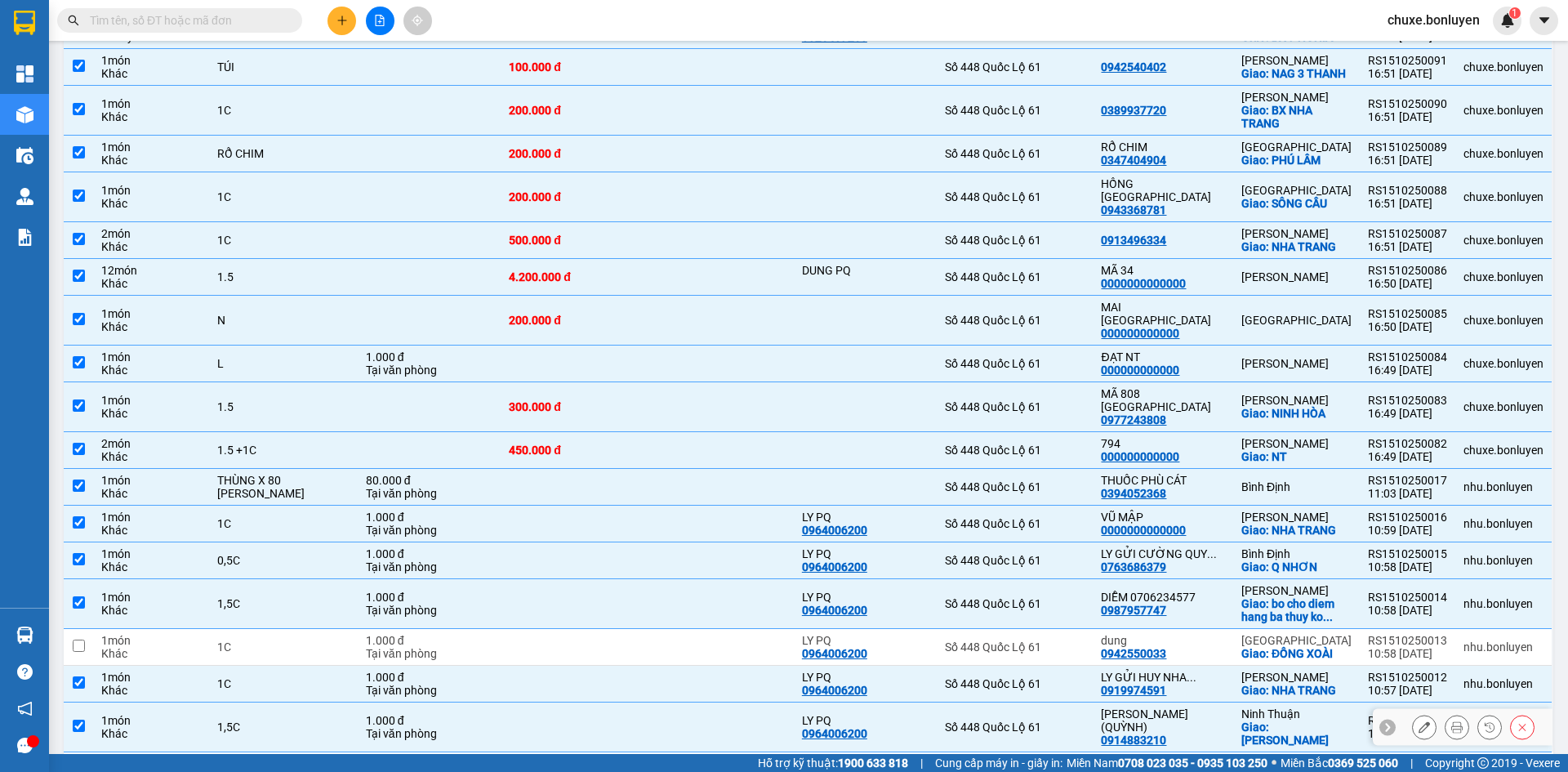
click at [1203, 708] on div "PHAN RANG (QUỲNH) 0914883210" at bounding box center [1162, 727] width 123 height 39
checkbox input "false"
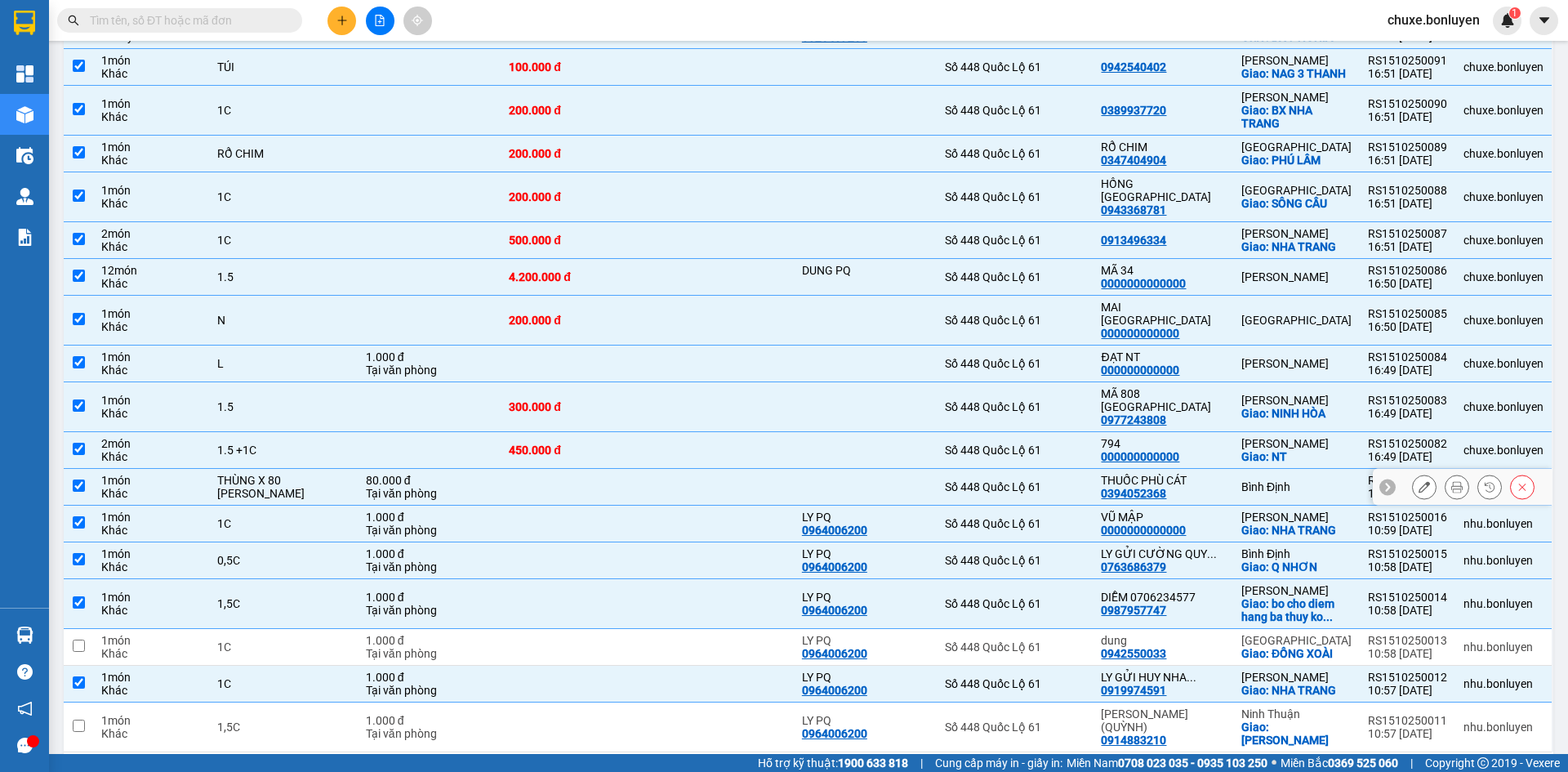
click at [1208, 473] on div "THUỐC PHÙ CÁT 0394052368" at bounding box center [1162, 486] width 123 height 26
checkbox input "false"
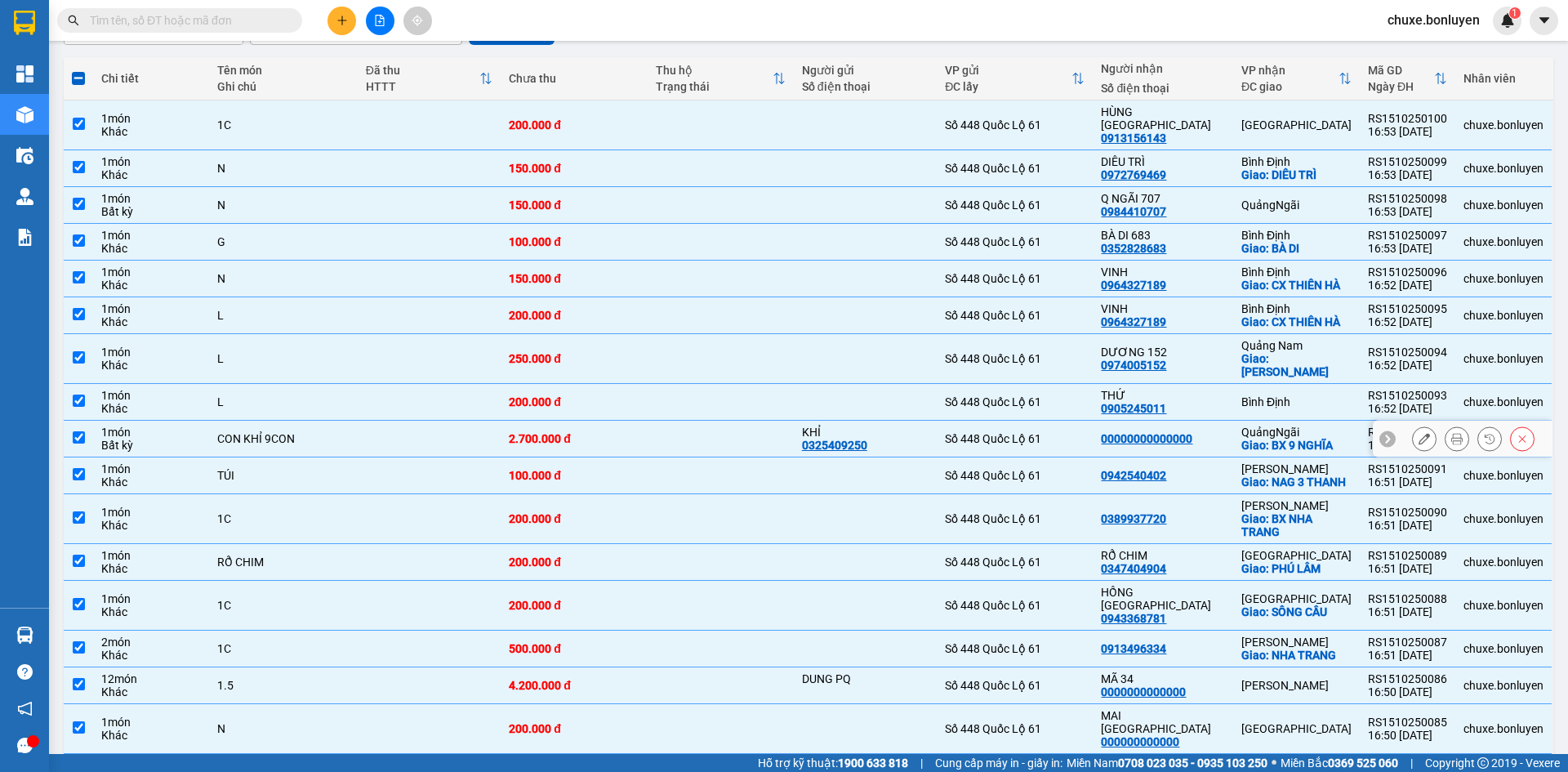
scroll to position [0, 0]
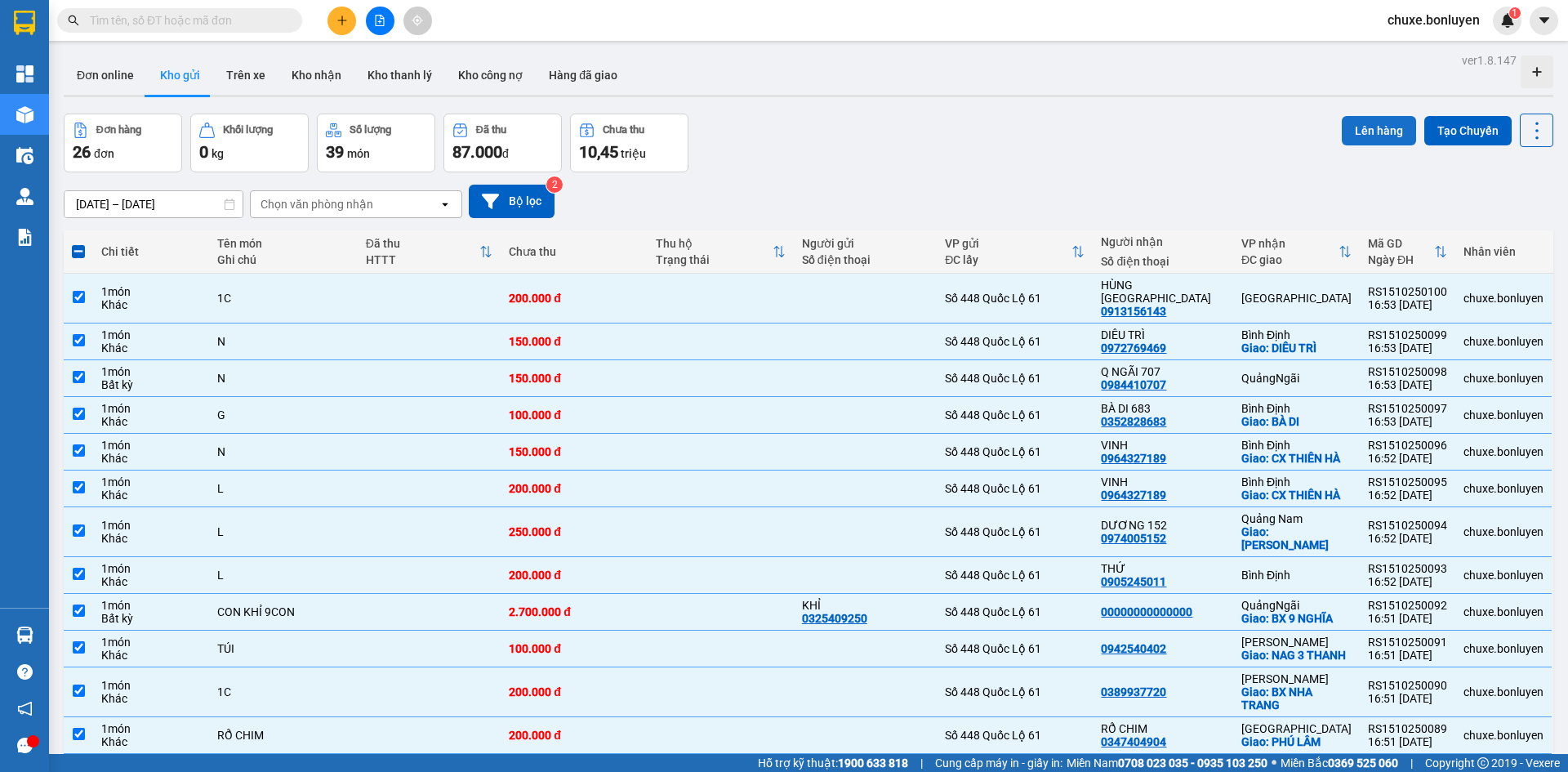
click at [1358, 135] on button "Lên hàng" at bounding box center [1380, 131] width 75 height 30
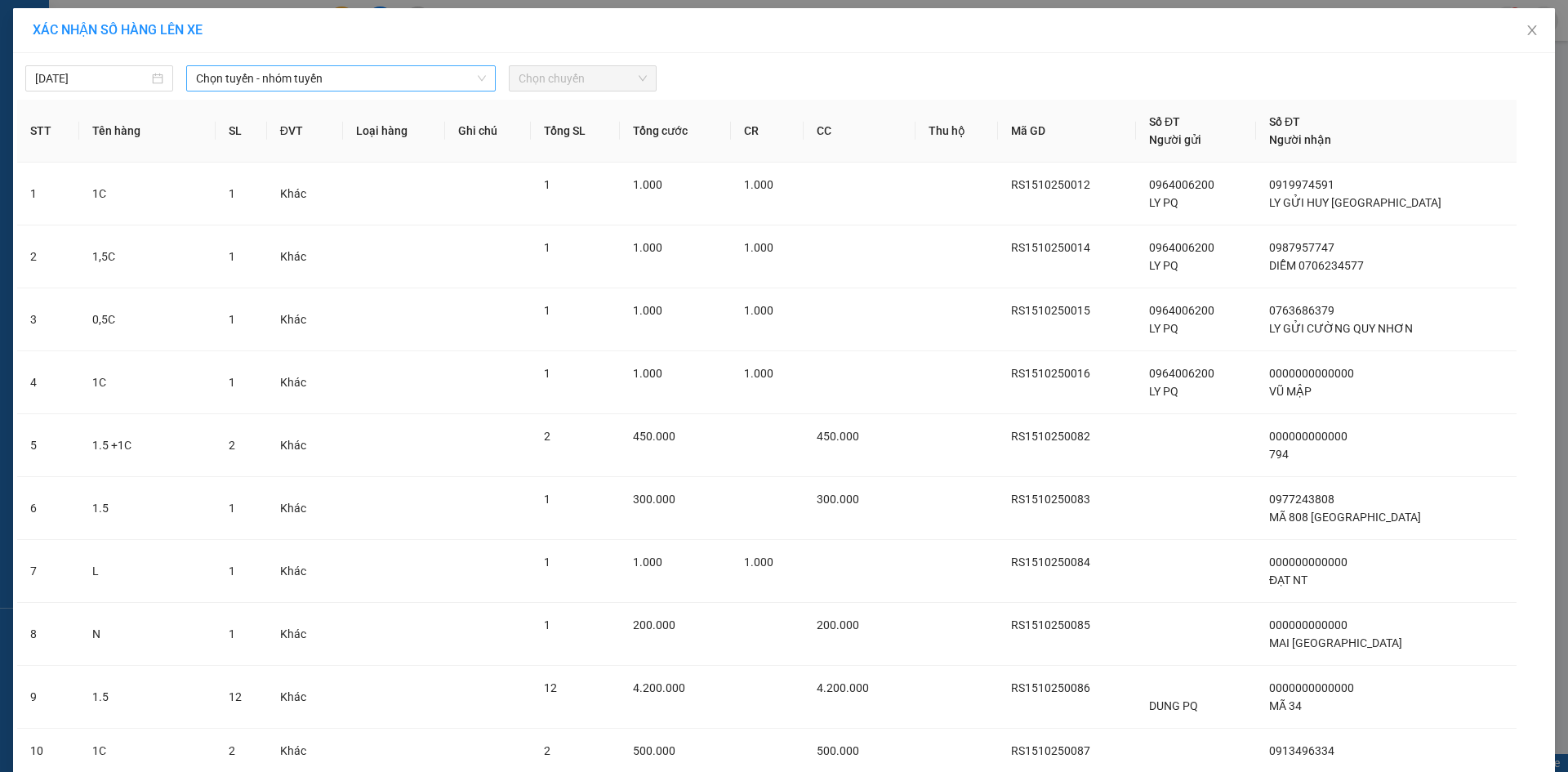
click at [333, 78] on span "Chọn tuyến - nhóm tuyến" at bounding box center [341, 78] width 290 height 25
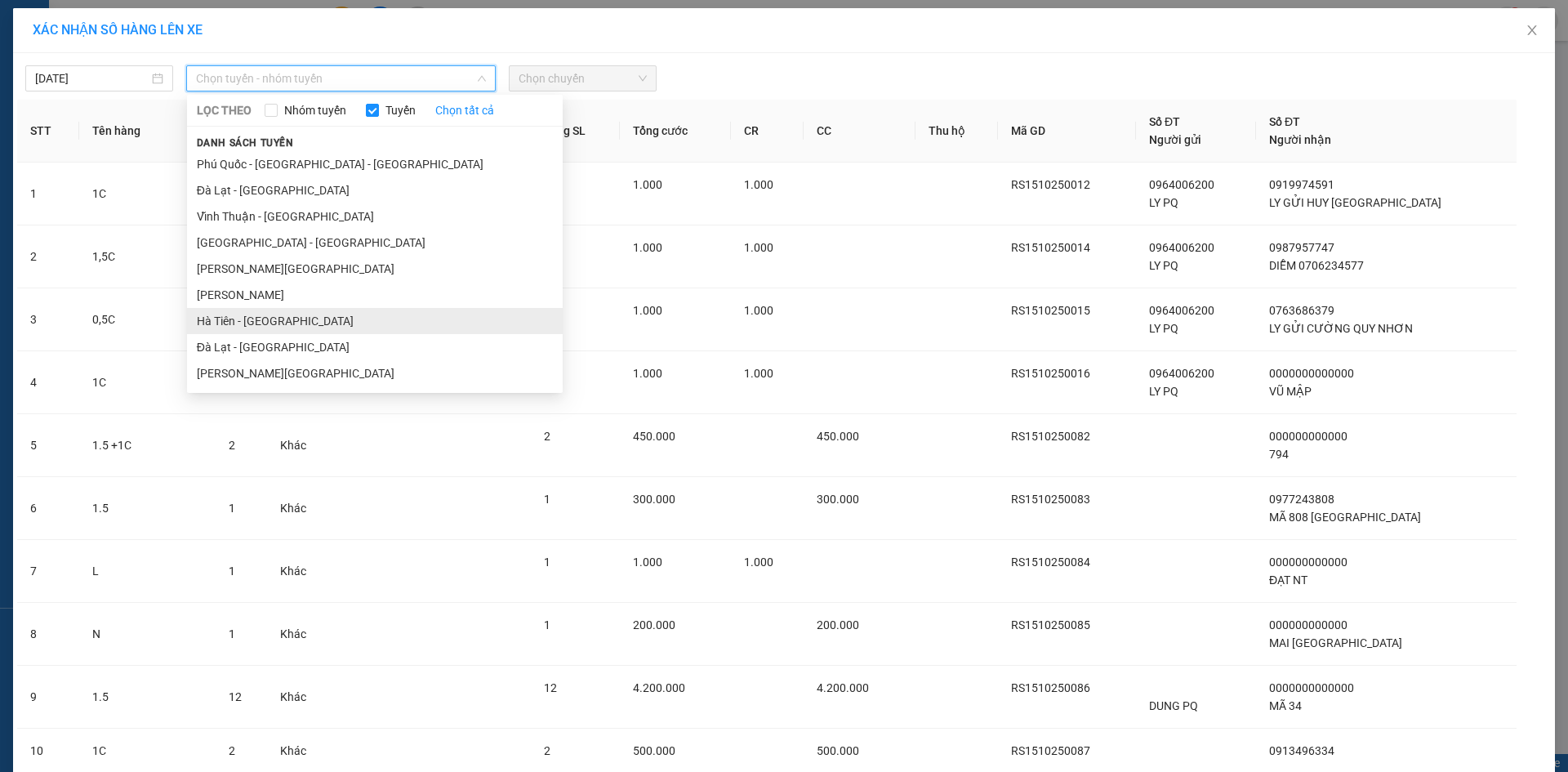
click at [305, 321] on li "Hà Tiên - Đà Nẵng" at bounding box center [374, 321] width 376 height 26
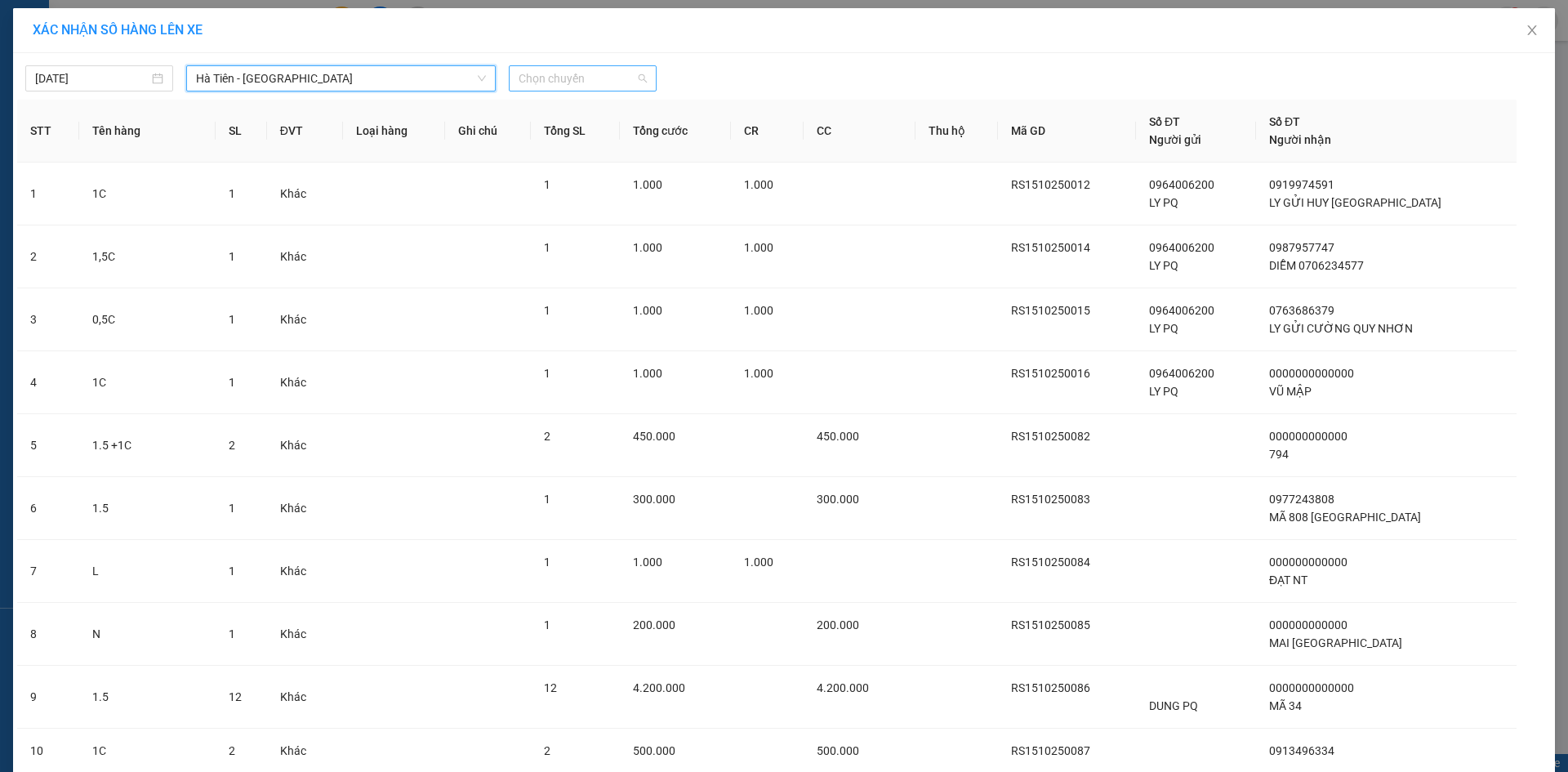
drag, startPoint x: 572, startPoint y: 74, endPoint x: 560, endPoint y: 192, distance: 118.6
click at [572, 76] on span "Chọn chuyến" at bounding box center [582, 78] width 128 height 25
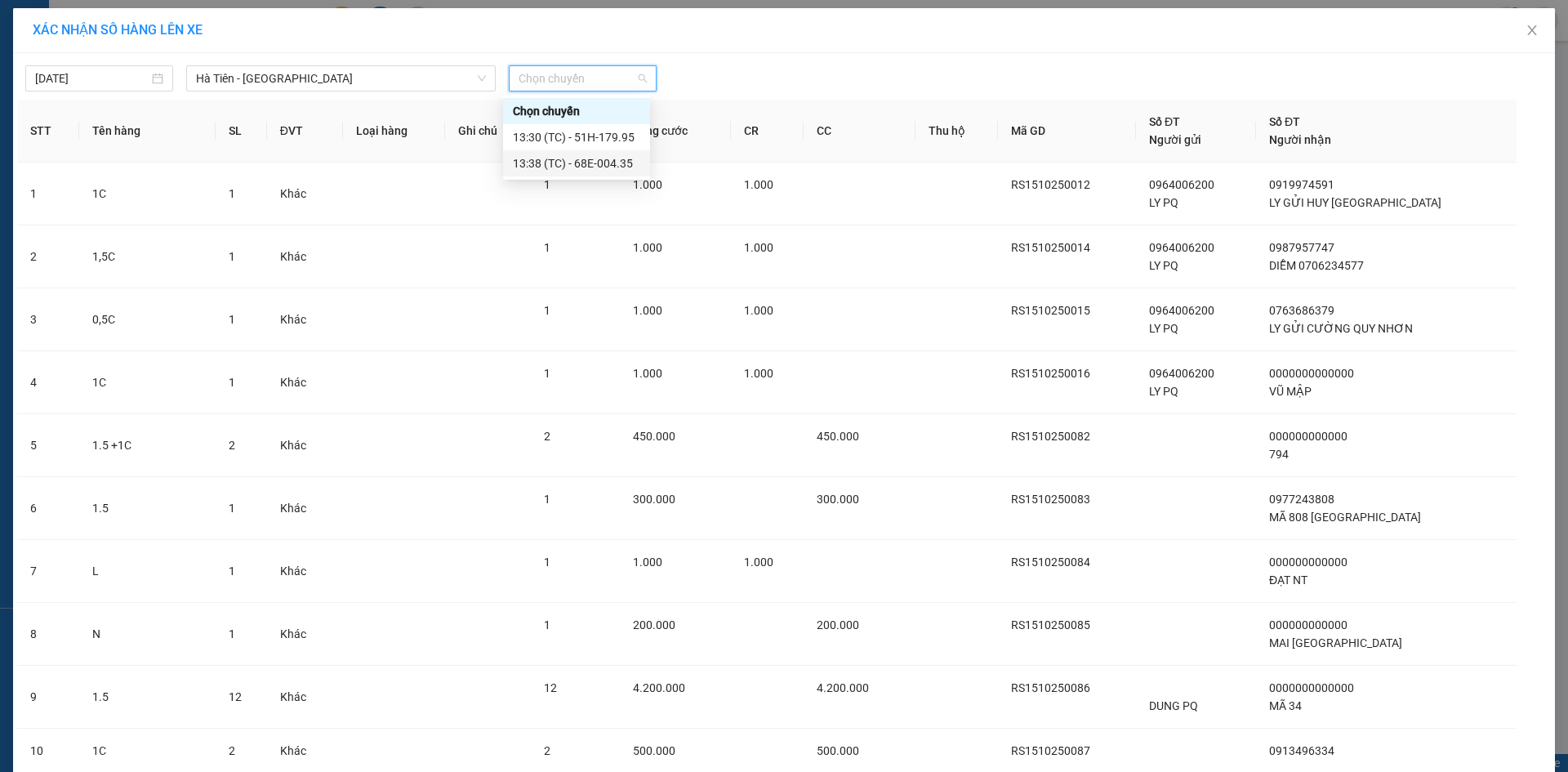
click at [601, 158] on div "13:38 (TC) - 68E-004.35" at bounding box center [577, 163] width 127 height 18
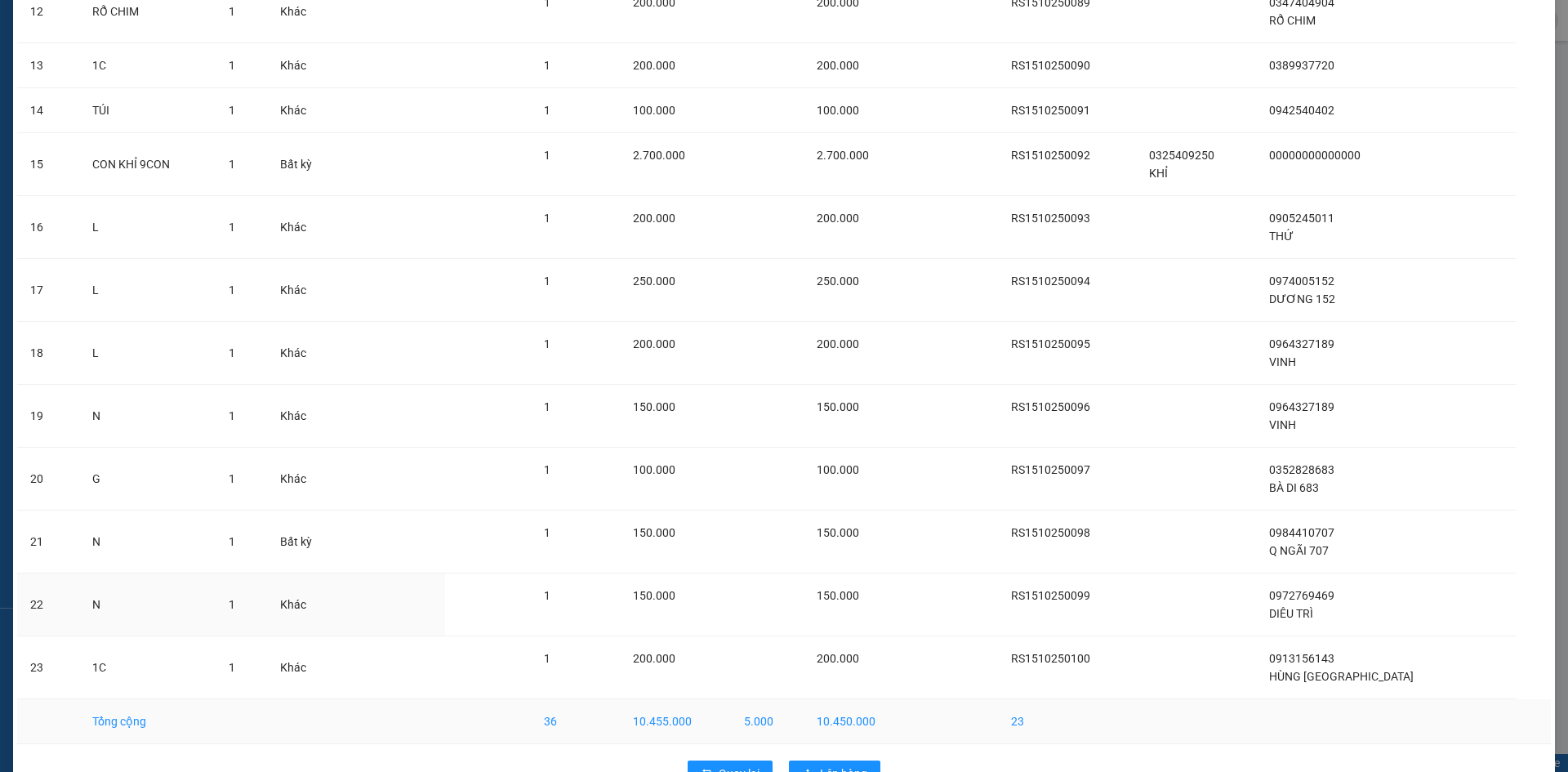
scroll to position [912, 0]
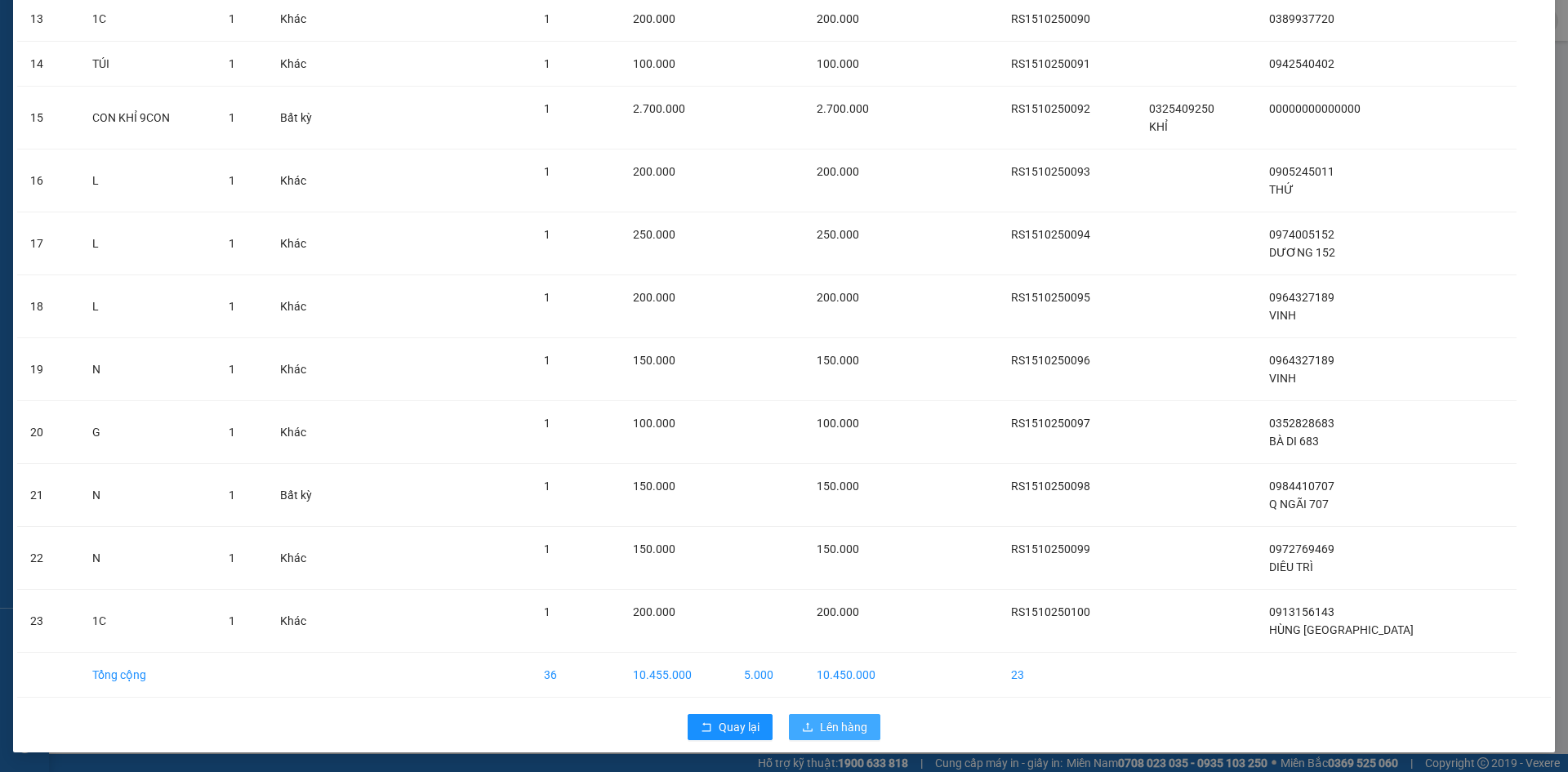
click at [820, 730] on span "Lên hàng" at bounding box center [844, 726] width 48 height 18
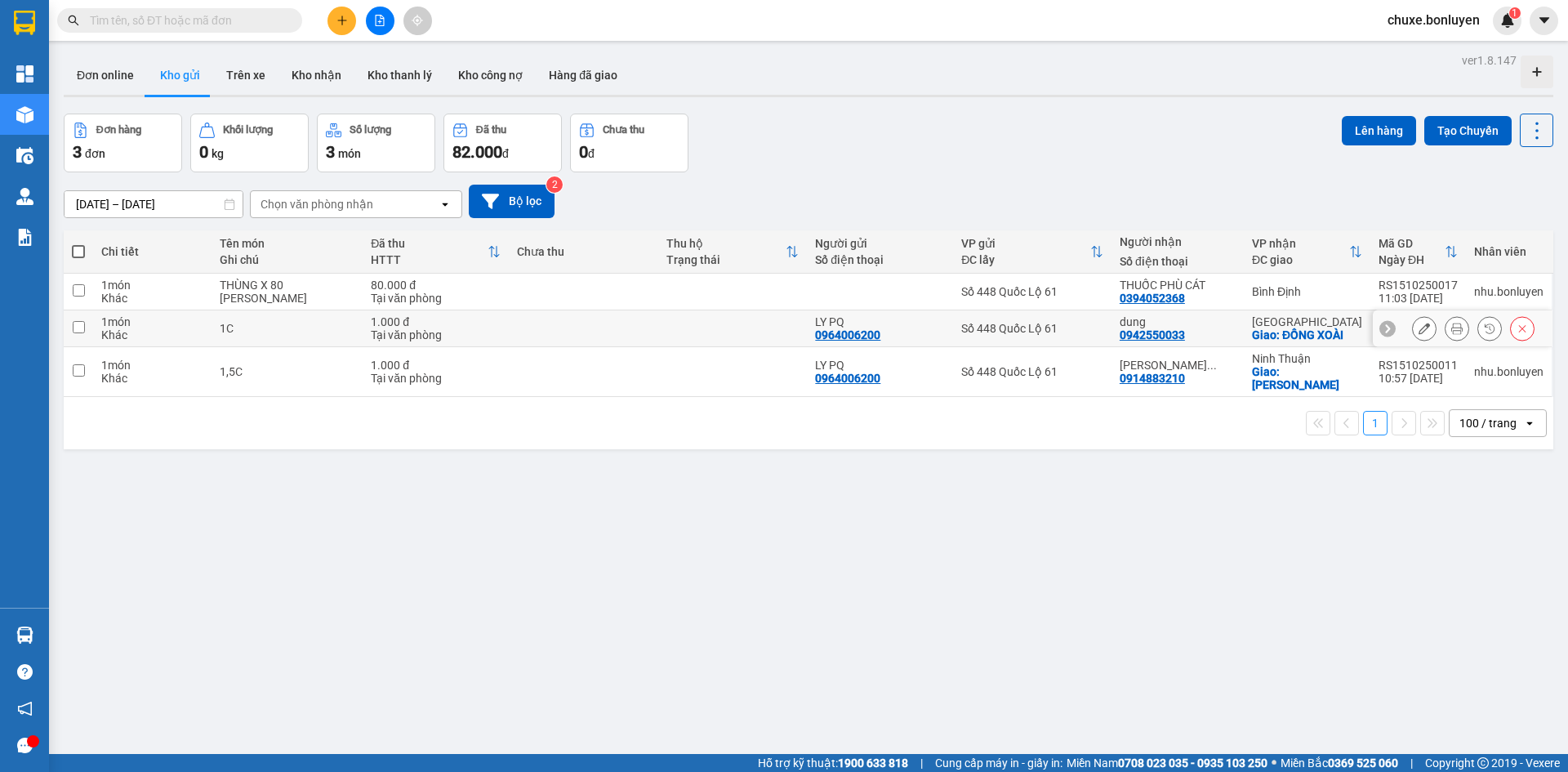
click at [1096, 325] on div "Số 448 Quốc Lộ 61" at bounding box center [1033, 327] width 143 height 13
checkbox input "true"
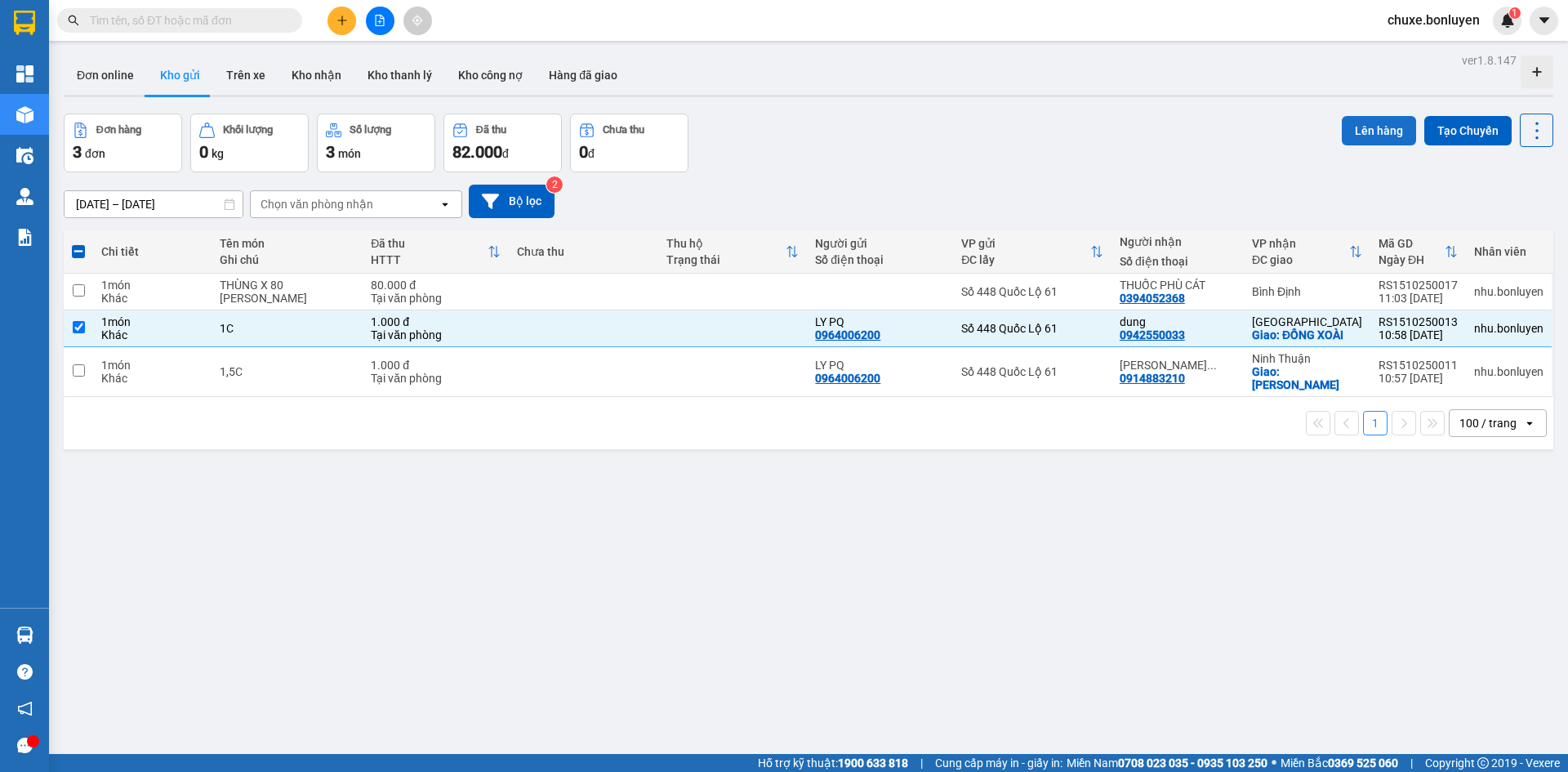
click at [1359, 122] on button "Lên hàng" at bounding box center [1380, 131] width 75 height 30
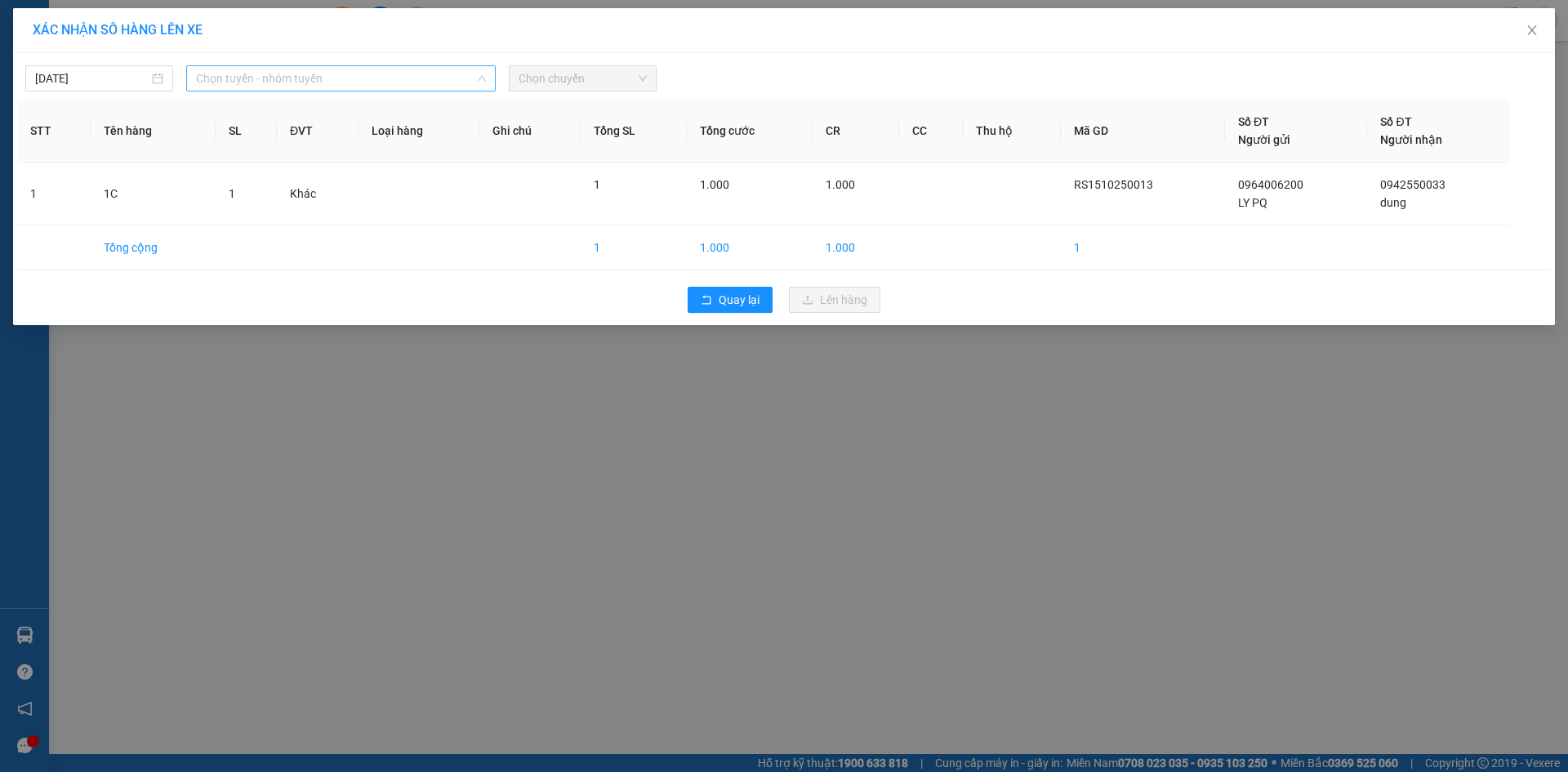
click at [288, 76] on span "Chọn tuyến - nhóm tuyến" at bounding box center [341, 78] width 290 height 25
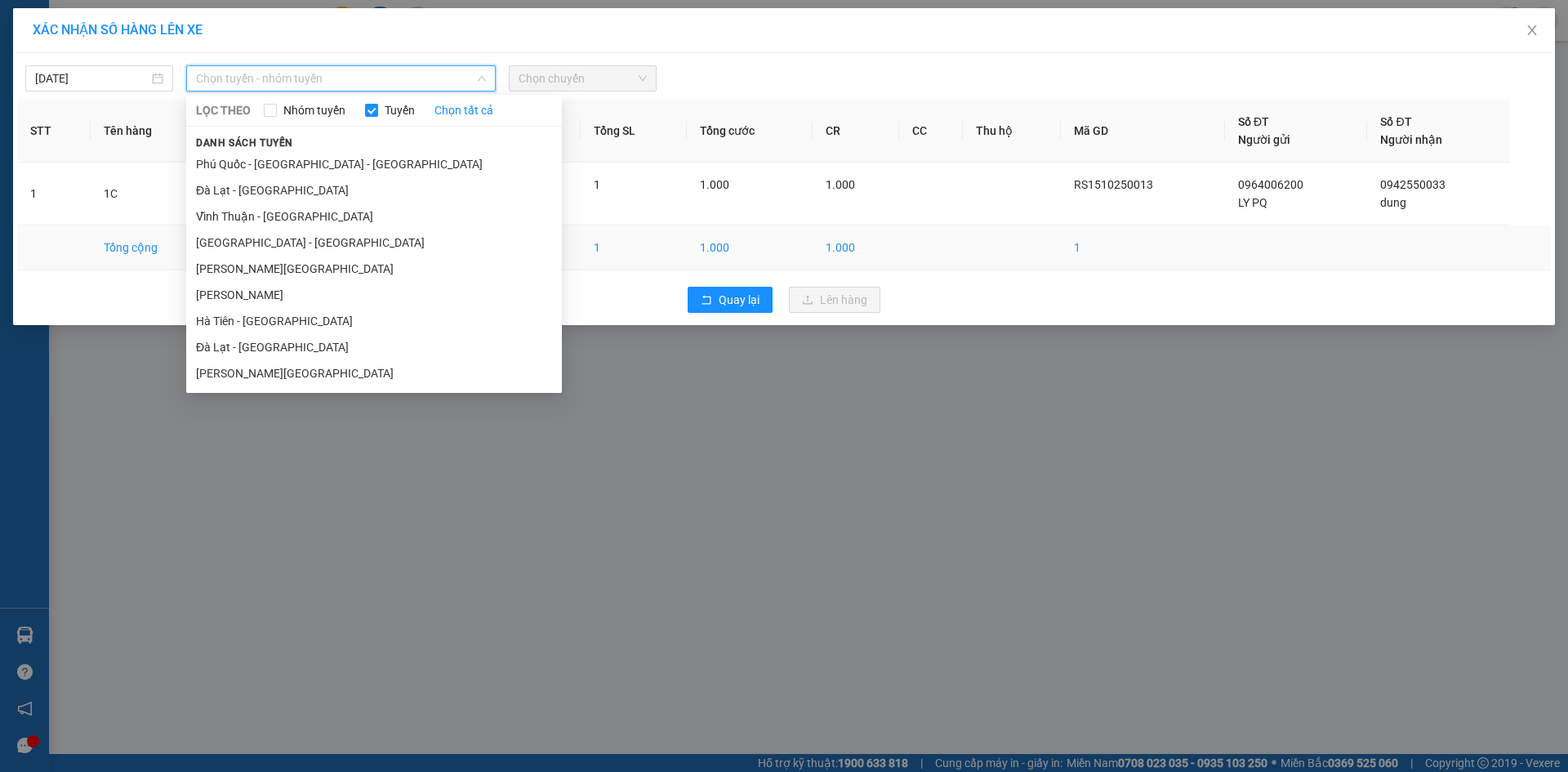
click at [243, 291] on li "Hà Tiên - Gia Lai" at bounding box center [373, 294] width 376 height 26
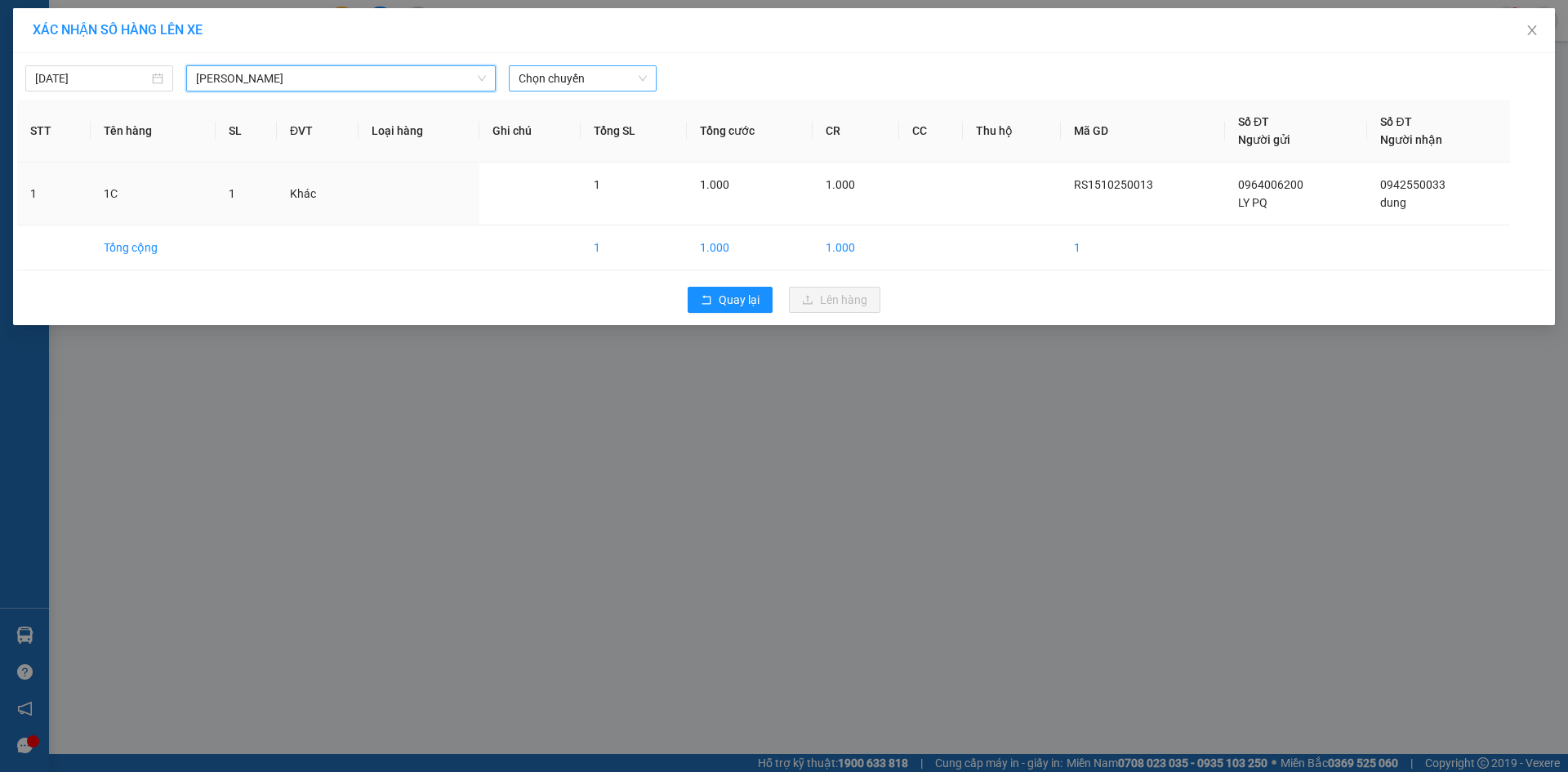
click at [582, 70] on span "Chọn chuyến" at bounding box center [582, 78] width 128 height 25
click at [572, 138] on div "14:31 - 50H-641.07" at bounding box center [582, 137] width 127 height 18
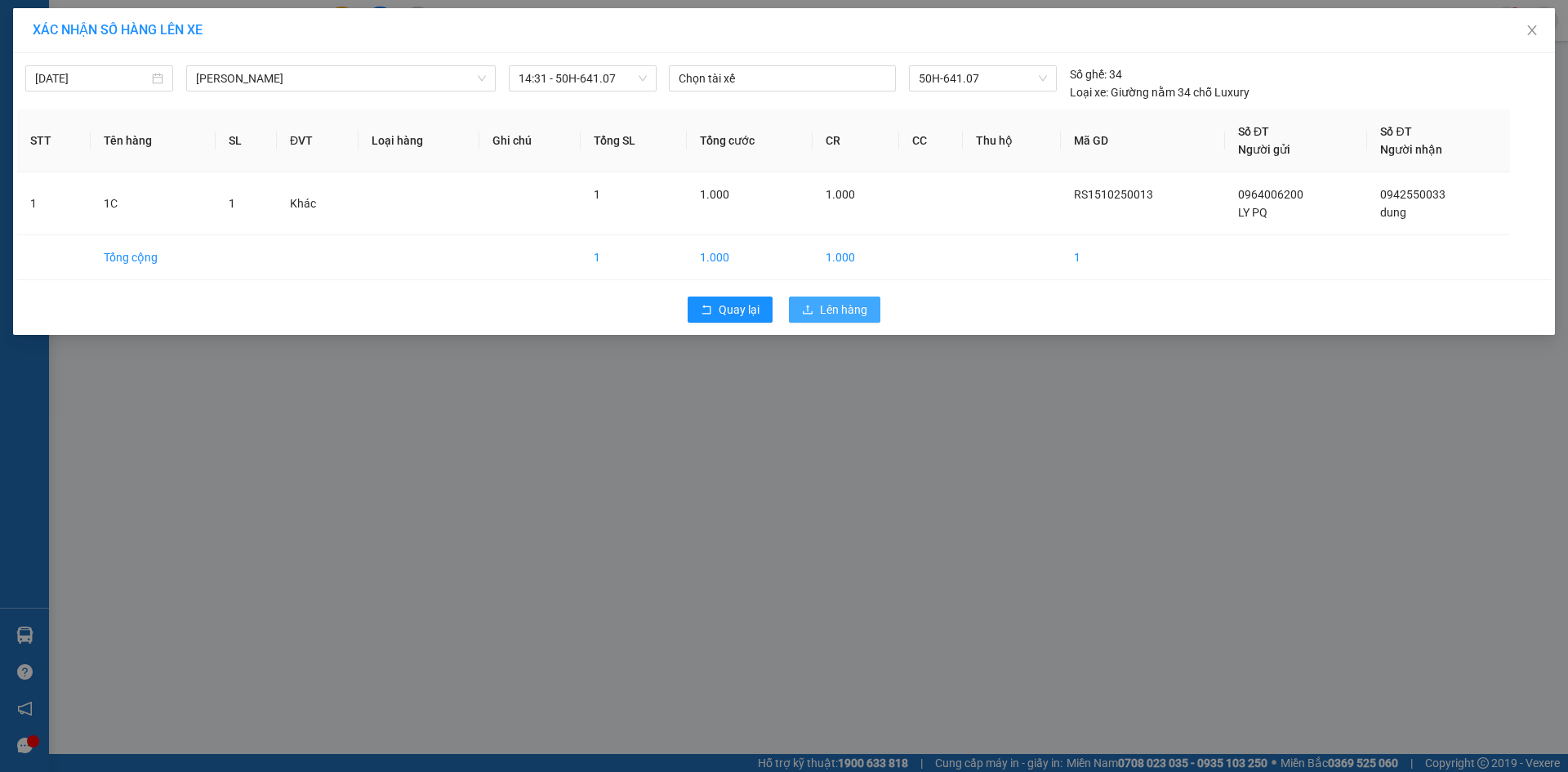
click at [822, 312] on span "Lên hàng" at bounding box center [844, 309] width 48 height 18
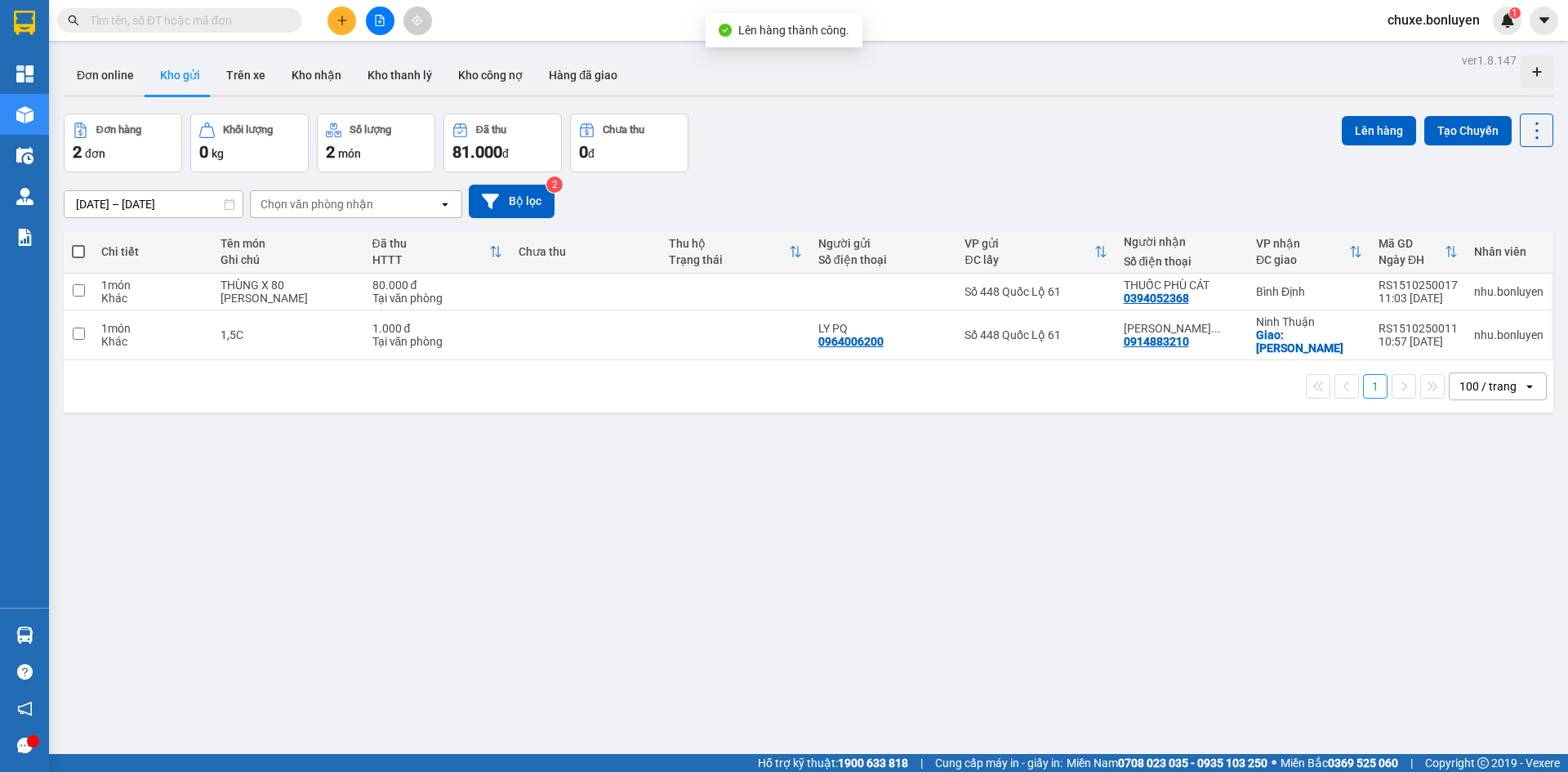
click at [385, 23] on button at bounding box center [380, 21] width 29 height 29
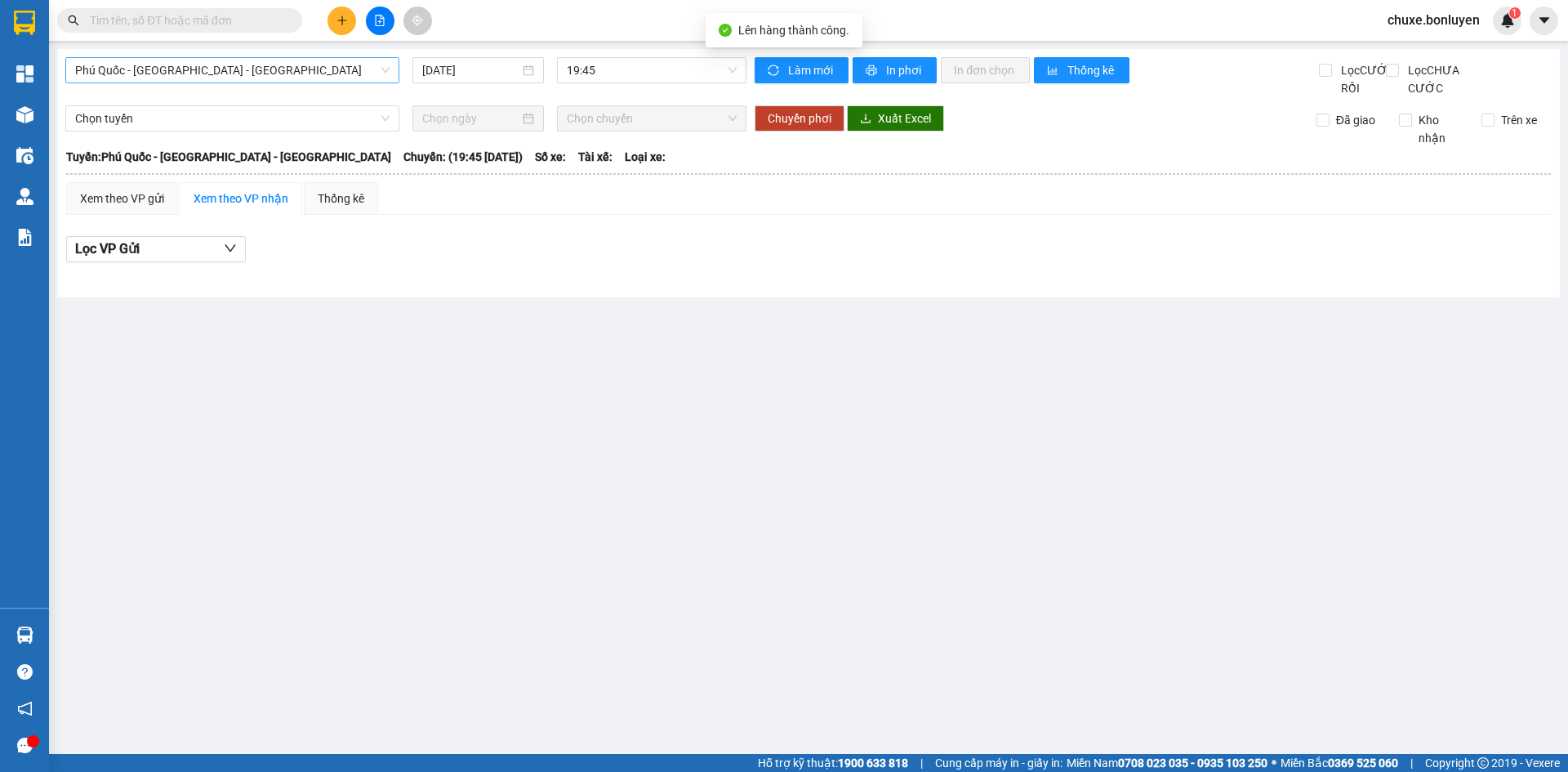
click at [214, 68] on span "Phú Quốc - Sài Gòn - Bình Phước" at bounding box center [232, 70] width 315 height 25
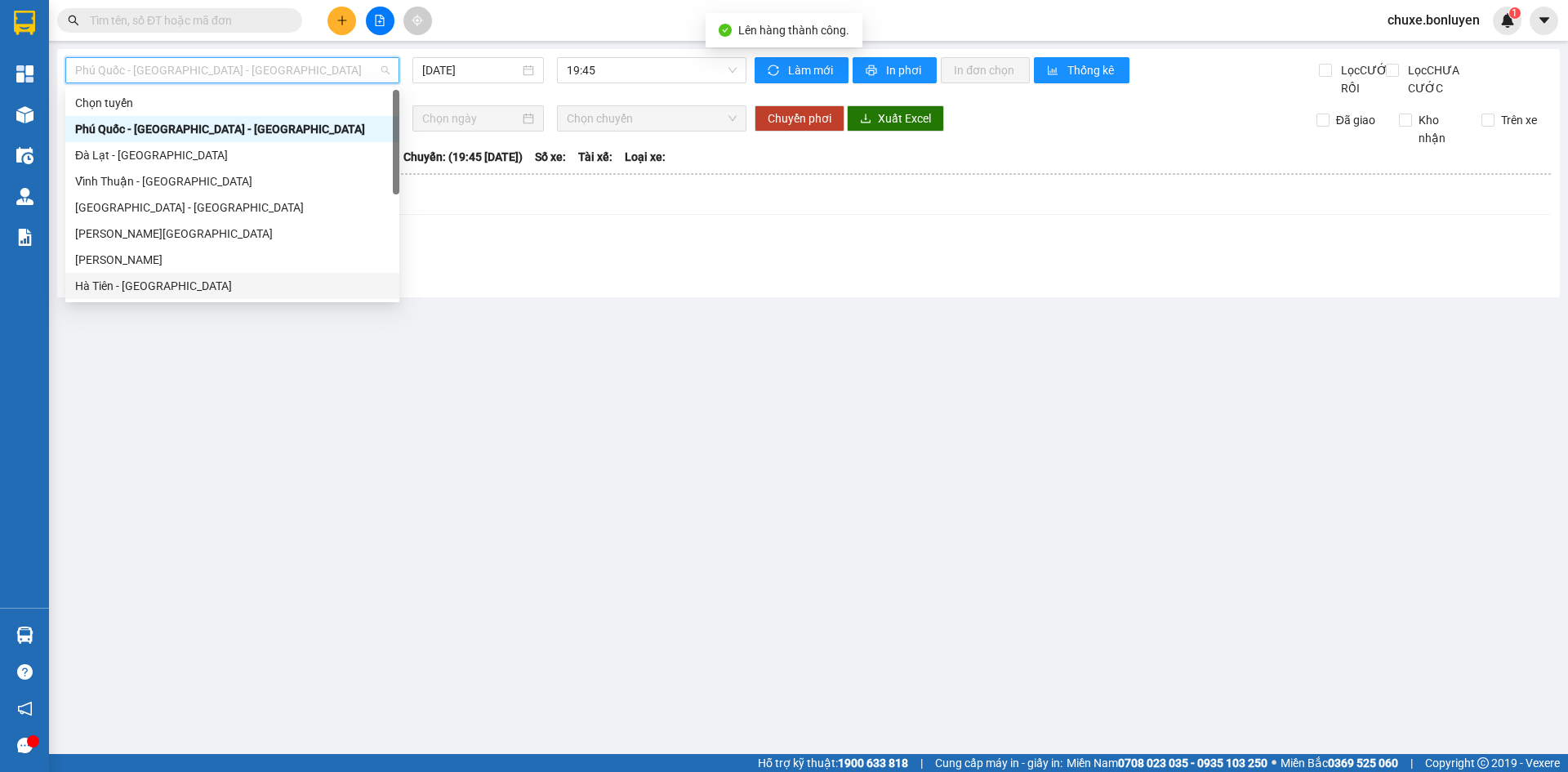
click at [169, 281] on div "Hà Tiên - Đà Nẵng" at bounding box center [232, 285] width 315 height 18
type input "15/10/2025"
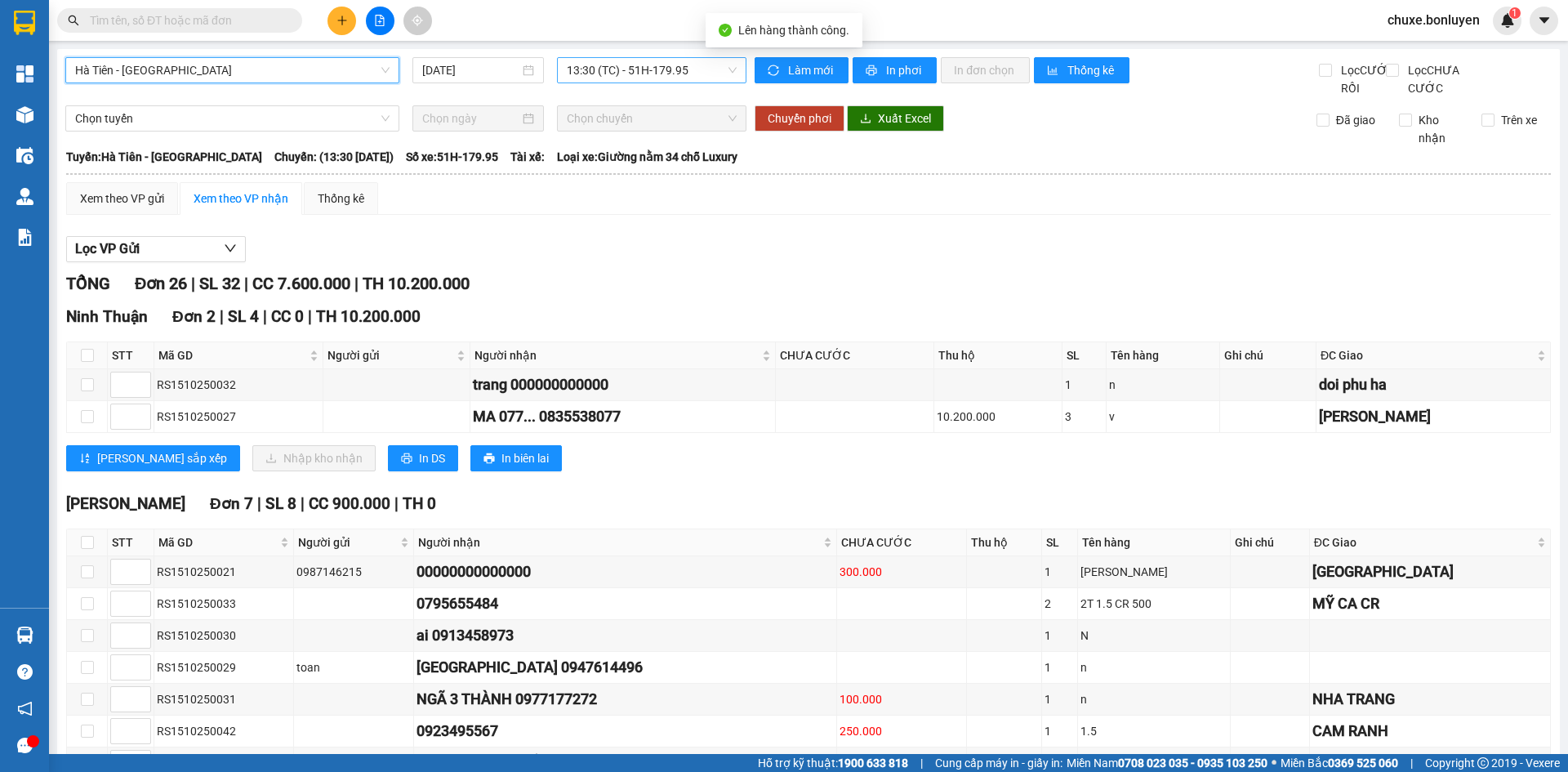
click at [664, 64] on span "13:30 (TC) - 51H-179.95" at bounding box center [652, 70] width 170 height 25
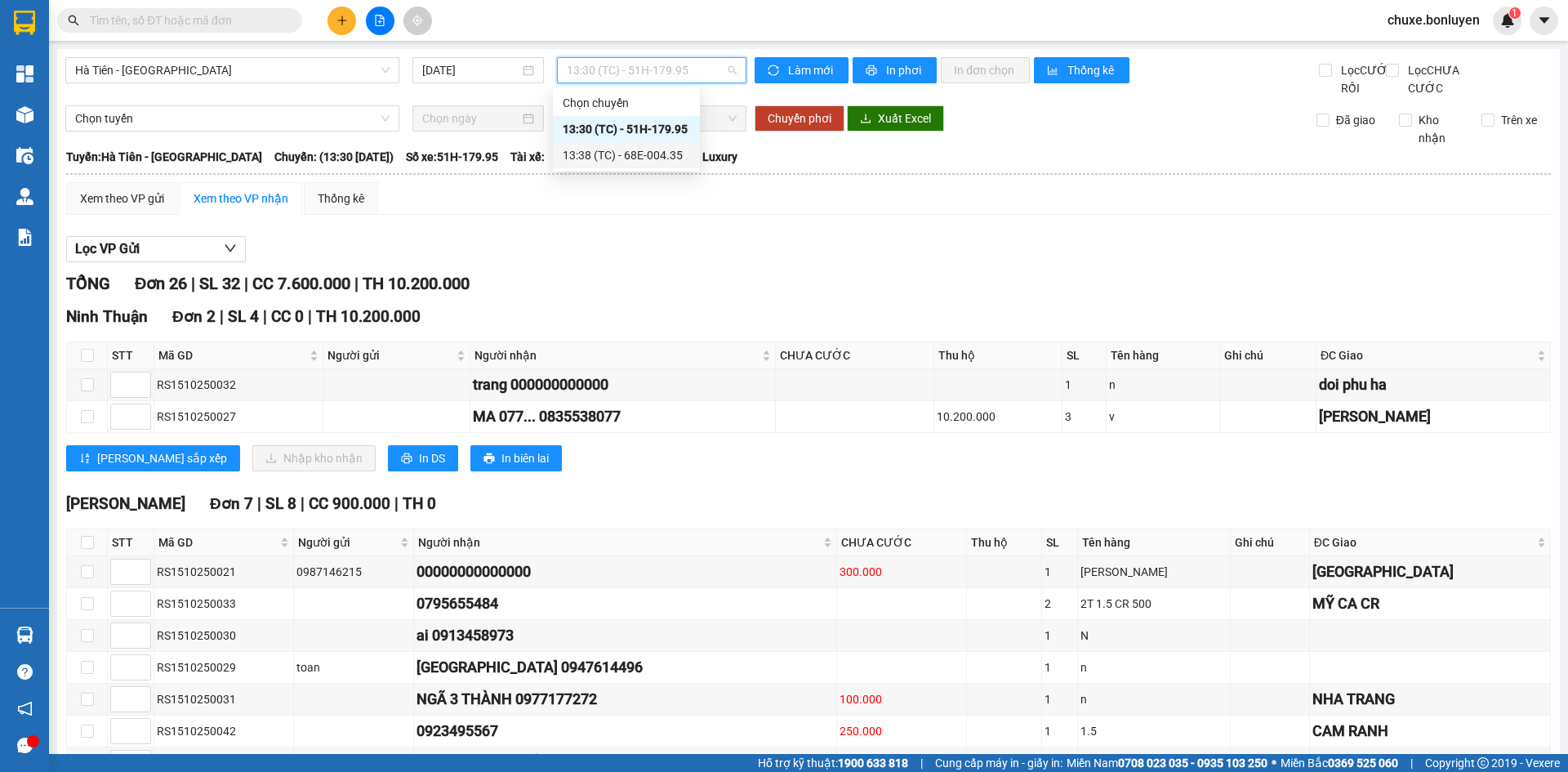
click at [661, 155] on div "13:38 (TC) - 68E-004.35" at bounding box center [626, 154] width 127 height 18
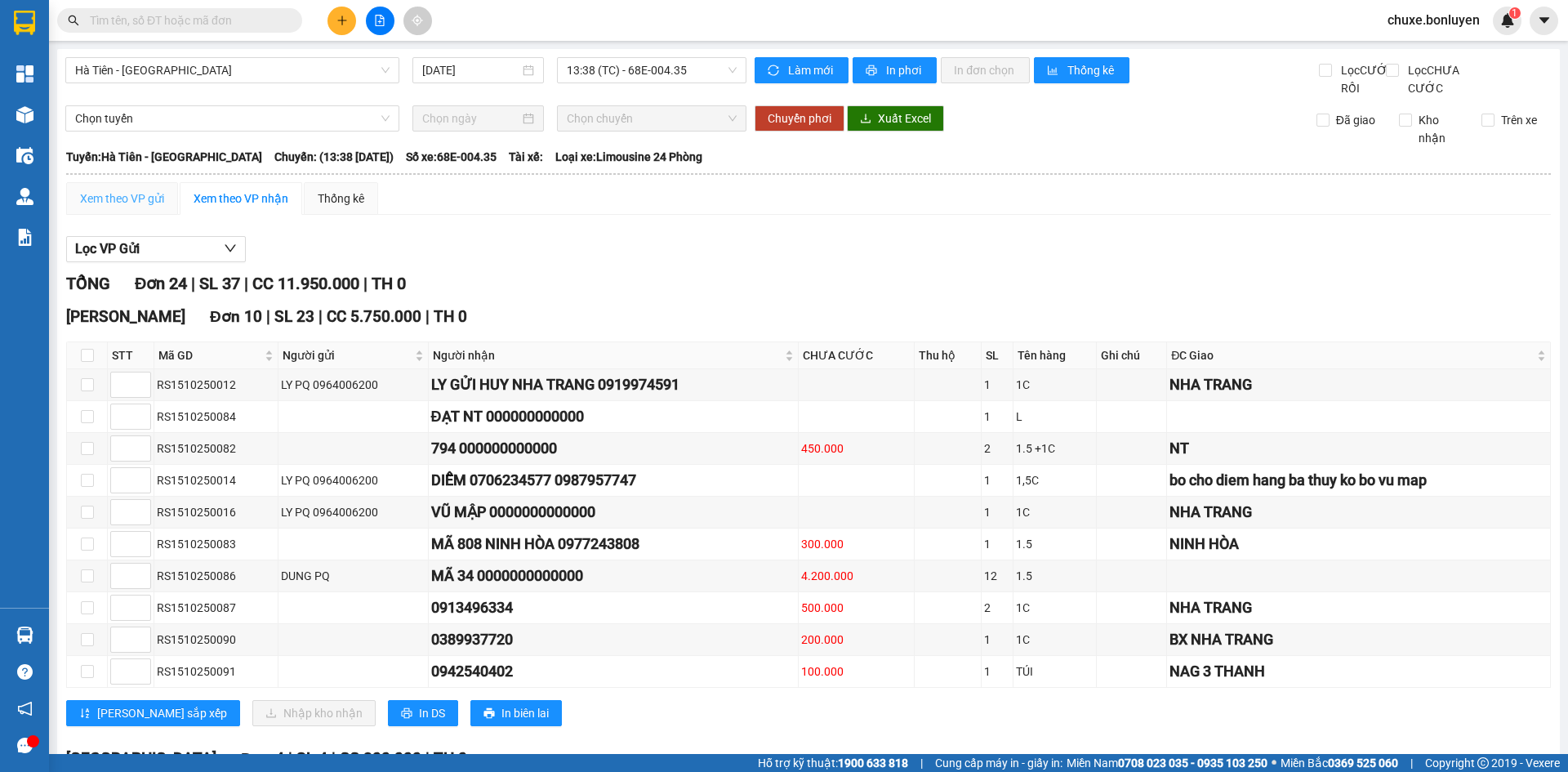
click at [129, 204] on div "Xem theo VP gửi" at bounding box center [122, 199] width 112 height 33
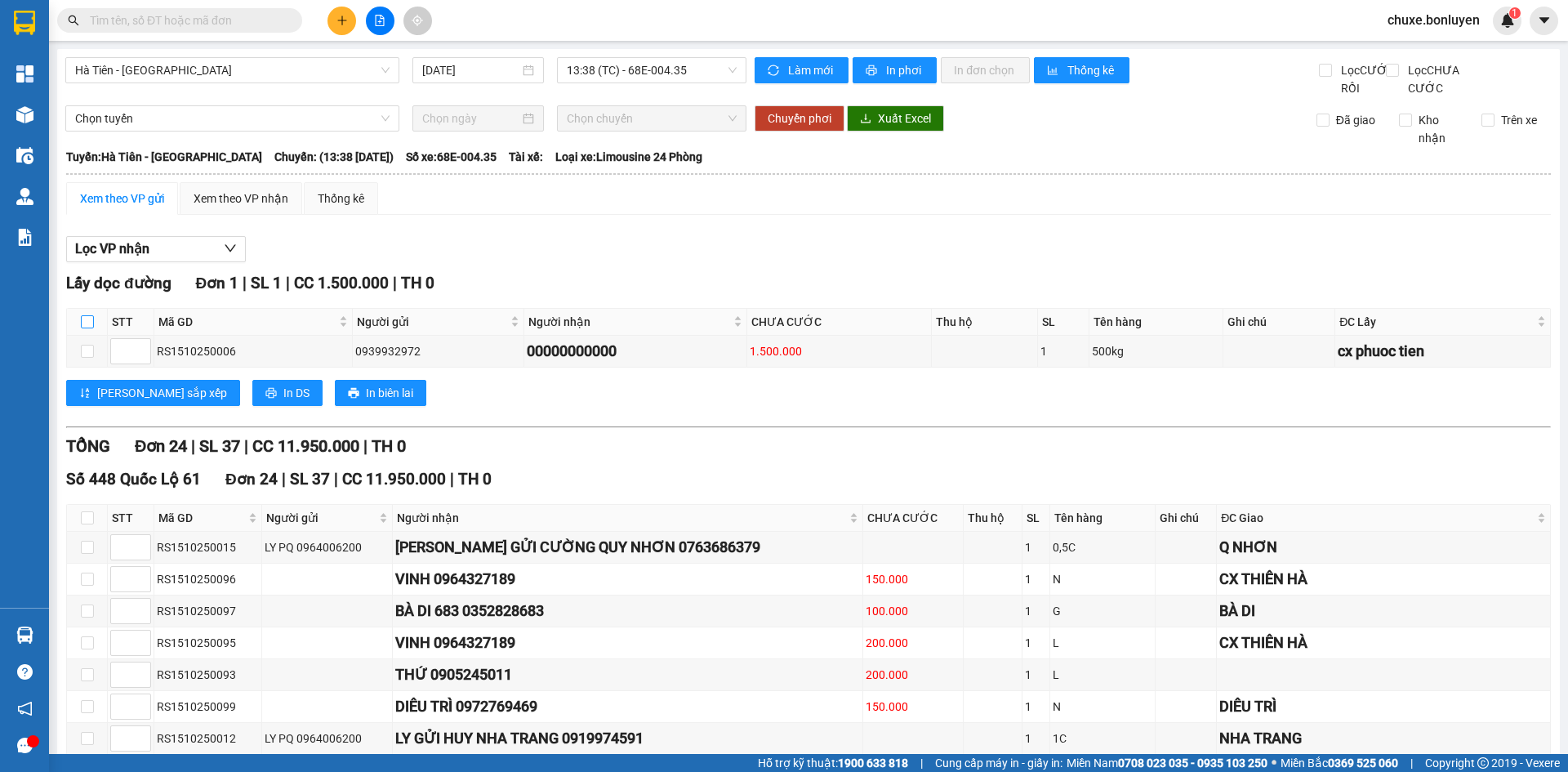
drag, startPoint x: 87, startPoint y: 339, endPoint x: 104, endPoint y: 331, distance: 18.8
click at [87, 328] on input "checkbox" at bounding box center [87, 322] width 13 height 13
checkbox input "true"
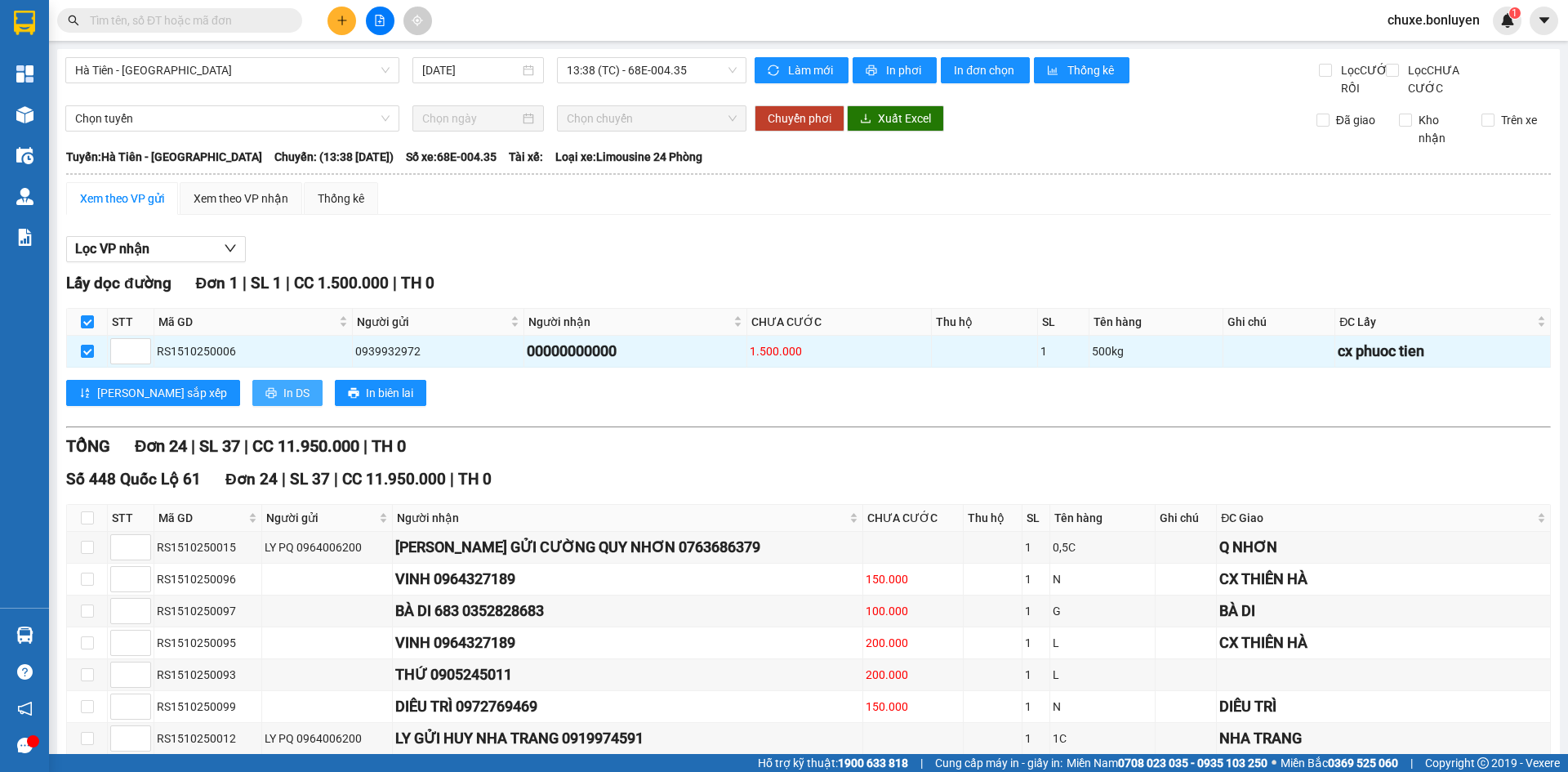
click at [283, 402] on span "In DS" at bounding box center [296, 392] width 26 height 18
click at [277, 208] on div "Xem theo VP nhận" at bounding box center [241, 198] width 95 height 18
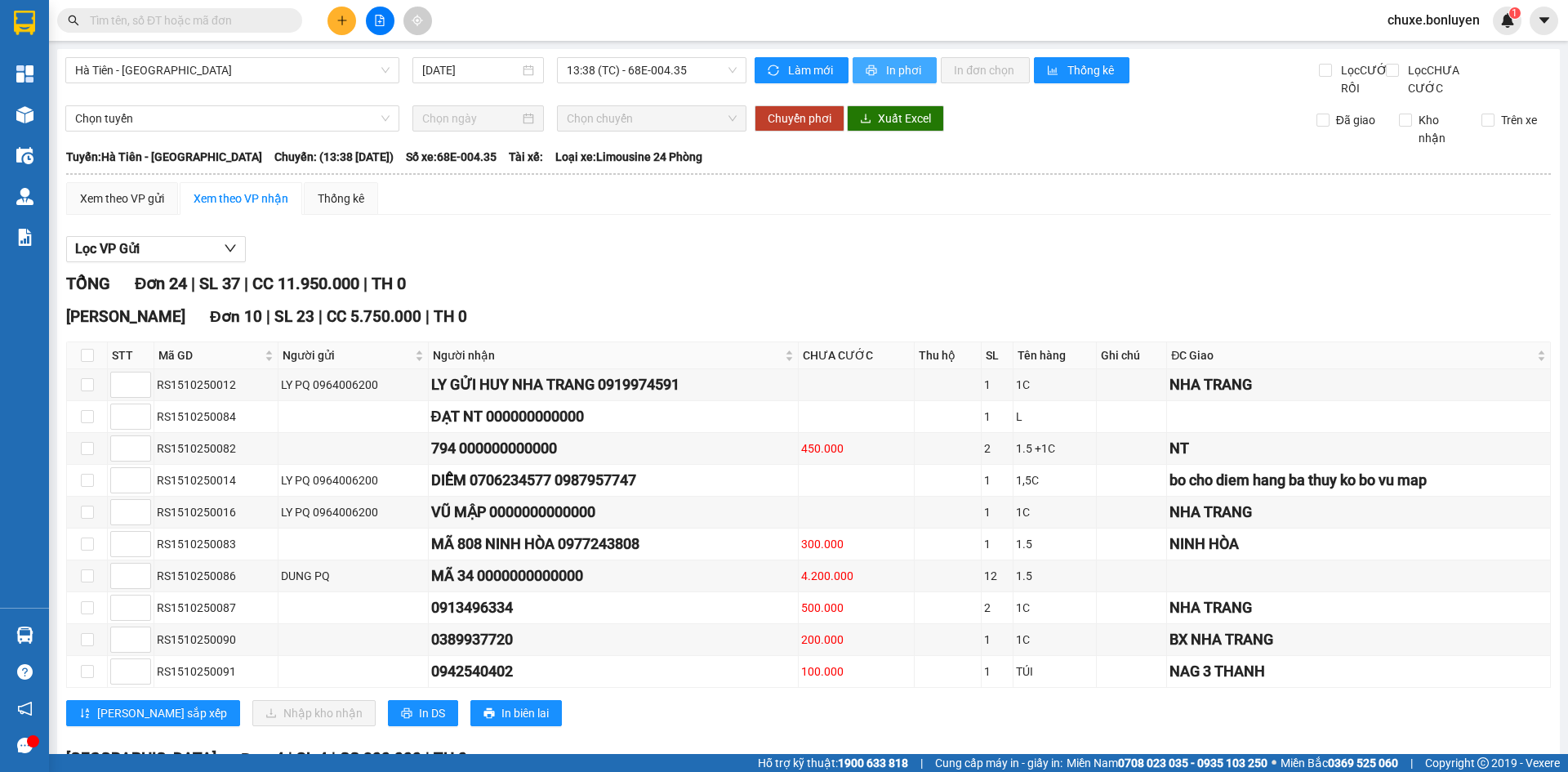
click at [893, 66] on span "In phơi" at bounding box center [905, 70] width 37 height 18
click at [861, 204] on div "Xem theo VP gửi Xem theo VP nhận Thống kê" at bounding box center [809, 199] width 1485 height 33
click at [237, 75] on span "Hà Tiên - Đà Nẵng" at bounding box center [232, 70] width 315 height 25
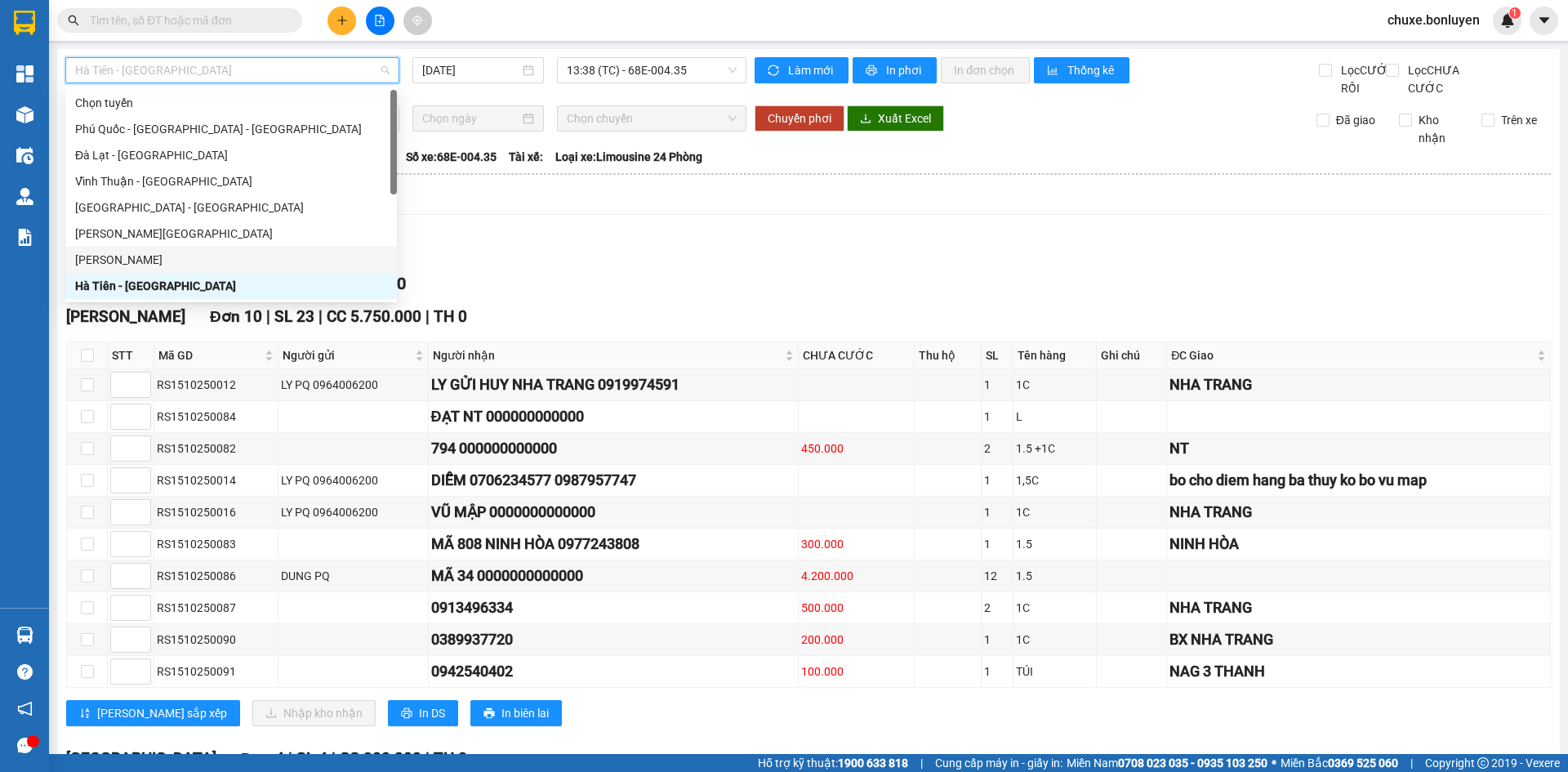
click at [196, 266] on div "Hà Tiên - Gia Lai" at bounding box center [232, 260] width 312 height 18
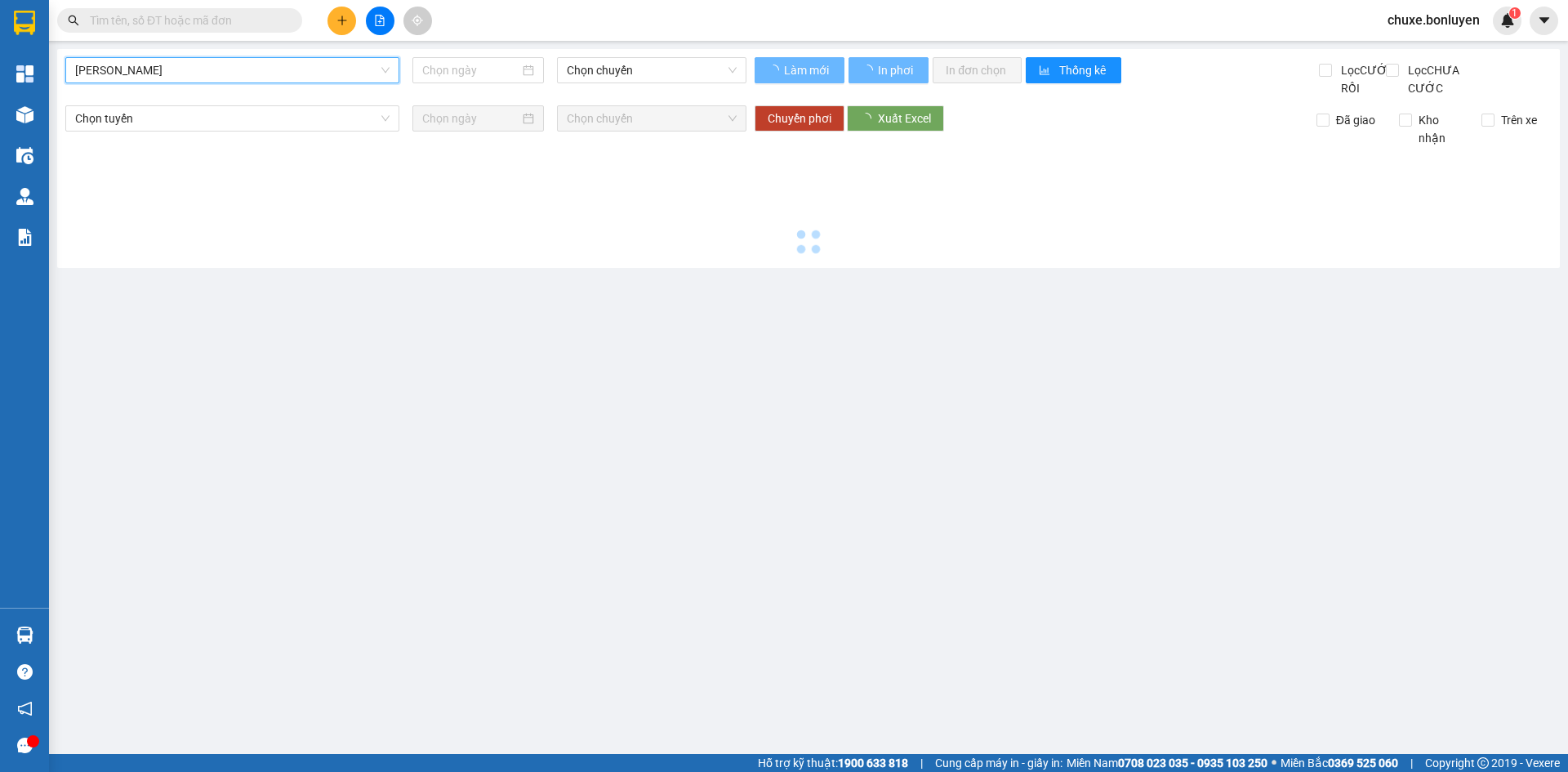
type input "15/10/2025"
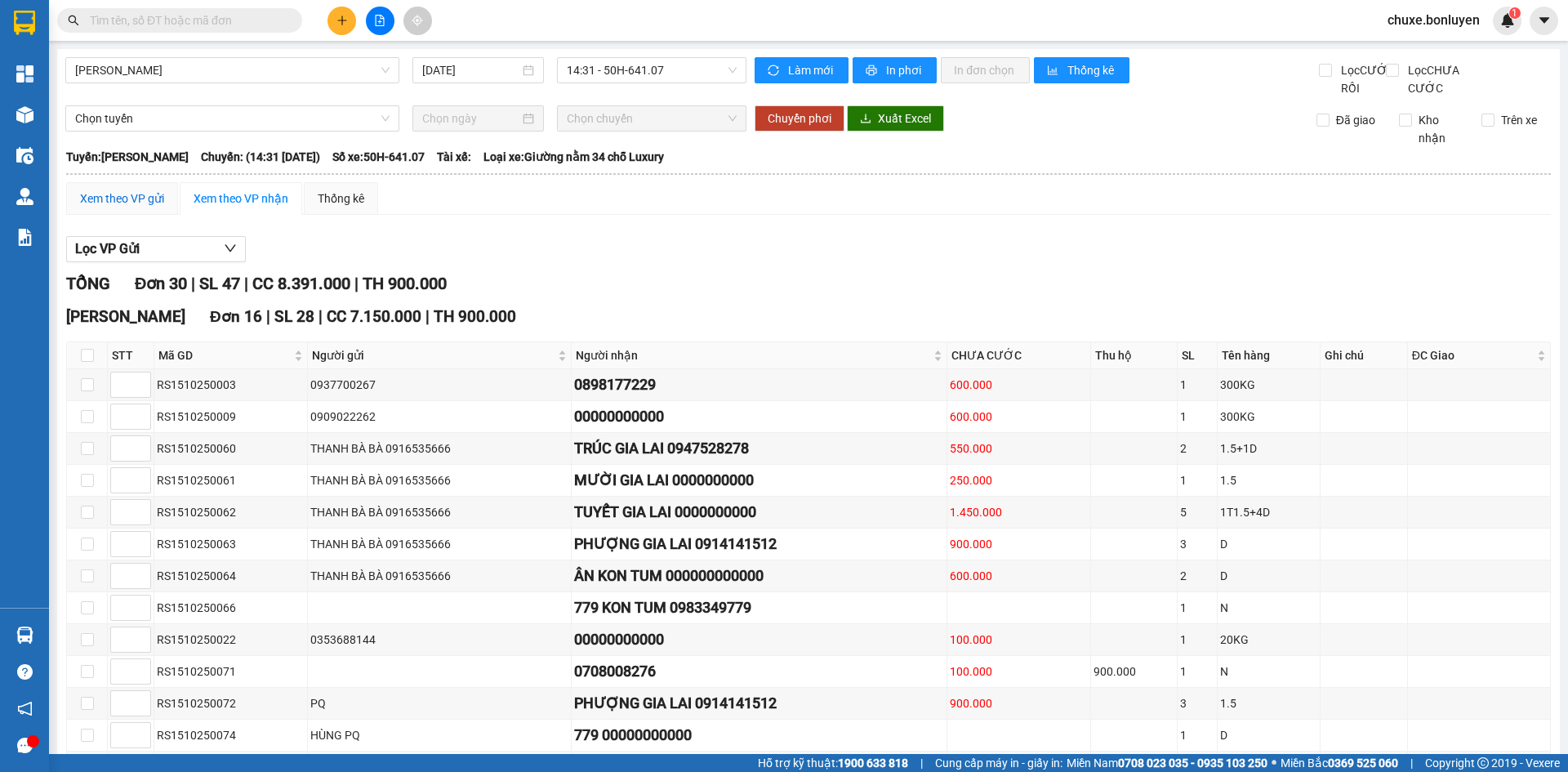
click at [118, 208] on div "Xem theo VP gửi" at bounding box center [121, 198] width 84 height 18
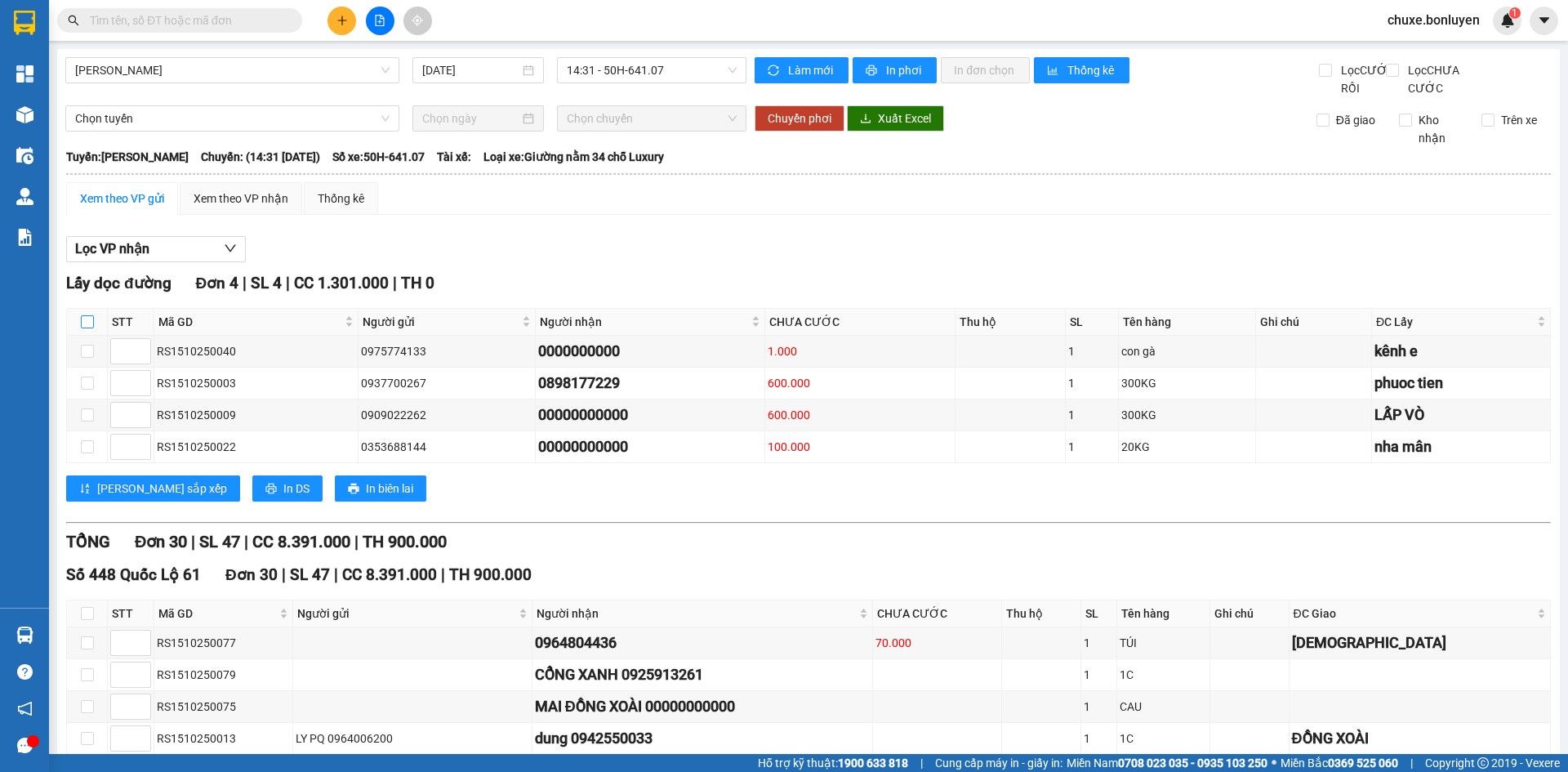
click at [85, 328] on input "checkbox" at bounding box center [87, 322] width 13 height 13
checkbox input "true"
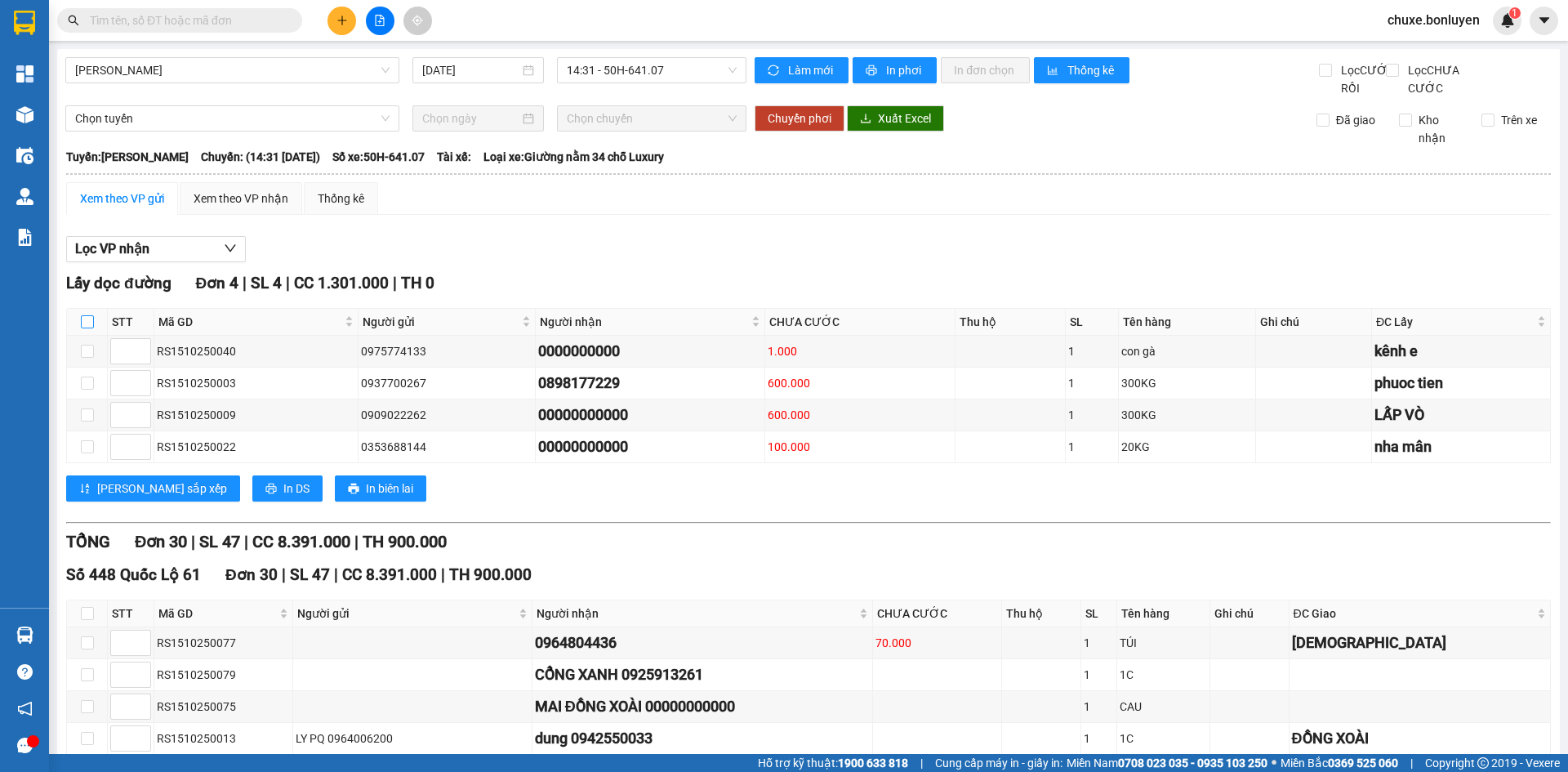
checkbox input "true"
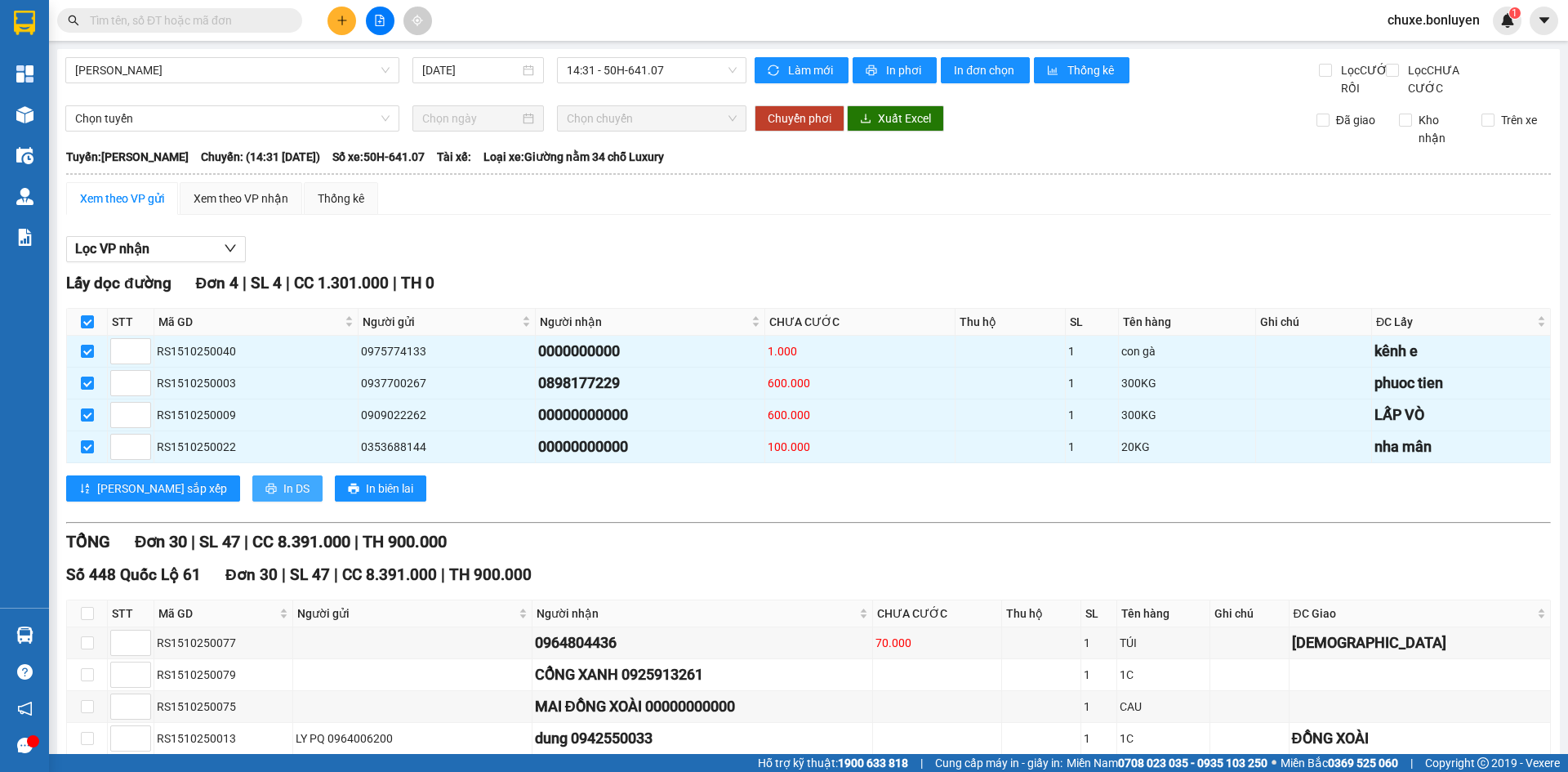
click at [283, 497] on span "In DS" at bounding box center [296, 488] width 26 height 18
click at [236, 208] on div "Xem theo VP nhận" at bounding box center [241, 198] width 95 height 18
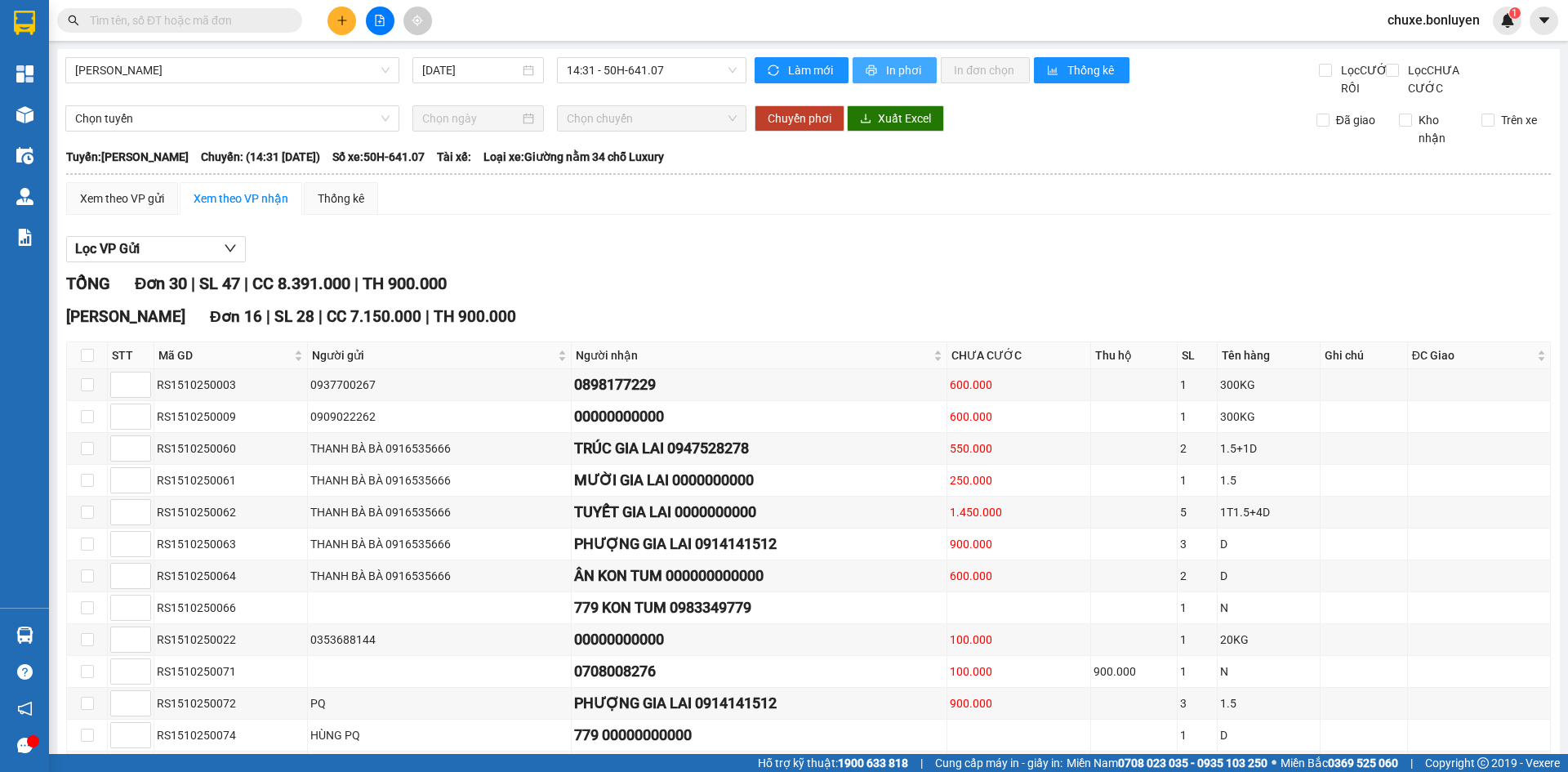
click at [901, 70] on span "In phơi" at bounding box center [905, 70] width 37 height 18
click at [300, 69] on span "Hà Tiên - Gia Lai" at bounding box center [232, 70] width 315 height 25
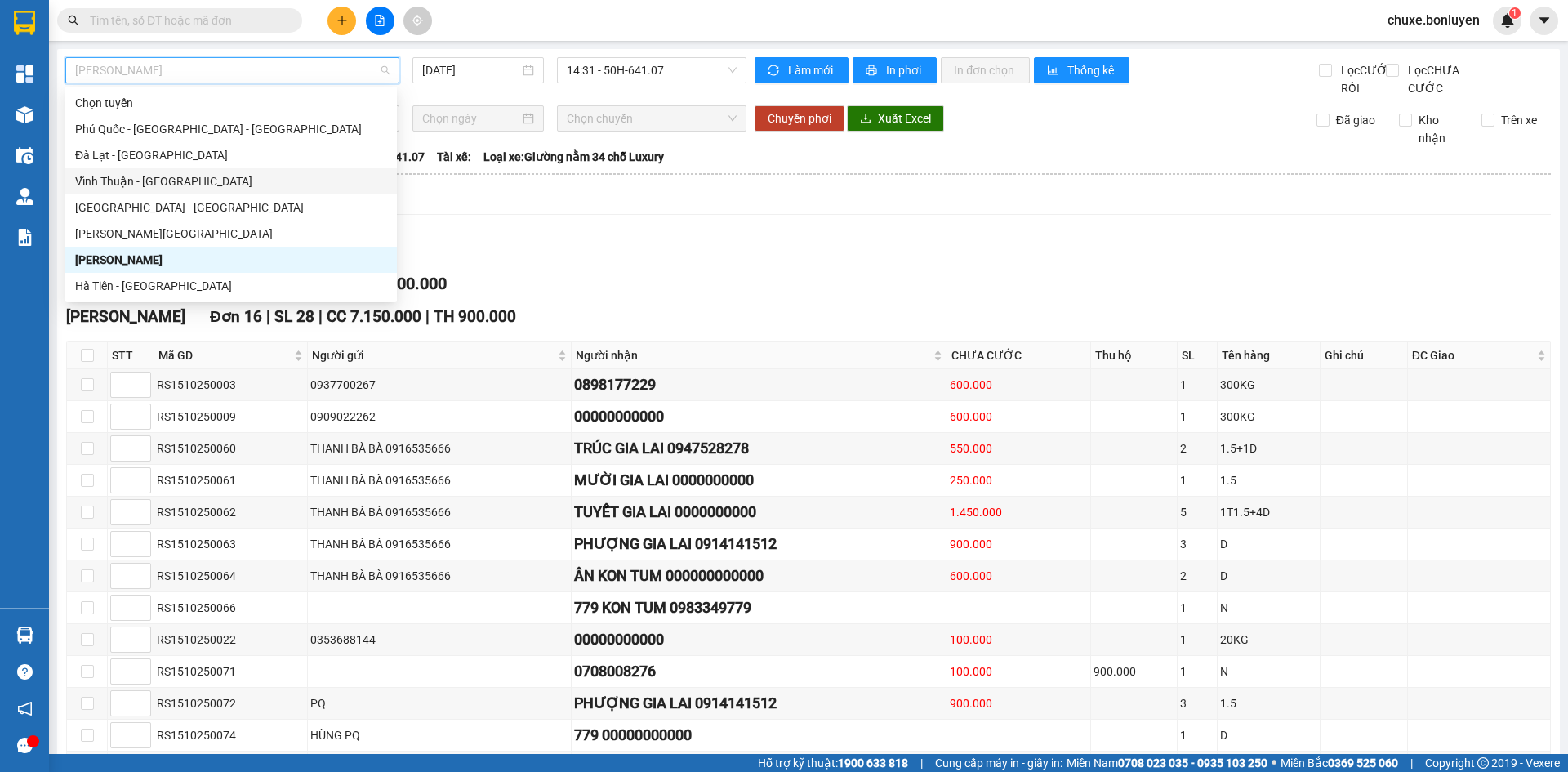
click at [214, 185] on div "Vĩnh Thuận - Đà Lạt" at bounding box center [232, 181] width 312 height 18
type input "15/10/2025"
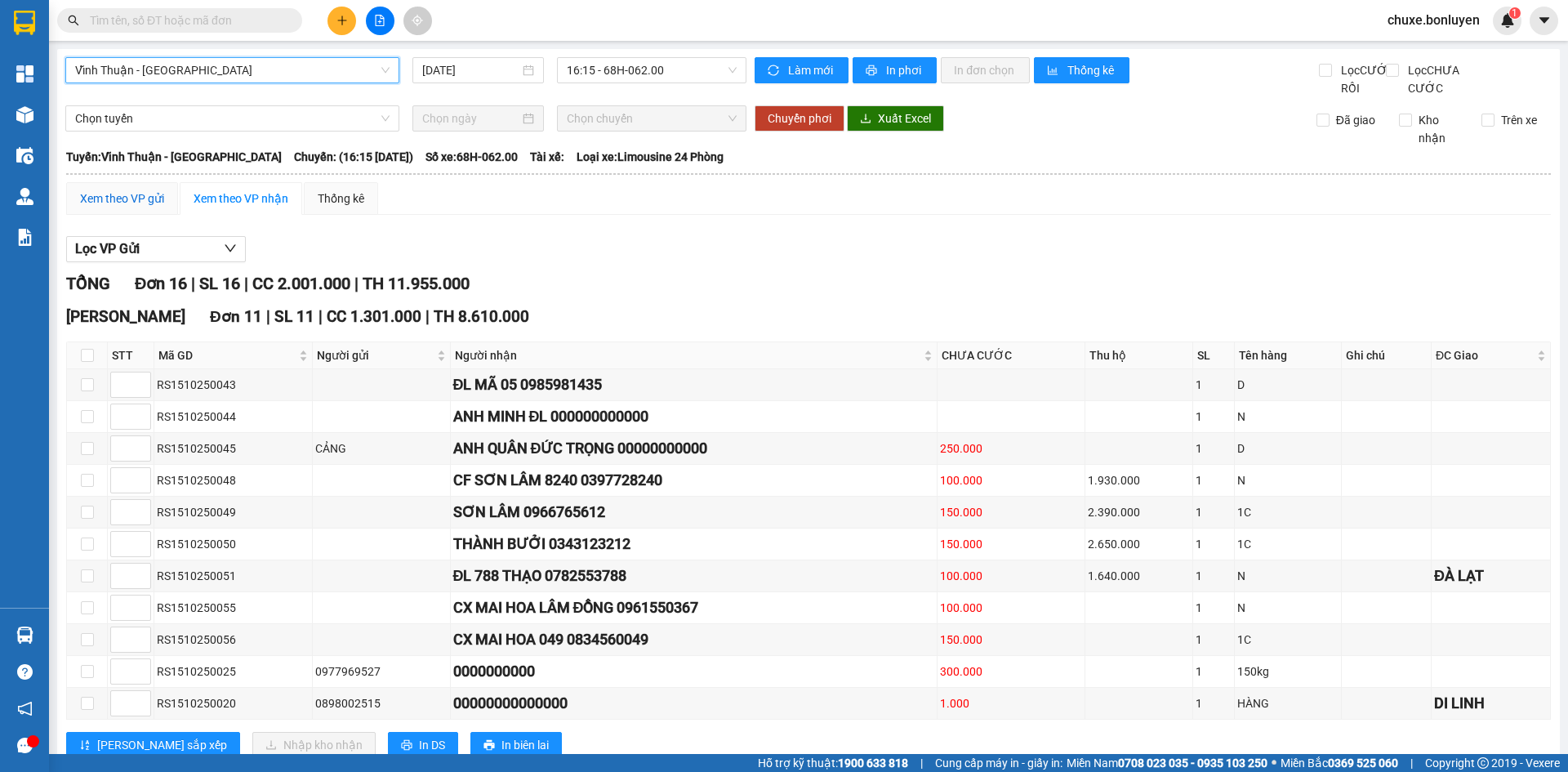
click at [95, 208] on div "Xem theo VP gửi" at bounding box center [121, 198] width 84 height 18
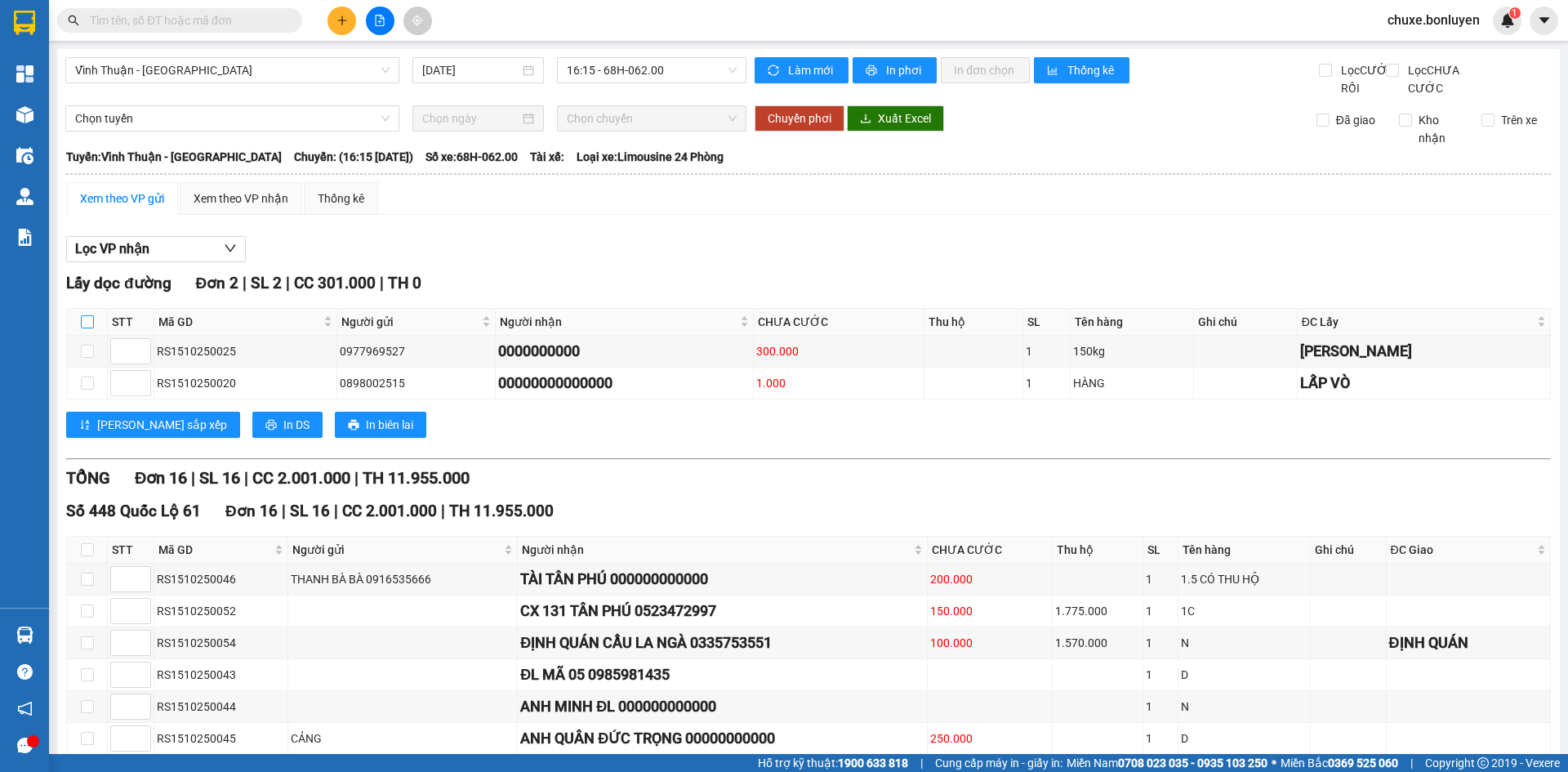
click at [82, 328] on input "checkbox" at bounding box center [87, 322] width 13 height 13
checkbox input "true"
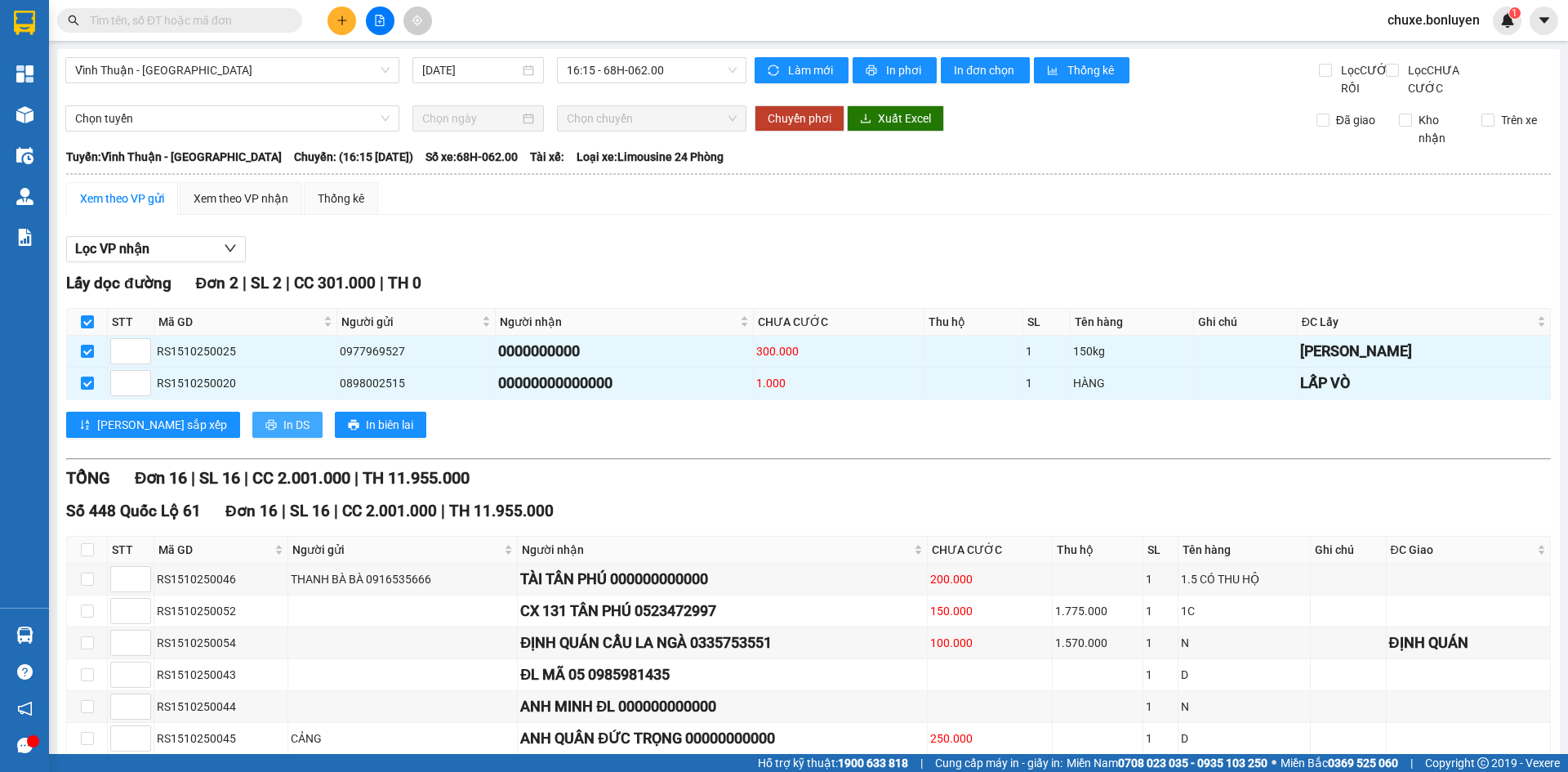
click at [266, 429] on icon "printer" at bounding box center [271, 424] width 11 height 11
click at [260, 208] on div "Xem theo VP nhận" at bounding box center [241, 198] width 95 height 18
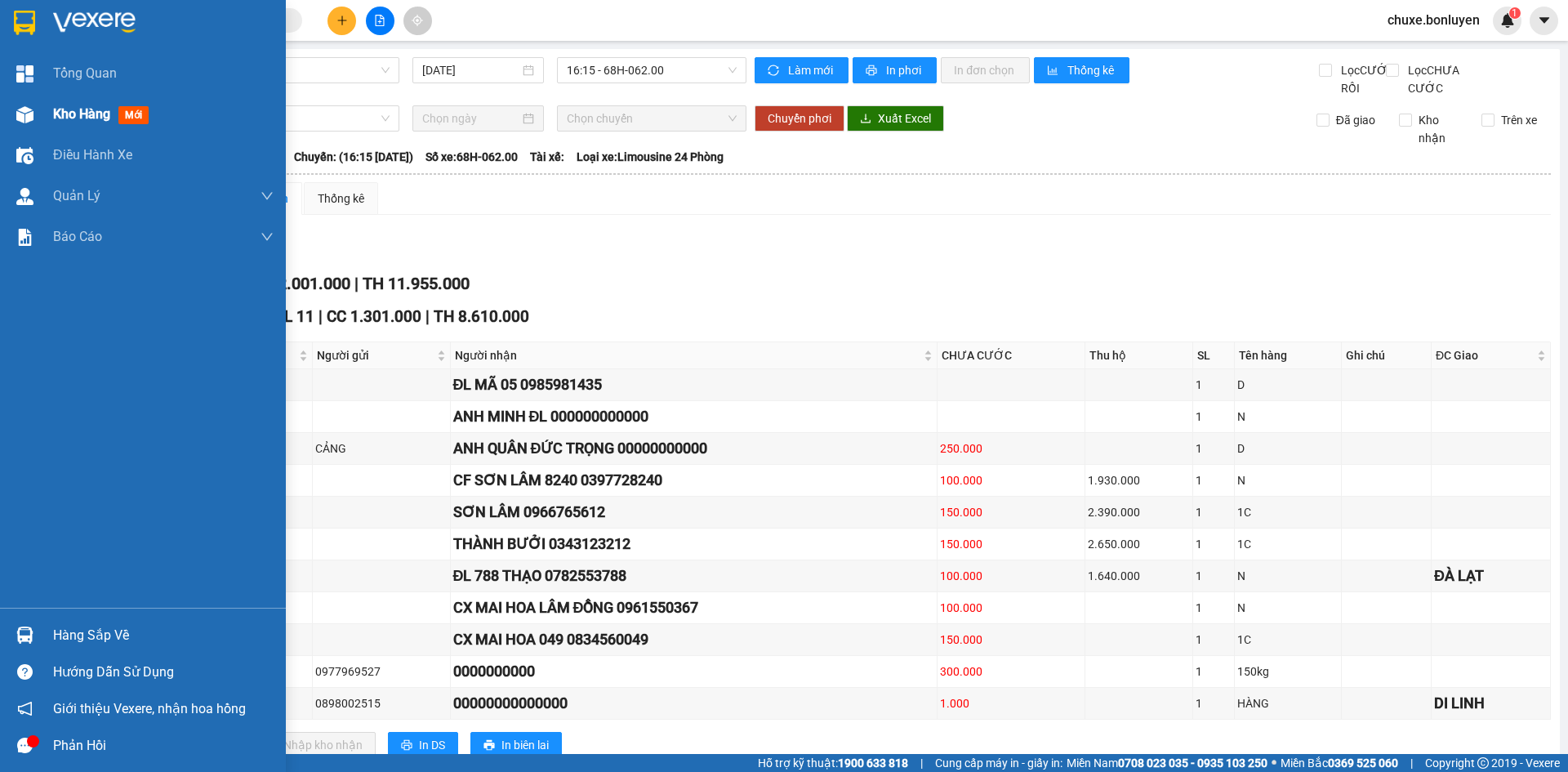
click at [74, 118] on span "Kho hàng" at bounding box center [81, 114] width 57 height 15
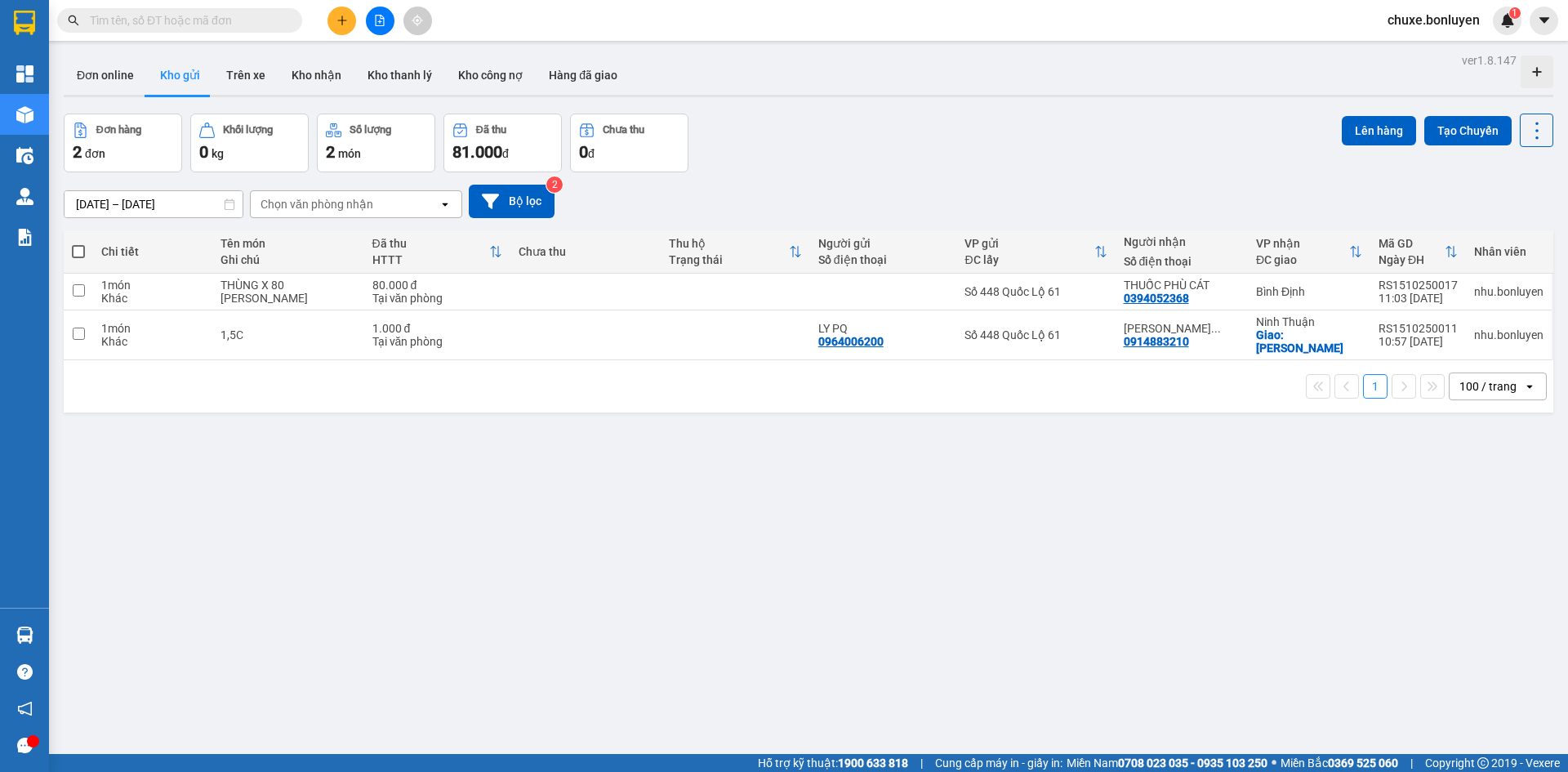
click at [887, 215] on div "13/10/2025 – 15/10/2025 Press the down arrow key to interact with the calendar …" at bounding box center [809, 201] width 1490 height 33
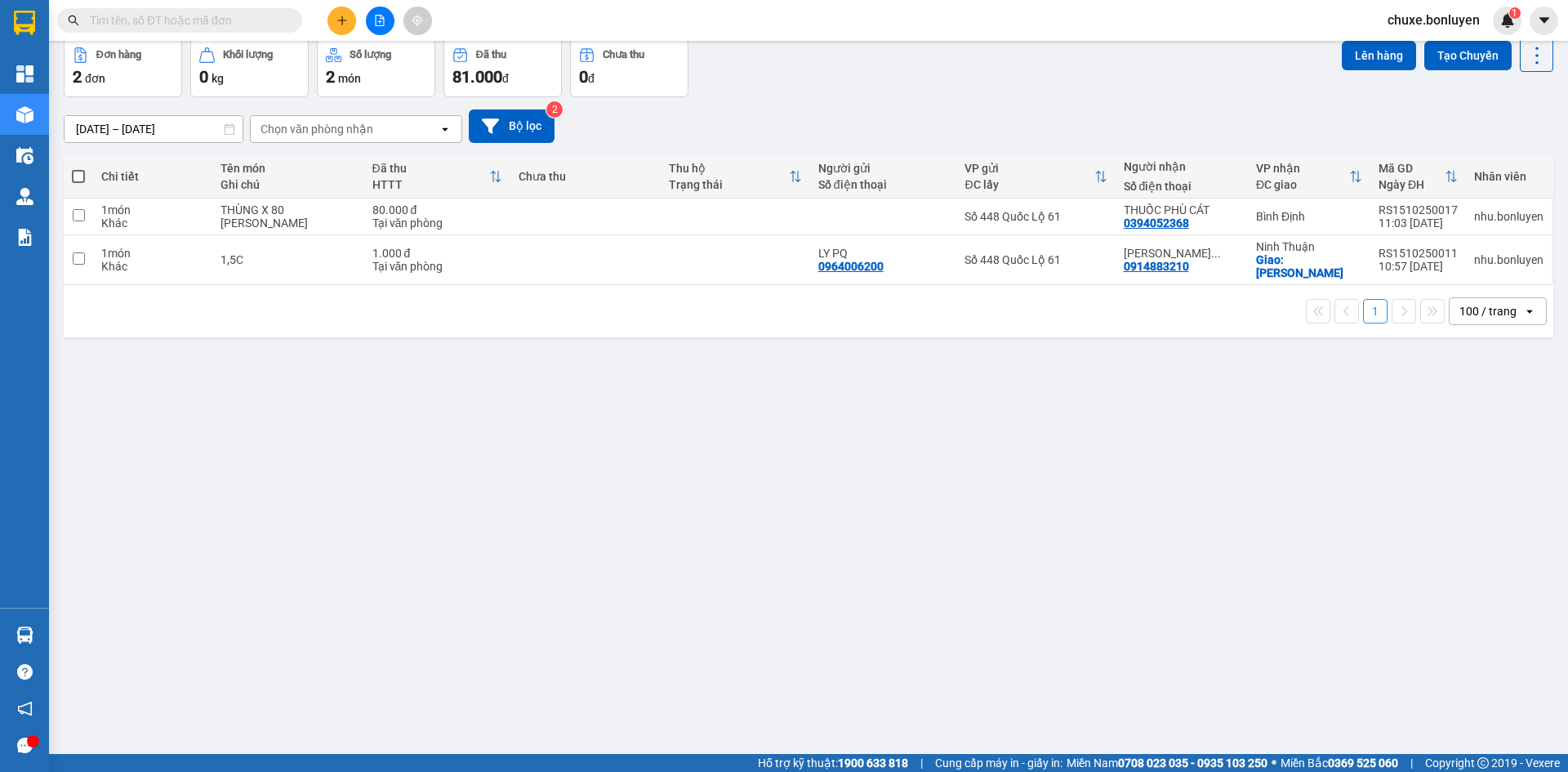
click at [916, 98] on div "13/10/2025 – 15/10/2025 Press the down arrow key to interact with the calendar …" at bounding box center [809, 126] width 1490 height 58
drag, startPoint x: 876, startPoint y: 120, endPoint x: 882, endPoint y: 98, distance: 22.8
click at [876, 119] on div "13/10/2025 – 15/10/2025 Press the down arrow key to interact with the calendar …" at bounding box center [809, 126] width 1490 height 33
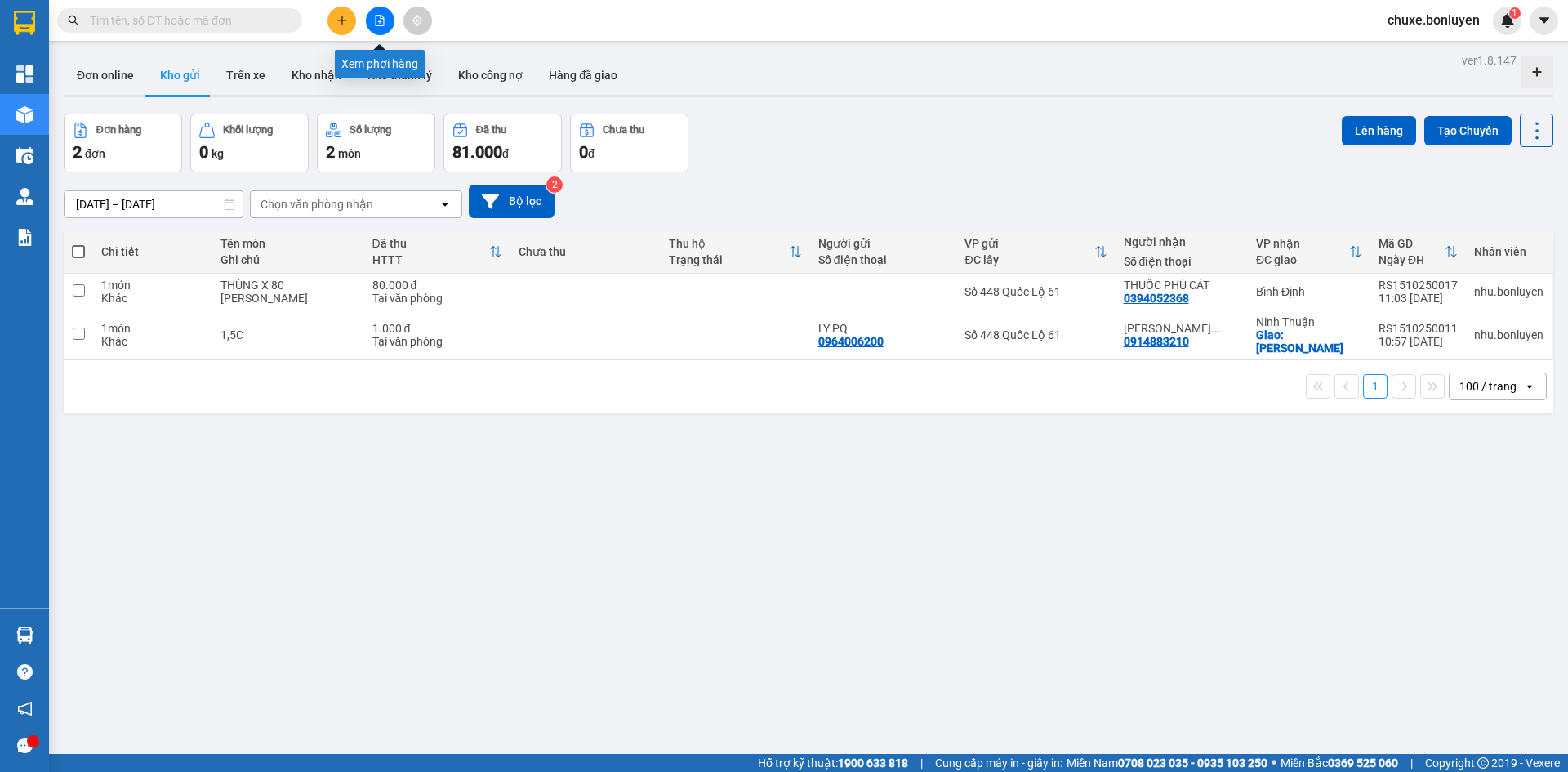
drag, startPoint x: 381, startPoint y: 26, endPoint x: 356, endPoint y: 43, distance: 30.2
click at [382, 26] on button at bounding box center [380, 21] width 29 height 29
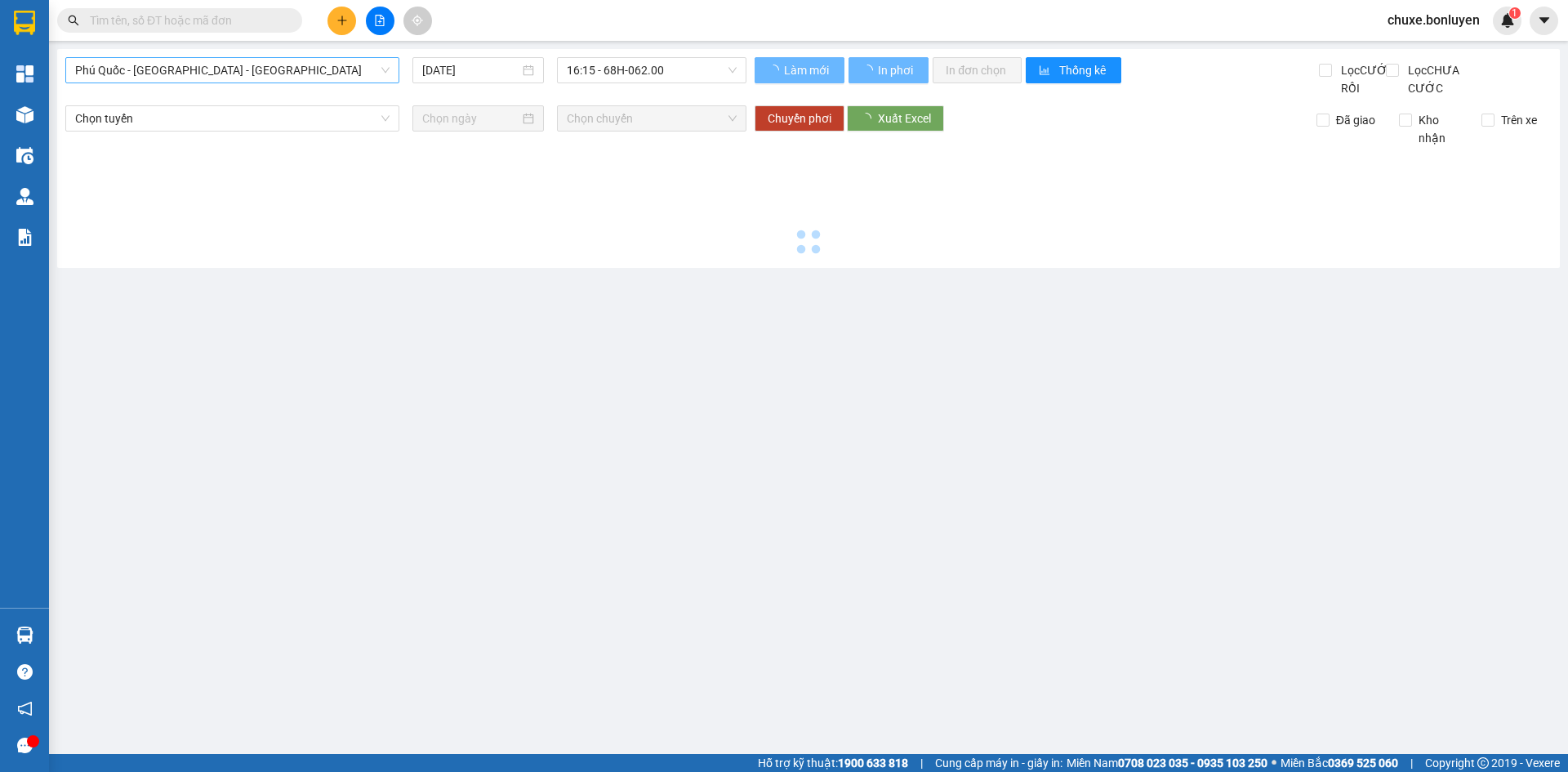
click at [244, 70] on span "Phú Quốc - Sài Gòn - Bình Phước" at bounding box center [232, 70] width 315 height 25
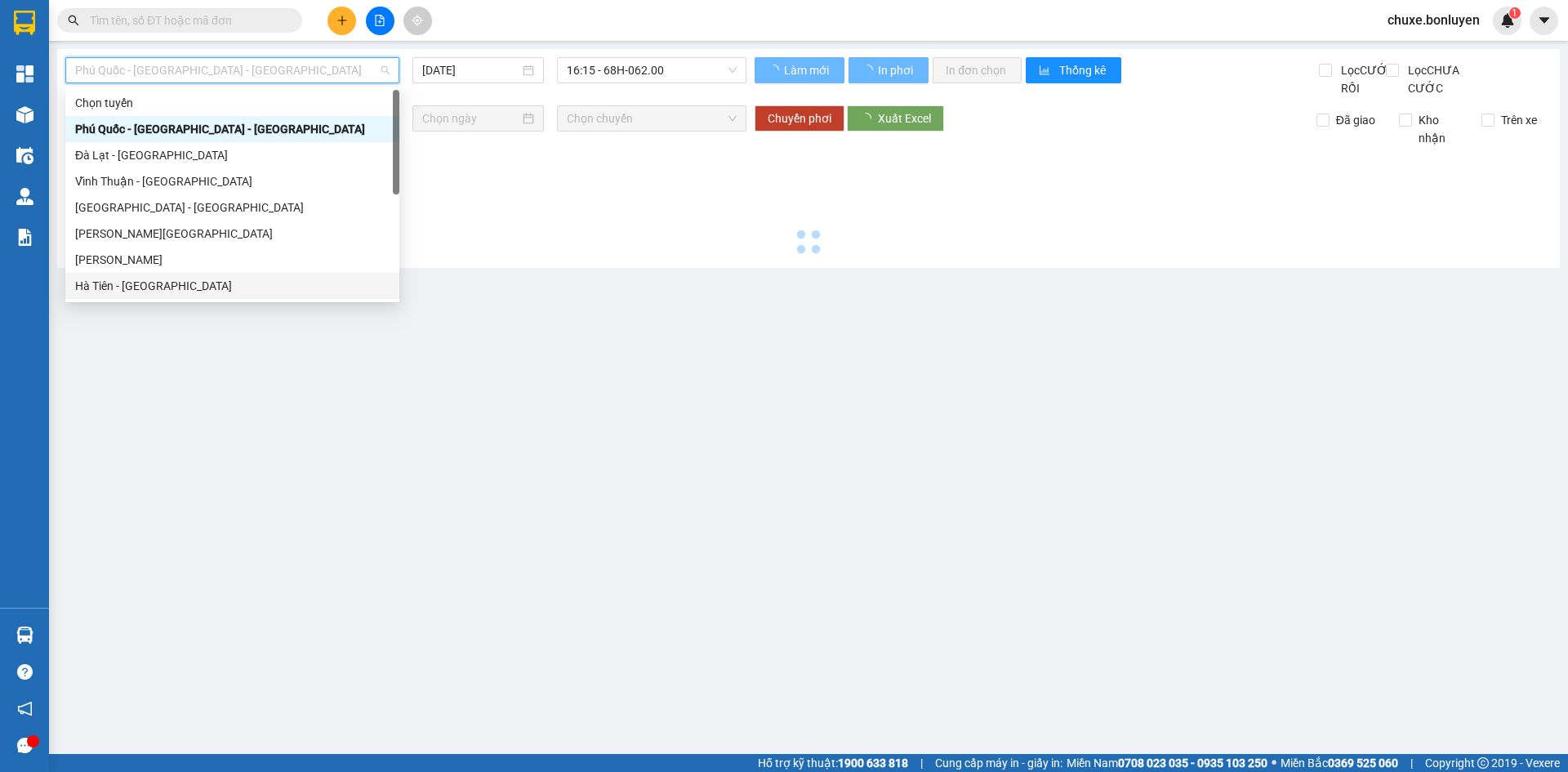
click at [191, 292] on div "Hà Tiên - Đà Nẵng" at bounding box center [232, 285] width 315 height 18
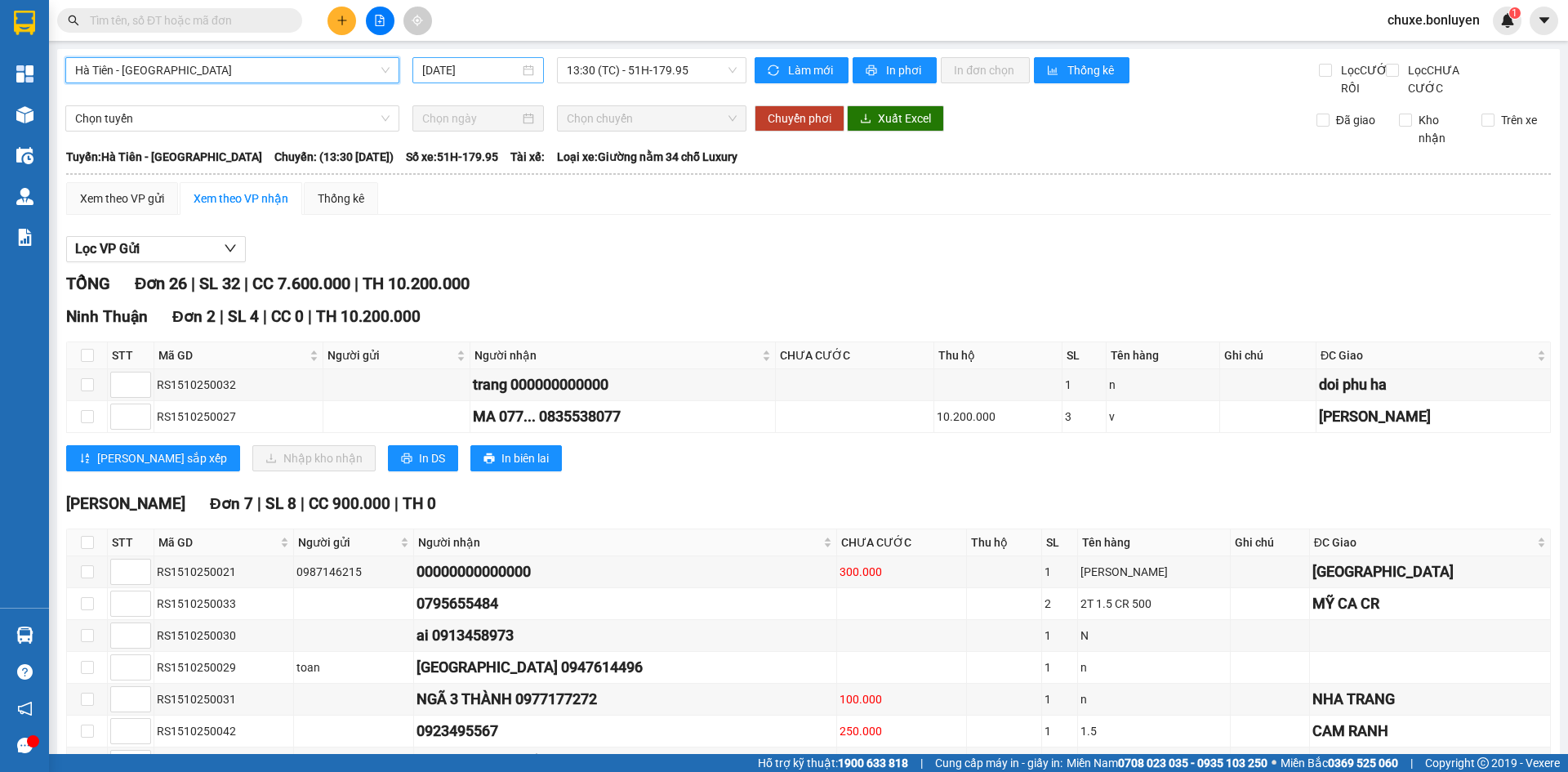
click at [482, 72] on input "15/10/2025" at bounding box center [471, 70] width 98 height 18
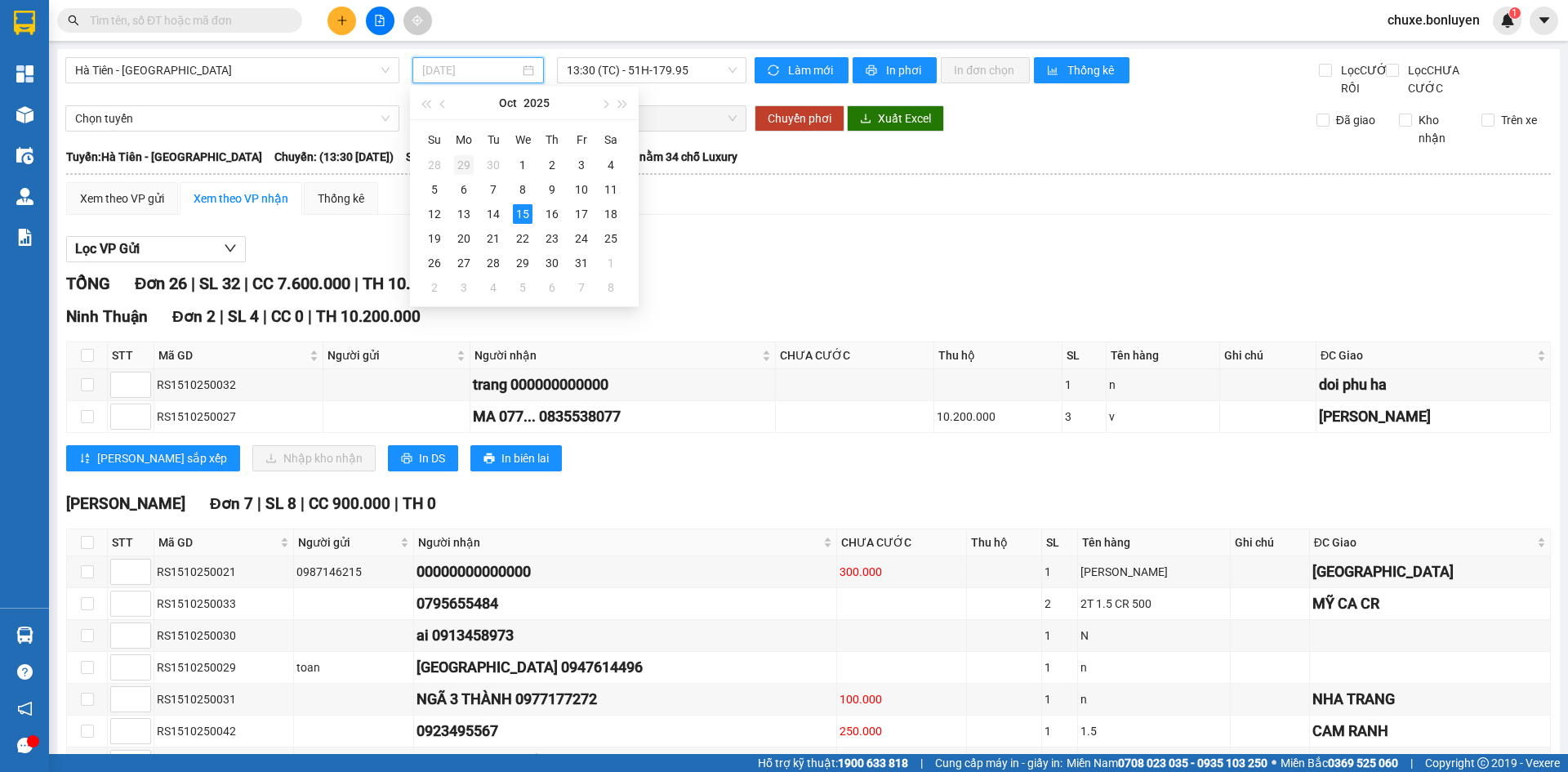
click at [455, 159] on div "29" at bounding box center [463, 165] width 20 height 20
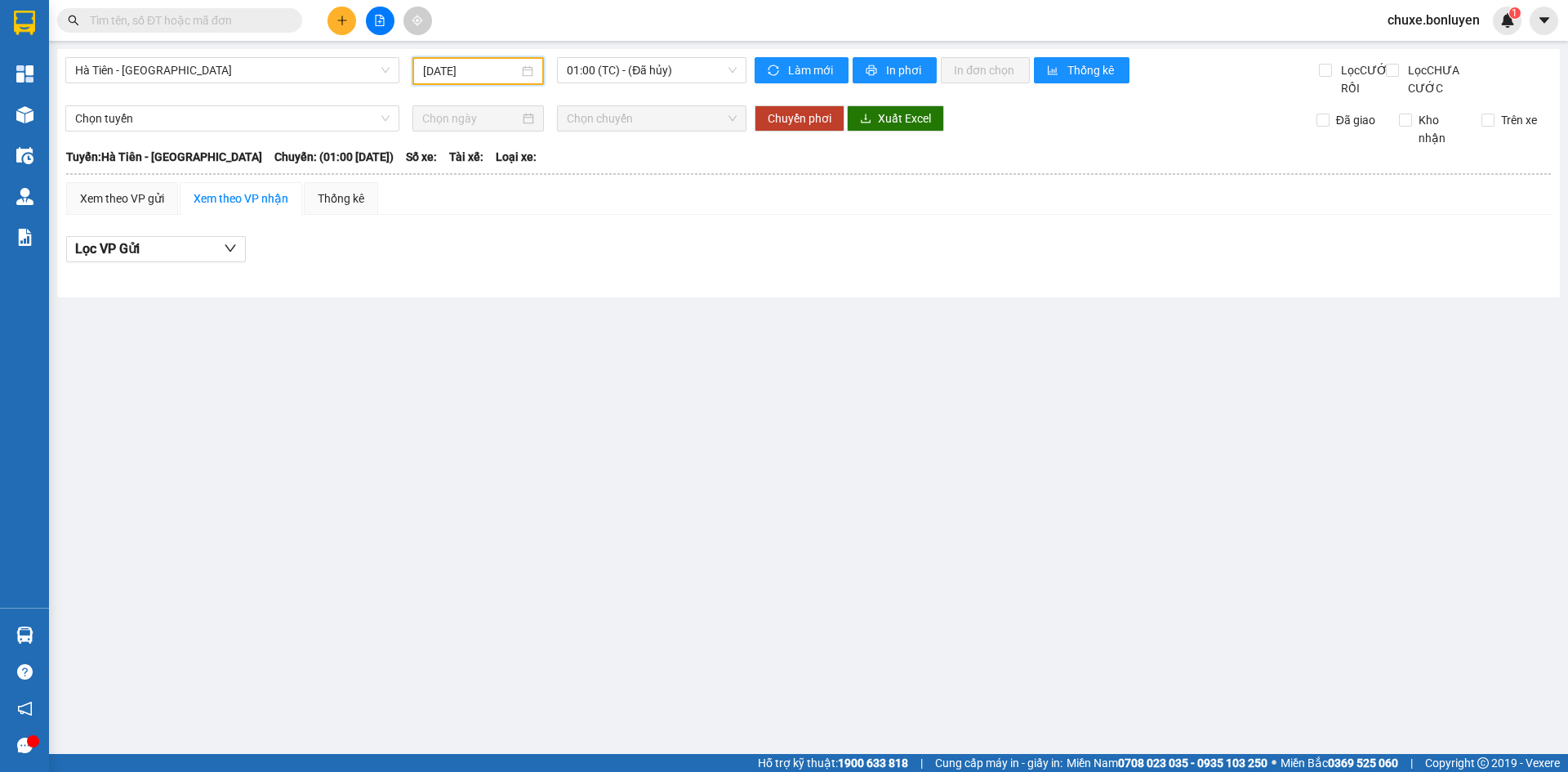
drag, startPoint x: 479, startPoint y: 76, endPoint x: 477, endPoint y: 92, distance: 16.1
click at [476, 78] on input "29/09/2025" at bounding box center [471, 70] width 96 height 18
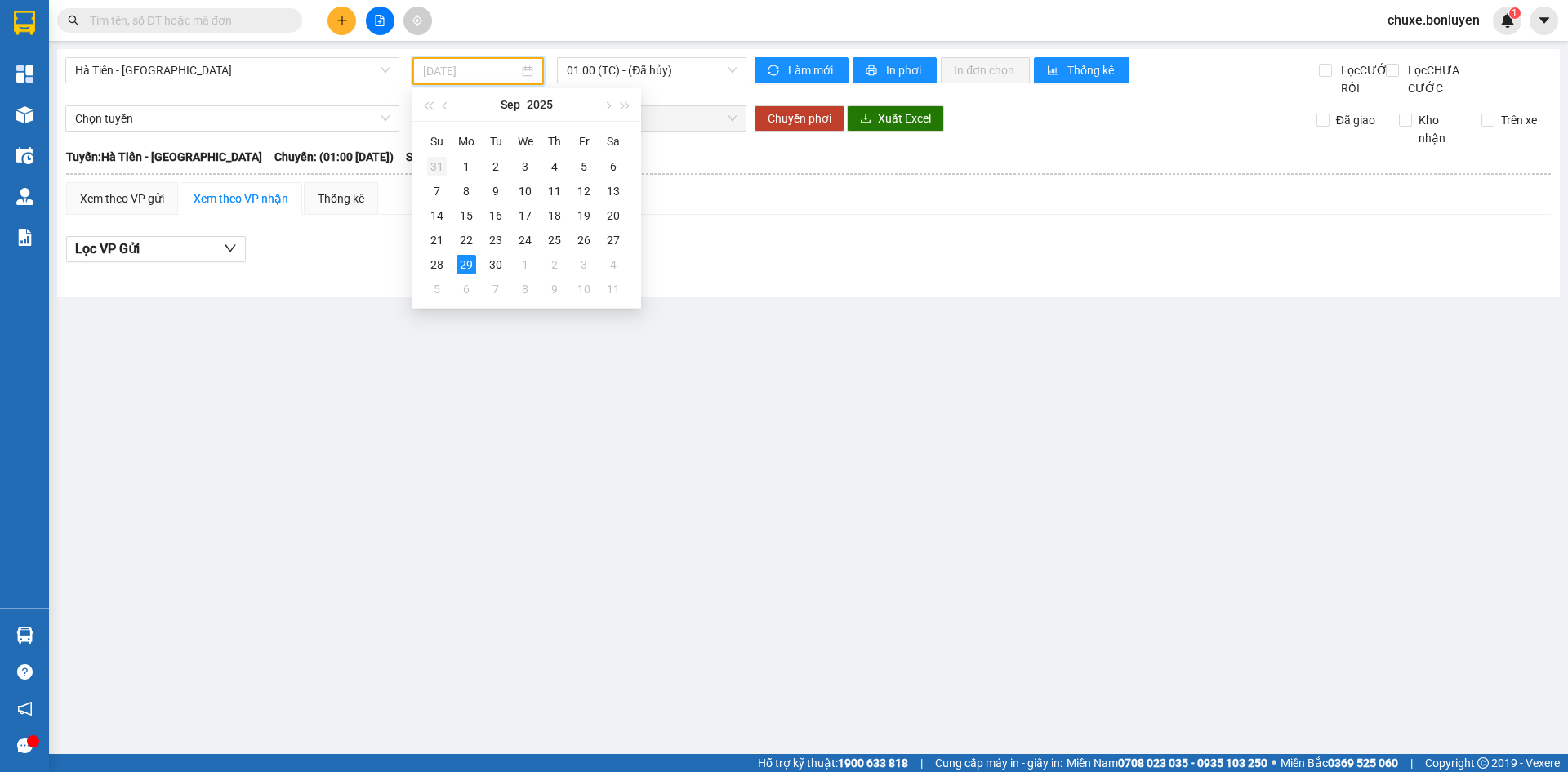
click at [445, 167] on div "31" at bounding box center [436, 166] width 20 height 20
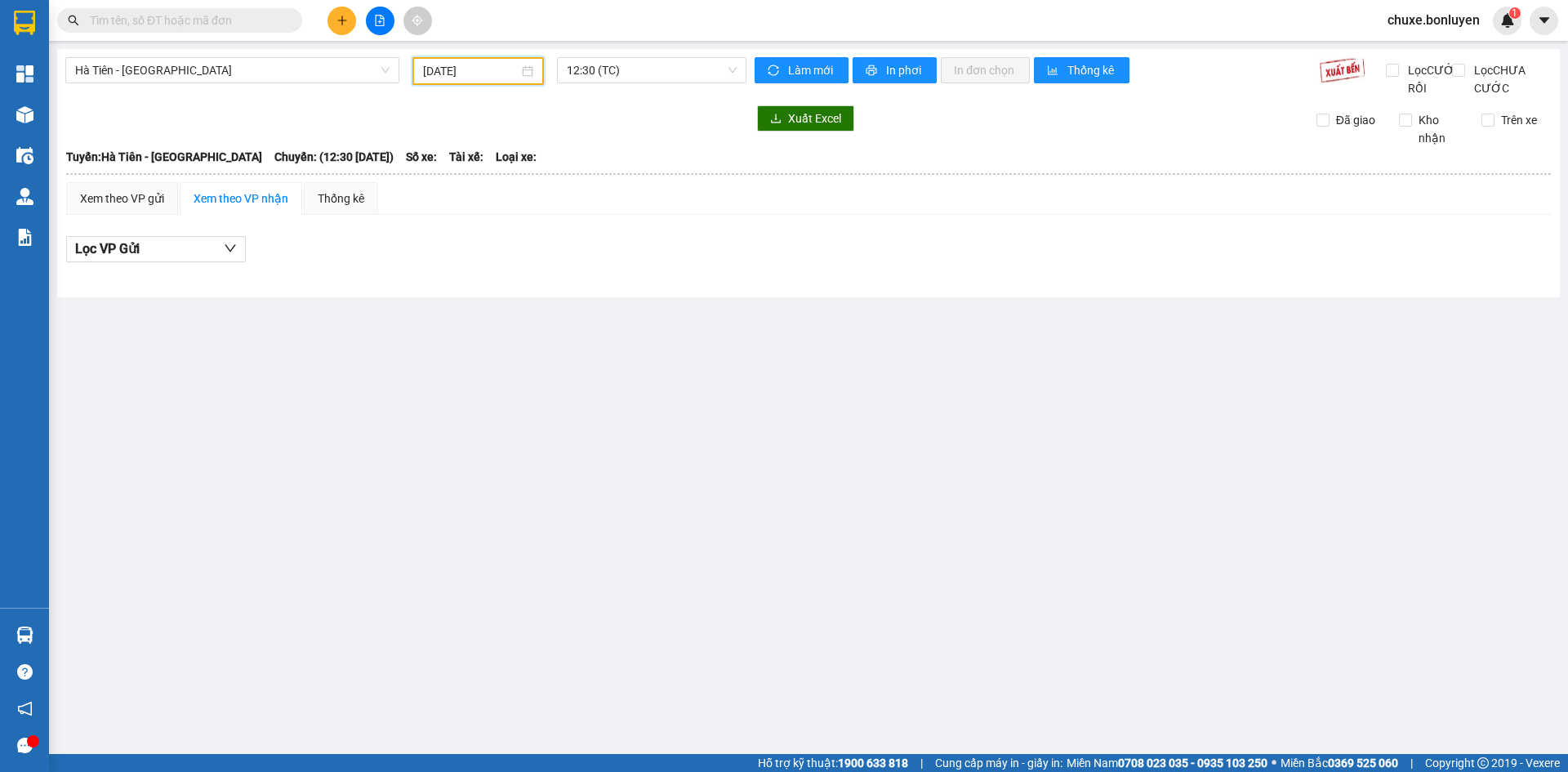
click at [453, 78] on input "31/08/2025" at bounding box center [471, 70] width 96 height 18
click at [496, 265] on div "26" at bounding box center [496, 264] width 20 height 20
type input "26/08/2025"
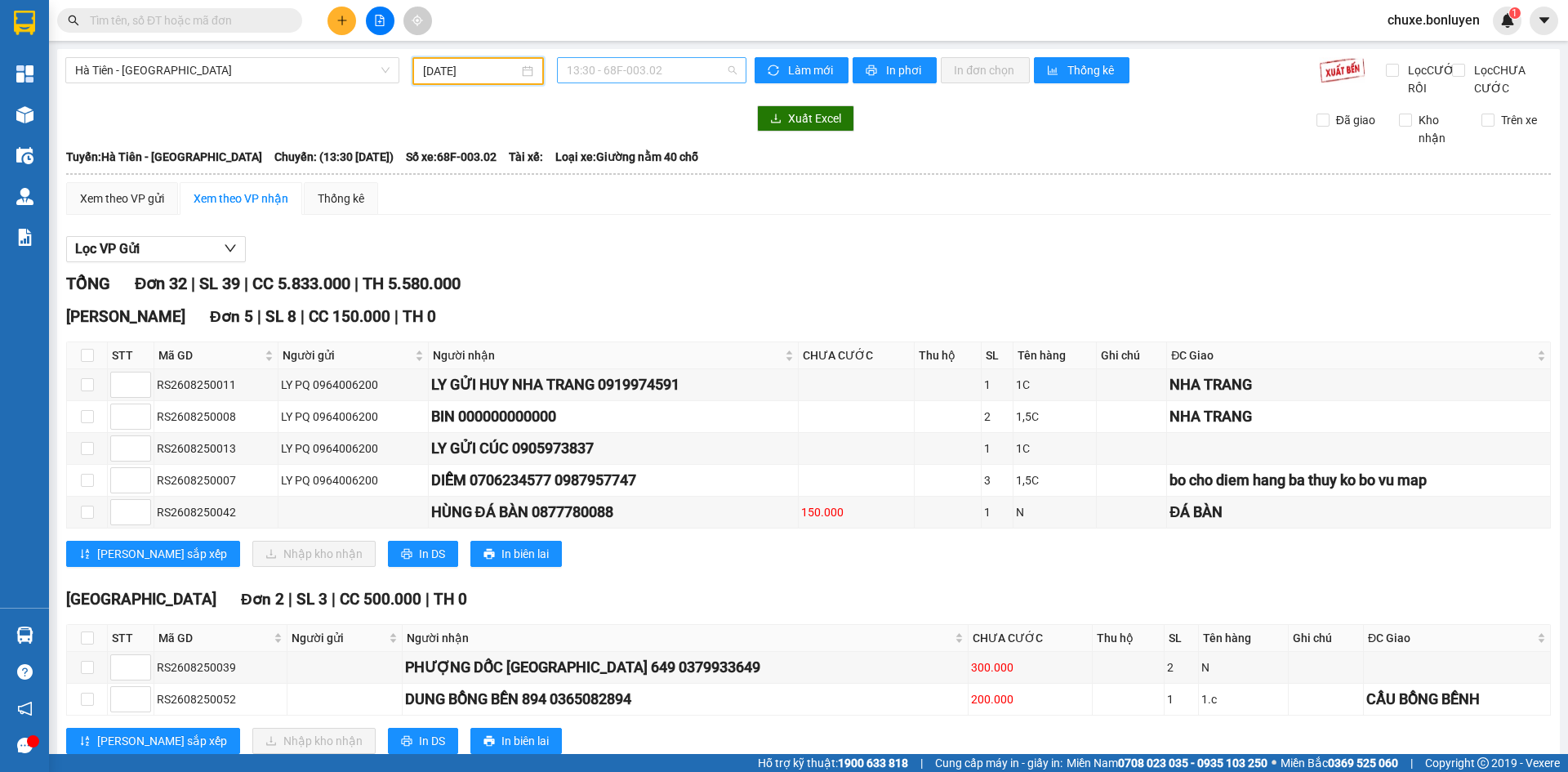
click at [670, 70] on span "13:30 - 68F-003.02" at bounding box center [652, 70] width 170 height 25
click at [619, 184] on div "20:00 (TC)" at bounding box center [626, 181] width 127 height 18
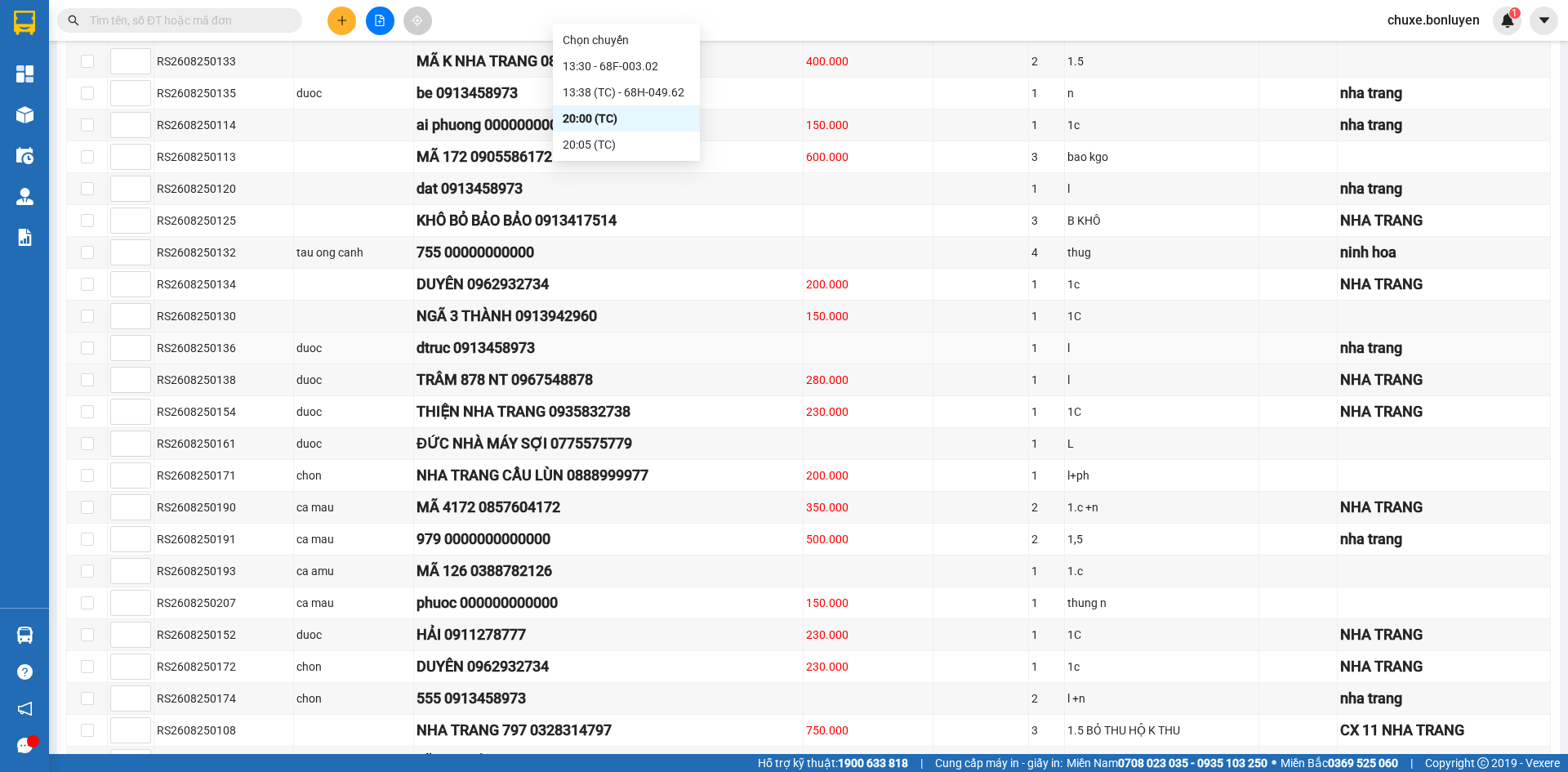
scroll to position [63, 0]
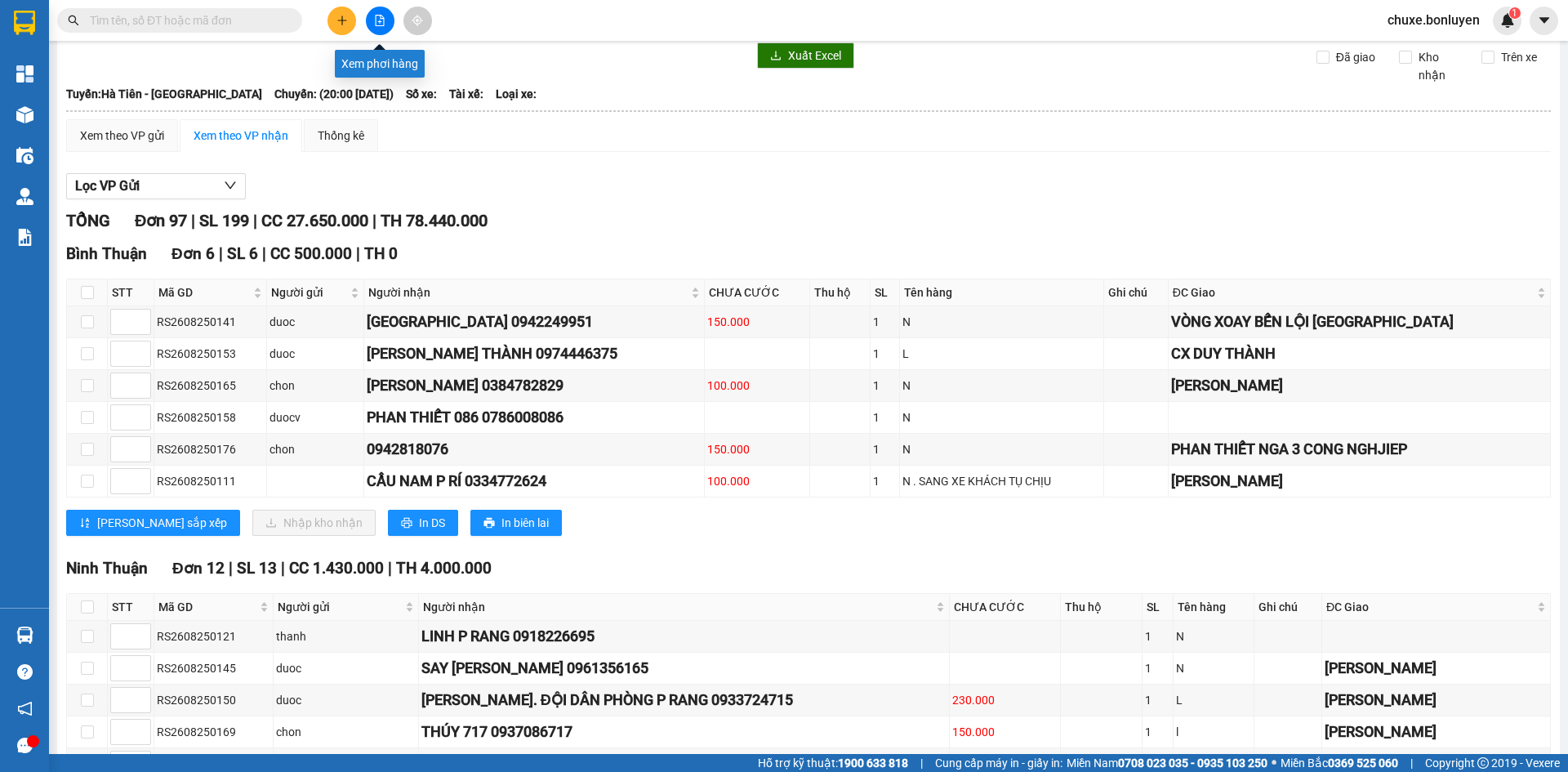
click at [382, 25] on icon "file-add" at bounding box center [379, 20] width 11 height 11
drag, startPoint x: 375, startPoint y: 31, endPoint x: 381, endPoint y: 37, distance: 8.5
click at [377, 32] on button at bounding box center [380, 21] width 29 height 29
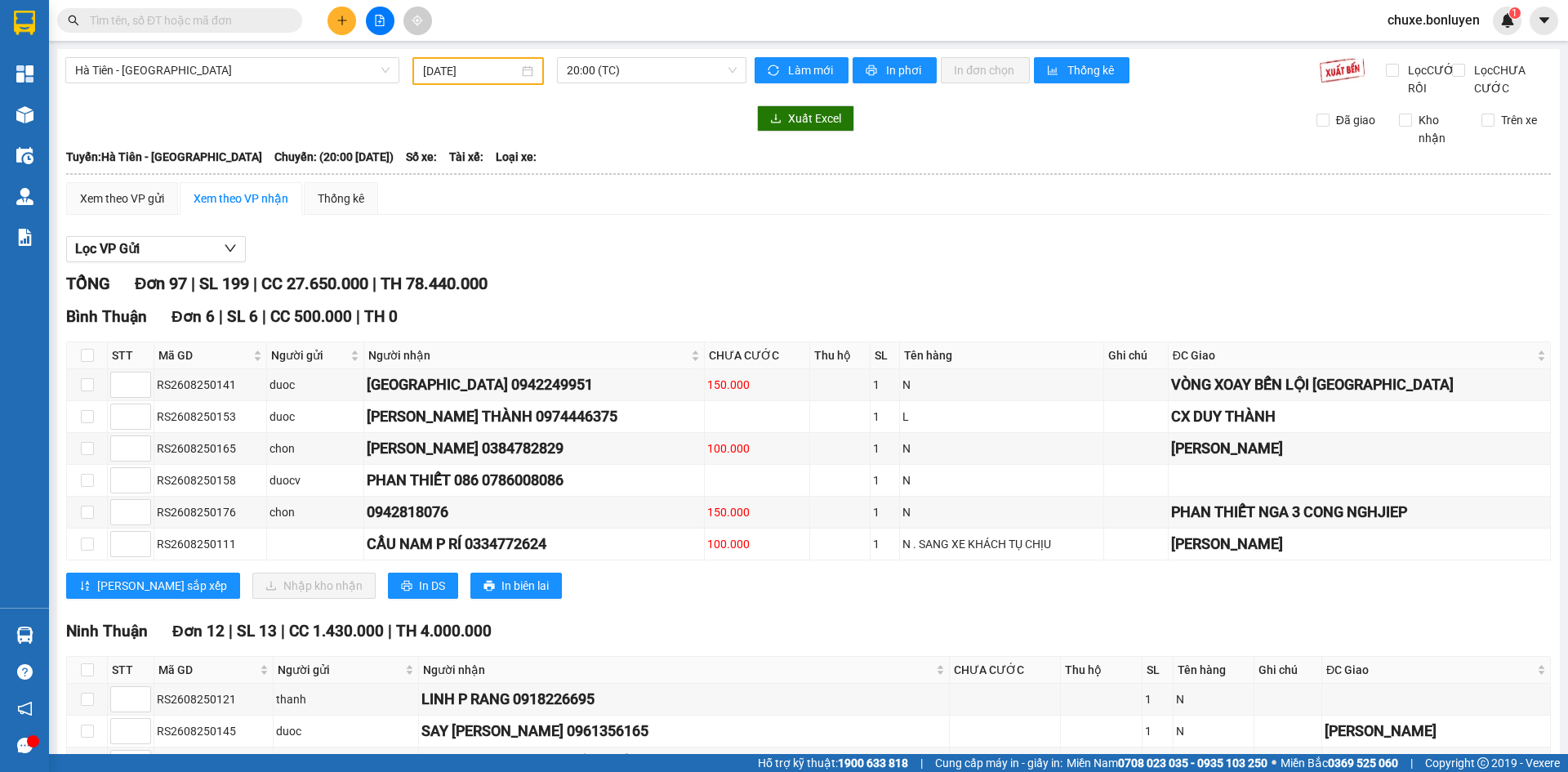
click at [484, 70] on input "26/08/2025" at bounding box center [471, 70] width 96 height 18
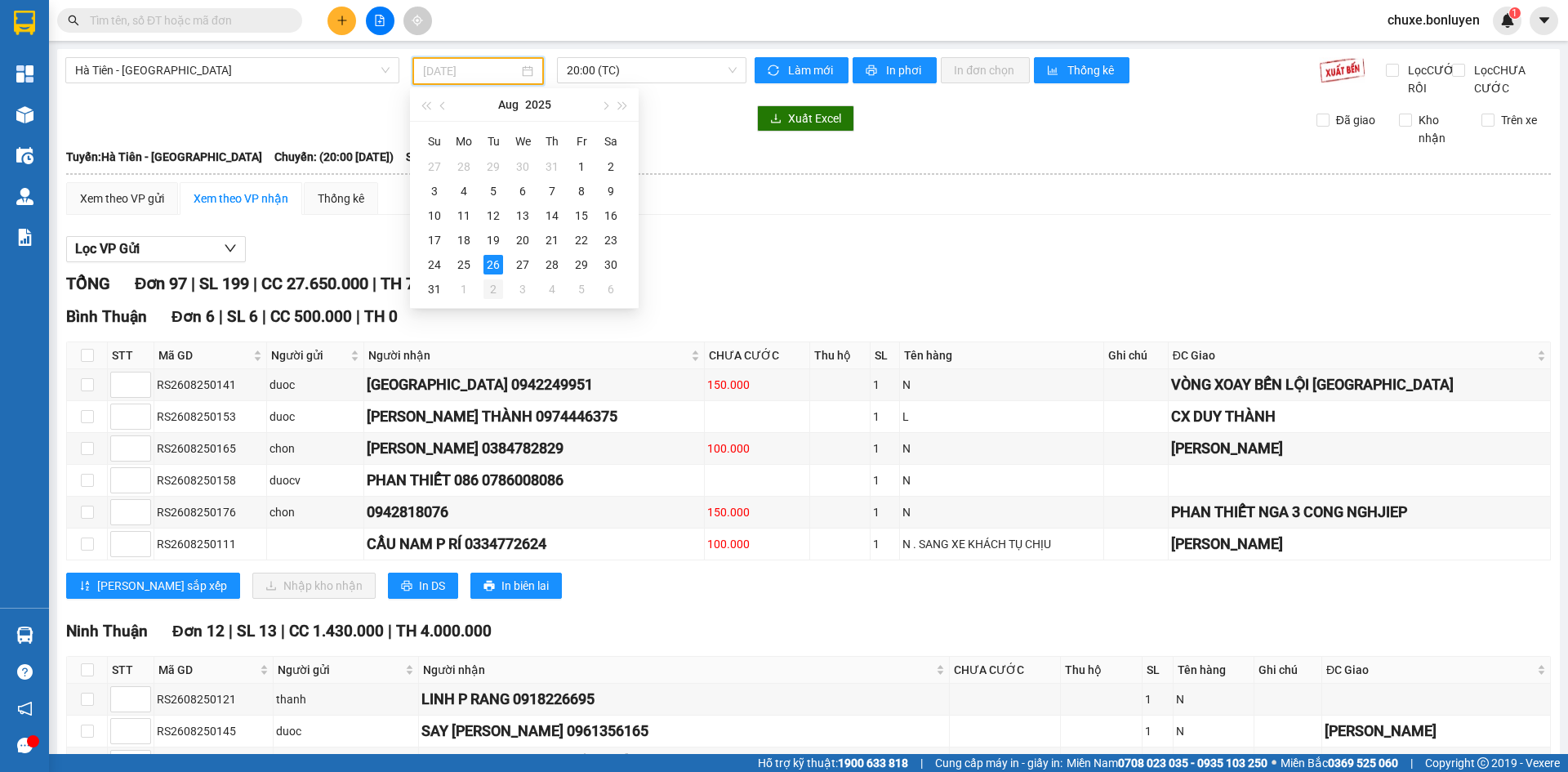
click at [491, 290] on div "2" at bounding box center [493, 288] width 20 height 20
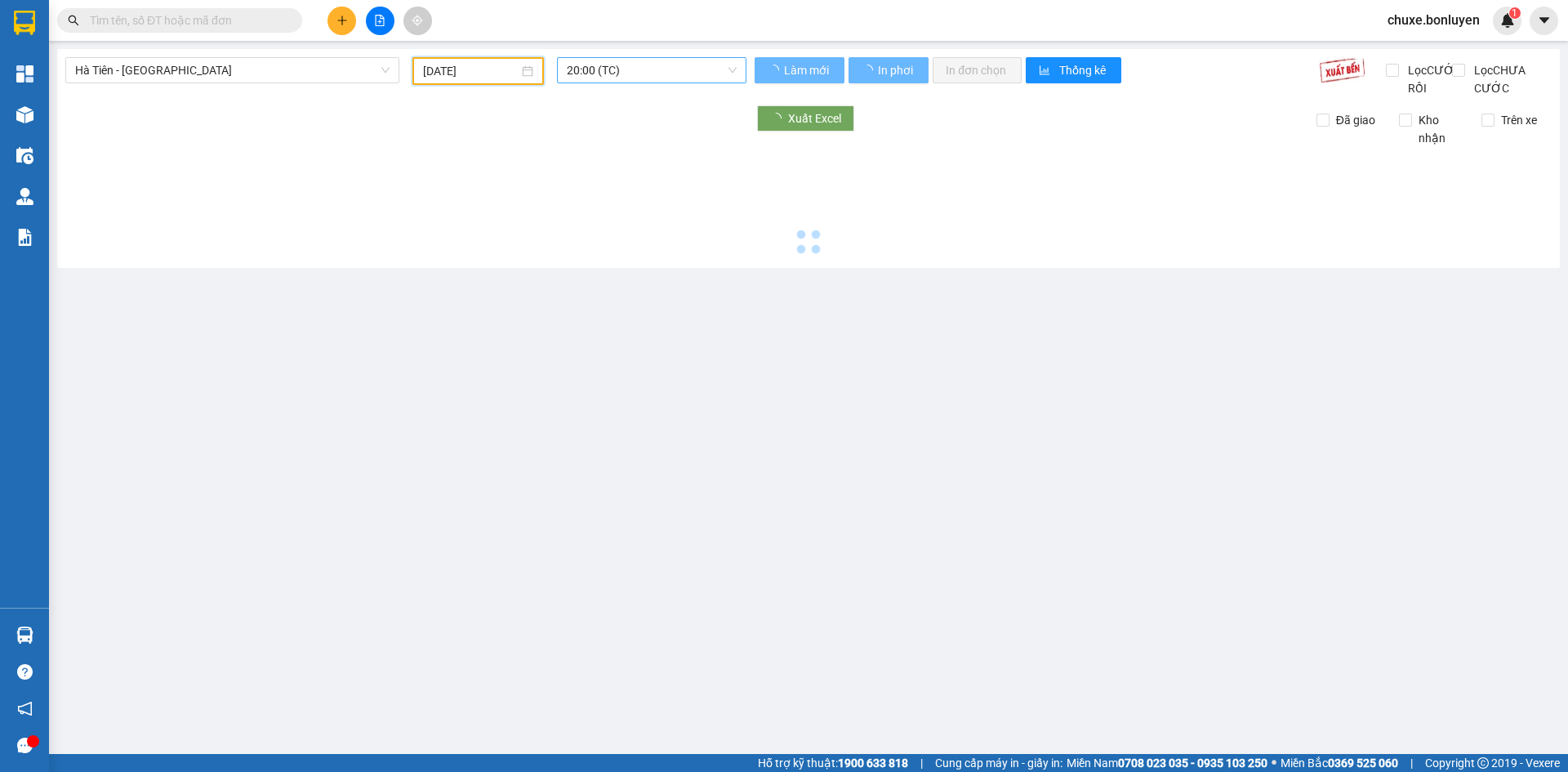
type input "02/09/2025"
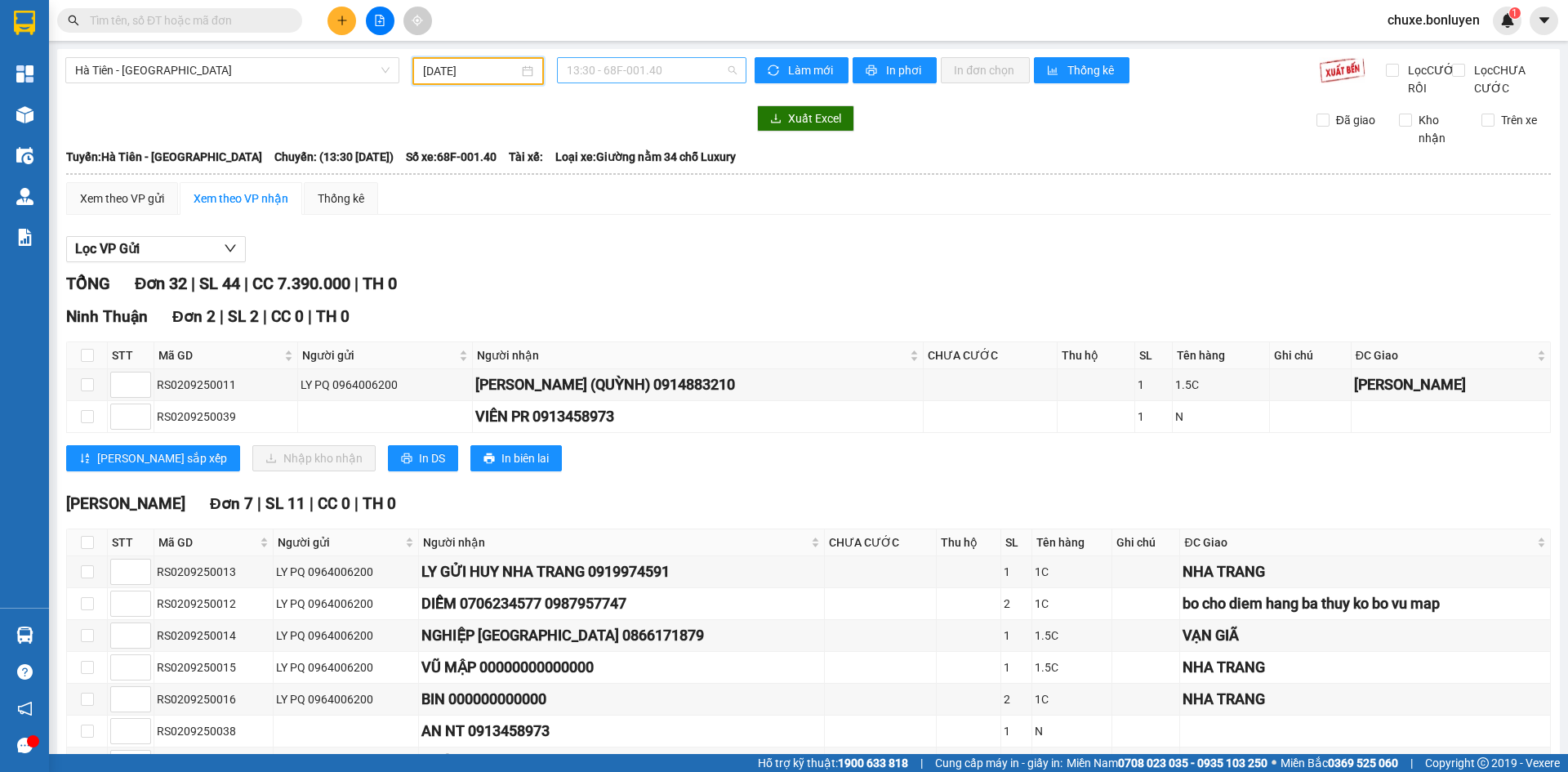
click at [688, 65] on span "13:30 - 68F-001.40" at bounding box center [652, 70] width 170 height 25
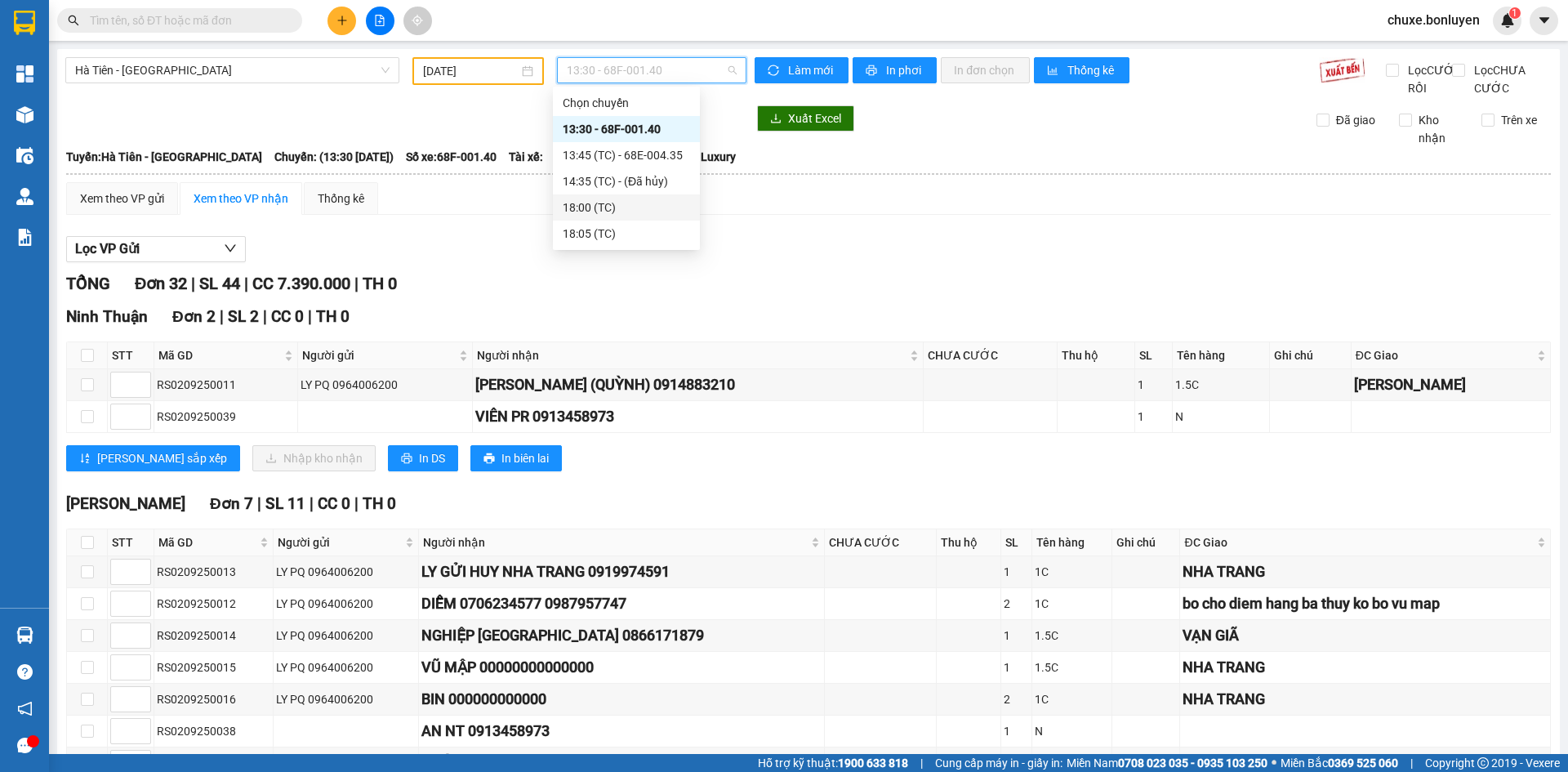
click at [676, 201] on div "18:00 (TC)" at bounding box center [626, 207] width 127 height 18
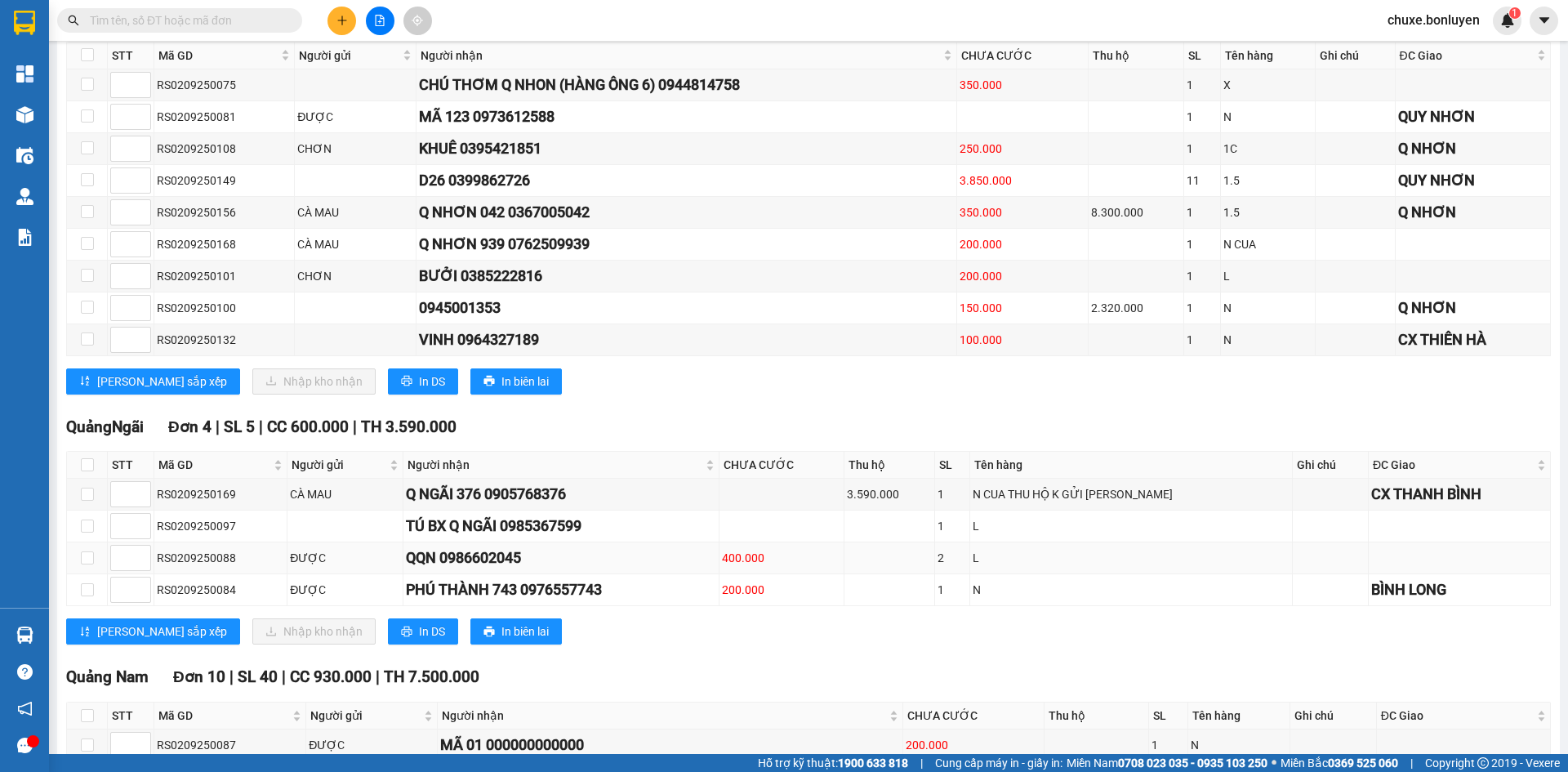
scroll to position [1921, 0]
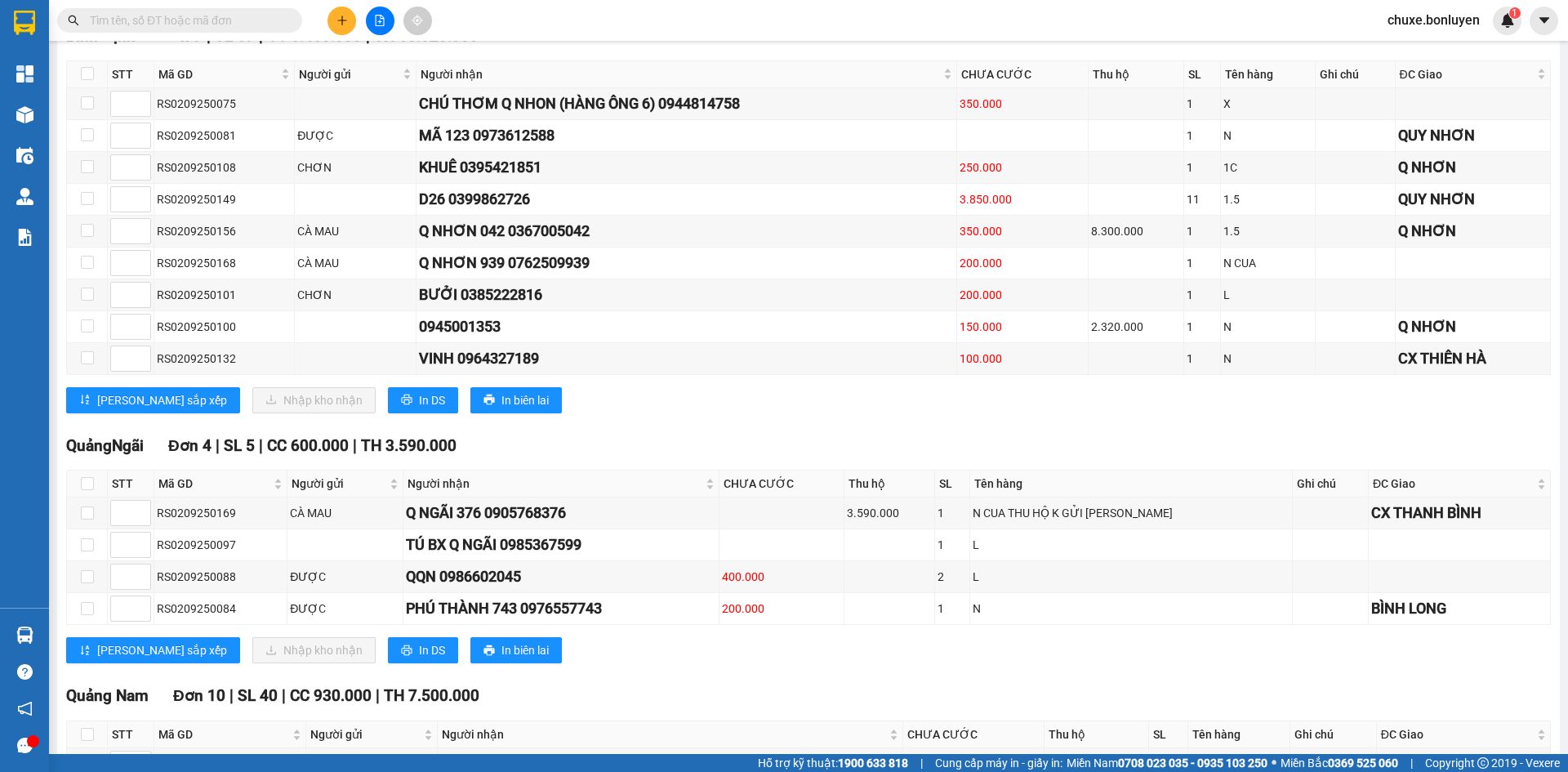
click at [247, 25] on input "text" at bounding box center [186, 20] width 193 height 18
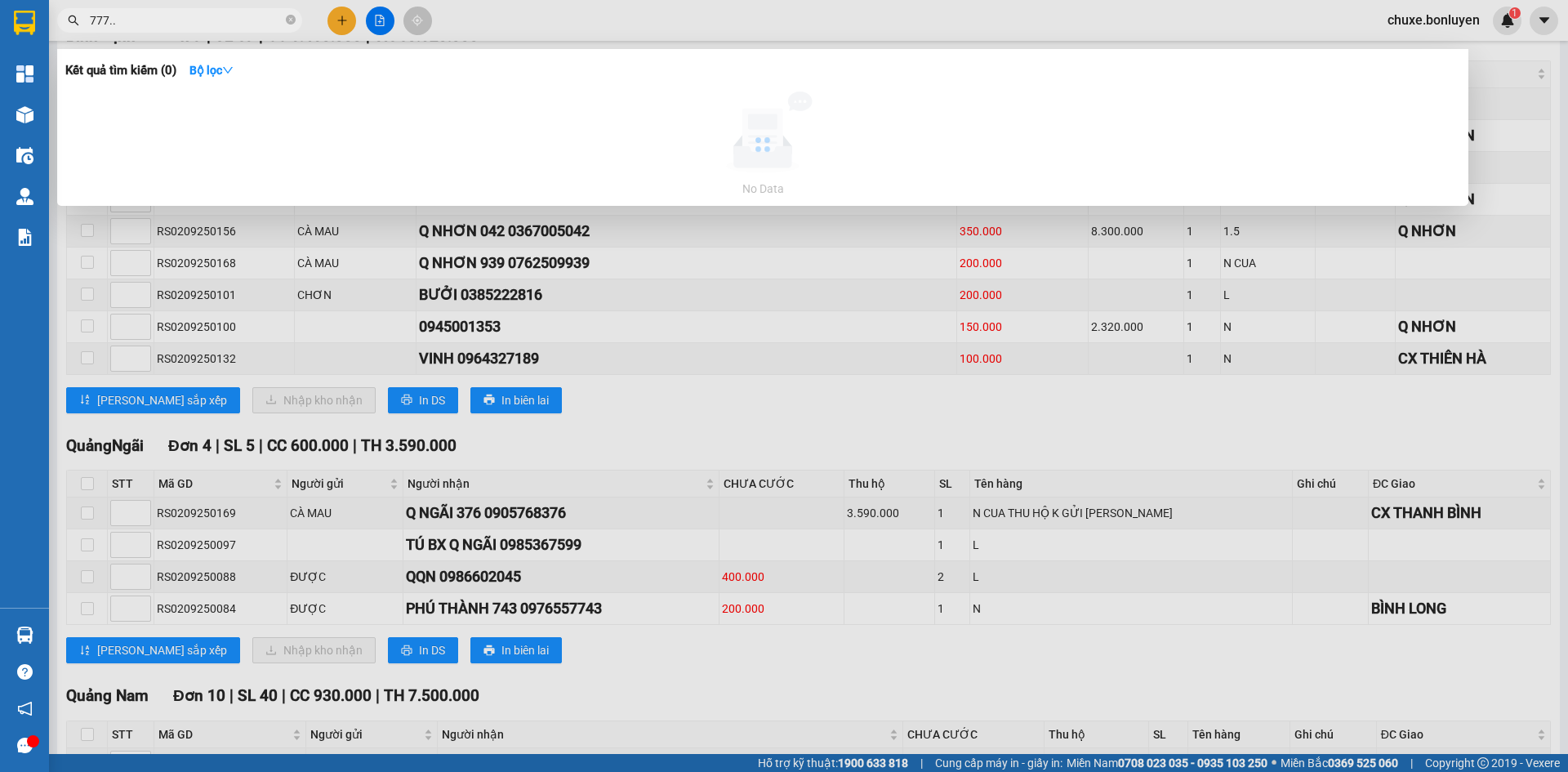
type input "777.."
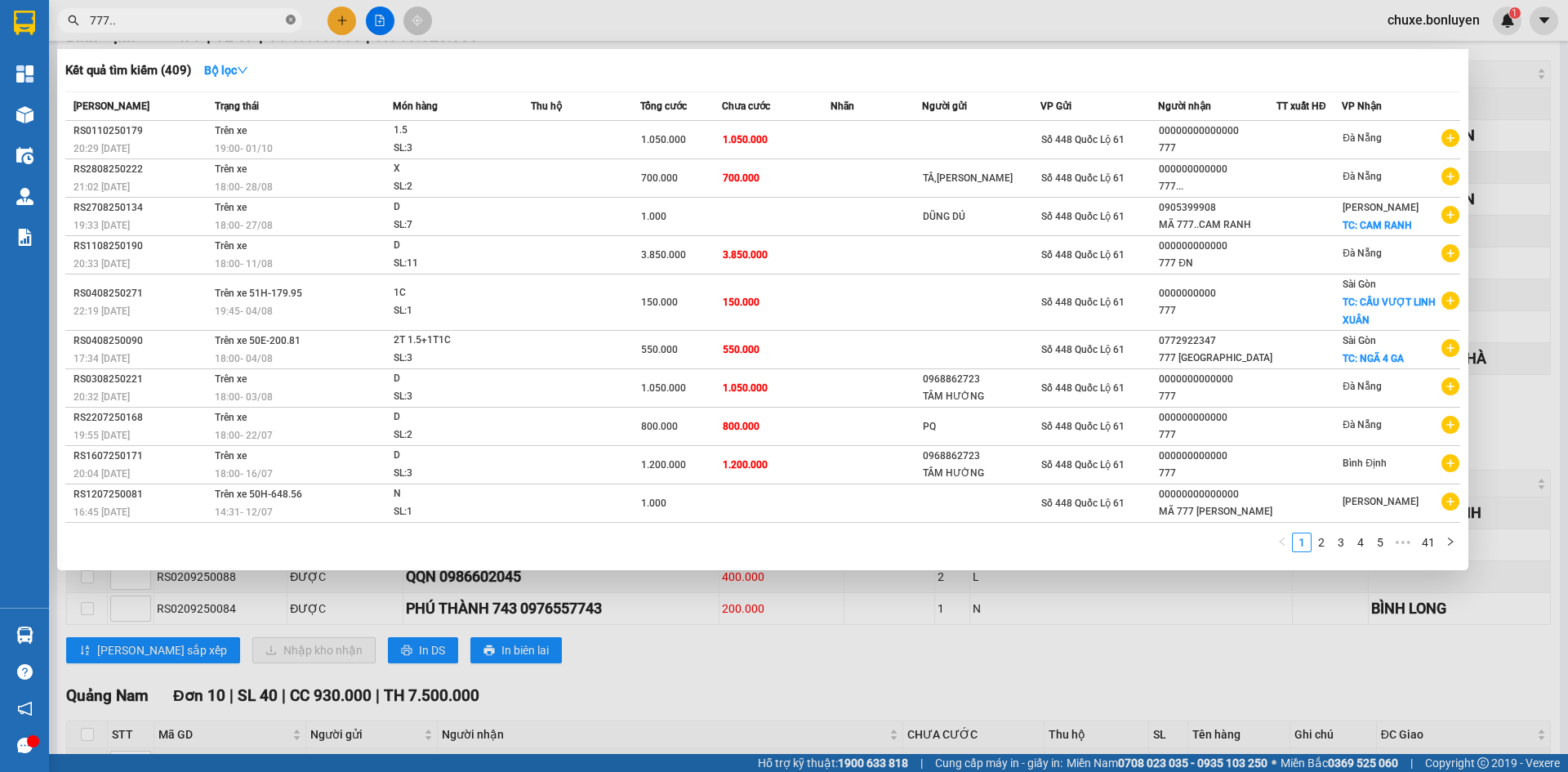
click at [286, 23] on icon "close-circle" at bounding box center [291, 20] width 10 height 10
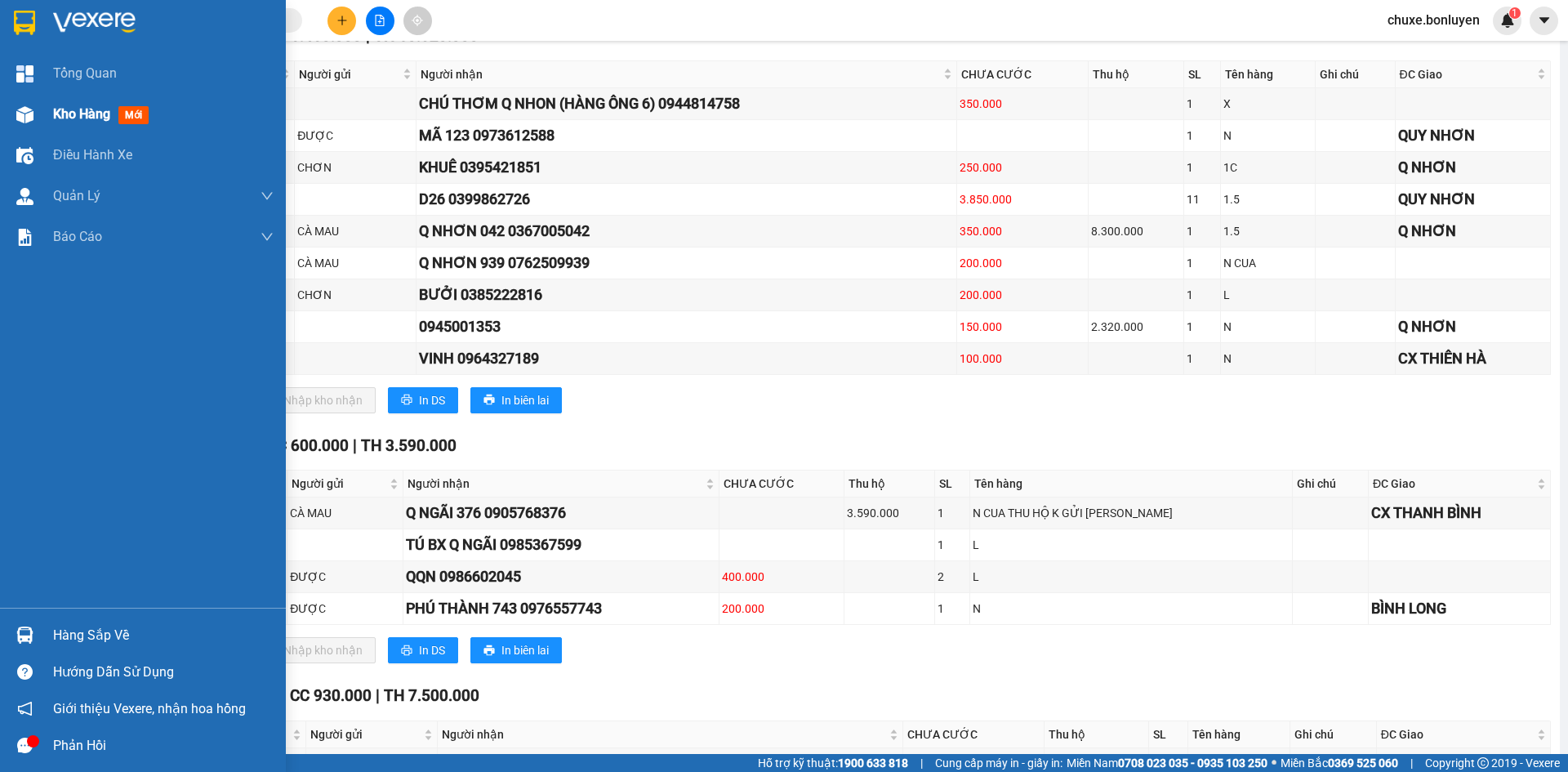
click at [32, 108] on img at bounding box center [25, 115] width 17 height 17
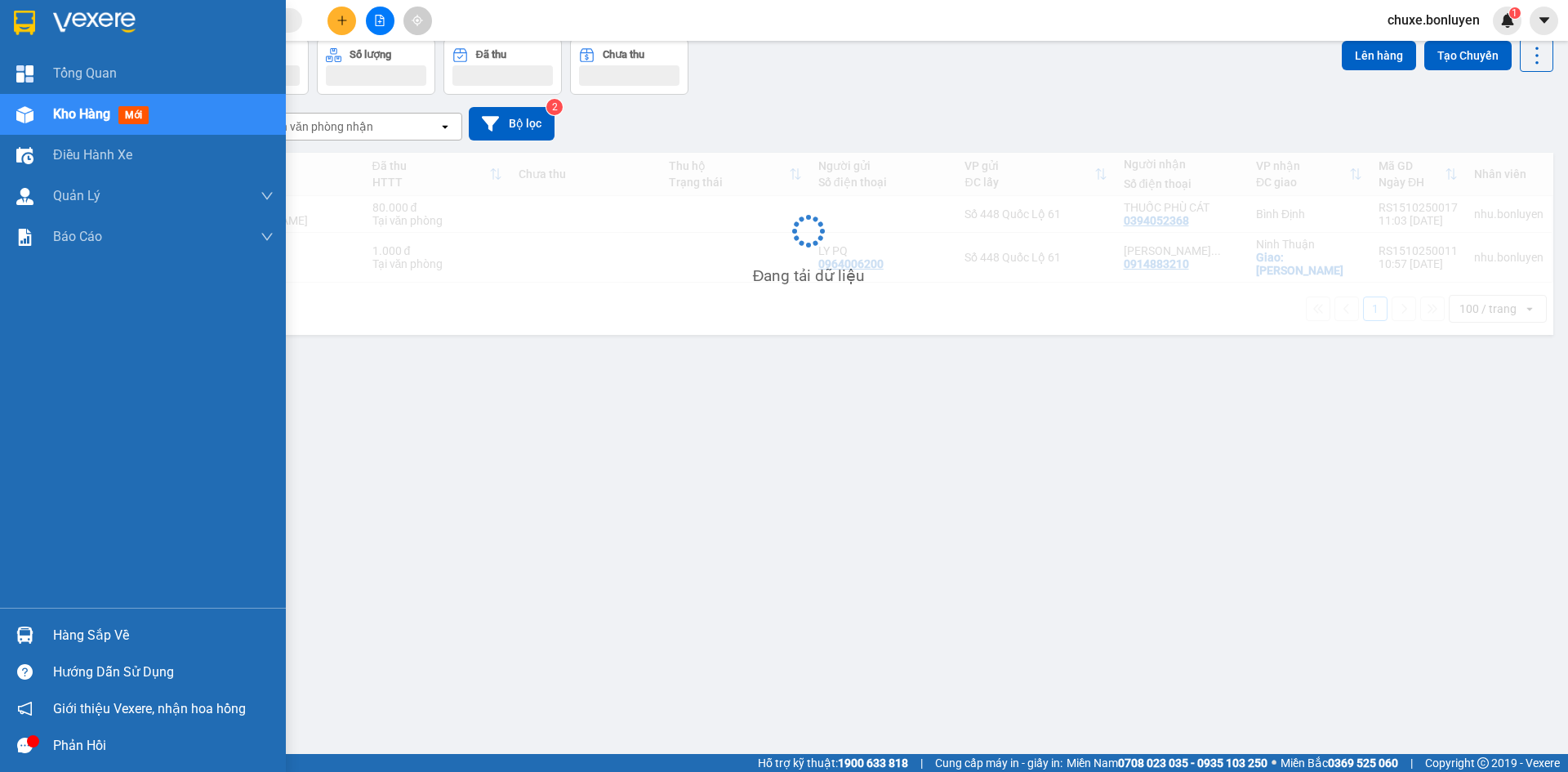
scroll to position [76, 0]
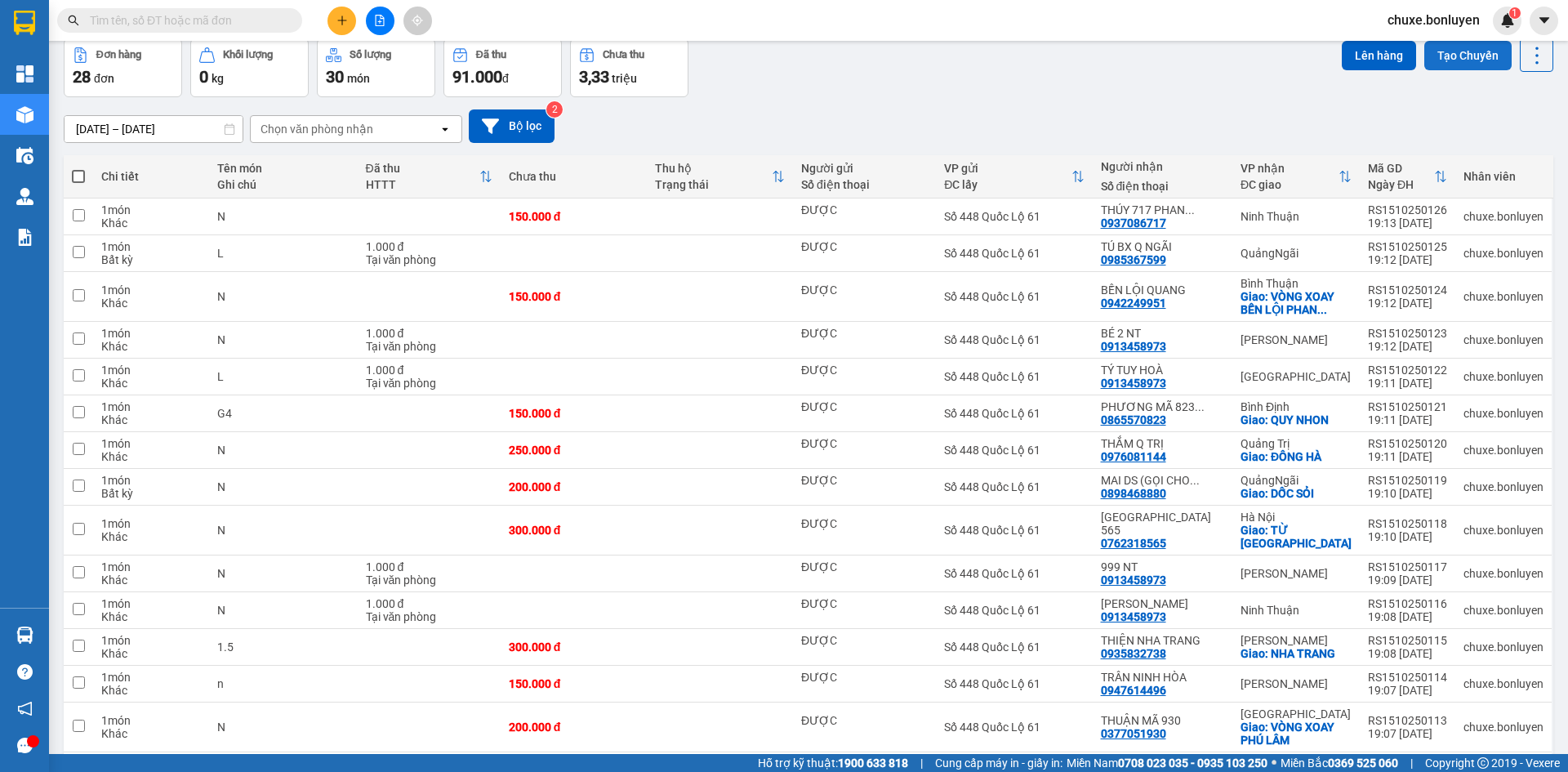
click at [1466, 64] on button "Tạo Chuyến" at bounding box center [1468, 55] width 87 height 30
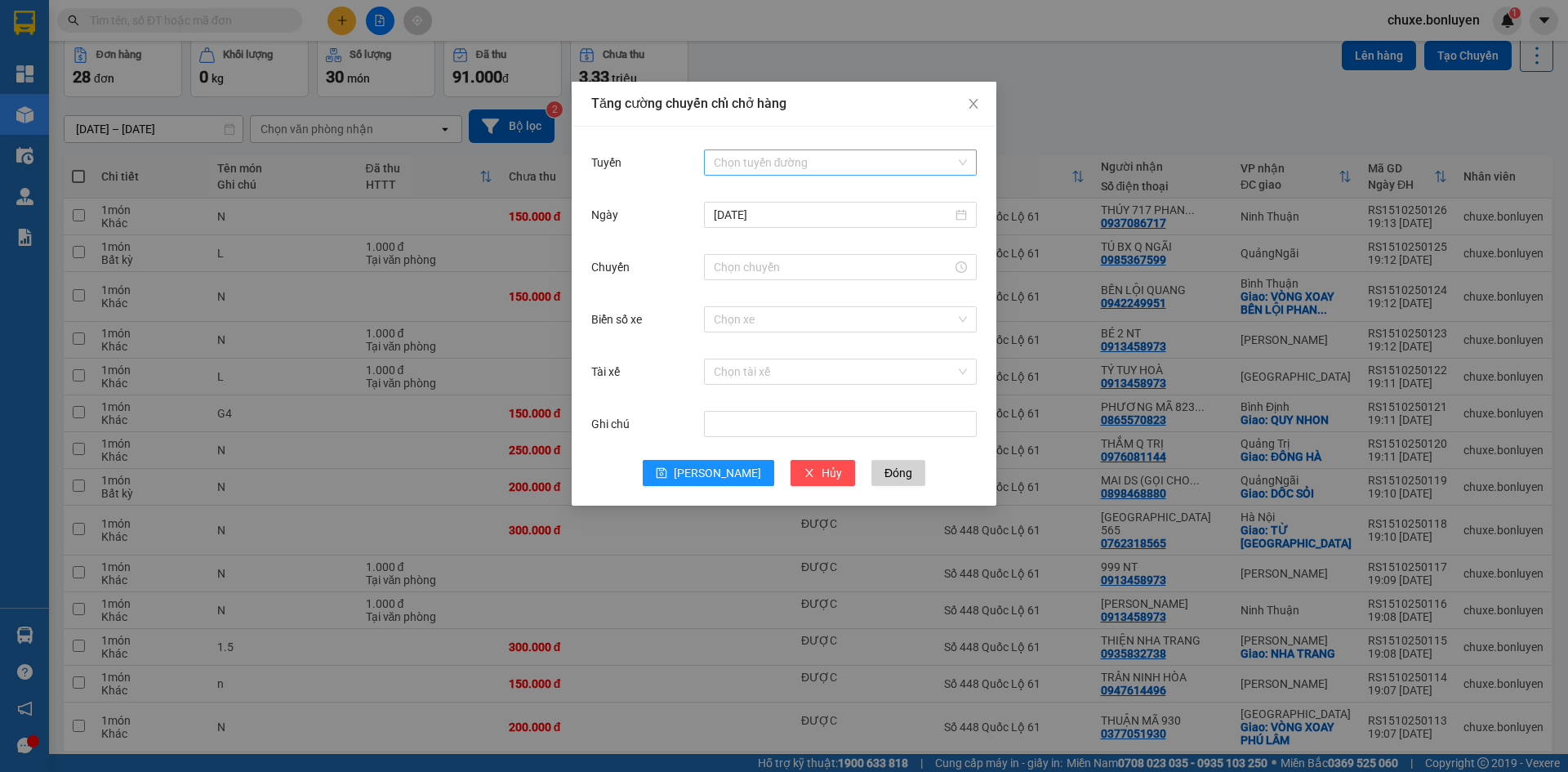
click at [783, 162] on input "Tuyến" at bounding box center [834, 162] width 242 height 25
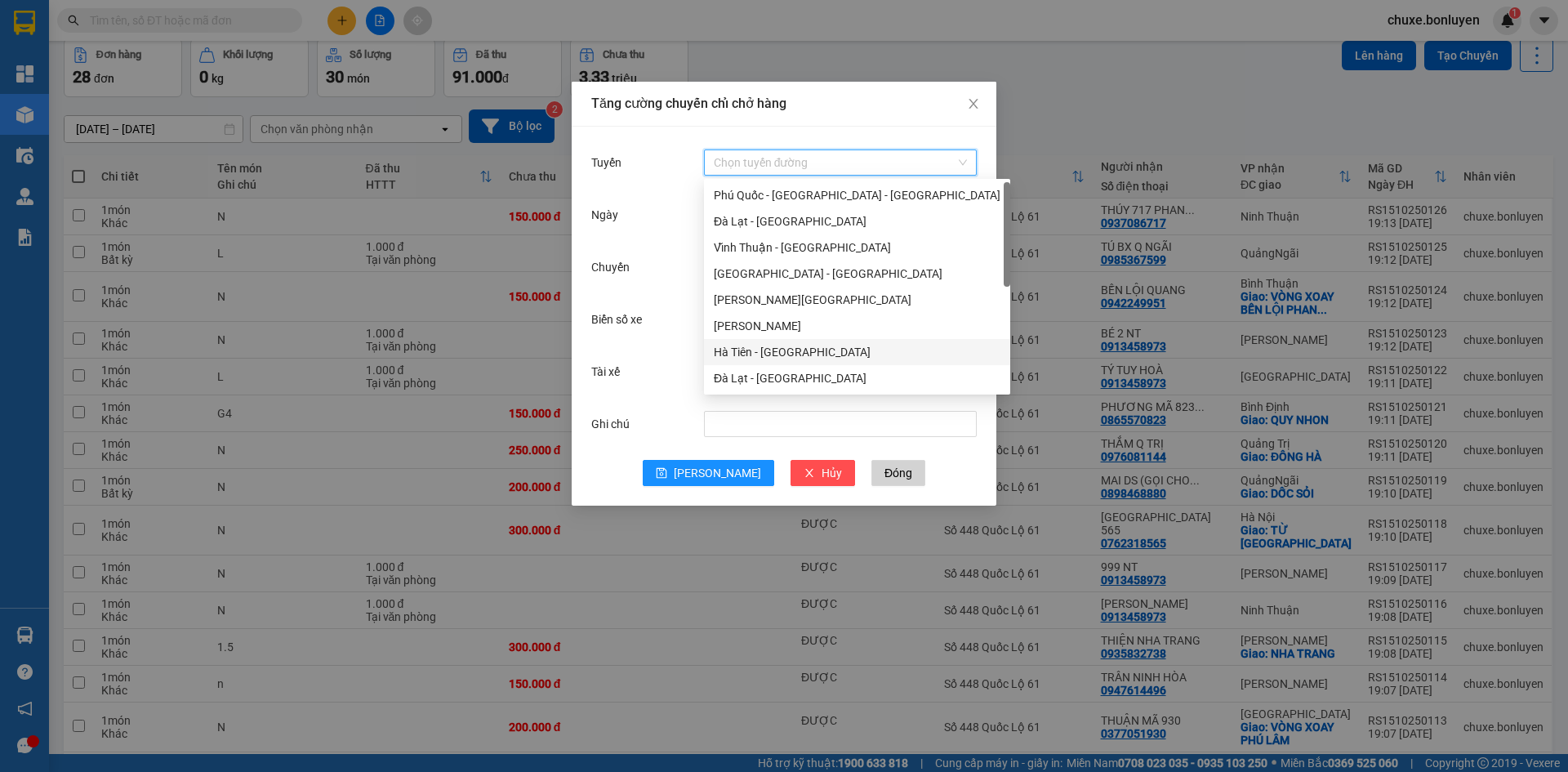
click at [798, 356] on div "Hà Tiên - Đà Nẵng" at bounding box center [857, 351] width 287 height 18
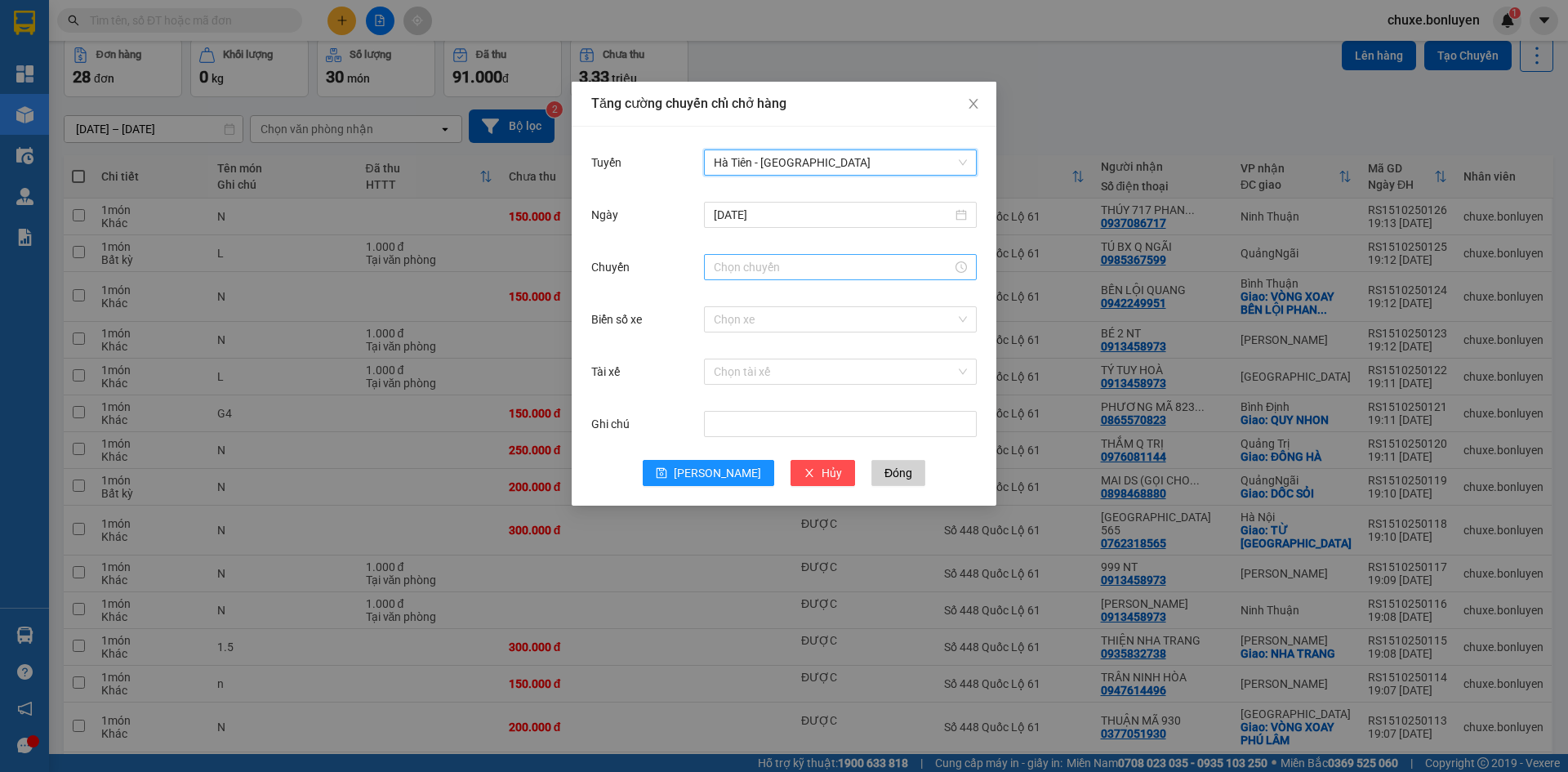
click at [764, 274] on input "Chuyến" at bounding box center [832, 266] width 238 height 18
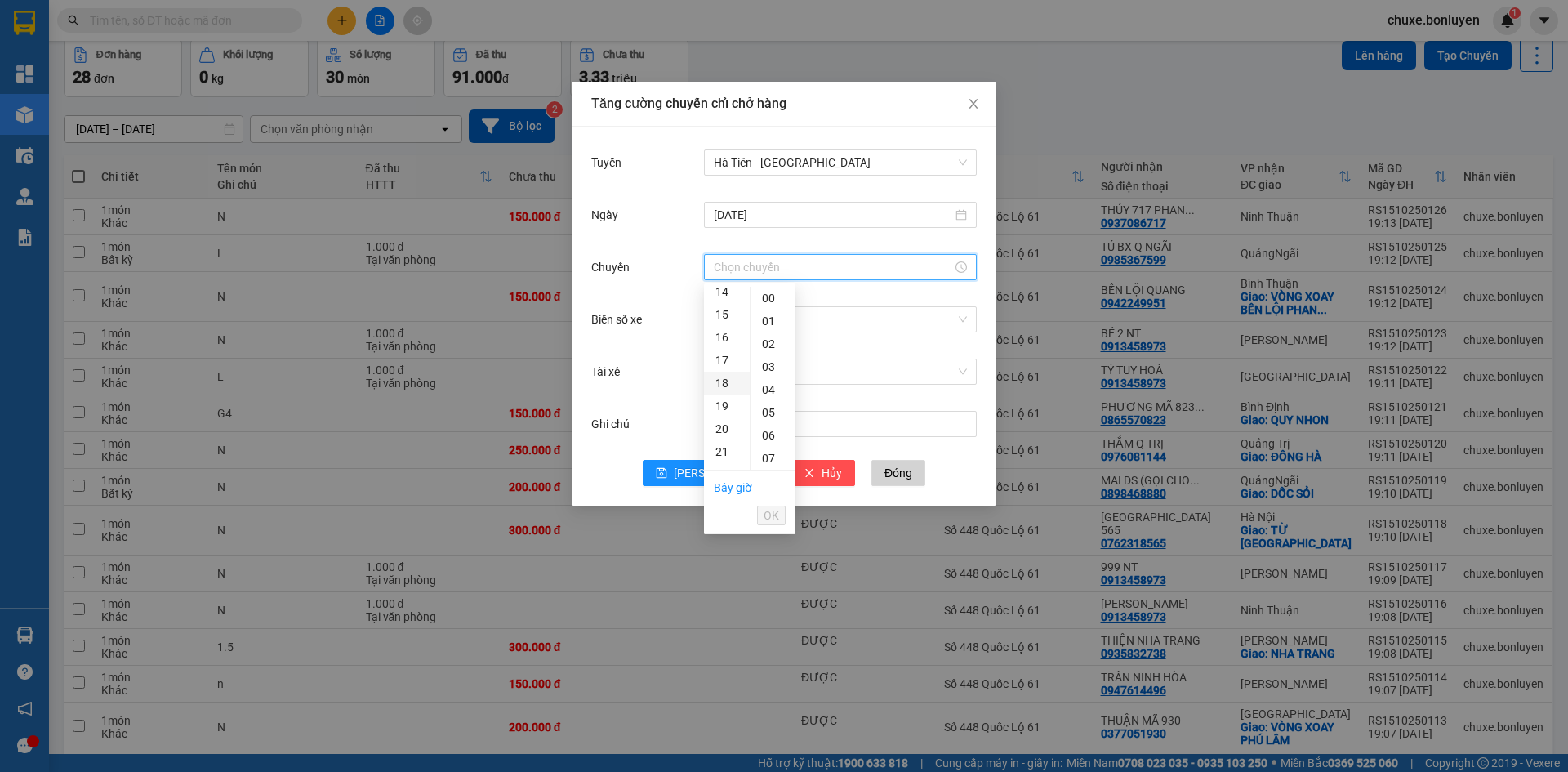
click at [727, 378] on div "18" at bounding box center [727, 383] width 46 height 23
type input "18:00"
click at [776, 511] on span "OK" at bounding box center [771, 515] width 15 height 18
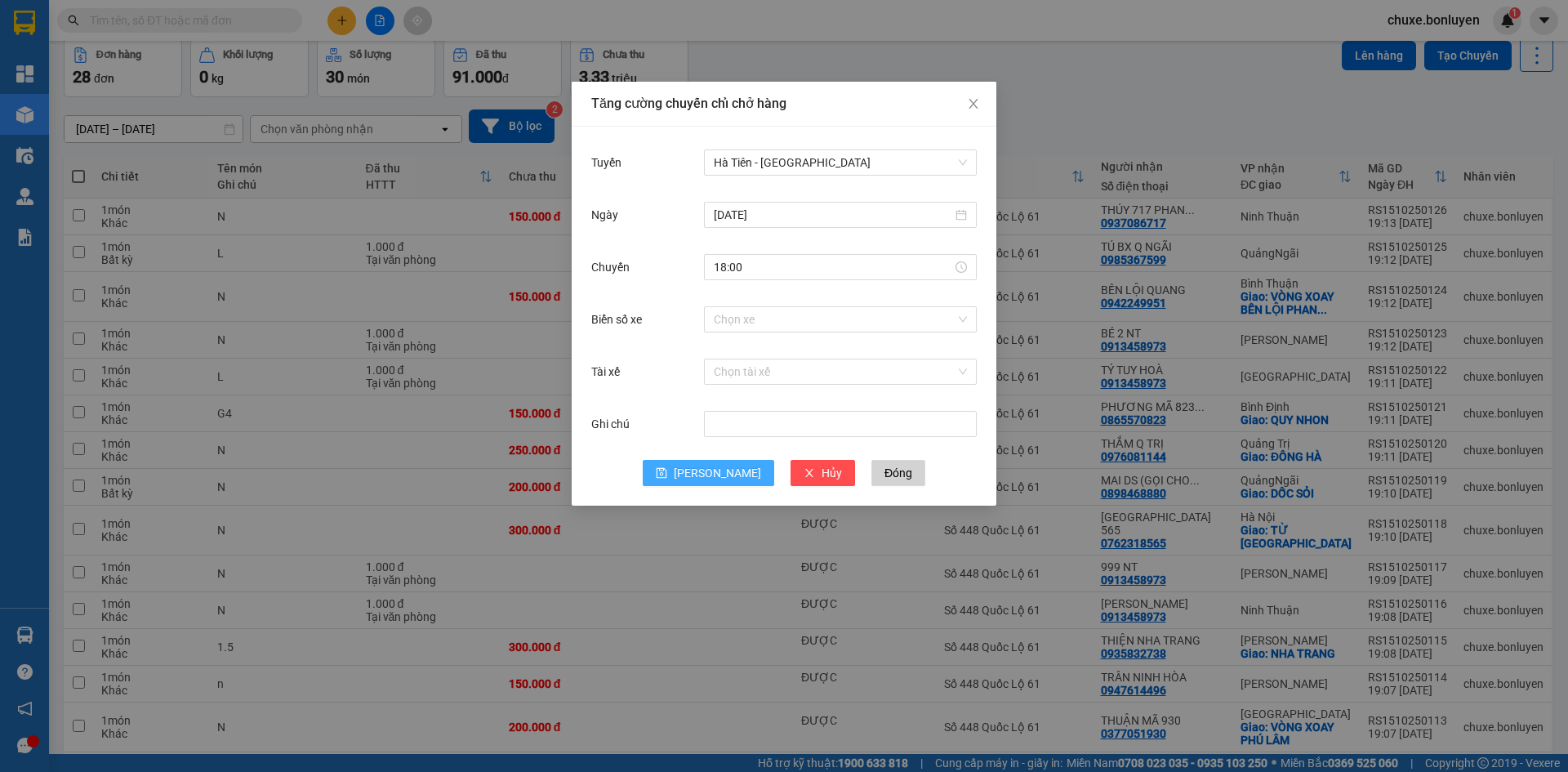
click at [679, 473] on button "[PERSON_NAME]" at bounding box center [708, 473] width 132 height 26
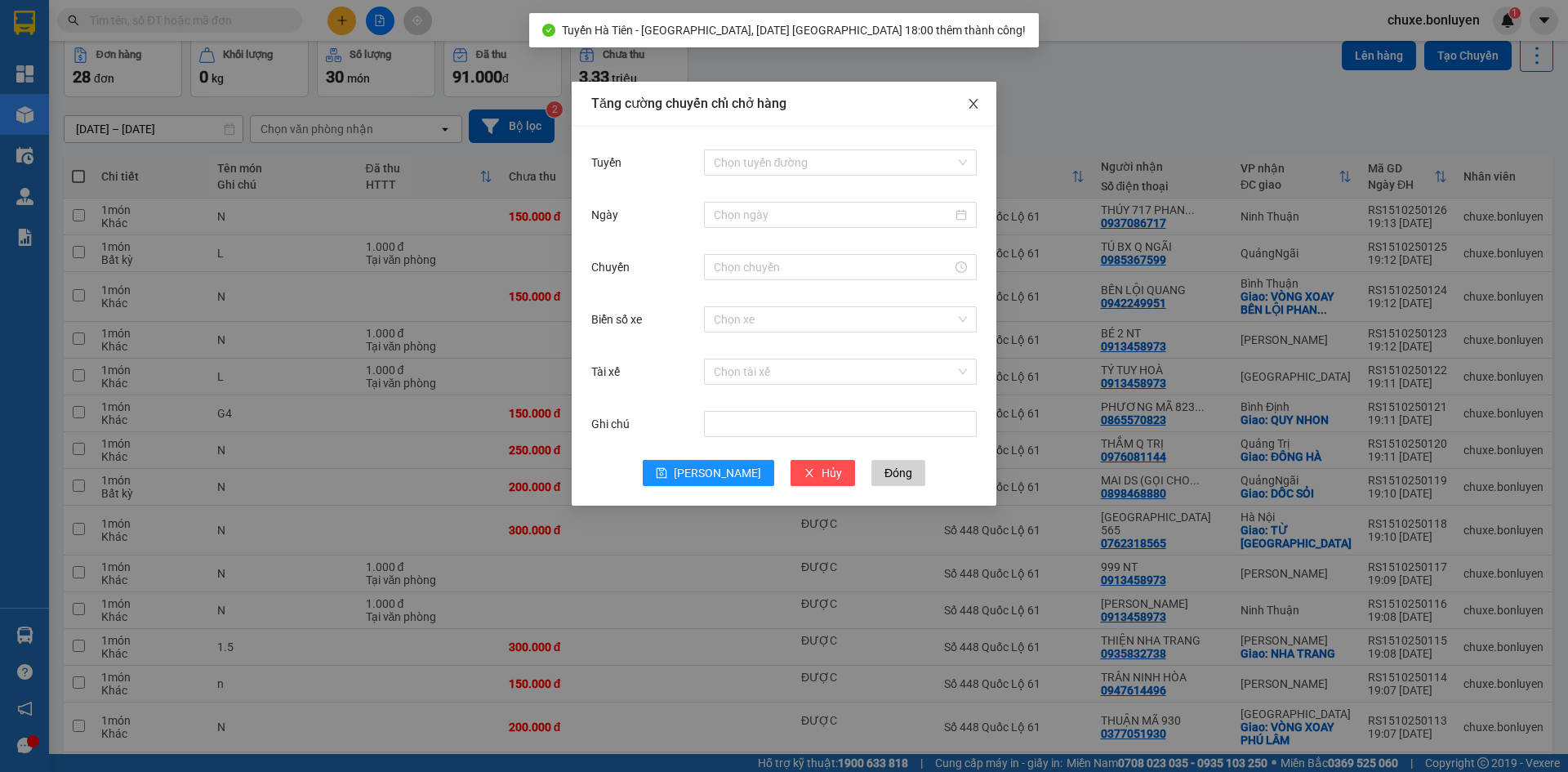
click at [972, 106] on icon "close" at bounding box center [973, 103] width 13 height 13
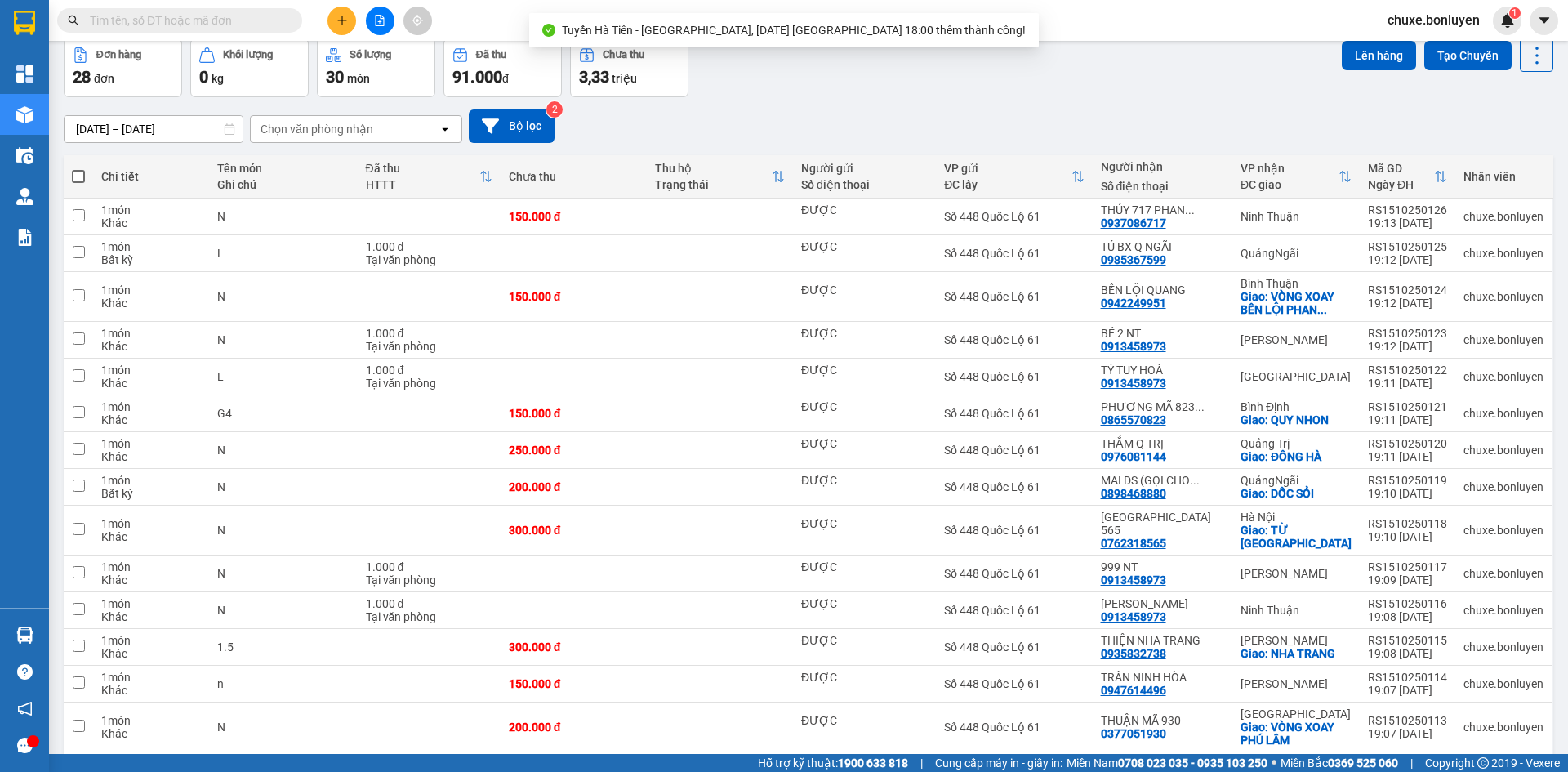
click at [74, 176] on span at bounding box center [78, 176] width 13 height 13
click at [78, 168] on input "checkbox" at bounding box center [78, 168] width 0 height 0
checkbox input "true"
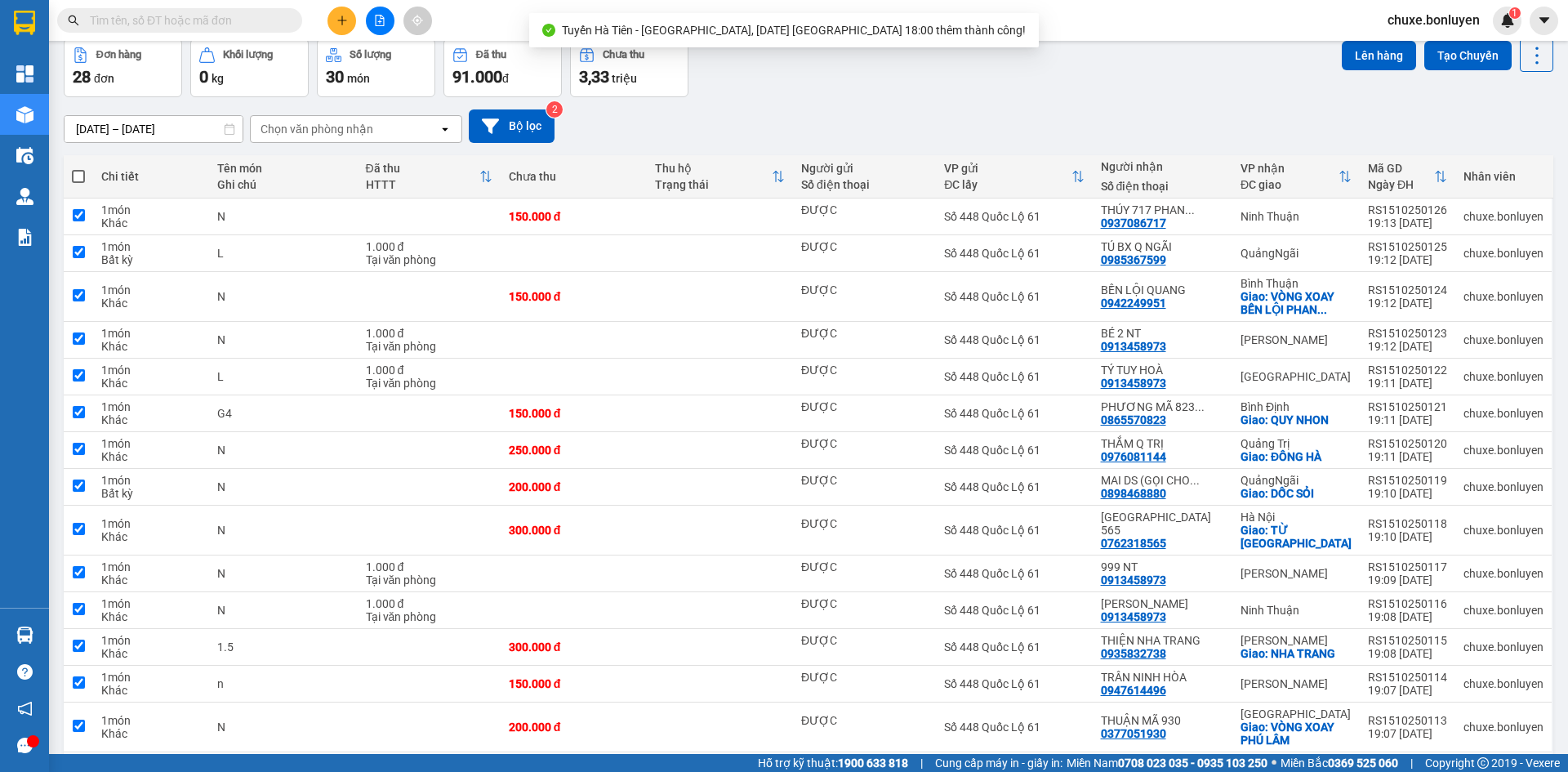
checkbox input "true"
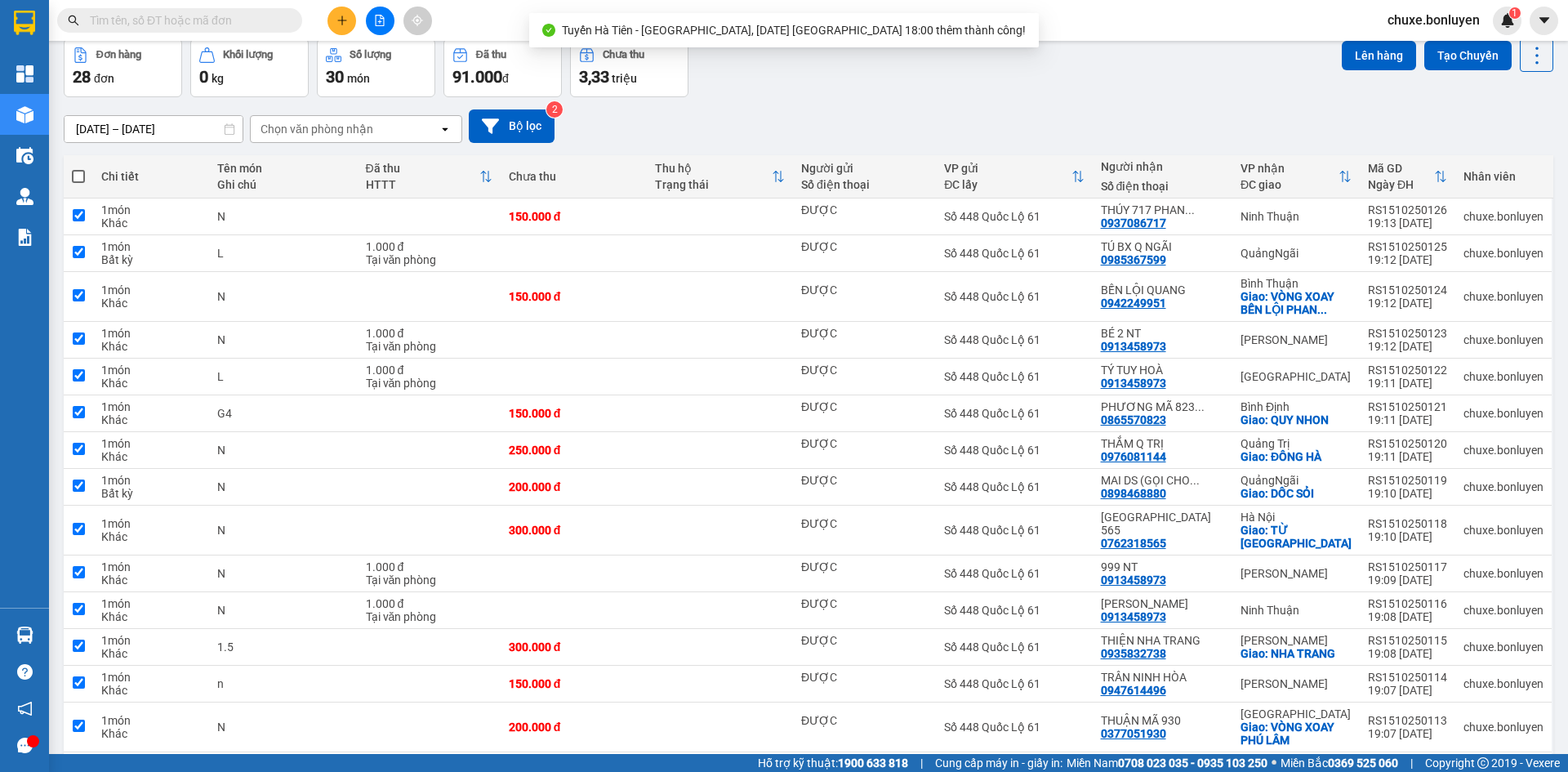
checkbox input "true"
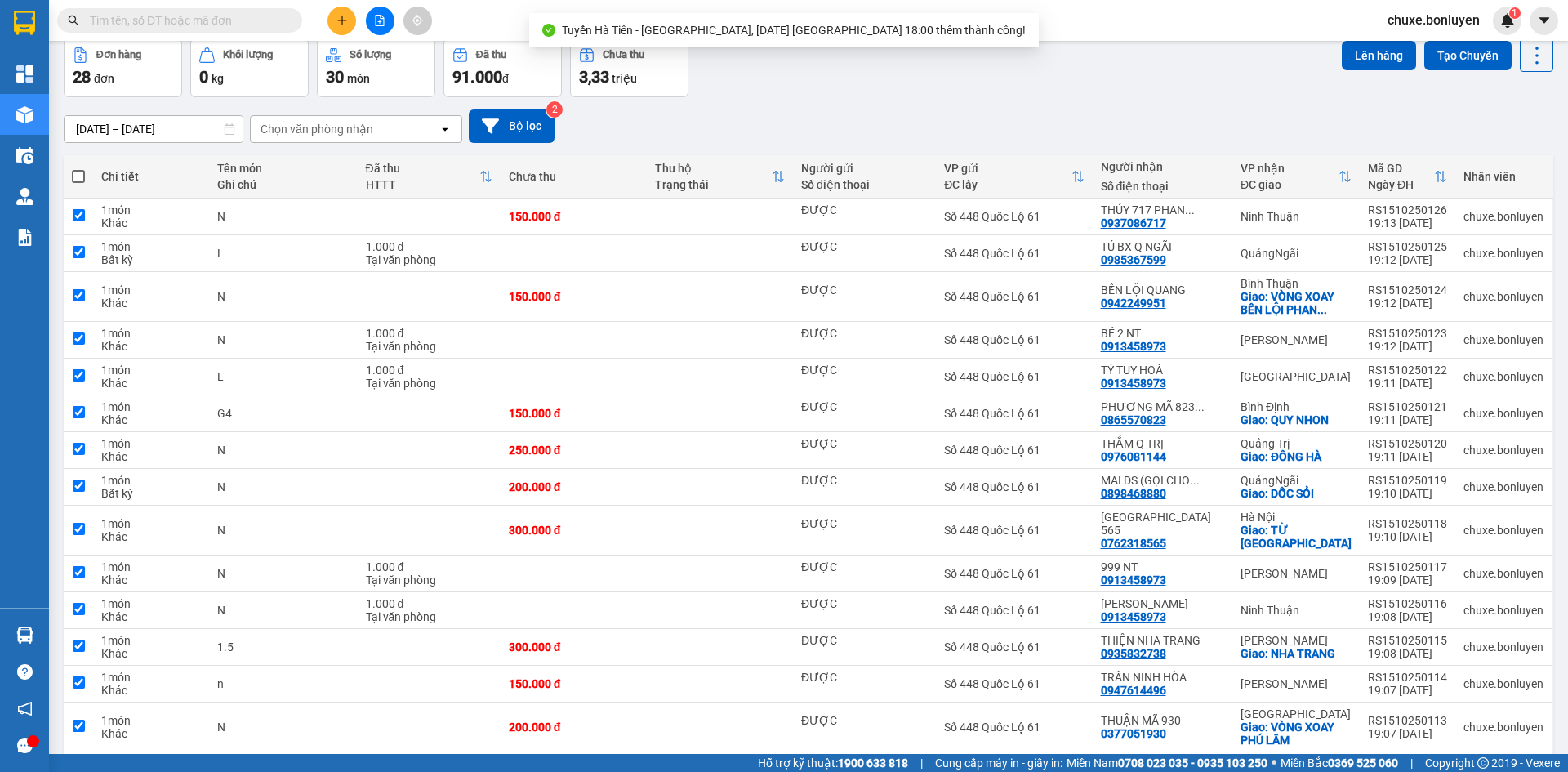
checkbox input "true"
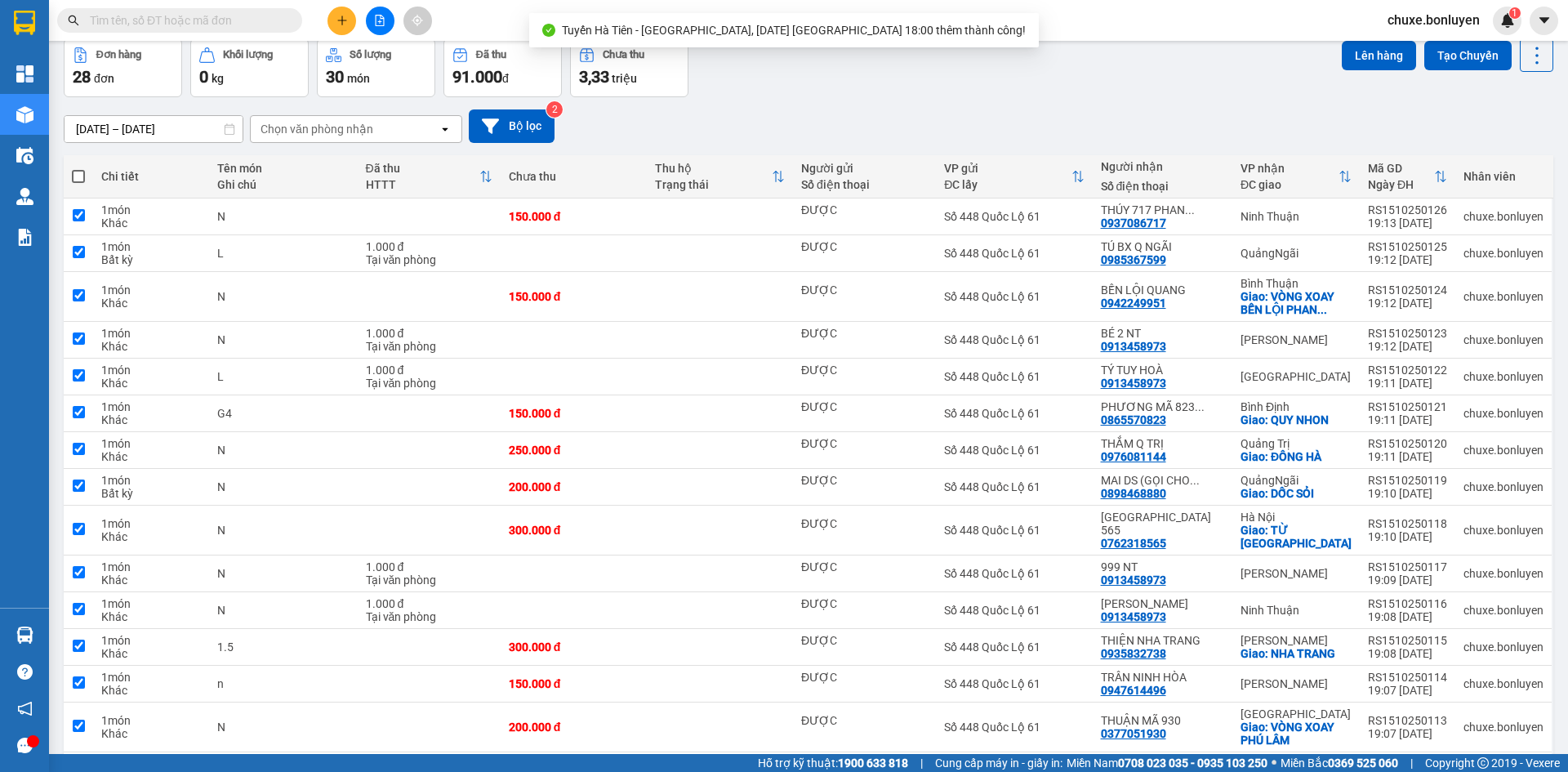
checkbox input "true"
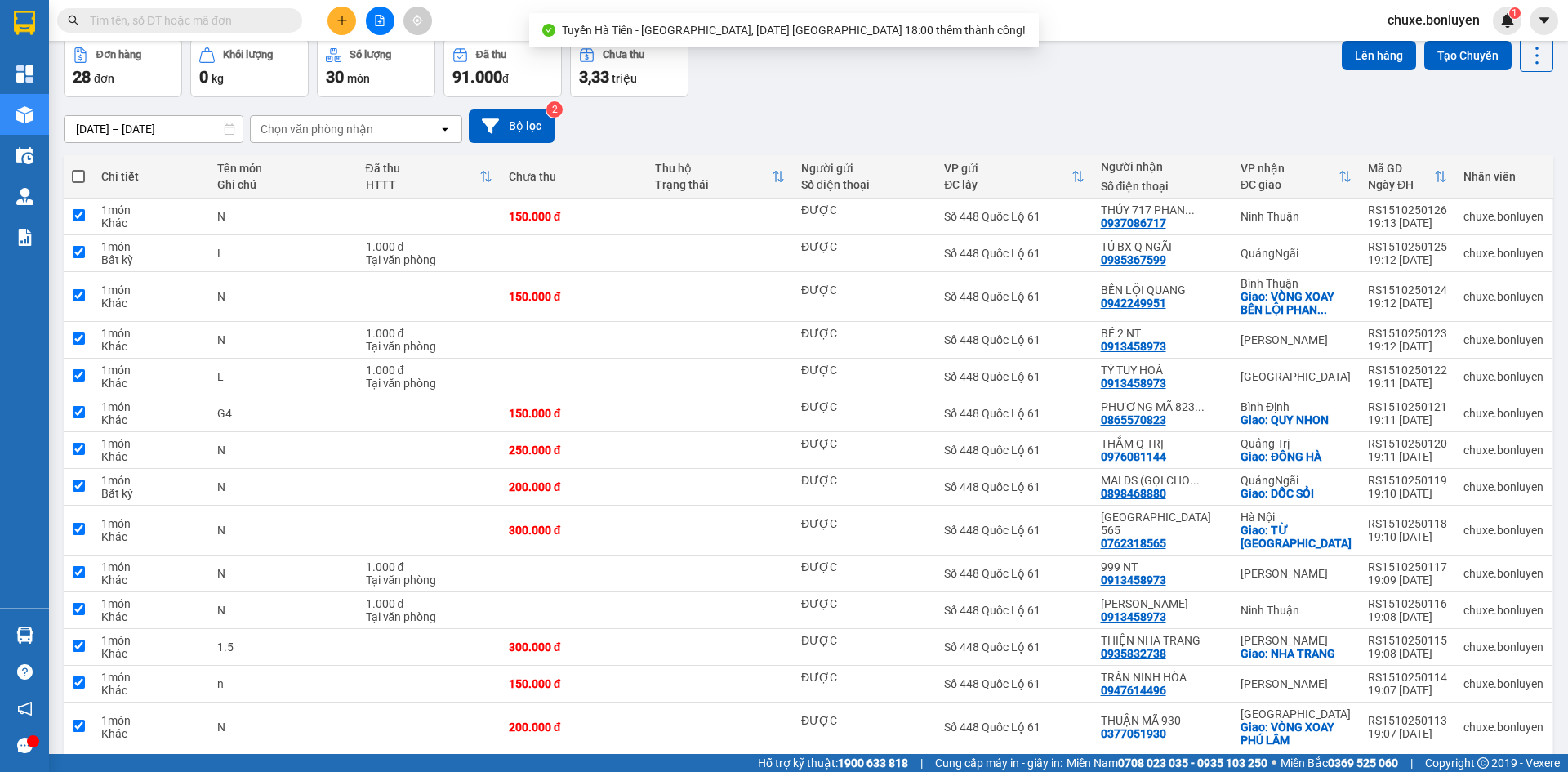
checkbox input "true"
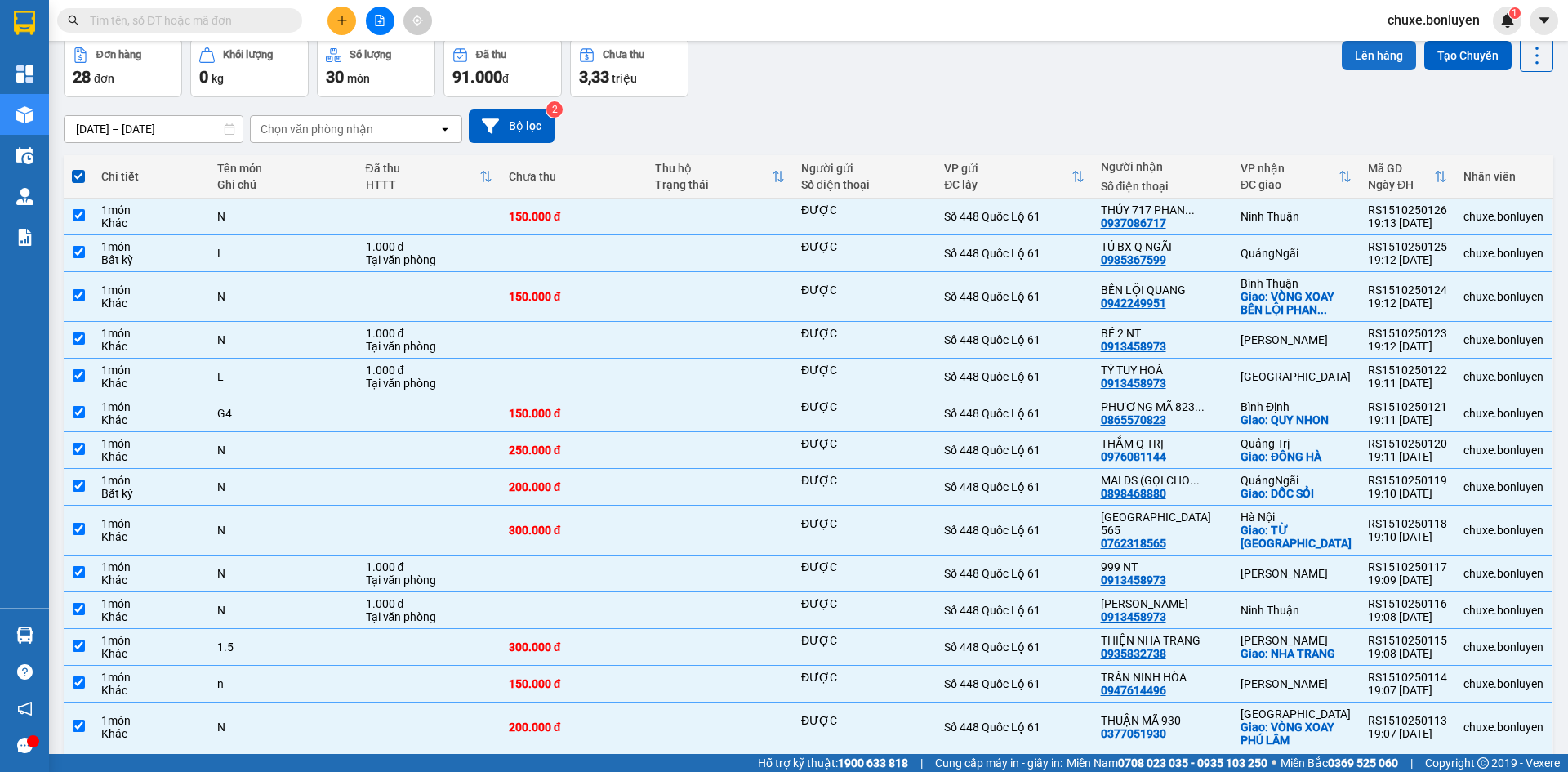
click at [1384, 53] on button "Lên hàng" at bounding box center [1380, 55] width 75 height 30
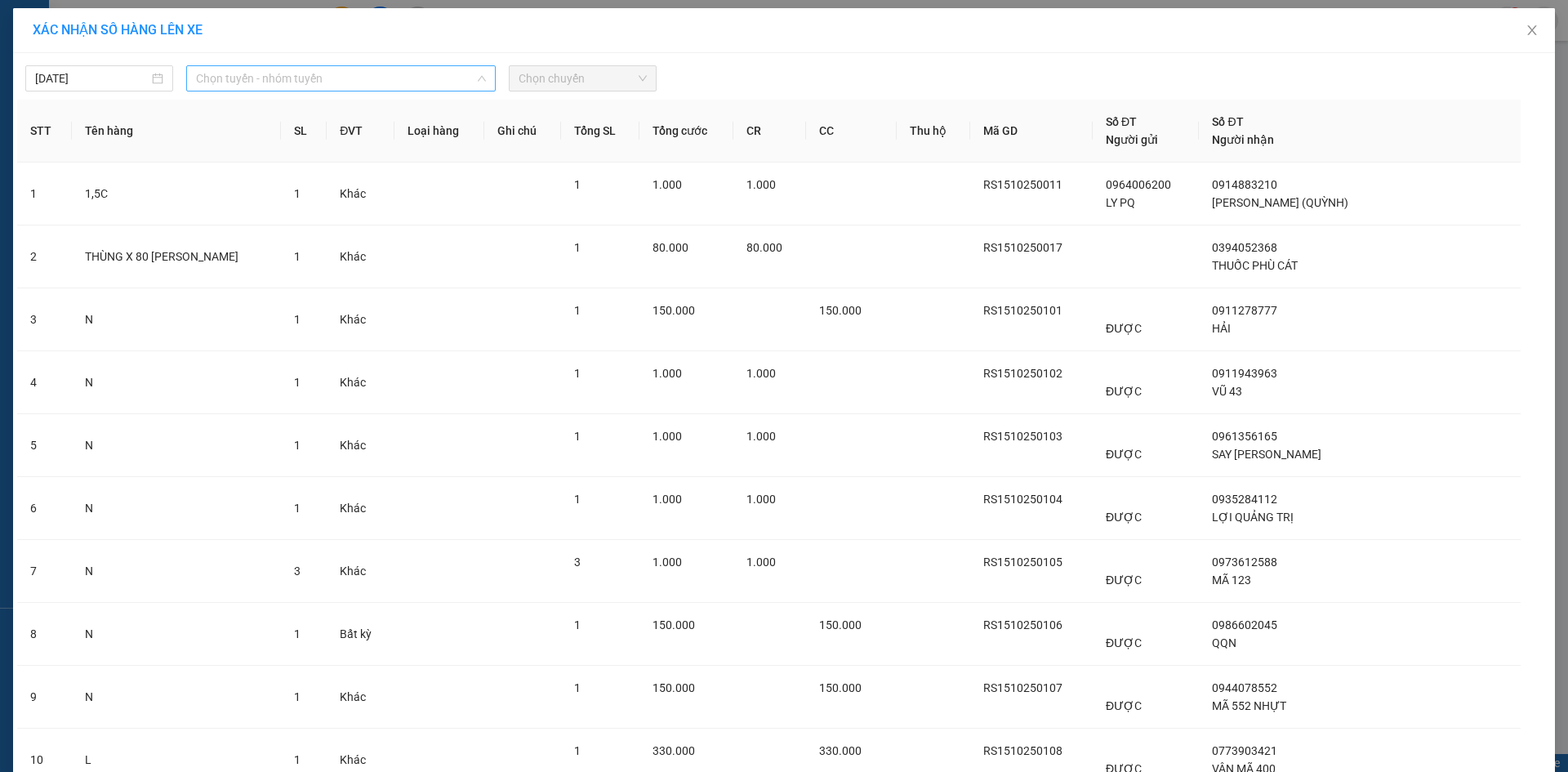
click at [280, 76] on span "Chọn tuyến - nhóm tuyến" at bounding box center [341, 78] width 290 height 25
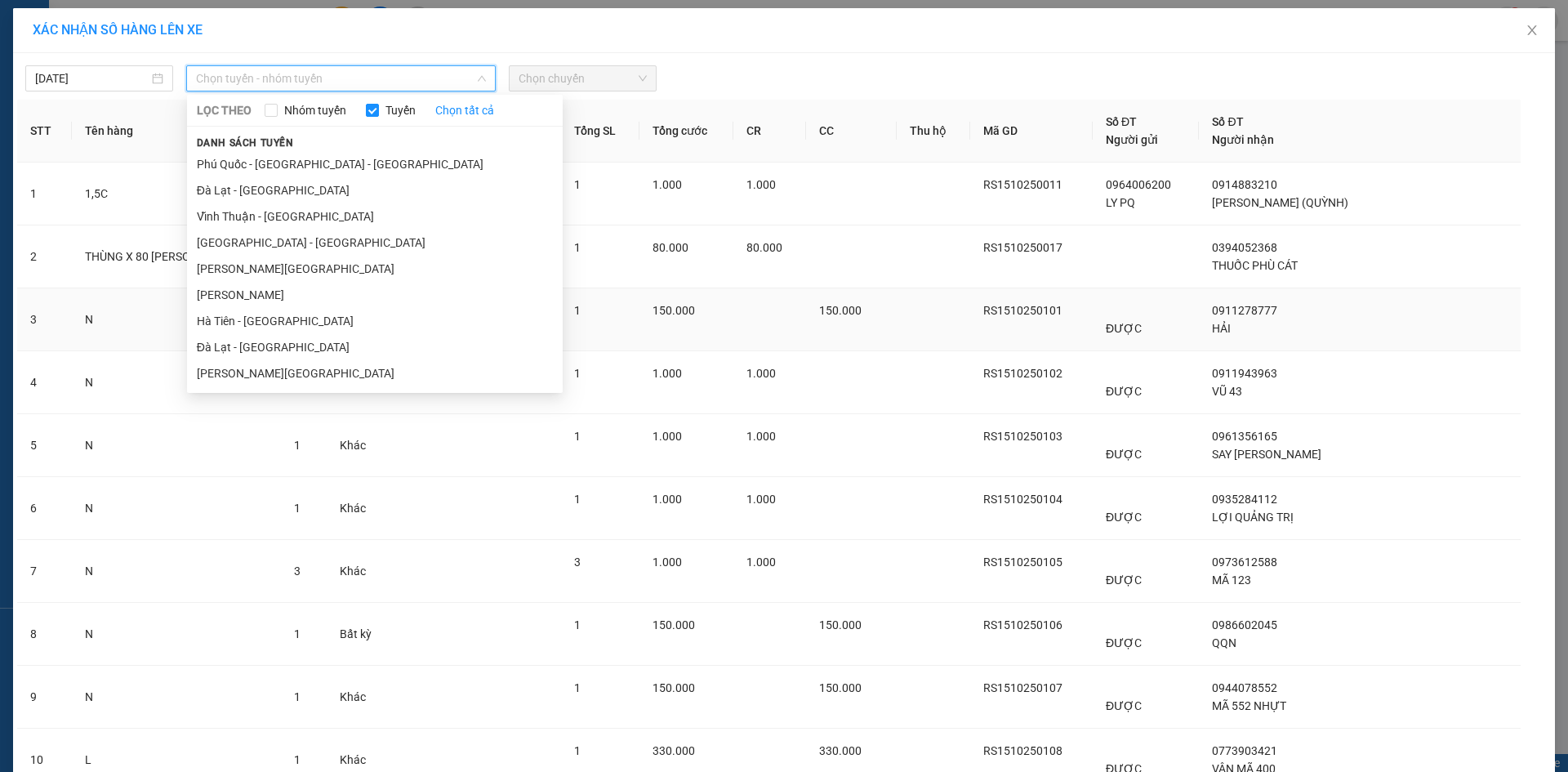
click at [291, 328] on li "Hà Tiên - Đà Nẵng" at bounding box center [374, 321] width 376 height 26
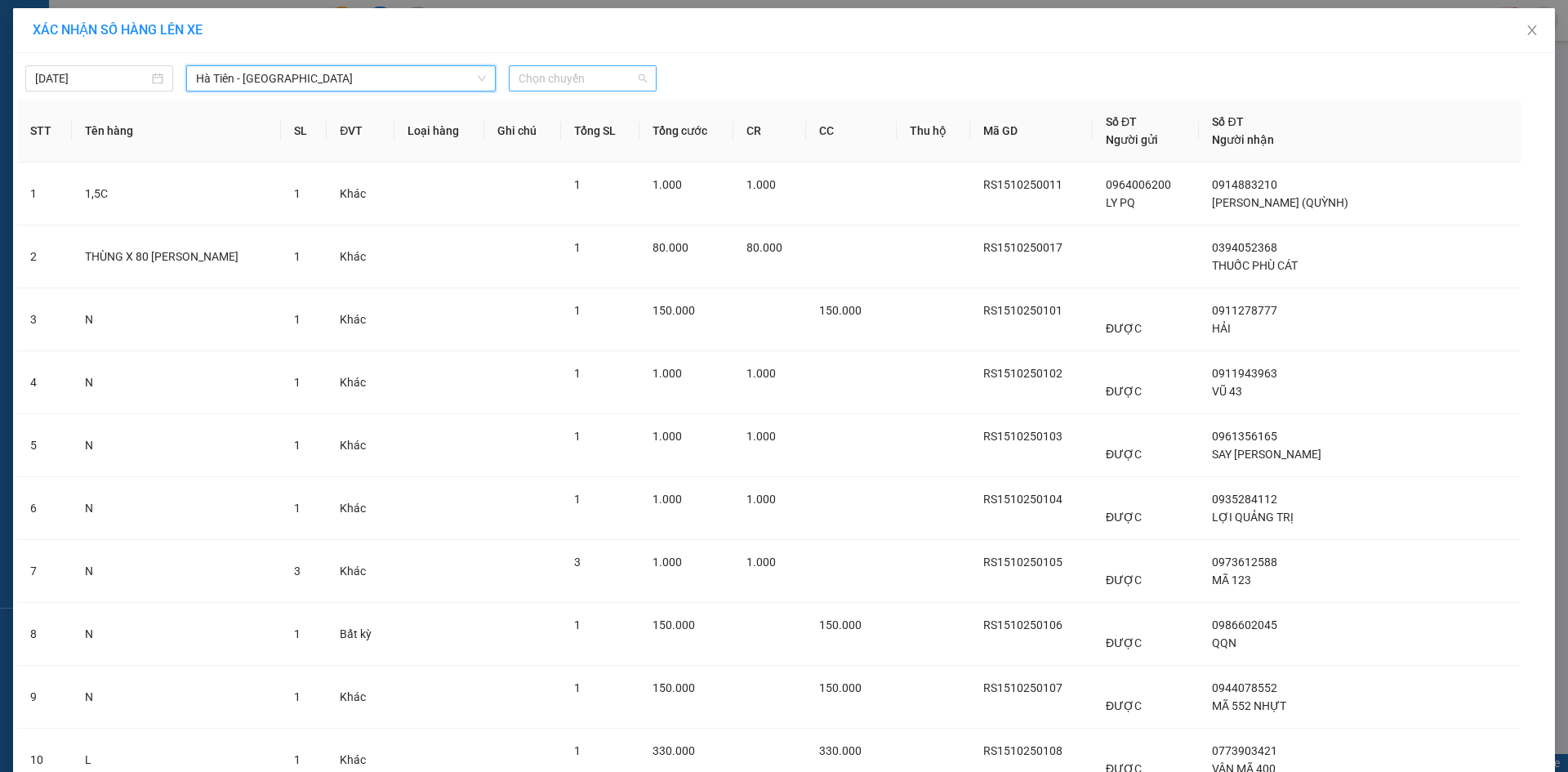
click at [569, 82] on span "Chọn chuyến" at bounding box center [582, 78] width 128 height 25
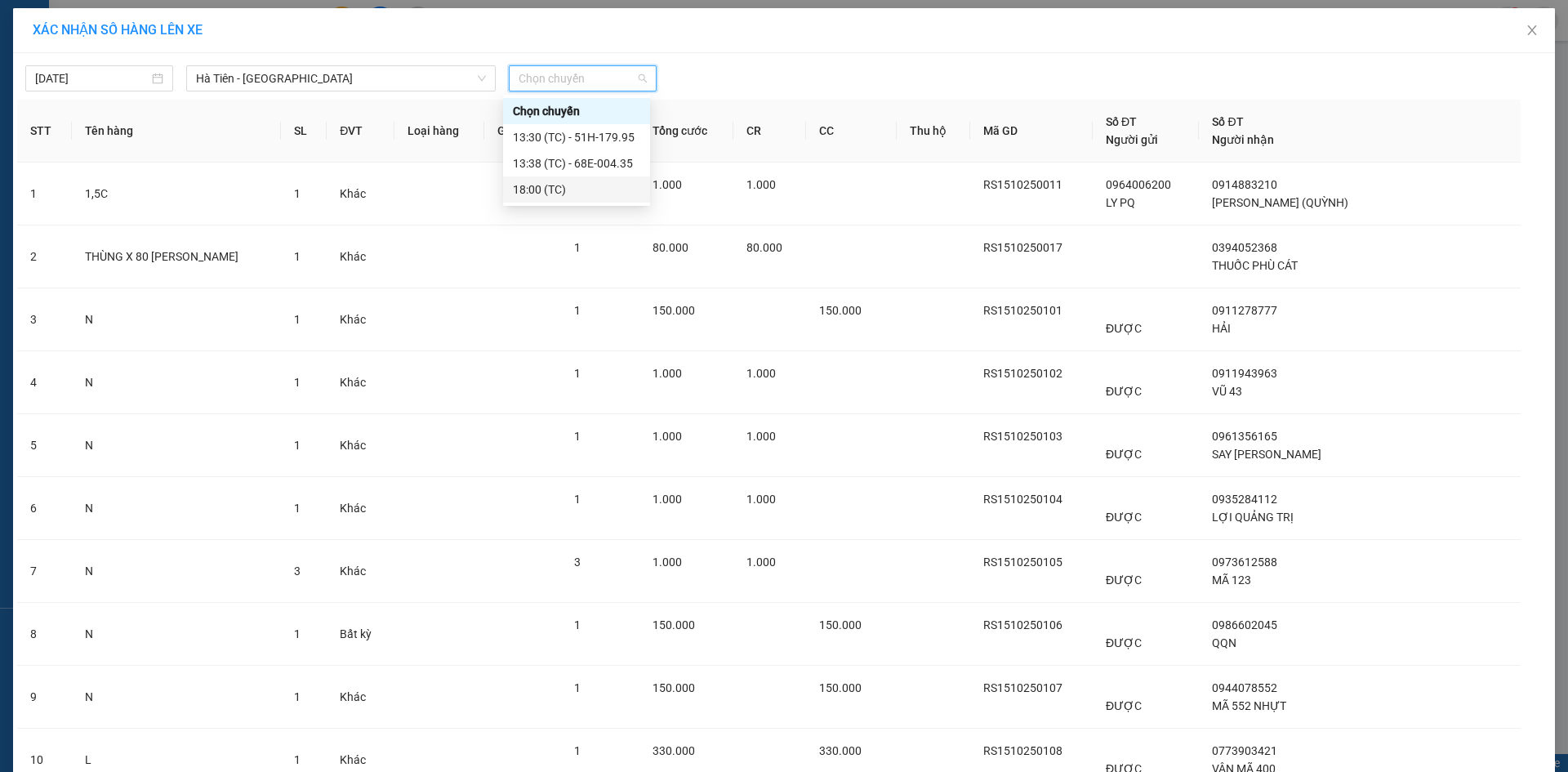
click at [582, 192] on div "18:00 (TC)" at bounding box center [577, 189] width 127 height 18
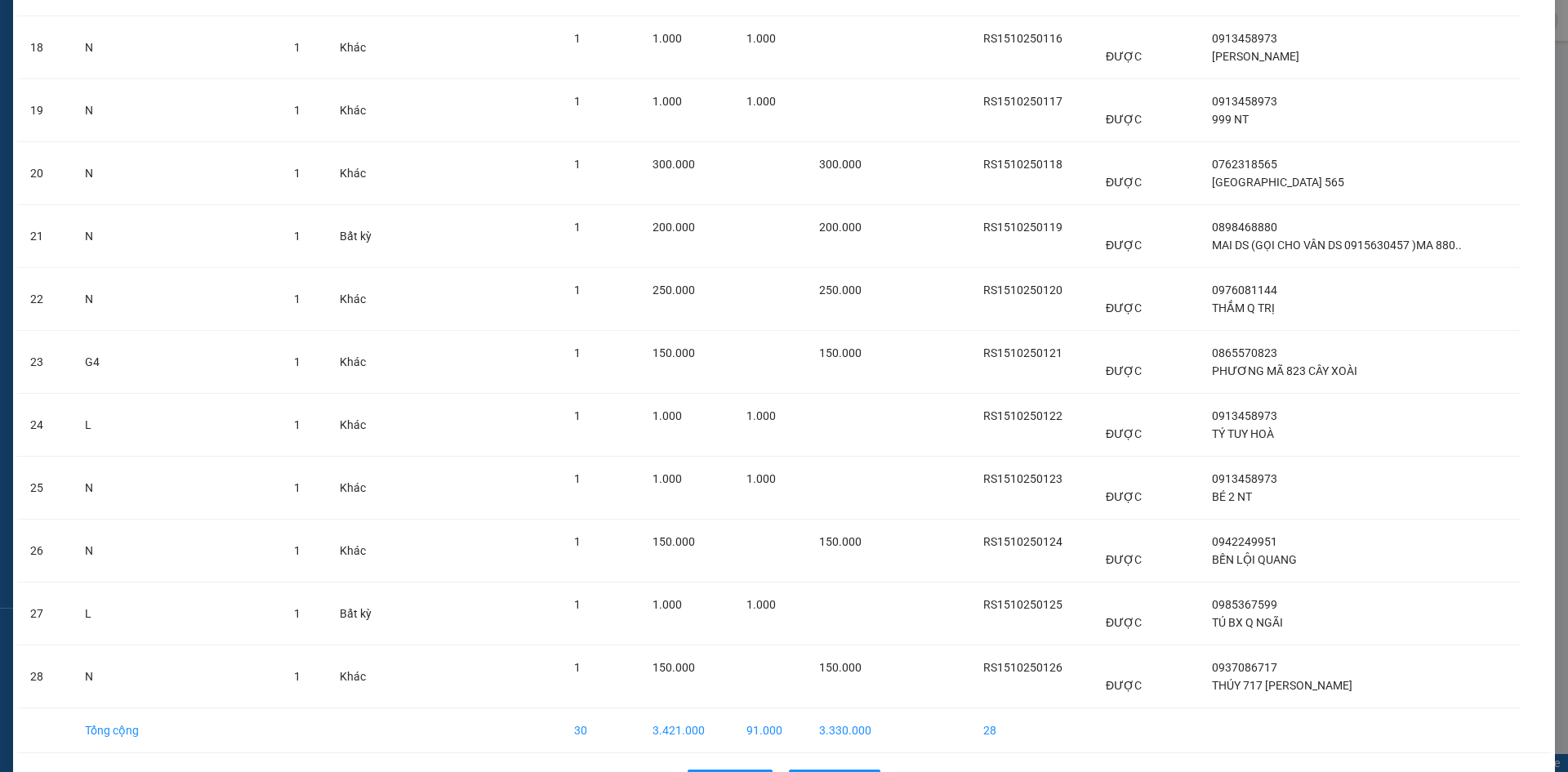
scroll to position [1280, 0]
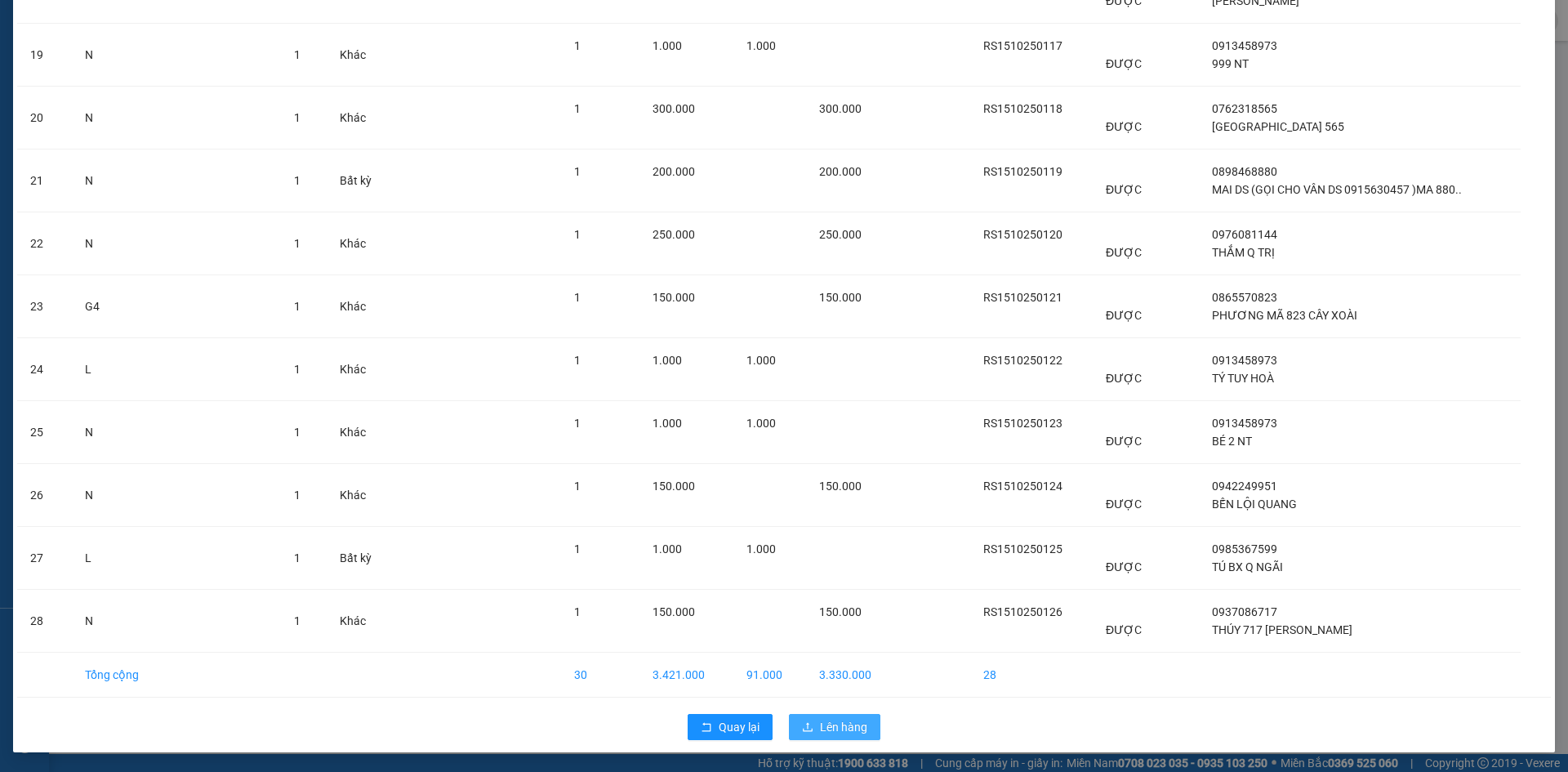
click at [851, 721] on span "Lên hàng" at bounding box center [844, 726] width 48 height 18
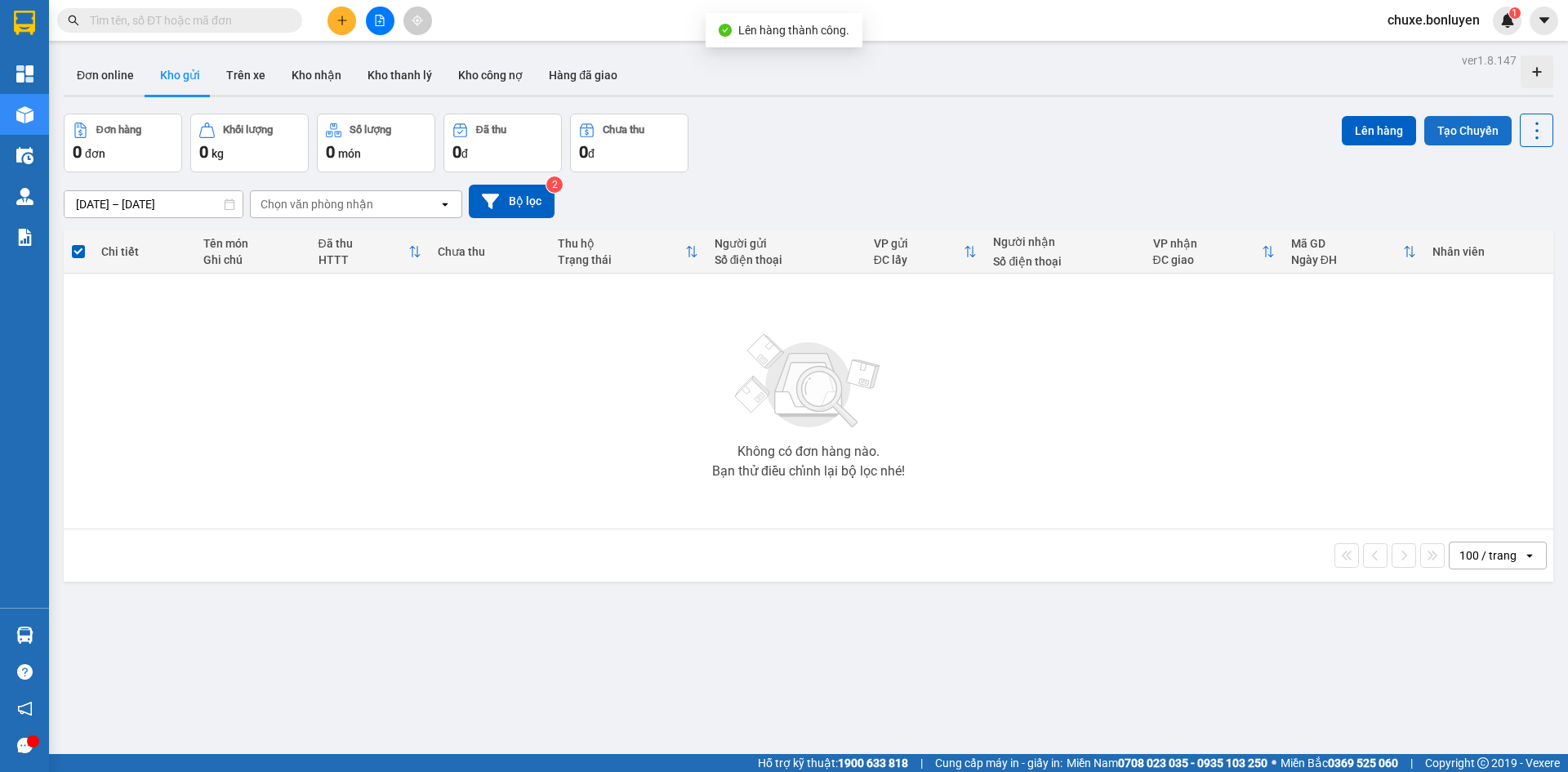
click at [1468, 136] on button "Tạo Chuyến" at bounding box center [1468, 131] width 87 height 30
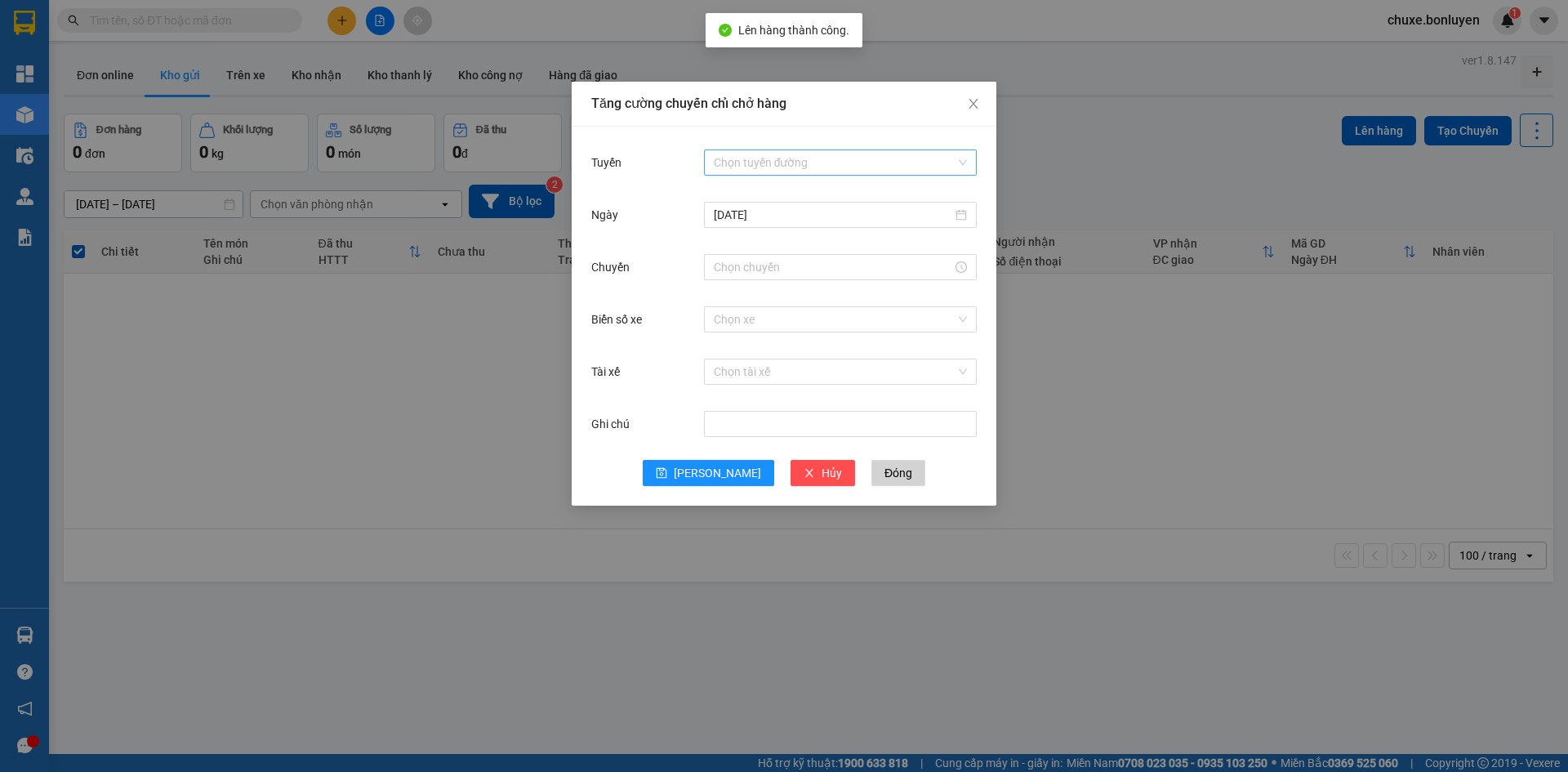
click at [733, 159] on input "Tuyến" at bounding box center [834, 162] width 242 height 25
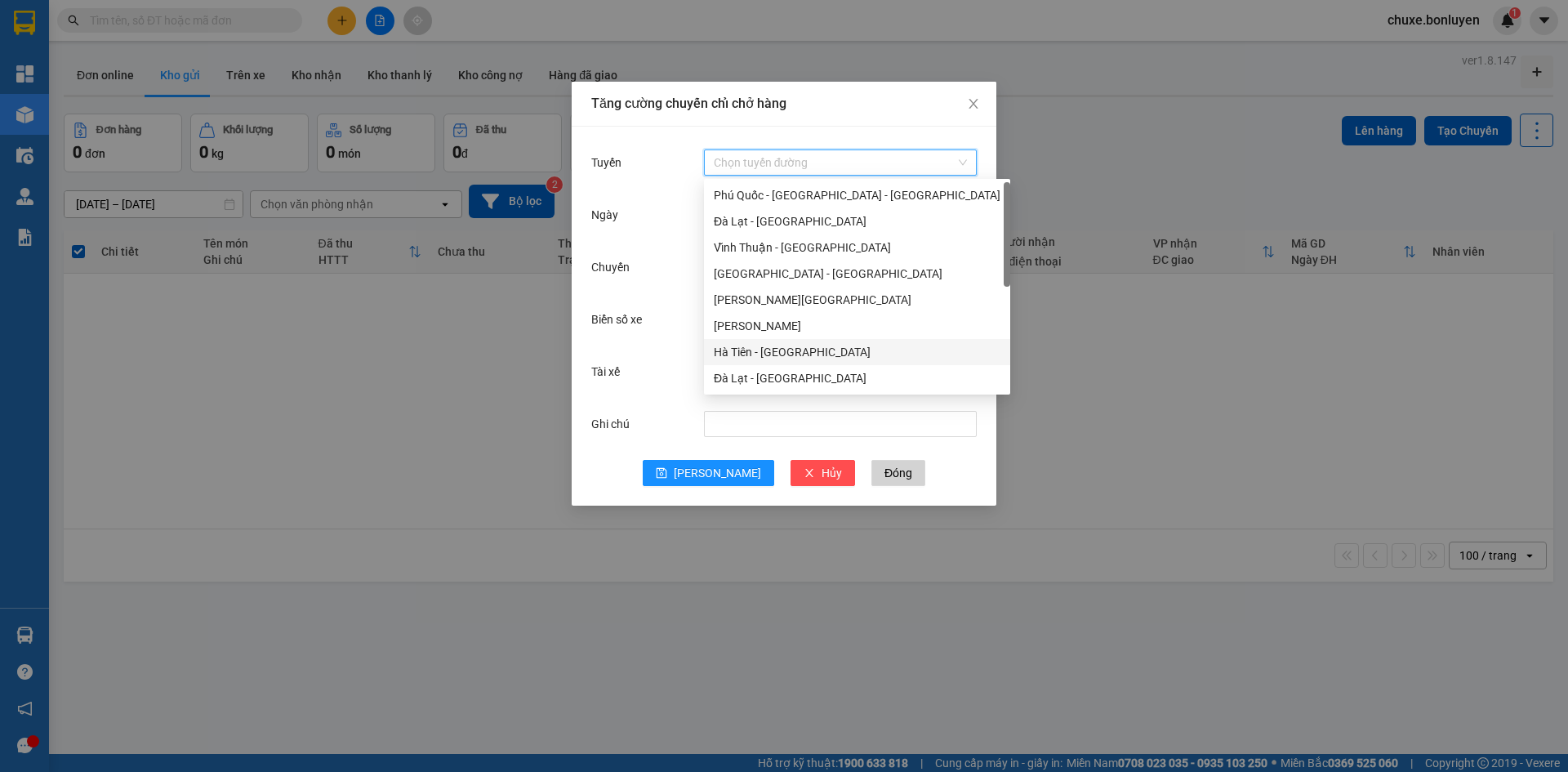
click at [774, 347] on div "Hà Tiên - Đà Nẵng" at bounding box center [857, 351] width 287 height 18
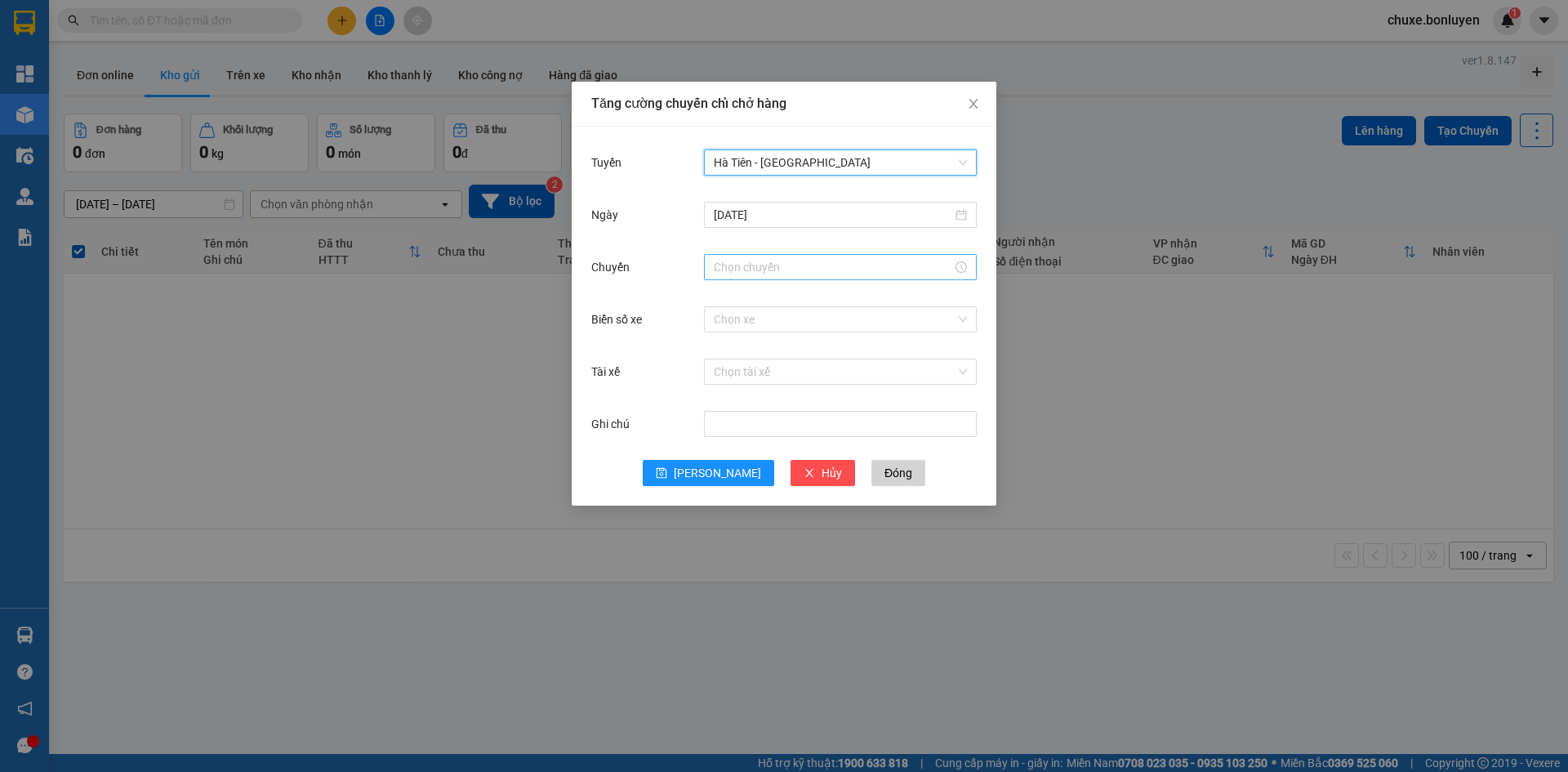
click at [755, 269] on input "Chuyến" at bounding box center [832, 266] width 238 height 18
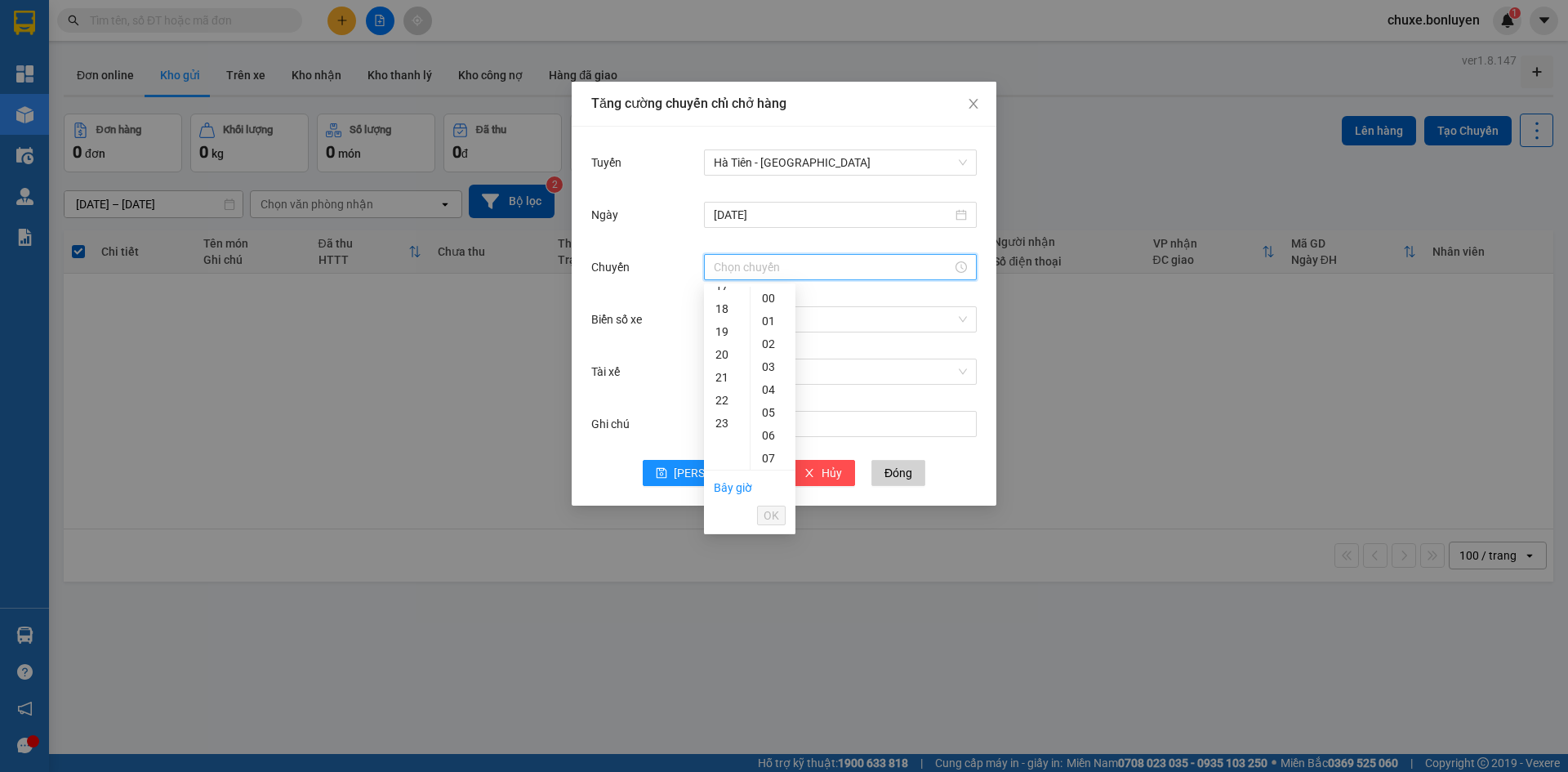
scroll to position [408, 0]
drag, startPoint x: 720, startPoint y: 299, endPoint x: 734, endPoint y: 408, distance: 109.9
click at [720, 302] on div "18" at bounding box center [727, 301] width 46 height 23
click at [775, 414] on div "05" at bounding box center [773, 412] width 45 height 23
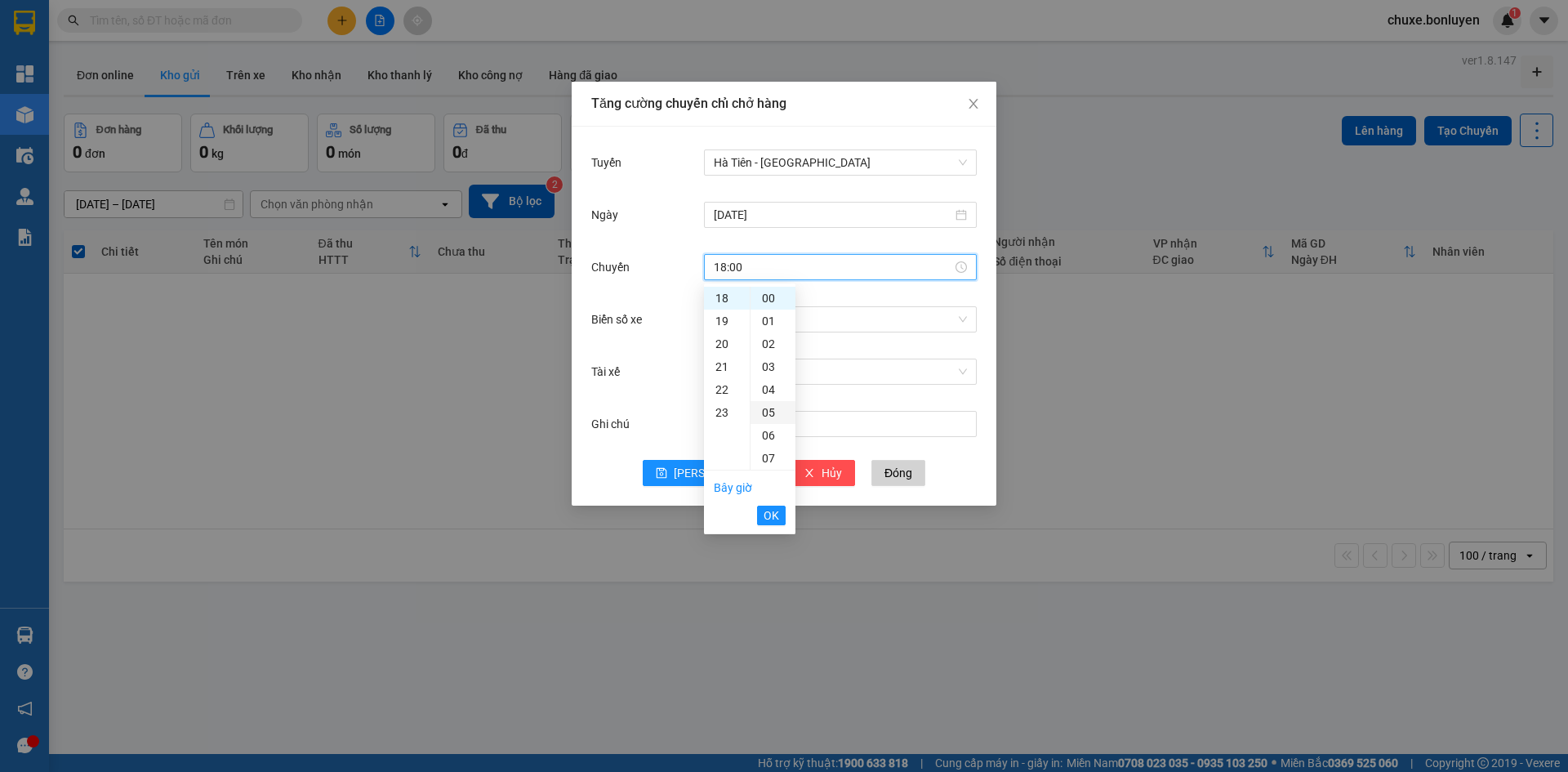
type input "18:05"
click at [773, 508] on span "OK" at bounding box center [771, 515] width 15 height 18
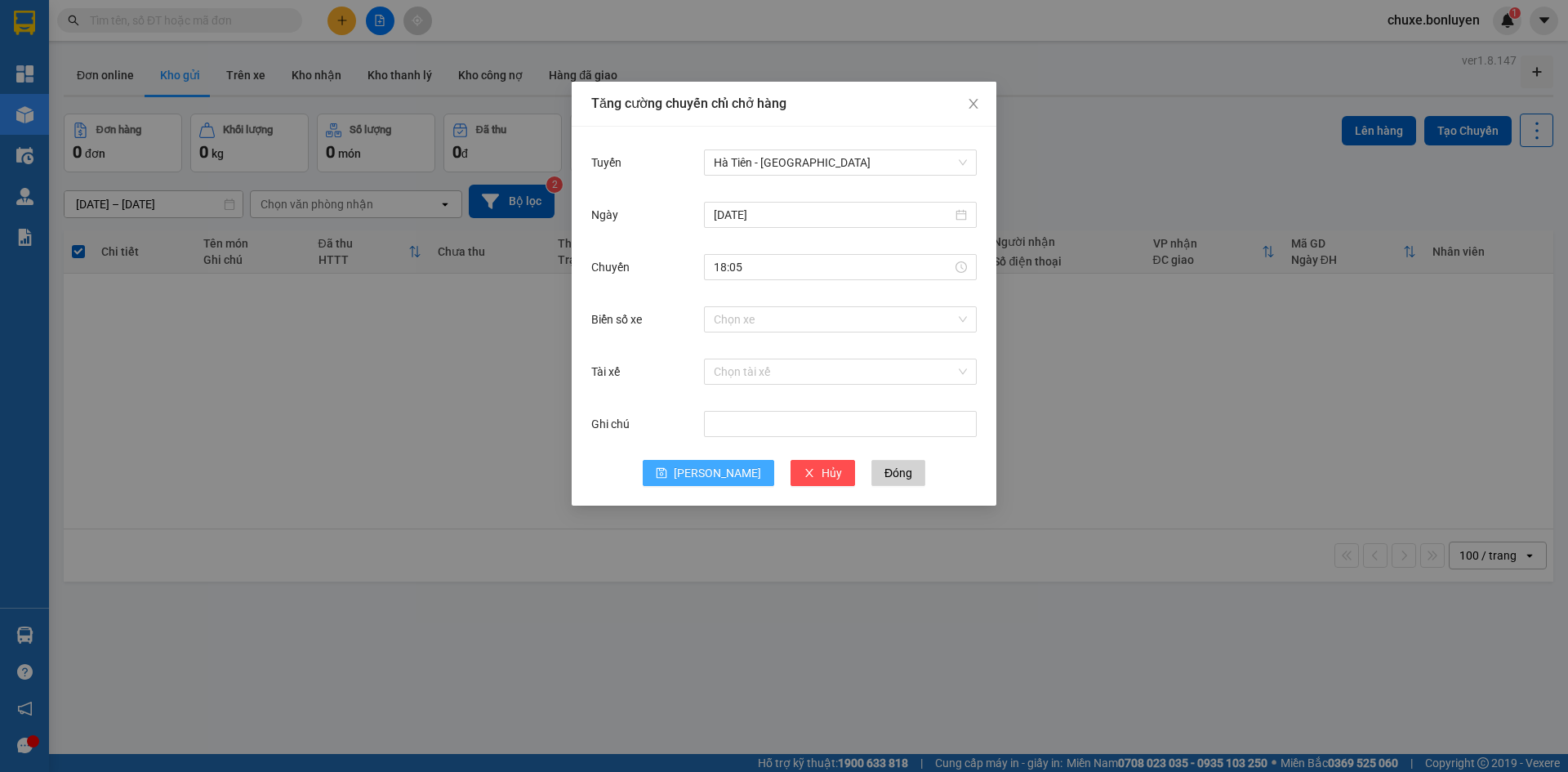
click at [705, 464] on button "[PERSON_NAME]" at bounding box center [708, 473] width 132 height 26
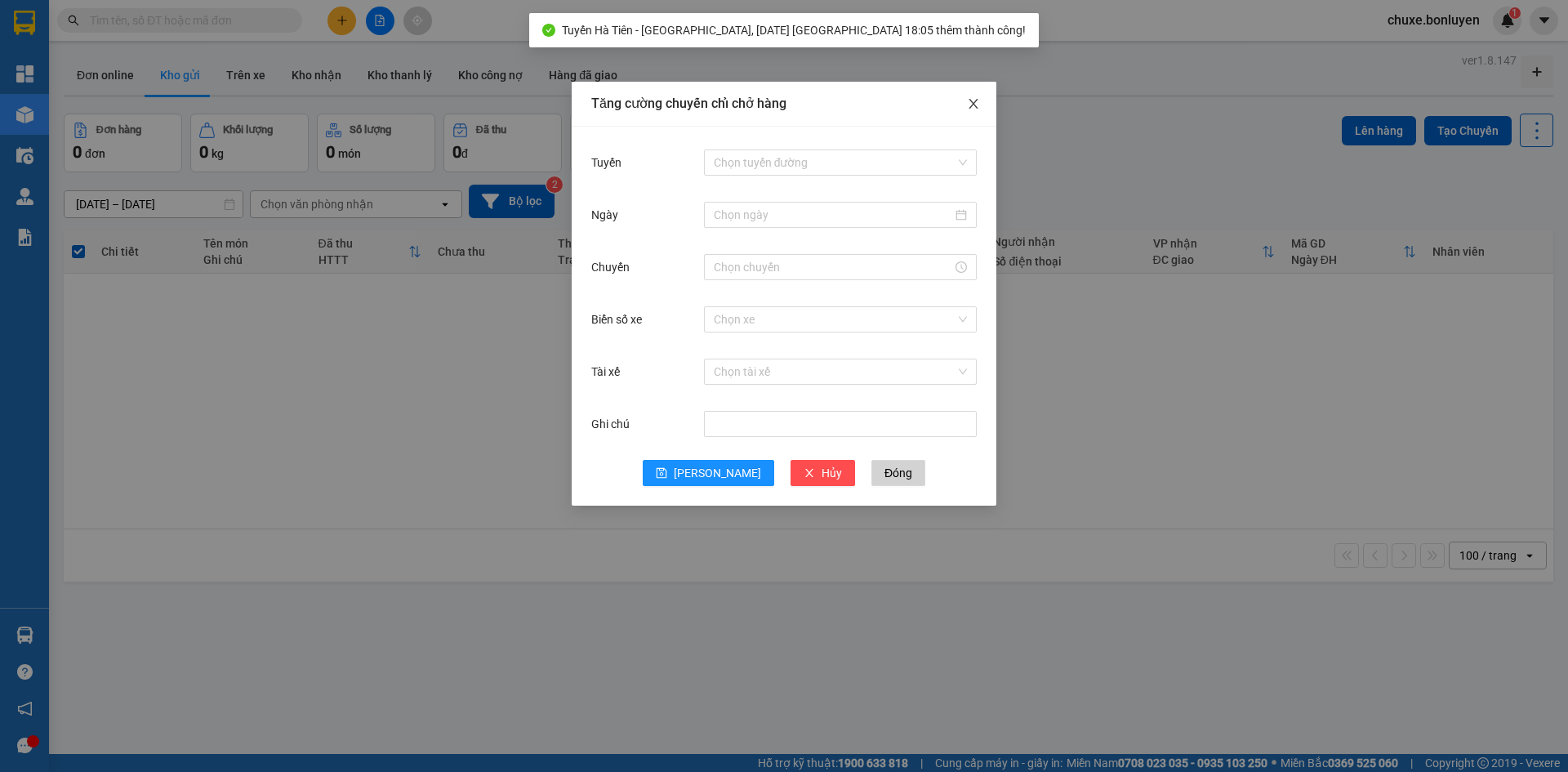
click at [977, 104] on icon "close" at bounding box center [973, 103] width 13 height 13
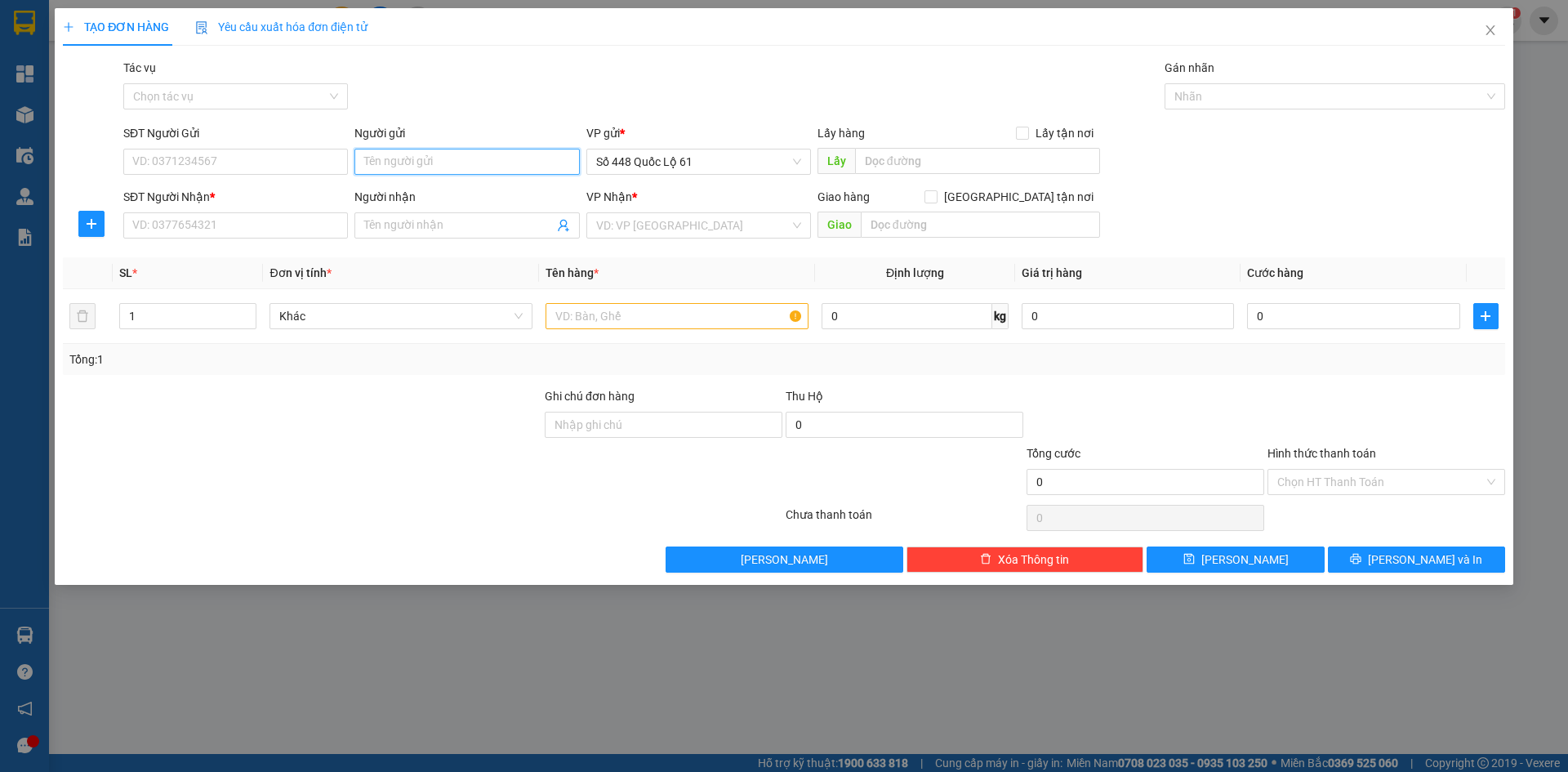
click at [414, 151] on input "Người gửi" at bounding box center [467, 161] width 225 height 26
click at [433, 154] on input "Người gửi" at bounding box center [467, 161] width 225 height 26
type input "D"
paste input "Đ"
paste input "ỌC"
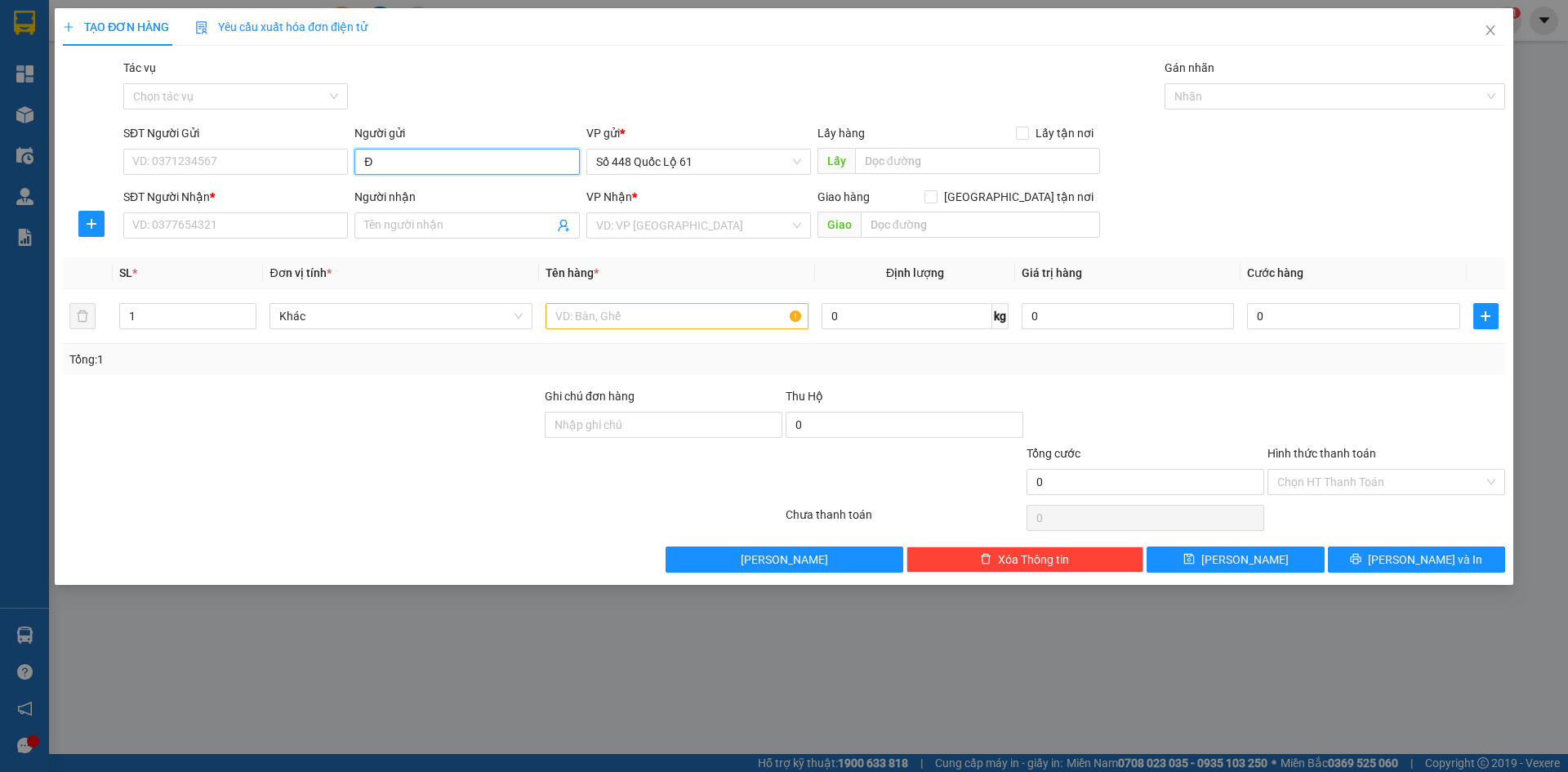
paste input "ƯỢC"
drag, startPoint x: 432, startPoint y: 153, endPoint x: 361, endPoint y: 158, distance: 71.2
click at [356, 157] on input "ĐƯỢC" at bounding box center [467, 161] width 225 height 26
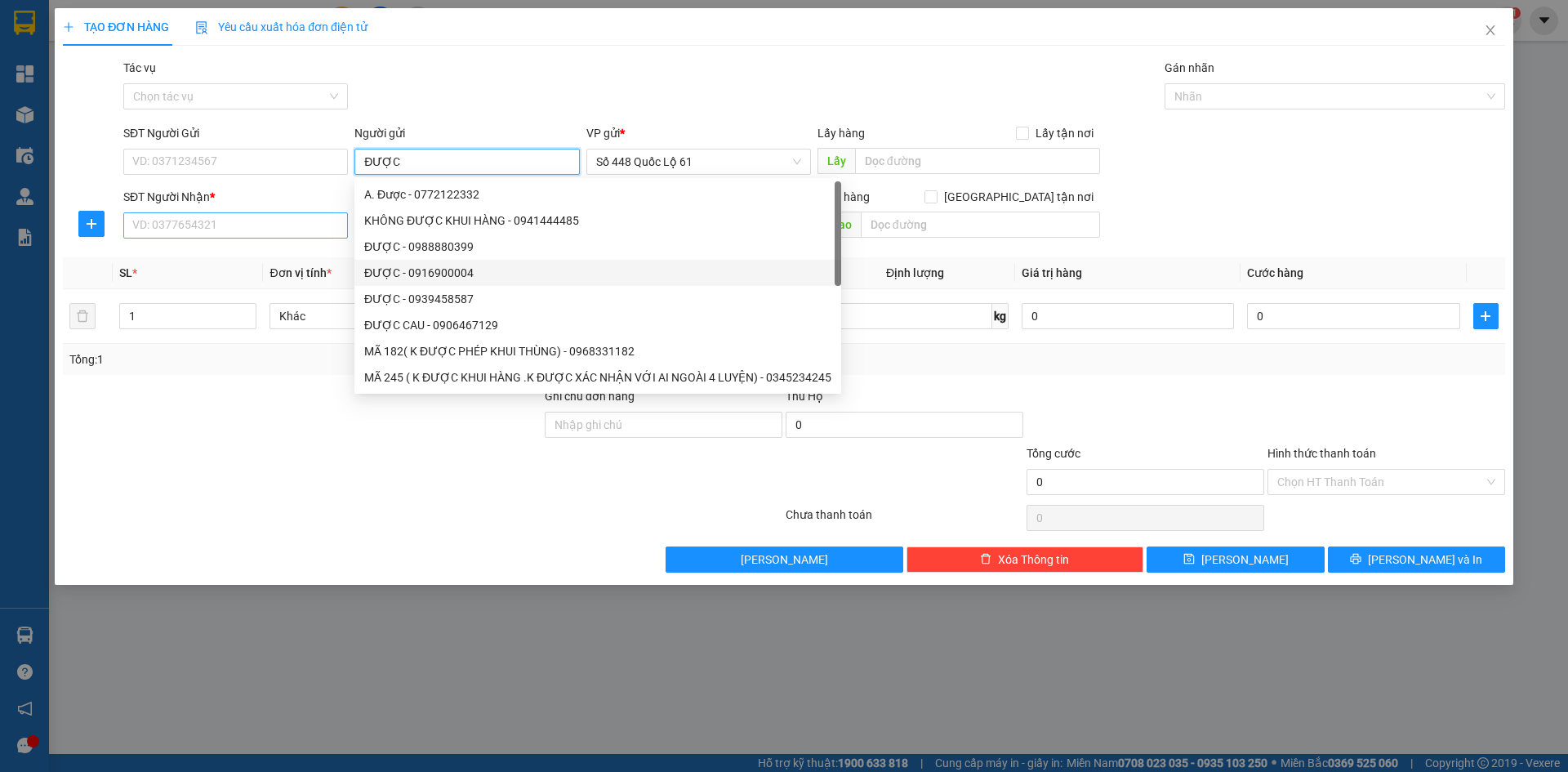
type input "ĐƯỢC"
click at [266, 226] on input "SĐT Người Nhận *" at bounding box center [235, 225] width 225 height 26
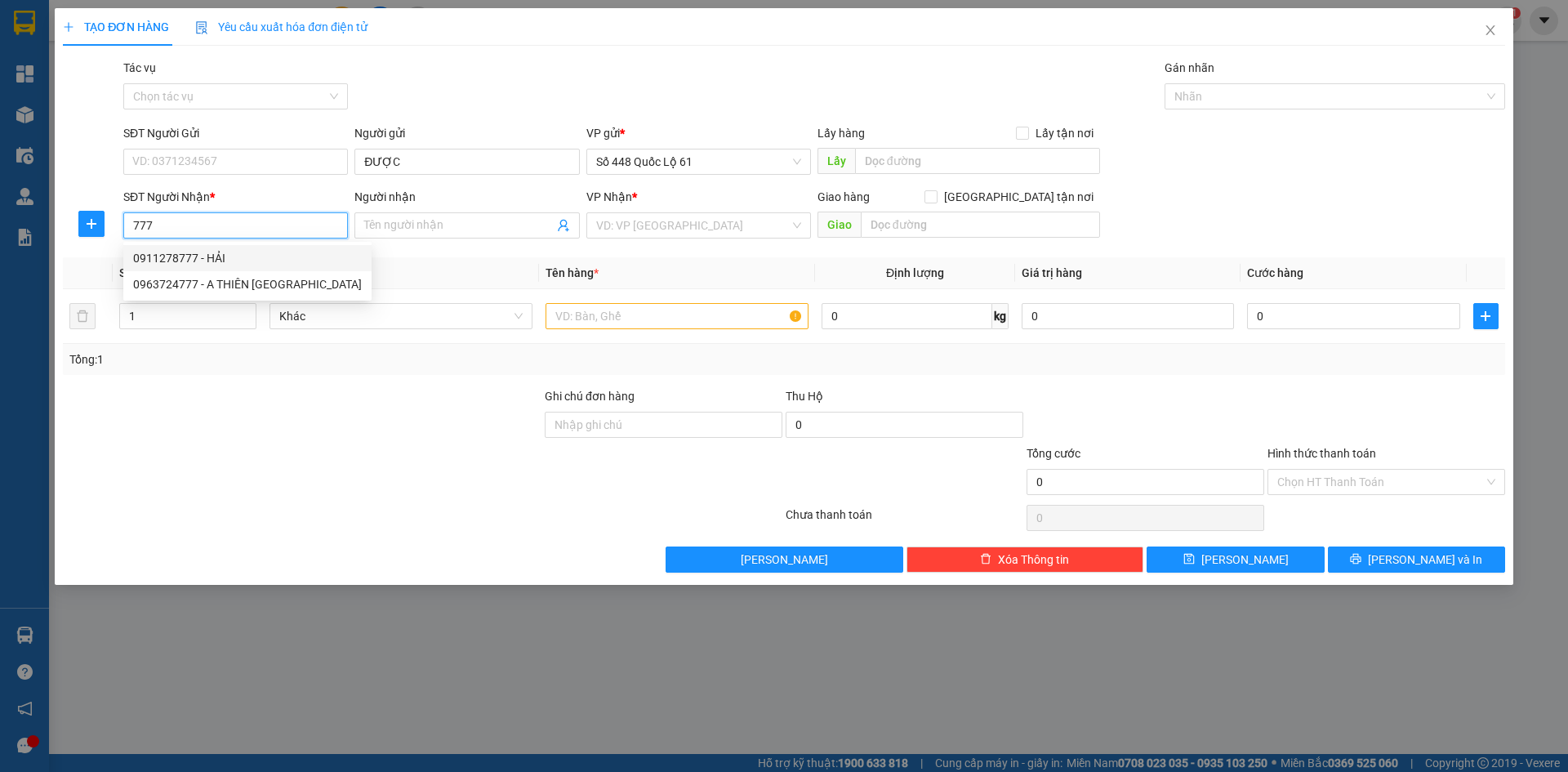
click at [268, 255] on div "0911278777 - HẢI" at bounding box center [248, 258] width 229 height 18
type input "0911278777"
type input "HẢI"
checkbox input "true"
type input "NHA TRANG"
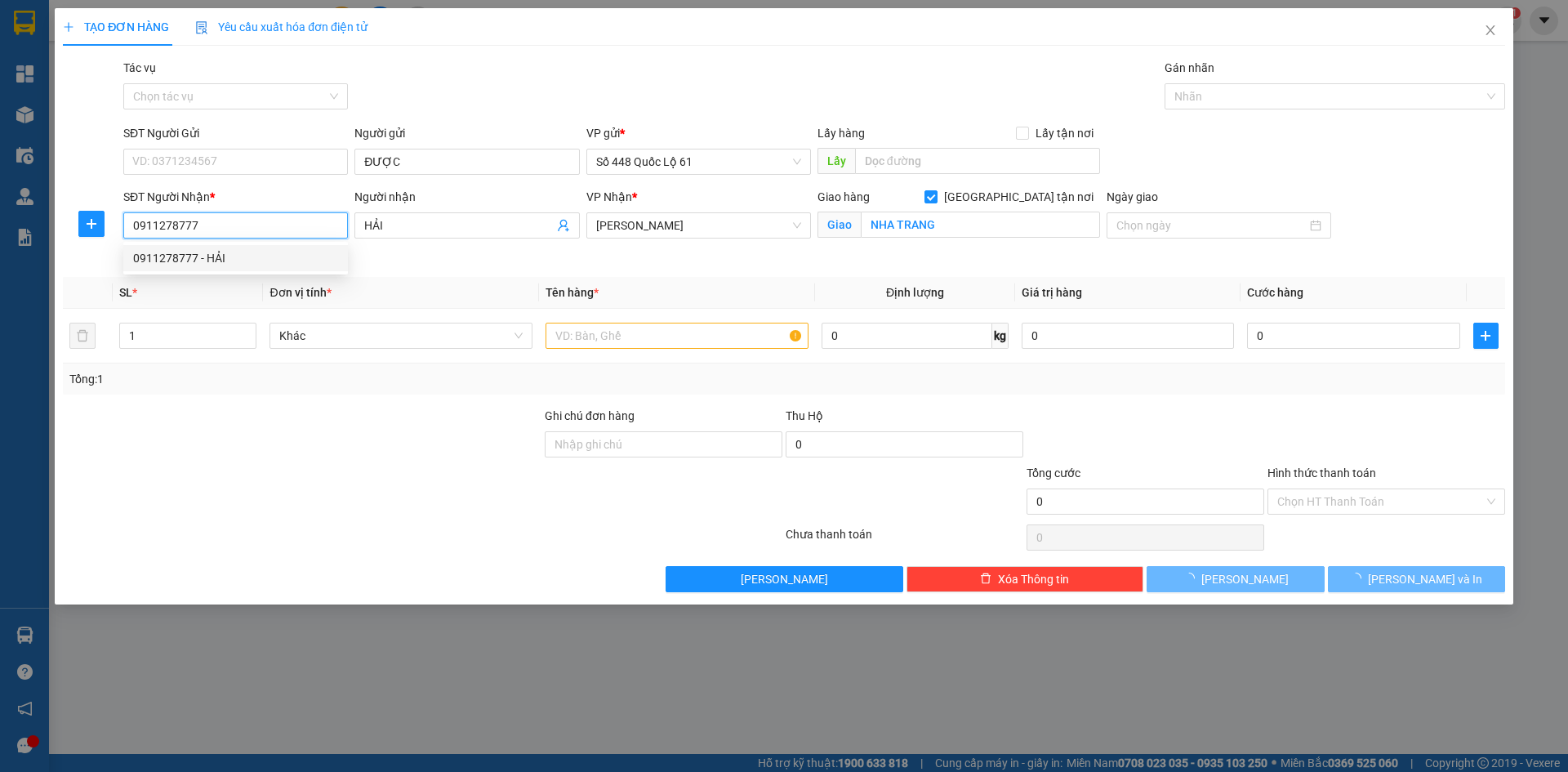
type input "150.000"
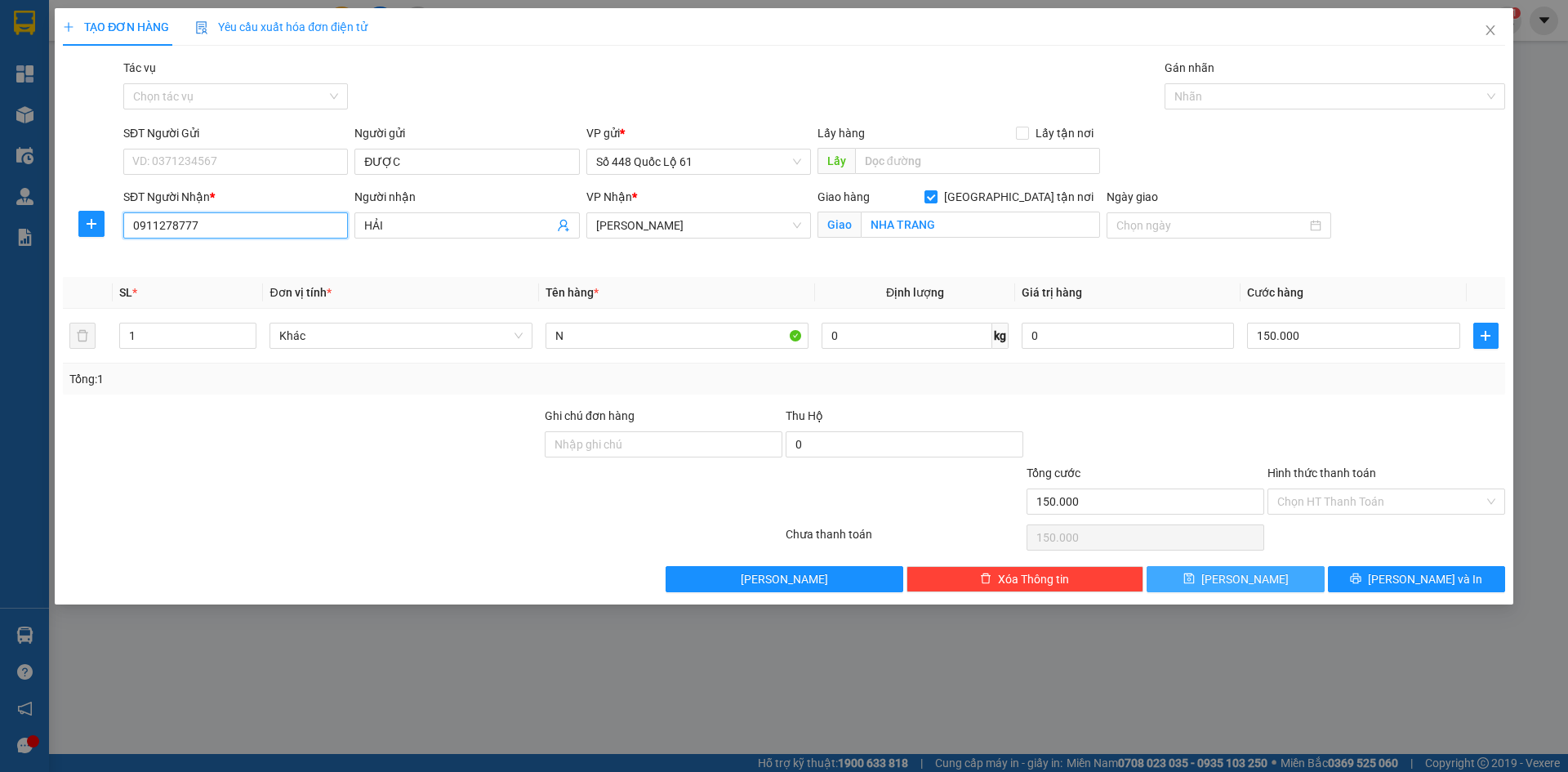
type input "0911278777"
click at [1276, 577] on button "[PERSON_NAME]" at bounding box center [1235, 579] width 177 height 26
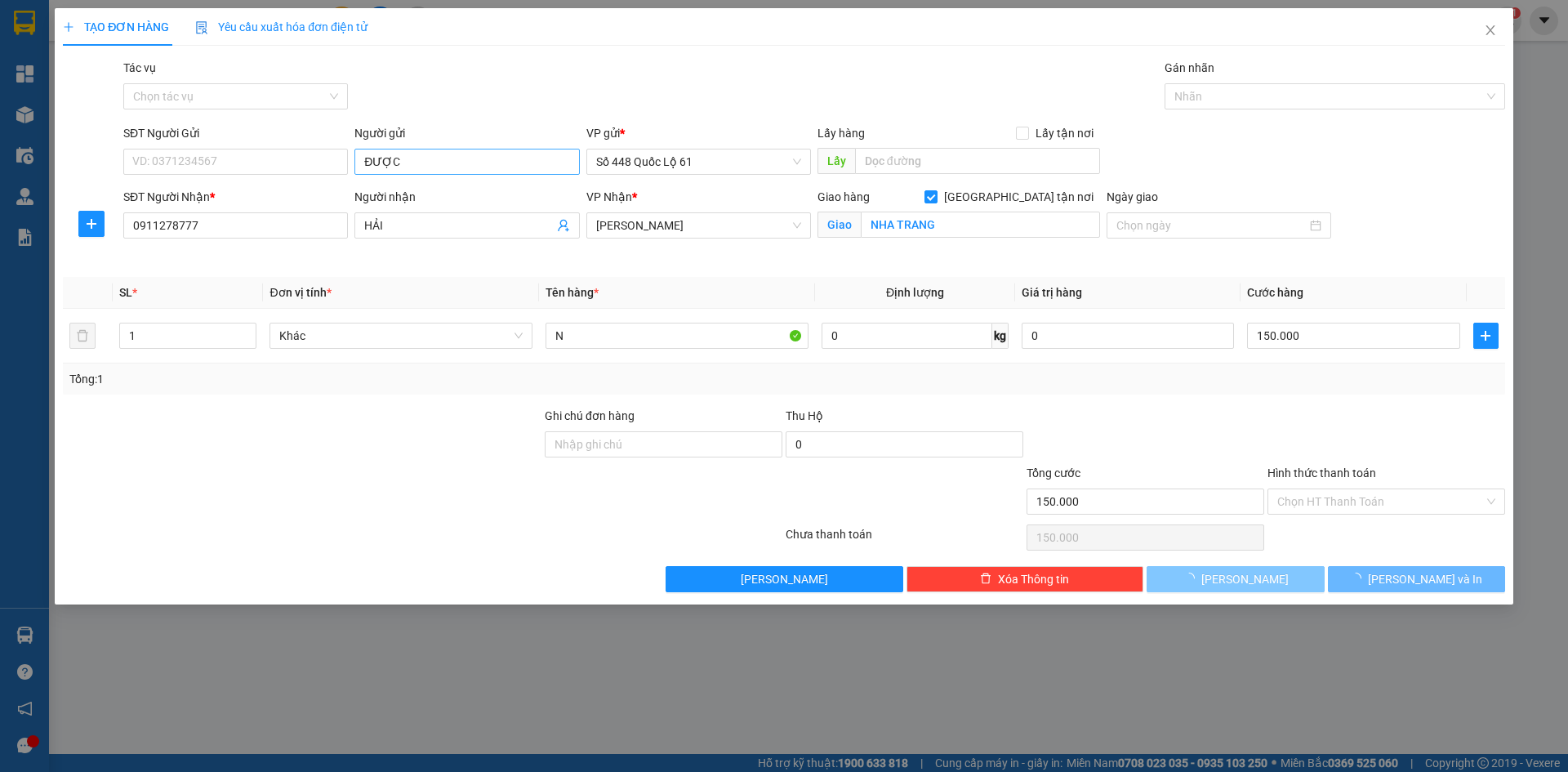
checkbox input "false"
type input "0"
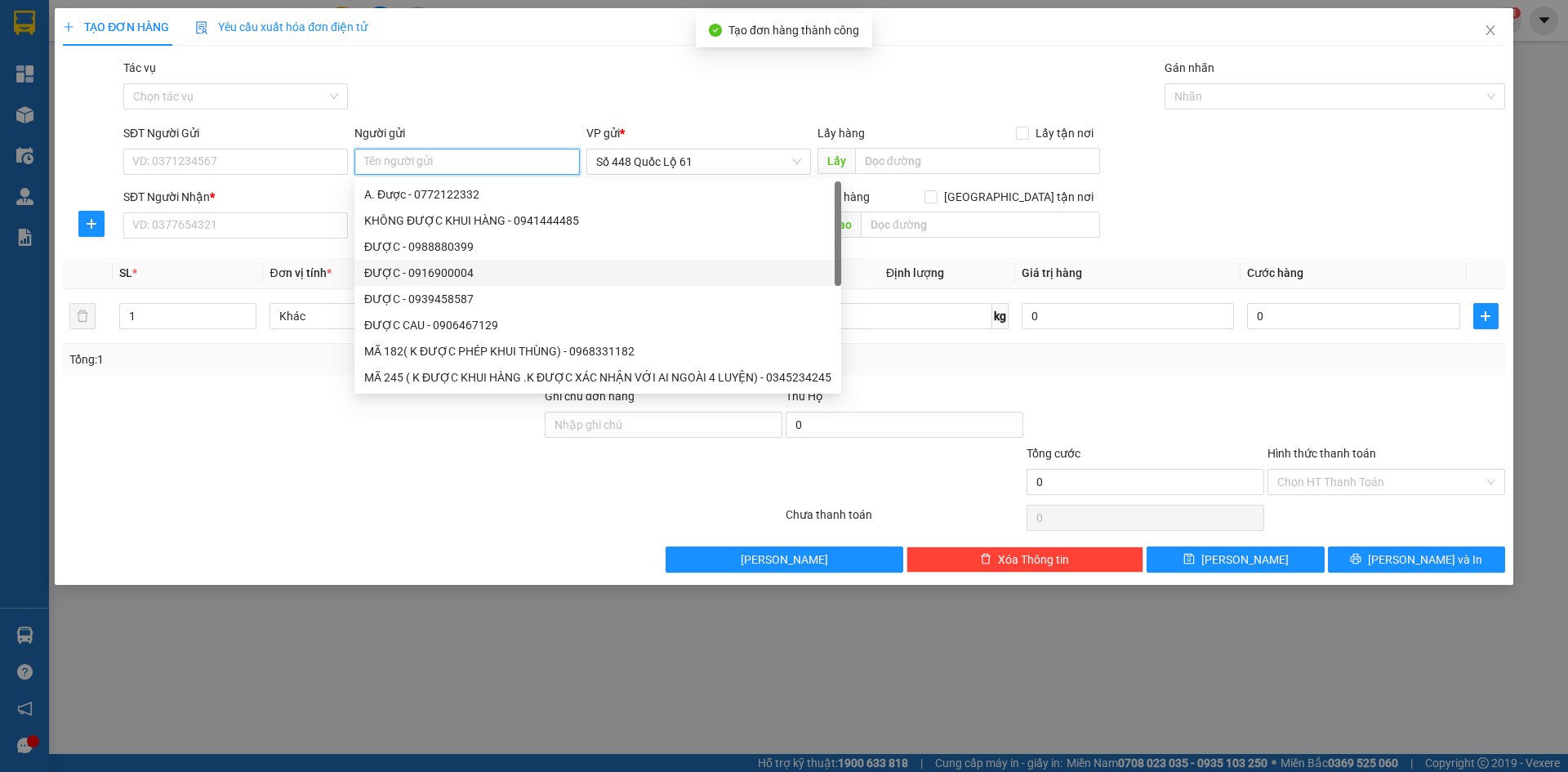
paste input "ĐƯỢC"
type input "ĐƯỢC"
click at [273, 204] on div "SĐT Người Nhận *" at bounding box center [235, 196] width 225 height 18
click at [273, 212] on input "SĐT Người Nhận *" at bounding box center [235, 225] width 225 height 26
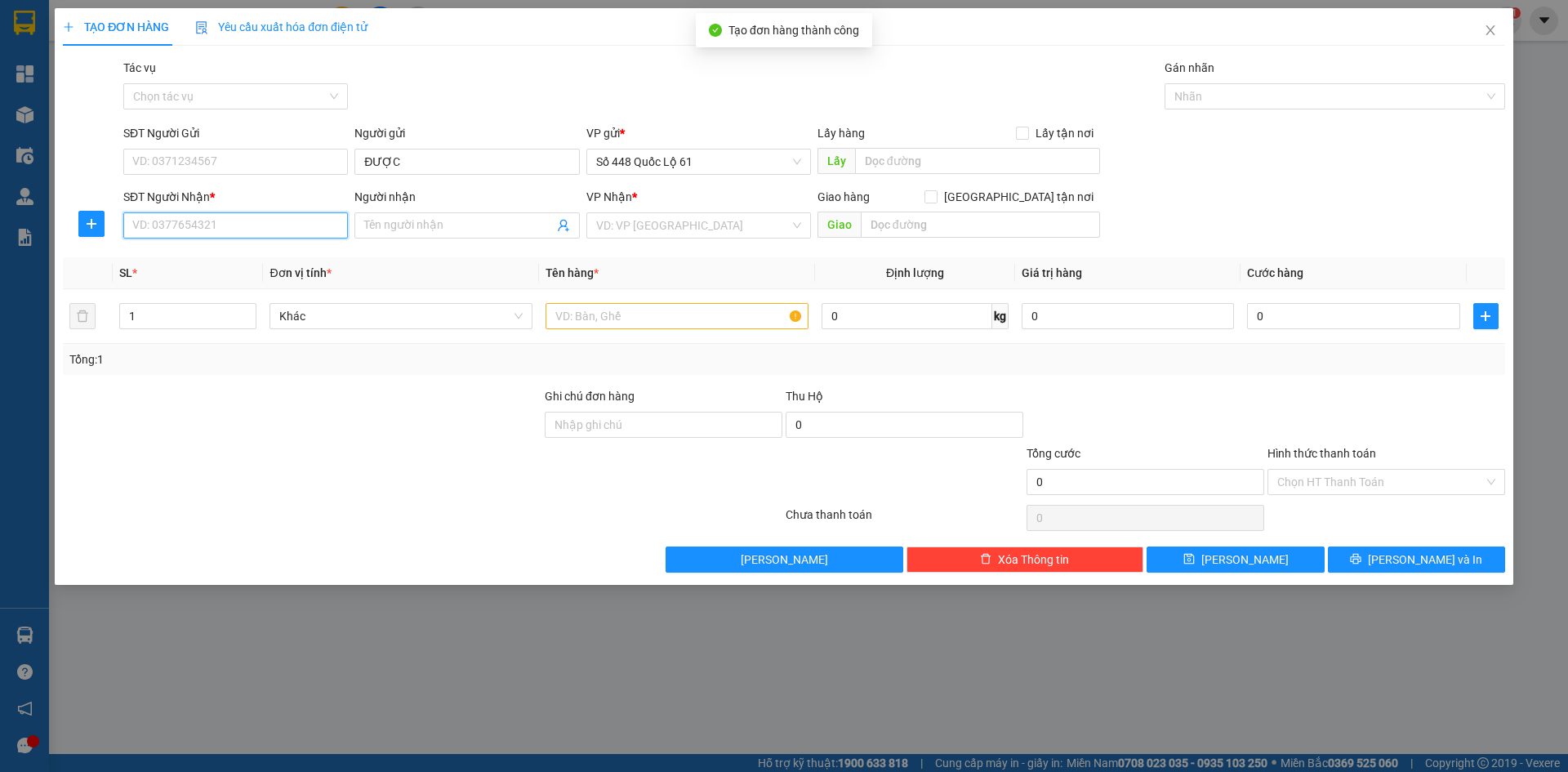
click at [273, 217] on input "SĐT Người Nhận *" at bounding box center [235, 225] width 225 height 26
click at [272, 252] on div "0911943963 - VŨ 43" at bounding box center [236, 258] width 205 height 18
type input "0911943963"
type input "VŨ 43"
checkbox input "true"
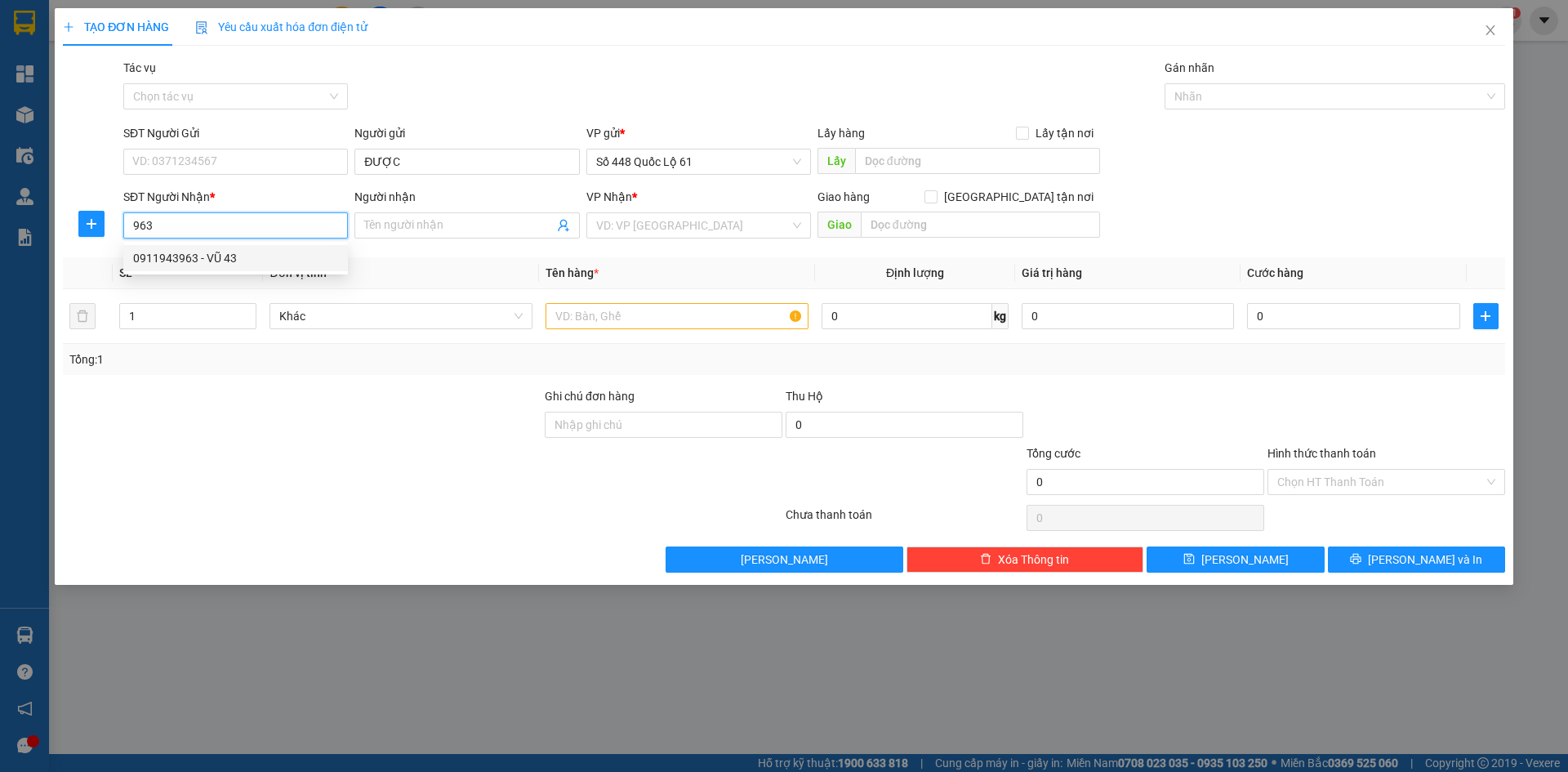
type input "CX 16"
type input "1.000"
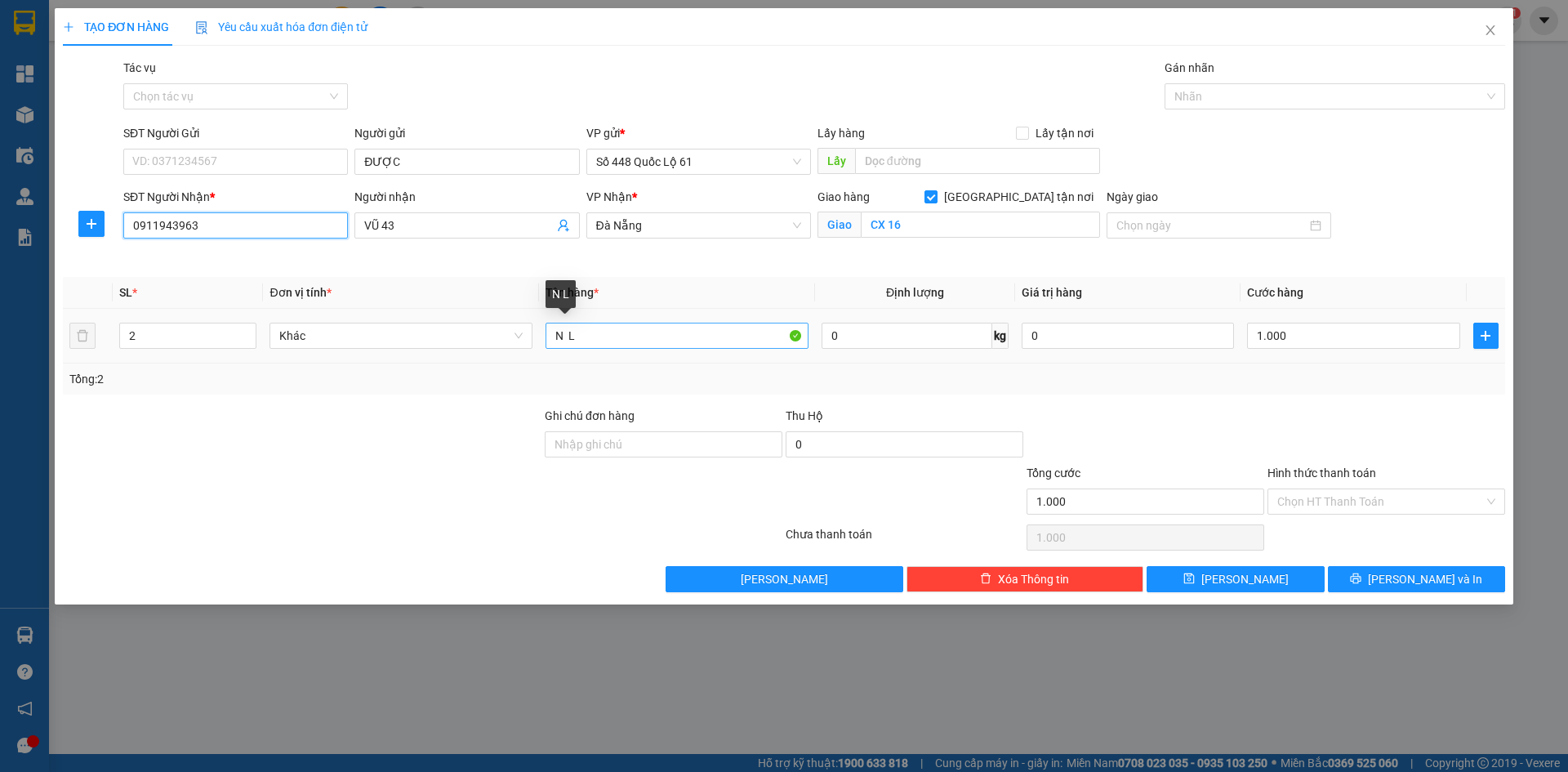
type input "0911943963"
drag, startPoint x: 596, startPoint y: 342, endPoint x: 496, endPoint y: 350, distance: 100.3
click at [496, 350] on tr "2 Khác N L 0 kg 0 1.000" at bounding box center [784, 336] width 1442 height 55
type input "N"
type input "1"
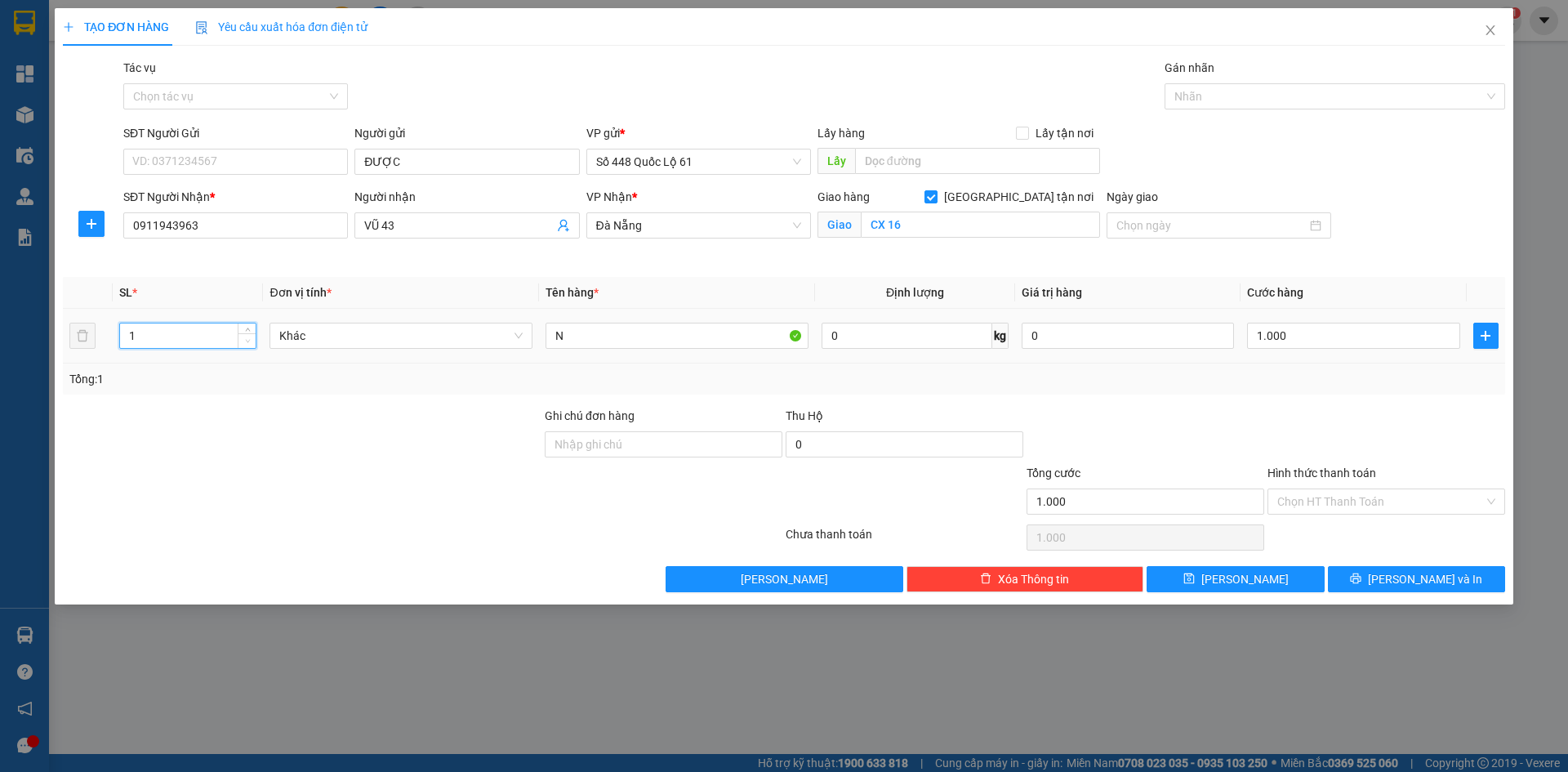
click at [241, 342] on span "Decrease Value" at bounding box center [246, 340] width 18 height 14
drag, startPoint x: 1415, startPoint y: 346, endPoint x: 1407, endPoint y: 449, distance: 103.3
click at [1415, 347] on input "1.000" at bounding box center [1353, 335] width 212 height 26
type input "0"
type input "1"
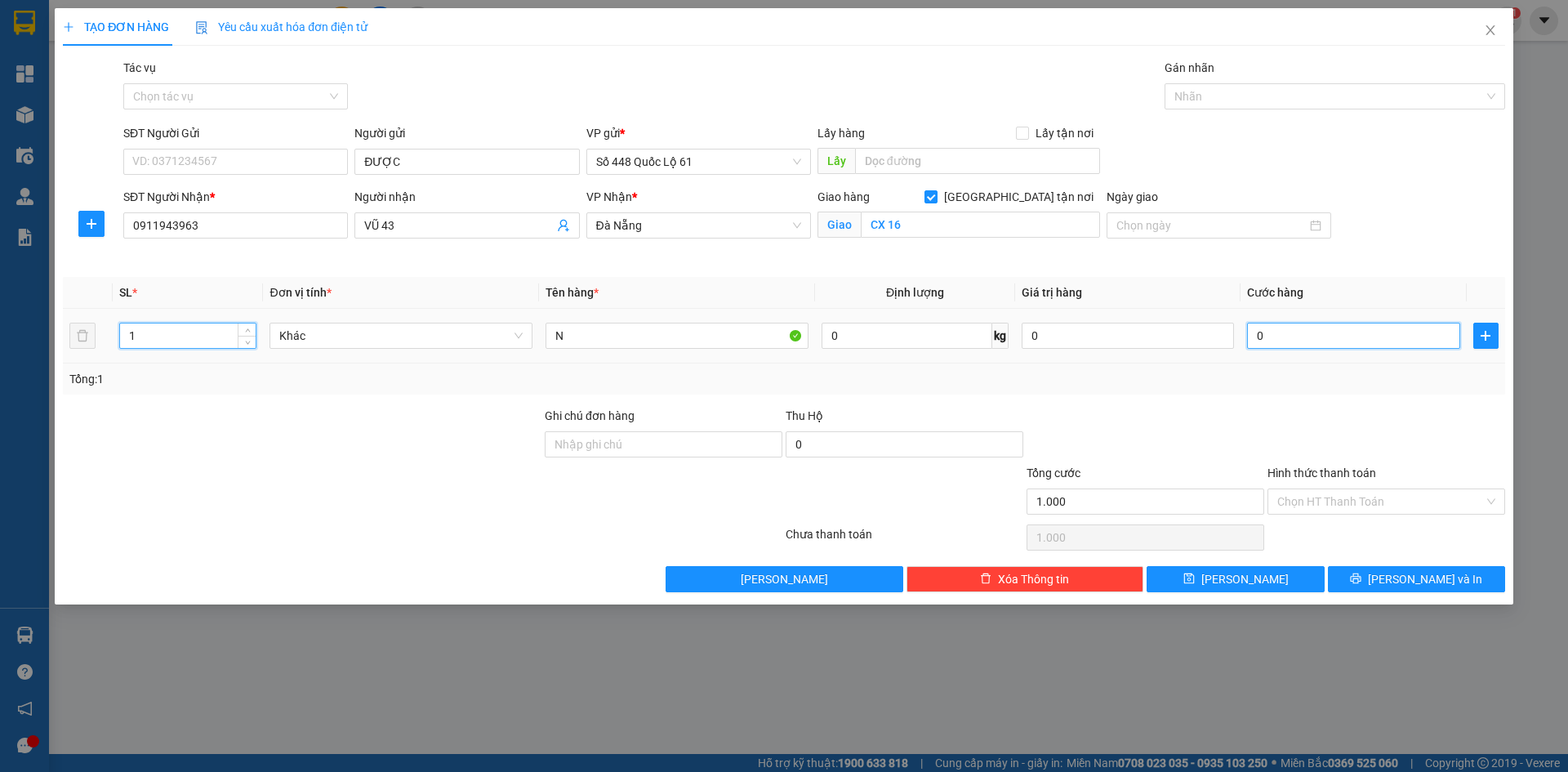
type input "1"
type input "01"
type input "1.000"
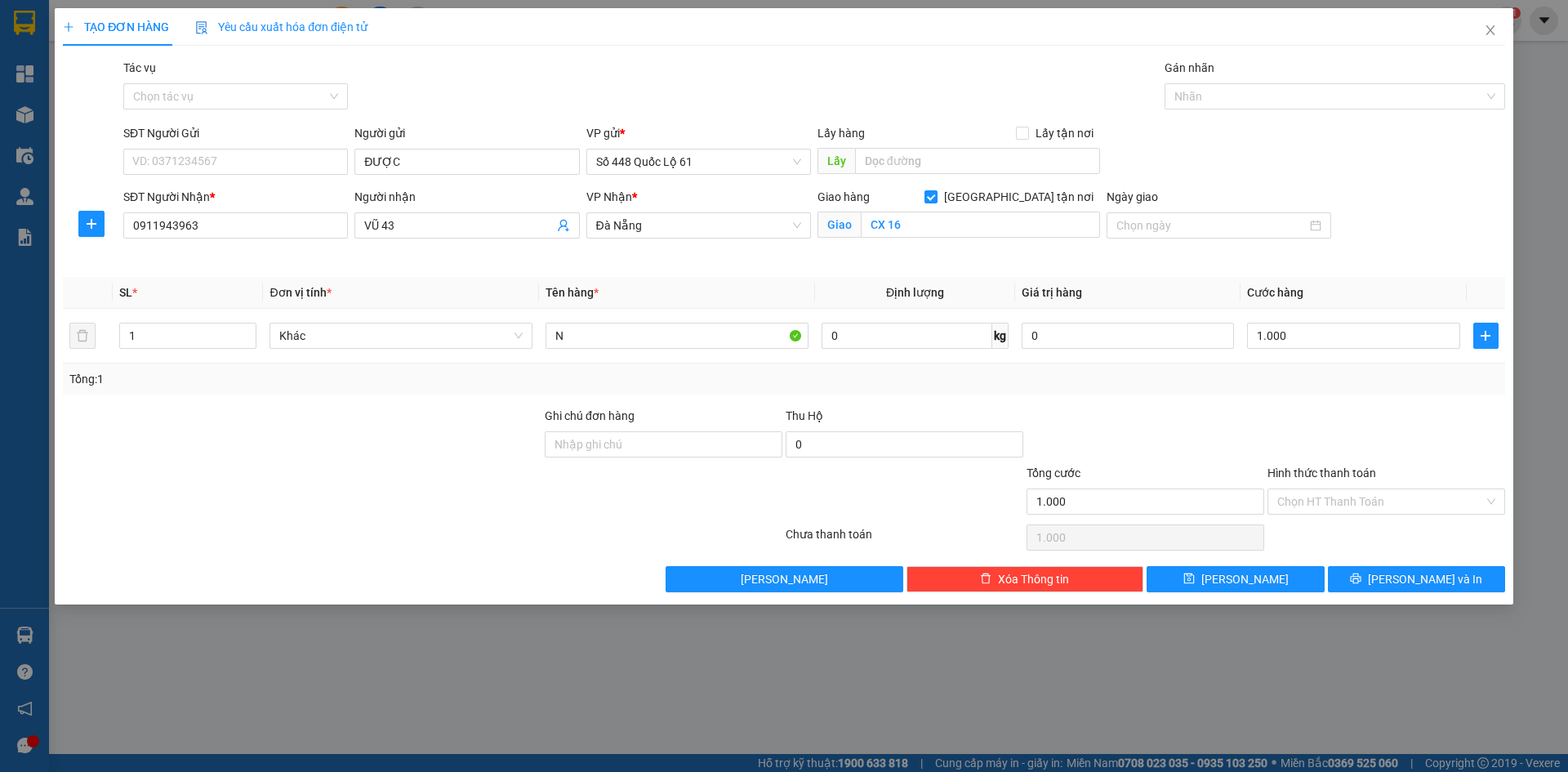
click at [1407, 450] on div at bounding box center [1386, 434] width 241 height 57
click at [1362, 506] on input "Hình thức thanh toán" at bounding box center [1381, 501] width 207 height 25
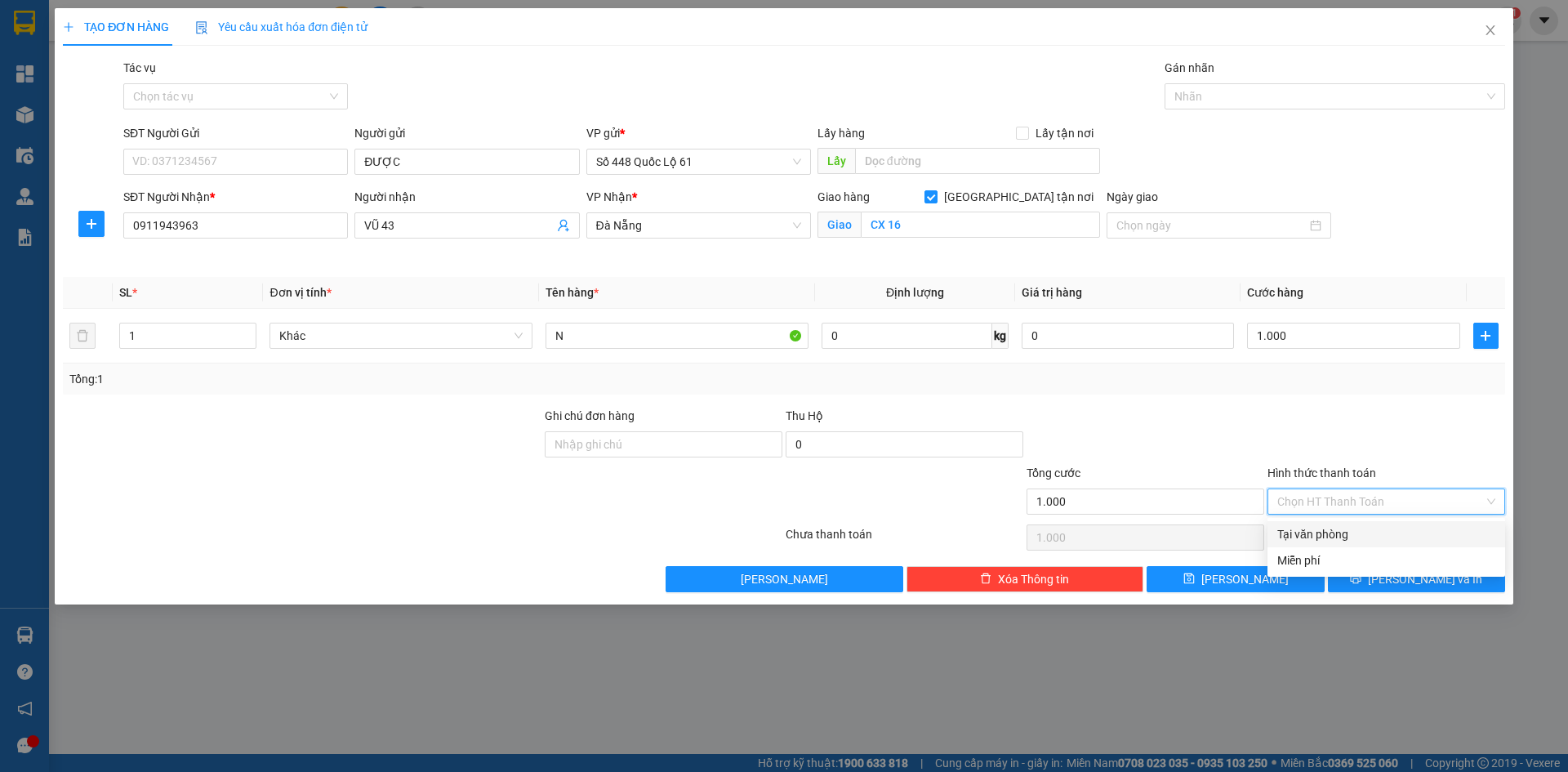
click at [1358, 531] on div "Tại văn phòng" at bounding box center [1386, 534] width 218 height 18
type input "0"
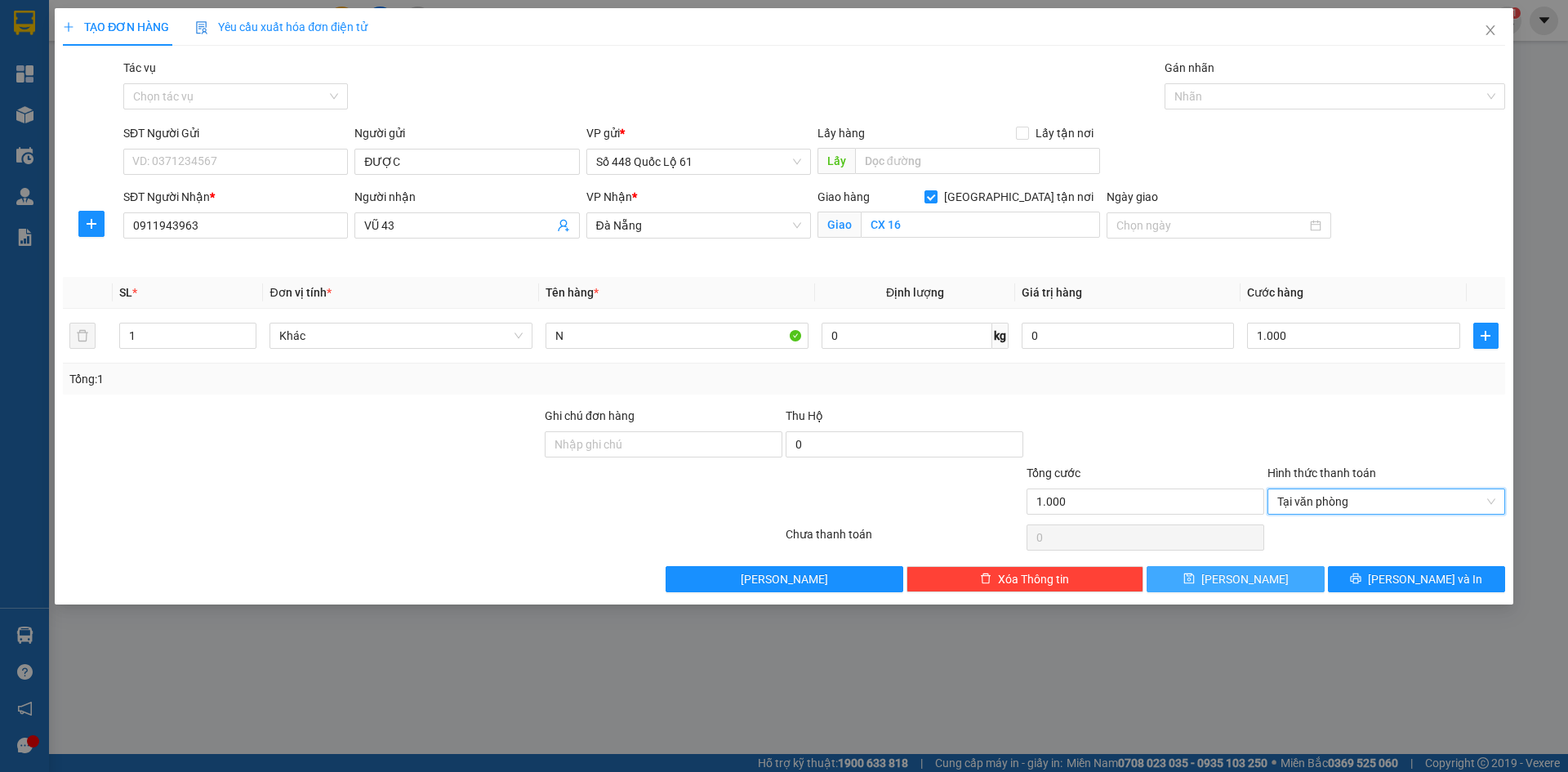
click at [1276, 579] on button "[PERSON_NAME]" at bounding box center [1235, 579] width 177 height 26
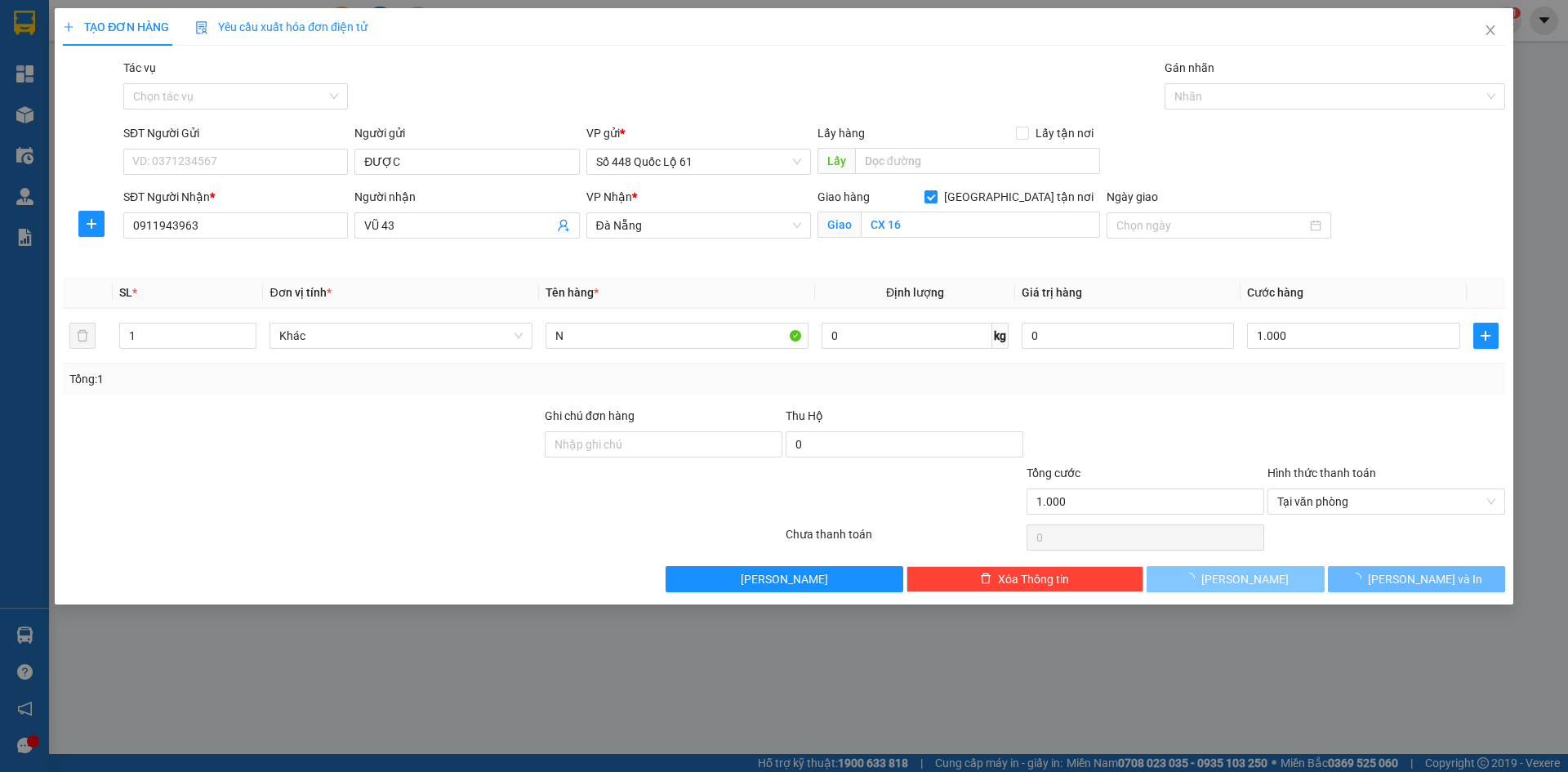
checkbox input "false"
type input "0"
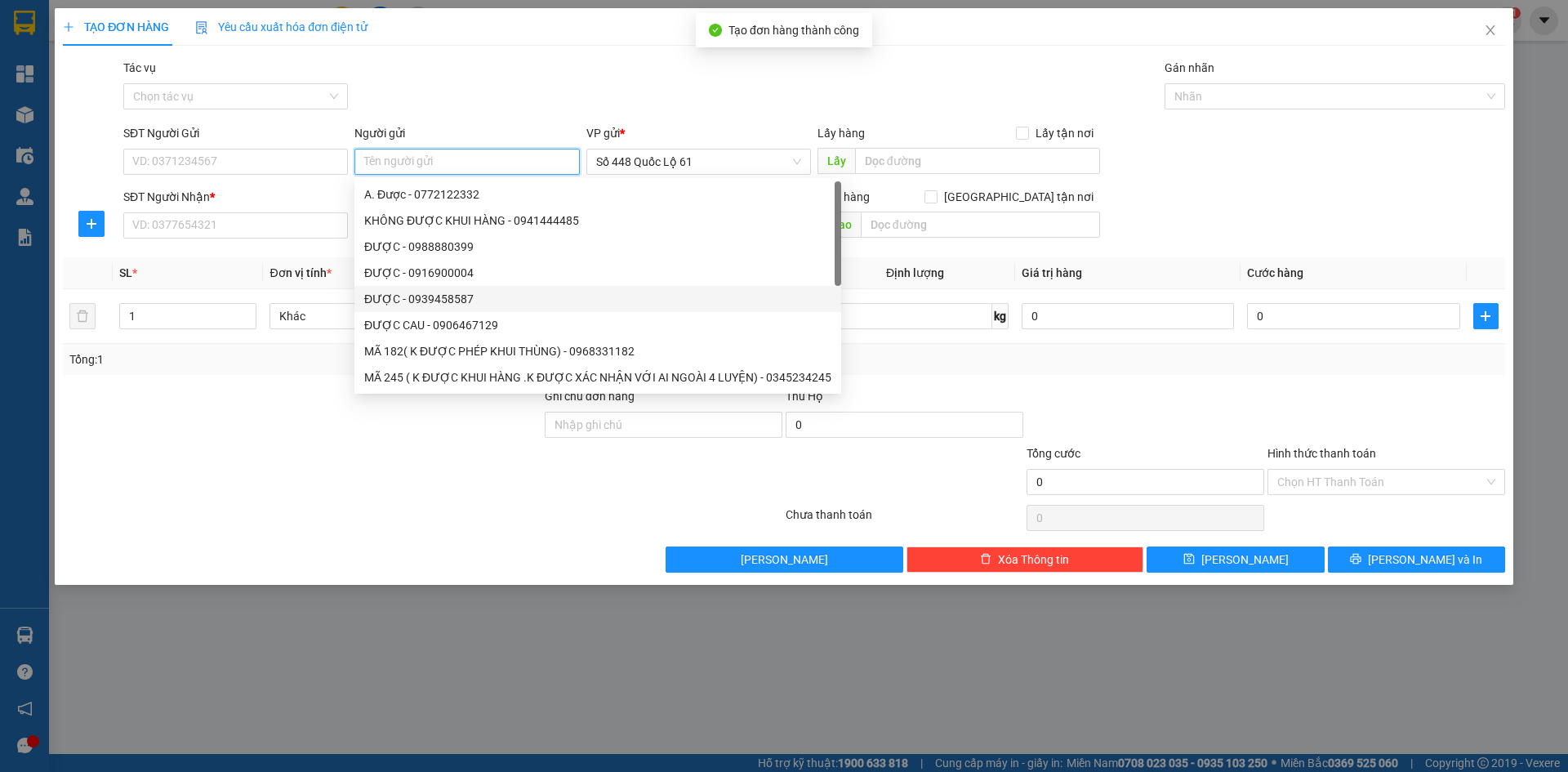
paste input "ĐƯỢC"
type input "ĐƯỢC"
click at [278, 221] on input "SĐT Người Nhận *" at bounding box center [235, 225] width 225 height 26
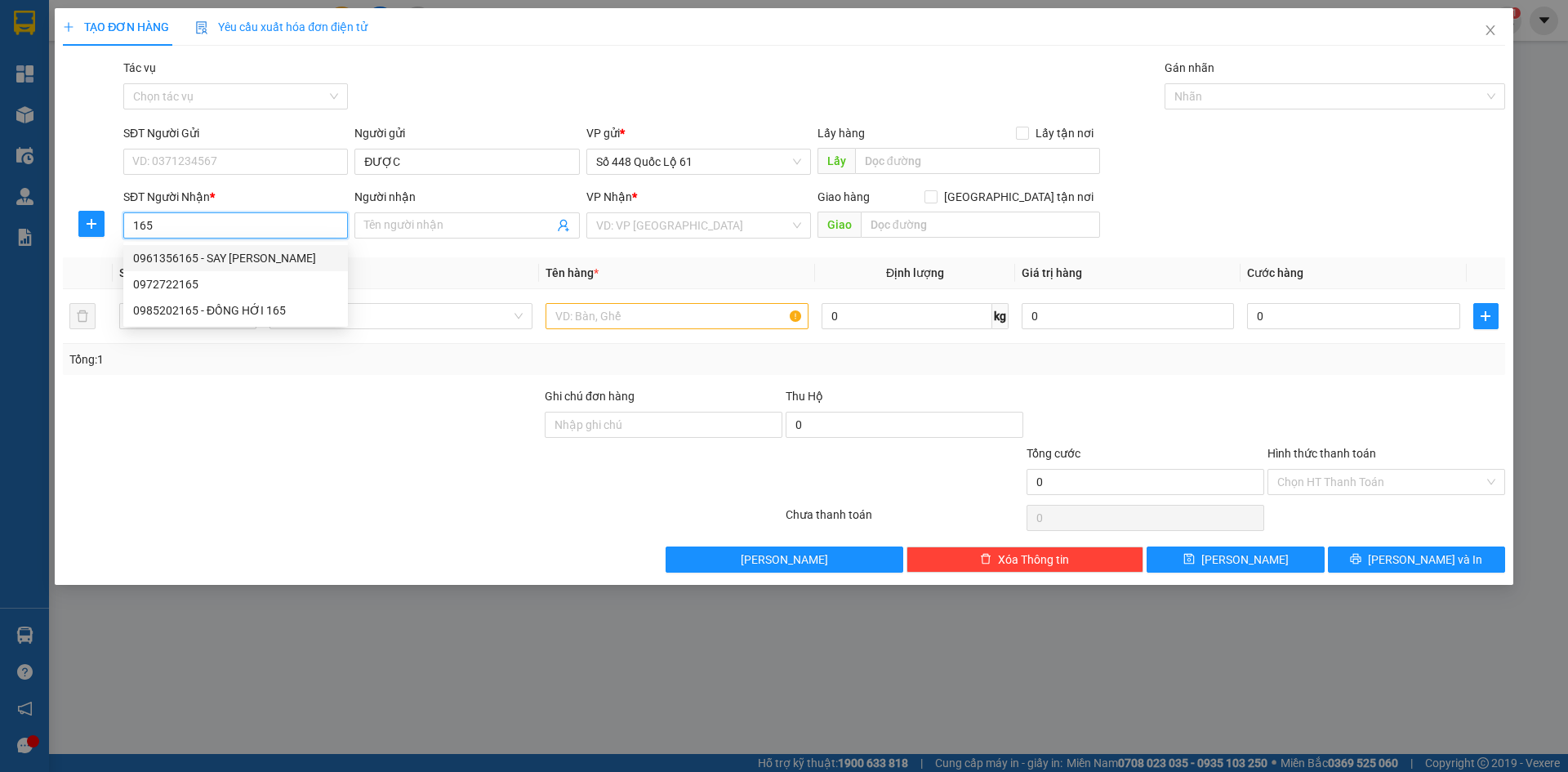
click at [296, 248] on div "0961356165 - SAY [PERSON_NAME]" at bounding box center [235, 258] width 225 height 26
type input "0961356165"
type input "SAY [PERSON_NAME]"
checkbox input "true"
type input "[PERSON_NAME]"
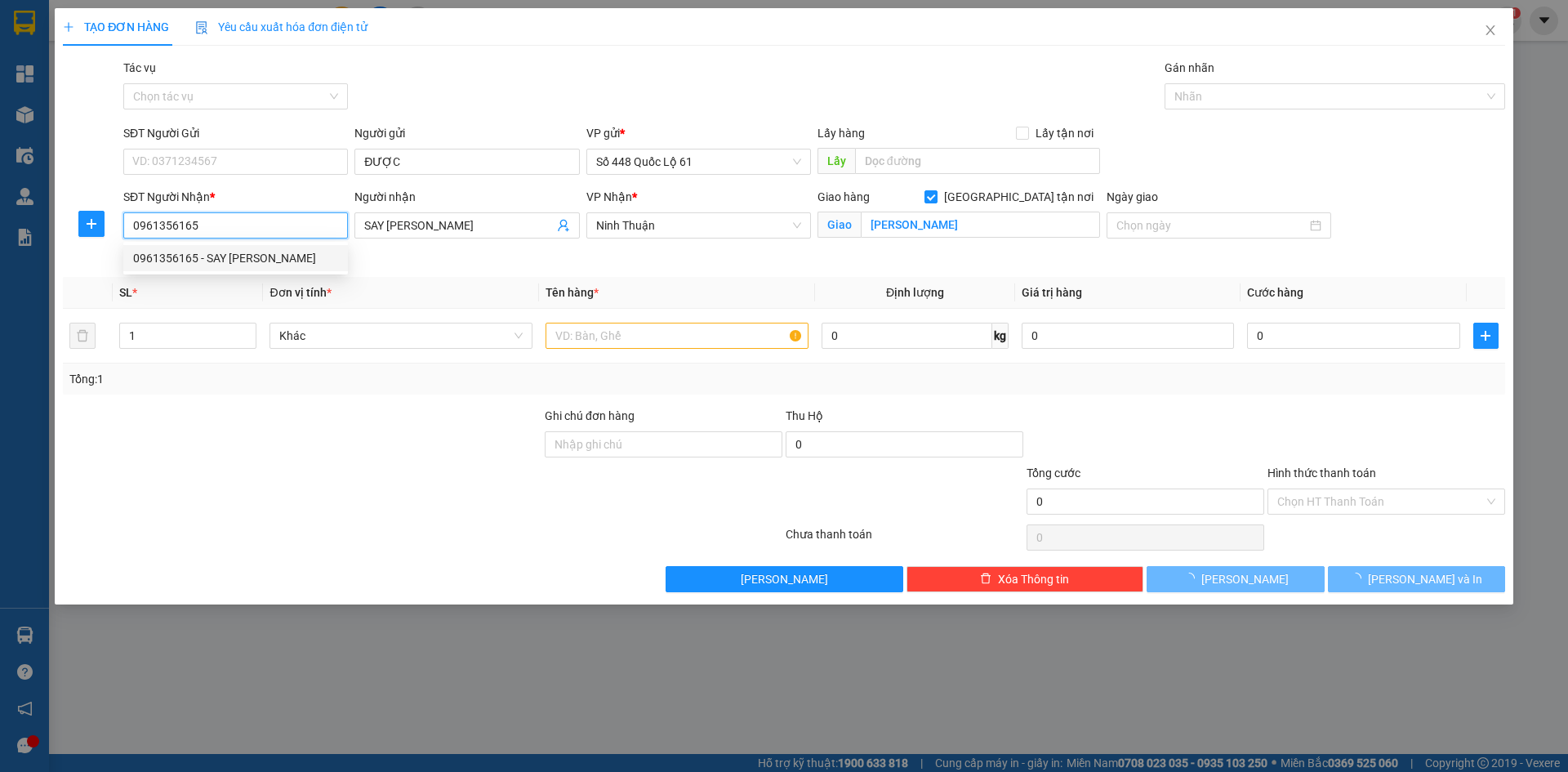
type input "1.000"
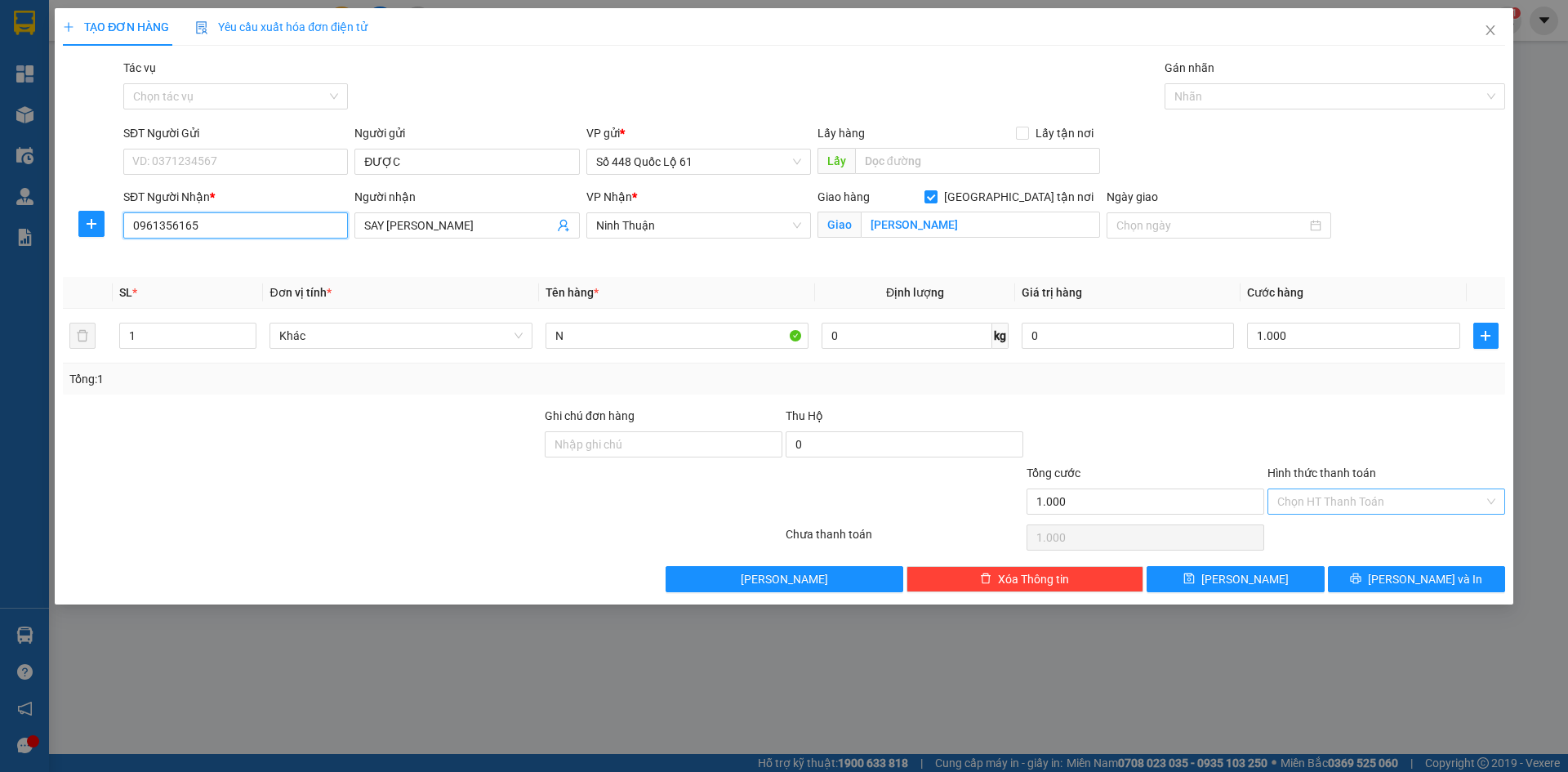
type input "0961356165"
click at [1337, 495] on input "Hình thức thanh toán" at bounding box center [1381, 501] width 207 height 25
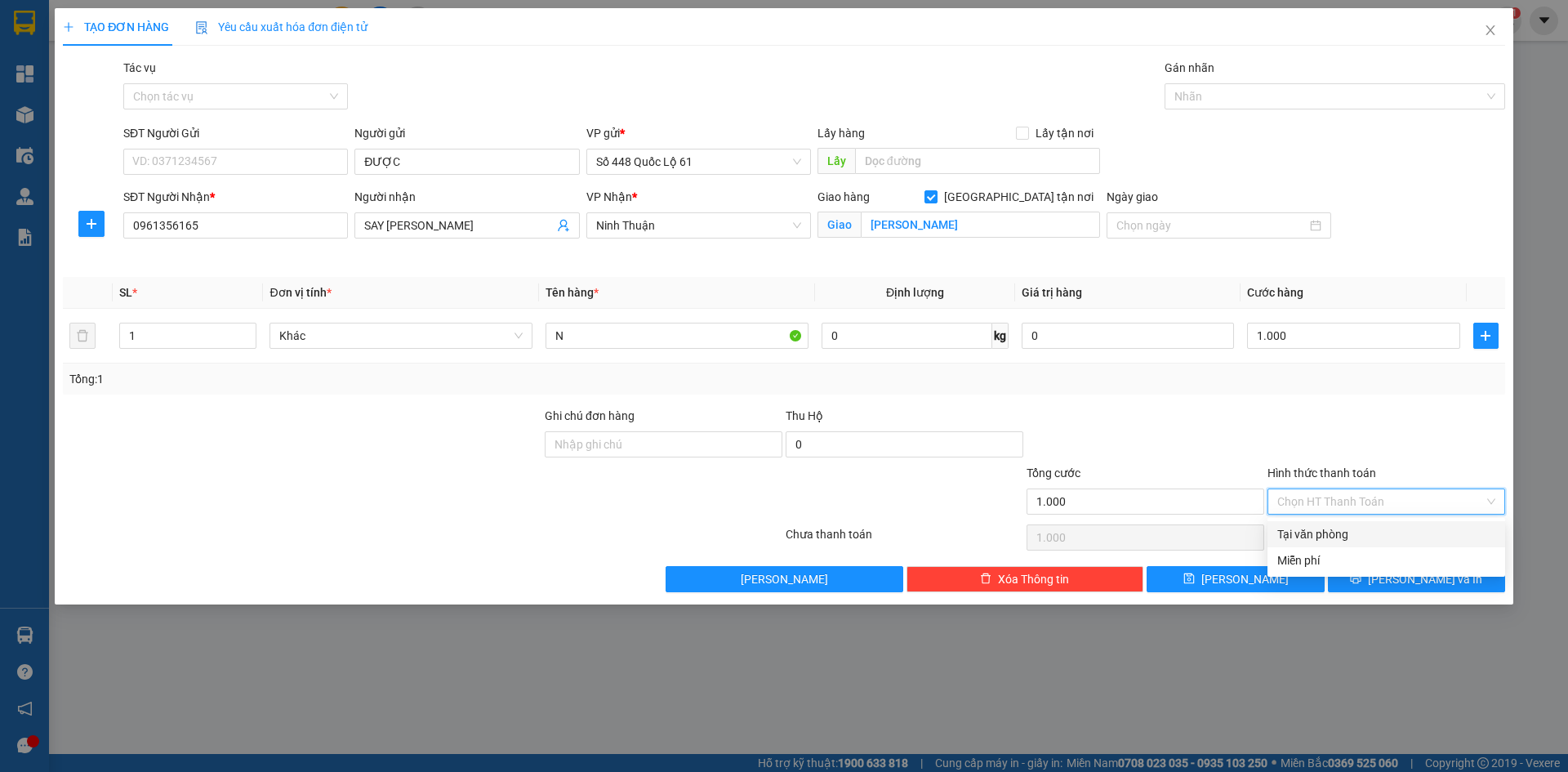
drag, startPoint x: 1347, startPoint y: 543, endPoint x: 1328, endPoint y: 563, distance: 27.6
click at [1347, 546] on div "Tại văn phòng" at bounding box center [1386, 534] width 238 height 26
type input "0"
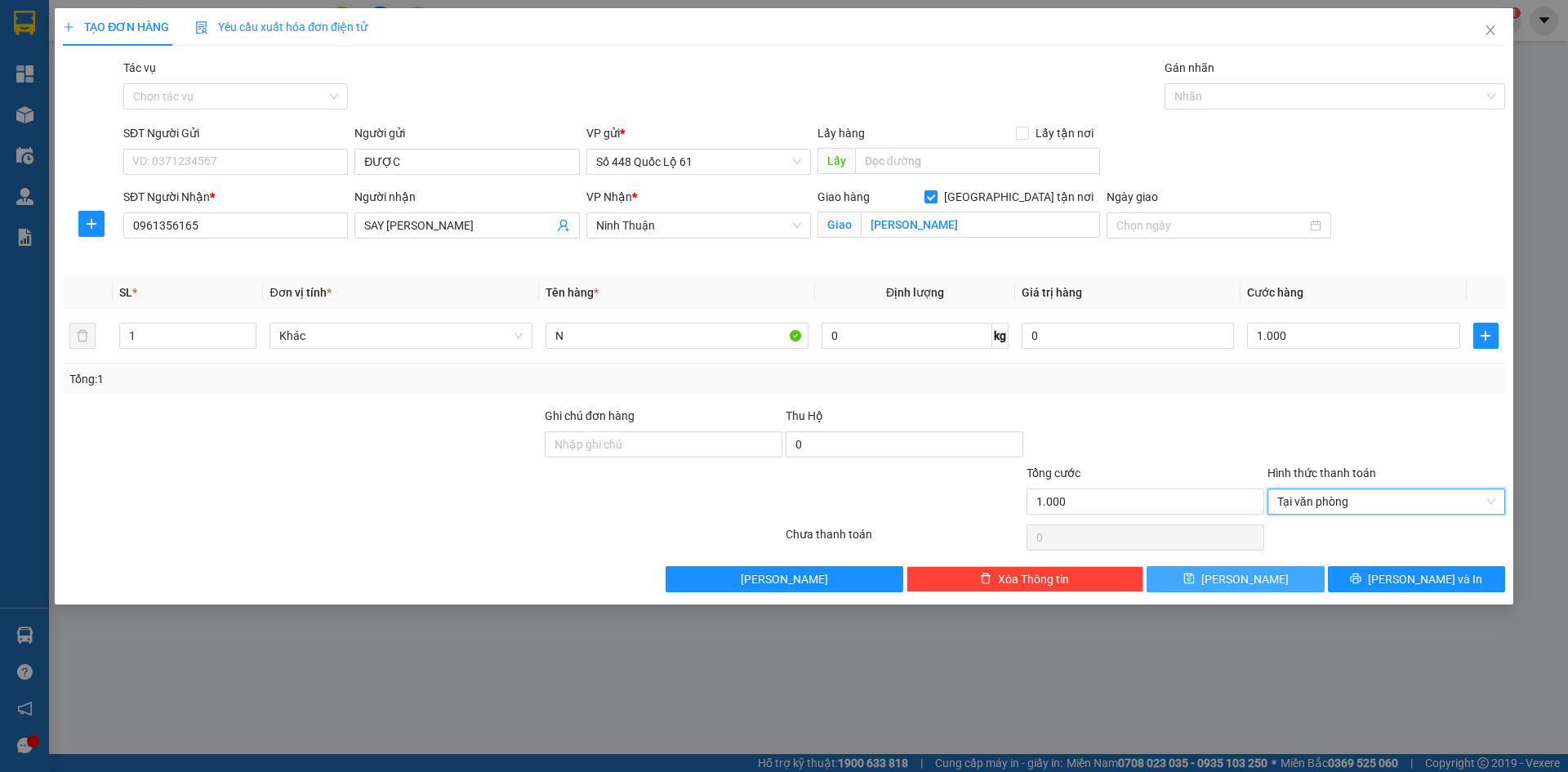
click at [1268, 580] on button "[PERSON_NAME]" at bounding box center [1235, 579] width 177 height 26
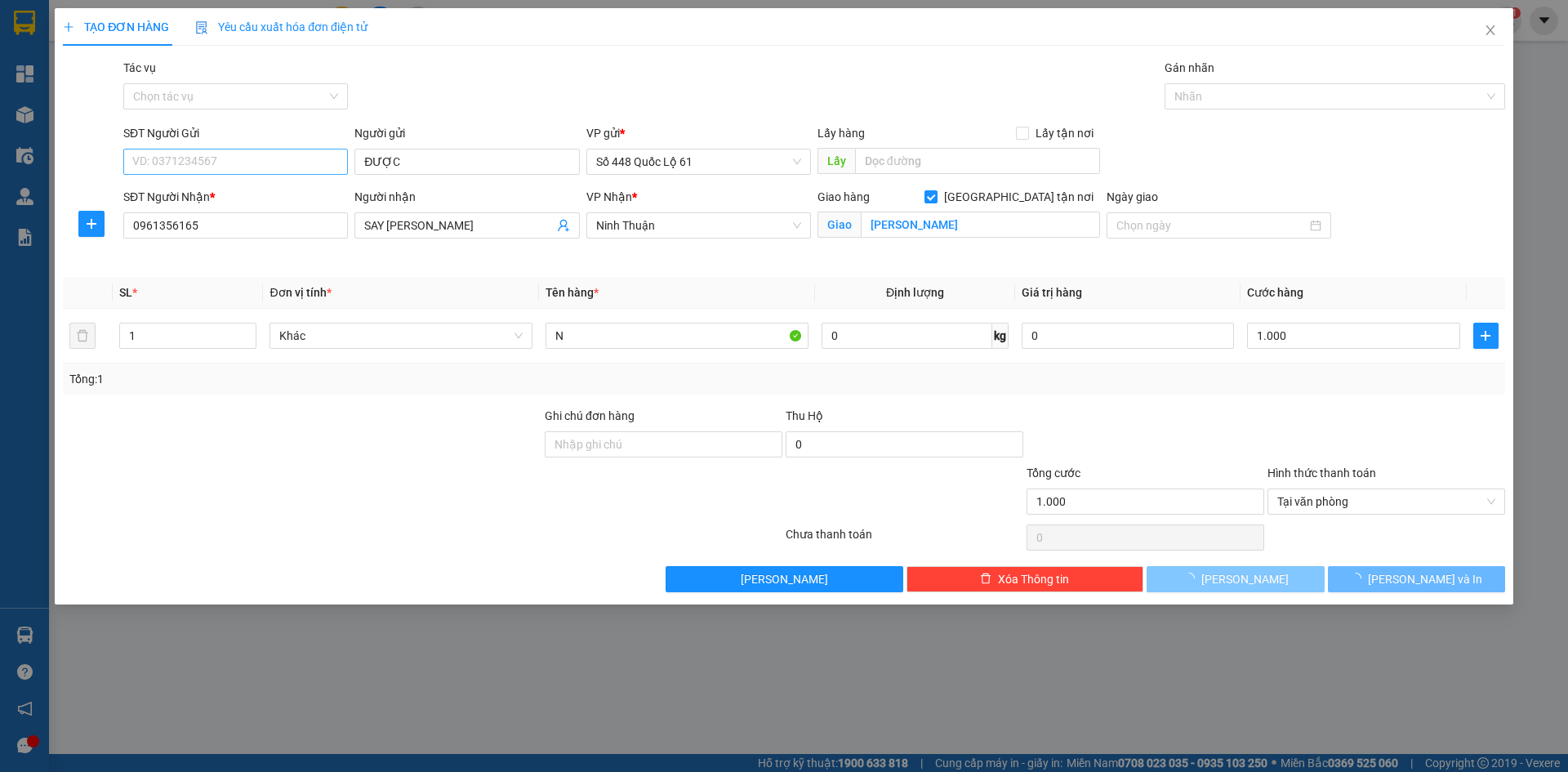
checkbox input "false"
type input "0"
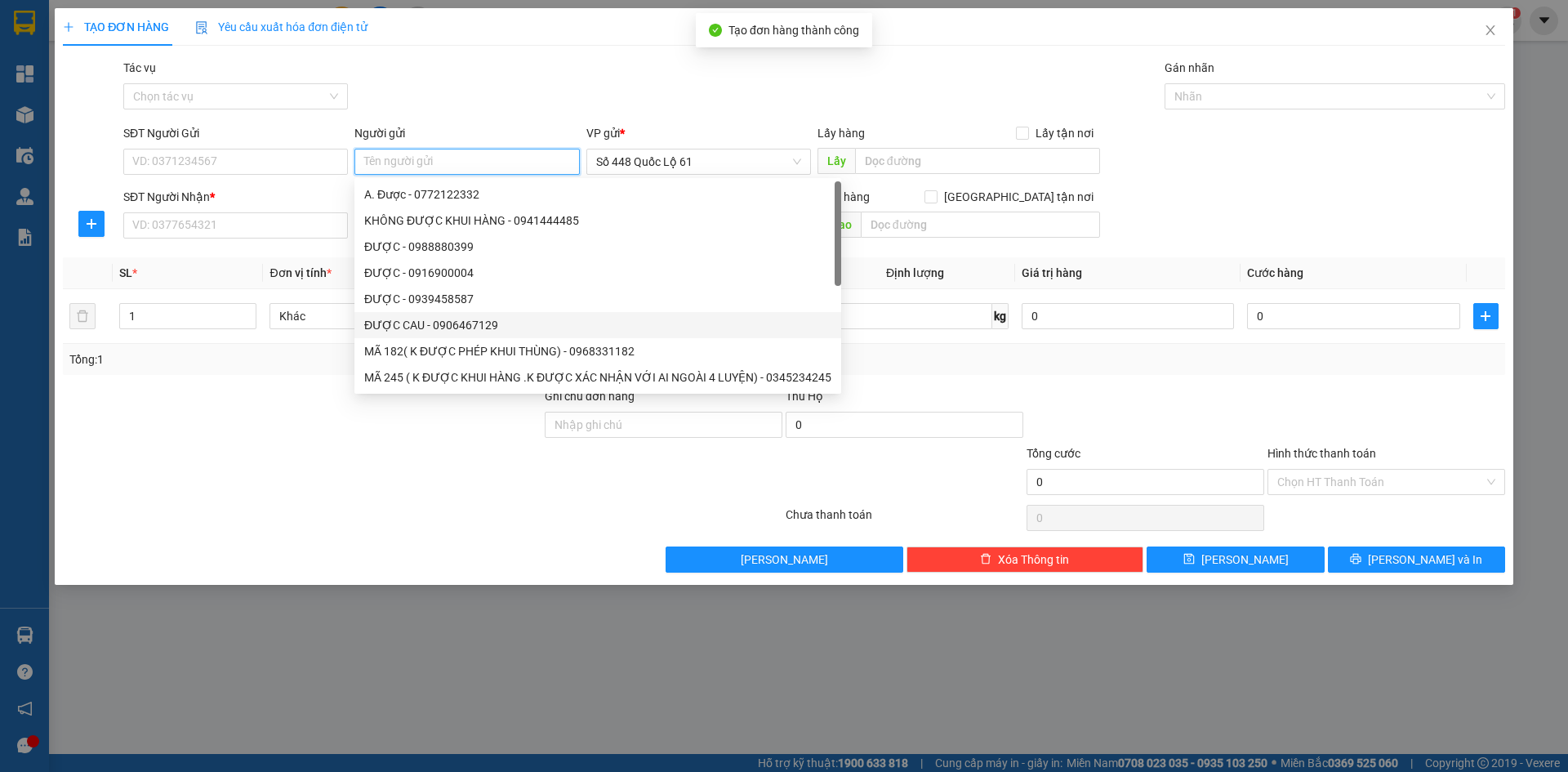
paste input "ĐƯỢC"
type input "ĐƯỢC"
click at [267, 226] on input "SĐT Người Nhận *" at bounding box center [235, 225] width 225 height 26
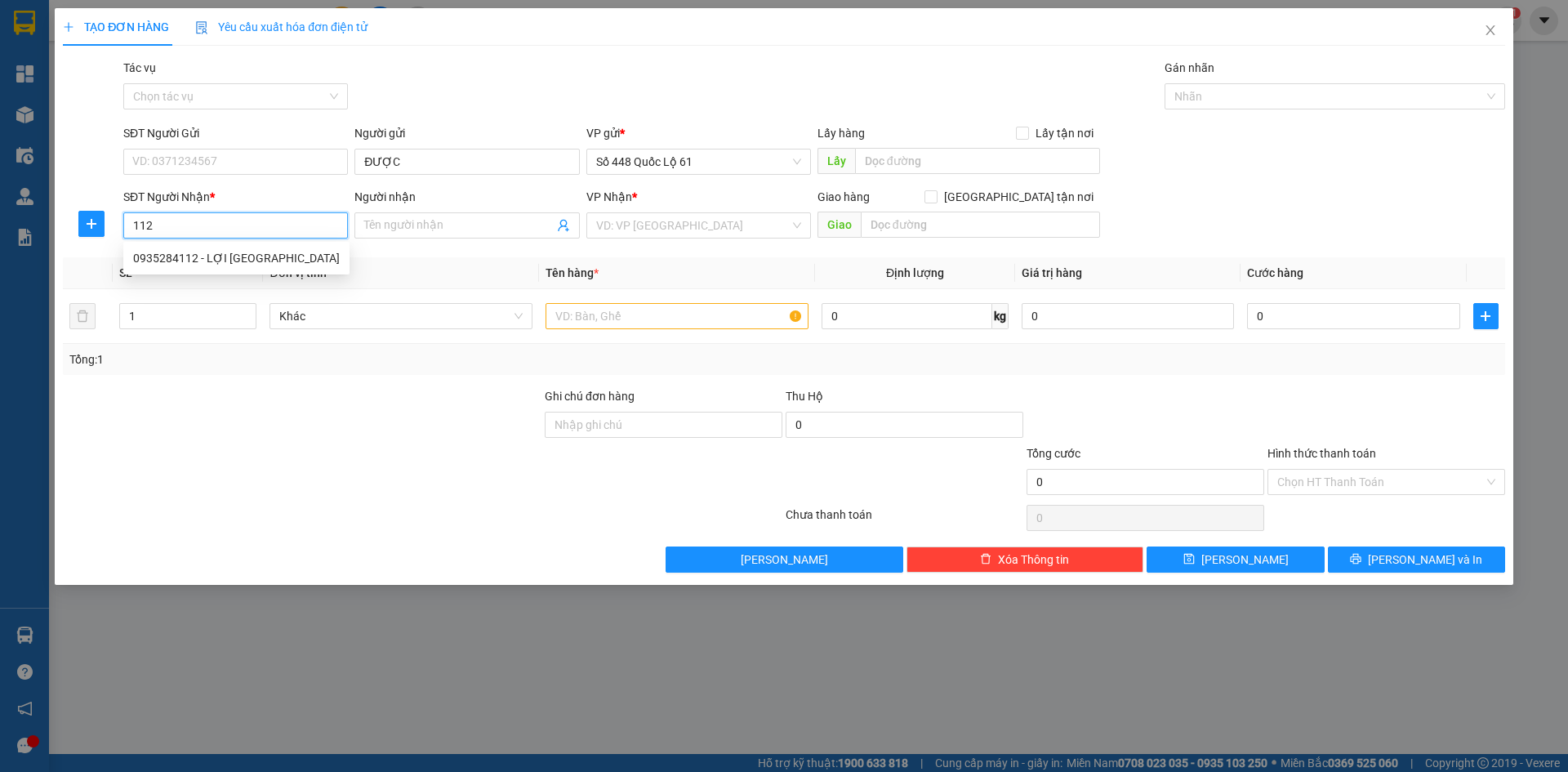
click at [252, 254] on div "0935284112 - LỢI [GEOGRAPHIC_DATA]" at bounding box center [237, 258] width 207 height 18
type input "0935284112"
type input "LỢI QUẢNG TRỊ"
checkbox input "true"
type input "ĐÔNG HÀ"
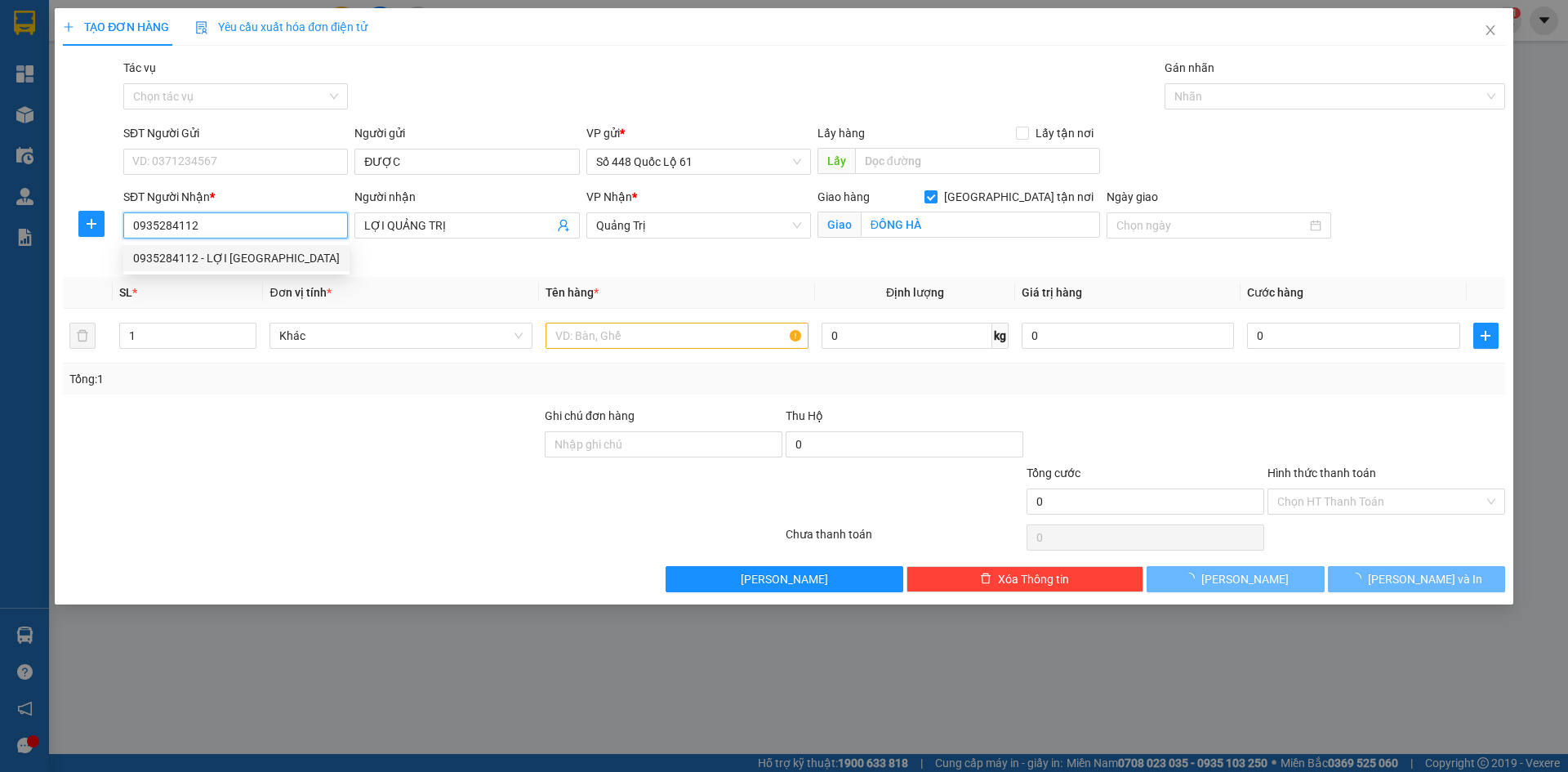
type input "1.000"
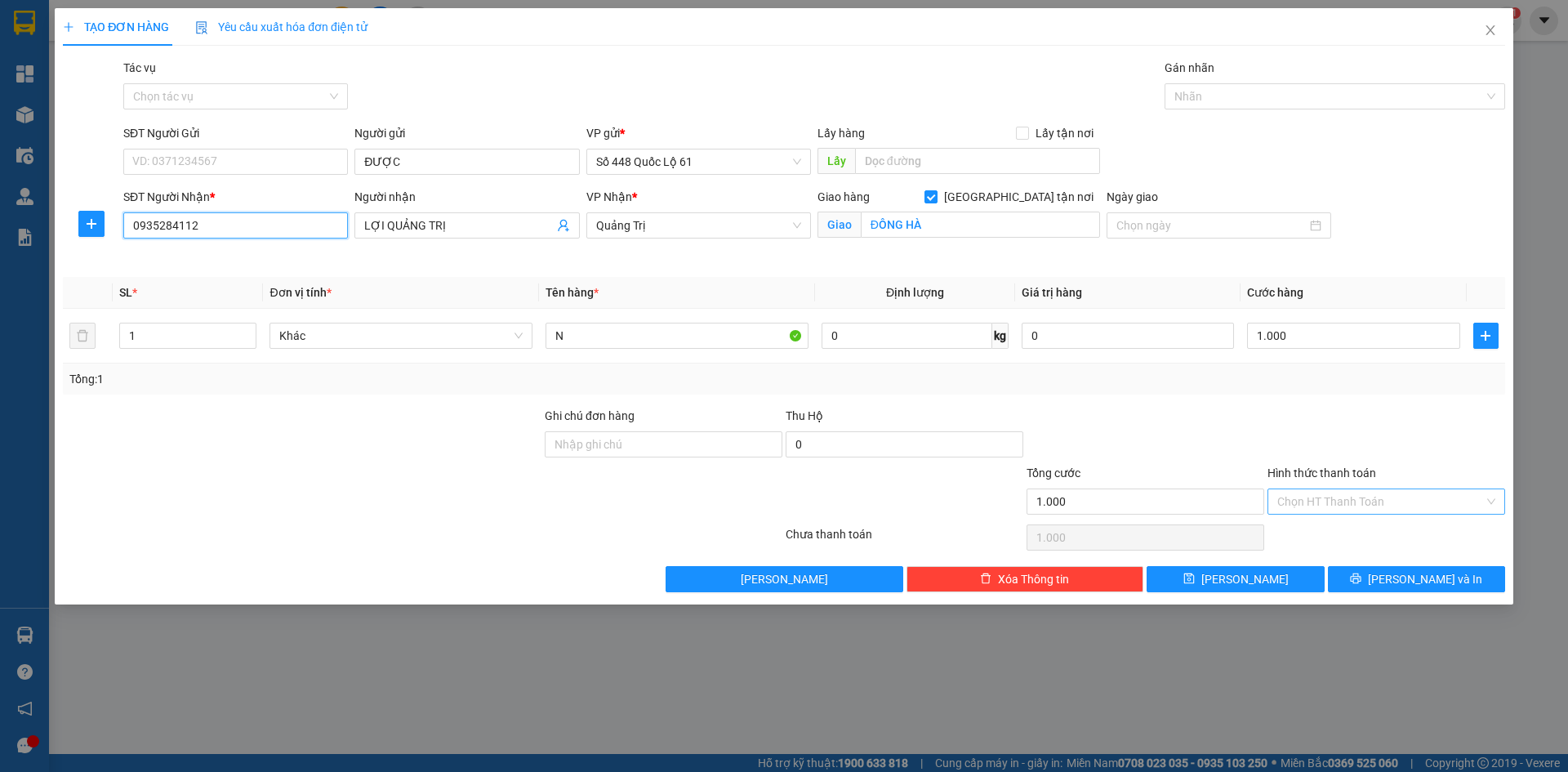
type input "0935284112"
drag, startPoint x: 1340, startPoint y: 501, endPoint x: 1341, endPoint y: 544, distance: 43.0
click at [1341, 505] on input "Hình thức thanh toán" at bounding box center [1381, 501] width 207 height 25
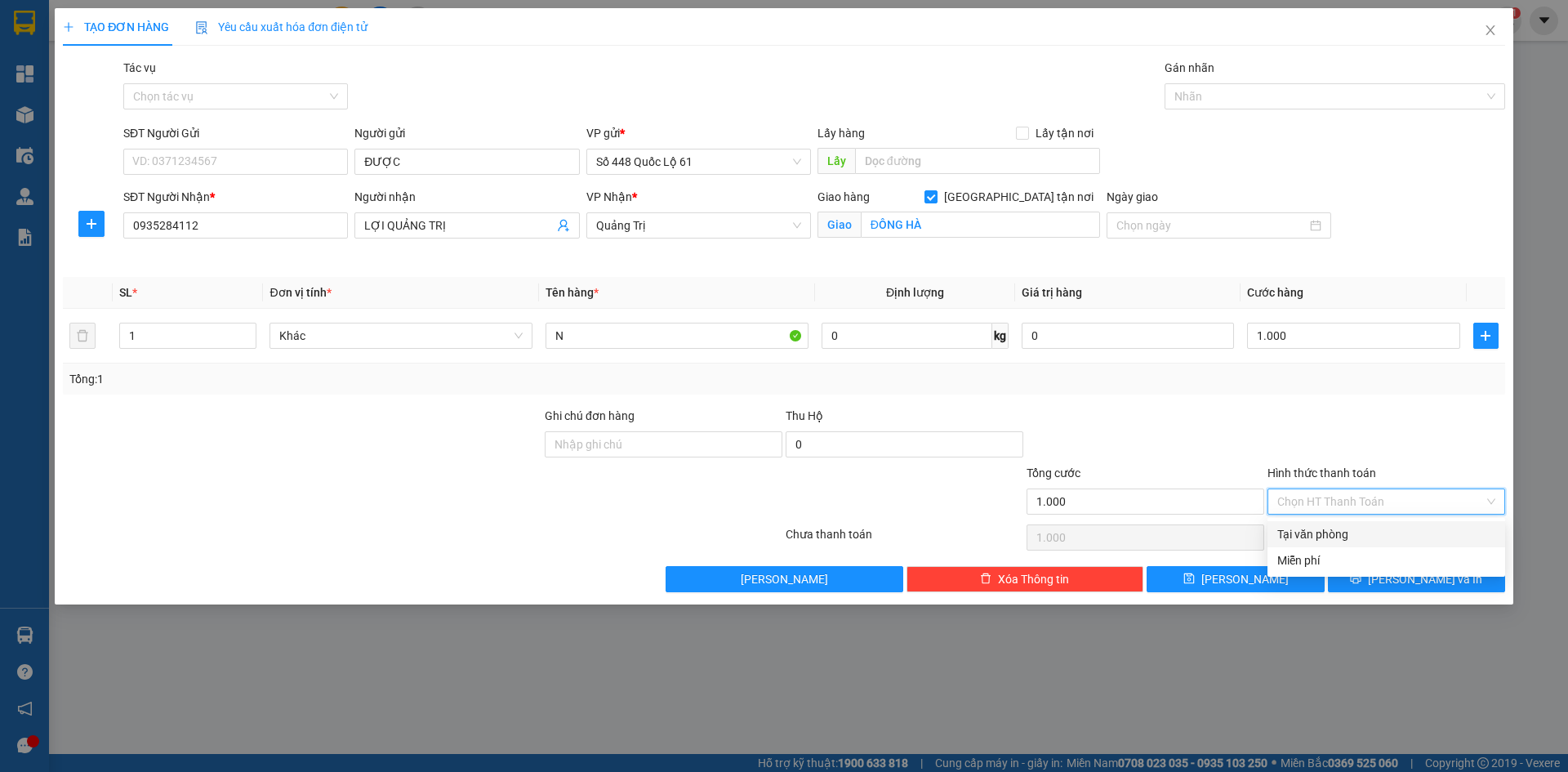
drag, startPoint x: 1341, startPoint y: 533, endPoint x: 1314, endPoint y: 571, distance: 46.6
click at [1341, 534] on div "Tại văn phòng" at bounding box center [1386, 534] width 218 height 18
type input "0"
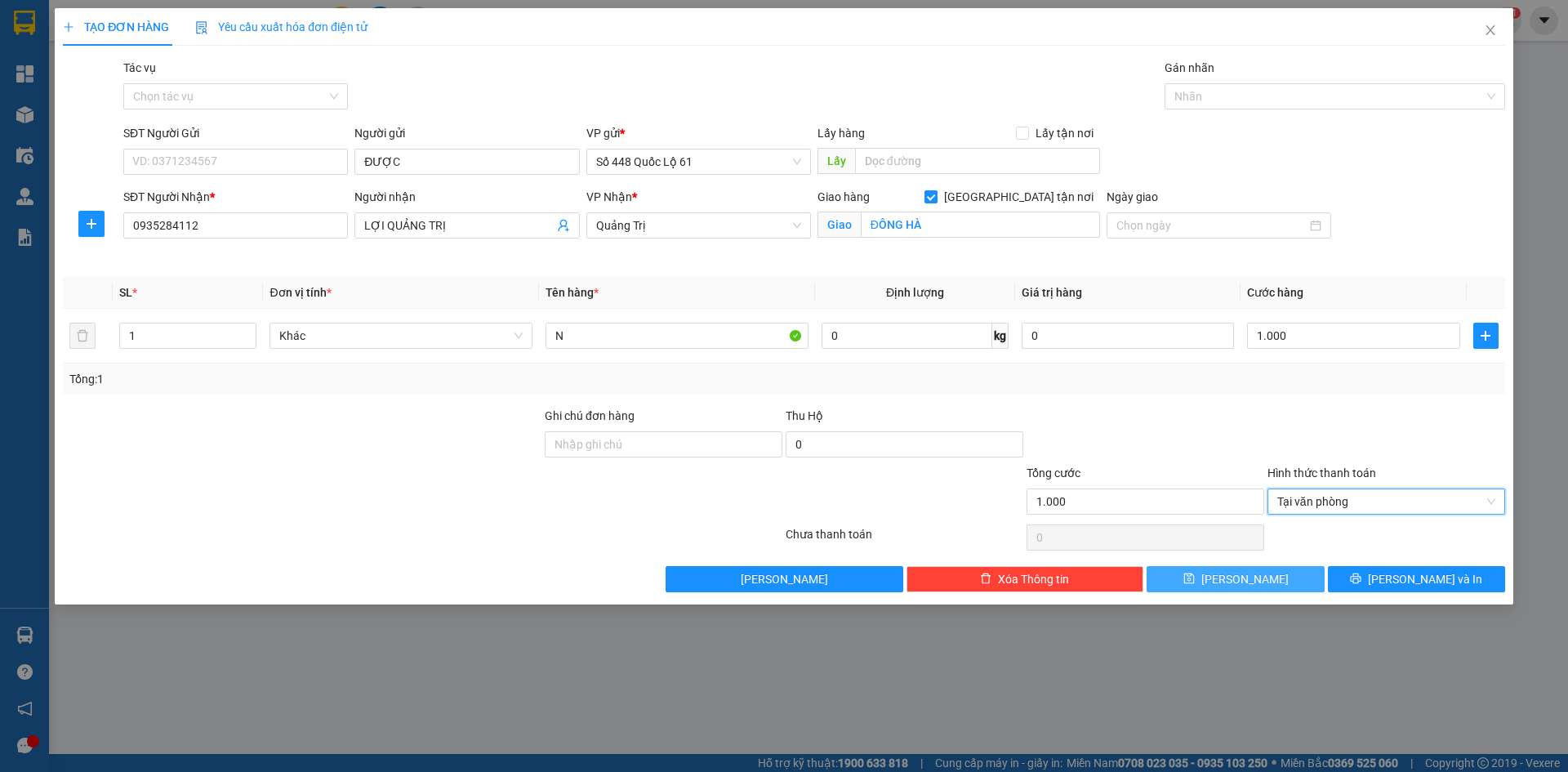
drag, startPoint x: 1307, startPoint y: 573, endPoint x: 1278, endPoint y: 587, distance: 32.2
click at [1304, 577] on button "[PERSON_NAME]" at bounding box center [1235, 579] width 177 height 26
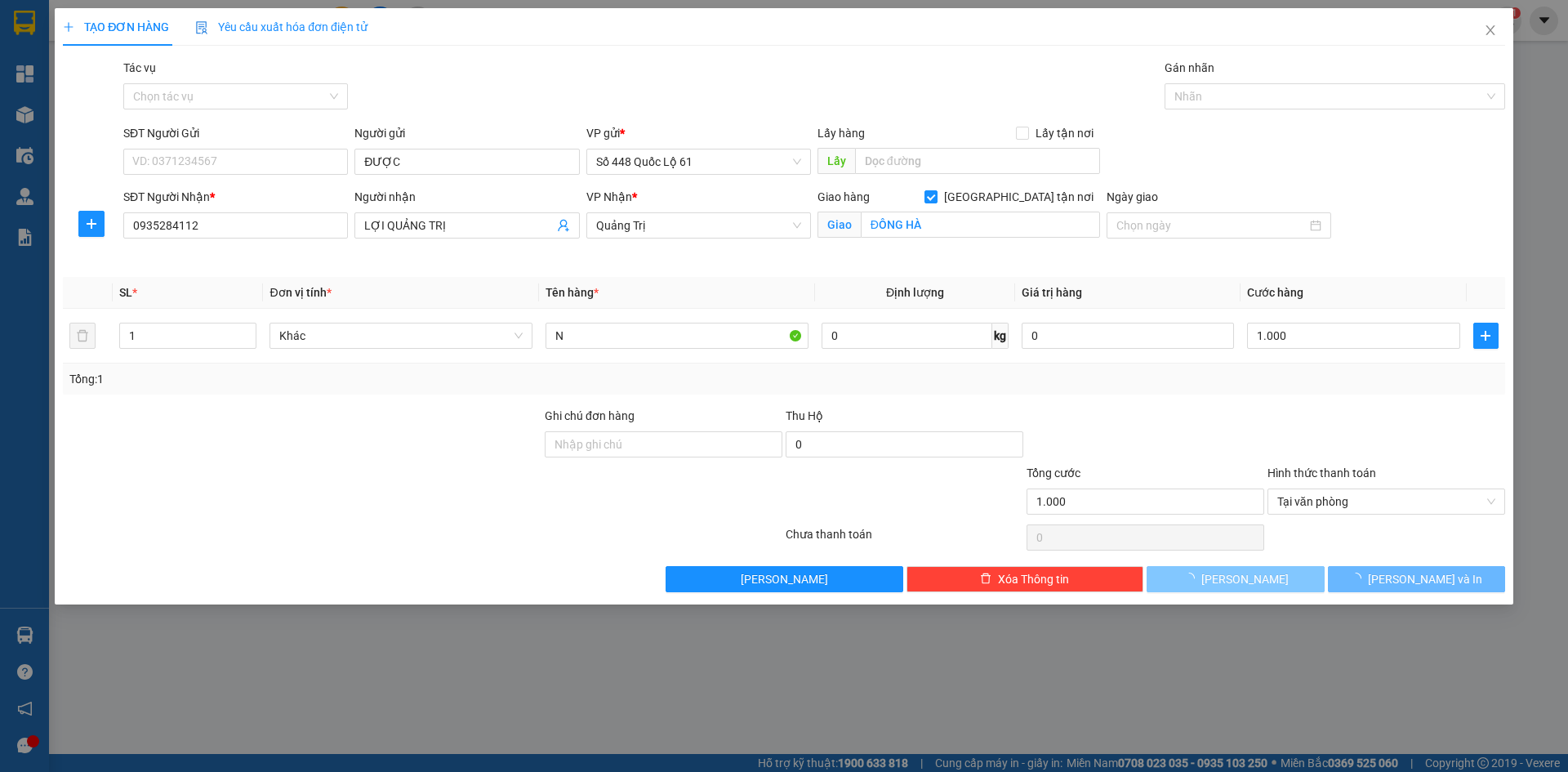
checkbox input "false"
type input "0"
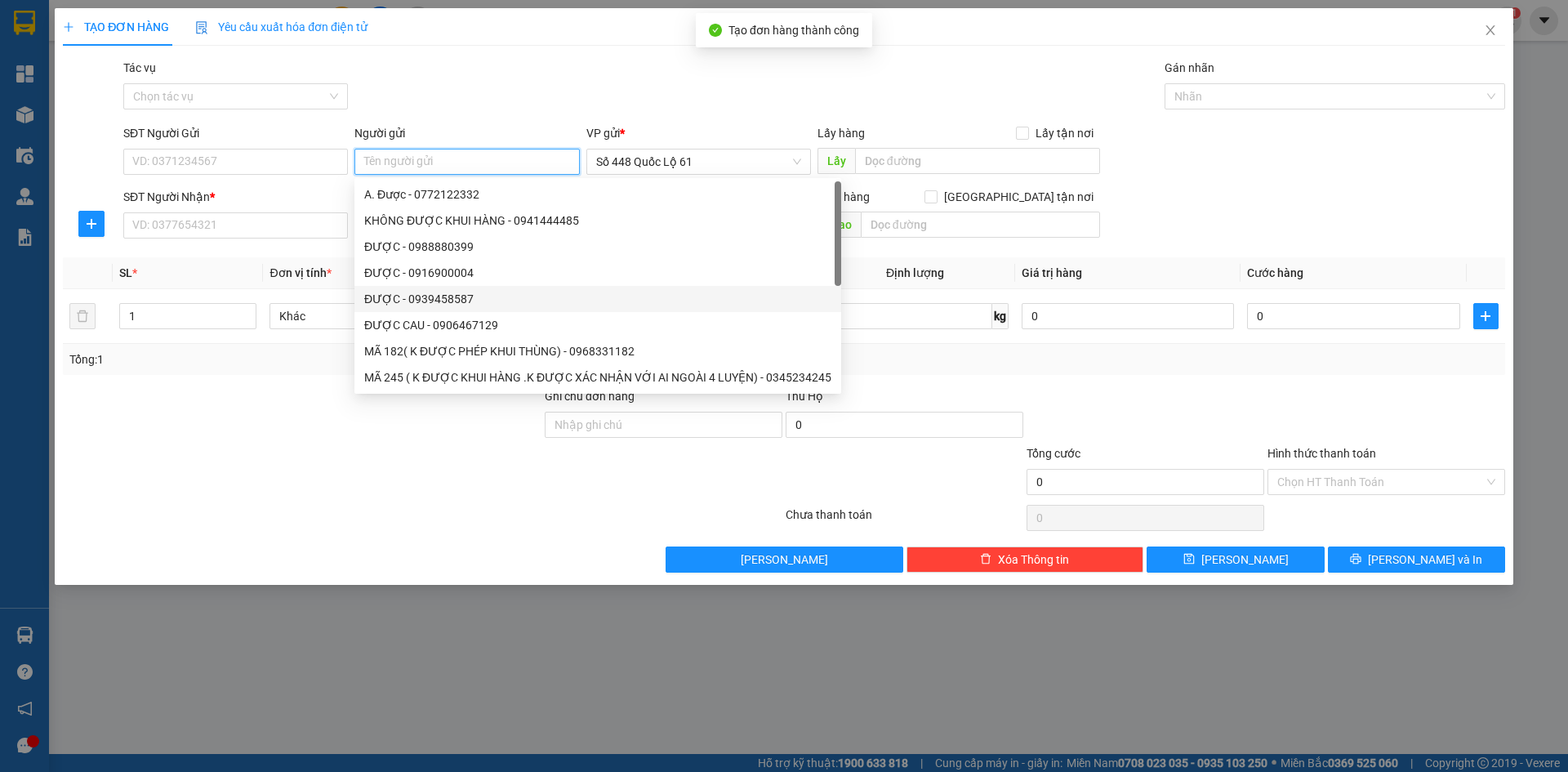
paste input "ĐƯỢC"
type input "ĐƯỢC"
click at [252, 229] on input "SĐT Người Nhận *" at bounding box center [235, 225] width 225 height 26
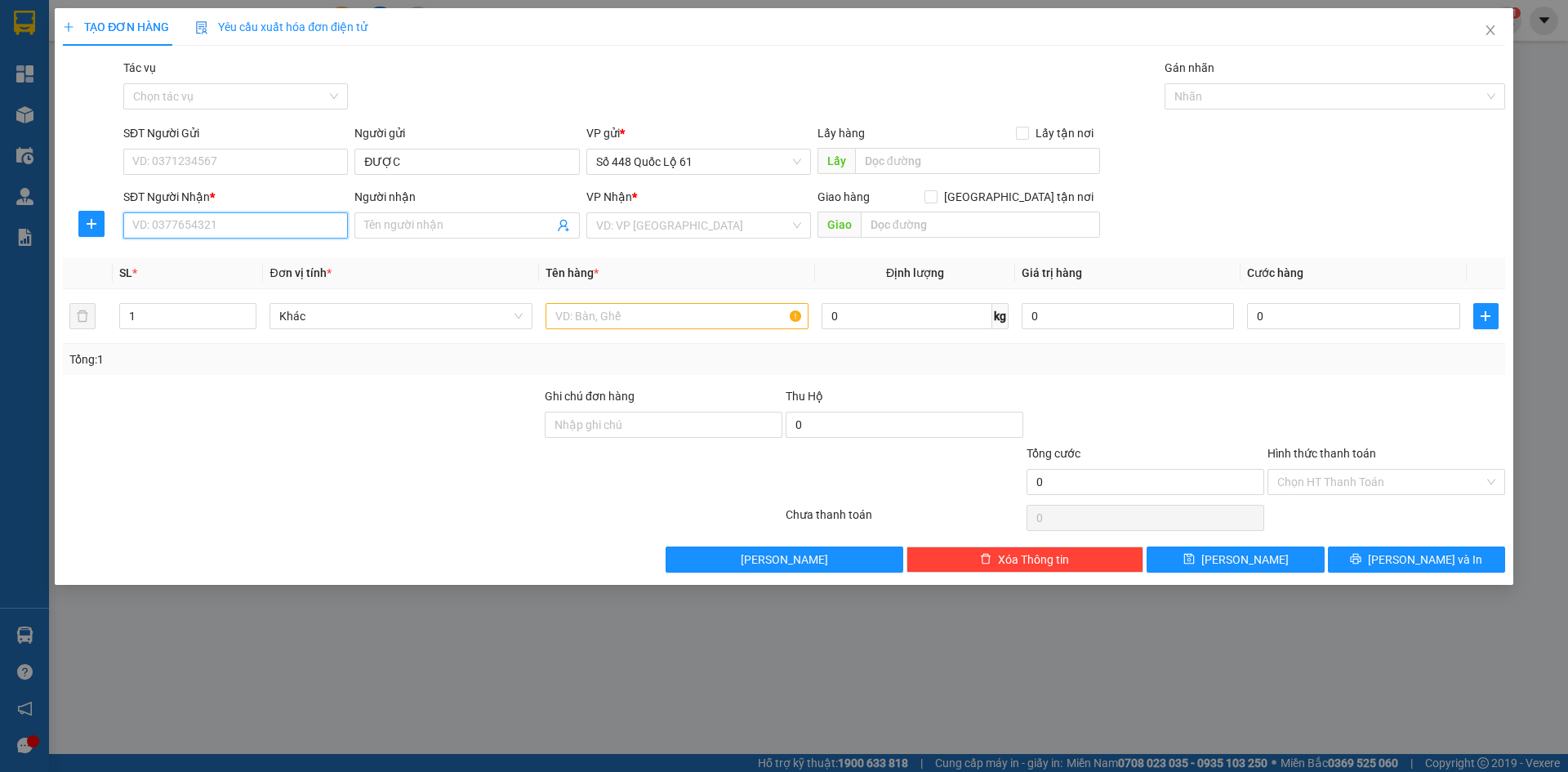
type input "1"
click at [272, 255] on div "0973612588 - MÃ 123" at bounding box center [236, 258] width 205 height 18
type input "0973612588"
type input "MÃ 123"
checkbox input "true"
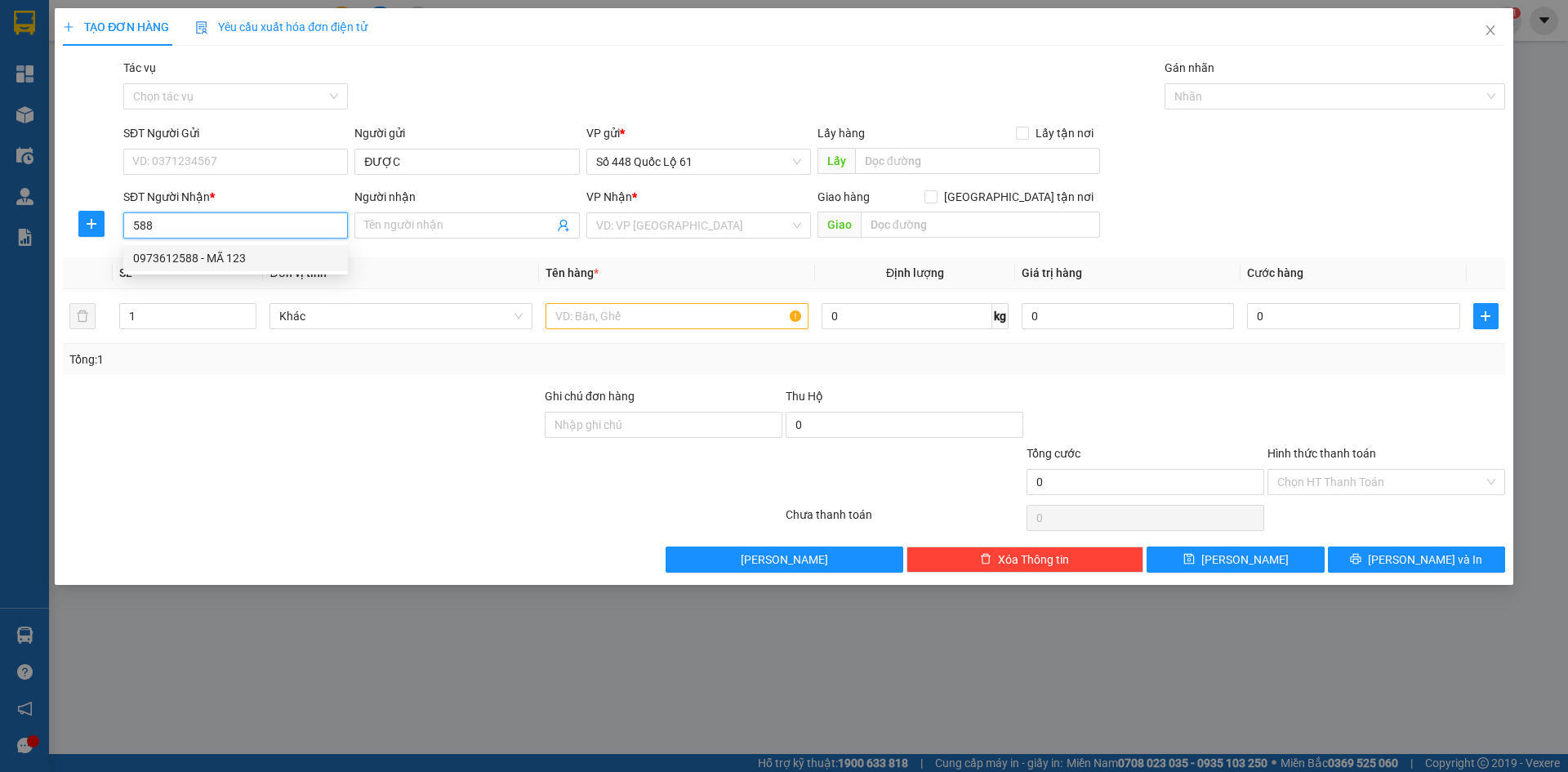
type input "QUY NHƠN"
type input "1.000"
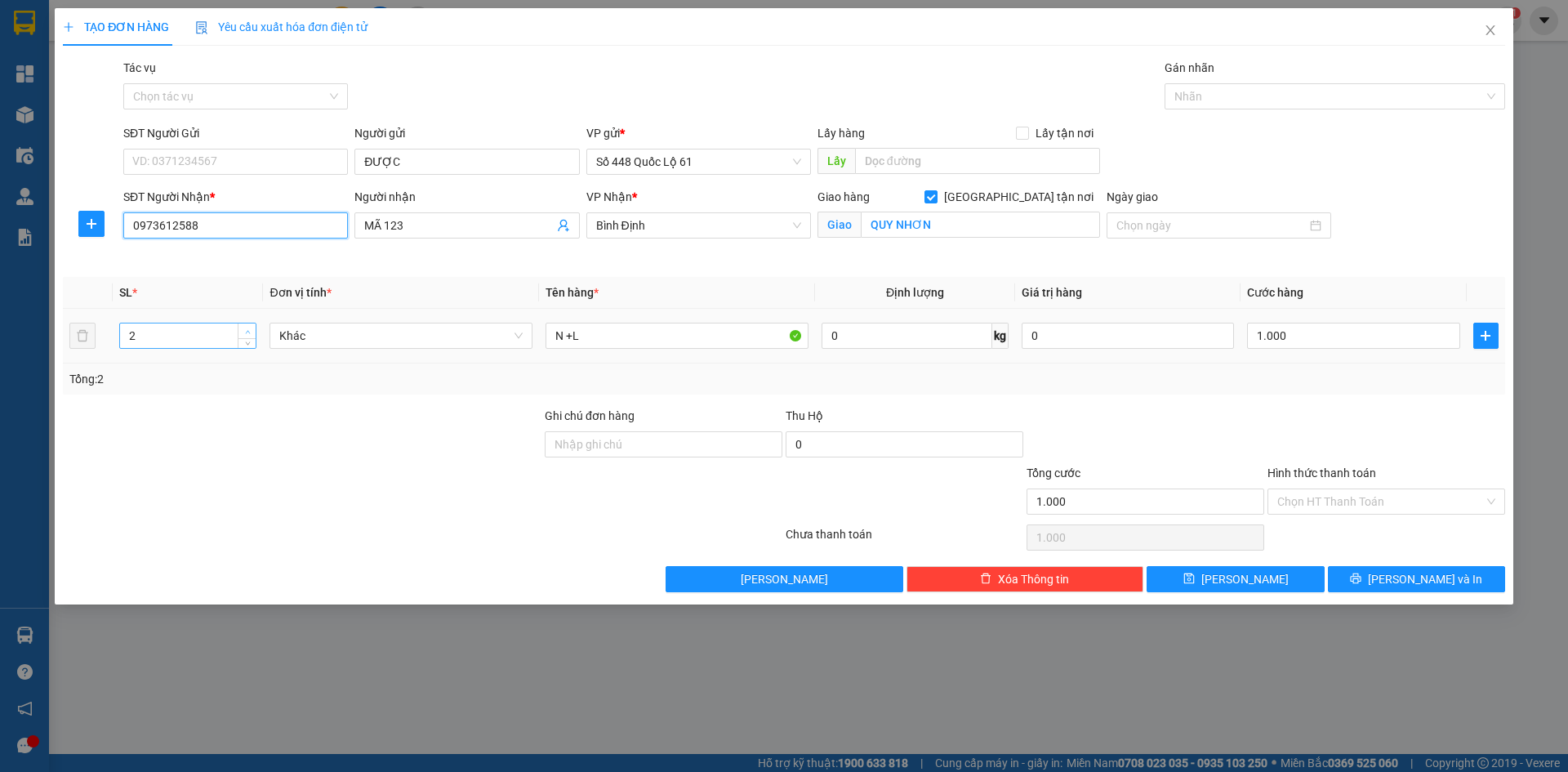
type input "0973612588"
type input "3"
click at [252, 327] on span "up" at bounding box center [248, 332] width 10 height 10
type input "0"
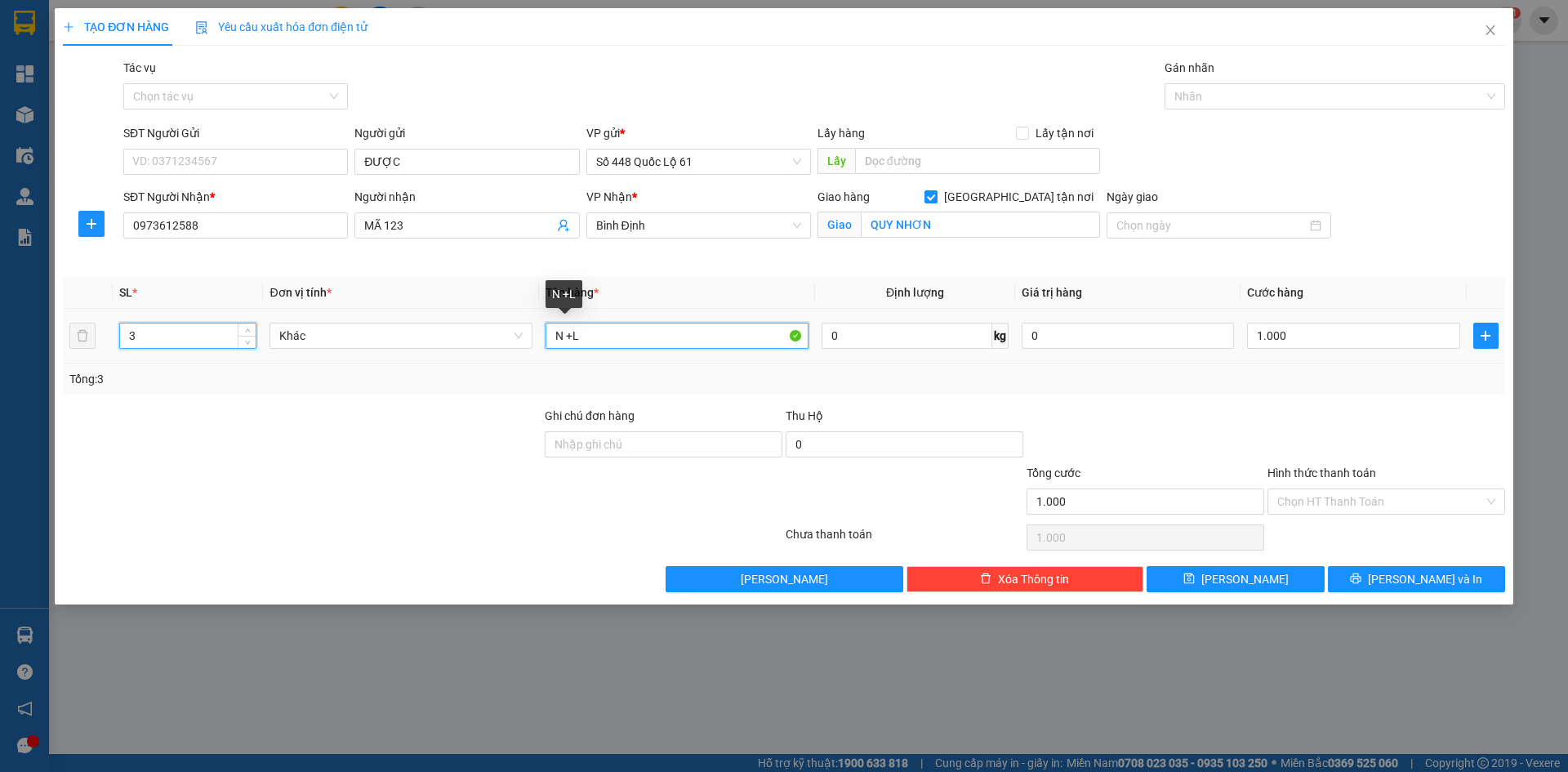
type input "0"
drag, startPoint x: 622, startPoint y: 333, endPoint x: 225, endPoint y: 397, distance: 402.1
click at [225, 397] on div "Transit Pickup Surcharge Ids Transit Deliver Surcharge Ids Transit Deliver Surc…" at bounding box center [784, 325] width 1442 height 534
type input "N"
type input "1"
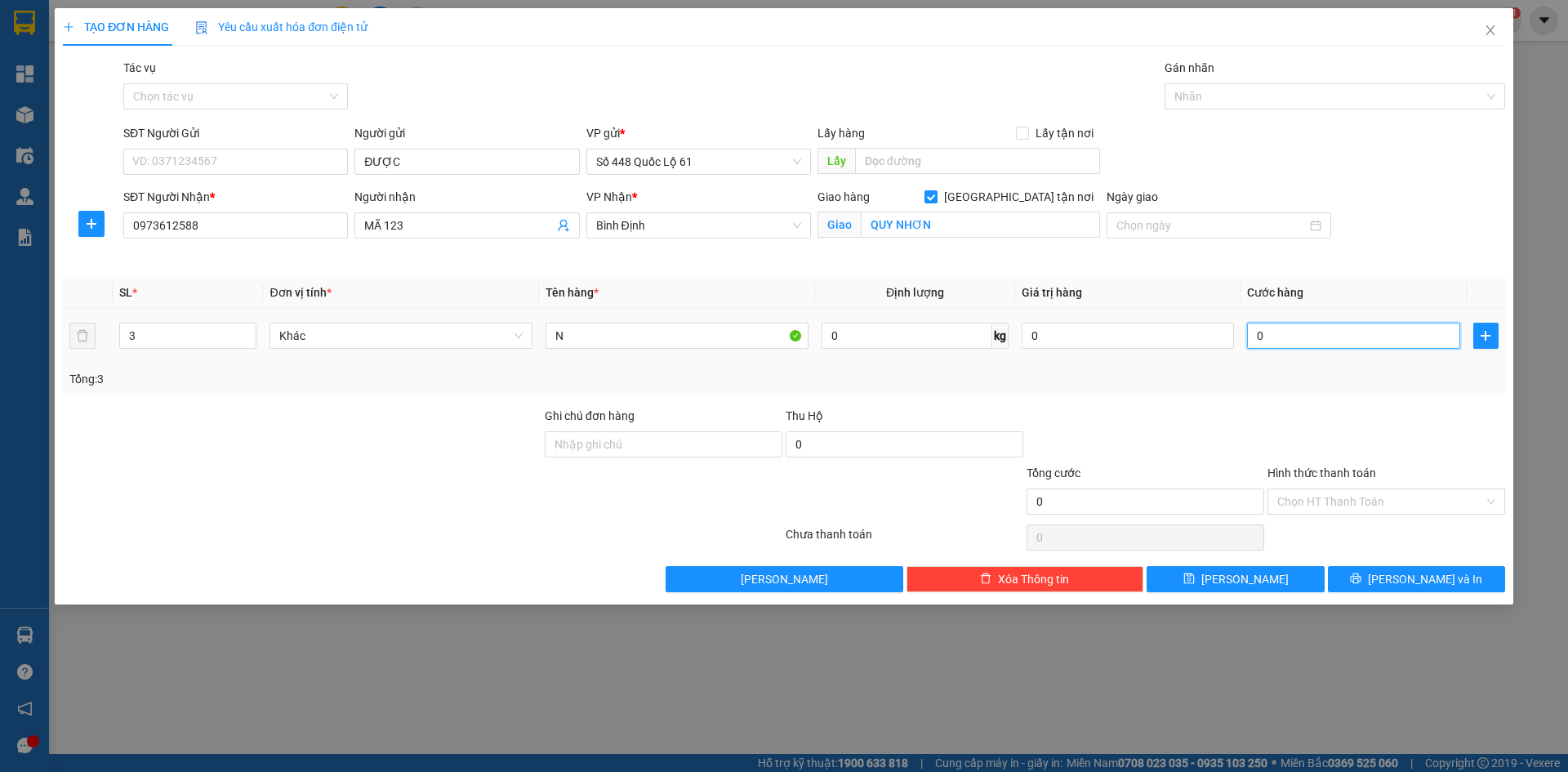
type input "1"
drag, startPoint x: 1276, startPoint y: 340, endPoint x: 1306, endPoint y: 432, distance: 96.8
click at [1277, 342] on input "1" at bounding box center [1353, 335] width 212 height 26
type input "1"
type input "1.000"
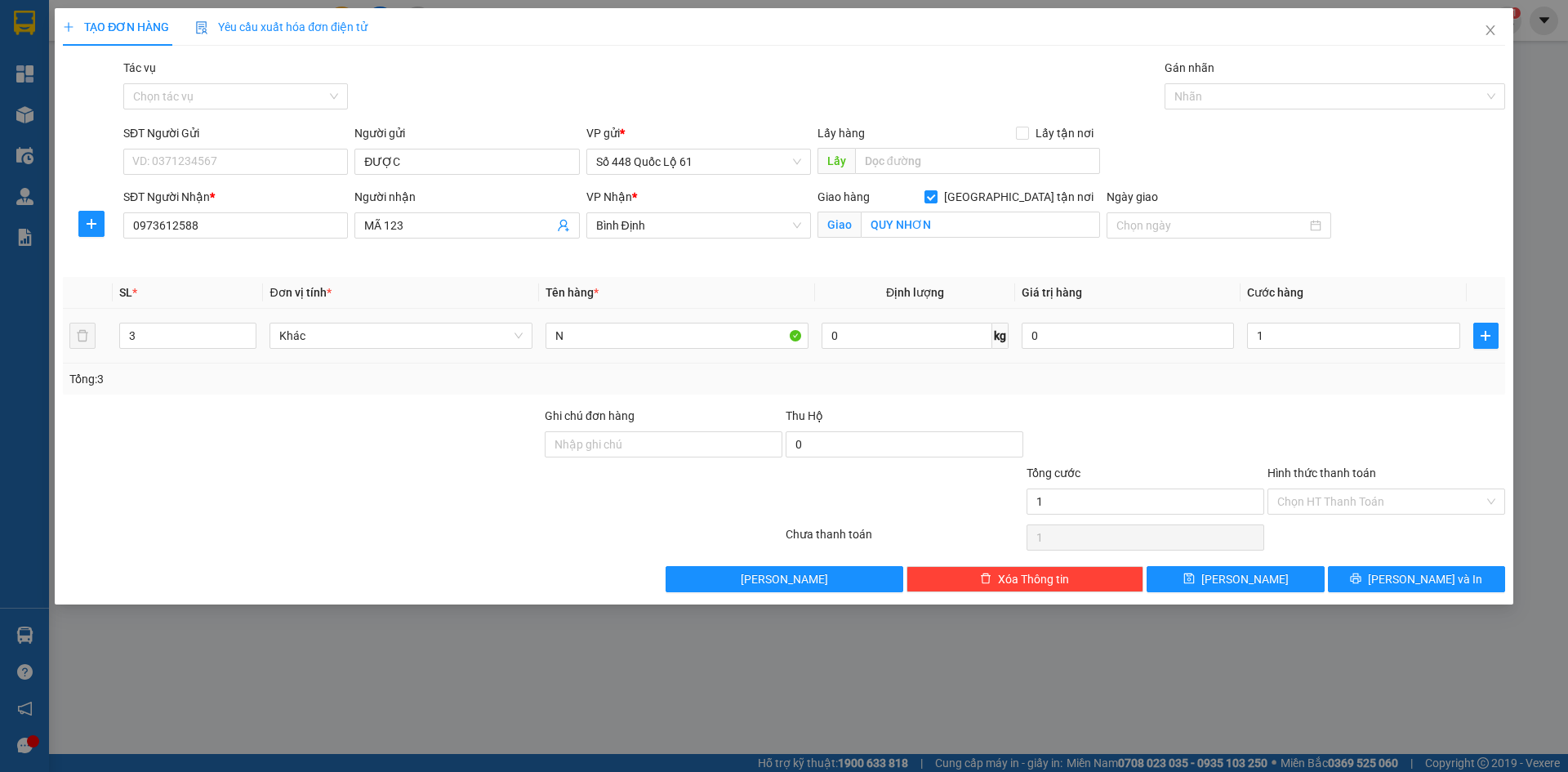
type input "1.000"
drag, startPoint x: 1306, startPoint y: 432, endPoint x: 1314, endPoint y: 529, distance: 97.3
click at [1308, 444] on div at bounding box center [1386, 434] width 241 height 57
click at [1312, 511] on input "Hình thức thanh toán" at bounding box center [1381, 501] width 207 height 25
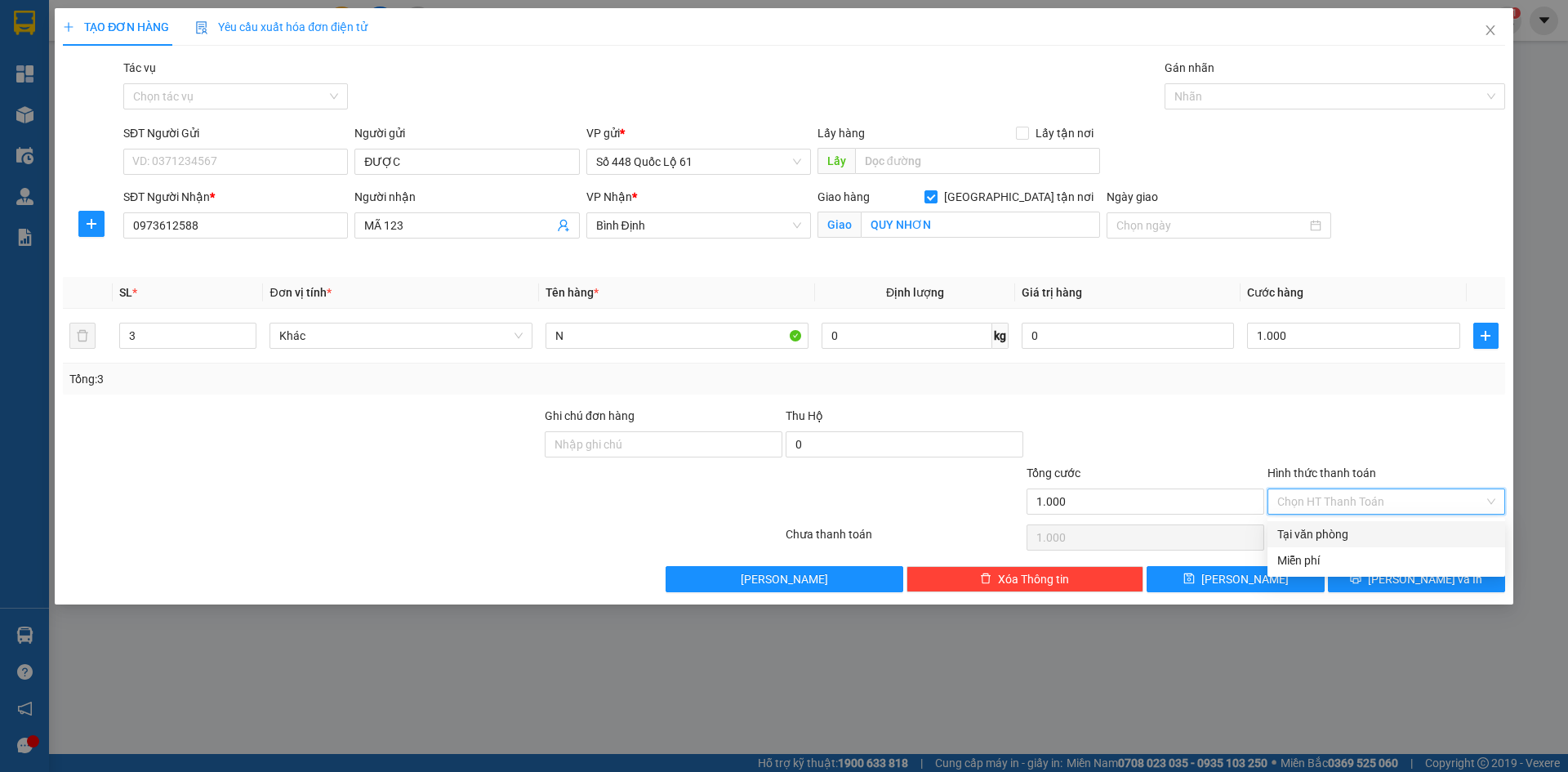
click at [1322, 529] on div "Tại văn phòng" at bounding box center [1386, 534] width 218 height 18
type input "0"
drag, startPoint x: 1280, startPoint y: 573, endPoint x: 1266, endPoint y: 573, distance: 14.0
click at [1280, 573] on button "[PERSON_NAME]" at bounding box center [1235, 579] width 177 height 26
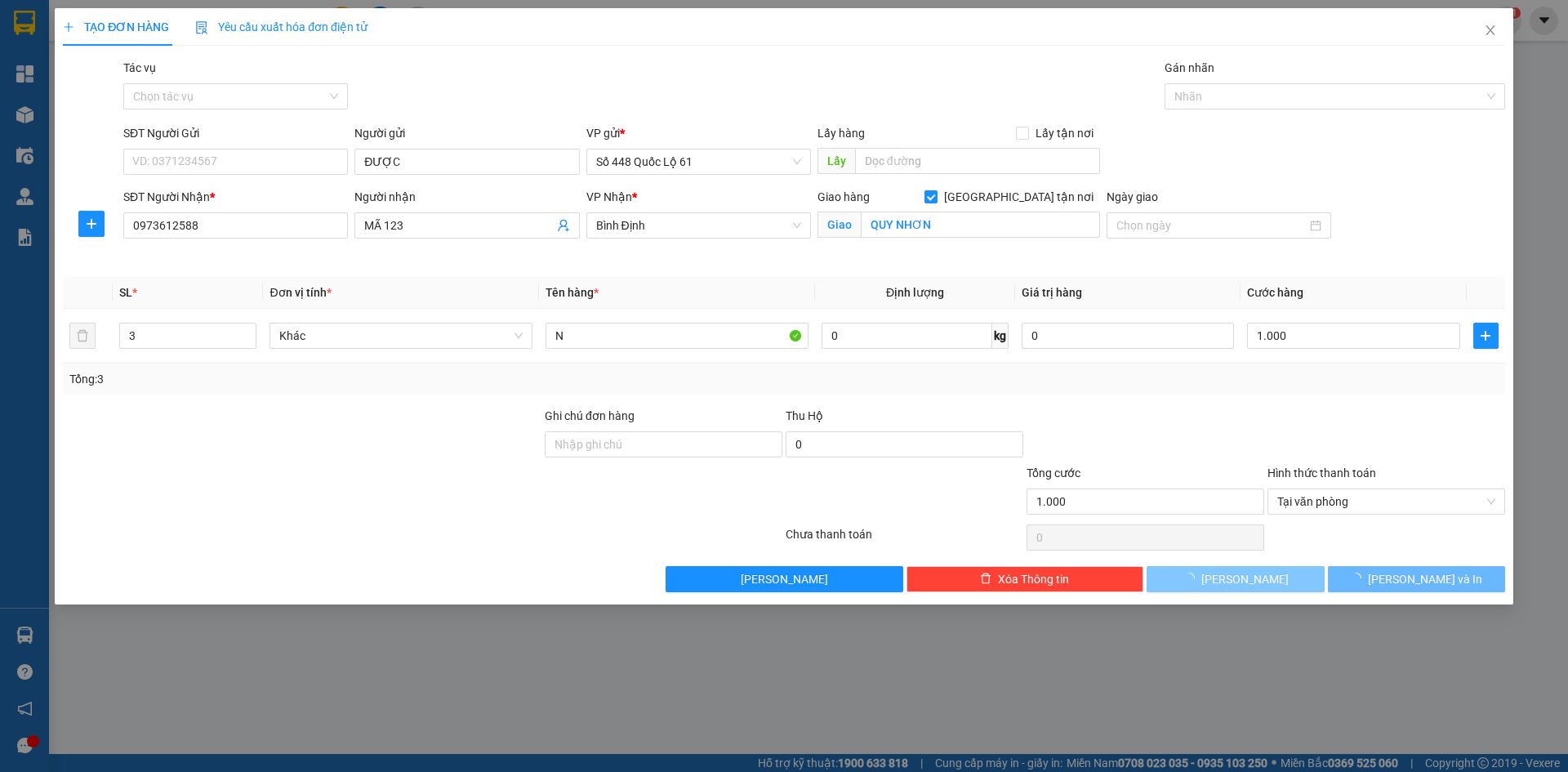
checkbox input "false"
type input "0"
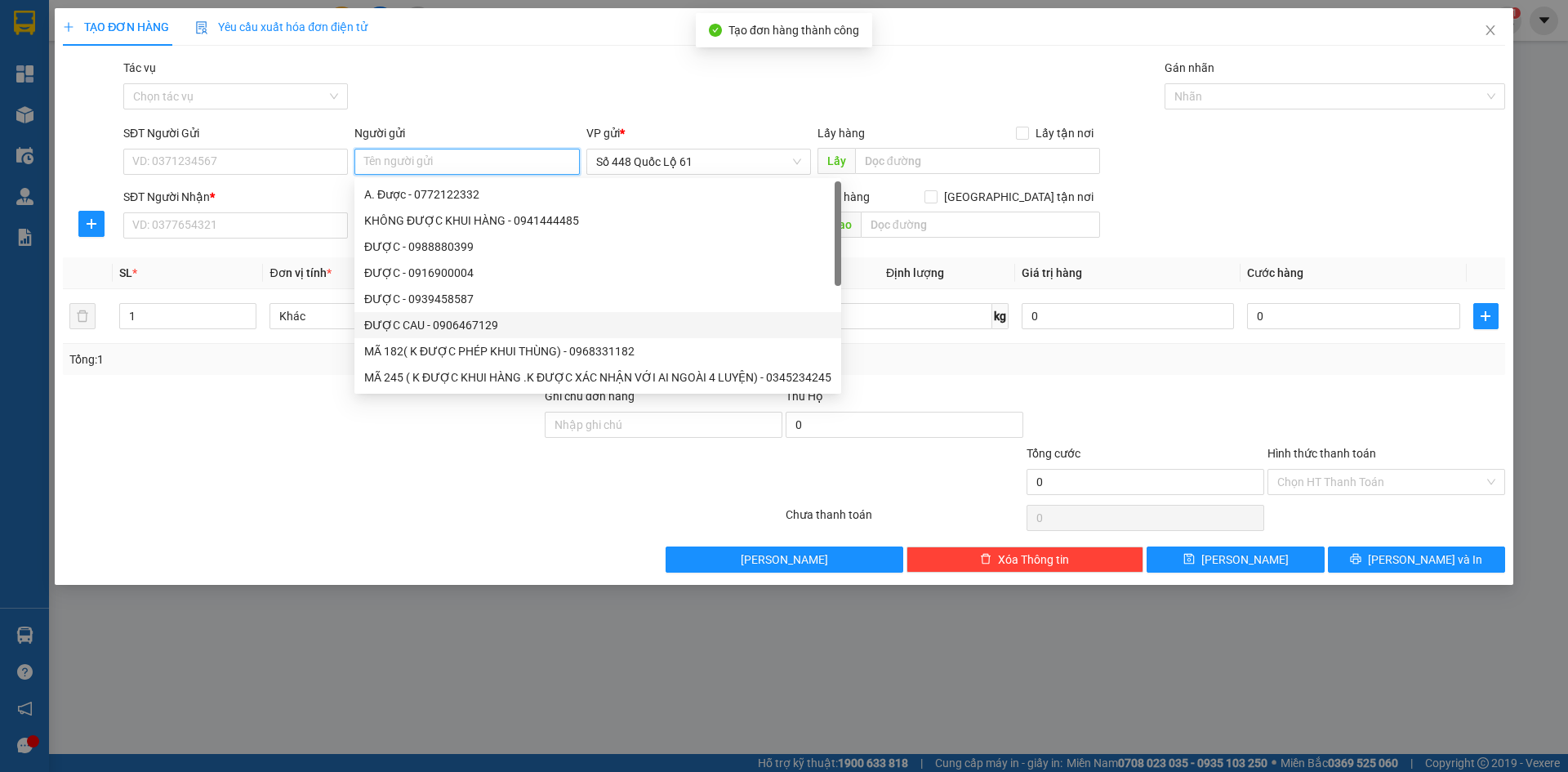
paste input "ĐƯỢC"
type input "ĐƯỢC"
click at [285, 230] on input "SĐT Người Nhận *" at bounding box center [235, 225] width 225 height 26
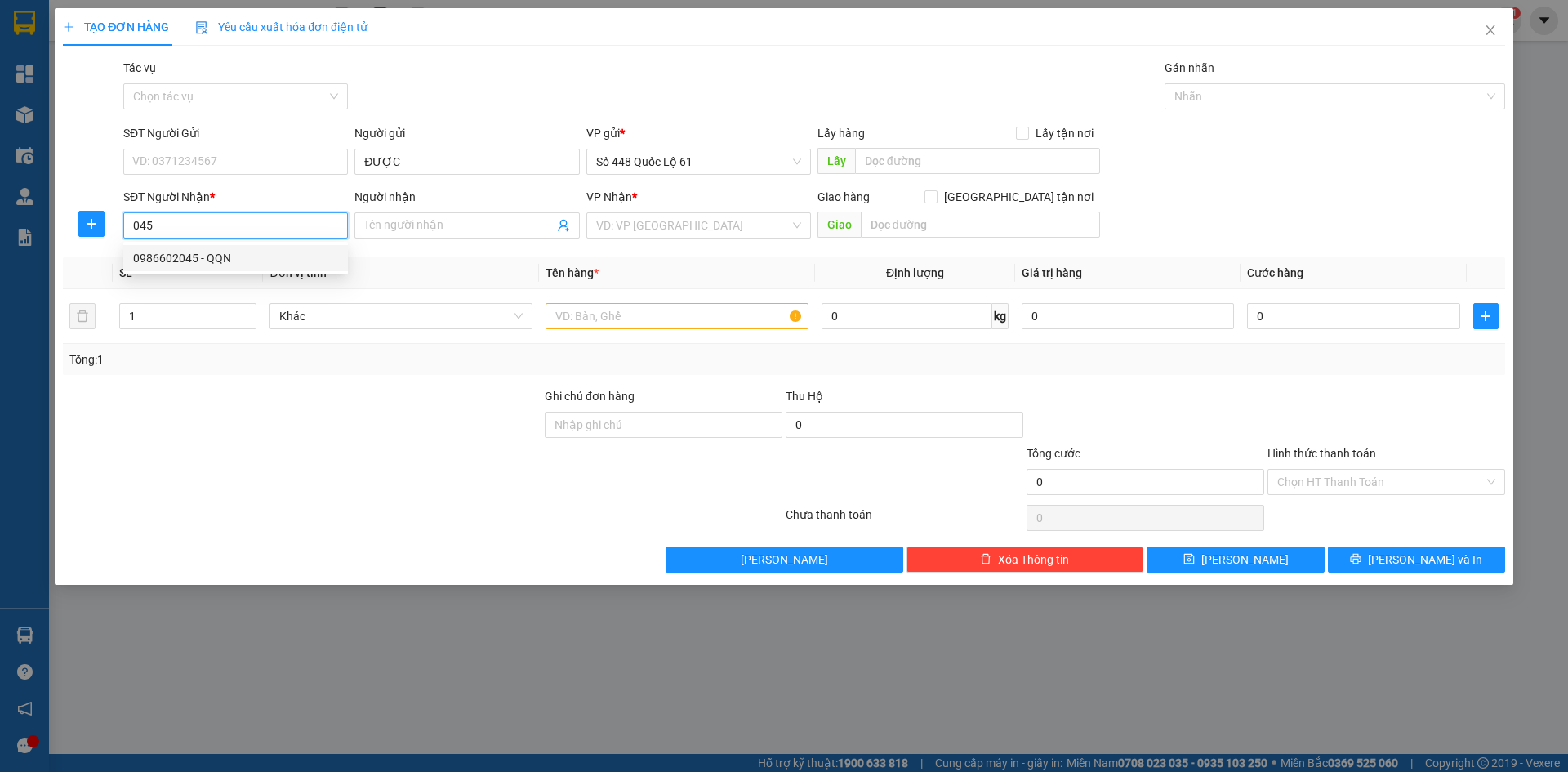
click at [280, 255] on div "0986602045 - QQN" at bounding box center [236, 258] width 205 height 18
type input "0986602045"
type input "QQN"
type input "150.000"
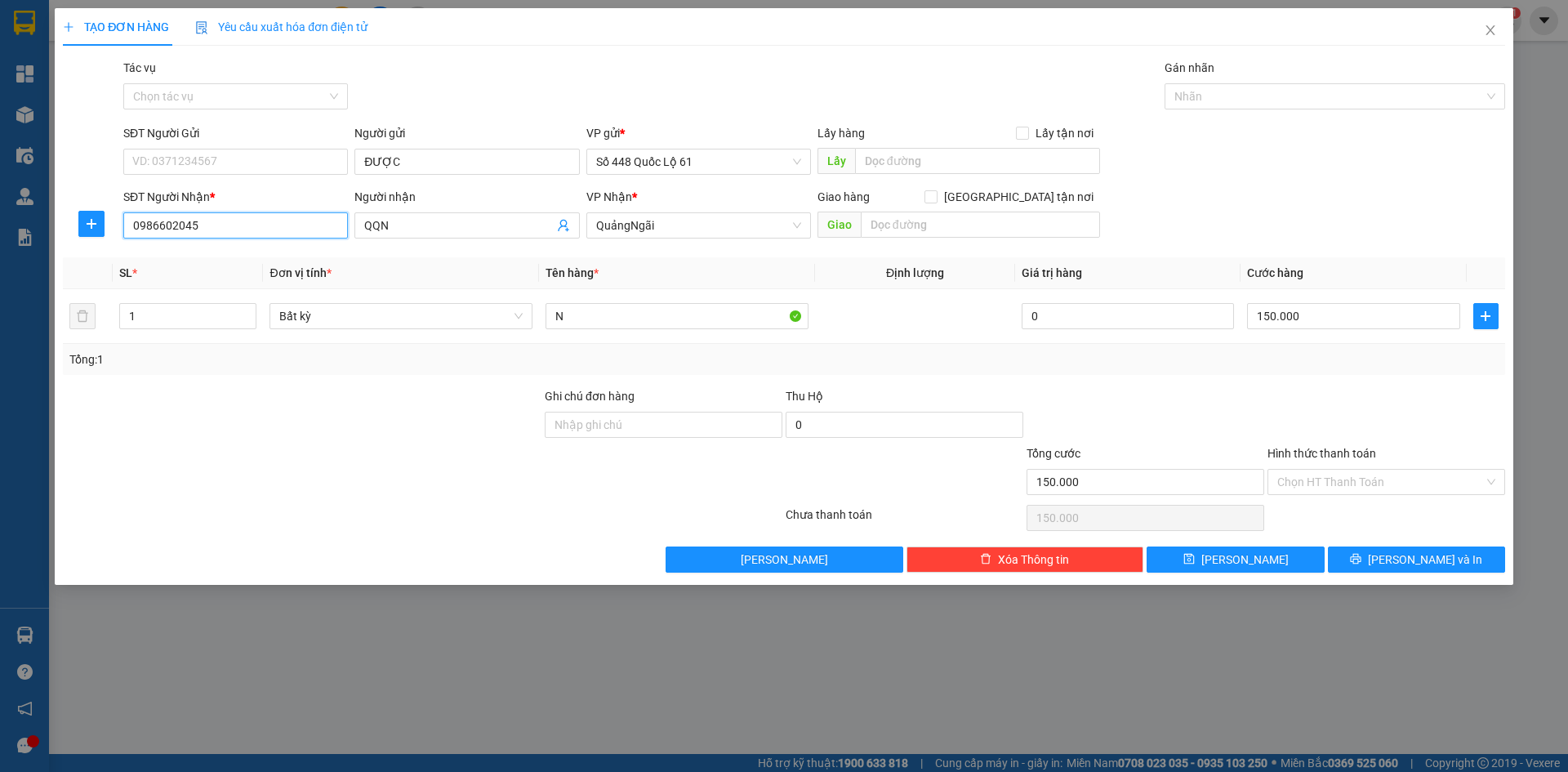
type input "0986602045"
drag, startPoint x: 1287, startPoint y: 534, endPoint x: 1287, endPoint y: 545, distance: 11.0
click at [1287, 536] on div "Transit Pickup Surcharge Ids Transit Deliver Surcharge Ids Transit Deliver Surc…" at bounding box center [784, 316] width 1442 height 514
click at [1287, 546] on button "[PERSON_NAME]" at bounding box center [1235, 559] width 177 height 26
type input "0"
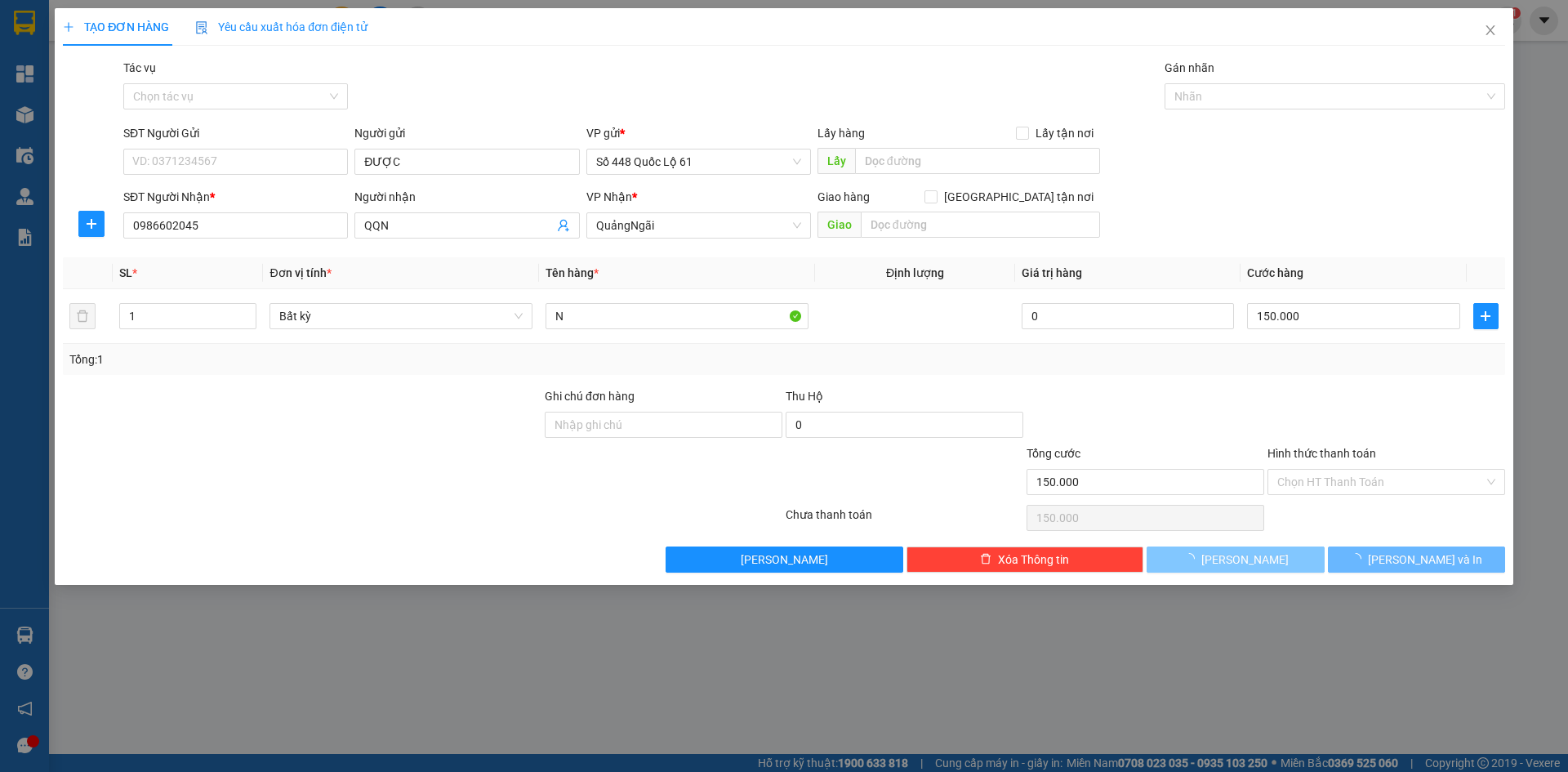
type input "0"
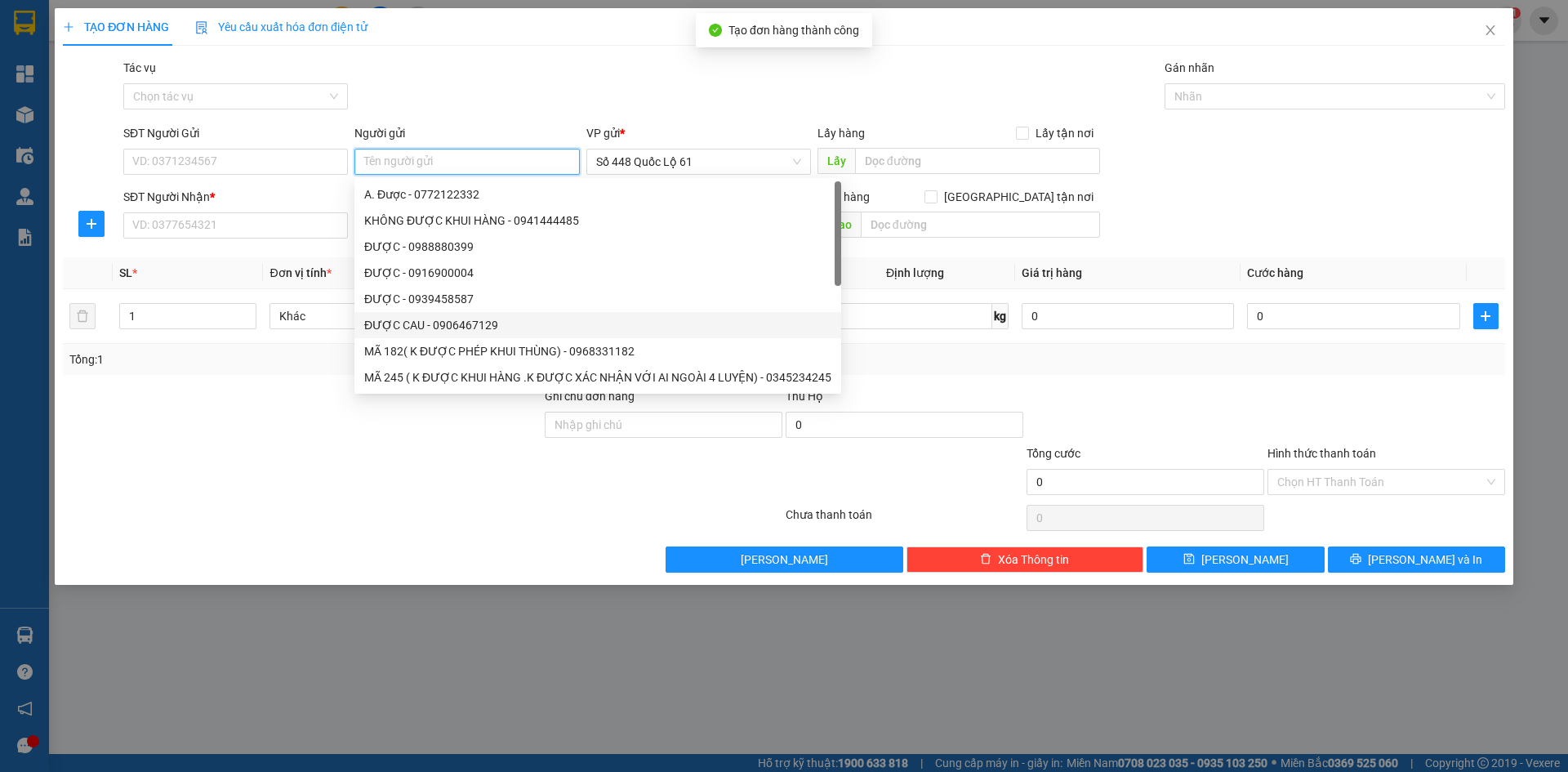
paste input "ĐƯỢC"
type input "ĐƯỢC"
click at [209, 229] on input "SĐT Người Nhận *" at bounding box center [235, 225] width 225 height 26
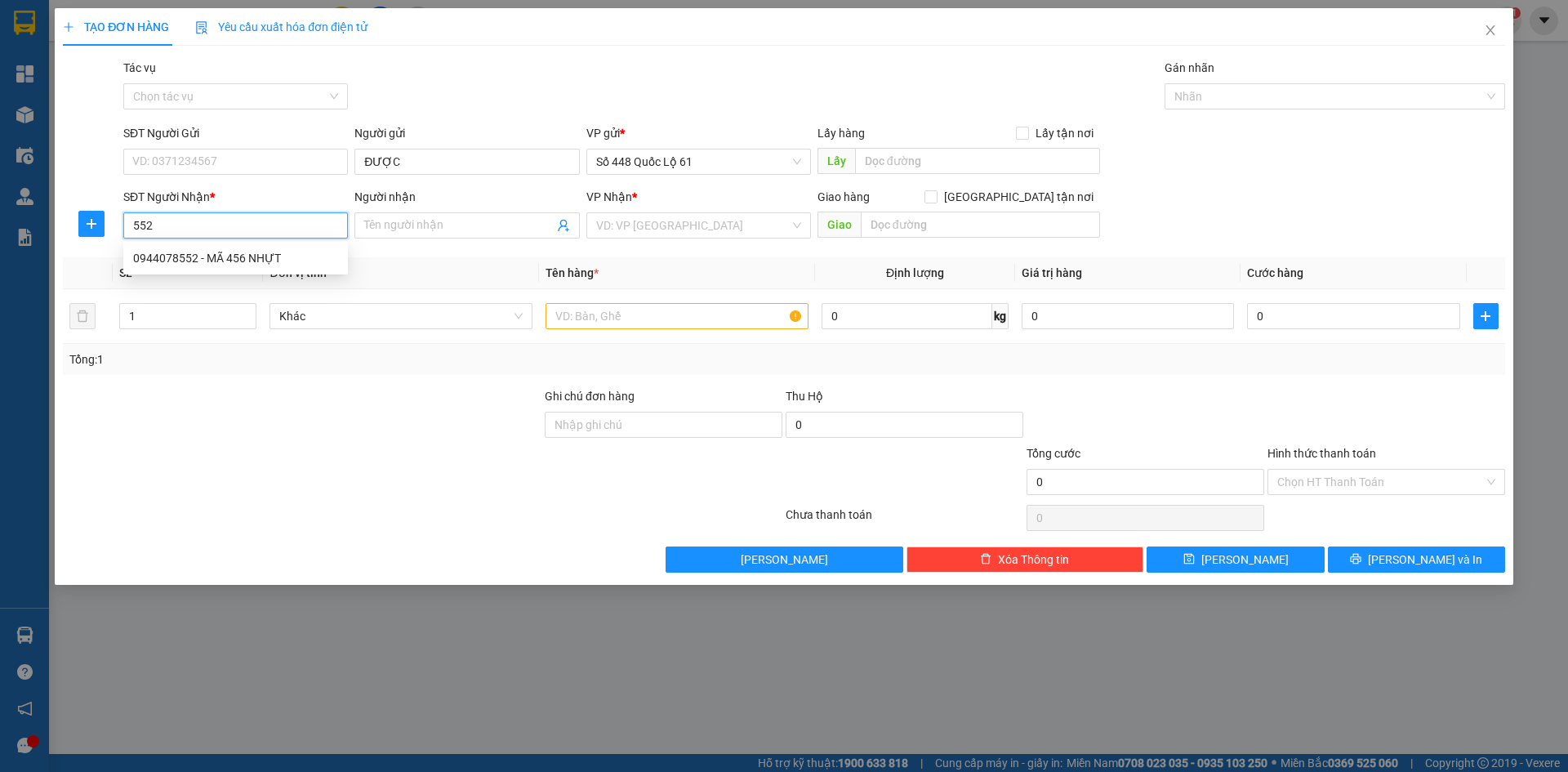
click at [207, 252] on div "0944078552 - MÃ 456 NHỰT" at bounding box center [236, 258] width 205 height 18
type input "0944078552"
type input "MÃ 456 NHỰT"
type input "400.000"
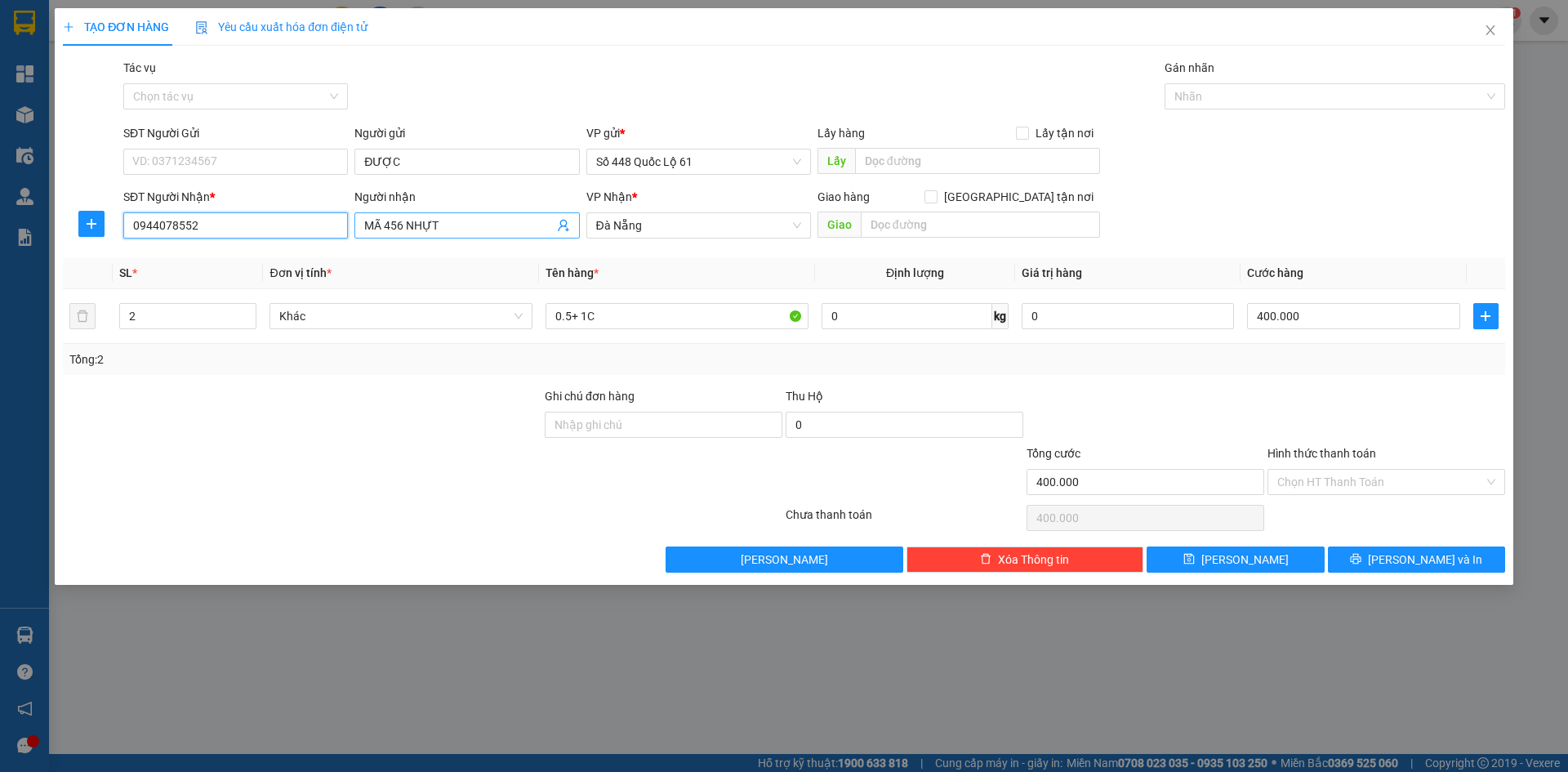
type input "0944078552"
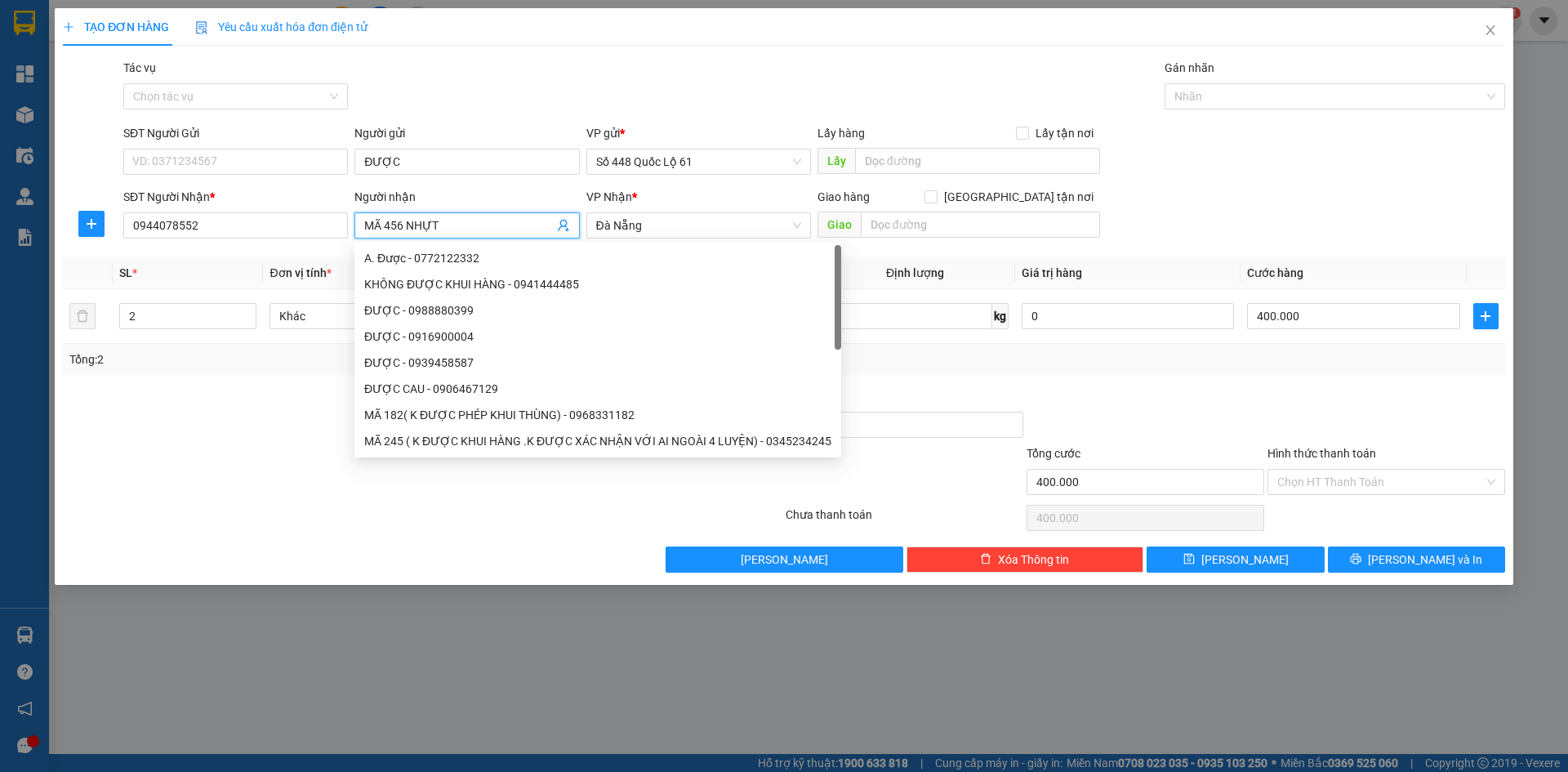
drag, startPoint x: 405, startPoint y: 218, endPoint x: 384, endPoint y: 222, distance: 21.4
click at [384, 222] on input "MÃ 456 NHỰT" at bounding box center [458, 225] width 188 height 18
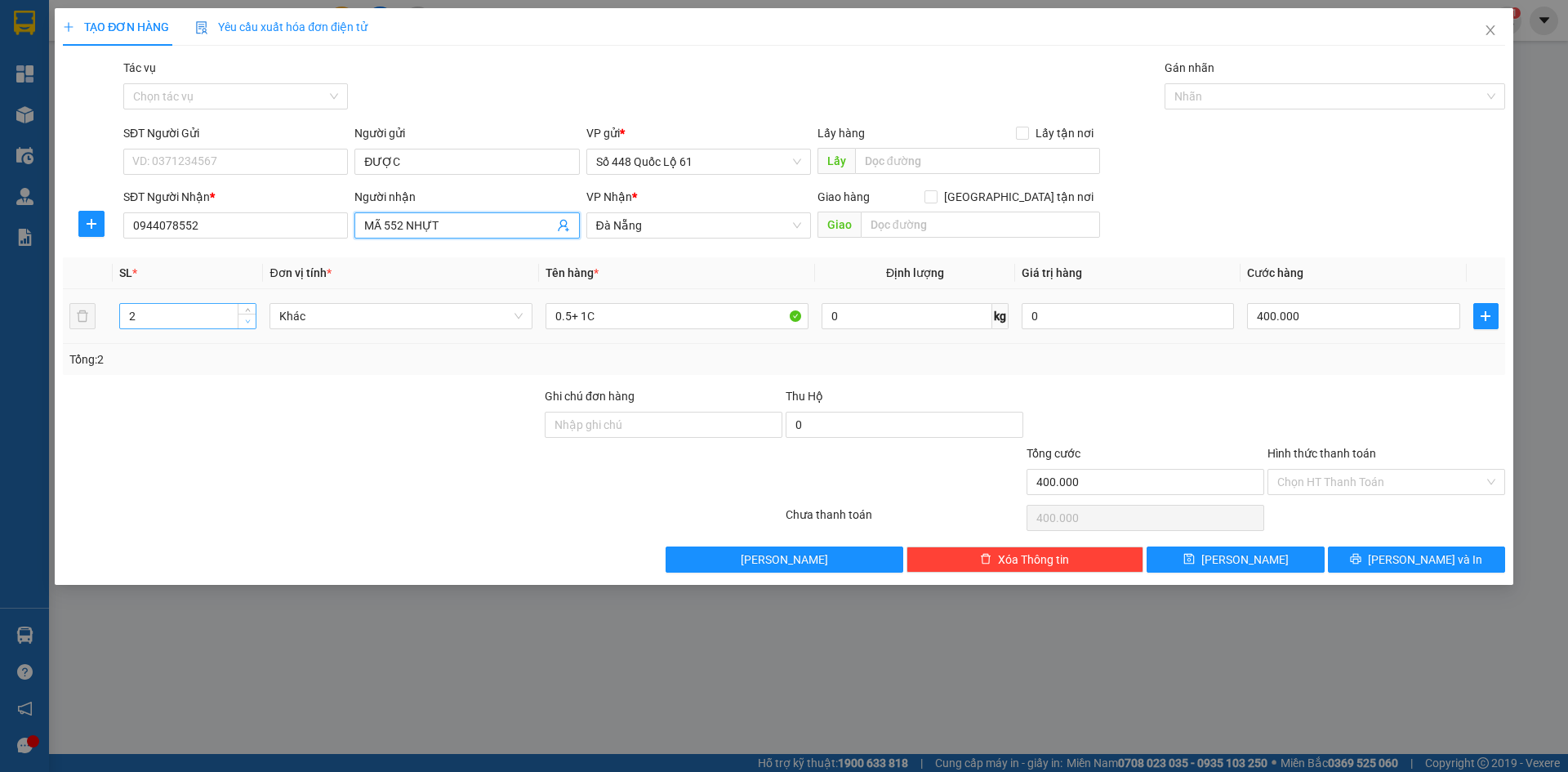
type input "MÃ 552 NHỰT"
type input "1"
click at [247, 321] on icon "down" at bounding box center [248, 322] width 5 height 3
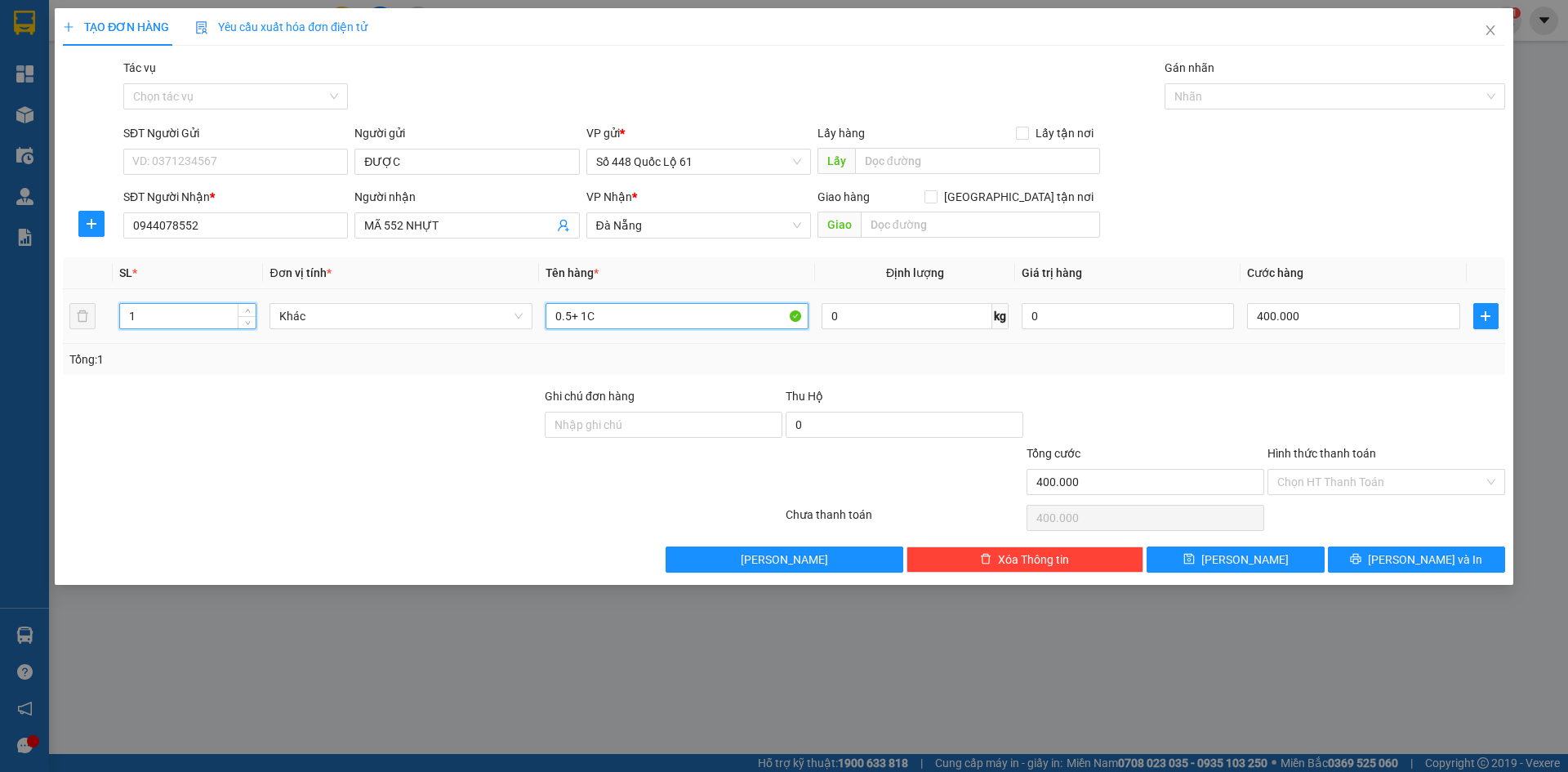
type input "0"
drag, startPoint x: 621, startPoint y: 324, endPoint x: 221, endPoint y: 348, distance: 400.7
click at [221, 351] on div "SL * Đơn vị tính * Tên hàng * Định lượng Giá trị hàng Cước hàng 1 Khác 0.5+ 1C …" at bounding box center [784, 316] width 1442 height 118
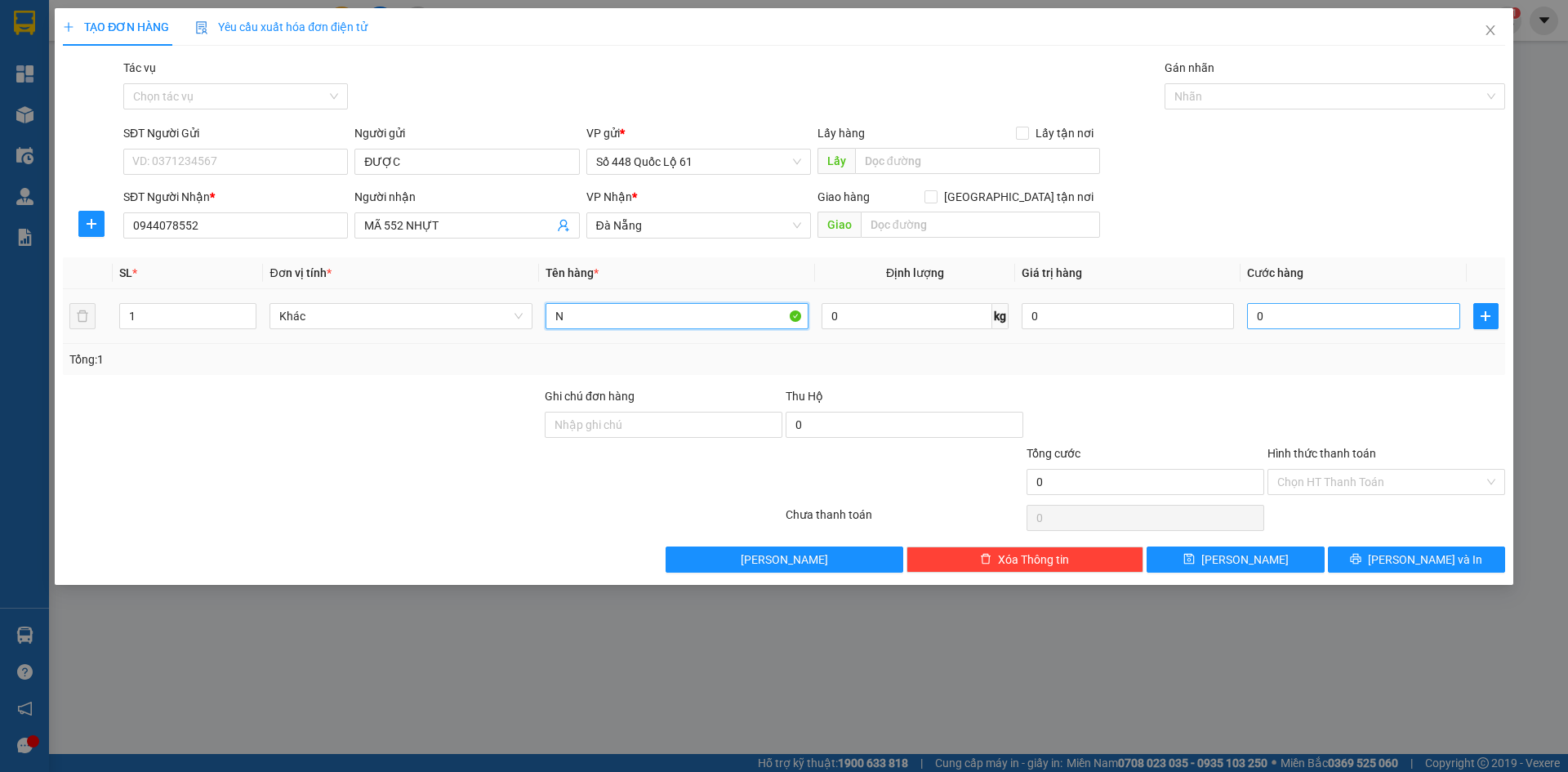
type input "N"
click at [1303, 319] on input "0" at bounding box center [1353, 316] width 212 height 26
type input "2"
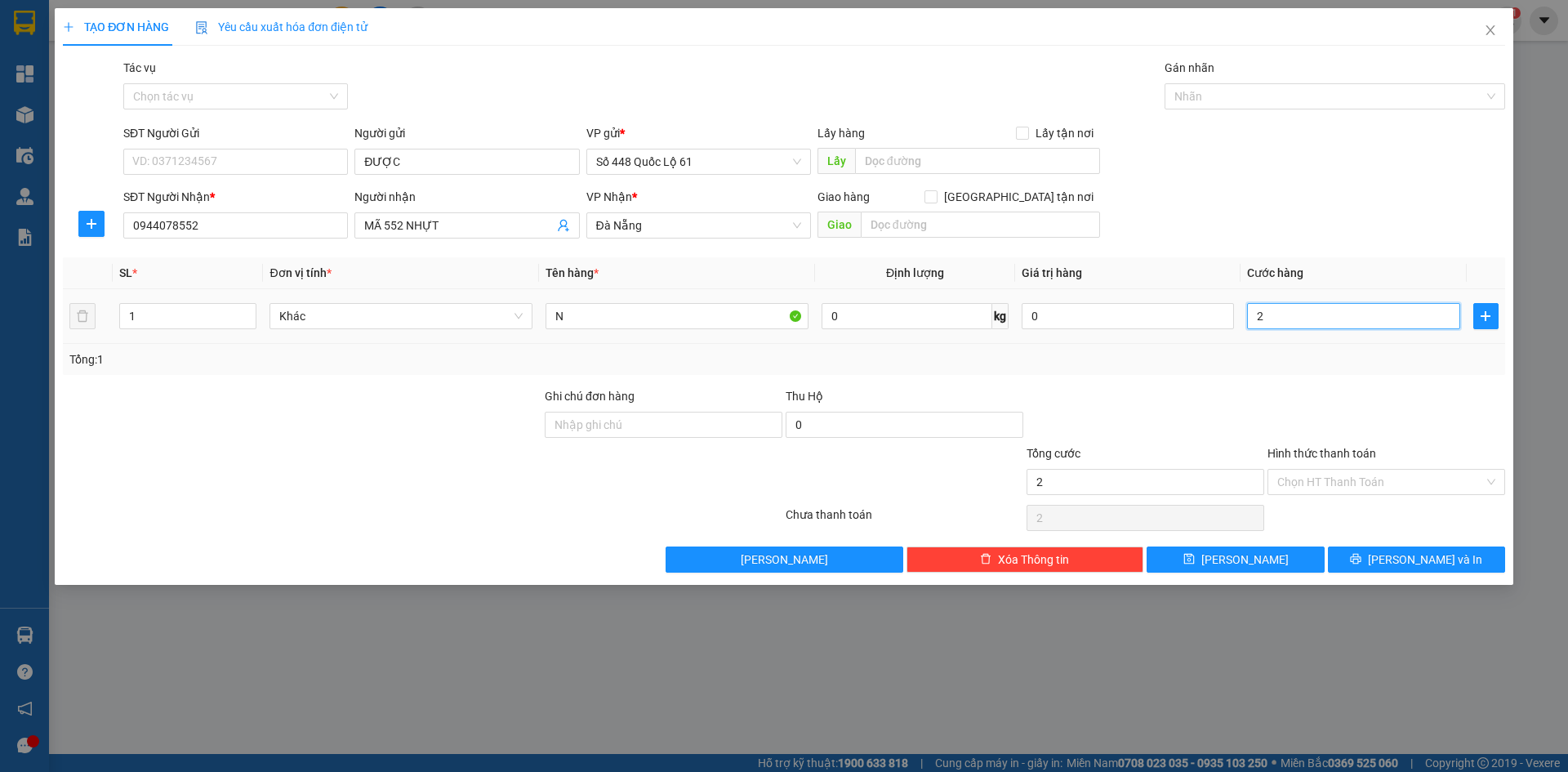
type input "20"
type input "200"
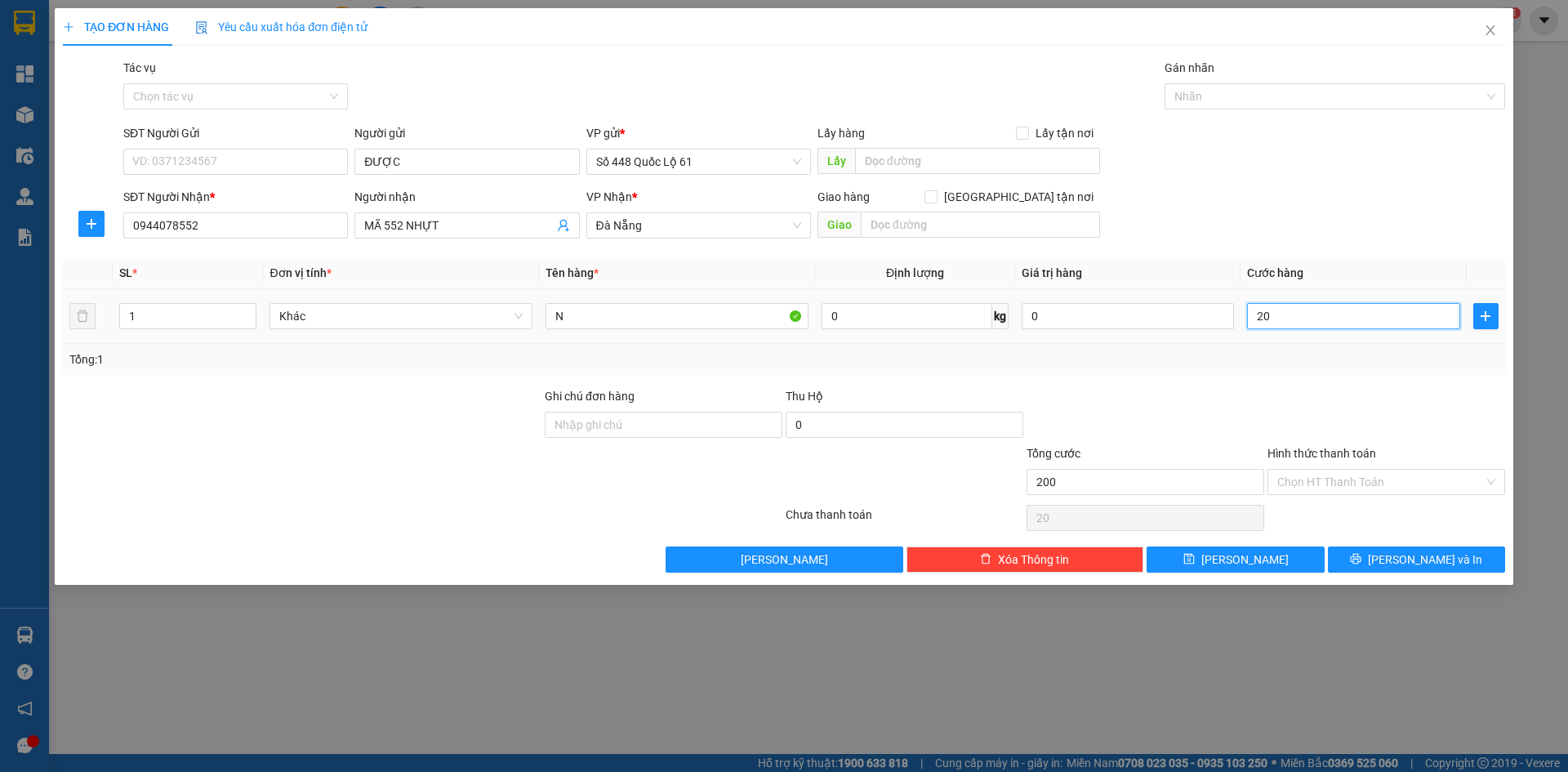
type input "200"
type input "20"
type input "2"
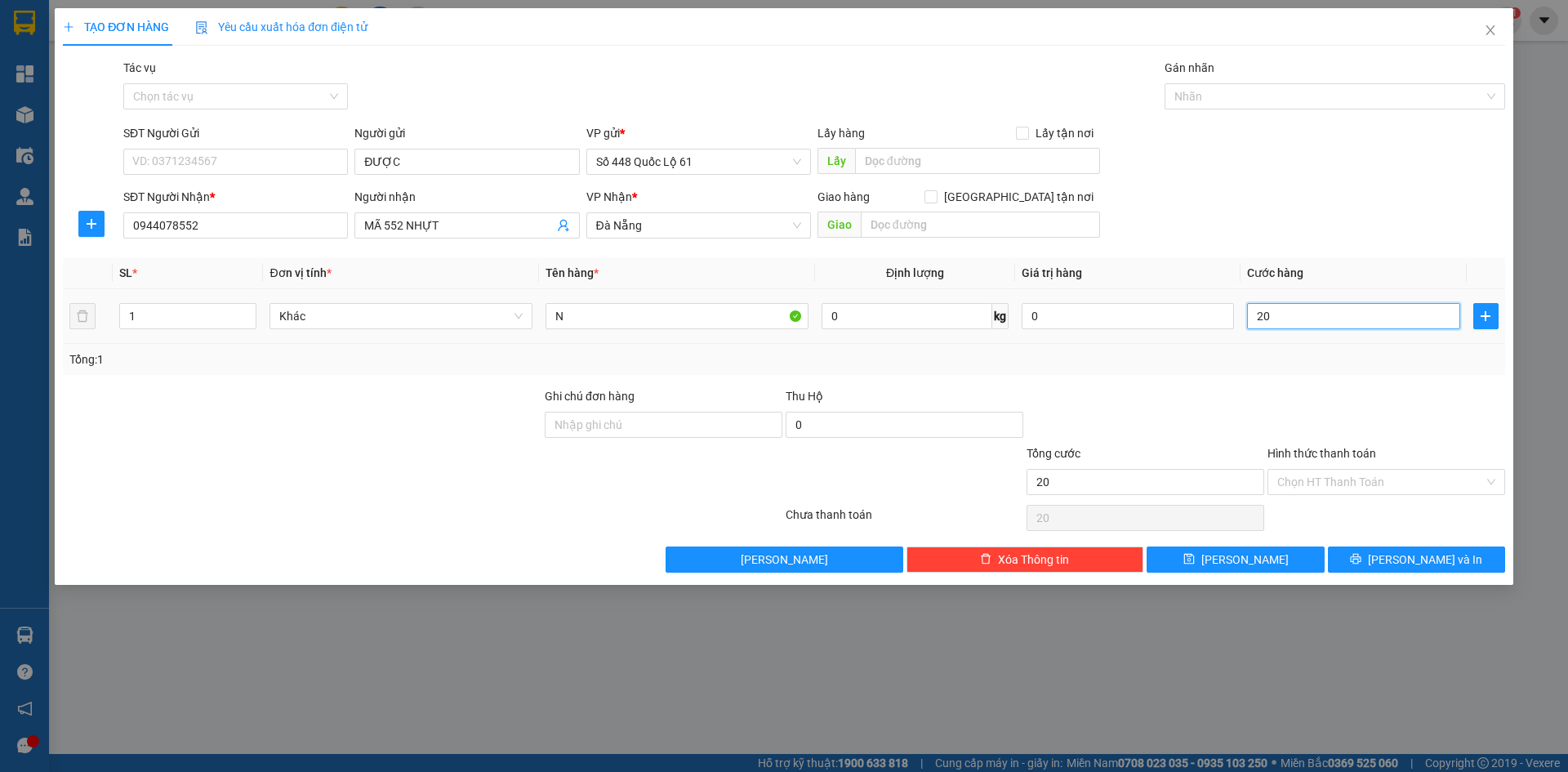
type input "2"
type input "0"
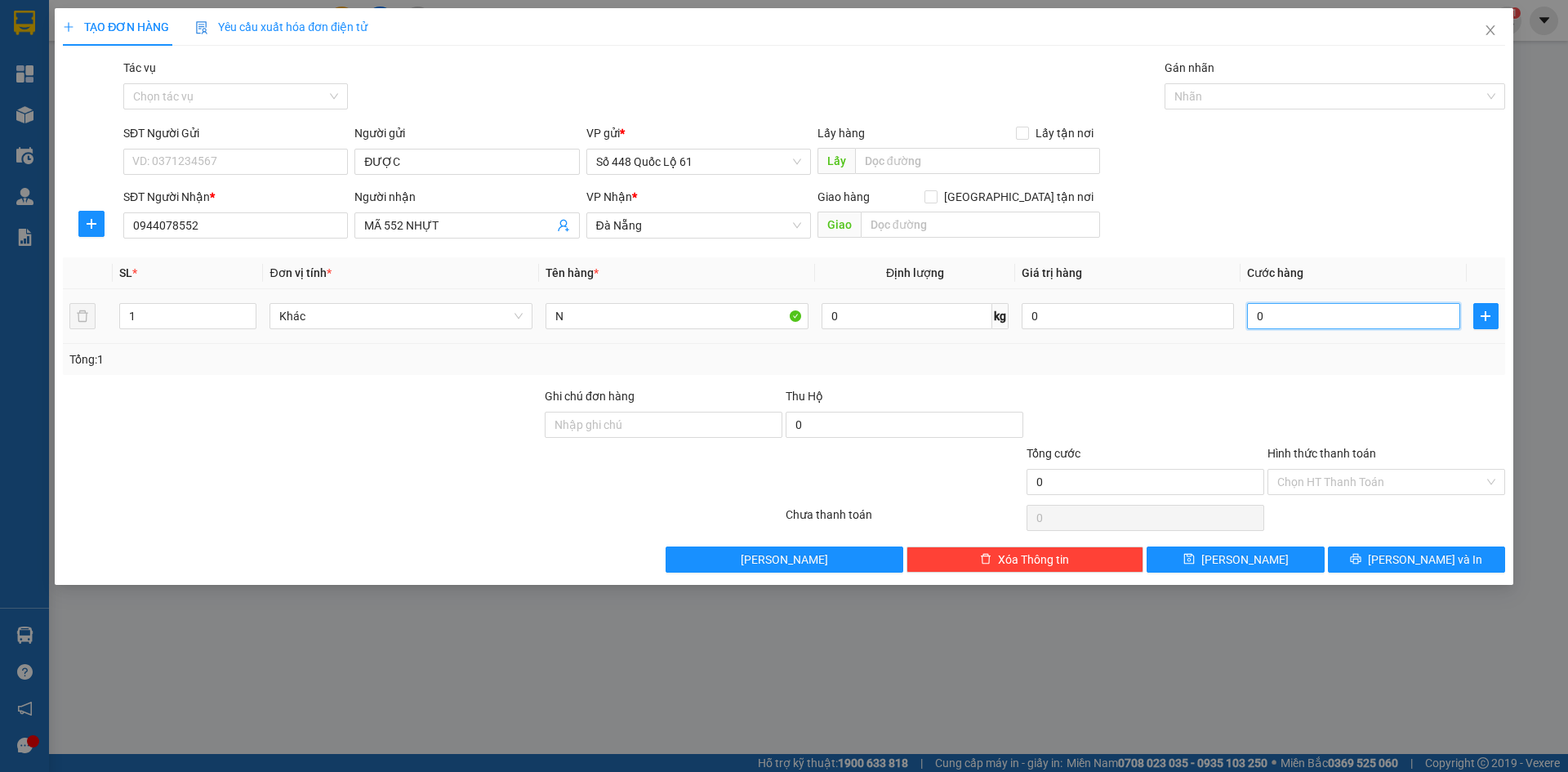
type input "1"
type input "01"
type input "15"
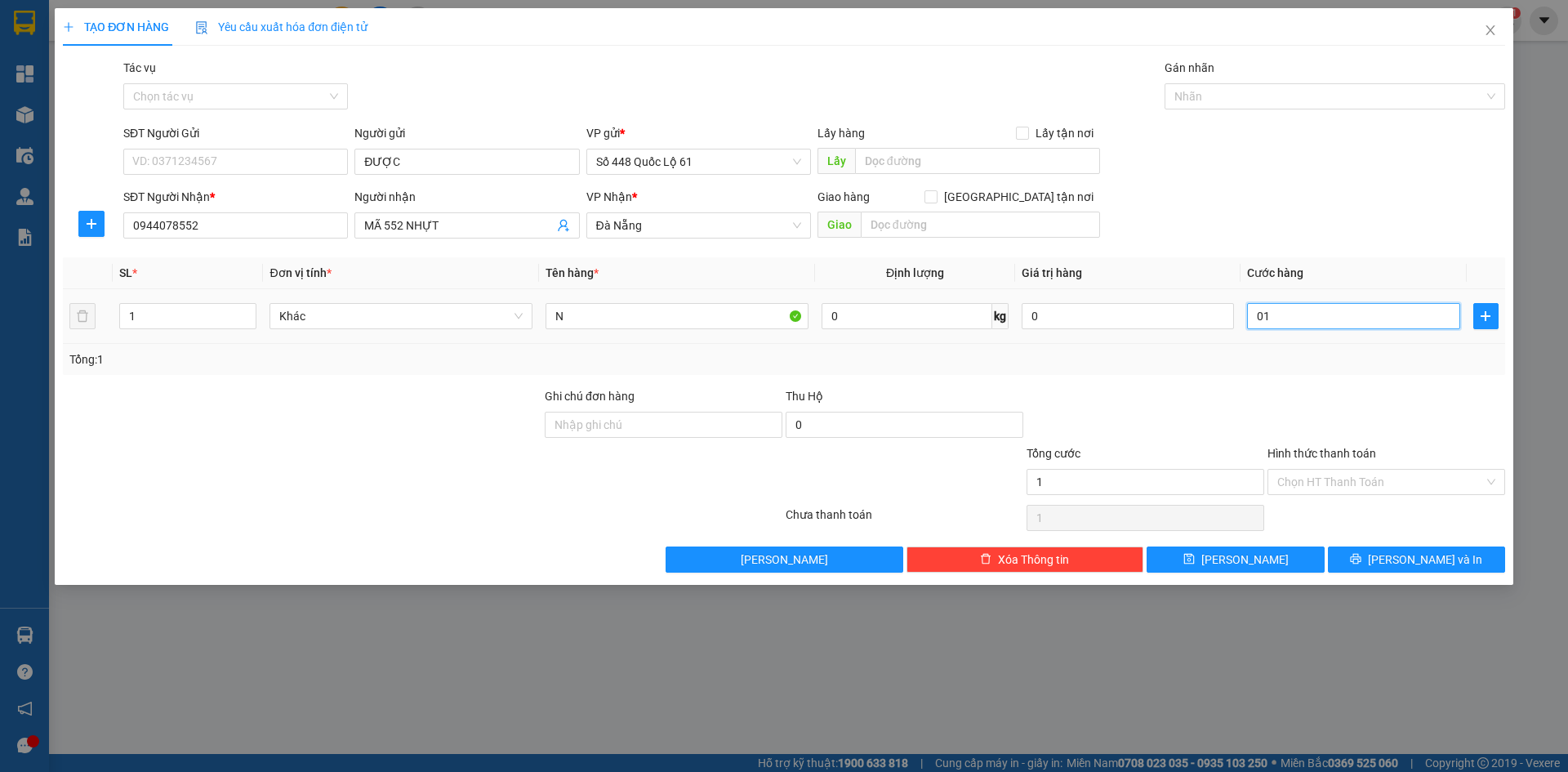
type input "015"
type input "150"
type input "0.150"
type input "150.000"
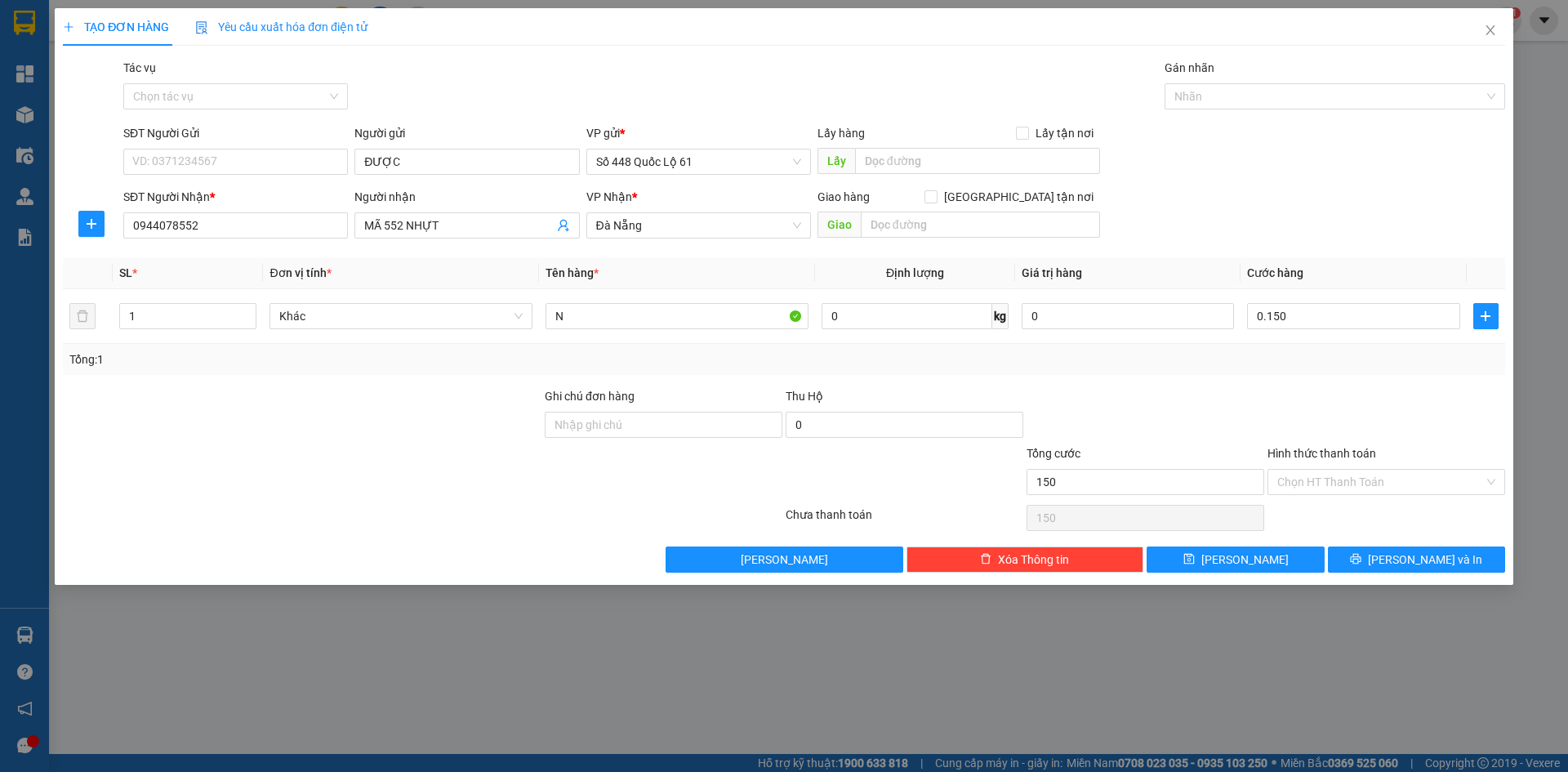
type input "150.000"
click at [1259, 574] on div "TẠO ĐƠN HÀNG Yêu cầu xuất hóa đơn điện tử Transit Pickup Surcharge Ids Transit …" at bounding box center [784, 297] width 1459 height 577
click at [1253, 567] on span "[PERSON_NAME]" at bounding box center [1245, 559] width 87 height 18
type input "0"
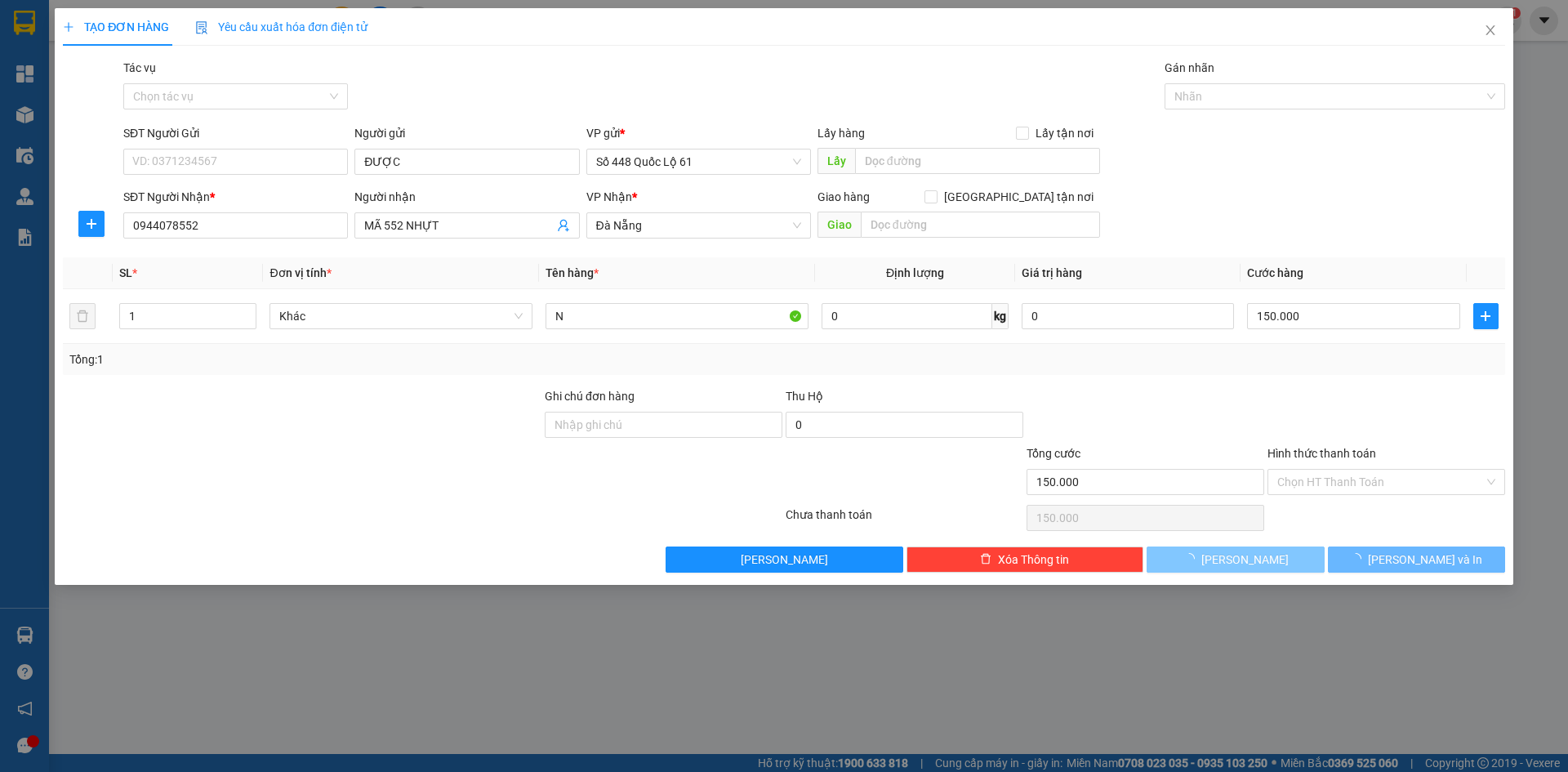
type input "0"
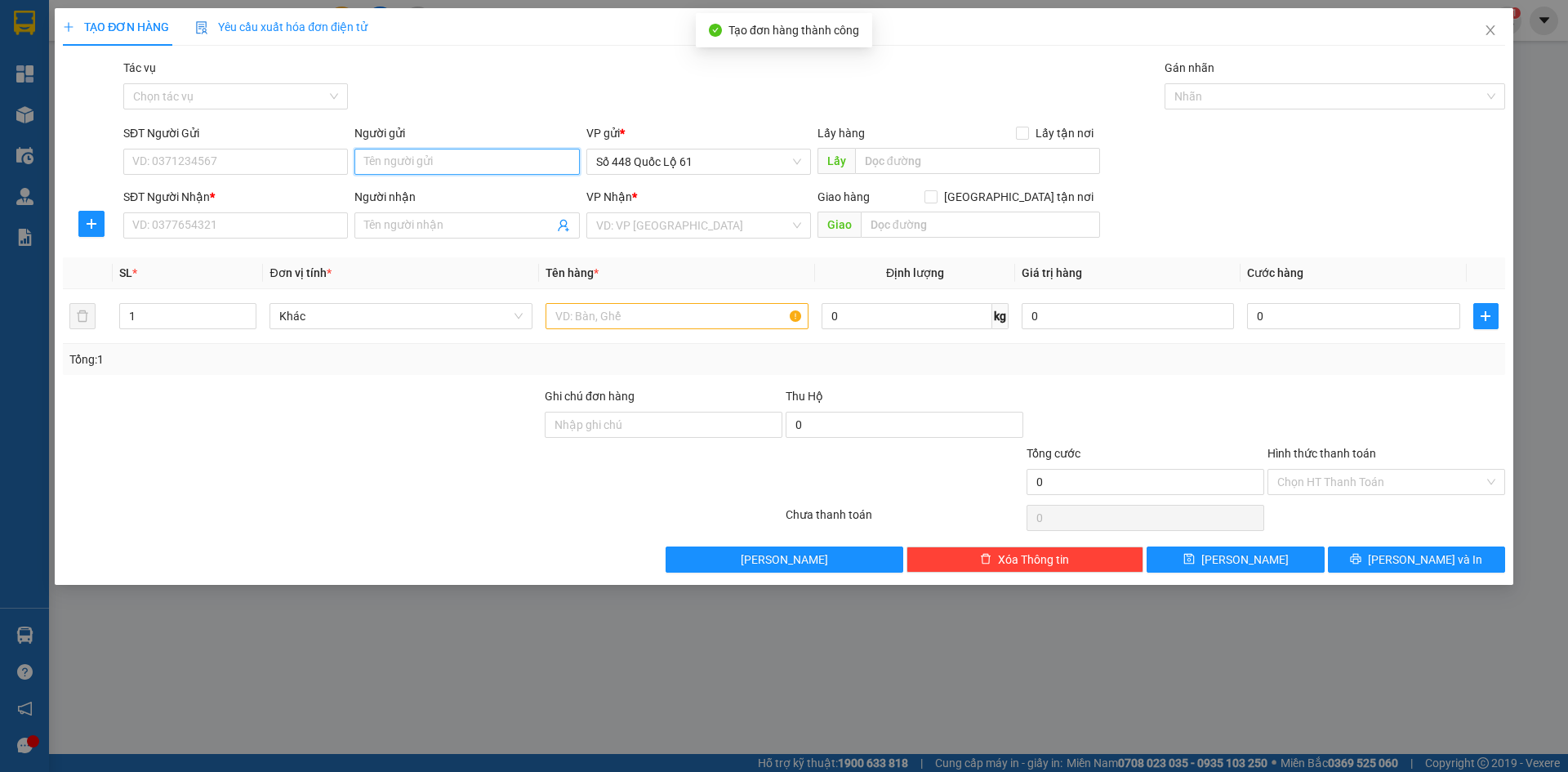
paste input "ĐƯỢC"
type input "ĐƯỢC"
click at [224, 224] on input "SĐT Người Nhận *" at bounding box center [235, 225] width 225 height 26
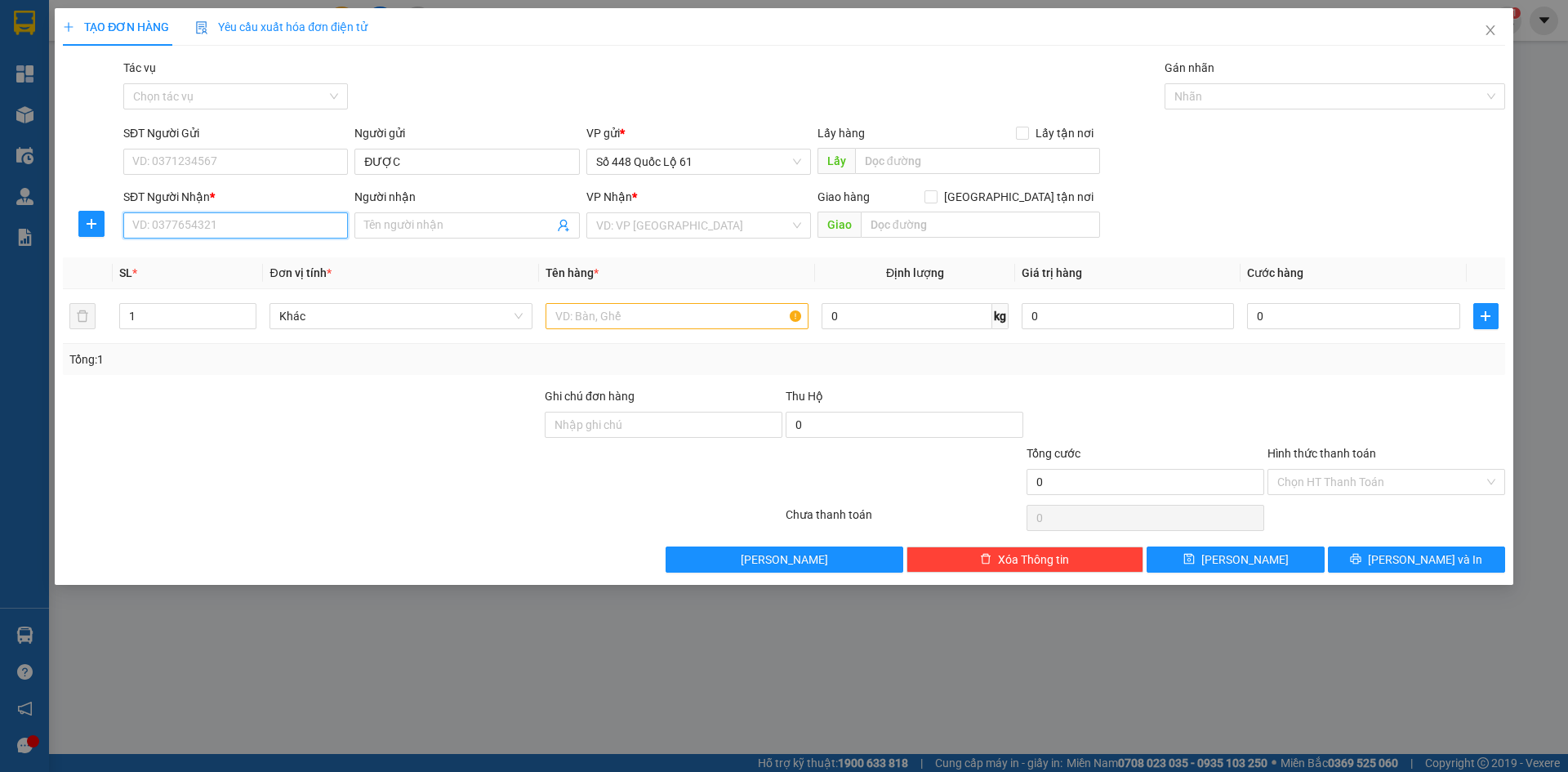
click at [250, 222] on input "SĐT Người Nhận *" at bounding box center [235, 225] width 225 height 26
click at [235, 253] on div "0773903421 - VÂN MÃ 400" at bounding box center [236, 258] width 205 height 18
type input "0773903421"
type input "VÂN MÃ 400"
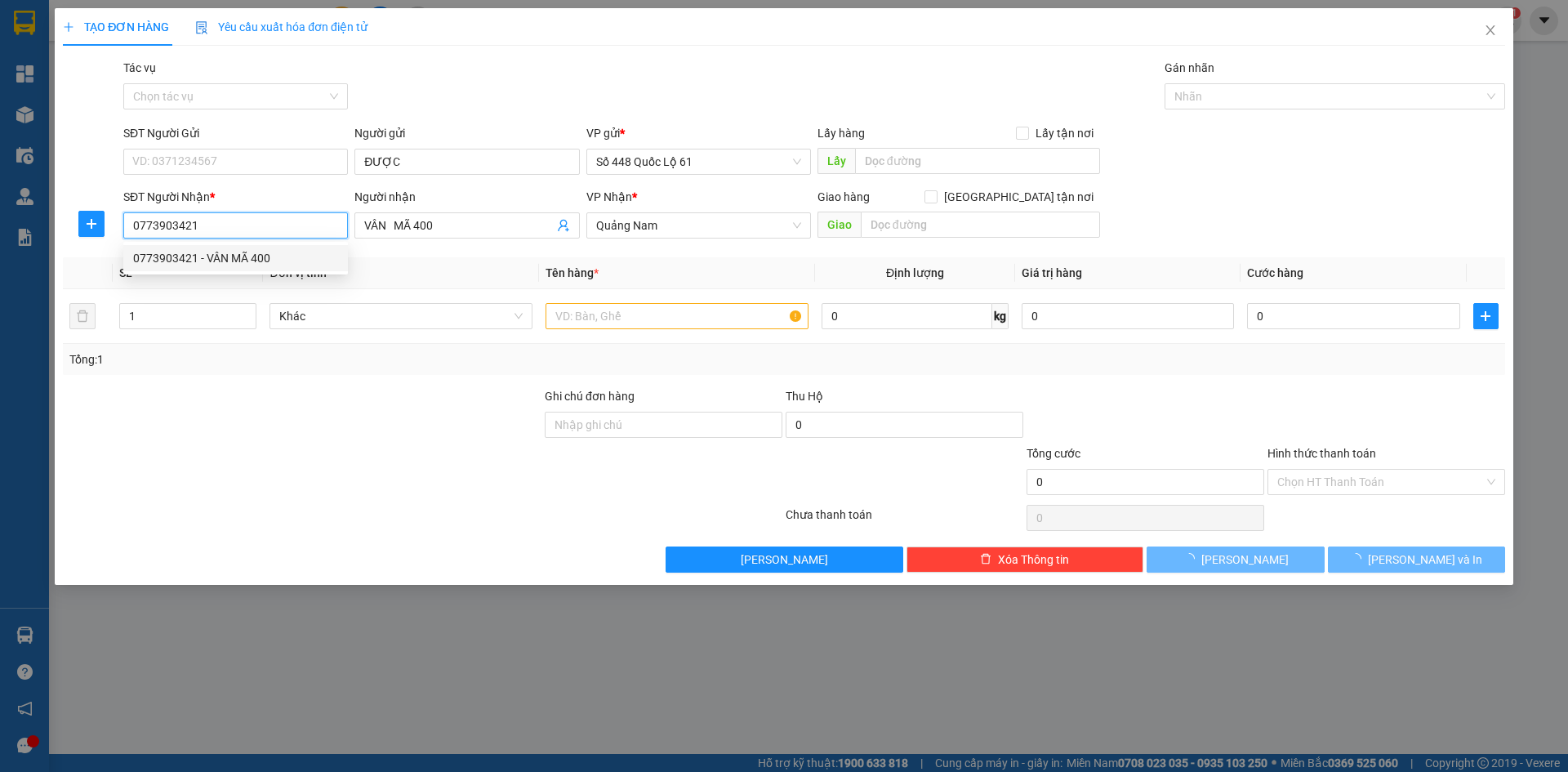
type input "200.000"
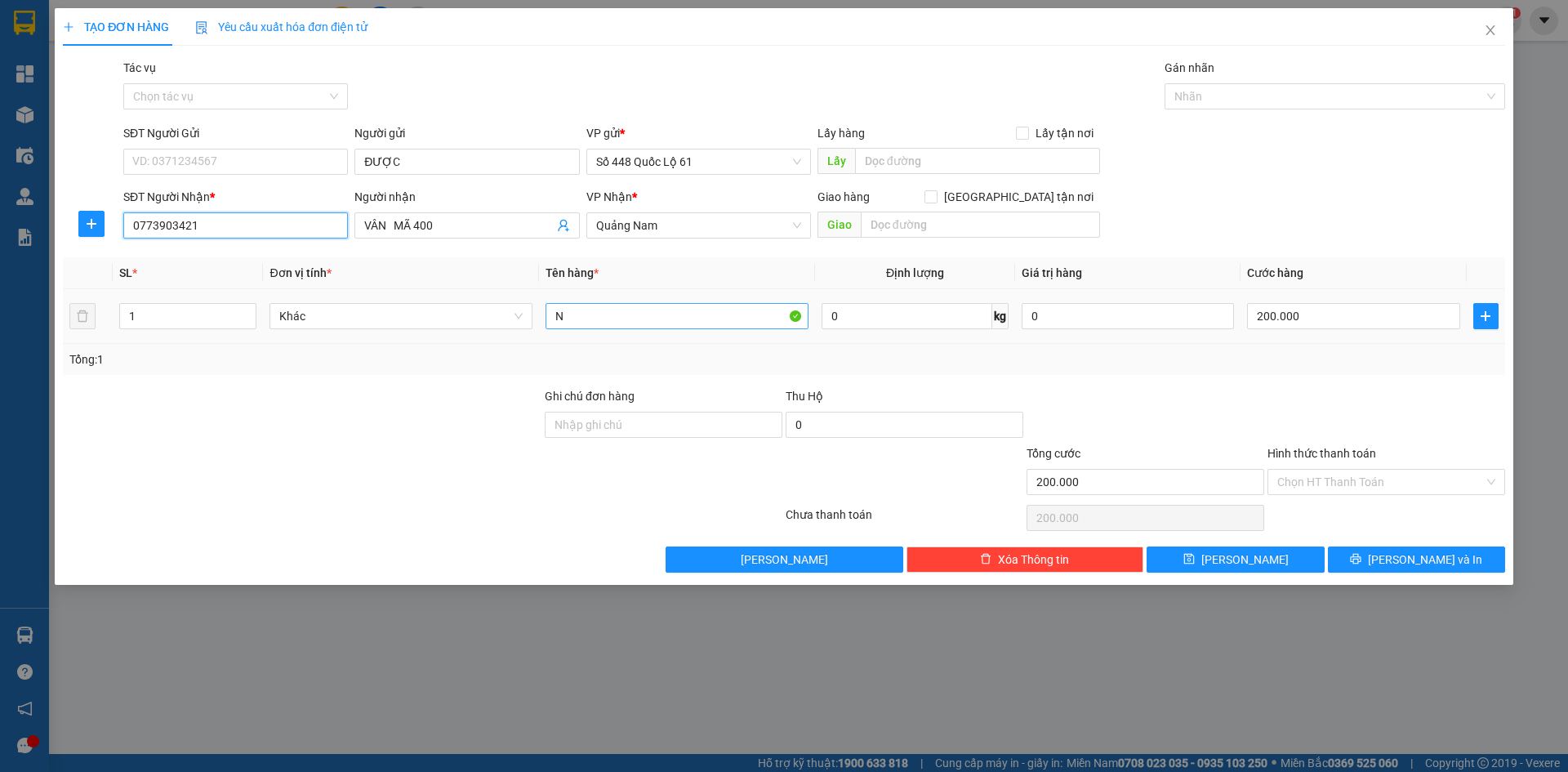
type input "0773903421"
drag, startPoint x: 601, startPoint y: 317, endPoint x: 393, endPoint y: 350, distance: 210.6
click at [394, 350] on div "SL * Đơn vị tính * Tên hàng * Định lượng Giá trị hàng Cước hàng 1 Khác N 0 kg 0…" at bounding box center [784, 316] width 1442 height 118
type input "L"
click at [1392, 311] on input "200.000" at bounding box center [1353, 316] width 212 height 26
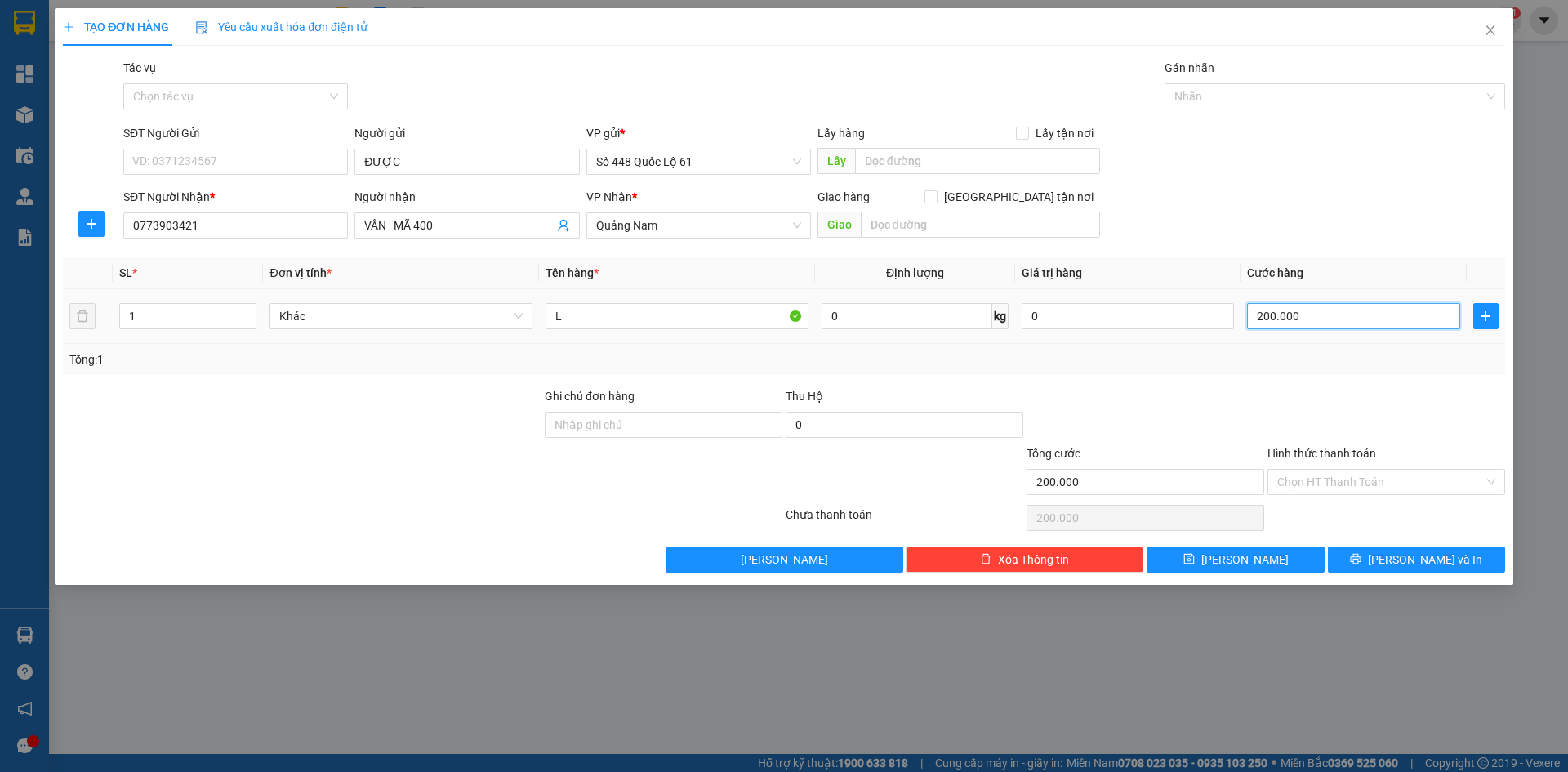
type input "3"
type input "33"
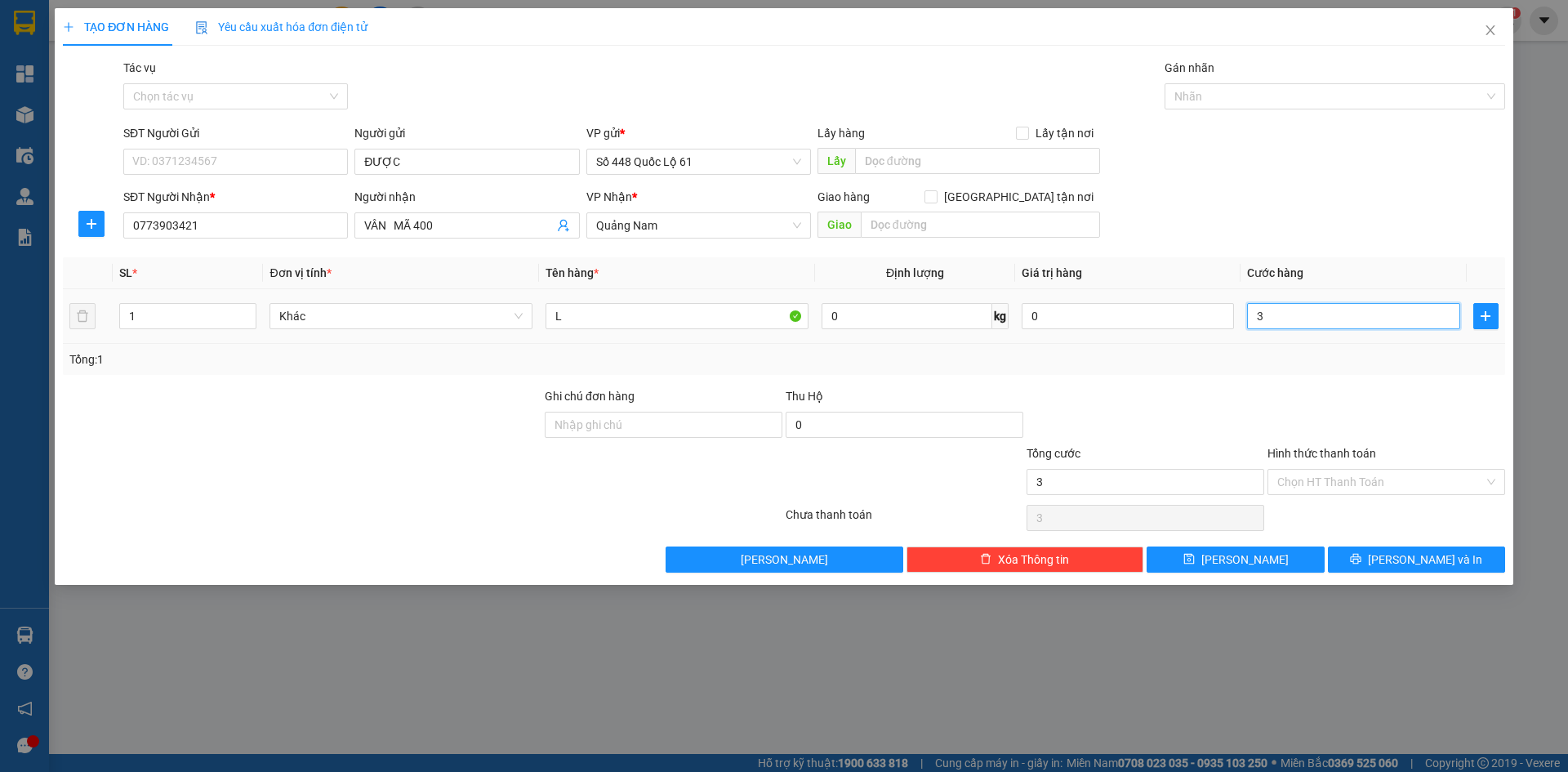
type input "33"
type input "330"
type input "330.000"
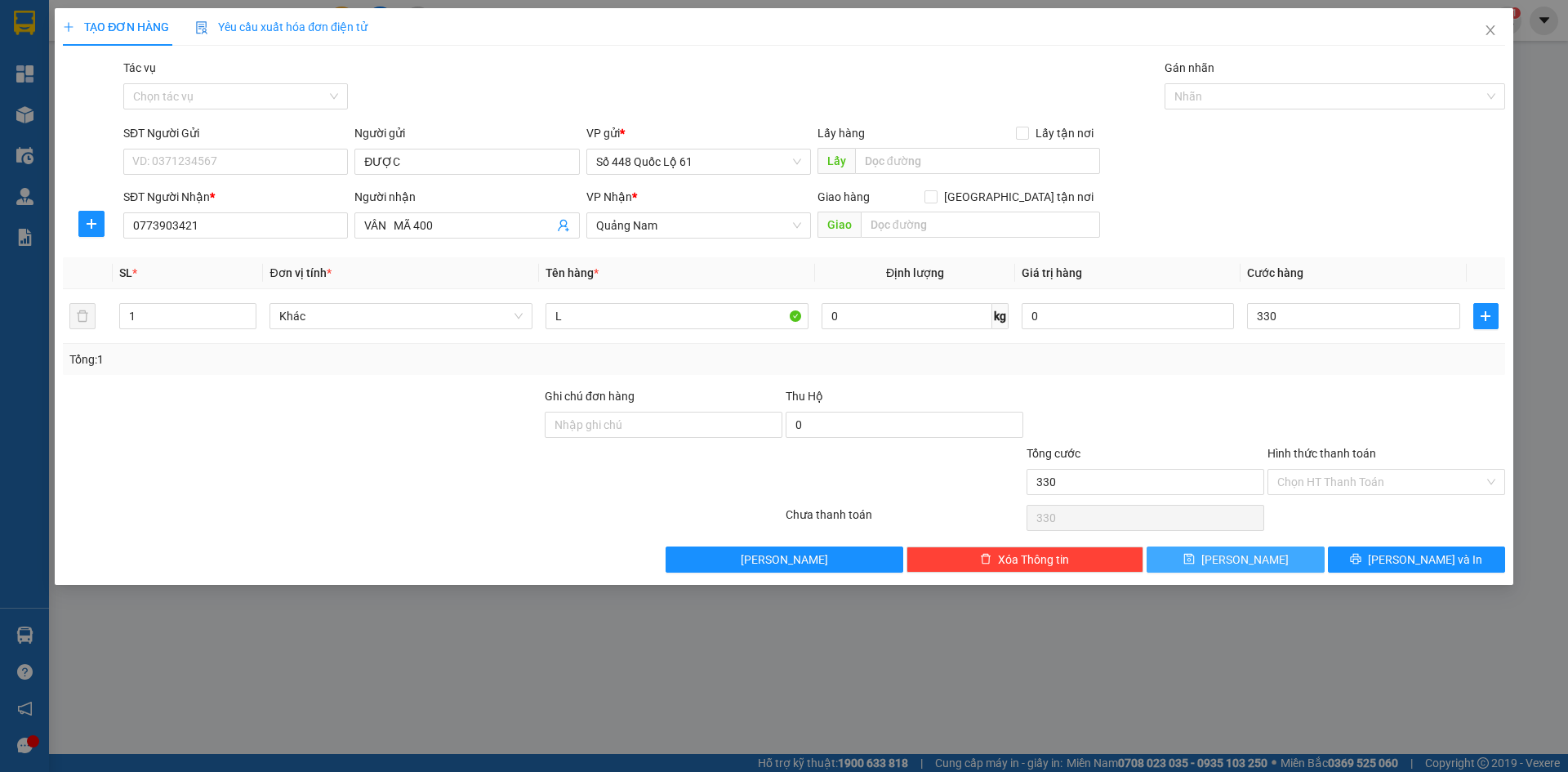
type input "330.000"
drag, startPoint x: 1286, startPoint y: 555, endPoint x: 1246, endPoint y: 558, distance: 40.1
click at [1286, 555] on button "[PERSON_NAME]" at bounding box center [1235, 559] width 177 height 26
type input "0"
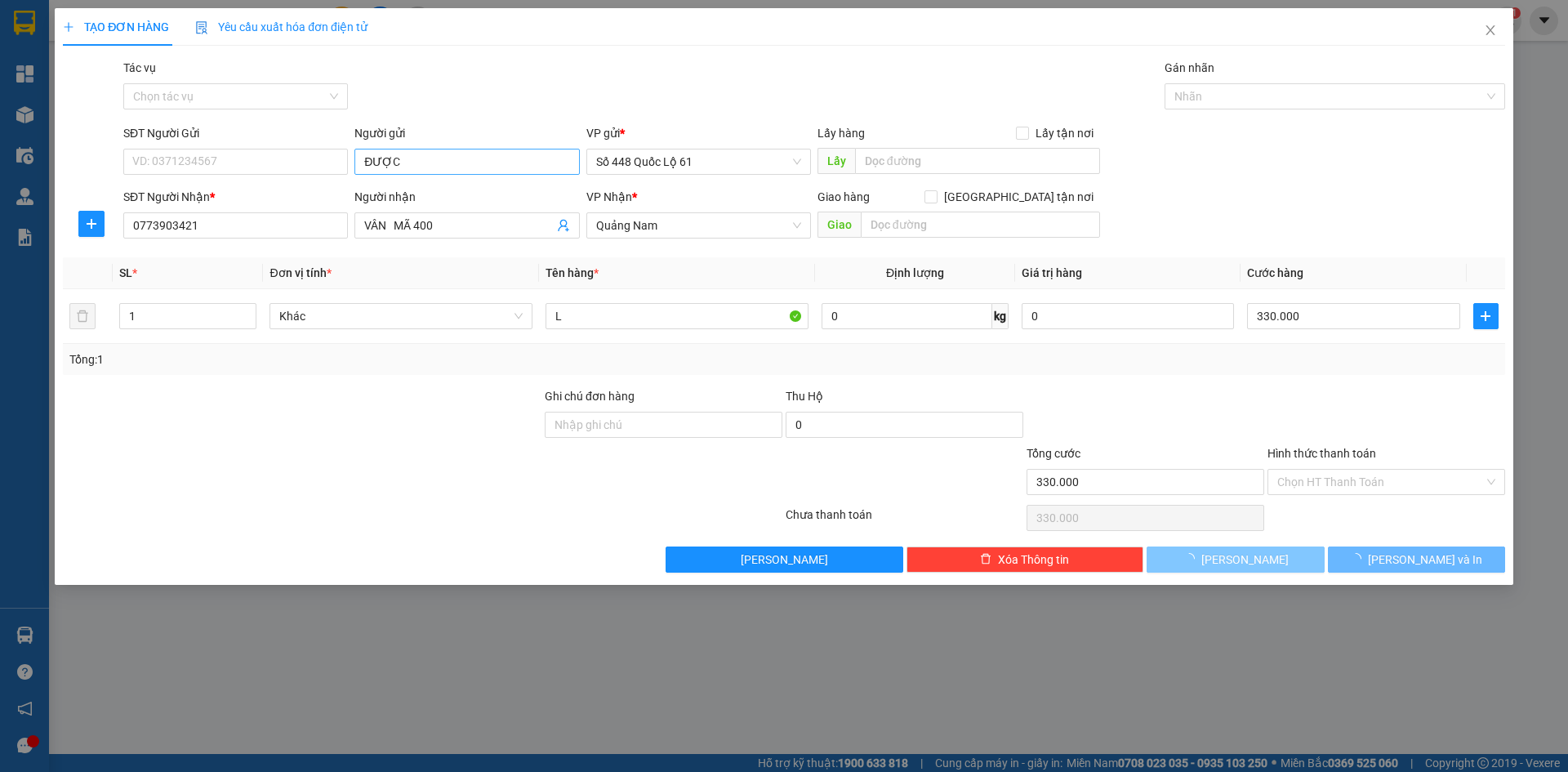
type input "0"
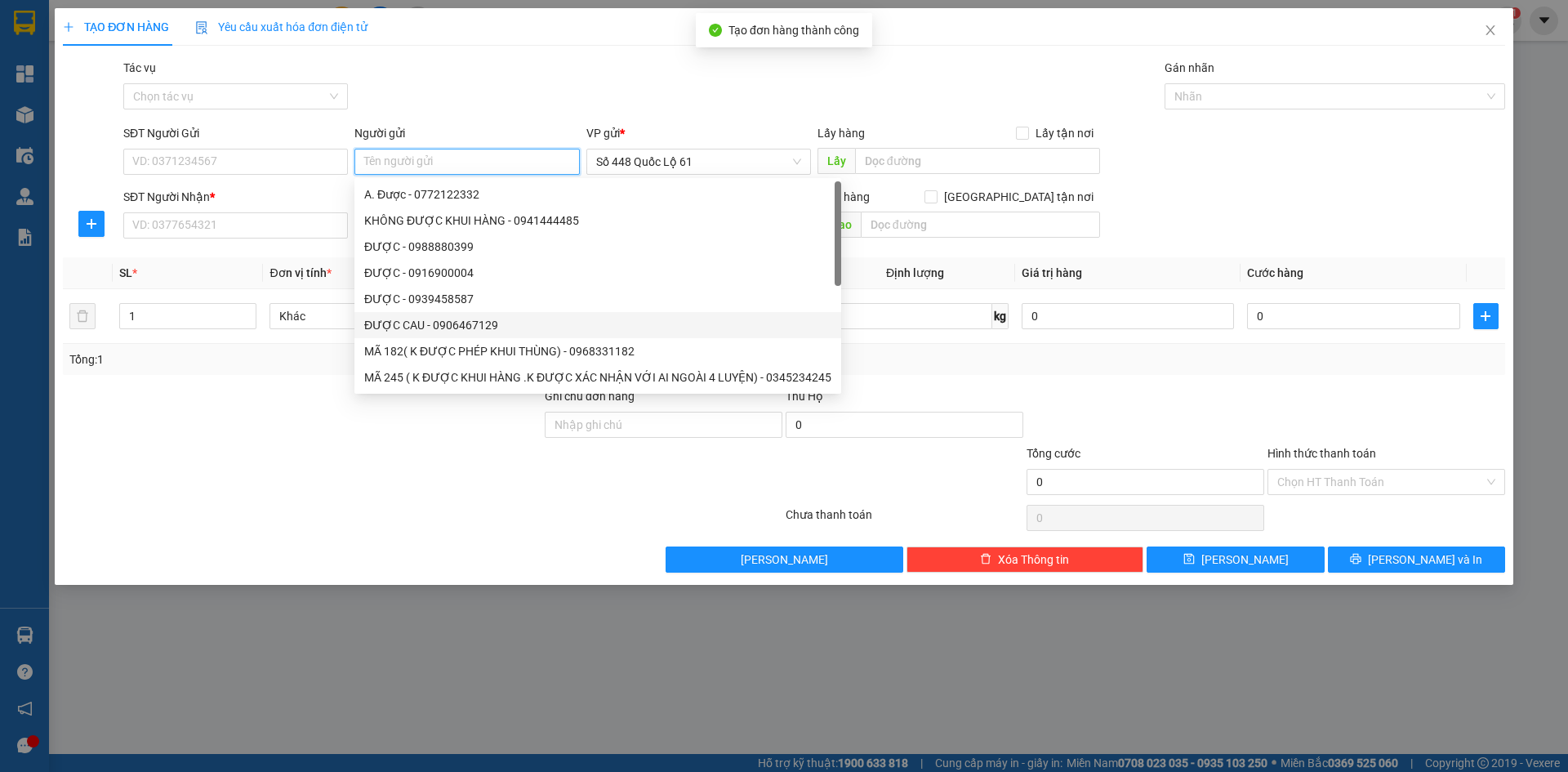
paste input "ĐƯỢC"
type input "ĐƯỢC"
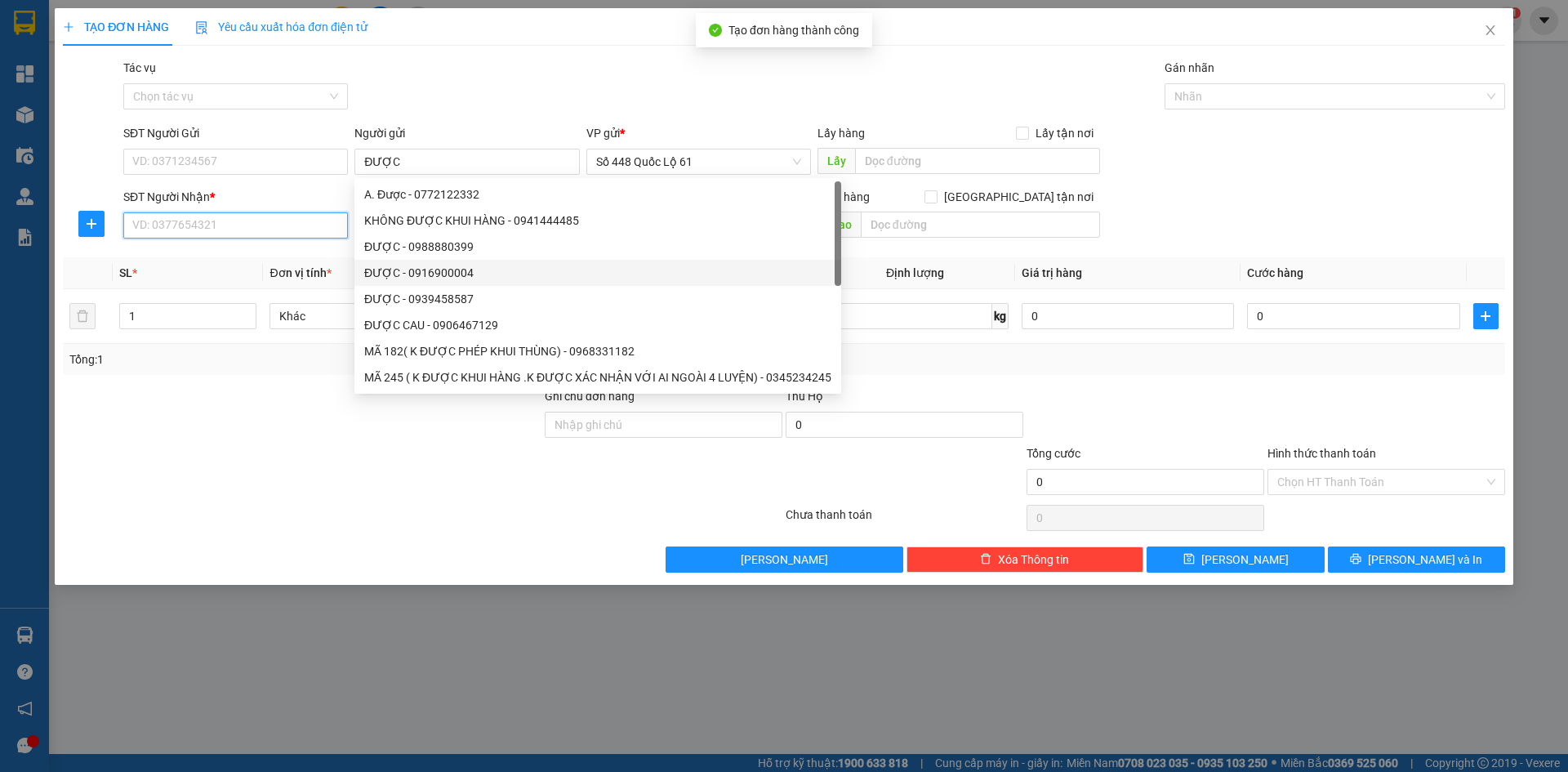
click at [291, 219] on input "SĐT Người Nhận *" at bounding box center [235, 225] width 225 height 26
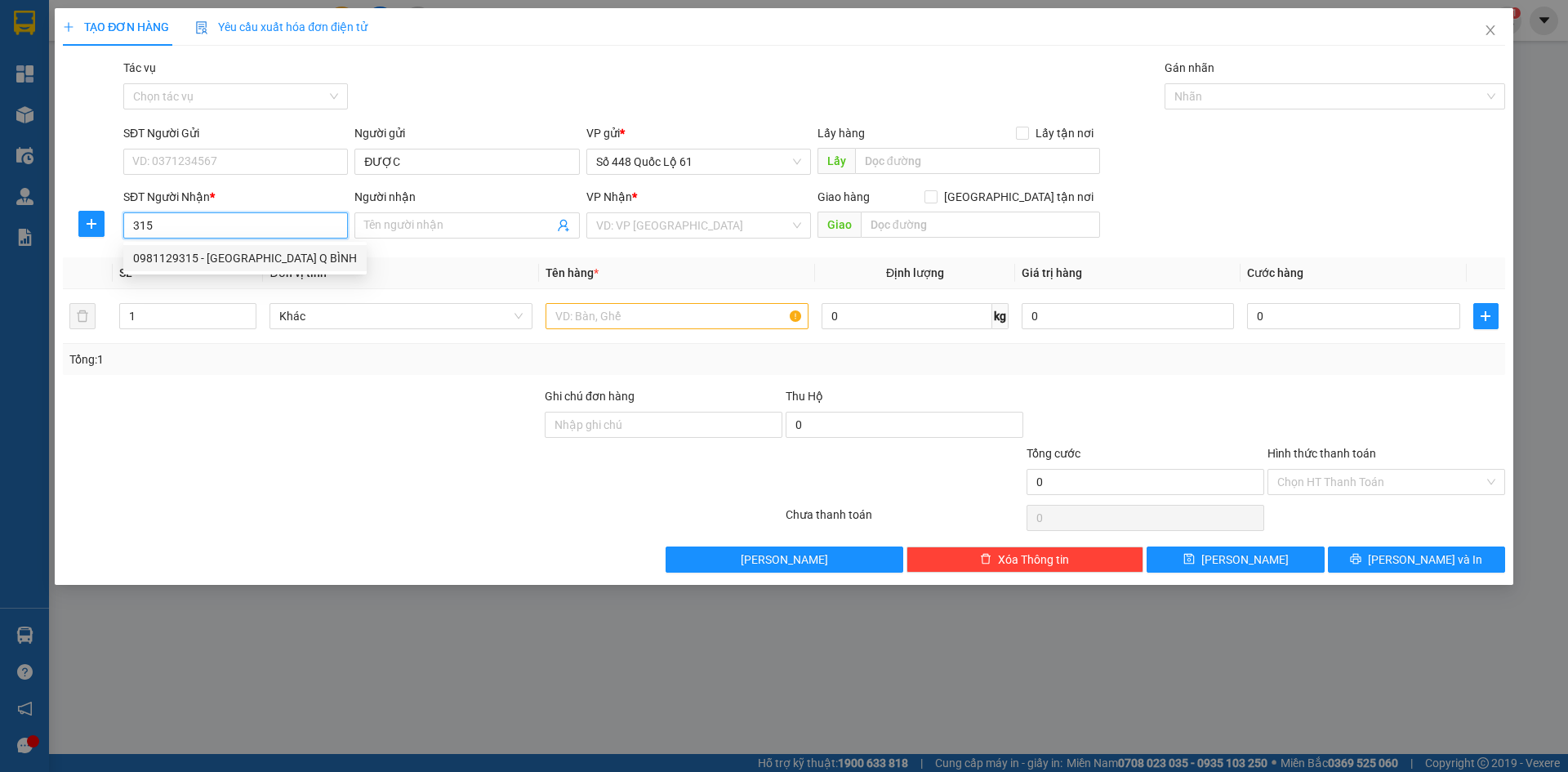
click at [275, 260] on div "0981129315 - [GEOGRAPHIC_DATA] Q BÌNH" at bounding box center [245, 258] width 224 height 18
type input "0981129315"
type input "QUẢNG HÀU Q BÌNH"
type input "300.000"
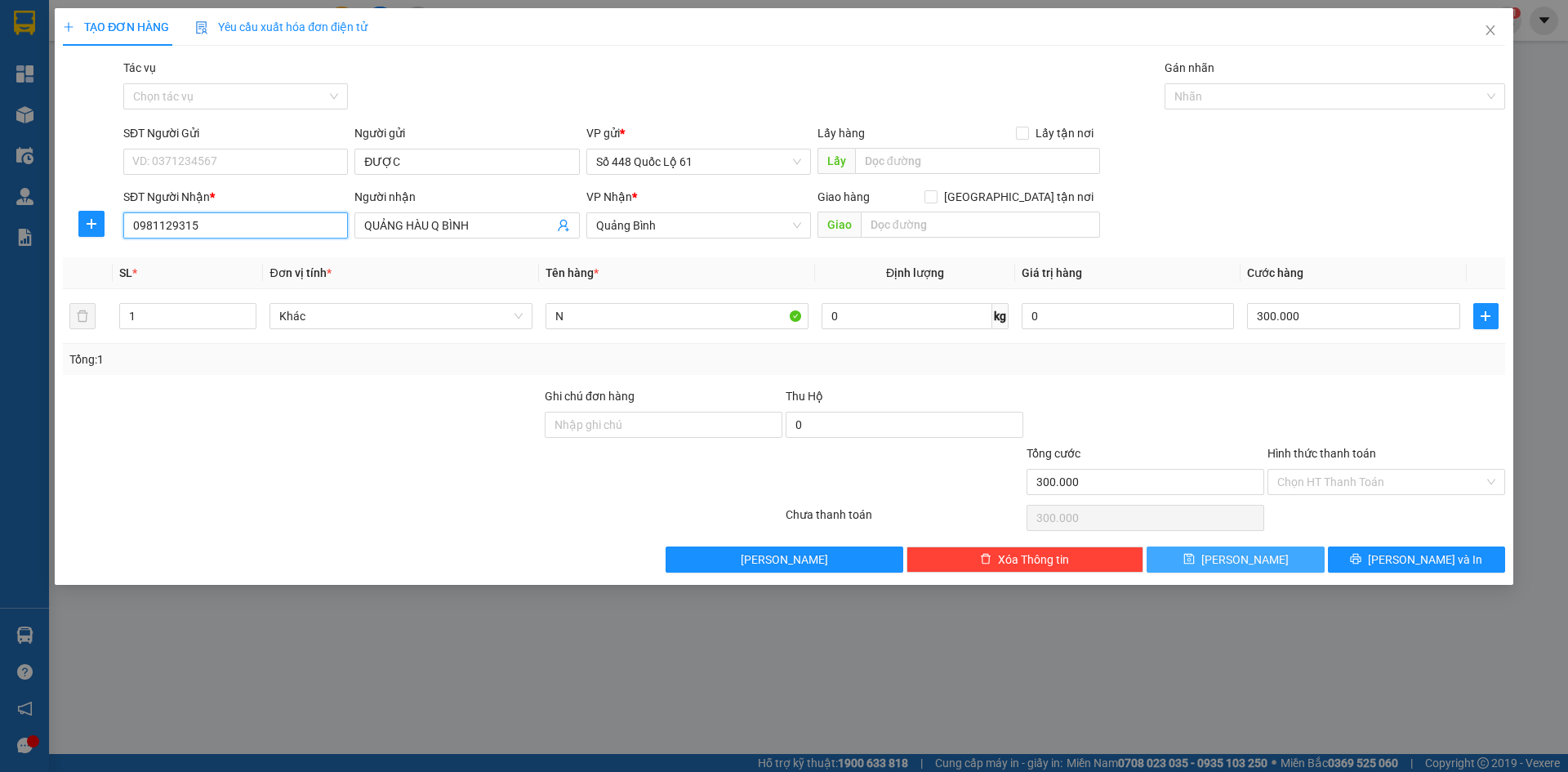
type input "0981129315"
drag, startPoint x: 1251, startPoint y: 557, endPoint x: 1058, endPoint y: 494, distance: 203.0
click at [1250, 558] on span "[PERSON_NAME]" at bounding box center [1245, 559] width 87 height 18
type input "0"
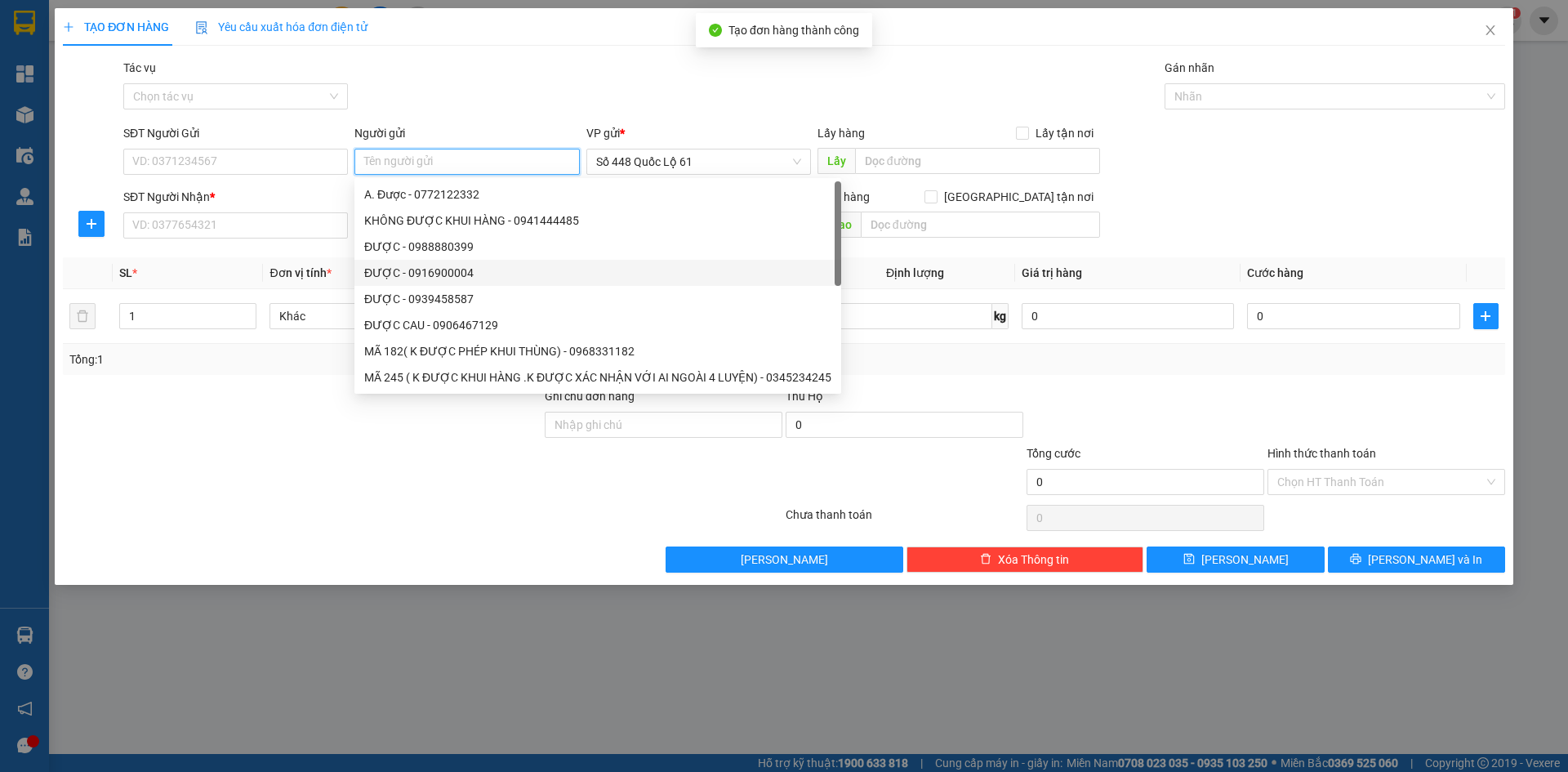
paste input "ĐƯỢC"
type input "ĐƯỢC"
click at [296, 228] on input "SĐT Người Nhận *" at bounding box center [235, 225] width 225 height 26
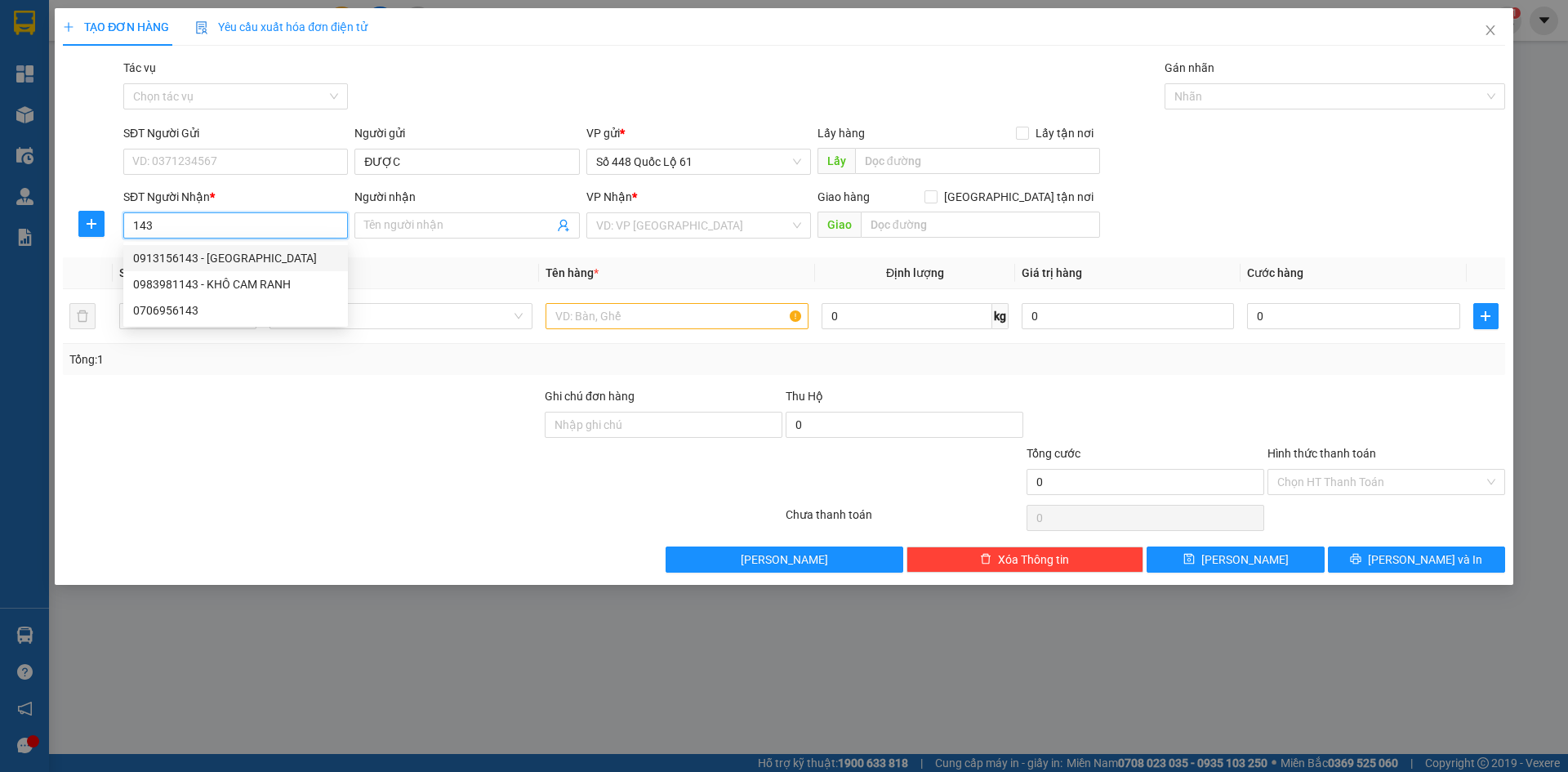
click at [289, 254] on div "0913156143 - [GEOGRAPHIC_DATA]" at bounding box center [236, 258] width 205 height 18
type input "0913156143"
type input "HÙNG [GEOGRAPHIC_DATA]"
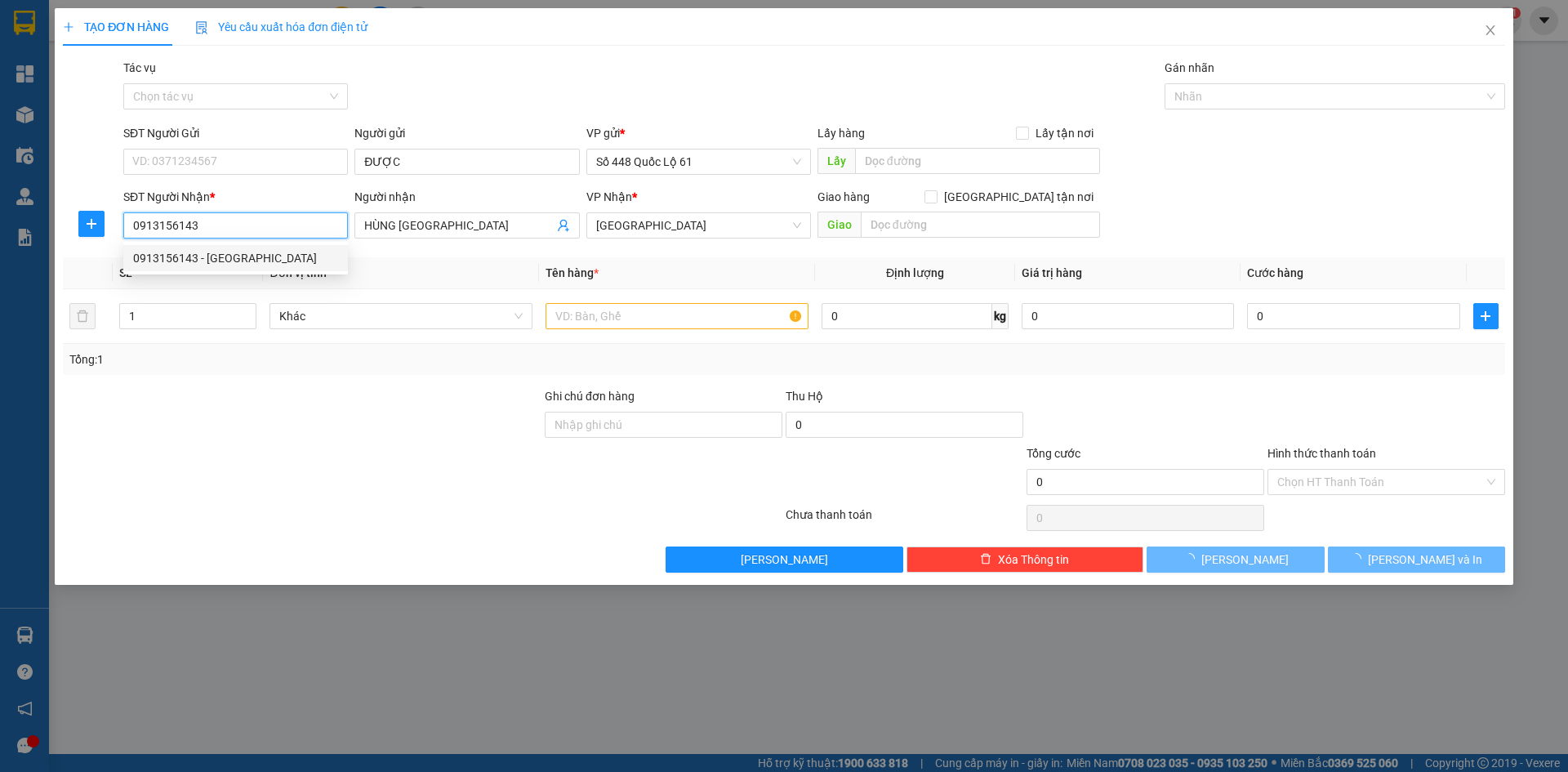
type input "200.000"
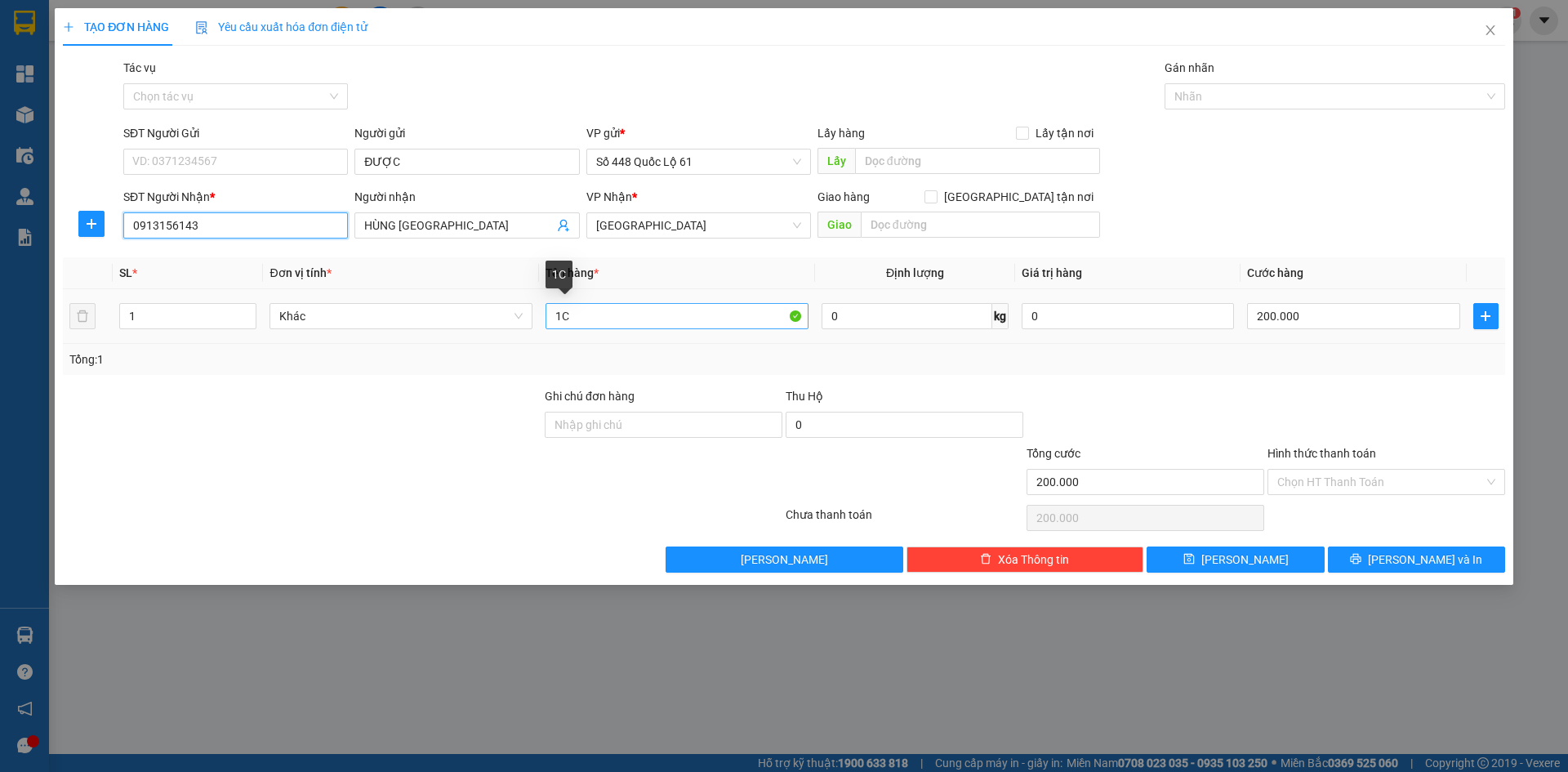
type input "0913156143"
drag, startPoint x: 598, startPoint y: 317, endPoint x: 178, endPoint y: 347, distance: 421.1
click at [170, 369] on div "SL * Đơn vị tính * Tên hàng * Định lượng Giá trị hàng Cước hàng 1 Khác 1C 0 kg …" at bounding box center [784, 316] width 1442 height 118
type input "N +PH"
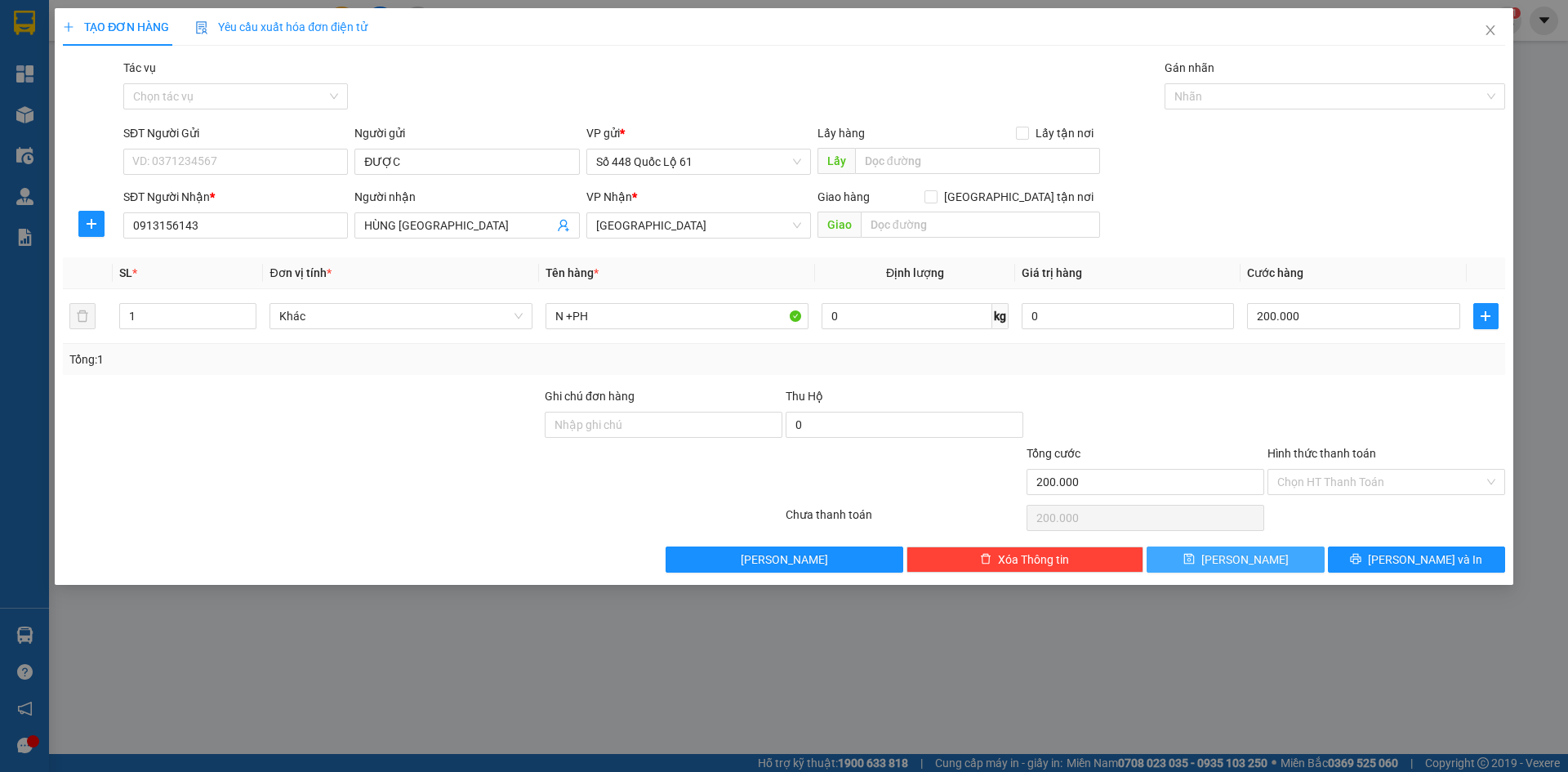
click at [1228, 548] on button "[PERSON_NAME]" at bounding box center [1235, 559] width 177 height 26
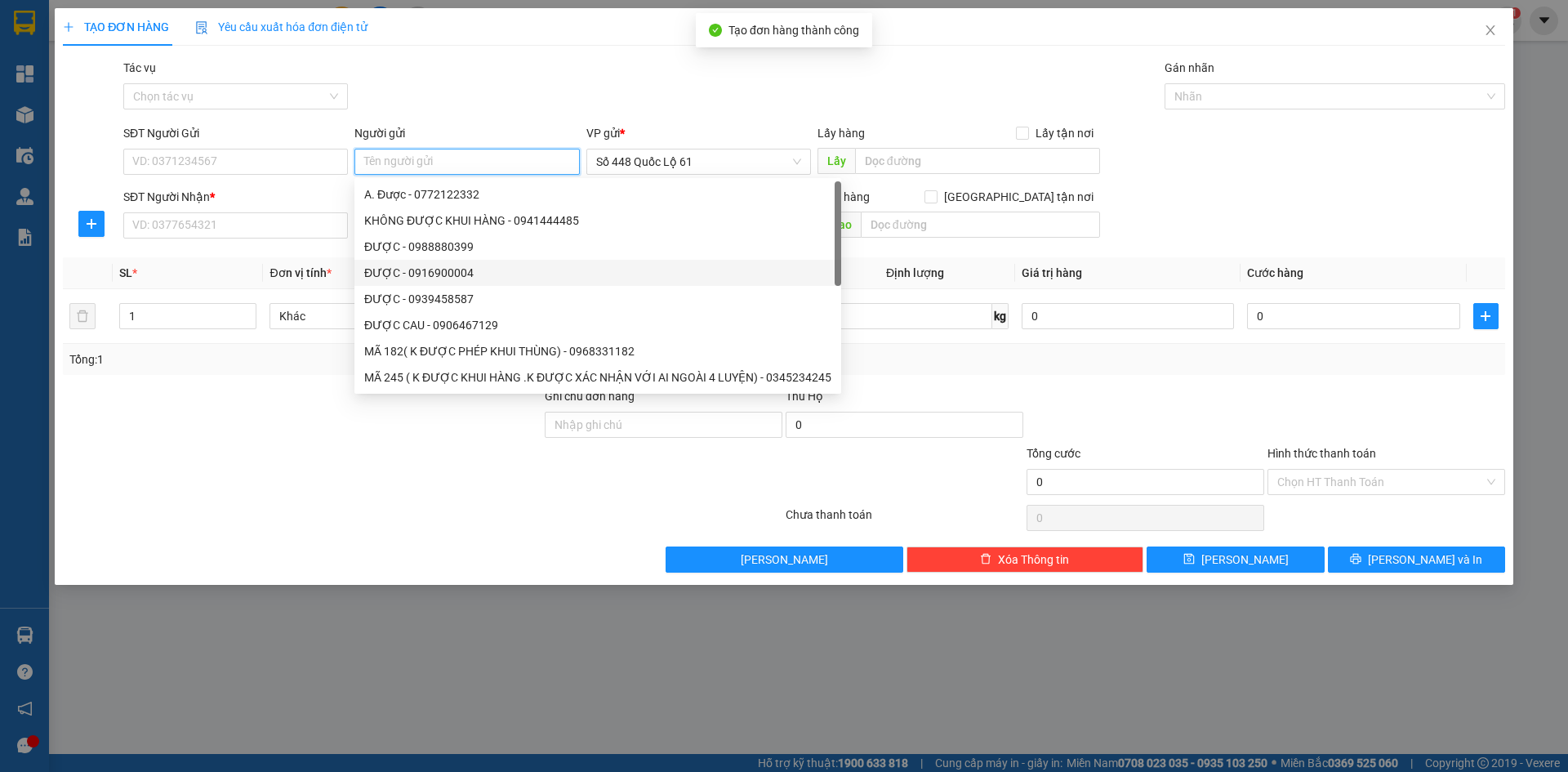
paste input "ĐƯỢC"
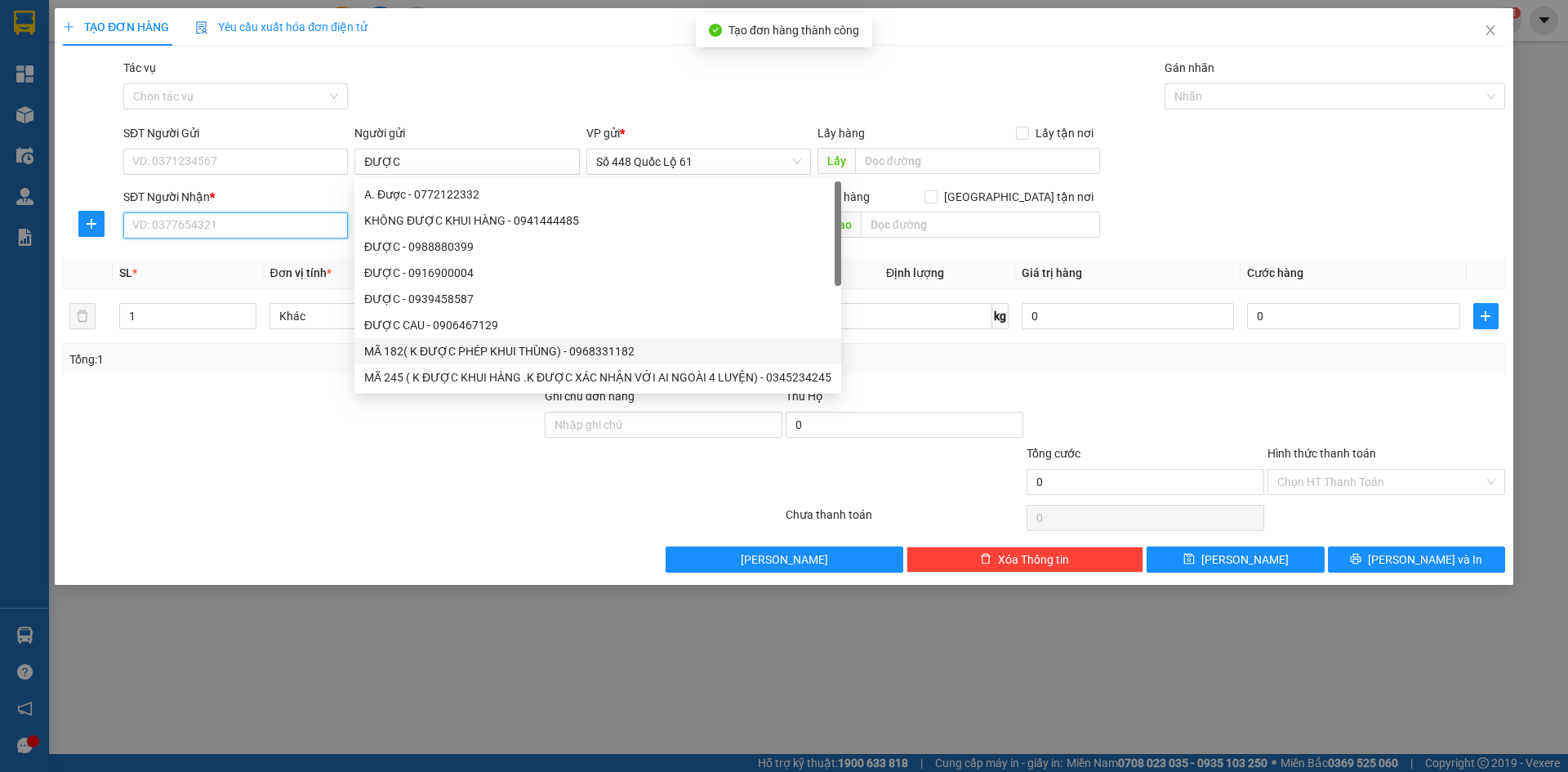
click at [219, 216] on input "SĐT Người Nhận *" at bounding box center [235, 225] width 225 height 26
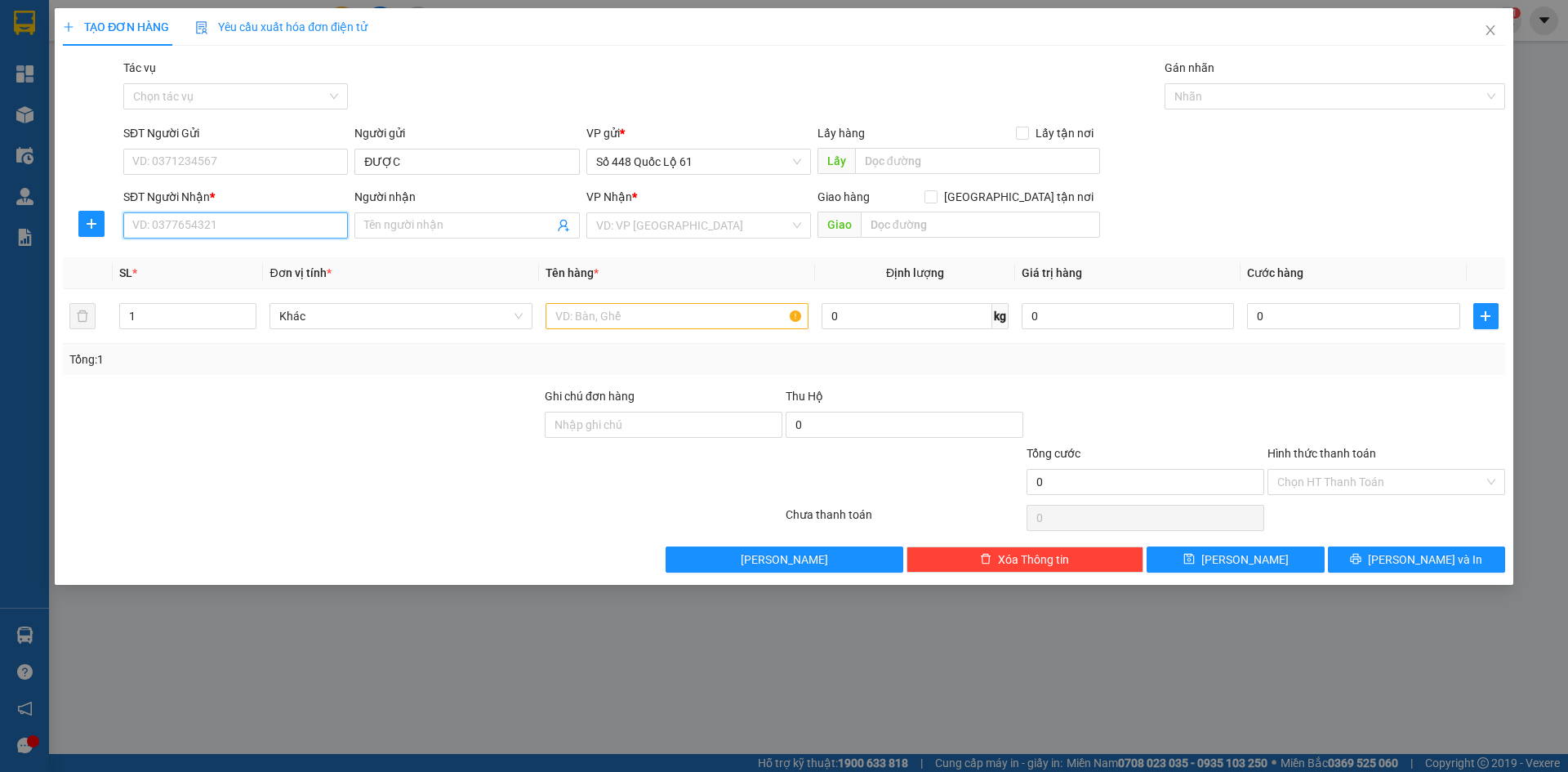
click at [217, 221] on input "SĐT Người Nhận *" at bounding box center [235, 225] width 225 height 26
click at [209, 254] on div "0974446375 - [PERSON_NAME]" at bounding box center [236, 258] width 205 height 18
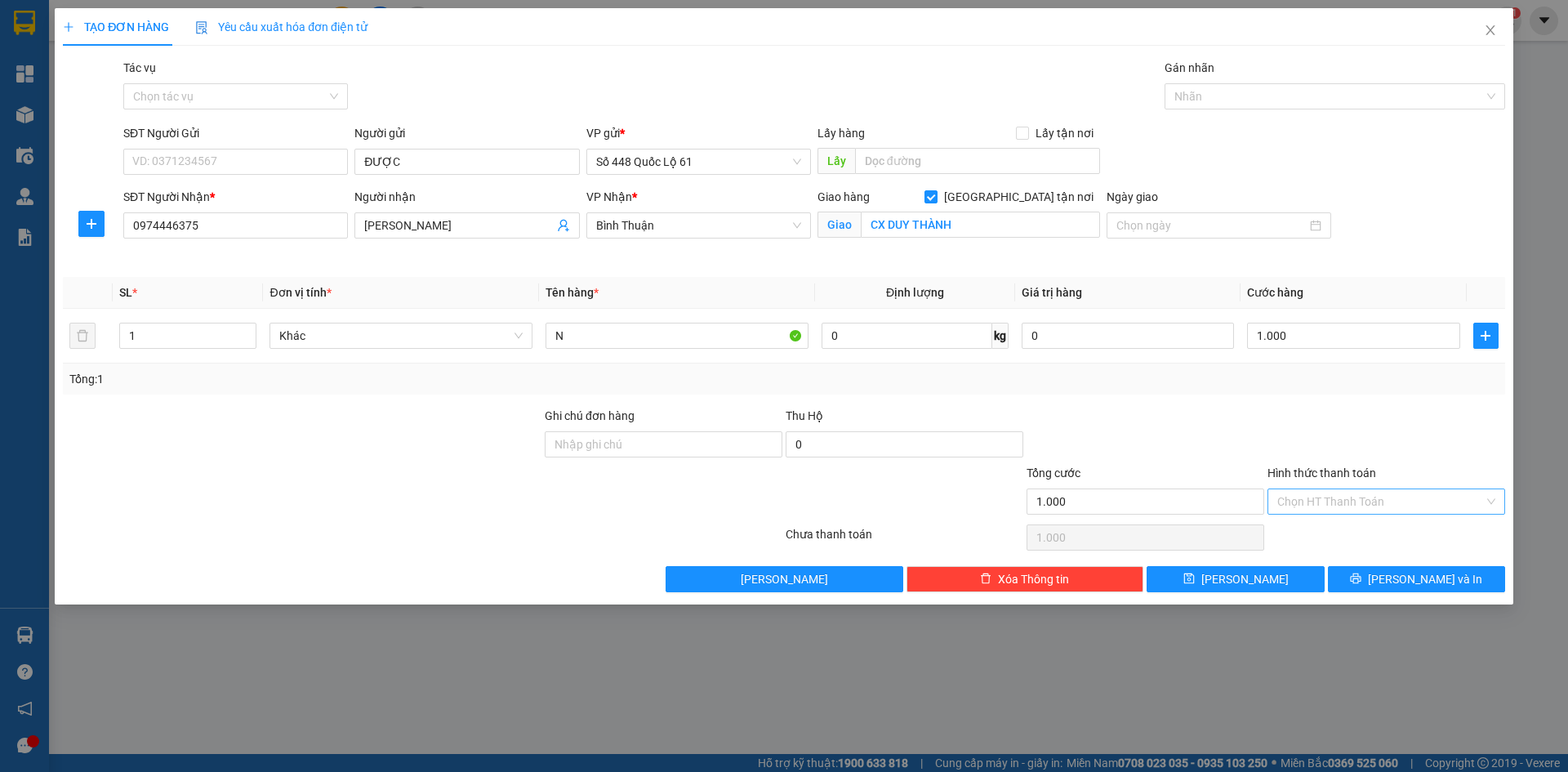
drag, startPoint x: 1285, startPoint y: 507, endPoint x: 1293, endPoint y: 520, distance: 15.3
click at [1286, 507] on input "Hình thức thanh toán" at bounding box center [1381, 501] width 207 height 25
drag, startPoint x: 1299, startPoint y: 527, endPoint x: 1307, endPoint y: 602, distance: 75.4
click at [1299, 529] on div "Tại văn phòng" at bounding box center [1386, 534] width 218 height 18
click at [1281, 580] on button "[PERSON_NAME]" at bounding box center [1235, 579] width 177 height 26
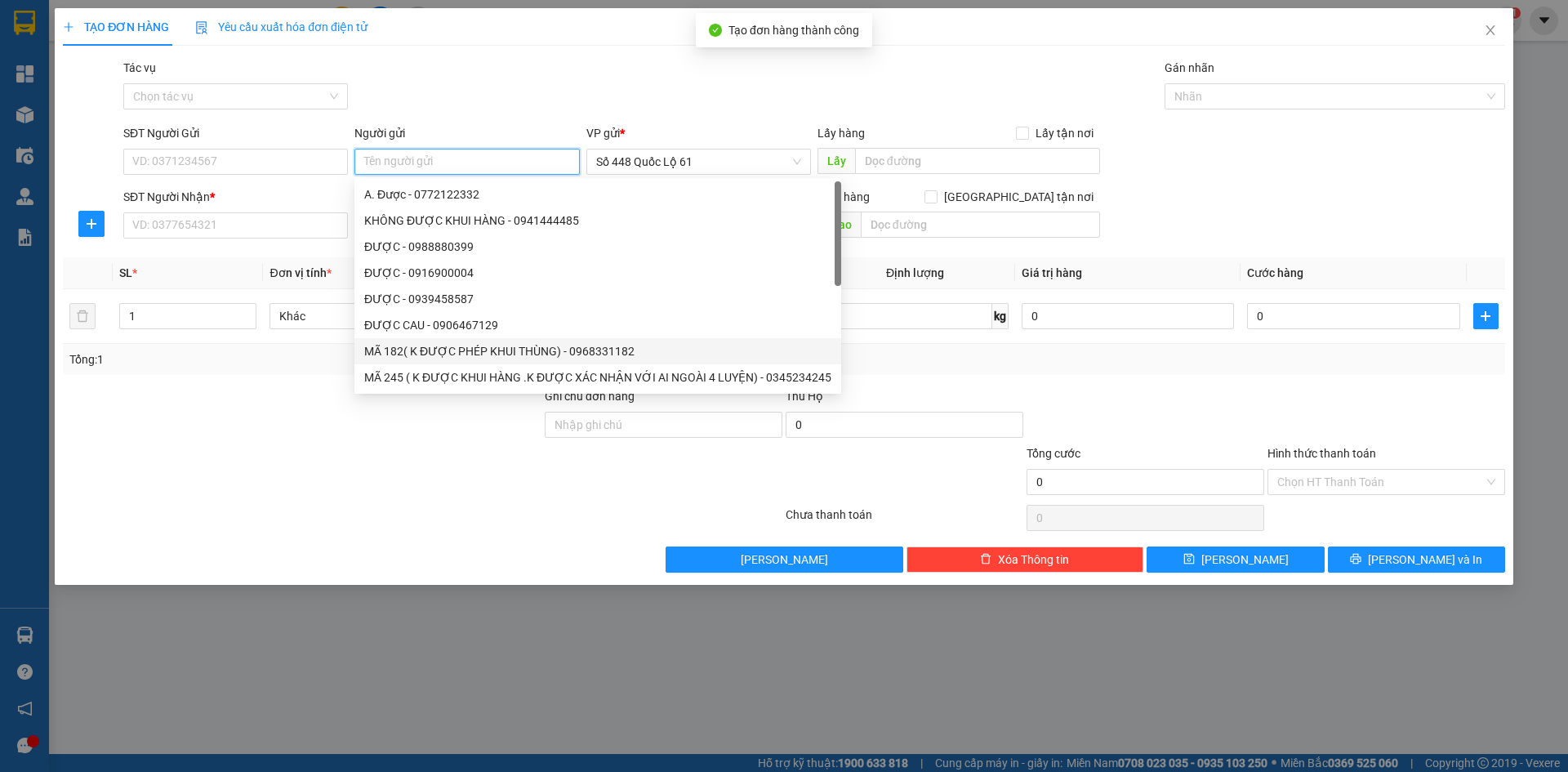
paste input "ĐƯỢC"
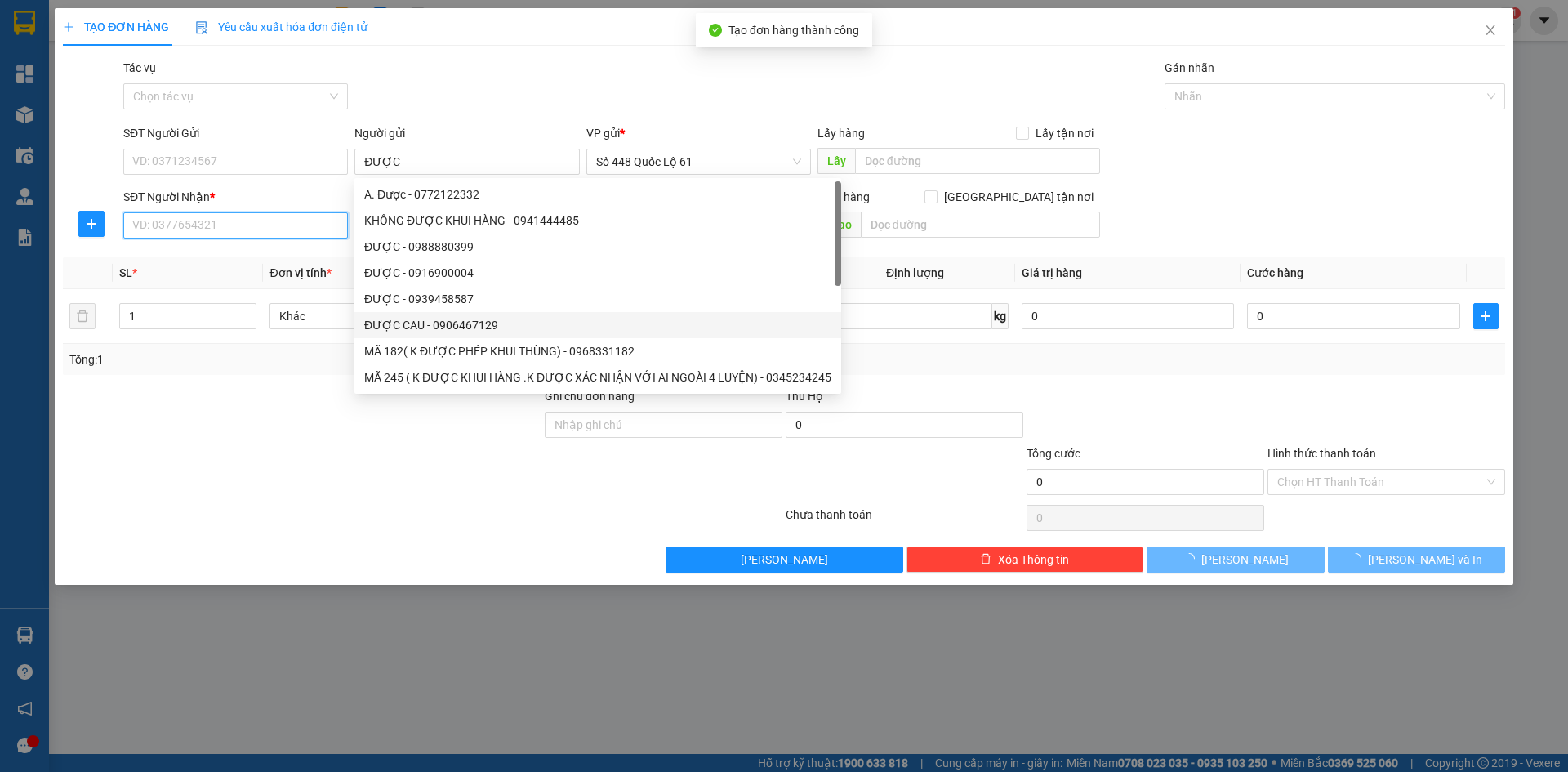
click at [272, 221] on input "SĐT Người Nhận *" at bounding box center [235, 225] width 225 height 26
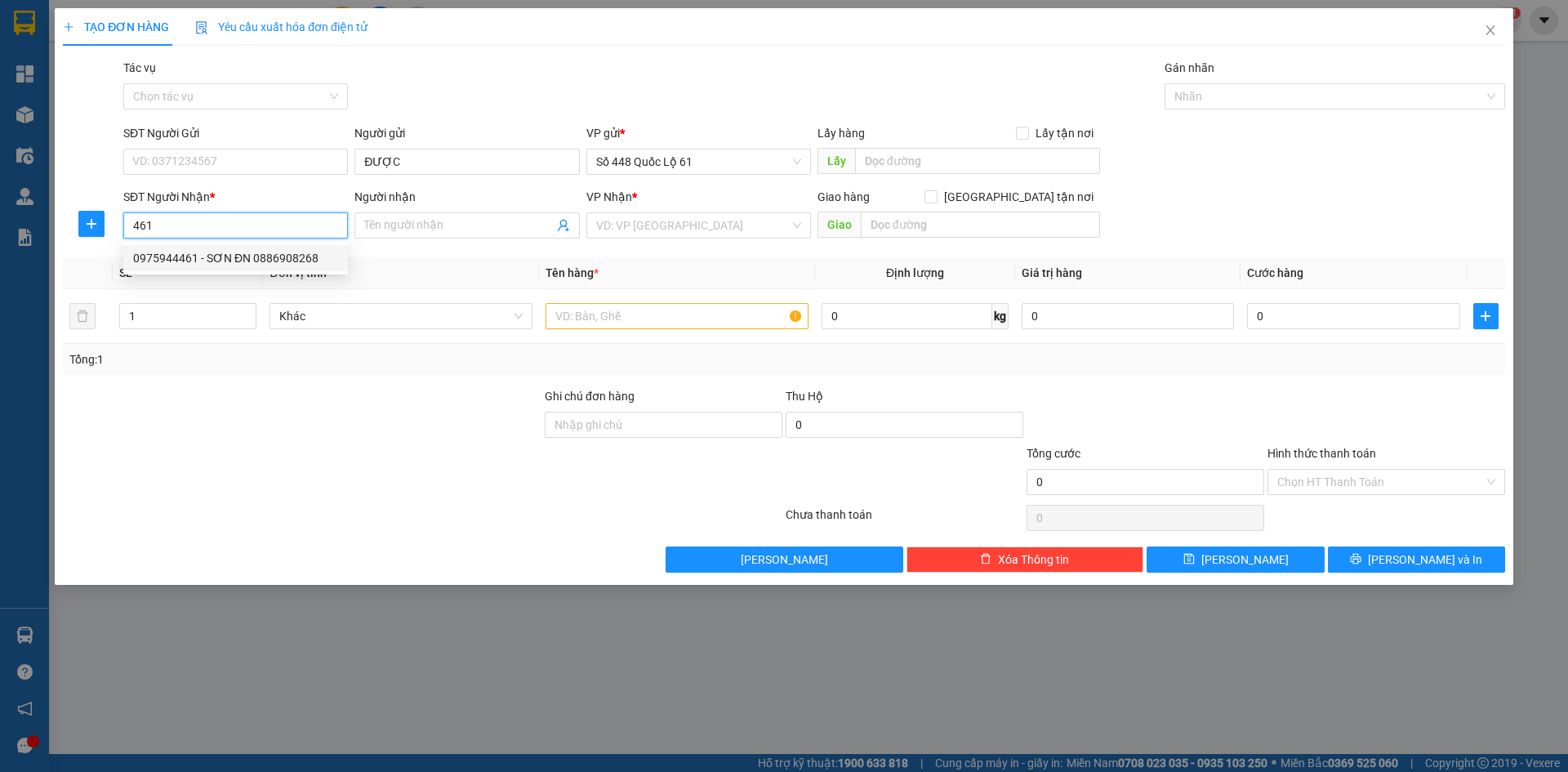
click at [209, 268] on div "0975944461 - SƠN ĐN 0886908268" at bounding box center [235, 258] width 225 height 26
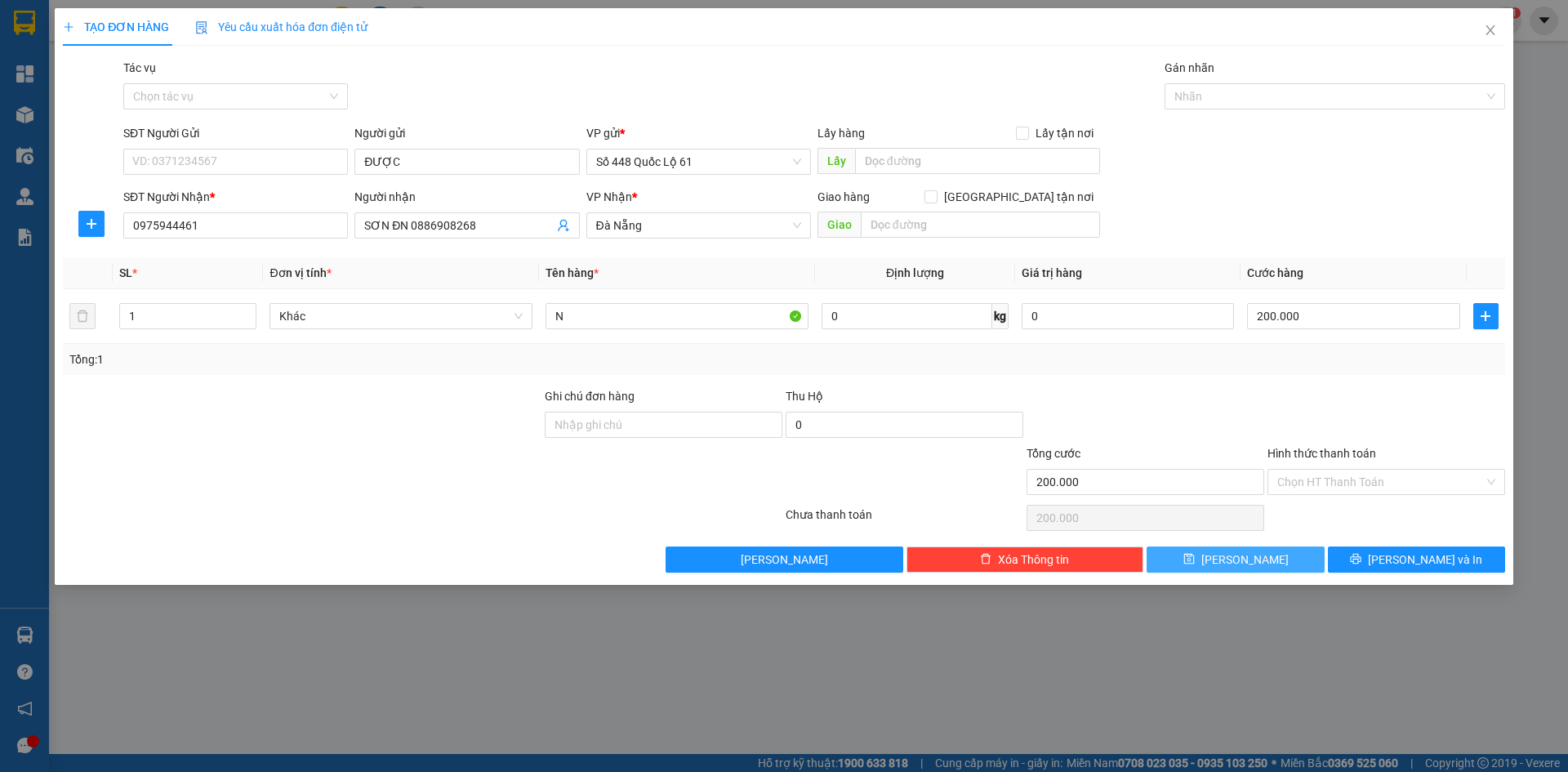
click at [1239, 557] on span "[PERSON_NAME]" at bounding box center [1245, 559] width 87 height 18
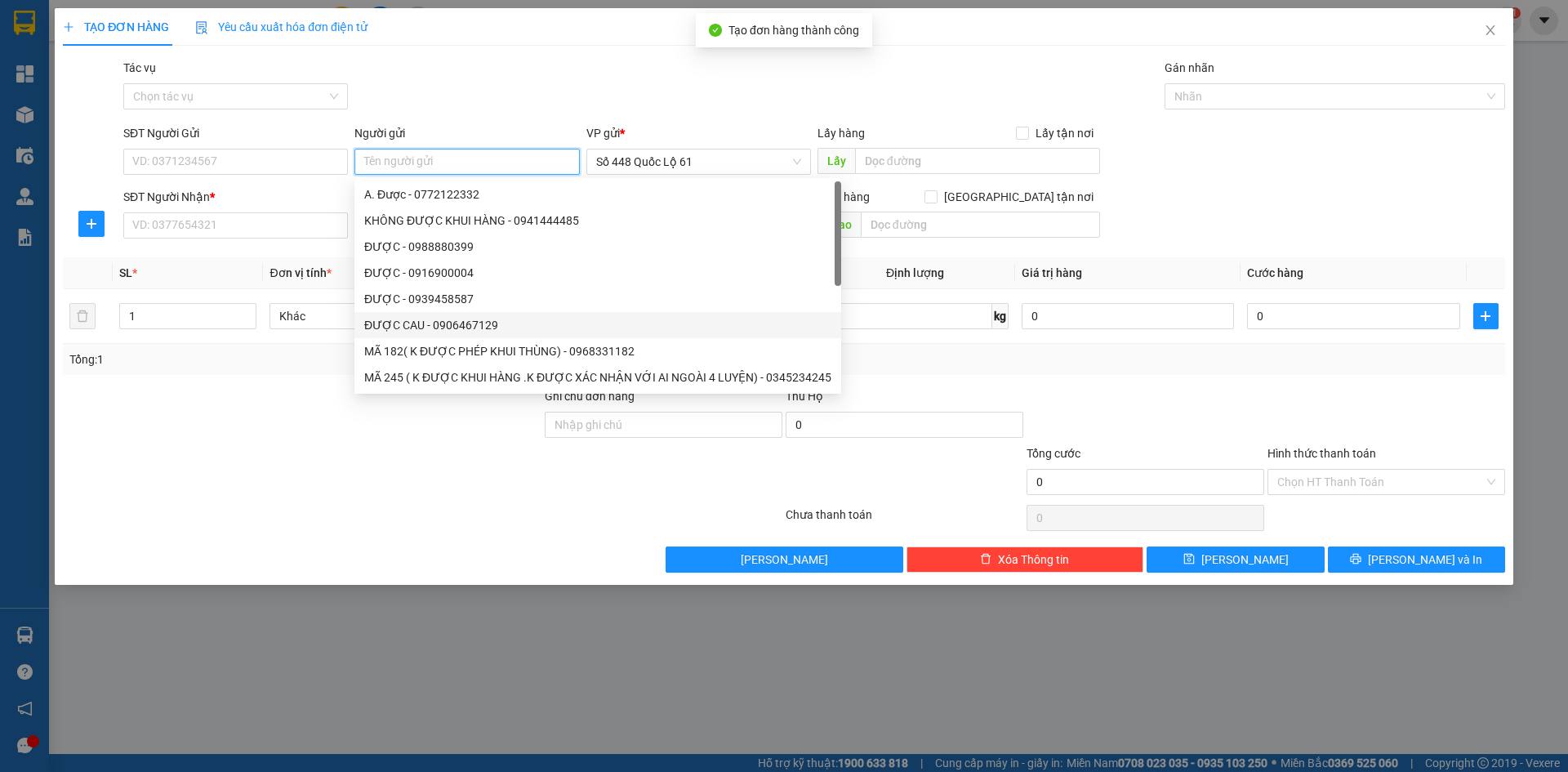
paste input "ĐƯỢC"
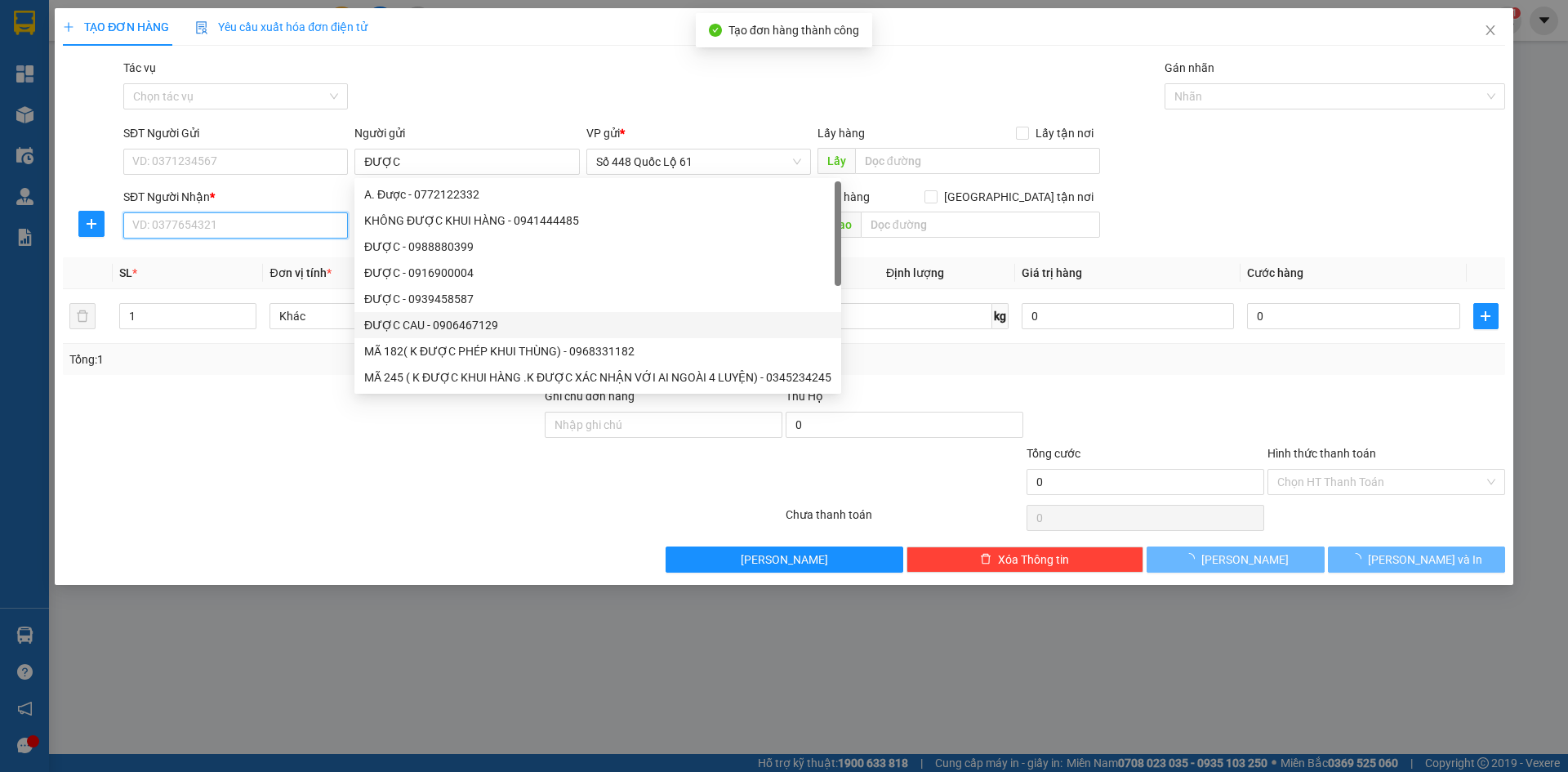
click at [281, 227] on input "SĐT Người Nhận *" at bounding box center [235, 225] width 225 height 26
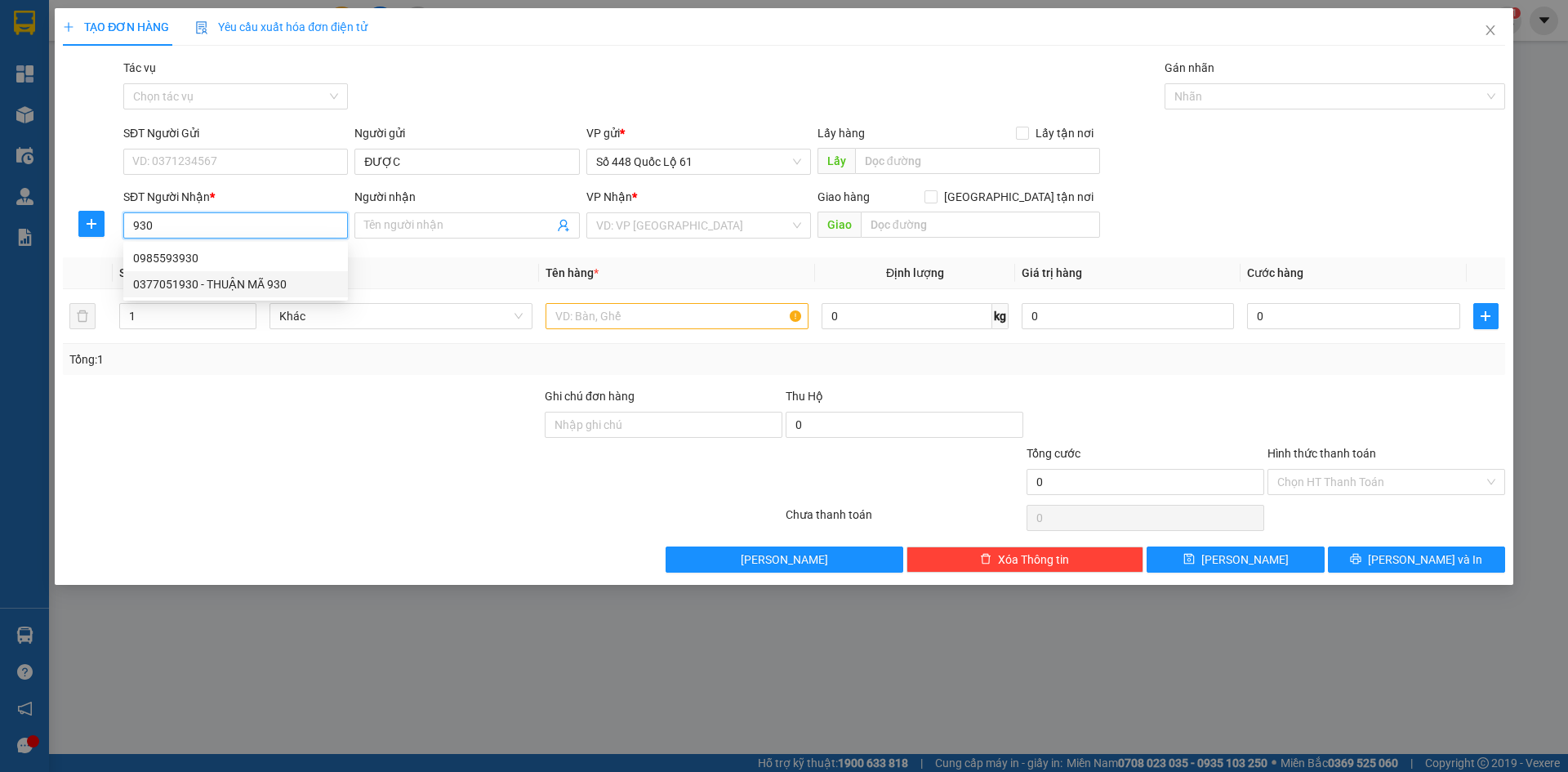
click at [294, 279] on div "0377051930 - THUẬN MÃ 930" at bounding box center [236, 283] width 205 height 18
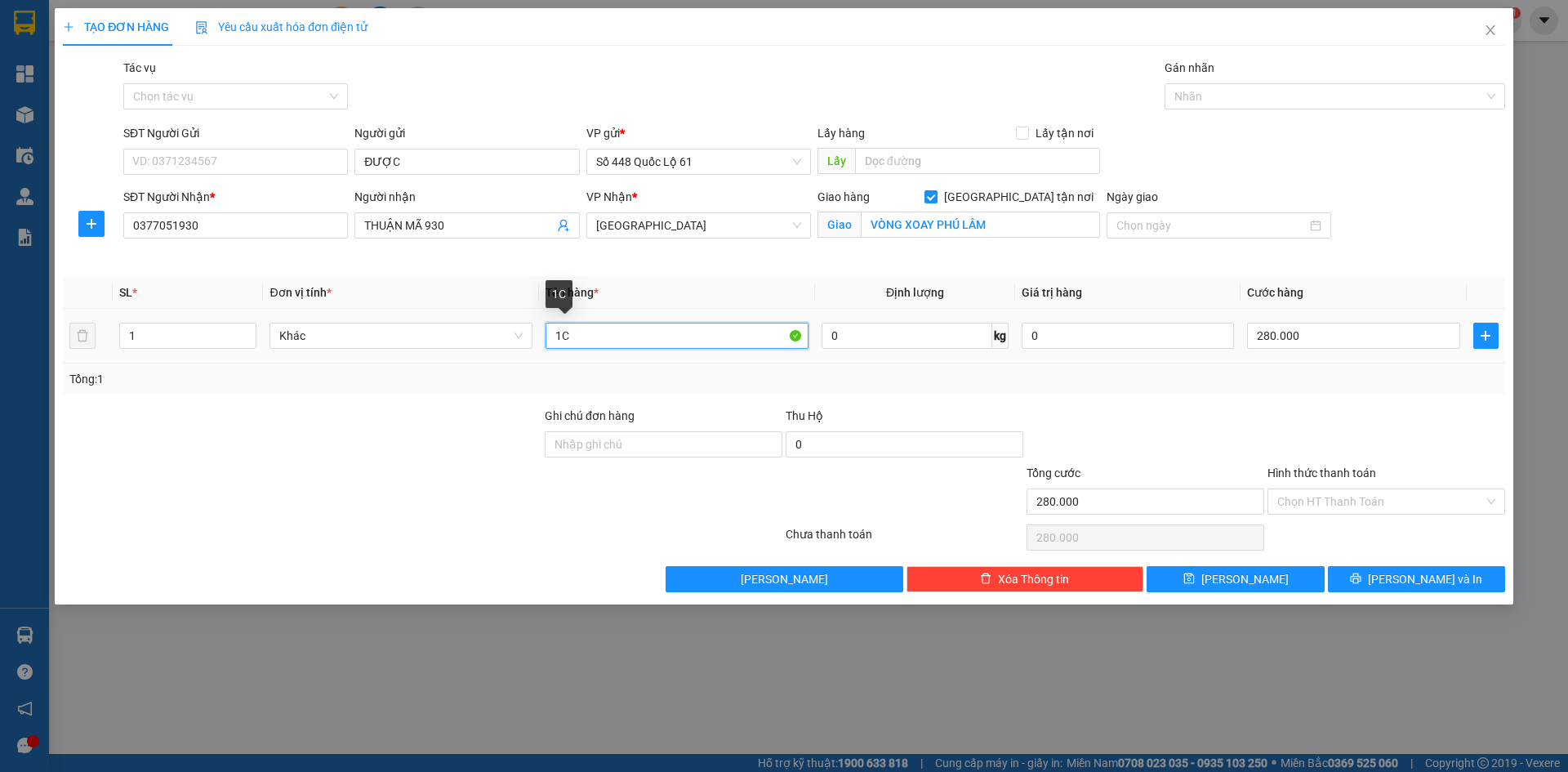
drag, startPoint x: 613, startPoint y: 341, endPoint x: 460, endPoint y: 352, distance: 153.4
click at [460, 352] on tr "1 Khác 1C 0 kg 0 280.000" at bounding box center [784, 336] width 1442 height 55
click at [1377, 334] on input "280.000" at bounding box center [1353, 335] width 212 height 26
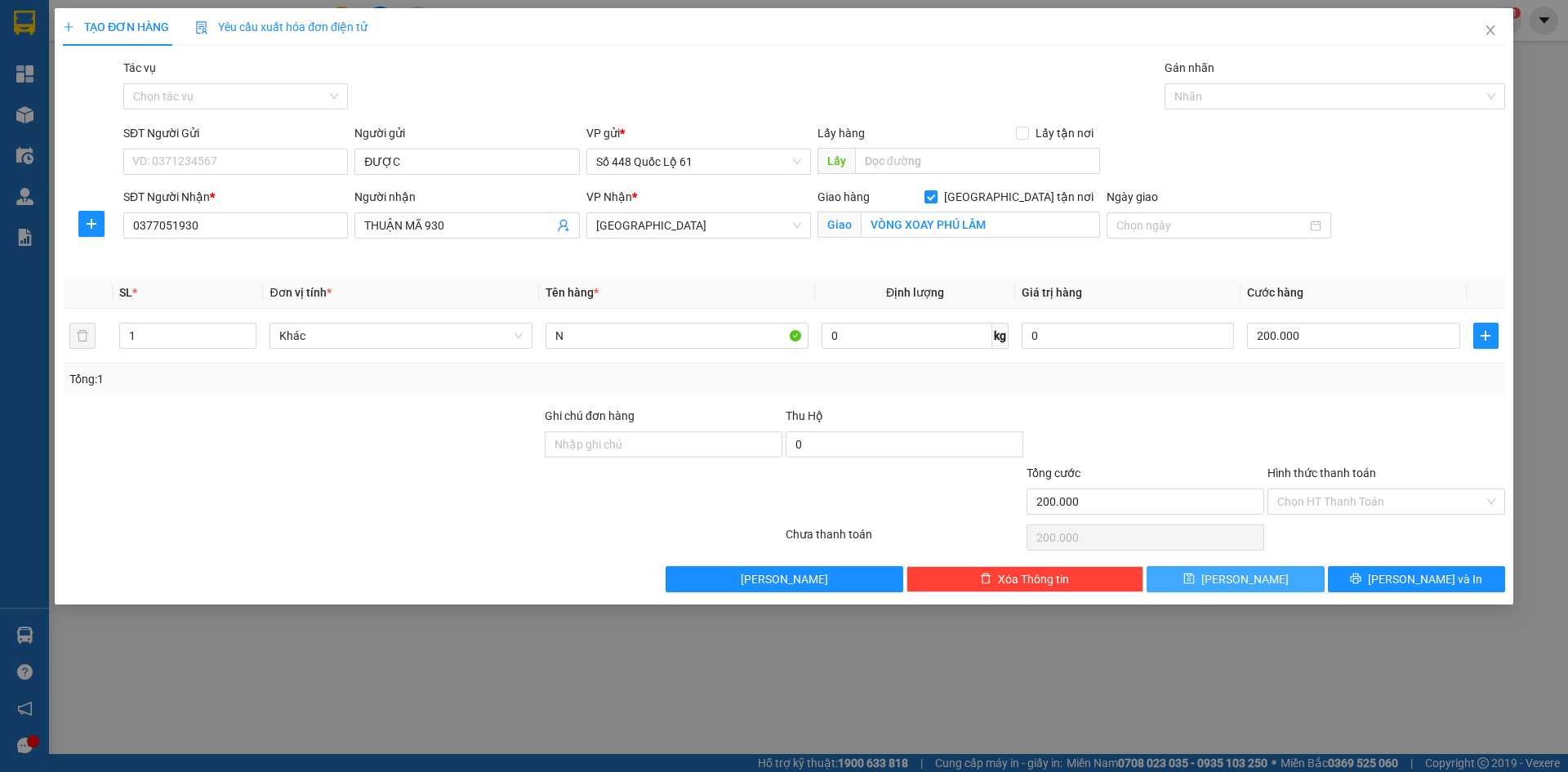
click at [1233, 583] on button "[PERSON_NAME]" at bounding box center [1235, 579] width 177 height 26
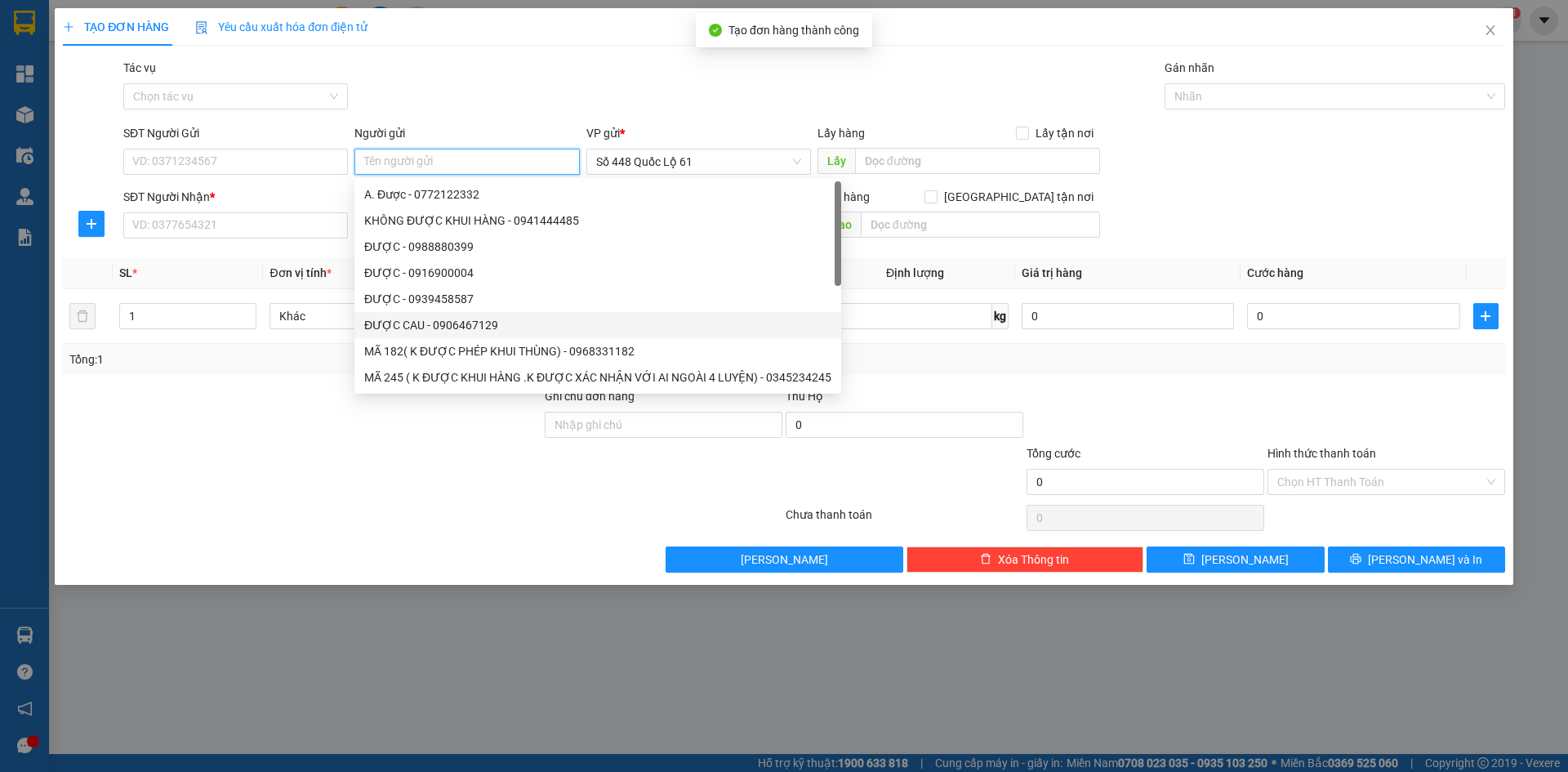
paste input "ĐƯỢC"
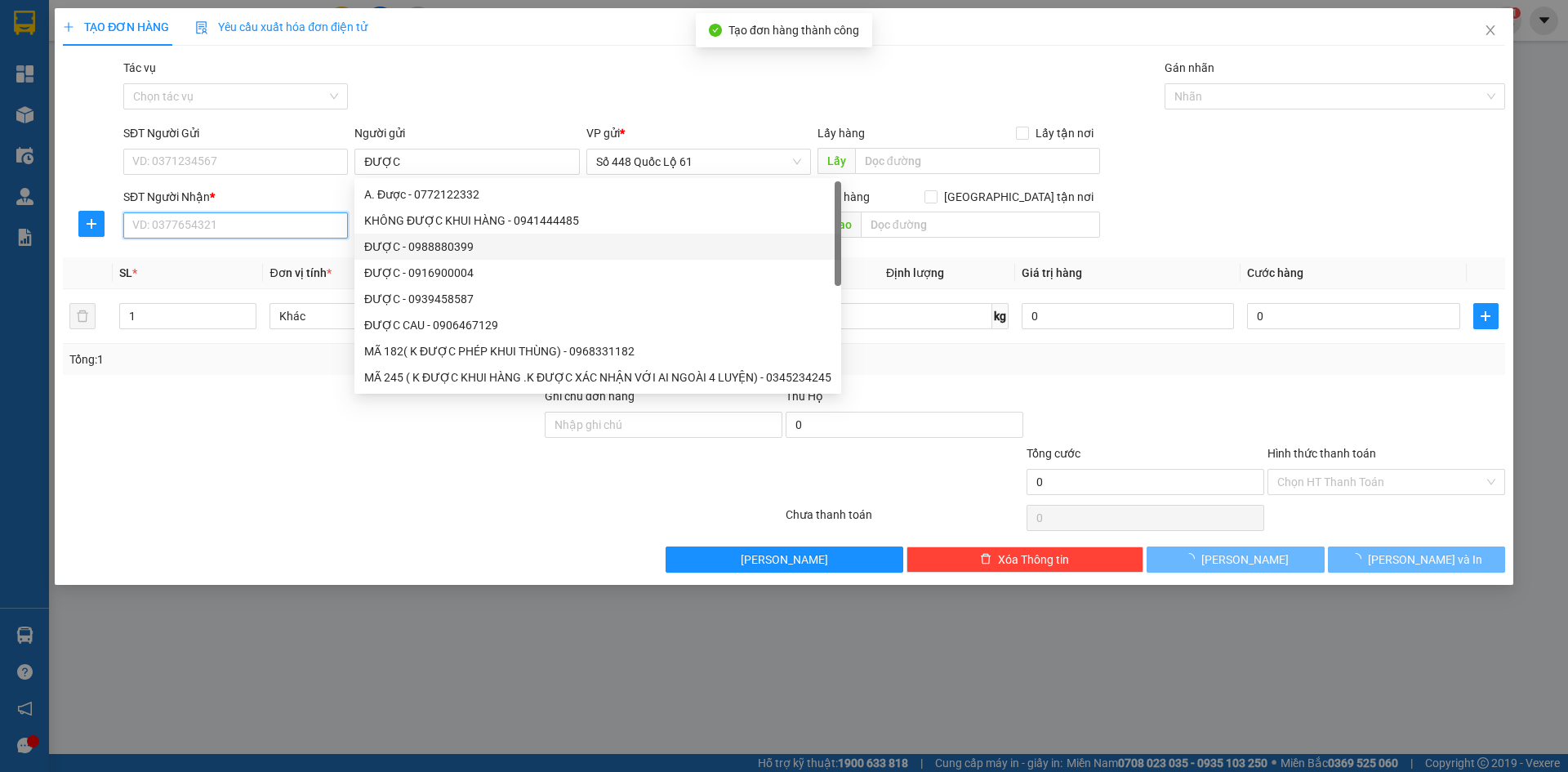
click at [314, 227] on input "SĐT Người Nhận *" at bounding box center [235, 225] width 225 height 26
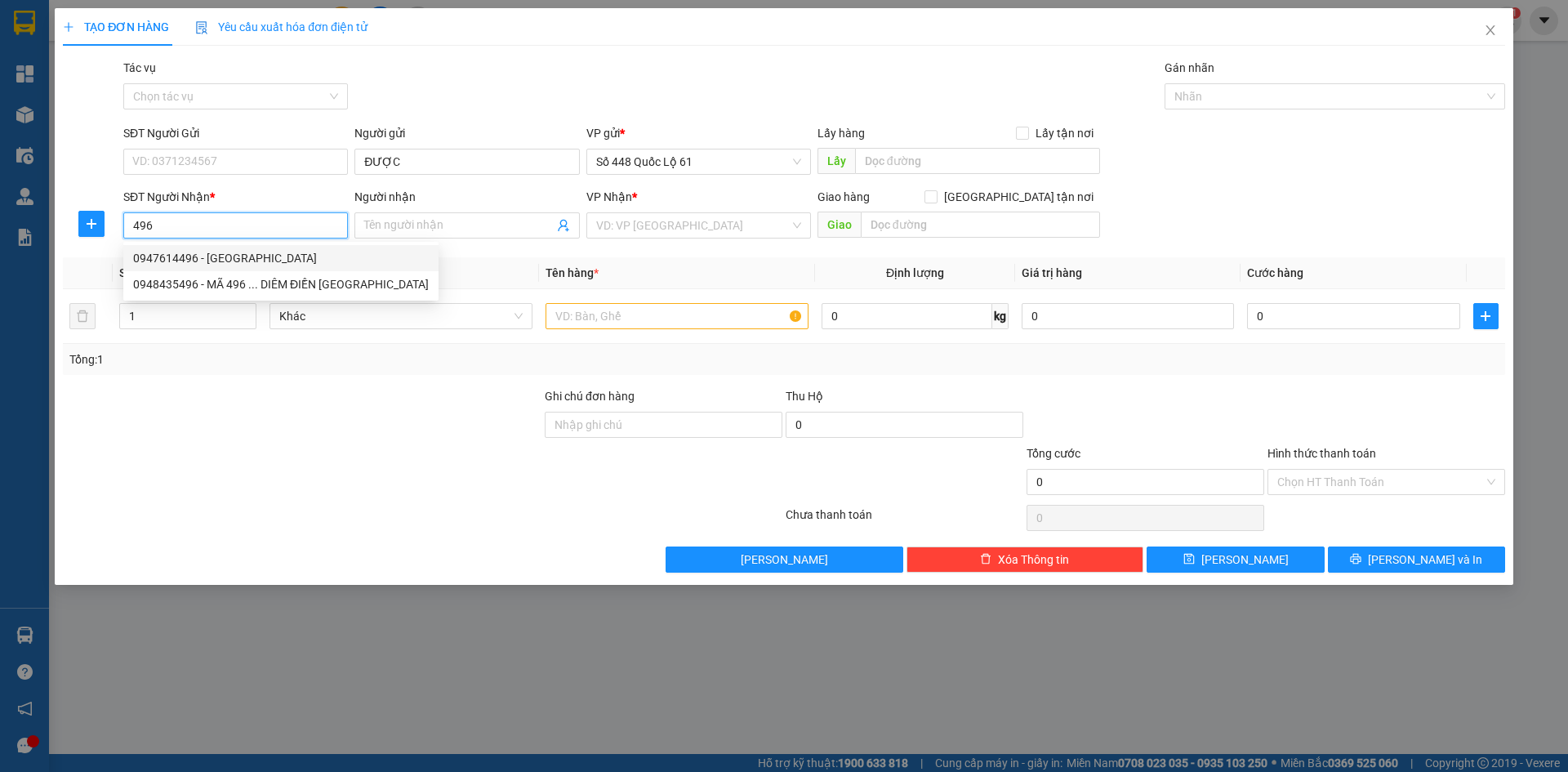
click at [305, 258] on div "0947614496 - [GEOGRAPHIC_DATA]" at bounding box center [281, 258] width 295 height 18
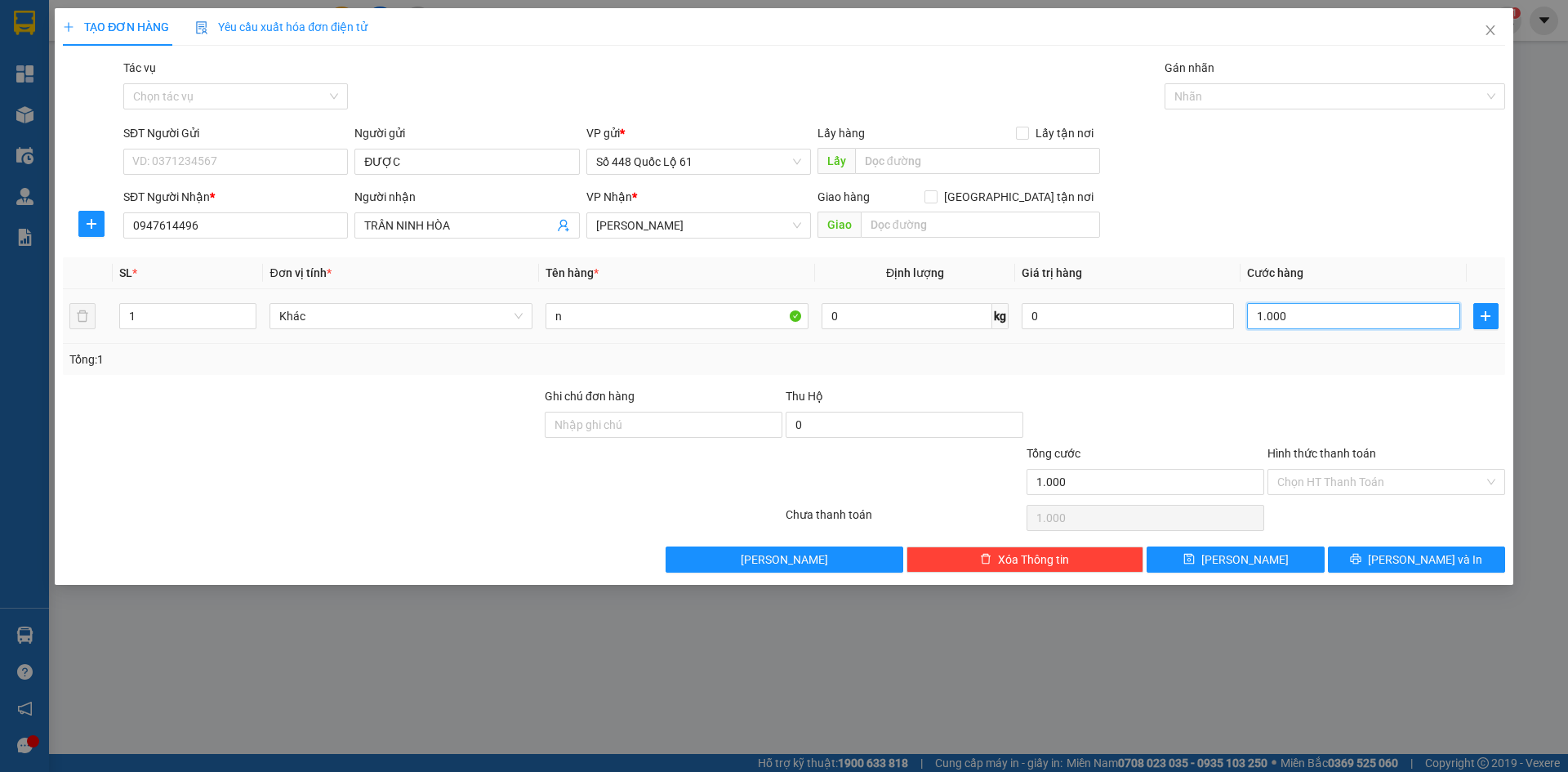
click at [1341, 306] on input "1.000" at bounding box center [1353, 316] width 212 height 26
click at [1248, 556] on span "[PERSON_NAME]" at bounding box center [1245, 559] width 87 height 18
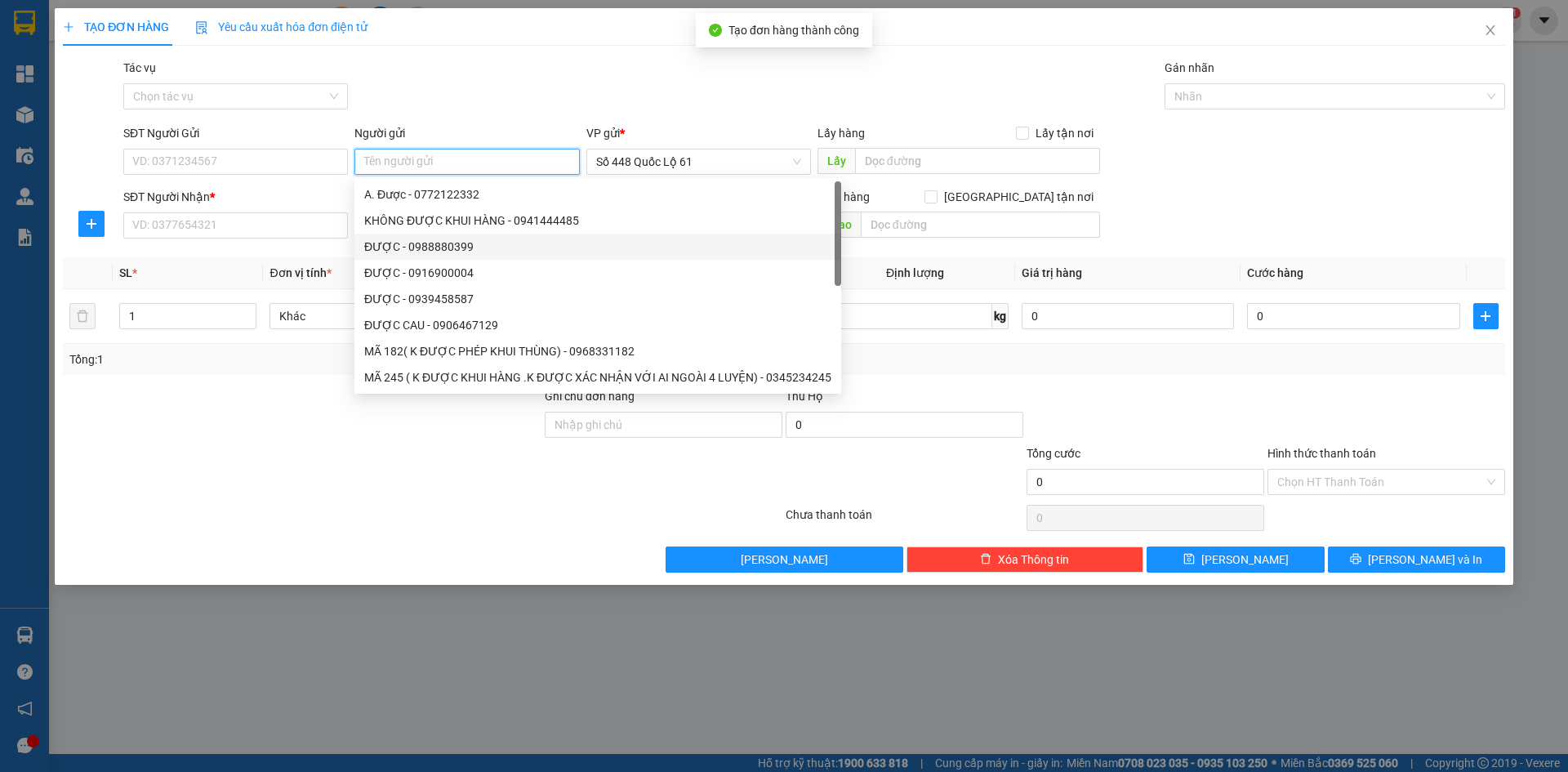
paste input "ĐƯỢC"
click at [279, 230] on input "SĐT Người Nhận *" at bounding box center [235, 225] width 225 height 26
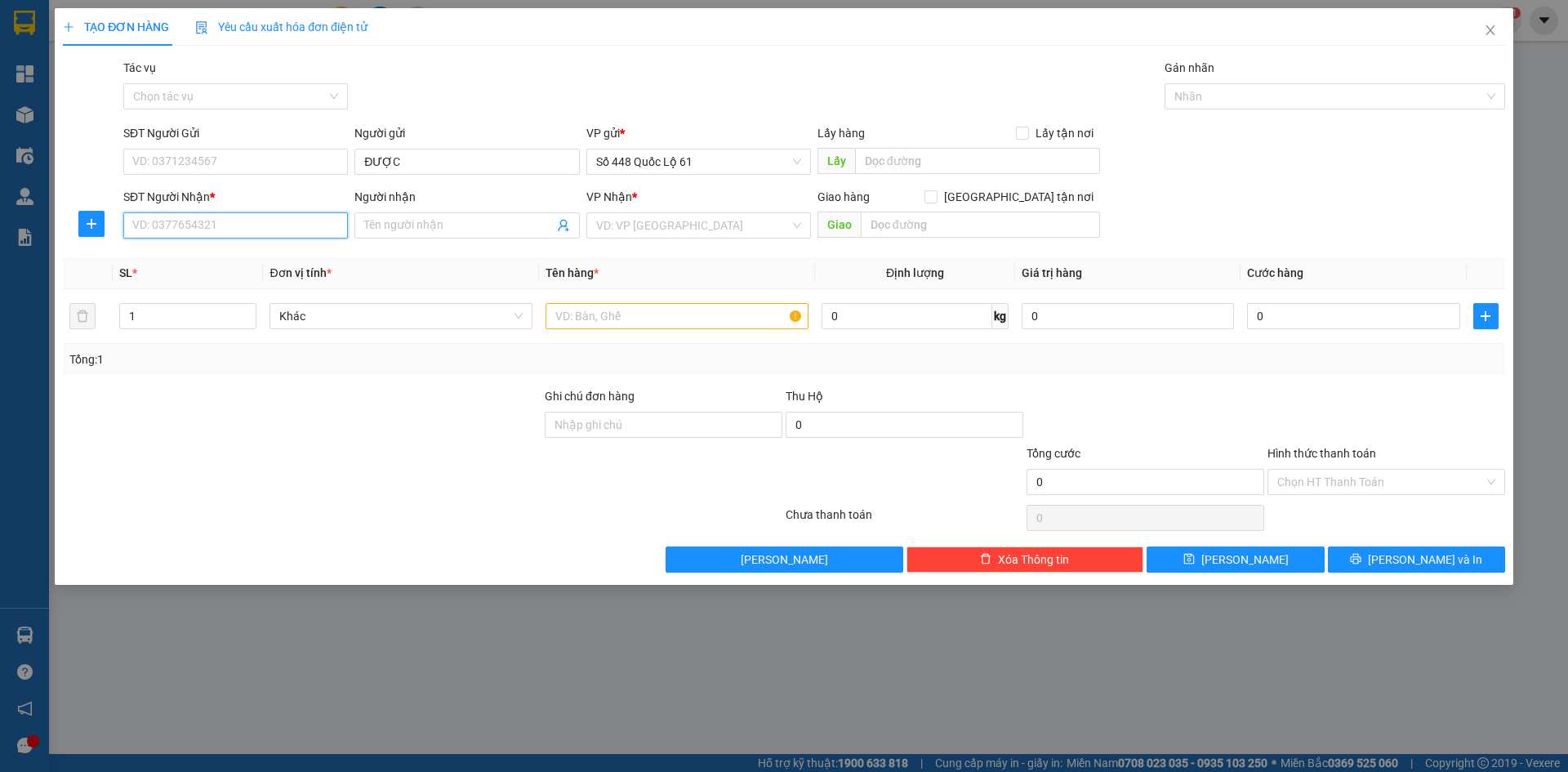
click at [302, 232] on input "SĐT Người Nhận *" at bounding box center [235, 225] width 225 height 26
click at [301, 260] on div "0935832738 - [GEOGRAPHIC_DATA]" at bounding box center [236, 258] width 205 height 18
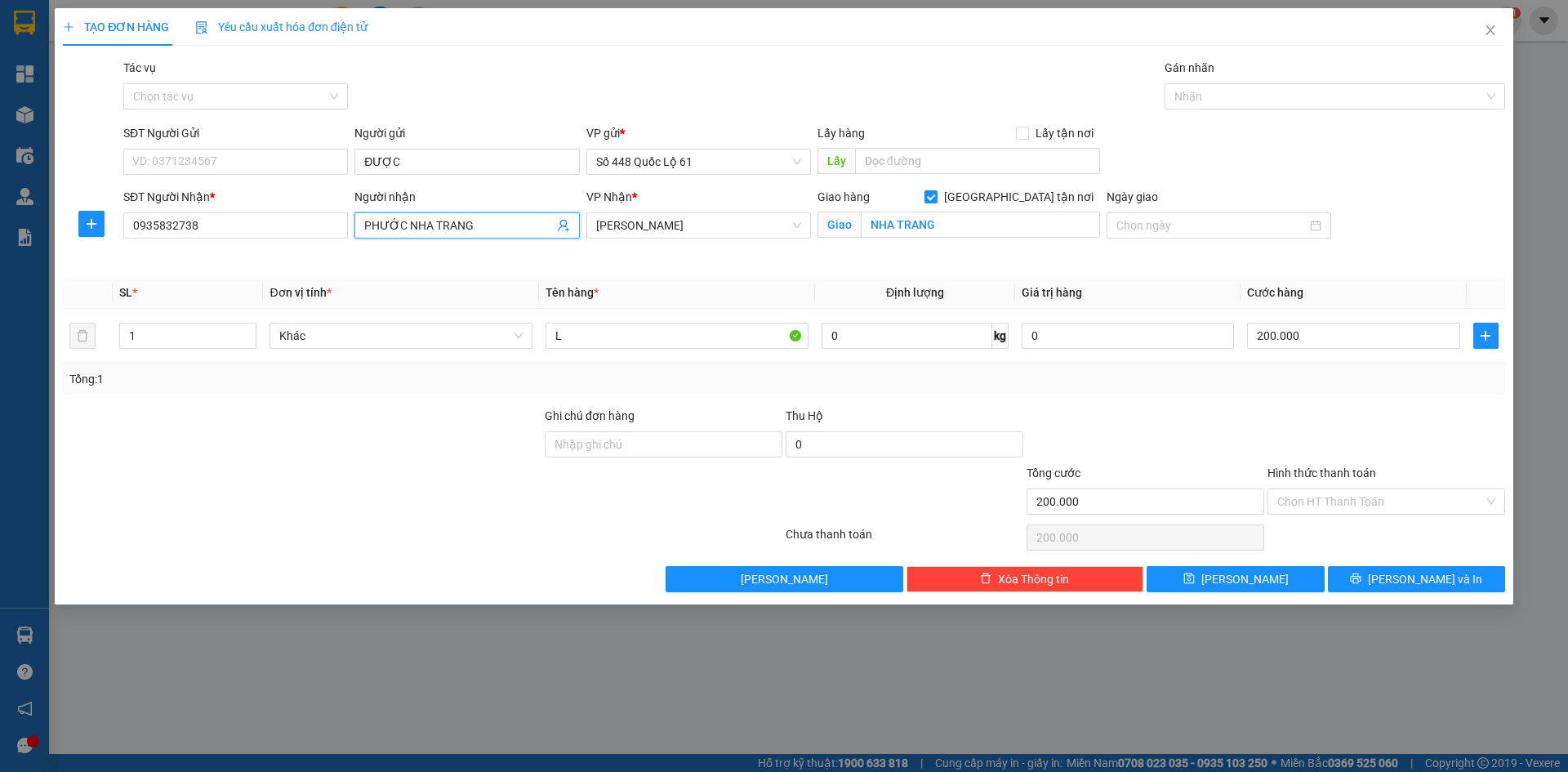
drag, startPoint x: 401, startPoint y: 229, endPoint x: 0, endPoint y: 294, distance: 406.2
click at [0, 294] on div "TẠO ĐƠN HÀNG Yêu cầu xuất hóa đơn điện tử Transit Pickup Surcharge Ids Transit …" at bounding box center [784, 386] width 1568 height 772
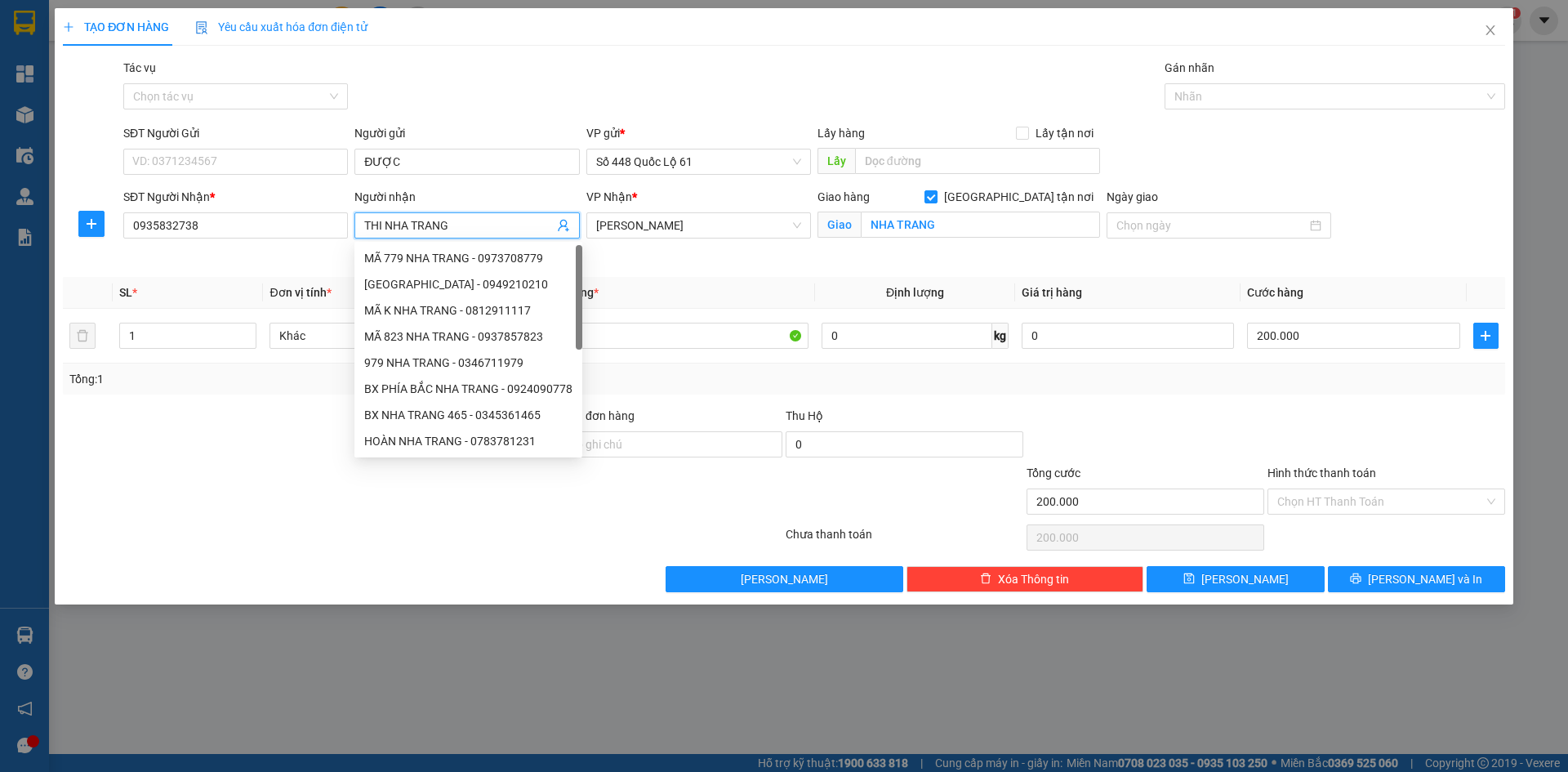
paste input "Ê"
paste input "ỆN"
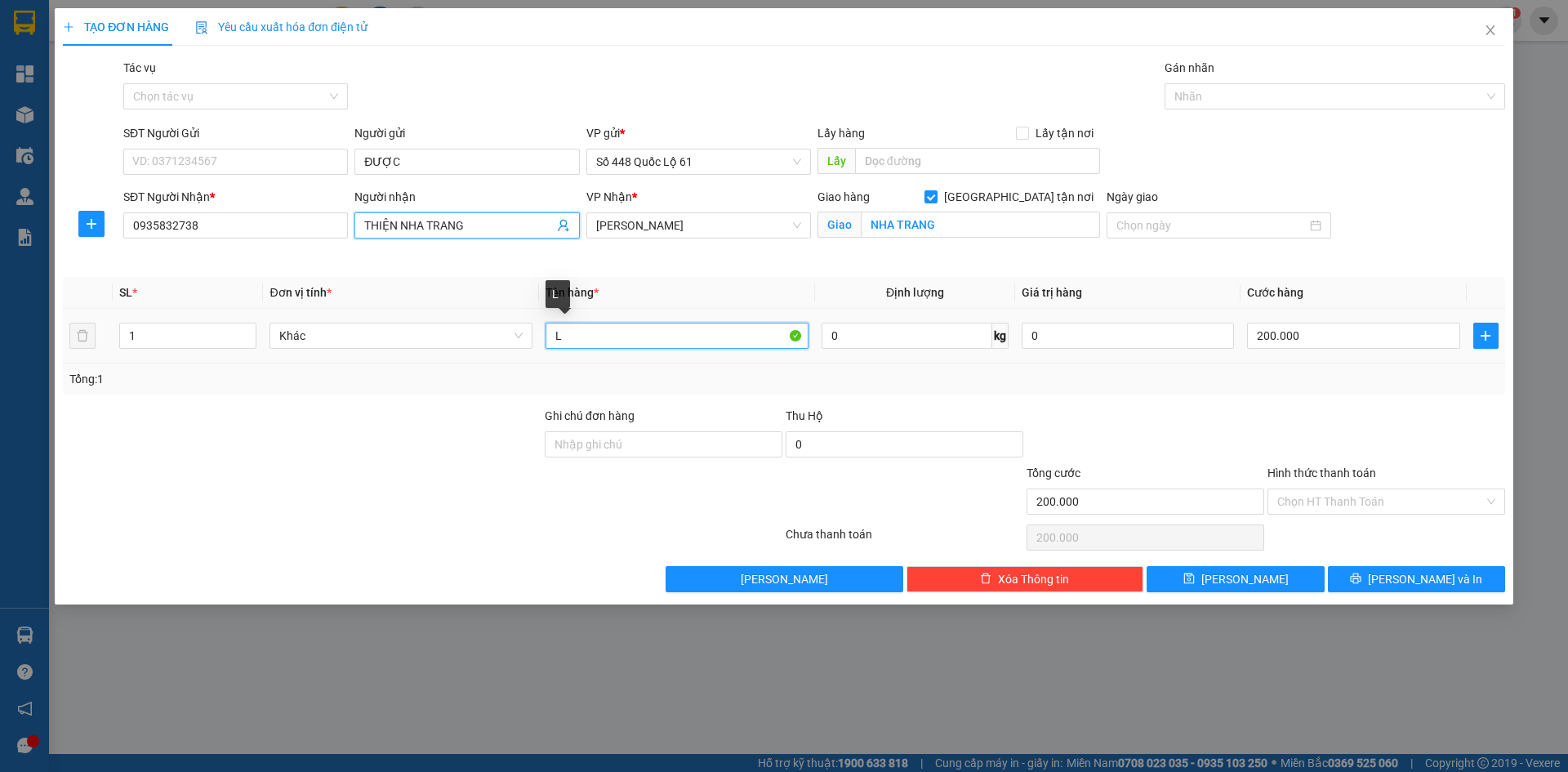
click at [454, 348] on tr "1 Khác L 0 kg 0 200.000" at bounding box center [784, 336] width 1442 height 55
click at [1408, 339] on input "200.000" at bounding box center [1353, 335] width 212 height 26
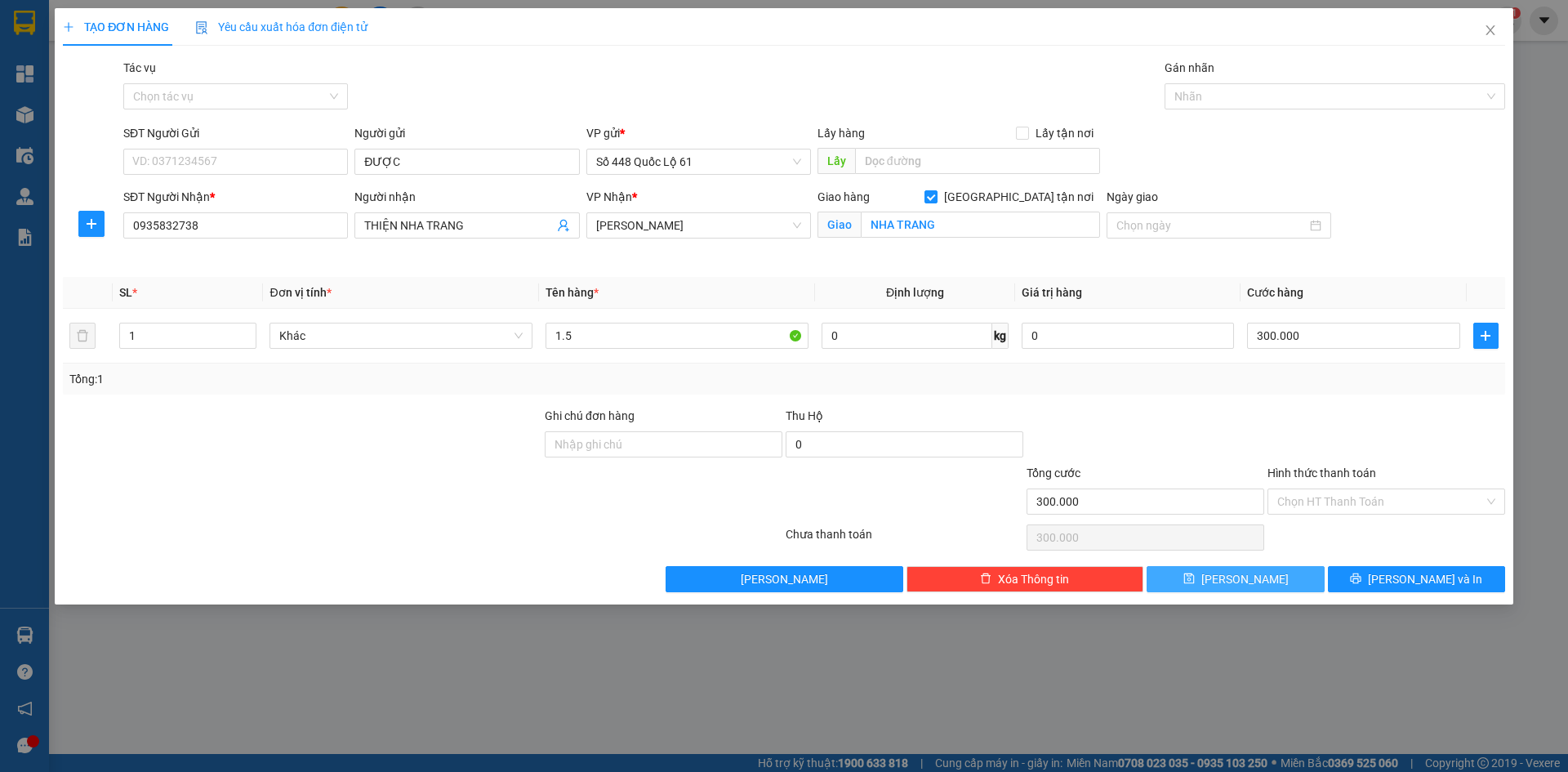
click at [1289, 575] on button "[PERSON_NAME]" at bounding box center [1235, 579] width 177 height 26
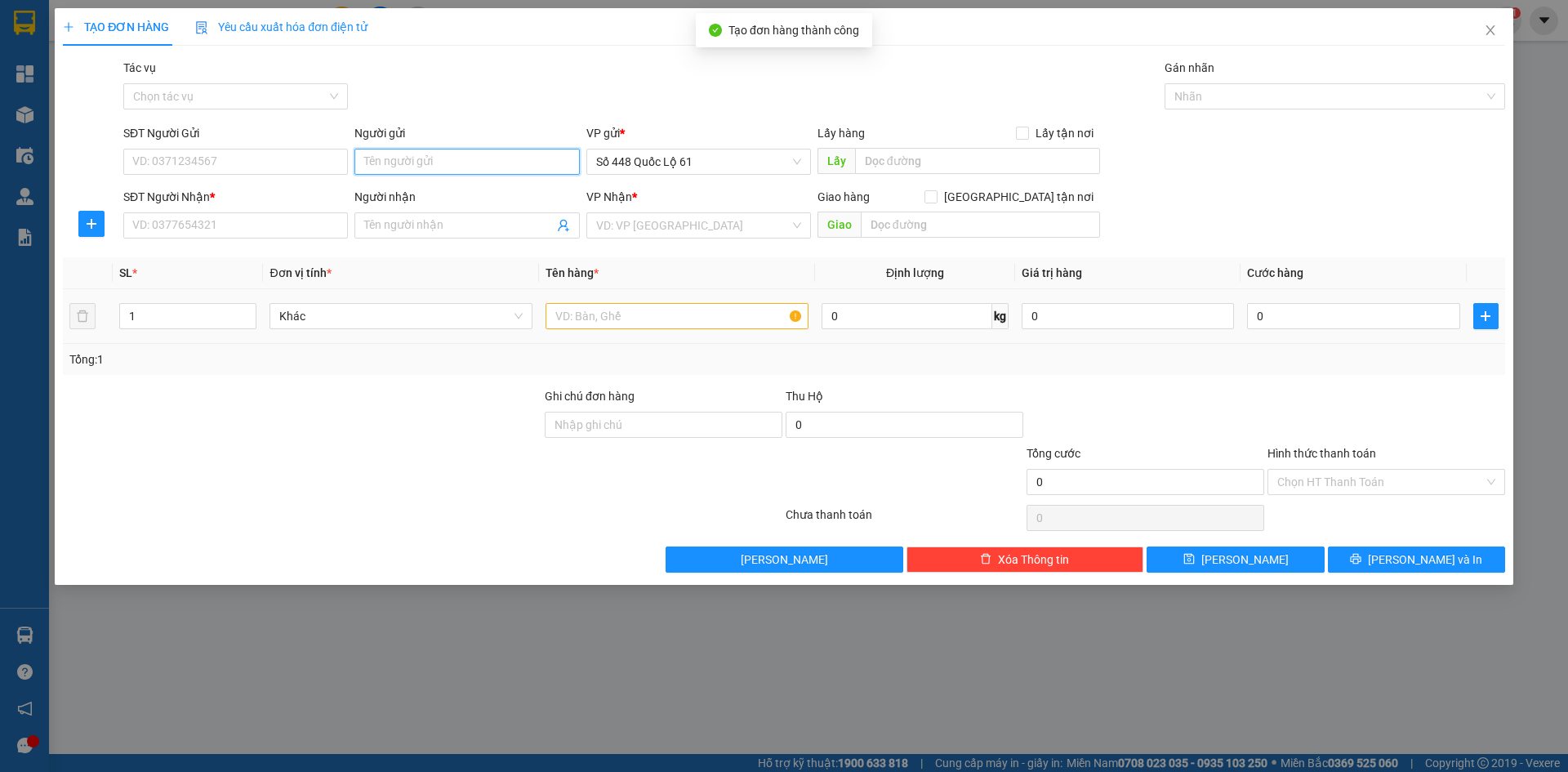
paste input "ĐƯỢC"
click at [211, 222] on input "SĐT Người Nhận *" at bounding box center [235, 225] width 225 height 26
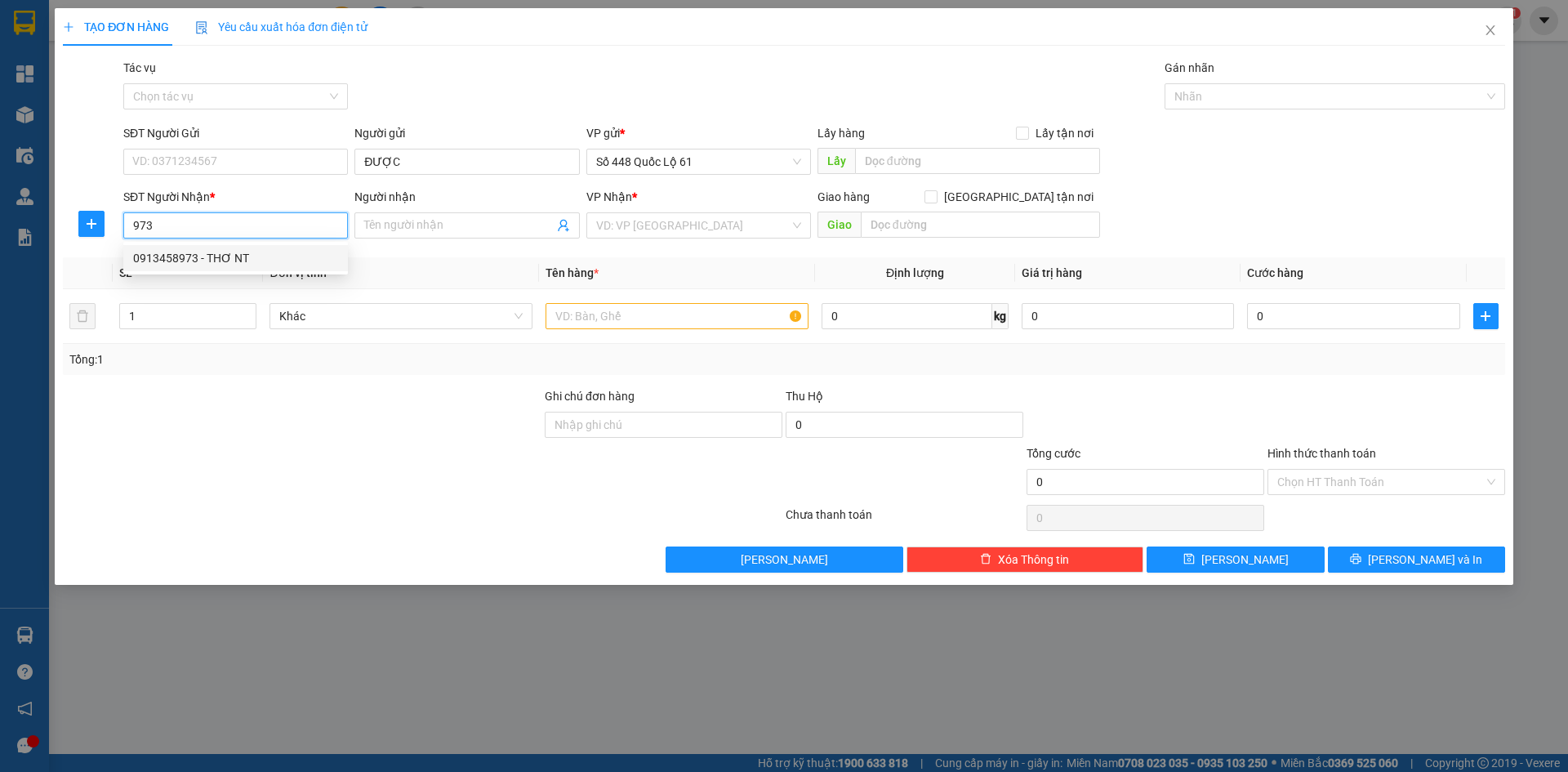
click at [225, 263] on div "0913458973 - THƠ NT" at bounding box center [236, 258] width 205 height 18
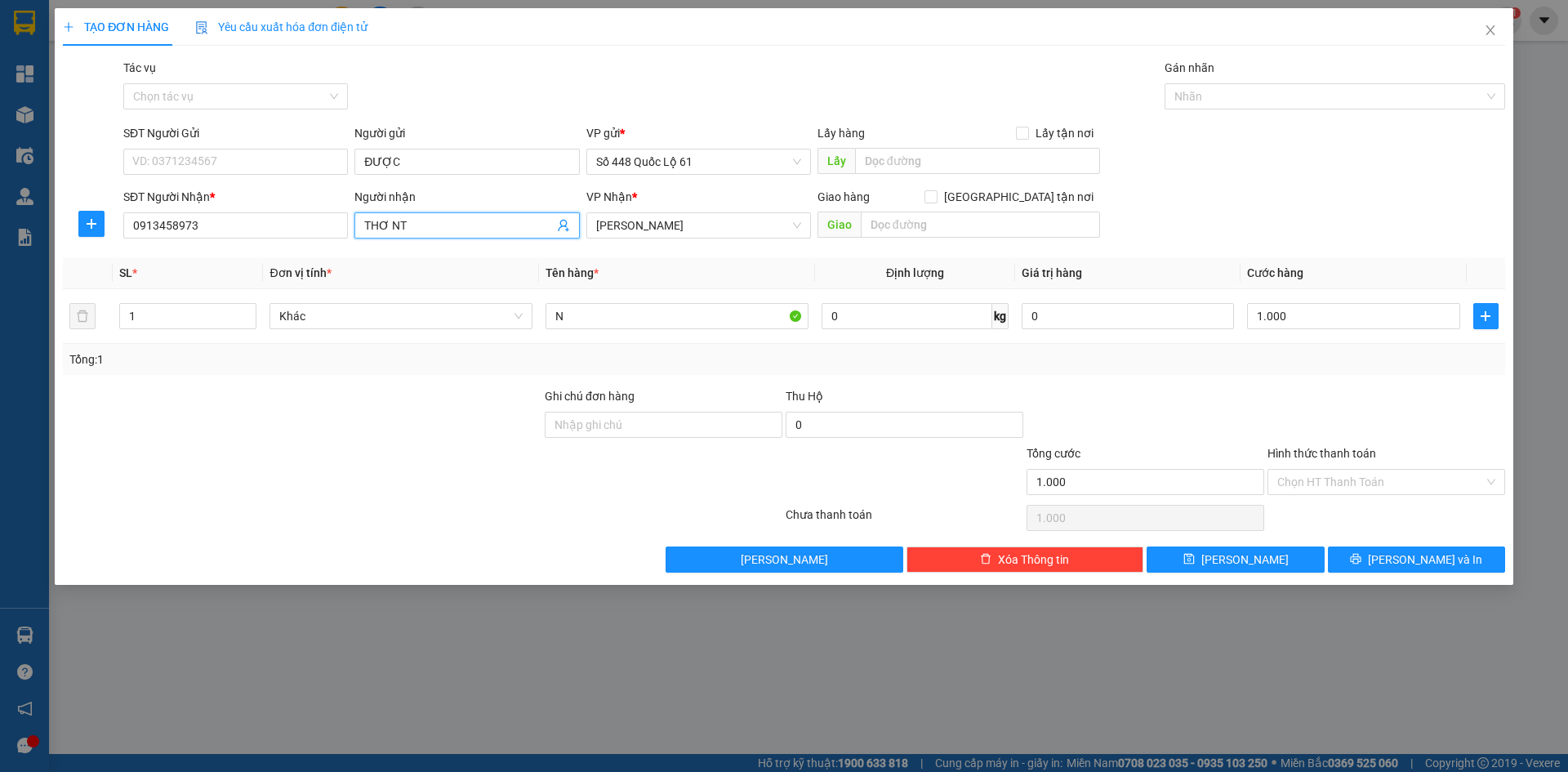
drag, startPoint x: 463, startPoint y: 228, endPoint x: 76, endPoint y: 186, distance: 389.3
click at [303, 197] on div "SĐT Người Nhận * 0913458973 Người nhận THƠ NT THƠ NT VP Nhận * Khánh Hoà Giao…" at bounding box center [815, 215] width 1389 height 57
paste input "ỌC"
click at [679, 233] on span "[PERSON_NAME]" at bounding box center [699, 225] width 205 height 25
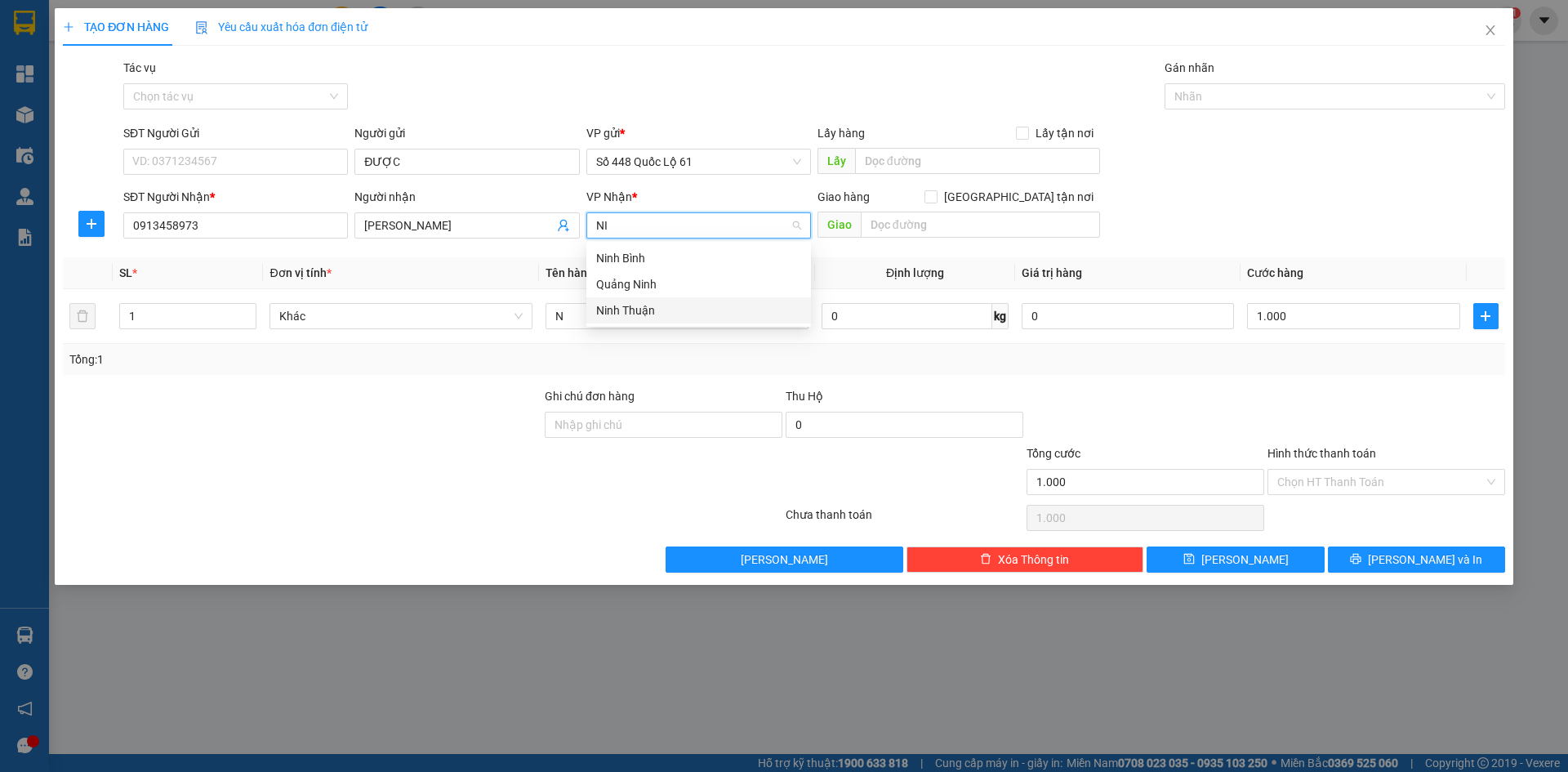
click at [689, 322] on div "Ninh Thuận" at bounding box center [698, 310] width 225 height 26
click at [1329, 478] on input "Hình thức thanh toán" at bounding box center [1381, 482] width 207 height 25
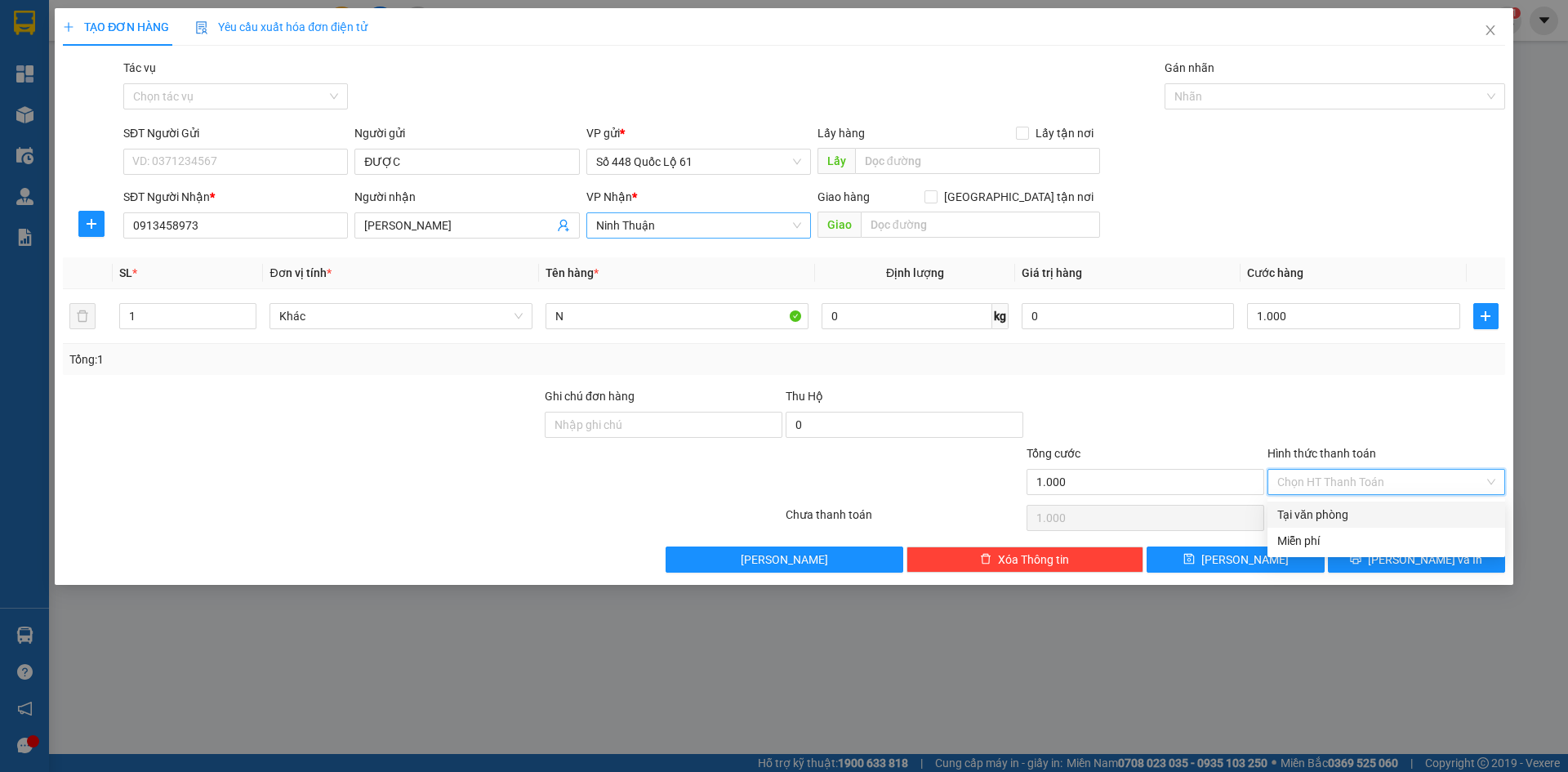
click at [1336, 508] on div "Tại văn phòng" at bounding box center [1386, 514] width 218 height 18
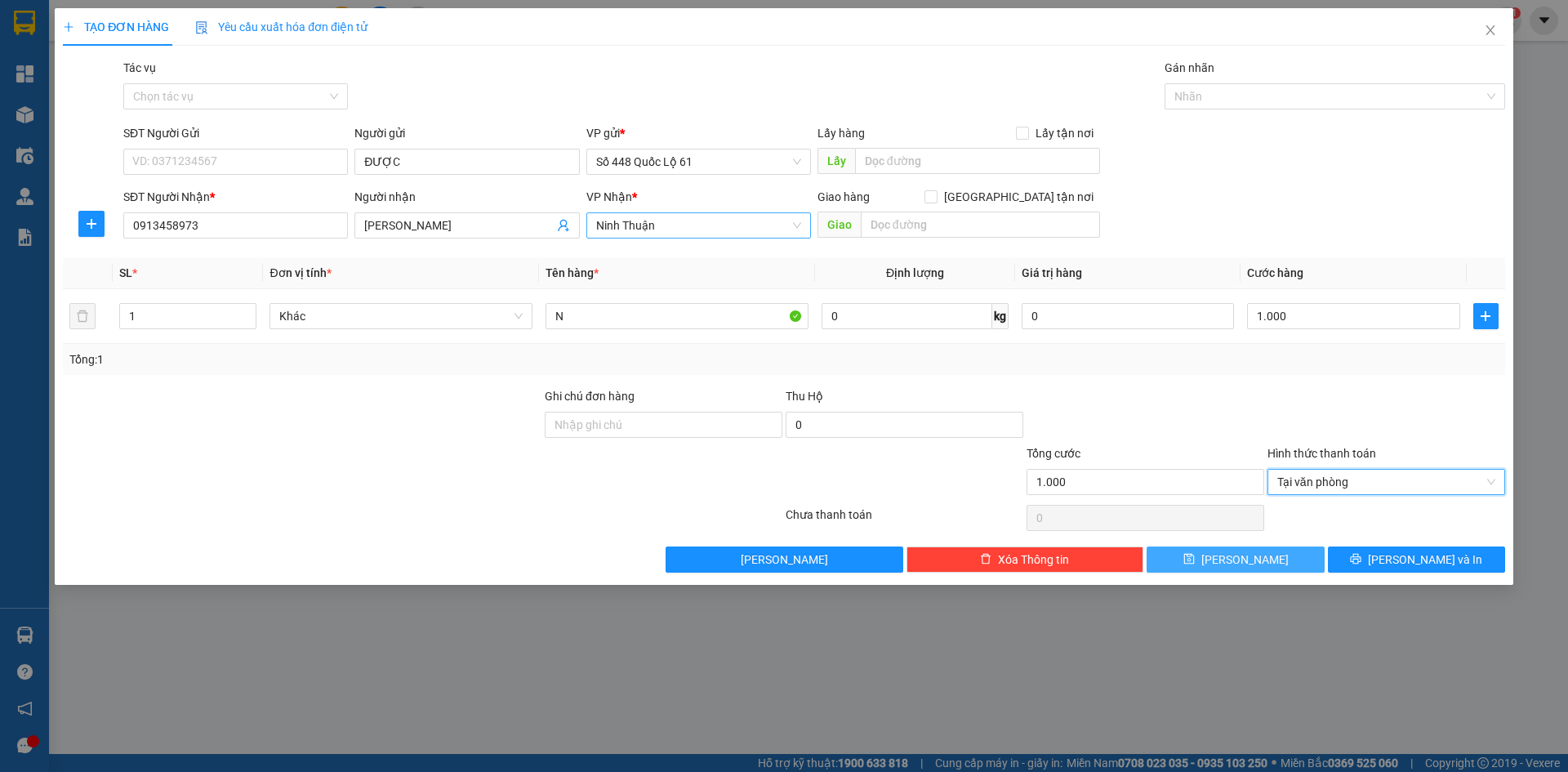
click at [1249, 563] on span "[PERSON_NAME]" at bounding box center [1245, 559] width 87 height 18
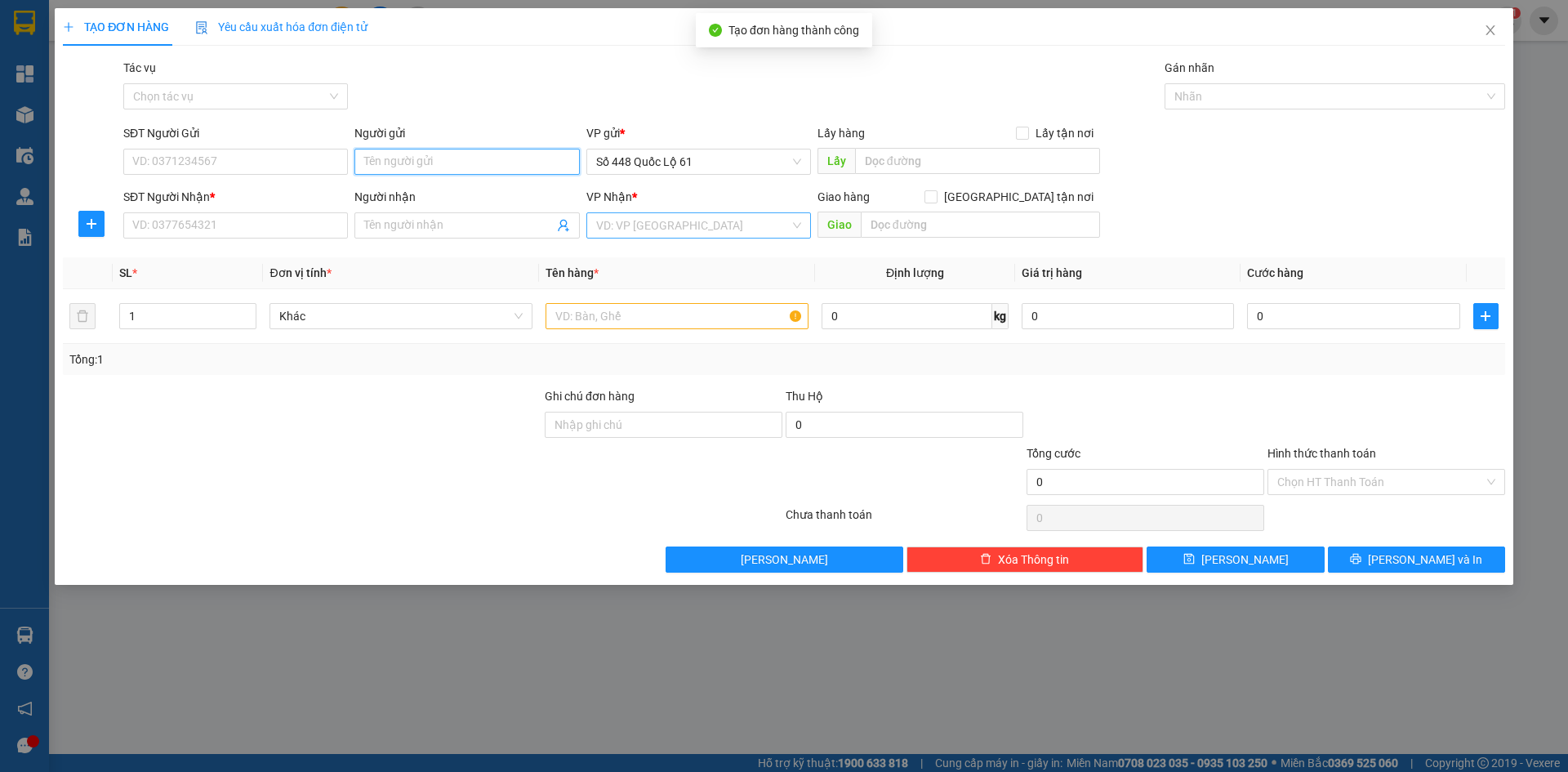
paste input "ĐƯỢC"
click at [292, 227] on input "SĐT Người Nhận *" at bounding box center [235, 225] width 225 height 26
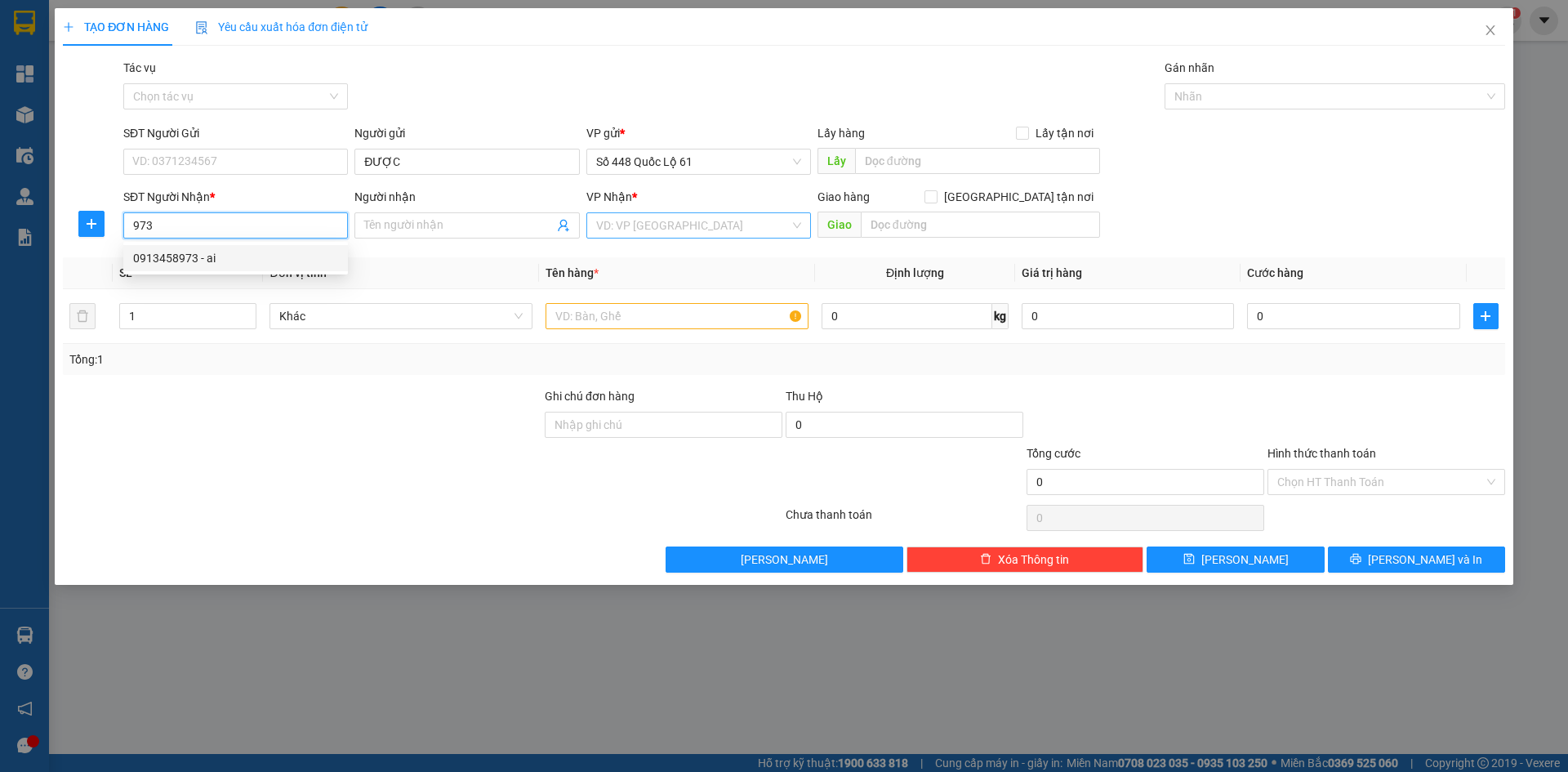
click at [272, 268] on div "0913458973 - ai" at bounding box center [235, 258] width 225 height 26
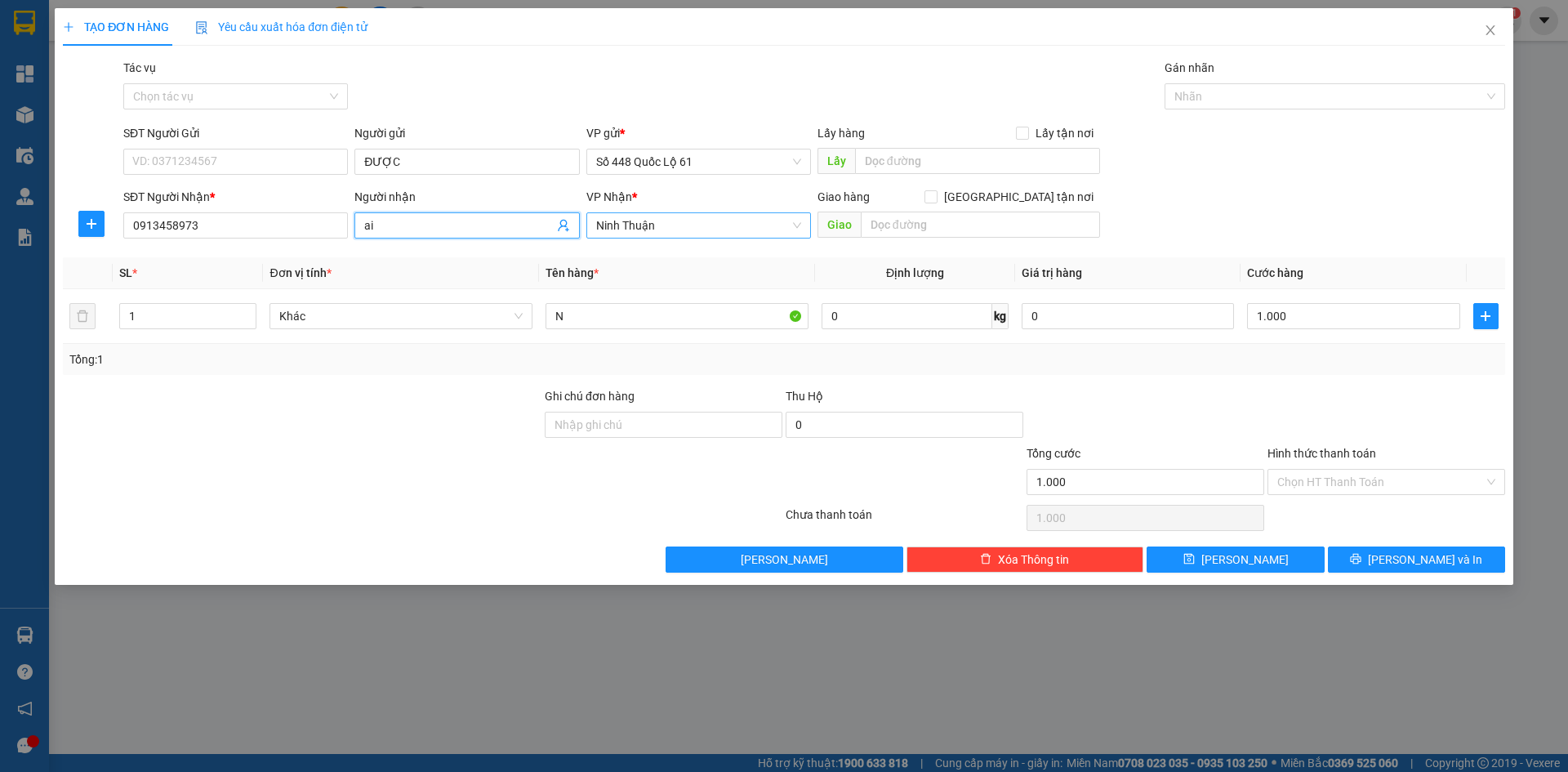
click at [414, 227] on input "ai" at bounding box center [458, 225] width 188 height 18
click at [765, 218] on span "Ninh Thuận" at bounding box center [699, 225] width 205 height 25
click at [751, 343] on div "[PERSON_NAME]" at bounding box center [699, 336] width 205 height 18
click at [585, 322] on input "N" at bounding box center [677, 316] width 263 height 26
click at [1385, 310] on input "1.000" at bounding box center [1353, 316] width 212 height 26
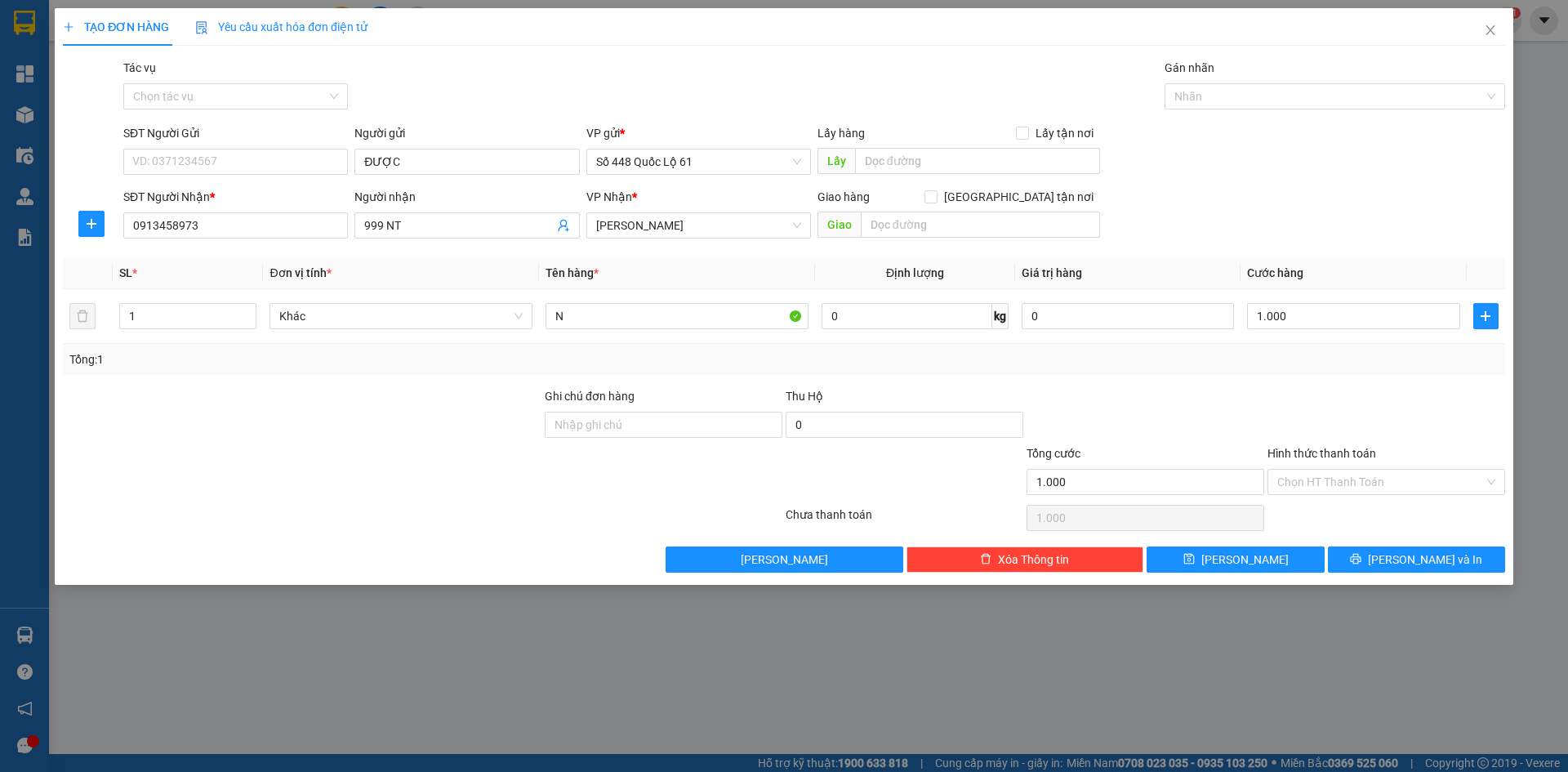
click at [1364, 393] on div at bounding box center [1386, 415] width 241 height 57
click at [1362, 493] on input "Hình thức thanh toán" at bounding box center [1381, 482] width 207 height 25
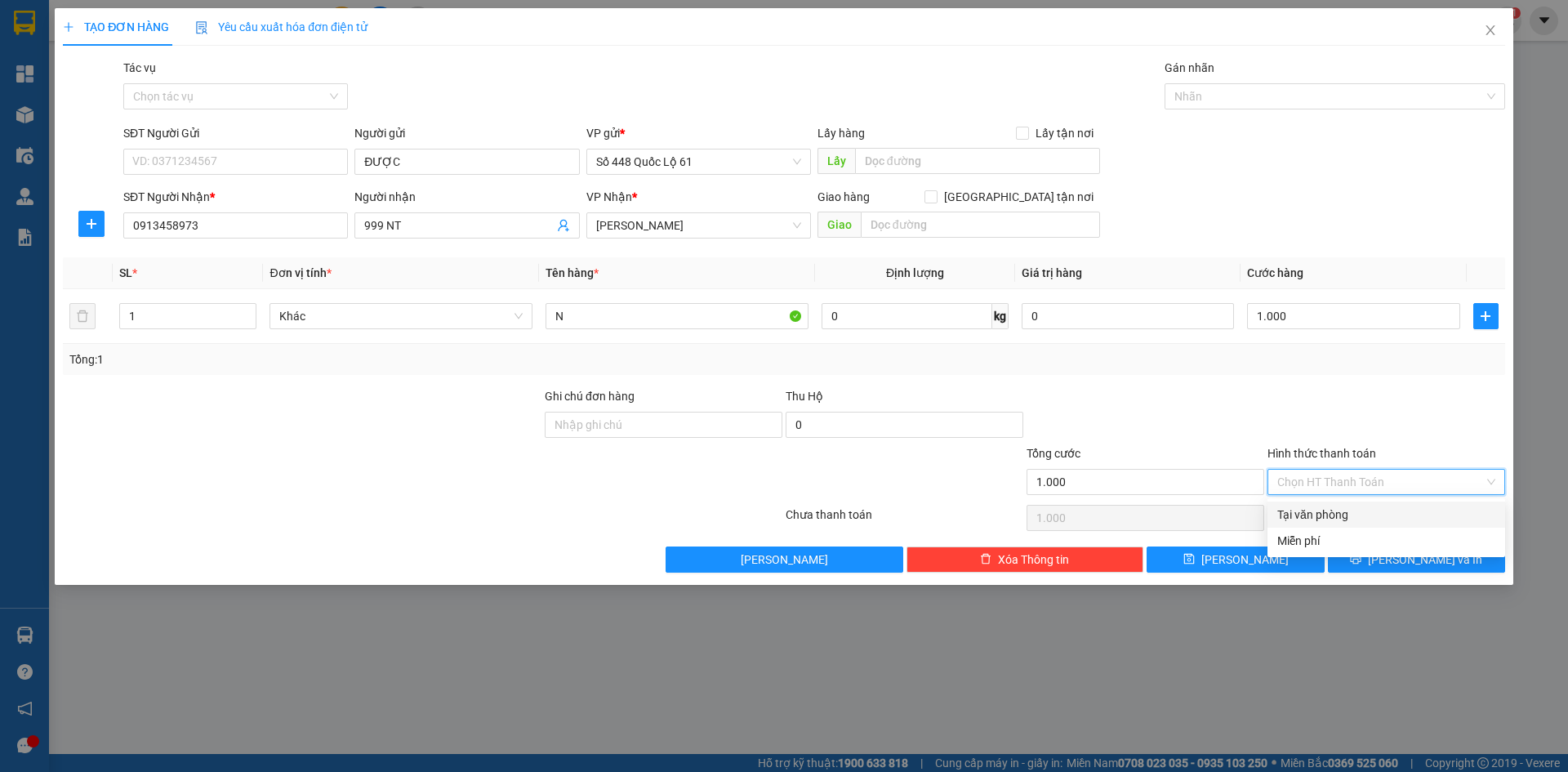
click at [1358, 521] on div "Tại văn phòng" at bounding box center [1386, 514] width 218 height 18
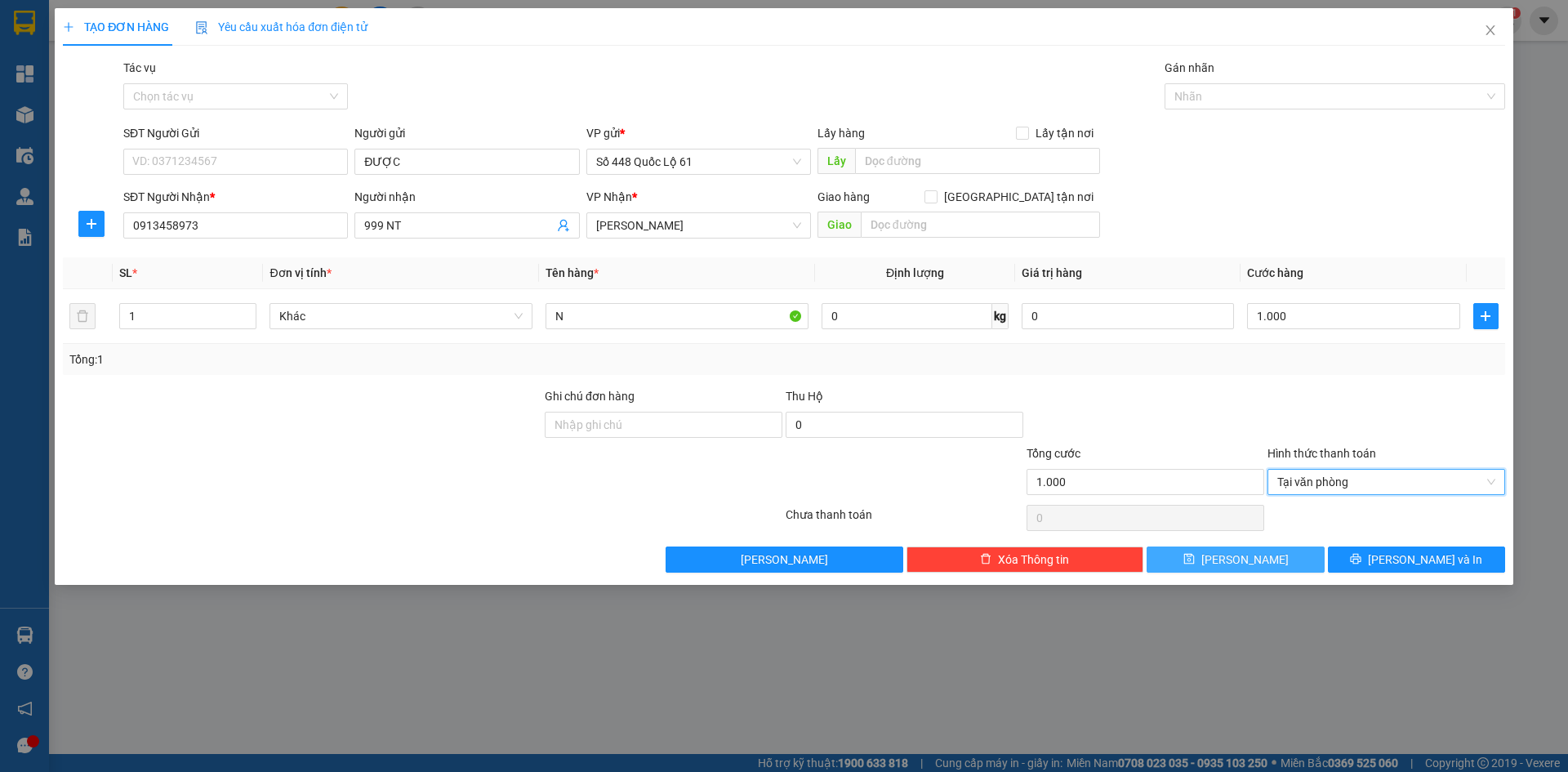
click at [1262, 558] on button "[PERSON_NAME]" at bounding box center [1235, 559] width 177 height 26
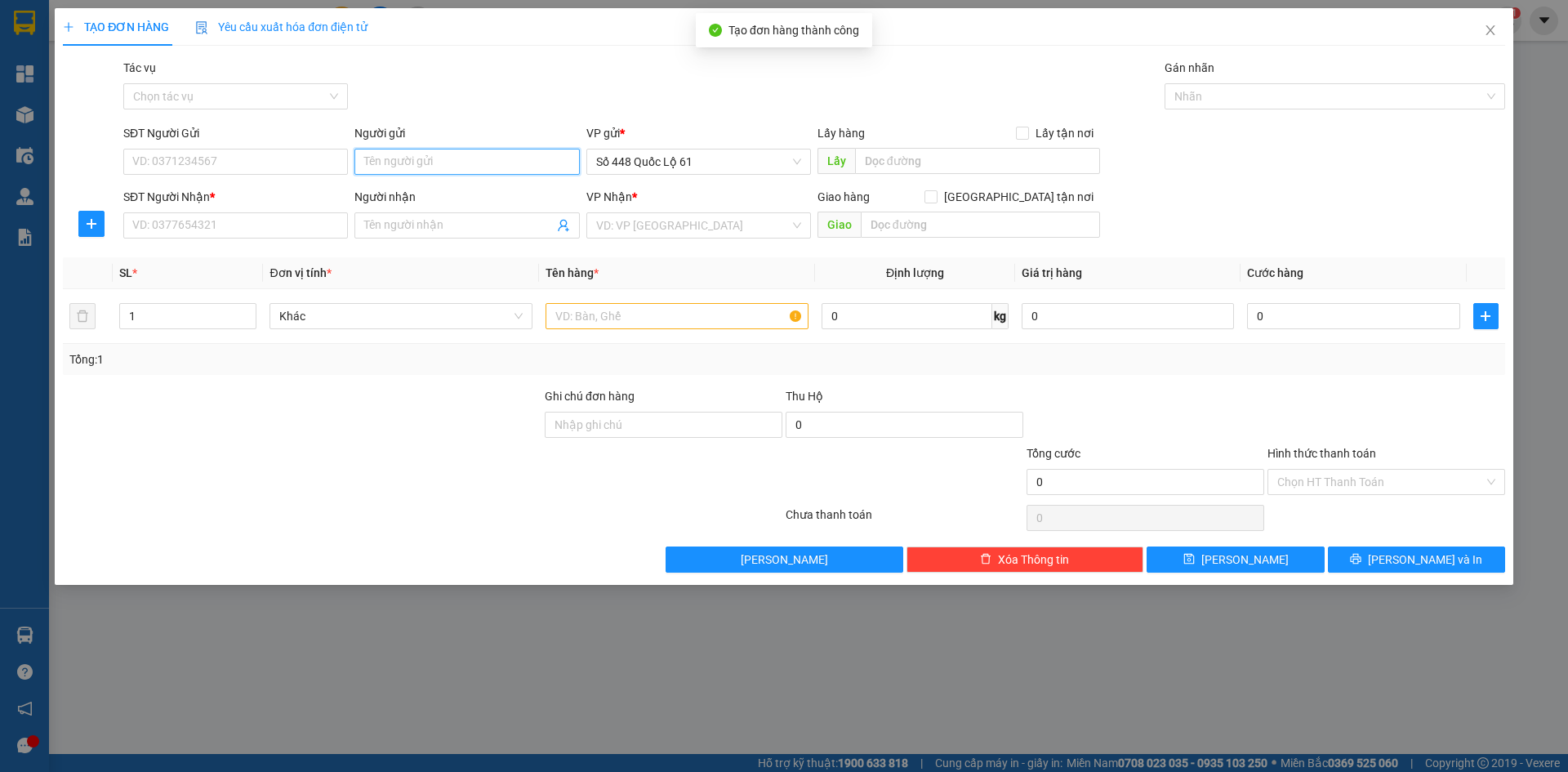
paste input "ĐƯỢC"
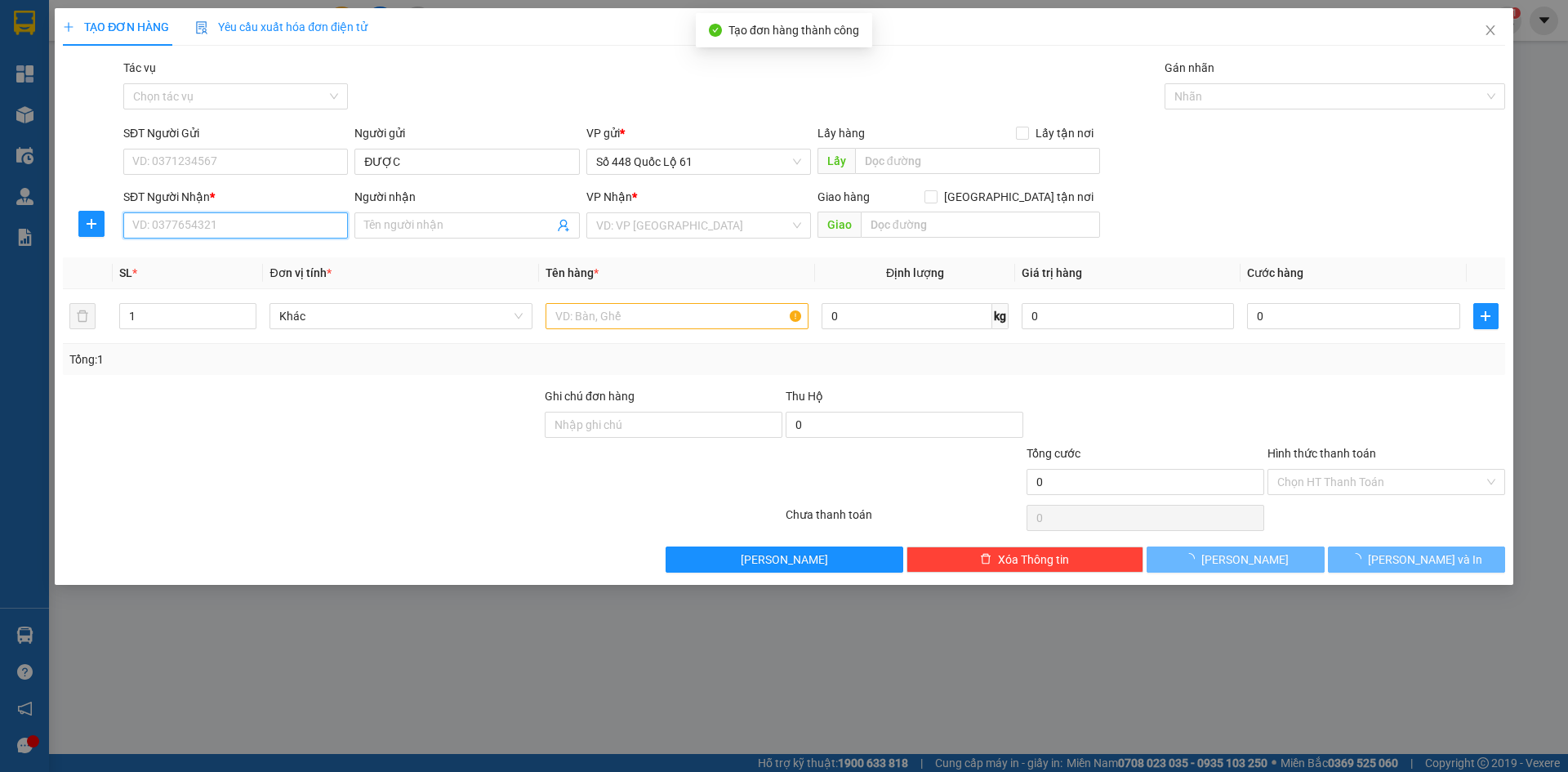
click at [244, 226] on input "SĐT Người Nhận *" at bounding box center [235, 225] width 225 height 26
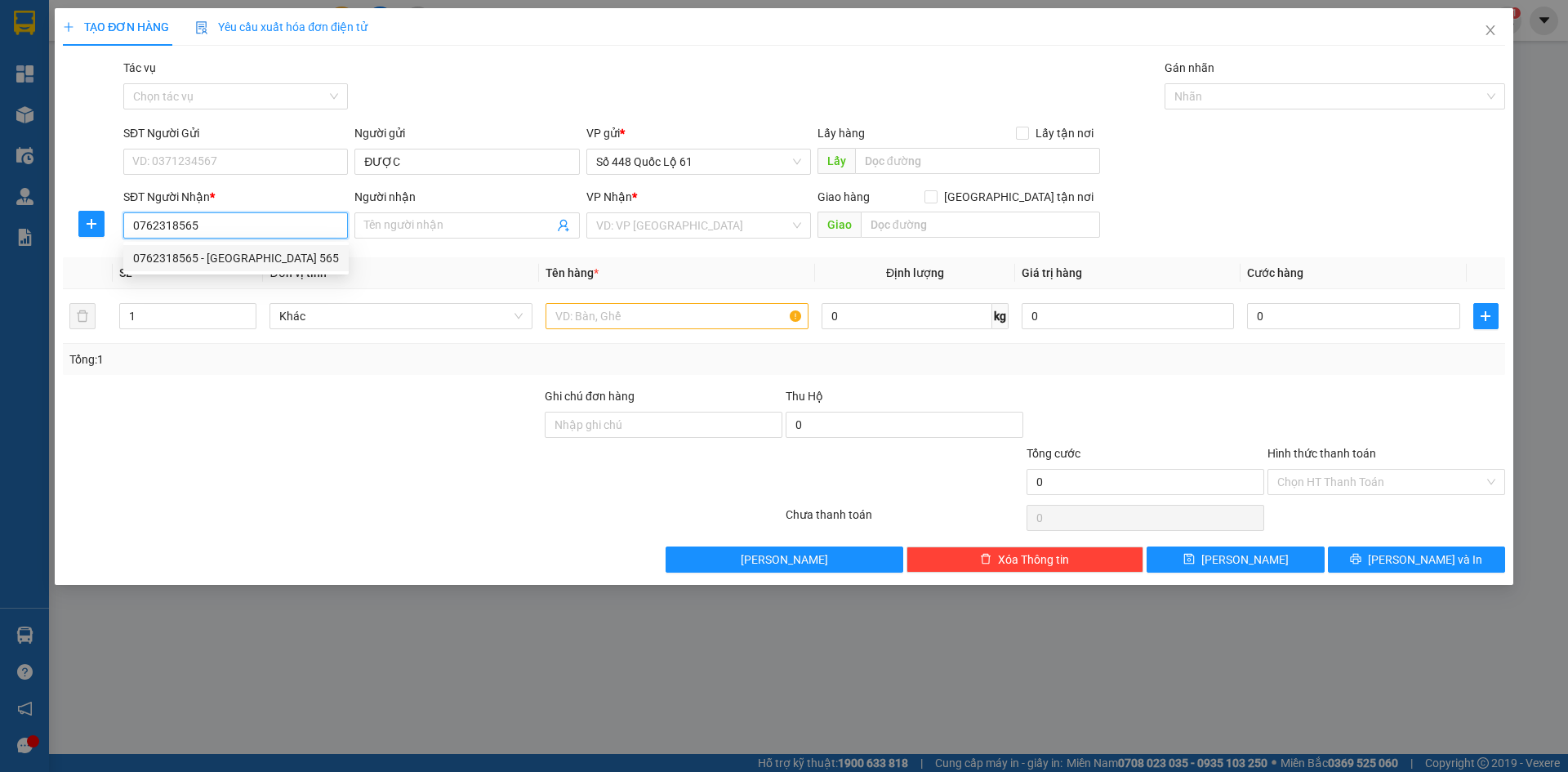
click at [259, 259] on div "0762318565 - [GEOGRAPHIC_DATA] 565" at bounding box center [236, 258] width 206 height 18
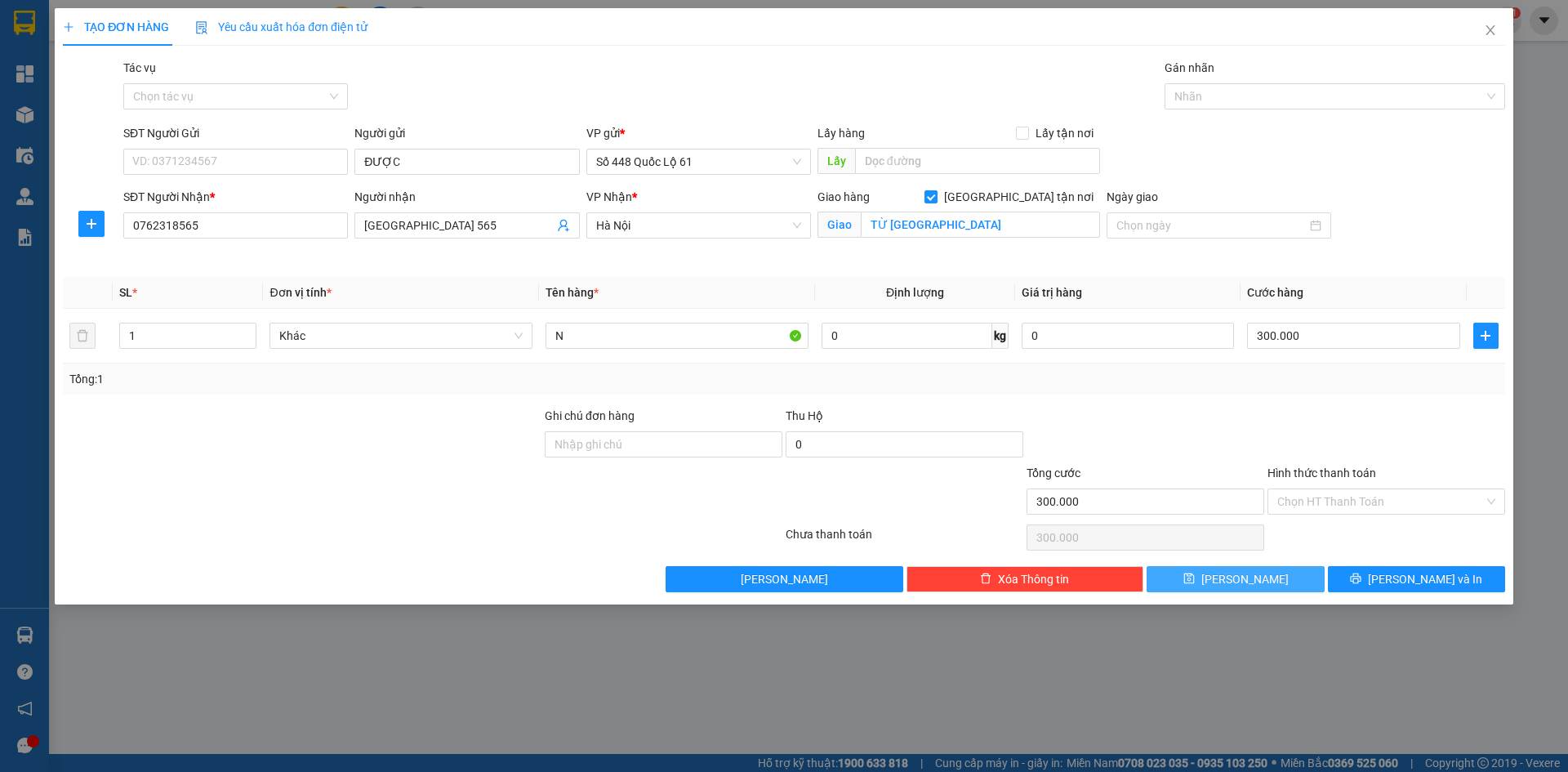
click at [1242, 579] on span "[PERSON_NAME]" at bounding box center [1245, 579] width 87 height 18
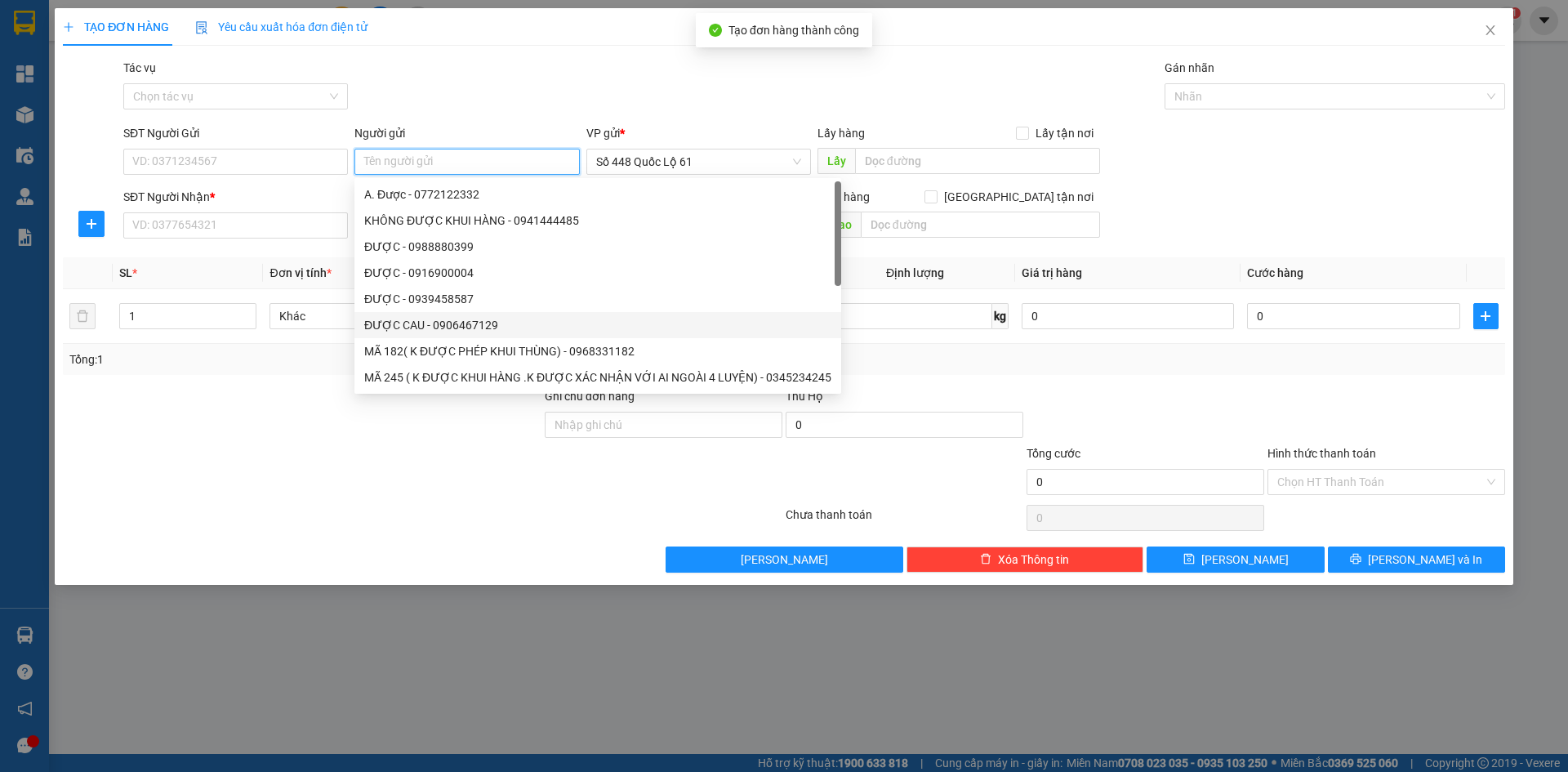
paste input "ĐƯỢC"
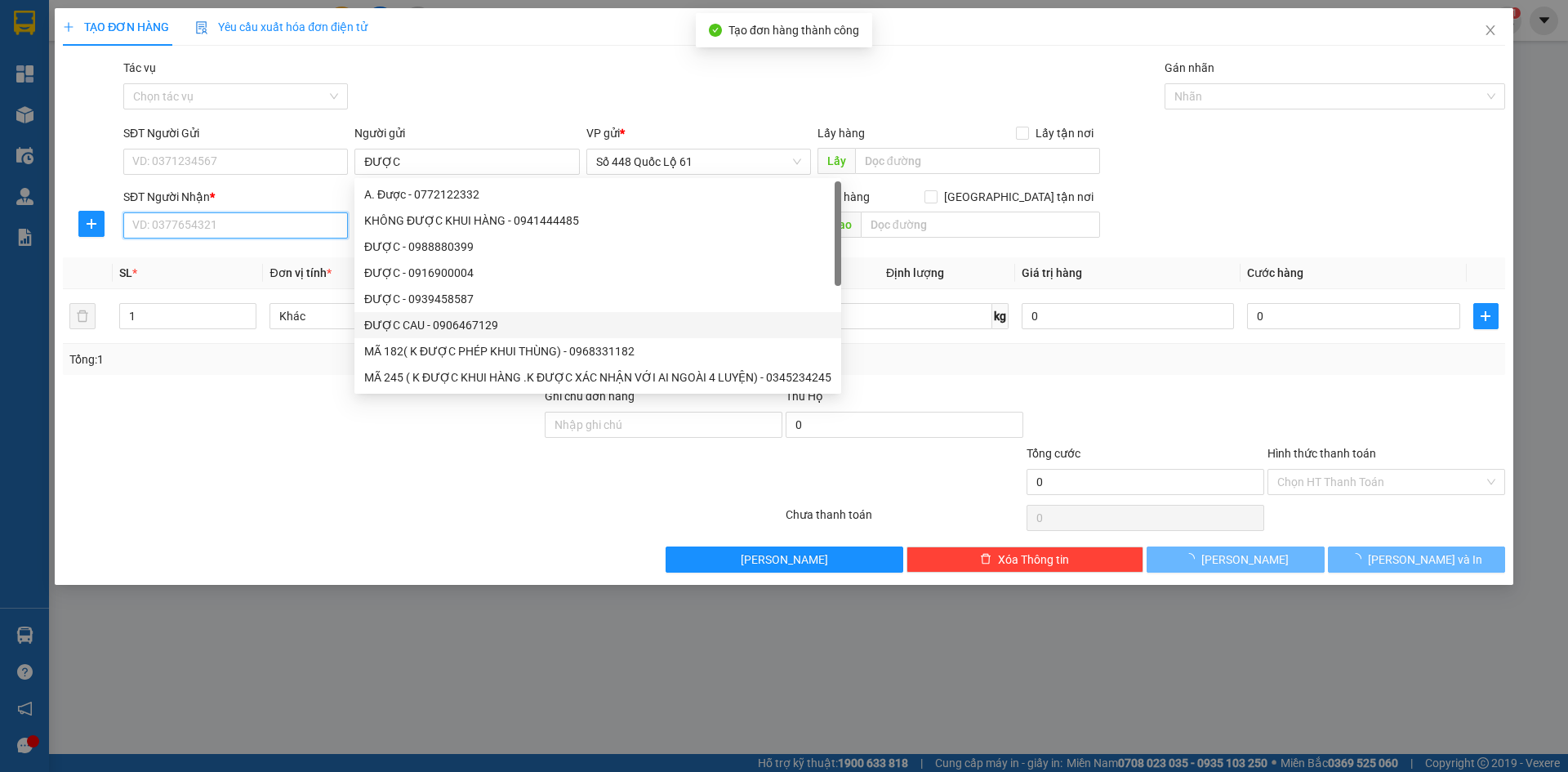
click at [273, 220] on input "SĐT Người Nhận *" at bounding box center [235, 225] width 225 height 26
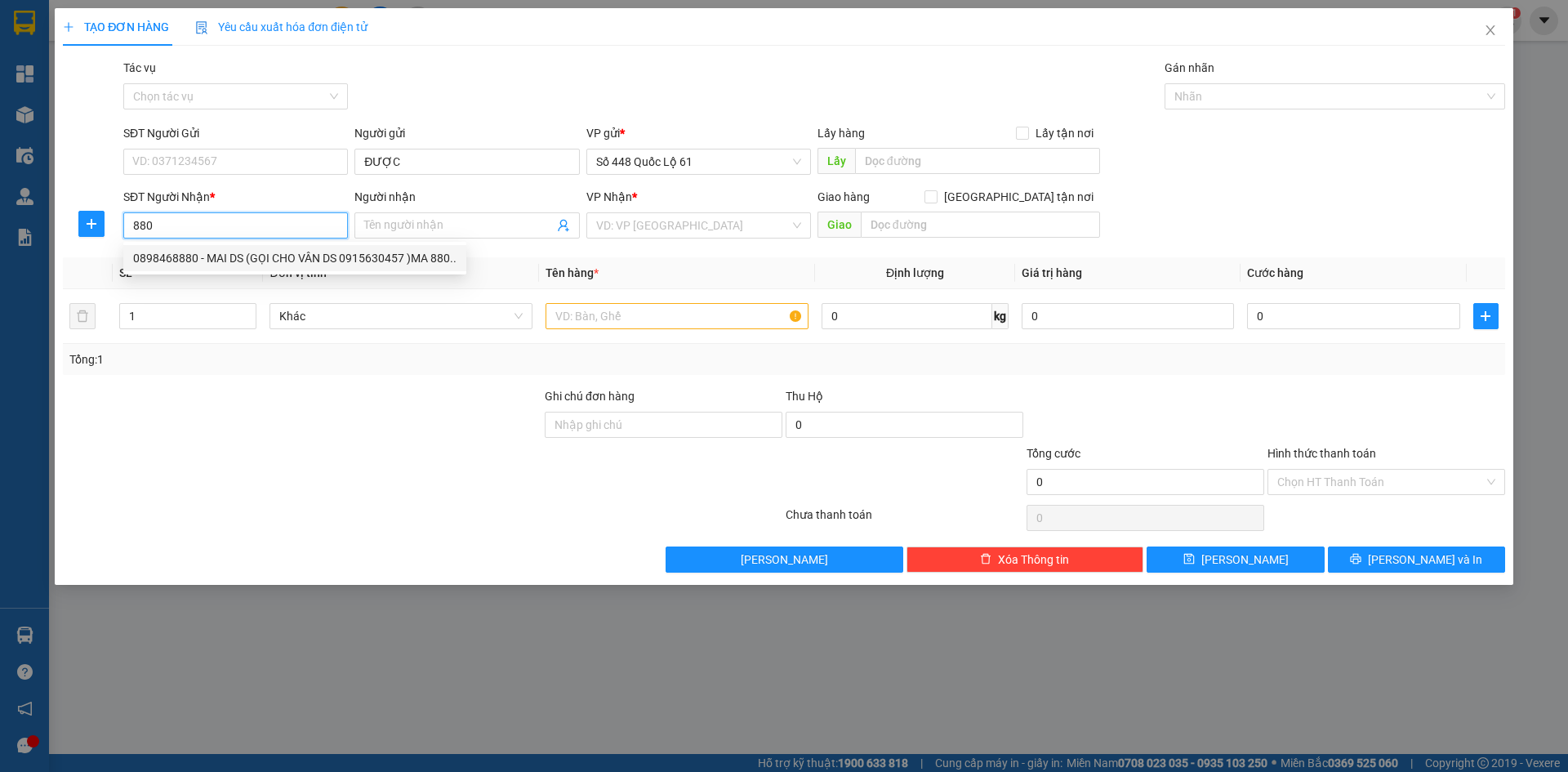
click at [266, 266] on div "0898468880 - MAI DS (GỌI CHO VÂN DS 0915630457 )MA 880.." at bounding box center [294, 258] width 323 height 18
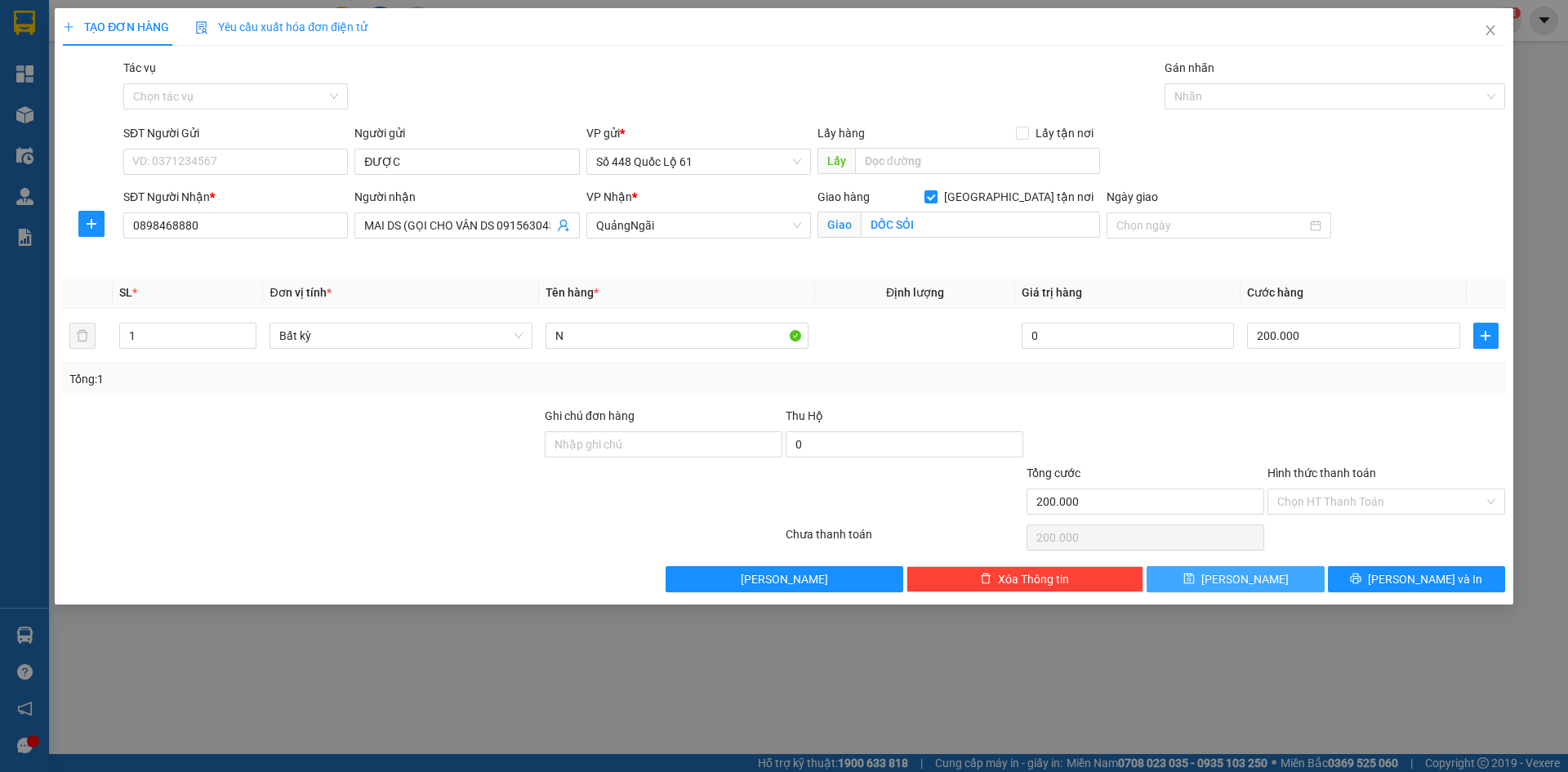
click at [1248, 574] on span "[PERSON_NAME]" at bounding box center [1245, 579] width 87 height 18
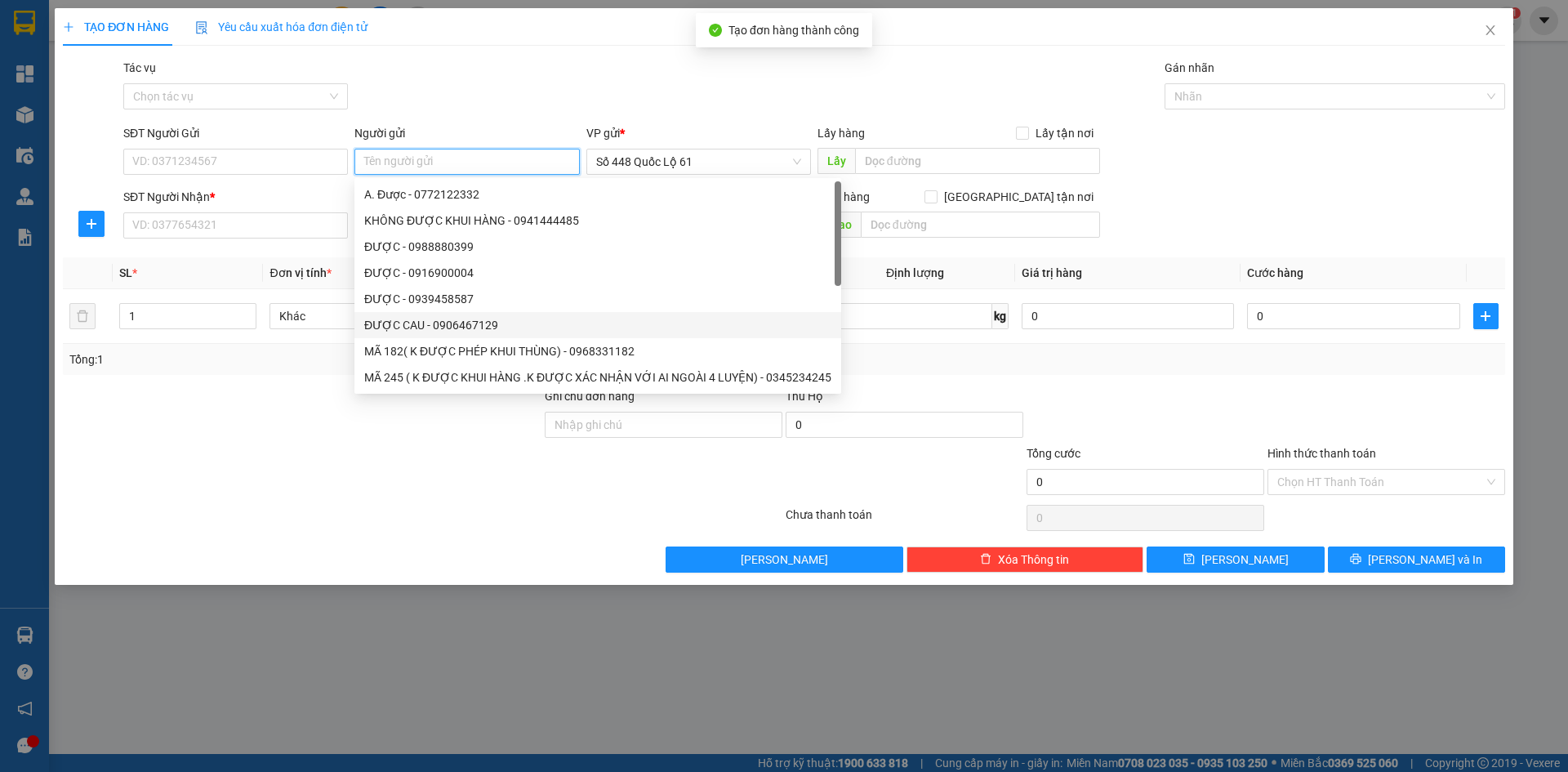
paste input "ĐƯỢC"
click at [253, 230] on input "SĐT Người Nhận *" at bounding box center [235, 225] width 225 height 26
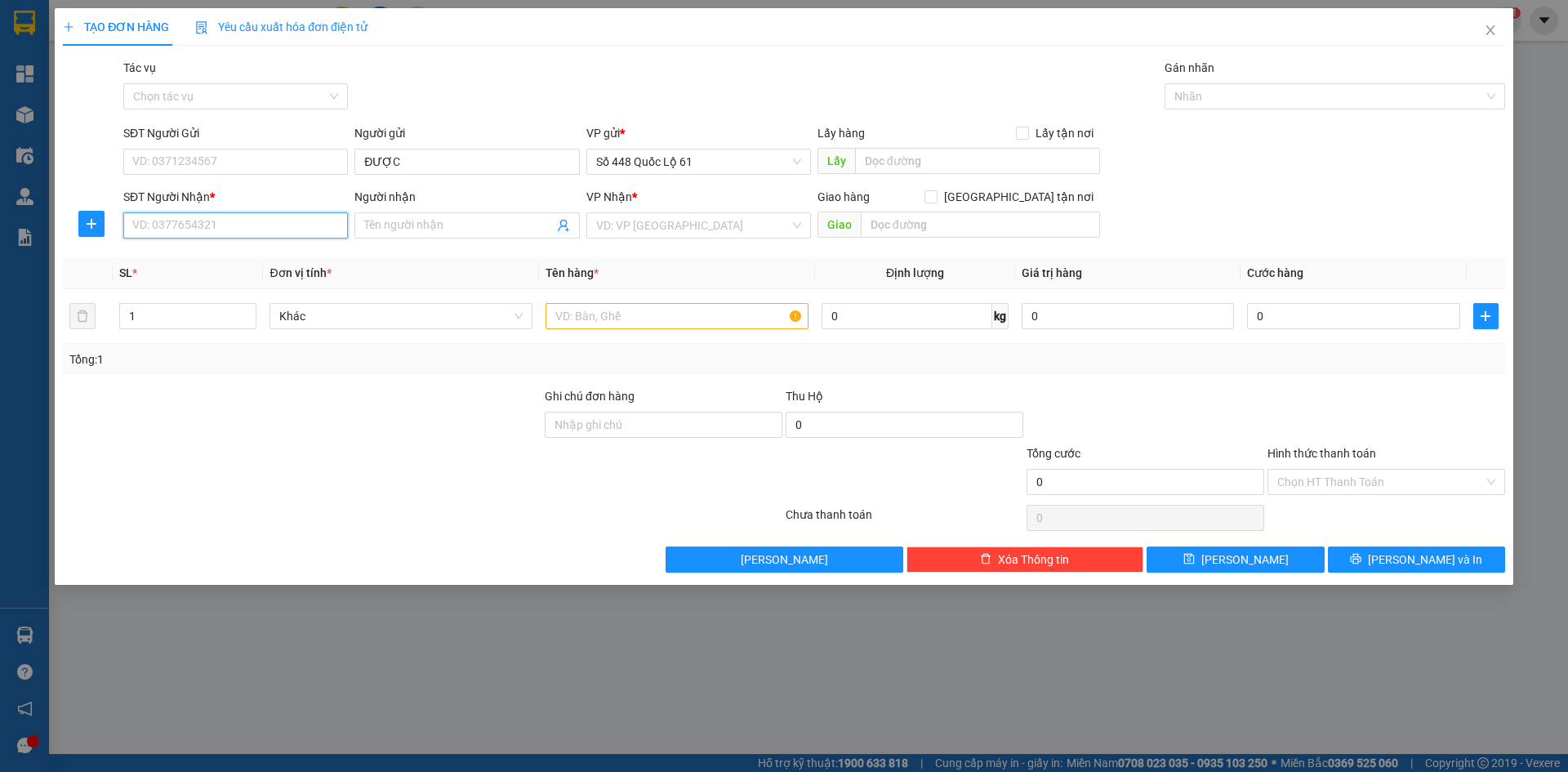
click at [253, 230] on input "SĐT Người Nhận *" at bounding box center [235, 225] width 225 height 26
click at [286, 253] on div "0976081144 - THẮM Q TRỊ" at bounding box center [236, 258] width 205 height 18
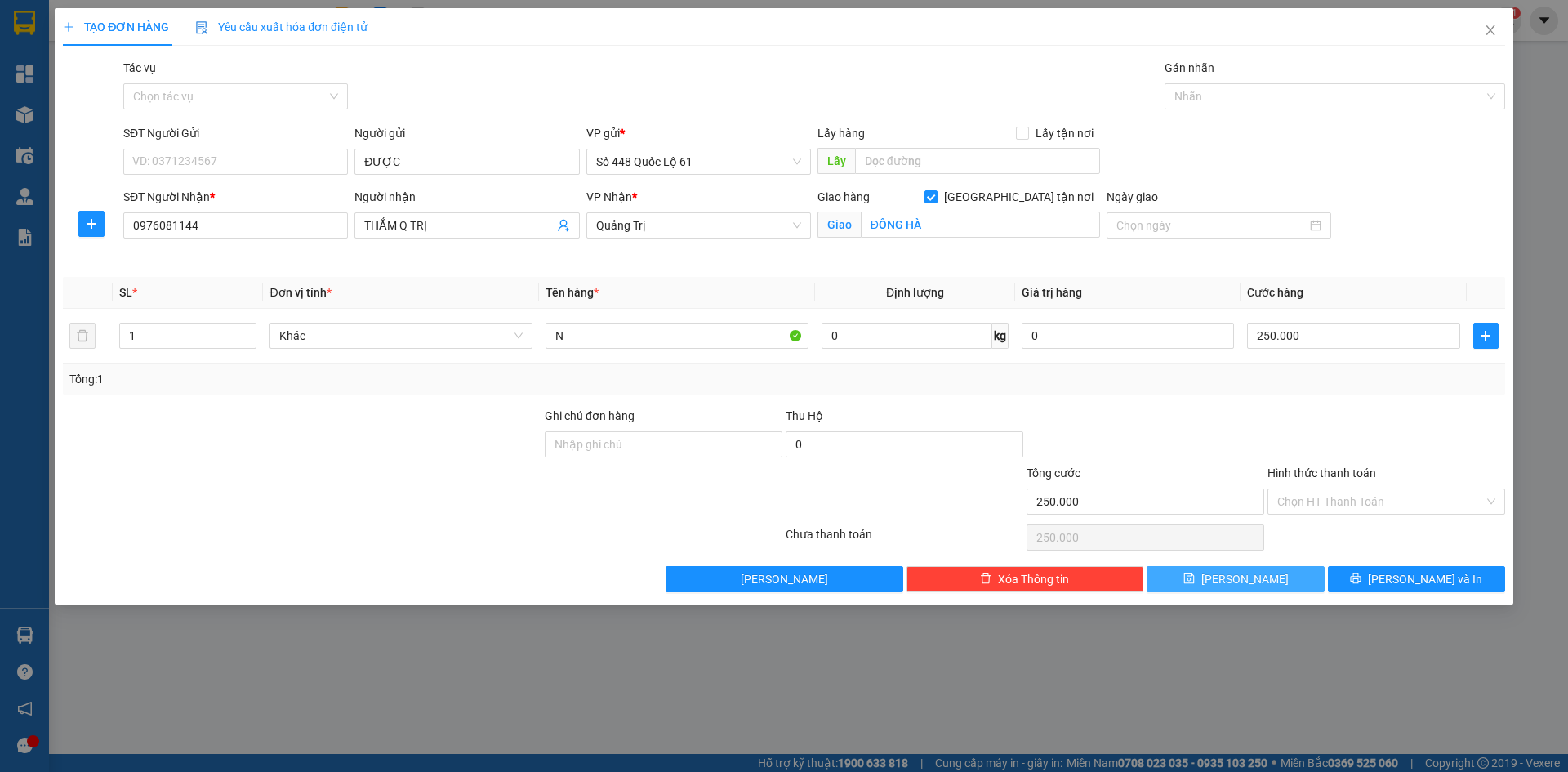
click at [1194, 576] on icon "save" at bounding box center [1189, 579] width 11 height 11
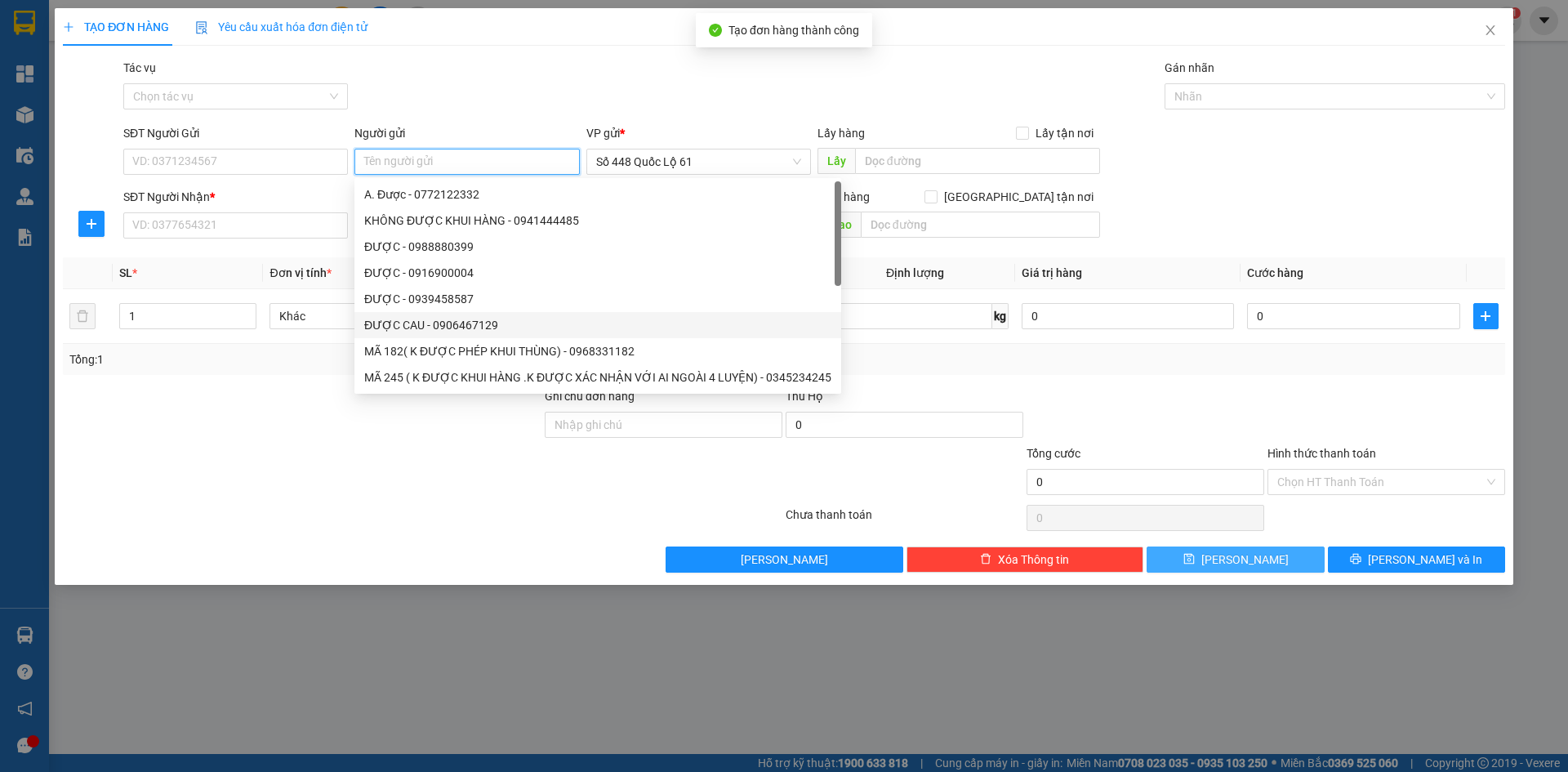
paste input "ĐƯỢC"
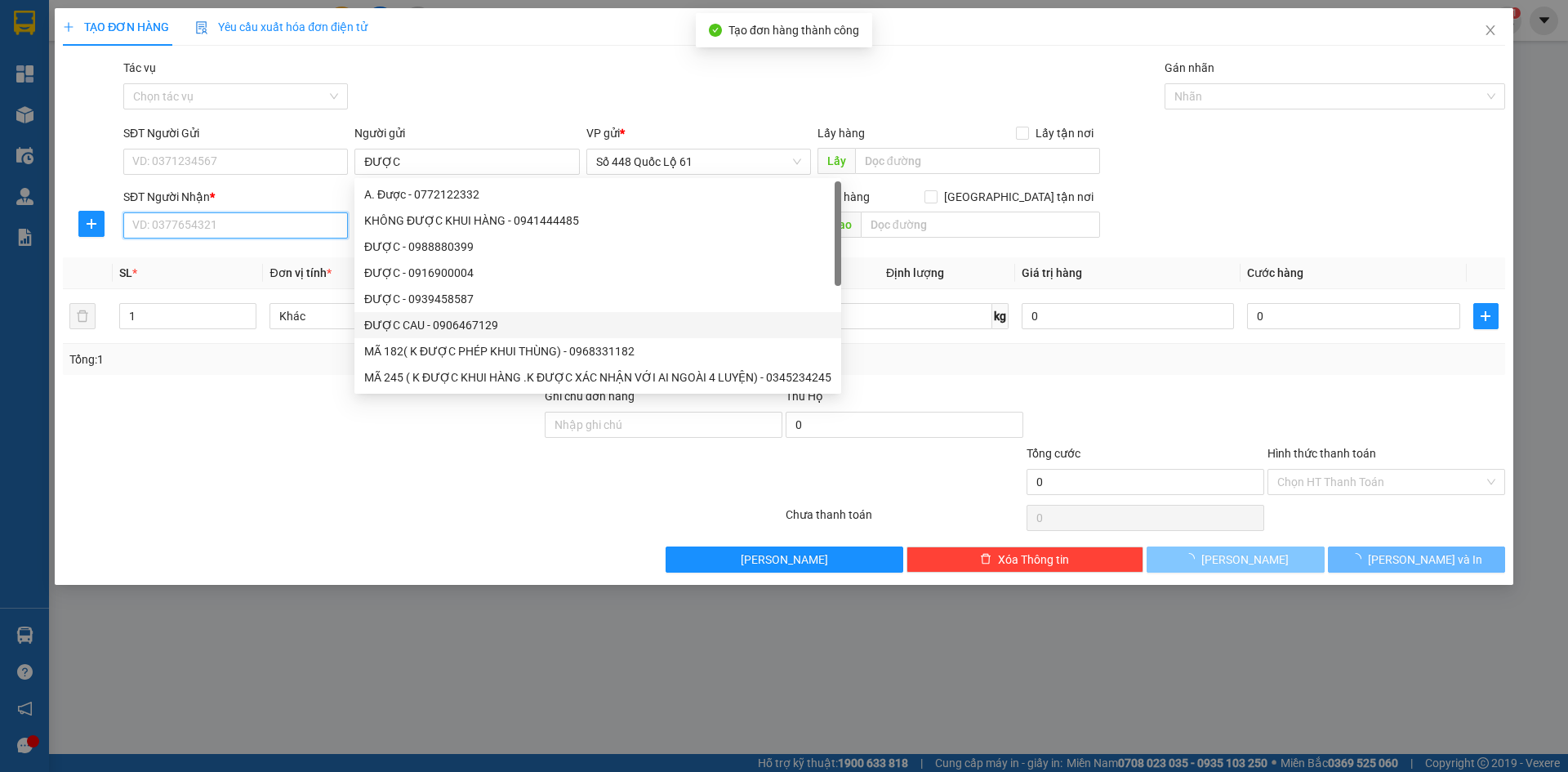
click at [271, 225] on input "SĐT Người Nhận *" at bounding box center [235, 225] width 225 height 26
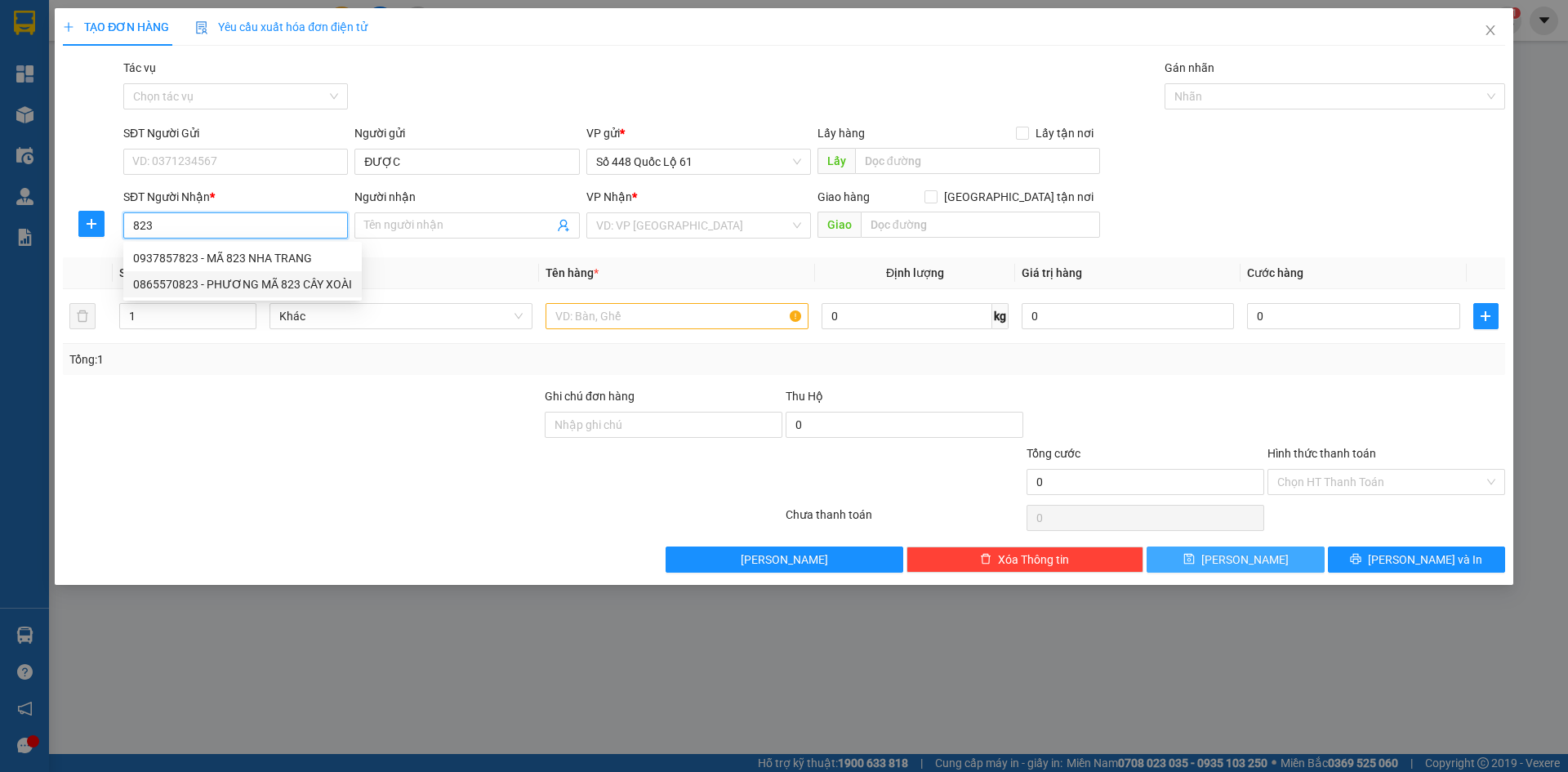
click at [272, 286] on div "0865570823 - PHƯƠNG MÃ 823 CÂY XOÀI" at bounding box center [243, 283] width 219 height 18
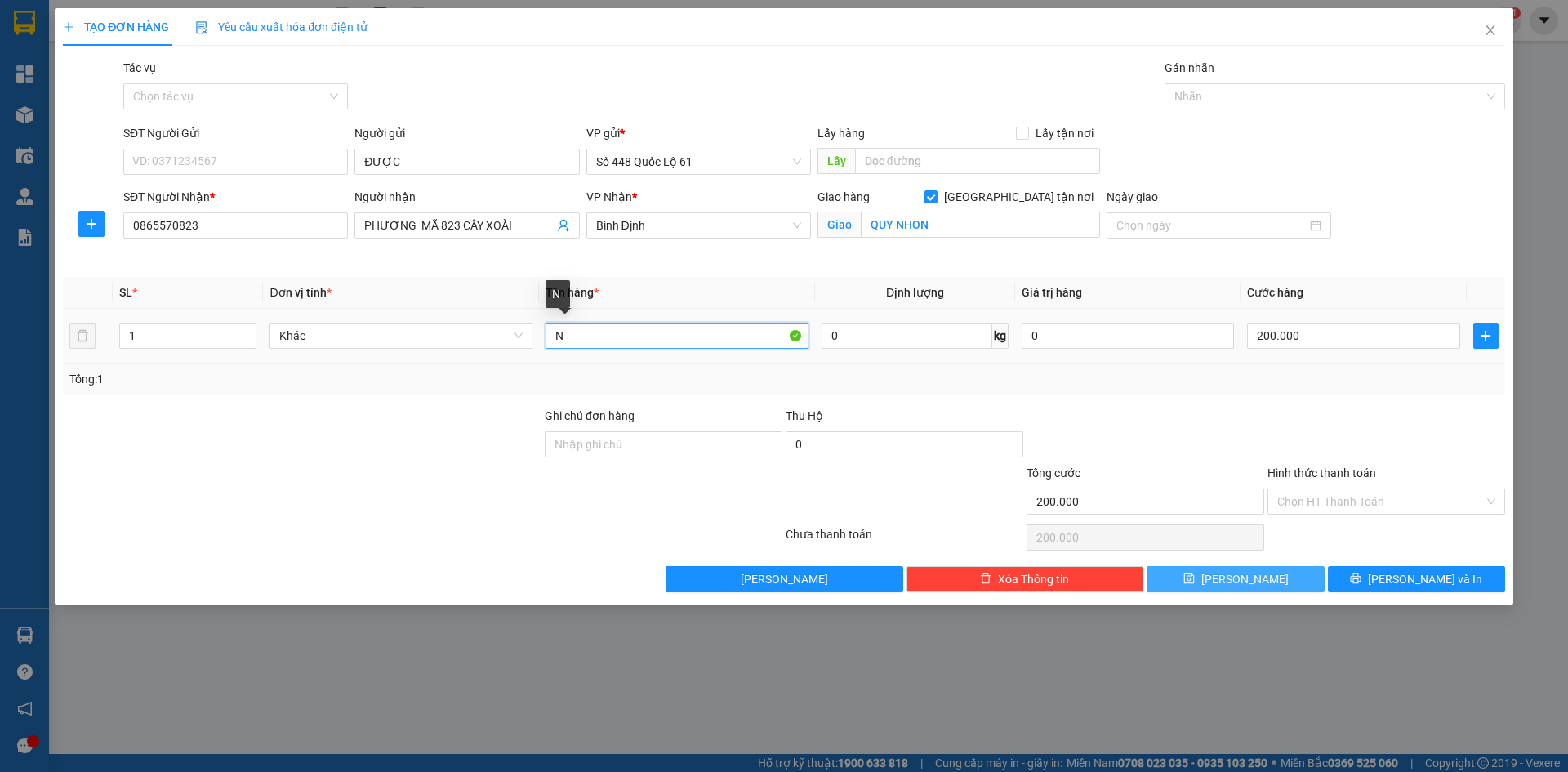
drag, startPoint x: 578, startPoint y: 342, endPoint x: 322, endPoint y: 381, distance: 259.0
click at [322, 381] on div "SL * Đơn vị tính * Tên hàng * Định lượng Giá trị hàng Cước hàng 1 Khác N 0 kg 0…" at bounding box center [784, 335] width 1442 height 118
click at [1382, 340] on input "200.000" at bounding box center [1353, 335] width 212 height 26
click at [1274, 594] on div "TẠO ĐƠN HÀNG Yêu cầu xuất hóa đơn điện tử Transit Pickup Surcharge Ids Transit …" at bounding box center [784, 306] width 1459 height 596
click at [1276, 580] on button "[PERSON_NAME]" at bounding box center [1235, 579] width 177 height 26
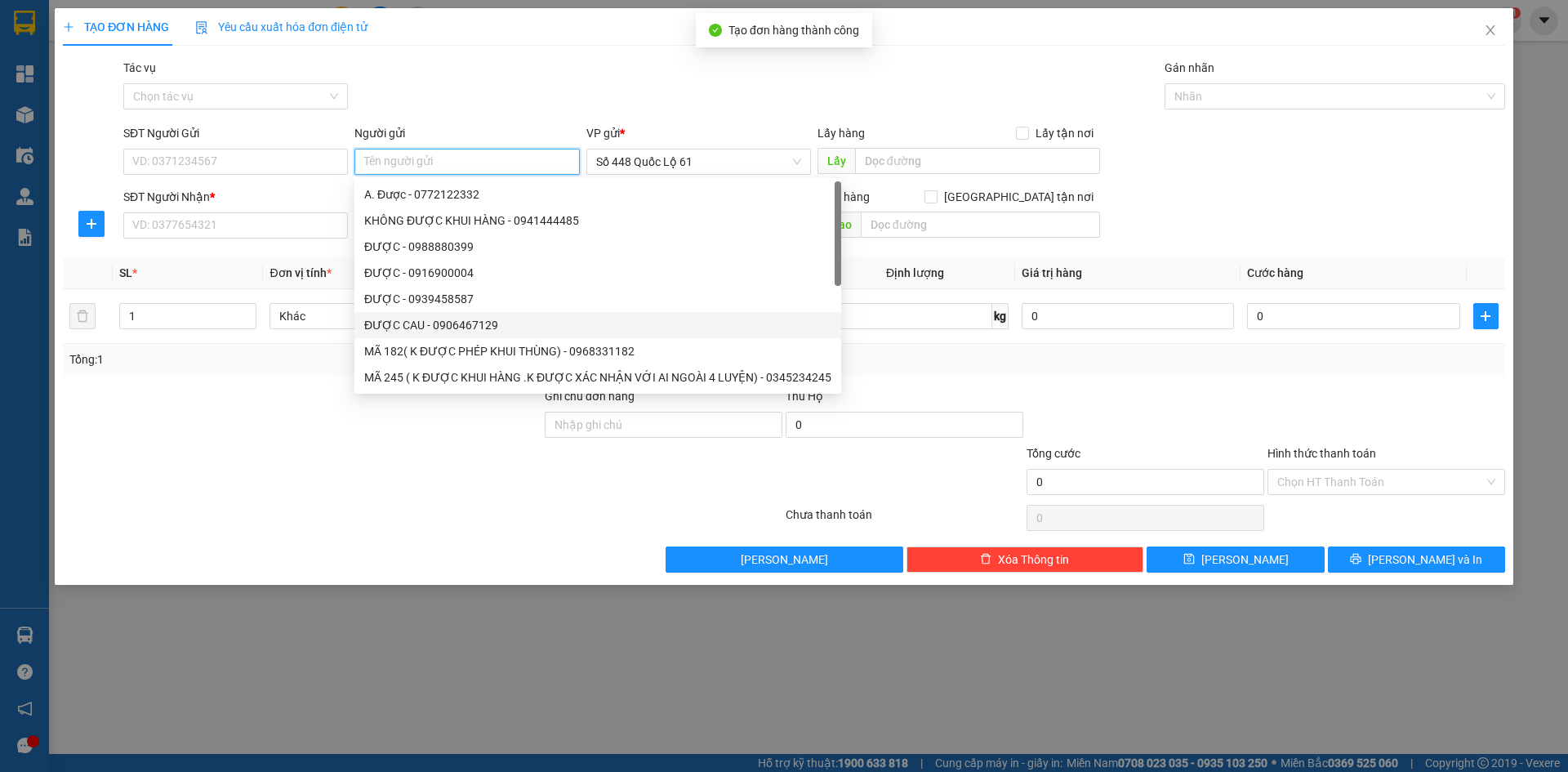
paste input "ĐƯỢC"
click at [260, 227] on input "SĐT Người Nhận *" at bounding box center [235, 225] width 225 height 26
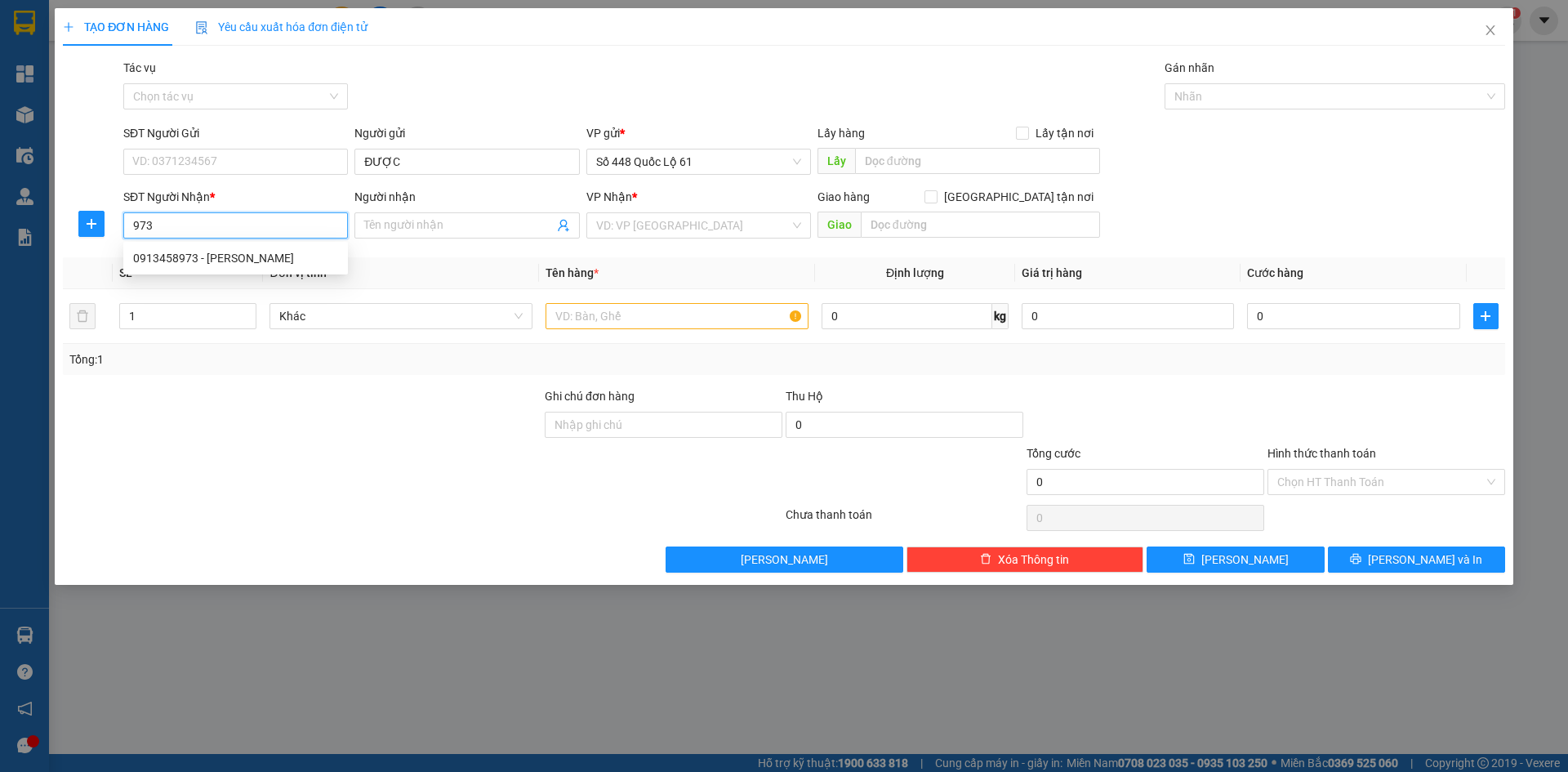
click at [255, 257] on div "0913458973 - [PERSON_NAME]" at bounding box center [236, 258] width 205 height 18
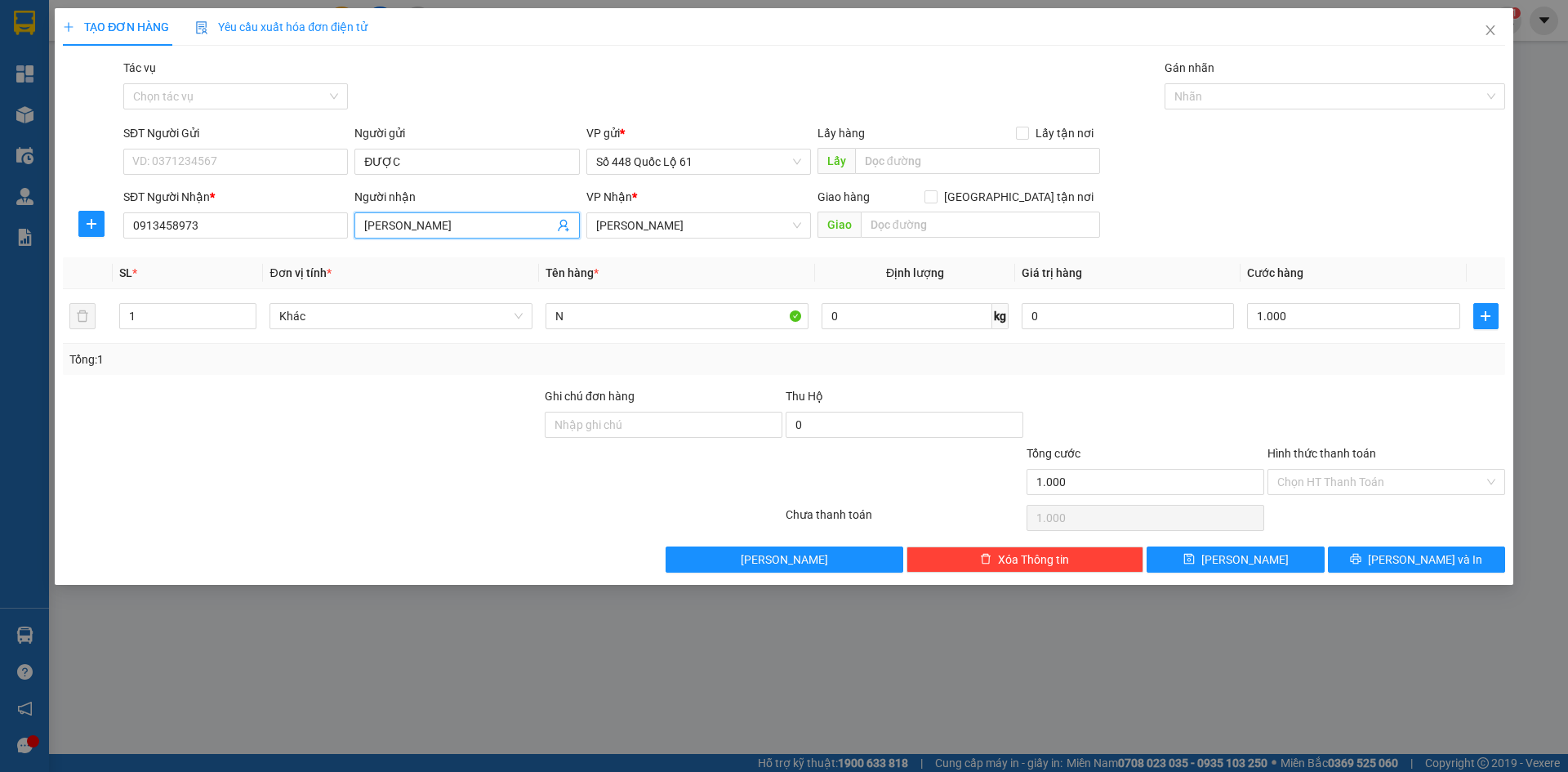
drag, startPoint x: 454, startPoint y: 223, endPoint x: 0, endPoint y: 356, distance: 473.1
click at [0, 350] on div "TẠO ĐƠN HÀNG Yêu cầu xuất hóa đơn điện tử Transit Pickup Surcharge Ids Transit …" at bounding box center [784, 386] width 1568 height 772
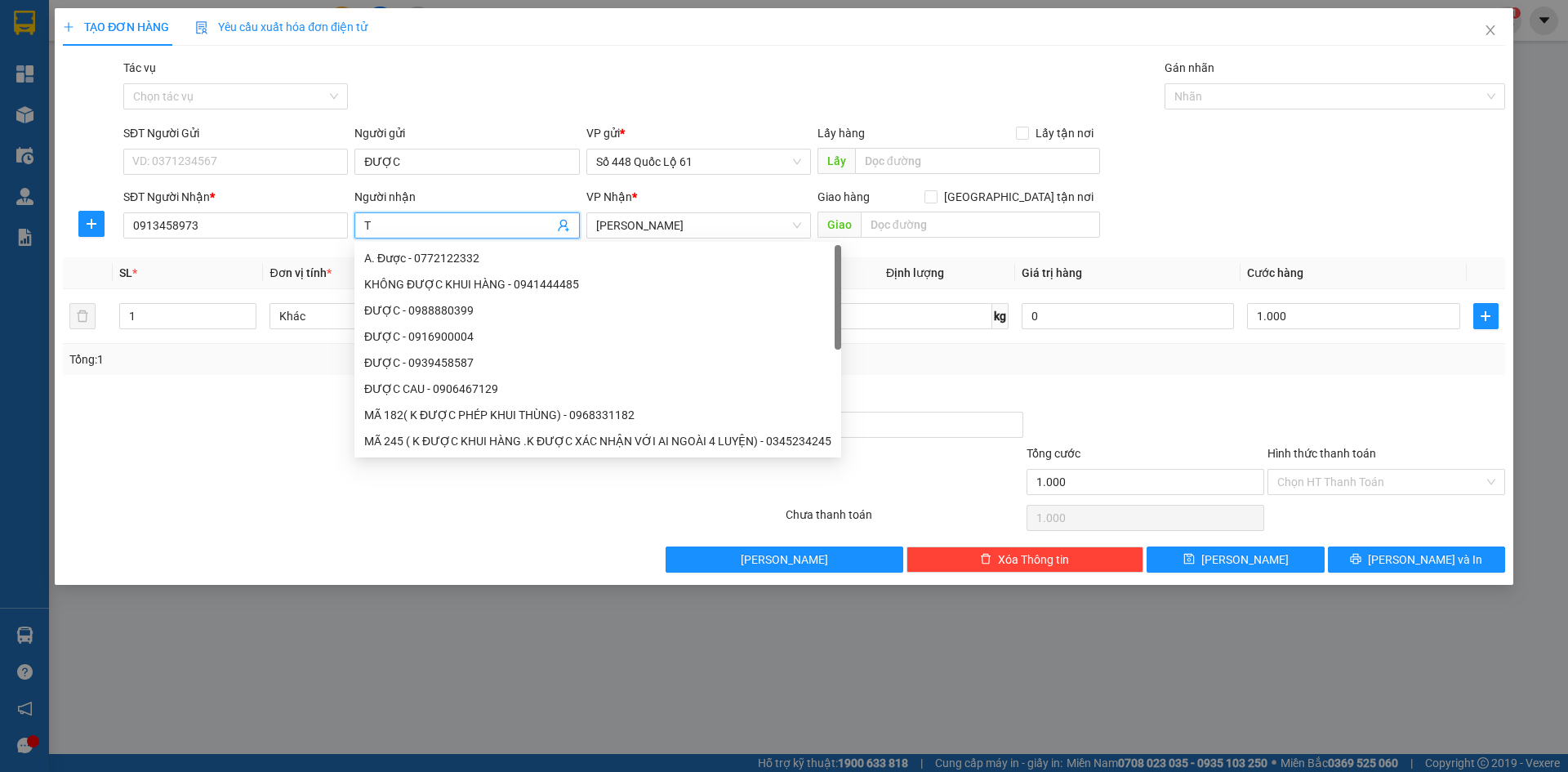
paste input "Ý"
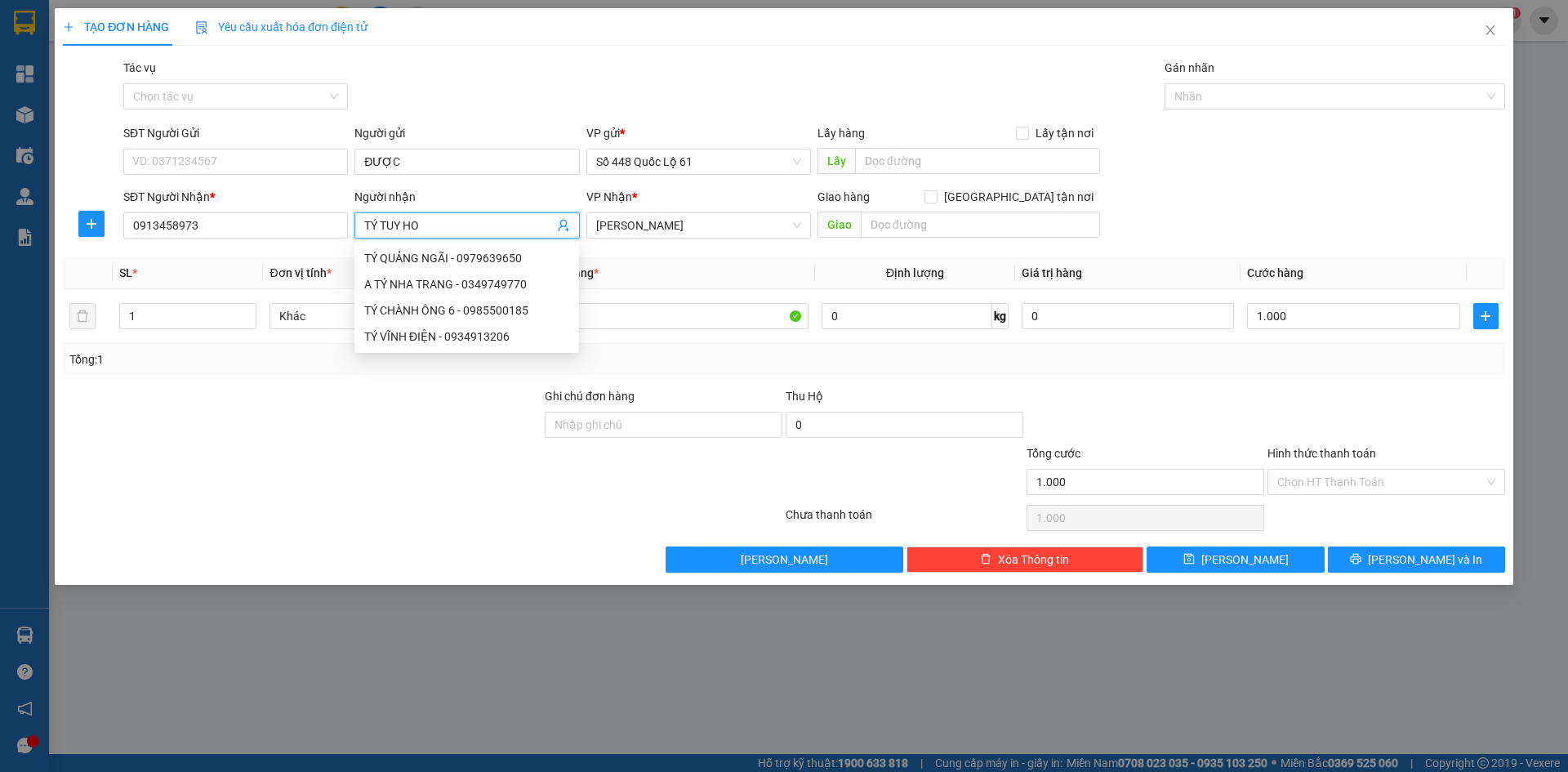
paste input "À"
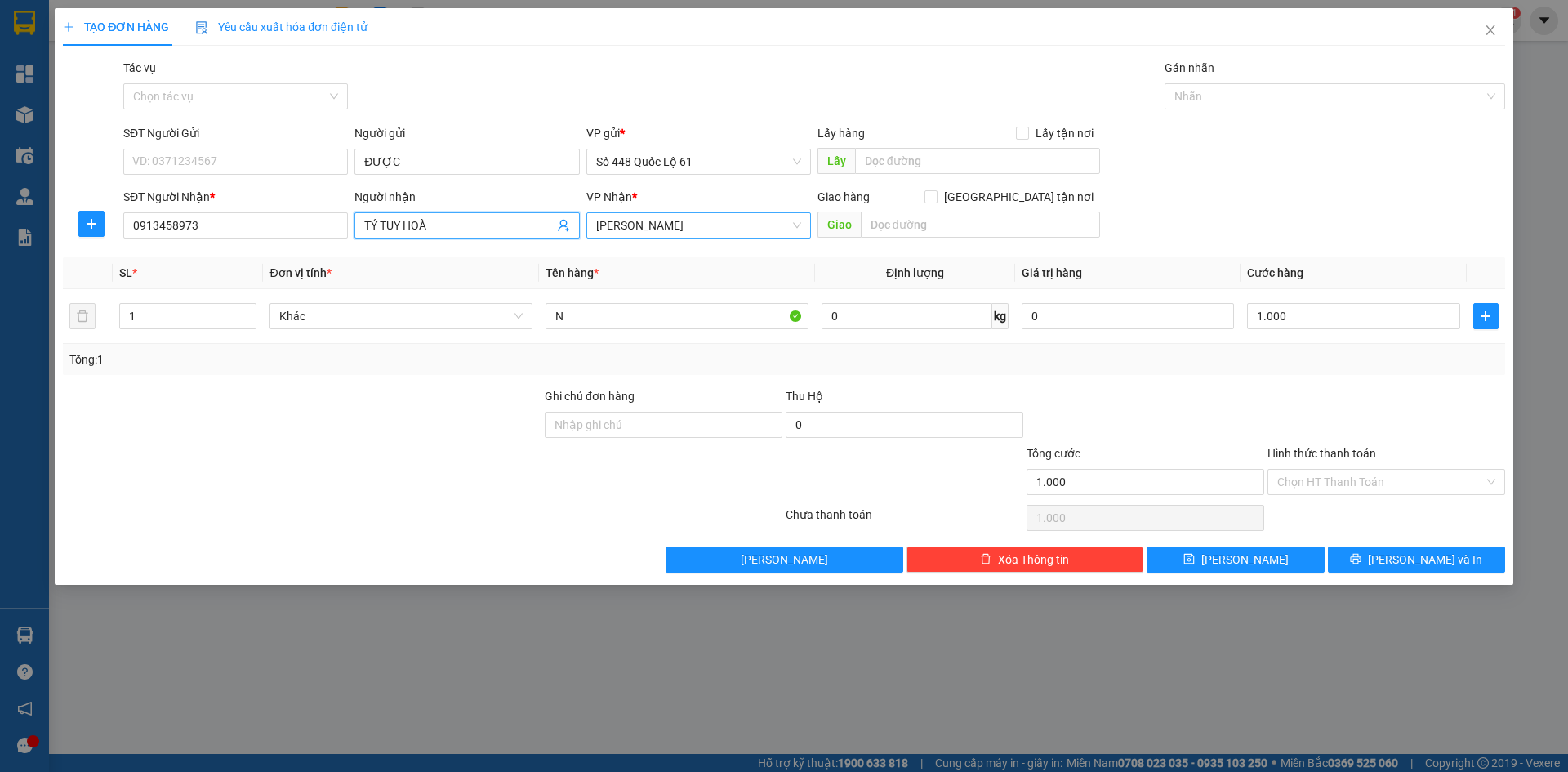
click at [622, 231] on span "[PERSON_NAME]" at bounding box center [699, 225] width 205 height 25
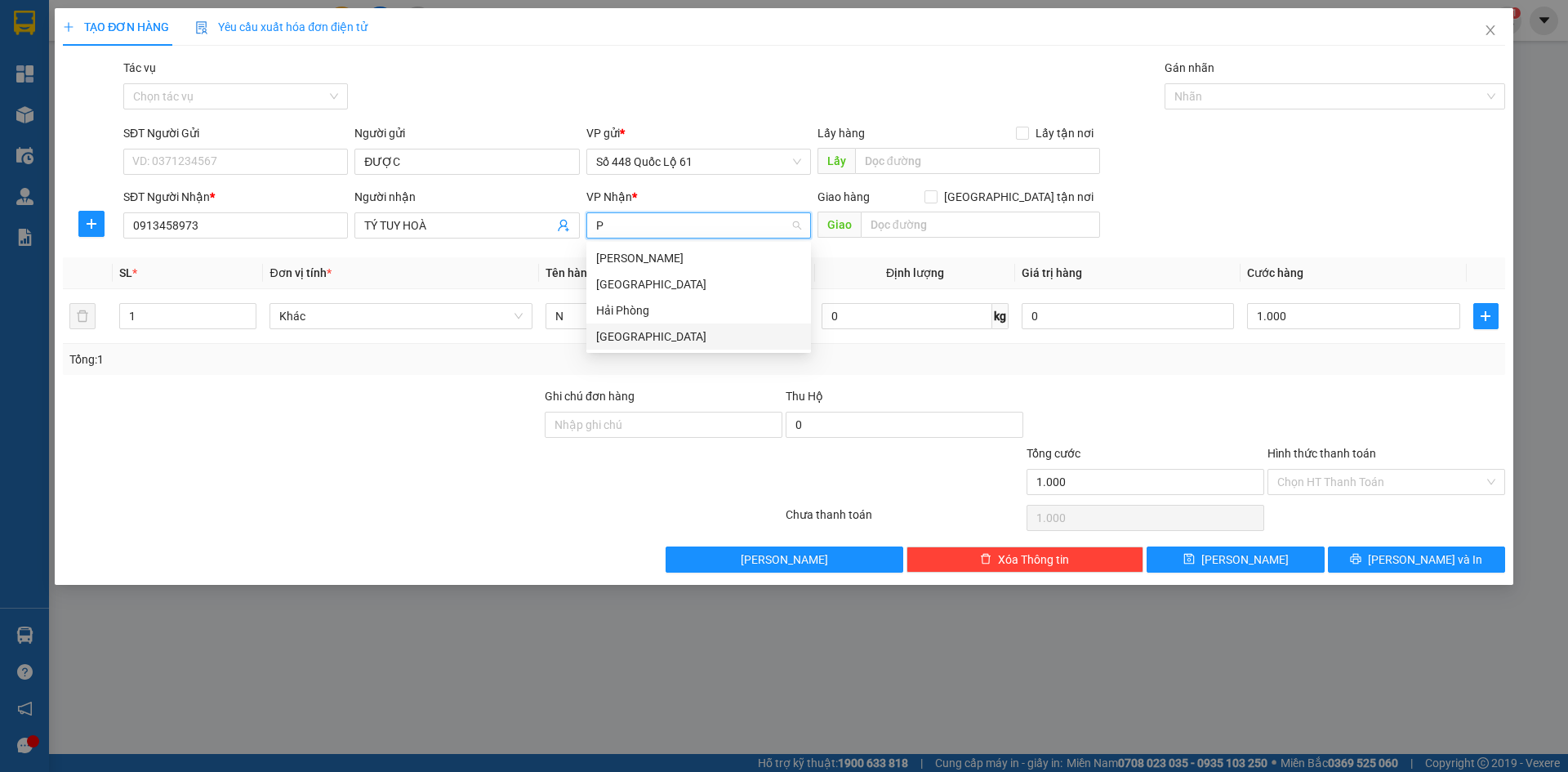
click at [734, 334] on div "[GEOGRAPHIC_DATA]" at bounding box center [699, 336] width 205 height 18
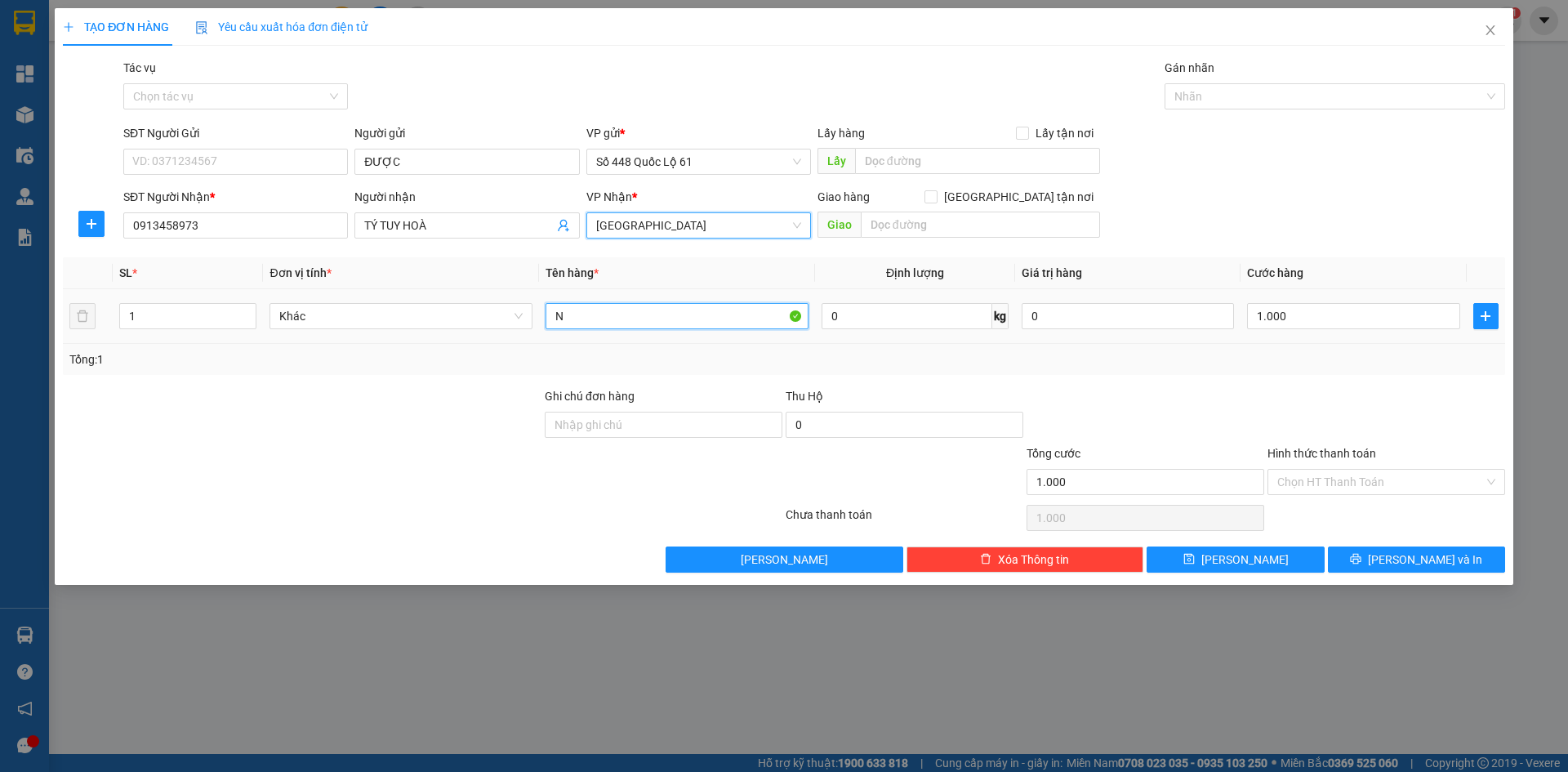
drag, startPoint x: 574, startPoint y: 317, endPoint x: 460, endPoint y: 339, distance: 116.1
click at [460, 339] on tr "1 Khác N 0 kg 0 1.000" at bounding box center [784, 316] width 1442 height 55
click at [1345, 483] on input "Hình thức thanh toán" at bounding box center [1381, 482] width 207 height 25
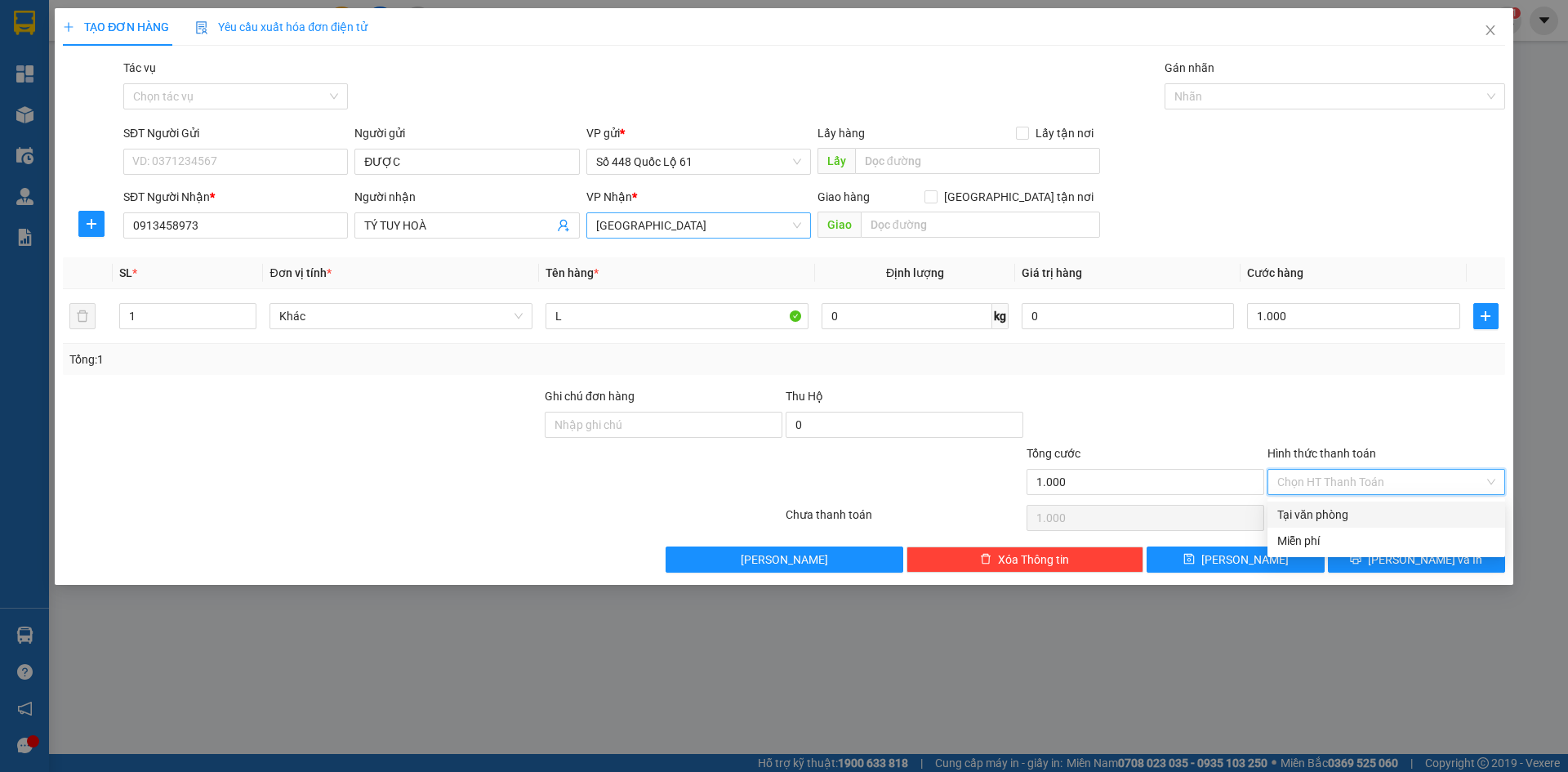
click at [1352, 511] on div "Tại văn phòng" at bounding box center [1386, 514] width 218 height 18
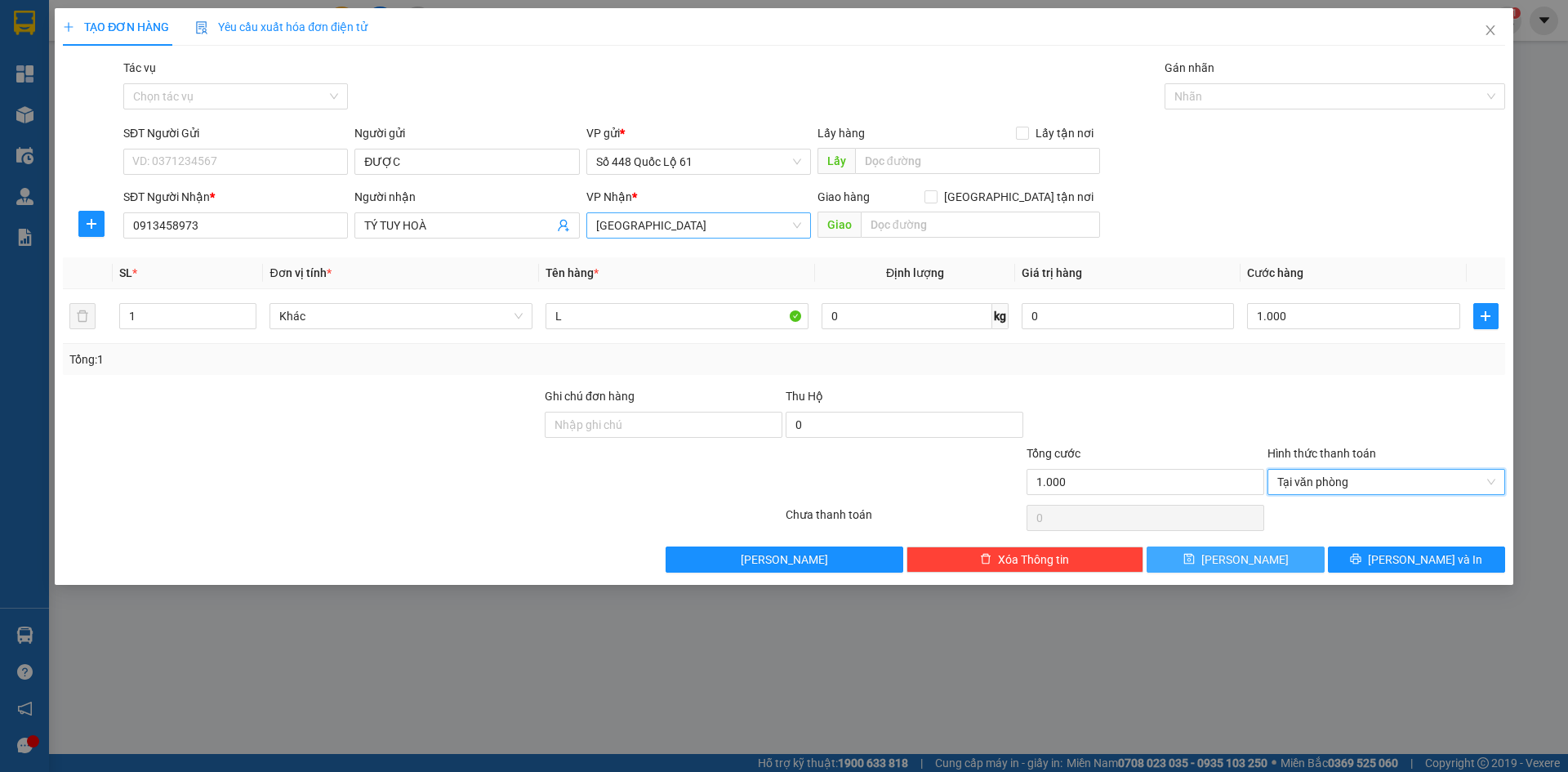
drag, startPoint x: 1296, startPoint y: 560, endPoint x: 626, endPoint y: 400, distance: 688.8
click at [1295, 560] on button "[PERSON_NAME]" at bounding box center [1235, 559] width 177 height 26
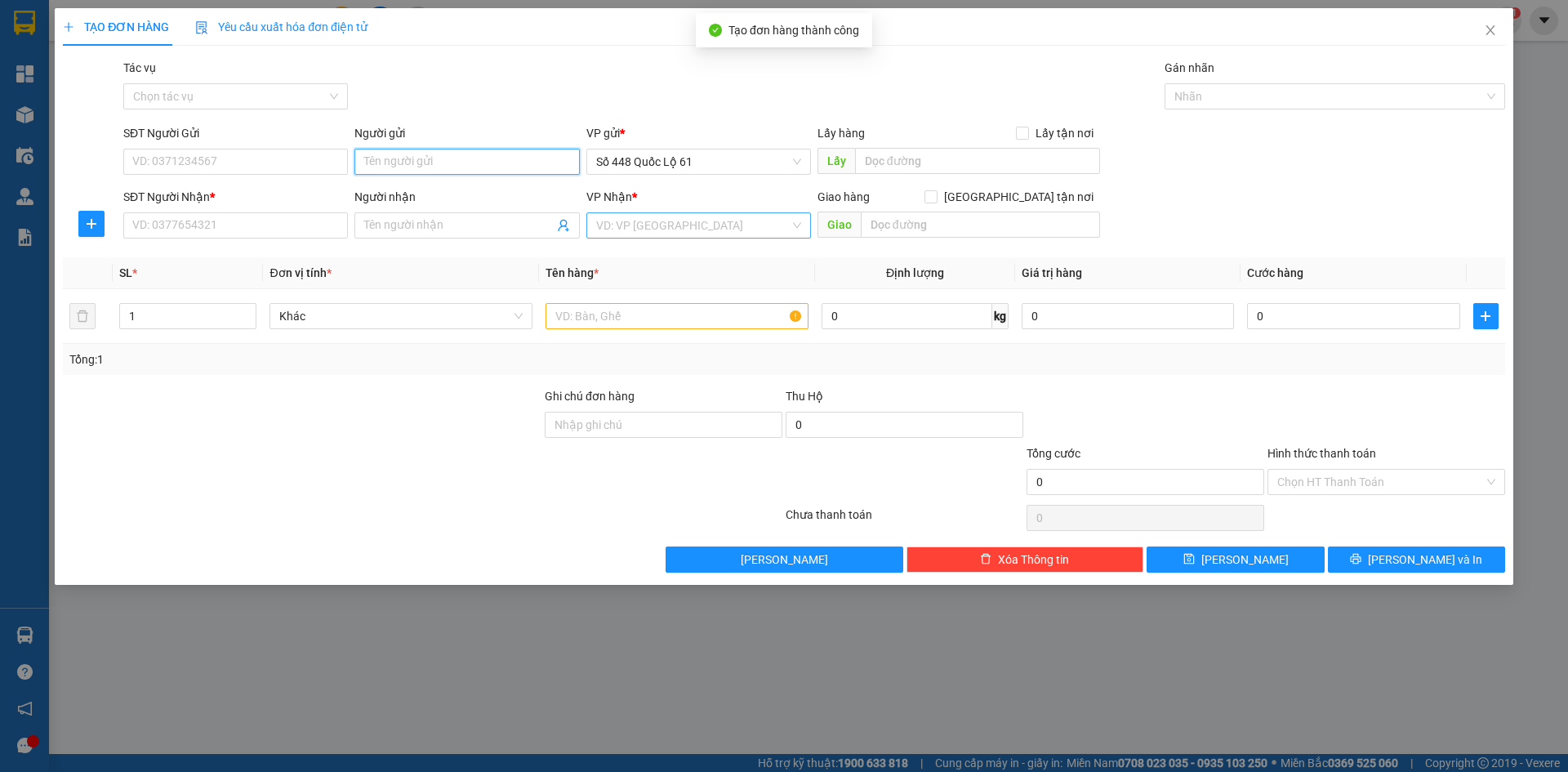
paste input "ĐƯỢC"
click at [253, 222] on input "SĐT Người Nhận *" at bounding box center [235, 225] width 225 height 26
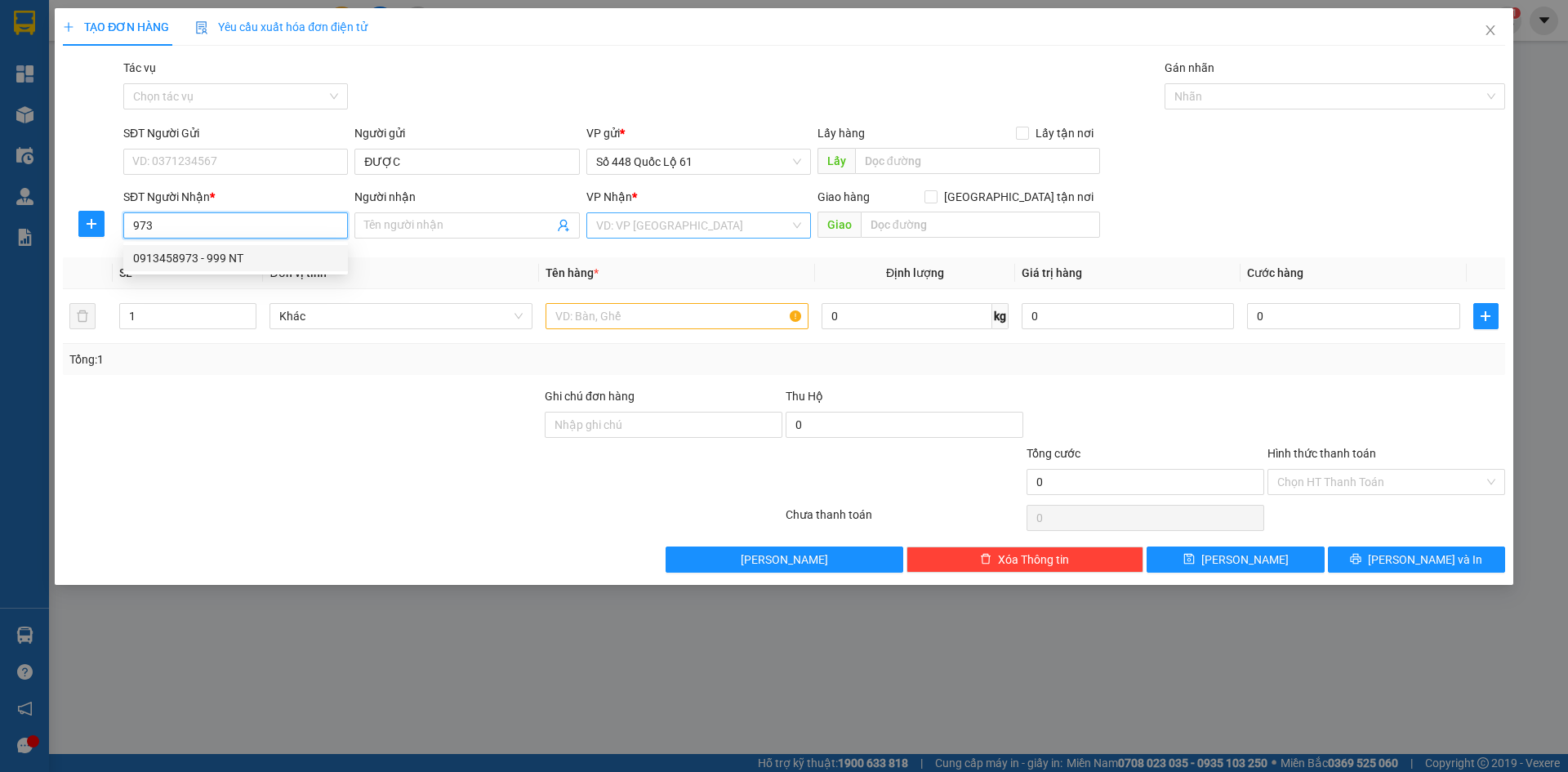
click at [265, 260] on div "0913458973 - 999 NT" at bounding box center [236, 258] width 205 height 18
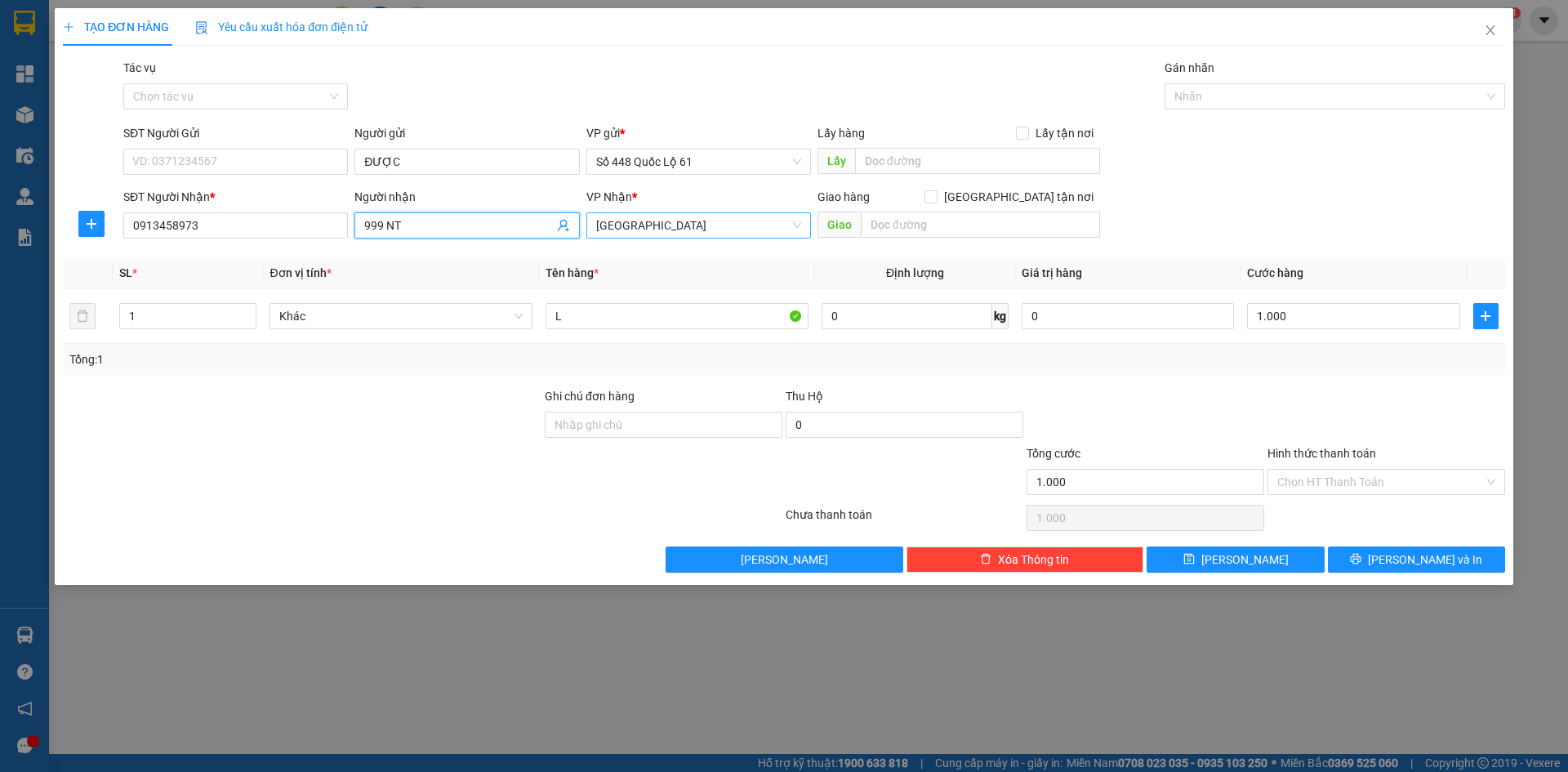
drag, startPoint x: 440, startPoint y: 223, endPoint x: 0, endPoint y: 279, distance: 443.5
click at [0, 279] on div "TẠO ĐƠN HÀNG Yêu cầu xuất hóa đơn điện tử Transit Pickup Surcharge Ids Transit …" at bounding box center [784, 386] width 1568 height 772
paste input "É"
click at [777, 230] on span "[GEOGRAPHIC_DATA]" at bounding box center [699, 225] width 205 height 25
click at [725, 336] on div "[PERSON_NAME]" at bounding box center [699, 336] width 205 height 18
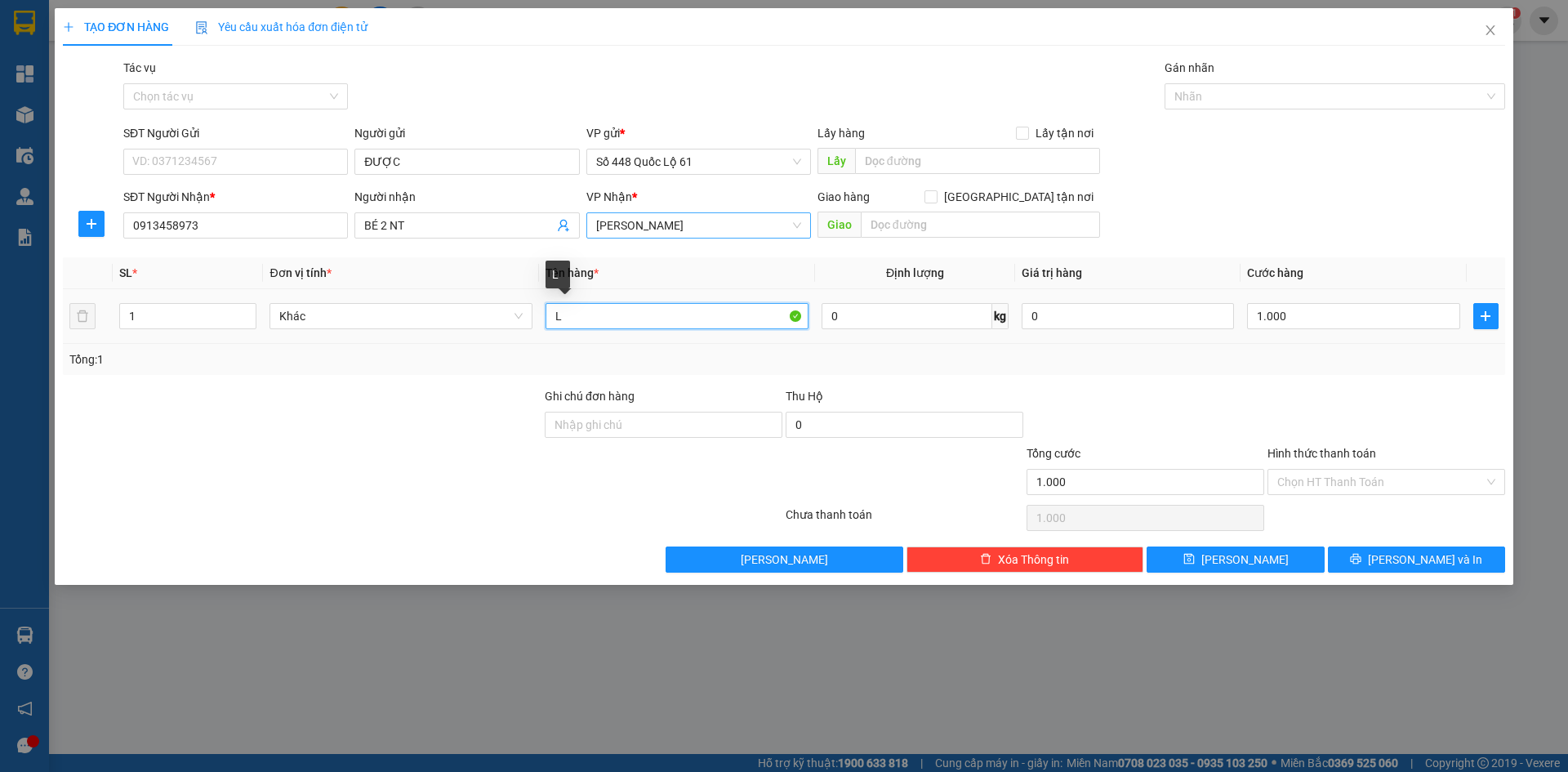
drag, startPoint x: 601, startPoint y: 310, endPoint x: 187, endPoint y: 360, distance: 417.0
click at [187, 360] on div "SL * Đơn vị tính * Tên hàng * Định lượng Giá trị hàng Cước hàng 1 Khác L 0 kg 0…" at bounding box center [784, 316] width 1442 height 118
drag, startPoint x: 1332, startPoint y: 475, endPoint x: 1331, endPoint y: 519, distance: 44.0
click at [1333, 482] on input "Hình thức thanh toán" at bounding box center [1381, 482] width 207 height 25
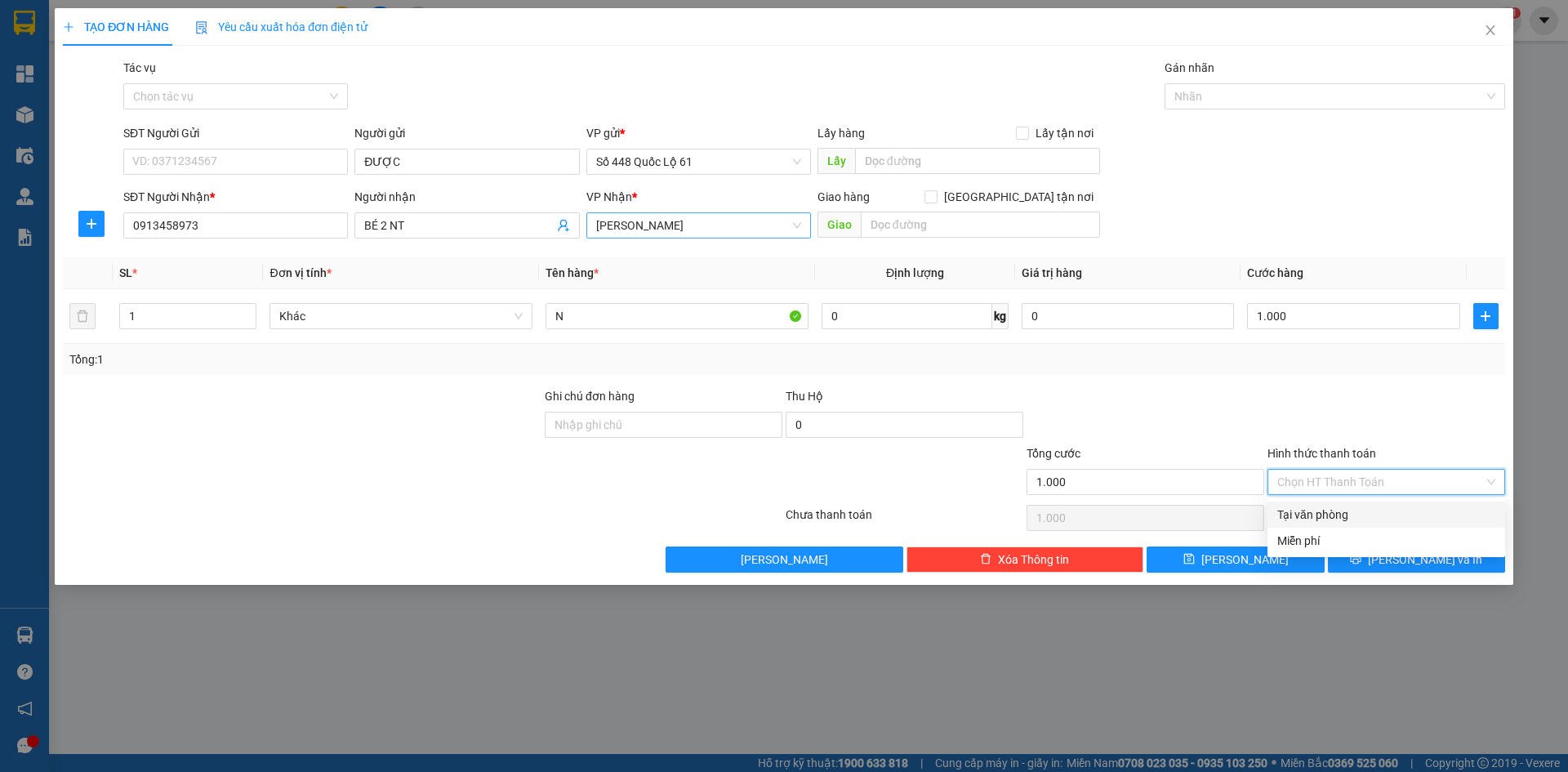
click at [1331, 517] on div "Tại văn phòng" at bounding box center [1386, 514] width 218 height 18
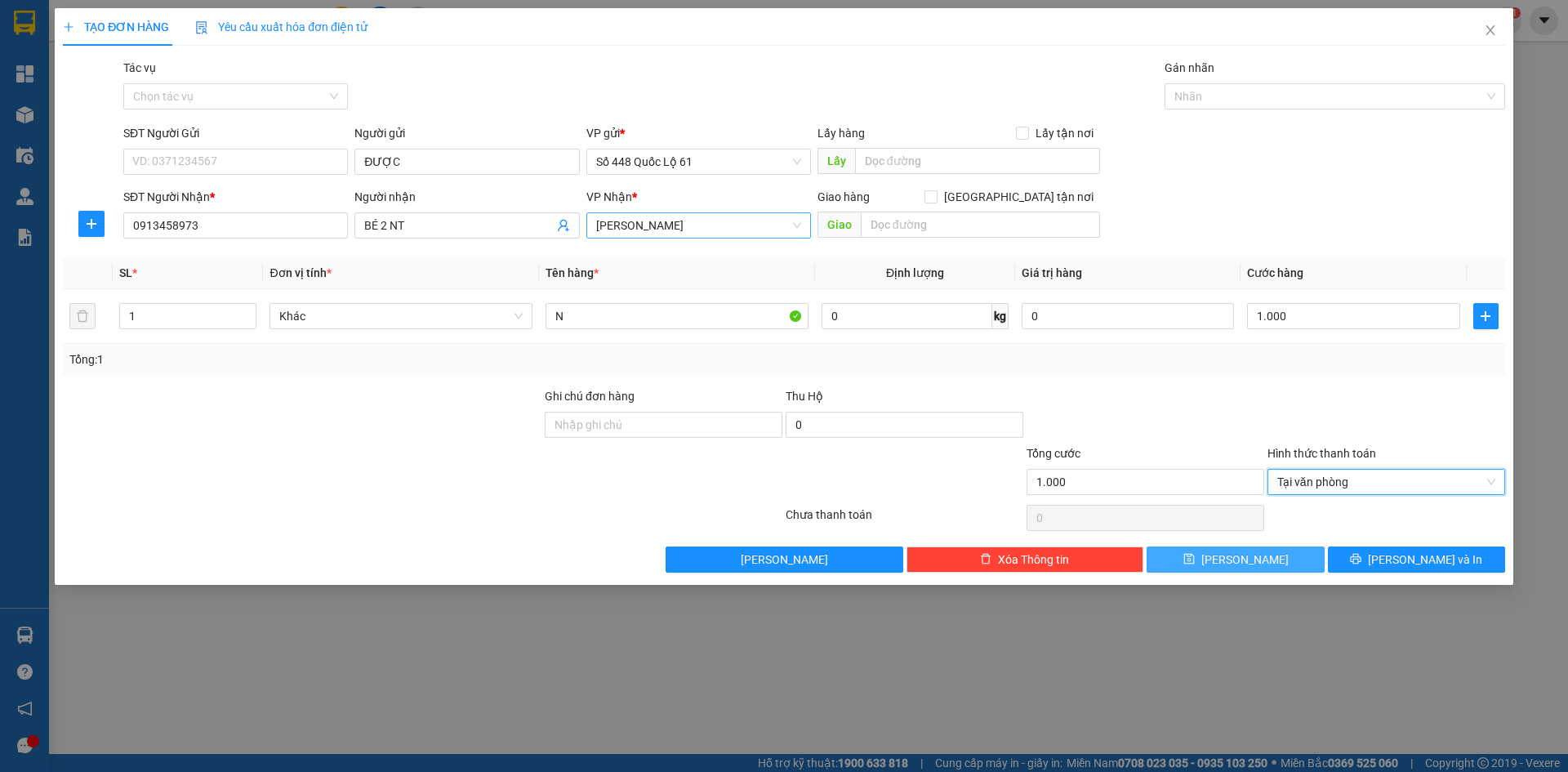
click at [1267, 551] on button "[PERSON_NAME]" at bounding box center [1235, 559] width 177 height 26
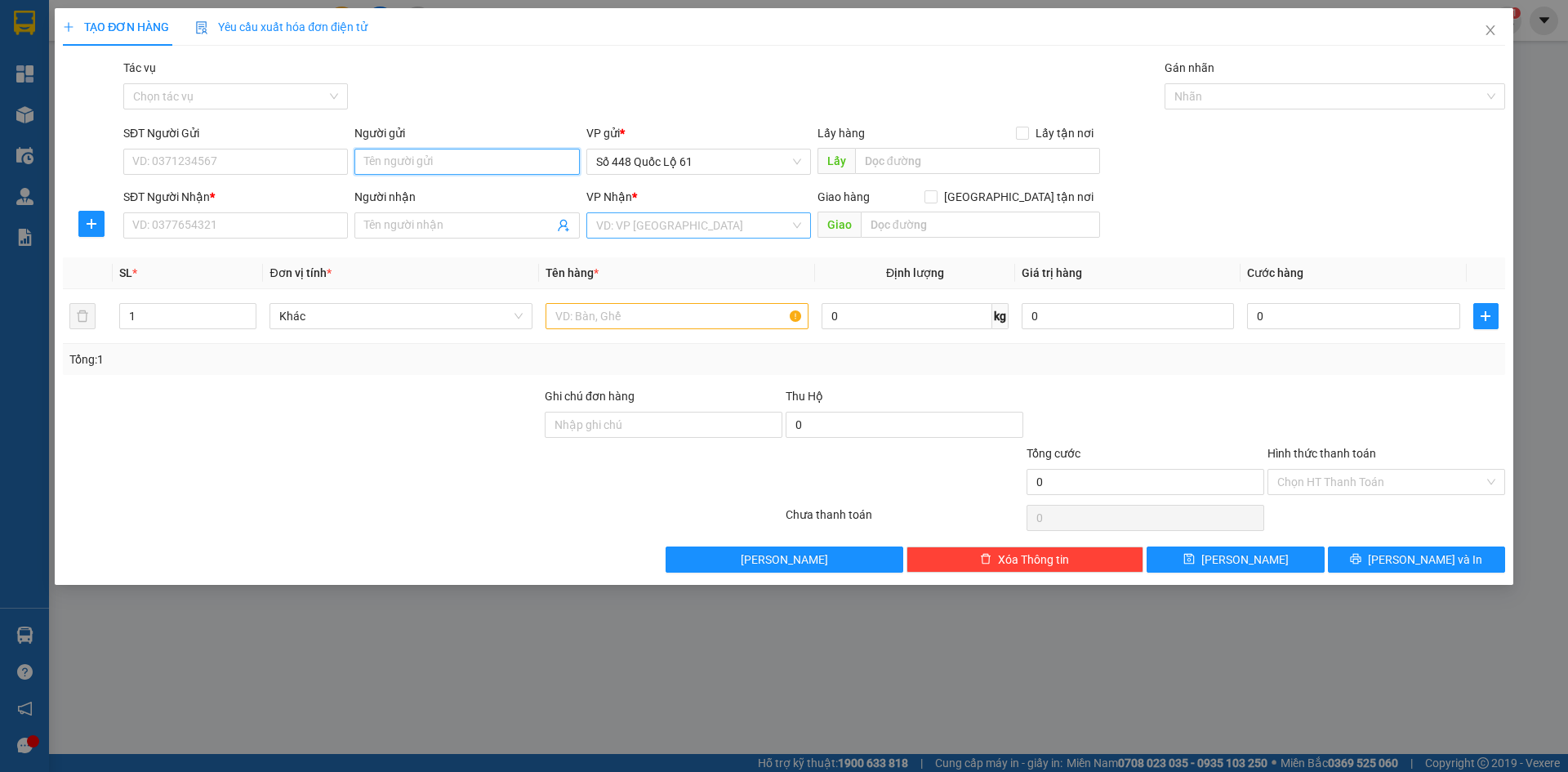
paste input "ĐƯỢC"
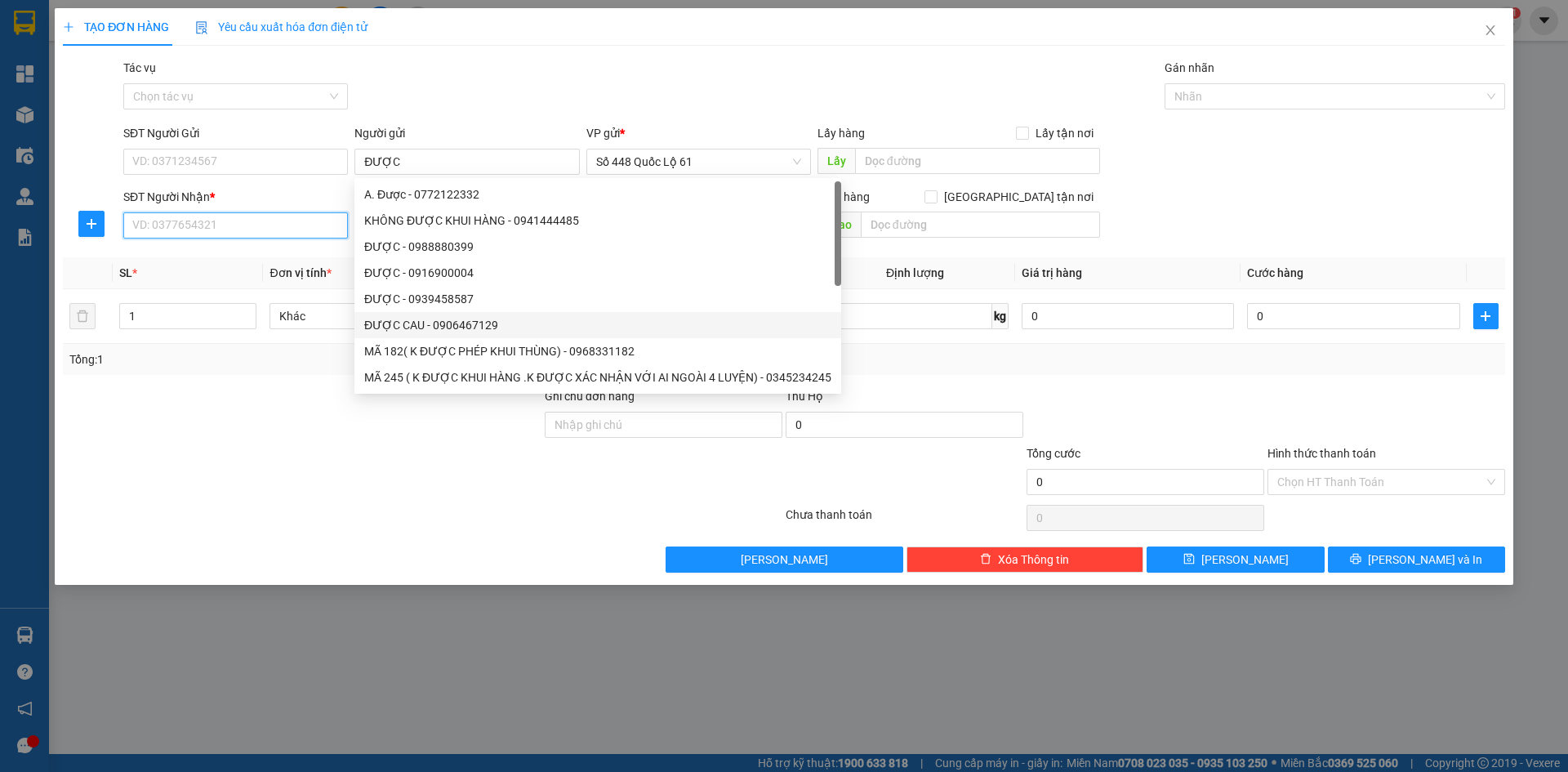
click at [294, 227] on input "SĐT Người Nhận *" at bounding box center [235, 225] width 225 height 26
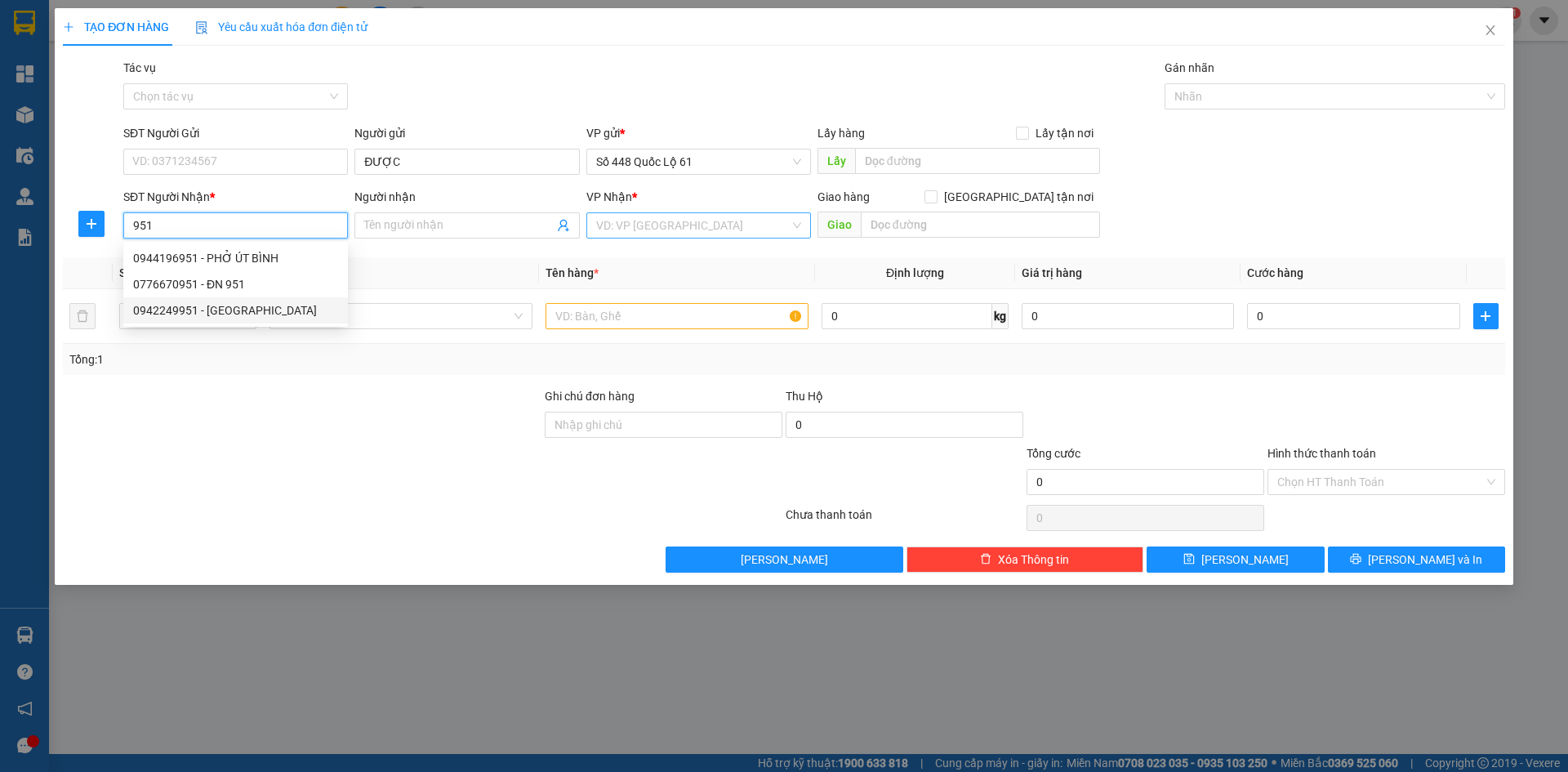
click at [277, 315] on div "0942249951 - [GEOGRAPHIC_DATA]" at bounding box center [236, 310] width 205 height 18
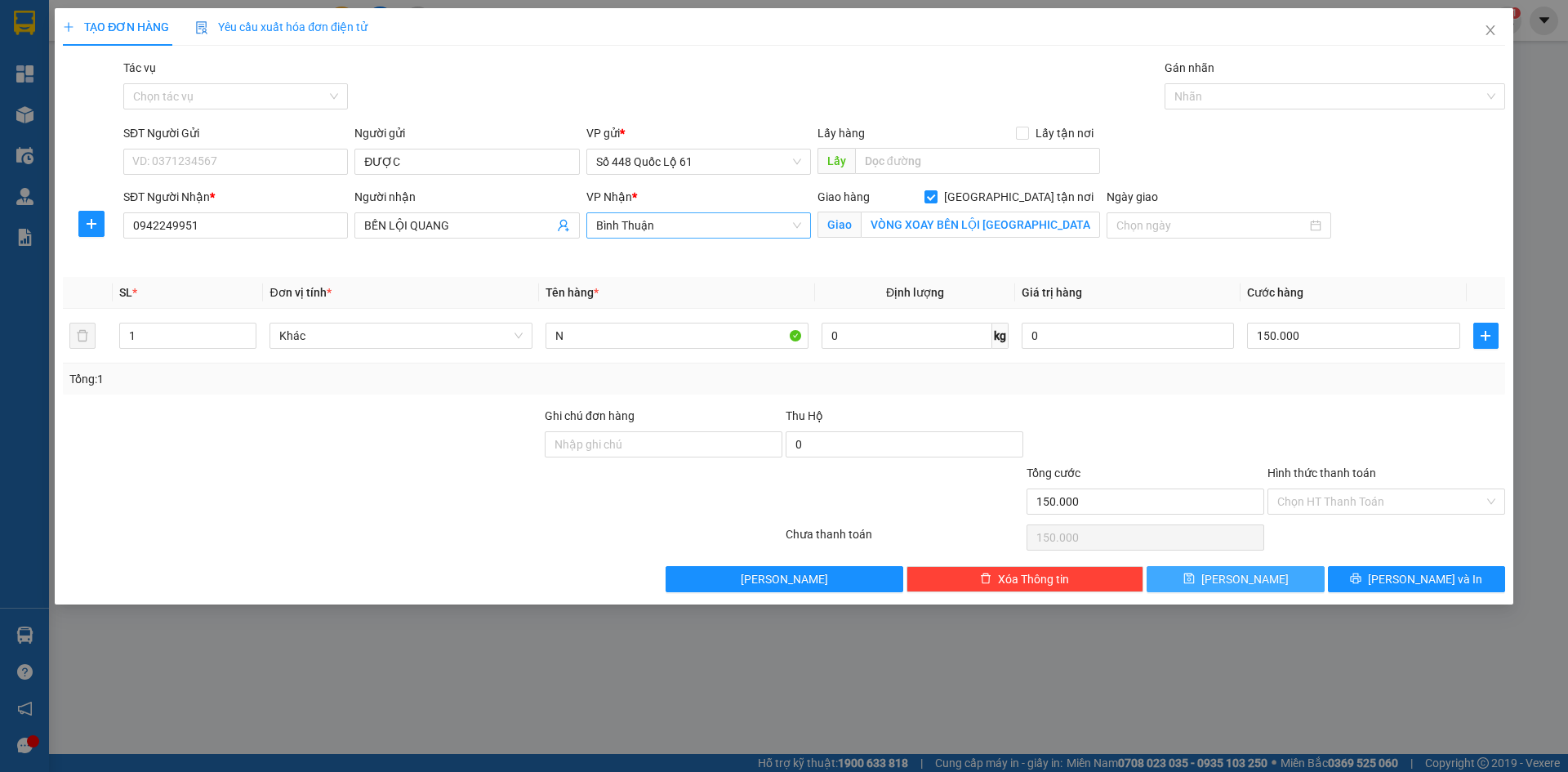
click at [1280, 580] on button "[PERSON_NAME]" at bounding box center [1235, 579] width 177 height 26
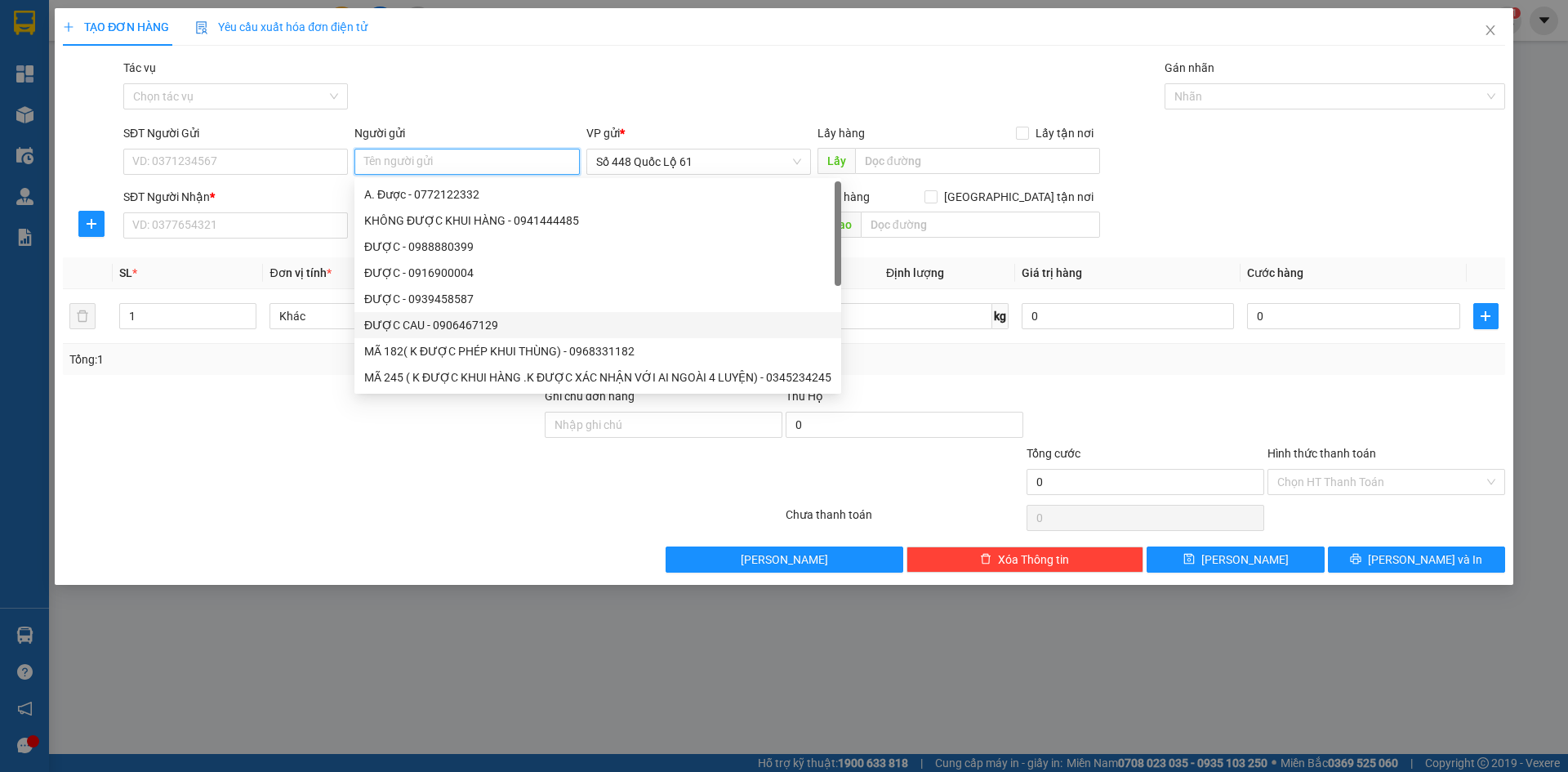
paste input "ĐƯỢC"
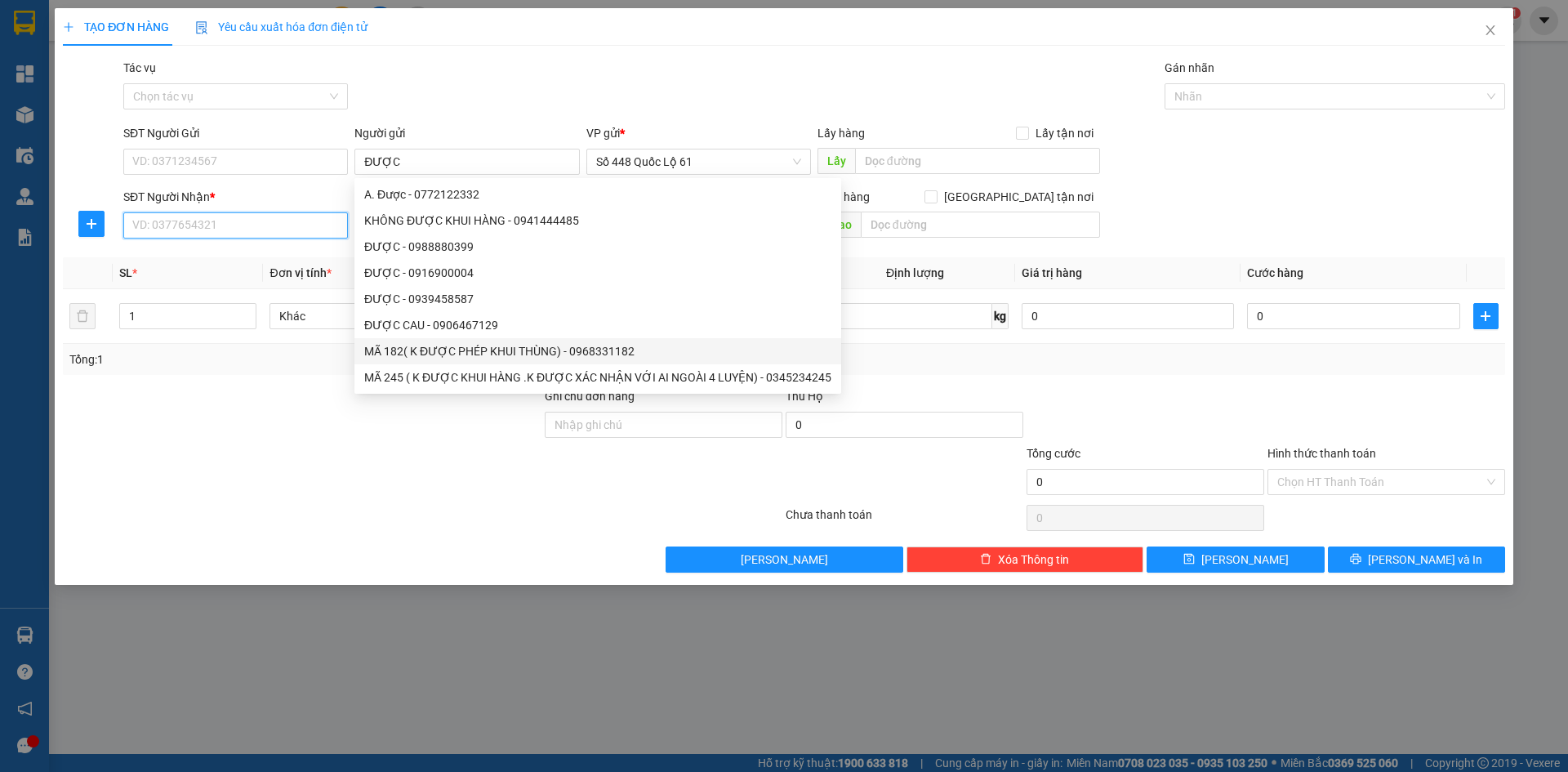
click at [209, 220] on input "SĐT Người Nhận *" at bounding box center [235, 225] width 225 height 26
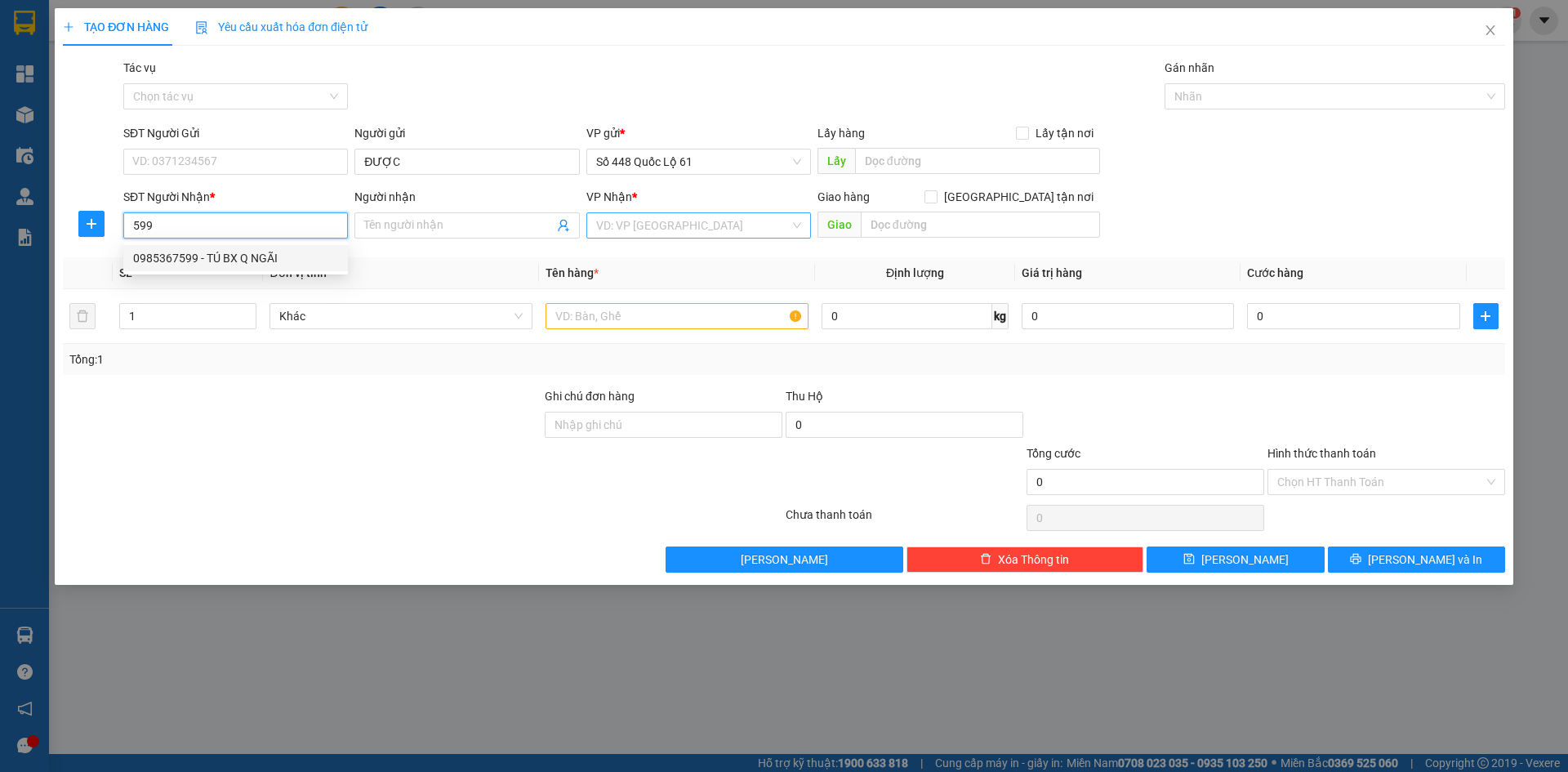
click at [239, 256] on div "0985367599 - TÚ BX Q NGÃI" at bounding box center [236, 258] width 205 height 18
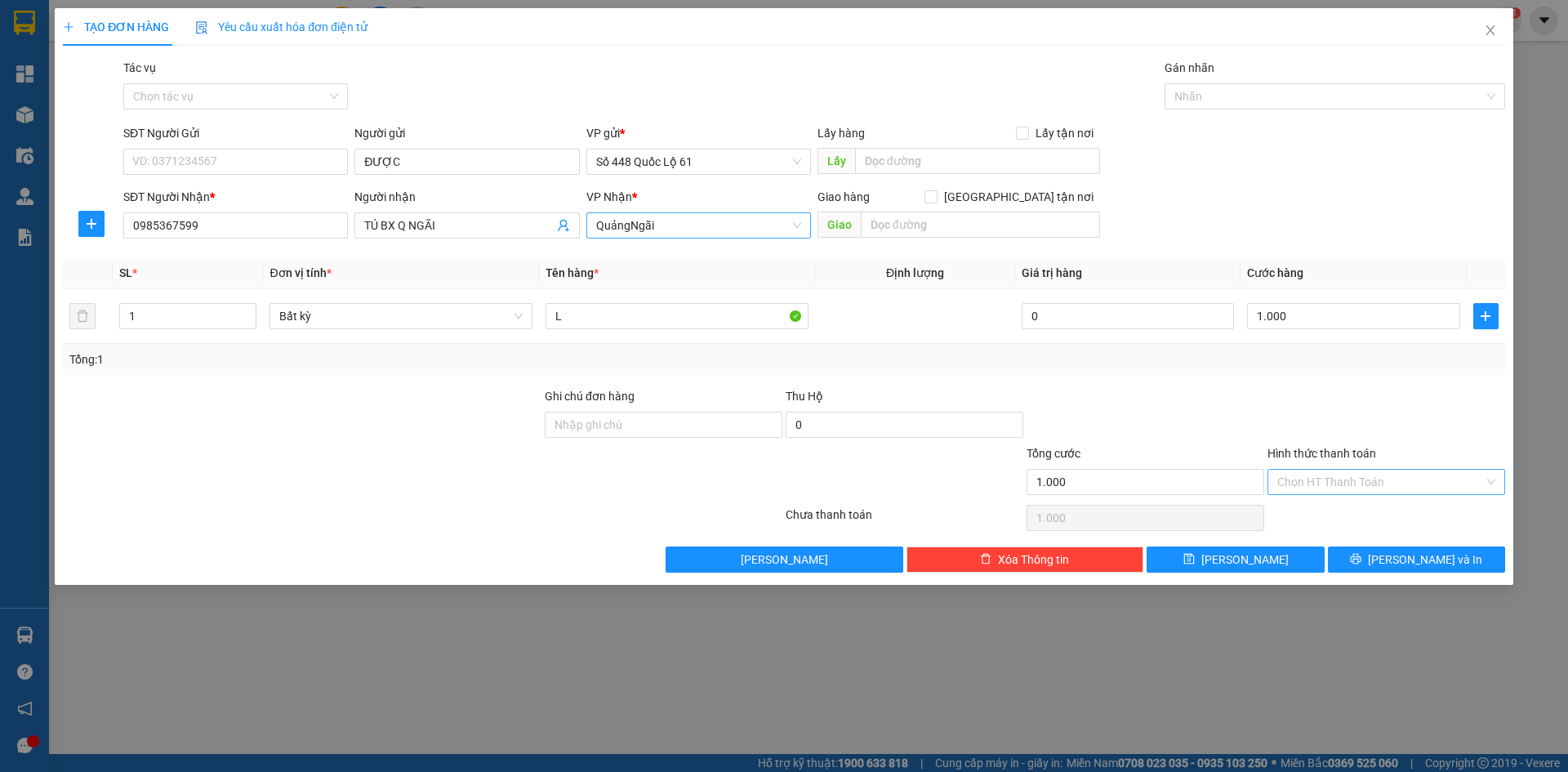
click at [1345, 492] on input "Hình thức thanh toán" at bounding box center [1381, 482] width 207 height 25
drag, startPoint x: 1339, startPoint y: 509, endPoint x: 1295, endPoint y: 543, distance: 55.6
click at [1339, 510] on div "Tại văn phòng" at bounding box center [1386, 514] width 218 height 18
drag, startPoint x: 1289, startPoint y: 554, endPoint x: 1167, endPoint y: 529, distance: 124.5
click at [1286, 557] on button "[PERSON_NAME]" at bounding box center [1235, 559] width 177 height 26
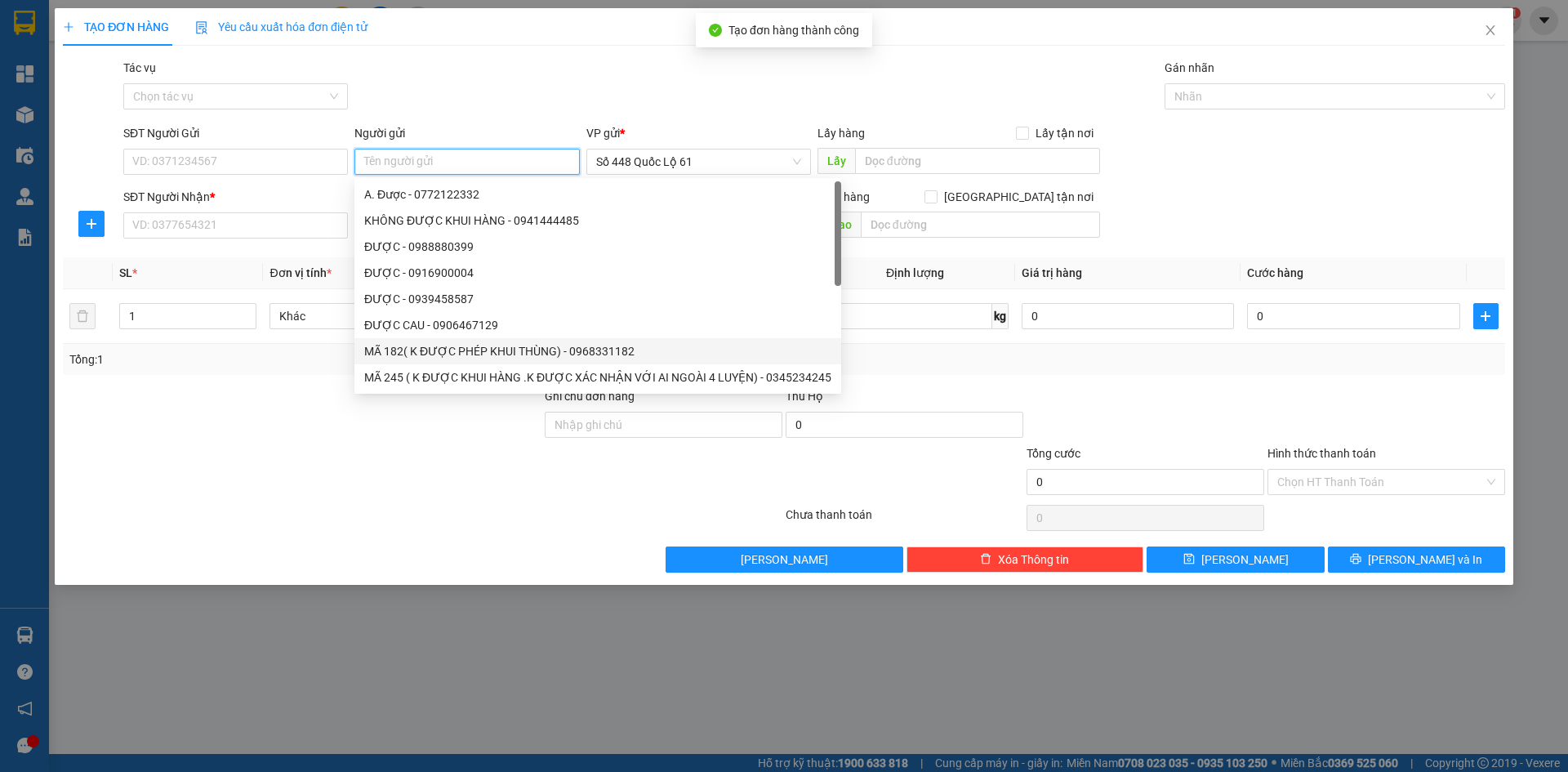
paste input "ĐƯỢC"
click at [237, 233] on input "SĐT Người Nhận *" at bounding box center [235, 225] width 225 height 26
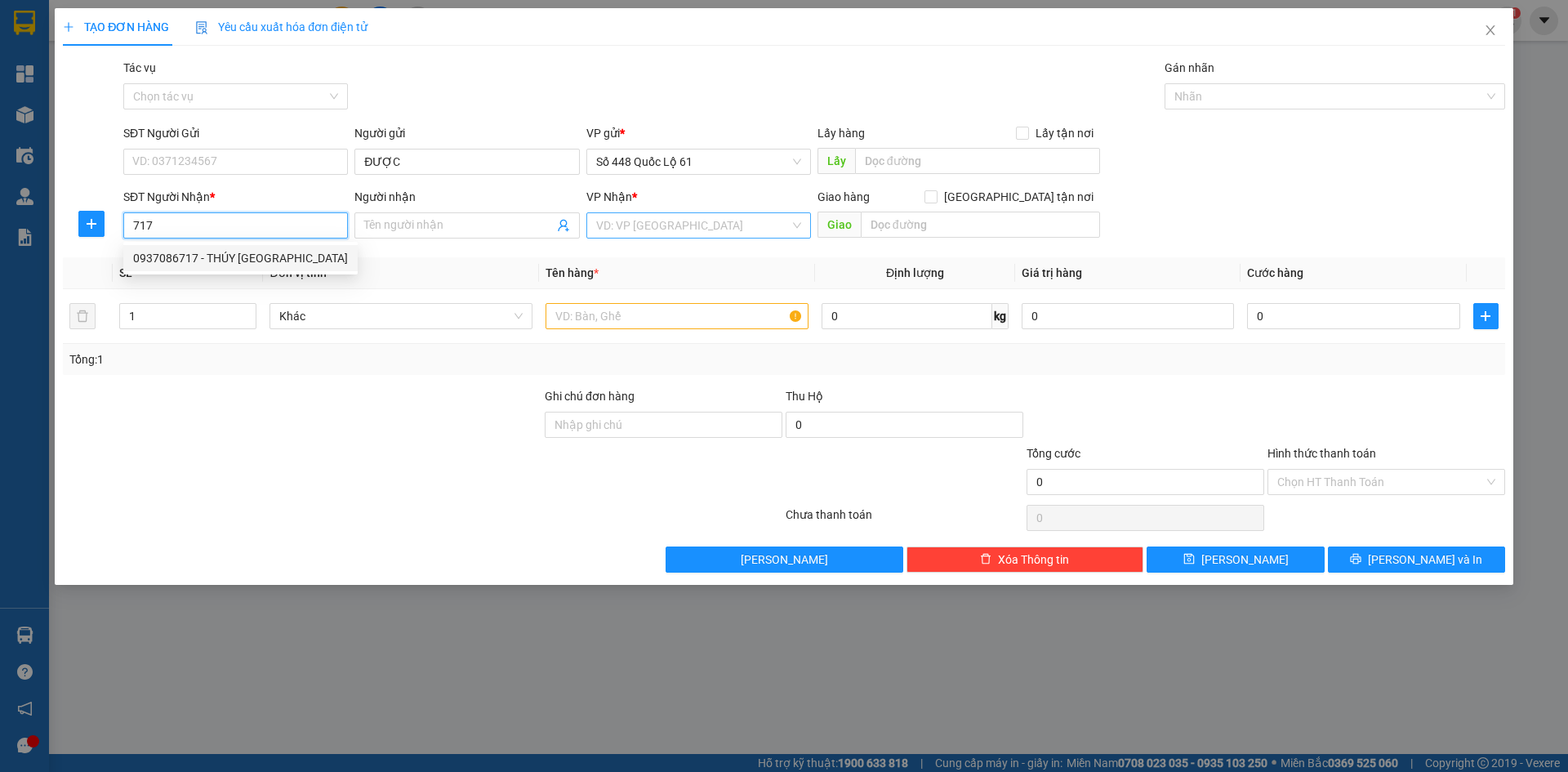
click at [260, 263] on div "0937086717 - THÚY [GEOGRAPHIC_DATA]" at bounding box center [240, 258] width 215 height 18
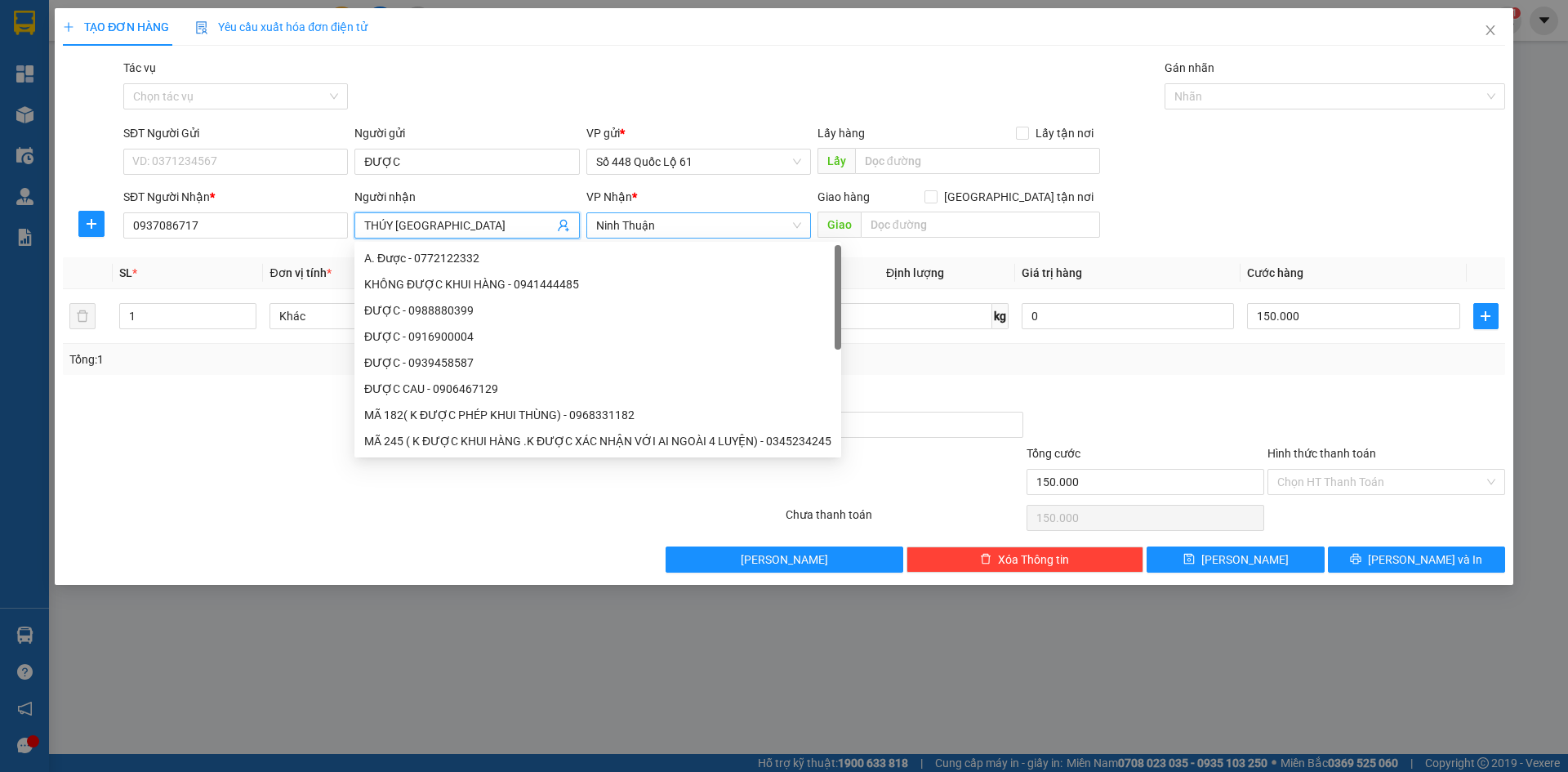
drag, startPoint x: 452, startPoint y: 232, endPoint x: 418, endPoint y: 232, distance: 34.0
click at [418, 232] on input "THÚY [GEOGRAPHIC_DATA]" at bounding box center [458, 225] width 188 height 18
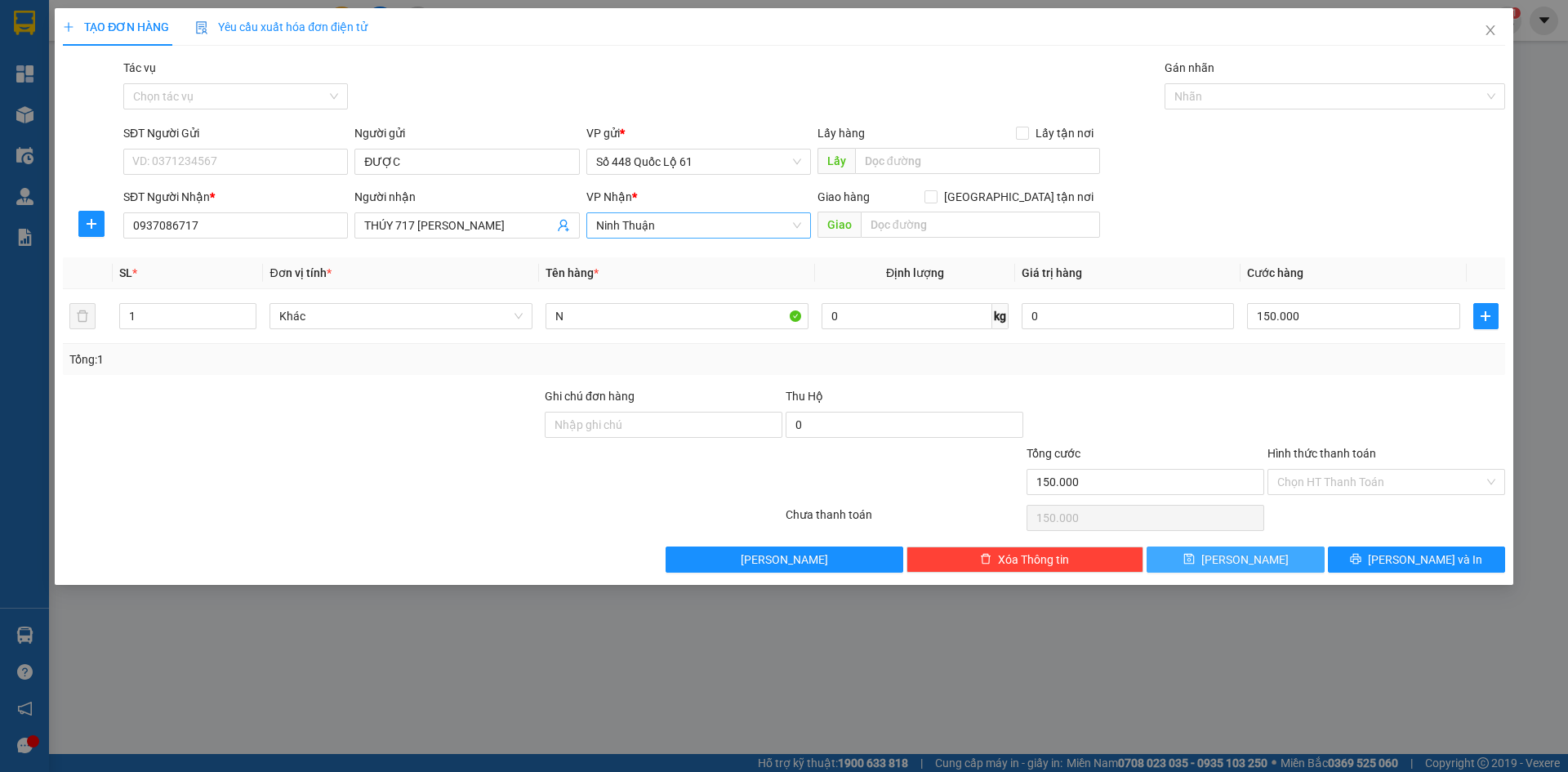
click at [1263, 564] on button "[PERSON_NAME]" at bounding box center [1235, 559] width 177 height 26
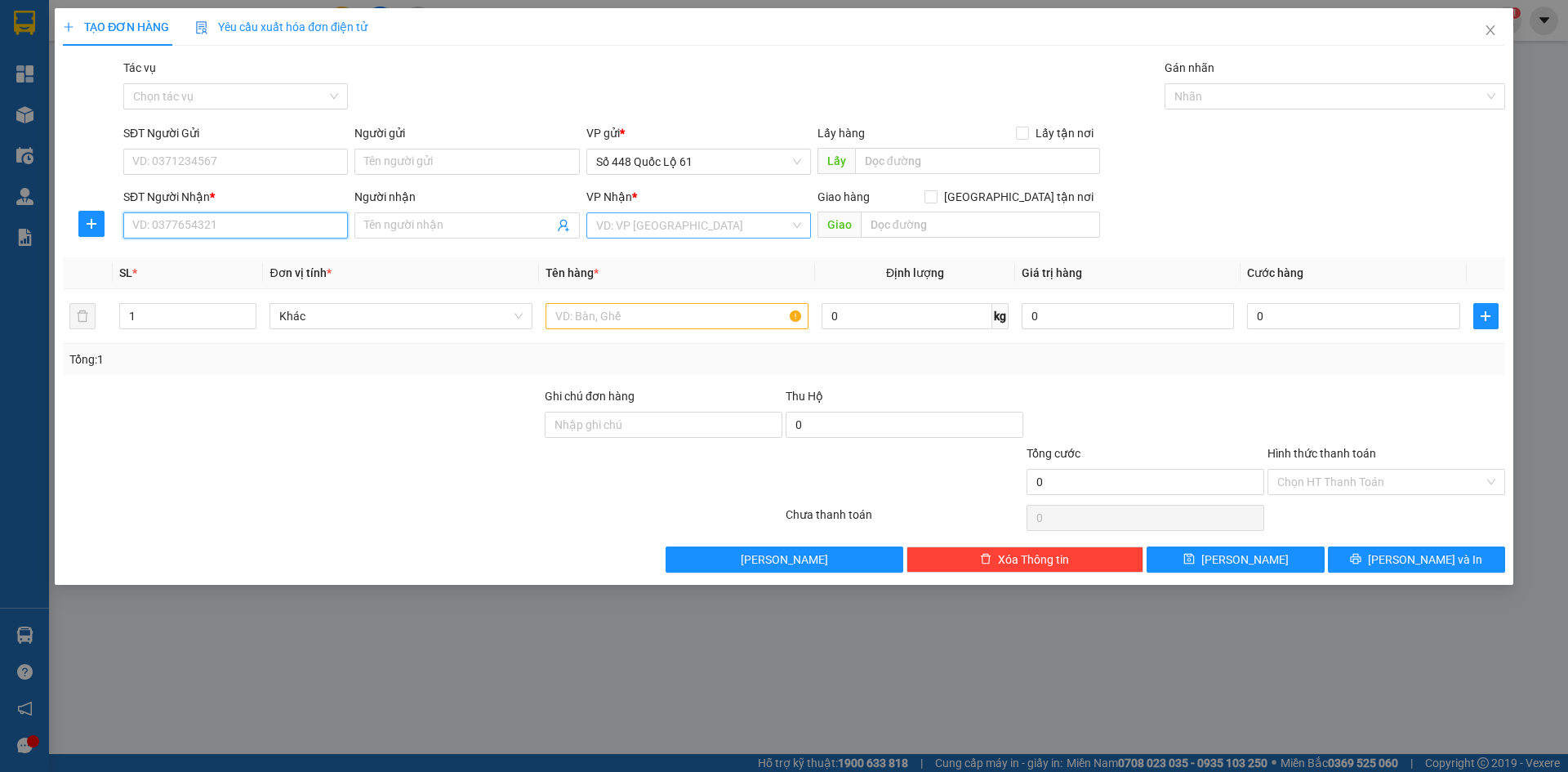
click at [232, 225] on input "SĐT Người Nhận *" at bounding box center [235, 225] width 225 height 26
